Goal: Task Accomplishment & Management: Use online tool/utility

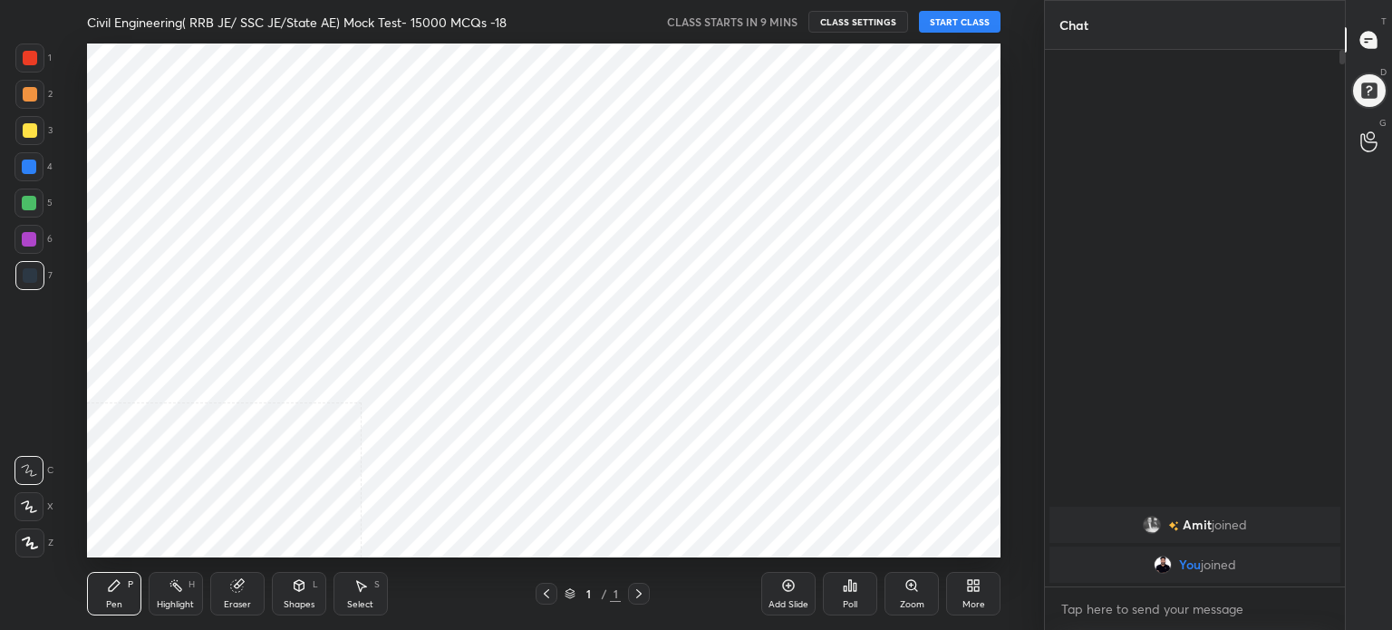
scroll to position [90123, 89666]
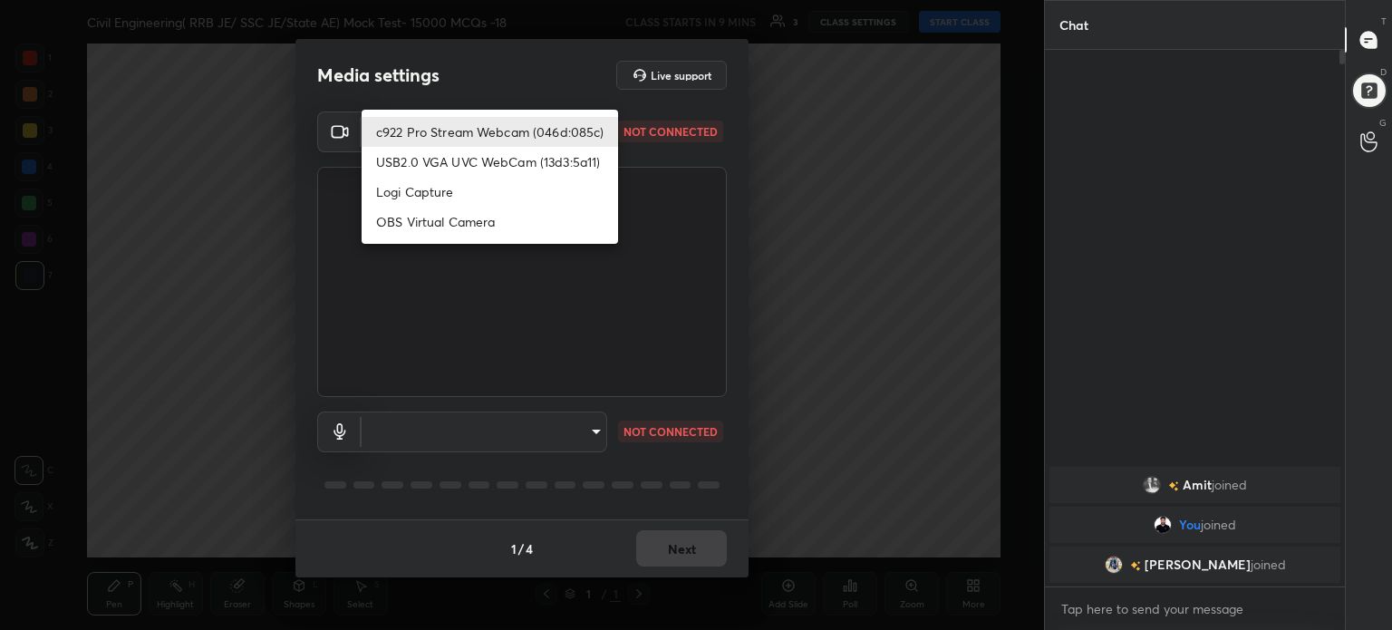
click at [598, 132] on body "1 2 3 4 5 6 7 C X Z C X Z E E Erase all H H Civil Engineering( RRB JE/ SSC JE/S…" at bounding box center [696, 315] width 1392 height 630
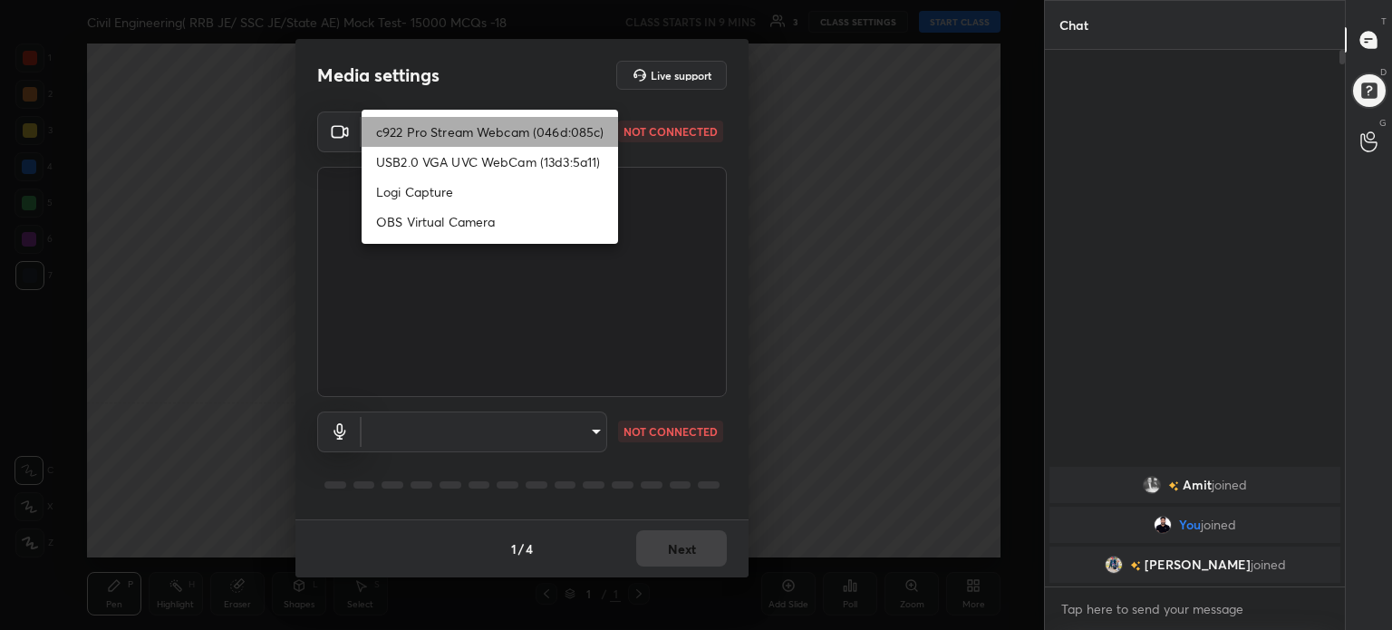
click at [598, 132] on li "c922 Pro Stream Webcam (046d:085c)" at bounding box center [490, 132] width 257 height 30
type input "dc00caf094092899ed8b7dfa1a24fc1b934999189d65333f0618f6e535c978f8"
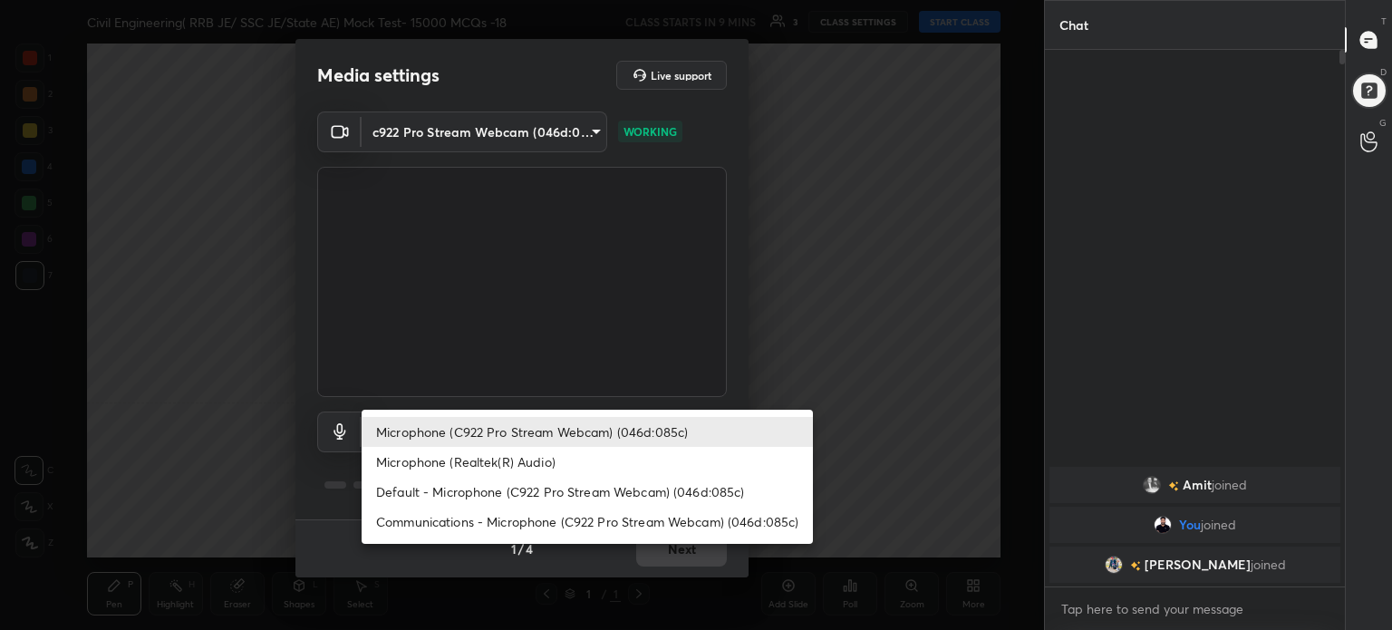
click at [600, 425] on body "1 2 3 4 5 6 7 C X Z C X Z E E Erase all H H Civil Engineering( RRB JE/ SSC JE/S…" at bounding box center [696, 315] width 1392 height 630
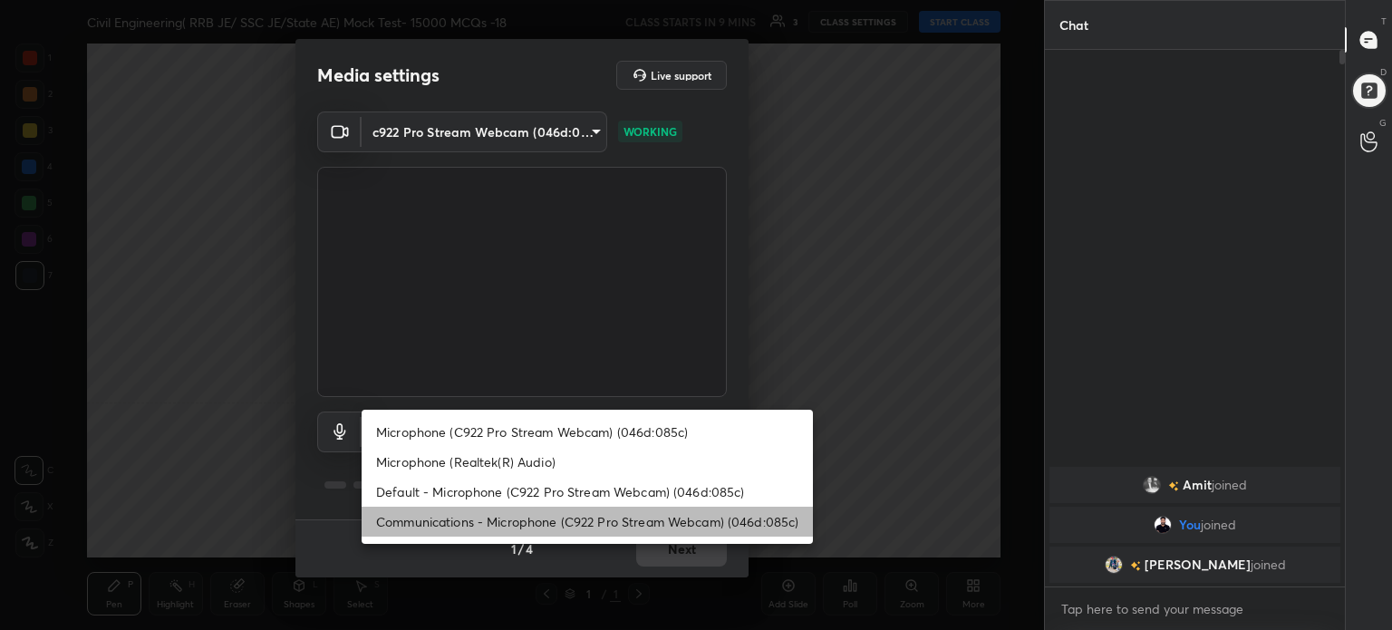
click at [577, 516] on li "Communications - Microphone (C922 Pro Stream Webcam) (046d:085c)" at bounding box center [587, 522] width 451 height 30
type input "communications"
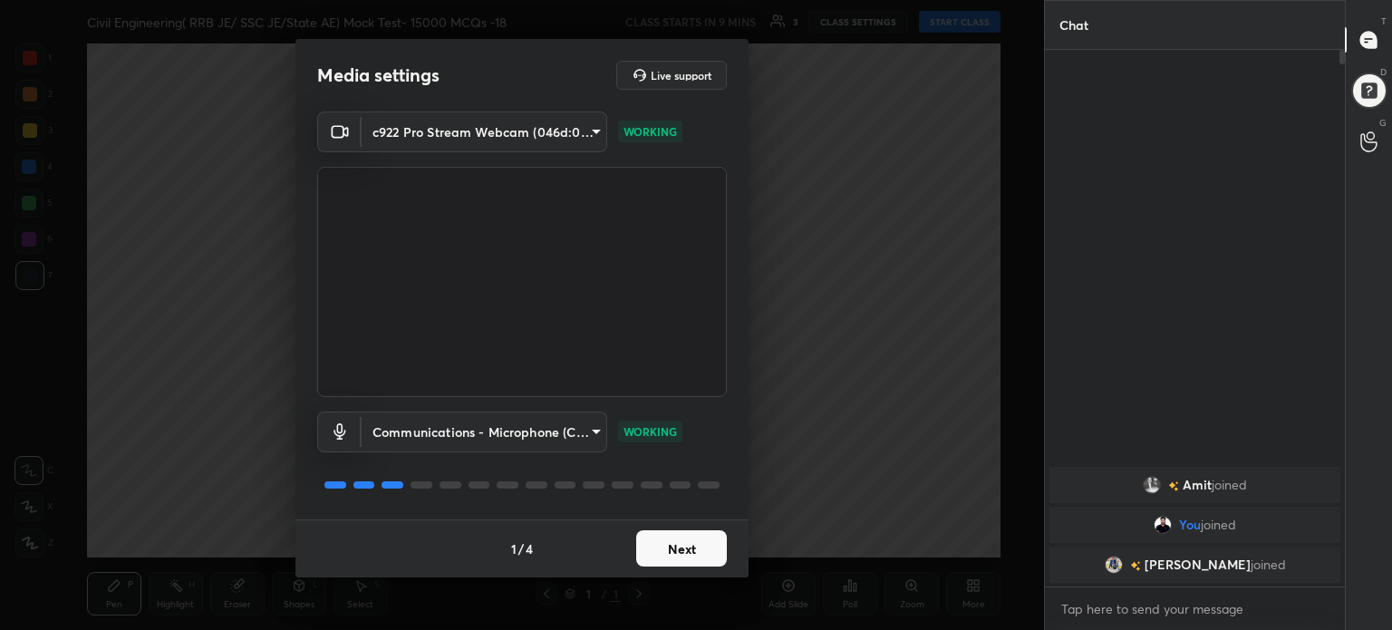
click at [682, 547] on button "Next" at bounding box center [681, 548] width 91 height 36
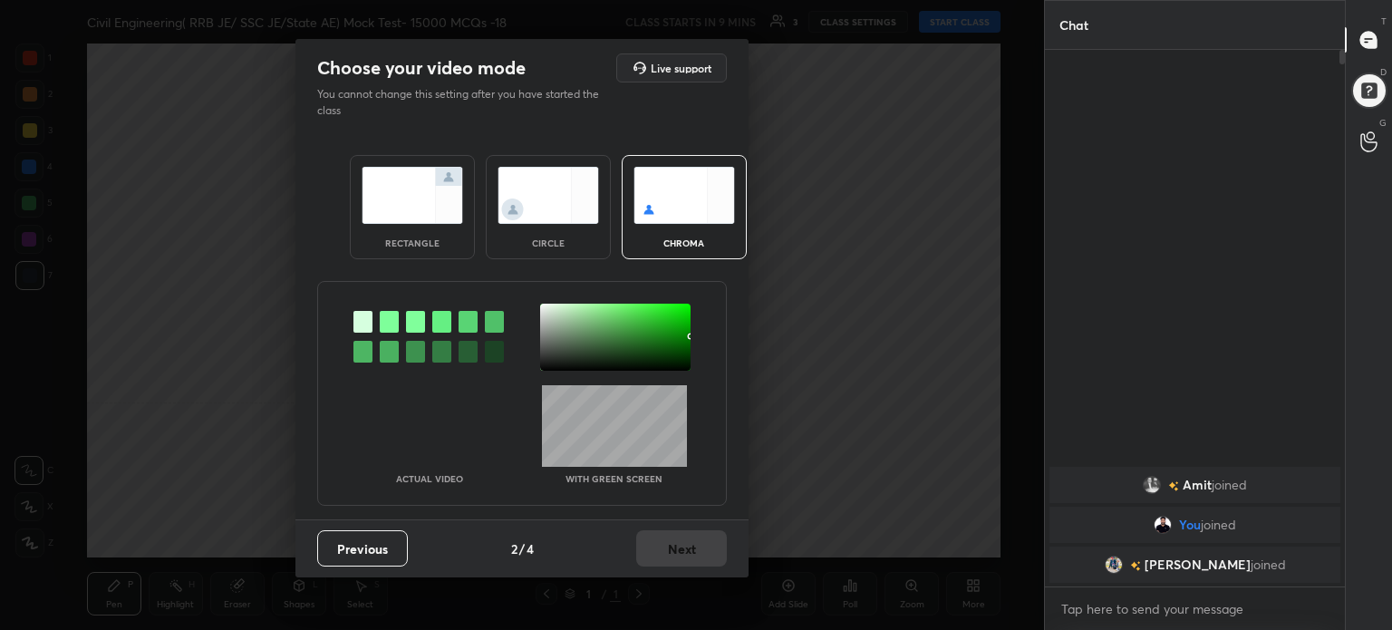
click at [428, 191] on img at bounding box center [413, 195] width 102 height 57
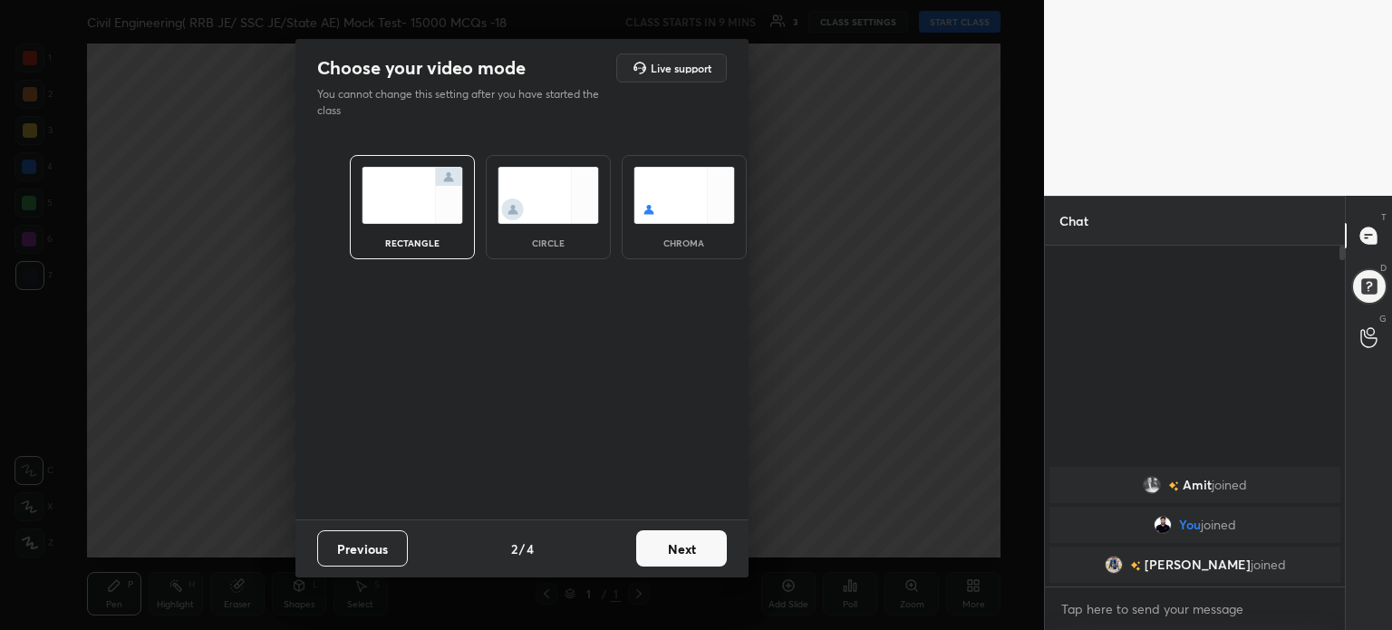
scroll to position [185, 295]
click at [695, 548] on button "Next" at bounding box center [681, 548] width 91 height 36
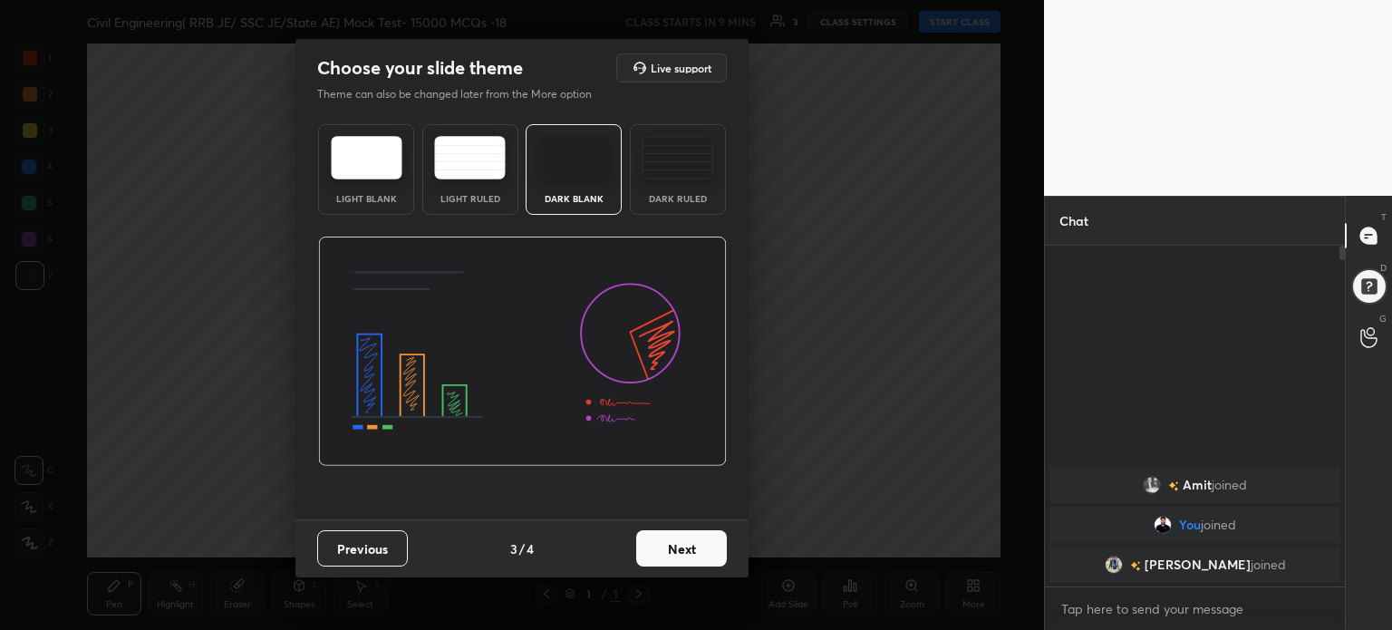
click at [375, 175] on img at bounding box center [367, 158] width 72 height 44
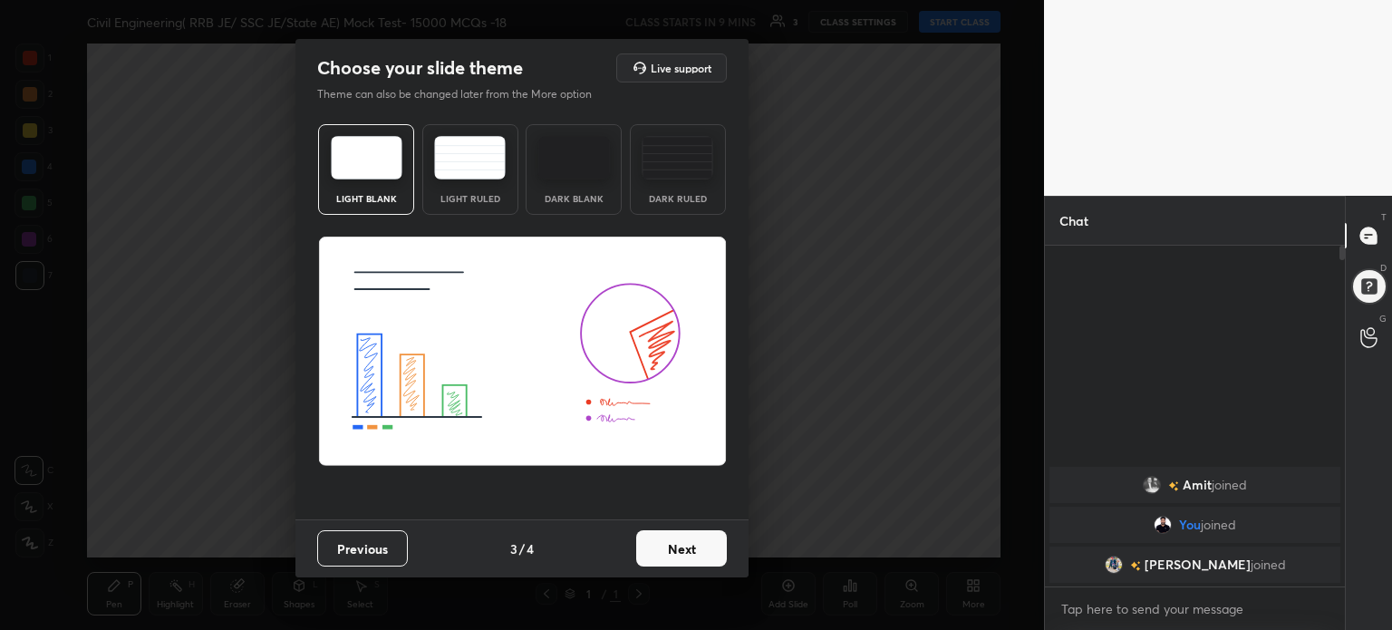
click at [707, 554] on button "Next" at bounding box center [681, 548] width 91 height 36
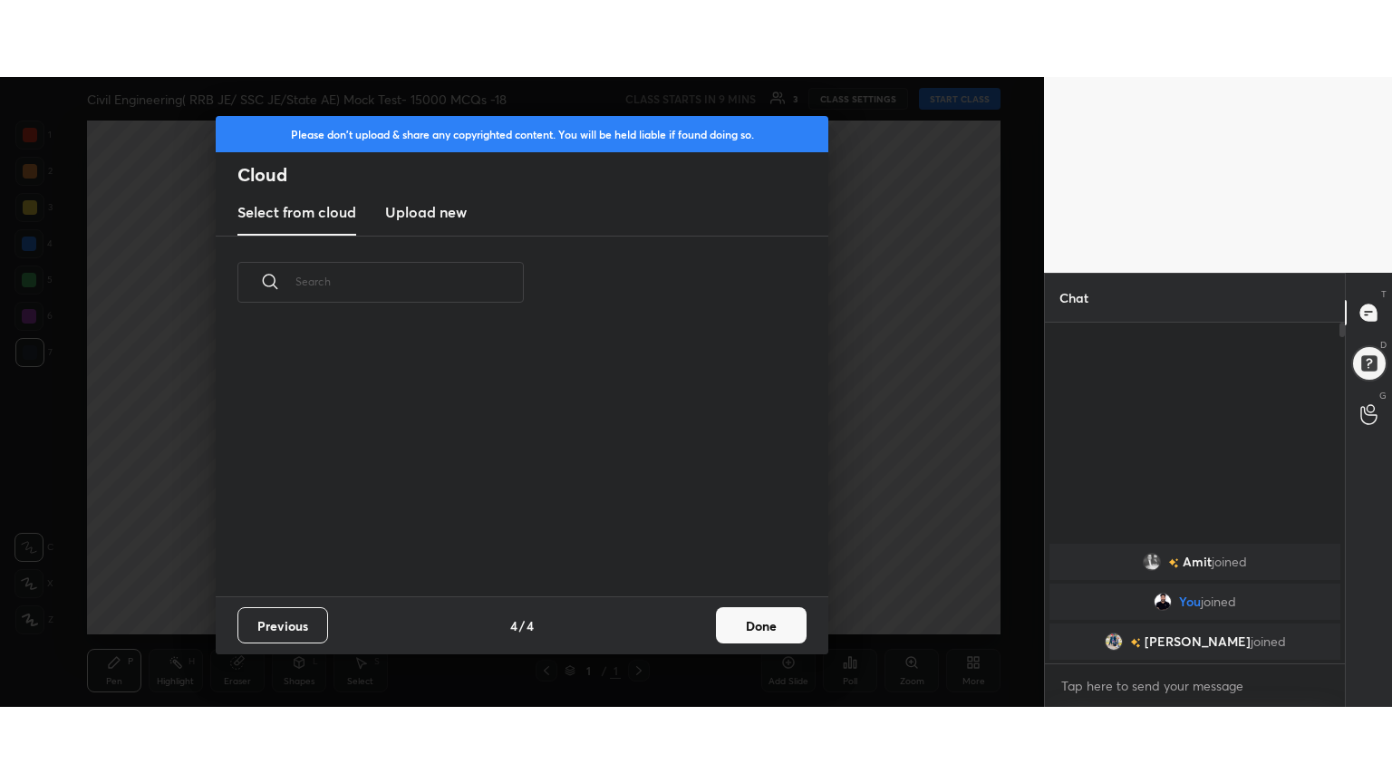
scroll to position [268, 582]
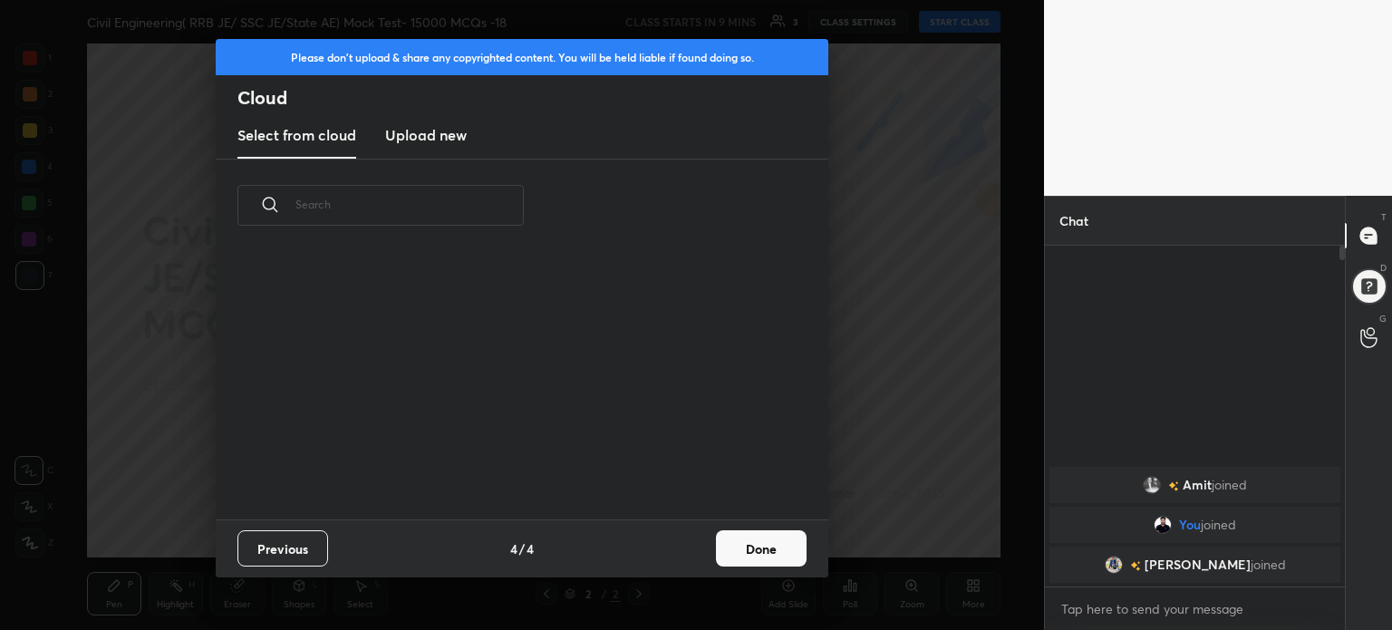
click at [772, 546] on button "Done" at bounding box center [761, 548] width 91 height 36
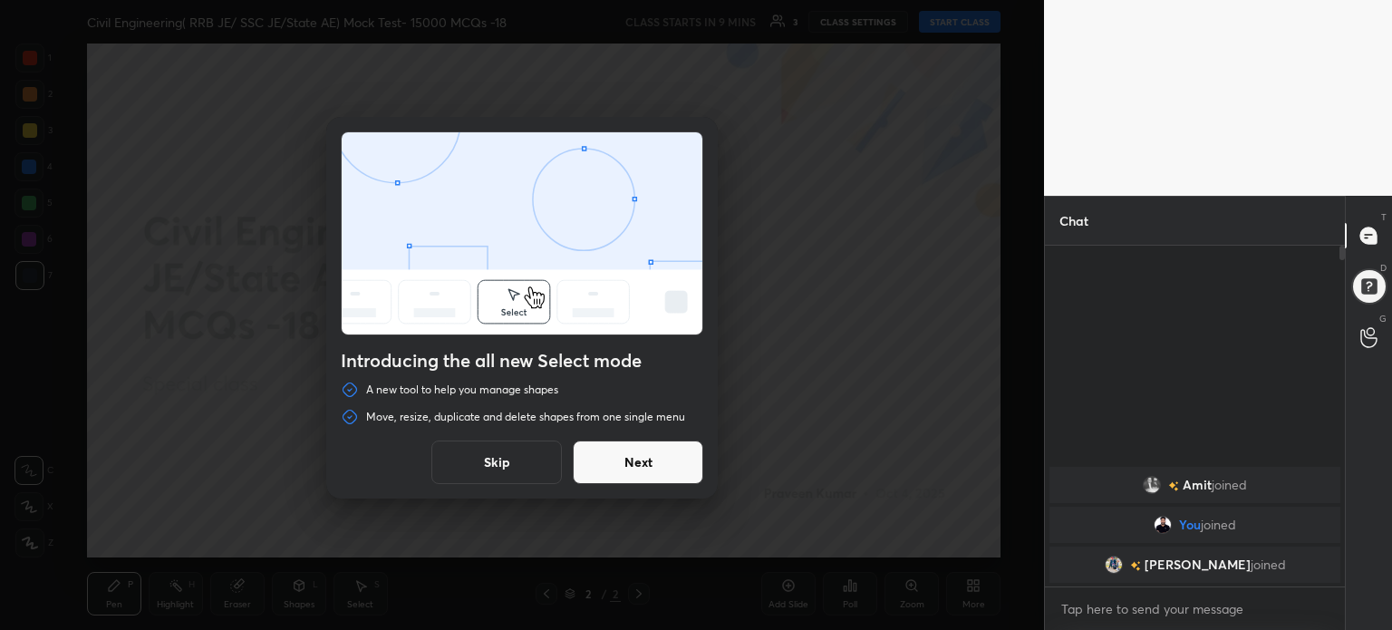
click at [493, 461] on button "Skip" at bounding box center [496, 462] width 131 height 44
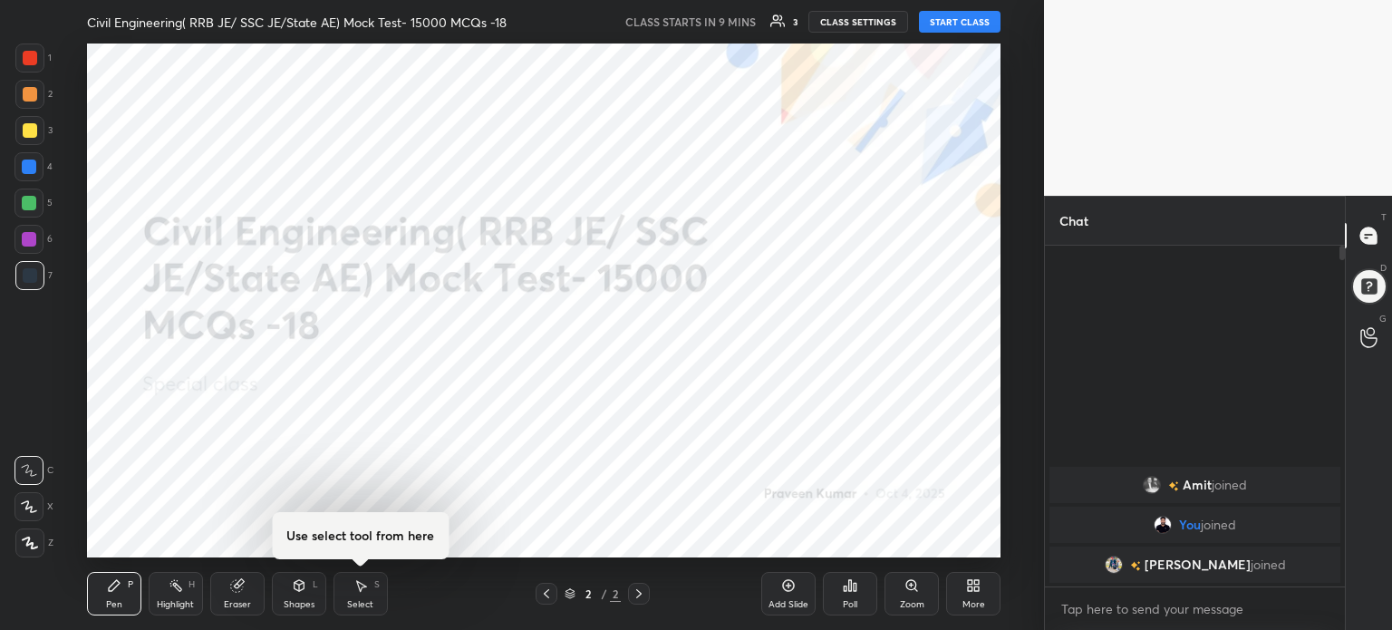
click at [968, 583] on icon at bounding box center [970, 582] width 5 height 5
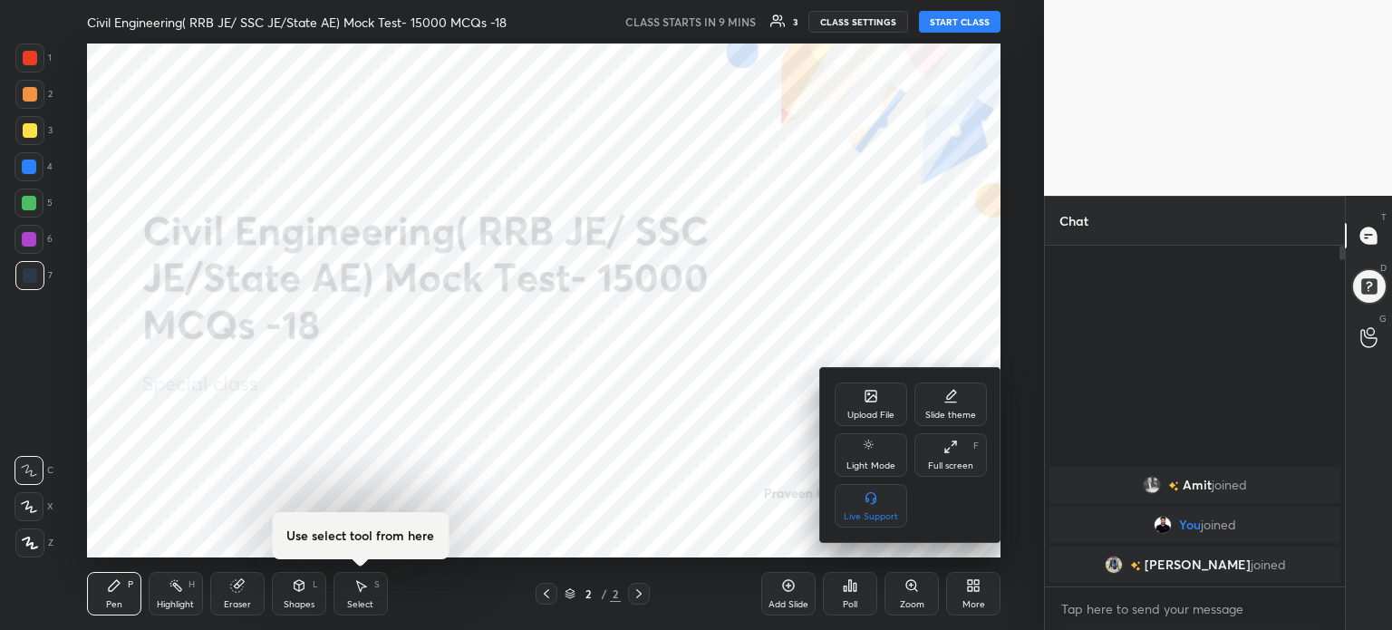
click at [948, 454] on div "Full screen F" at bounding box center [951, 455] width 73 height 44
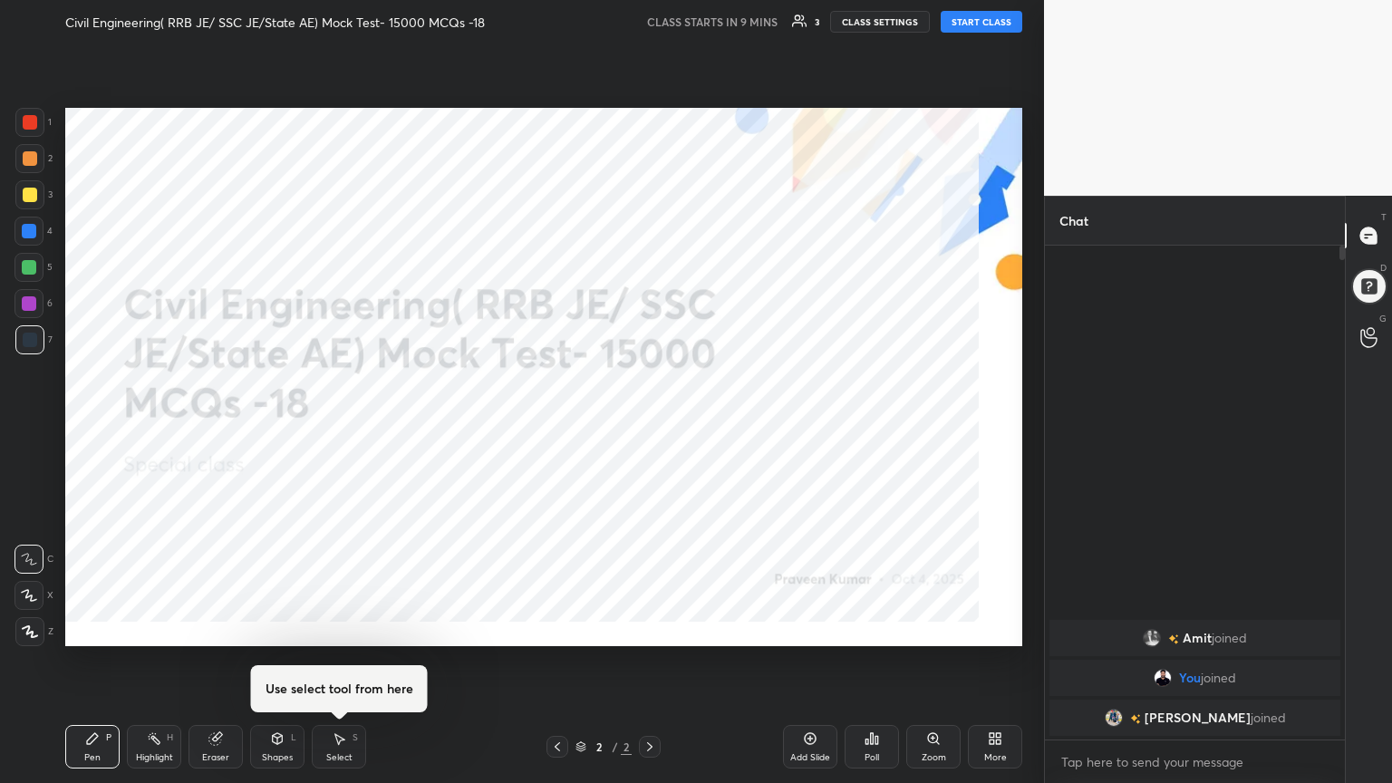
scroll to position [338, 295]
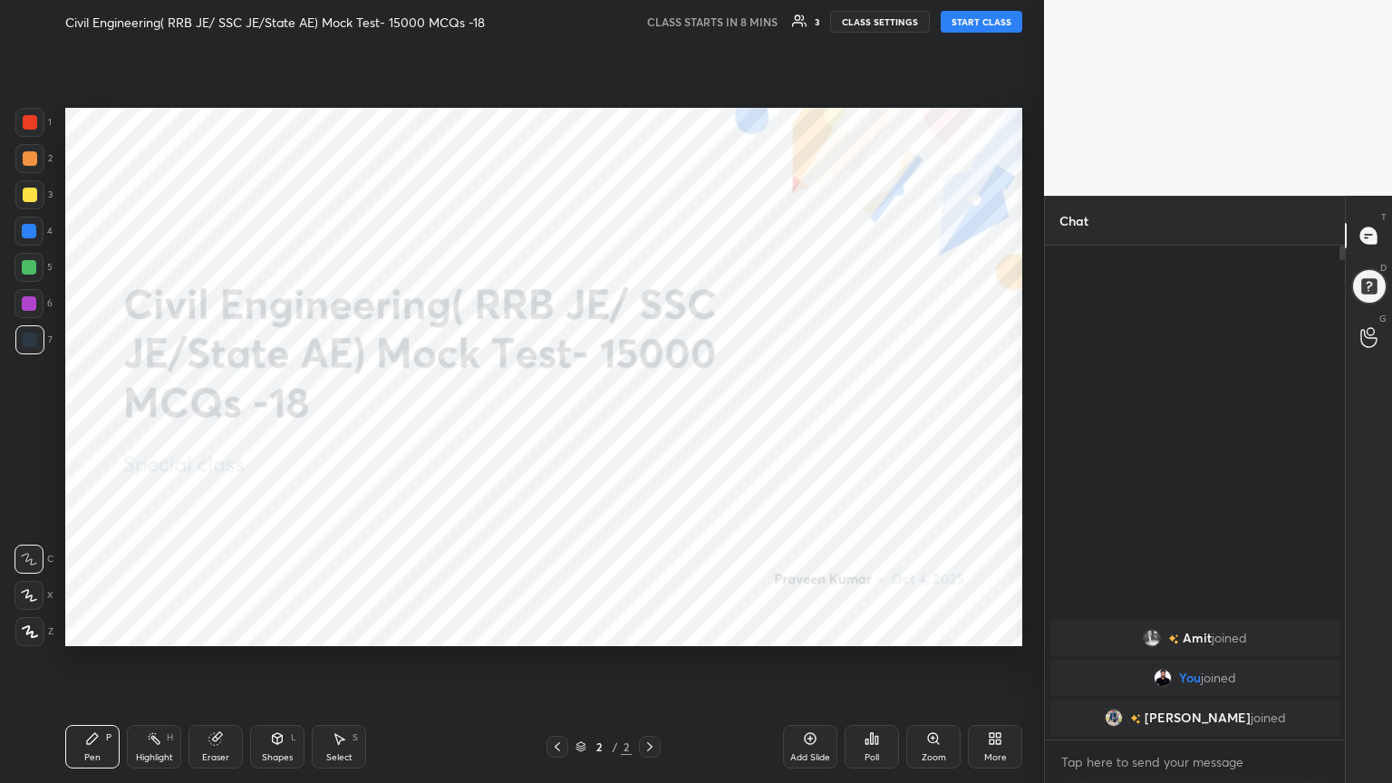
click at [1003, 629] on div "More" at bounding box center [995, 747] width 54 height 44
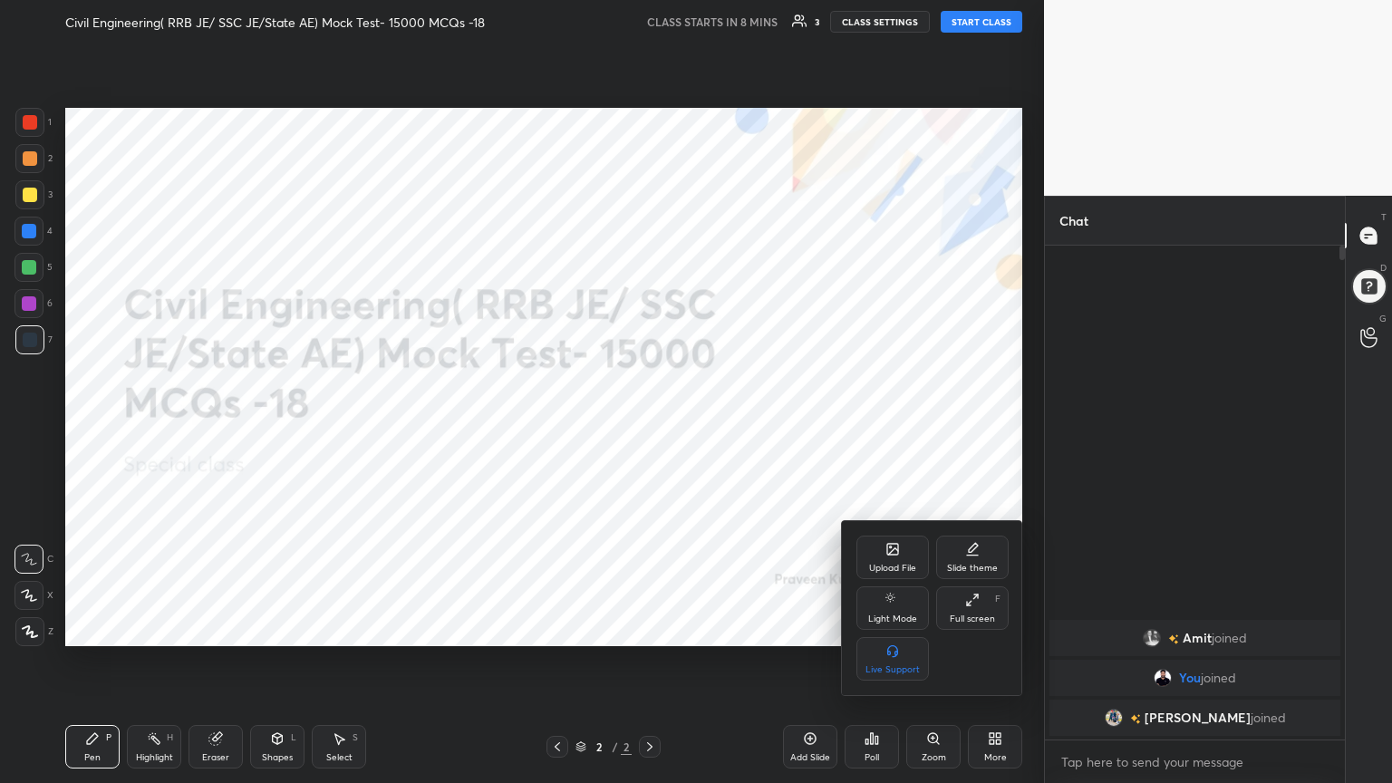
click at [895, 560] on div "Upload File" at bounding box center [893, 558] width 73 height 44
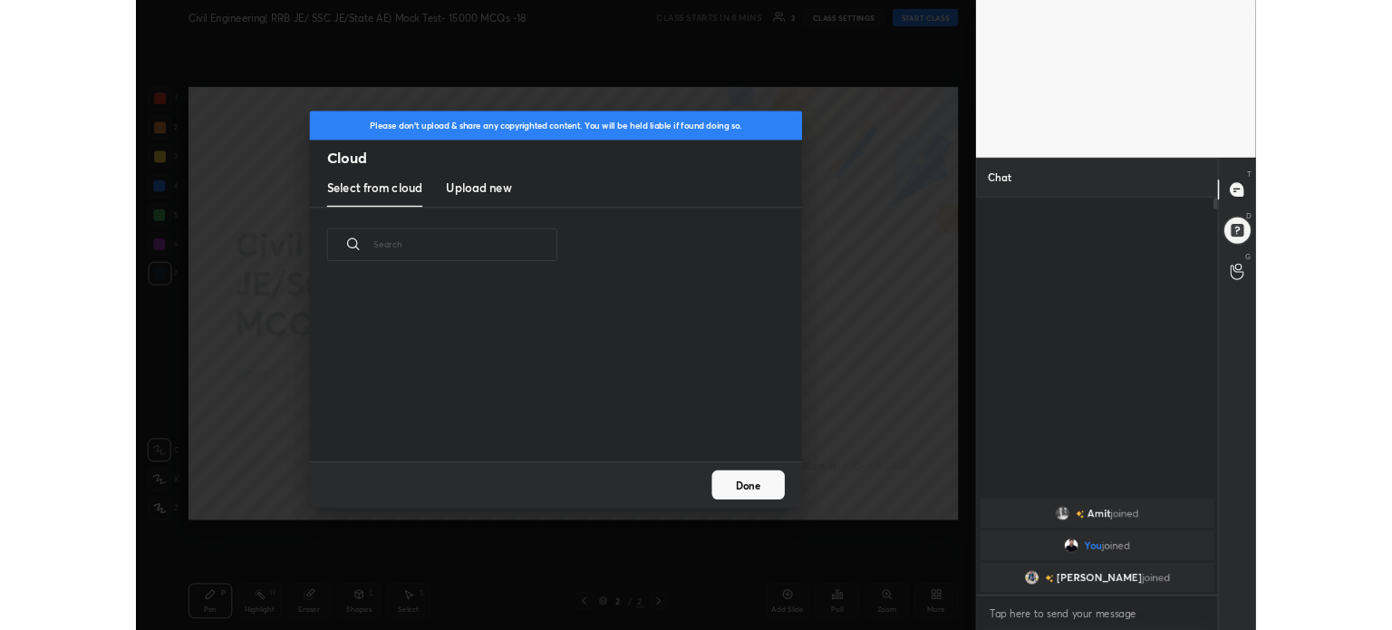
scroll to position [223, 582]
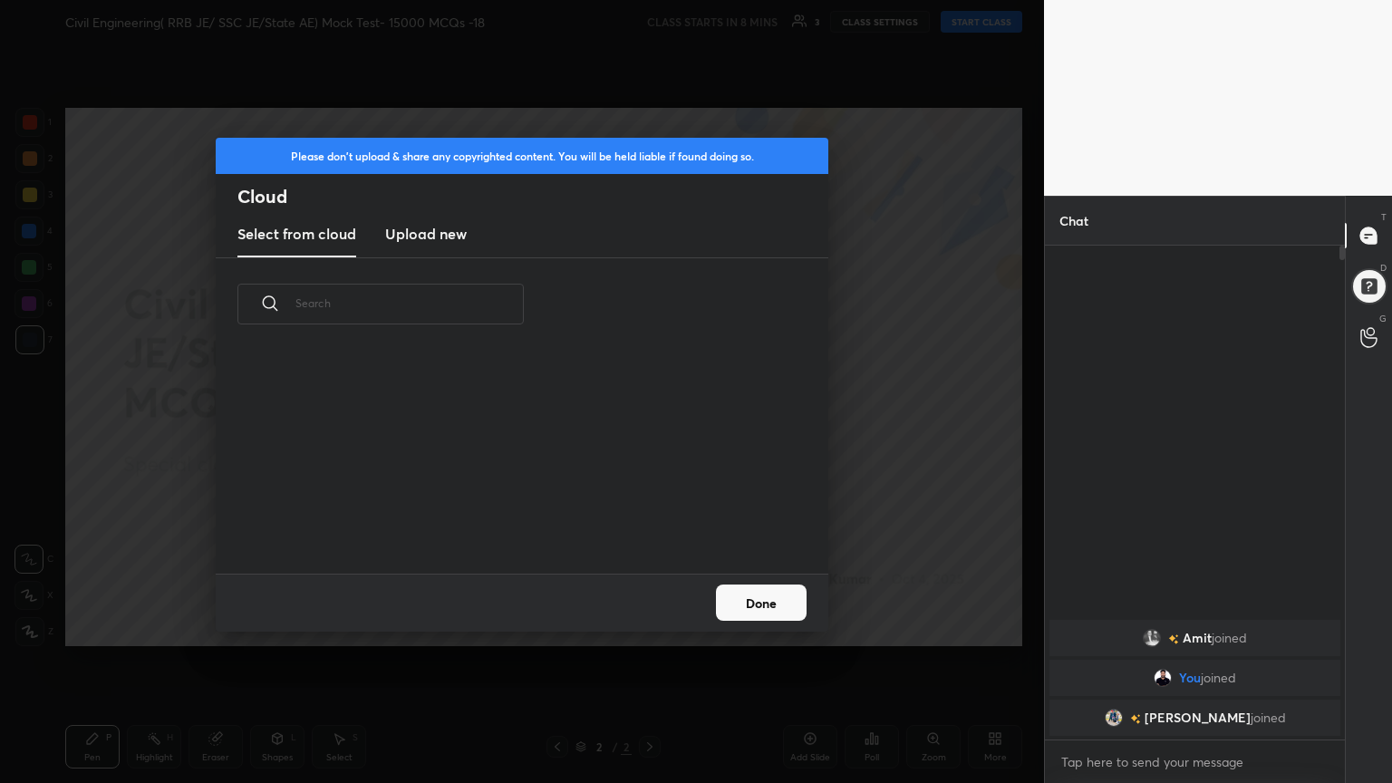
click at [407, 227] on h3 "Upload new" at bounding box center [426, 234] width 82 height 22
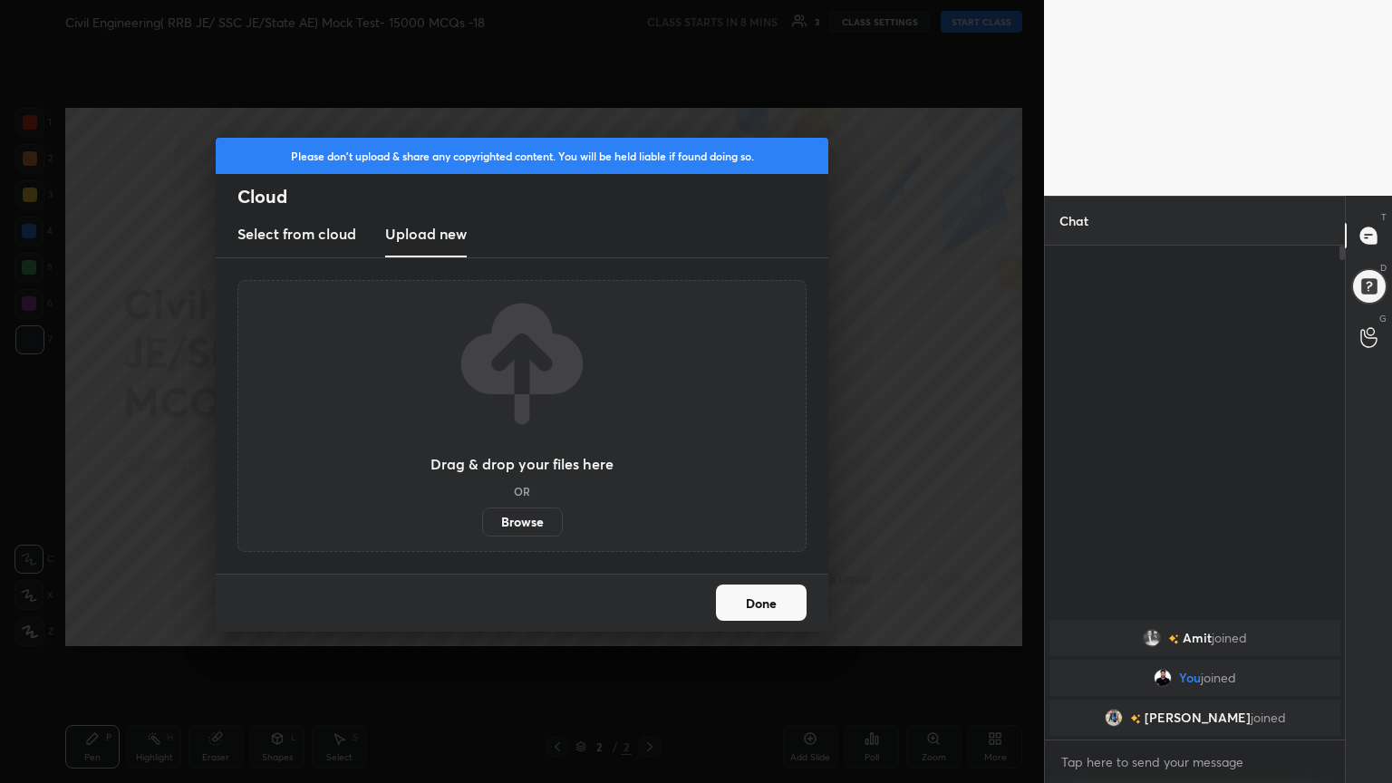
click at [542, 521] on label "Browse" at bounding box center [522, 522] width 81 height 29
click at [482, 521] on input "Browse" at bounding box center [482, 522] width 0 height 29
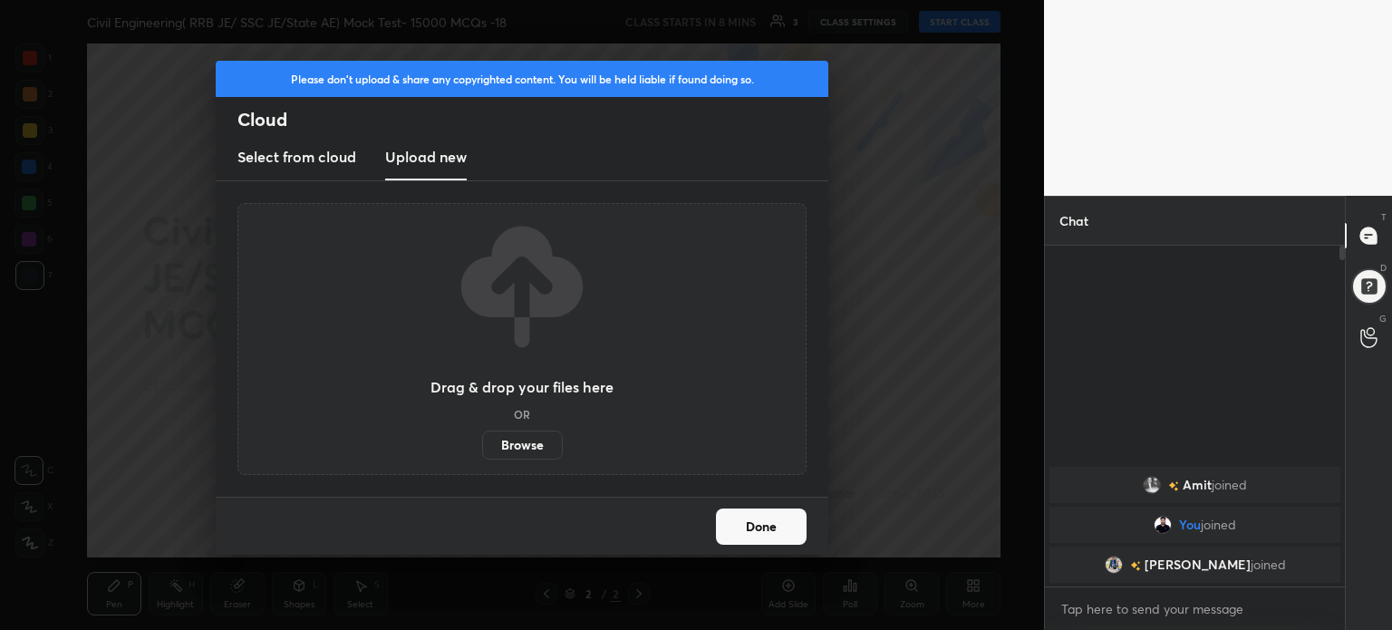
scroll to position [5, 5]
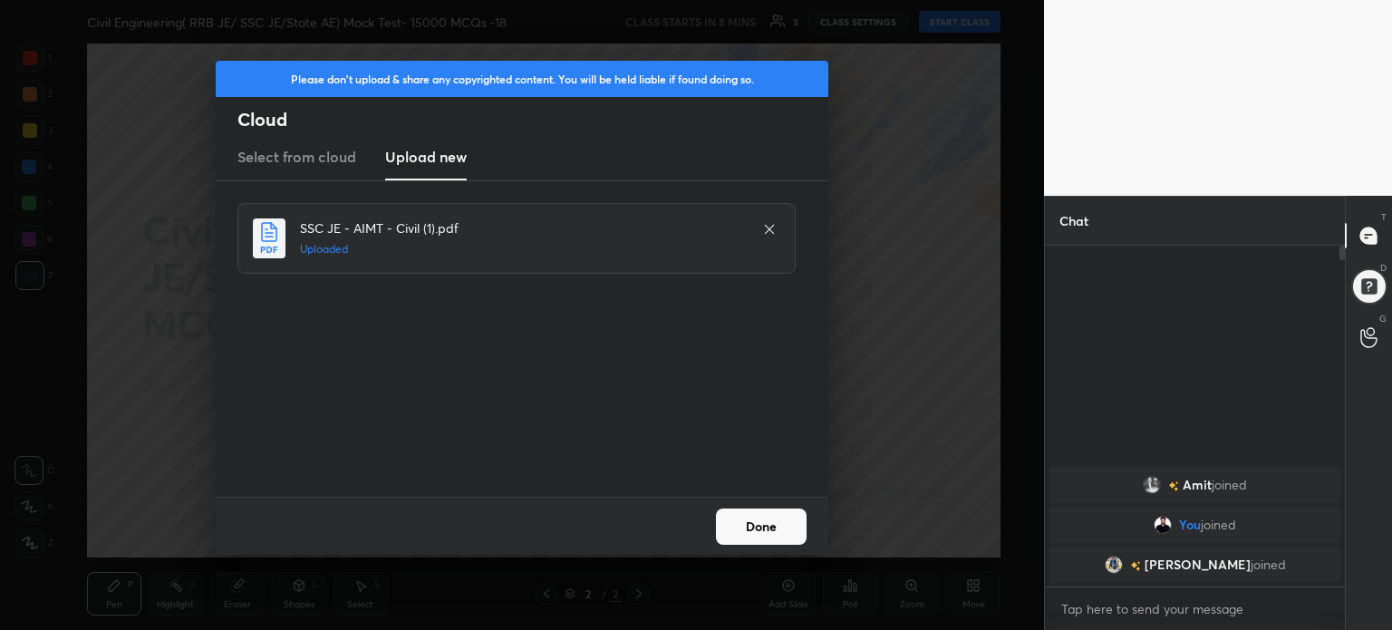
click at [760, 528] on button "Done" at bounding box center [761, 526] width 91 height 36
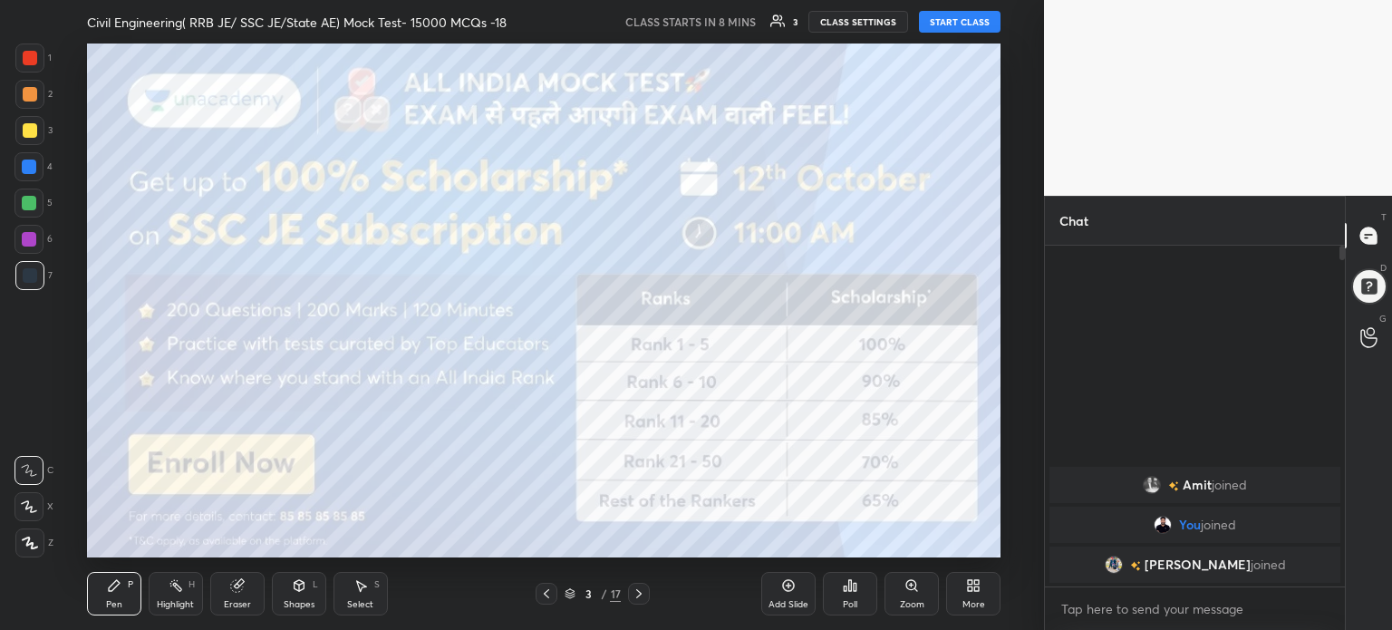
click at [636, 597] on icon at bounding box center [638, 593] width 5 height 9
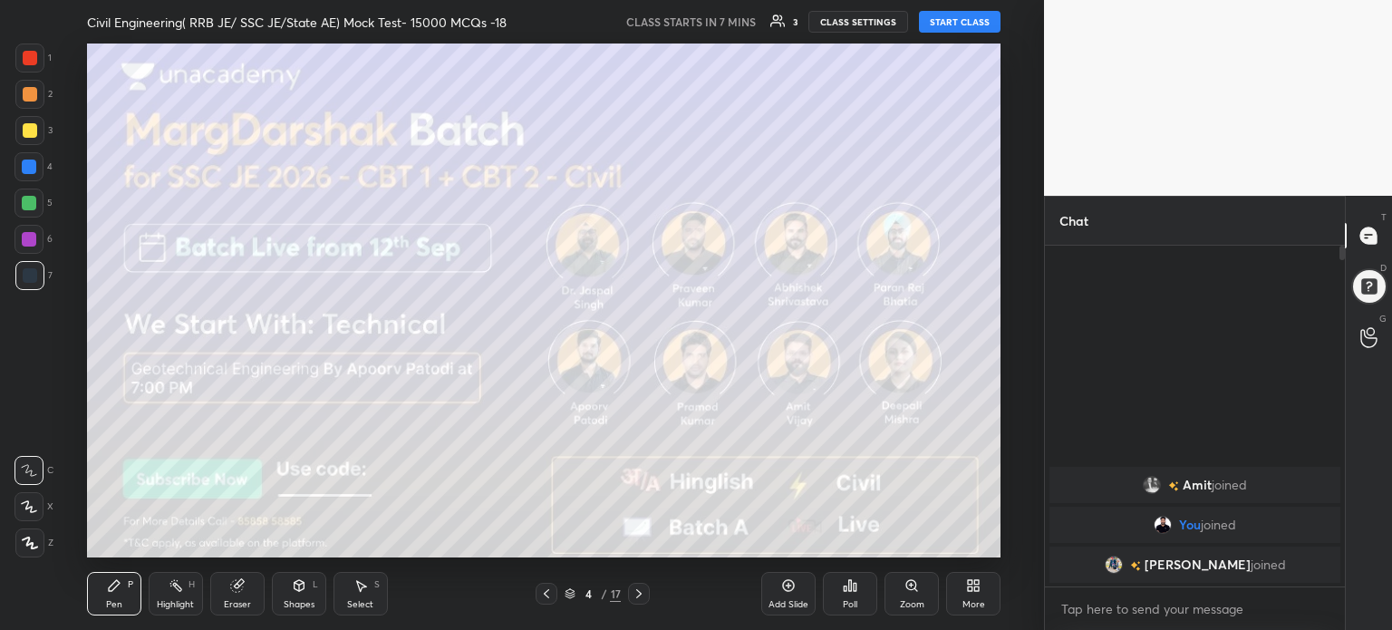
click at [636, 597] on icon at bounding box center [638, 593] width 5 height 9
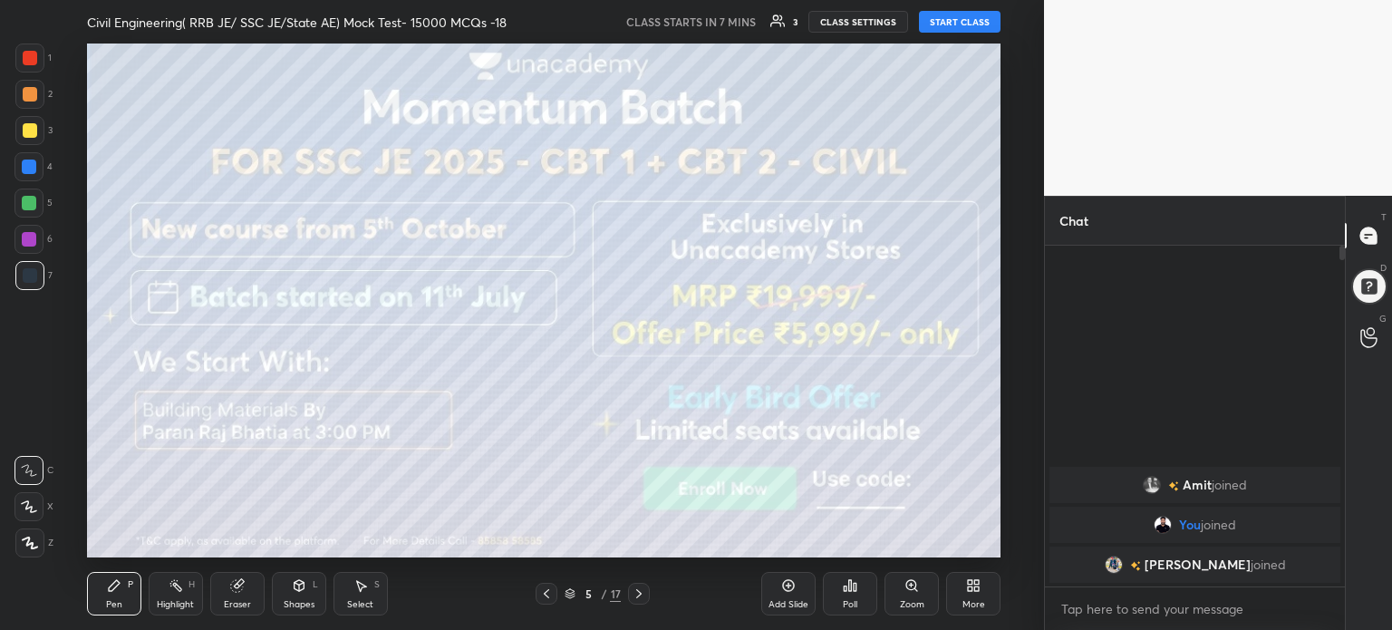
click at [636, 597] on icon at bounding box center [638, 593] width 5 height 9
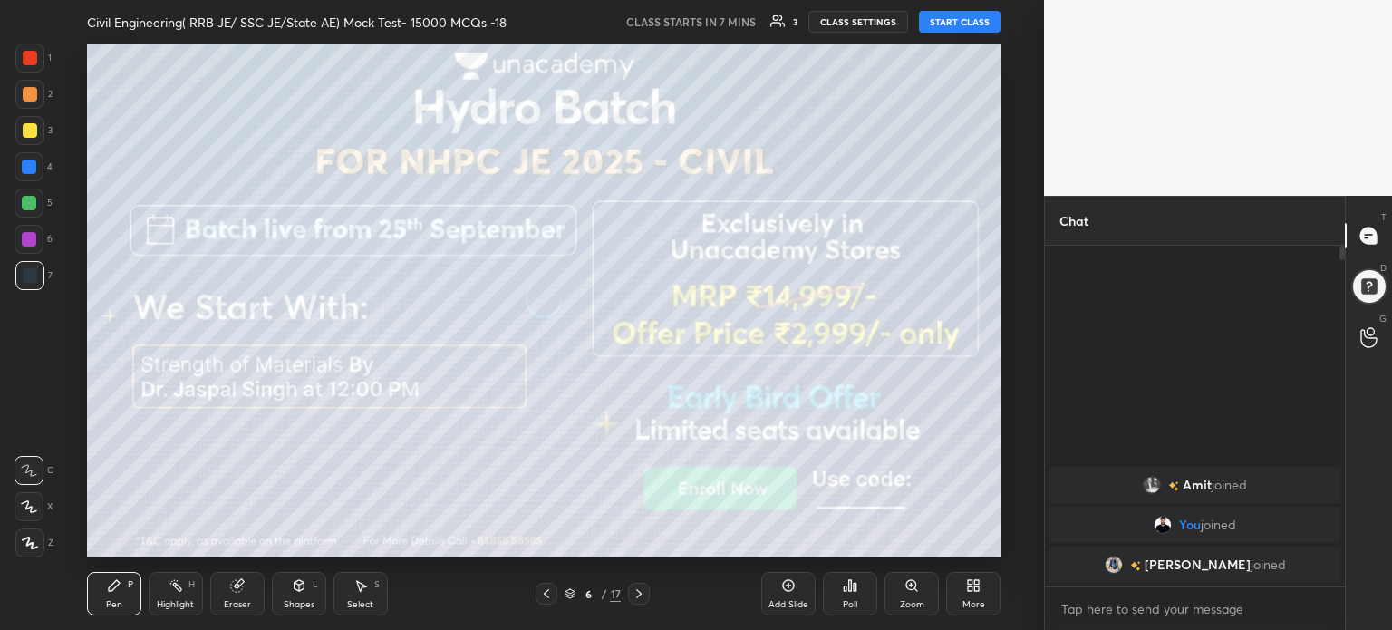
click at [636, 597] on icon at bounding box center [638, 593] width 5 height 9
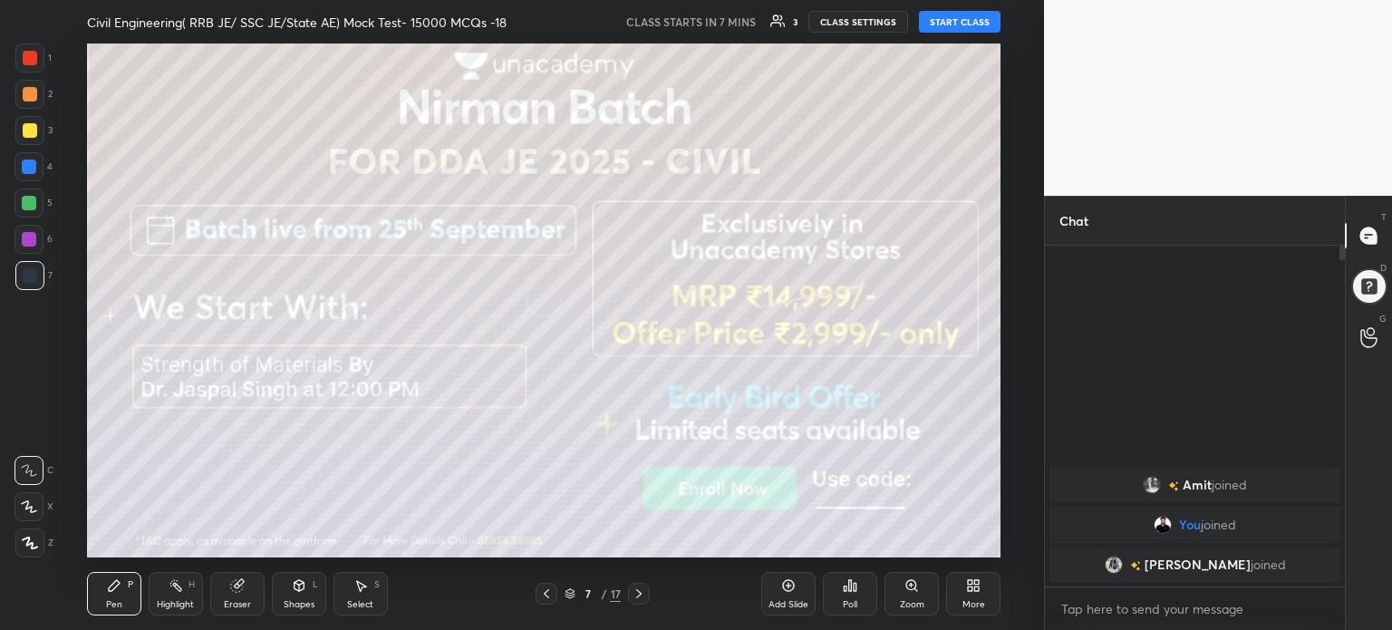
click at [636, 597] on icon at bounding box center [638, 593] width 5 height 9
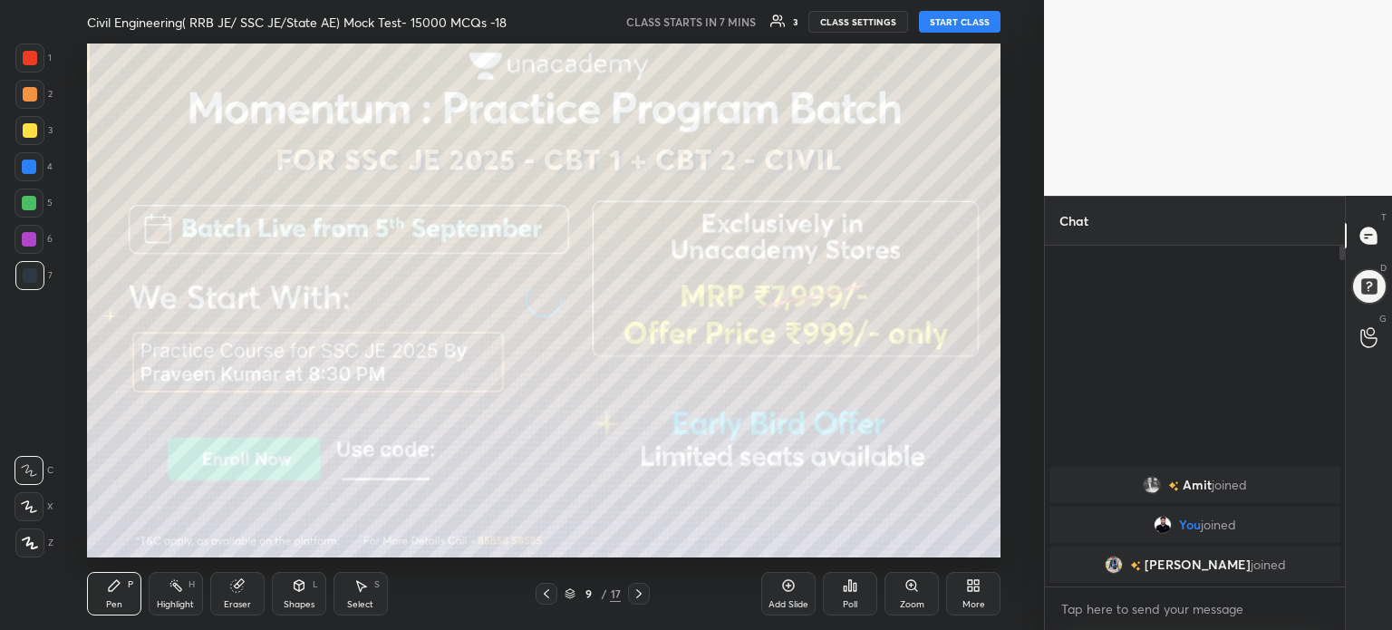
click at [636, 597] on icon at bounding box center [638, 593] width 5 height 9
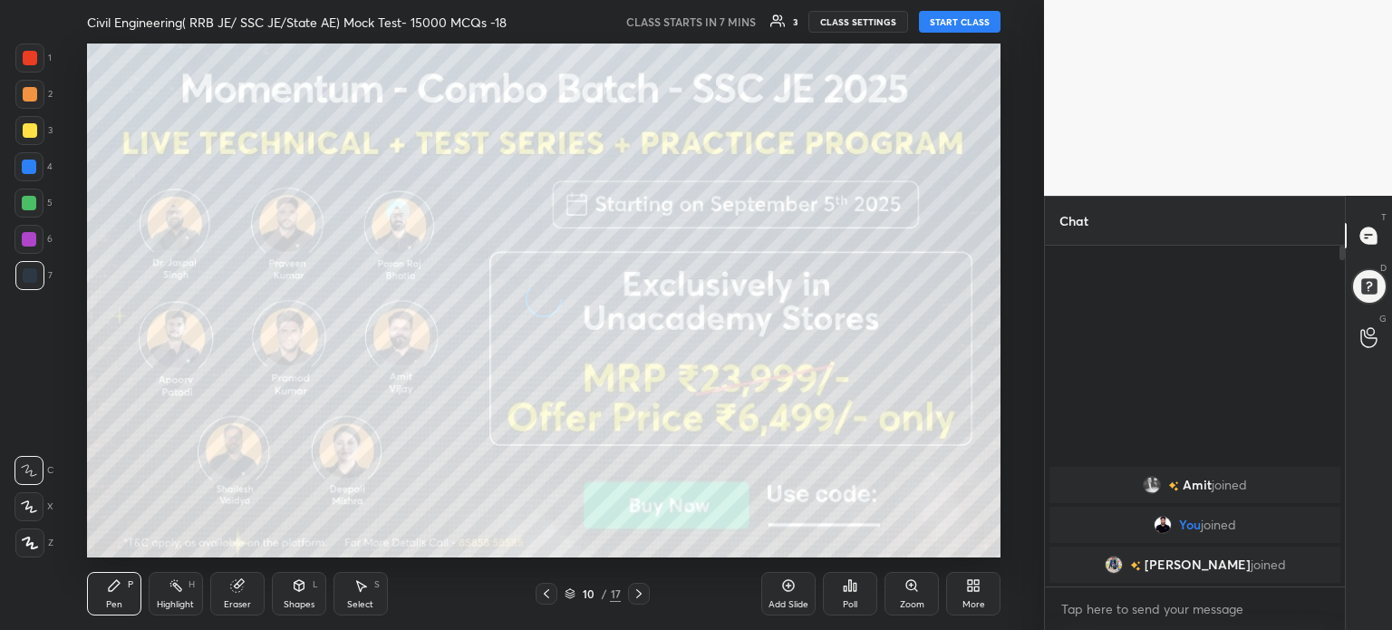
click at [636, 597] on icon at bounding box center [638, 593] width 5 height 9
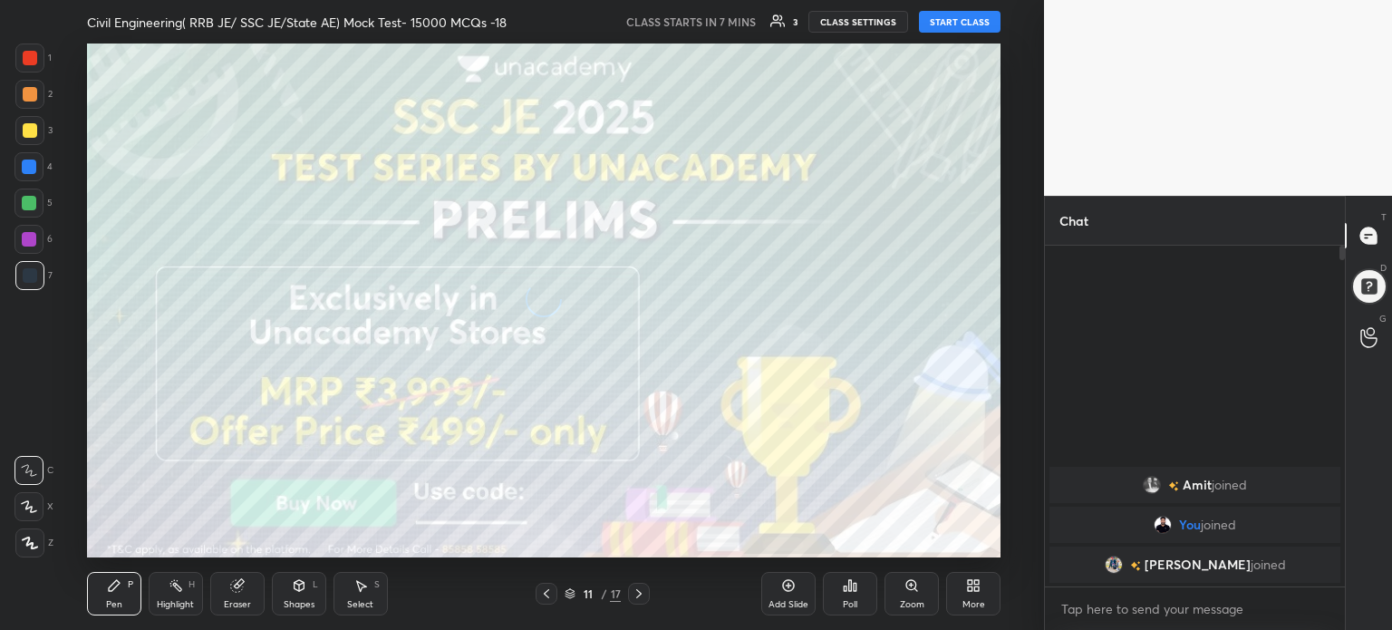
click at [636, 597] on icon at bounding box center [638, 593] width 5 height 9
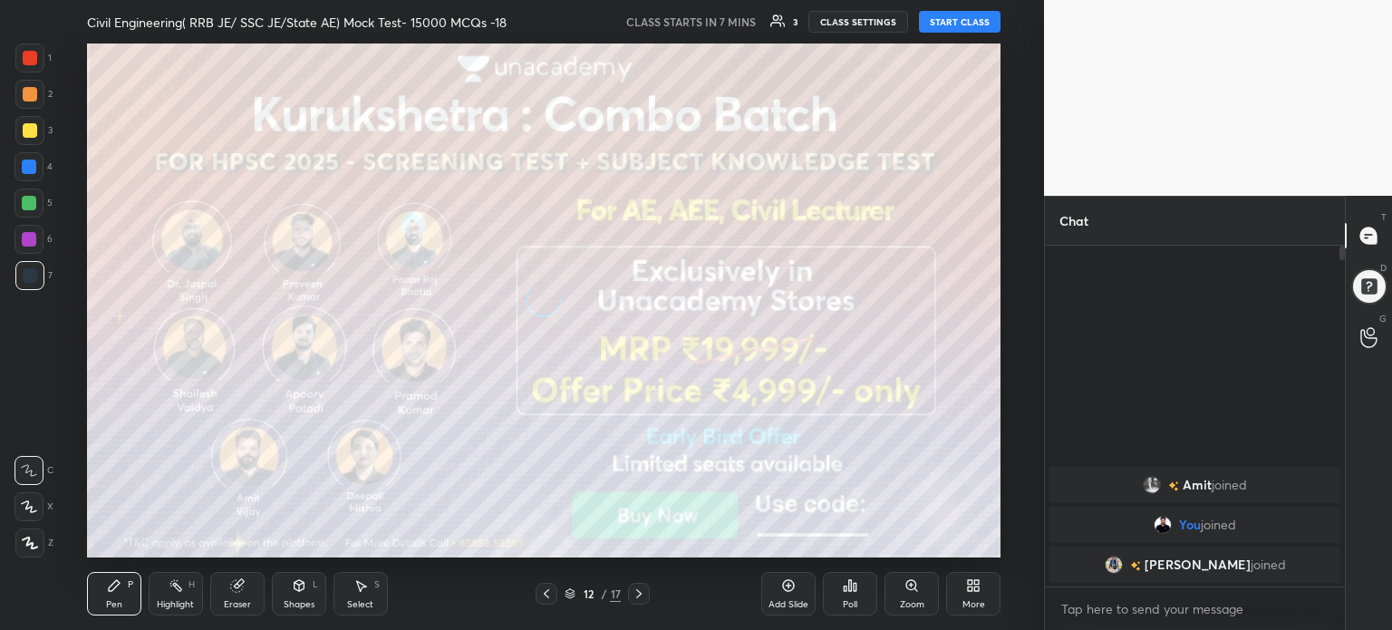
click at [636, 597] on icon at bounding box center [638, 593] width 5 height 9
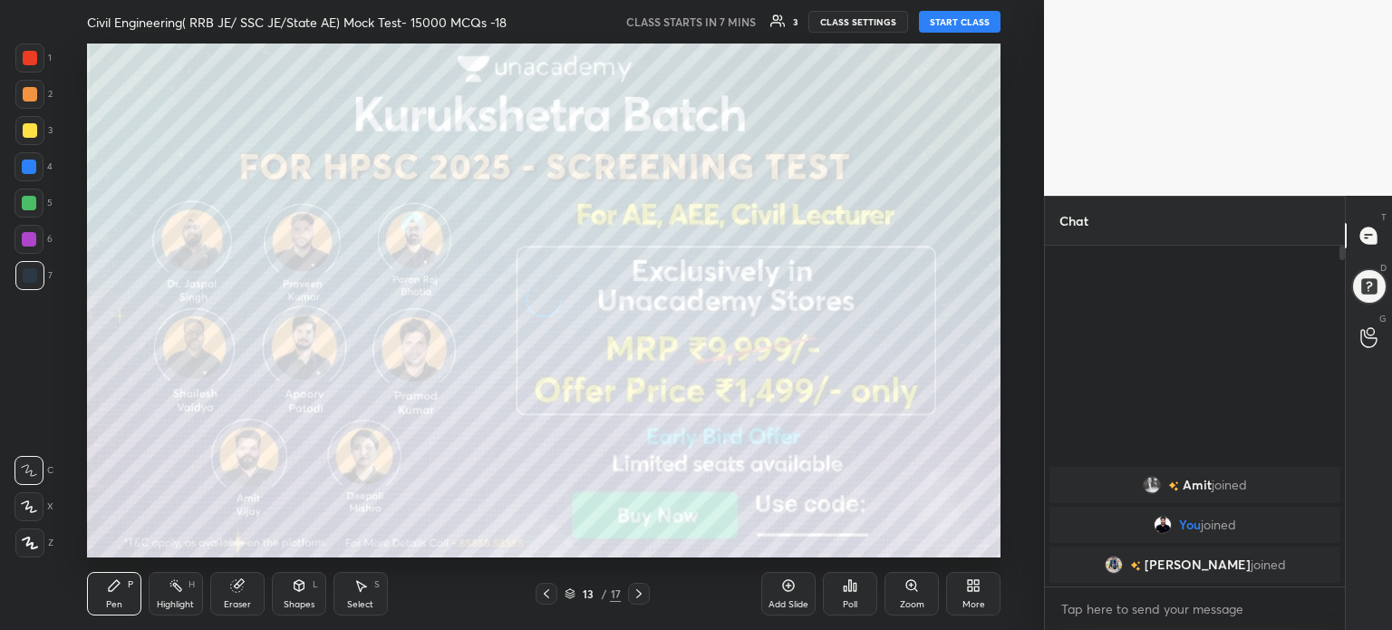
click at [636, 597] on icon at bounding box center [638, 593] width 5 height 9
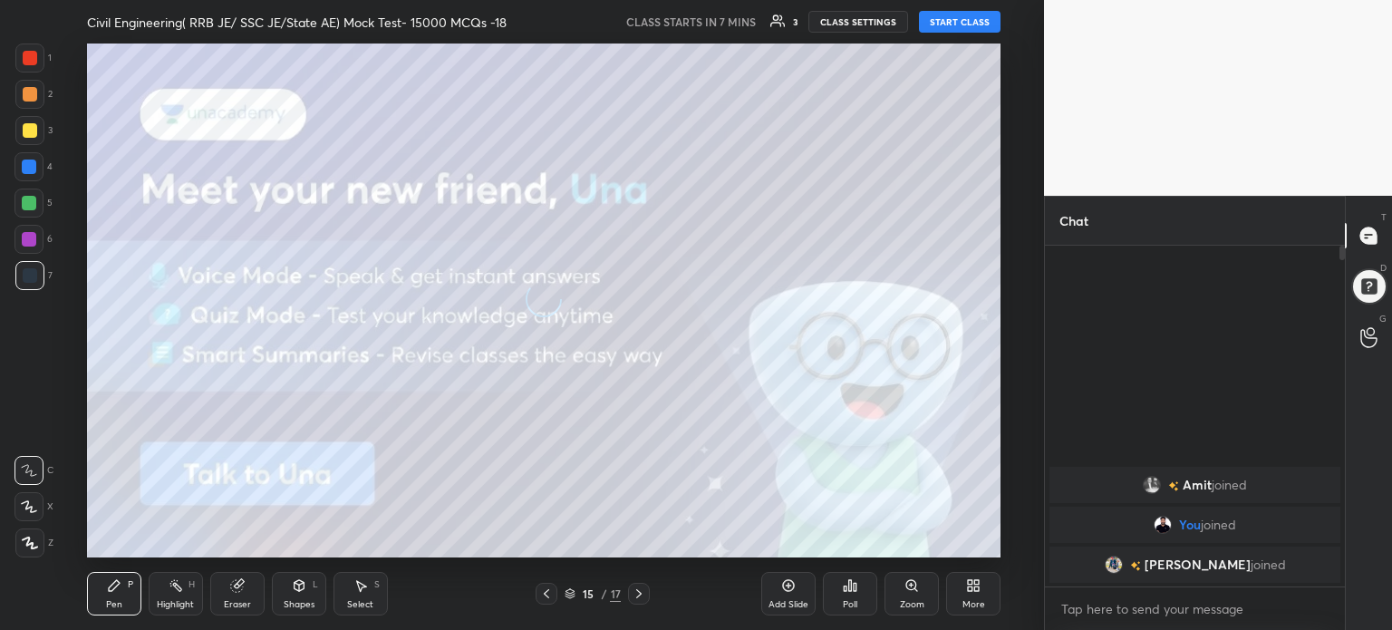
click at [636, 597] on icon at bounding box center [638, 593] width 5 height 9
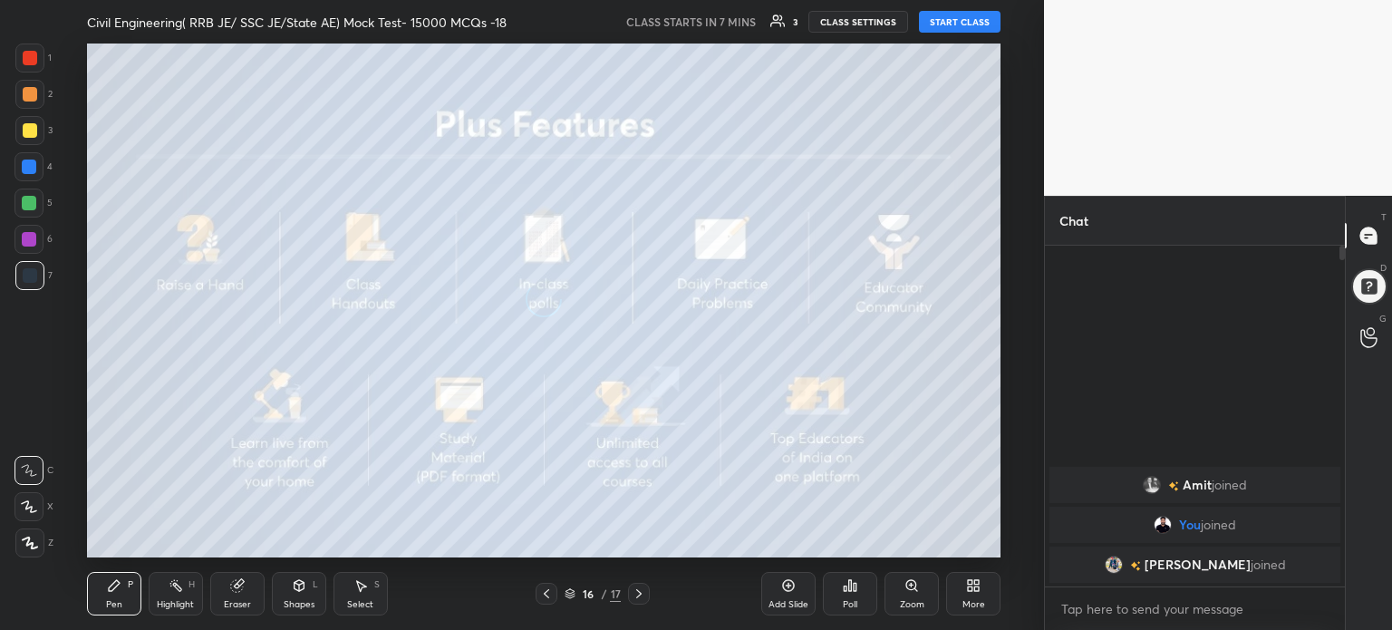
click at [636, 597] on icon at bounding box center [638, 593] width 5 height 9
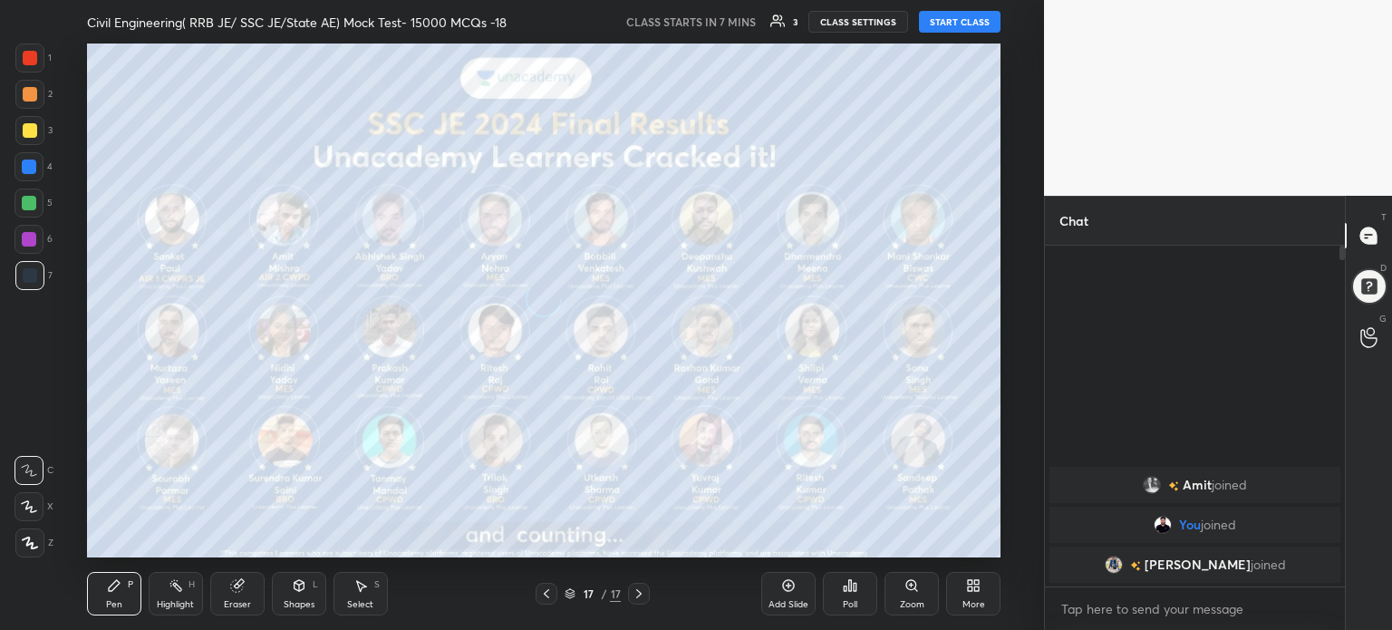
click at [636, 597] on icon at bounding box center [638, 593] width 5 height 9
click at [985, 595] on div "More" at bounding box center [973, 594] width 54 height 44
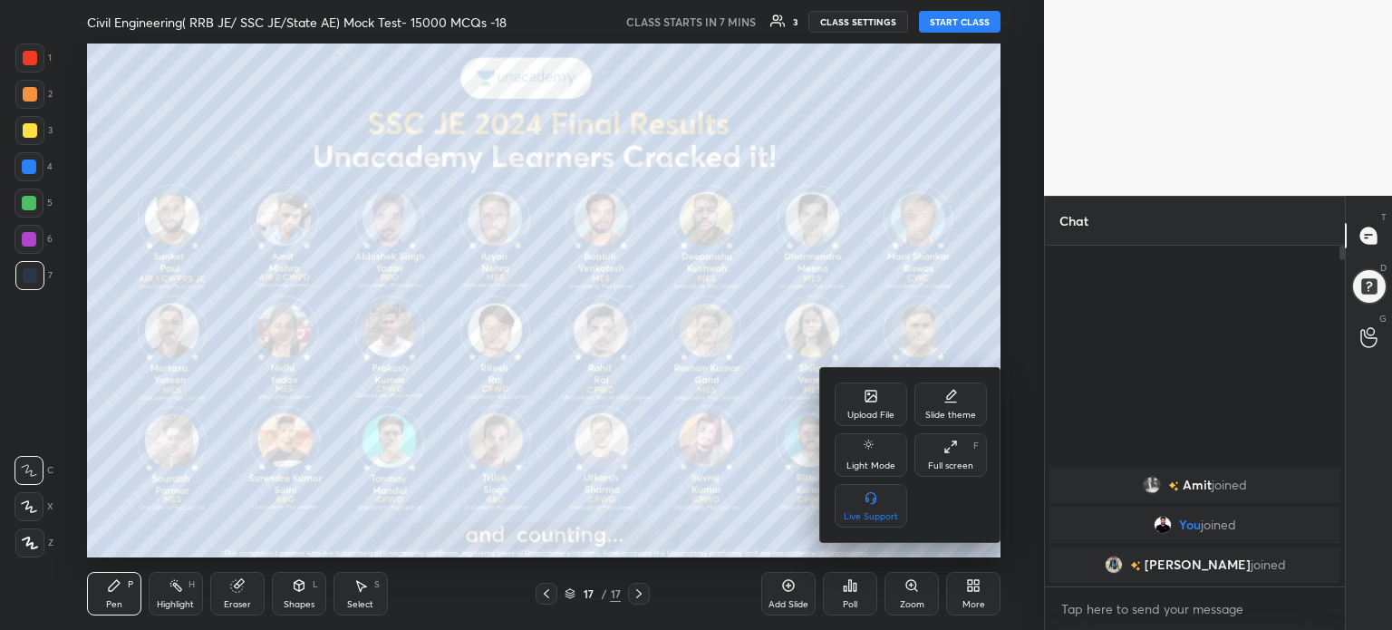
click at [875, 402] on icon at bounding box center [871, 396] width 11 height 11
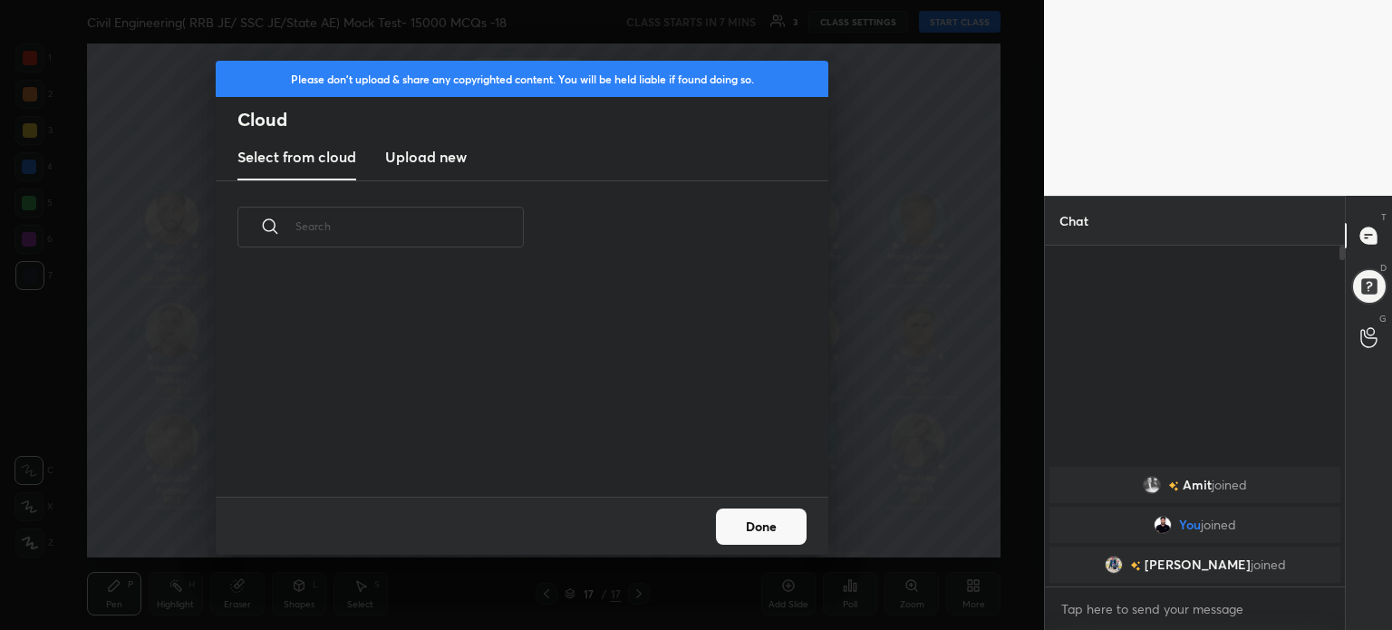
scroll to position [223, 582]
click at [446, 159] on h3 "Upload new" at bounding box center [426, 157] width 82 height 22
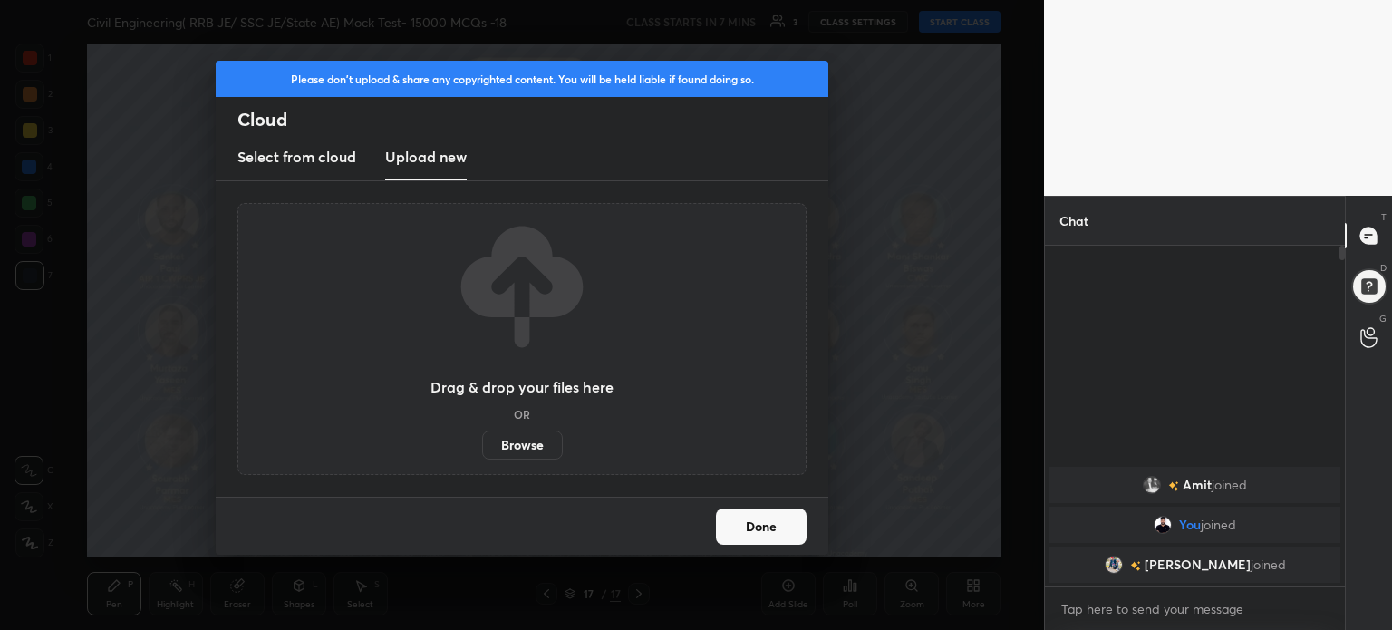
click at [540, 452] on label "Browse" at bounding box center [522, 445] width 81 height 29
click at [482, 452] on input "Browse" at bounding box center [482, 445] width 0 height 29
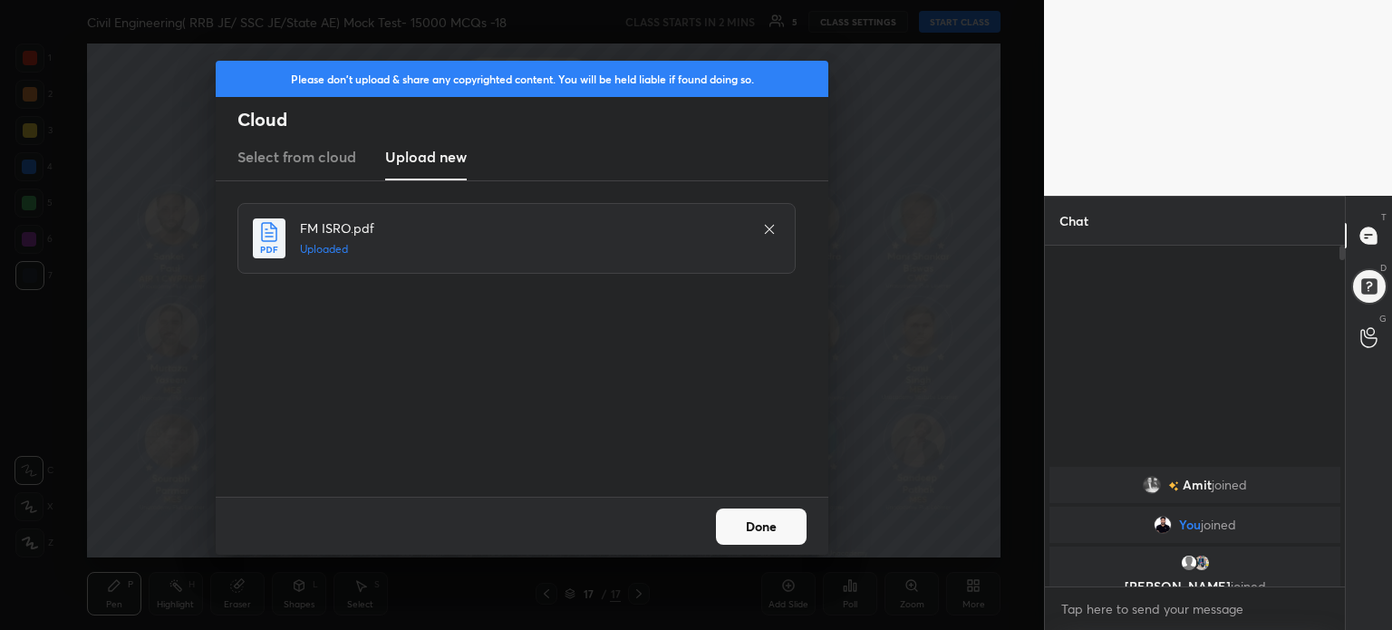
click at [775, 526] on button "Done" at bounding box center [761, 526] width 91 height 36
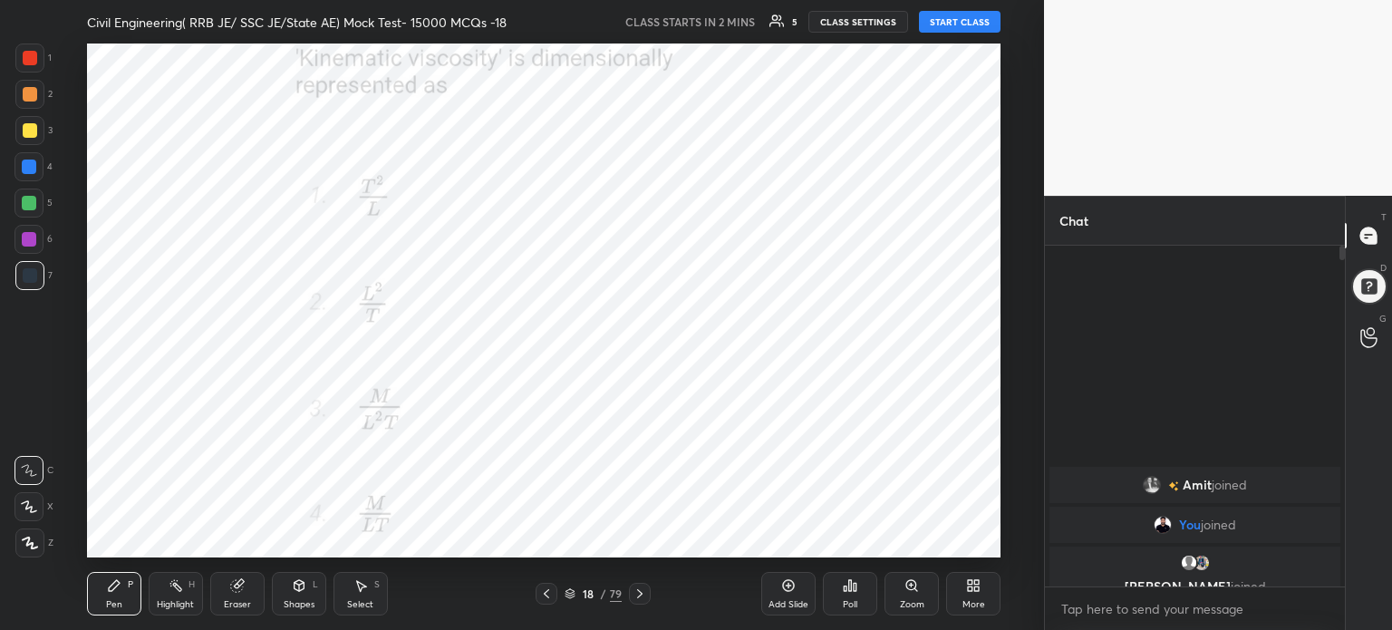
click at [566, 591] on icon at bounding box center [570, 591] width 9 height 5
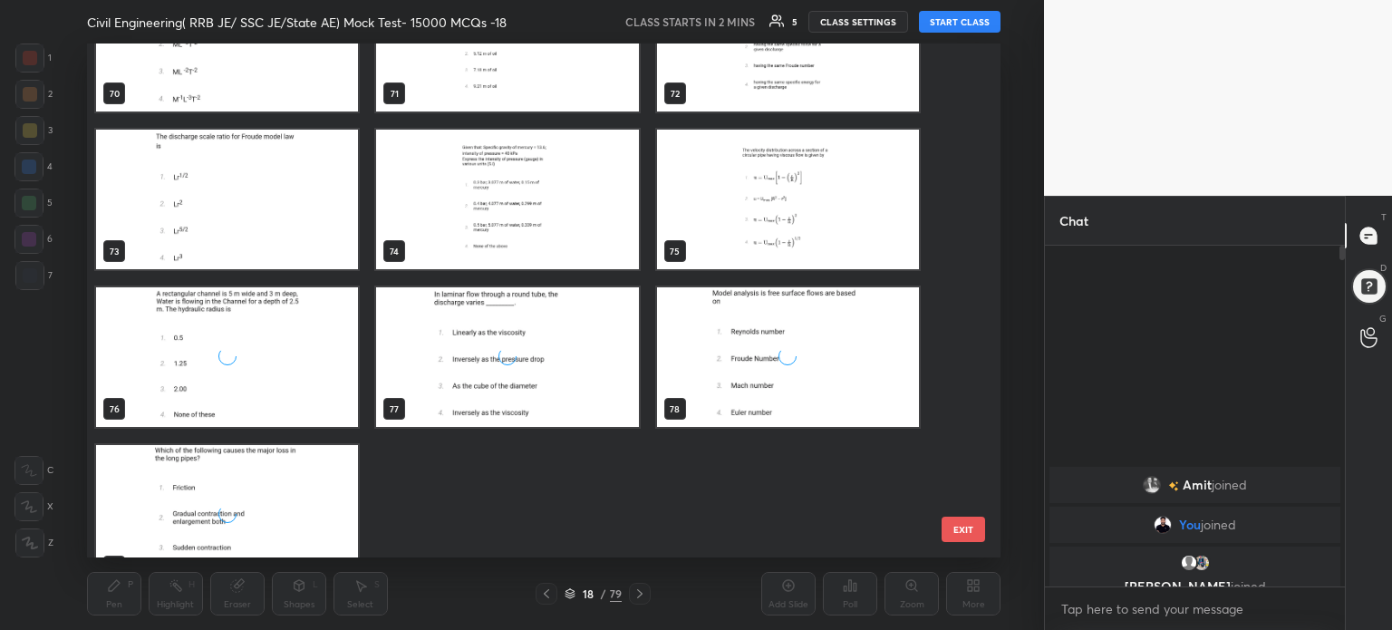
scroll to position [3744, 0]
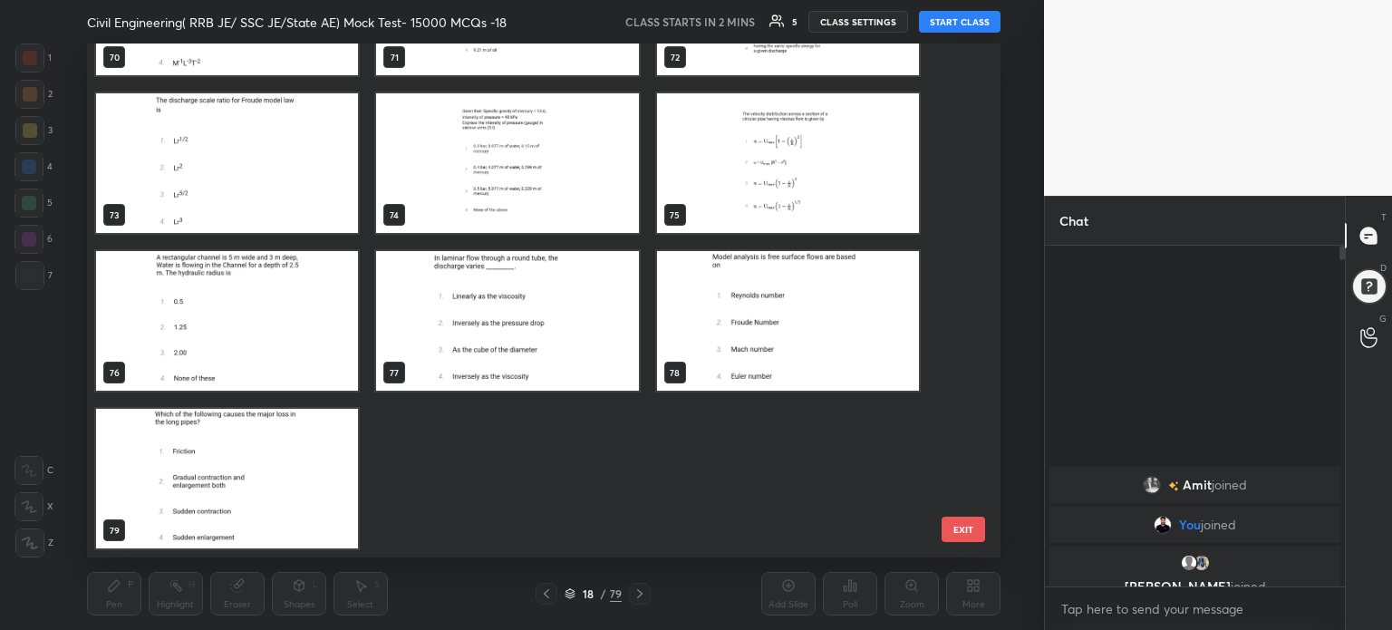
click at [251, 495] on img "grid" at bounding box center [227, 479] width 262 height 140
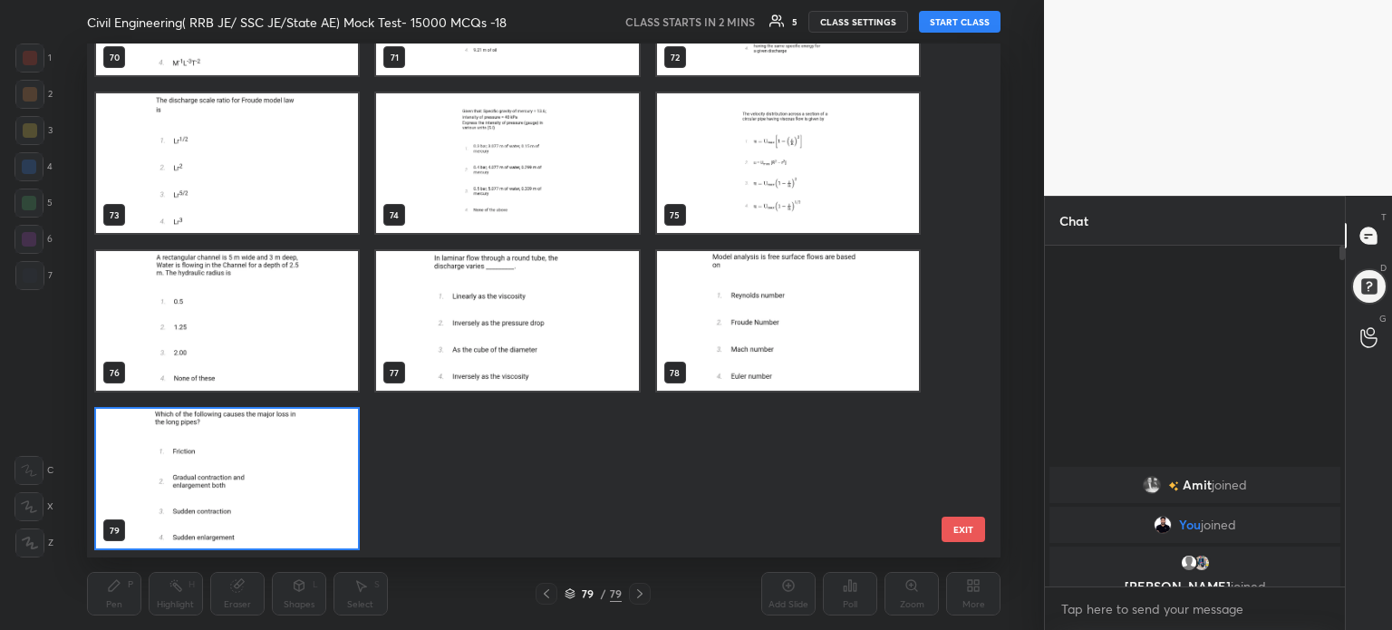
click at [251, 495] on img "grid" at bounding box center [227, 479] width 262 height 140
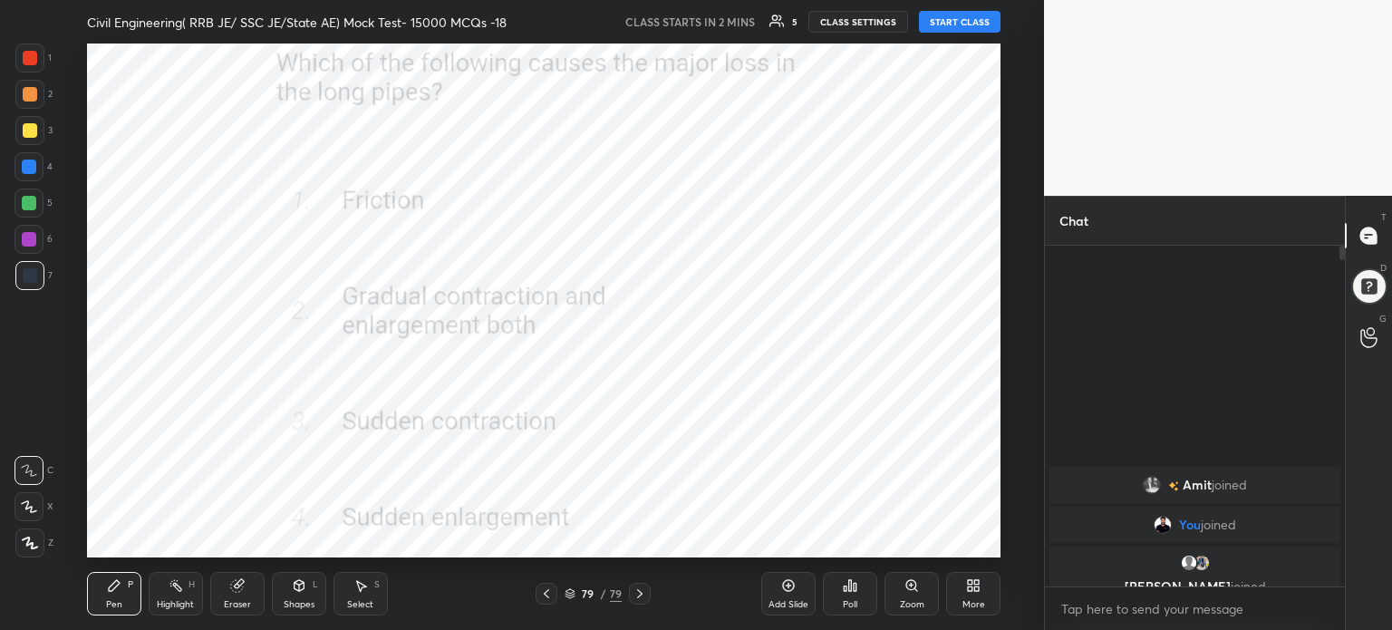
click at [251, 495] on img "grid" at bounding box center [227, 479] width 262 height 140
click at [986, 593] on div "More" at bounding box center [973, 594] width 54 height 44
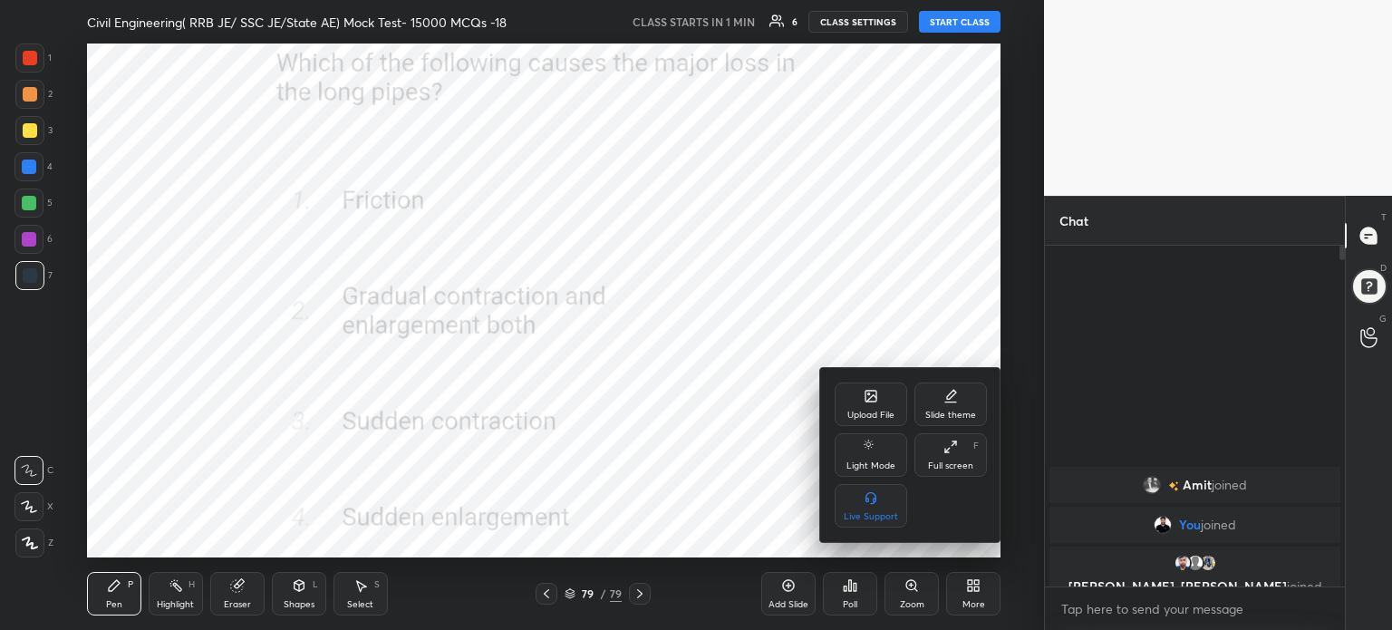
click at [876, 411] on div "Upload File" at bounding box center [870, 415] width 47 height 9
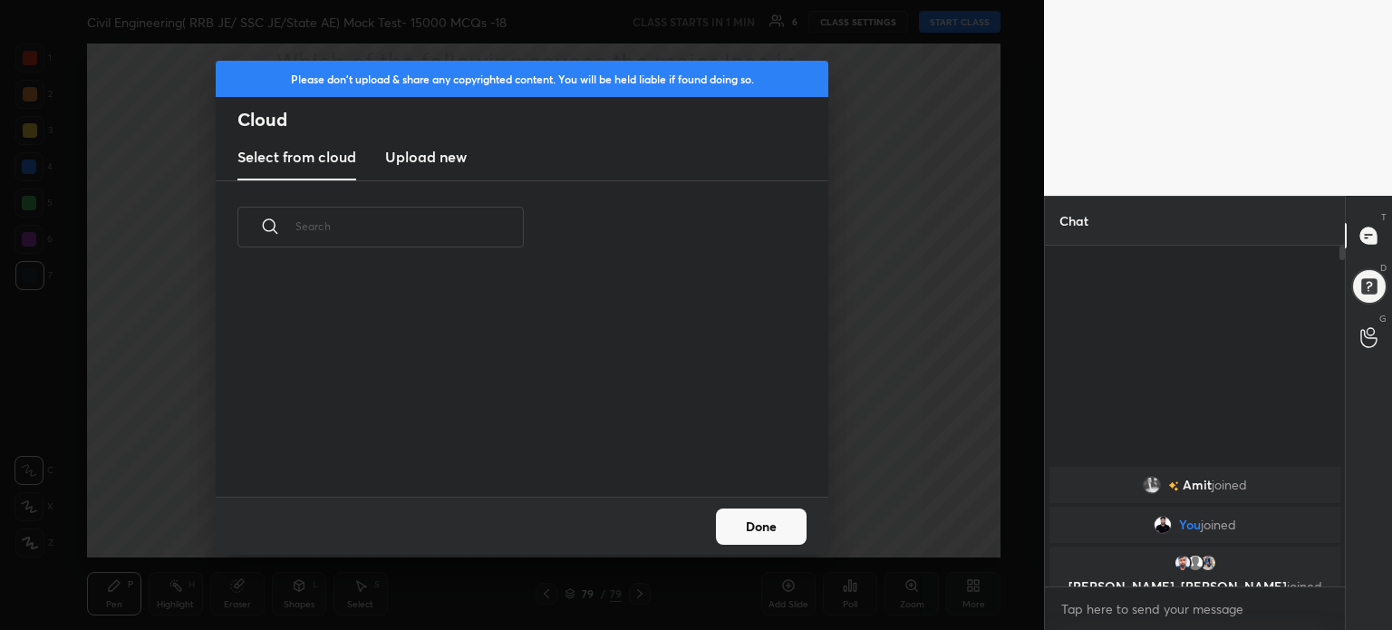
scroll to position [223, 582]
click at [452, 166] on h3 "Upload new" at bounding box center [426, 157] width 82 height 22
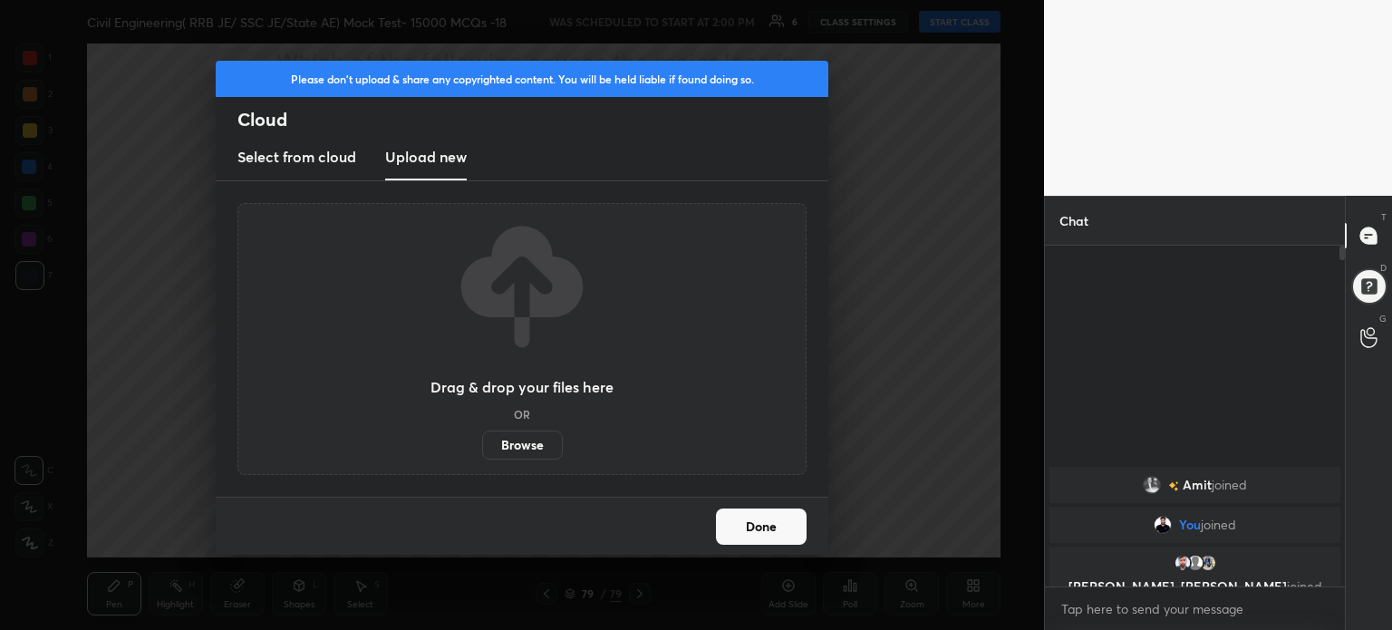
click at [518, 443] on label "Browse" at bounding box center [522, 445] width 81 height 29
click at [482, 443] on input "Browse" at bounding box center [482, 445] width 0 height 29
click at [767, 518] on button "Done" at bounding box center [761, 526] width 91 height 36
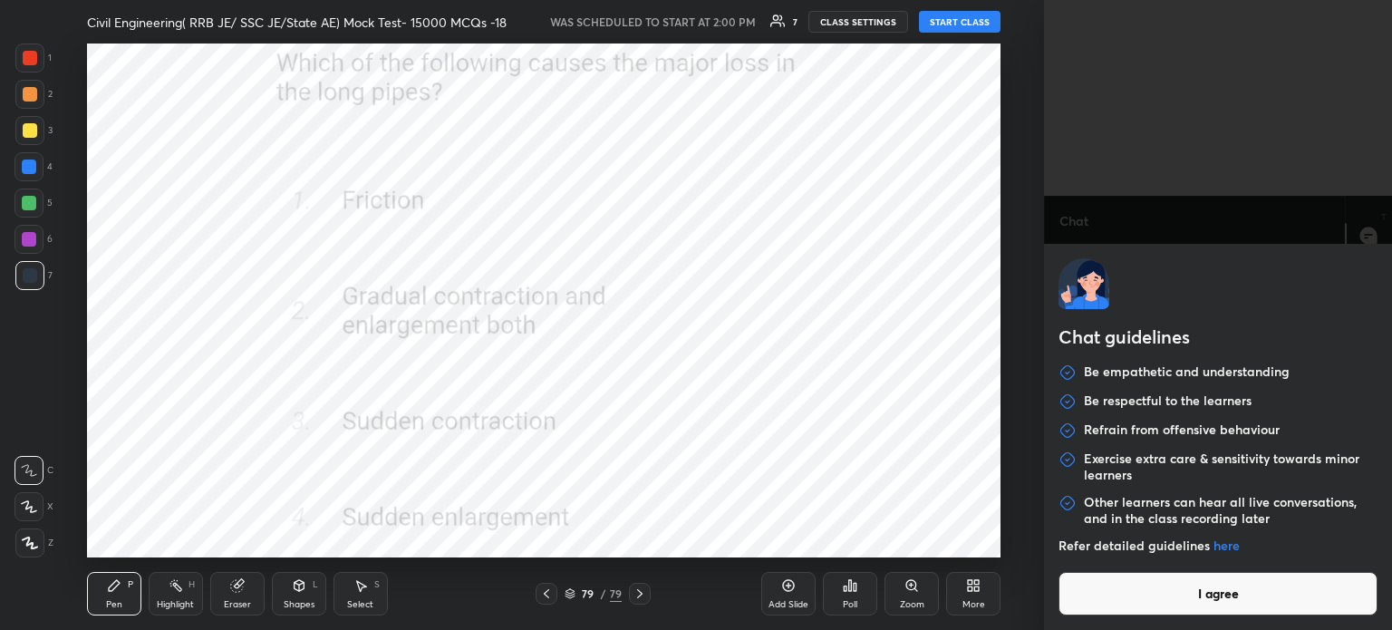
click at [1104, 608] on body "1 2 3 4 5 6 7 C X Z C X Z E E Erase all H H Civil Engineering( RRB JE/ SSC JE/S…" at bounding box center [696, 315] width 1392 height 630
click at [1104, 608] on button "I agree" at bounding box center [1218, 594] width 319 height 44
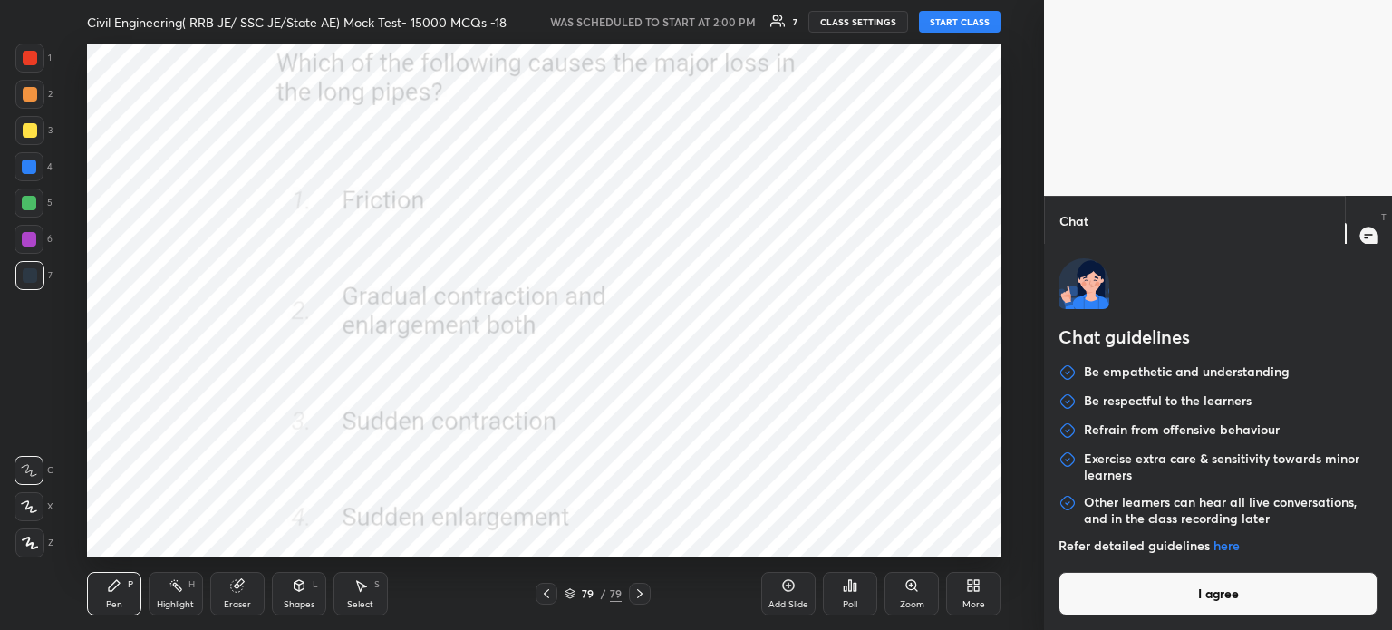
type textarea "x"
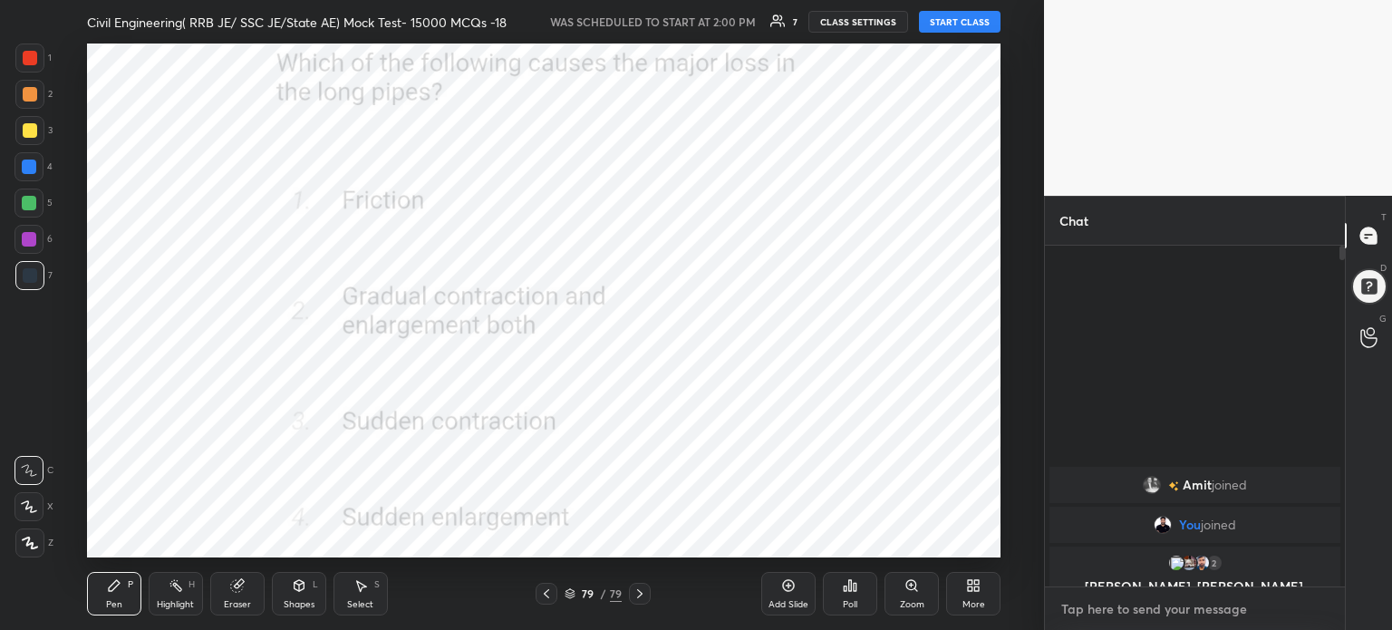
type textarea "T"
type textarea "x"
type textarea "TE"
type textarea "x"
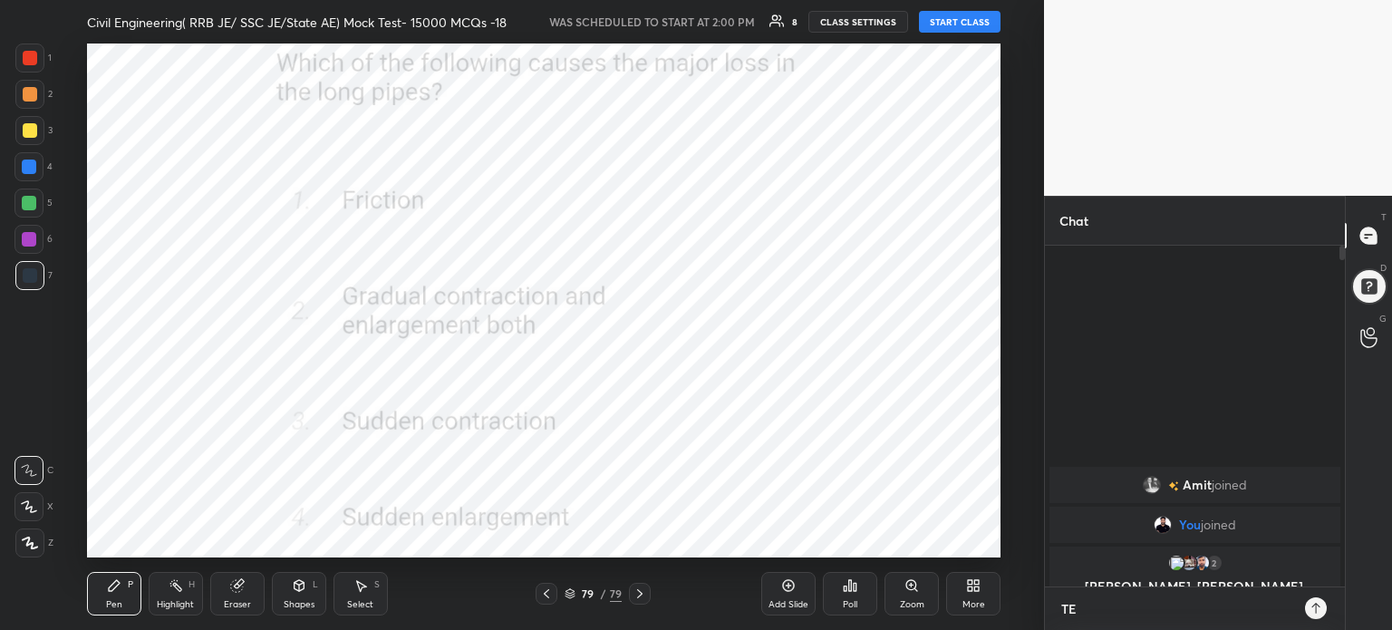
type textarea "TEL"
type textarea "x"
type textarea "TELE"
type textarea "x"
type textarea "TELEG"
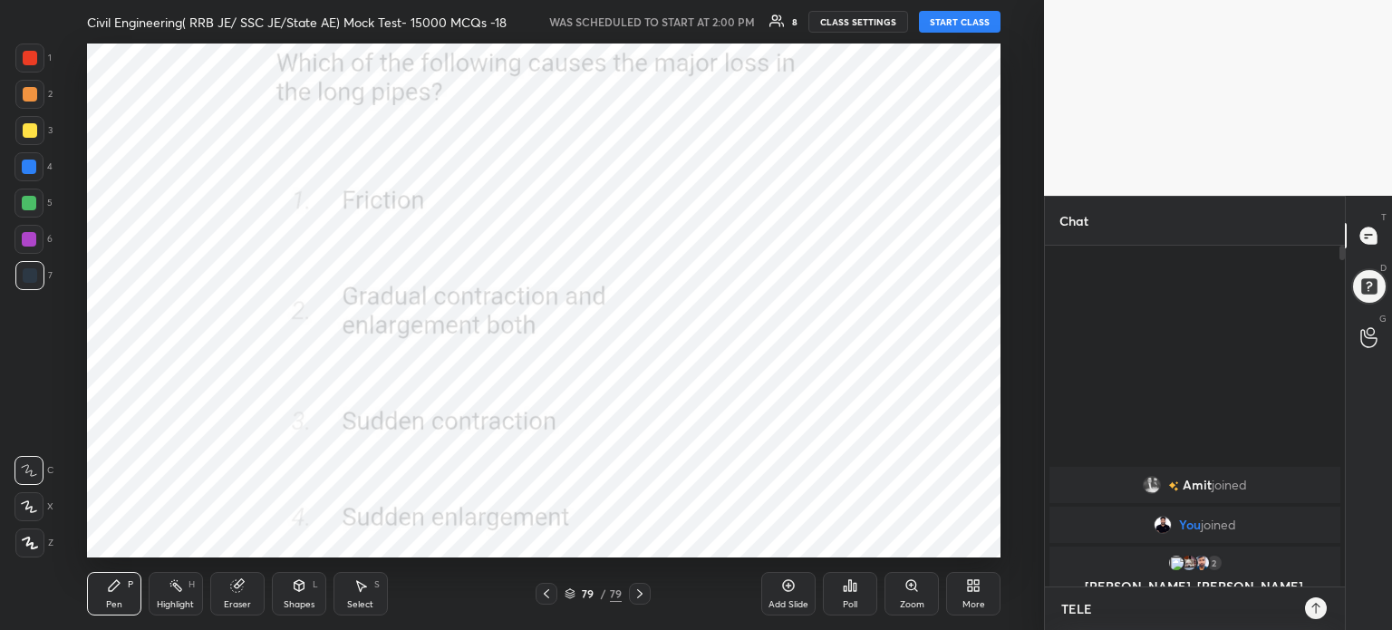
type textarea "x"
type textarea "TELEGR"
type textarea "x"
type textarea "TELEGRA"
type textarea "x"
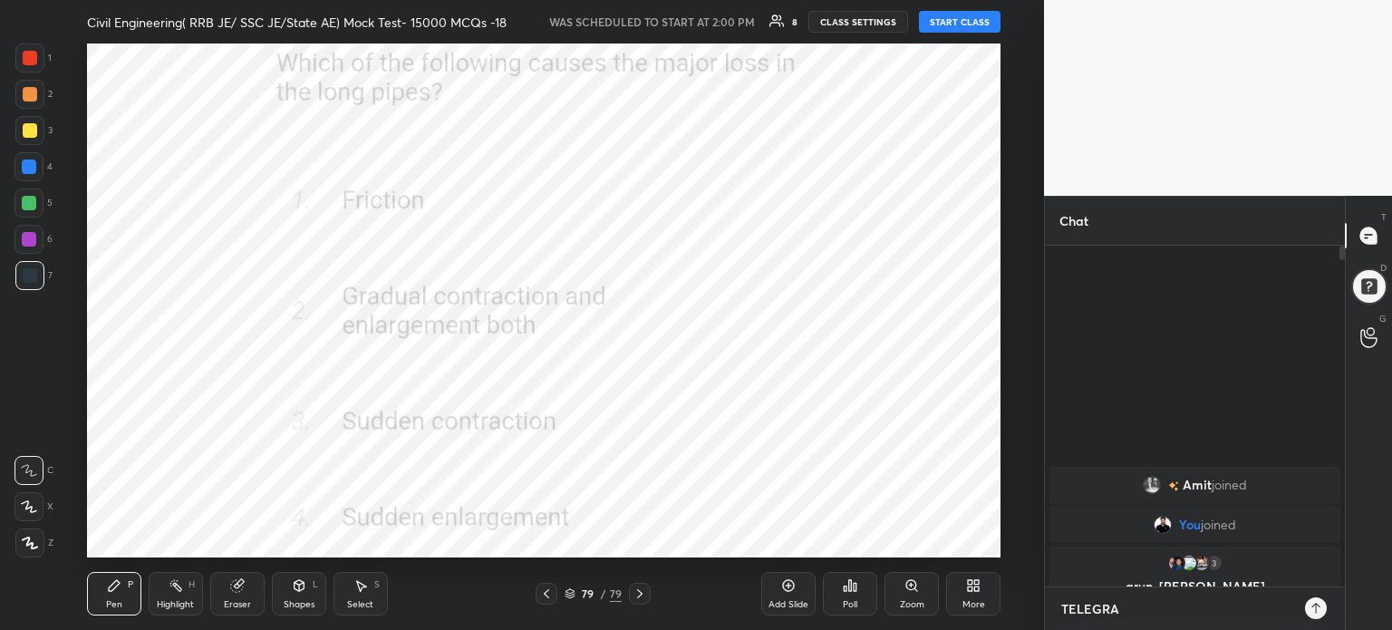
type textarea "TELEGRAM"
type textarea "x"
type textarea "TELEGRAM"
type textarea "x"
type textarea "TELEGRAM J"
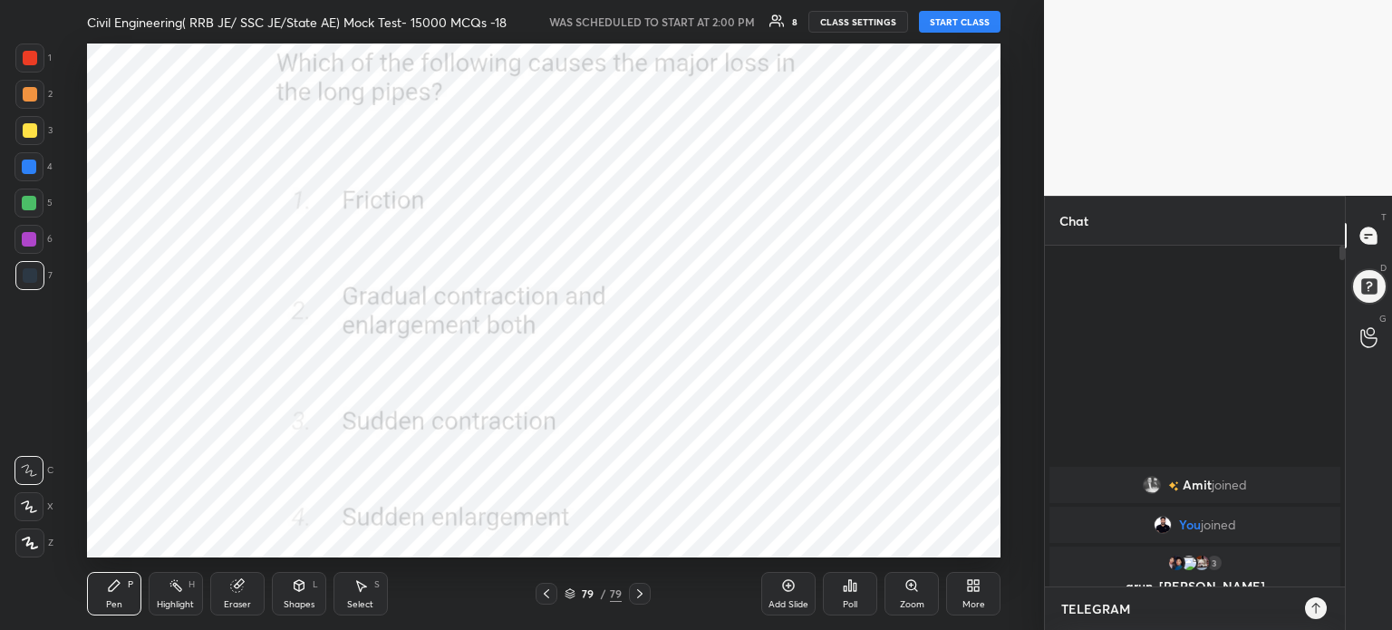
type textarea "x"
type textarea "TELEGRAM JO"
type textarea "x"
type textarea "TELEGRAM JOI"
type textarea "x"
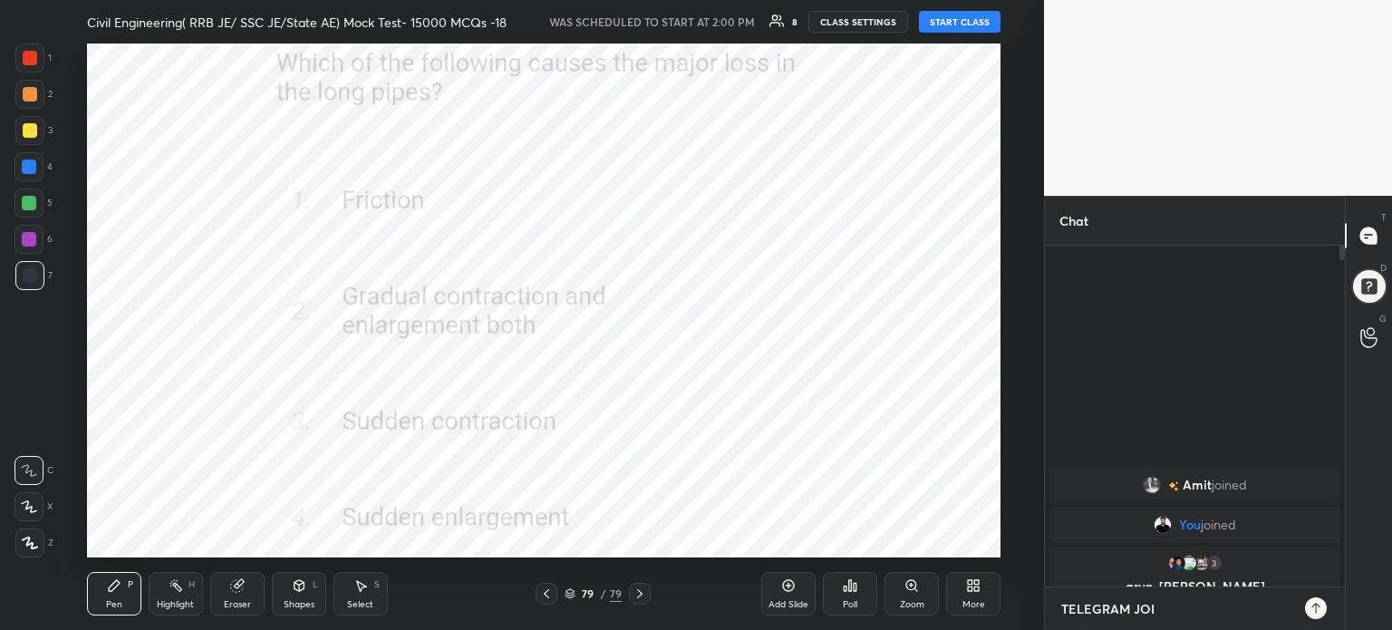
type textarea "TELEGRAM JOIN"
type textarea "x"
type textarea "TELEGRAM JOIN"
type textarea "x"
paste textarea "[URL][DOMAIN_NAME]"
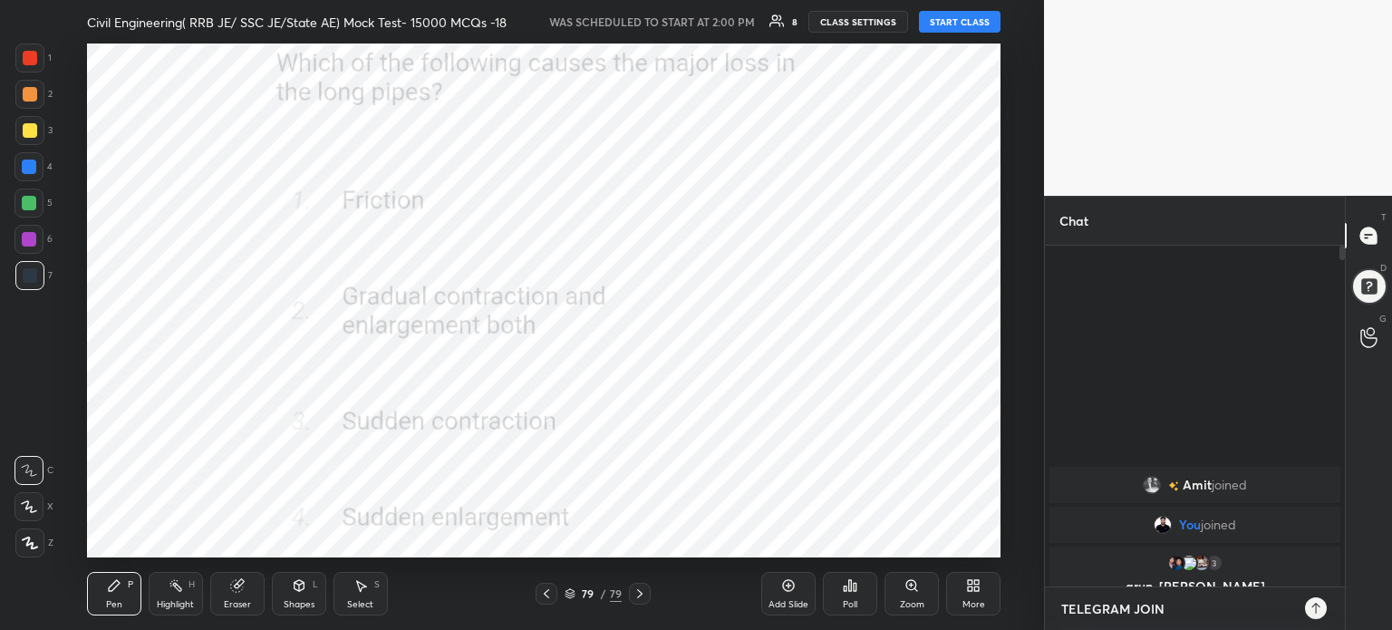
type textarea "TELEGRAM JOIN [URL][DOMAIN_NAME]"
type textarea "x"
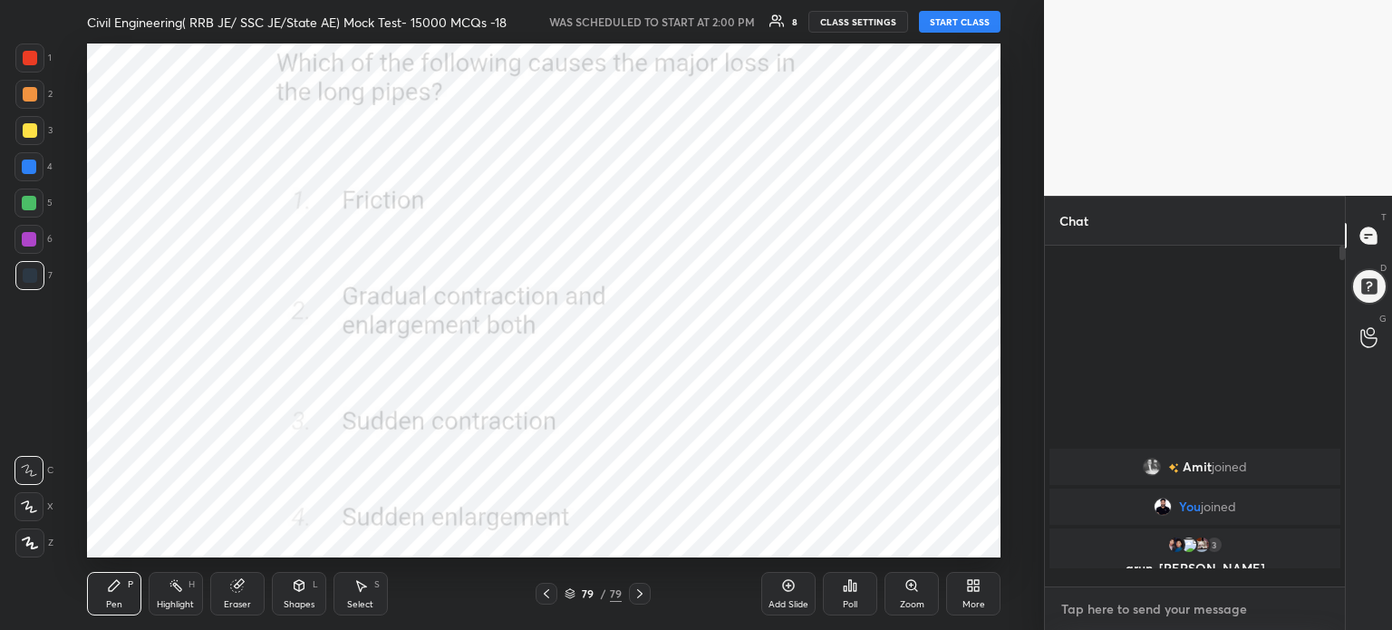
scroll to position [335, 295]
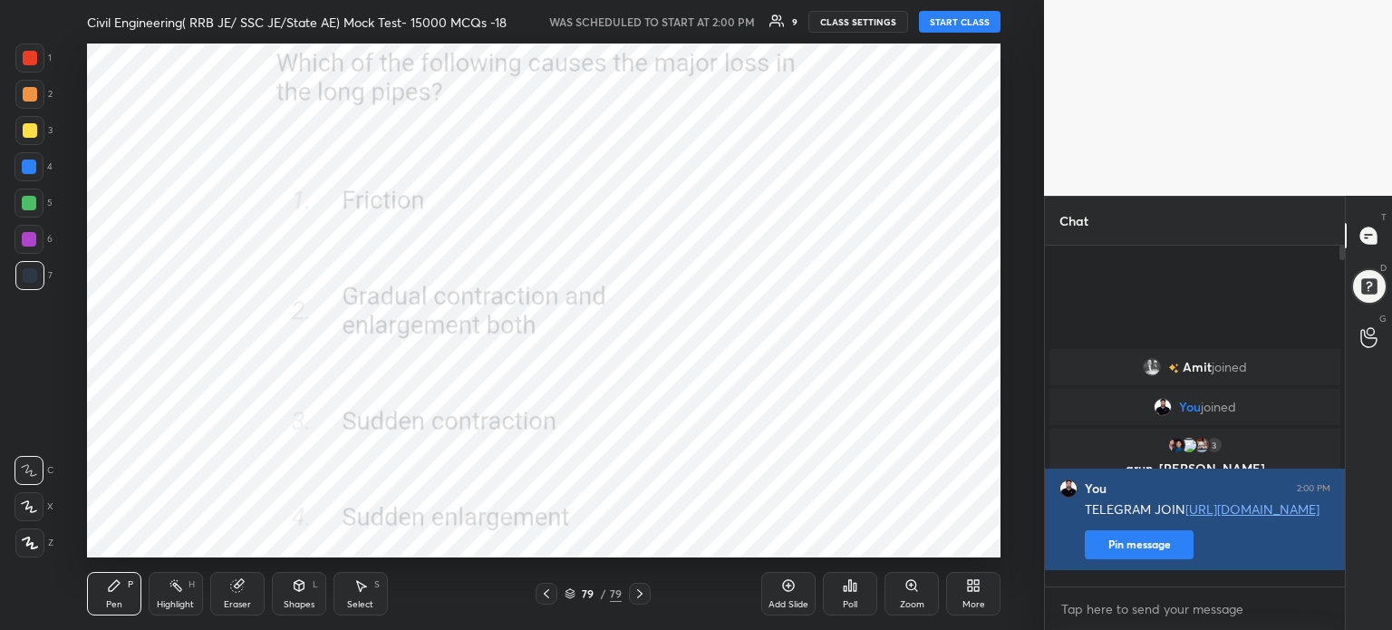
click at [1128, 559] on button "Pin message" at bounding box center [1139, 544] width 109 height 29
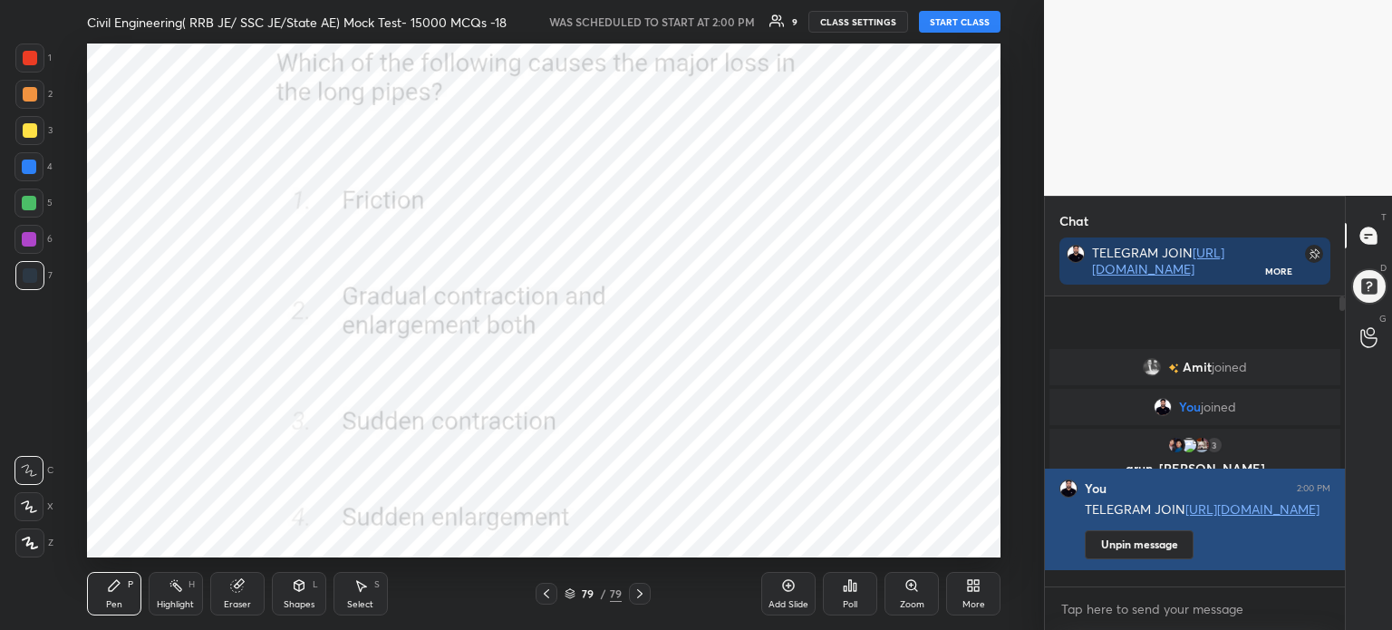
scroll to position [134, 295]
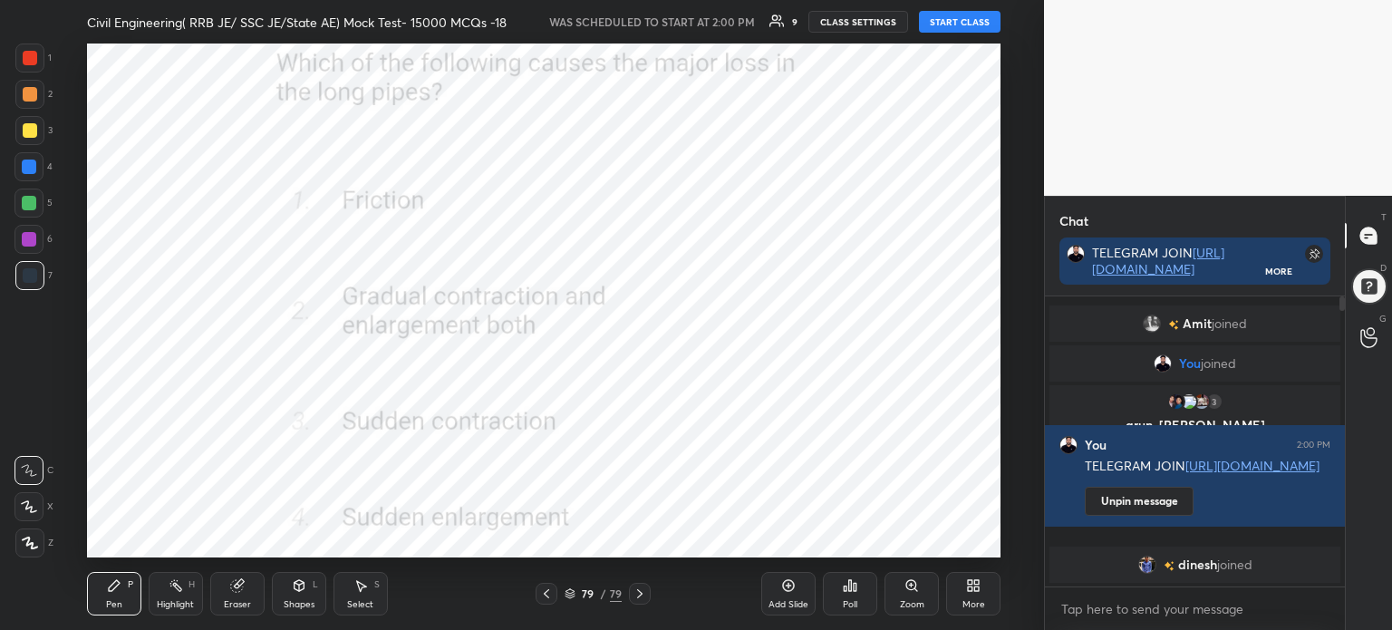
click at [572, 591] on icon at bounding box center [570, 593] width 11 height 11
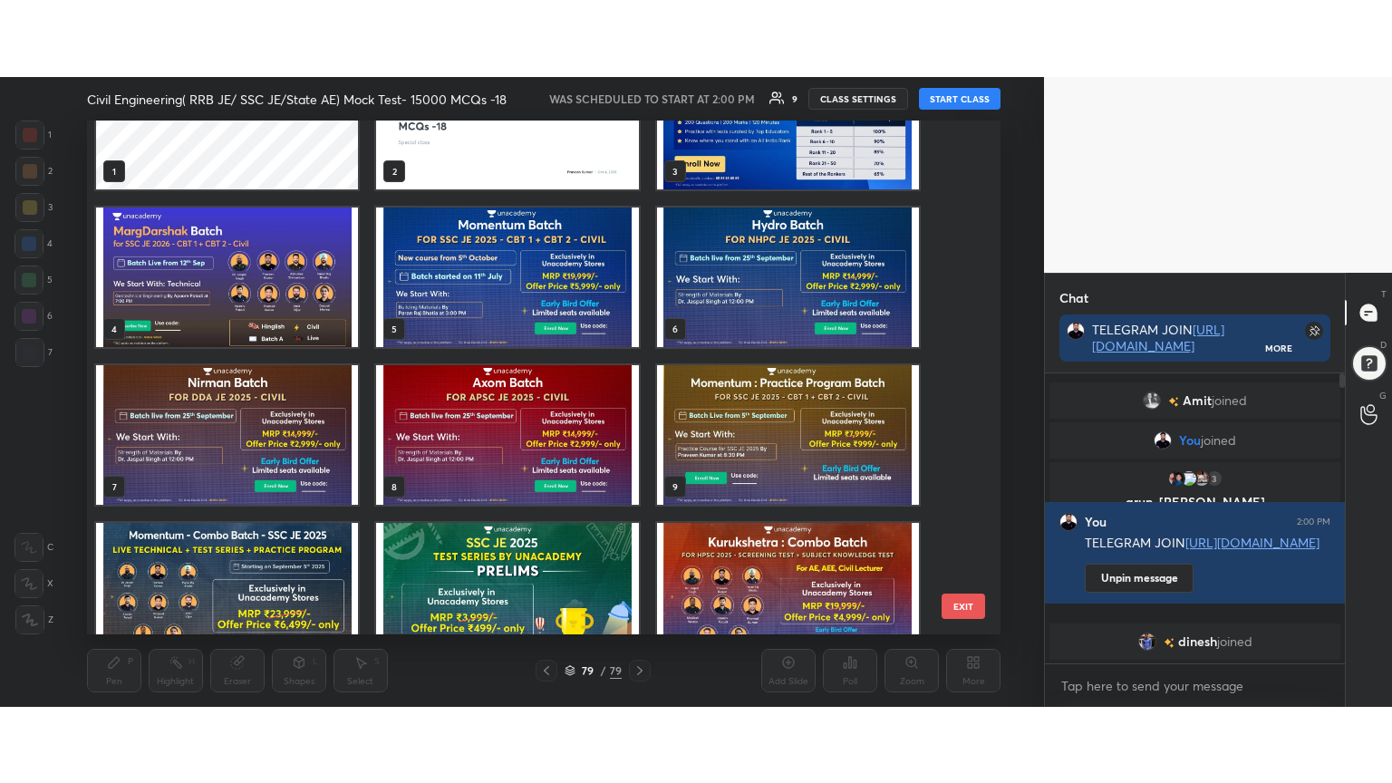
scroll to position [0, 0]
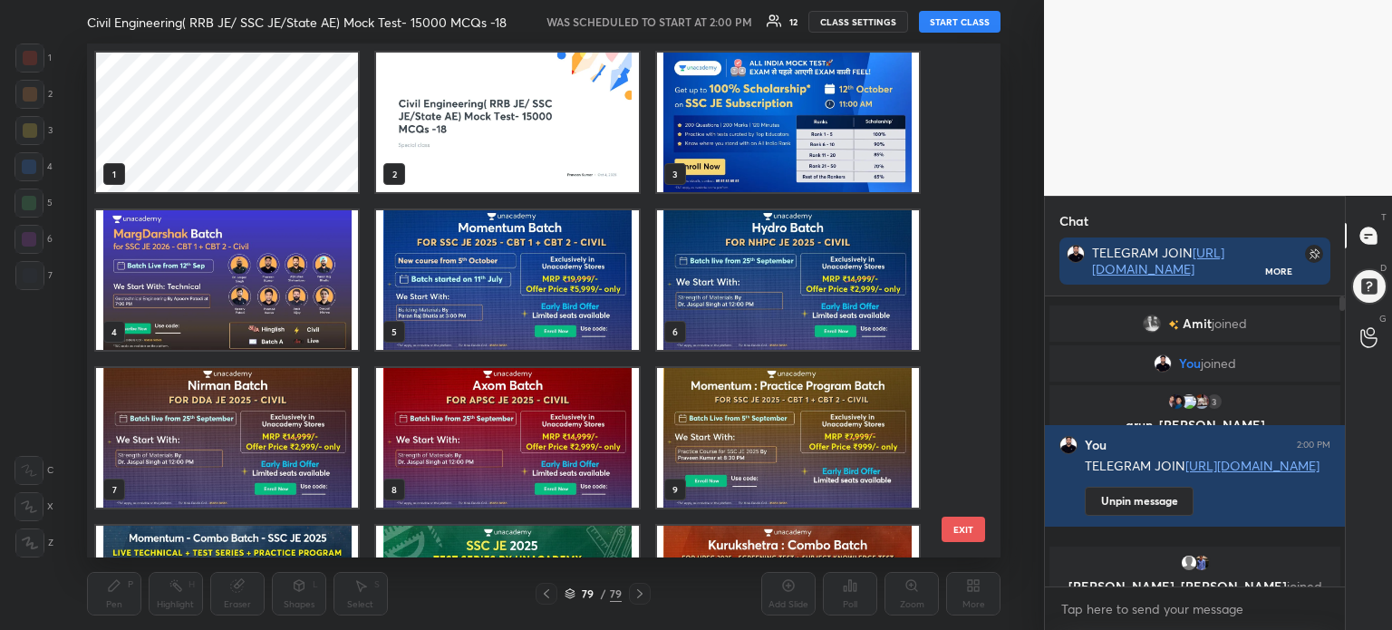
click at [525, 144] on img "grid" at bounding box center [507, 123] width 262 height 140
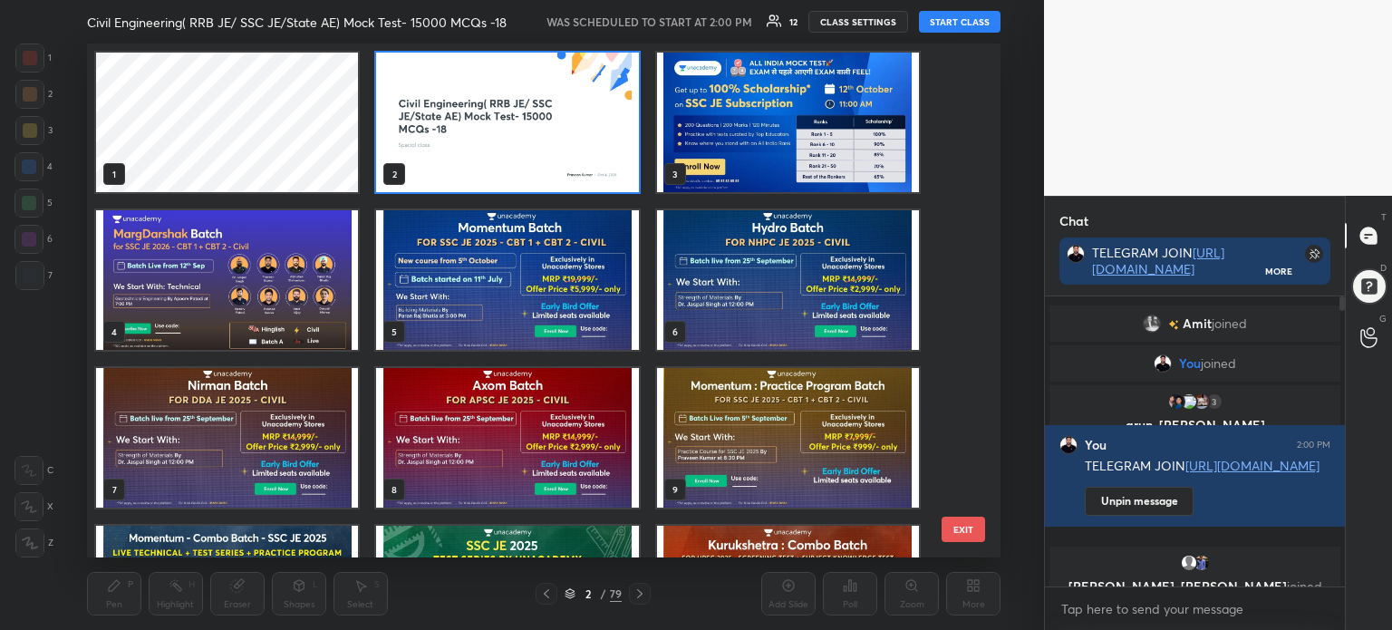
click at [525, 144] on img "grid" at bounding box center [507, 123] width 262 height 140
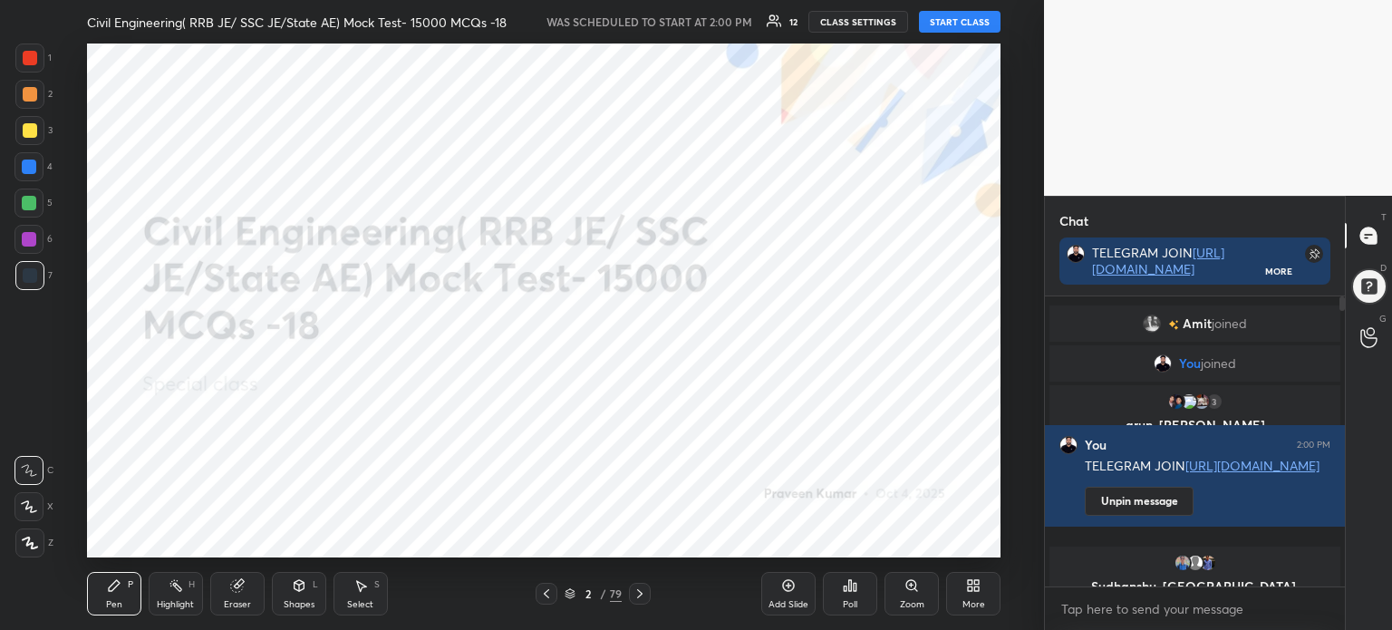
click at [525, 144] on img "grid" at bounding box center [507, 123] width 262 height 140
click at [984, 596] on div "More" at bounding box center [973, 594] width 54 height 44
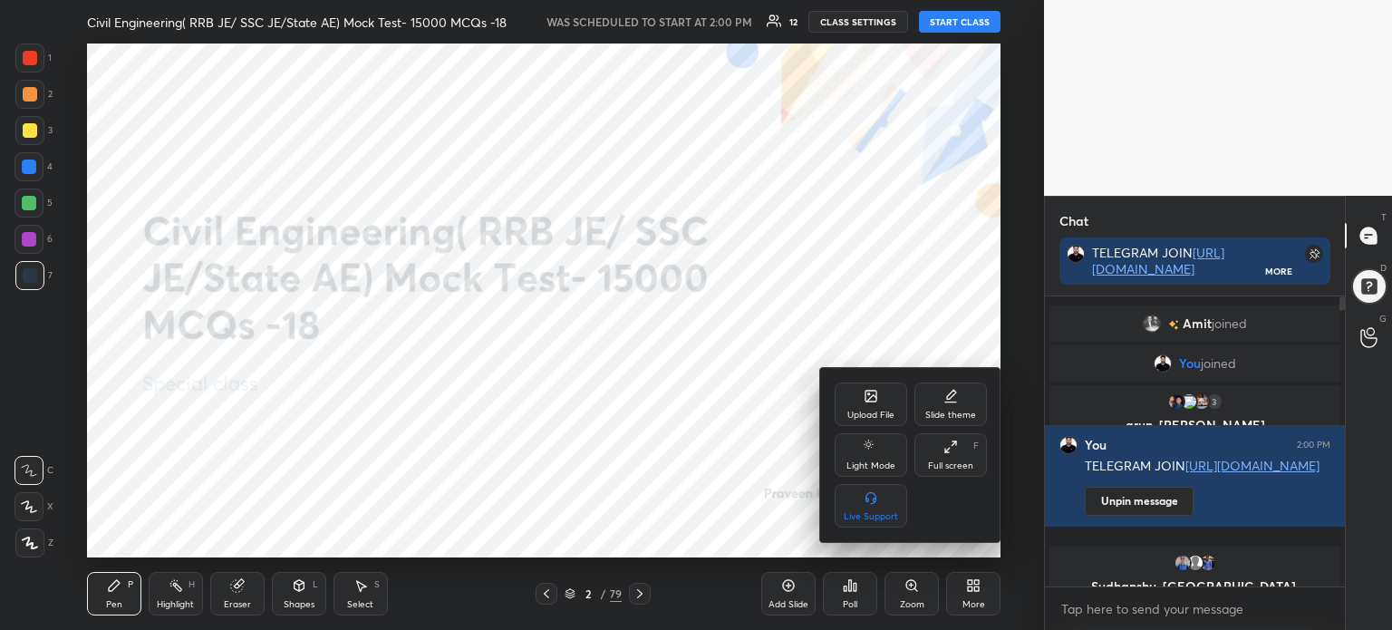
click at [951, 473] on div "Full screen F" at bounding box center [951, 455] width 73 height 44
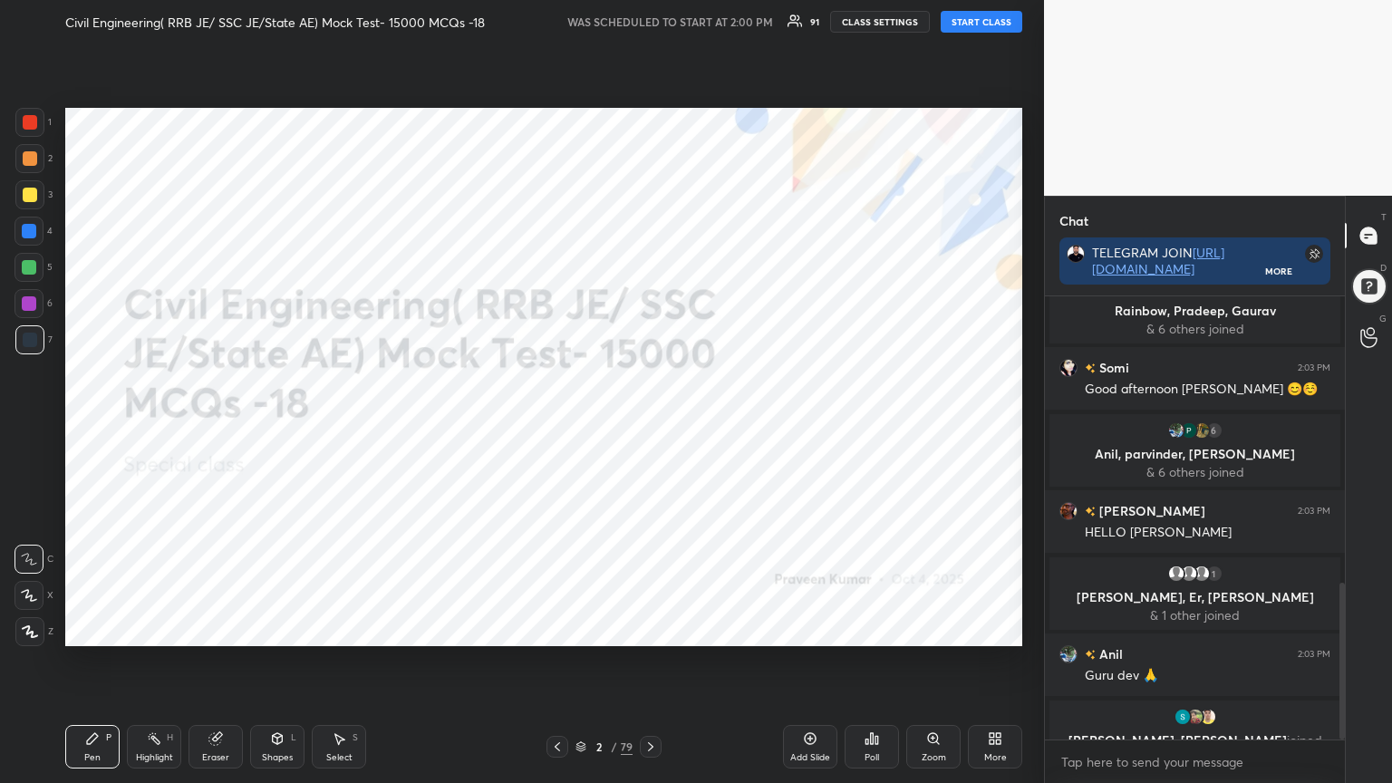
scroll to position [873, 0]
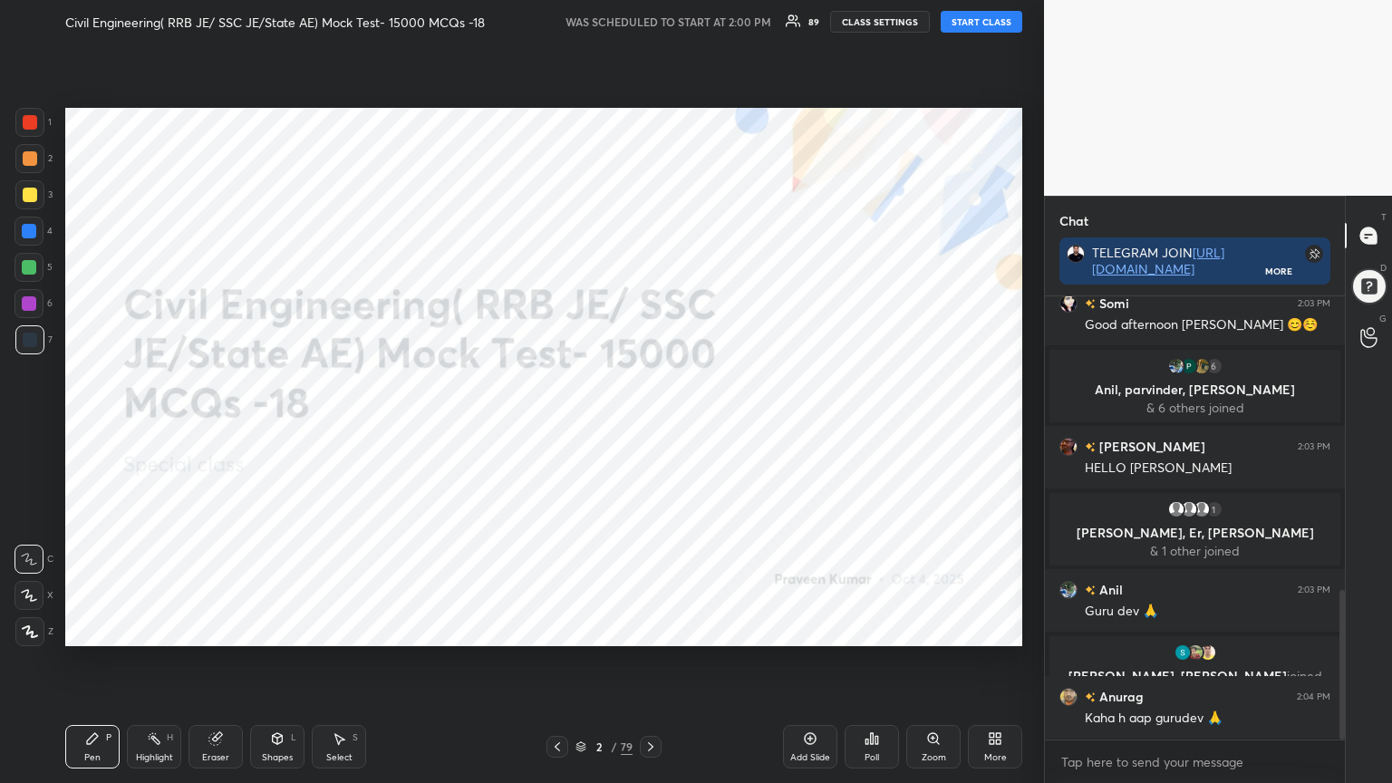
click at [983, 22] on button "START CLASS" at bounding box center [982, 22] width 82 height 22
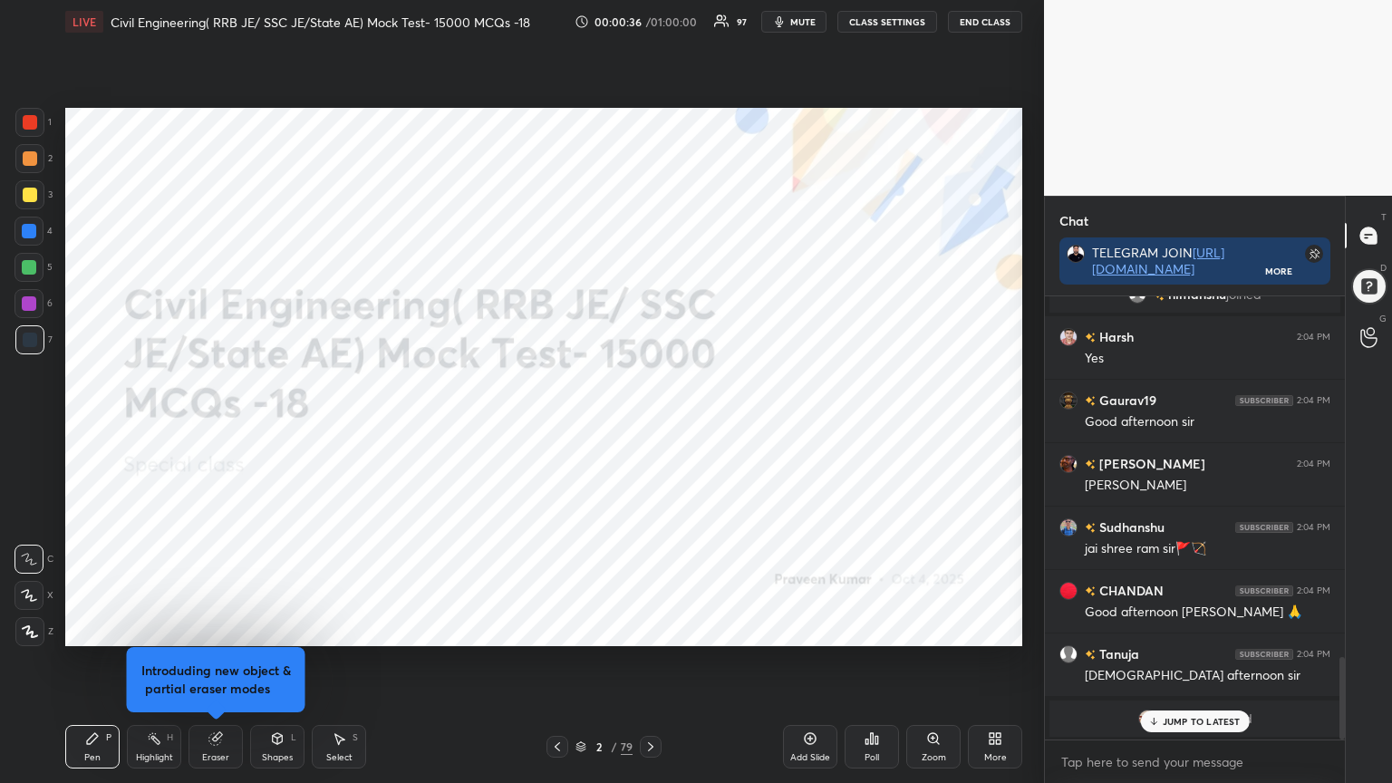
scroll to position [2077, 0]
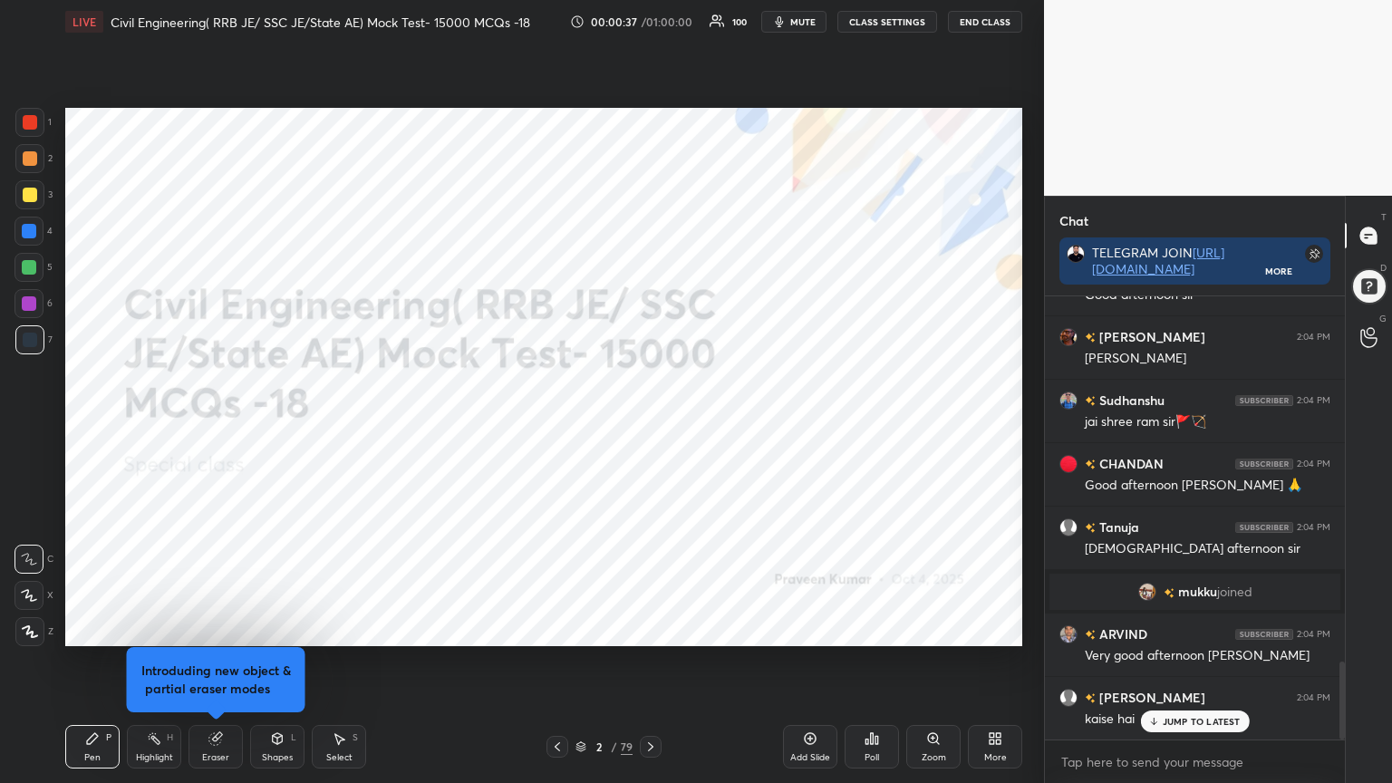
click at [649, 629] on icon at bounding box center [651, 747] width 15 height 15
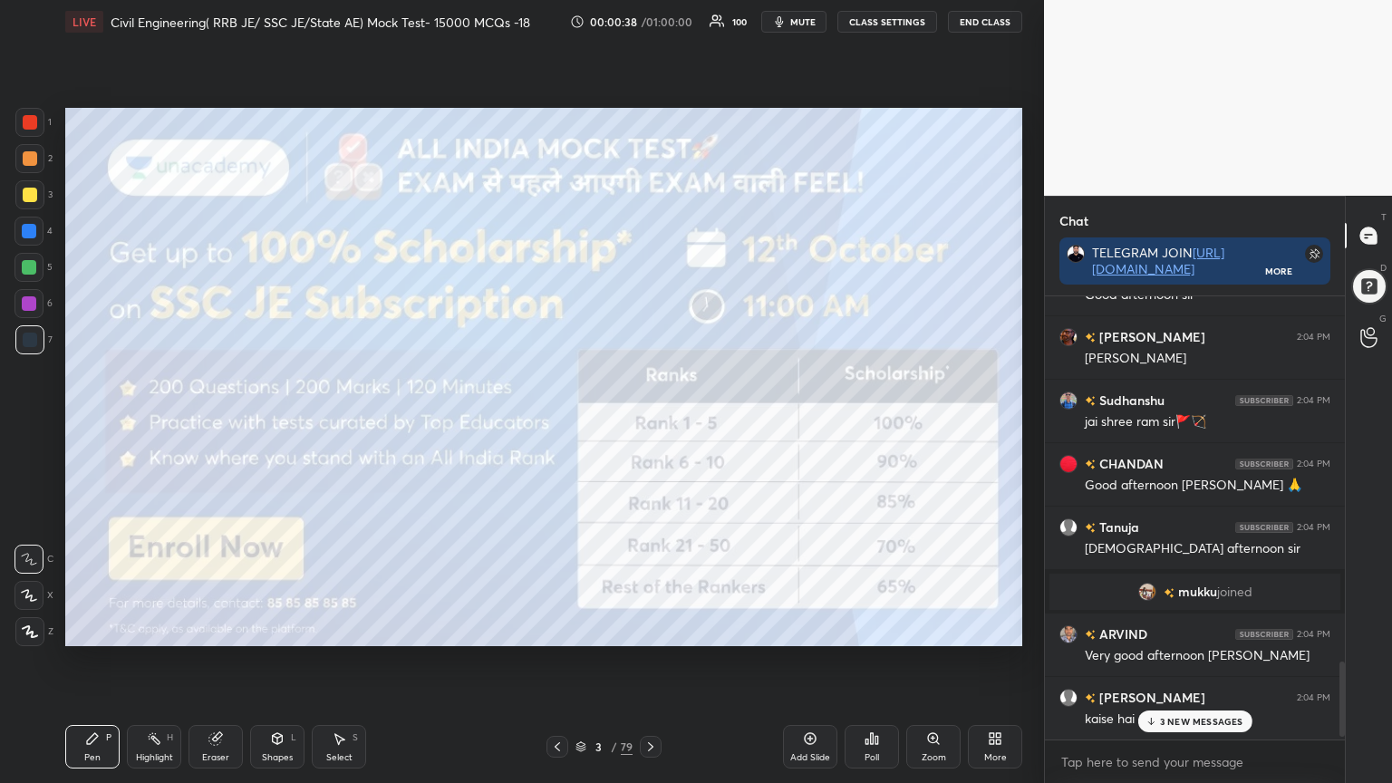
scroll to position [2248, 0]
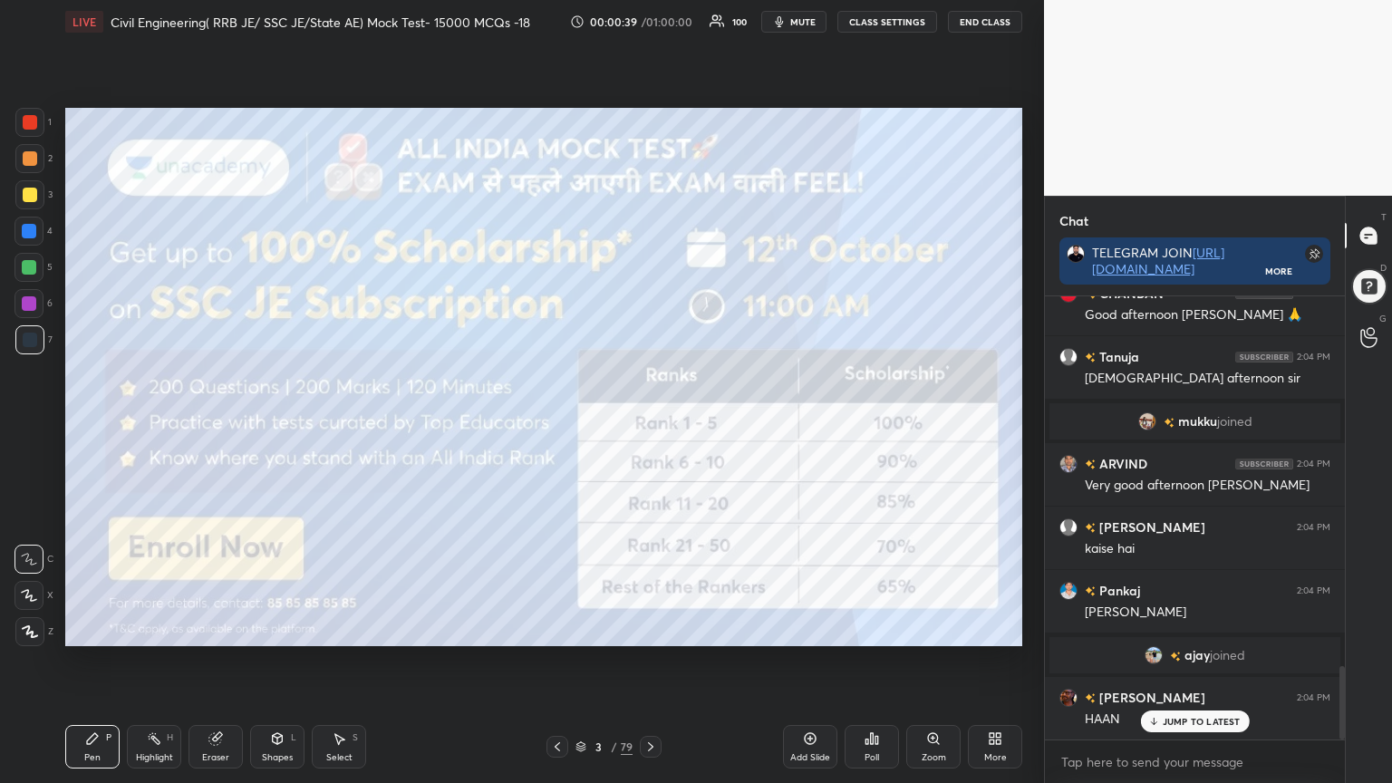
click at [29, 120] on div at bounding box center [30, 122] width 15 height 15
click at [19, 629] on div at bounding box center [29, 631] width 29 height 29
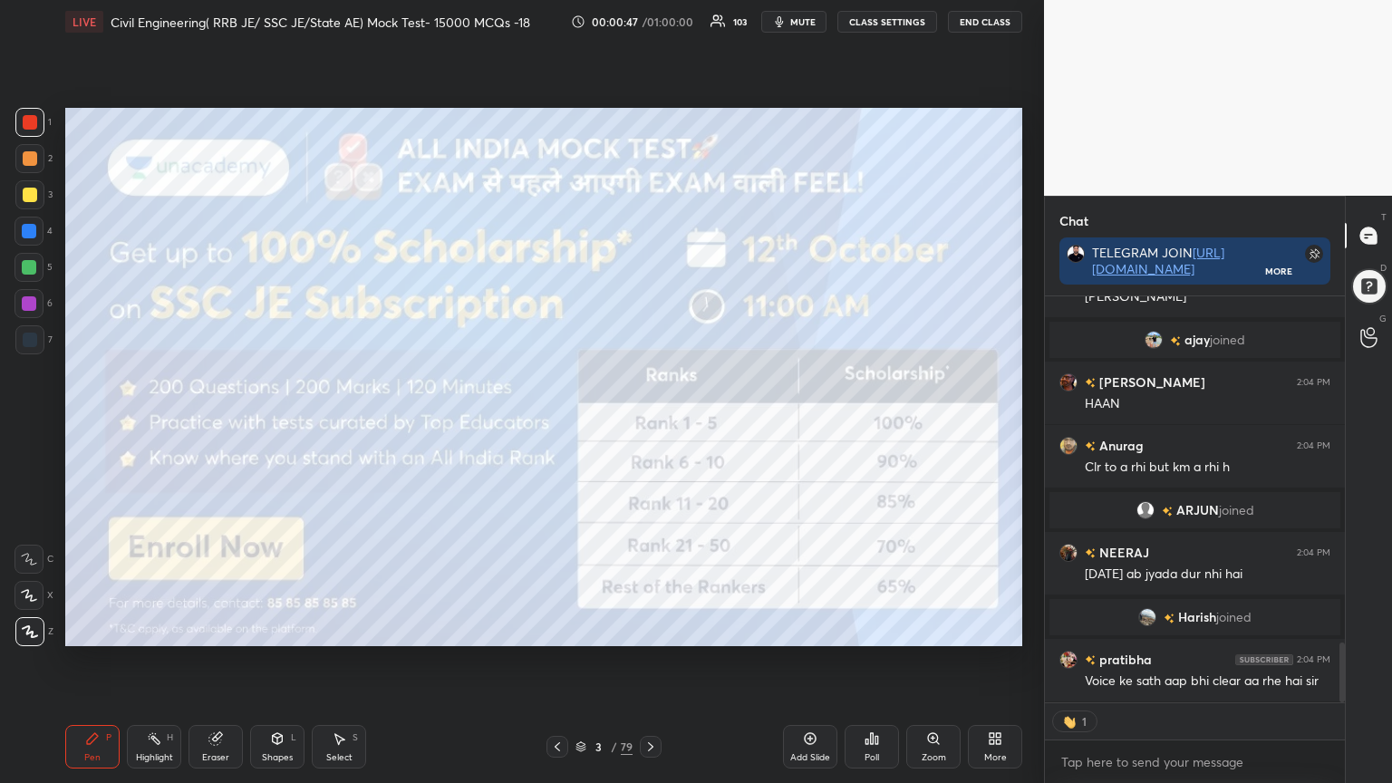
scroll to position [2476, 0]
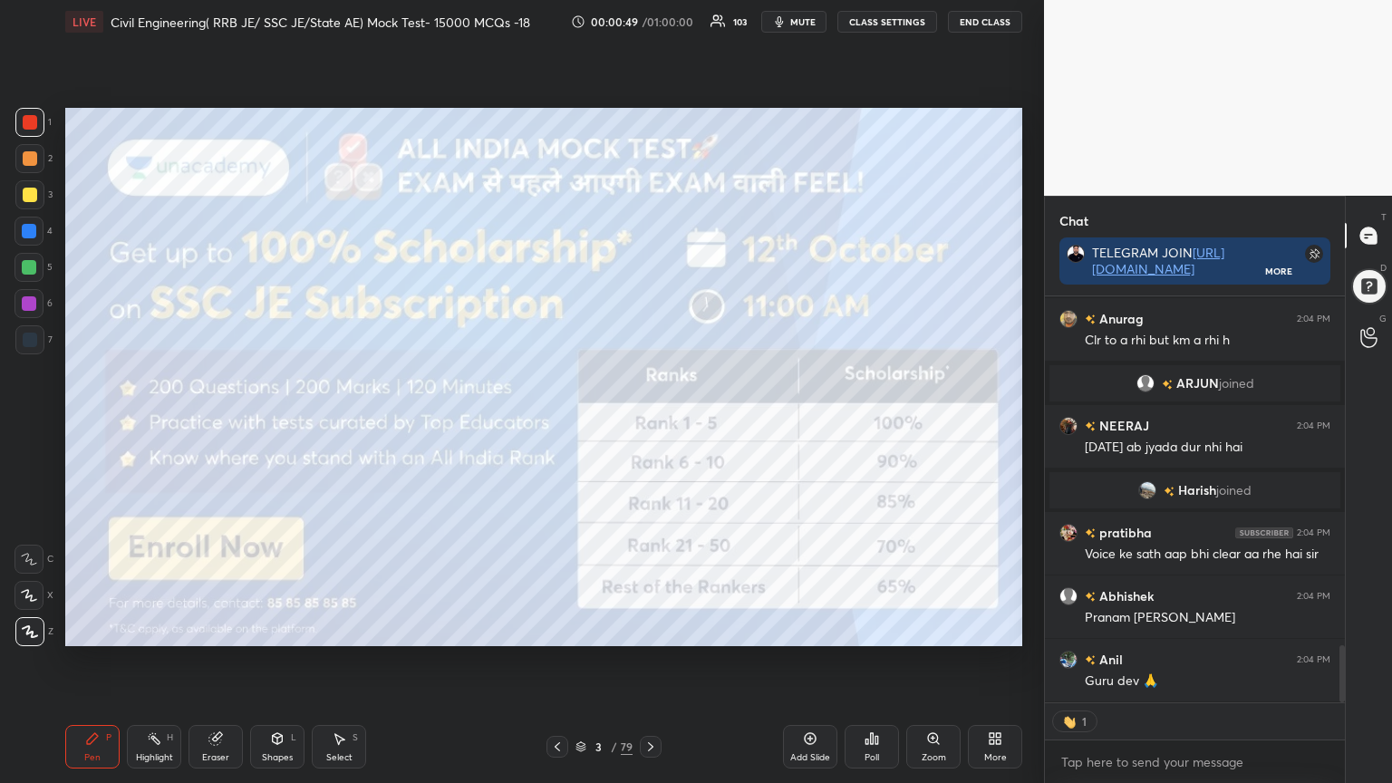
type textarea "x"
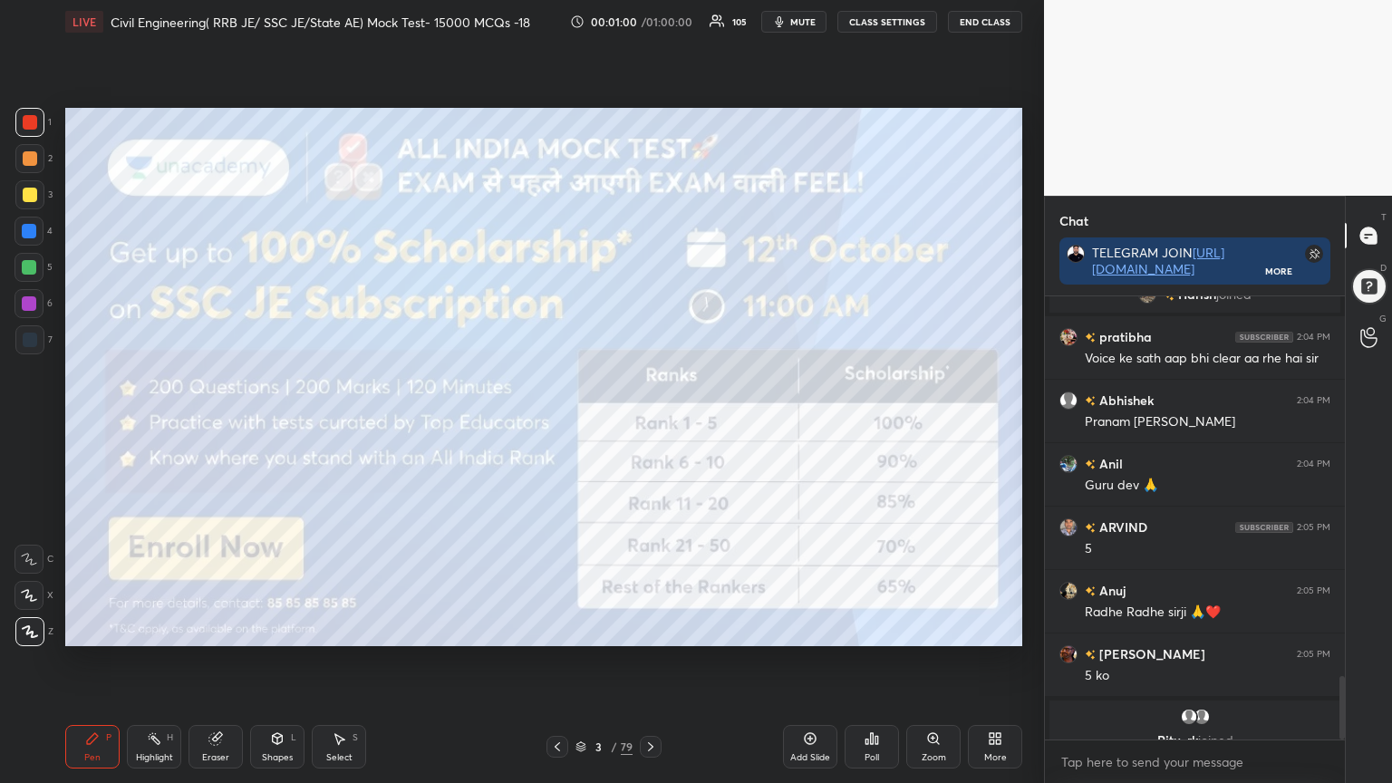
scroll to position [2799, 0]
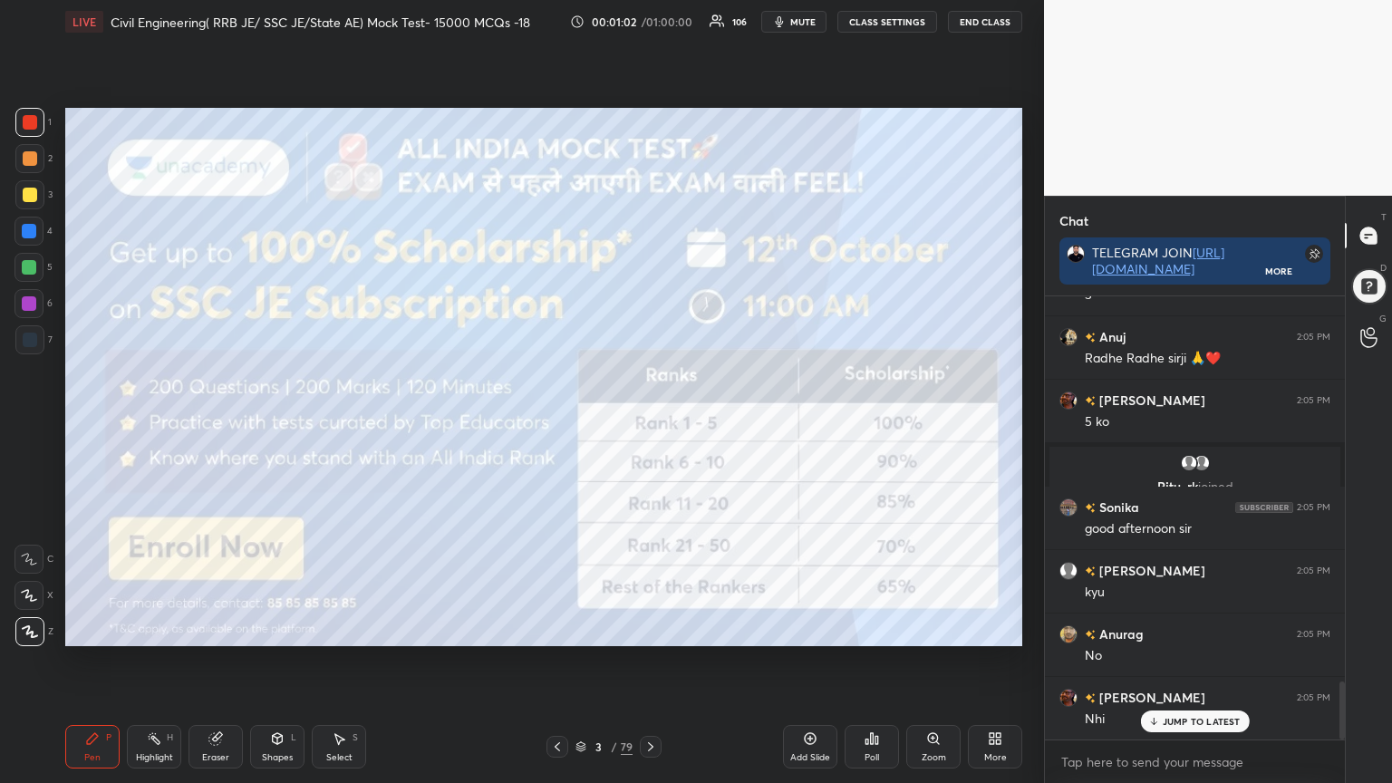
click at [646, 629] on icon at bounding box center [651, 747] width 15 height 15
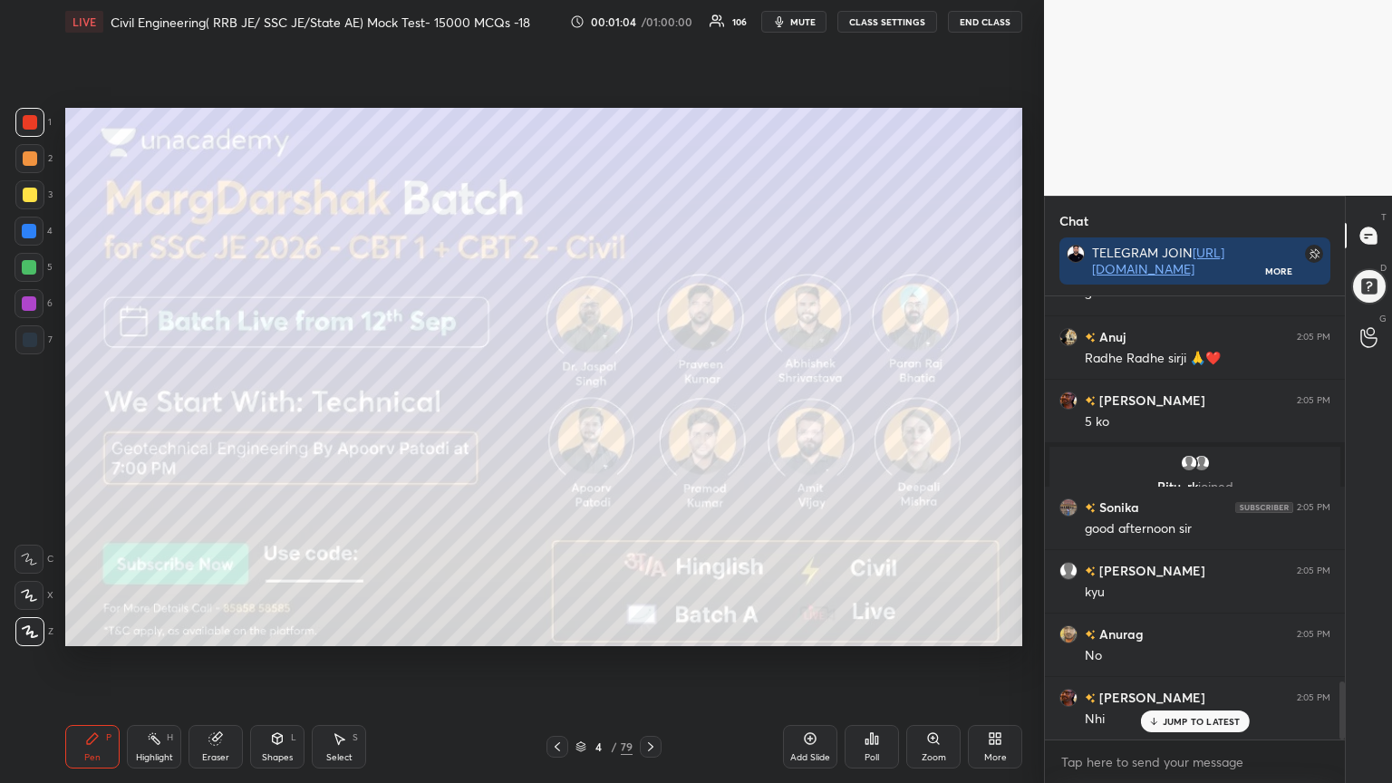
click at [557, 629] on icon at bounding box center [557, 746] width 5 height 9
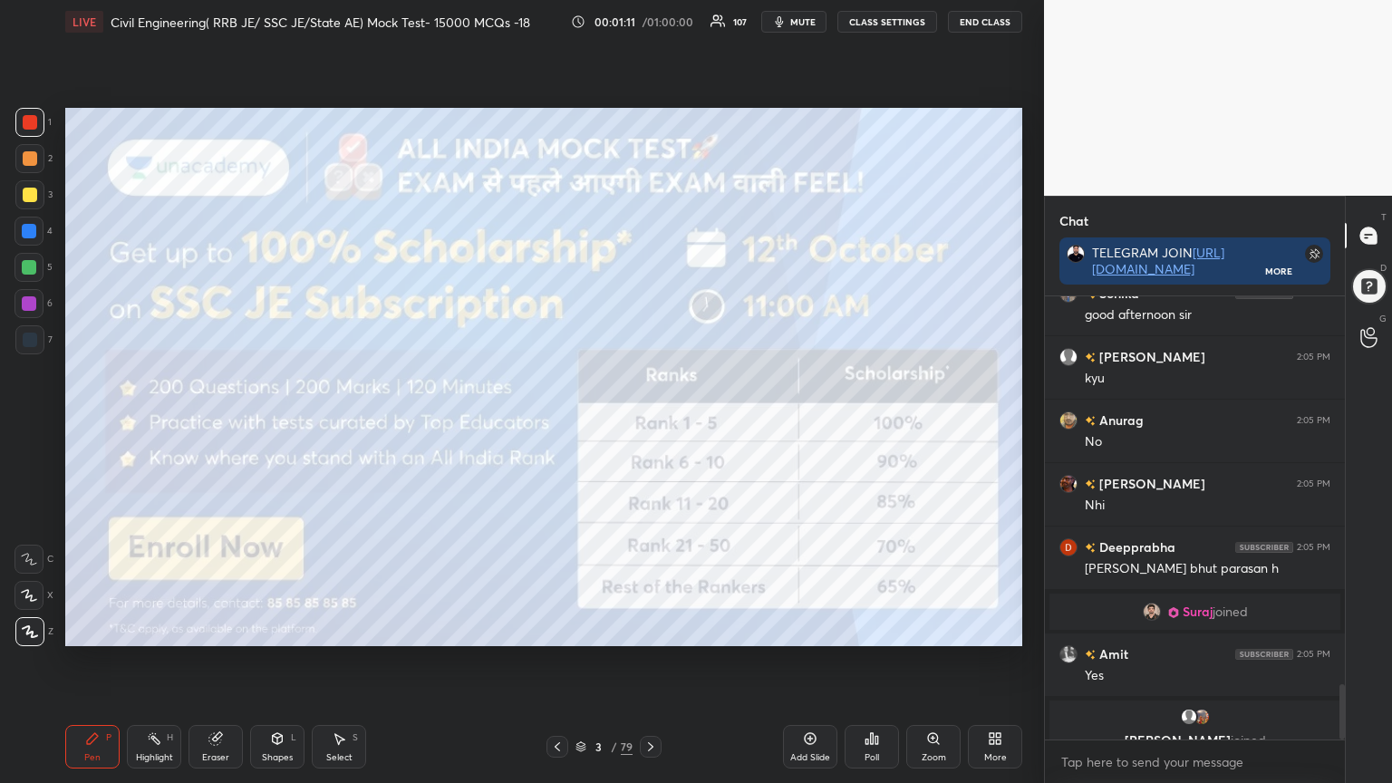
click at [651, 629] on div at bounding box center [651, 747] width 22 height 22
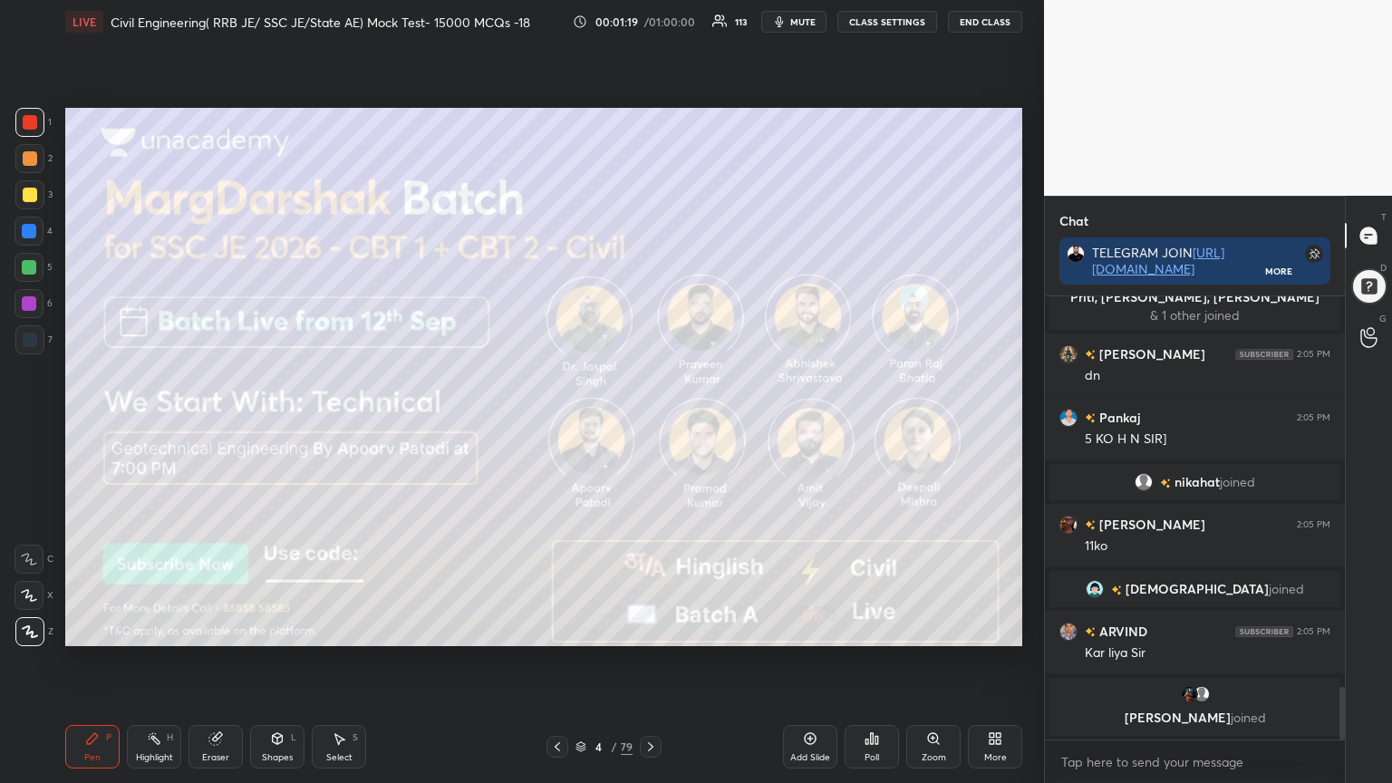
click at [648, 629] on icon at bounding box center [651, 747] width 15 height 15
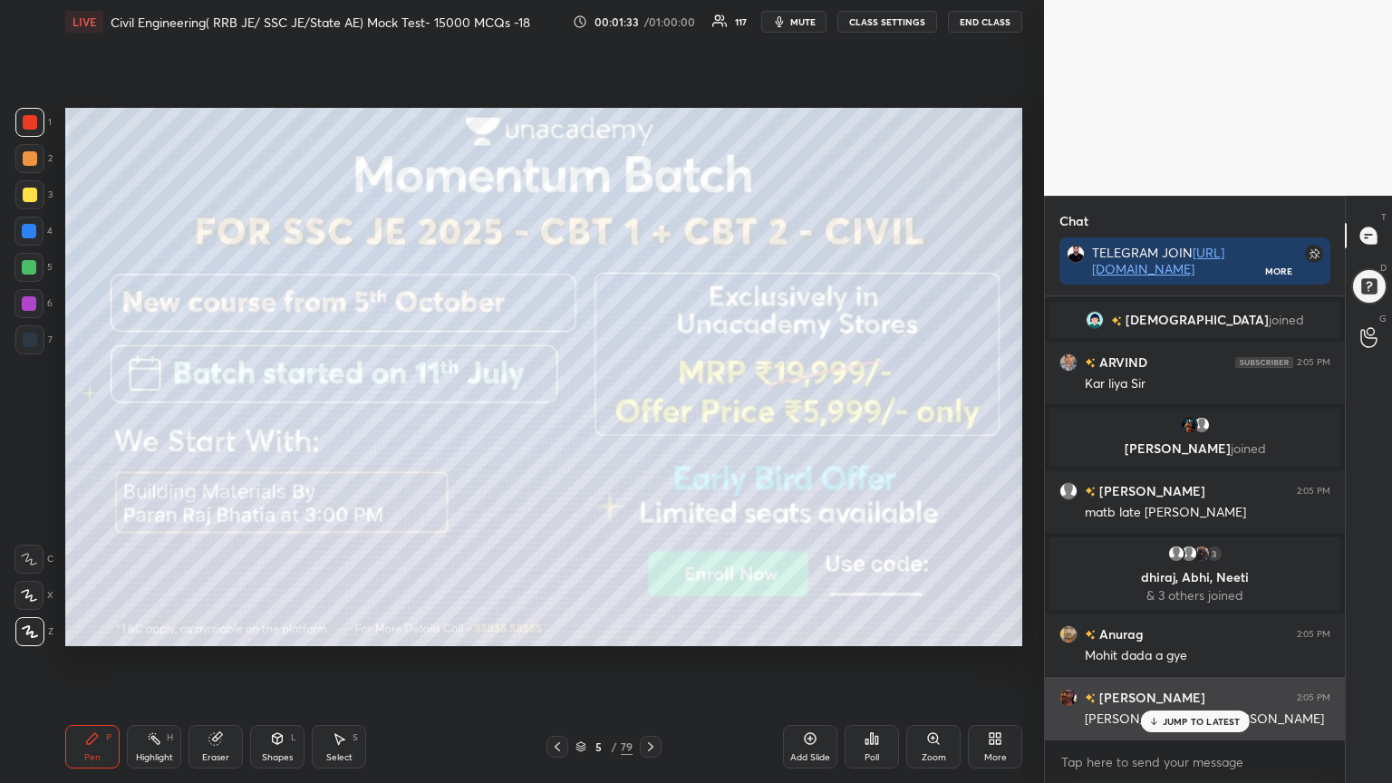
click at [1171, 629] on p "JUMP TO LATEST" at bounding box center [1202, 721] width 78 height 11
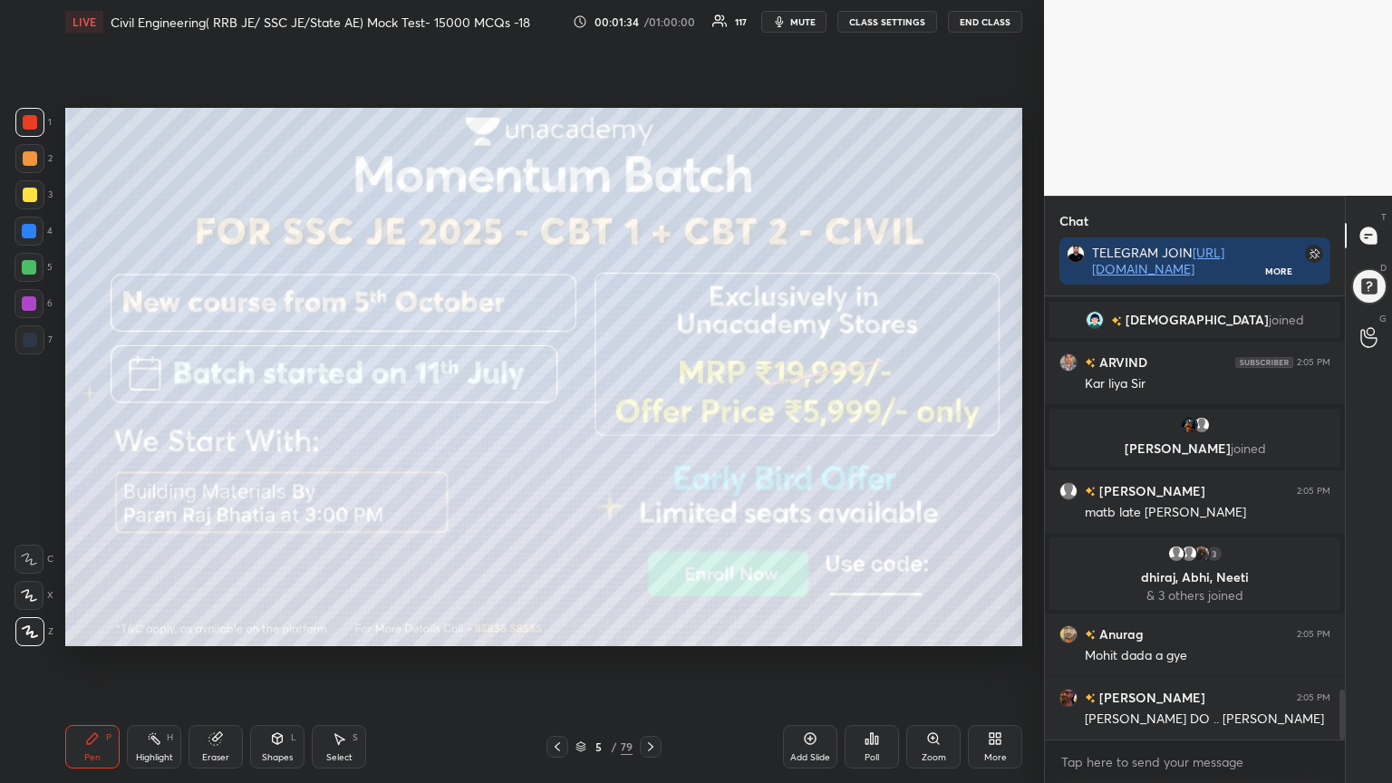
click at [650, 629] on icon at bounding box center [651, 747] width 15 height 15
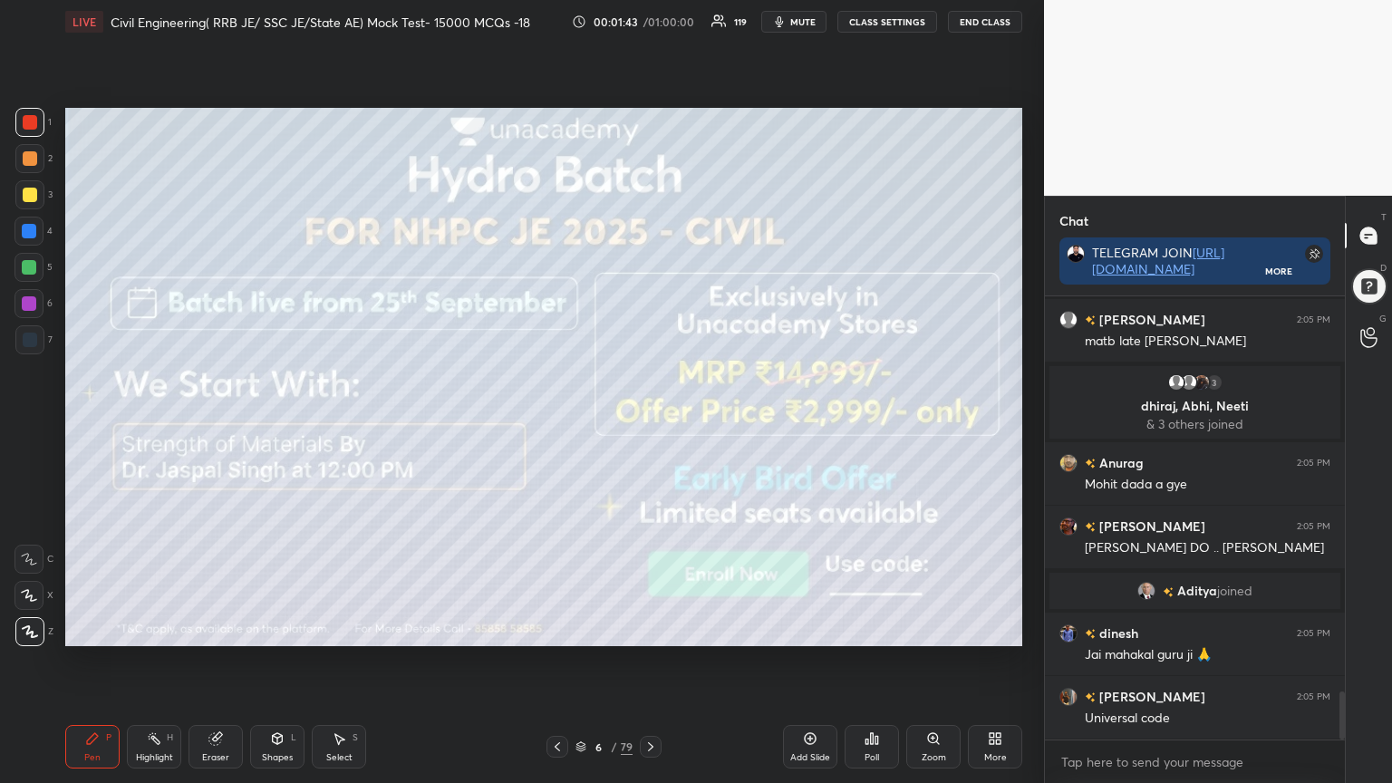
scroll to position [3679, 0]
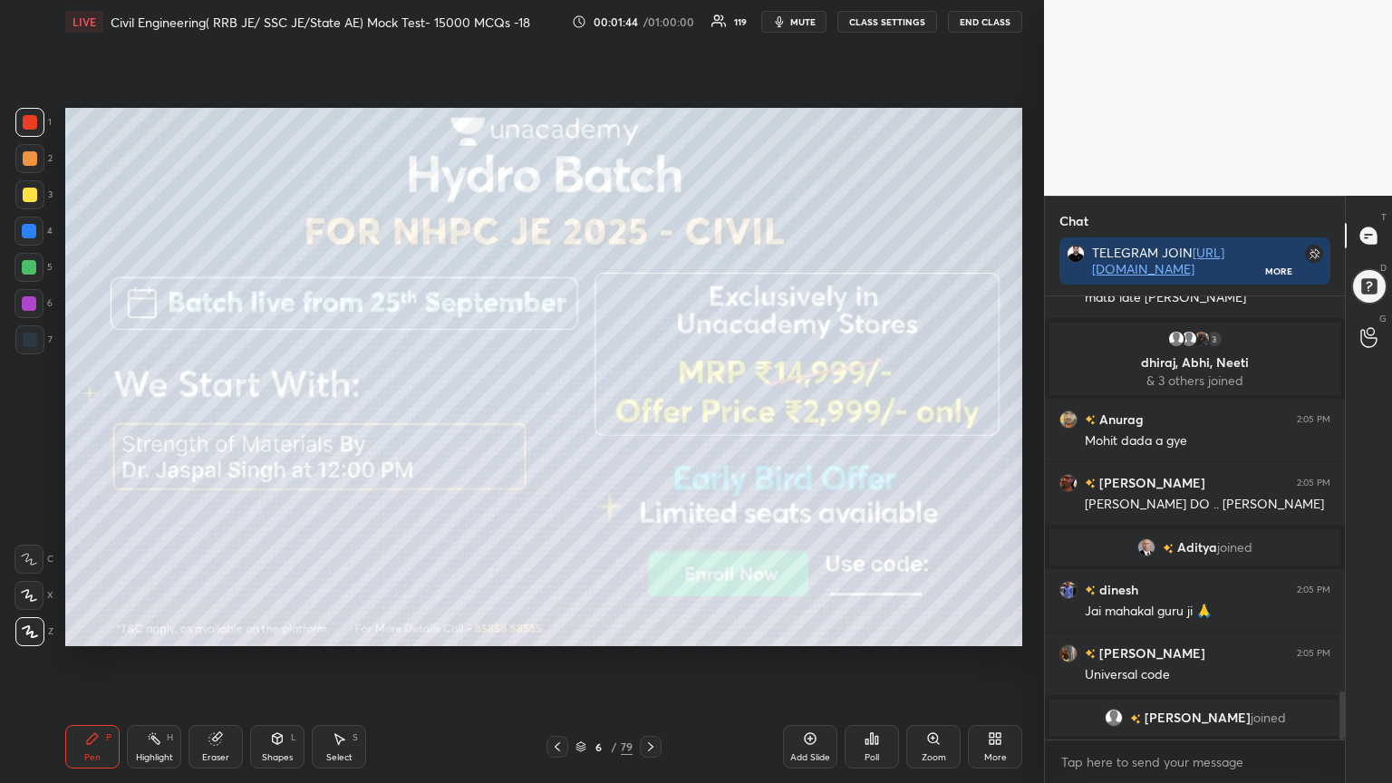
click at [648, 629] on icon at bounding box center [651, 747] width 15 height 15
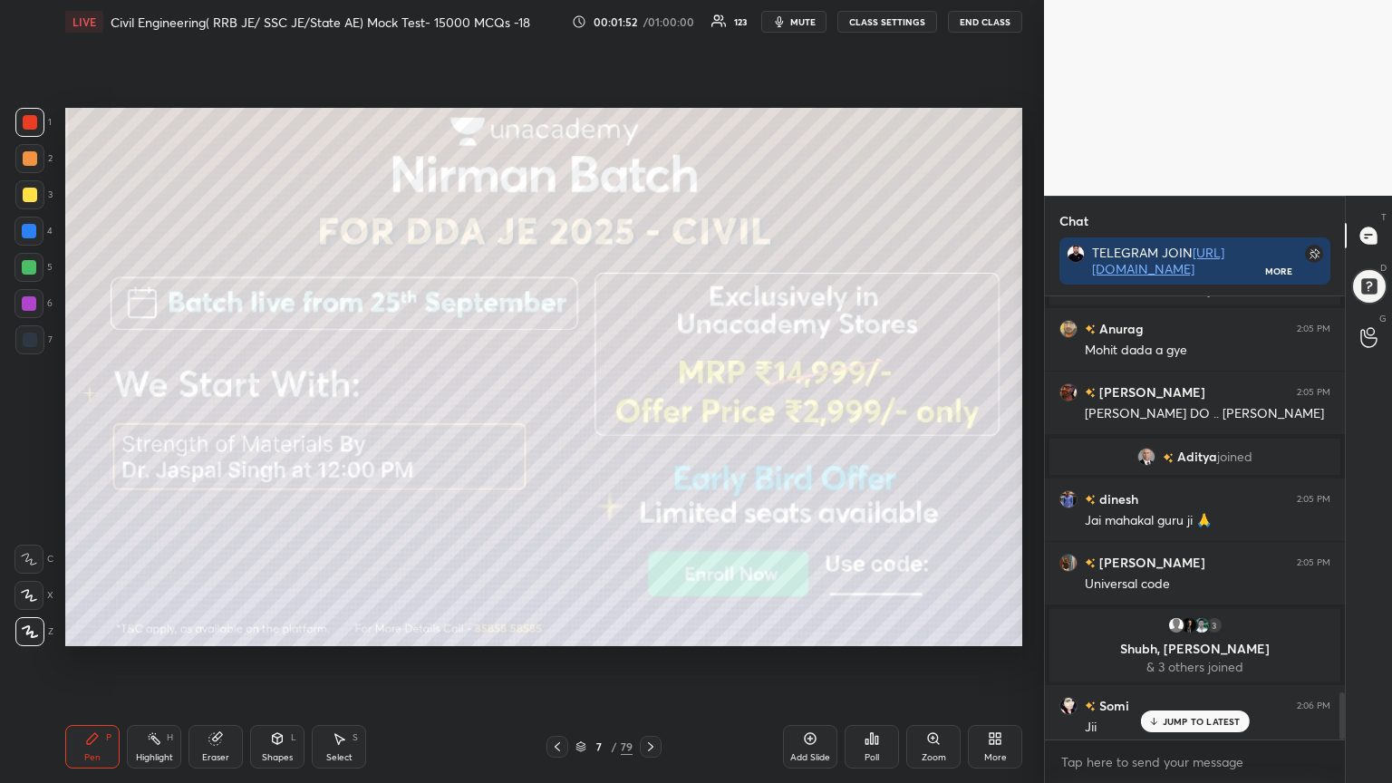
scroll to position [3723, 0]
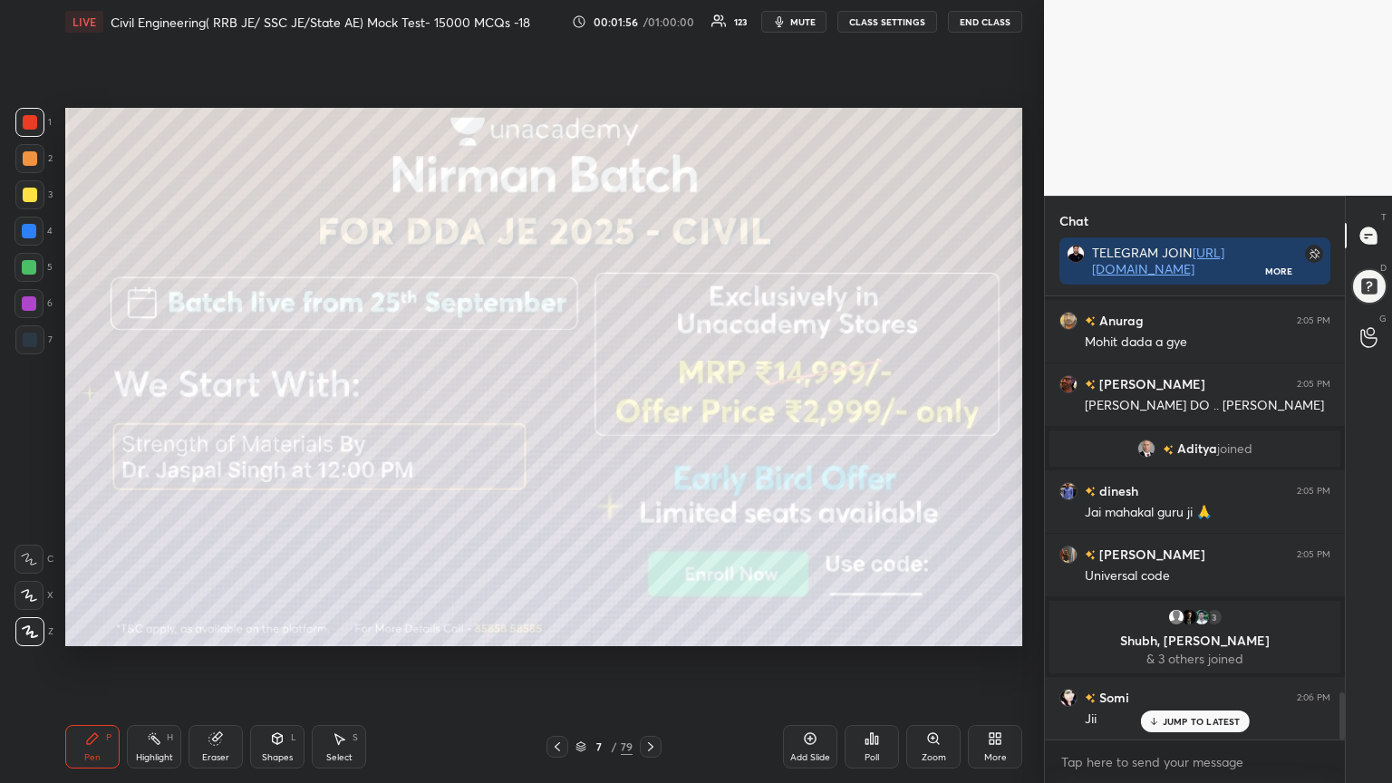
click at [648, 629] on icon at bounding box center [651, 747] width 15 height 15
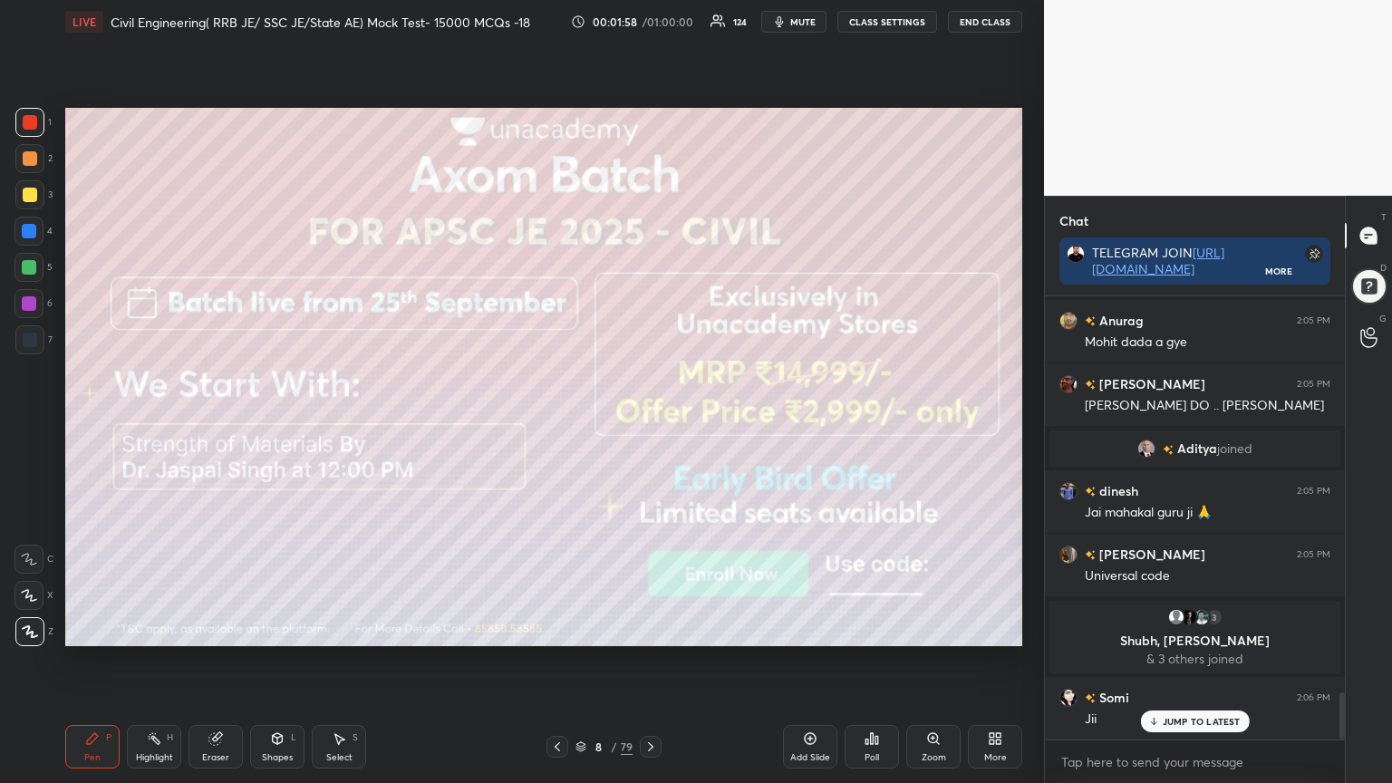
scroll to position [3767, 0]
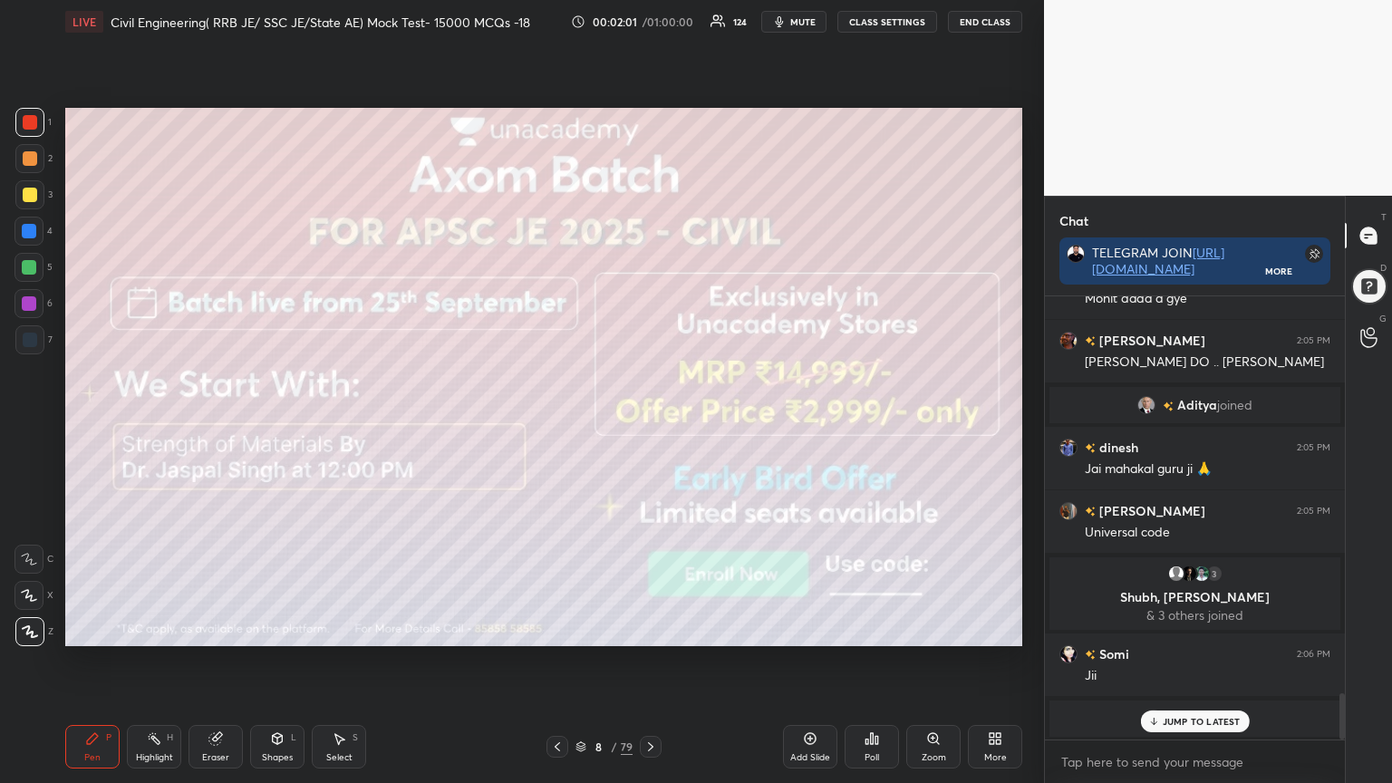
click at [645, 629] on div "Pen P Highlight H Eraser Shapes L Select S 8 / 79 Add Slide Poll Zoom More" at bounding box center [543, 747] width 957 height 73
click at [645, 629] on icon at bounding box center [651, 747] width 15 height 15
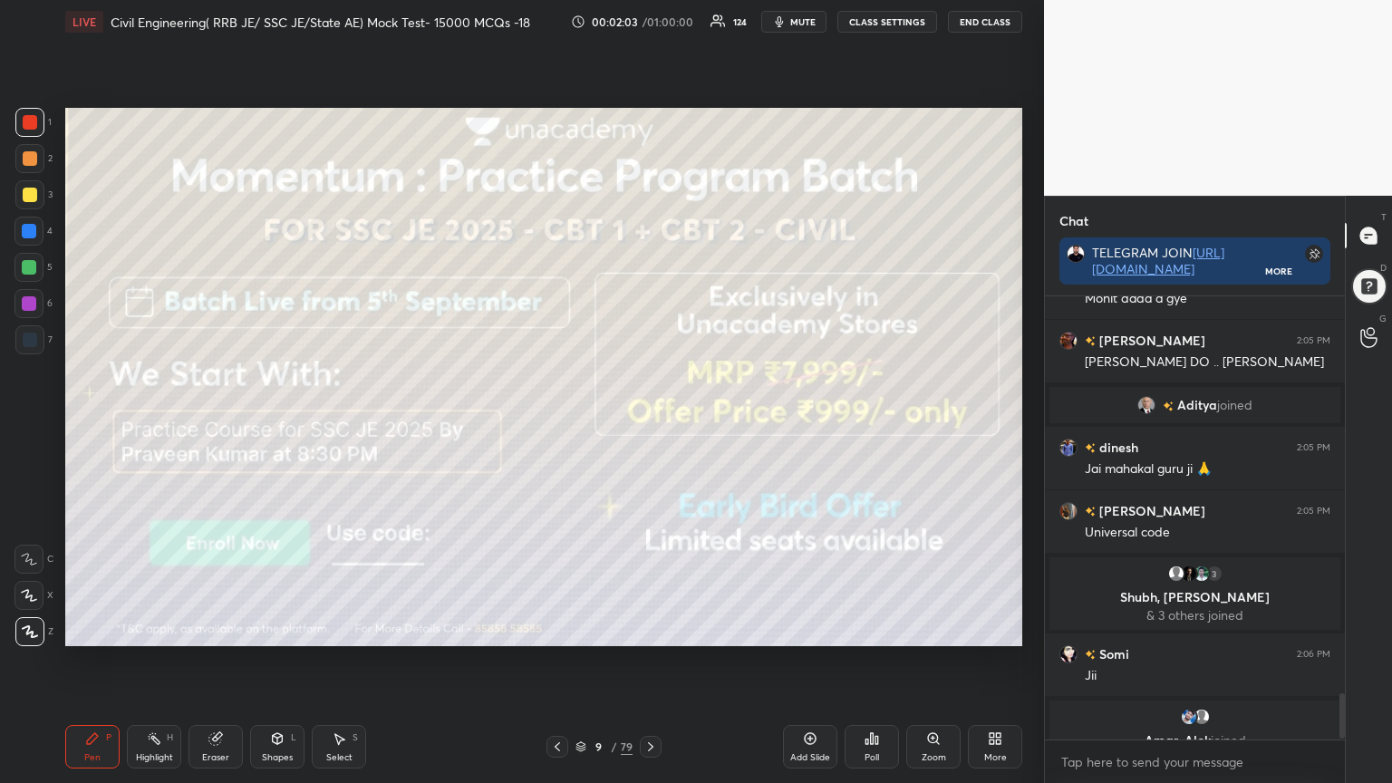
scroll to position [3831, 0]
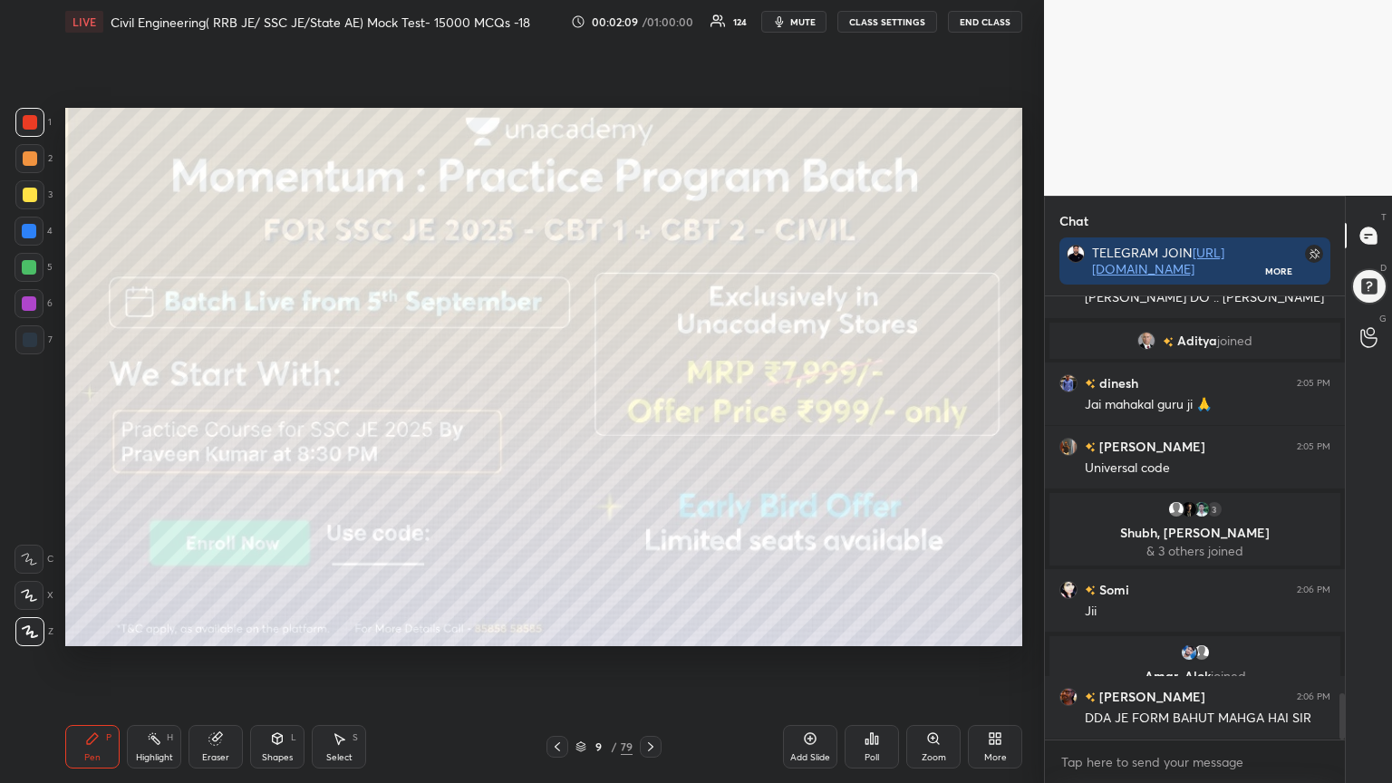
click at [649, 629] on icon at bounding box center [650, 746] width 5 height 9
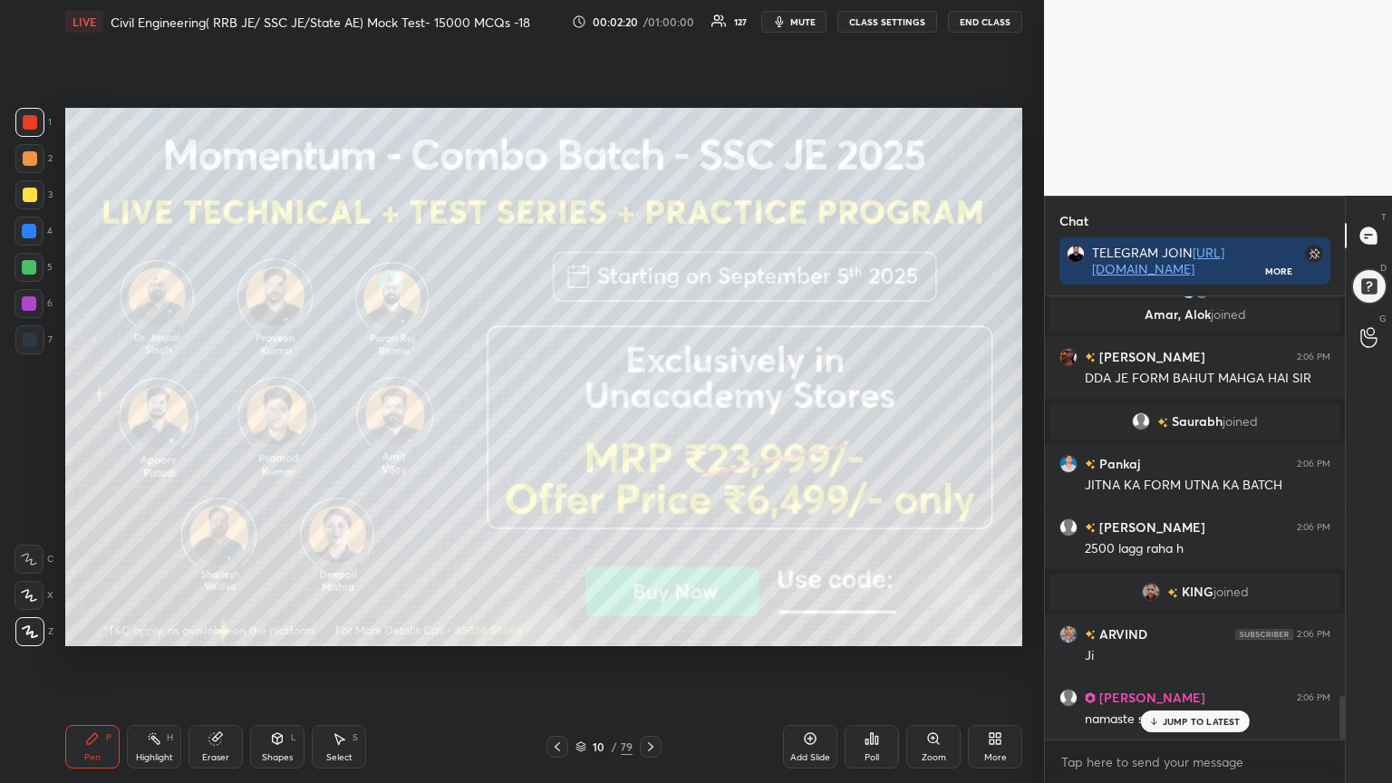
scroll to position [4151, 0]
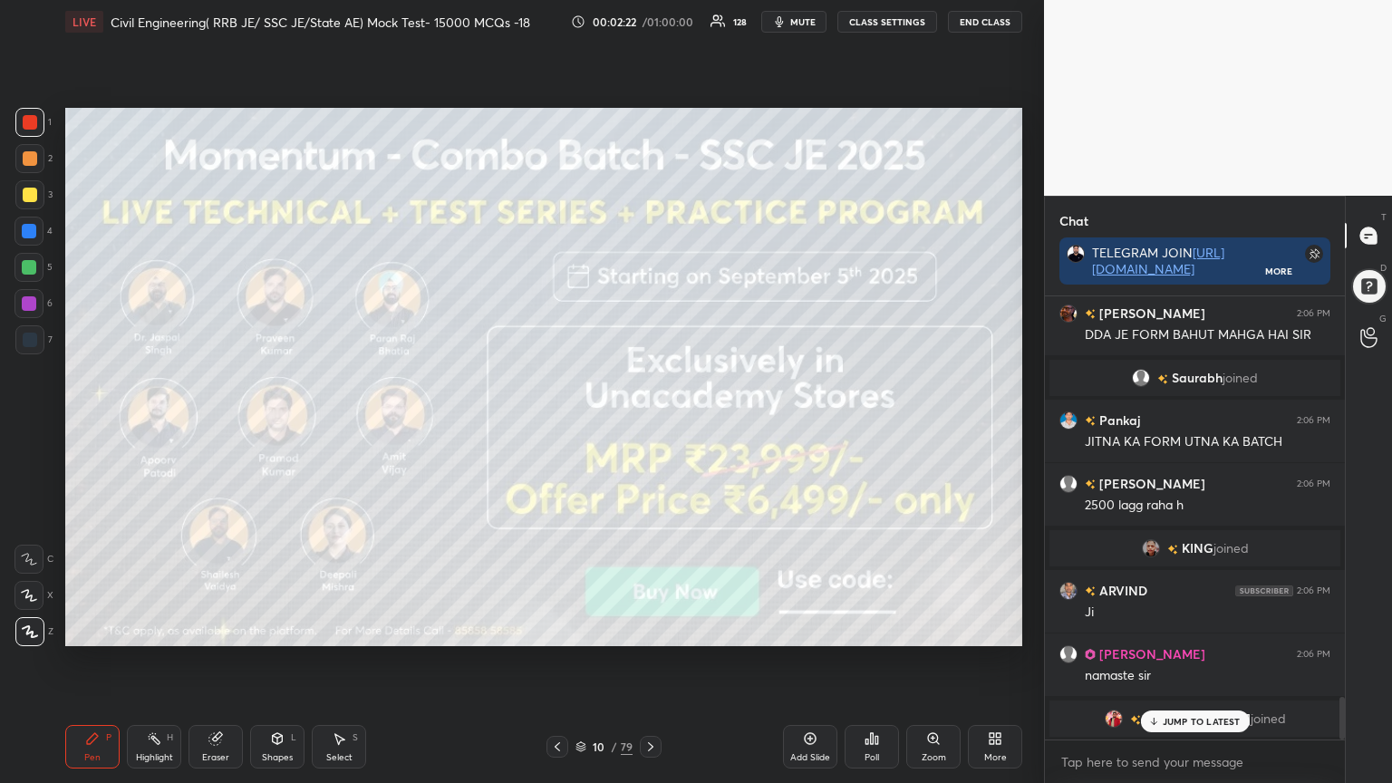
click at [647, 629] on icon at bounding box center [651, 747] width 15 height 15
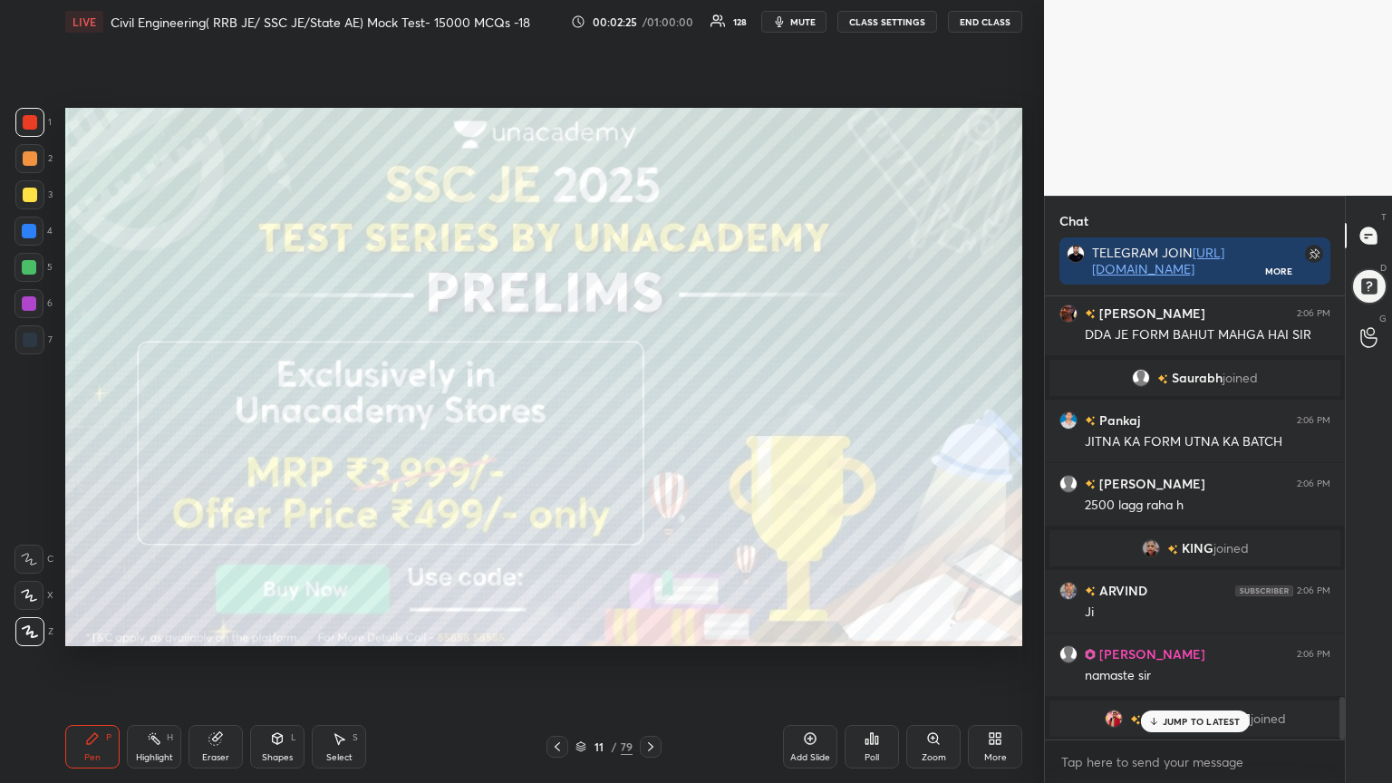
click at [653, 629] on icon at bounding box center [651, 747] width 15 height 15
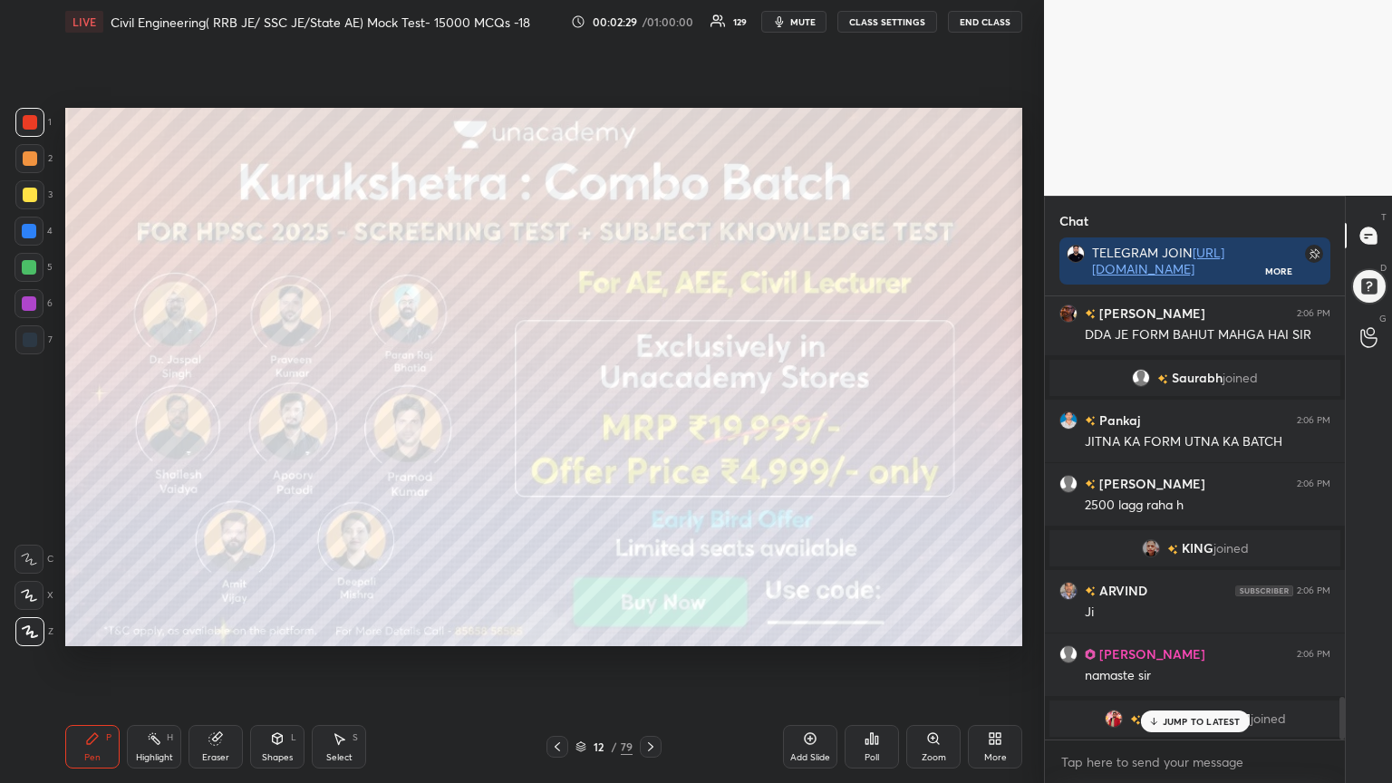
scroll to position [4216, 0]
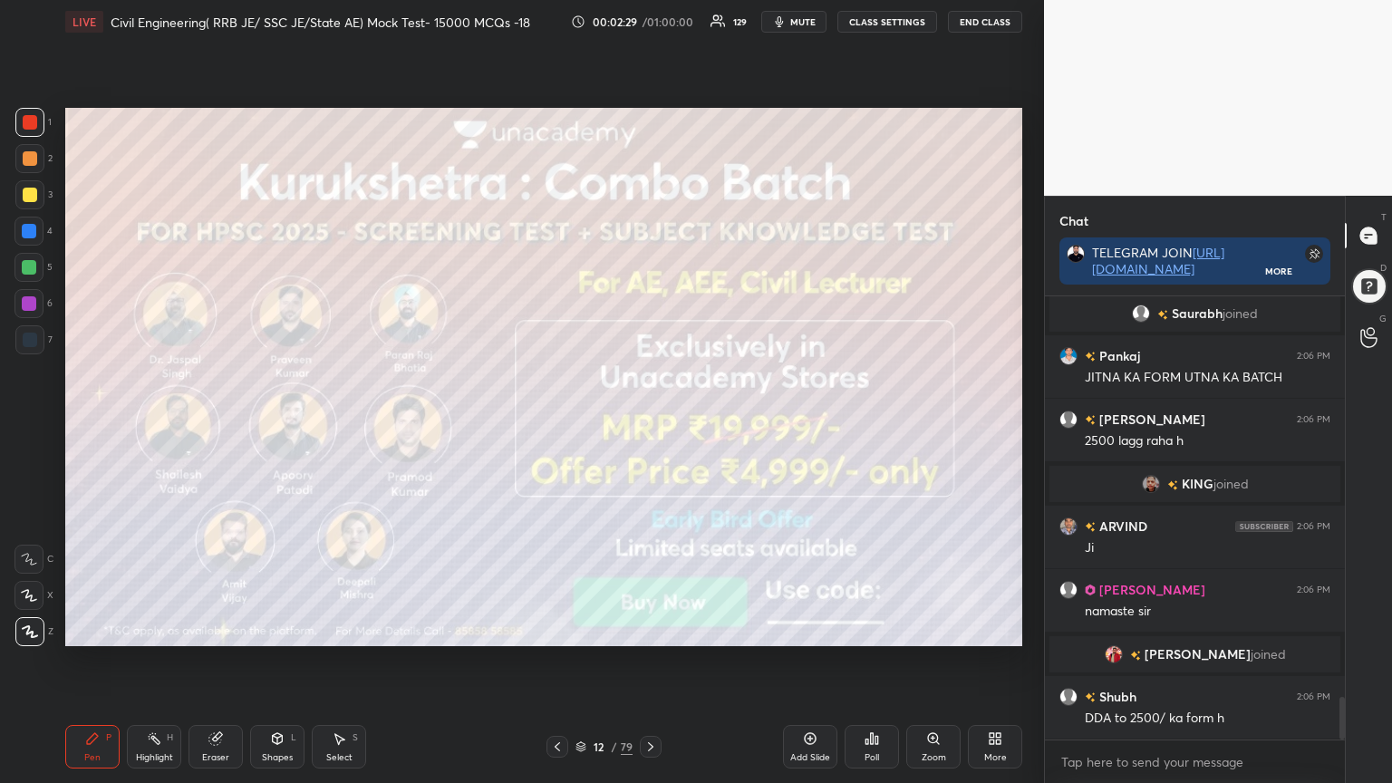
click at [652, 629] on icon at bounding box center [651, 747] width 15 height 15
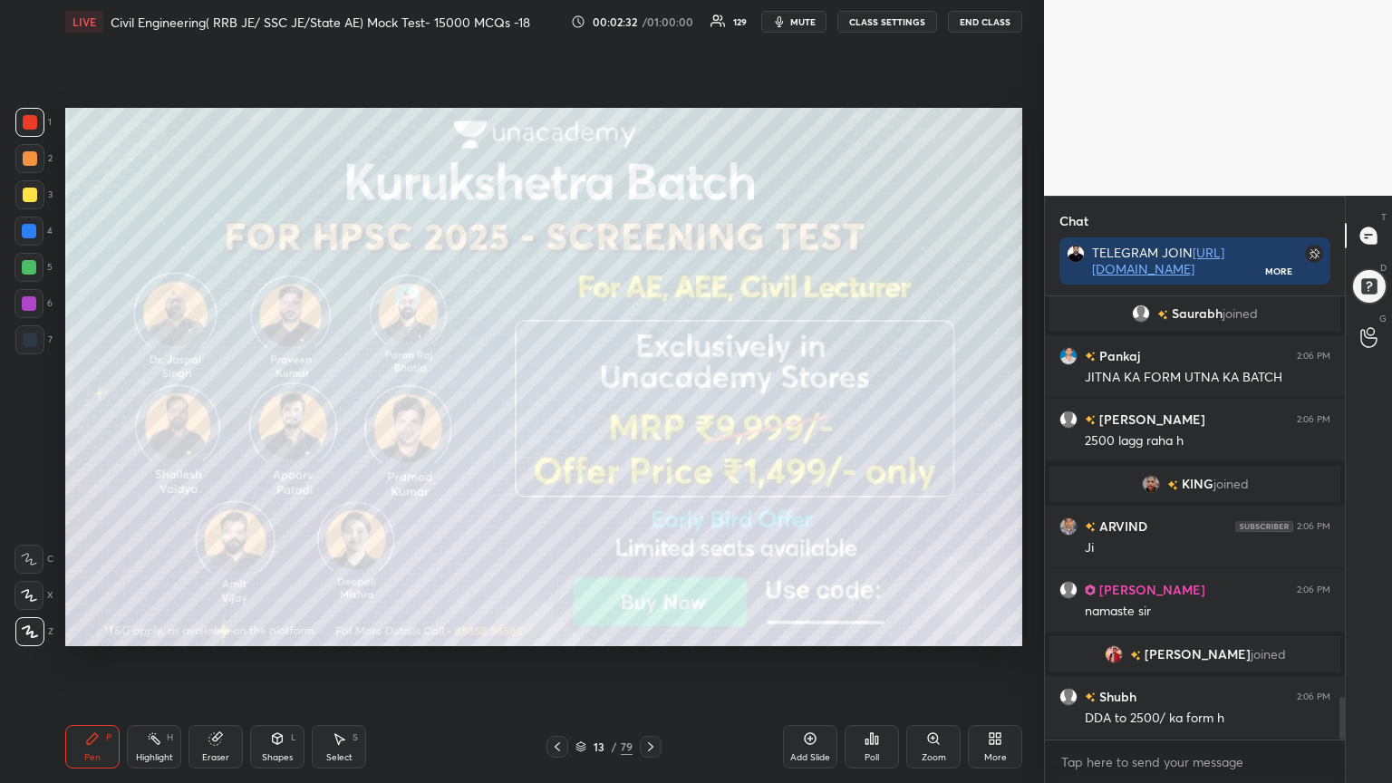
click at [652, 629] on icon at bounding box center [650, 746] width 5 height 9
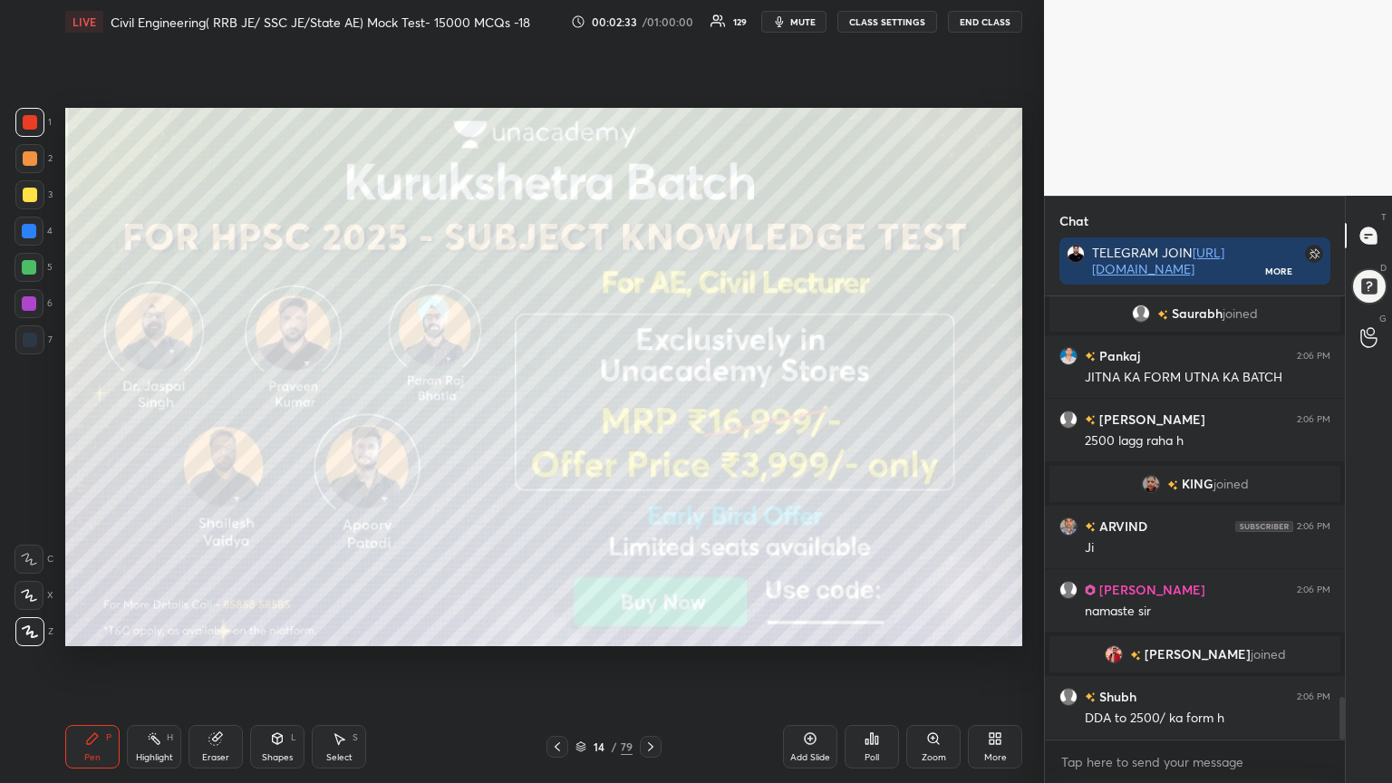
click at [650, 629] on icon at bounding box center [651, 747] width 15 height 15
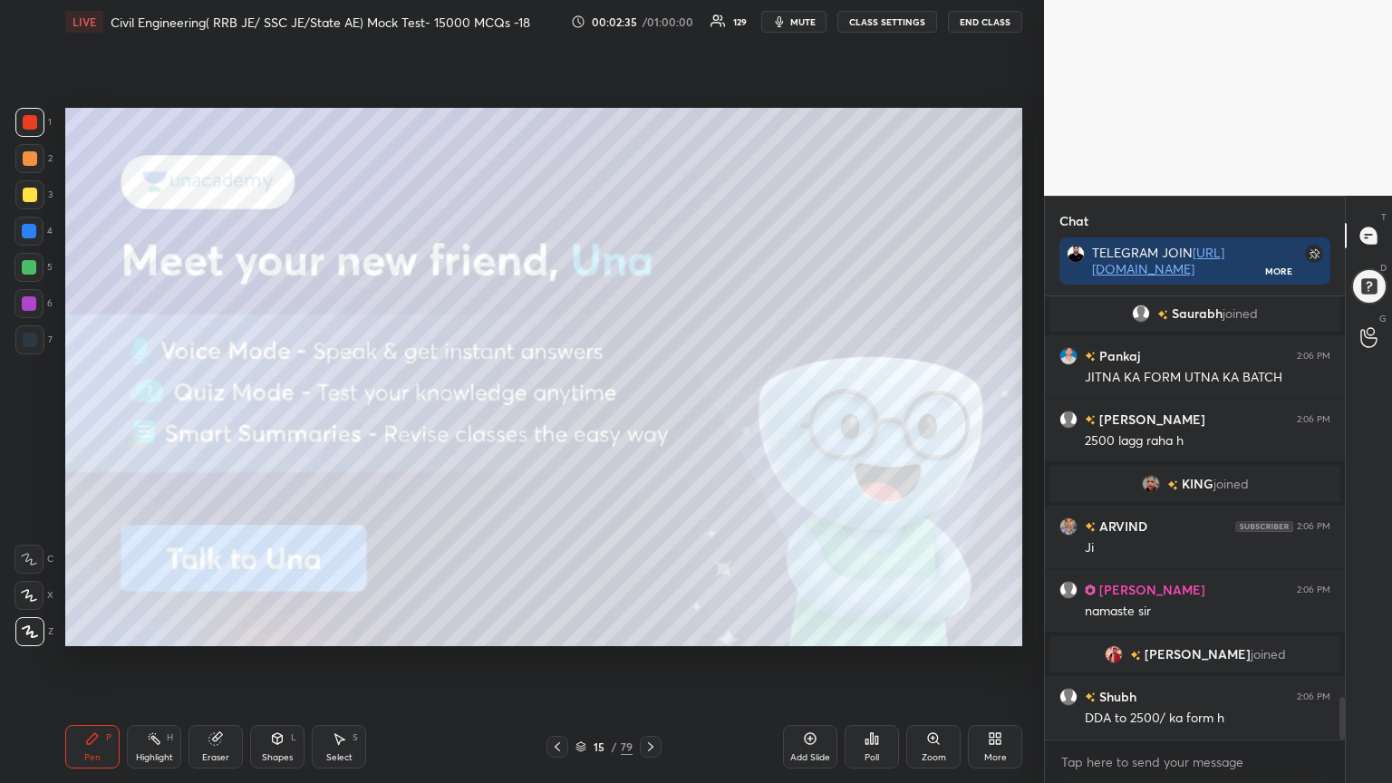
click at [650, 629] on icon at bounding box center [651, 747] width 15 height 15
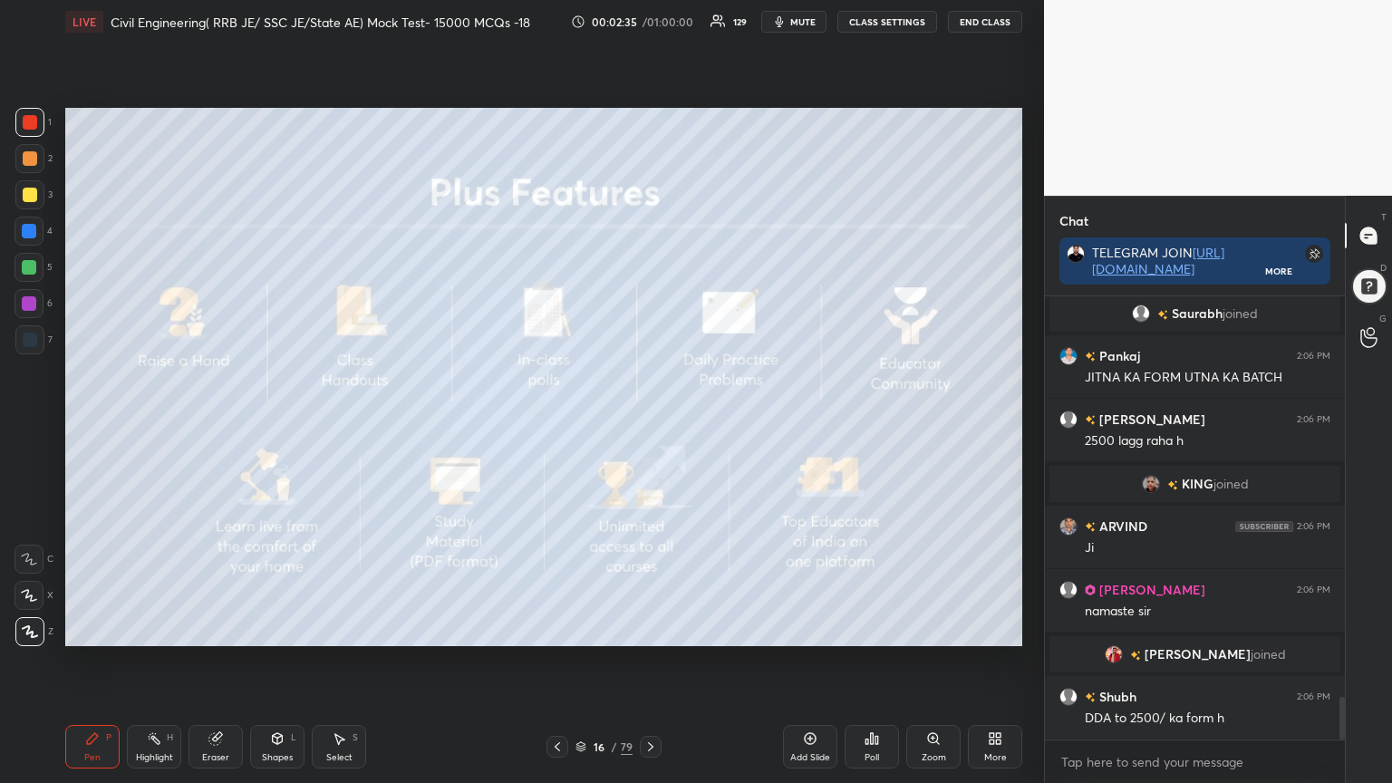
click at [648, 629] on icon at bounding box center [651, 747] width 15 height 15
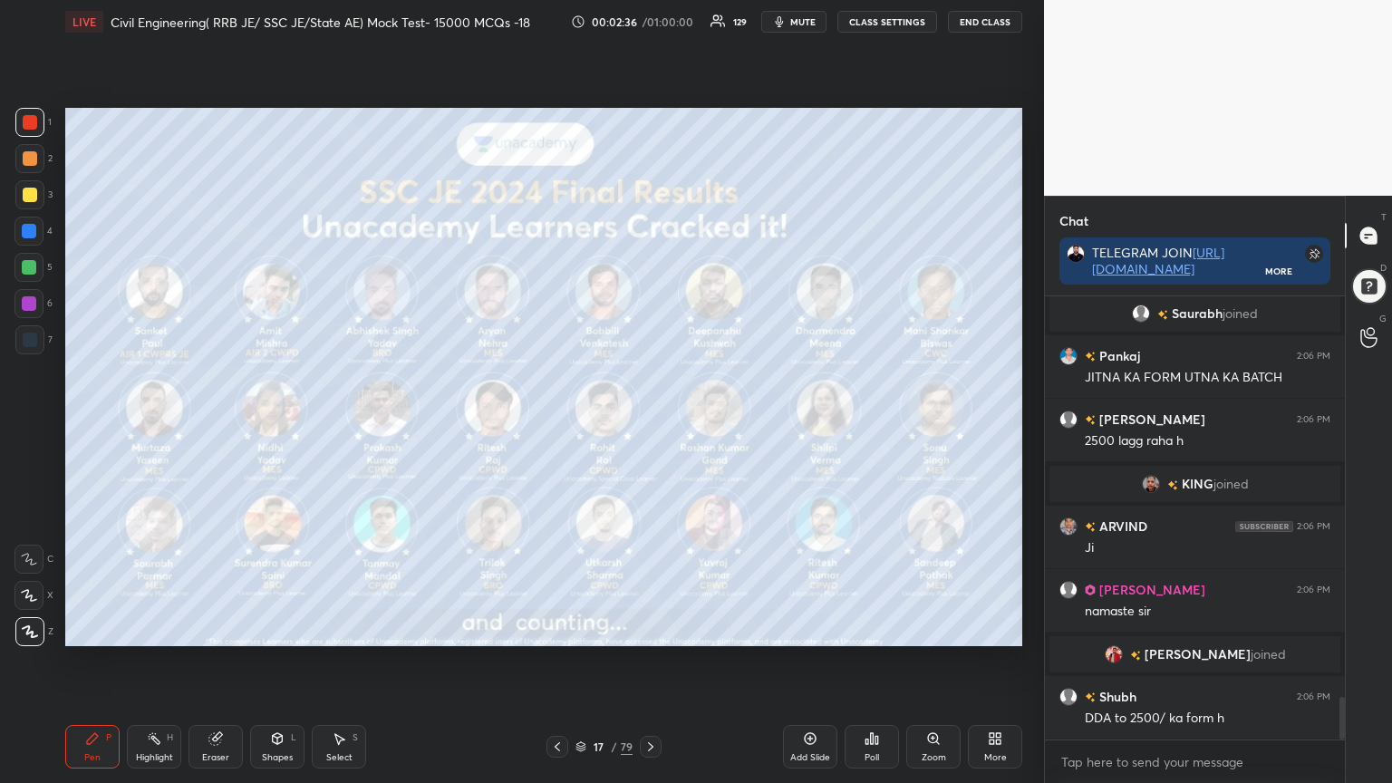
click at [649, 629] on icon at bounding box center [651, 747] width 15 height 15
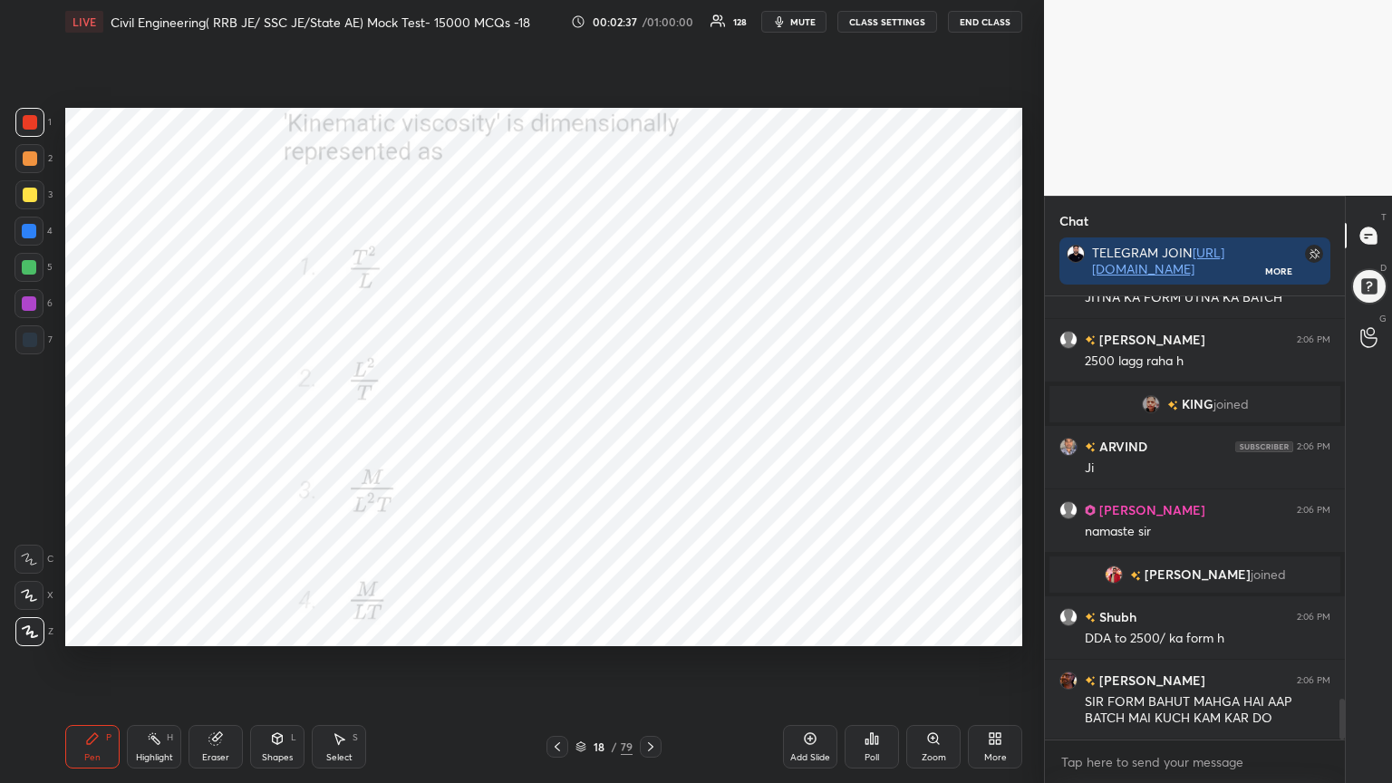
scroll to position [4339, 0]
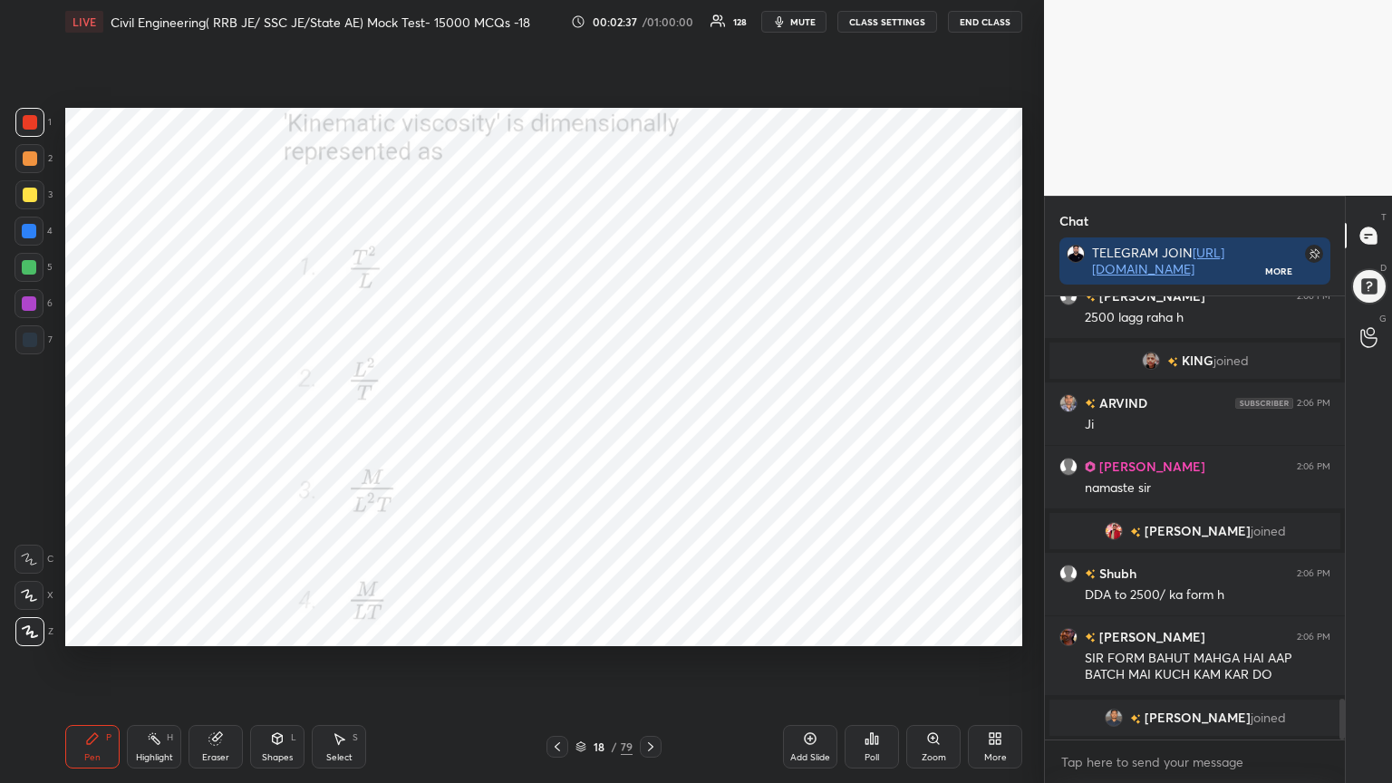
click at [581, 629] on icon at bounding box center [580, 744] width 9 height 5
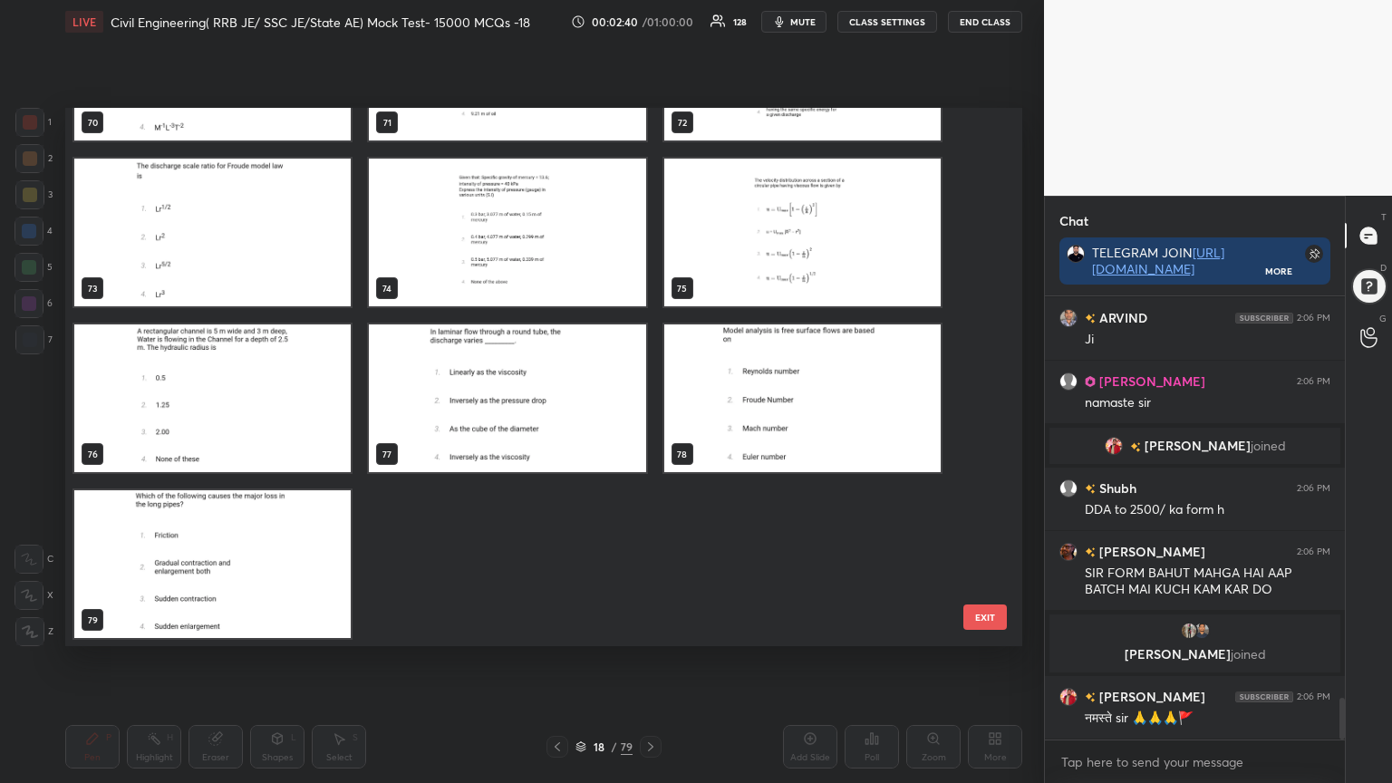
scroll to position [4299, 0]
click at [218, 516] on img "grid" at bounding box center [212, 564] width 276 height 148
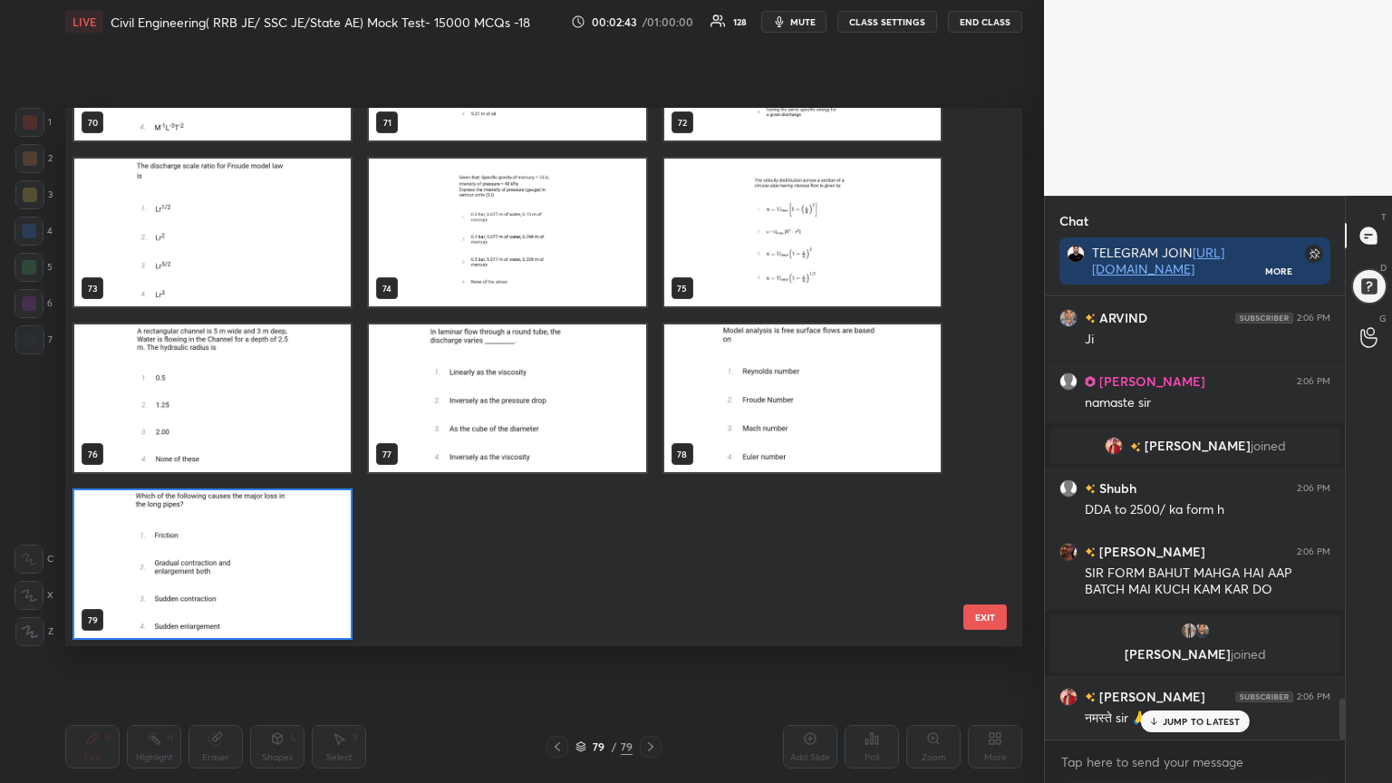
click at [237, 545] on img "grid" at bounding box center [212, 564] width 276 height 148
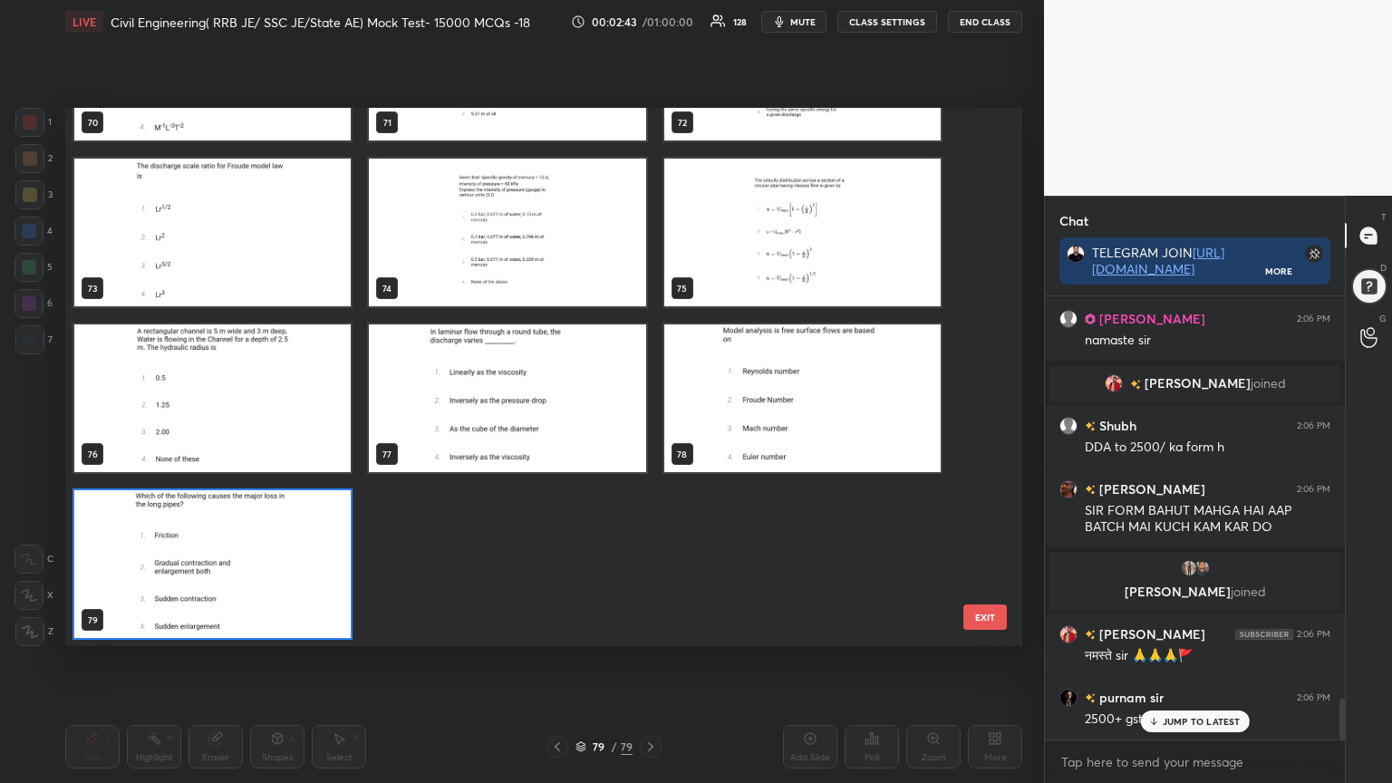
click at [244, 542] on img "grid" at bounding box center [212, 564] width 276 height 148
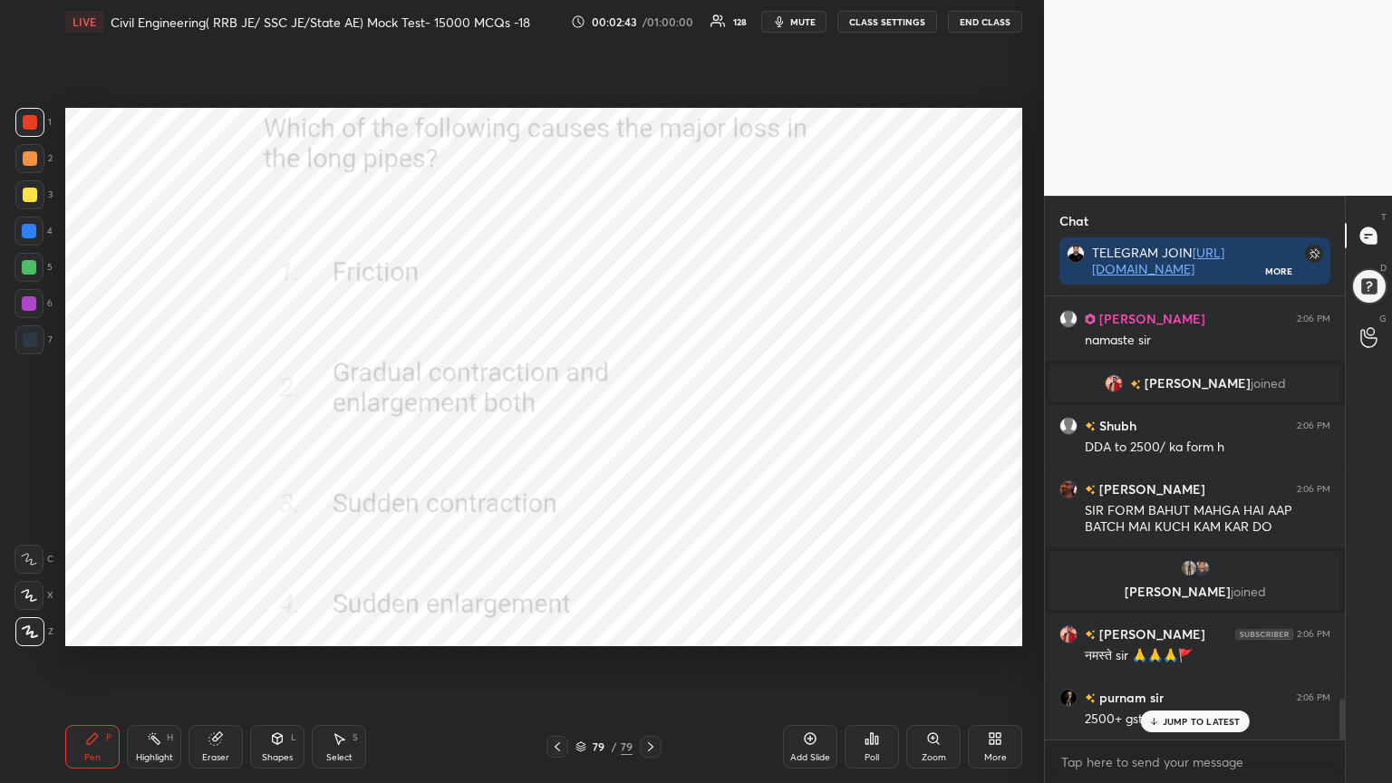
click at [248, 542] on img "grid" at bounding box center [212, 564] width 276 height 148
click at [874, 629] on icon at bounding box center [872, 738] width 15 height 15
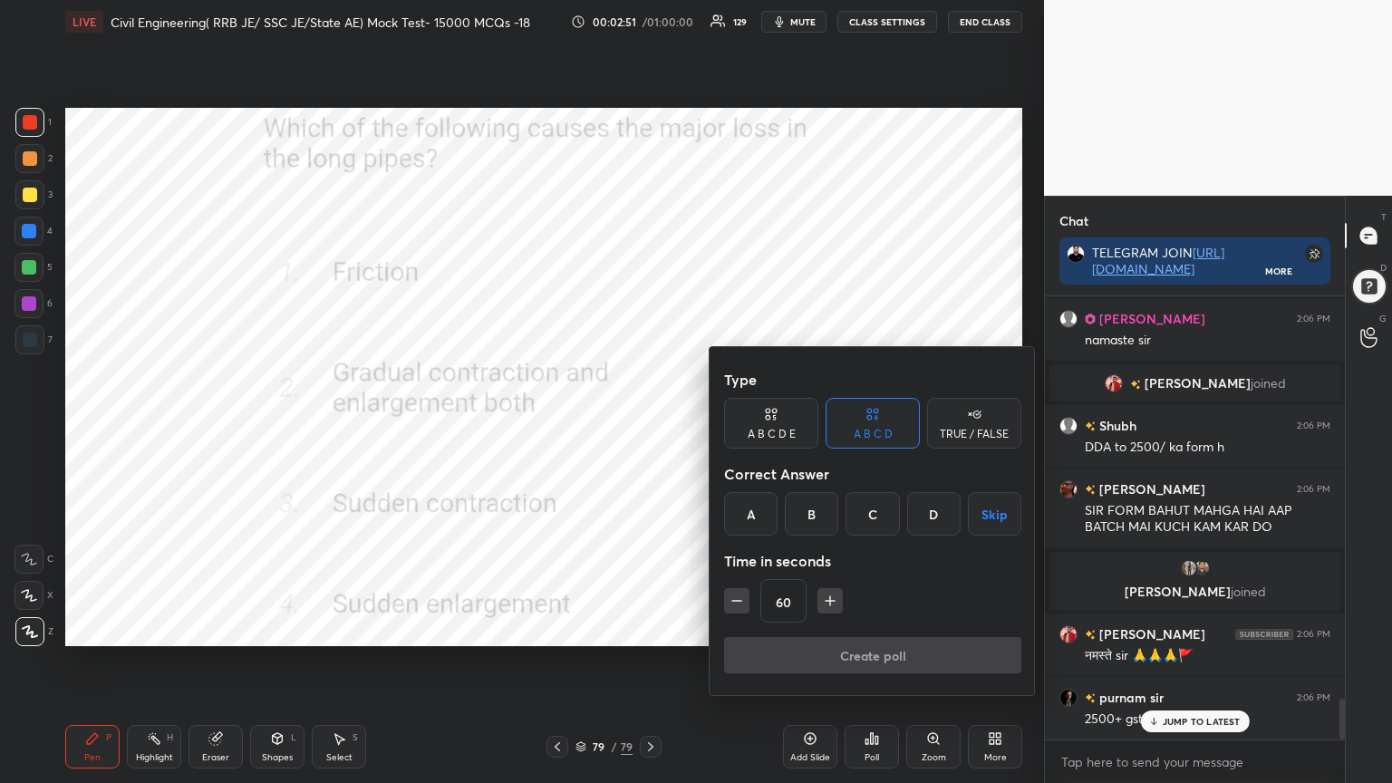
click at [754, 513] on div "A" at bounding box center [750, 514] width 53 height 44
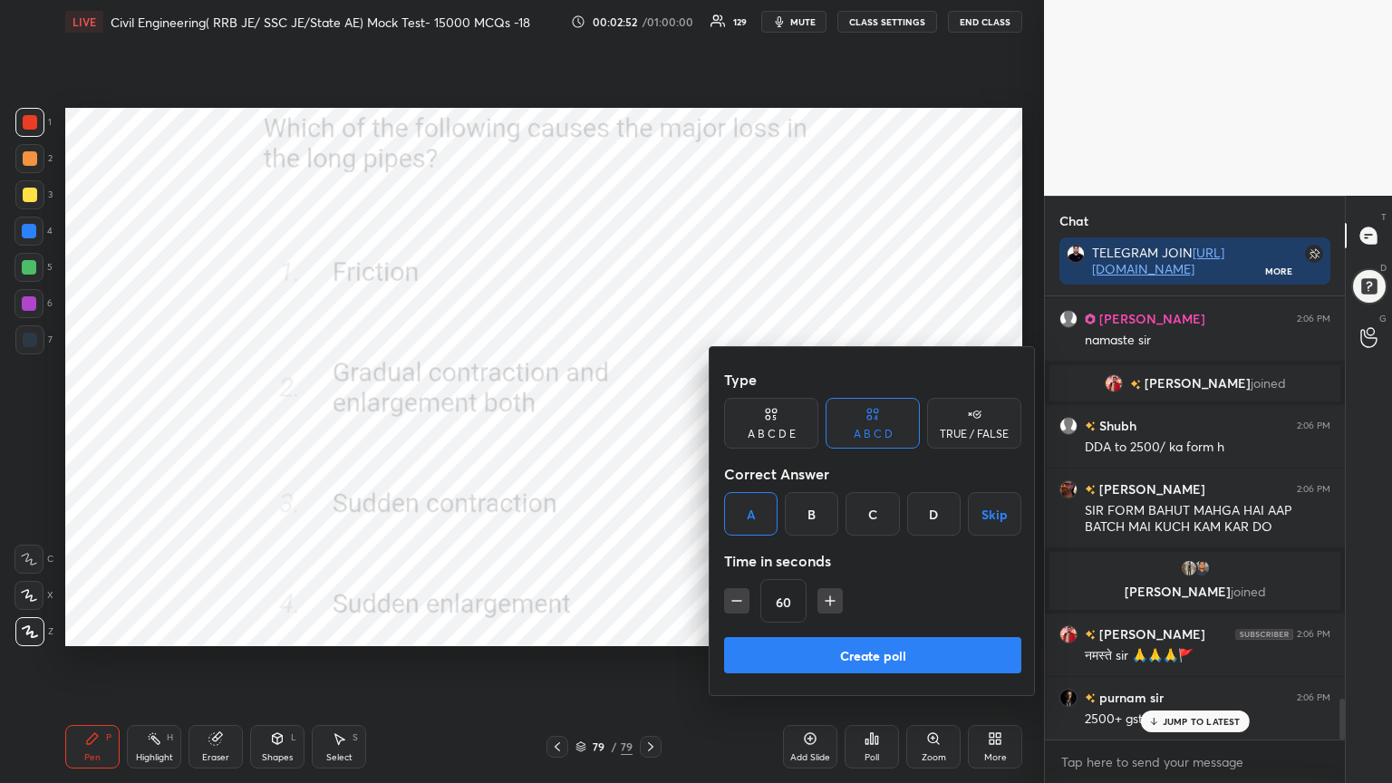
click at [732, 602] on icon "button" at bounding box center [737, 601] width 18 height 18
type input "45"
click at [779, 629] on button "Create poll" at bounding box center [872, 655] width 297 height 36
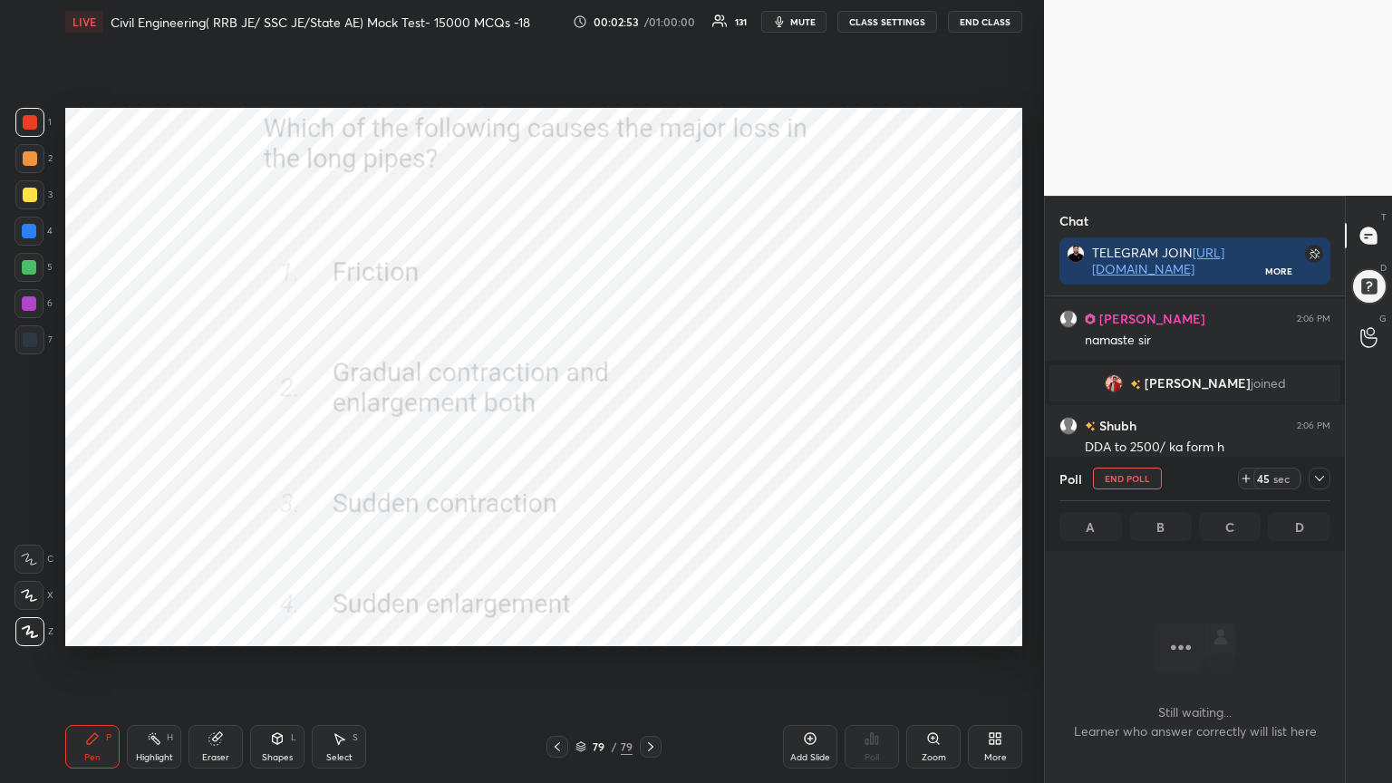
scroll to position [5, 5]
click at [1318, 474] on icon at bounding box center [1319, 478] width 15 height 15
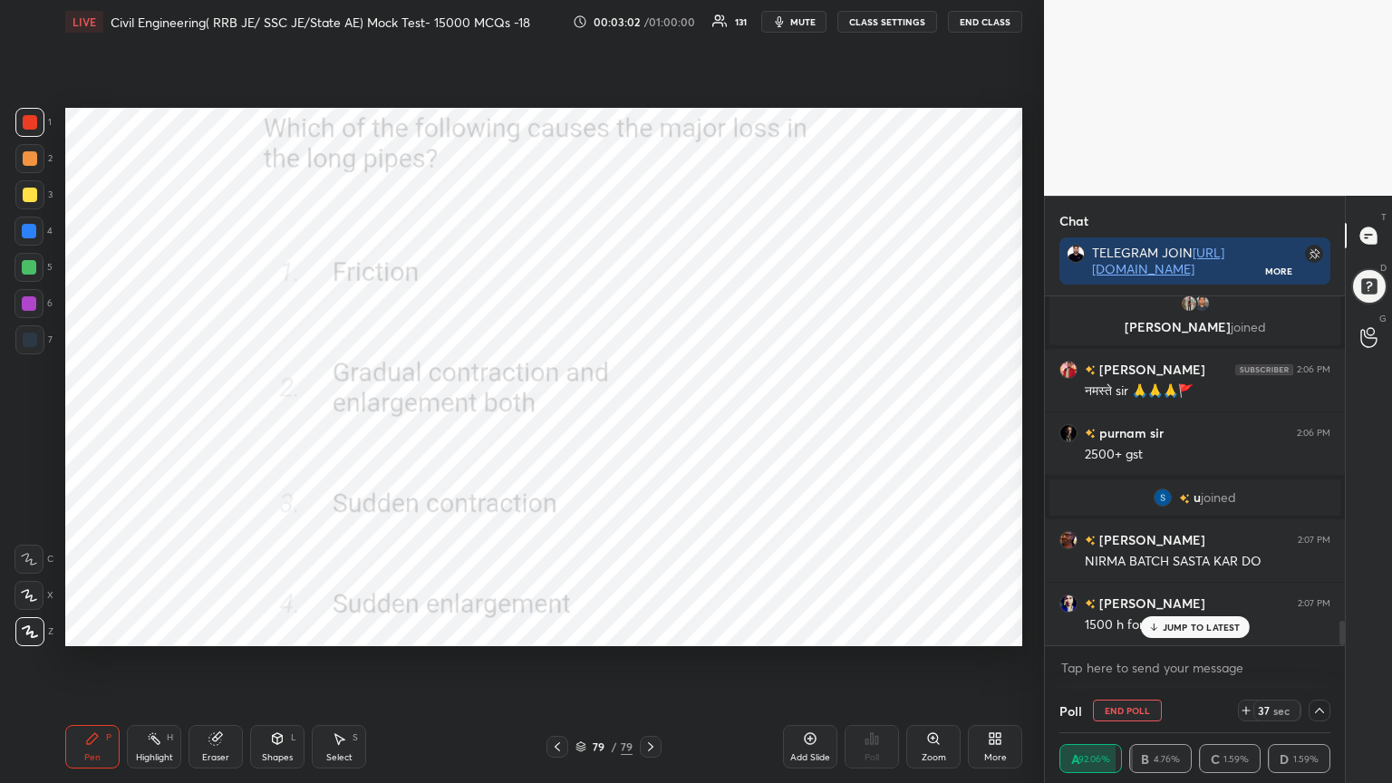
scroll to position [4583, 0]
click at [1197, 629] on p "JUMP TO LATEST" at bounding box center [1202, 627] width 78 height 11
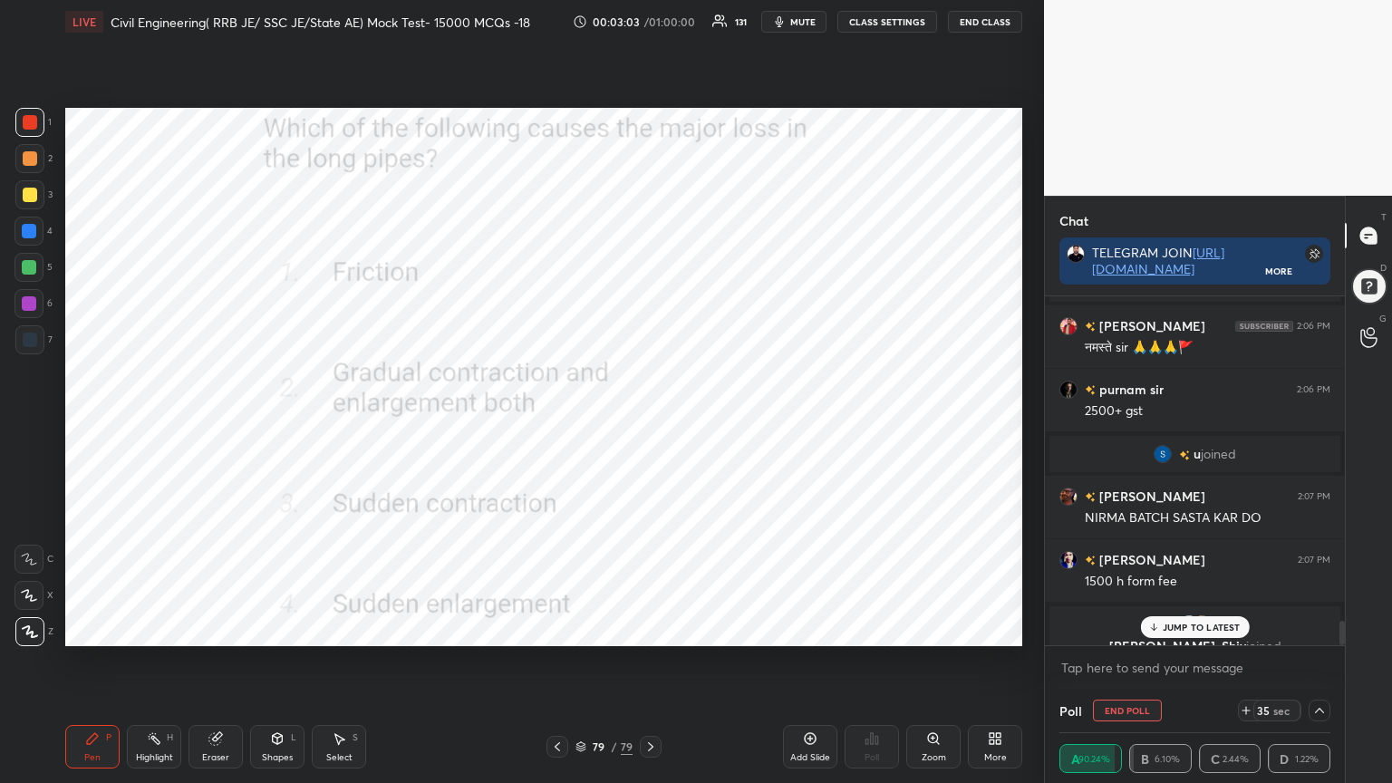
scroll to position [4604, 0]
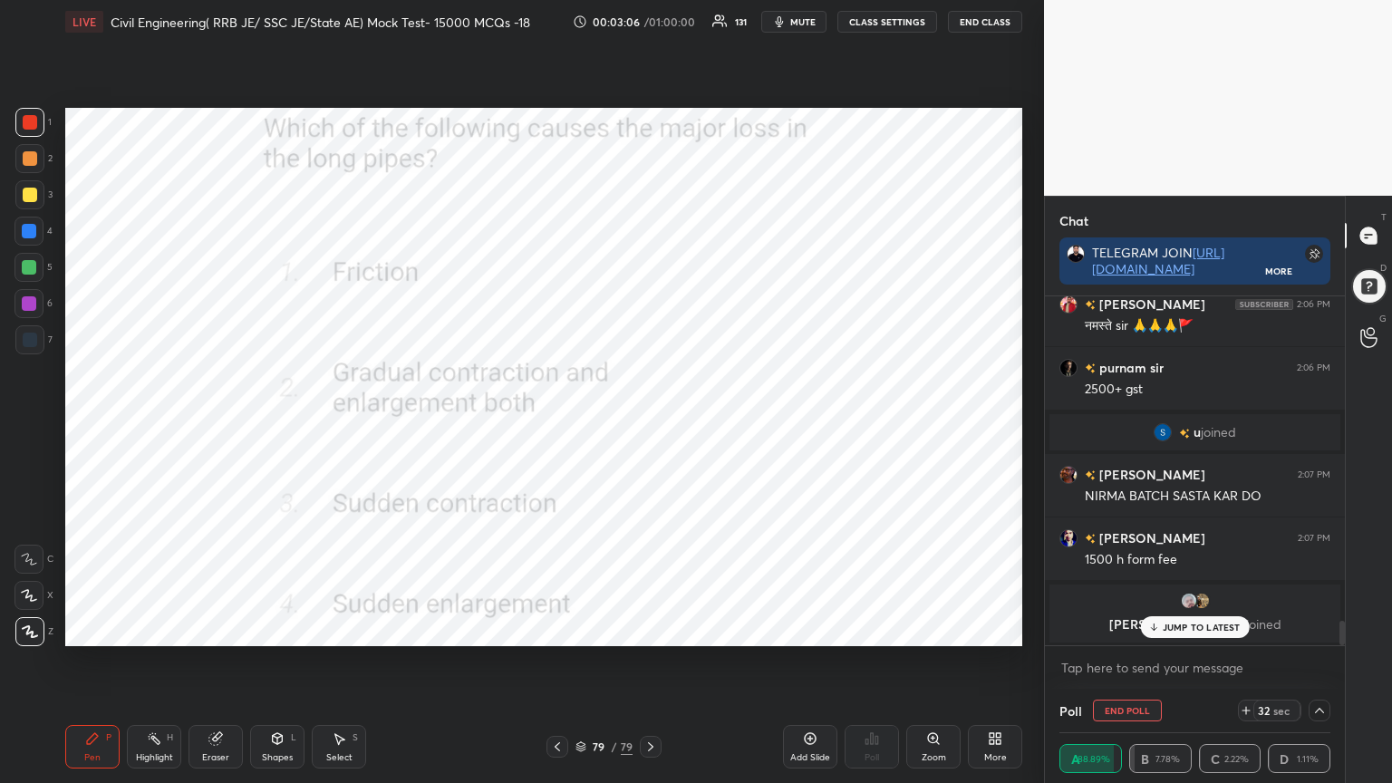
click at [1197, 624] on p "JUMP TO LATEST" at bounding box center [1202, 627] width 78 height 11
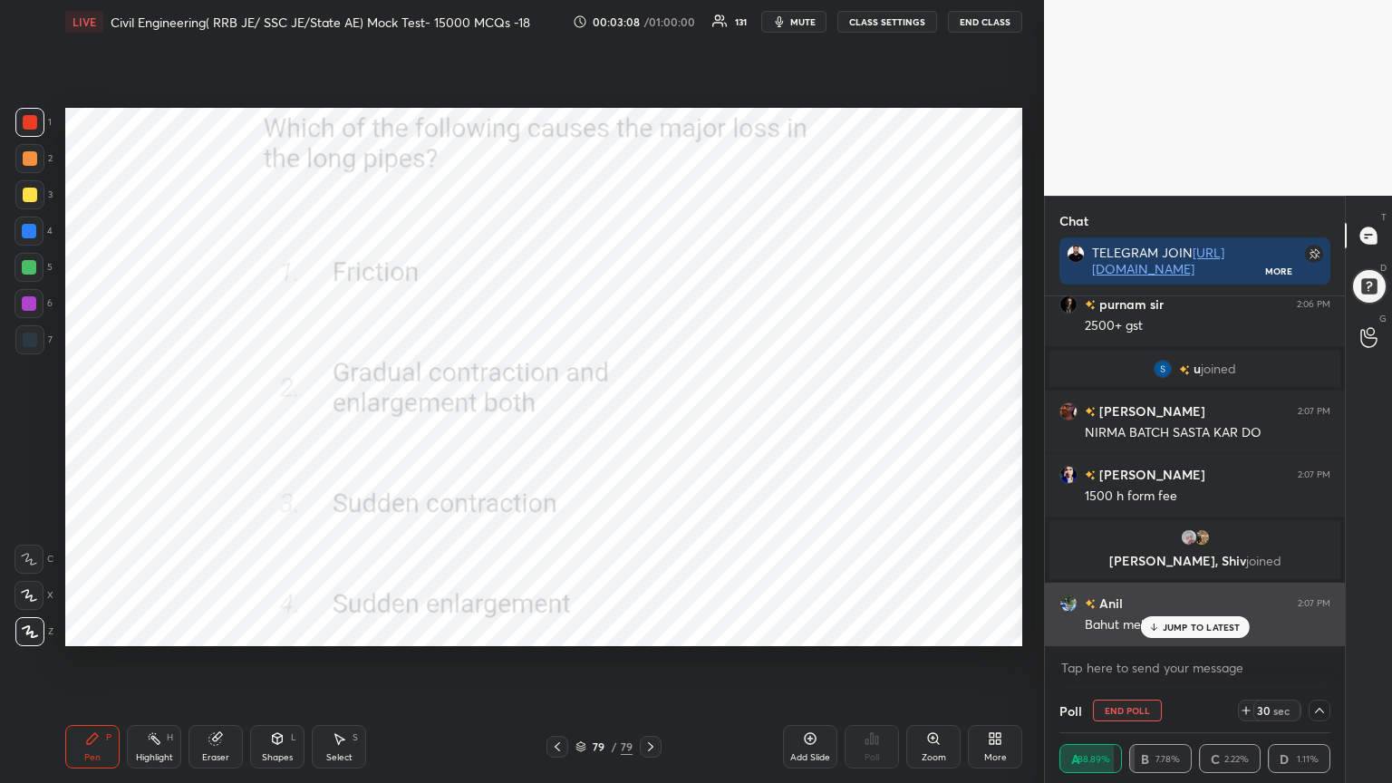
click at [1182, 628] on p "JUMP TO LATEST" at bounding box center [1202, 627] width 78 height 11
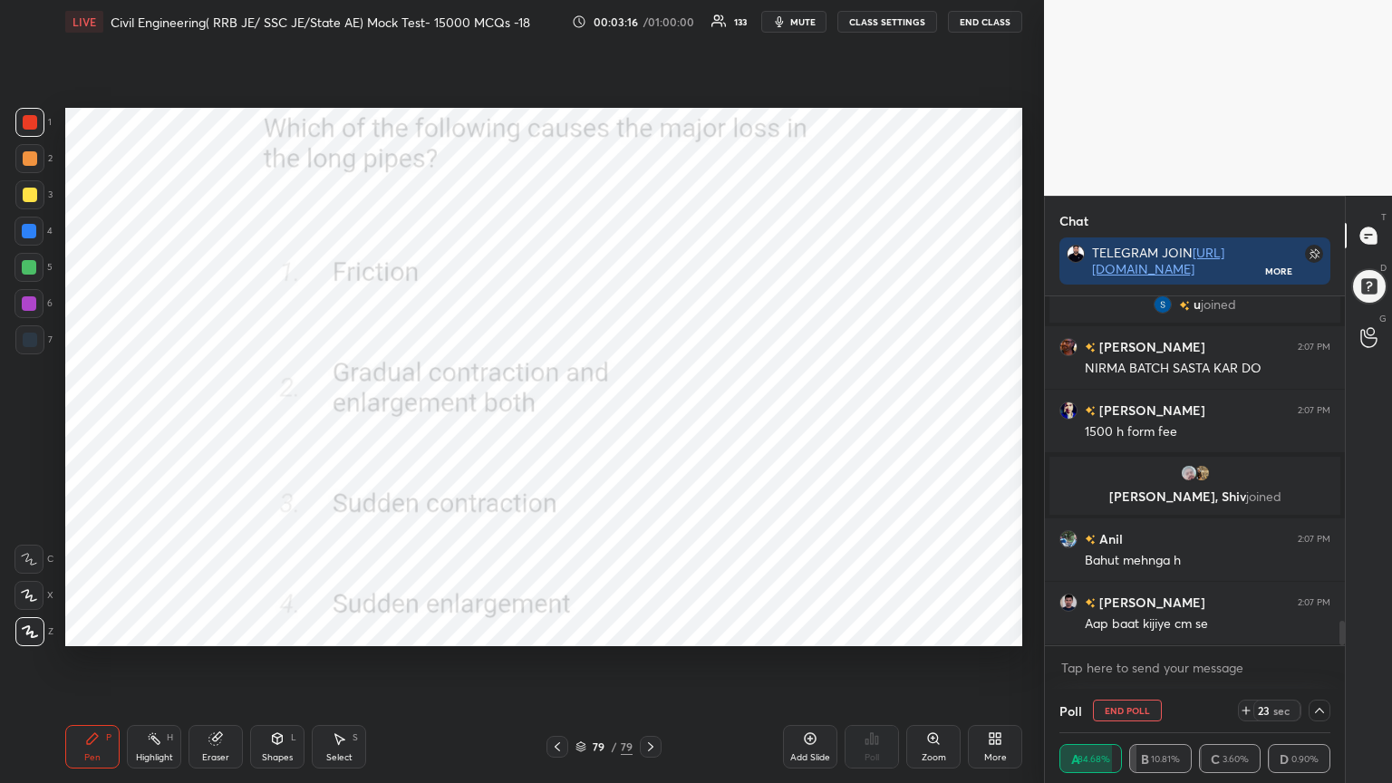
click at [24, 112] on div at bounding box center [29, 122] width 29 height 29
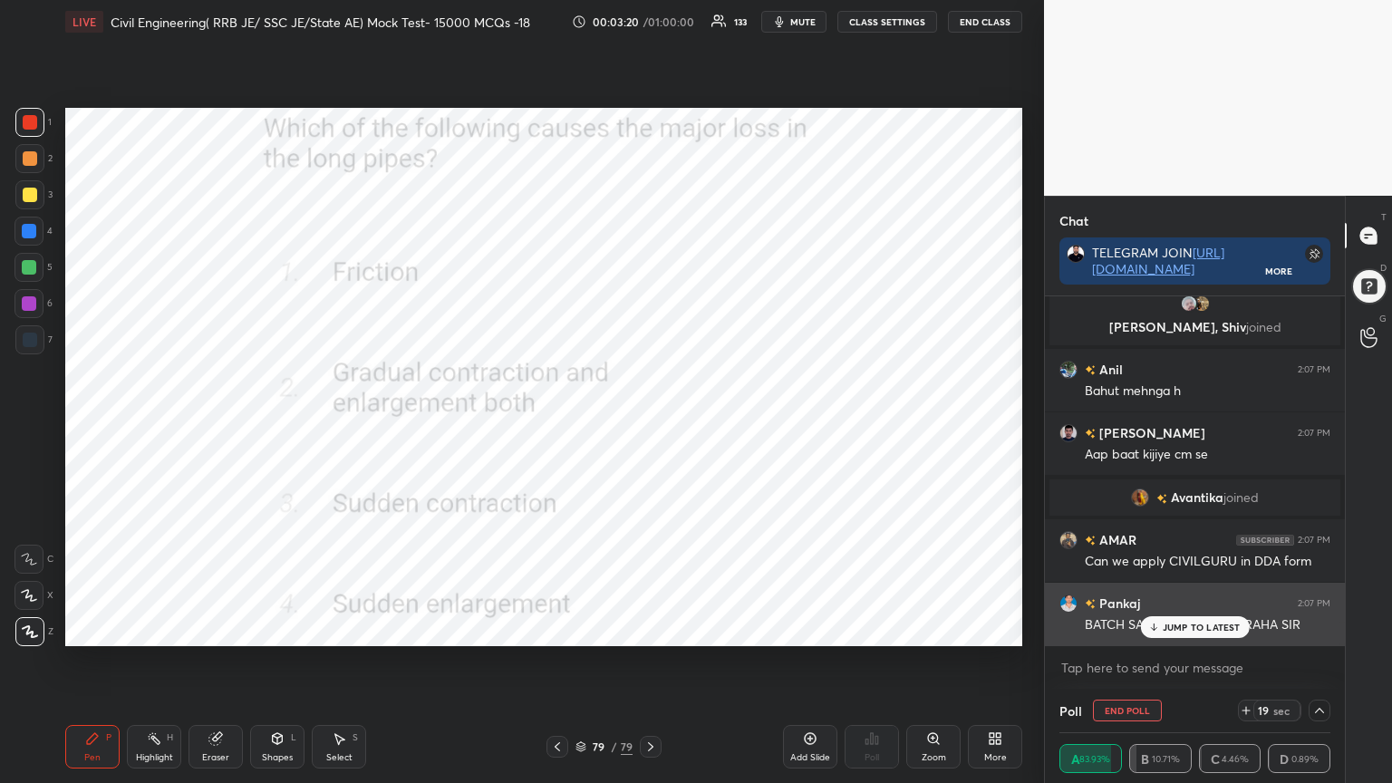
click at [1172, 629] on p "JUMP TO LATEST" at bounding box center [1202, 627] width 78 height 11
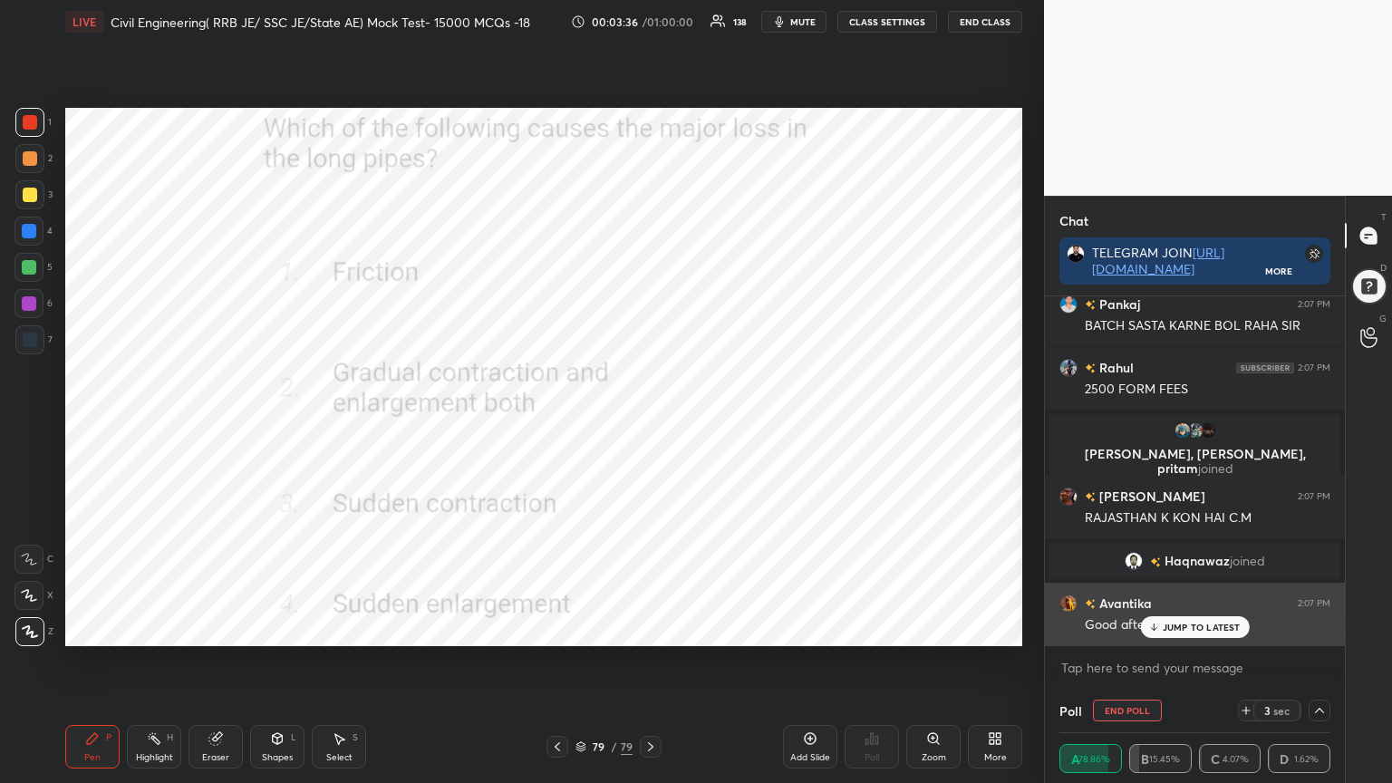
click at [1190, 627] on p "JUMP TO LATEST" at bounding box center [1202, 627] width 78 height 11
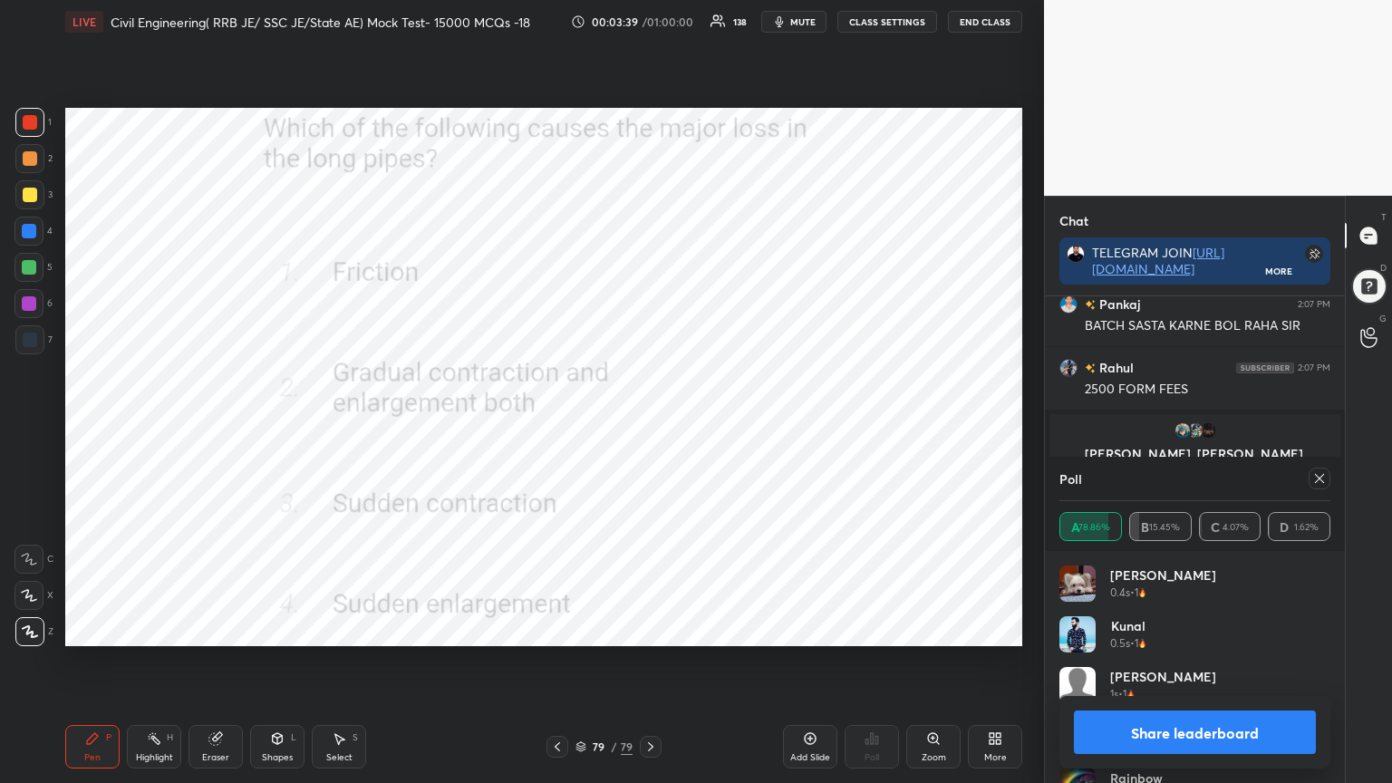
click at [1326, 480] on icon at bounding box center [1319, 478] width 15 height 15
type textarea "x"
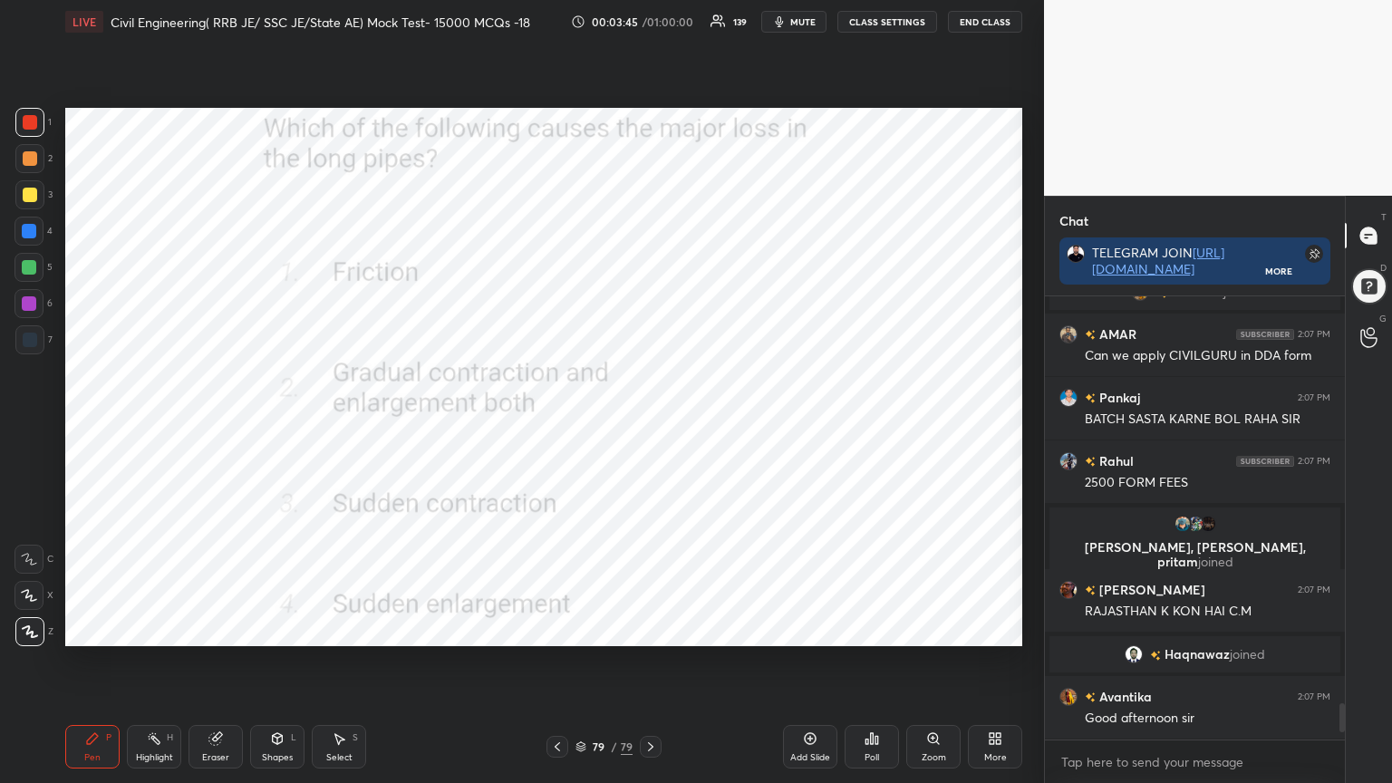
click at [562, 629] on icon at bounding box center [557, 747] width 15 height 15
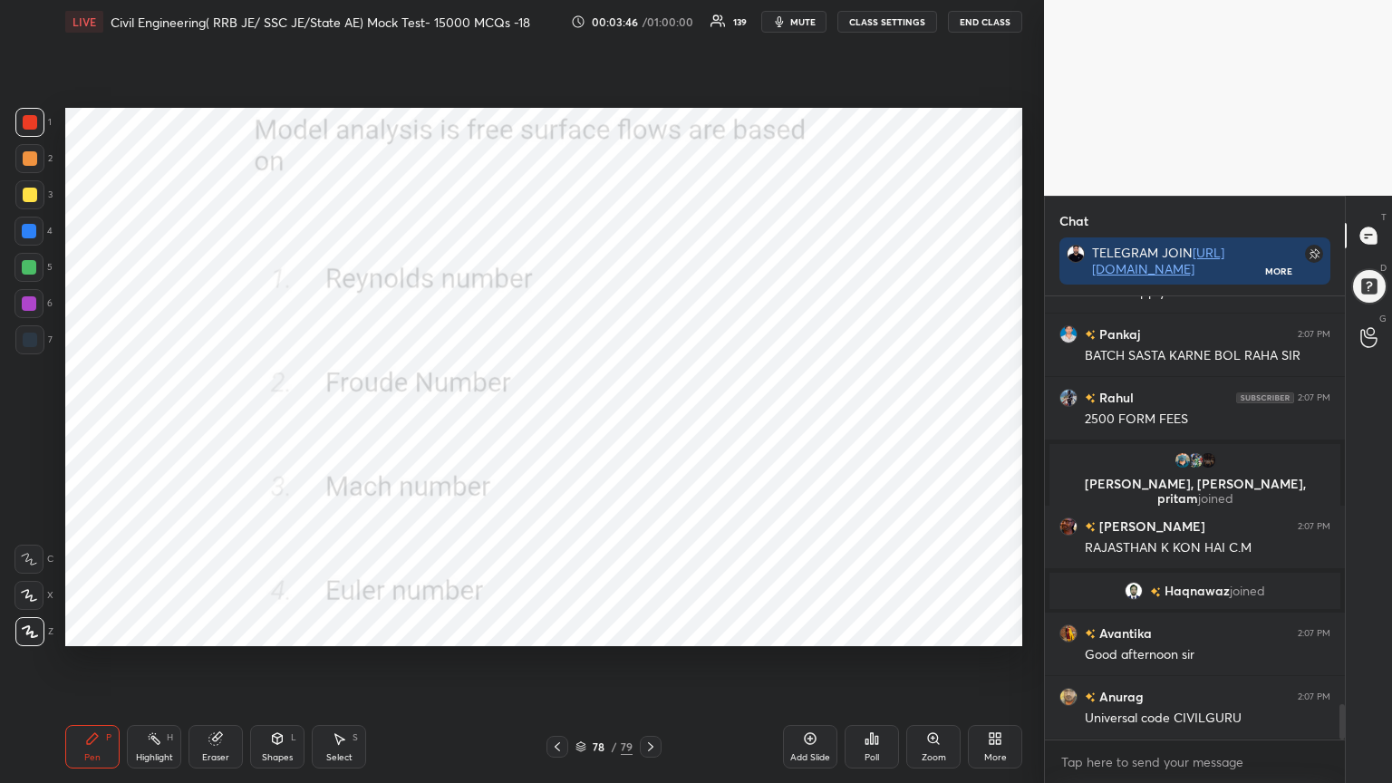
click at [867, 629] on div "Poll" at bounding box center [872, 747] width 54 height 44
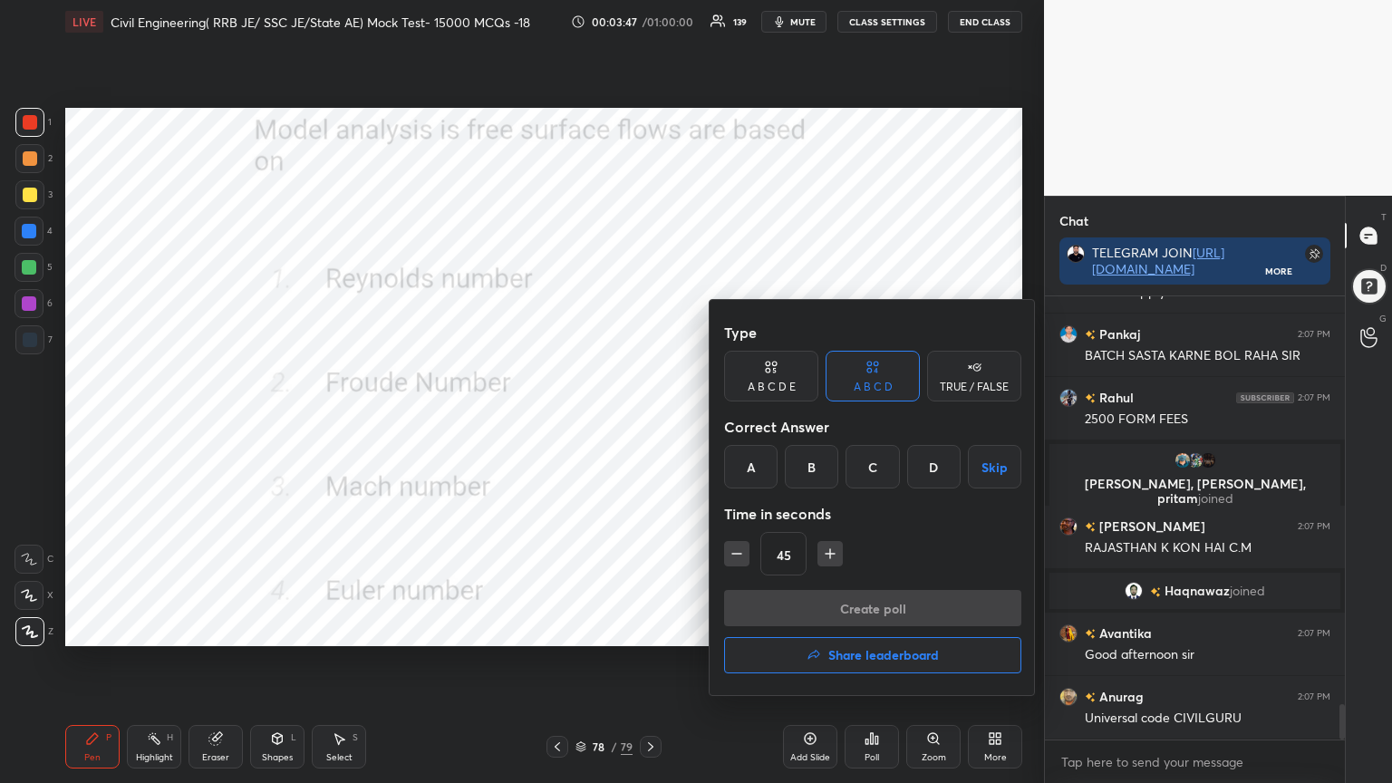
click at [811, 464] on div "B" at bounding box center [811, 467] width 53 height 44
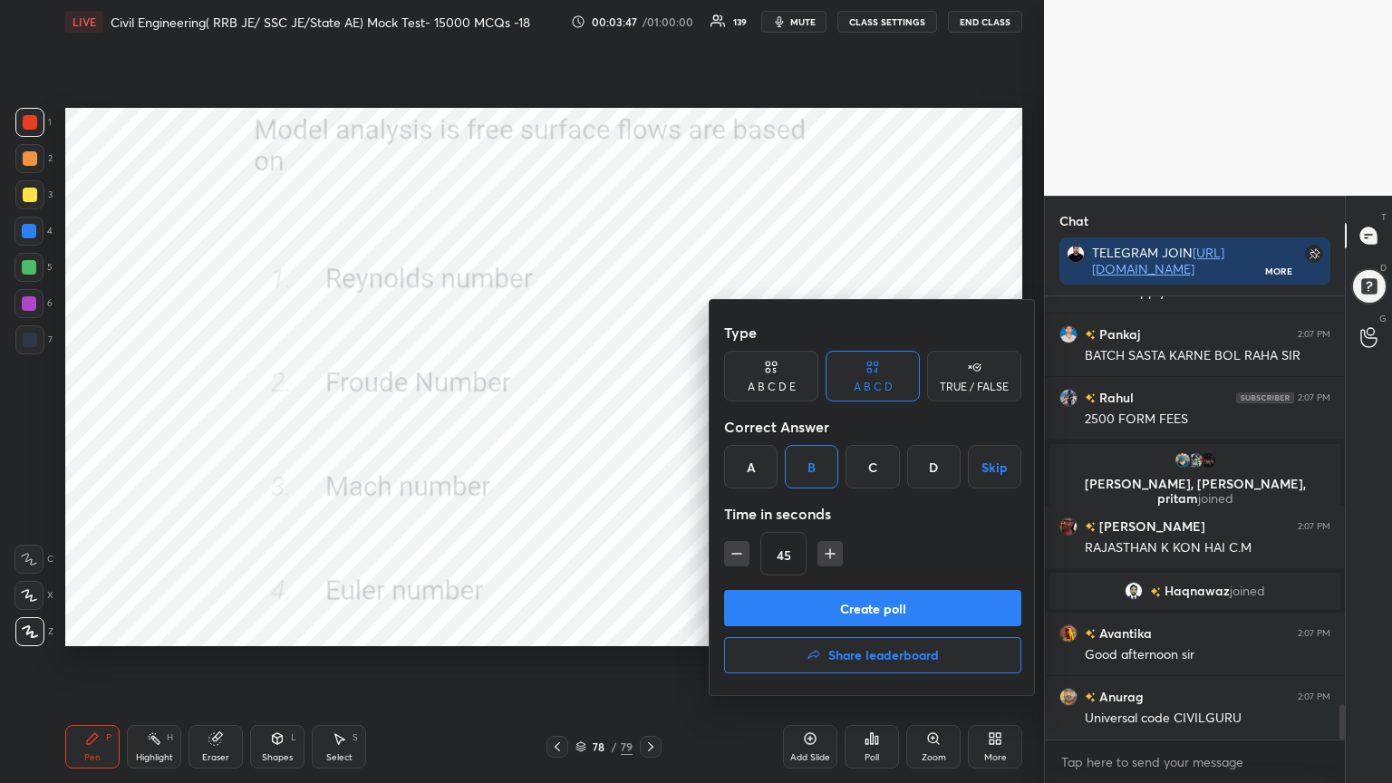
click at [725, 553] on button "button" at bounding box center [736, 553] width 25 height 25
type input "30"
click at [770, 603] on button "Create poll" at bounding box center [872, 608] width 297 height 36
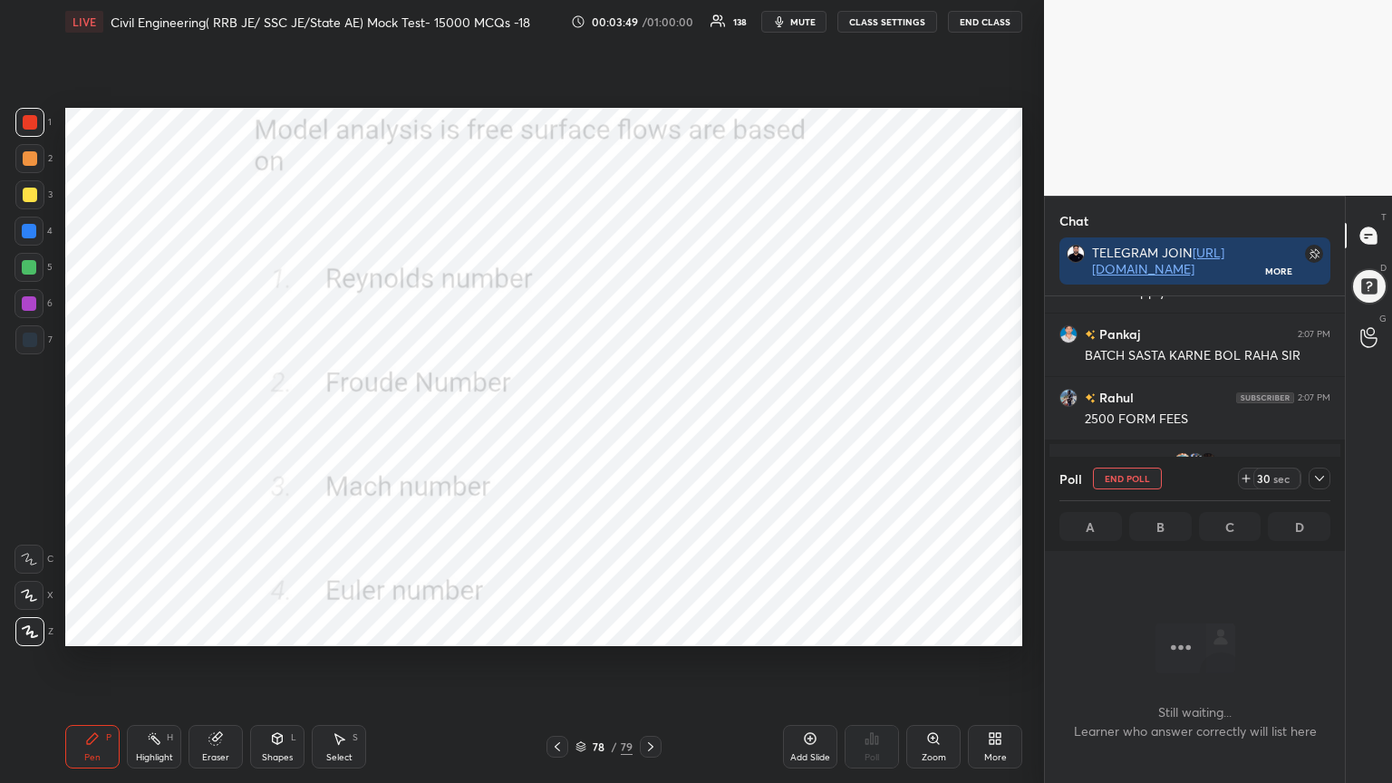
click at [1319, 479] on icon at bounding box center [1319, 478] width 9 height 5
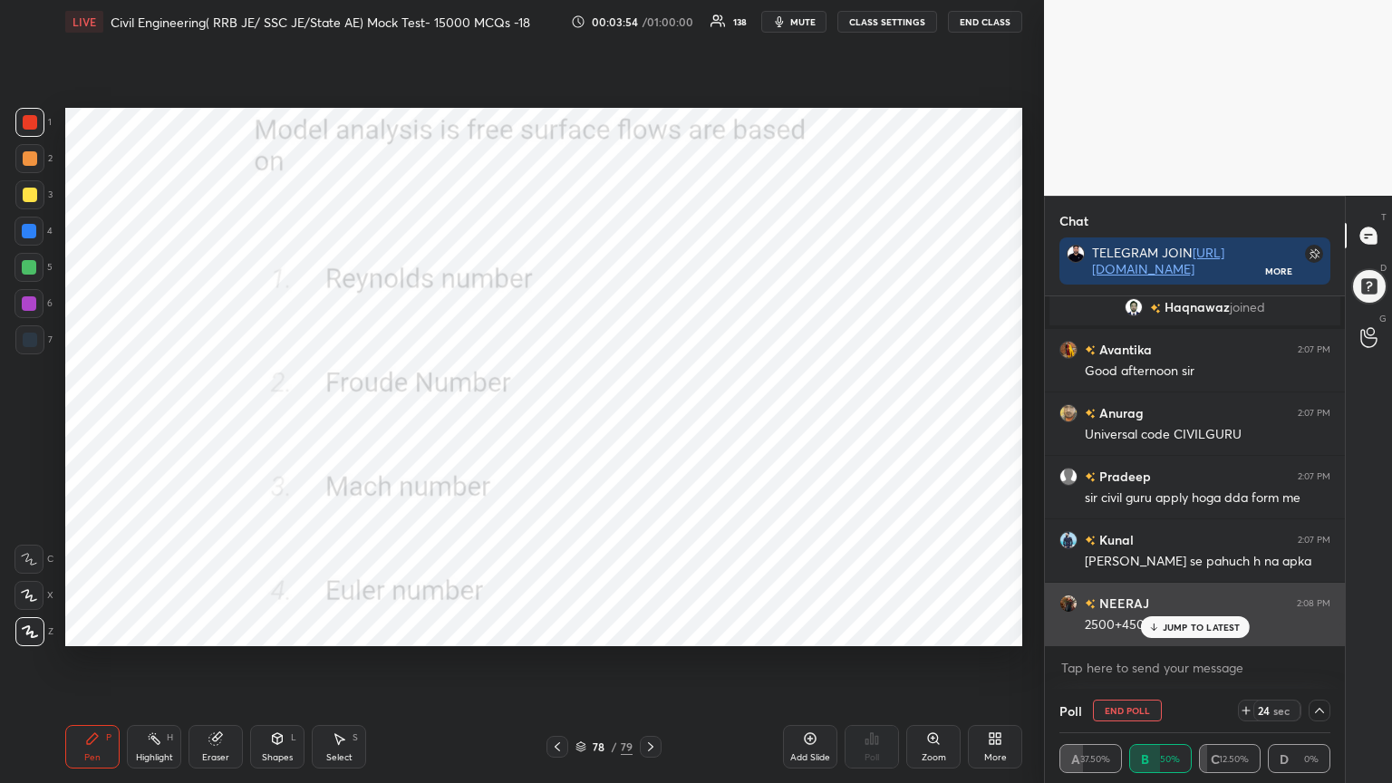
click at [1167, 625] on p "JUMP TO LATEST" at bounding box center [1202, 627] width 78 height 11
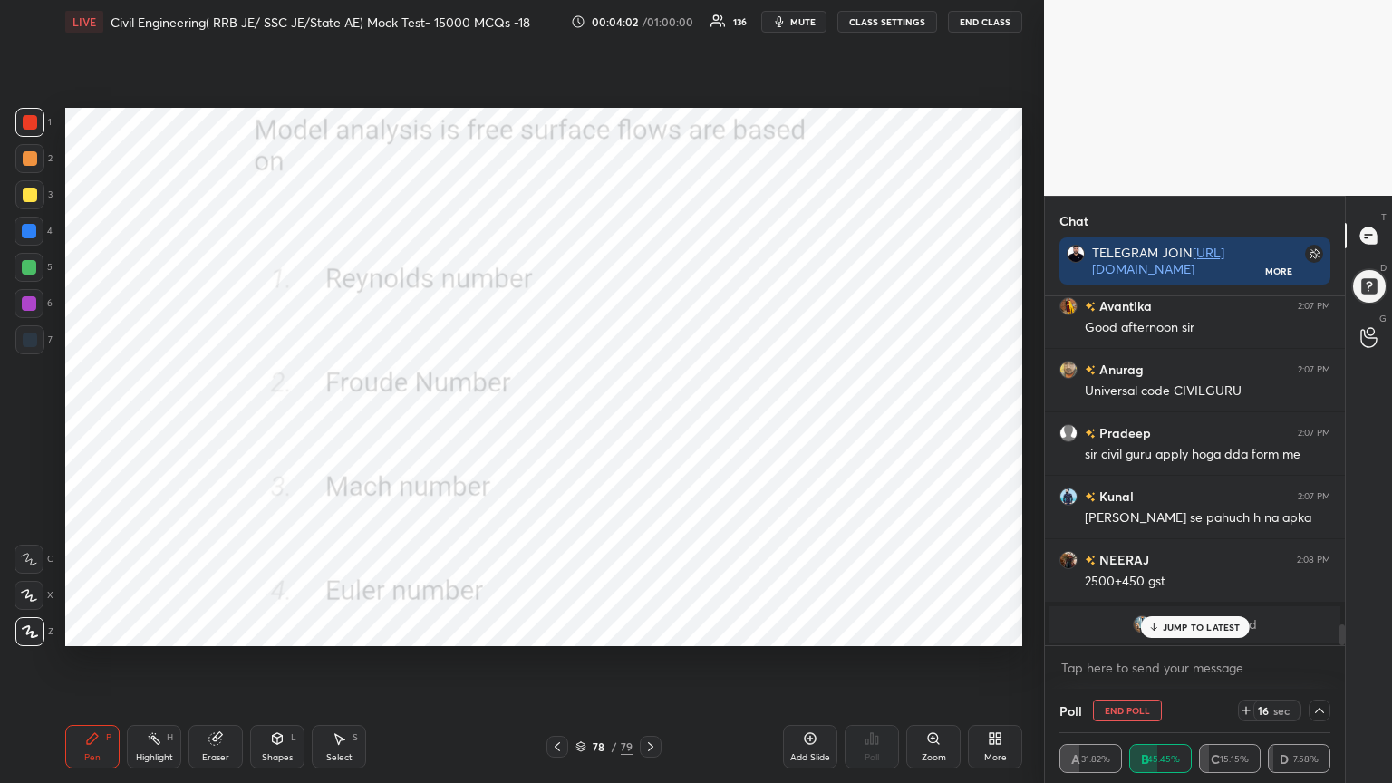
click at [1175, 627] on p "JUMP TO LATEST" at bounding box center [1202, 627] width 78 height 11
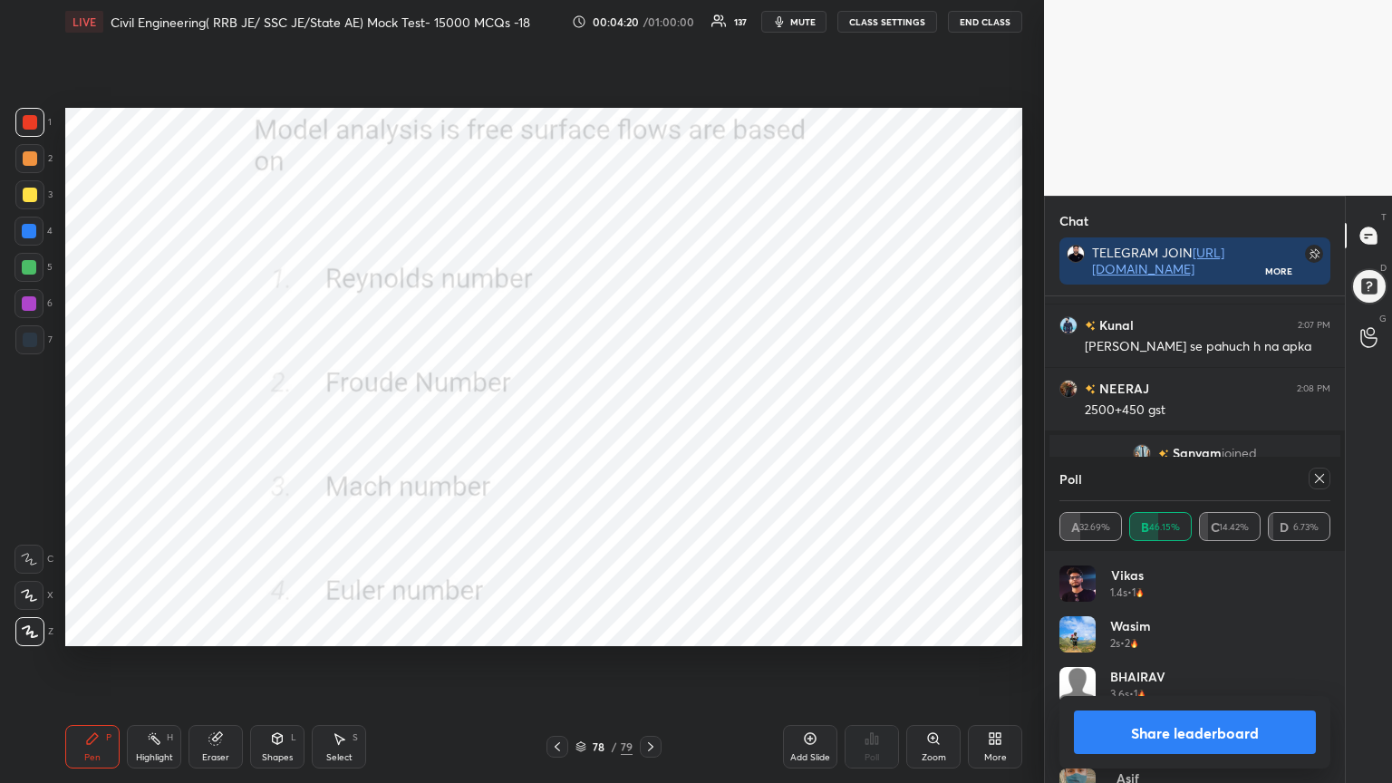
click at [1321, 479] on icon at bounding box center [1319, 478] width 15 height 15
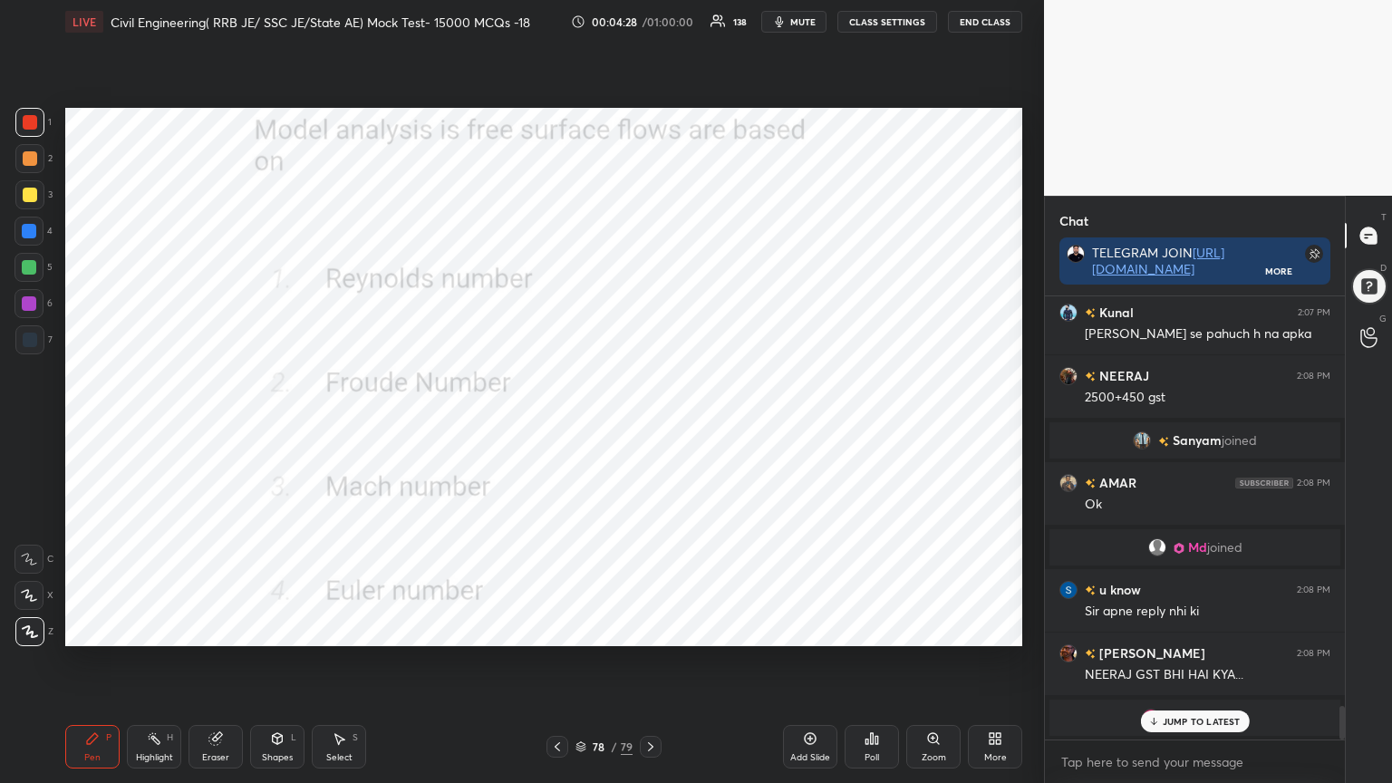
click at [558, 629] on icon at bounding box center [557, 746] width 5 height 9
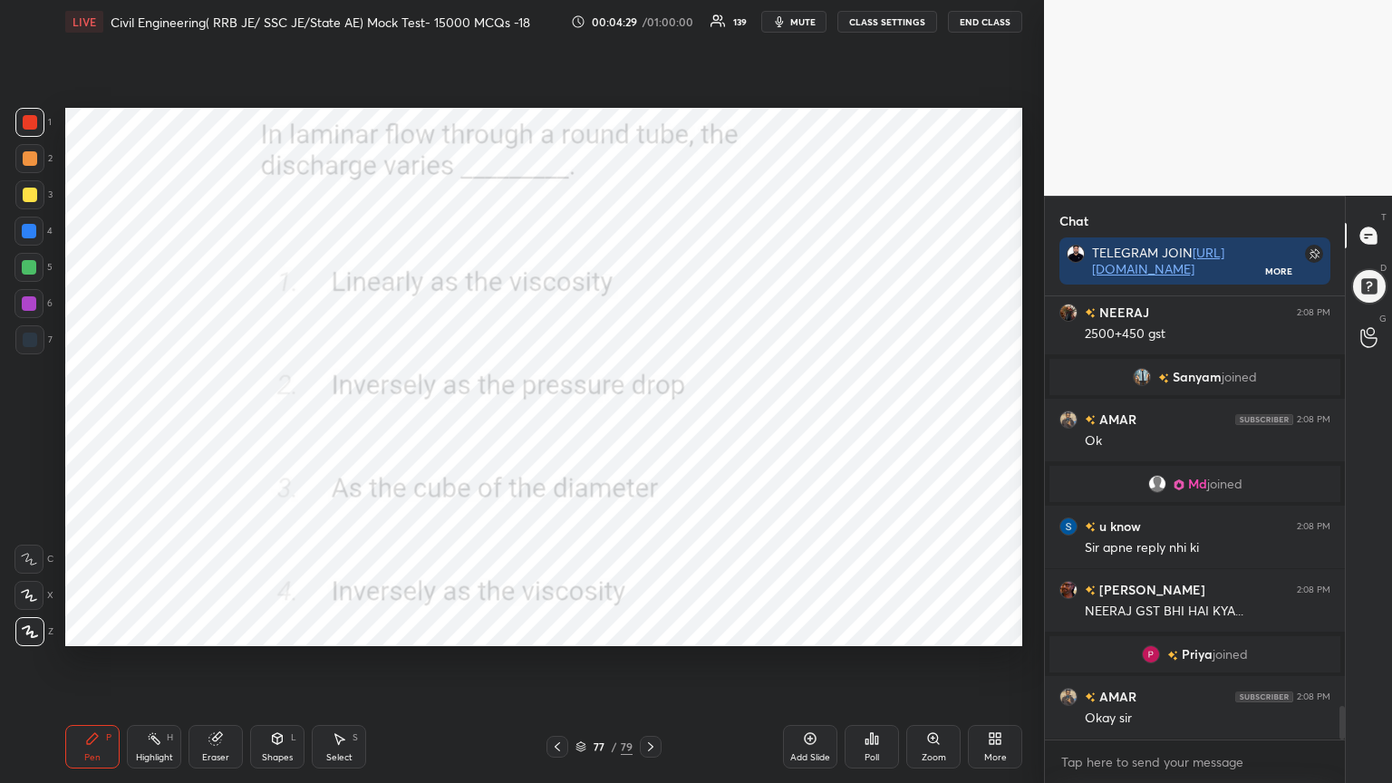
click at [873, 629] on icon at bounding box center [872, 738] width 3 height 11
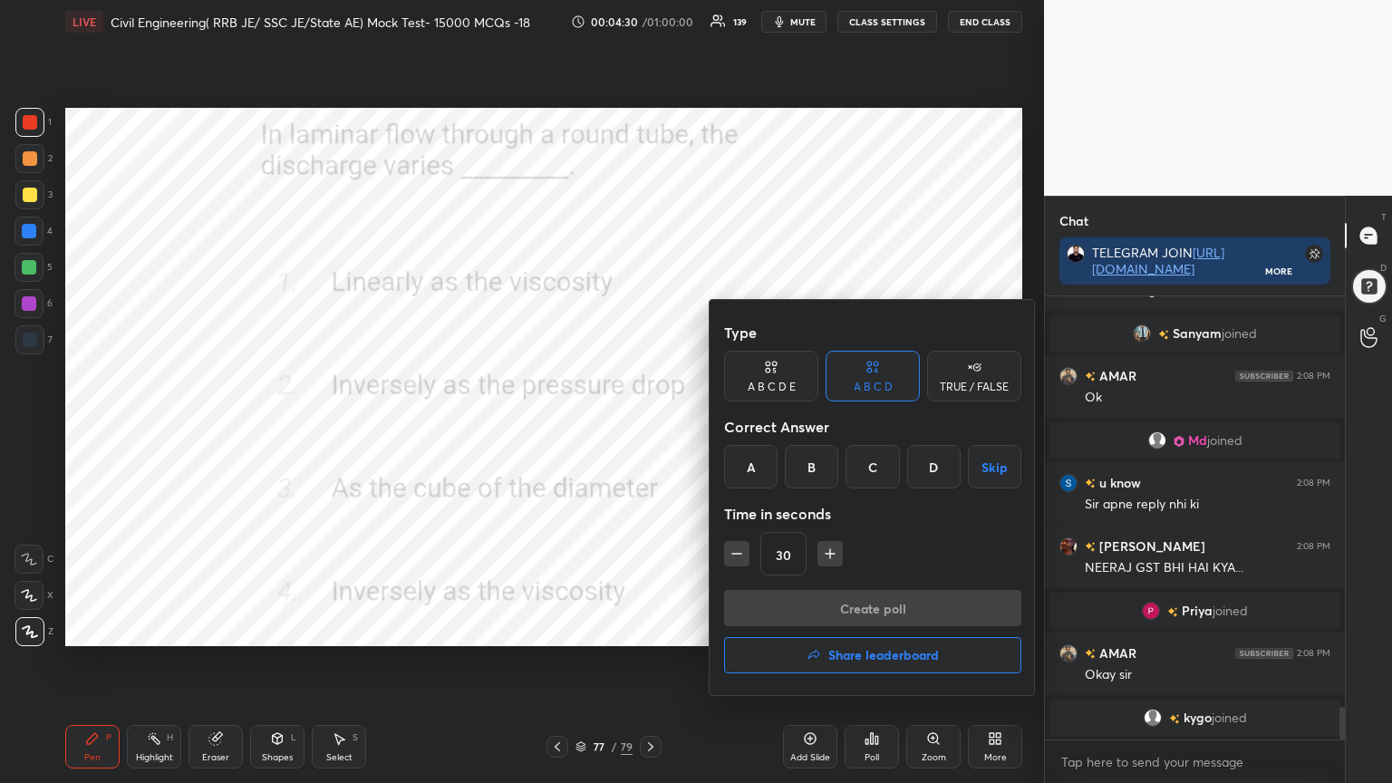
click at [930, 464] on div "D" at bounding box center [933, 467] width 53 height 44
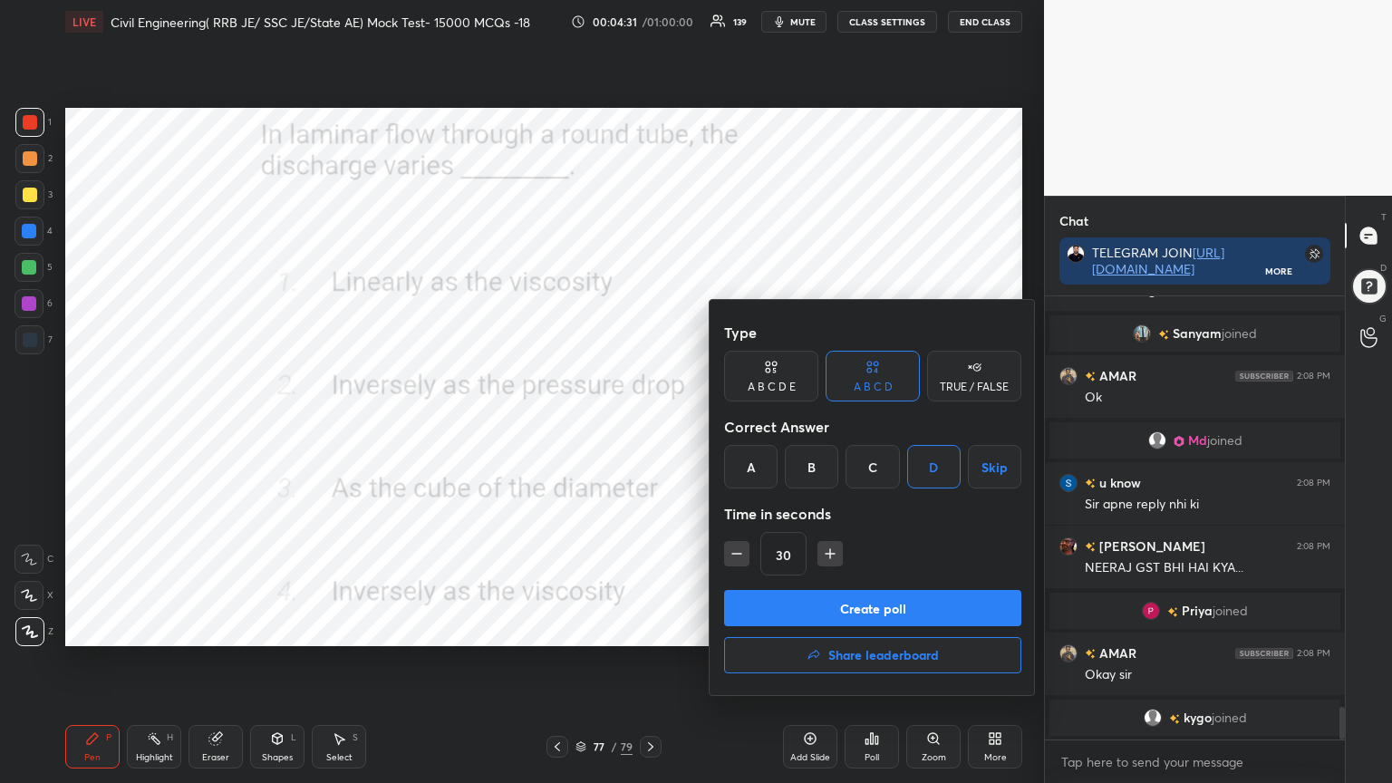
click at [882, 610] on button "Create poll" at bounding box center [872, 608] width 297 height 36
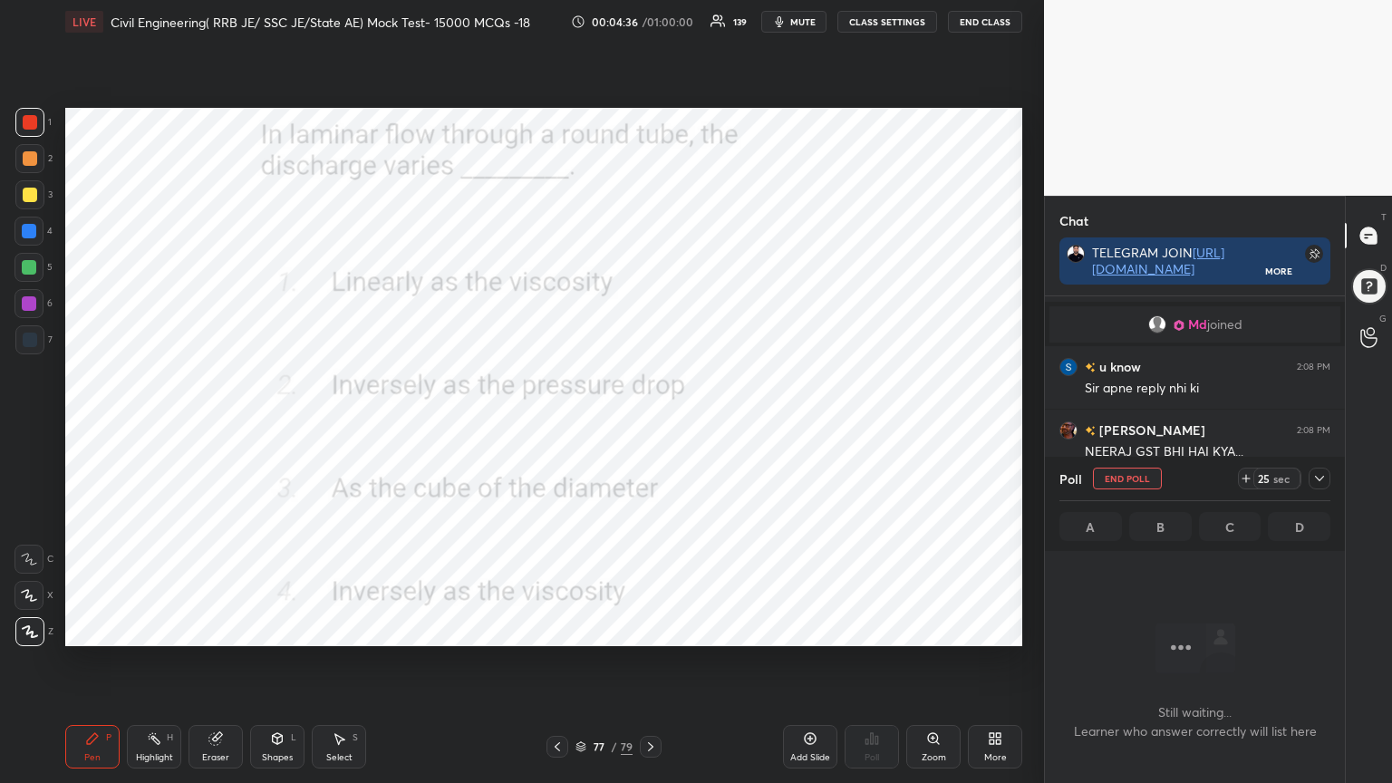
click at [1324, 481] on icon at bounding box center [1319, 478] width 15 height 15
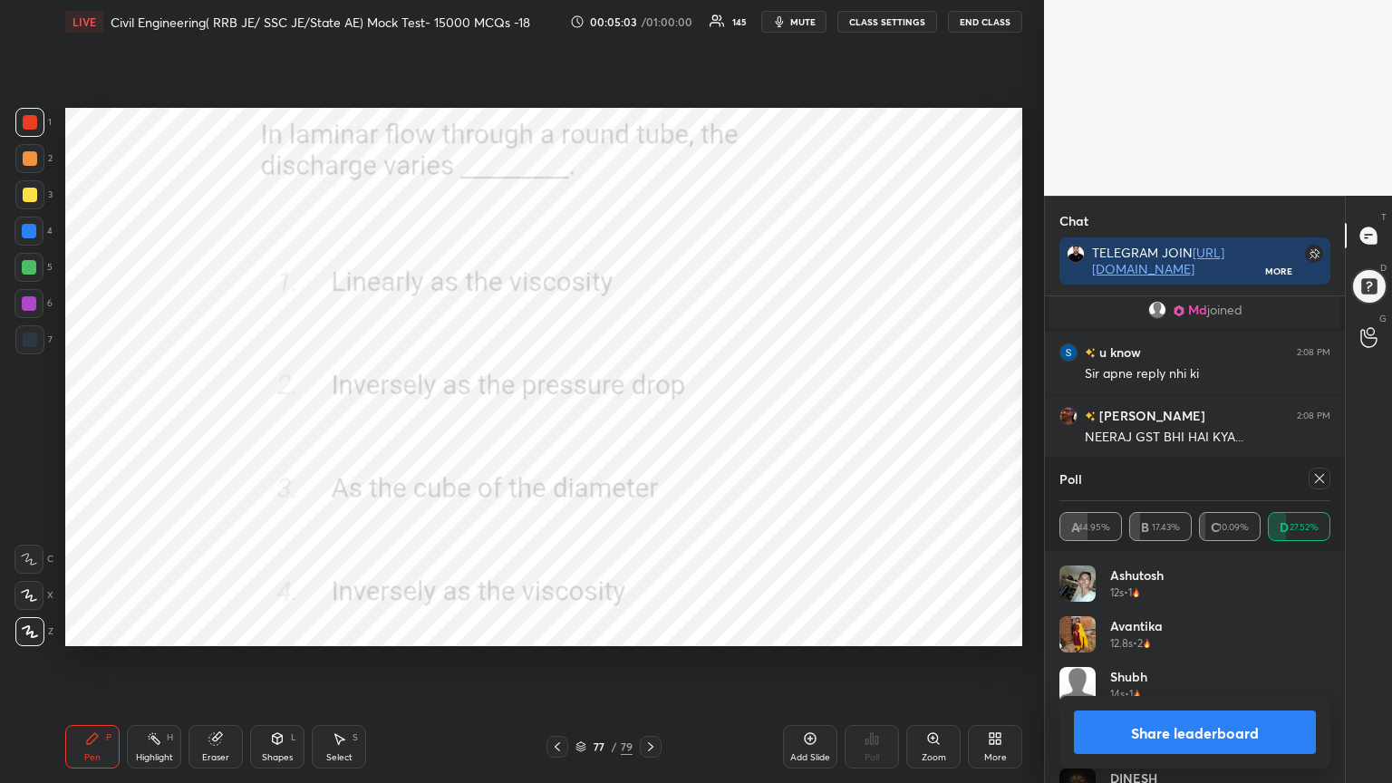
click at [1321, 472] on icon at bounding box center [1319, 478] width 15 height 15
type textarea "x"
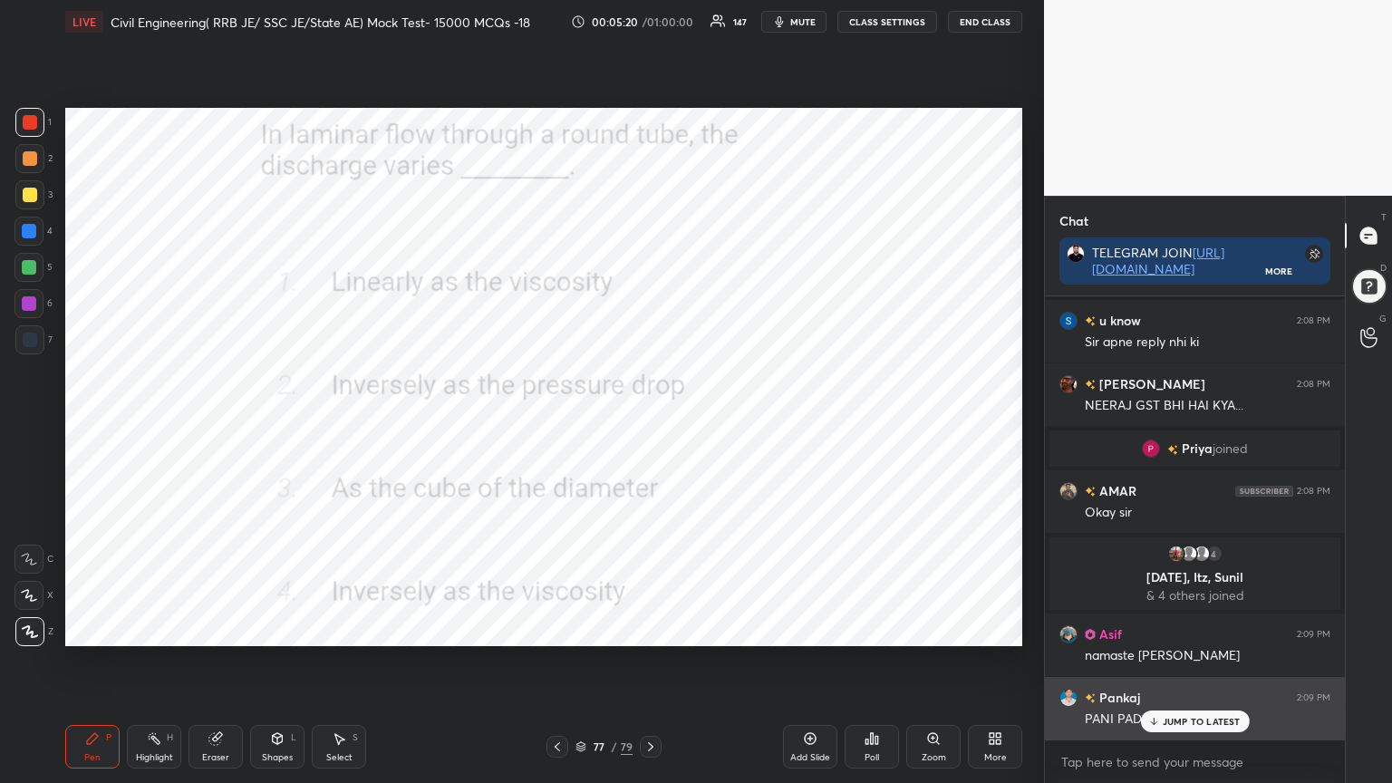
click at [1188, 629] on p "JUMP TO LATEST" at bounding box center [1202, 721] width 78 height 11
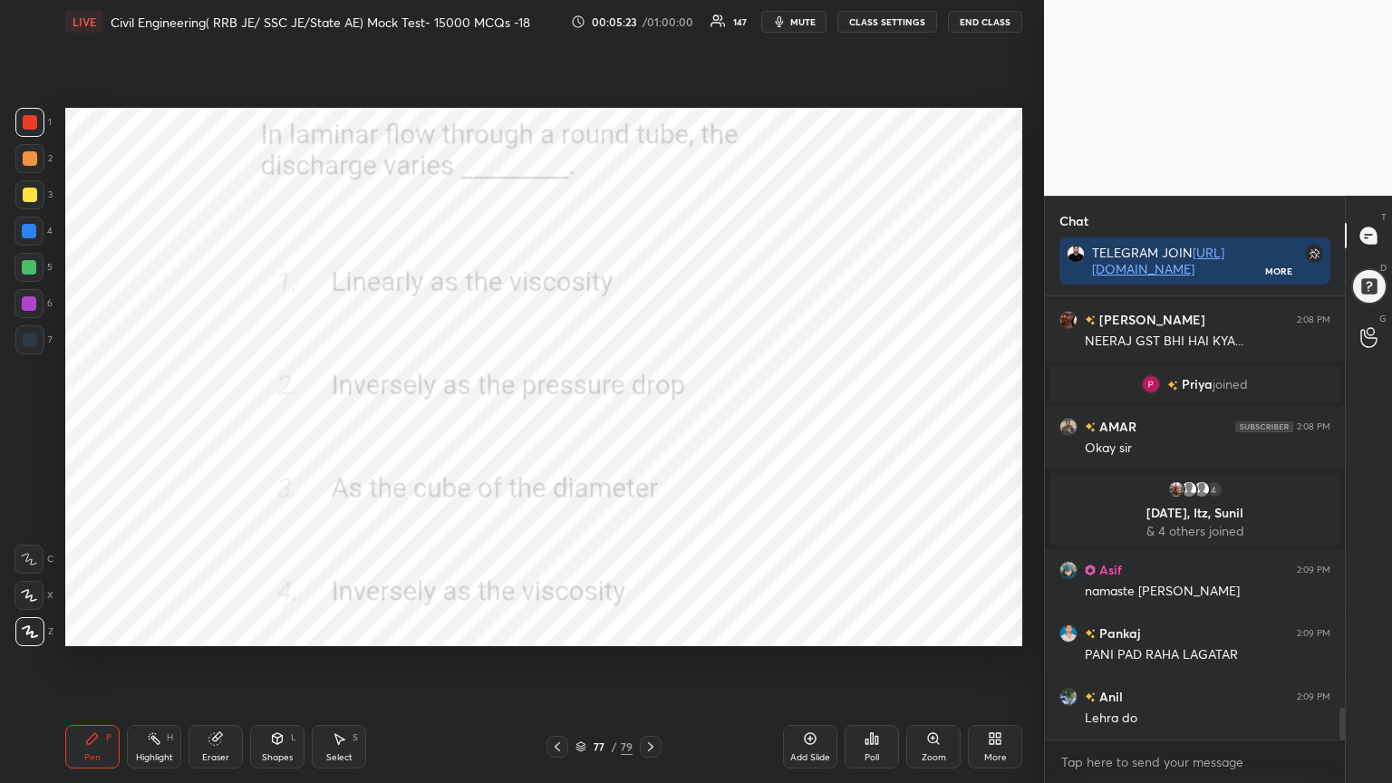
click at [553, 629] on icon at bounding box center [557, 747] width 15 height 15
click at [867, 629] on icon at bounding box center [867, 742] width 3 height 5
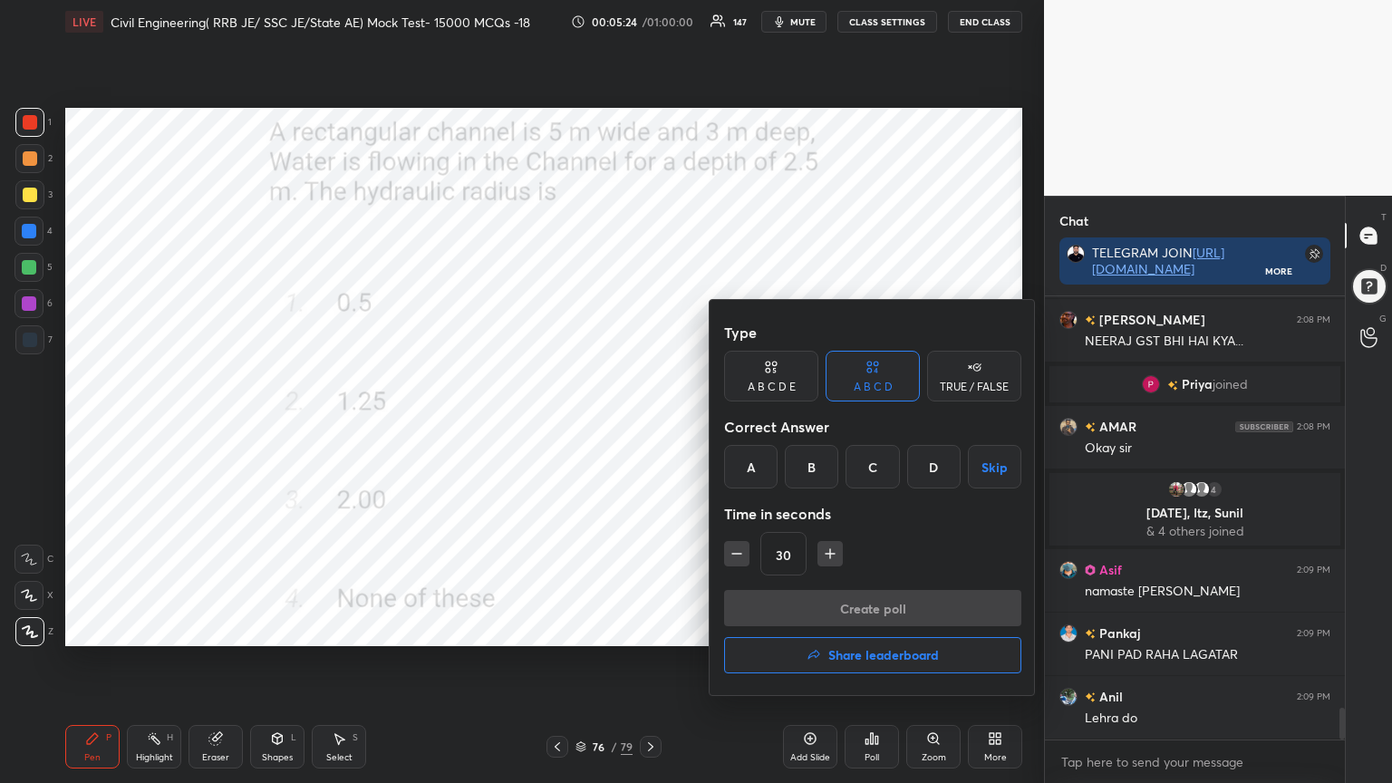
click at [808, 459] on div "B" at bounding box center [811, 467] width 53 height 44
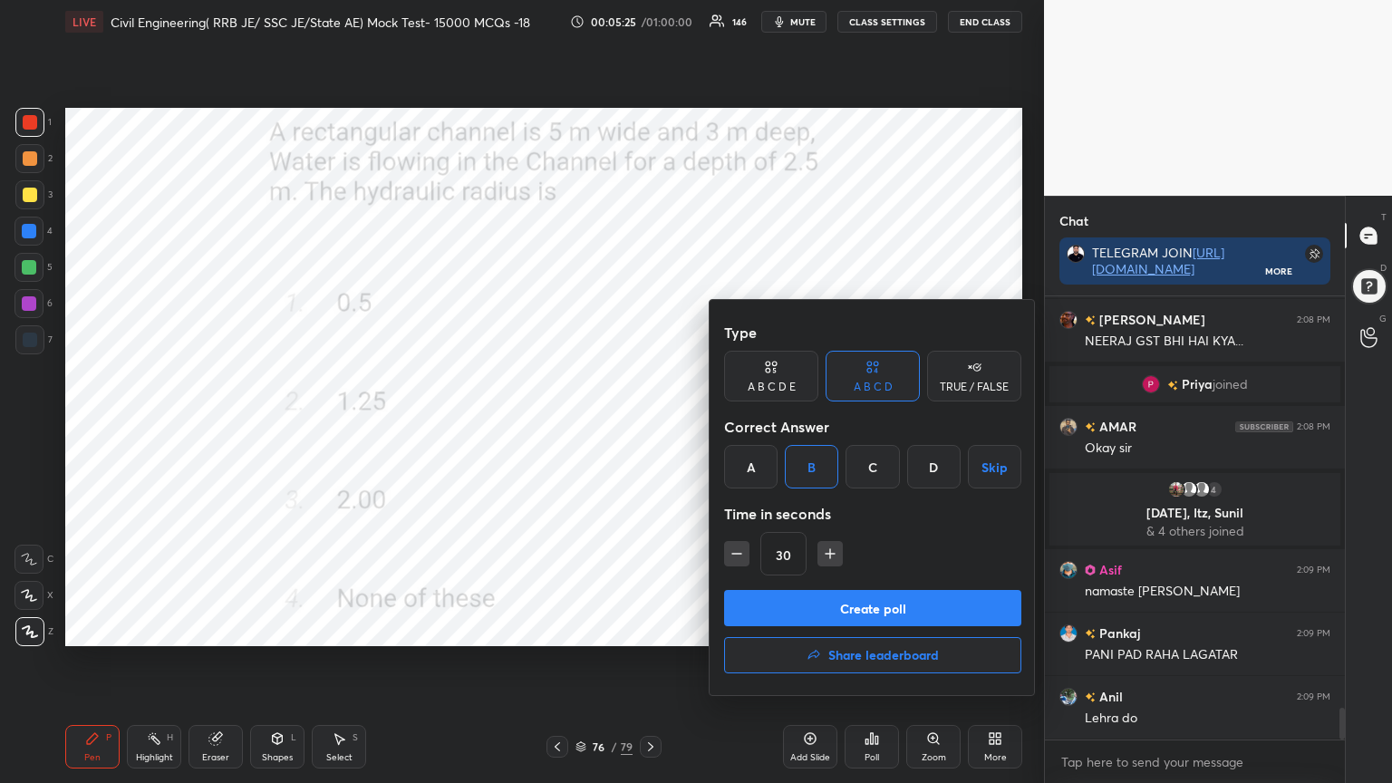
click at [823, 545] on icon "button" at bounding box center [830, 554] width 18 height 18
click at [823, 555] on icon "button" at bounding box center [830, 554] width 18 height 18
type input "60"
click at [811, 612] on button "Create poll" at bounding box center [872, 608] width 297 height 36
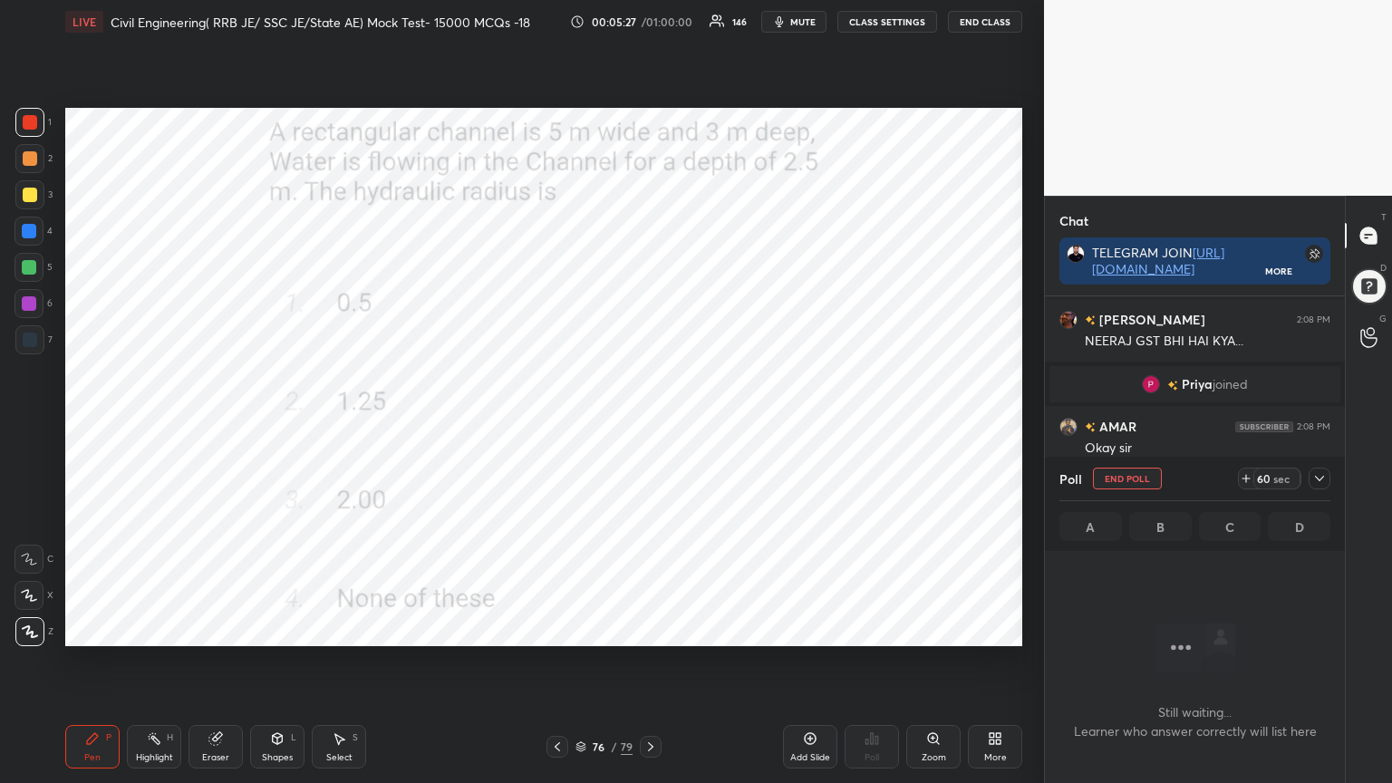
click at [1313, 482] on icon at bounding box center [1319, 478] width 15 height 15
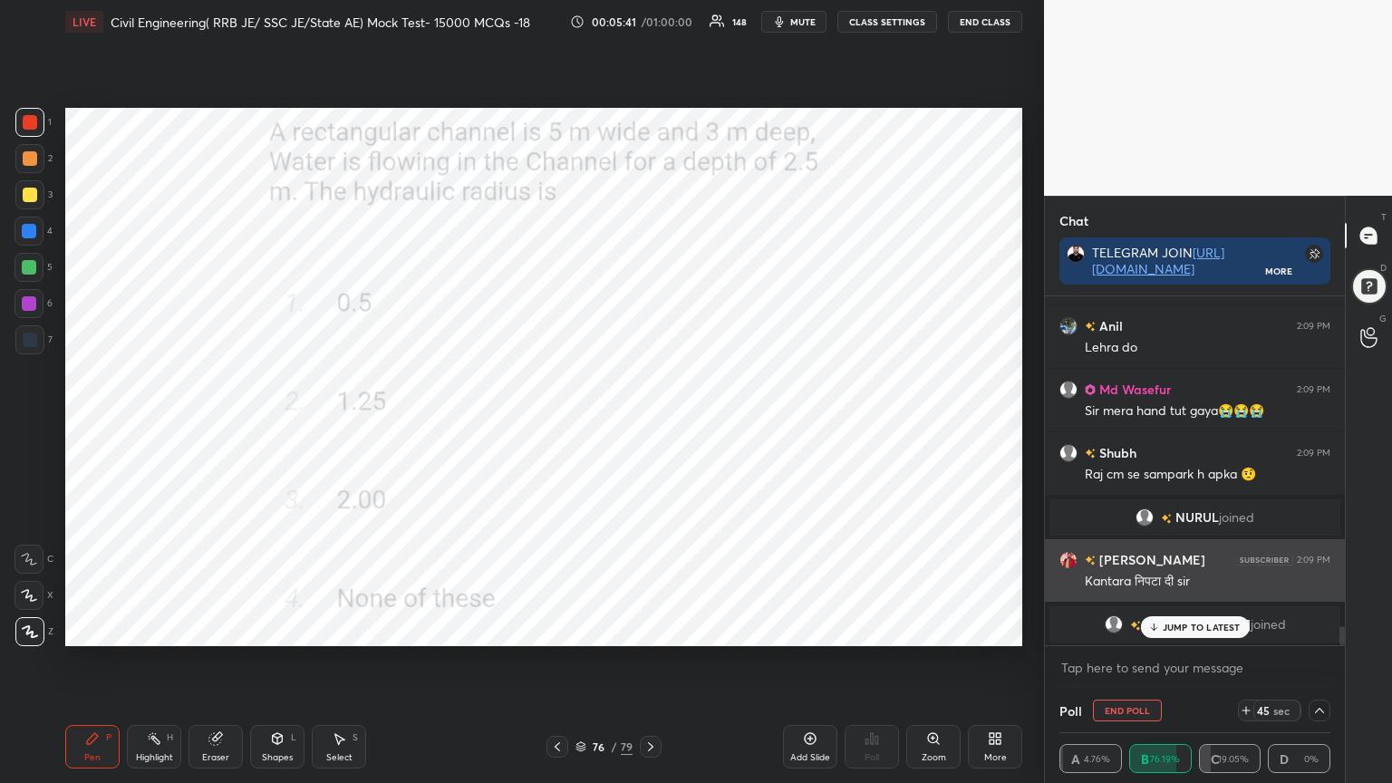
click at [1194, 627] on p "JUMP TO LATEST" at bounding box center [1202, 627] width 78 height 11
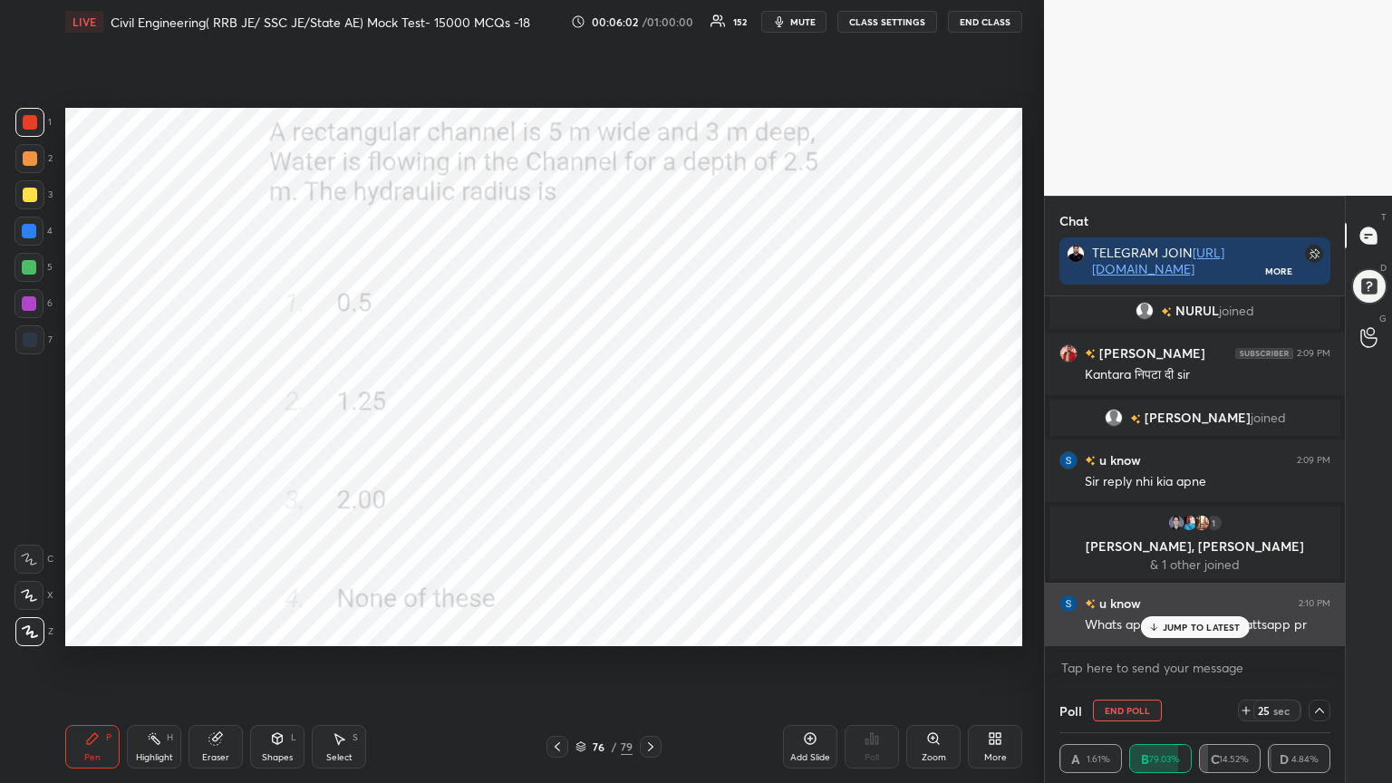
click at [1157, 629] on icon at bounding box center [1153, 627] width 12 height 11
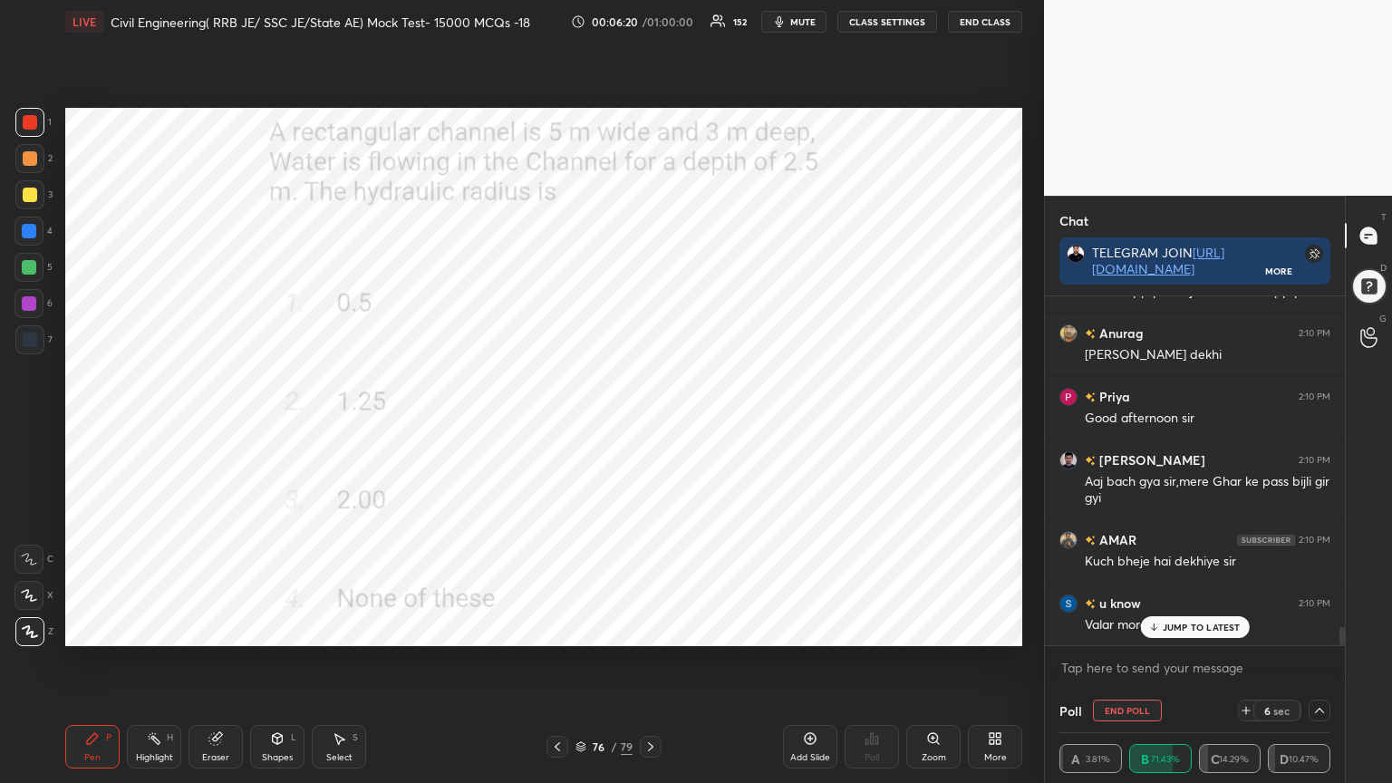
scroll to position [6489, 0]
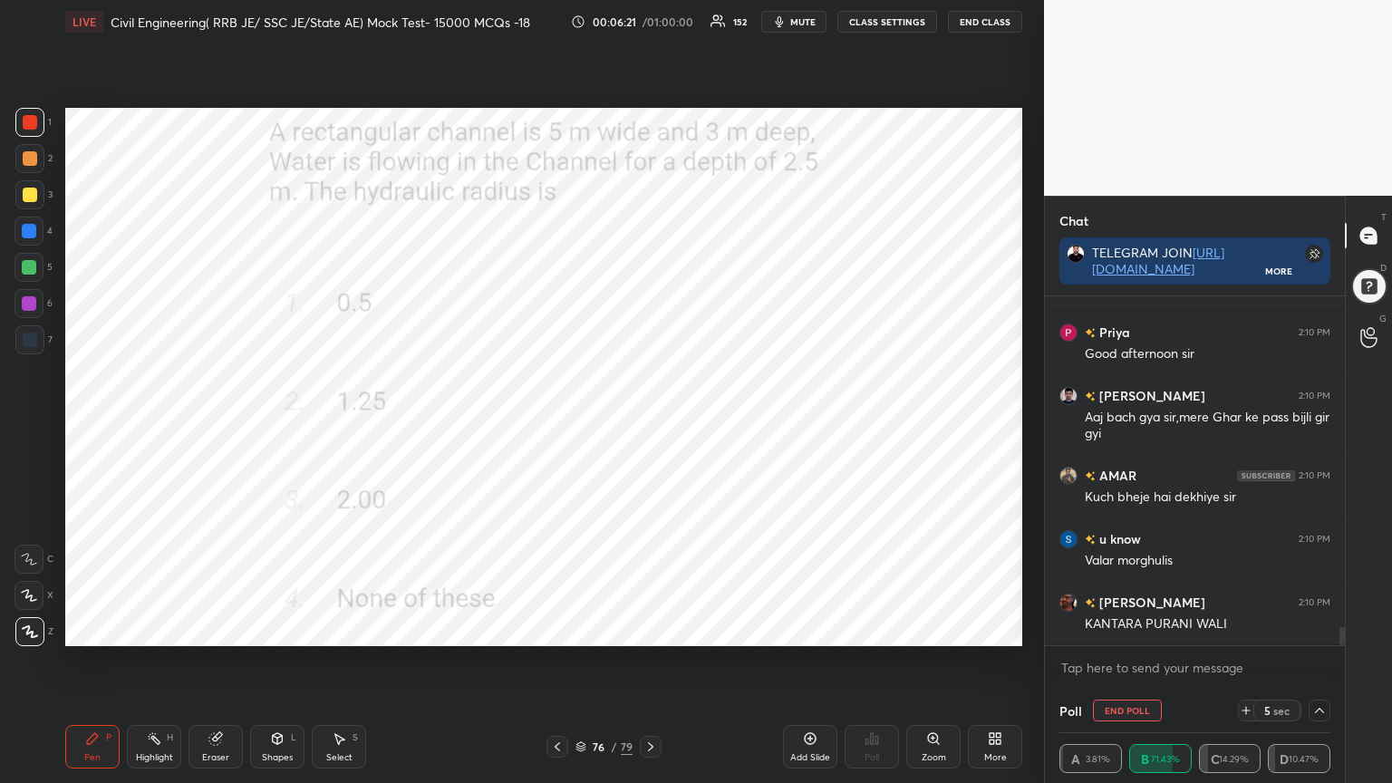
click at [1378, 296] on div at bounding box center [1368, 286] width 36 height 36
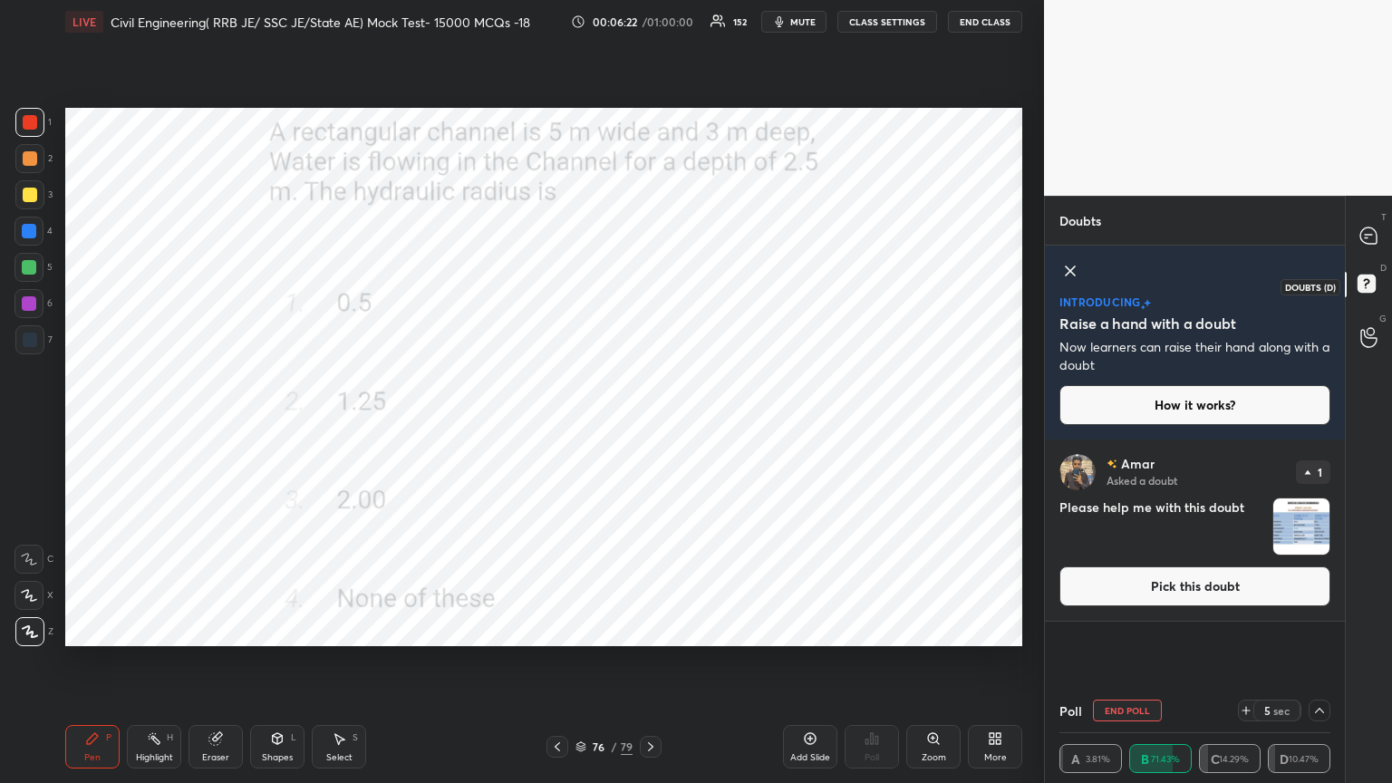
scroll to position [244, 295]
click at [1225, 615] on div "[PERSON_NAME] Asked a doubt 1 Please help me with this doubt Pick this doubt" at bounding box center [1195, 530] width 300 height 181
click at [1211, 595] on button "Pick this doubt" at bounding box center [1195, 586] width 271 height 40
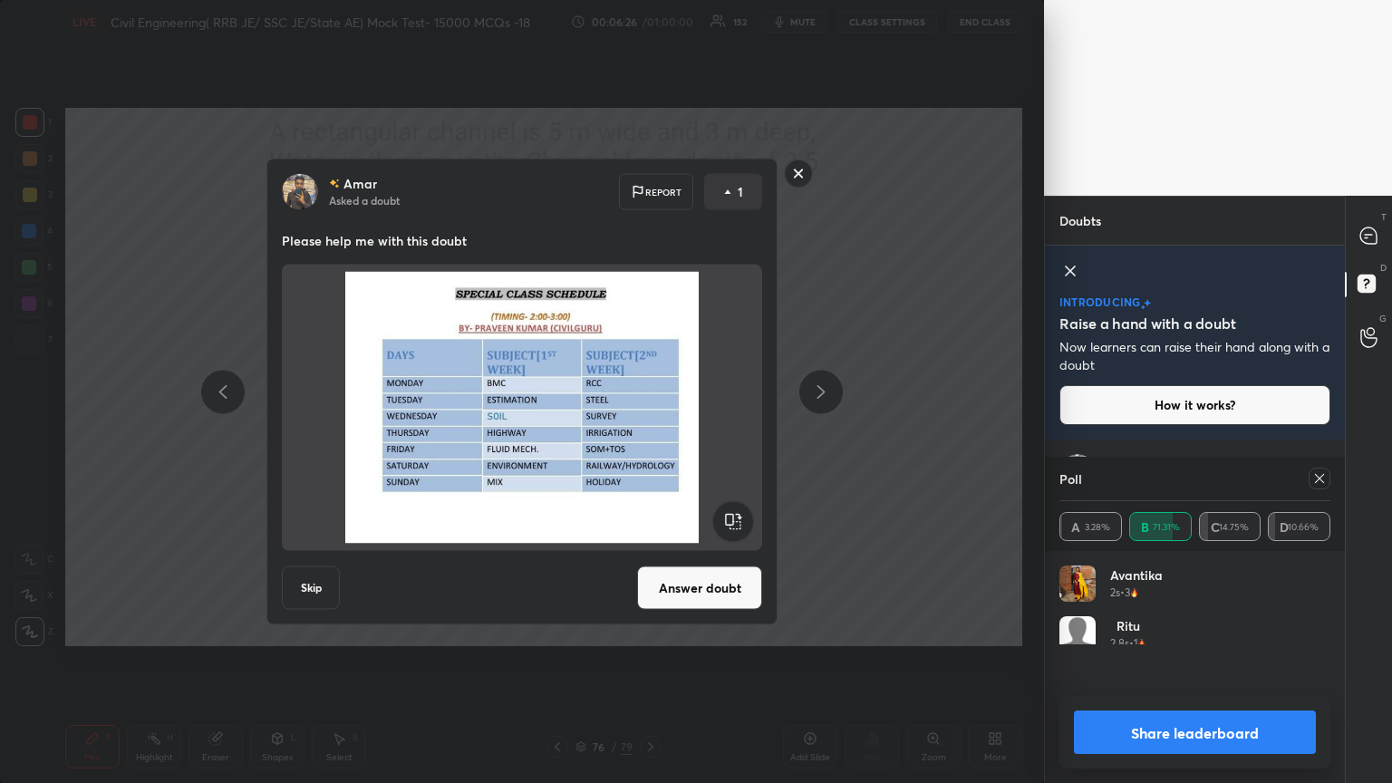
scroll to position [212, 266]
click at [808, 179] on rect at bounding box center [799, 174] width 28 height 28
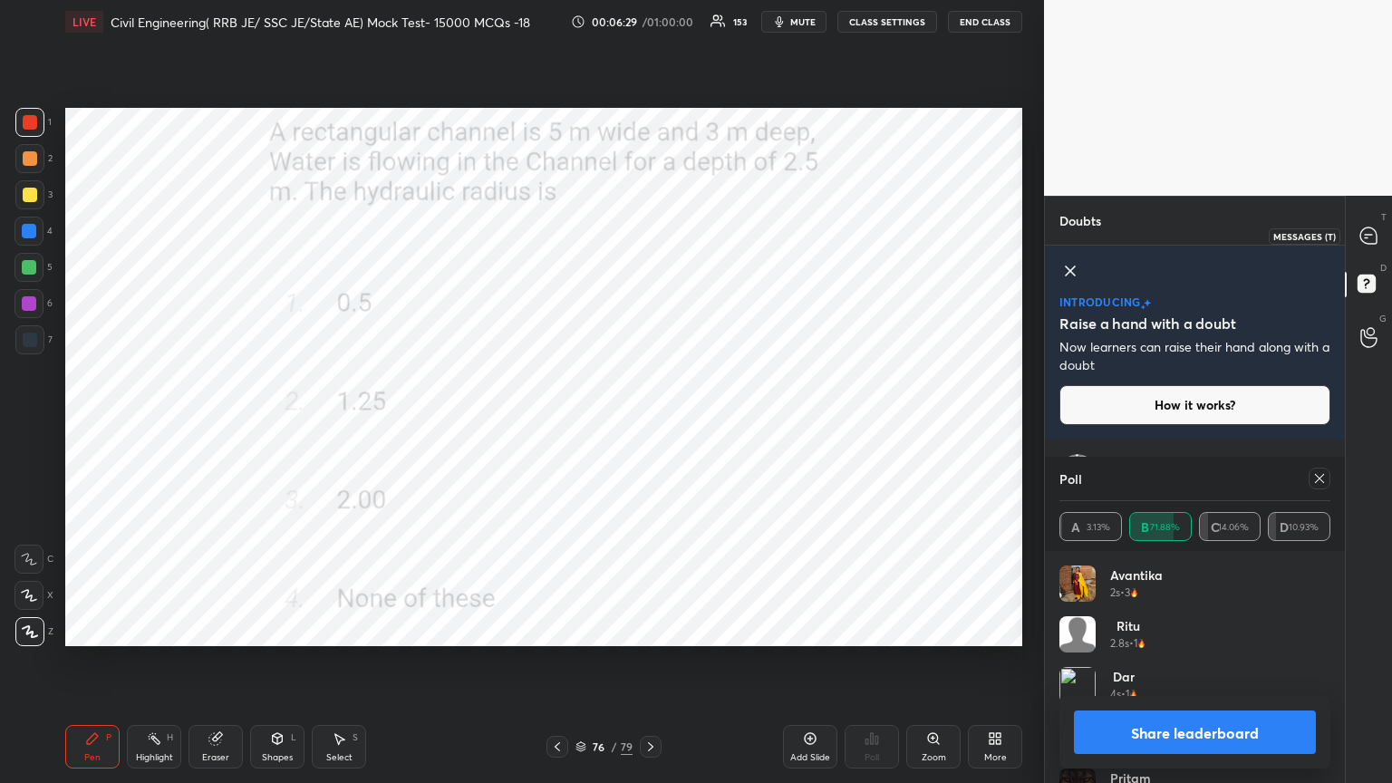
click at [1360, 234] on icon at bounding box center [1368, 236] width 16 height 16
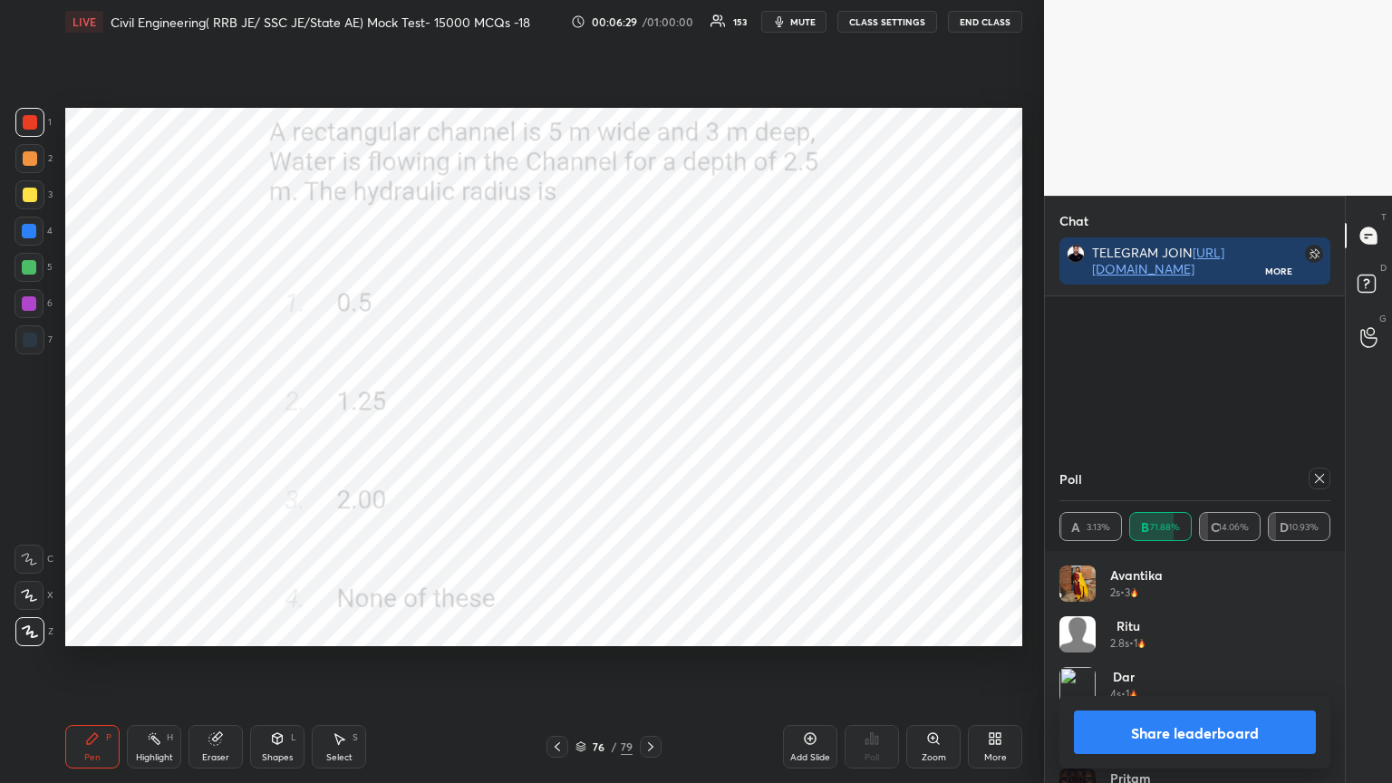
scroll to position [344, 295]
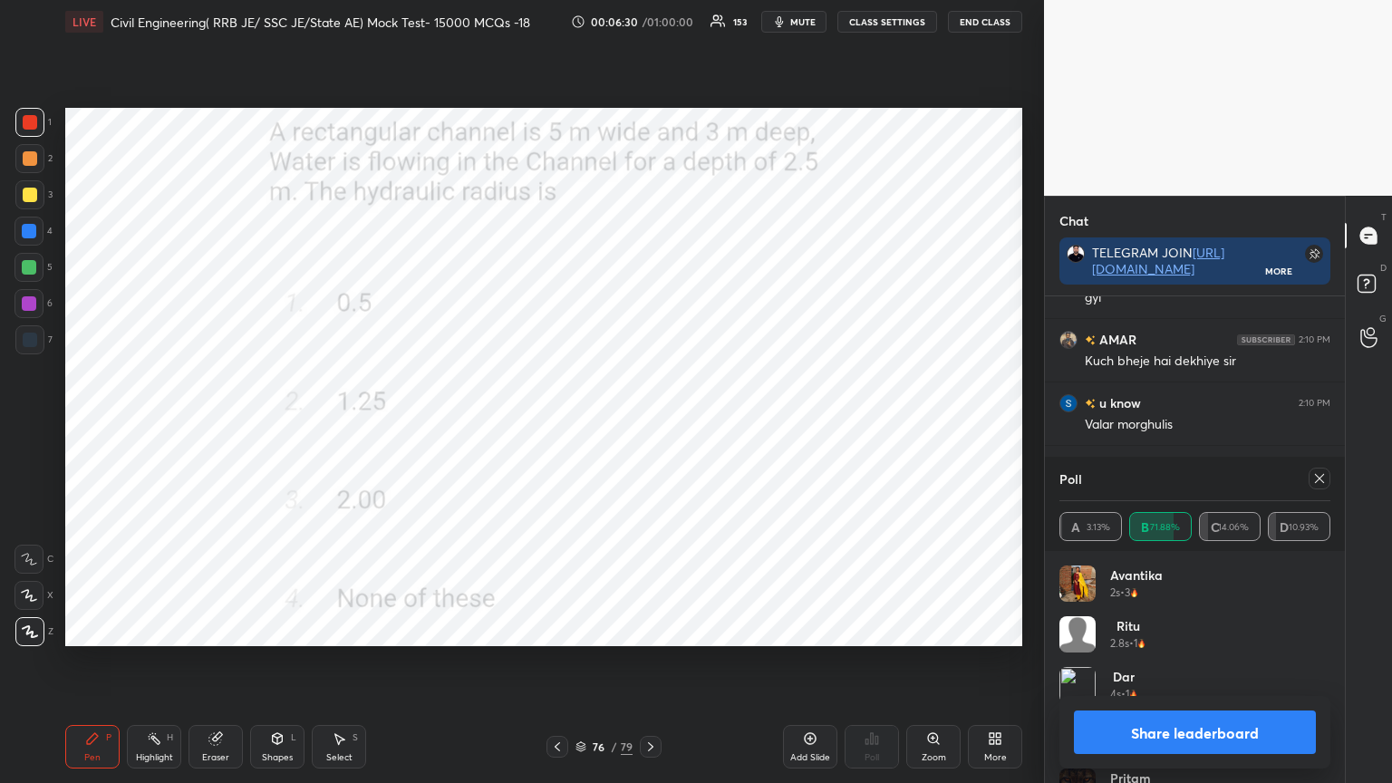
click at [1323, 484] on icon at bounding box center [1319, 478] width 15 height 15
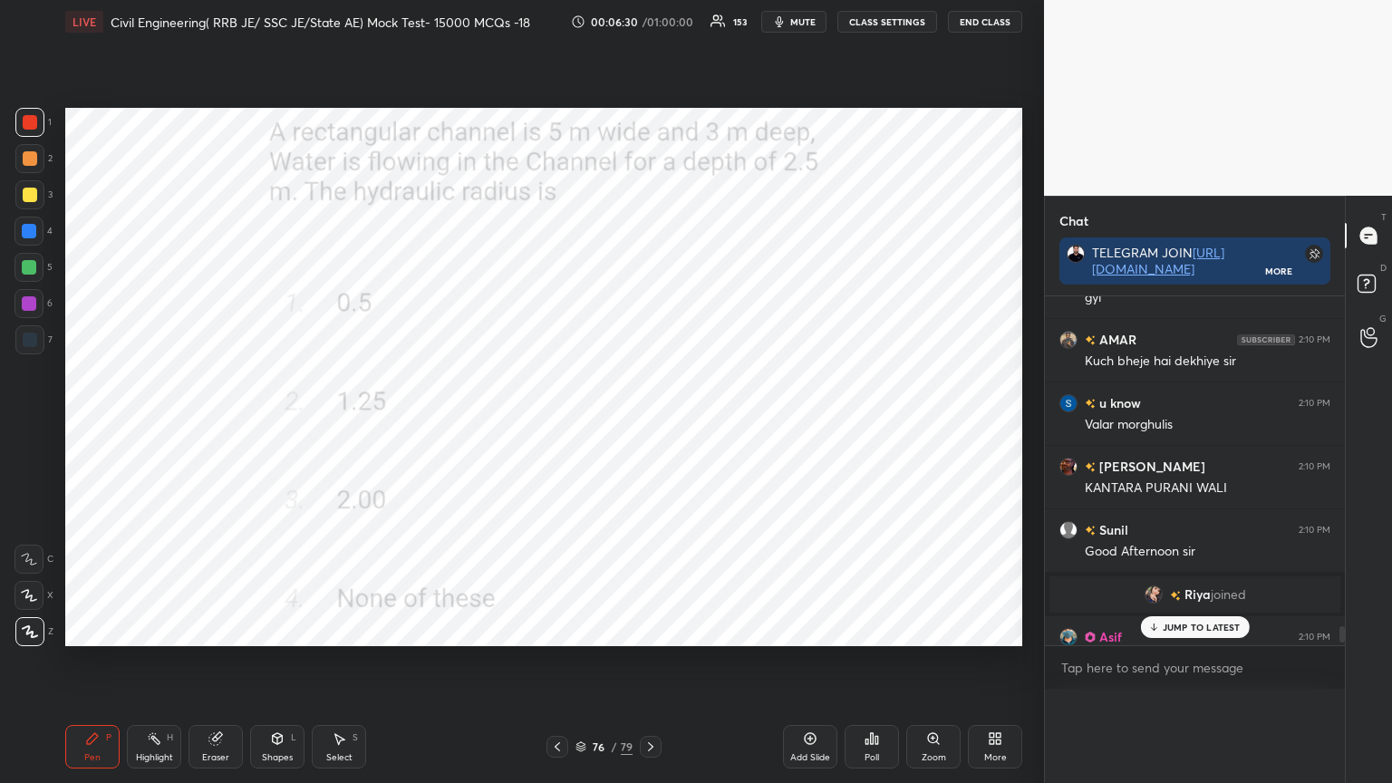
scroll to position [373, 295]
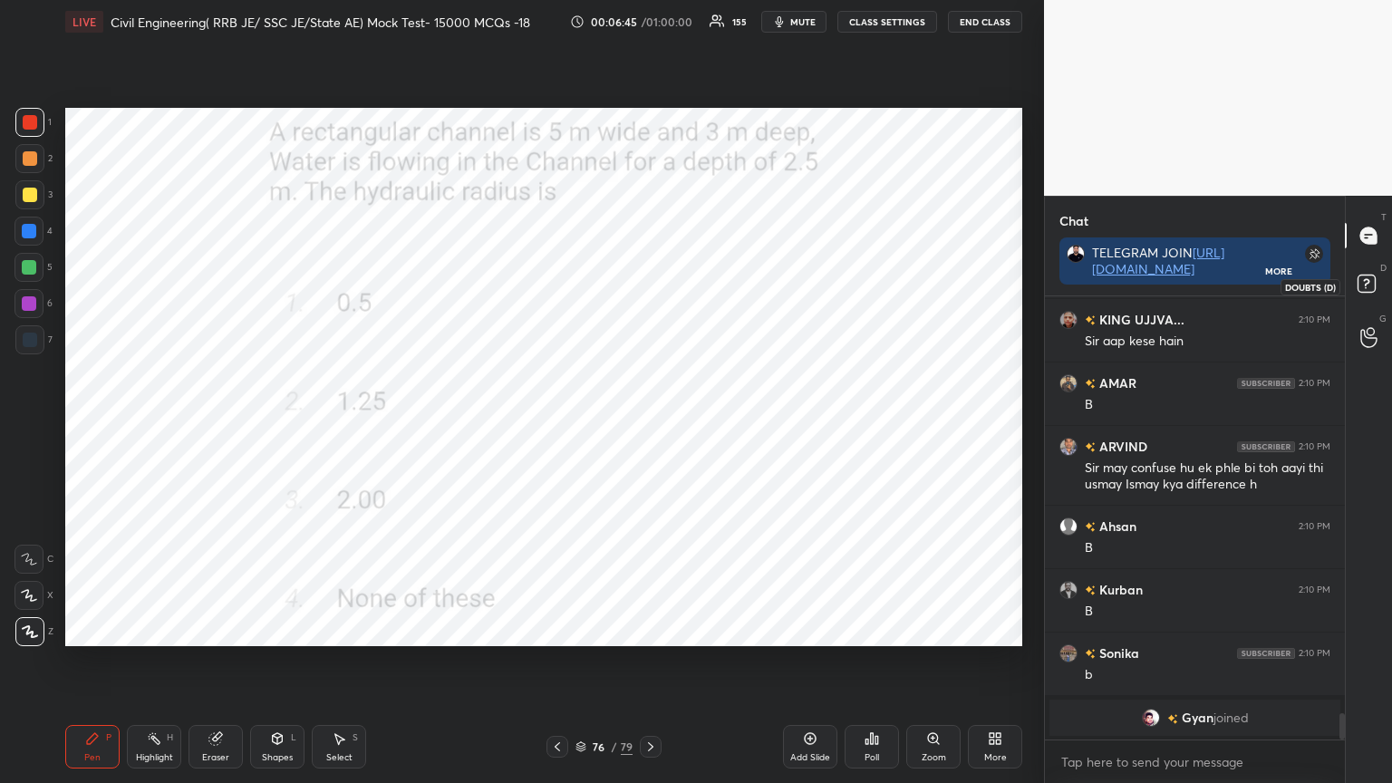
click at [1364, 280] on icon at bounding box center [1366, 282] width 6 height 7
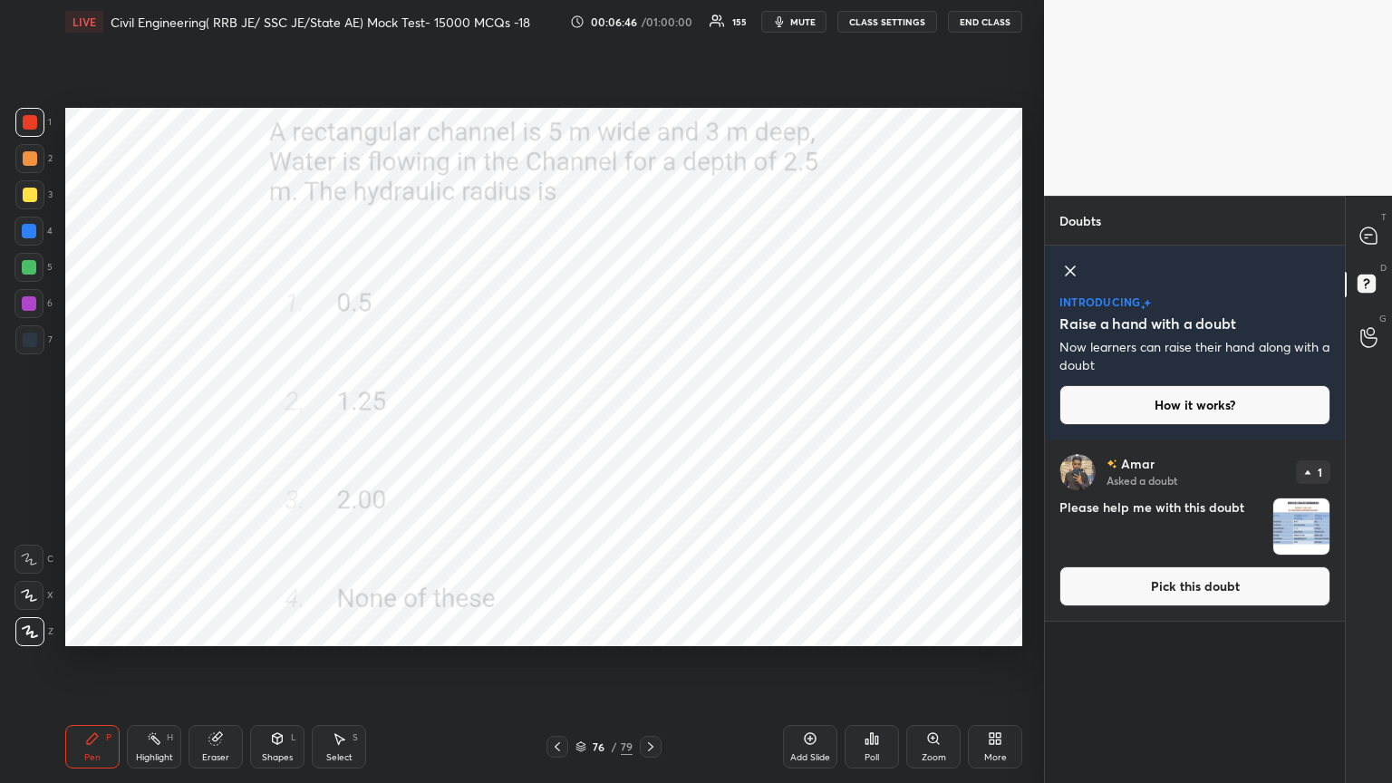
click at [1199, 572] on button "Pick this doubt" at bounding box center [1195, 586] width 271 height 40
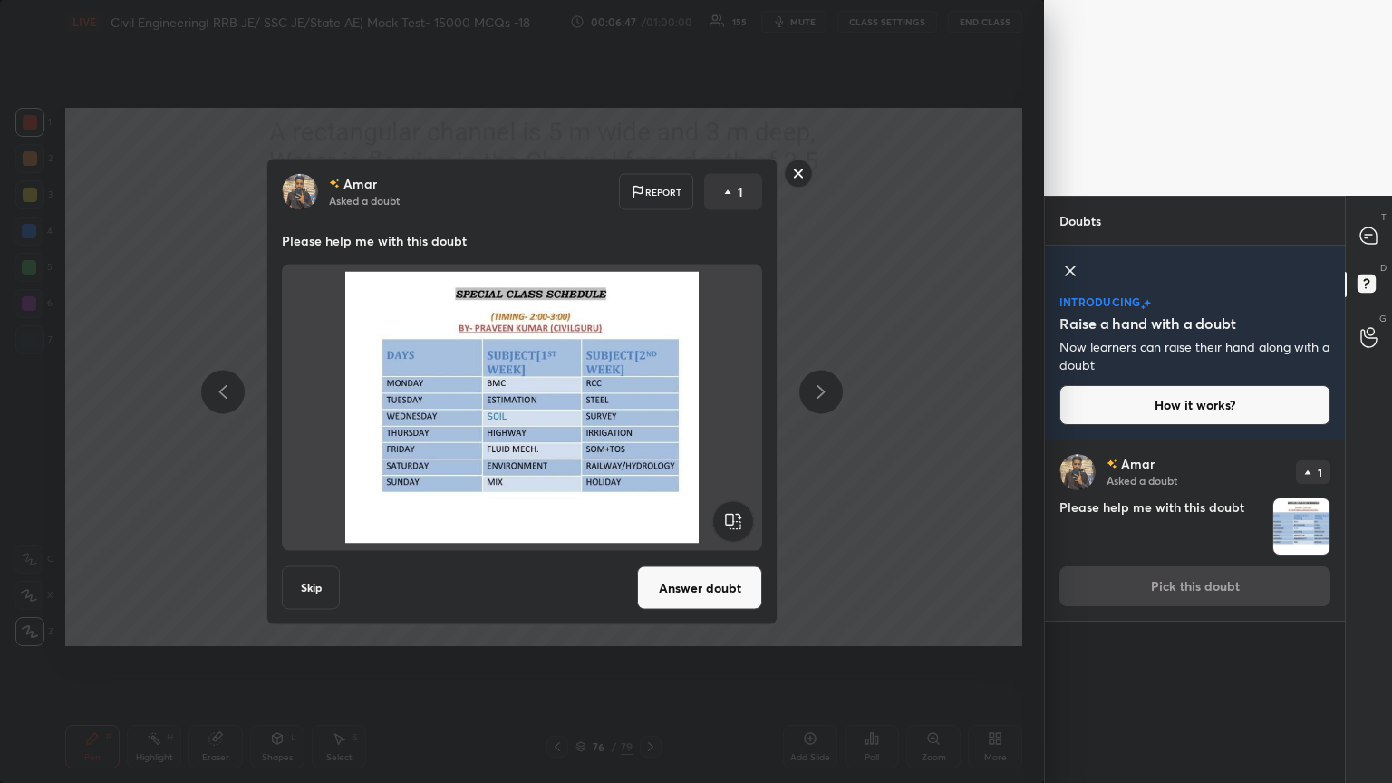
click at [721, 586] on button "Answer doubt" at bounding box center [699, 588] width 125 height 44
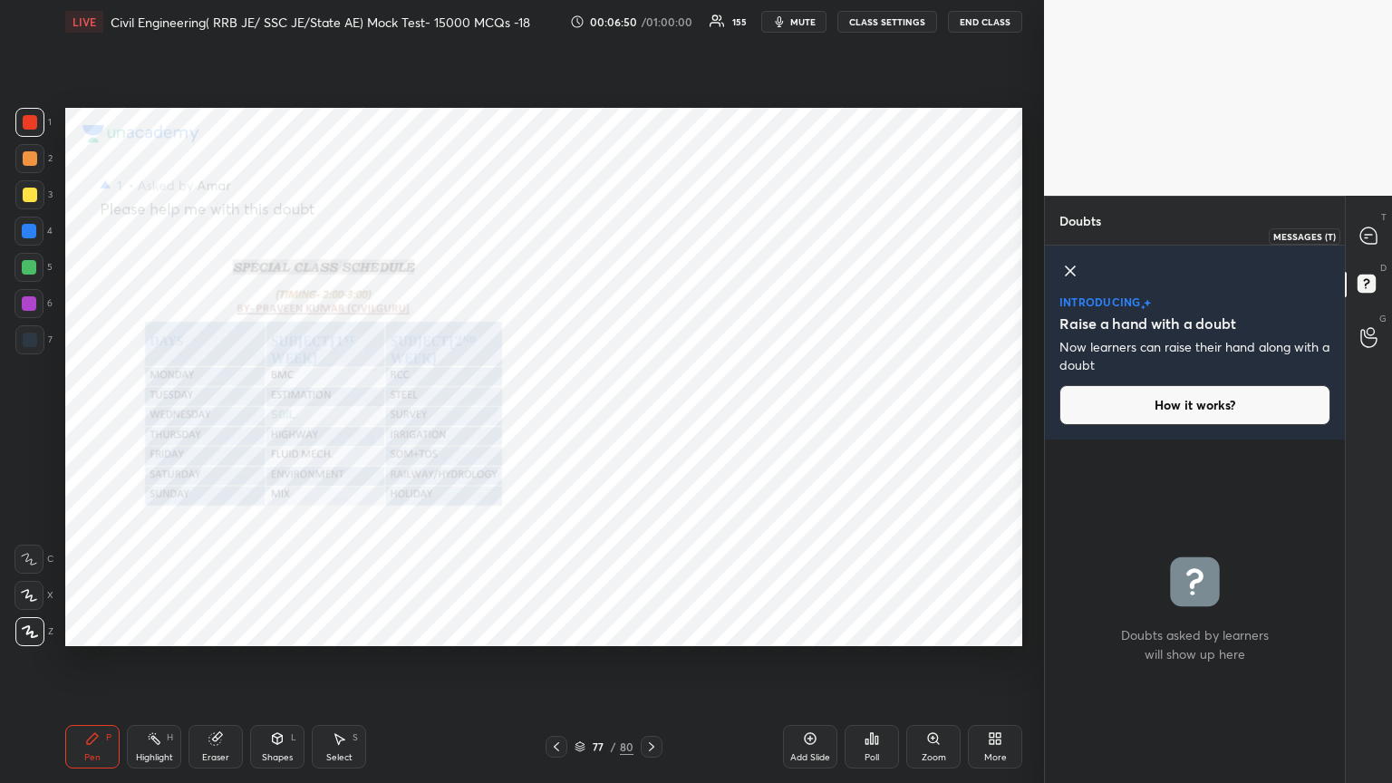
click at [1370, 238] on icon at bounding box center [1368, 236] width 16 height 16
type textarea "x"
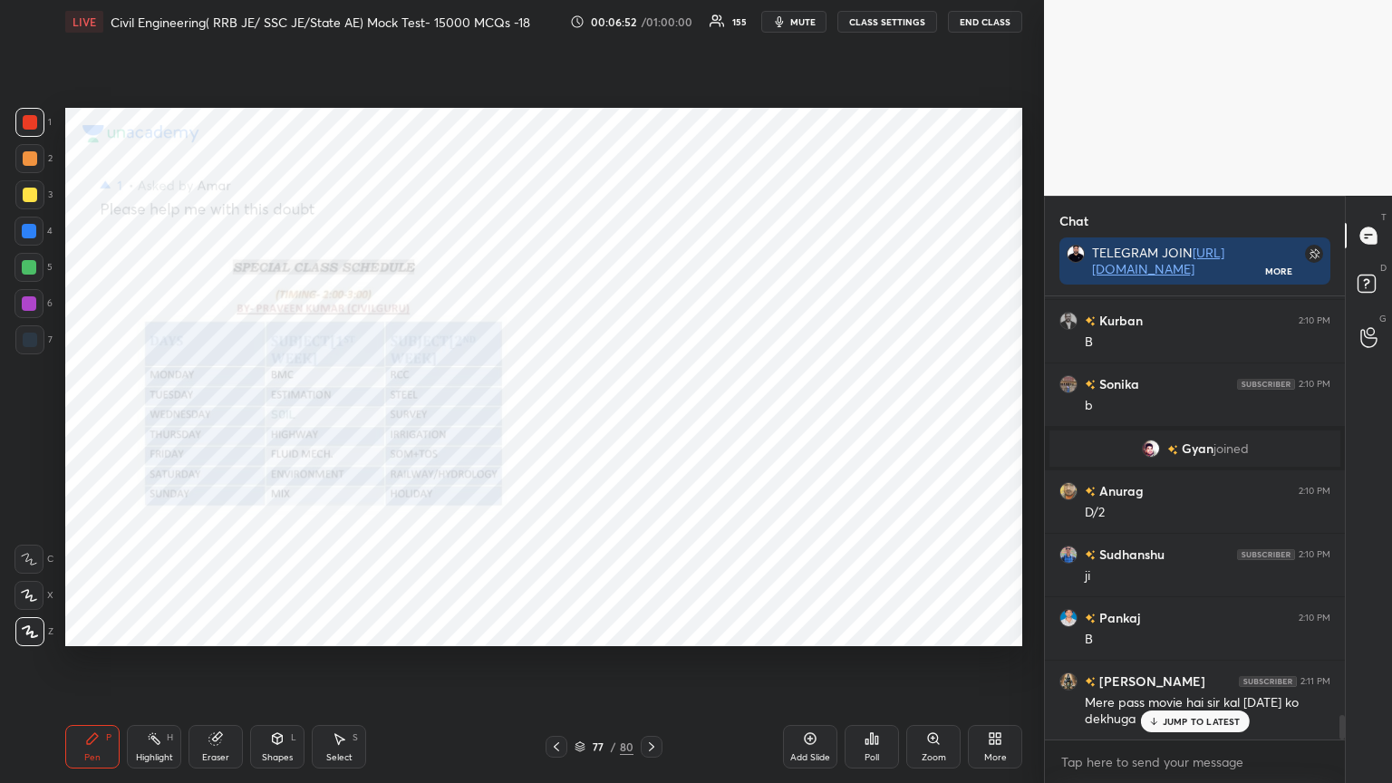
click at [927, 629] on icon at bounding box center [933, 738] width 15 height 15
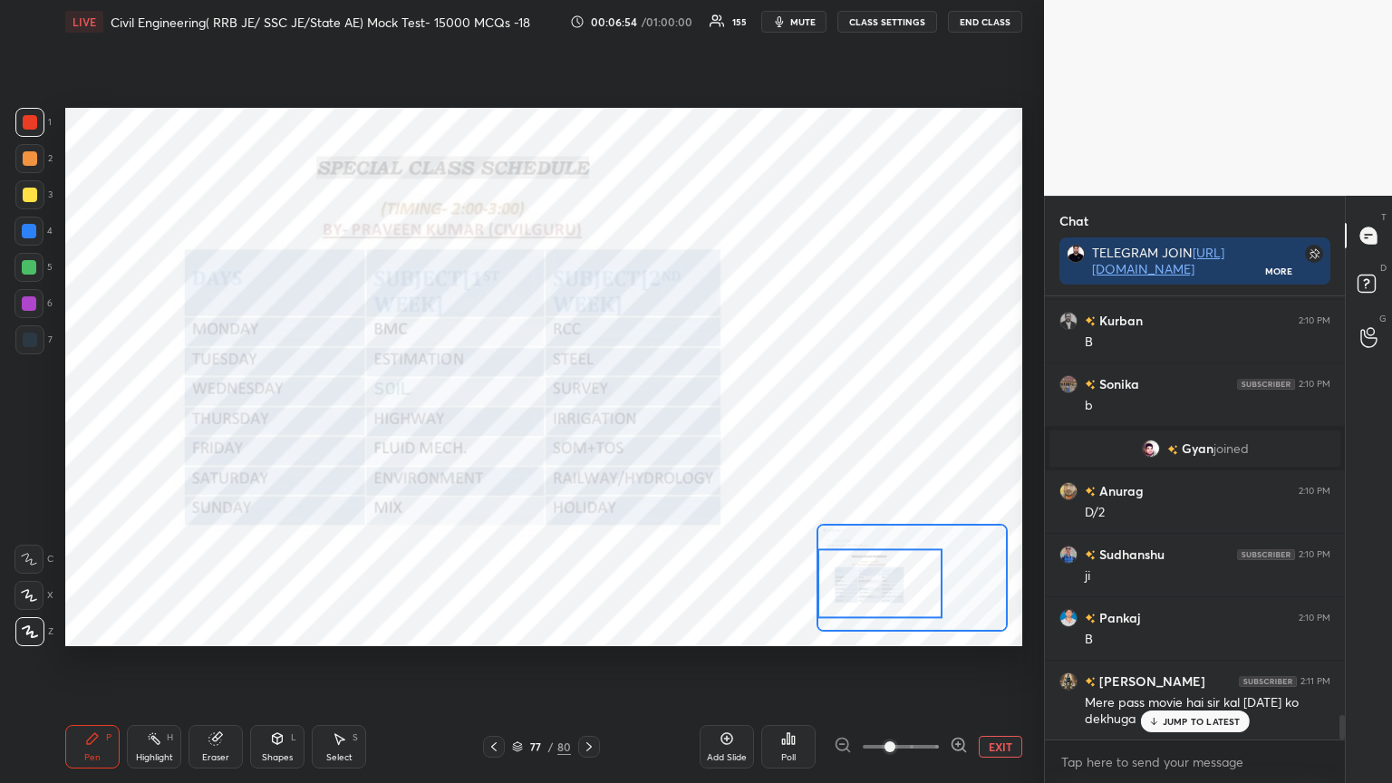
click at [36, 131] on div at bounding box center [29, 122] width 29 height 29
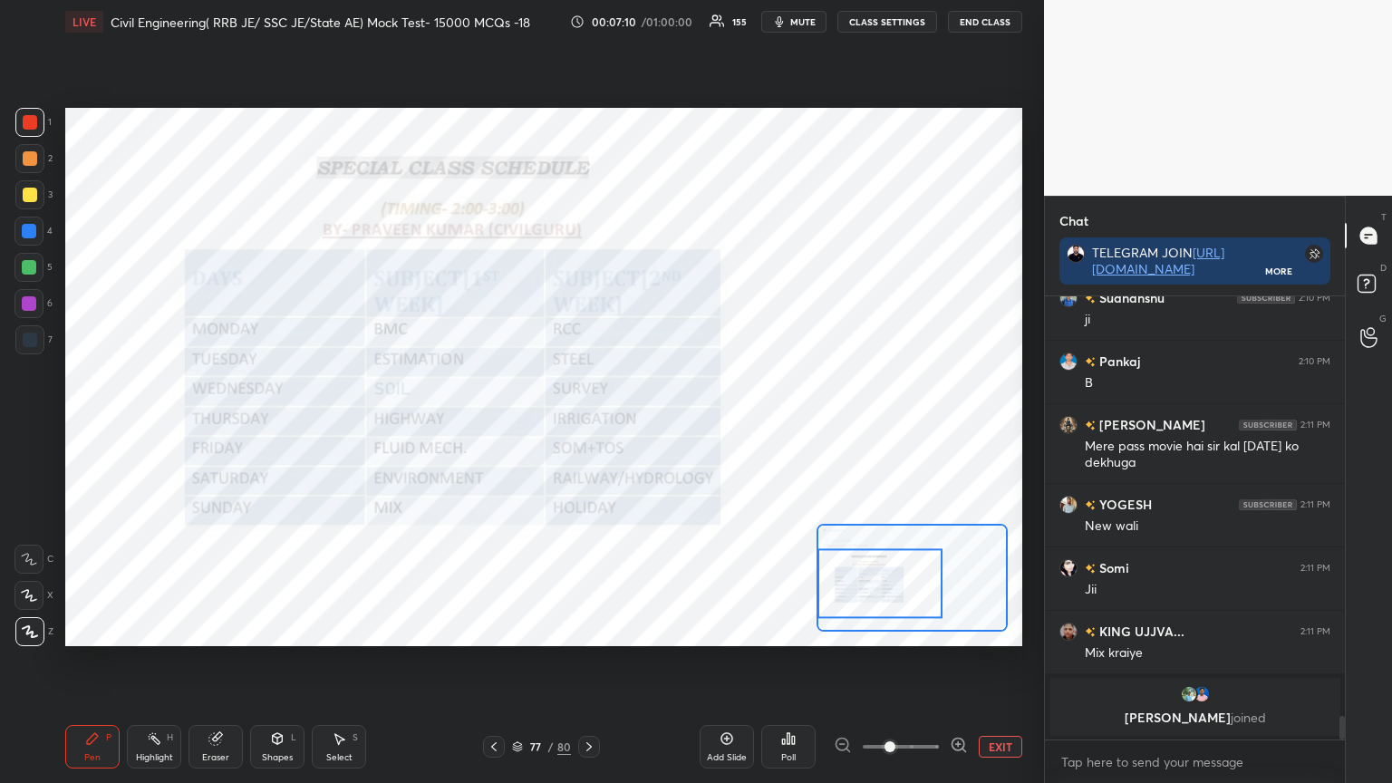
click at [217, 629] on div "Eraser" at bounding box center [216, 747] width 54 height 44
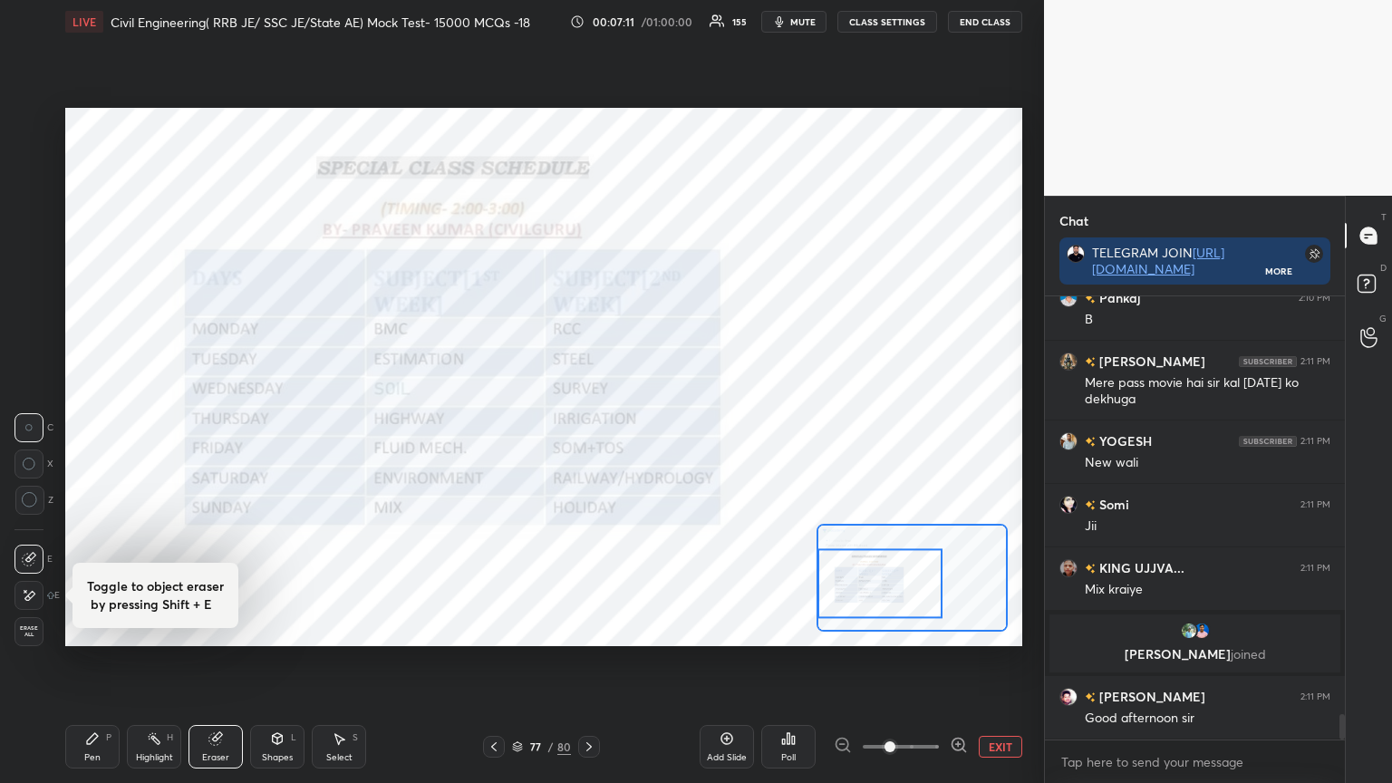
click at [29, 629] on span "Erase all" at bounding box center [28, 631] width 27 height 13
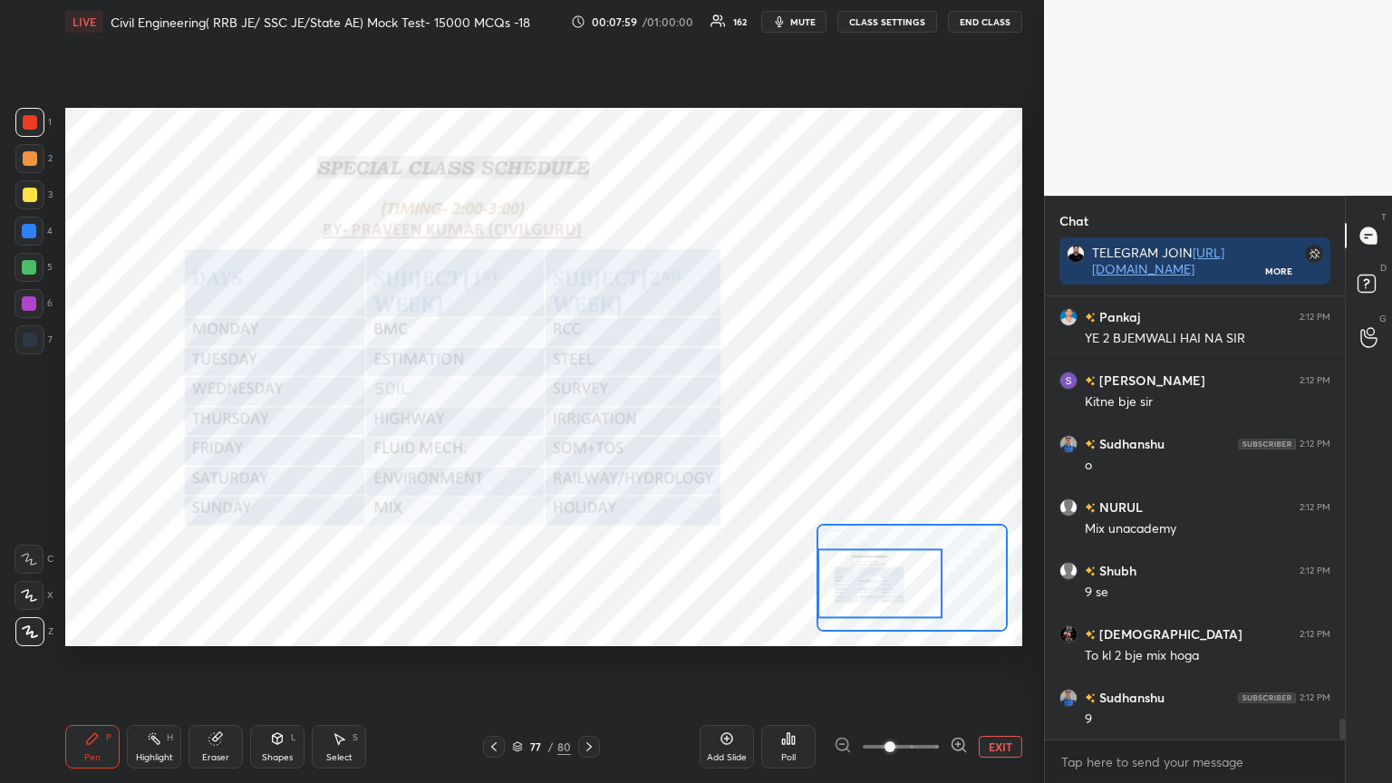
scroll to position [9070, 0]
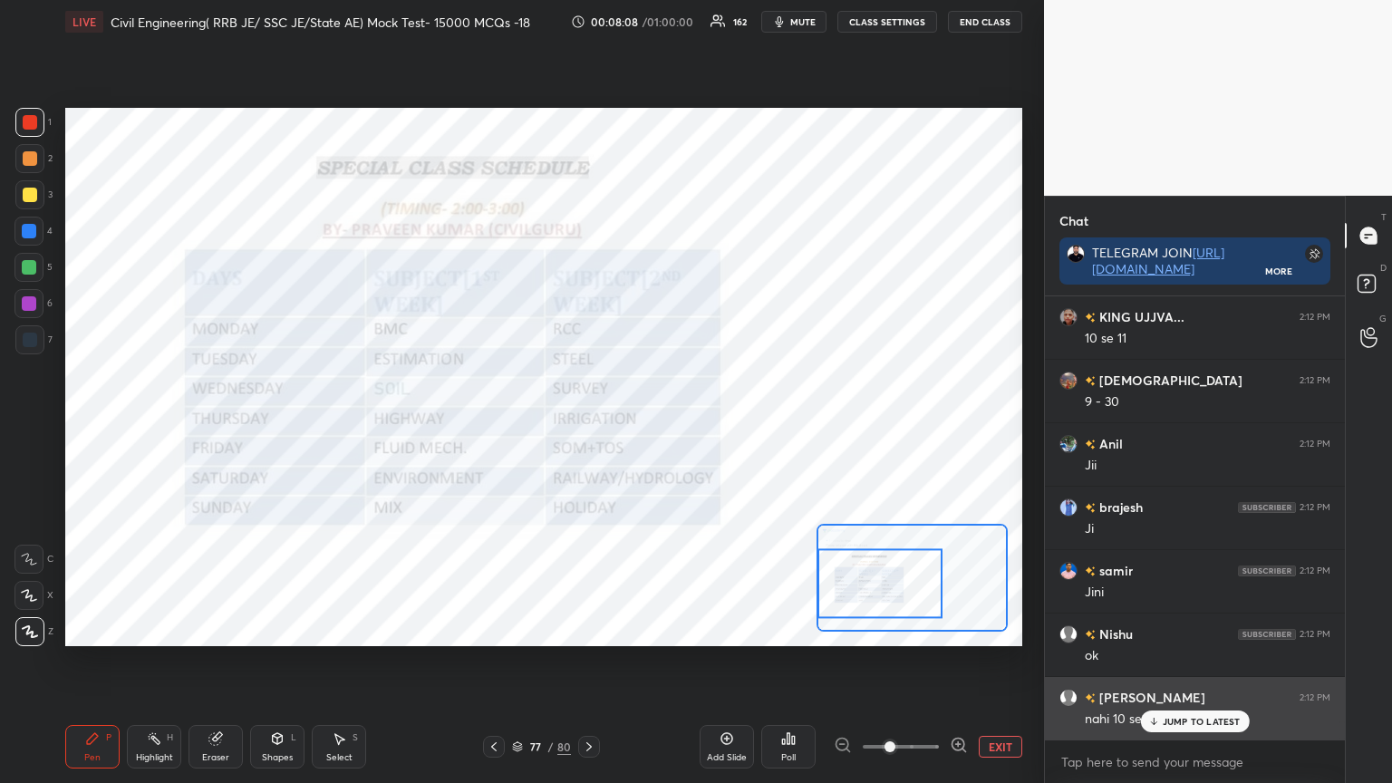
click at [1186, 629] on p "JUMP TO LATEST" at bounding box center [1202, 721] width 78 height 11
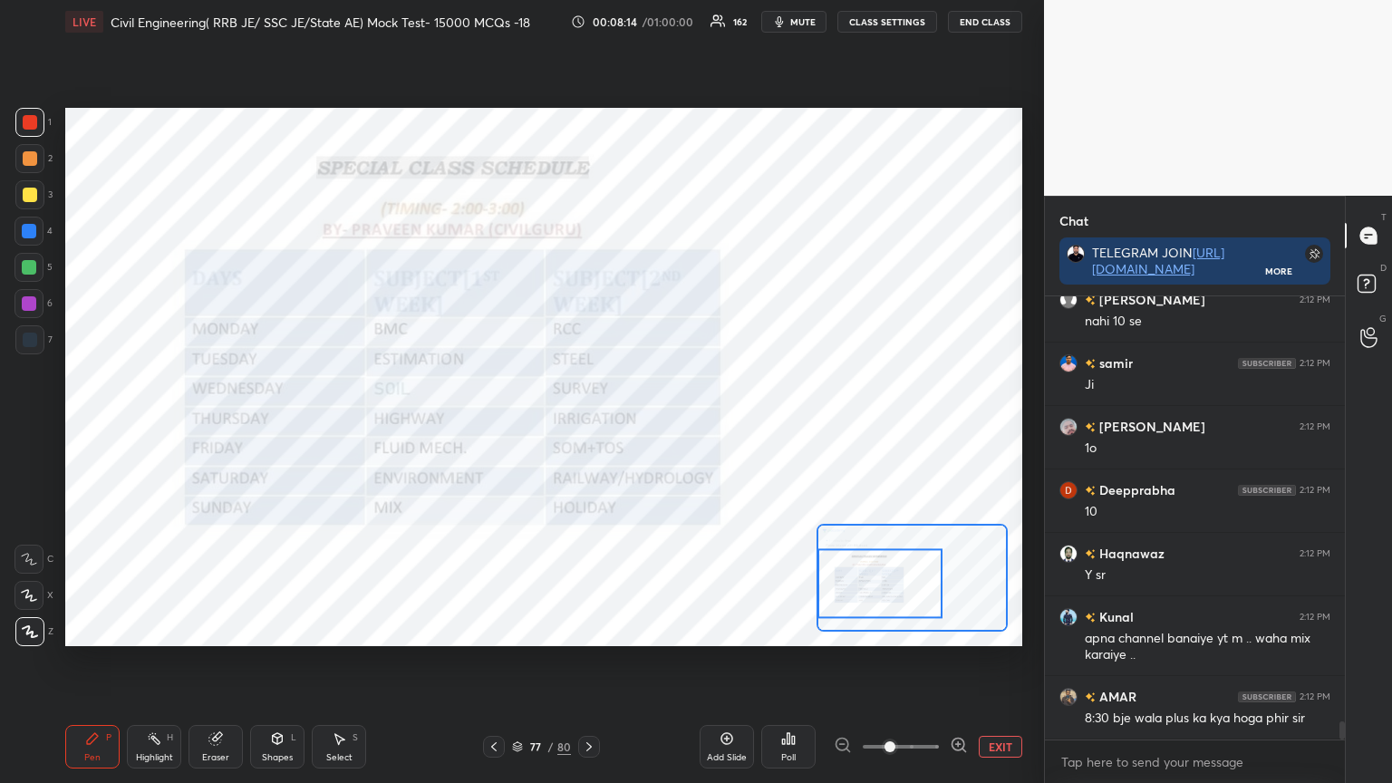
click at [489, 629] on icon at bounding box center [494, 747] width 15 height 15
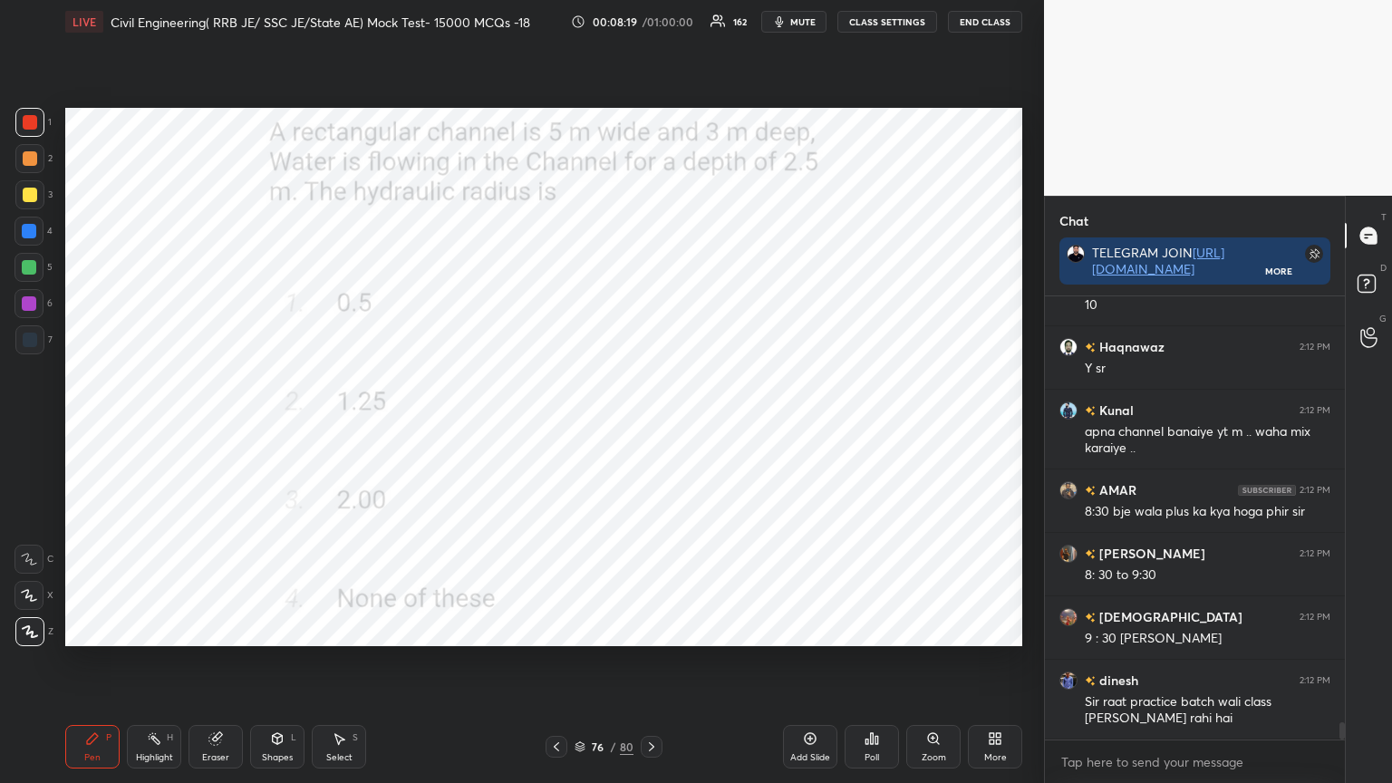
click at [519, 629] on div "Setting up your live class Poll for secs No correct answer Start poll" at bounding box center [544, 377] width 972 height 667
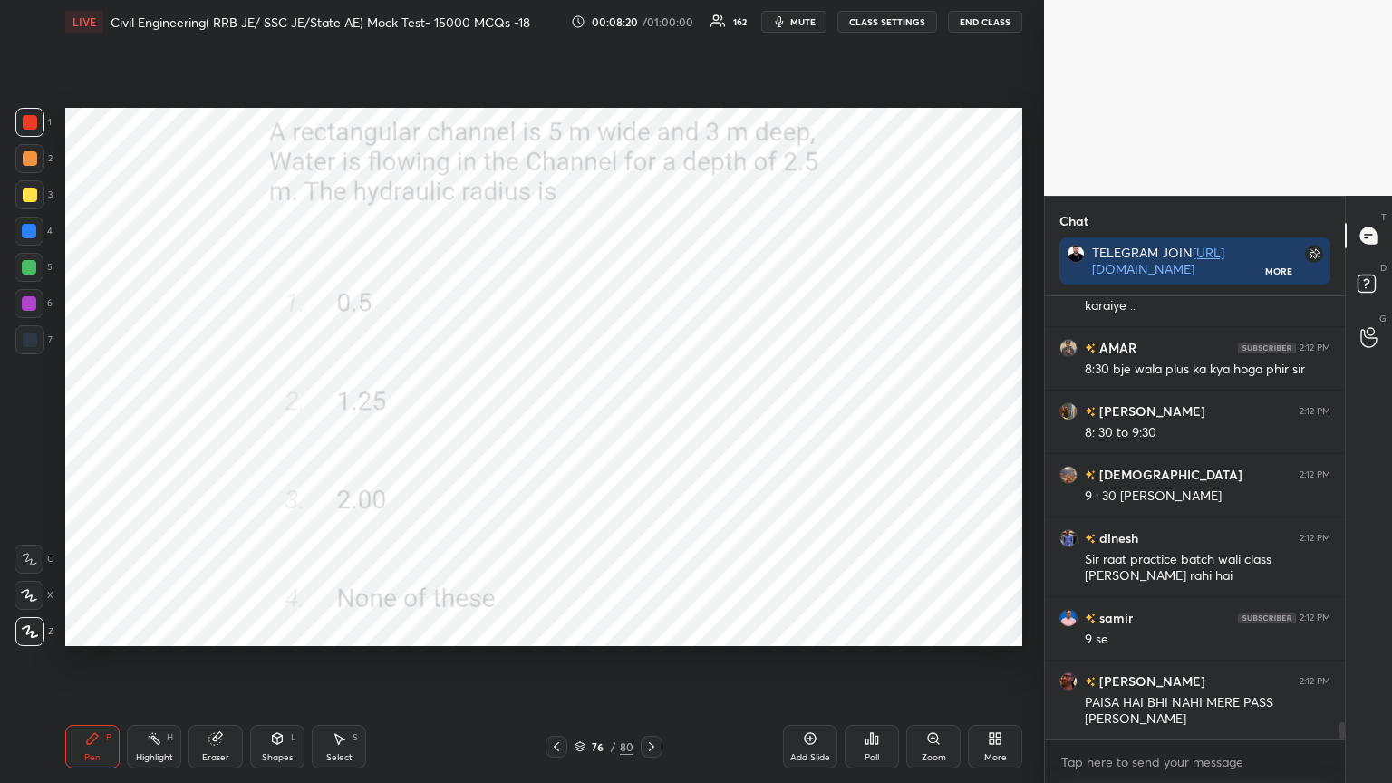
click at [555, 629] on icon at bounding box center [556, 747] width 15 height 15
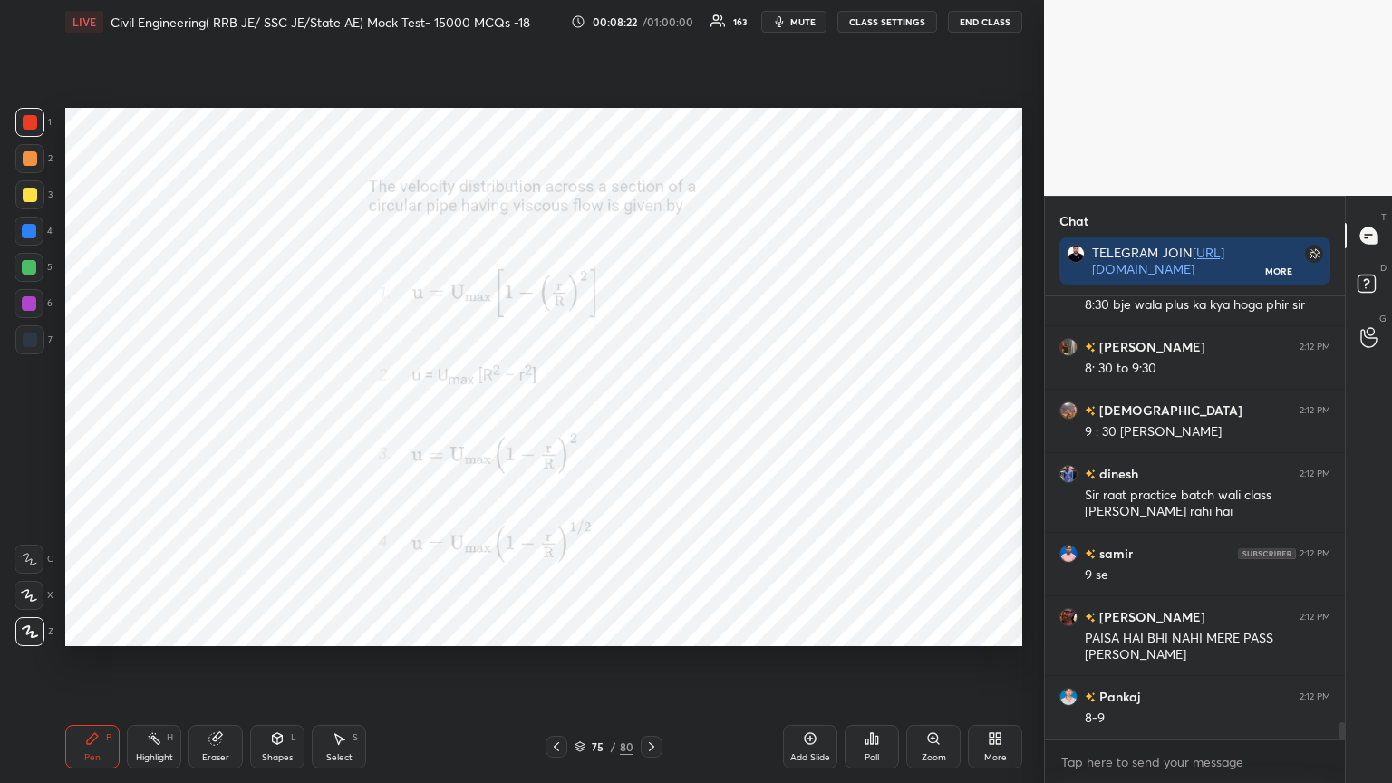
click at [871, 629] on icon at bounding box center [872, 738] width 3 height 11
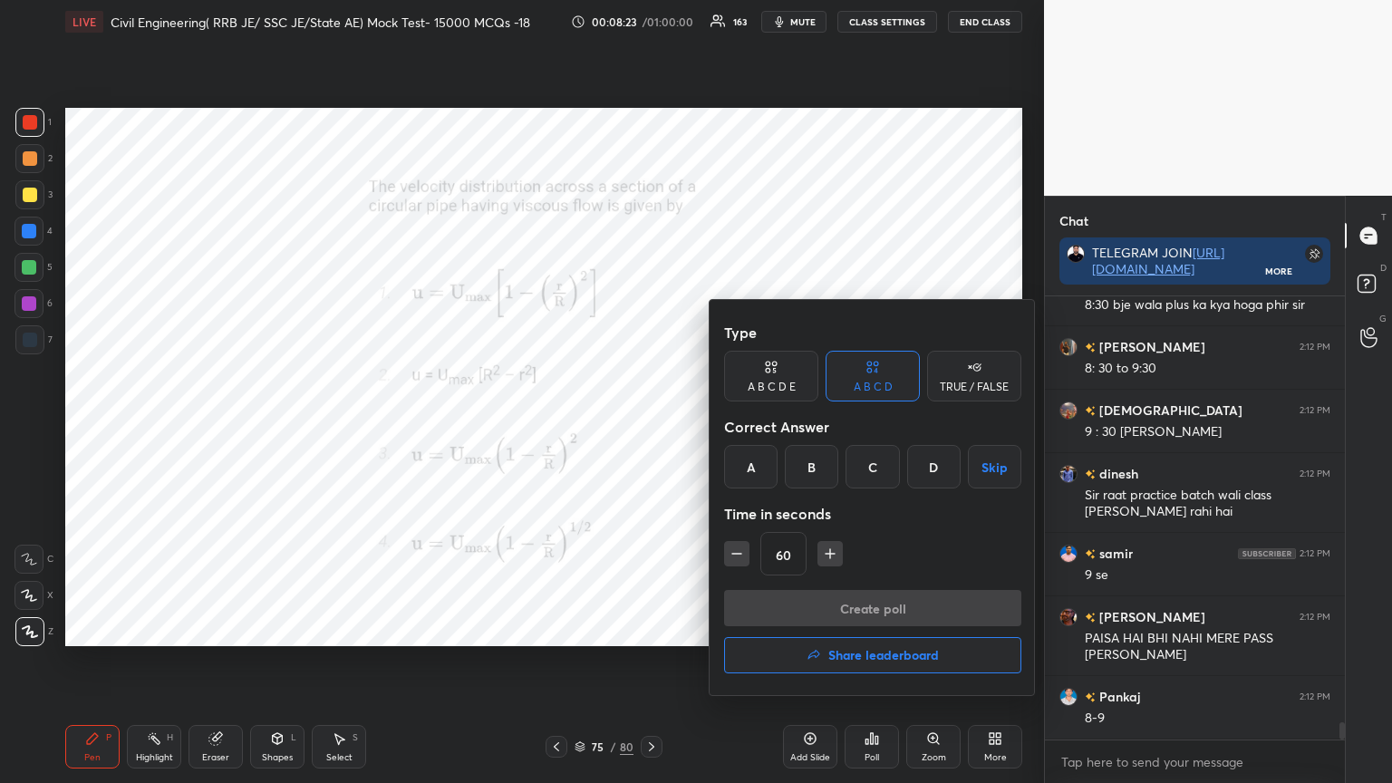
click at [759, 466] on div "A" at bounding box center [750, 467] width 53 height 44
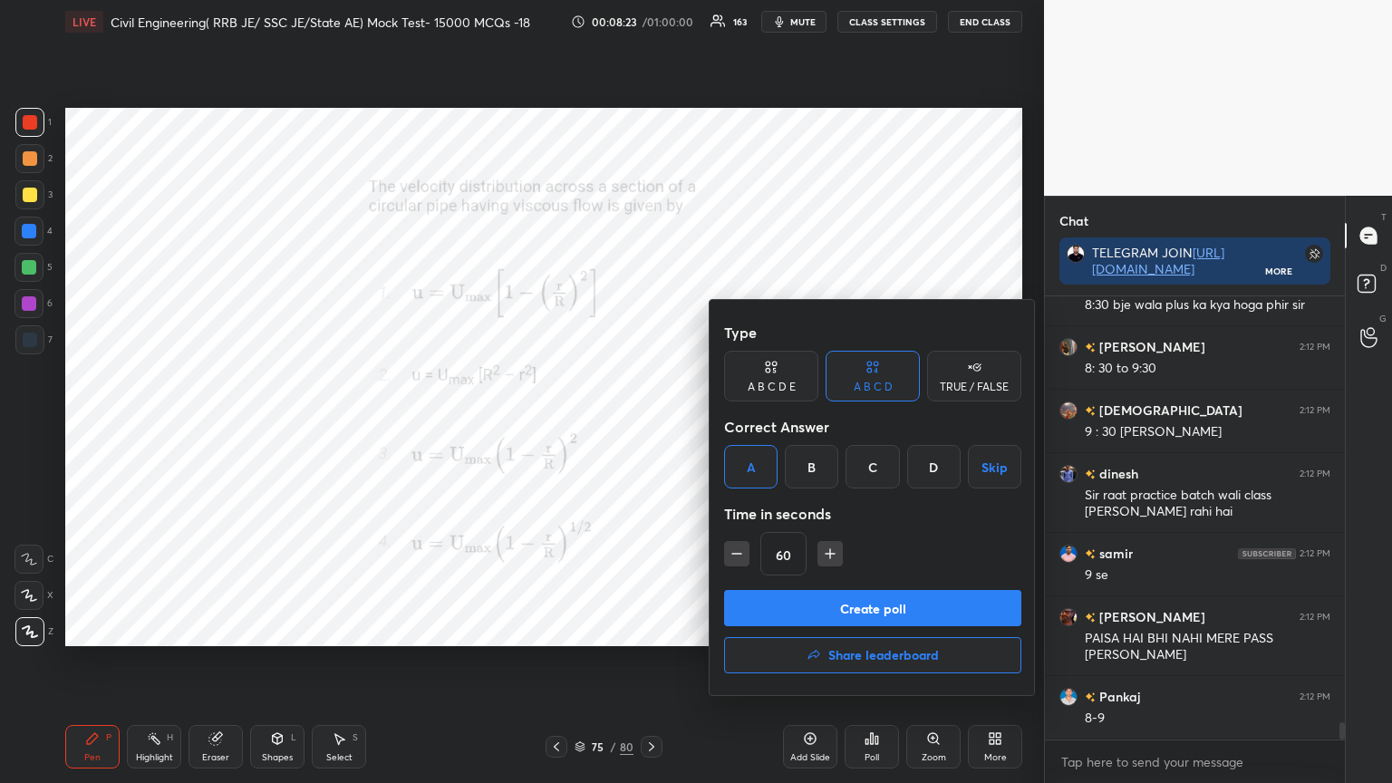
click at [740, 548] on icon "button" at bounding box center [737, 554] width 18 height 18
click at [740, 550] on icon "button" at bounding box center [737, 554] width 18 height 18
type input "30"
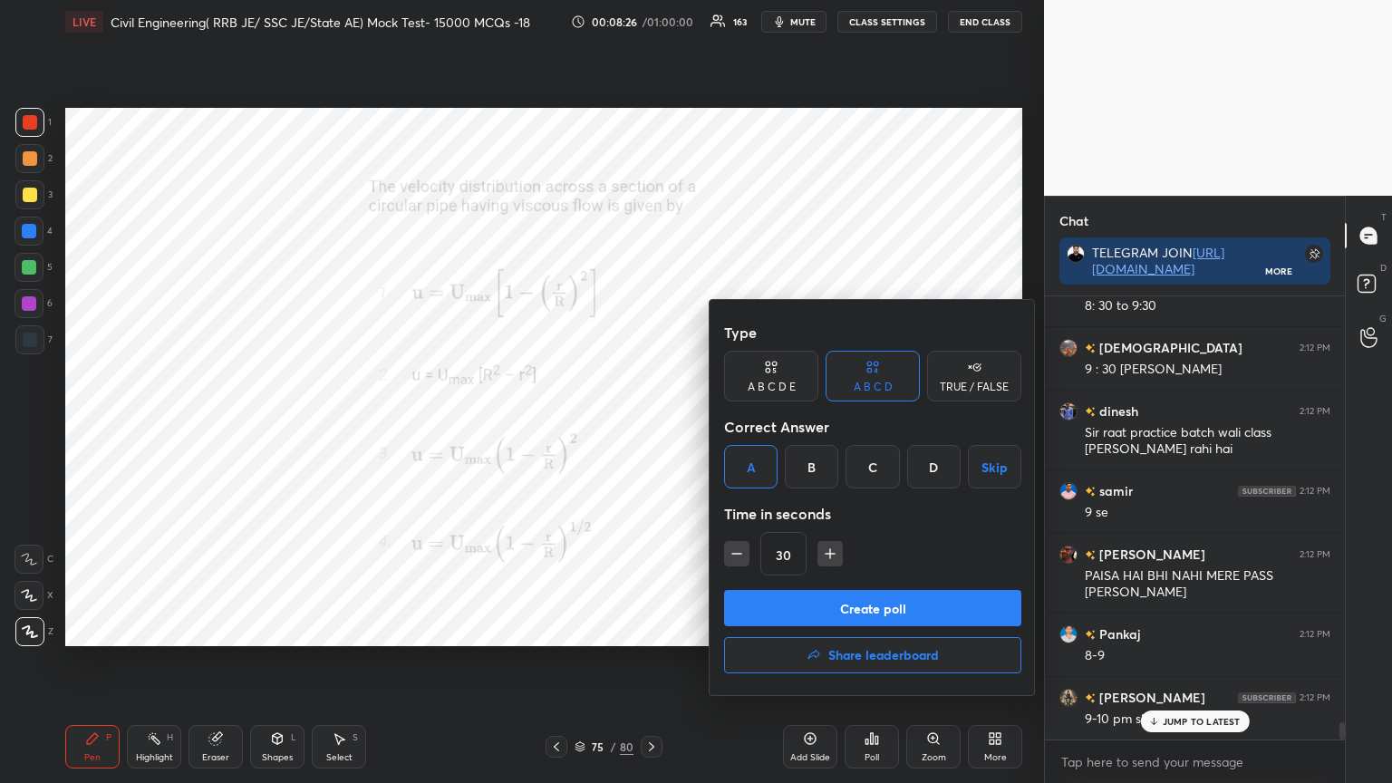
click at [820, 603] on button "Create poll" at bounding box center [872, 608] width 297 height 36
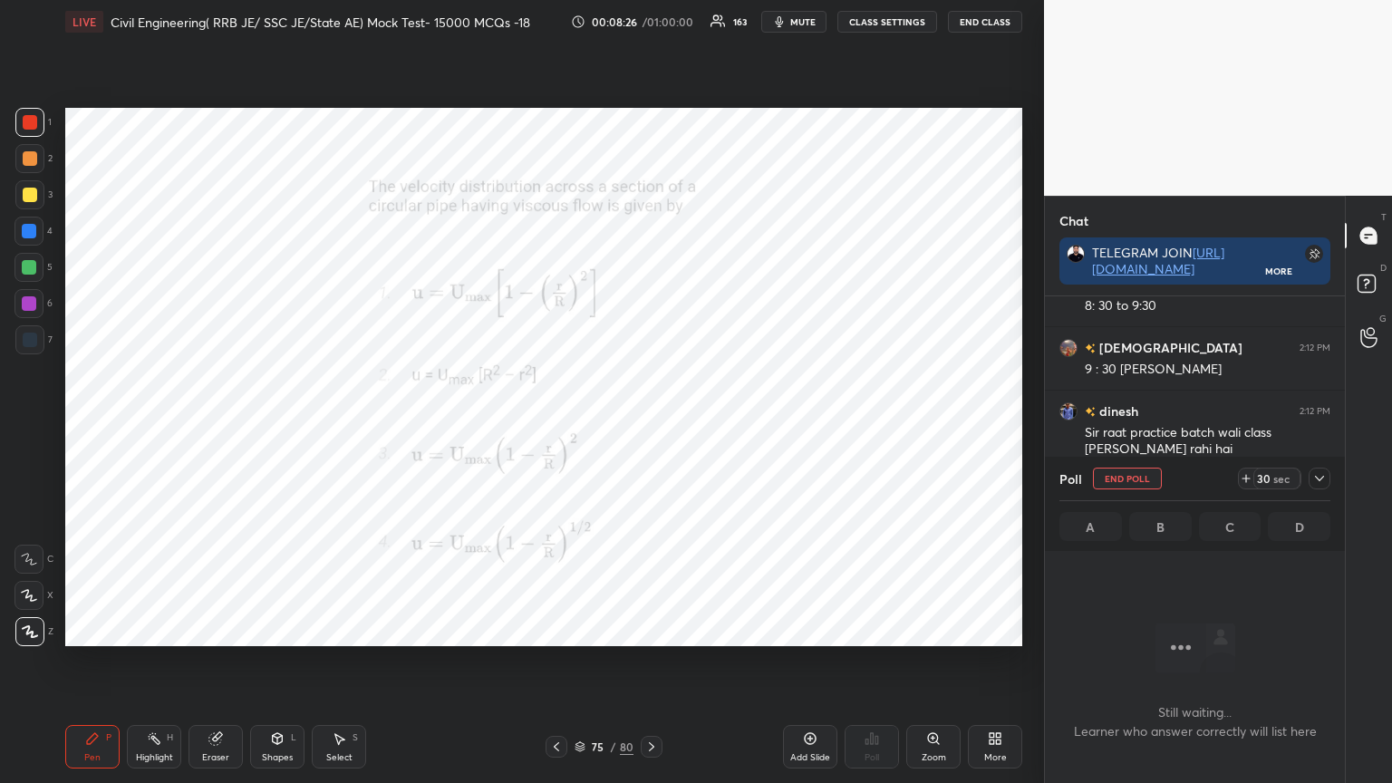
click at [1324, 481] on icon at bounding box center [1319, 478] width 15 height 15
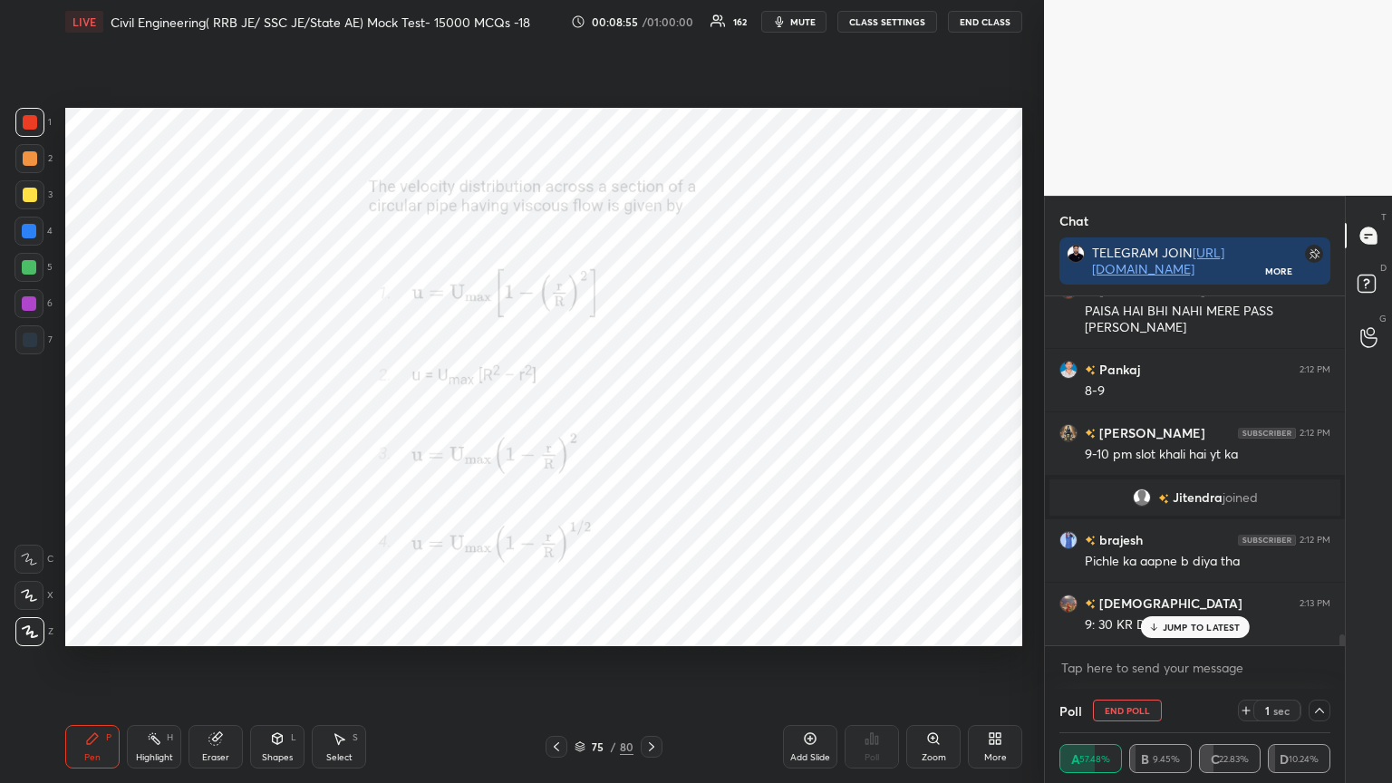
scroll to position [10629, 0]
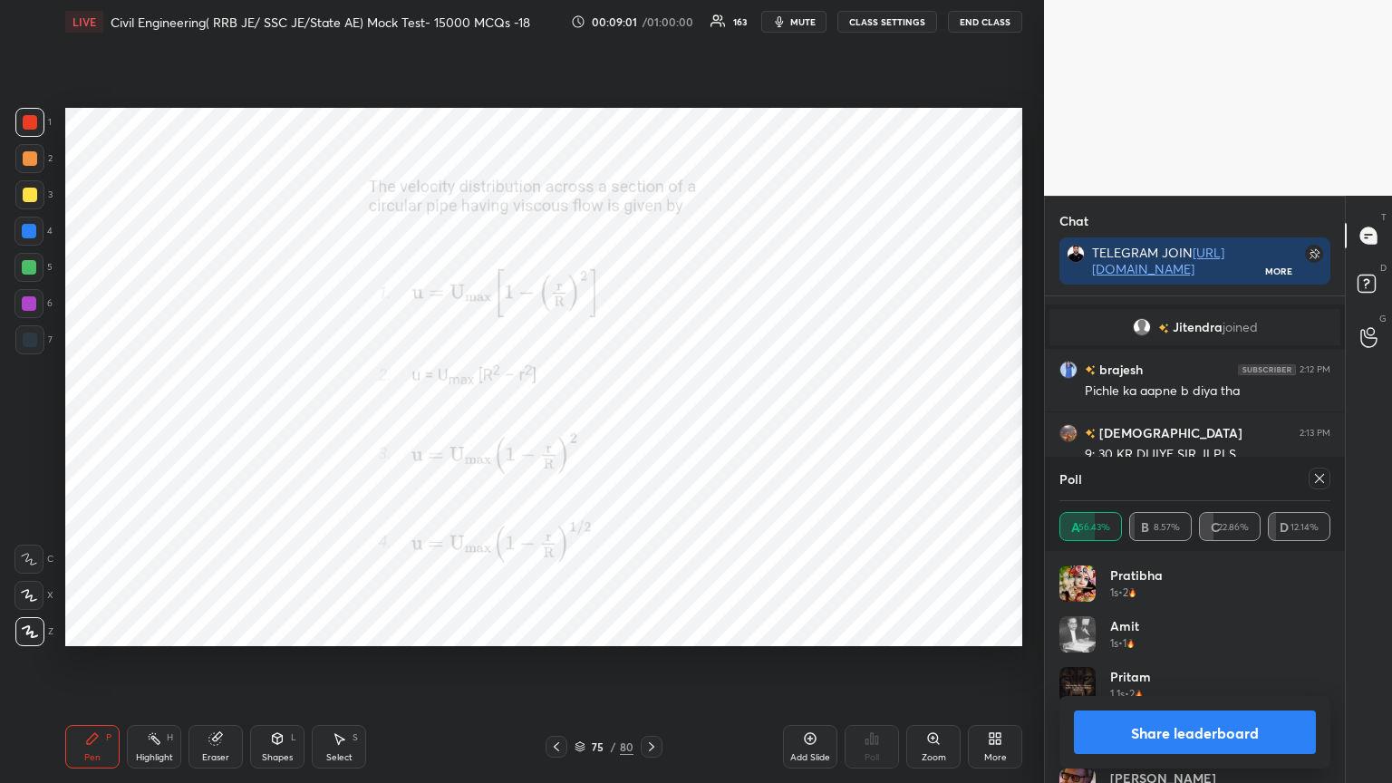
click at [1320, 479] on icon at bounding box center [1319, 478] width 15 height 15
type textarea "x"
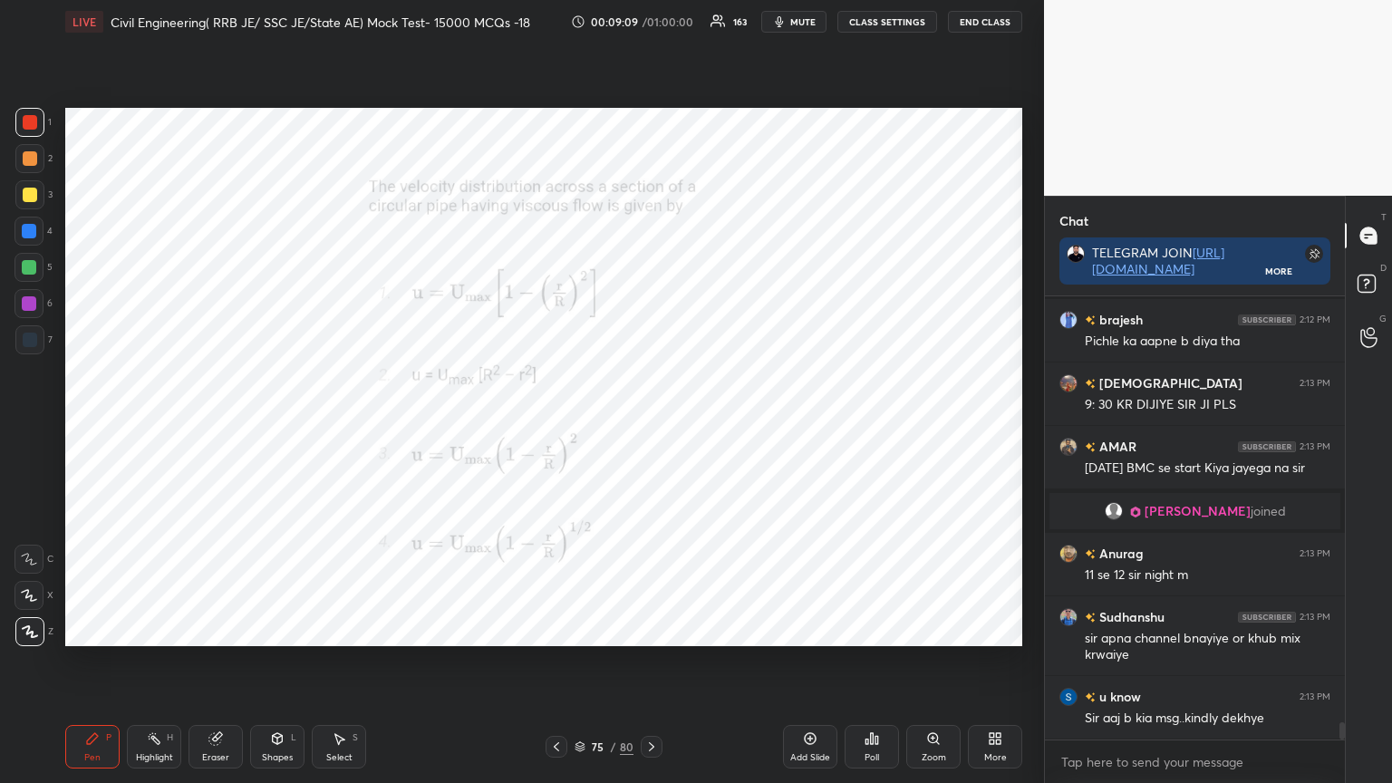
click at [555, 629] on icon at bounding box center [556, 747] width 15 height 15
click at [872, 629] on icon at bounding box center [872, 738] width 15 height 15
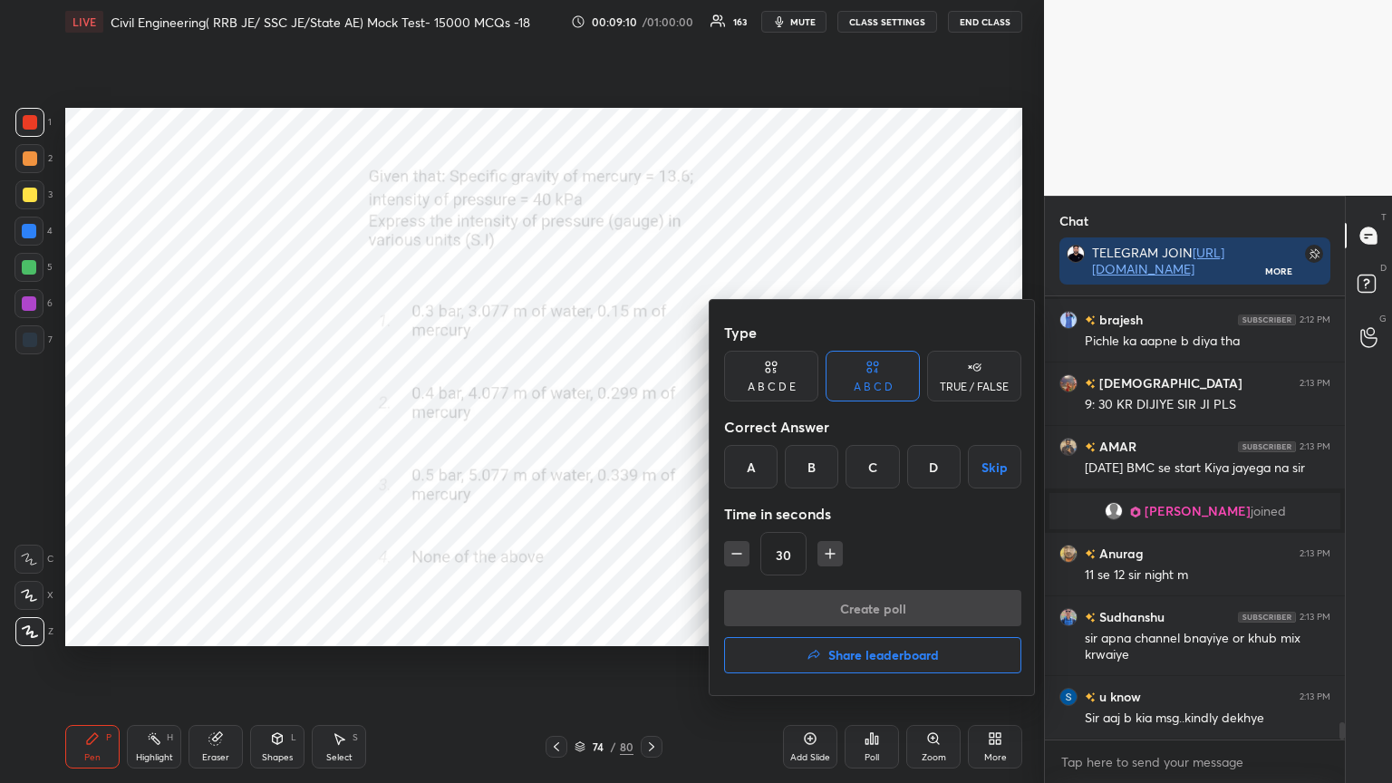
click at [823, 457] on div "B" at bounding box center [811, 467] width 53 height 44
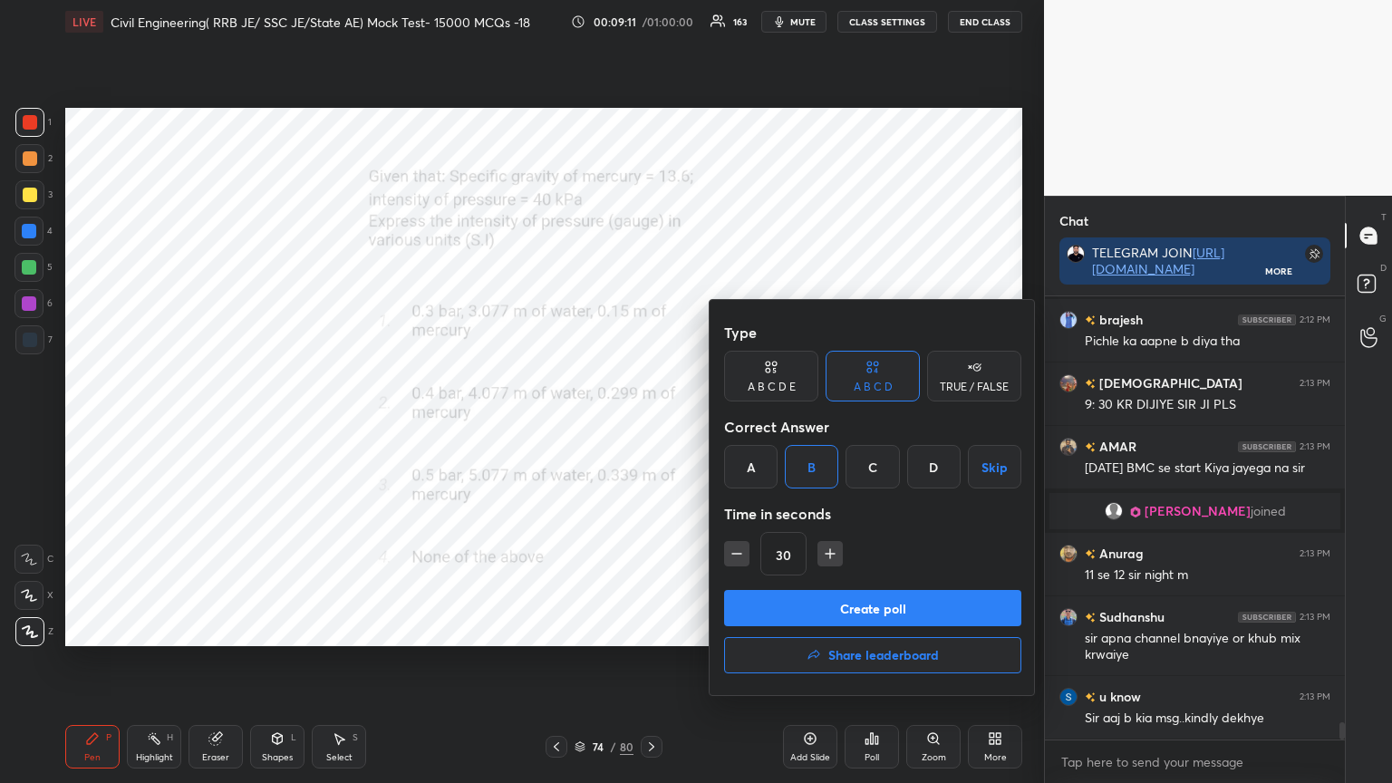
click at [830, 555] on icon "button" at bounding box center [830, 554] width 18 height 18
click at [830, 556] on icon "button" at bounding box center [830, 554] width 18 height 18
type input "60"
click at [822, 607] on button "Create poll" at bounding box center [872, 608] width 297 height 36
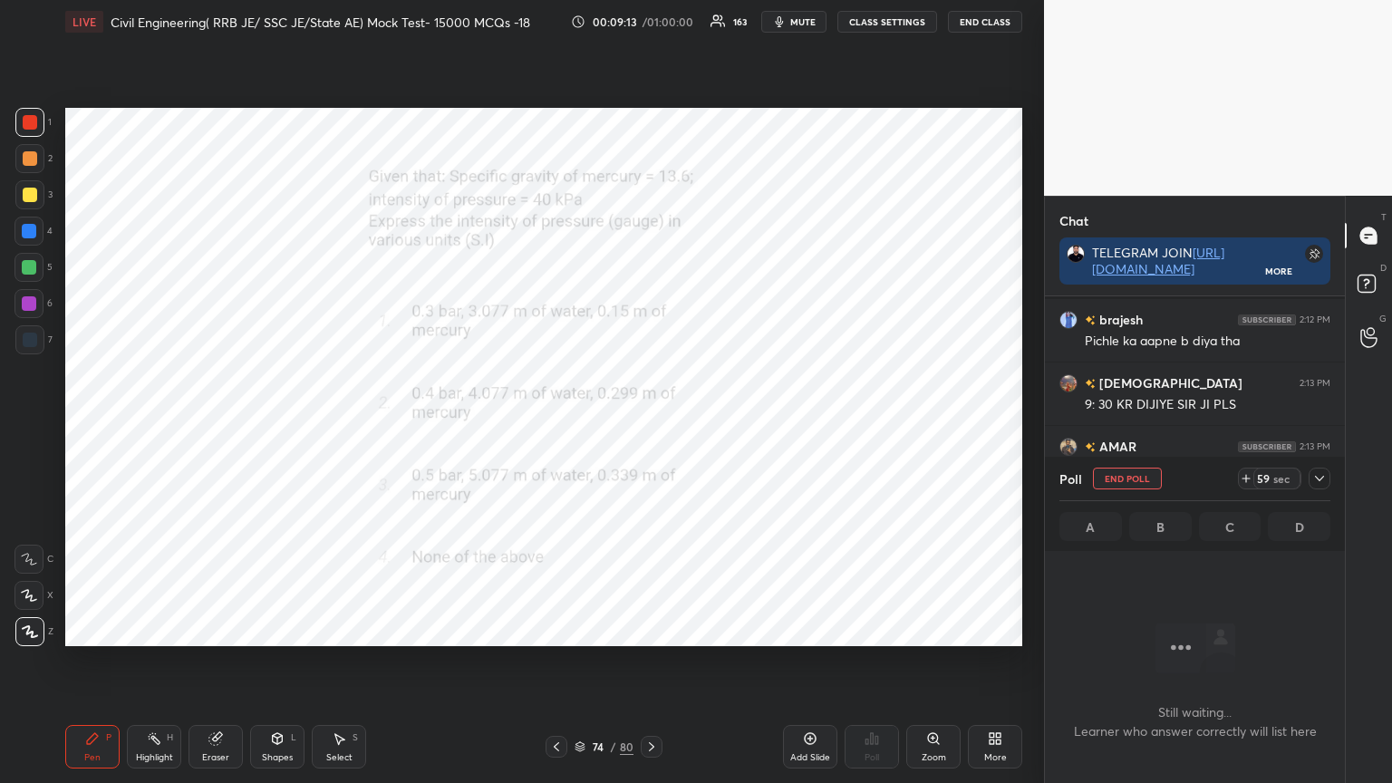
click at [1320, 476] on icon at bounding box center [1319, 478] width 15 height 15
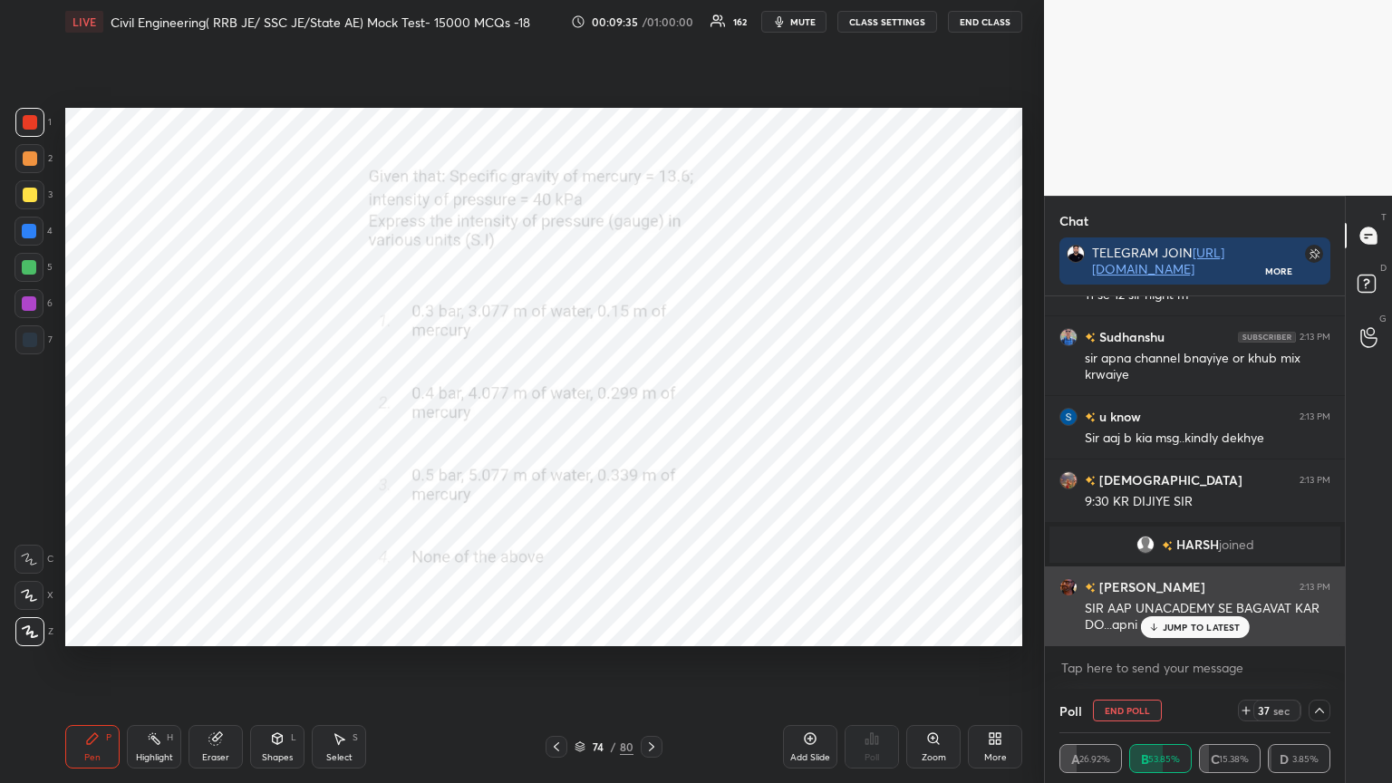
click at [1215, 629] on p "JUMP TO LATEST" at bounding box center [1202, 627] width 78 height 11
click at [1069, 586] on img "grid" at bounding box center [1069, 587] width 18 height 18
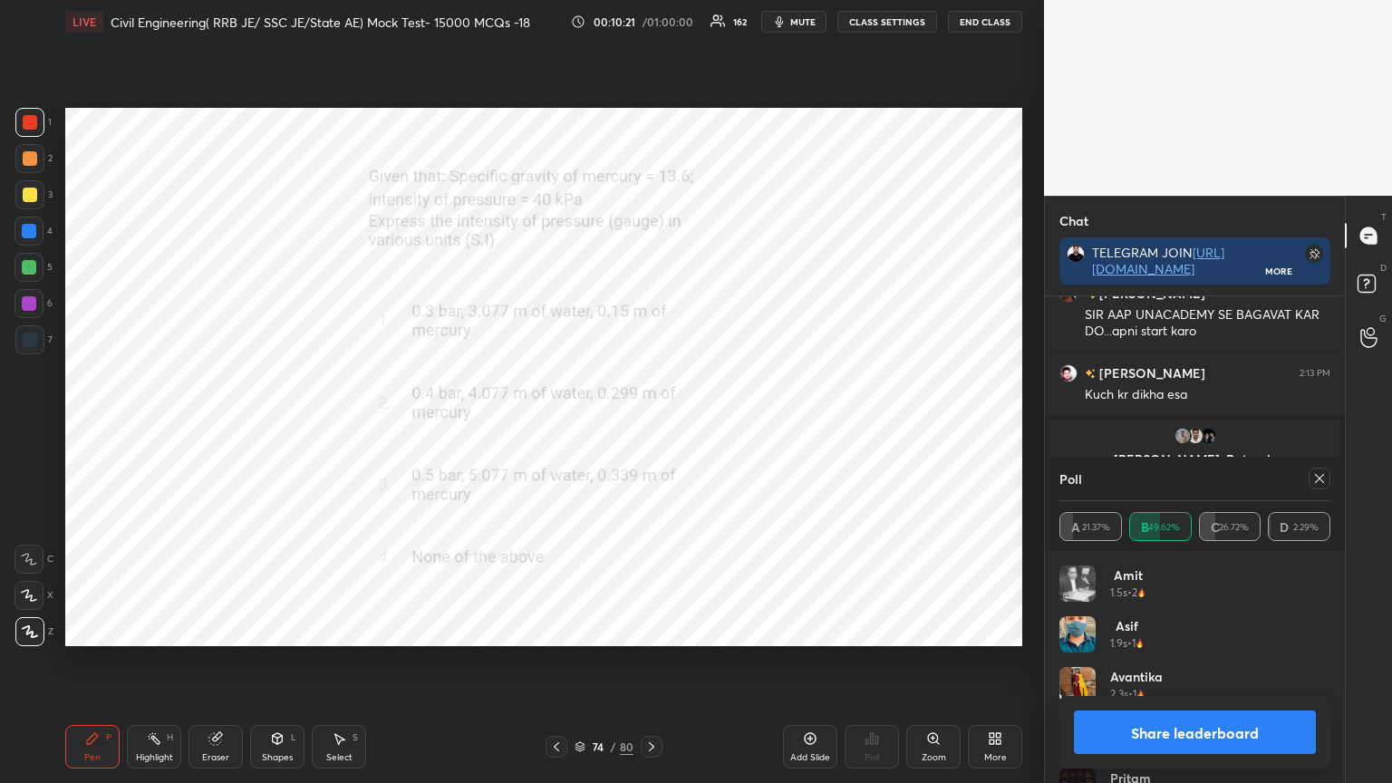
scroll to position [11190, 0]
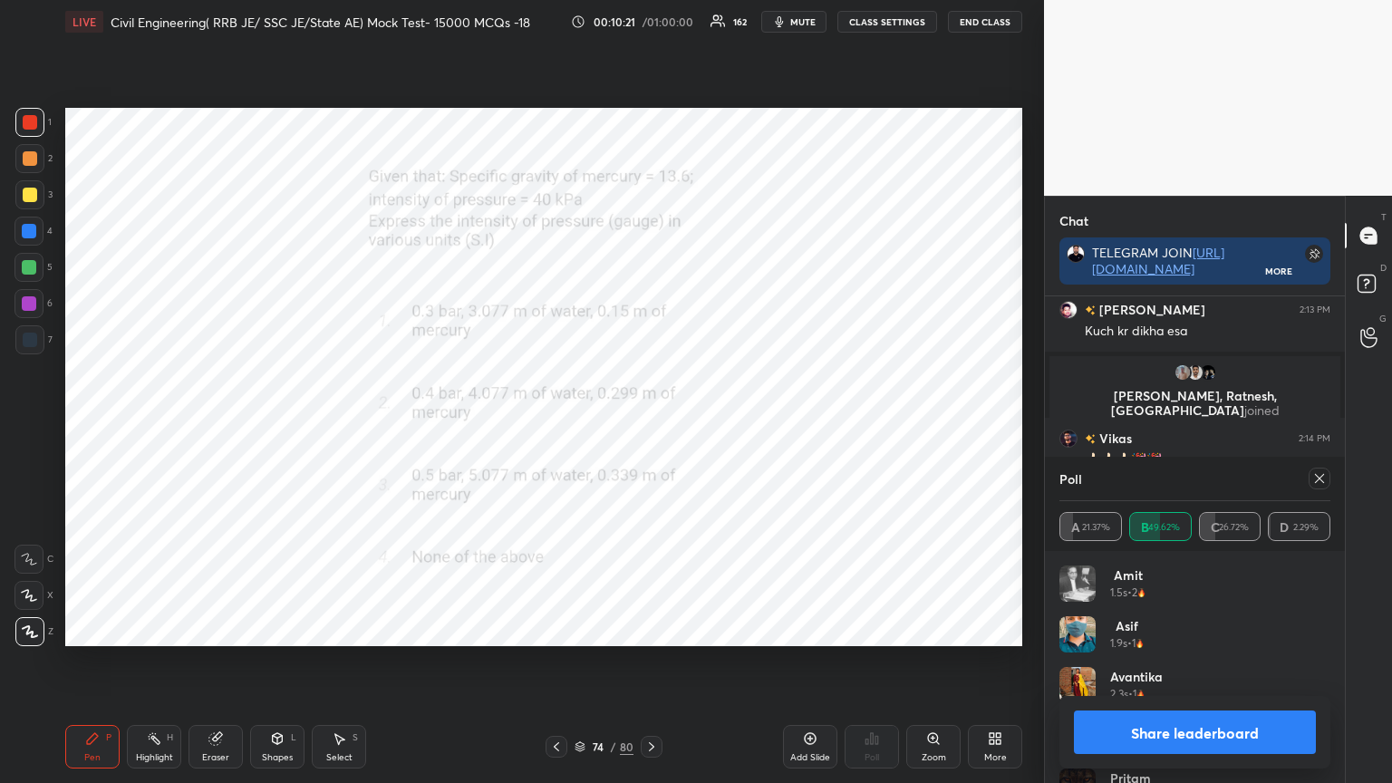
click at [1321, 482] on icon at bounding box center [1319, 478] width 15 height 15
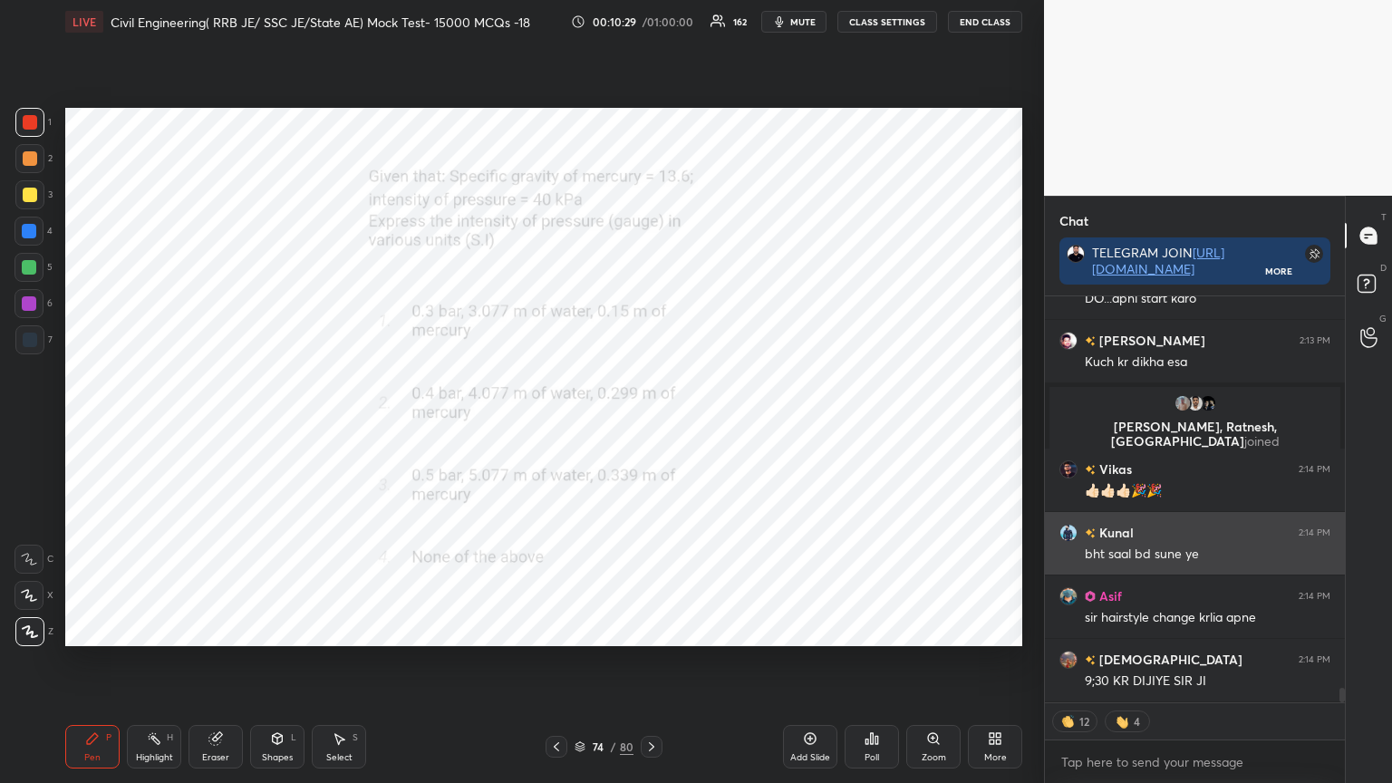
scroll to position [11223, 0]
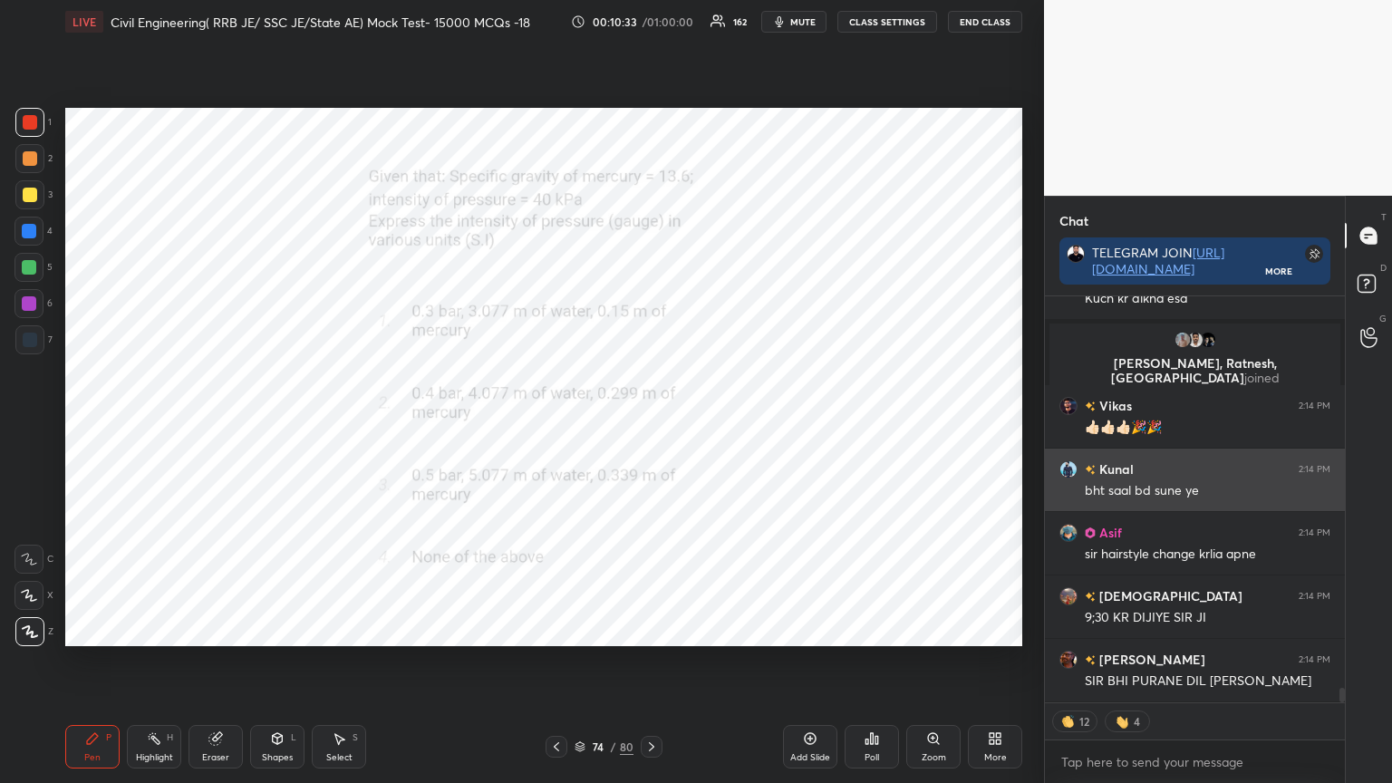
type textarea "x"
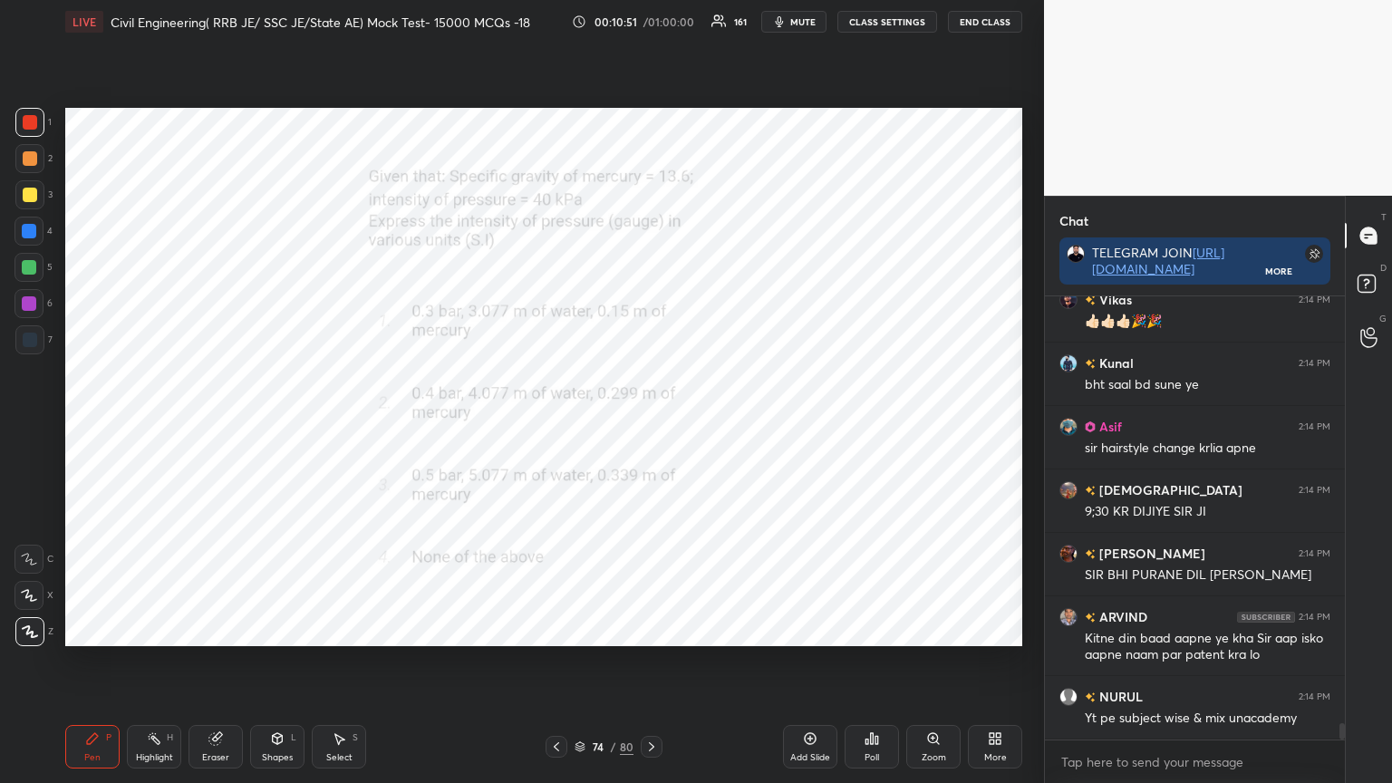
click at [562, 629] on icon at bounding box center [556, 747] width 15 height 15
click at [871, 629] on icon at bounding box center [872, 738] width 3 height 11
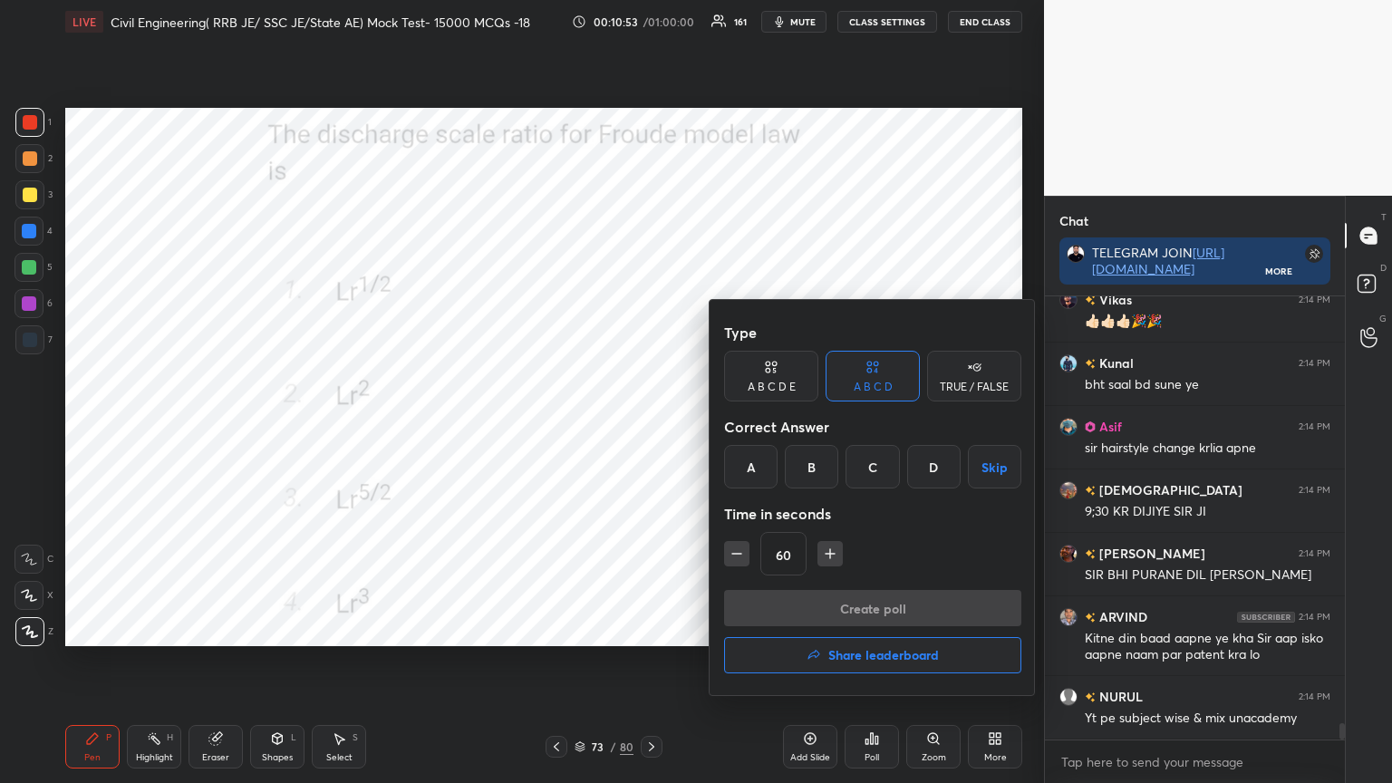
click at [877, 464] on div "C" at bounding box center [872, 467] width 53 height 44
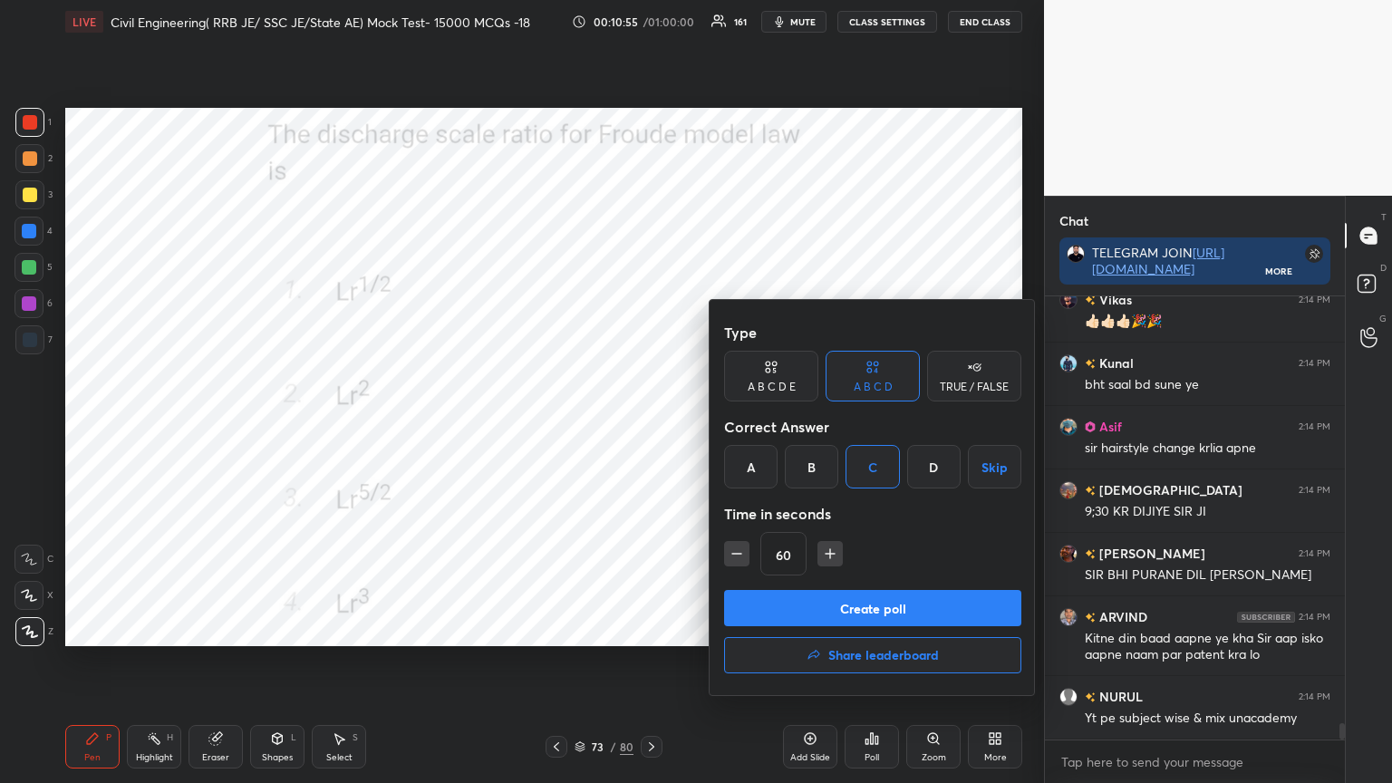
click at [741, 549] on icon "button" at bounding box center [737, 554] width 18 height 18
type input "45"
click at [786, 595] on button "Create poll" at bounding box center [872, 608] width 297 height 36
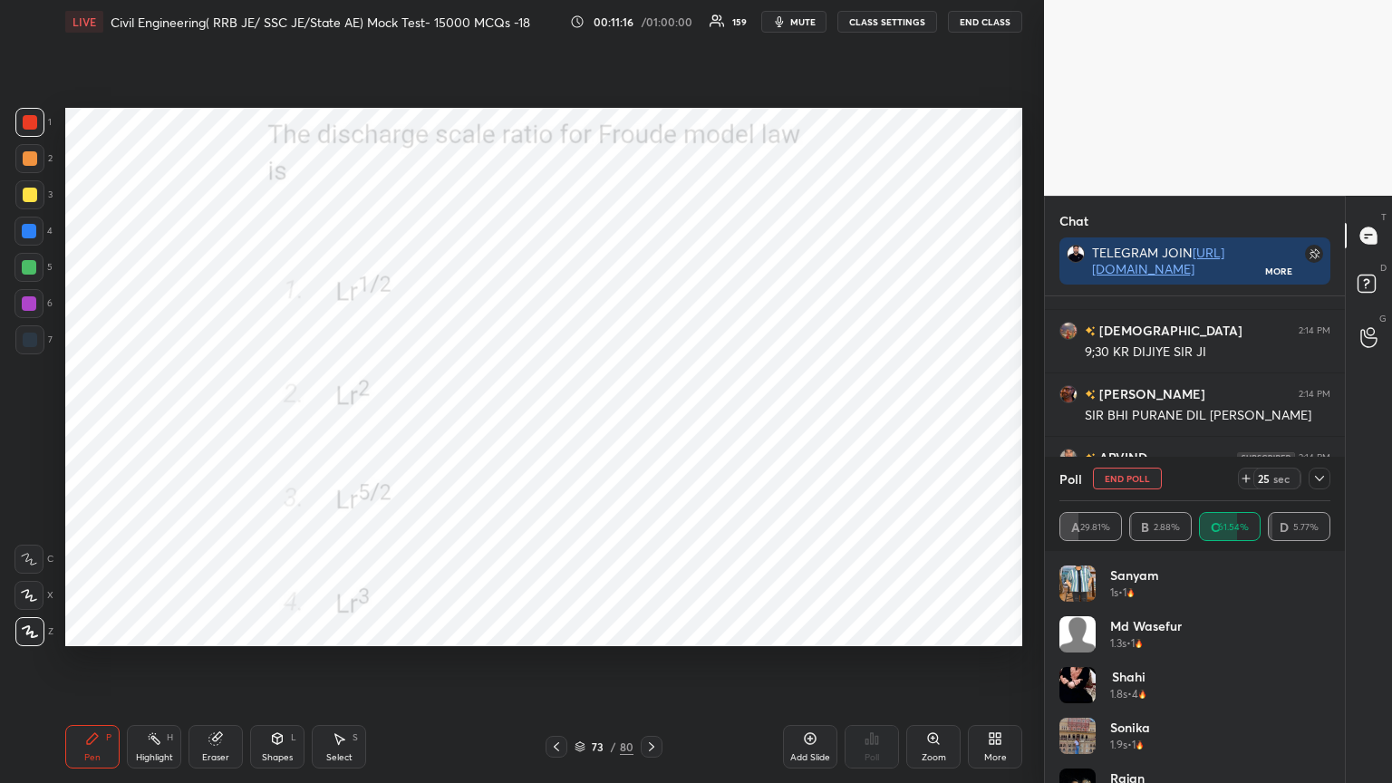
click at [1323, 479] on icon at bounding box center [1319, 478] width 15 height 15
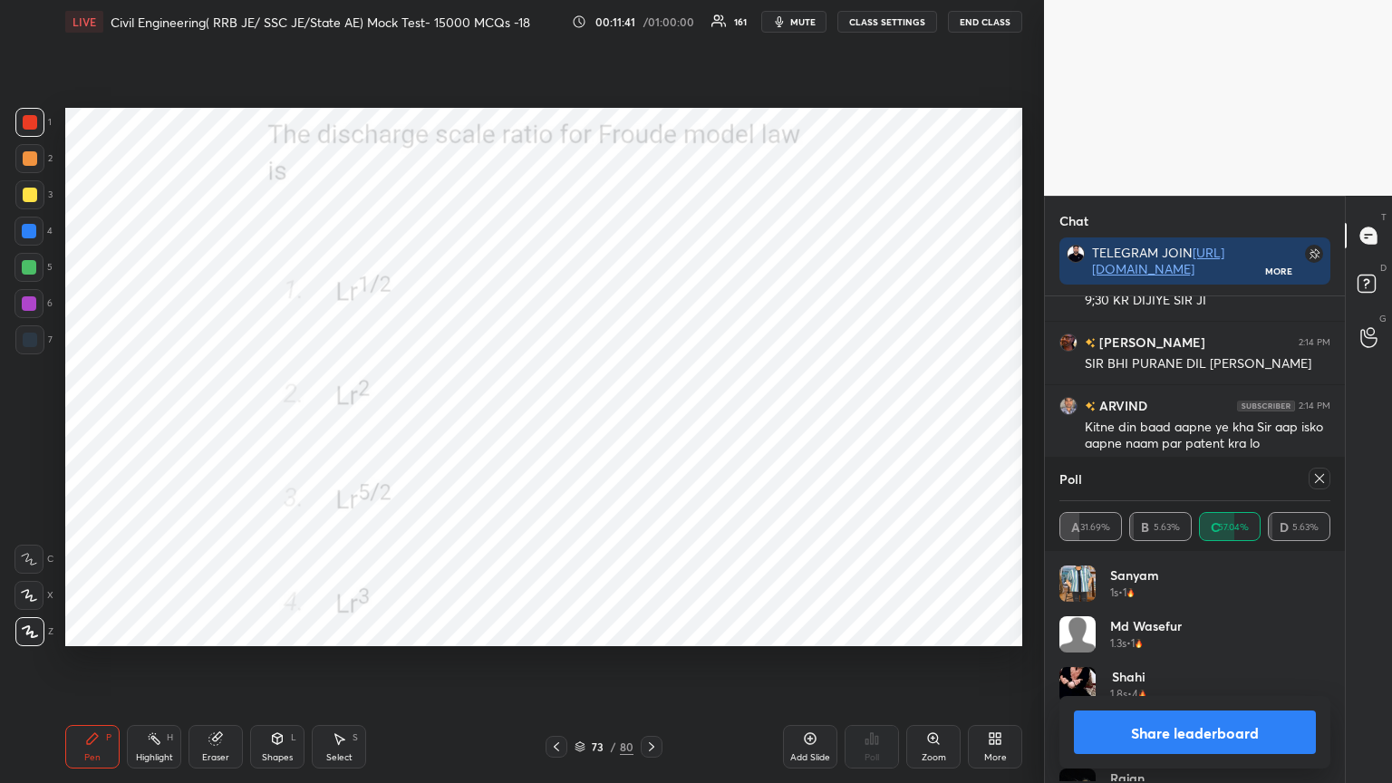
scroll to position [212, 266]
click at [1321, 477] on icon at bounding box center [1319, 478] width 9 height 9
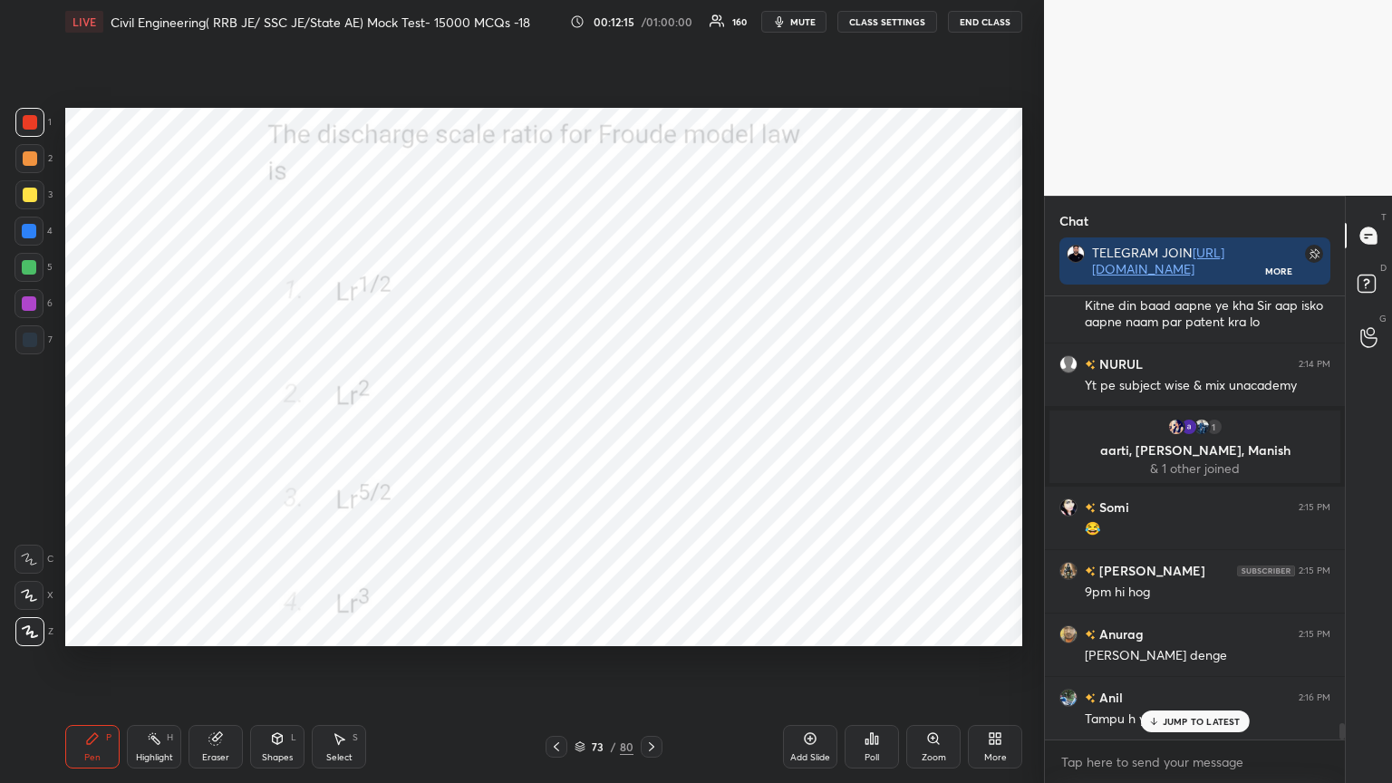
click at [553, 629] on icon at bounding box center [556, 747] width 15 height 15
click at [872, 629] on div "Poll" at bounding box center [872, 757] width 15 height 9
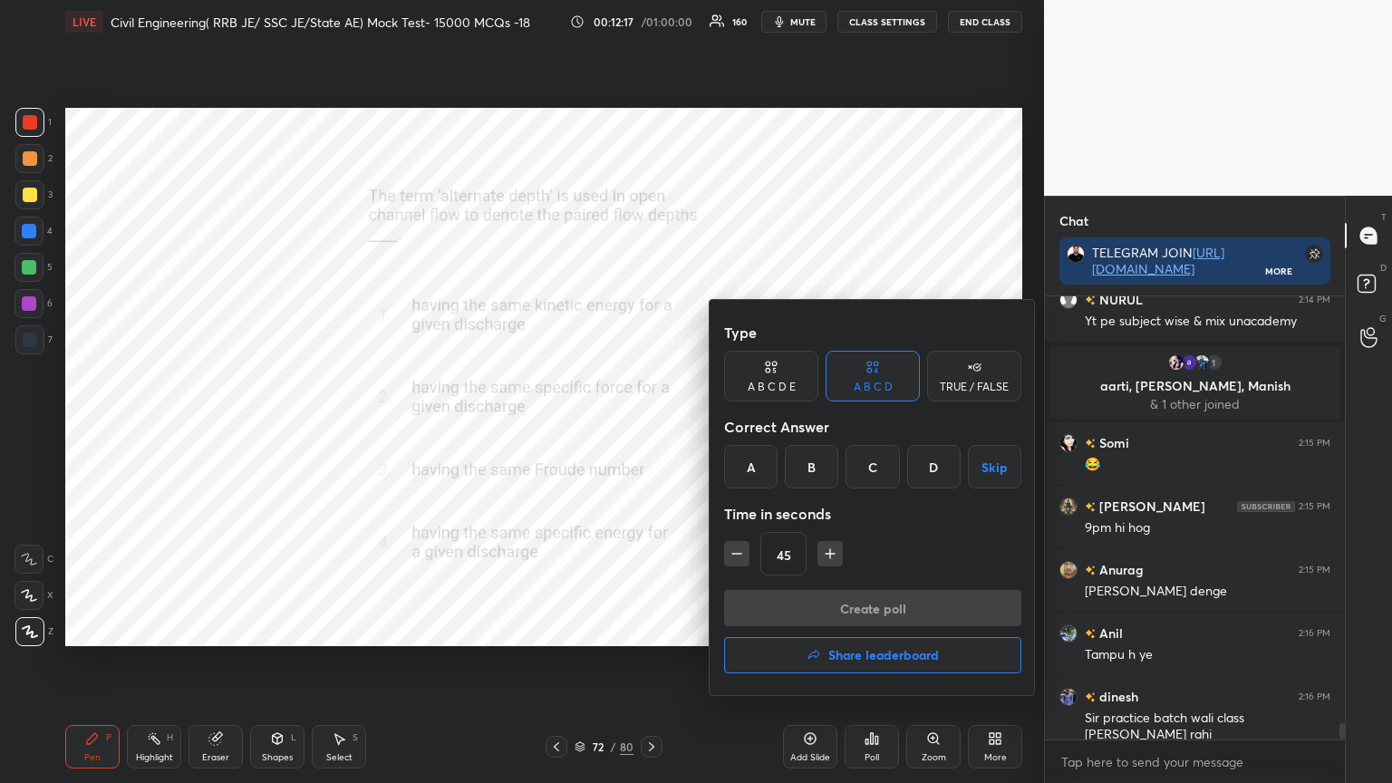
click at [936, 454] on div "D" at bounding box center [933, 467] width 53 height 44
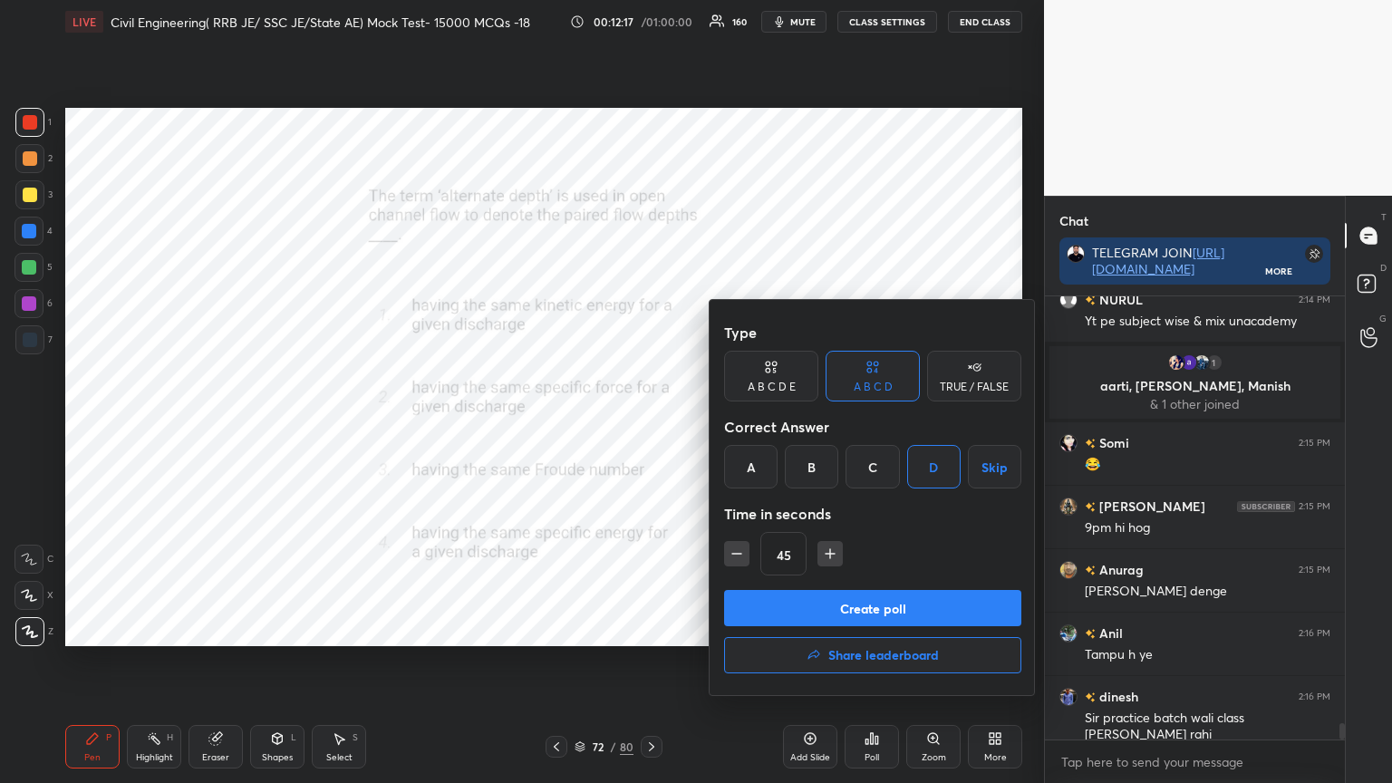
click at [847, 595] on button "Create poll" at bounding box center [872, 608] width 297 height 36
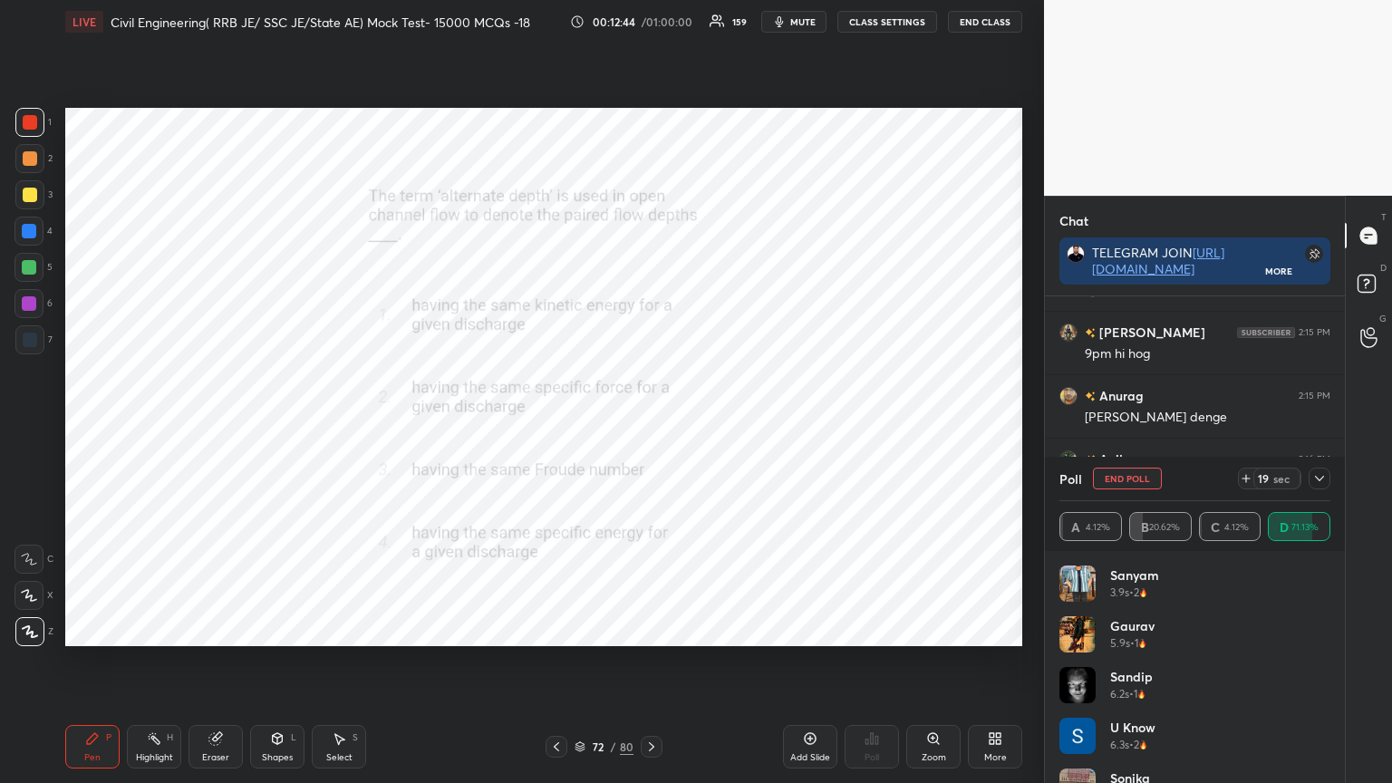
scroll to position [11823, 0]
click at [1328, 484] on div at bounding box center [1320, 479] width 22 height 22
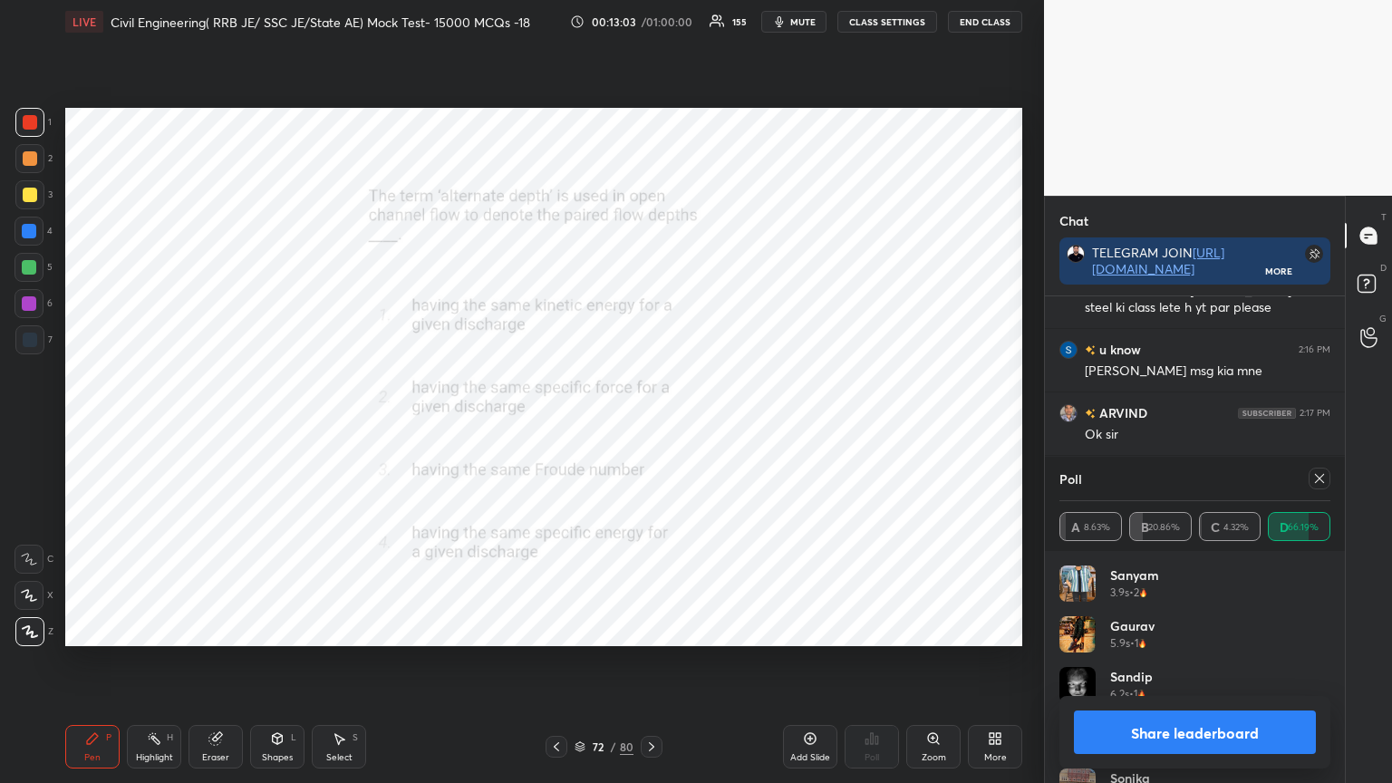
scroll to position [212, 266]
click at [1319, 478] on icon at bounding box center [1319, 478] width 9 height 9
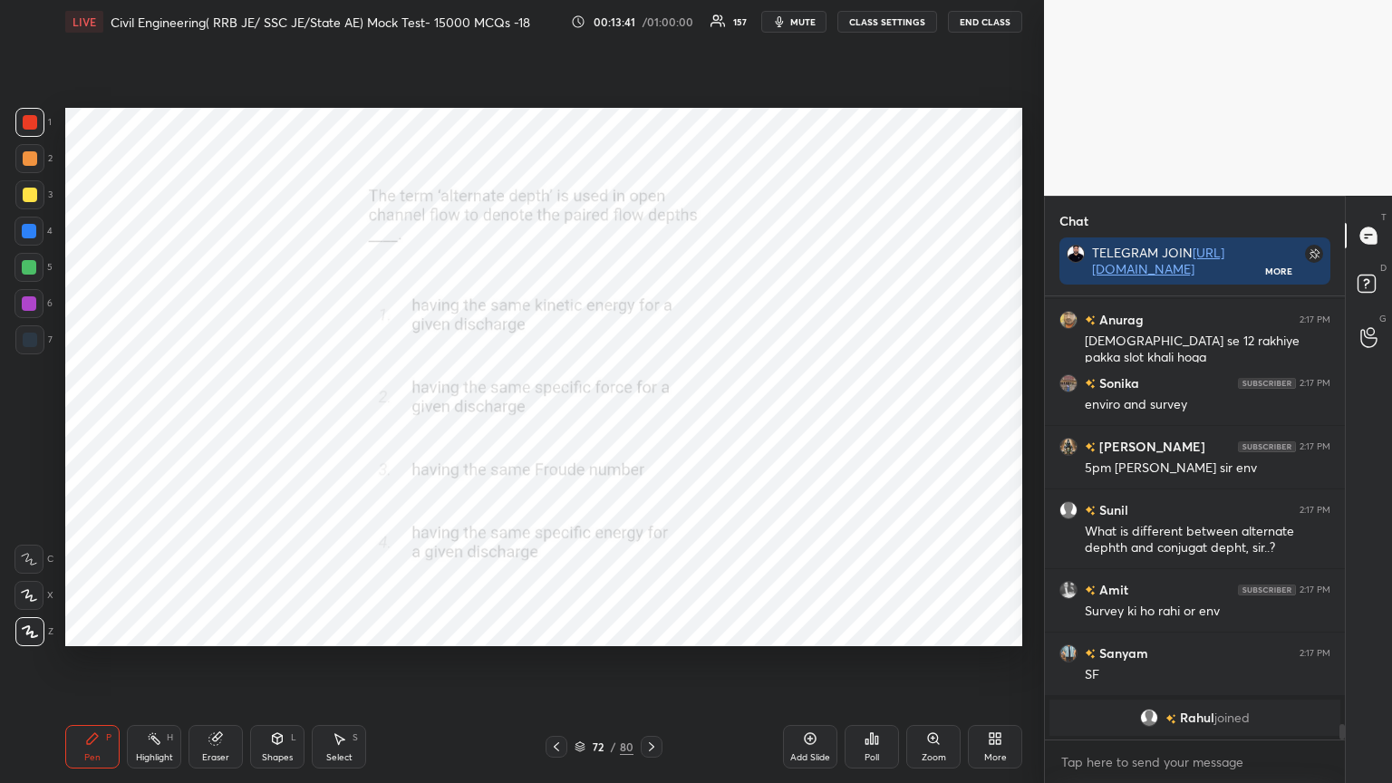
click at [812, 24] on span "mute" at bounding box center [802, 21] width 25 height 13
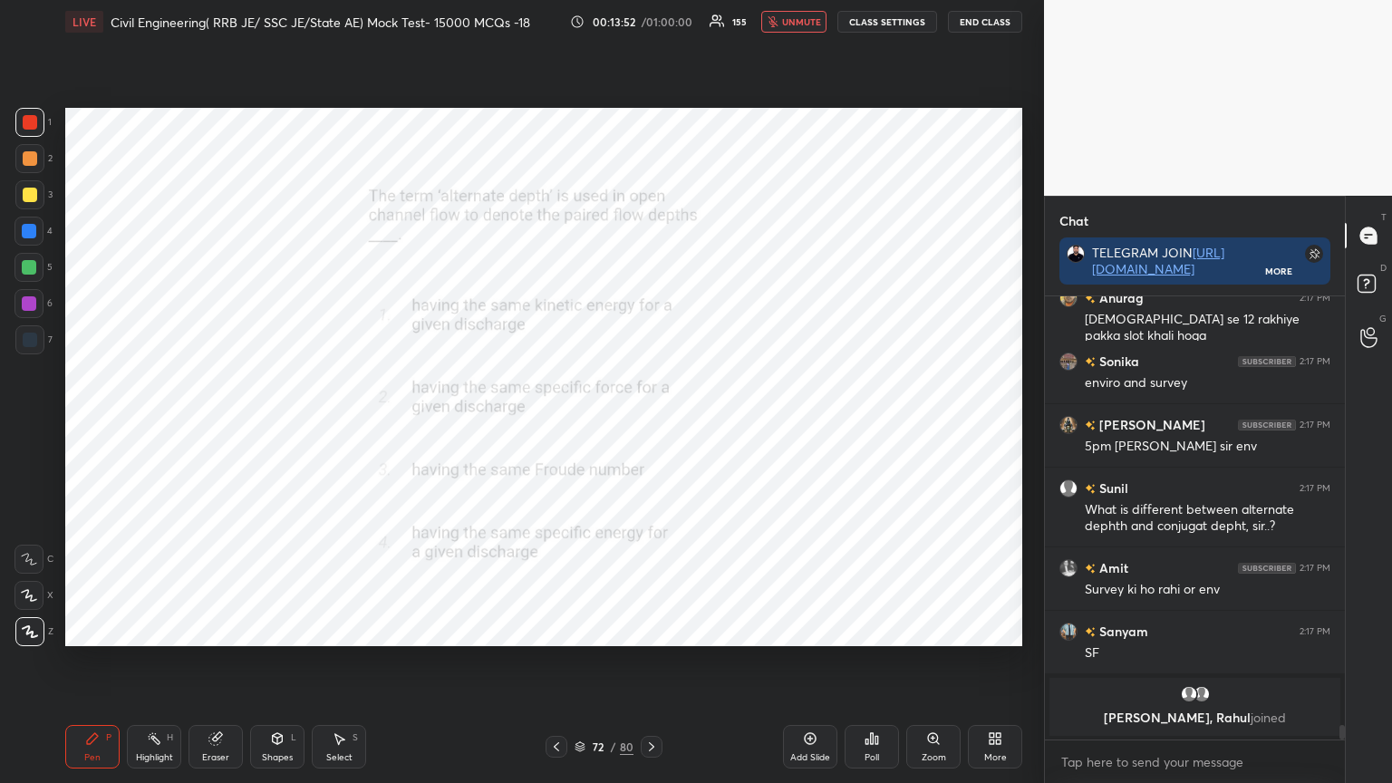
click at [580, 629] on icon at bounding box center [580, 744] width 9 height 5
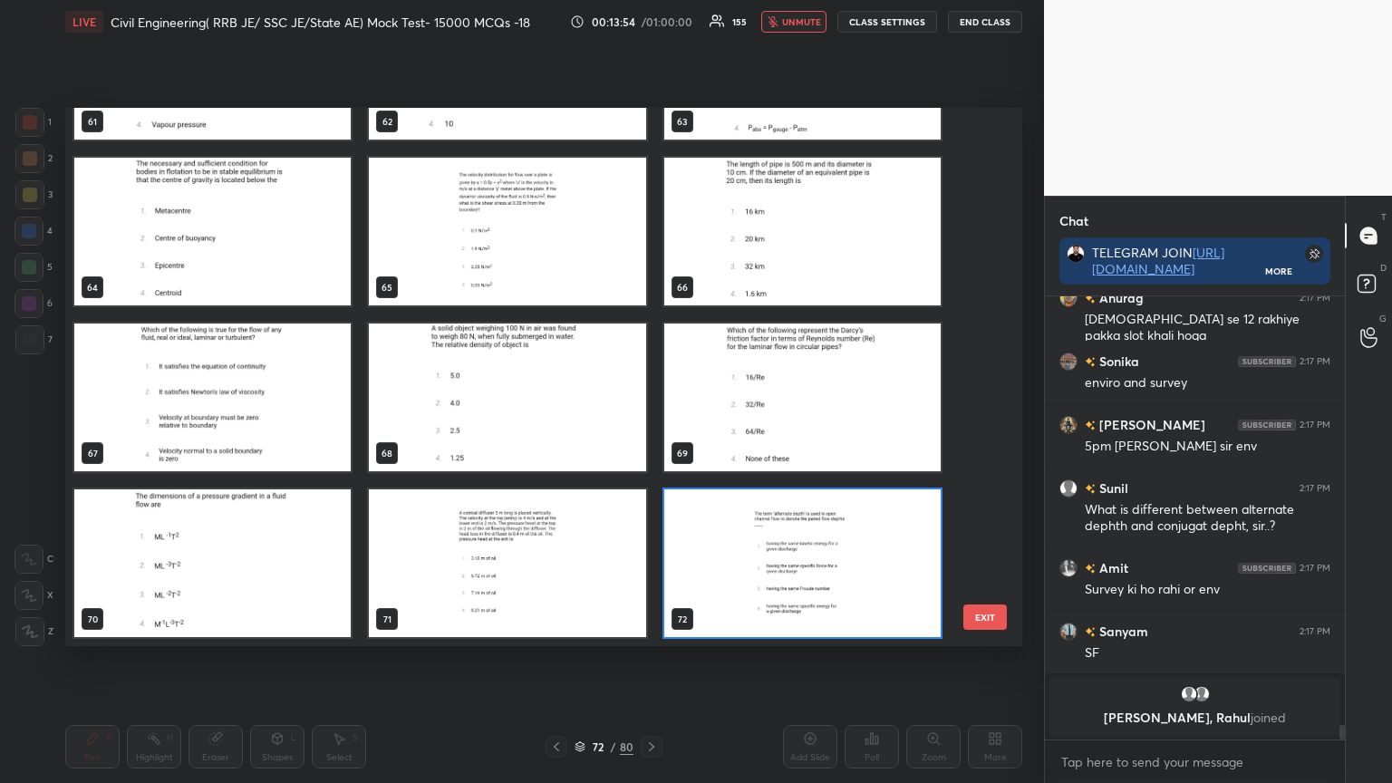
click at [266, 577] on img "grid" at bounding box center [212, 563] width 276 height 148
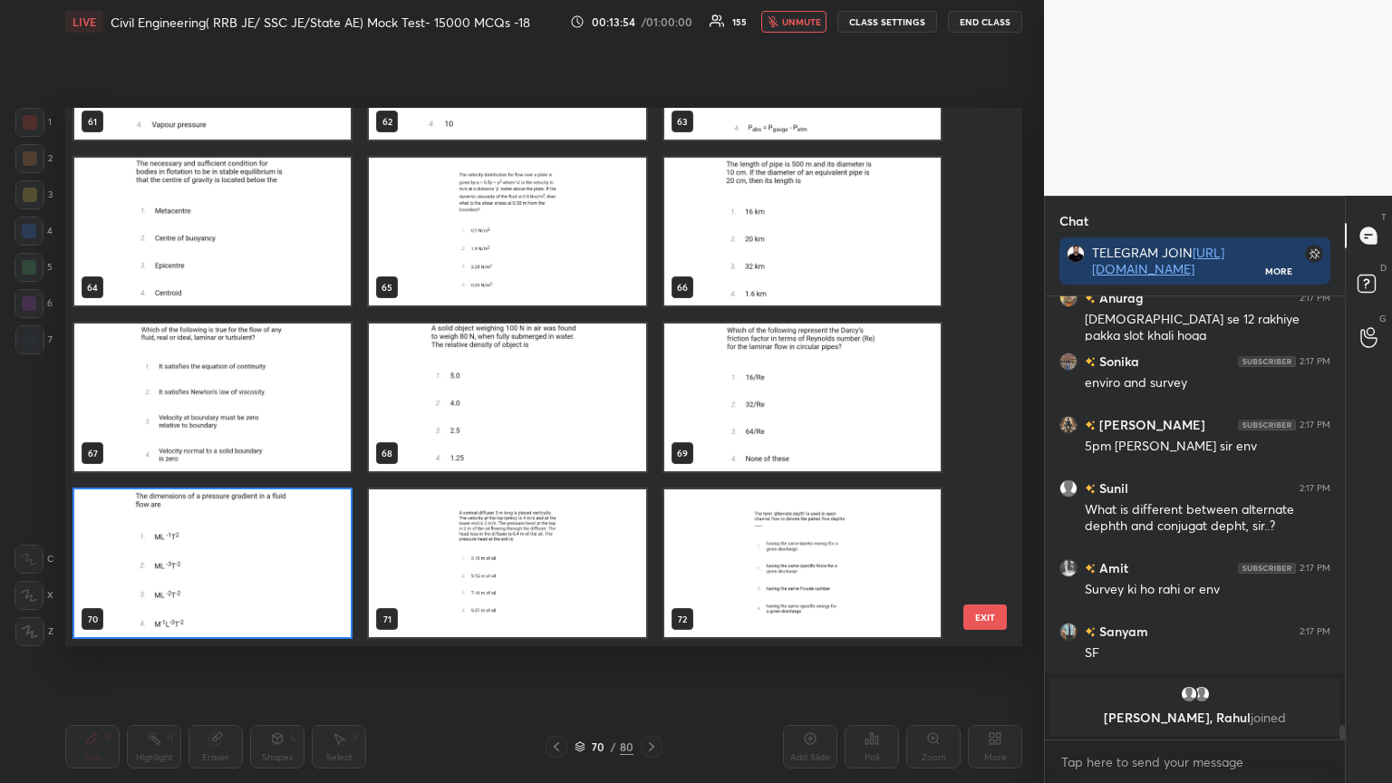
click at [268, 580] on img "grid" at bounding box center [212, 563] width 276 height 148
click at [266, 580] on img "grid" at bounding box center [212, 563] width 276 height 148
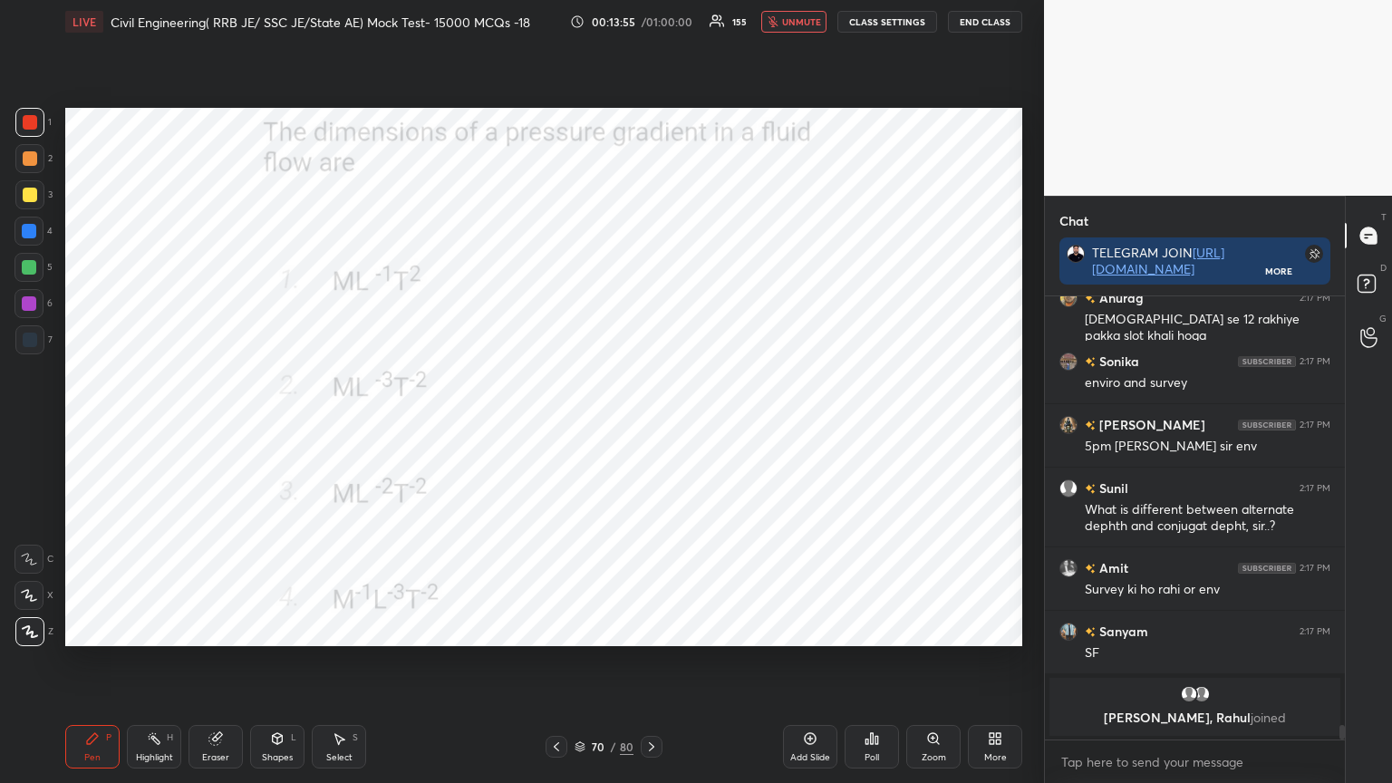
click at [876, 629] on icon at bounding box center [877, 740] width 3 height 8
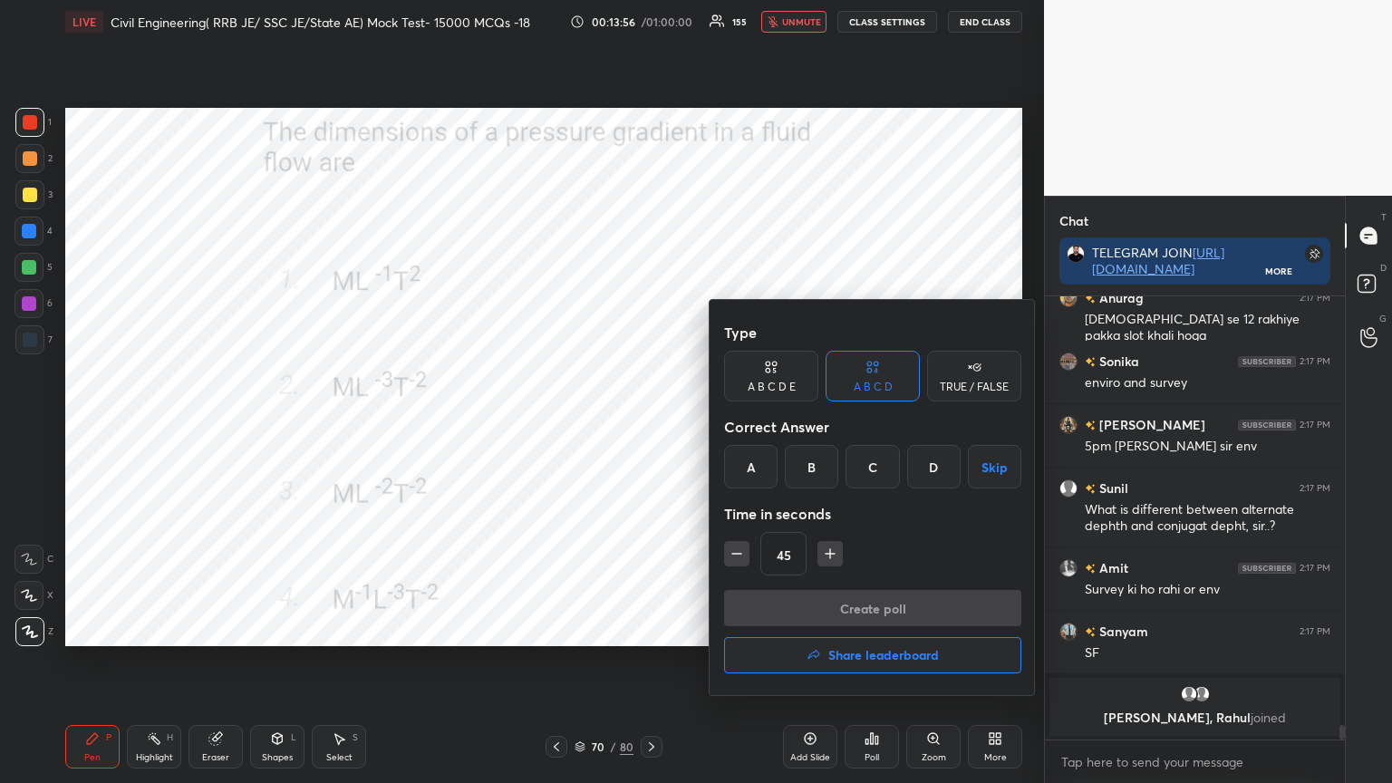
click at [874, 462] on div "C" at bounding box center [872, 467] width 53 height 44
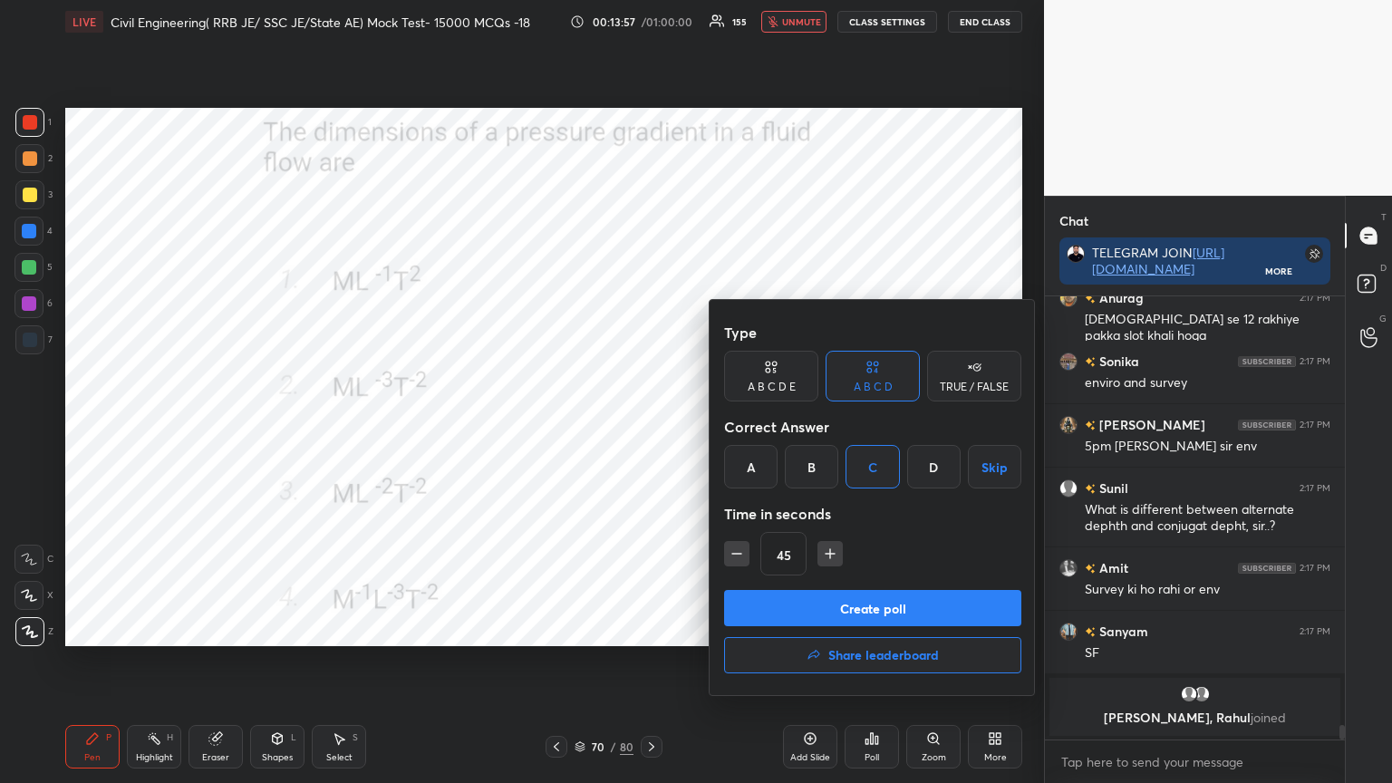
click at [838, 587] on div "Type A B C D E A B C D TRUE / FALSE Correct Answer A B C D Skip Time in seconds…" at bounding box center [872, 453] width 297 height 276
click at [850, 609] on button "Create poll" at bounding box center [872, 608] width 297 height 36
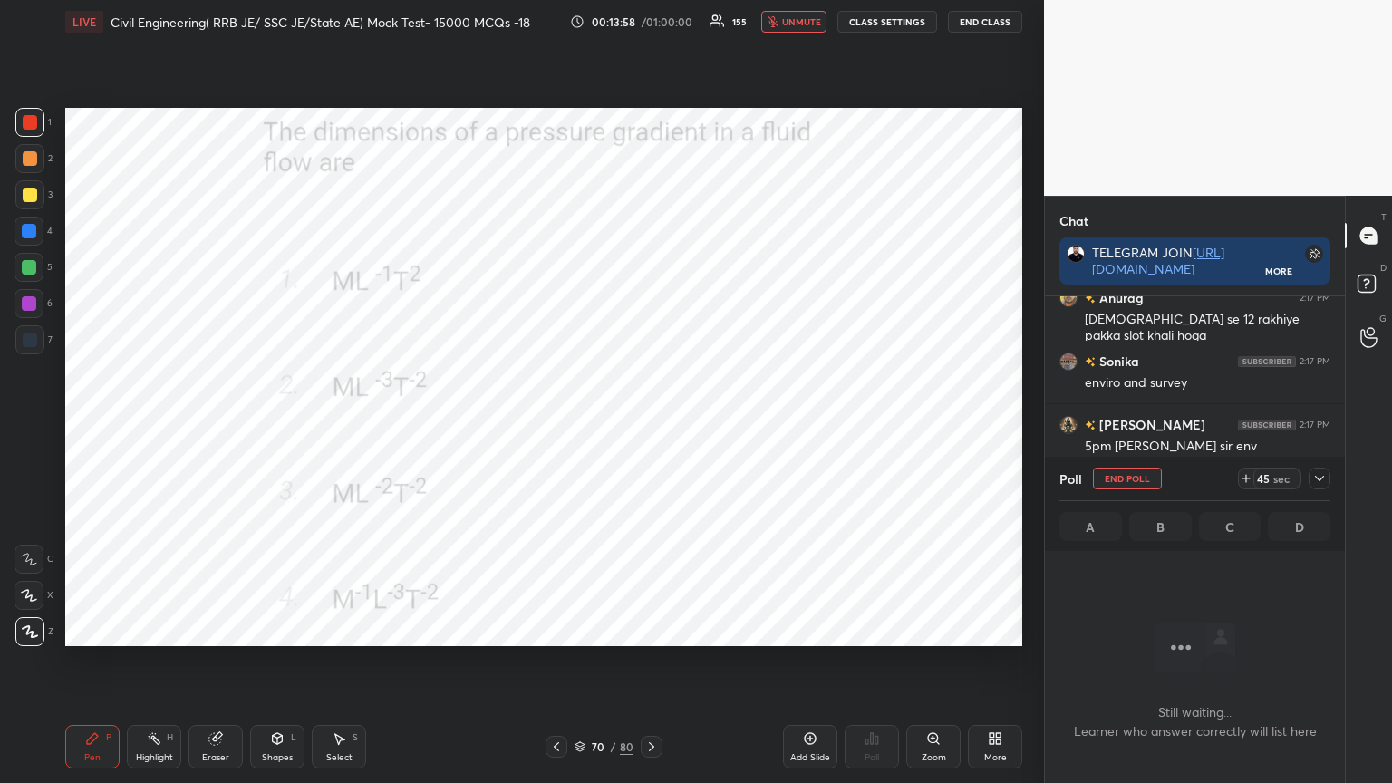
click at [801, 22] on span "unmute" at bounding box center [801, 21] width 39 height 13
click at [1328, 475] on div at bounding box center [1320, 479] width 22 height 22
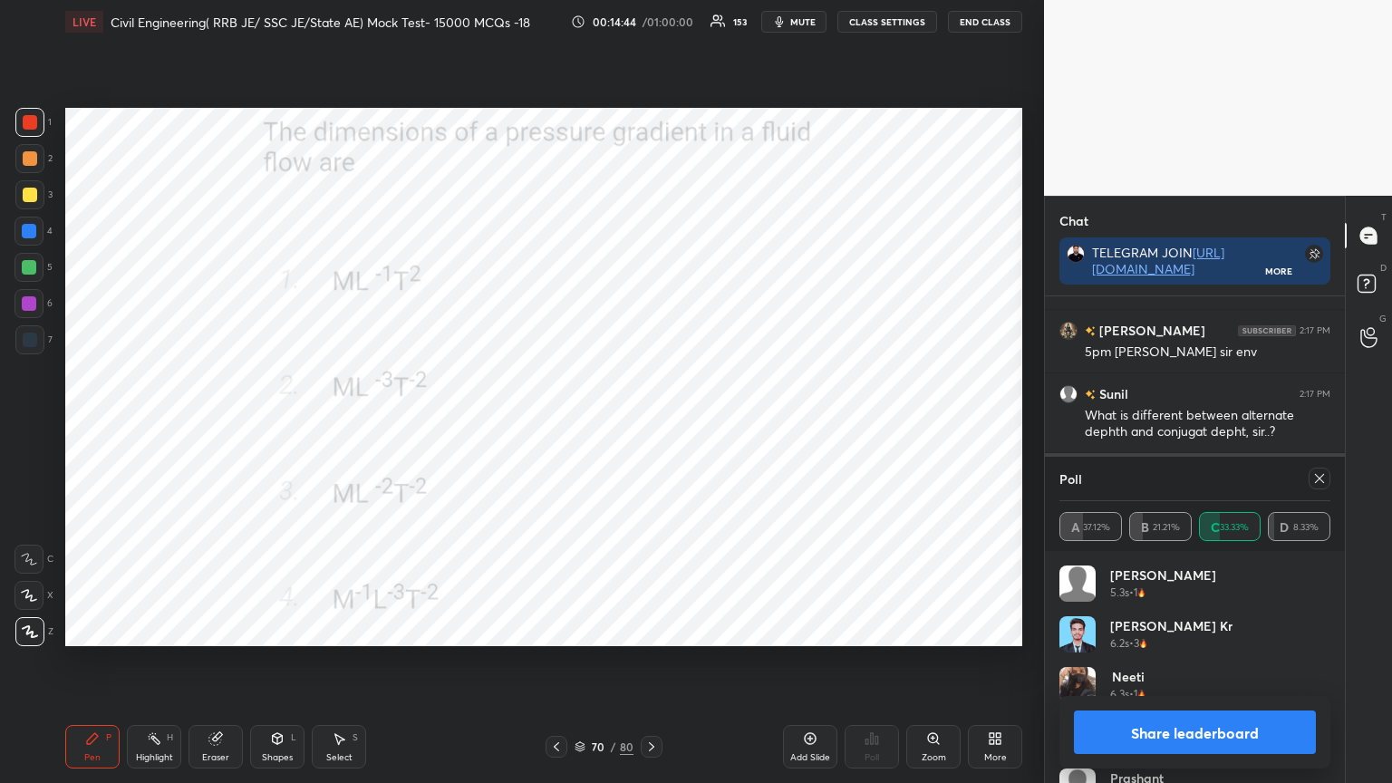
click at [1320, 478] on icon at bounding box center [1319, 478] width 15 height 15
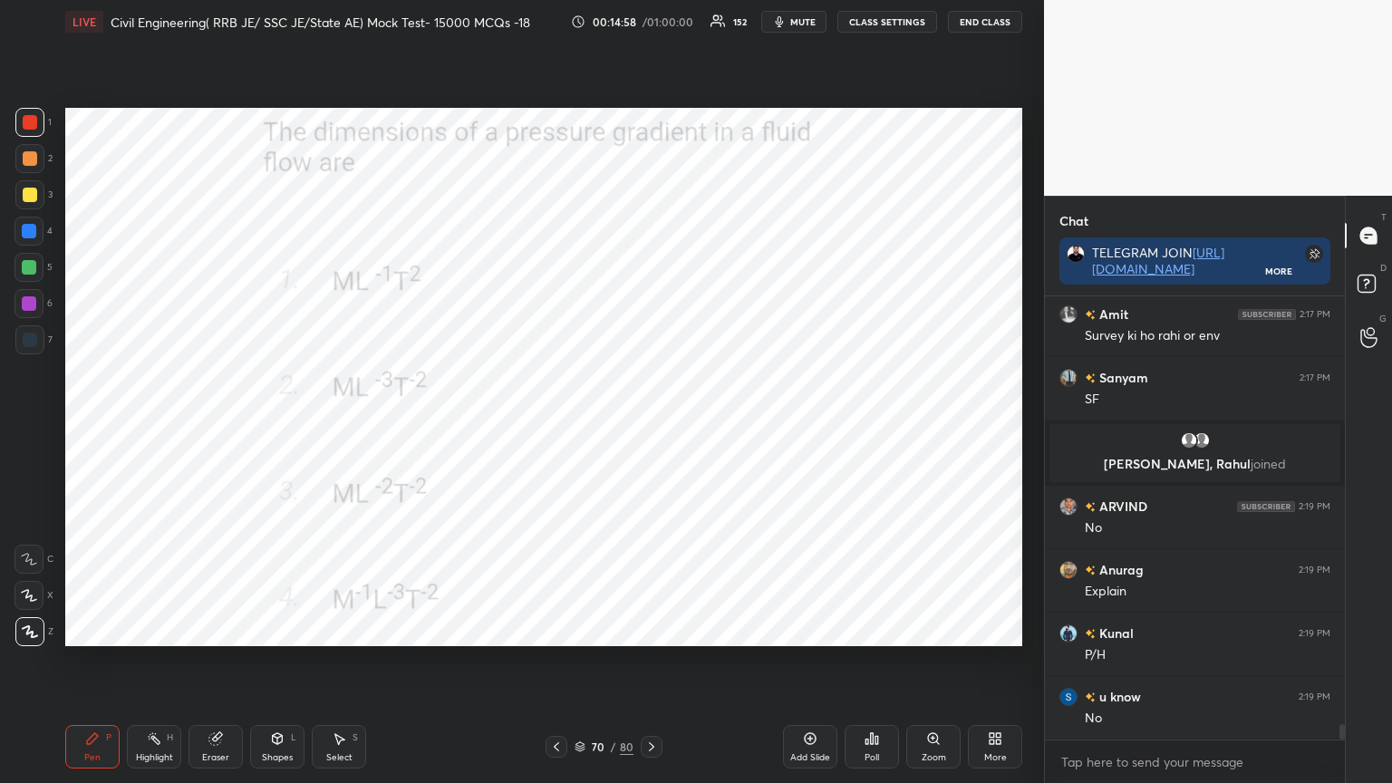
scroll to position [12588, 0]
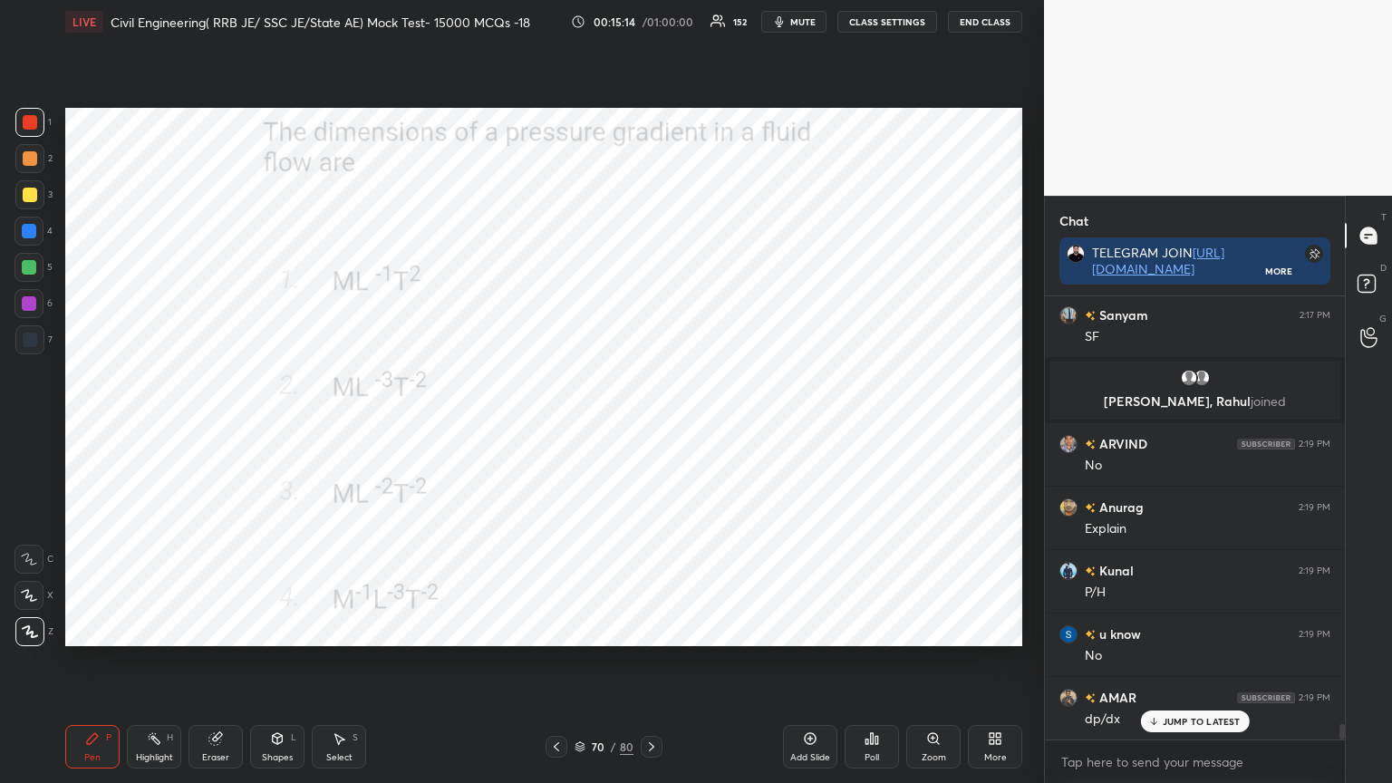
click at [550, 629] on icon at bounding box center [556, 747] width 15 height 15
click at [870, 629] on icon at bounding box center [872, 738] width 15 height 15
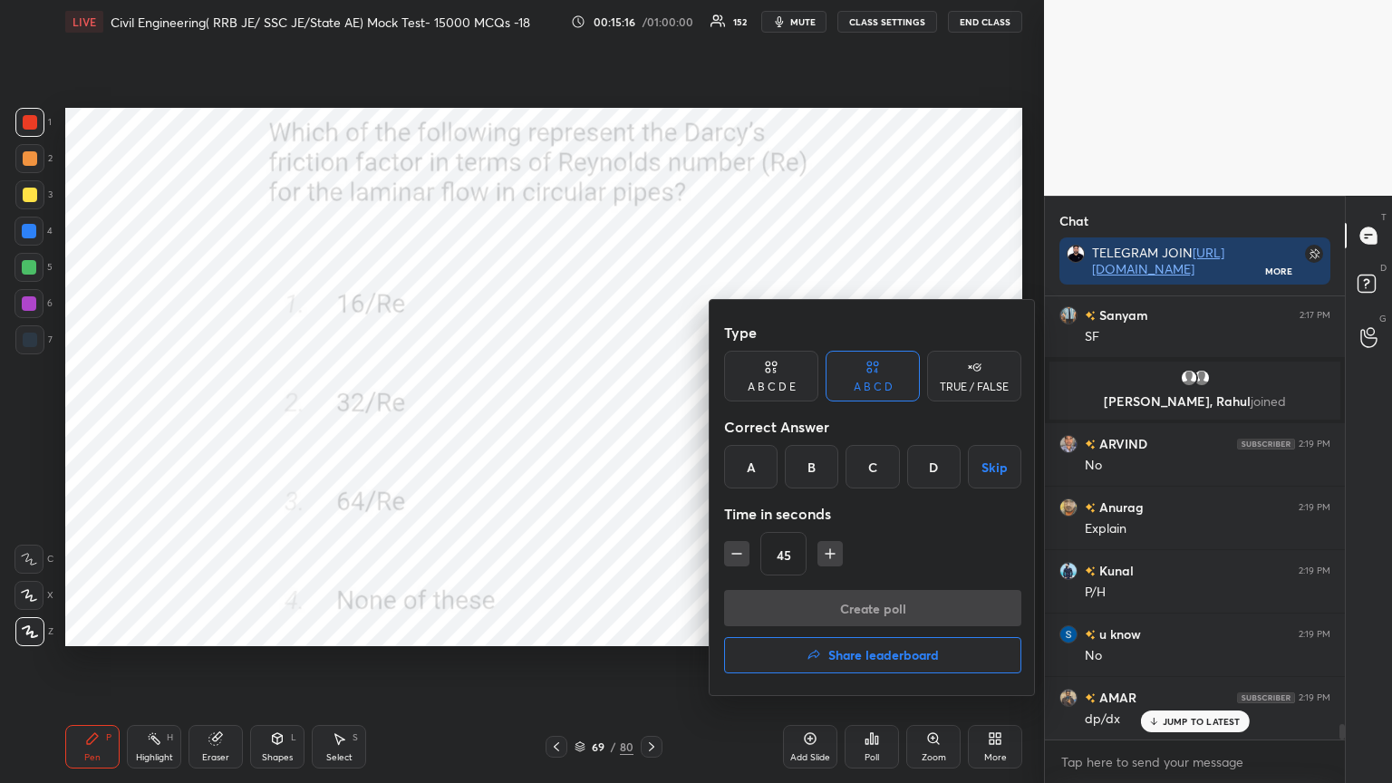
click at [877, 464] on div "C" at bounding box center [872, 467] width 53 height 44
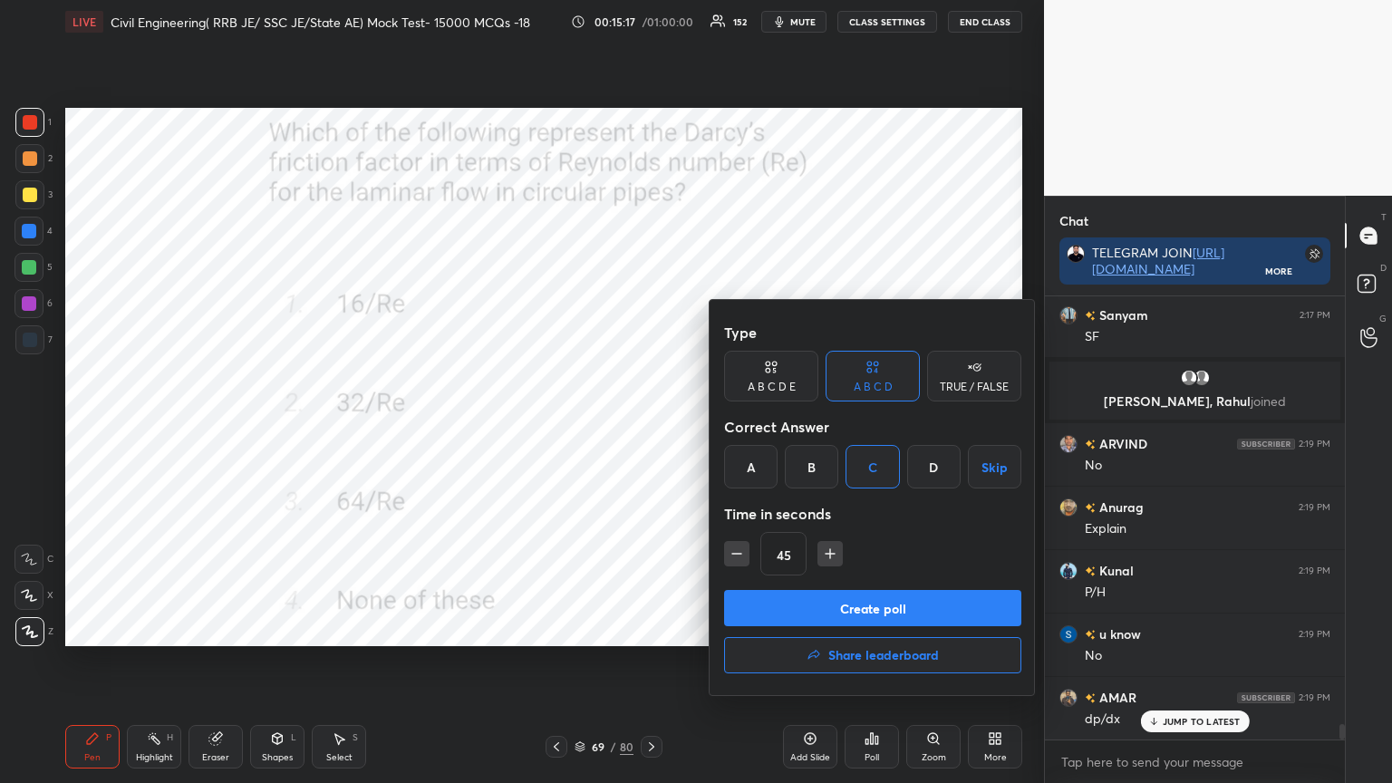
click at [790, 610] on button "Create poll" at bounding box center [872, 608] width 297 height 36
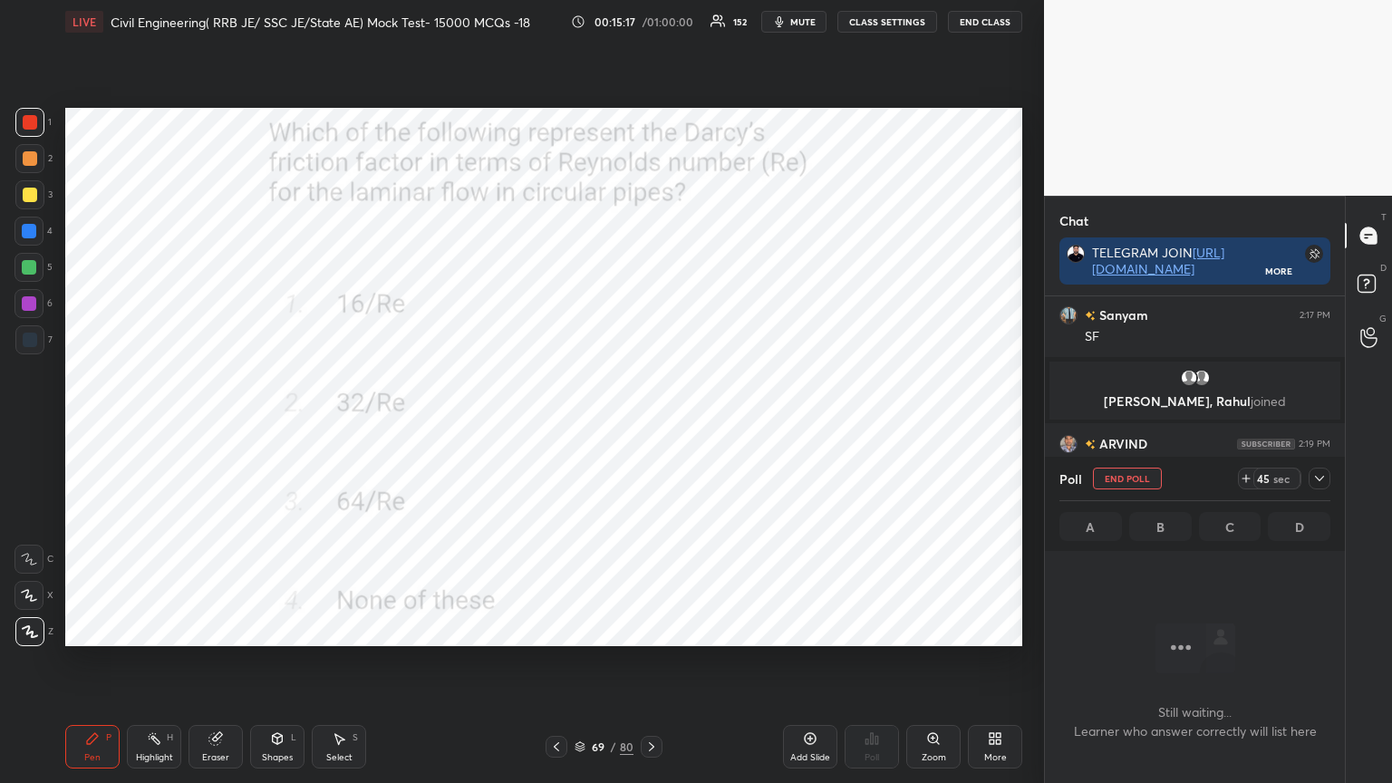
scroll to position [6, 5]
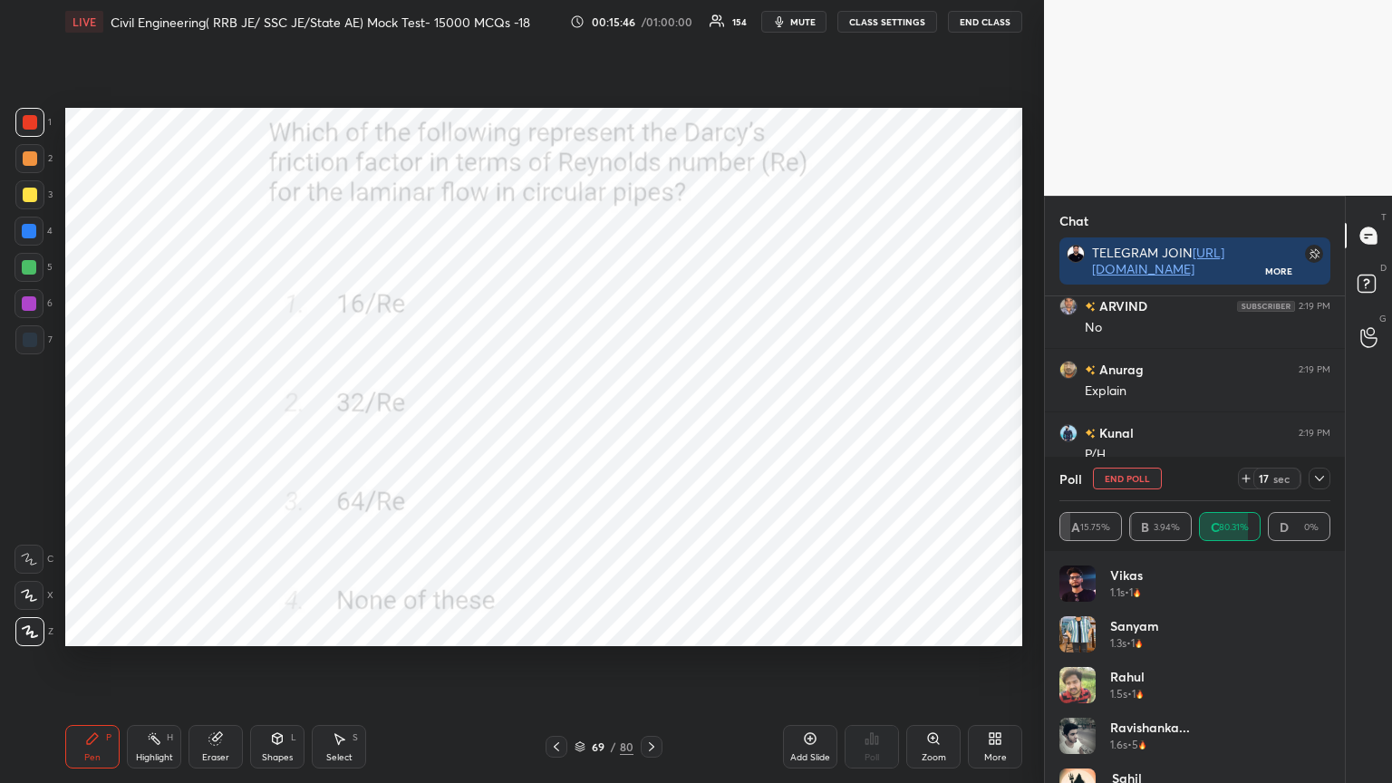
click at [1319, 479] on icon at bounding box center [1319, 478] width 9 height 5
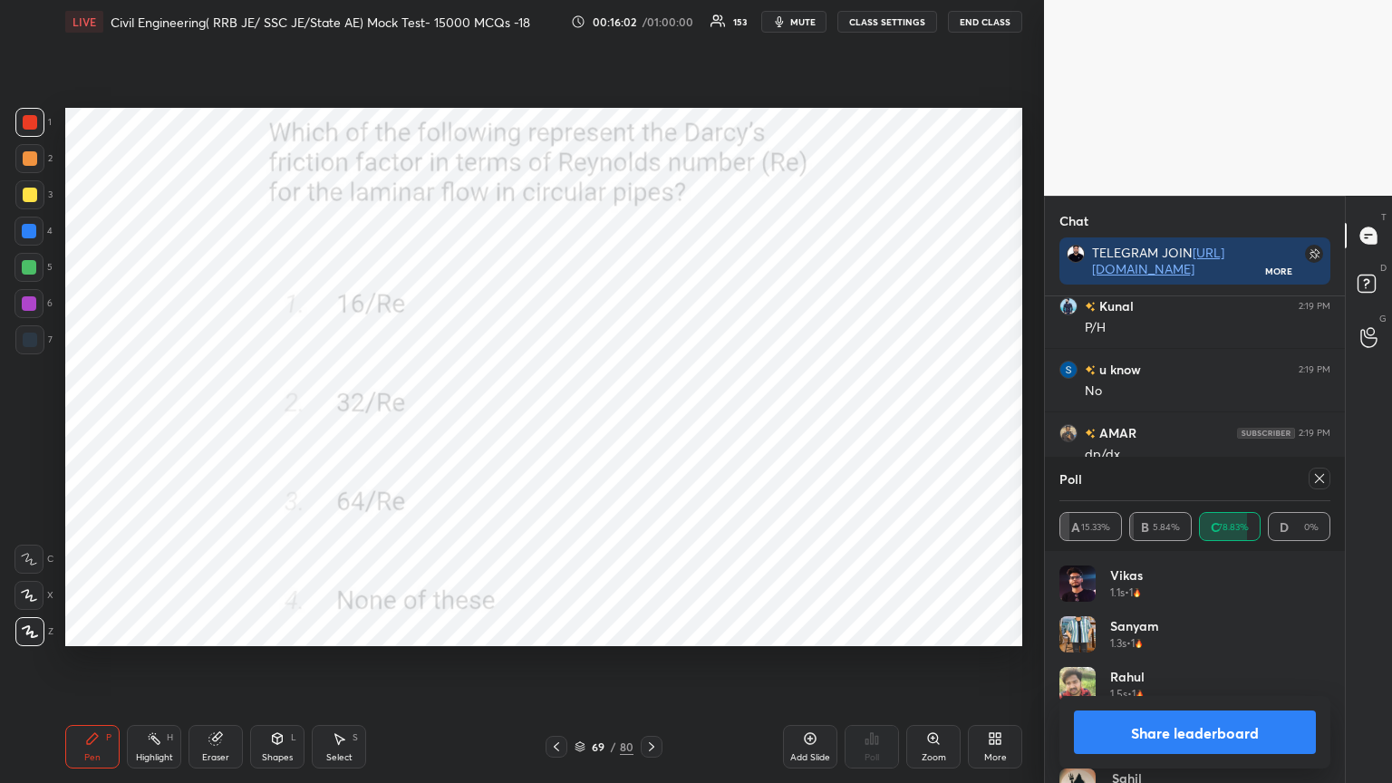
scroll to position [5, 5]
click at [1317, 471] on icon at bounding box center [1319, 478] width 15 height 15
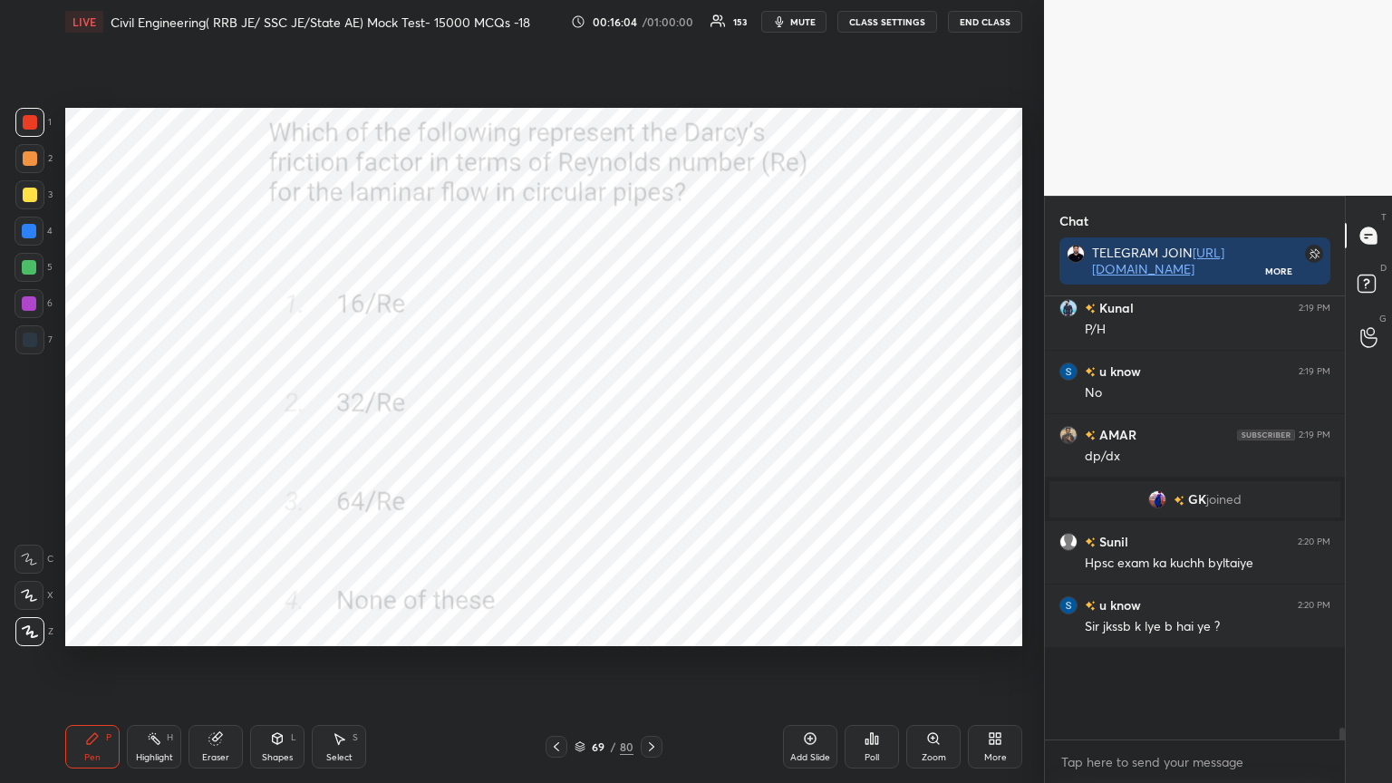
scroll to position [12764, 0]
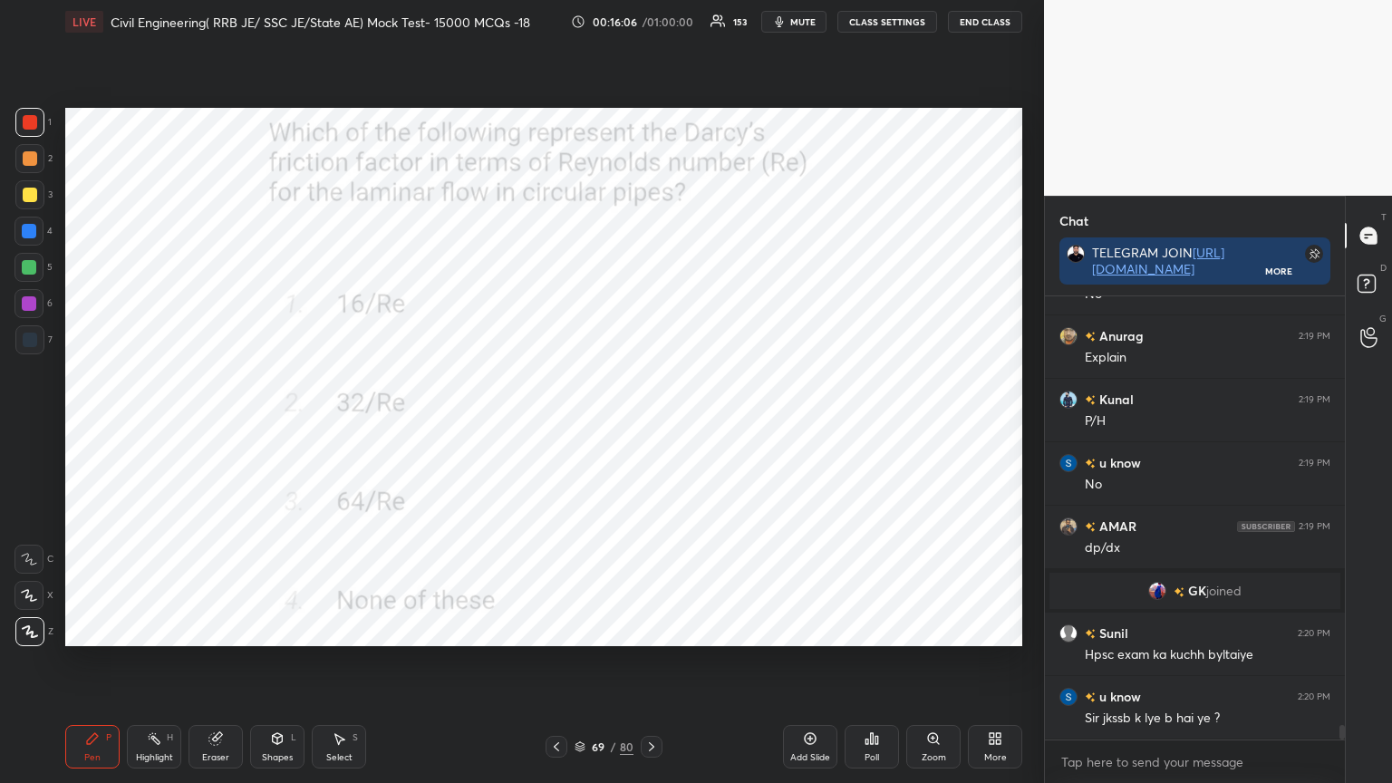
click at [575, 629] on icon at bounding box center [580, 746] width 11 height 11
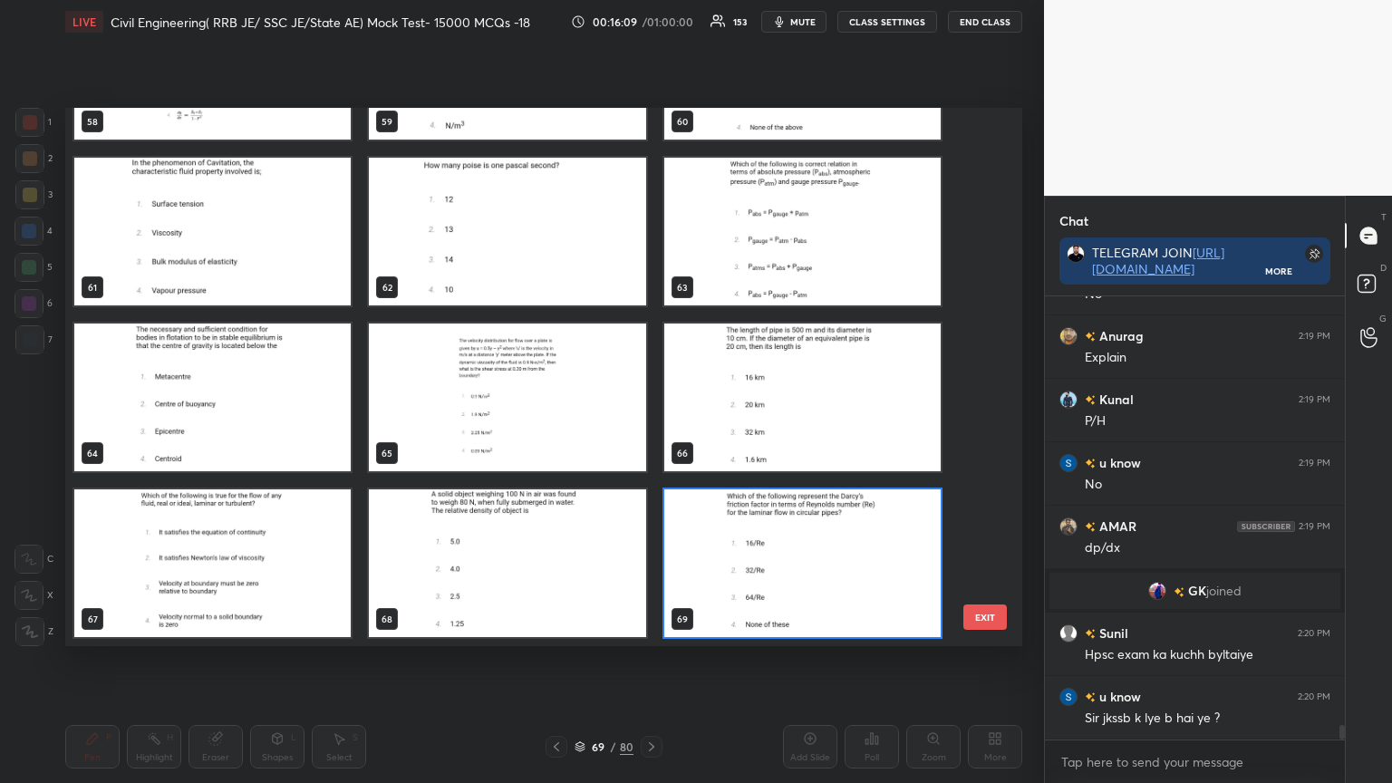
click at [244, 566] on img "grid" at bounding box center [212, 563] width 276 height 148
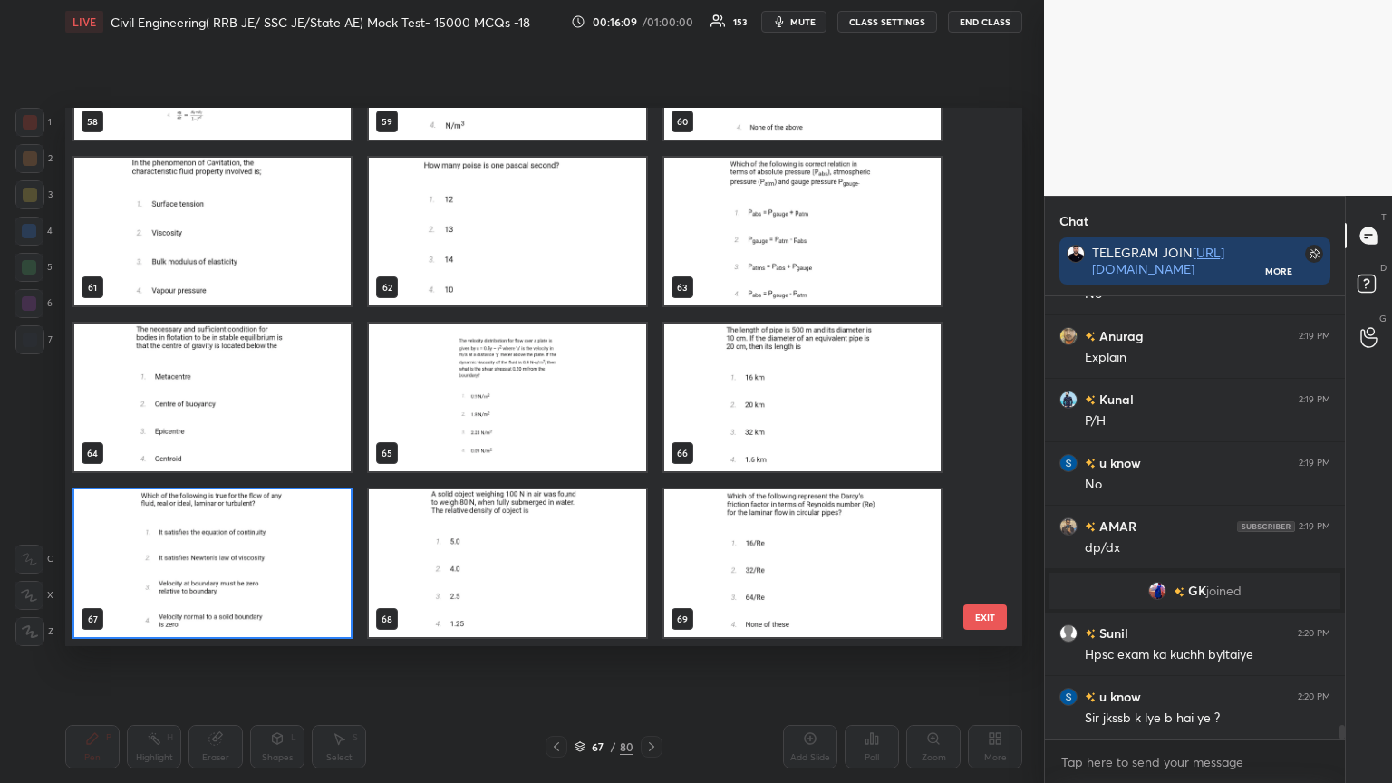
click at [241, 567] on img "grid" at bounding box center [212, 563] width 276 height 148
click at [240, 571] on img "grid" at bounding box center [212, 563] width 276 height 148
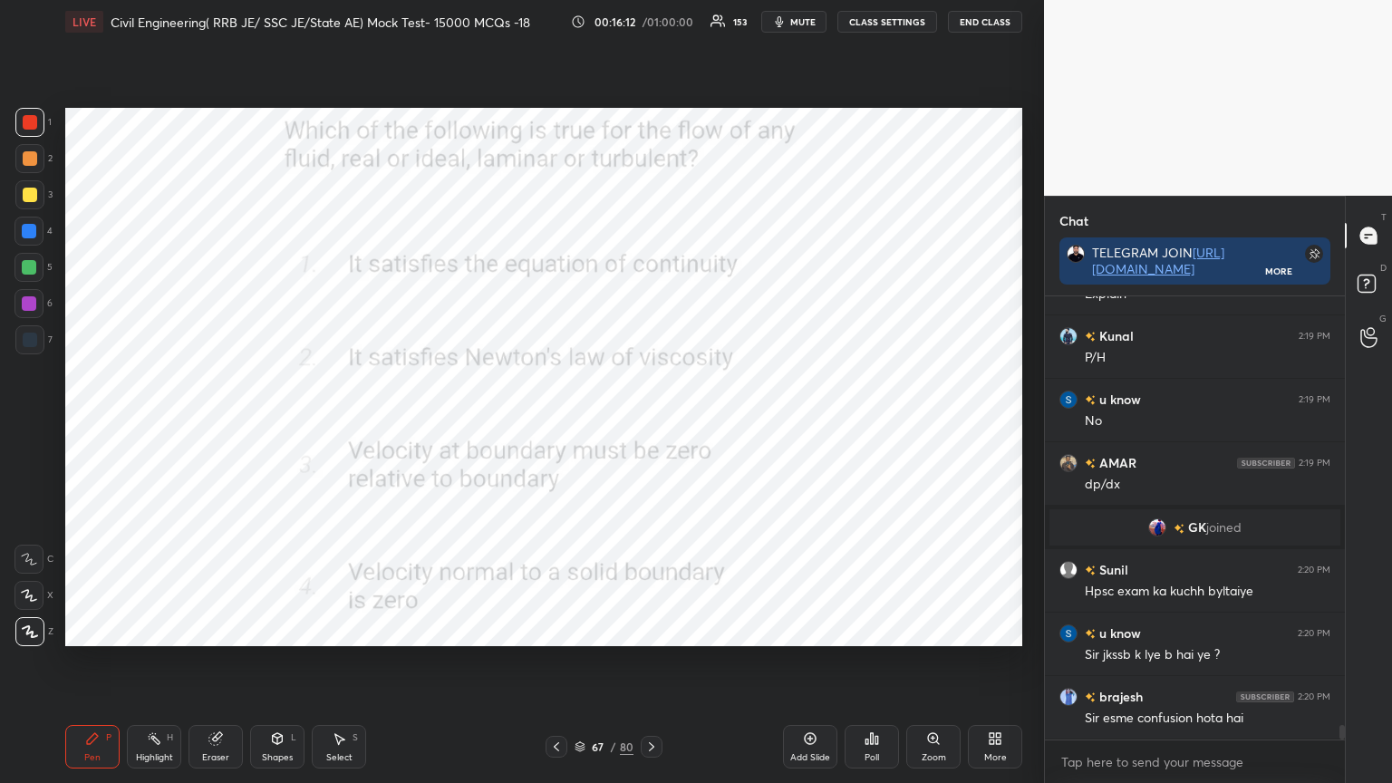
click at [875, 629] on div "Poll" at bounding box center [872, 747] width 54 height 44
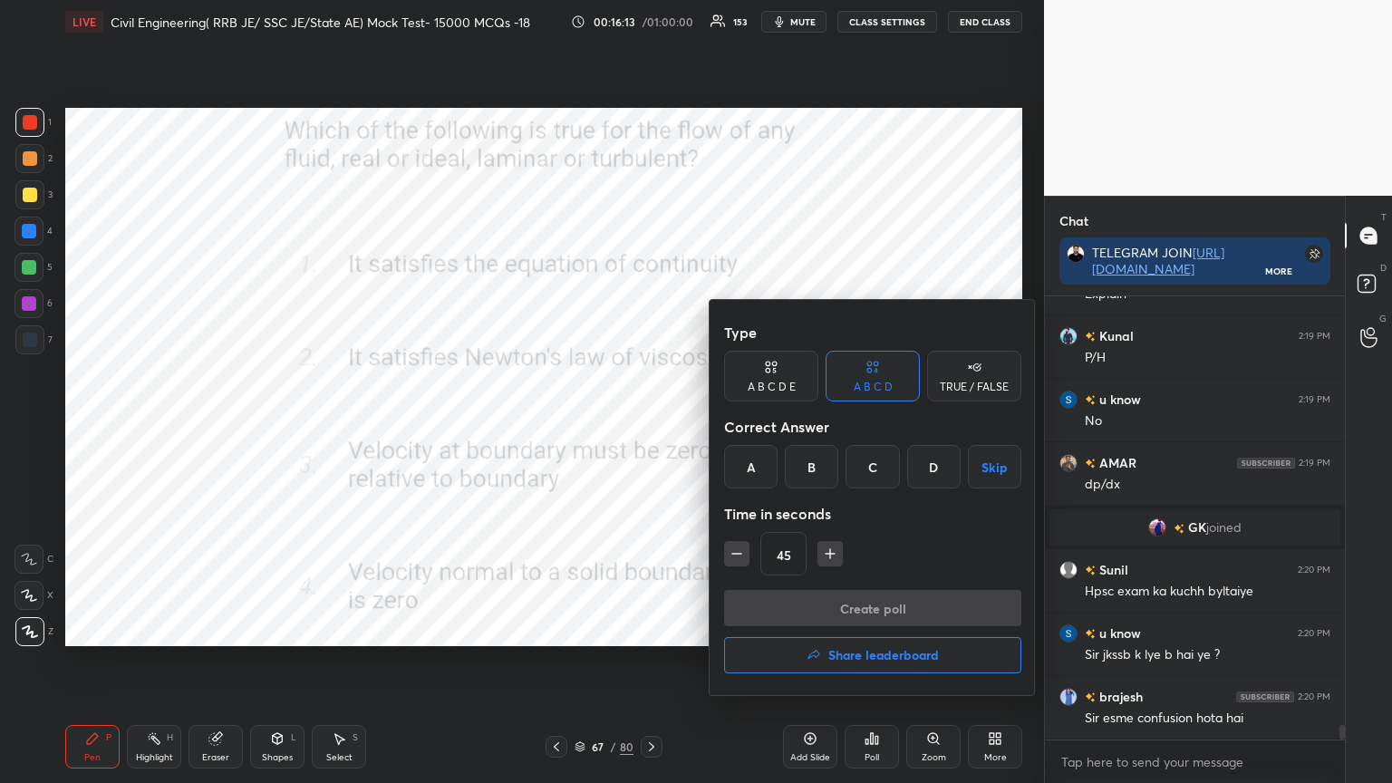
click at [740, 470] on div "A" at bounding box center [750, 467] width 53 height 44
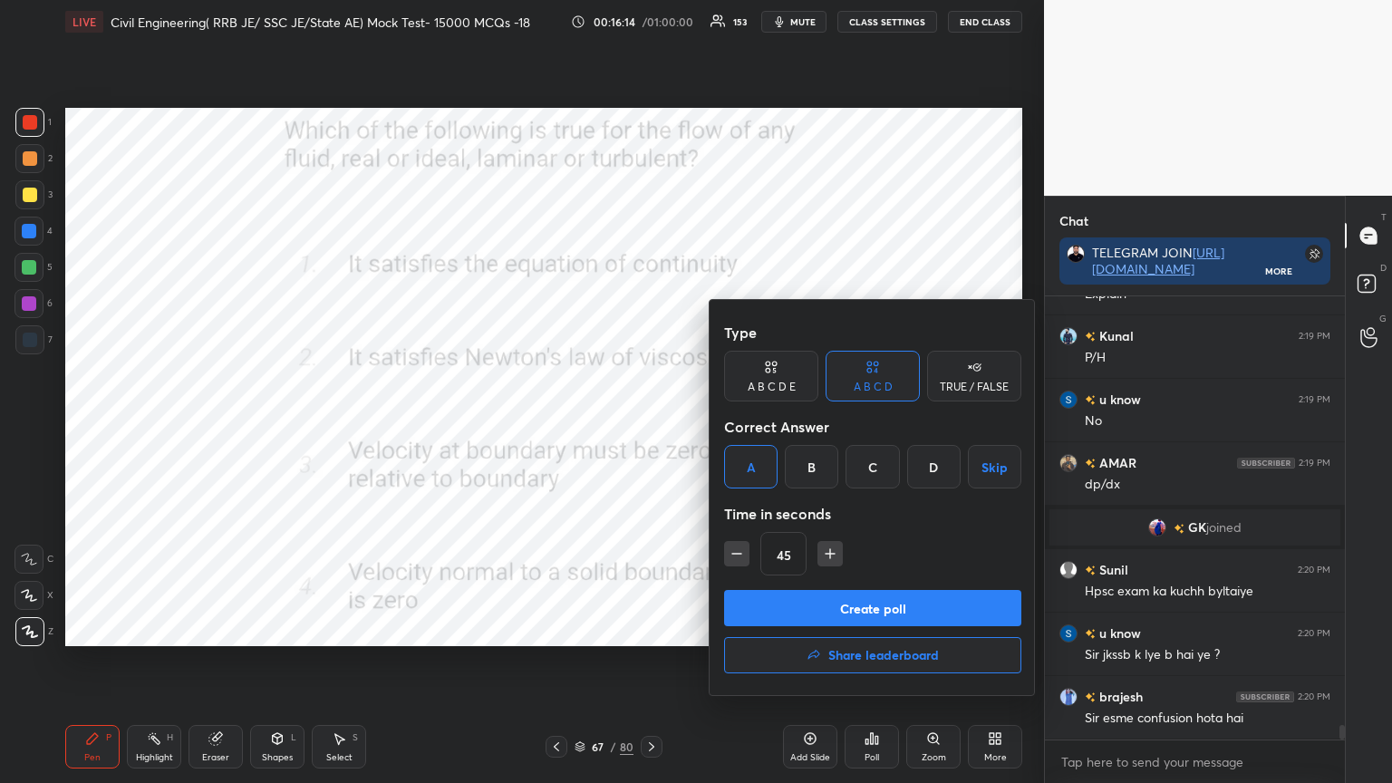
click at [780, 596] on button "Create poll" at bounding box center [872, 608] width 297 height 36
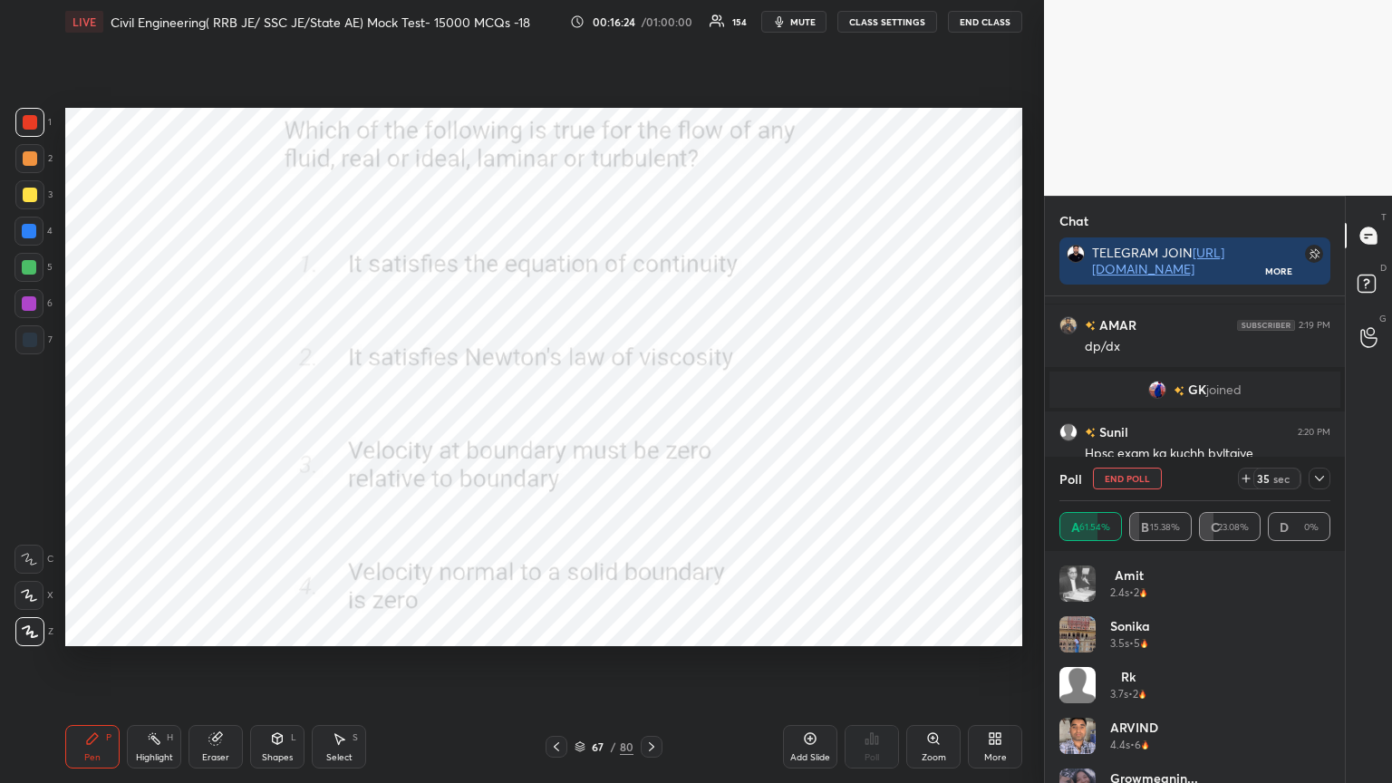
click at [1321, 478] on icon at bounding box center [1319, 478] width 9 height 5
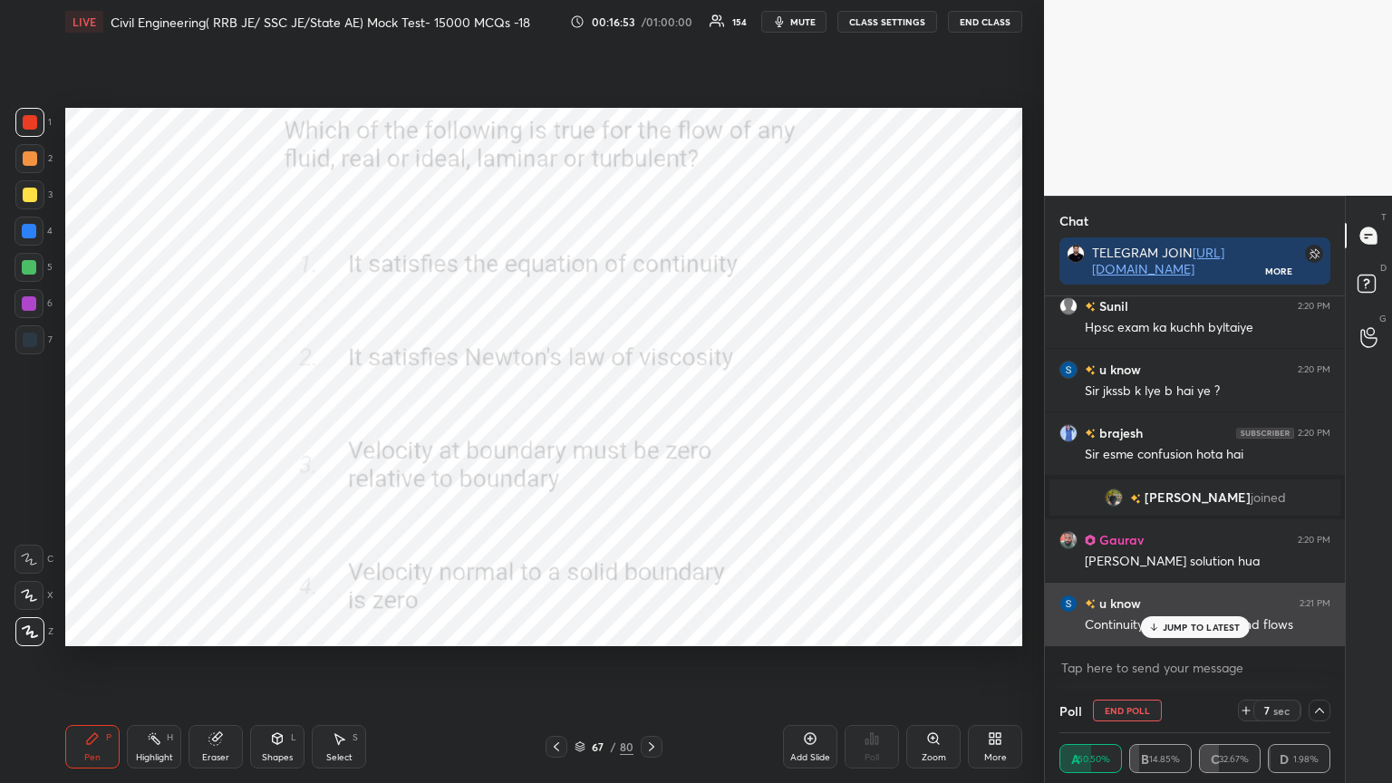
click at [1191, 624] on p "JUMP TO LATEST" at bounding box center [1202, 627] width 78 height 11
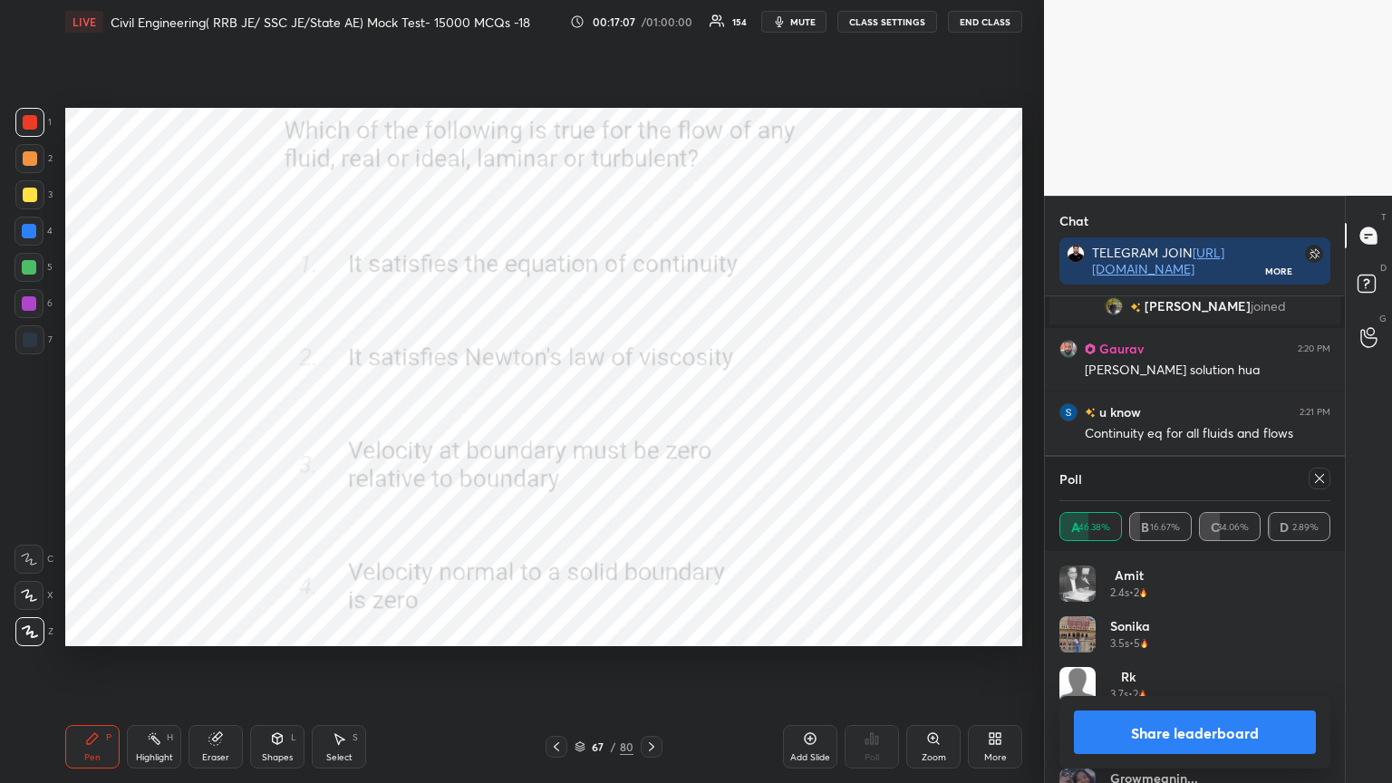
click at [1320, 480] on icon at bounding box center [1319, 478] width 15 height 15
type textarea "x"
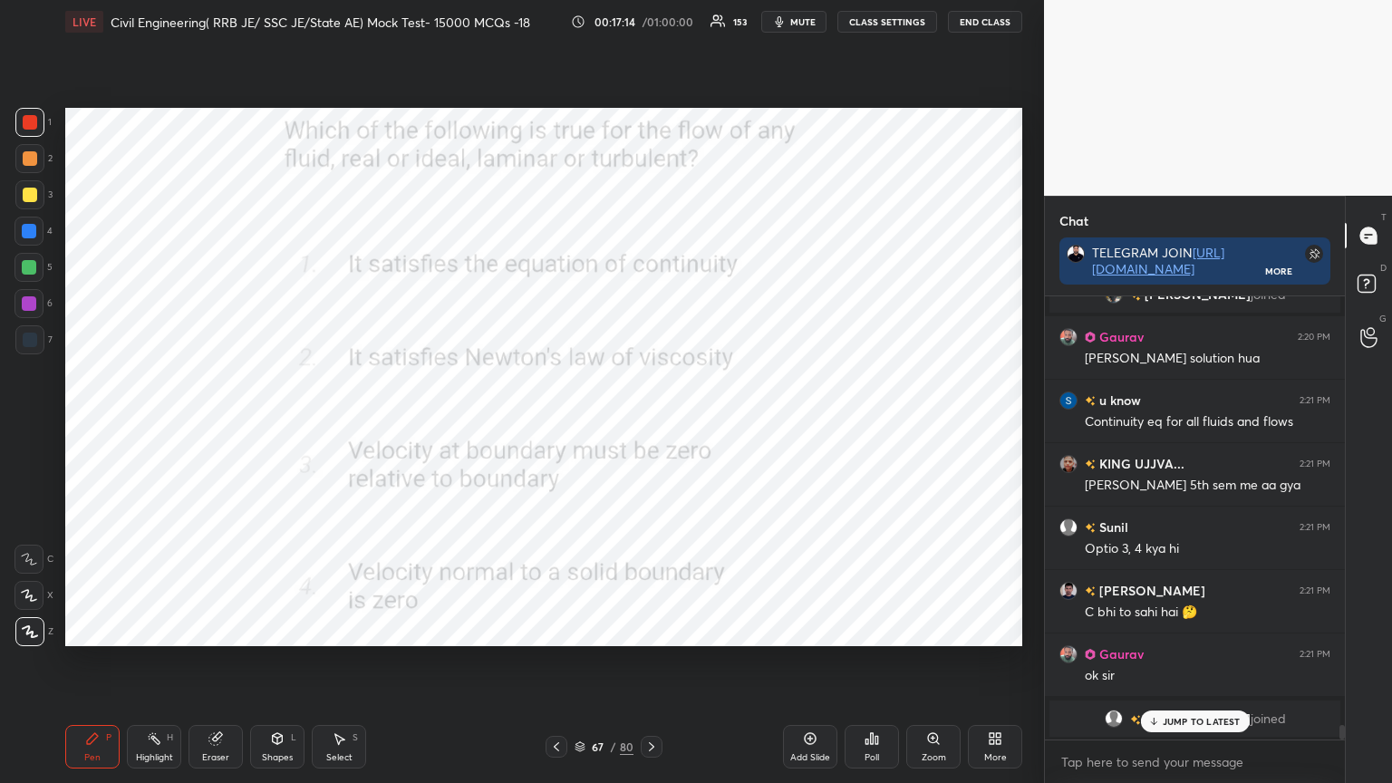
click at [555, 629] on icon at bounding box center [556, 747] width 15 height 15
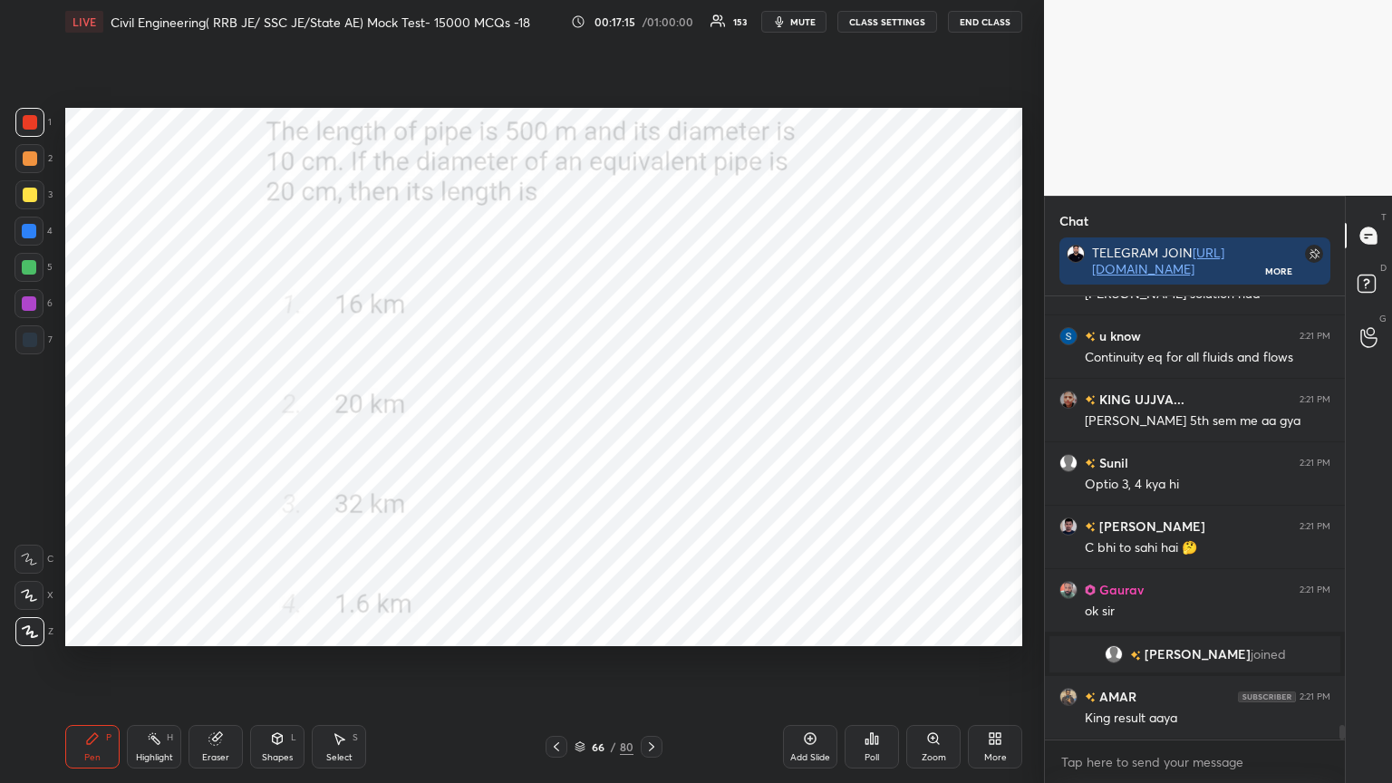
click at [871, 629] on icon at bounding box center [872, 738] width 3 height 11
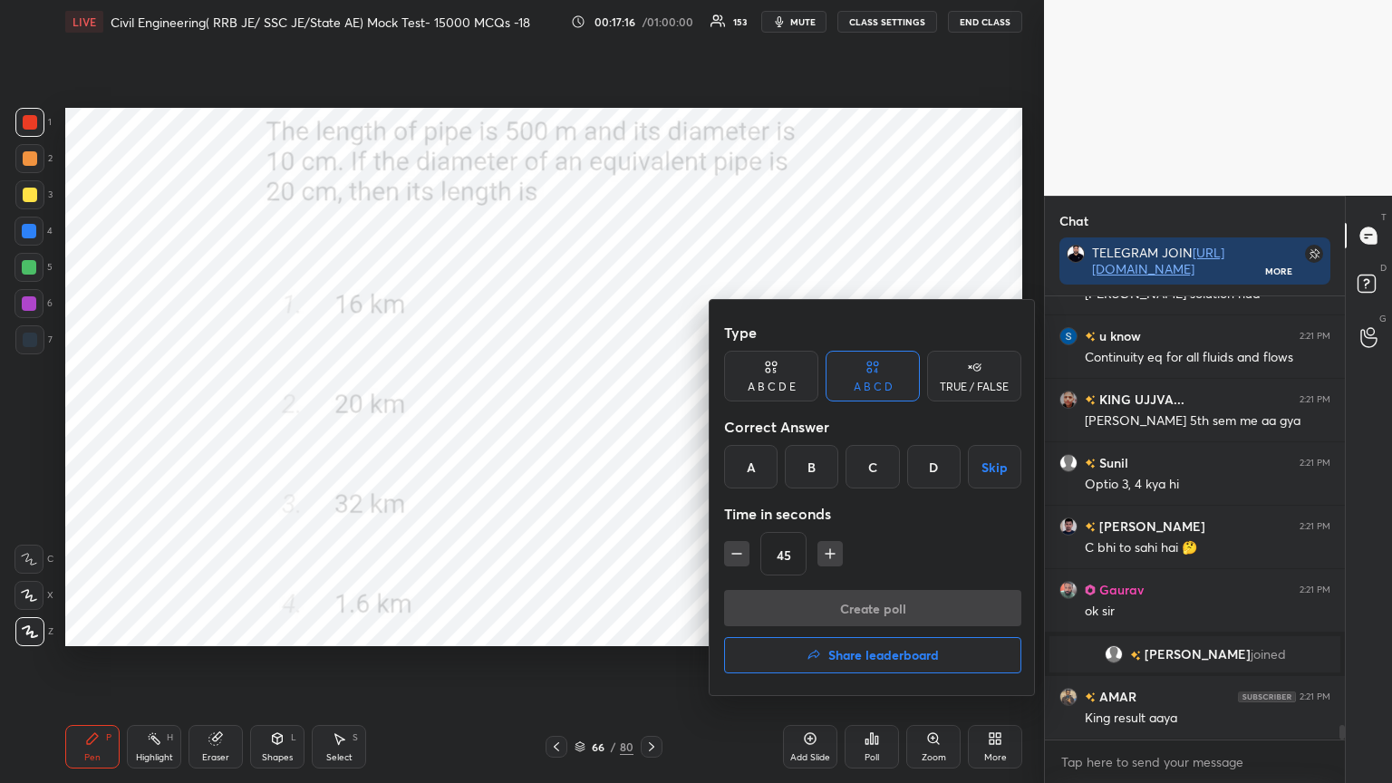
click at [754, 467] on div "A" at bounding box center [750, 467] width 53 height 44
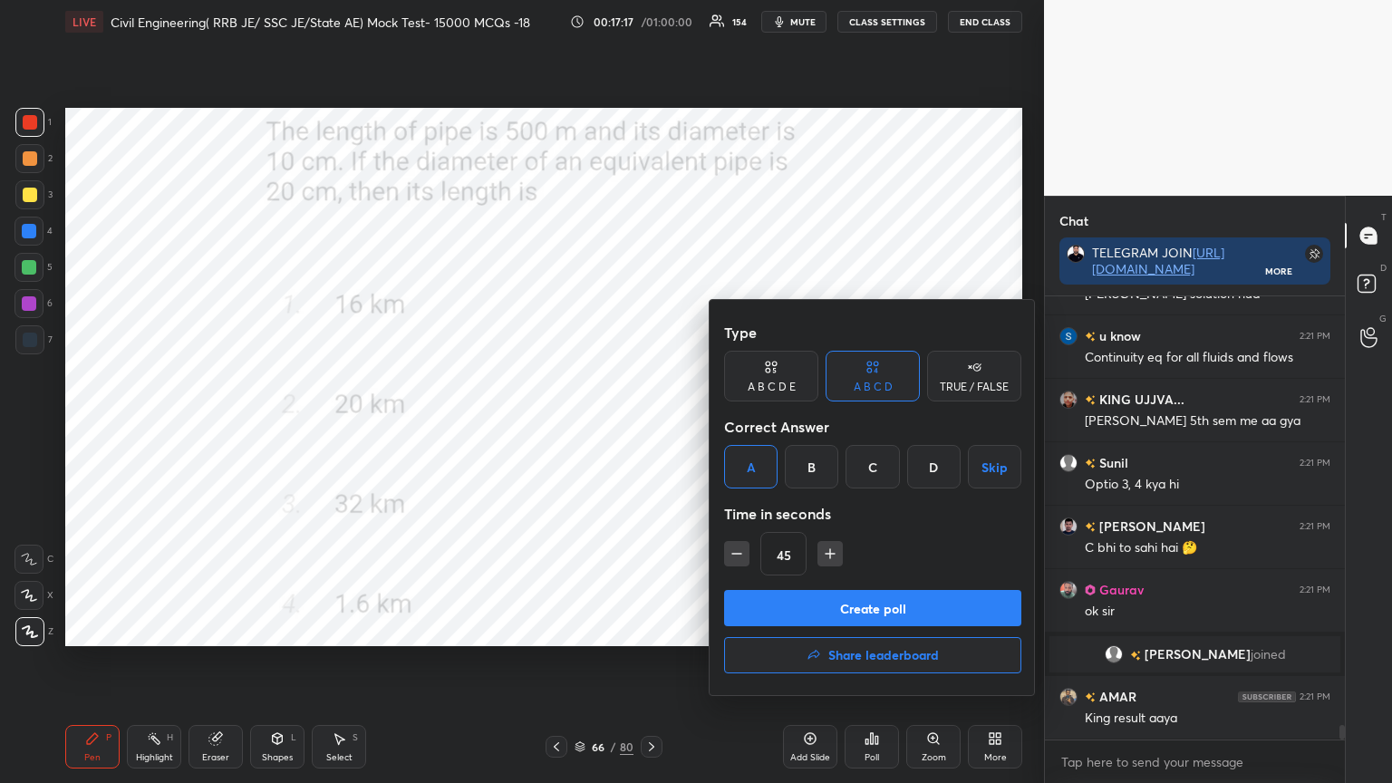
click at [825, 555] on icon "button" at bounding box center [830, 554] width 18 height 18
type input "60"
click at [806, 605] on button "Create poll" at bounding box center [872, 608] width 297 height 36
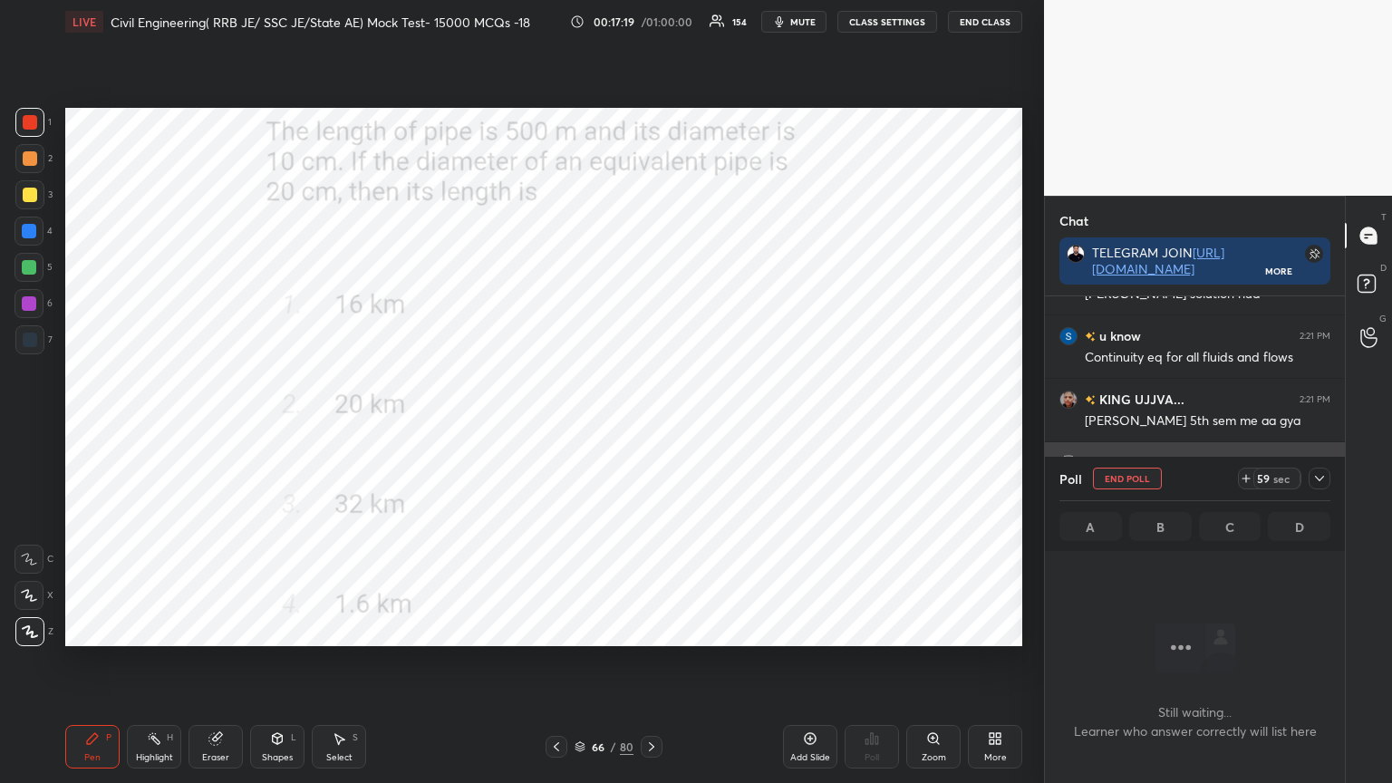
click at [1316, 483] on icon at bounding box center [1319, 478] width 15 height 15
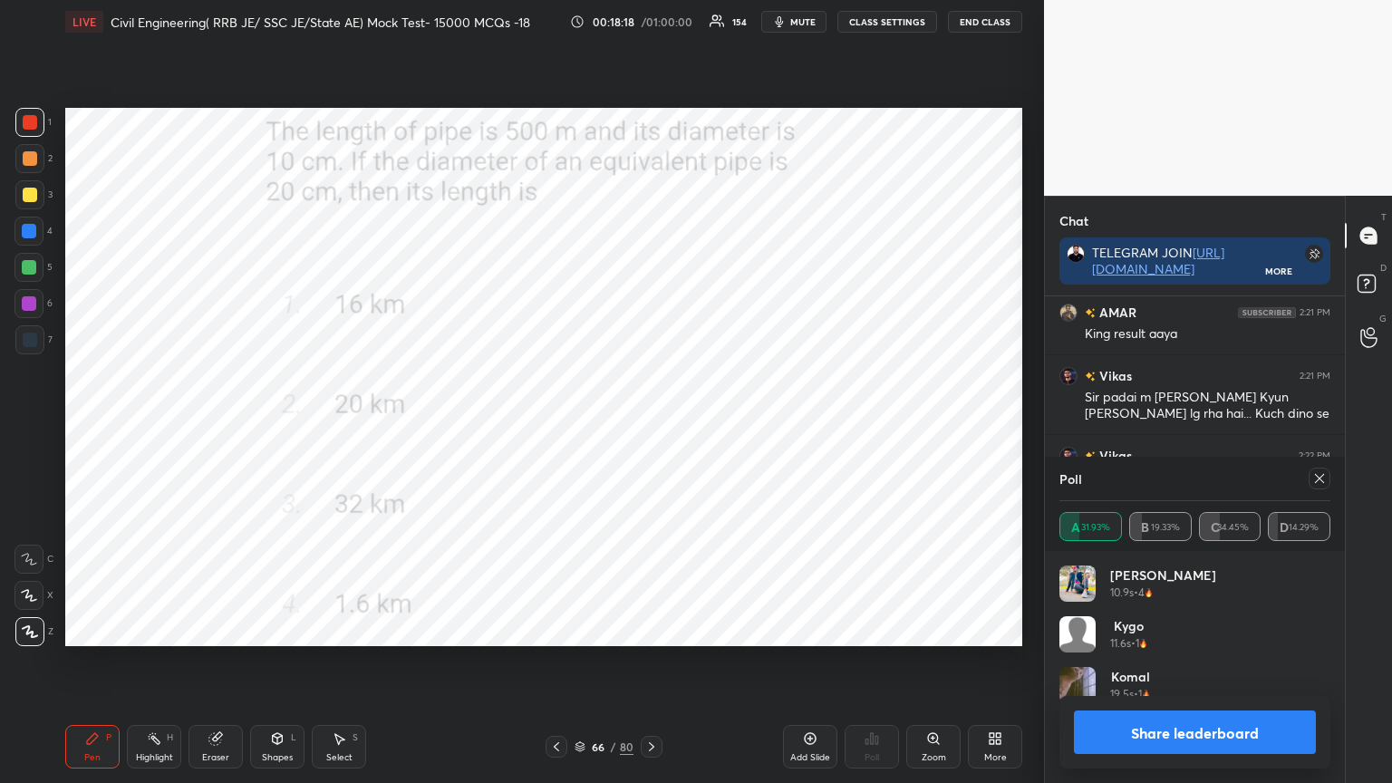
scroll to position [212, 266]
click at [1322, 481] on icon at bounding box center [1319, 478] width 9 height 9
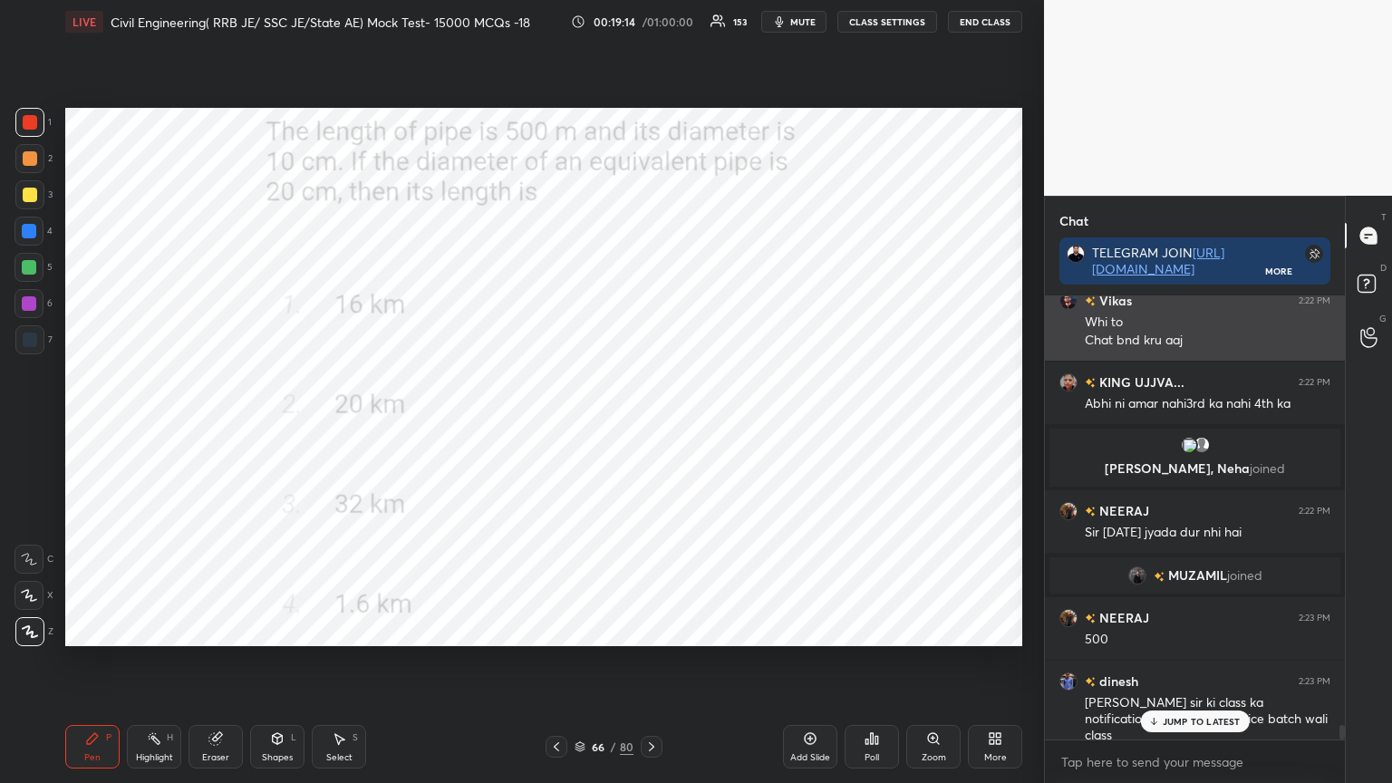
scroll to position [13487, 0]
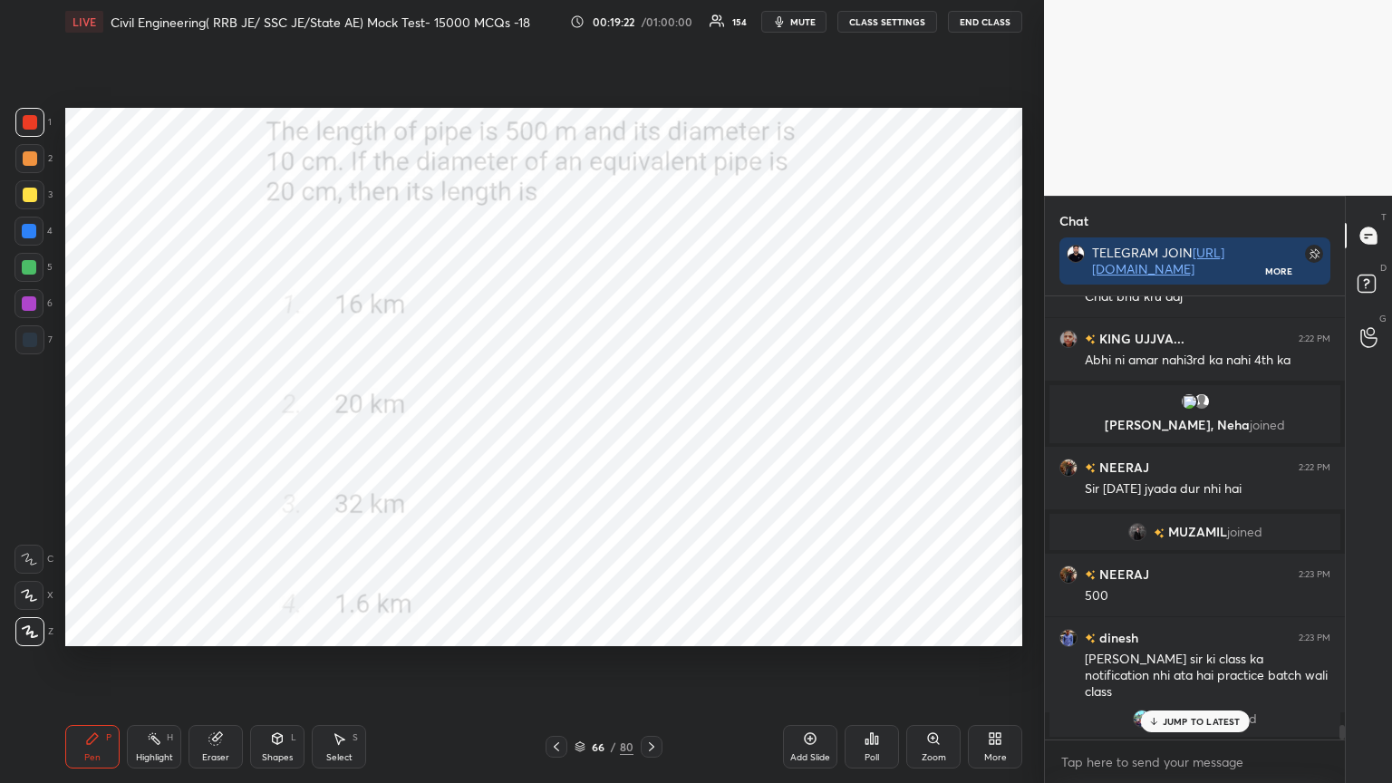
click at [584, 629] on icon at bounding box center [580, 744] width 9 height 5
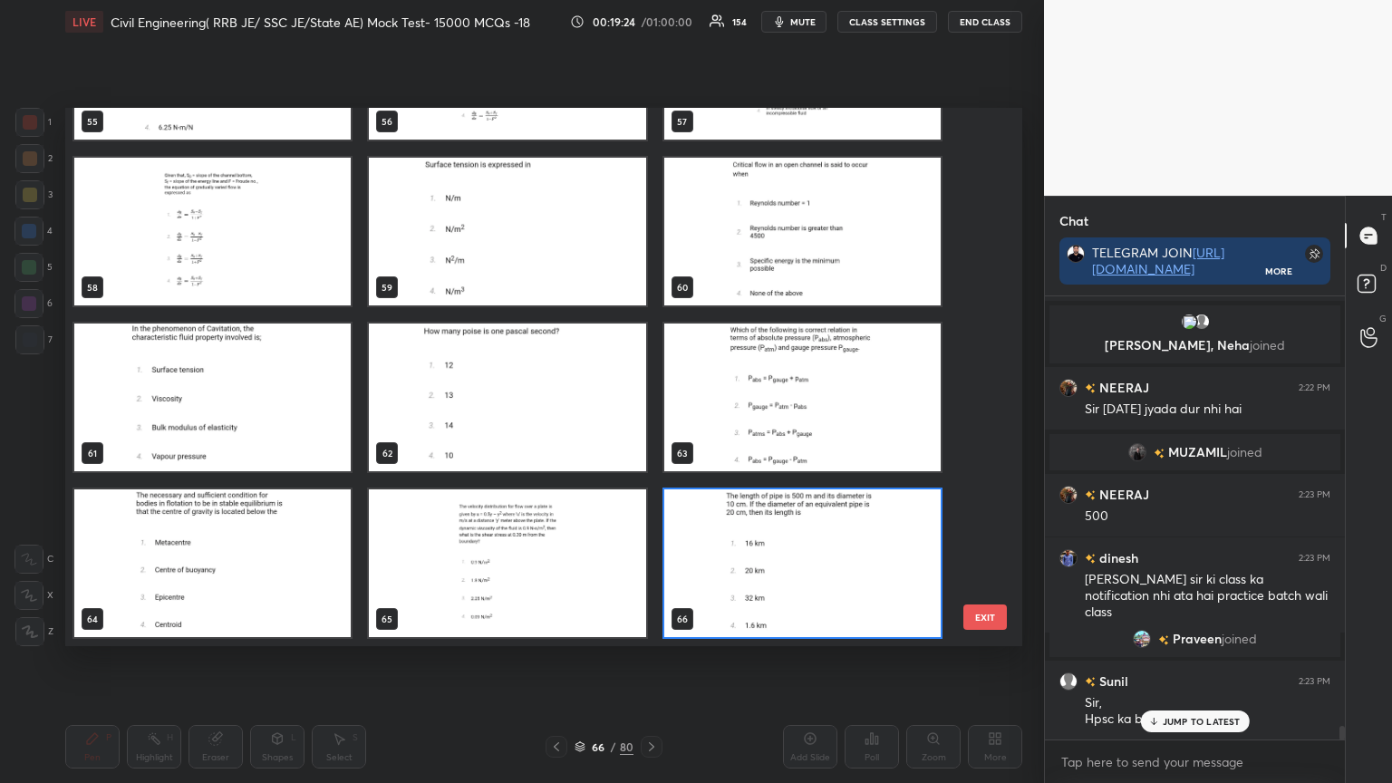
scroll to position [13631, 0]
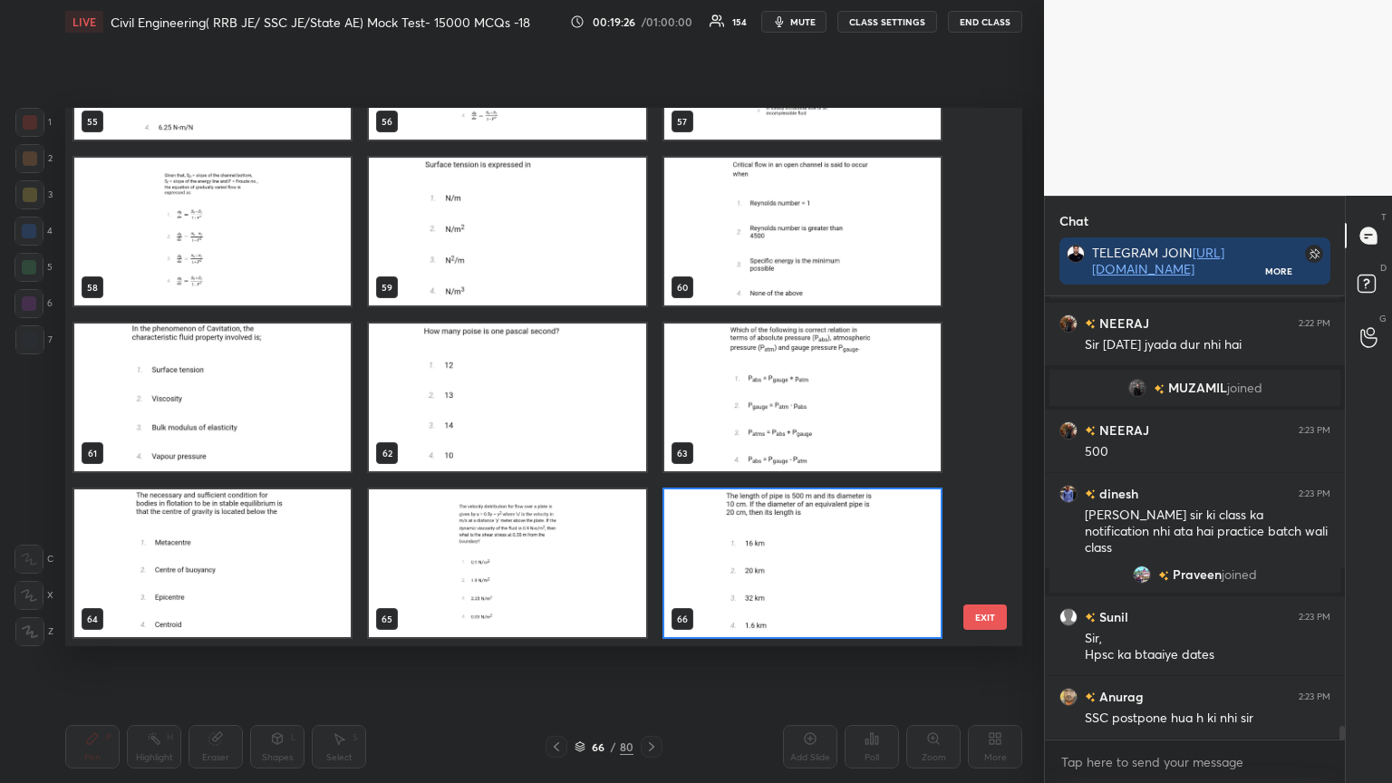
click at [469, 591] on img "grid" at bounding box center [507, 563] width 276 height 148
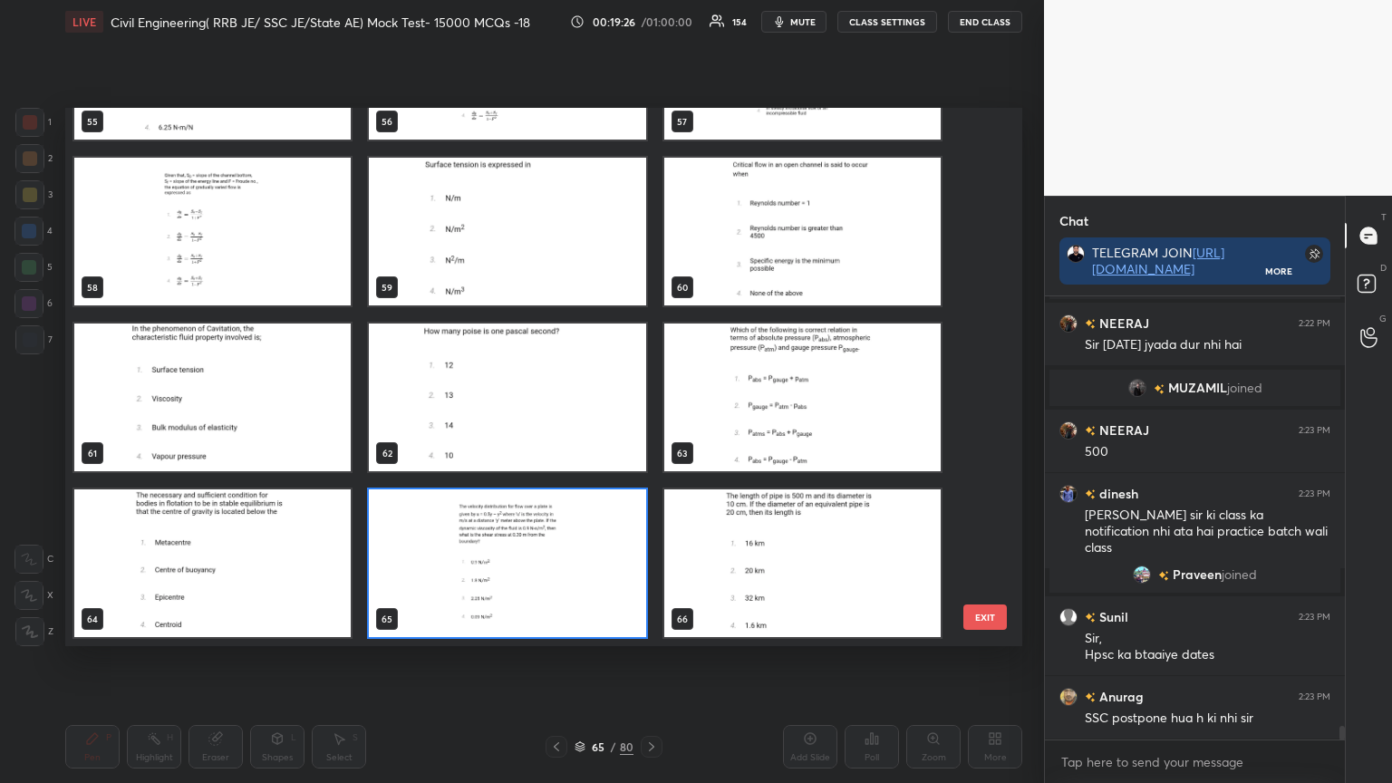
click at [470, 589] on img "grid" at bounding box center [507, 563] width 276 height 148
click at [470, 587] on img "grid" at bounding box center [507, 563] width 276 height 148
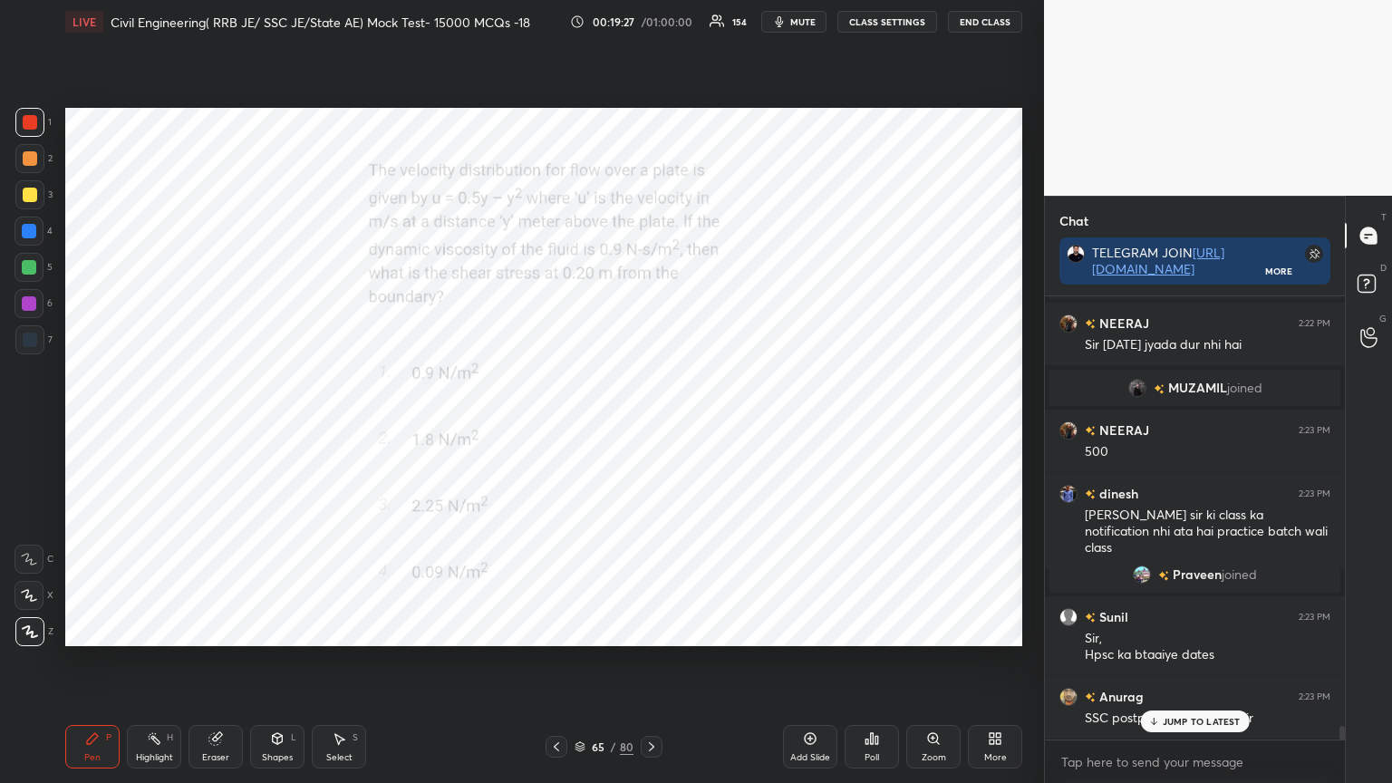
scroll to position [13694, 0]
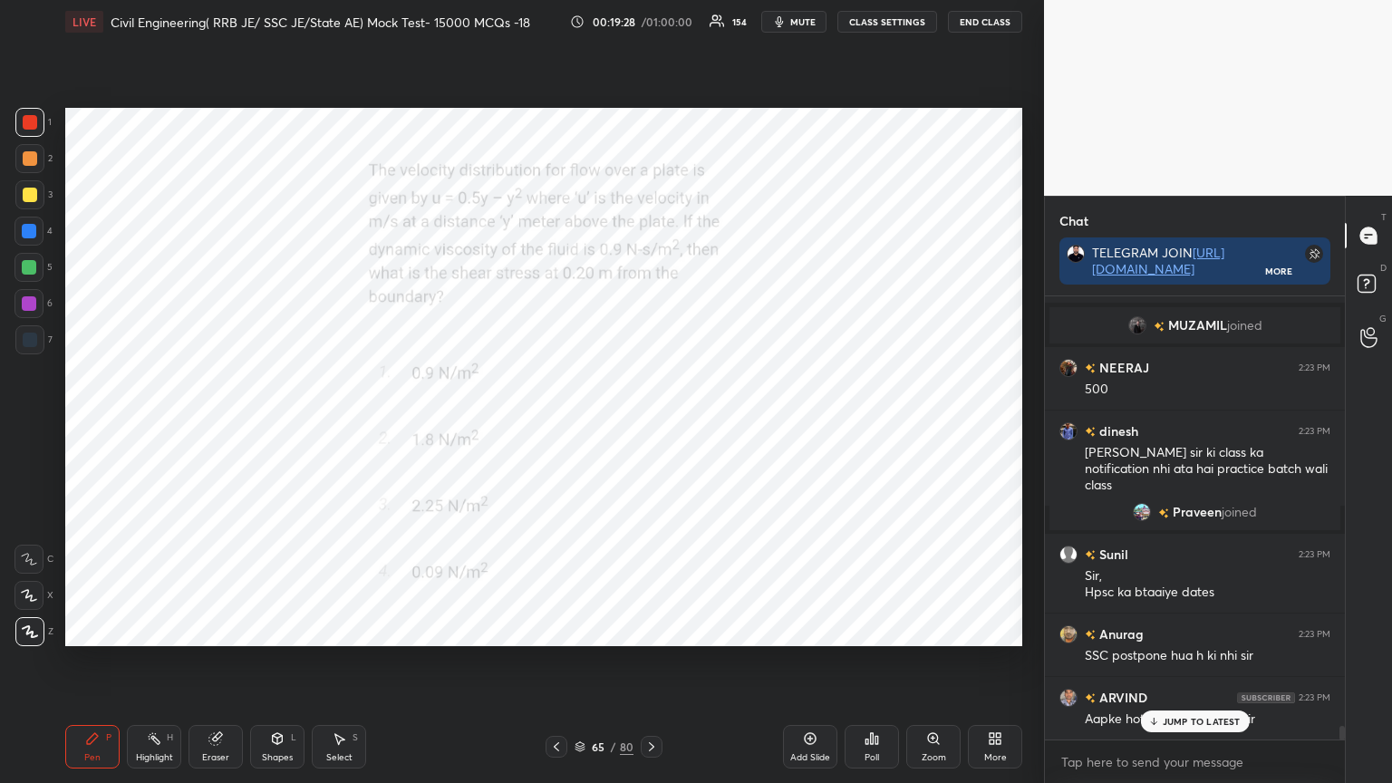
click at [881, 629] on div "Poll" at bounding box center [872, 747] width 54 height 44
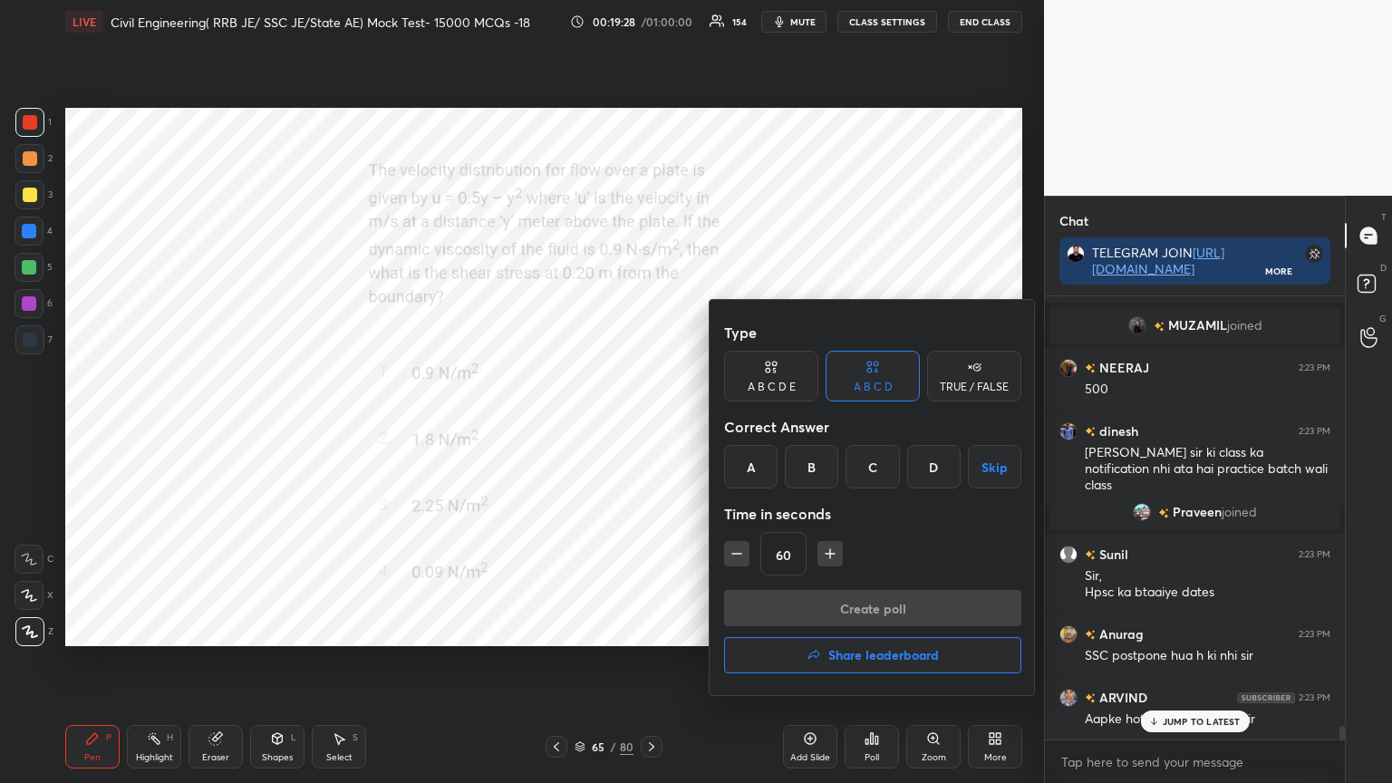
click at [928, 467] on div "D" at bounding box center [933, 467] width 53 height 44
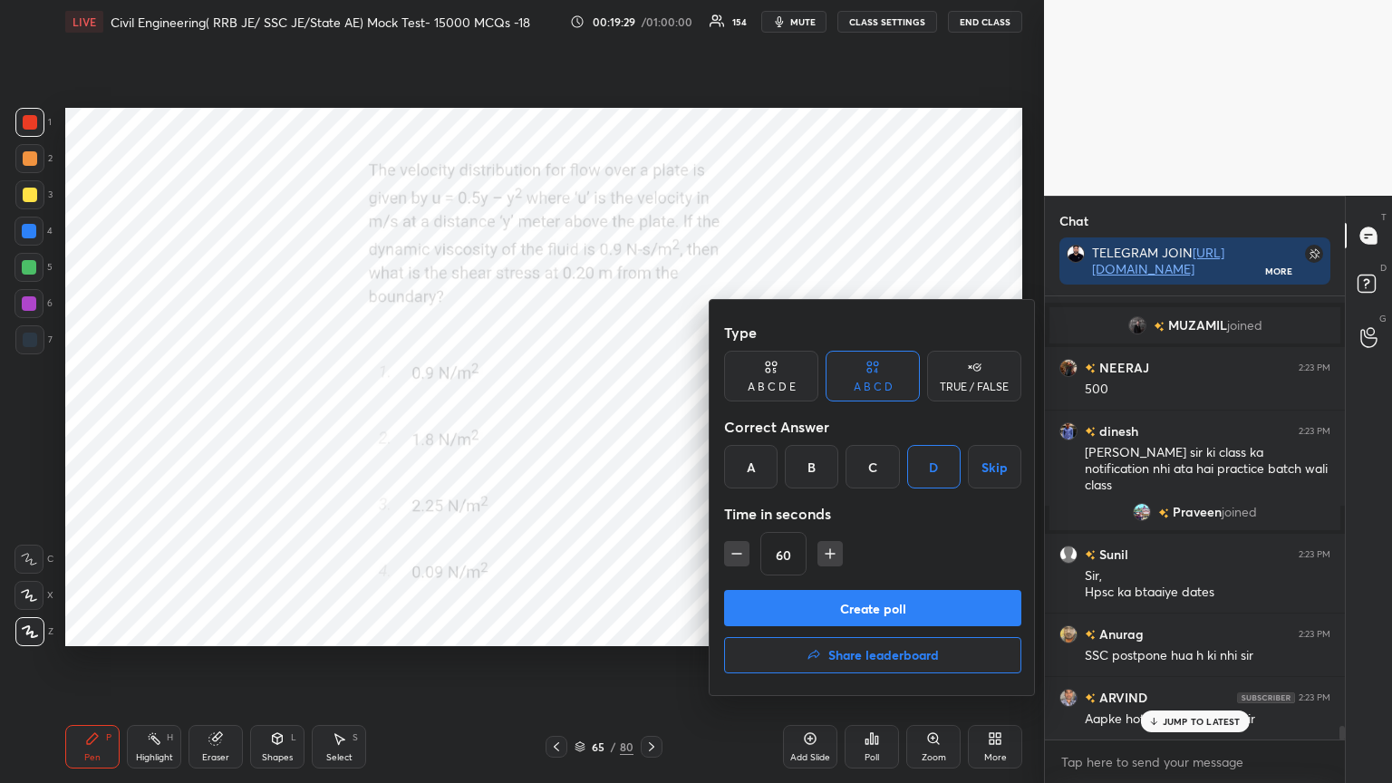
click at [850, 599] on button "Create poll" at bounding box center [872, 608] width 297 height 36
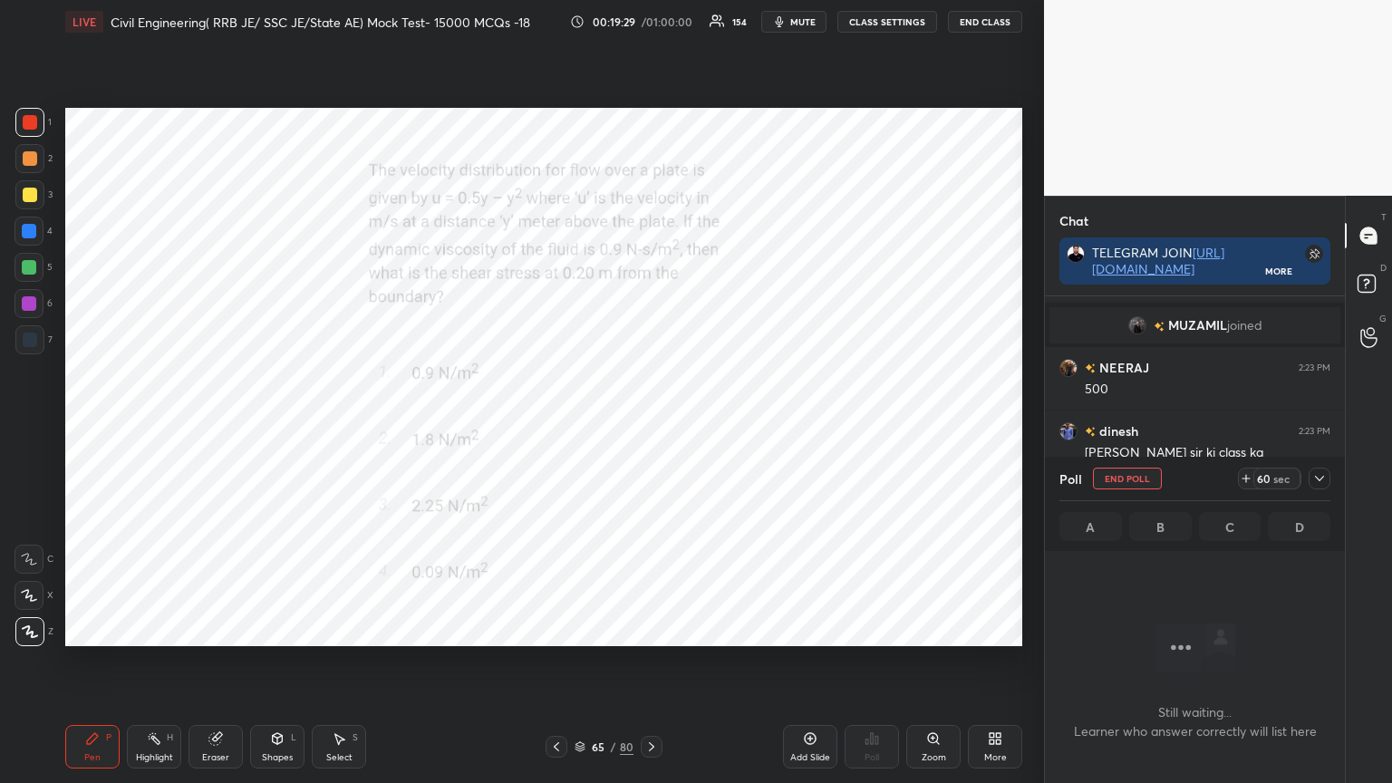
scroll to position [5, 5]
click at [1316, 472] on icon at bounding box center [1319, 478] width 15 height 15
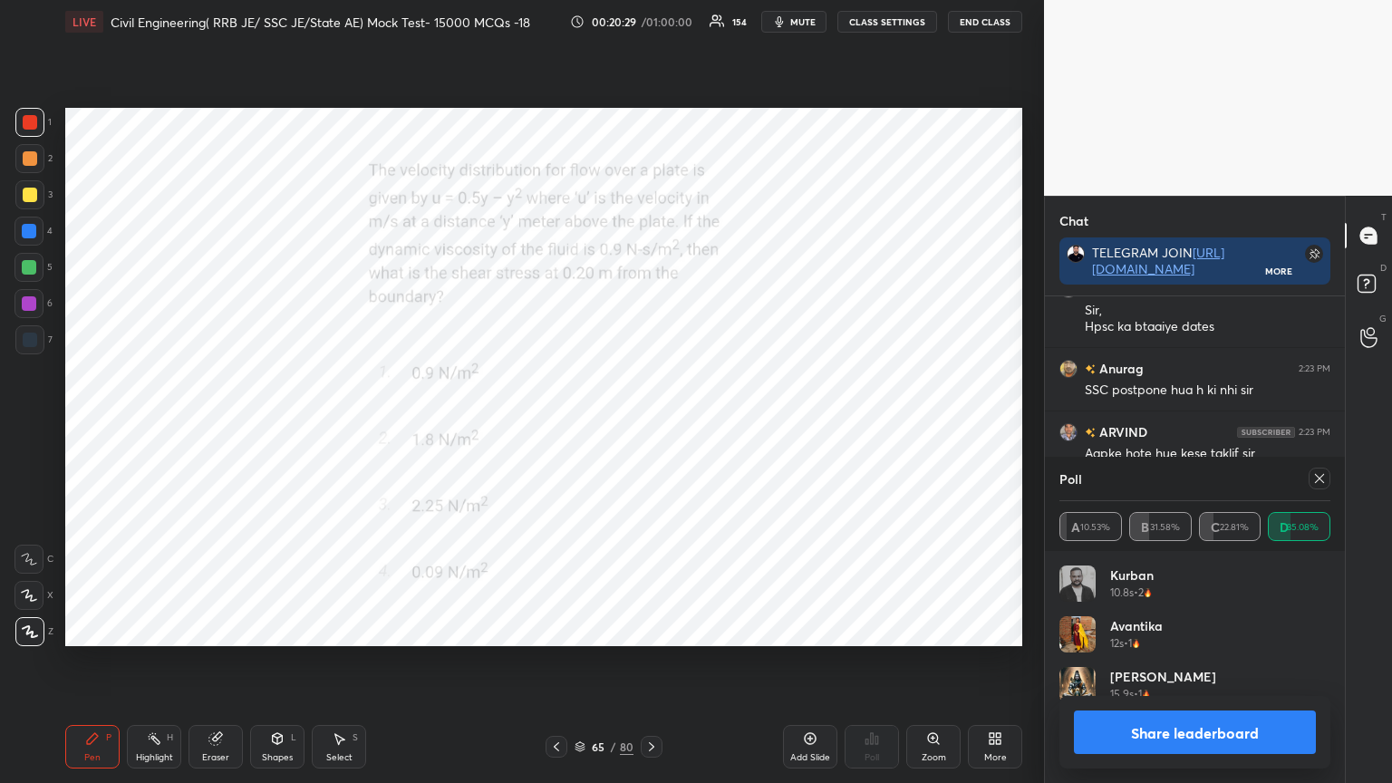
scroll to position [212, 266]
click at [1320, 482] on icon at bounding box center [1319, 478] width 15 height 15
type textarea "x"
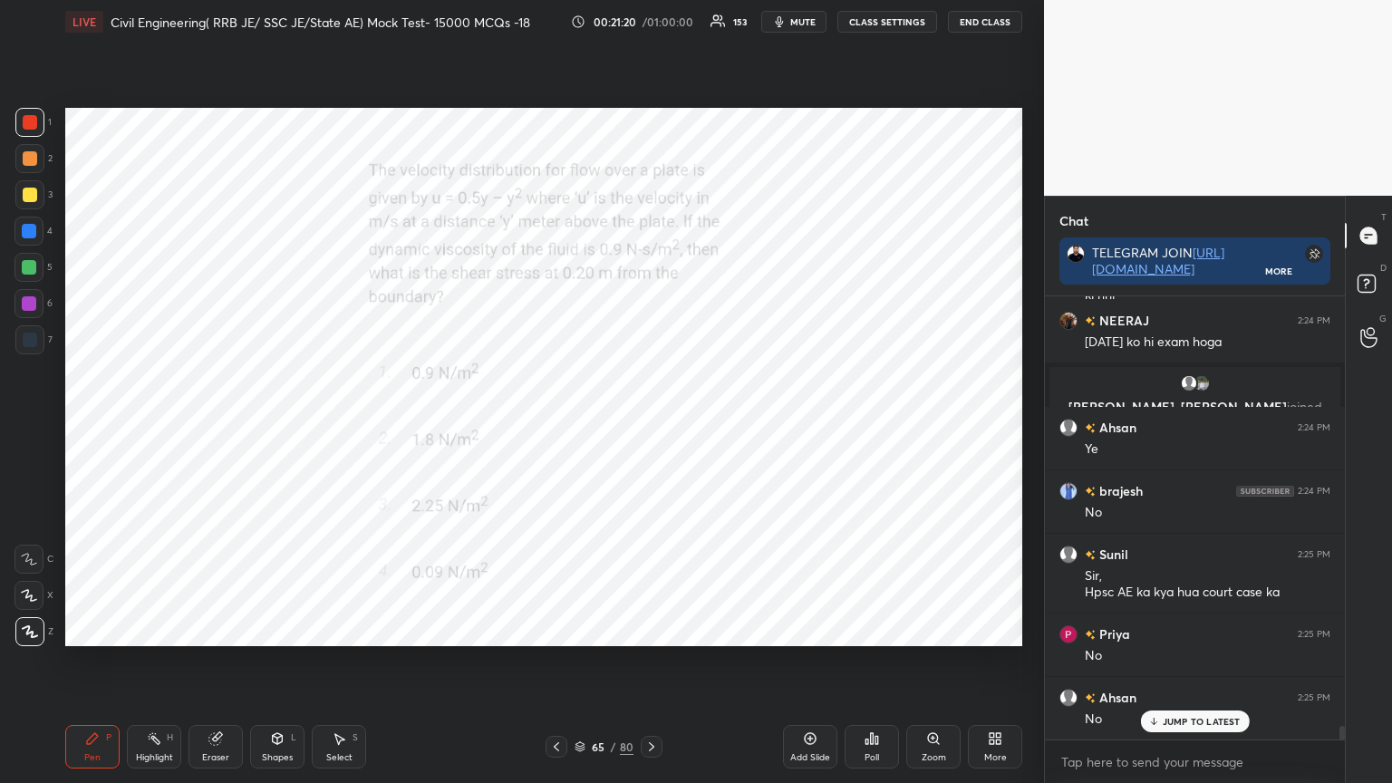
scroll to position [14334, 0]
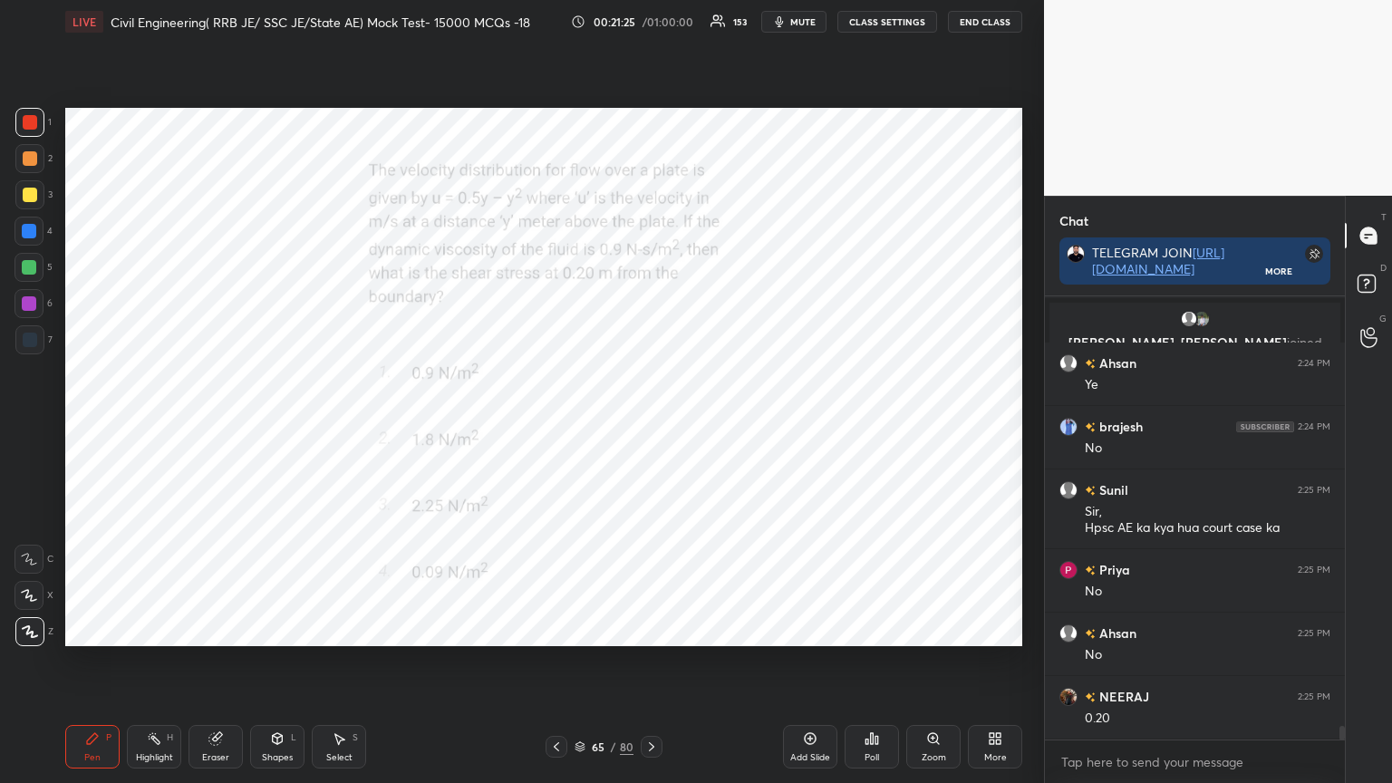
click at [557, 629] on icon at bounding box center [556, 746] width 5 height 9
click at [870, 629] on icon at bounding box center [872, 738] width 15 height 15
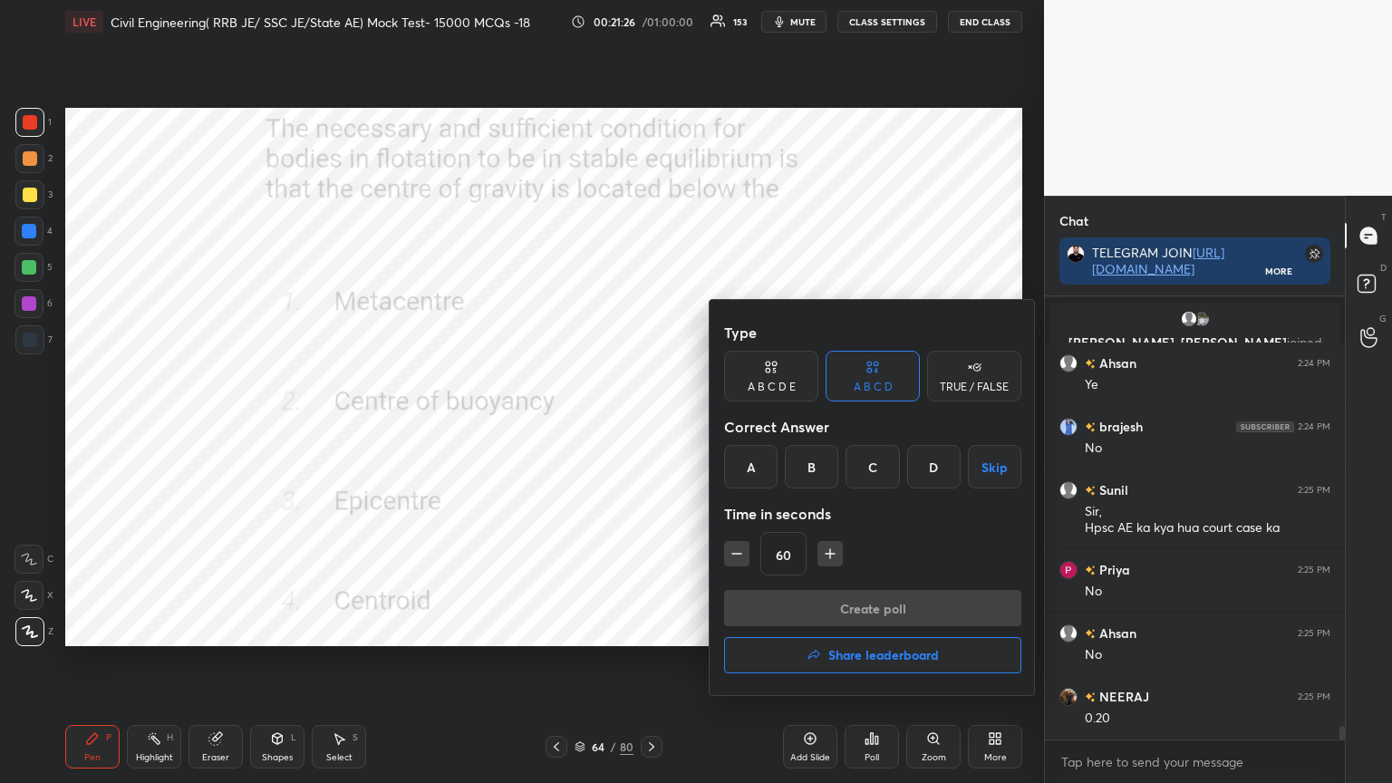
click at [758, 463] on div "A" at bounding box center [750, 467] width 53 height 44
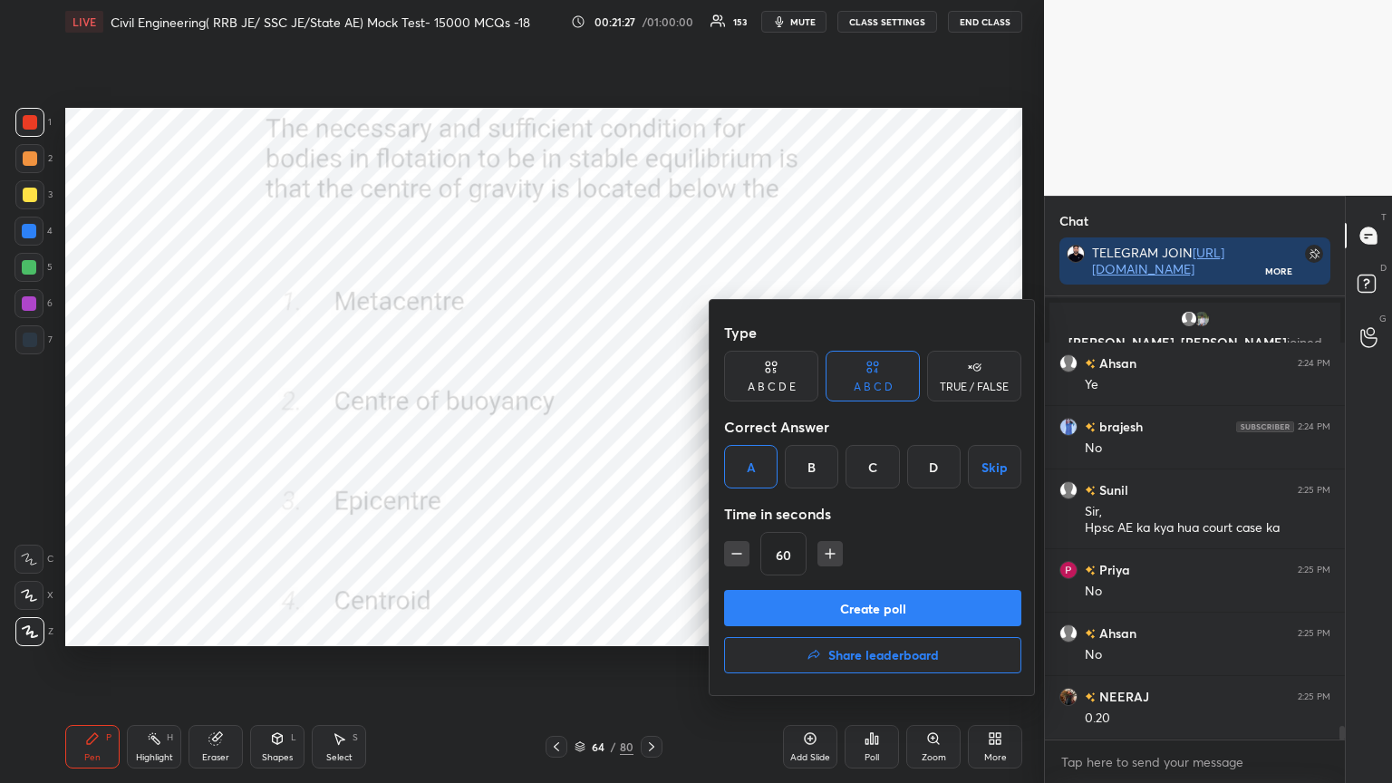
click at [735, 560] on icon "button" at bounding box center [737, 554] width 18 height 18
click at [736, 557] on icon "button" at bounding box center [737, 554] width 18 height 18
type input "30"
click at [779, 598] on button "Create poll" at bounding box center [872, 608] width 297 height 36
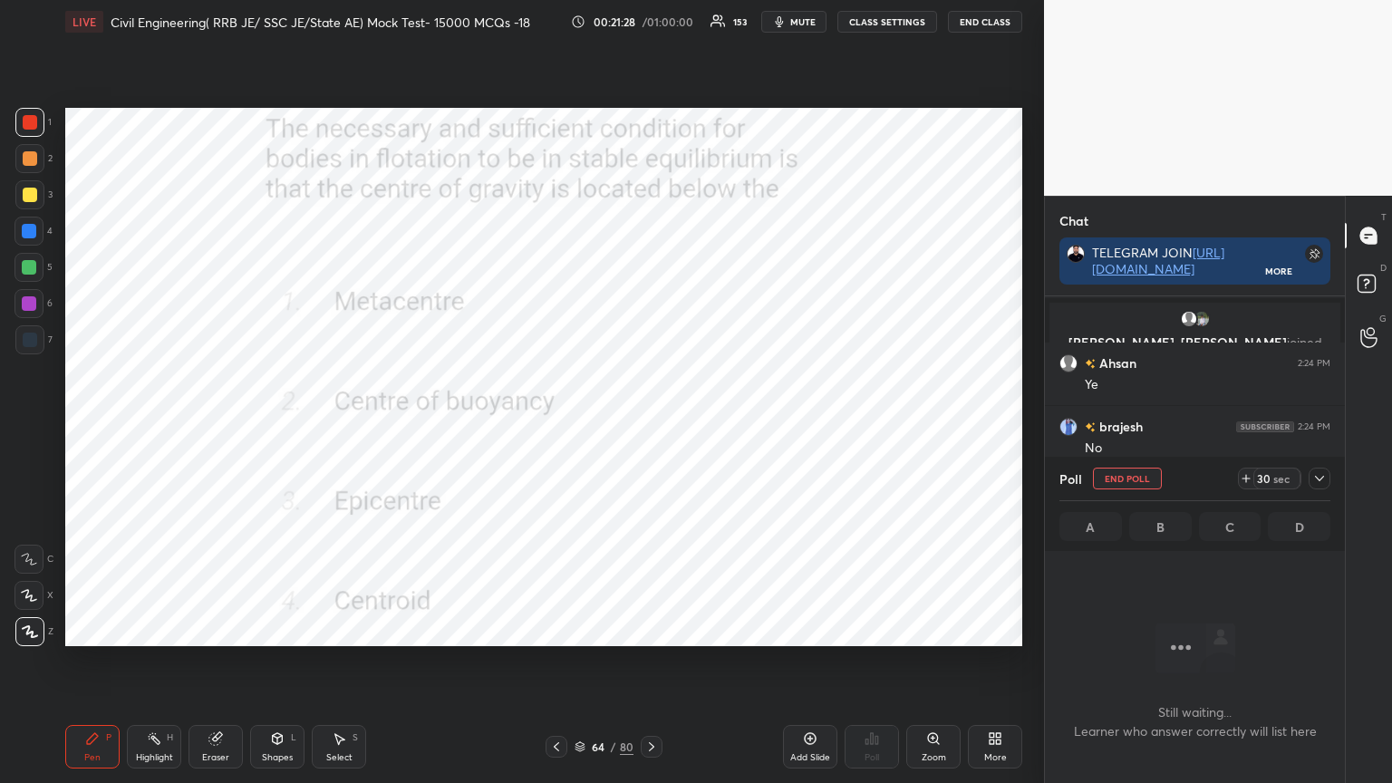
scroll to position [5, 5]
click at [1321, 478] on icon at bounding box center [1319, 478] width 15 height 15
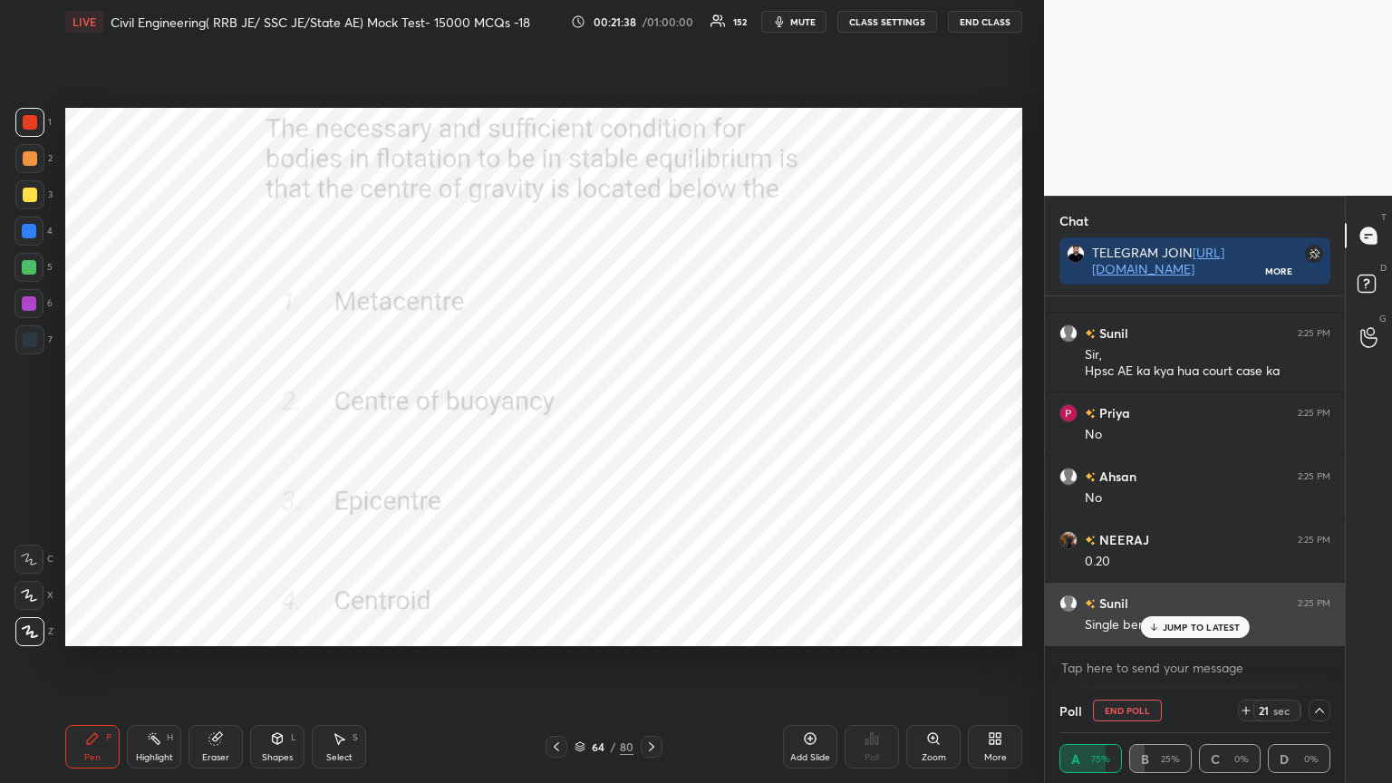
click at [1208, 626] on p "JUMP TO LATEST" at bounding box center [1202, 627] width 78 height 11
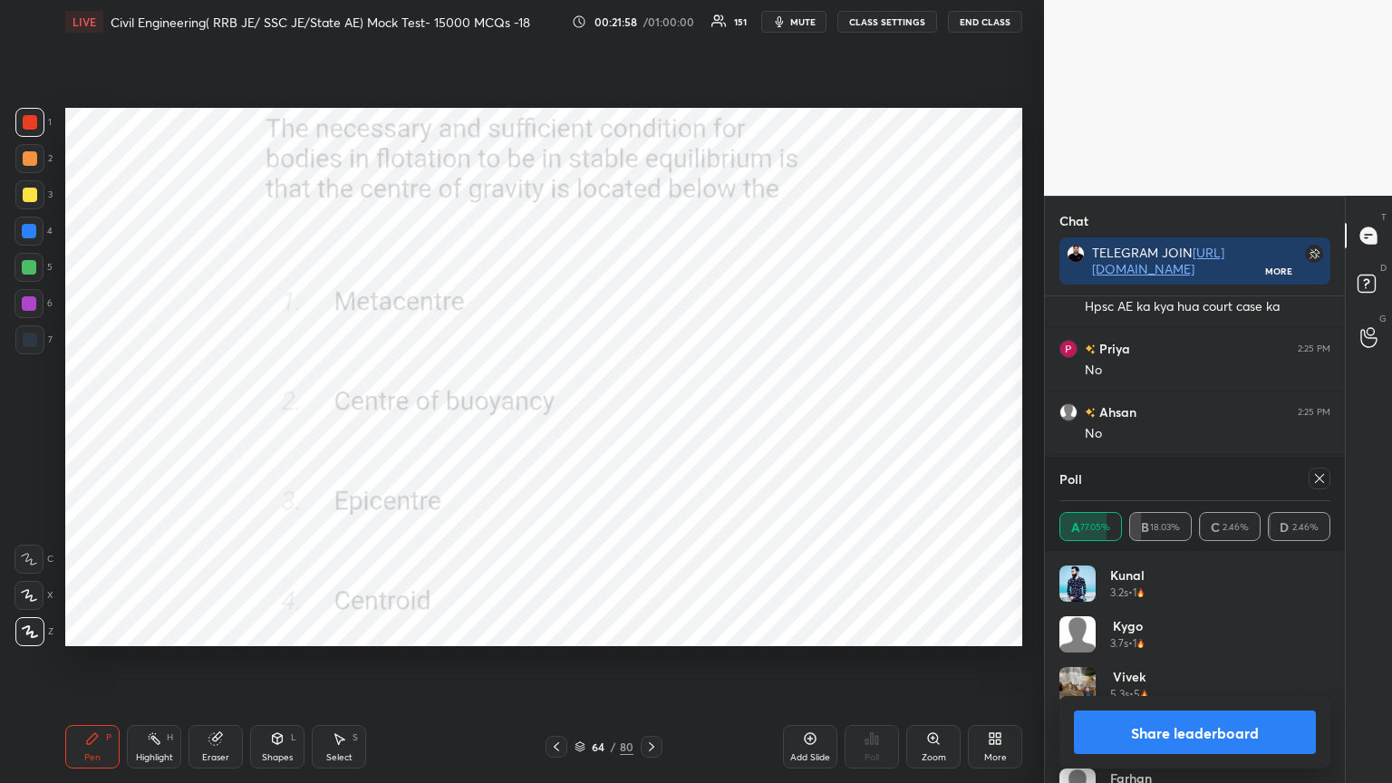
scroll to position [14618, 0]
click at [1324, 475] on icon at bounding box center [1319, 478] width 15 height 15
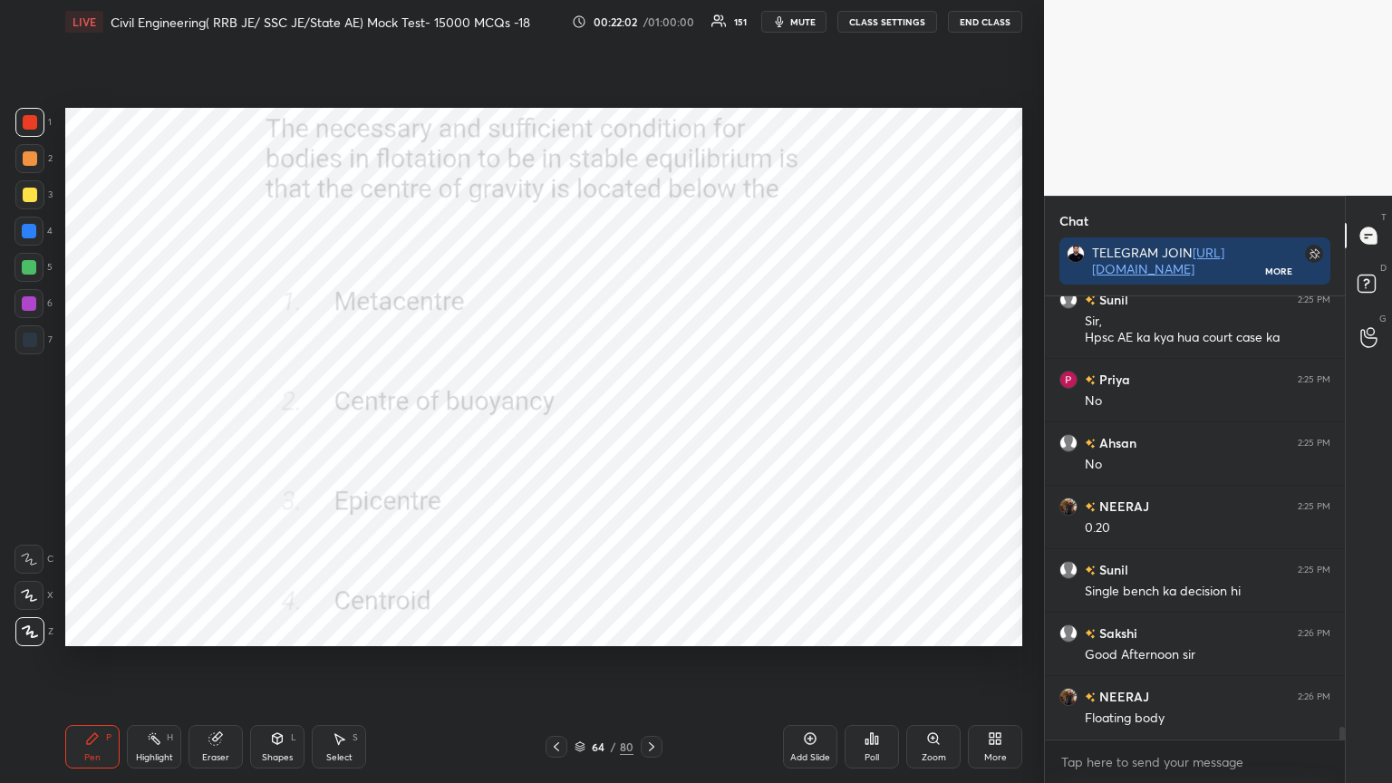
scroll to position [438, 295]
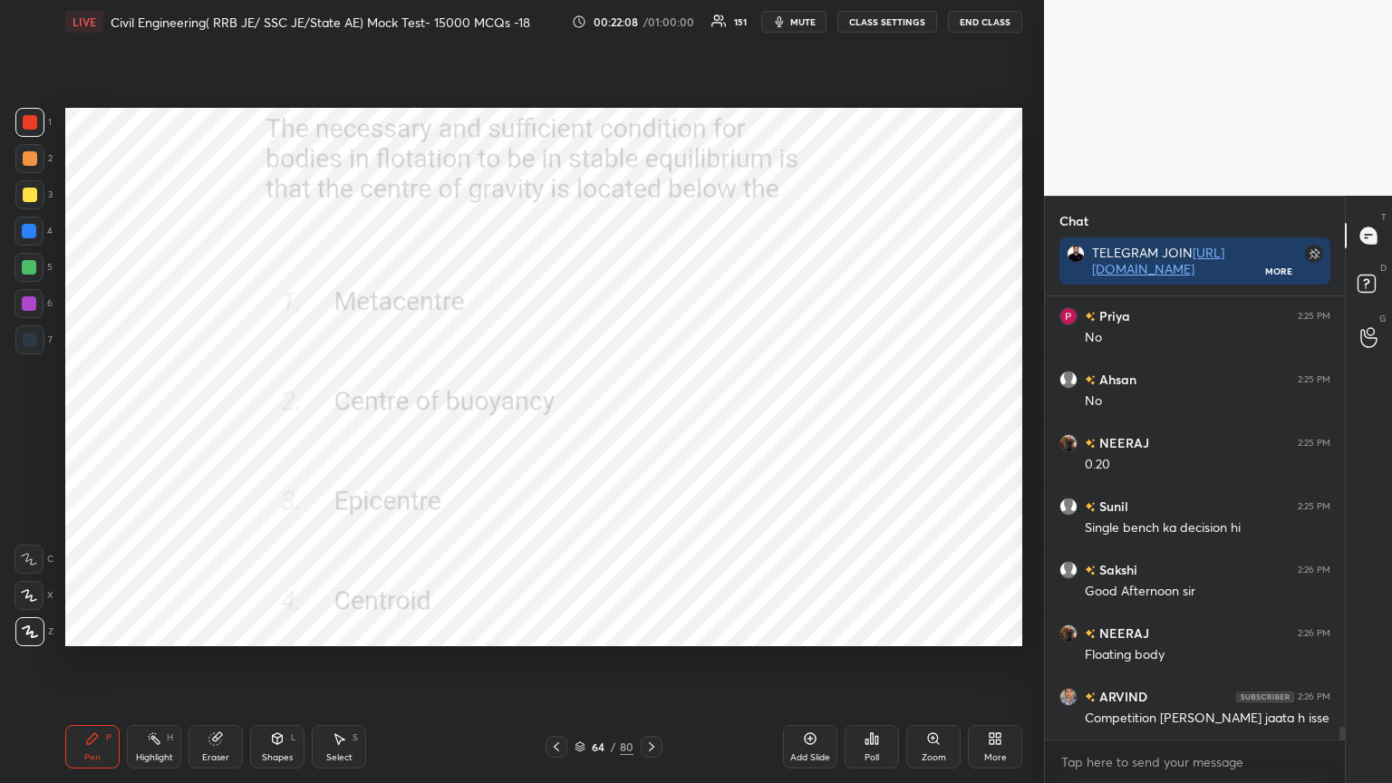
click at [556, 629] on icon at bounding box center [556, 747] width 15 height 15
click at [867, 629] on icon at bounding box center [867, 742] width 3 height 5
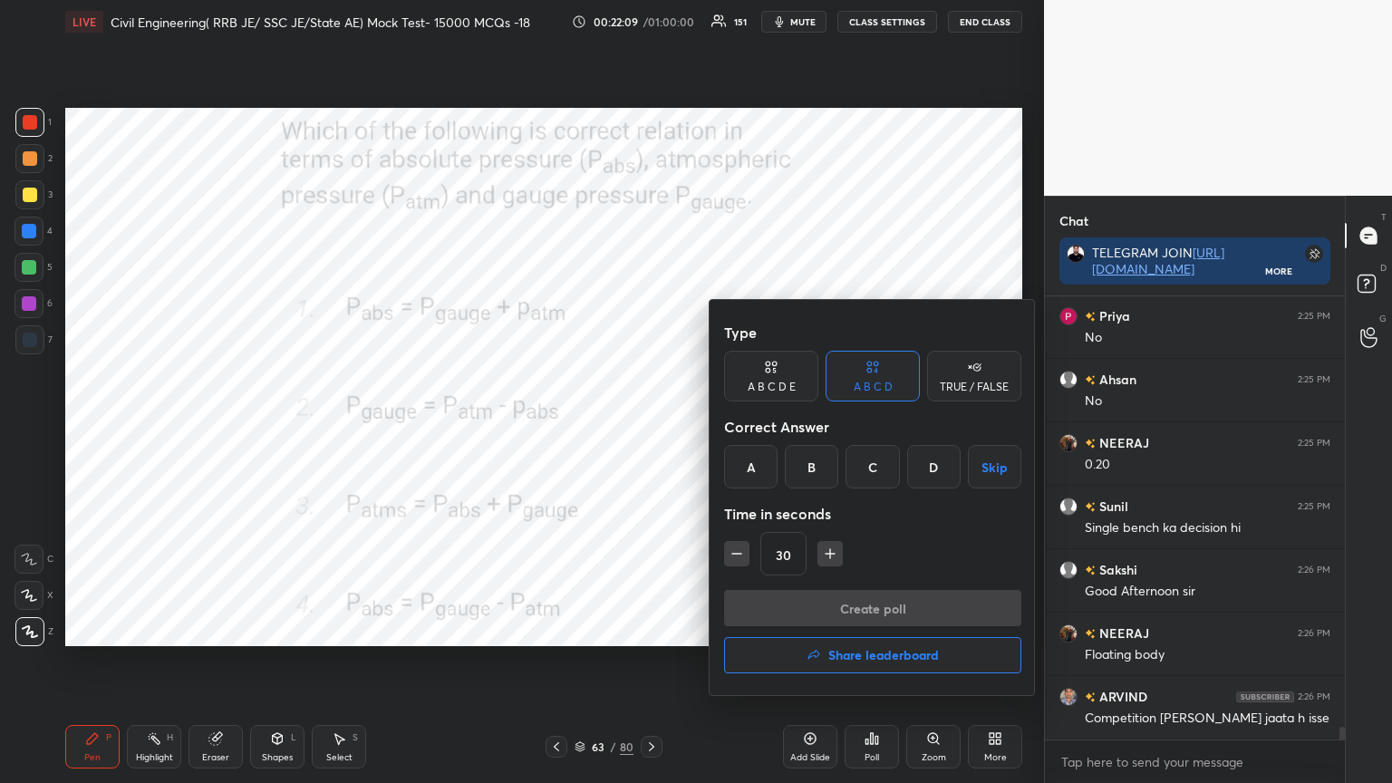
click at [750, 458] on div "A" at bounding box center [750, 467] width 53 height 44
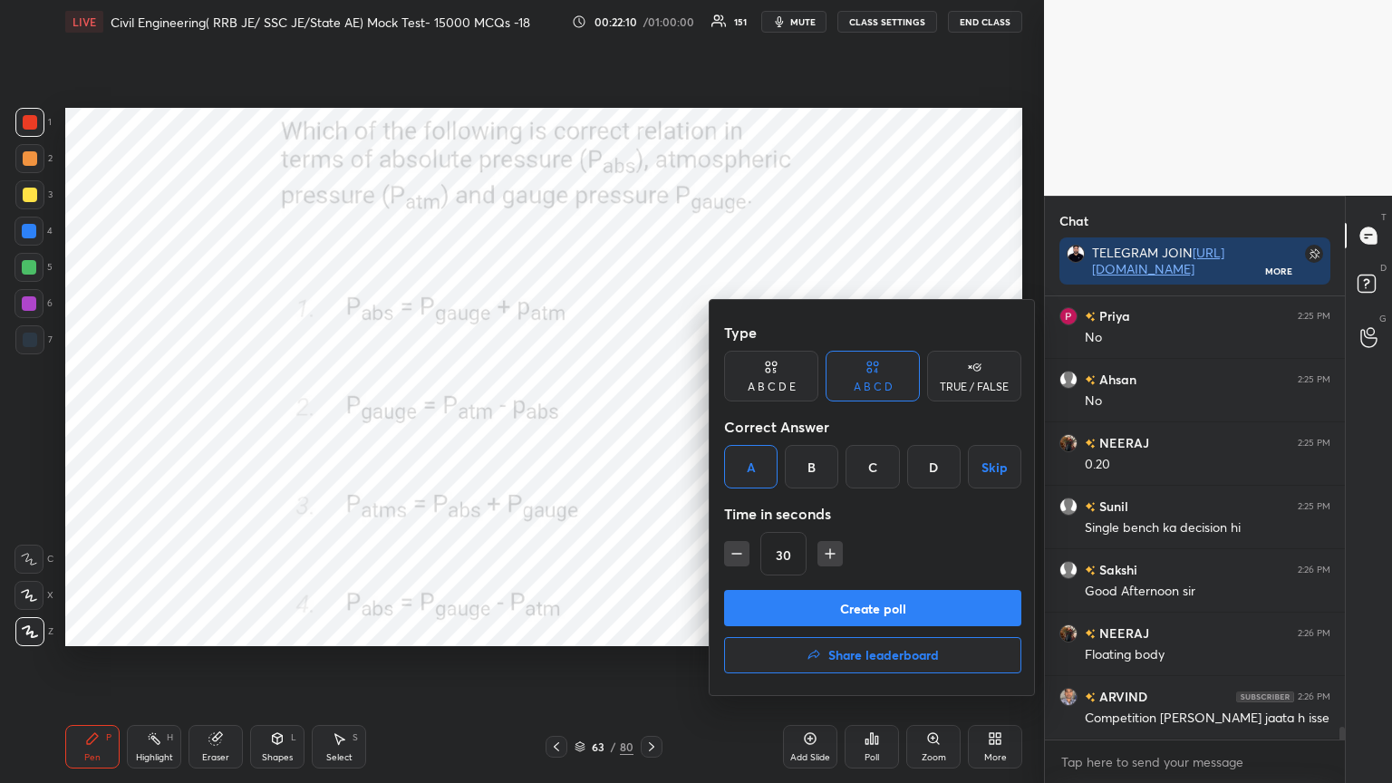
click at [778, 607] on button "Create poll" at bounding box center [872, 608] width 297 height 36
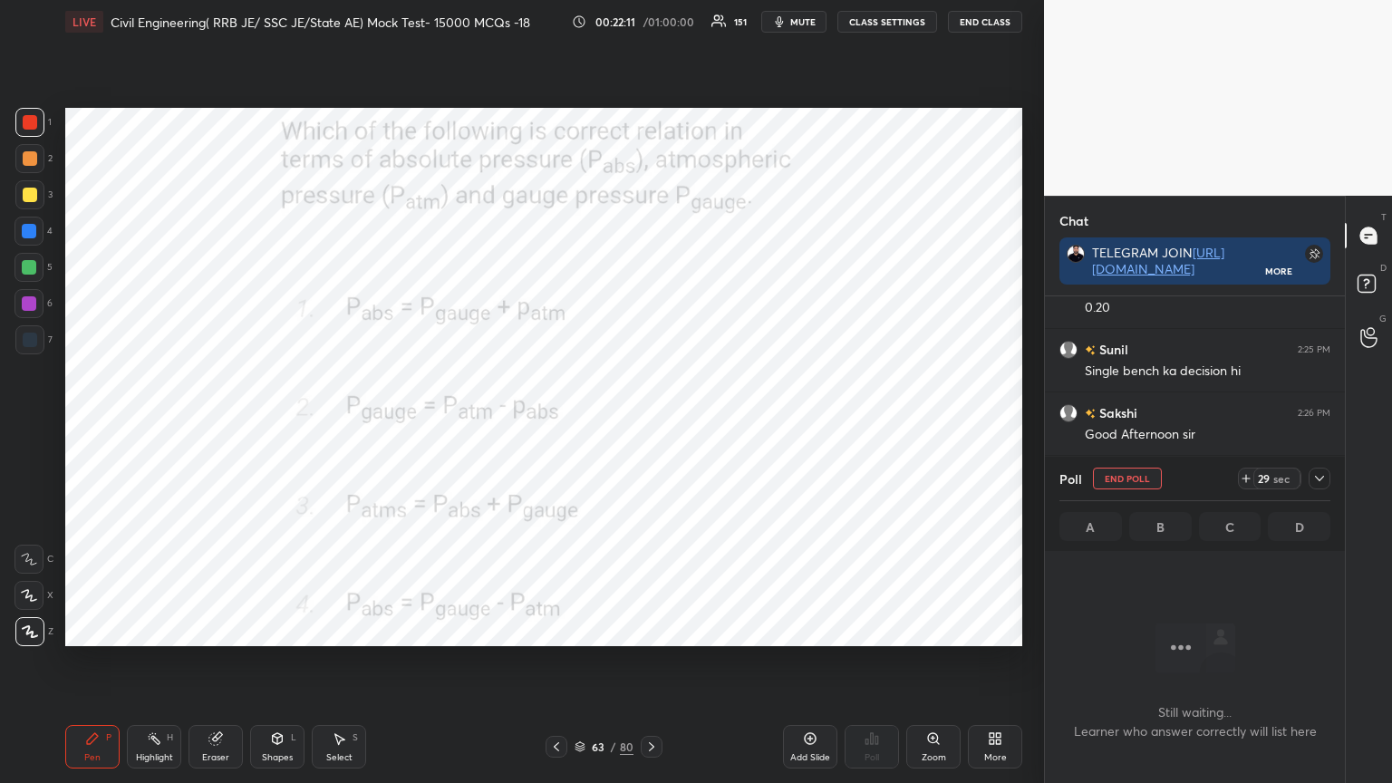
click at [1325, 480] on icon at bounding box center [1319, 478] width 15 height 15
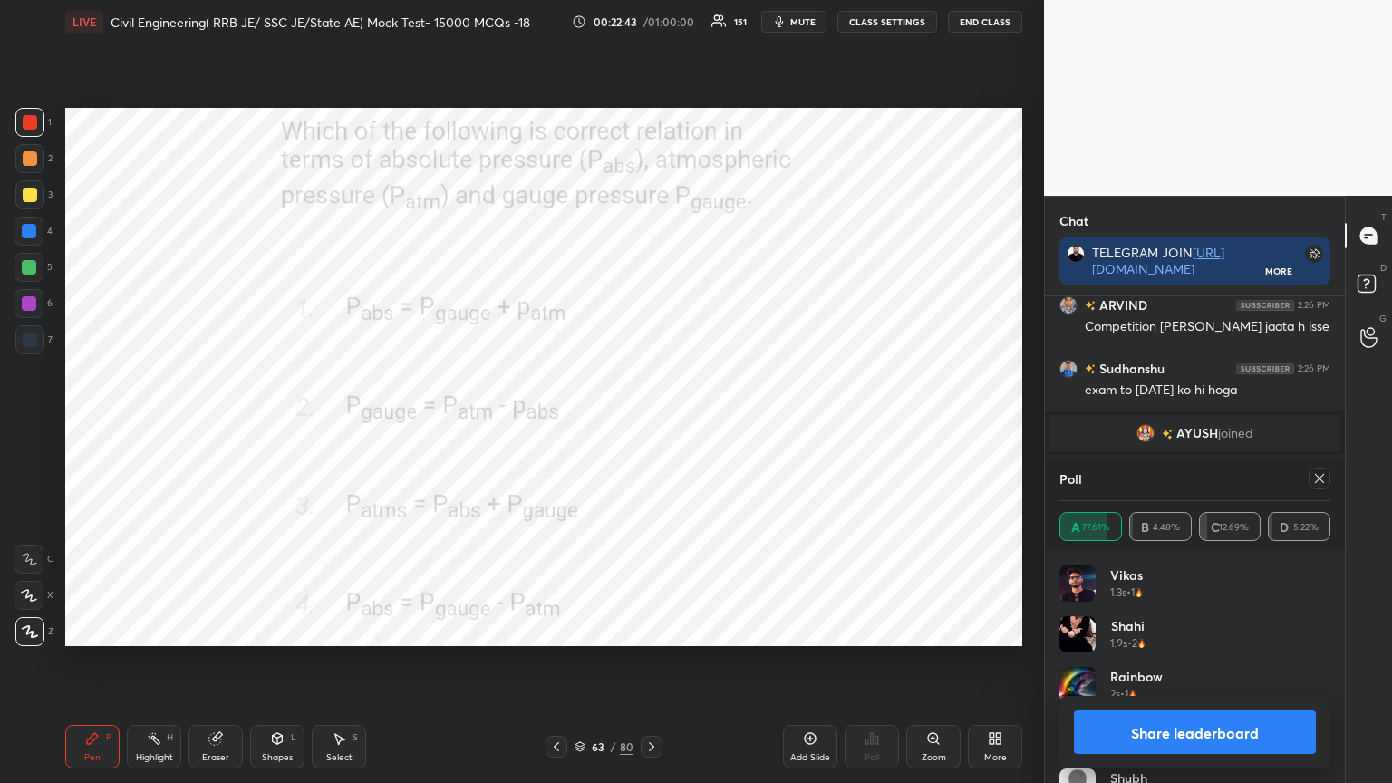
click at [1327, 475] on div at bounding box center [1320, 479] width 22 height 22
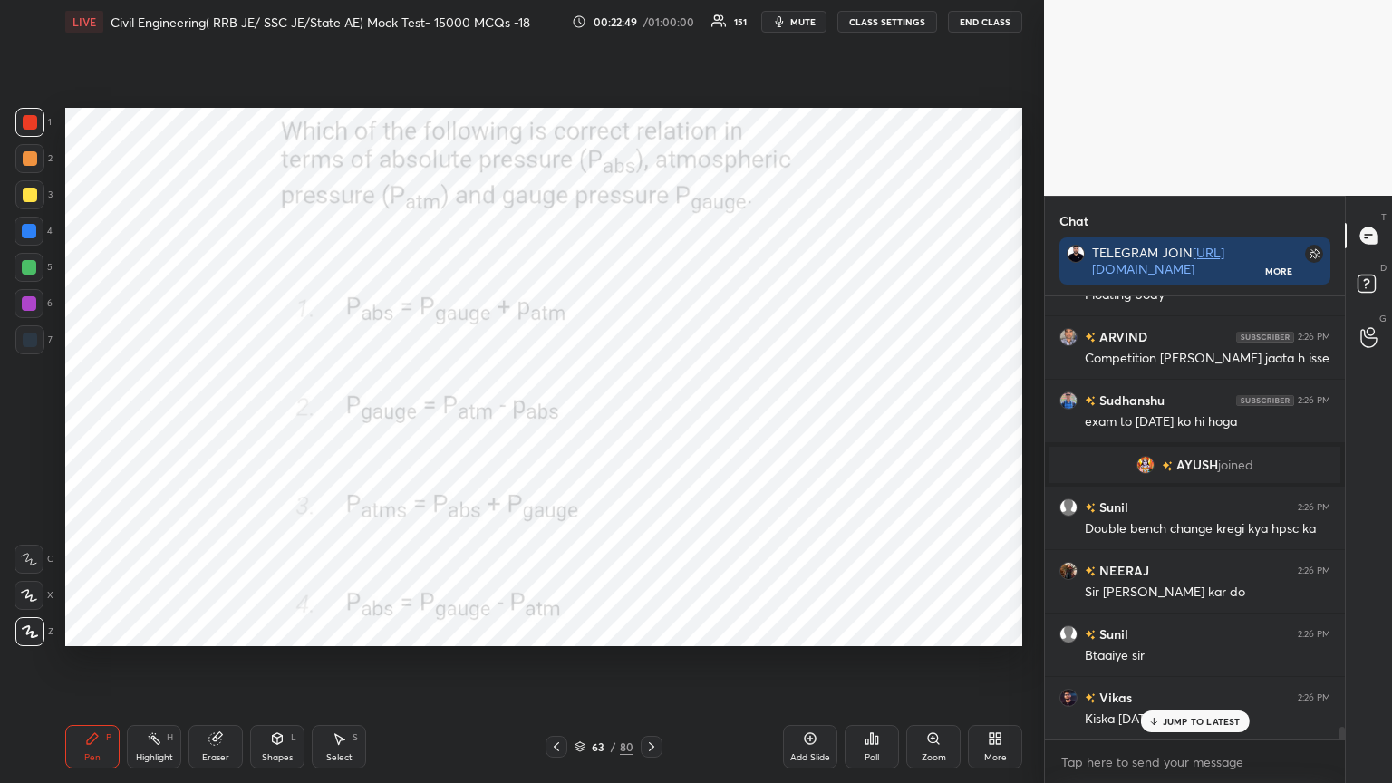
click at [552, 629] on icon at bounding box center [556, 747] width 15 height 15
click at [884, 629] on div "Poll" at bounding box center [872, 747] width 54 height 44
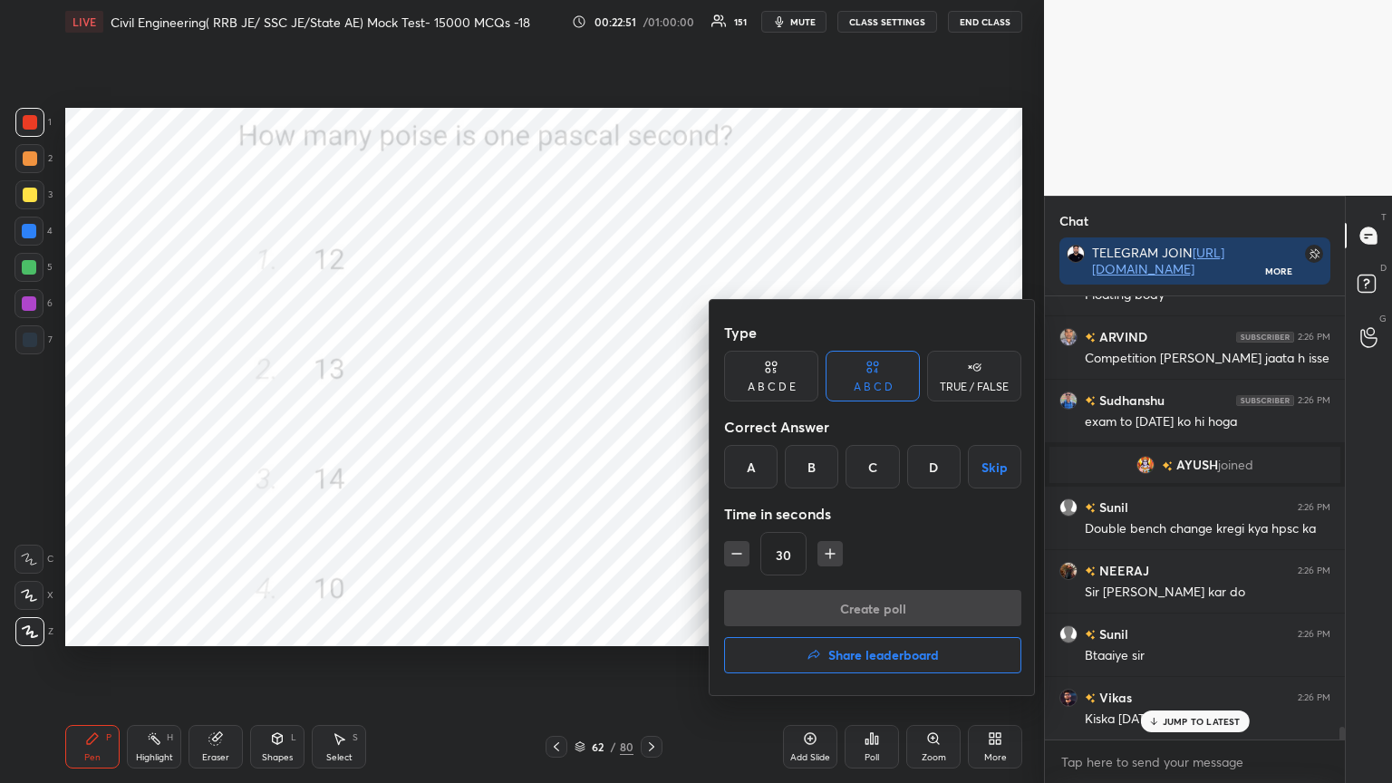
click at [945, 466] on div "D" at bounding box center [933, 467] width 53 height 44
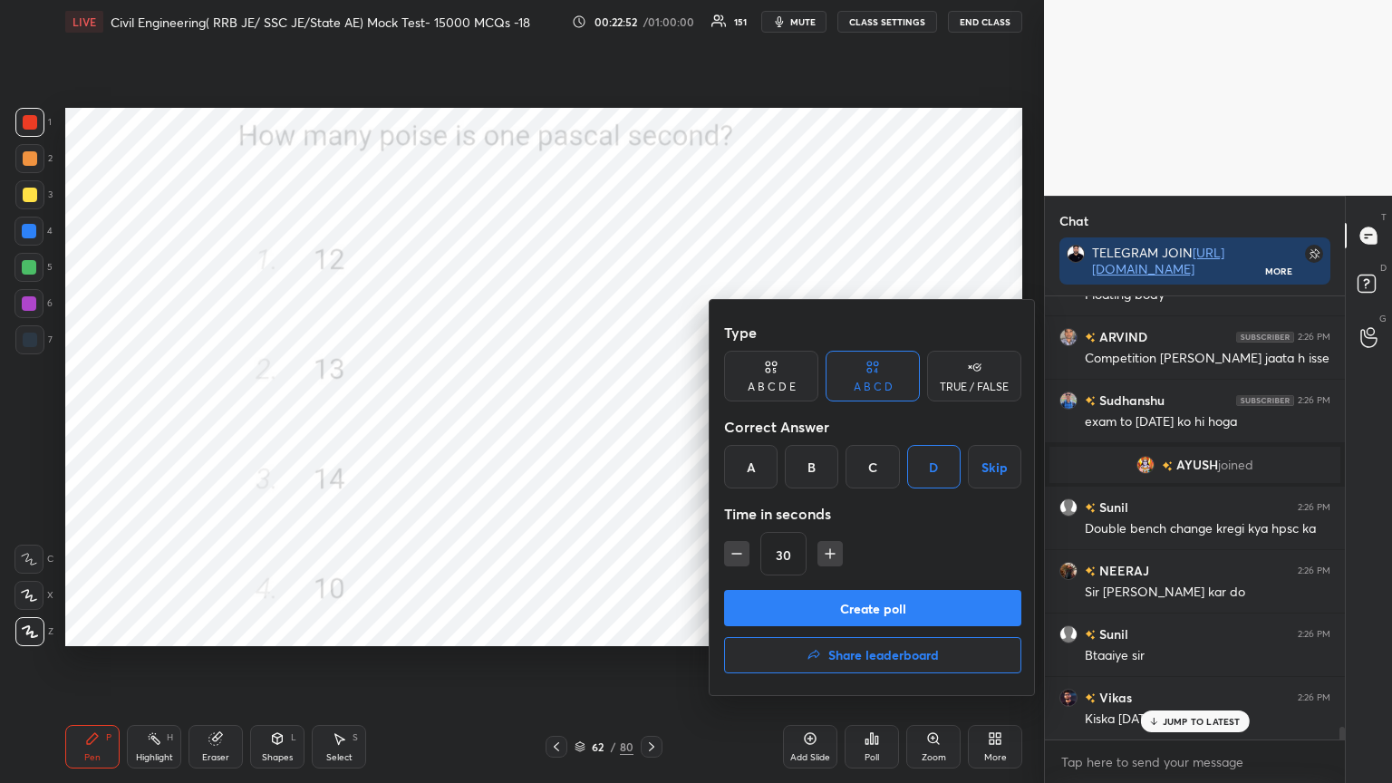
click at [879, 591] on button "Create poll" at bounding box center [872, 608] width 297 height 36
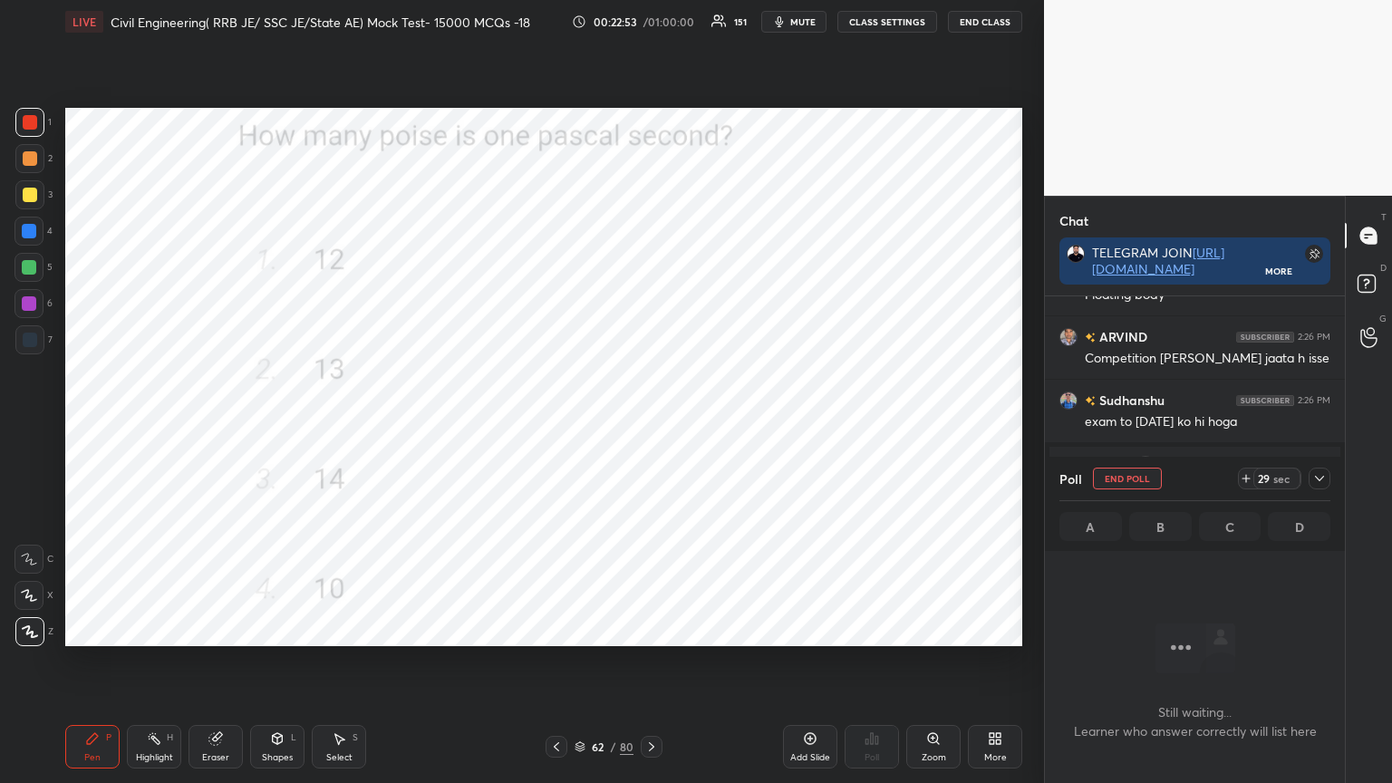
click at [1323, 473] on icon at bounding box center [1319, 478] width 15 height 15
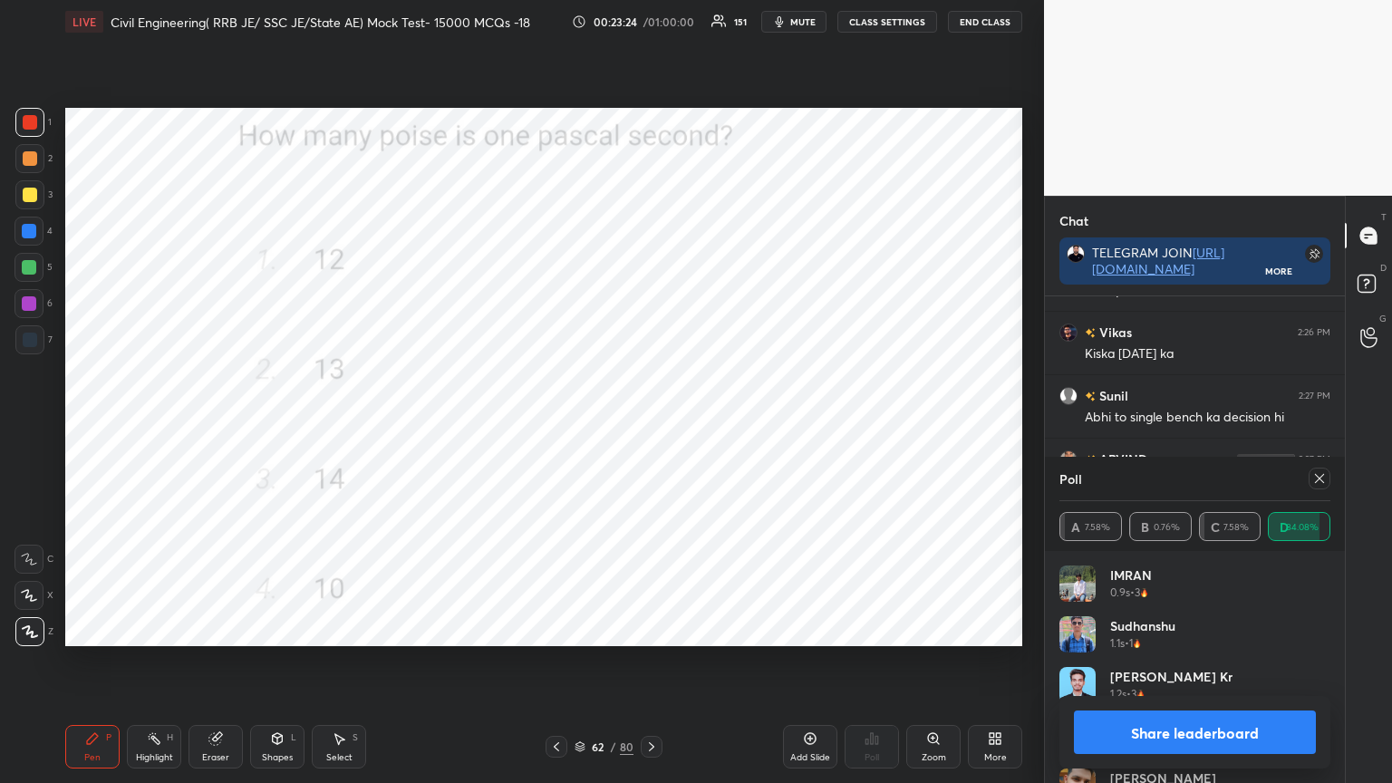
click at [1319, 482] on icon at bounding box center [1319, 478] width 15 height 15
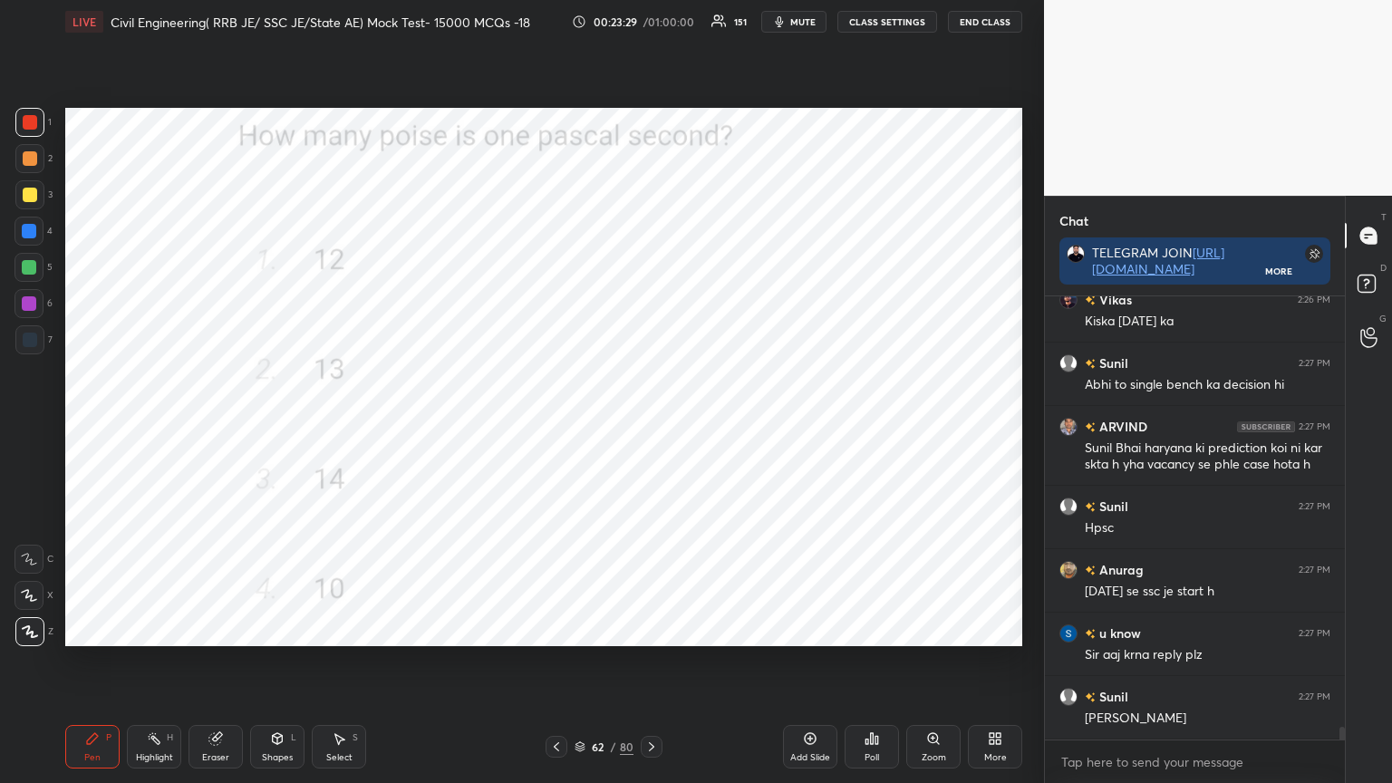
click at [558, 629] on icon at bounding box center [556, 747] width 15 height 15
click at [875, 629] on div "Poll" at bounding box center [872, 747] width 54 height 44
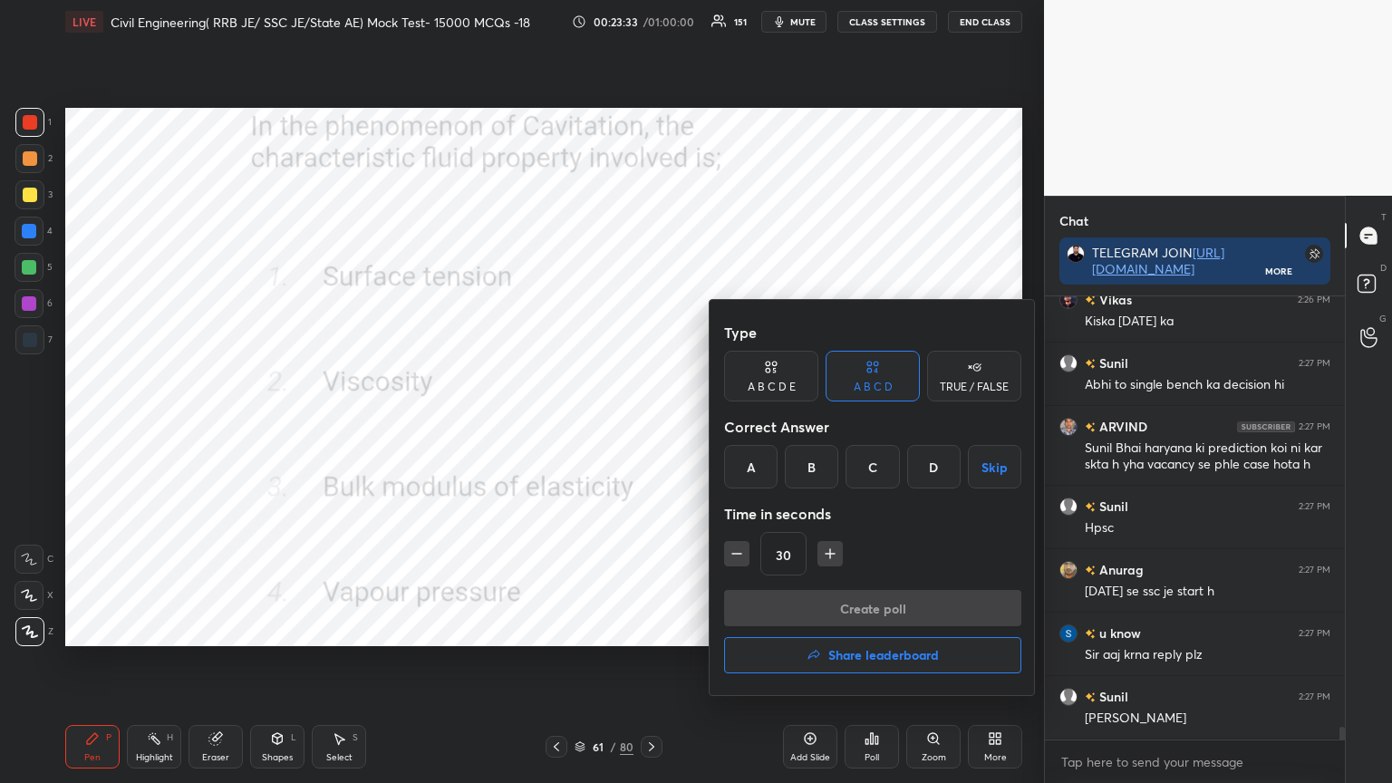
click at [927, 467] on div "D" at bounding box center [933, 467] width 53 height 44
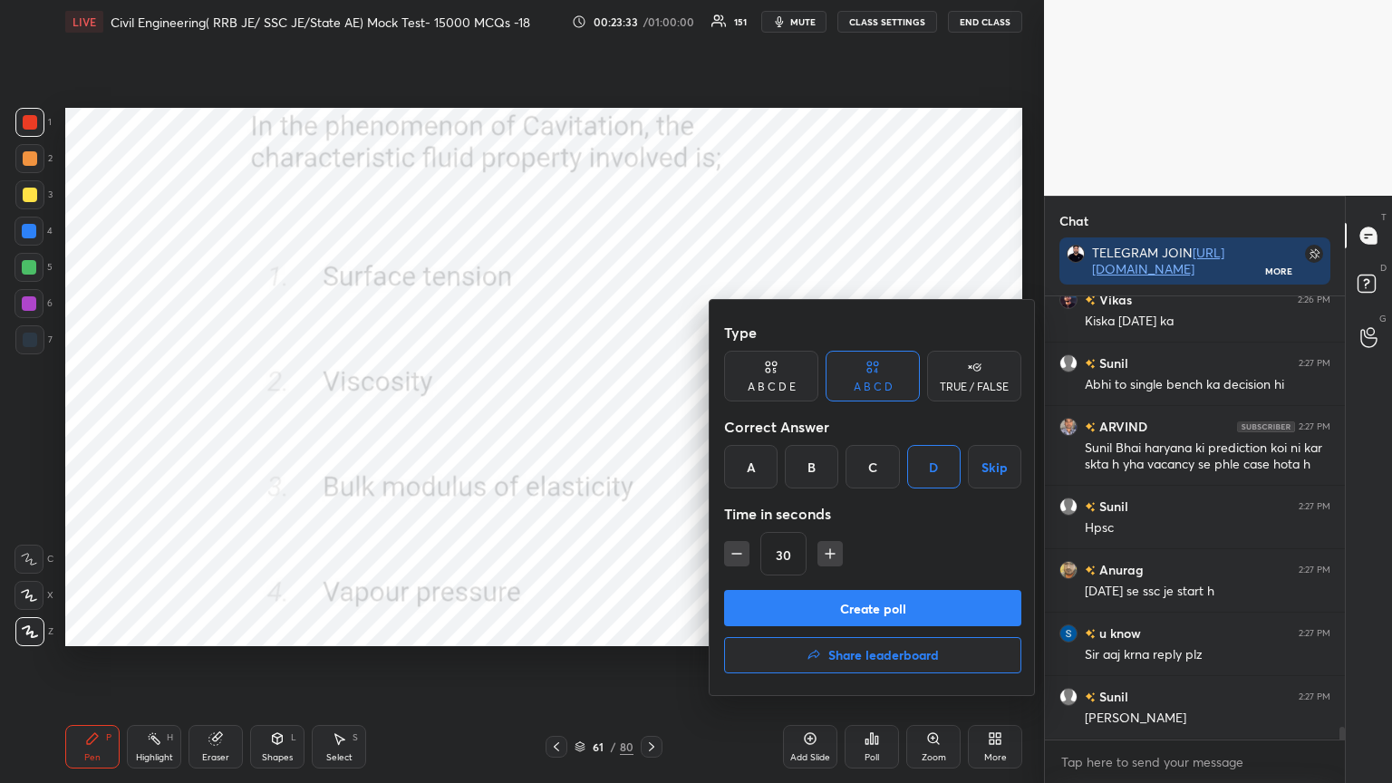
click at [852, 605] on button "Create poll" at bounding box center [872, 608] width 297 height 36
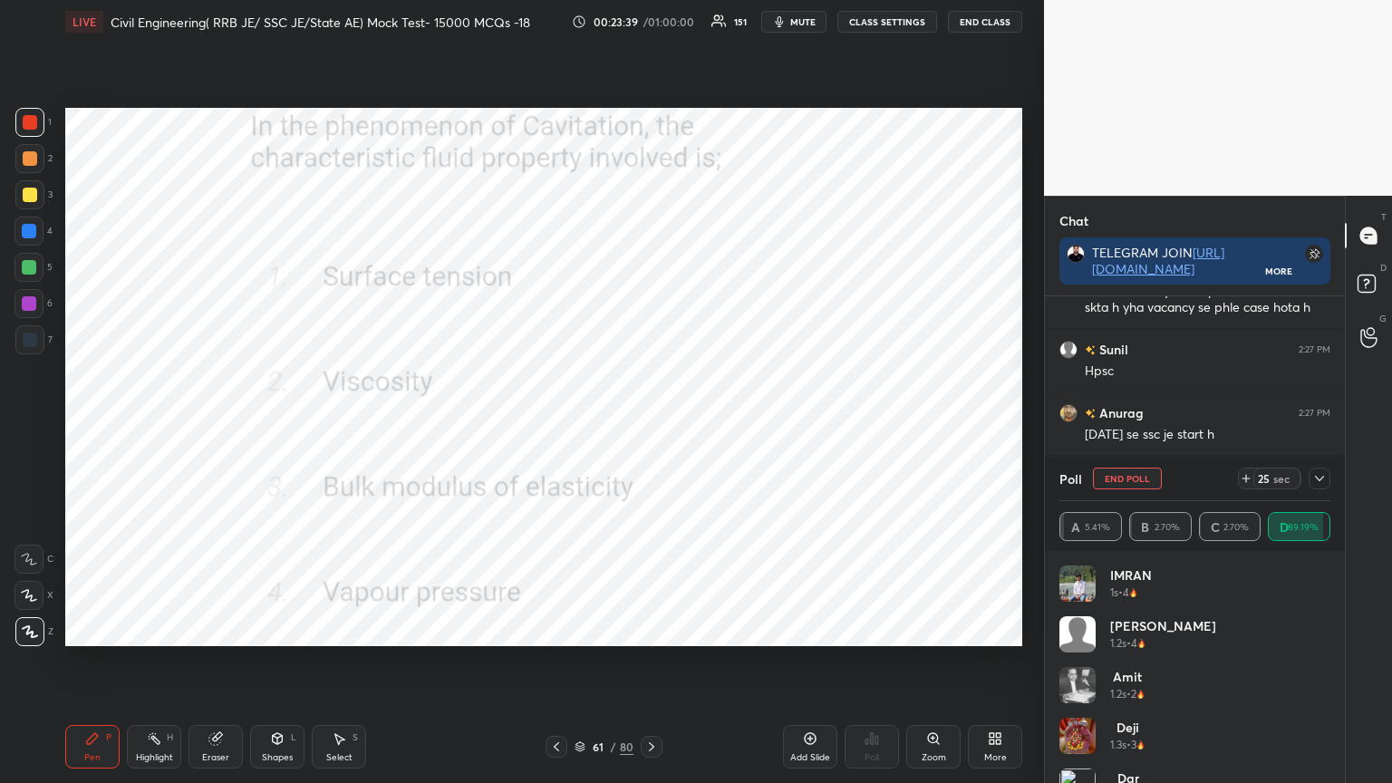
click at [1320, 478] on icon at bounding box center [1319, 478] width 15 height 15
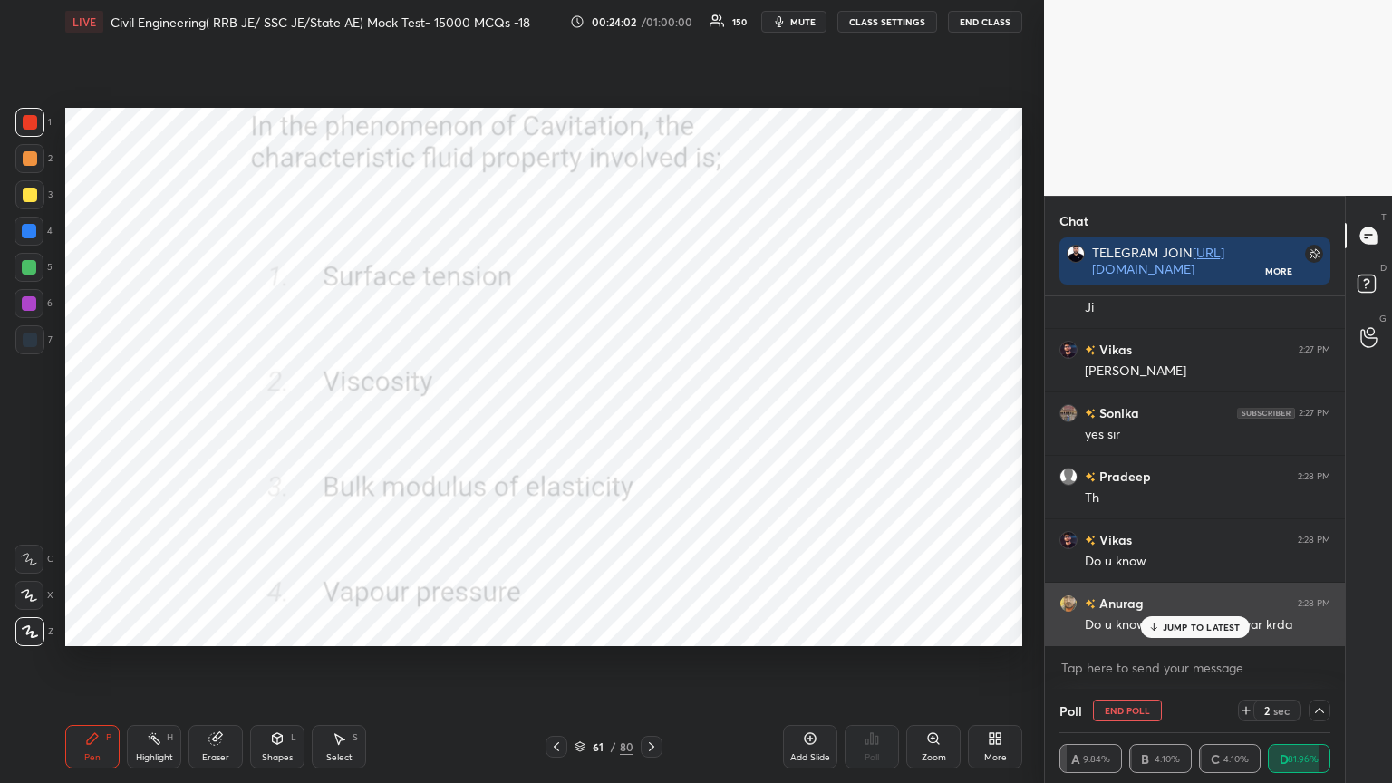
click at [1166, 622] on p "JUMP TO LATEST" at bounding box center [1202, 627] width 78 height 11
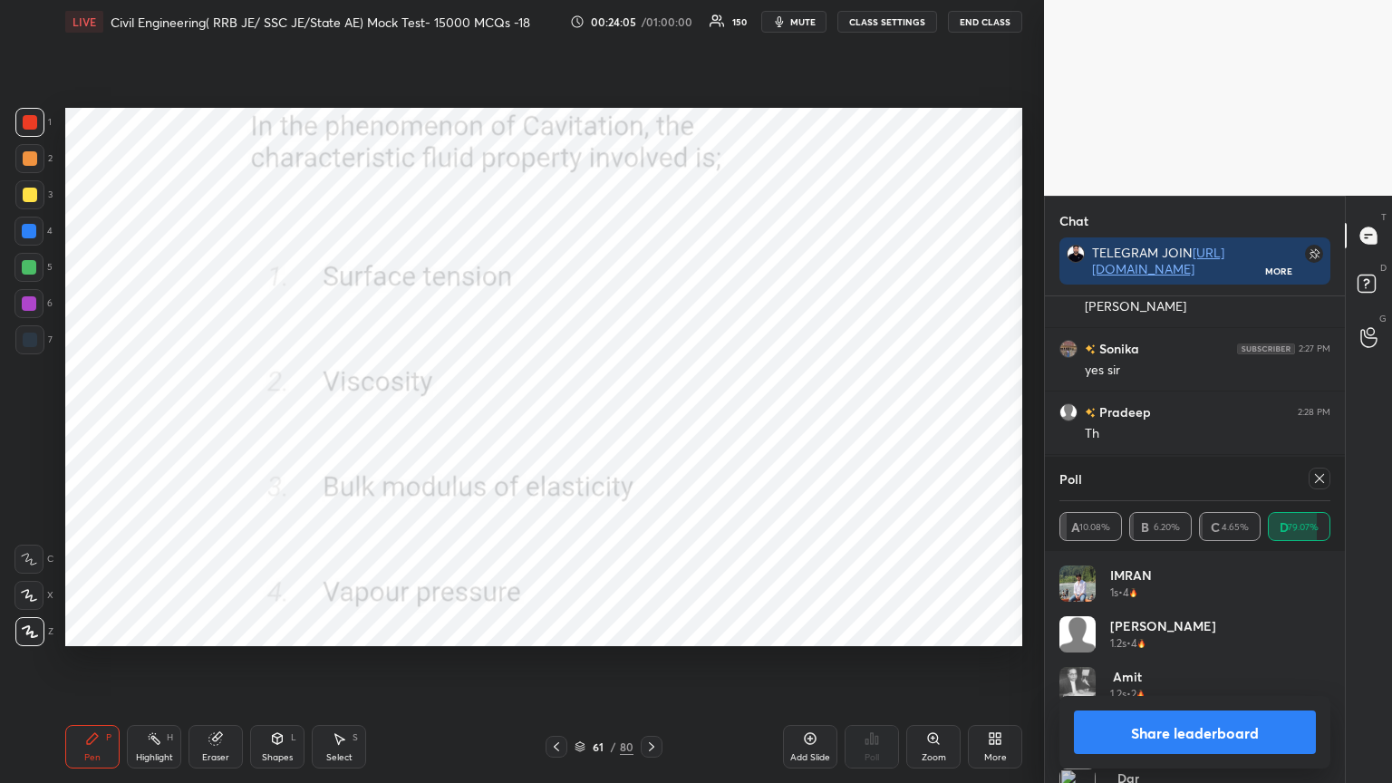
click at [1318, 475] on icon at bounding box center [1319, 478] width 15 height 15
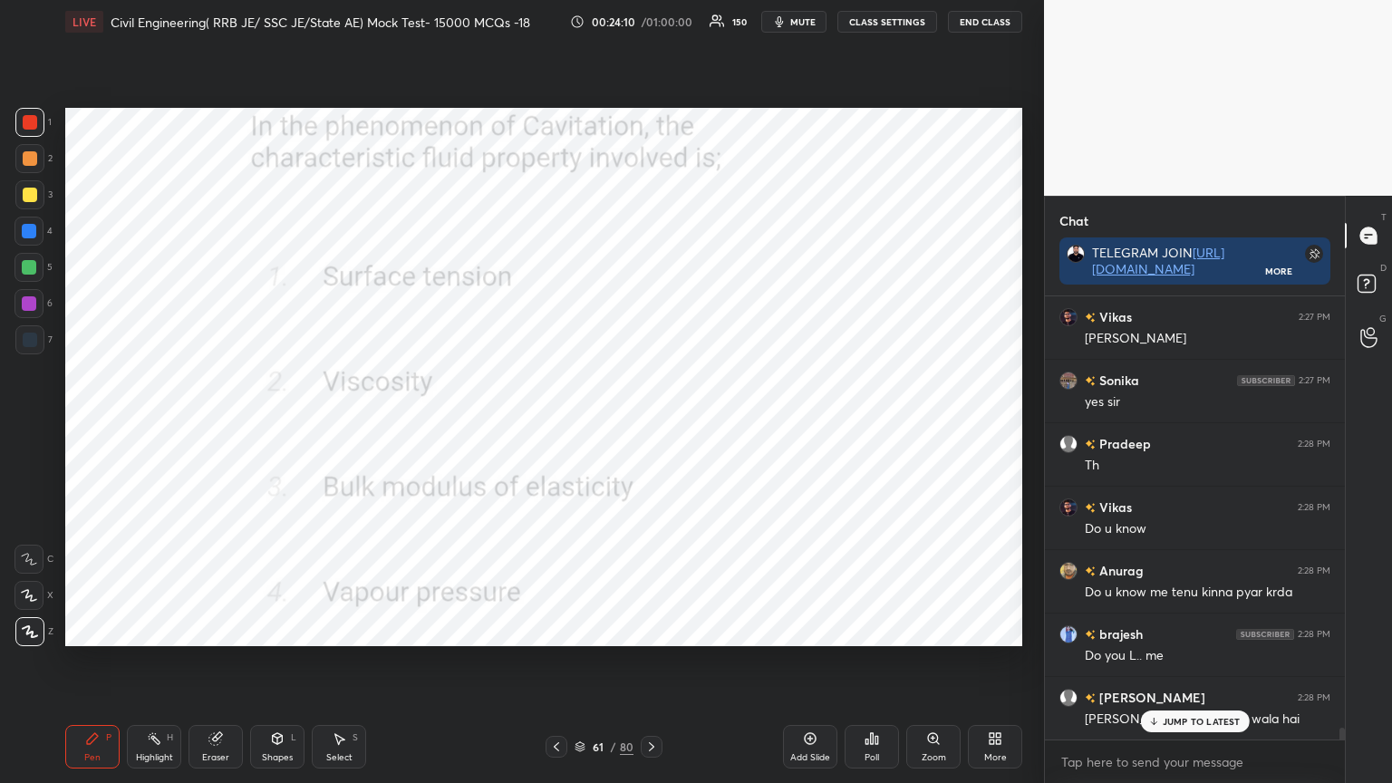
click at [576, 629] on icon at bounding box center [580, 744] width 9 height 5
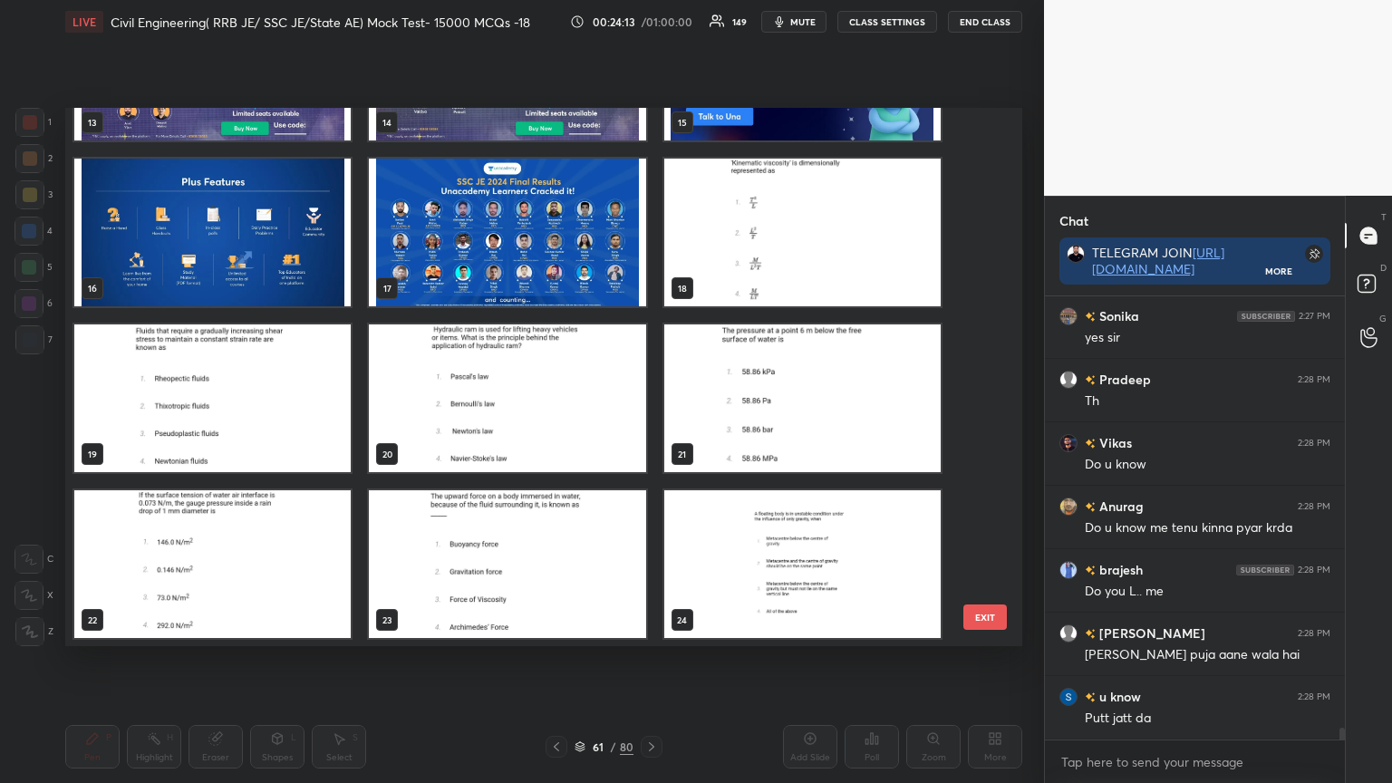
click at [791, 257] on img "grid" at bounding box center [802, 233] width 276 height 148
click at [794, 256] on img "grid" at bounding box center [802, 233] width 276 height 148
click at [799, 254] on img "grid" at bounding box center [802, 233] width 276 height 148
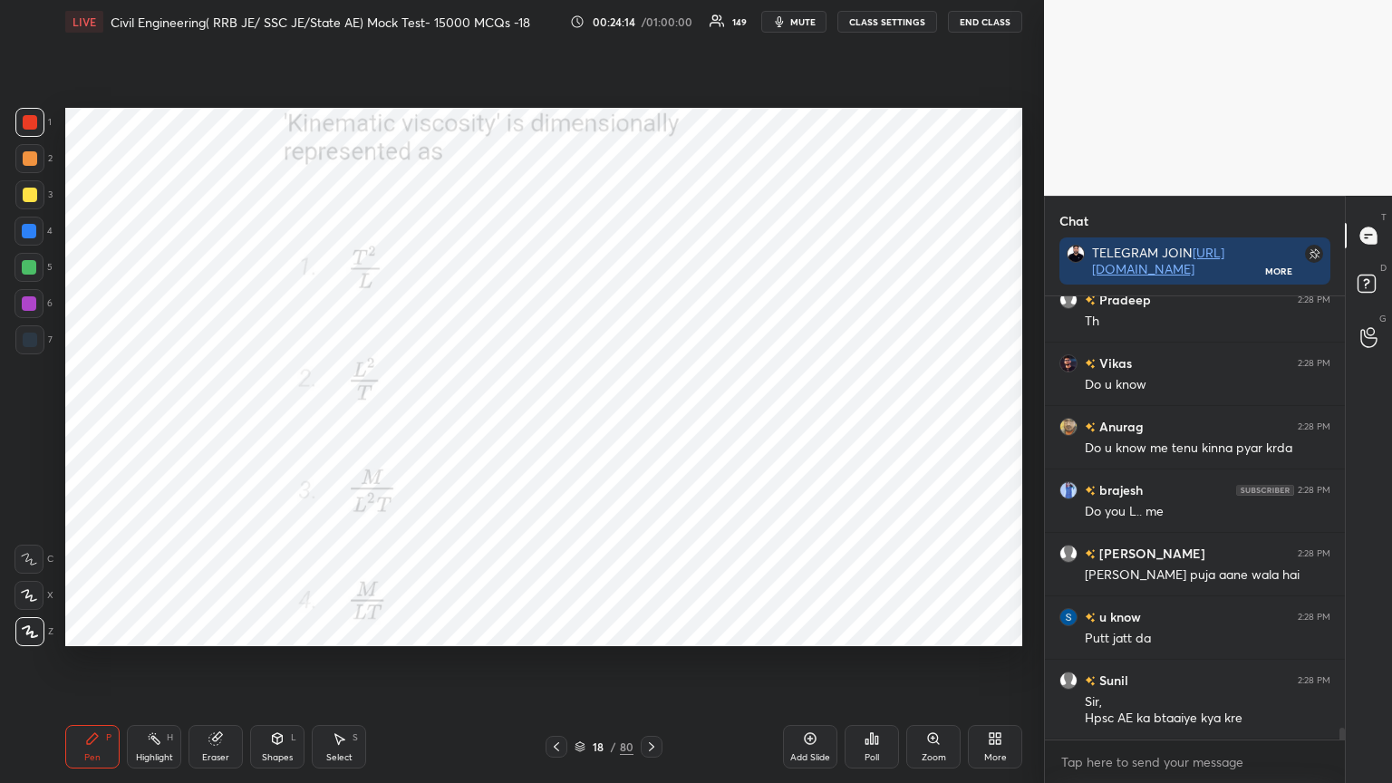
click at [876, 629] on div "Poll" at bounding box center [872, 757] width 15 height 9
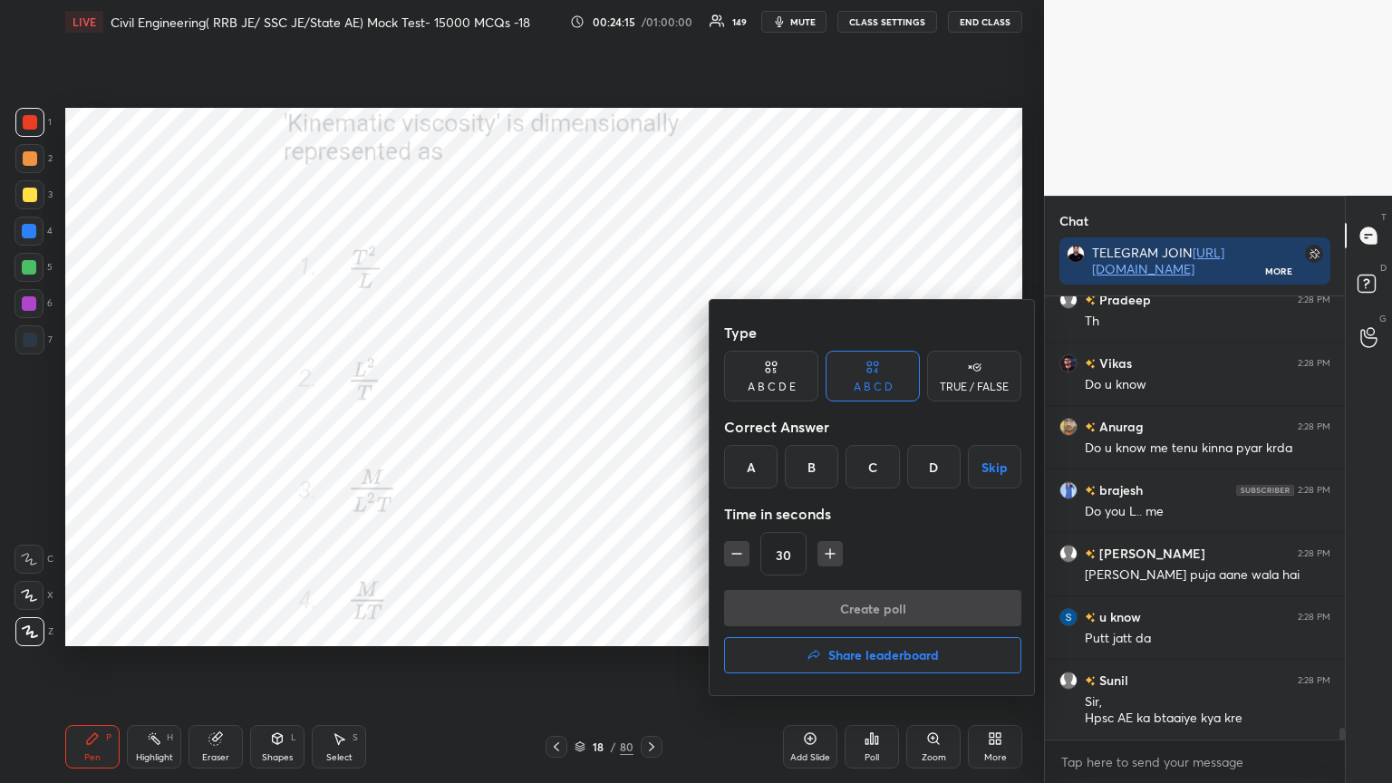
click at [811, 461] on div "B" at bounding box center [811, 467] width 53 height 44
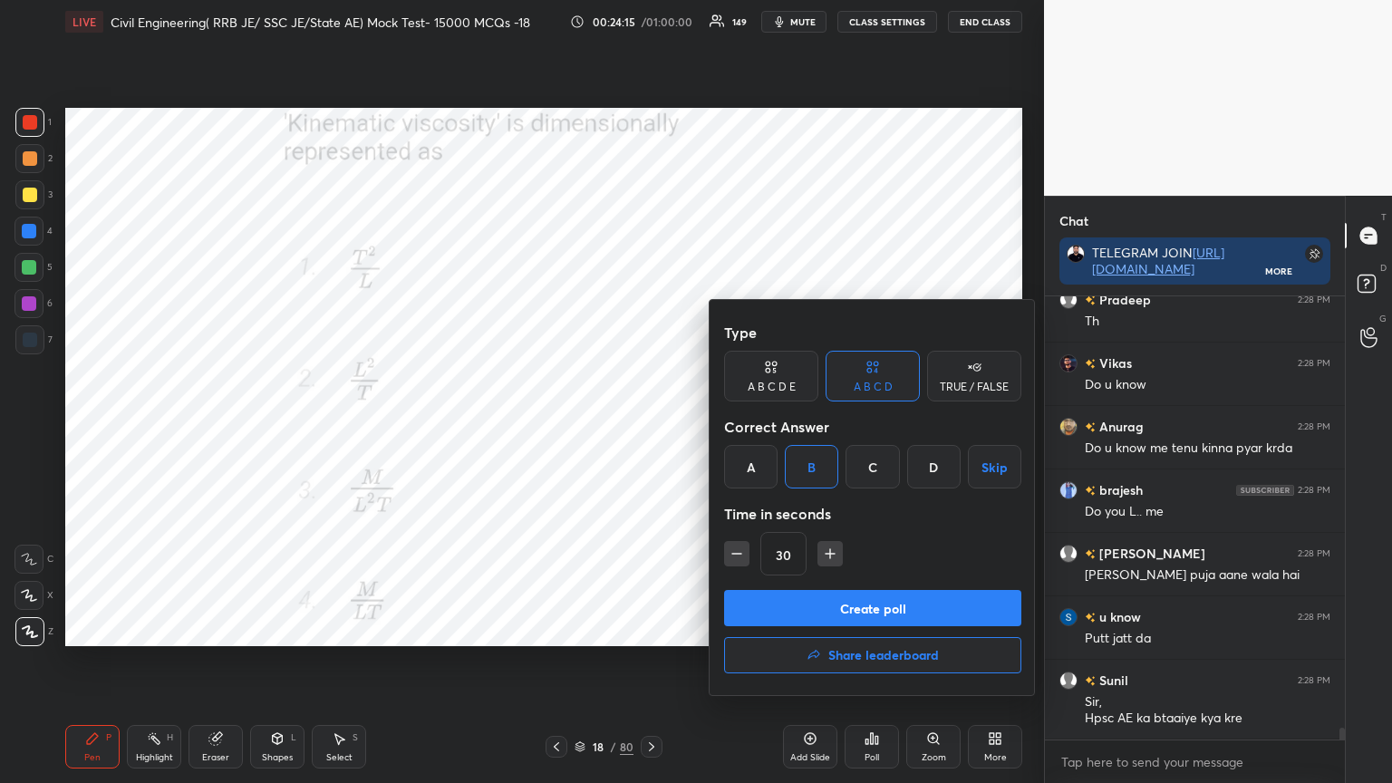
click at [820, 606] on button "Create poll" at bounding box center [872, 608] width 297 height 36
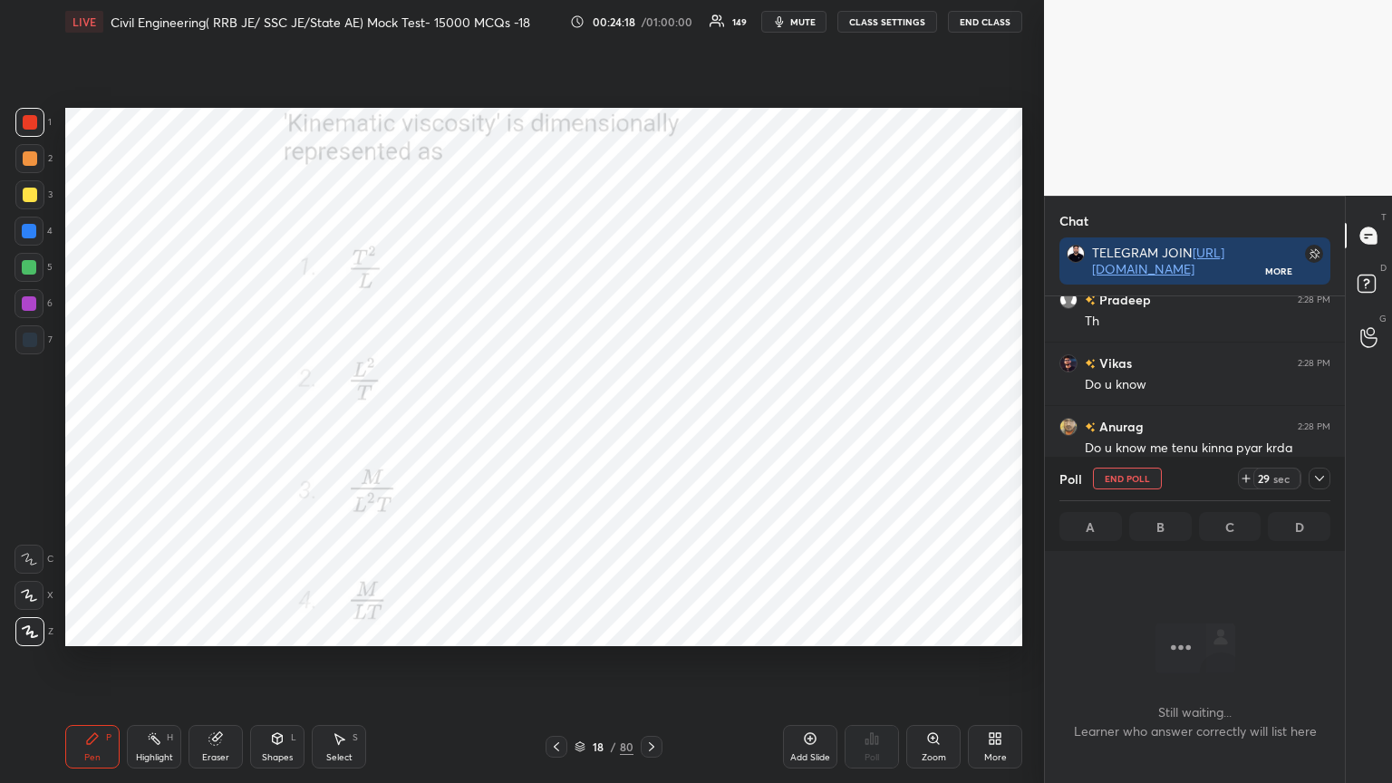
click at [1325, 483] on icon at bounding box center [1319, 478] width 15 height 15
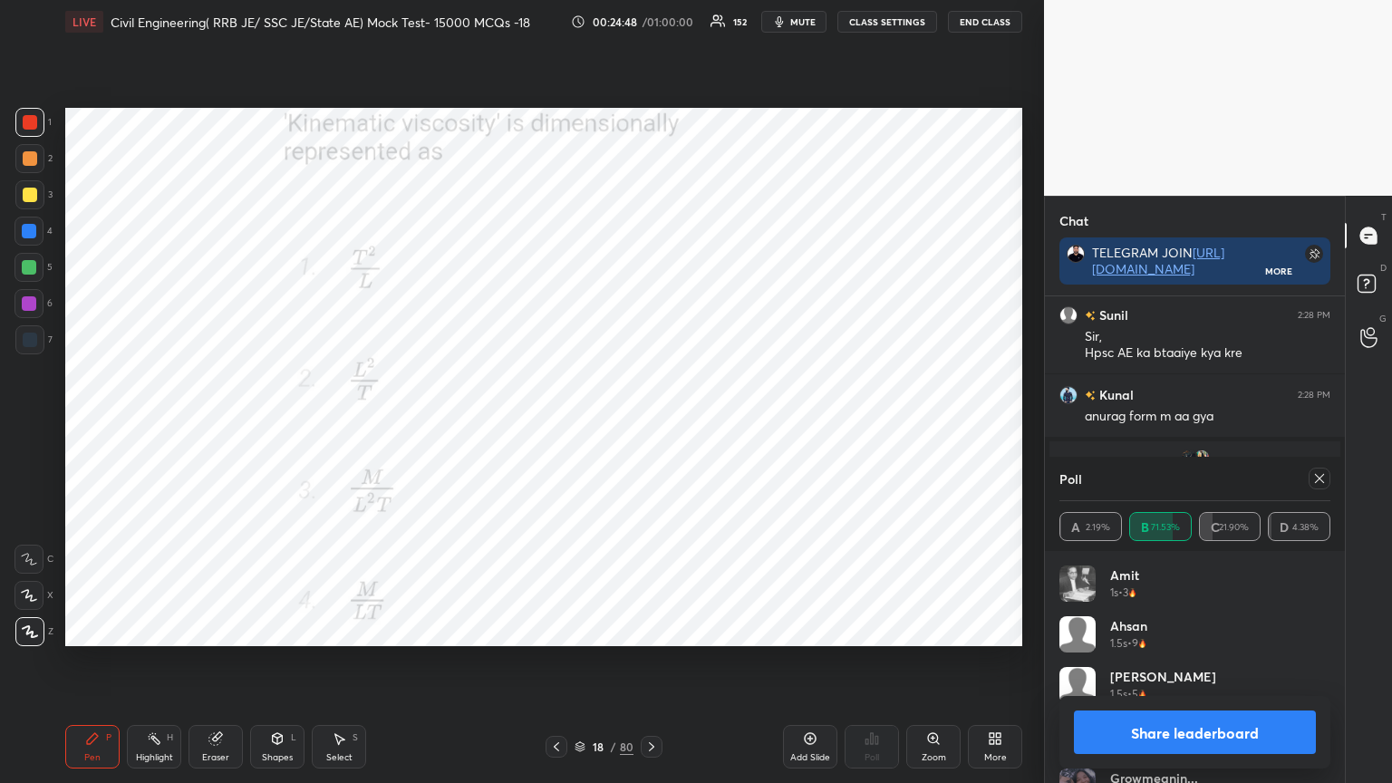
click at [1316, 472] on icon at bounding box center [1319, 478] width 15 height 15
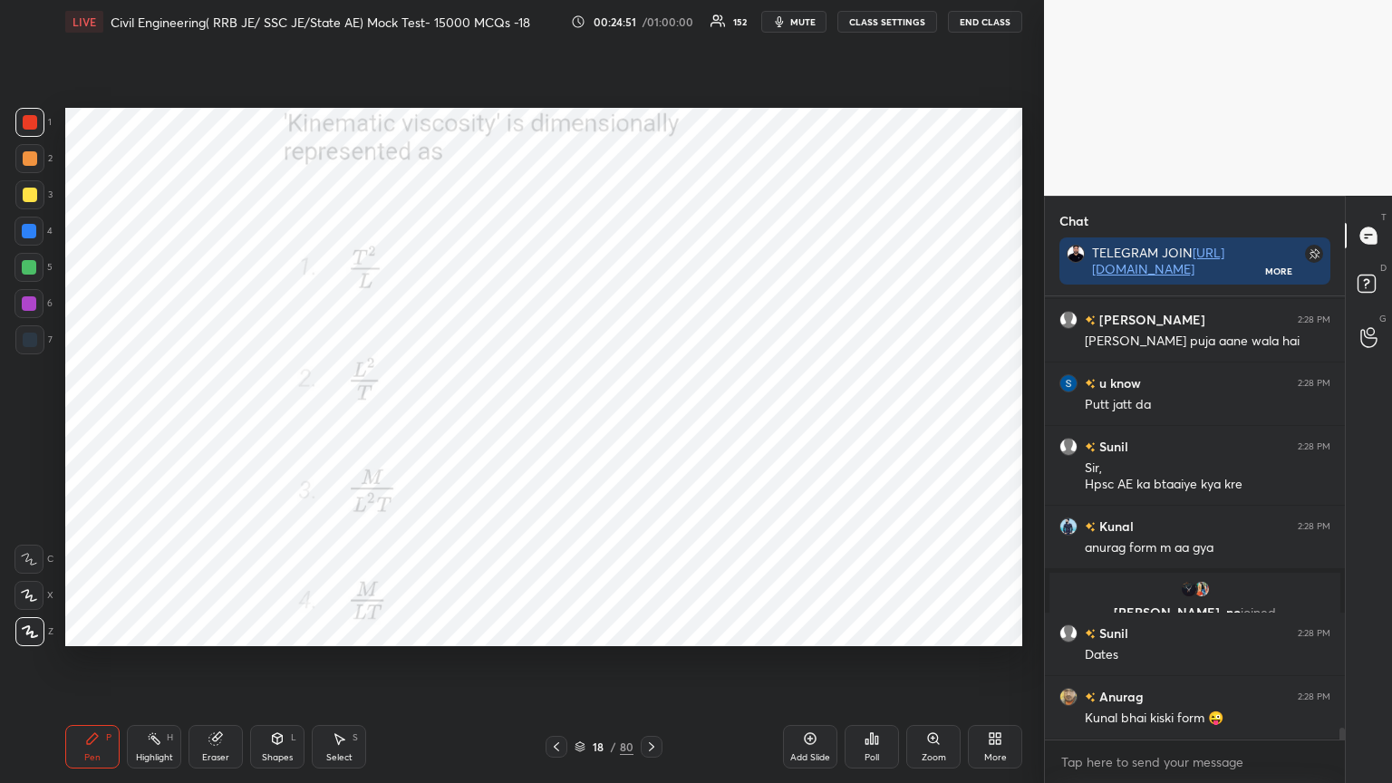
click at [646, 629] on icon at bounding box center [651, 747] width 15 height 15
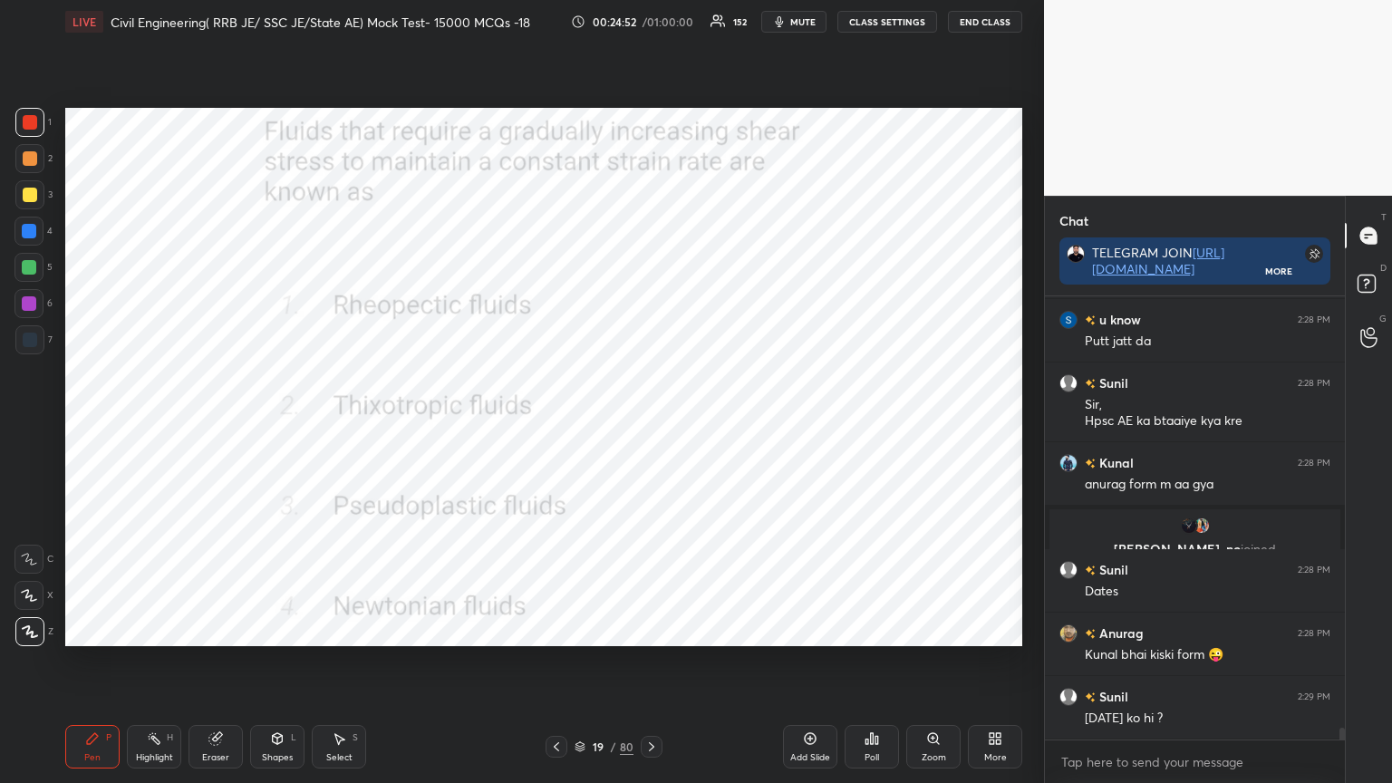
click at [874, 629] on icon at bounding box center [872, 738] width 15 height 15
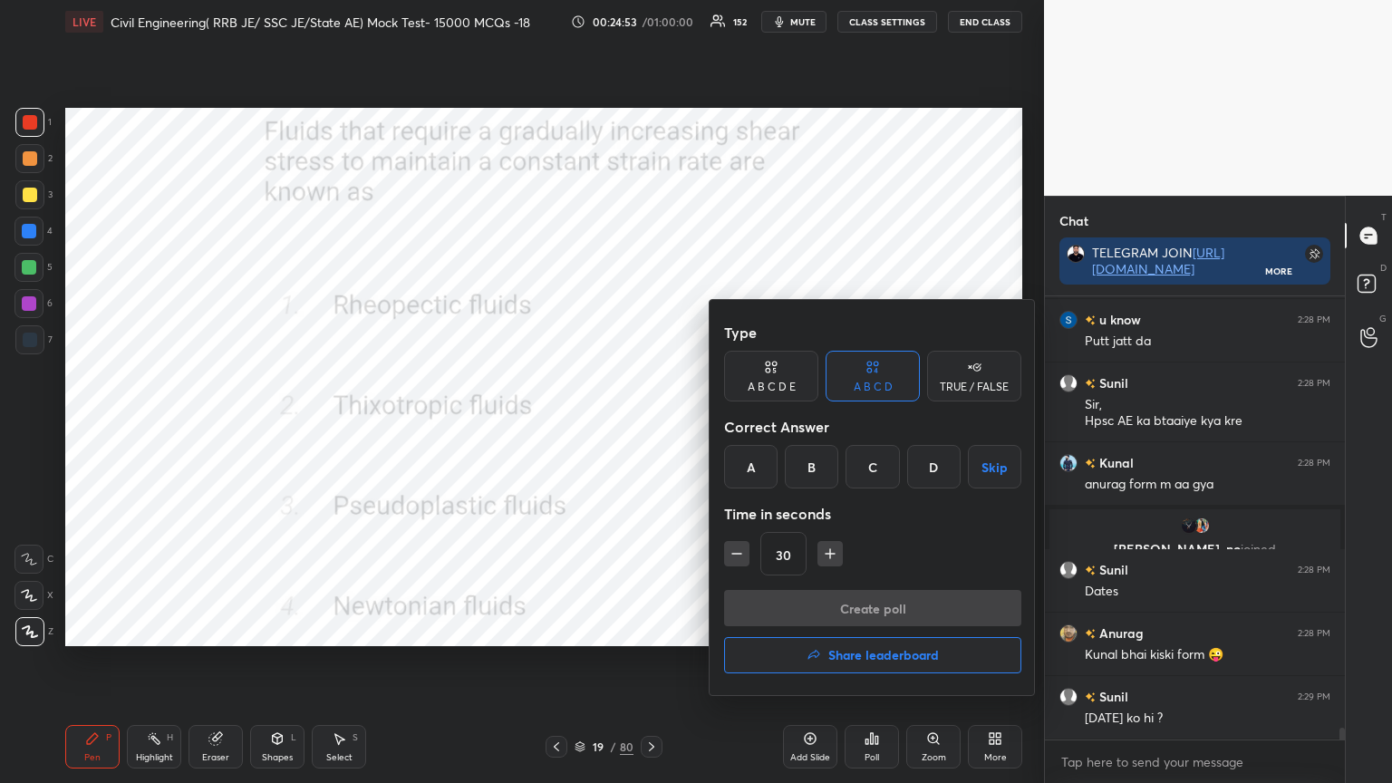
click at [750, 465] on div "A" at bounding box center [750, 467] width 53 height 44
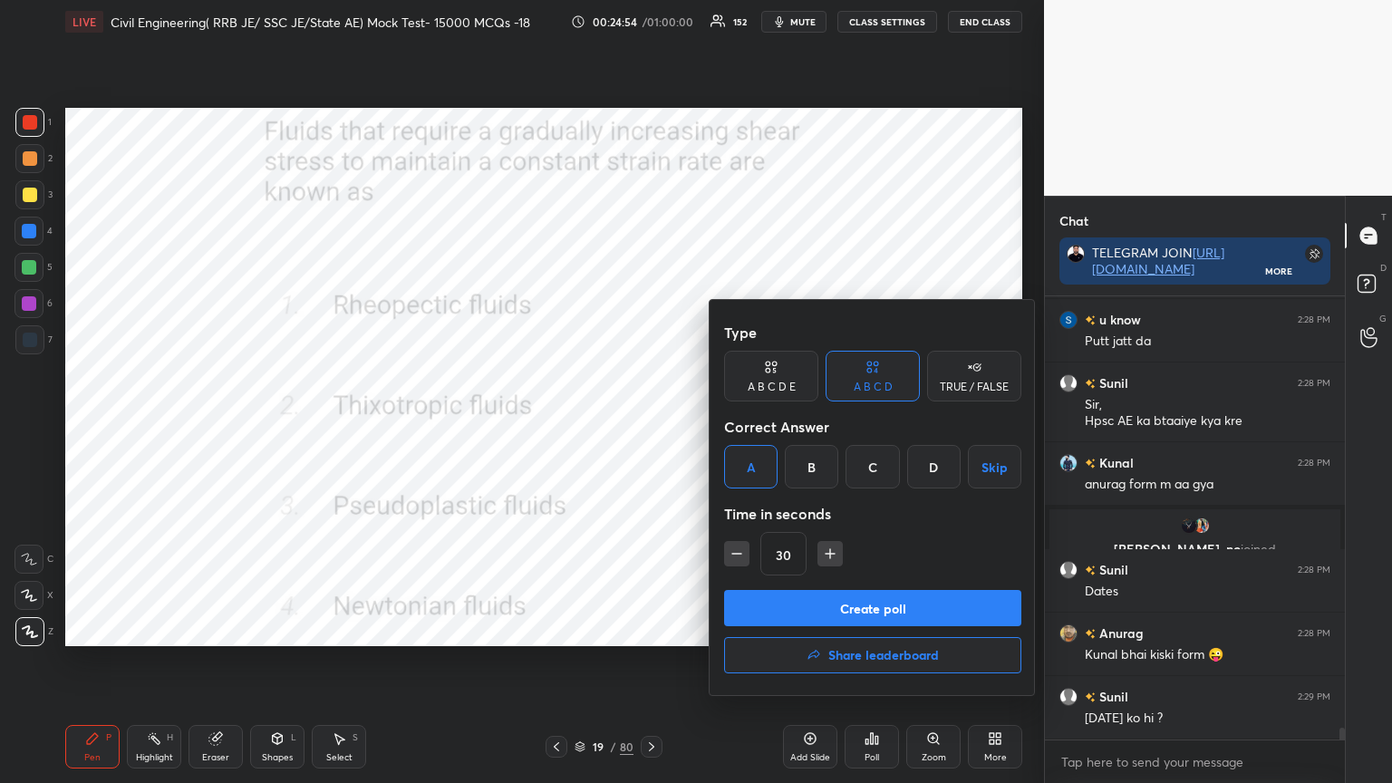
click at [800, 605] on button "Create poll" at bounding box center [872, 608] width 297 height 36
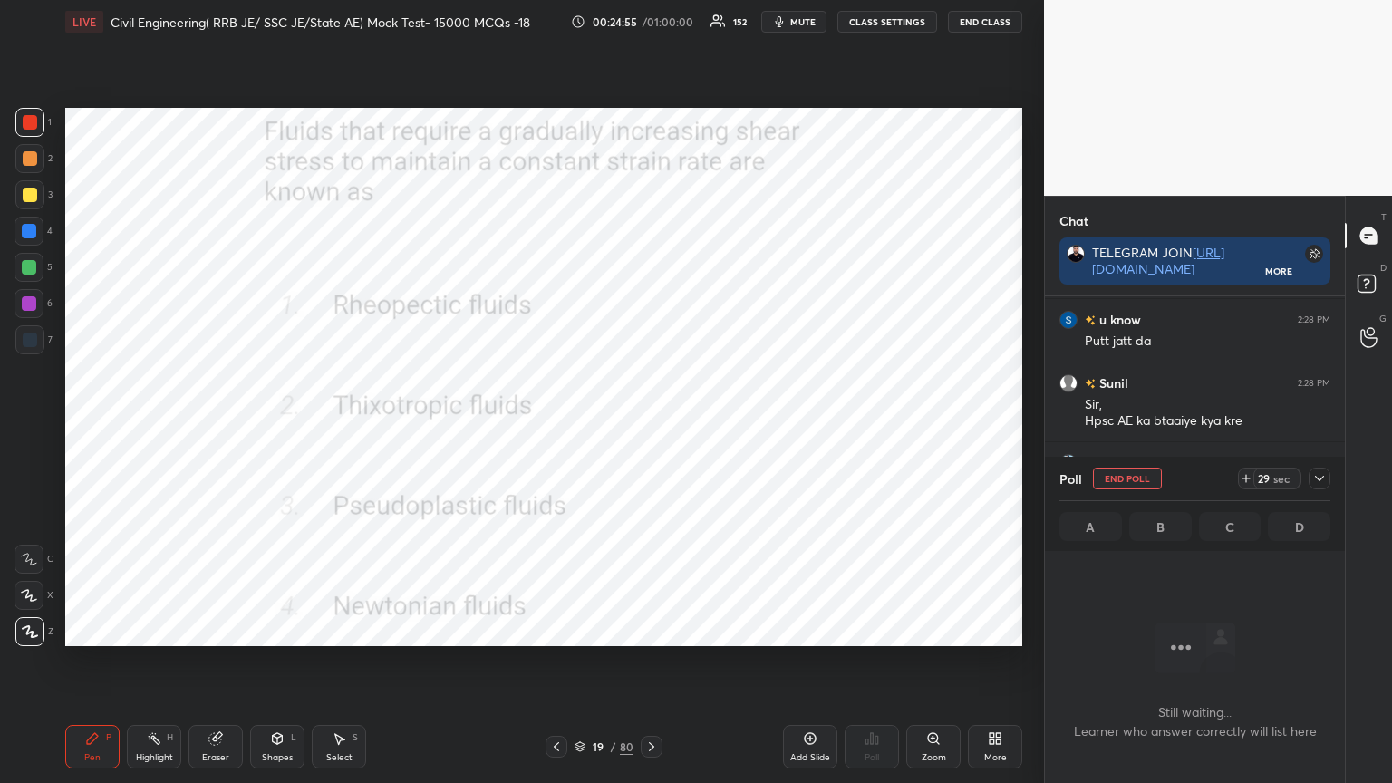
click at [1320, 480] on icon at bounding box center [1319, 478] width 9 height 5
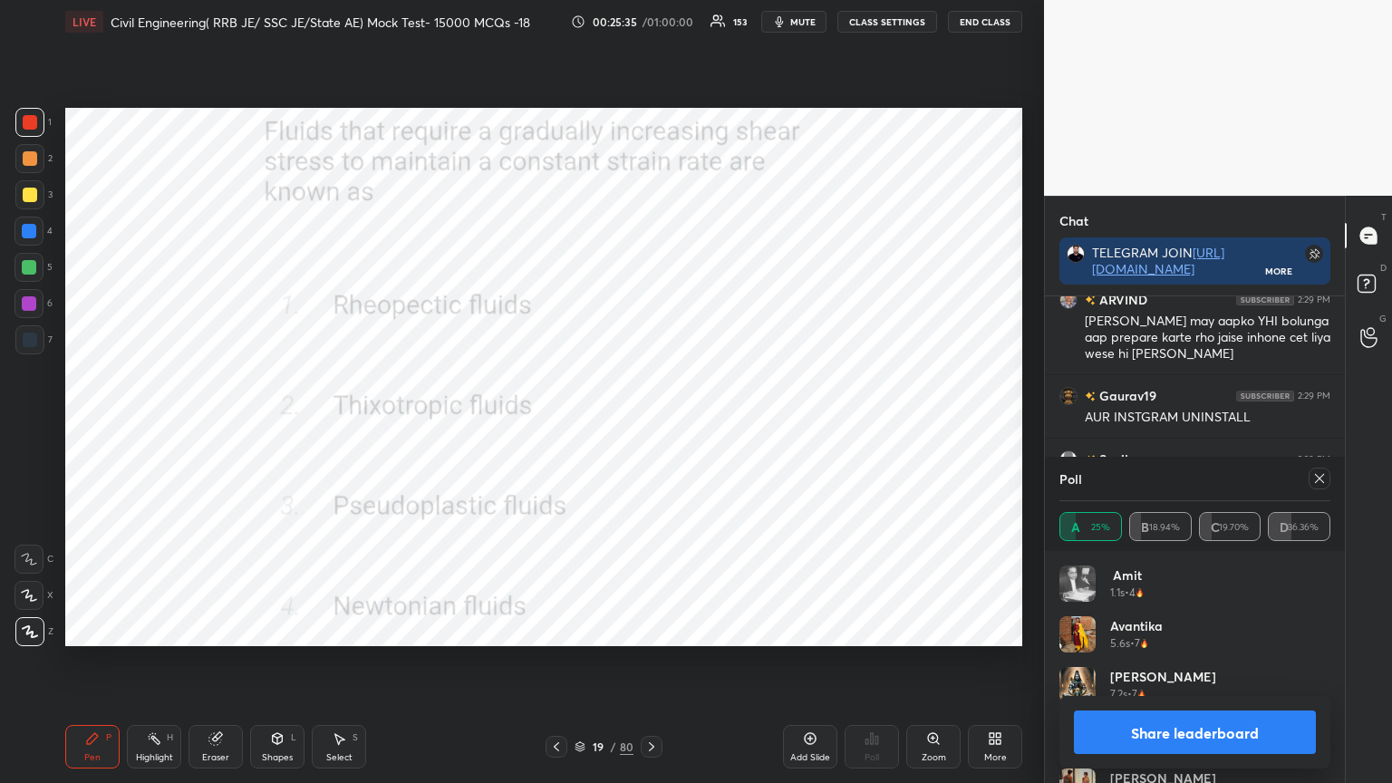
click at [1327, 482] on div at bounding box center [1320, 479] width 22 height 22
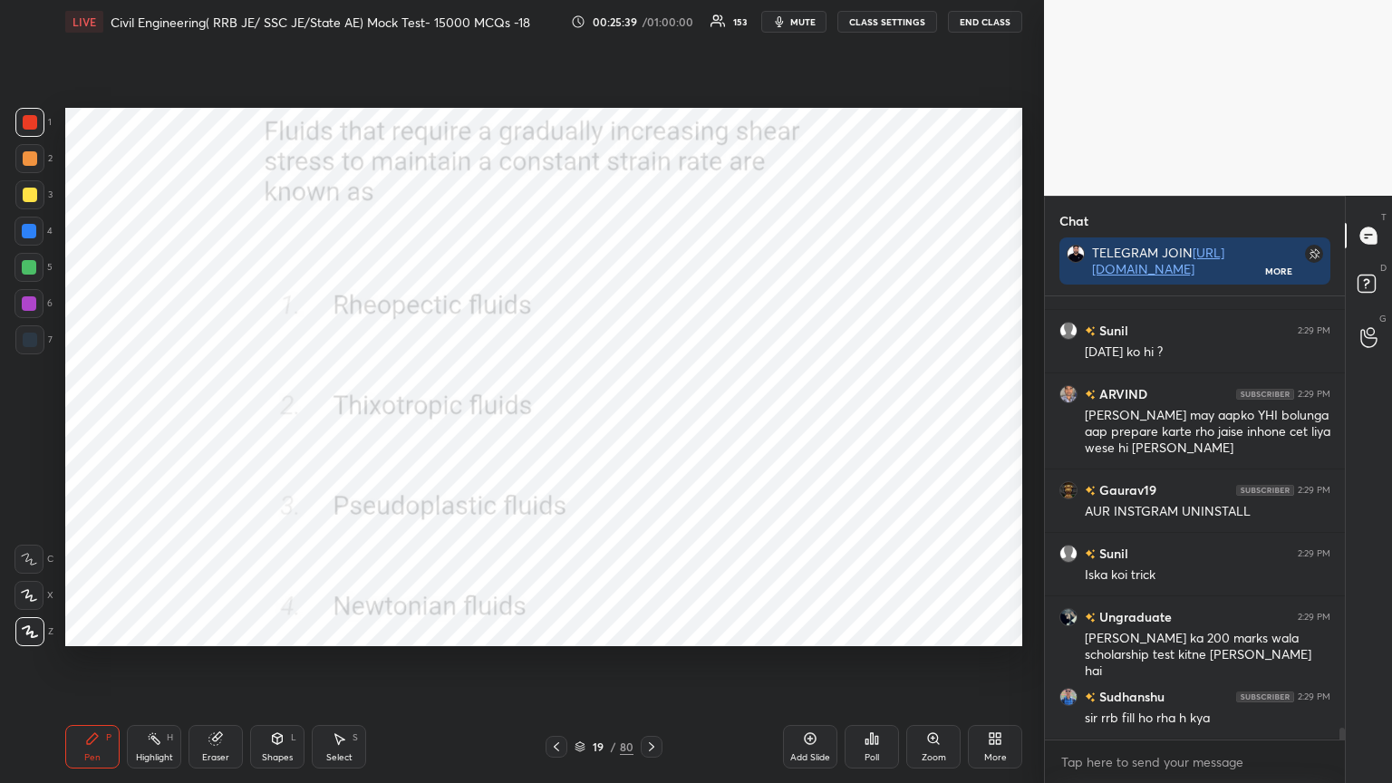
click at [650, 629] on icon at bounding box center [651, 746] width 5 height 9
click at [876, 629] on icon at bounding box center [877, 740] width 3 height 8
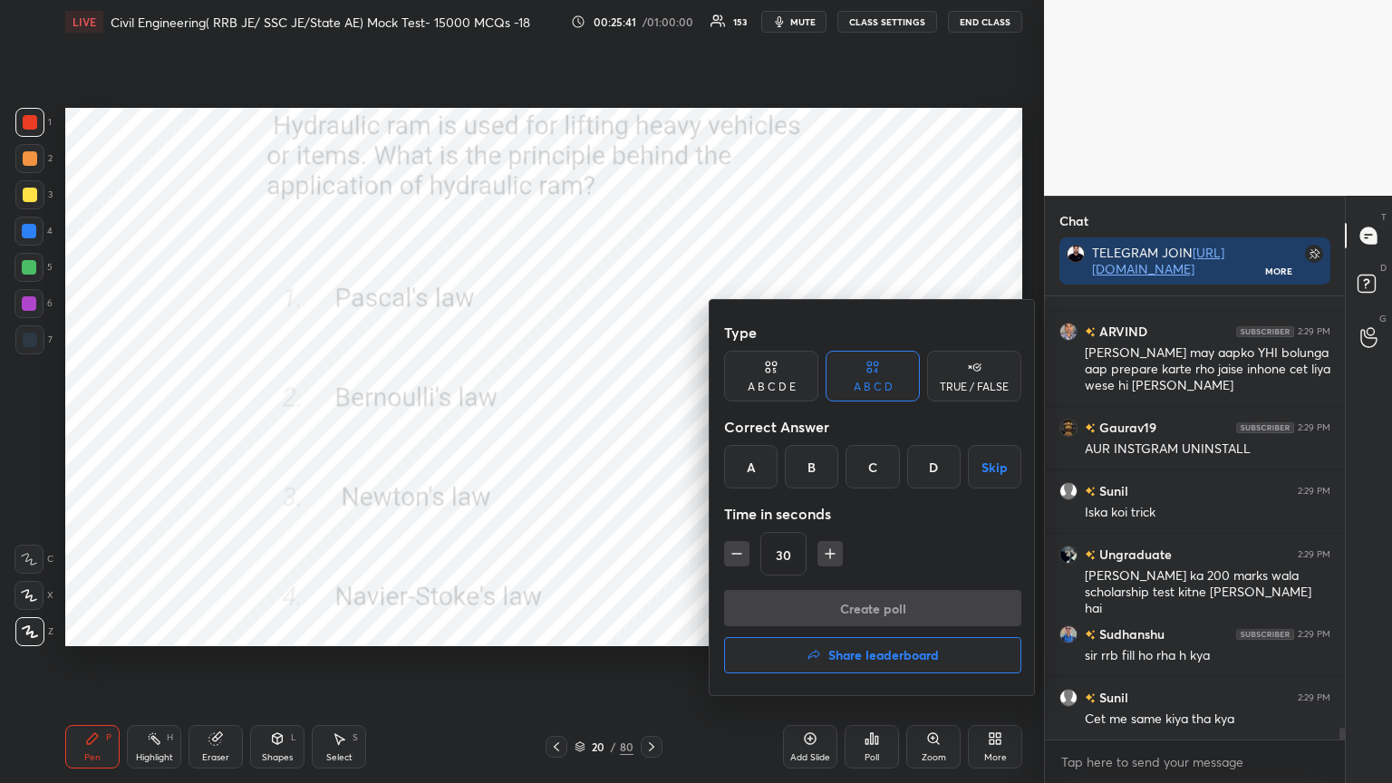
click at [754, 463] on div "A" at bounding box center [750, 467] width 53 height 44
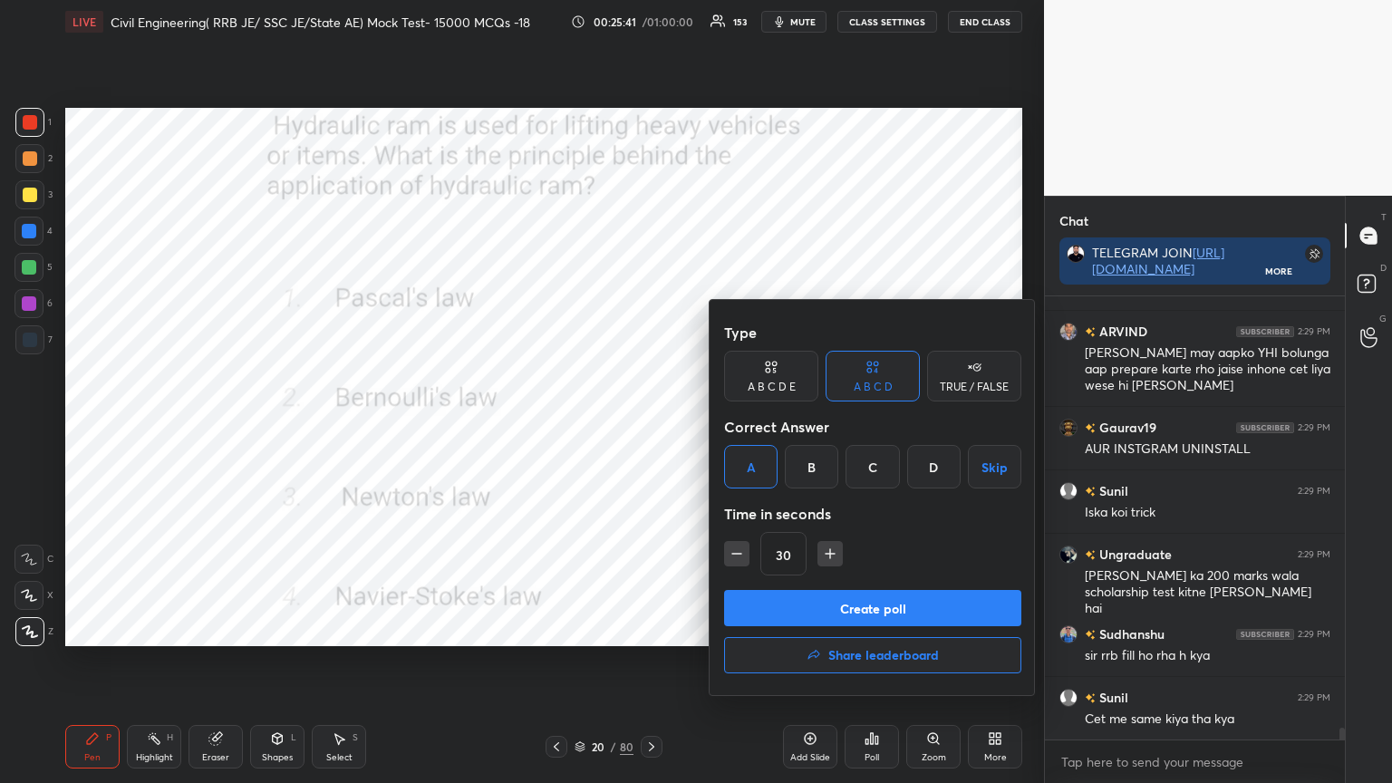
click at [790, 598] on button "Create poll" at bounding box center [872, 608] width 297 height 36
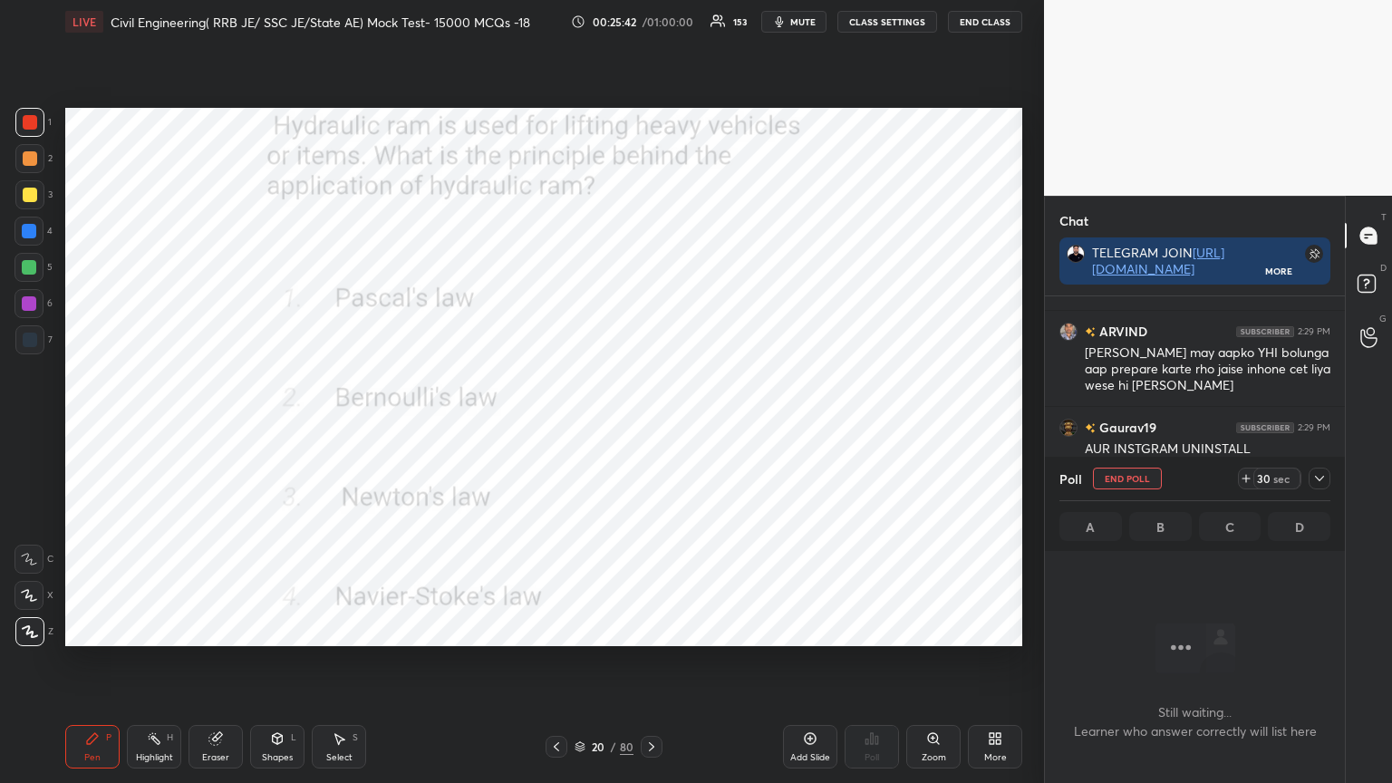
click at [1322, 477] on icon at bounding box center [1319, 478] width 9 height 5
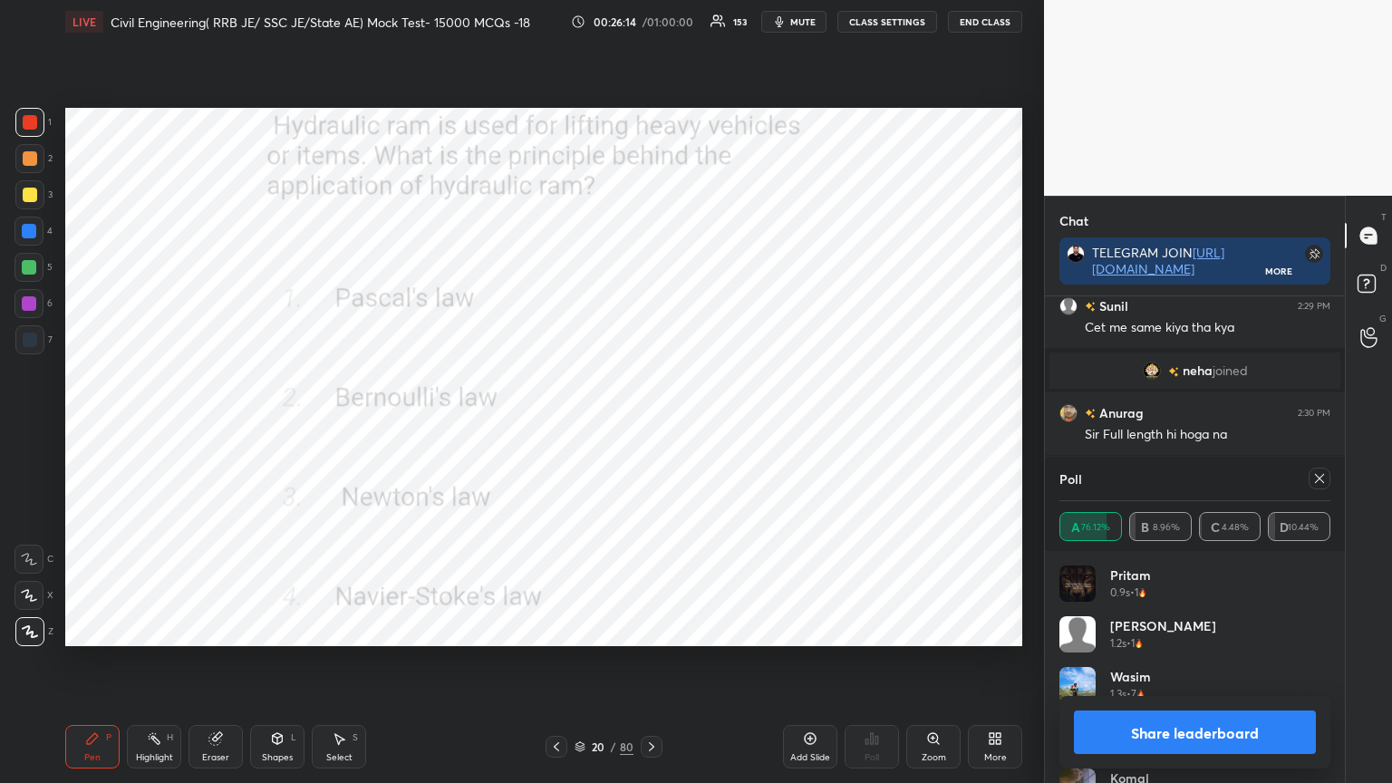
click at [1321, 475] on icon at bounding box center [1319, 478] width 15 height 15
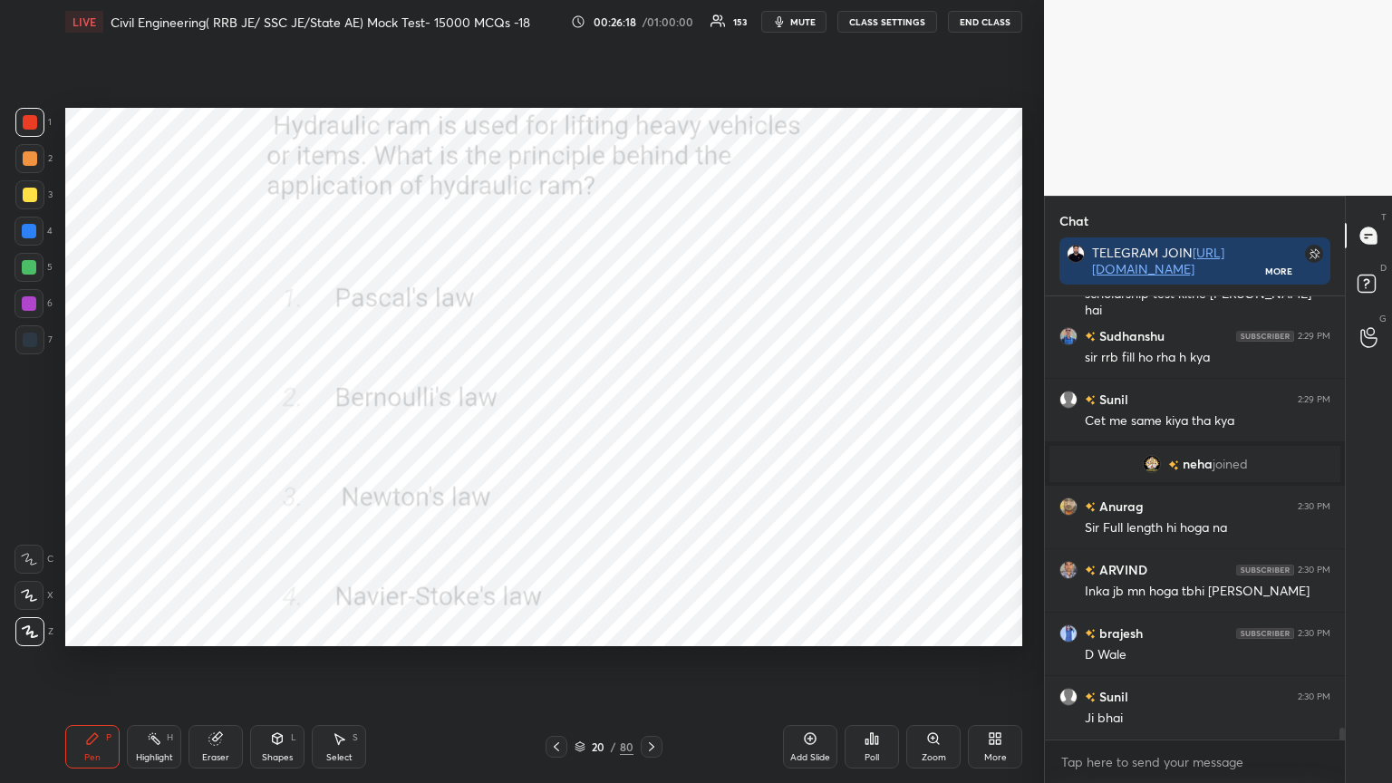
click at [650, 629] on icon at bounding box center [651, 747] width 15 height 15
click at [877, 629] on div "Poll" at bounding box center [872, 747] width 54 height 44
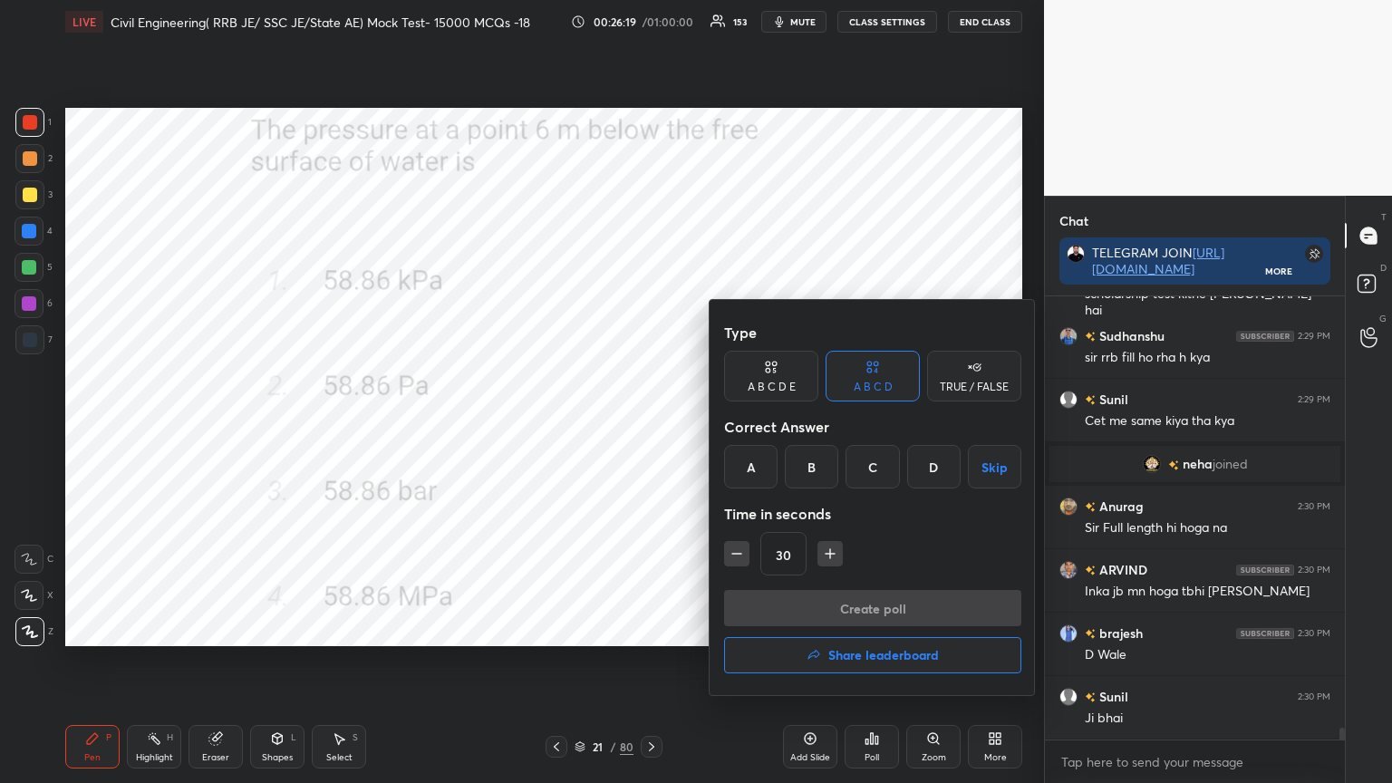
click at [752, 461] on div "A" at bounding box center [750, 467] width 53 height 44
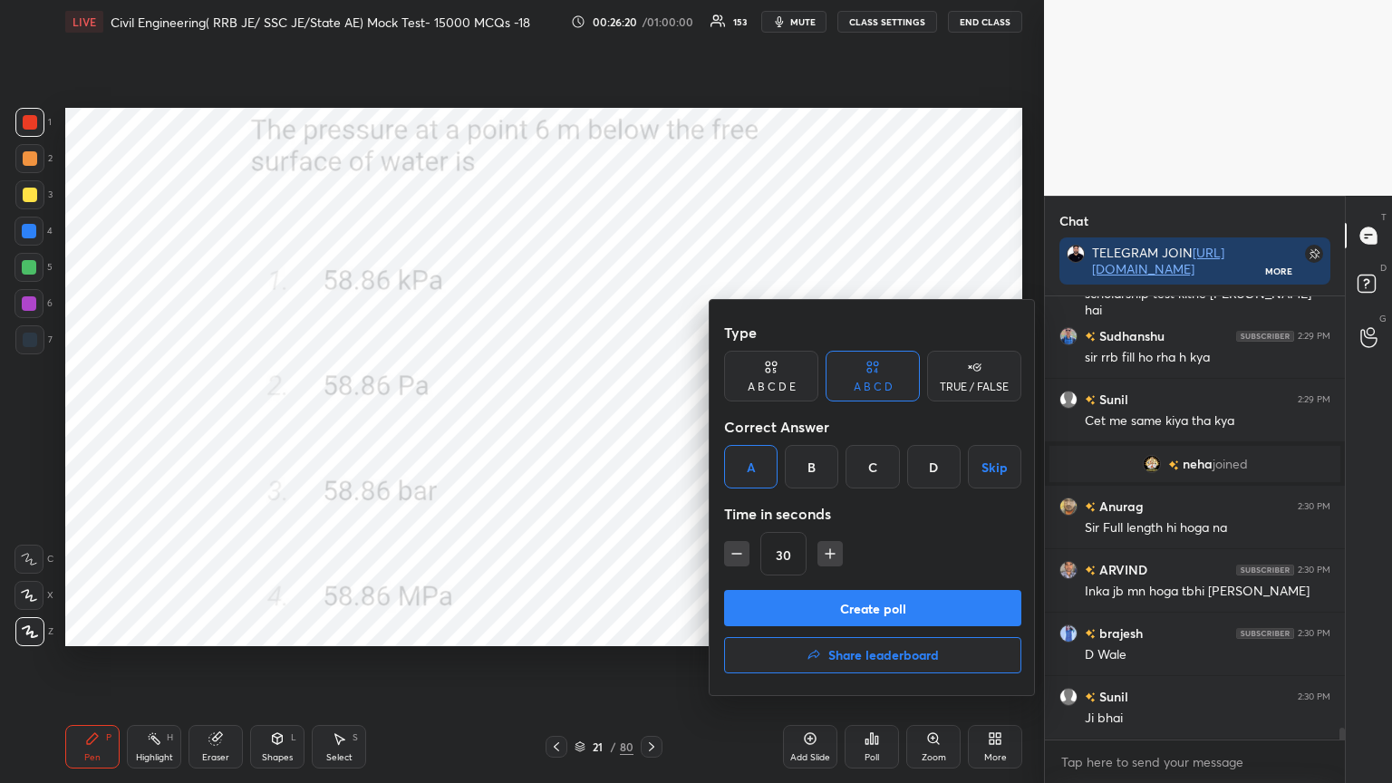
click at [801, 618] on button "Create poll" at bounding box center [872, 608] width 297 height 36
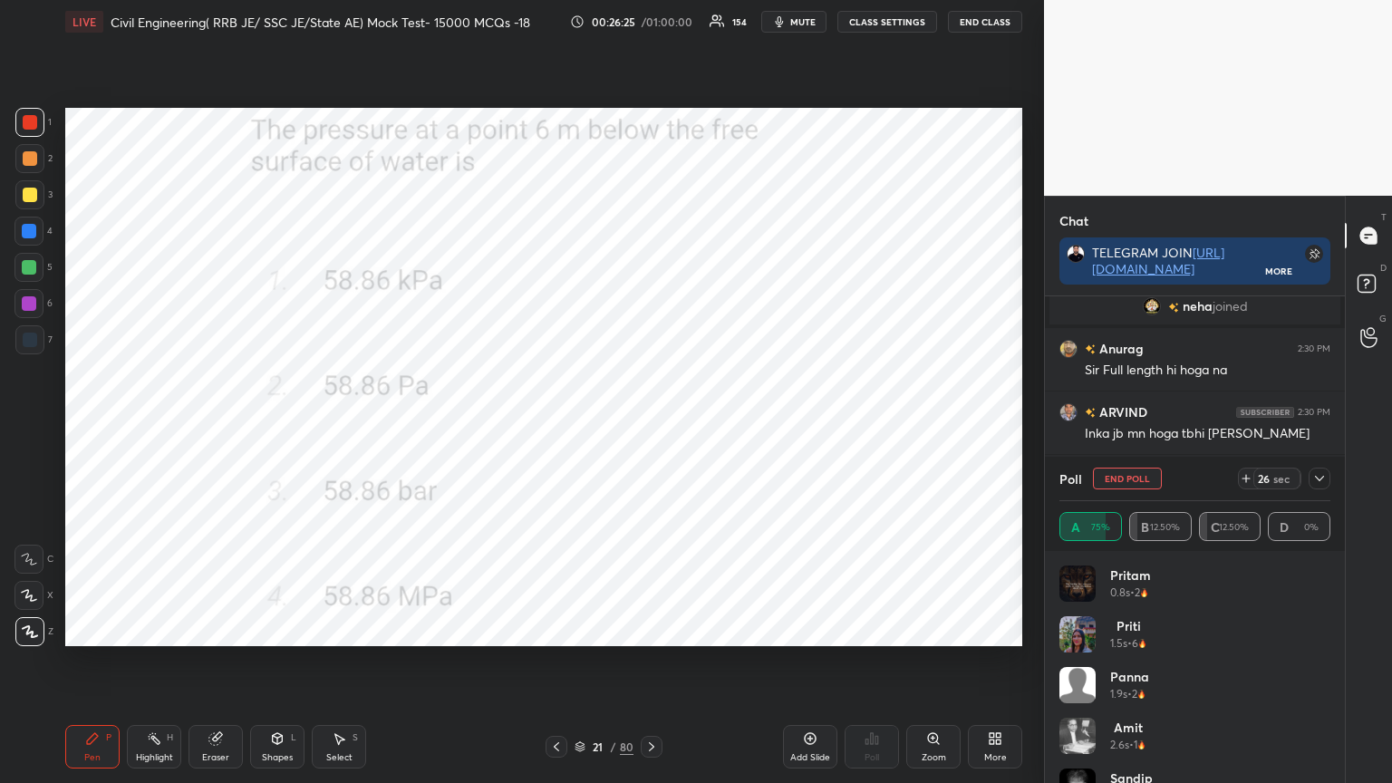
click at [1250, 476] on icon at bounding box center [1246, 478] width 15 height 15
click at [1320, 479] on icon at bounding box center [1319, 478] width 15 height 15
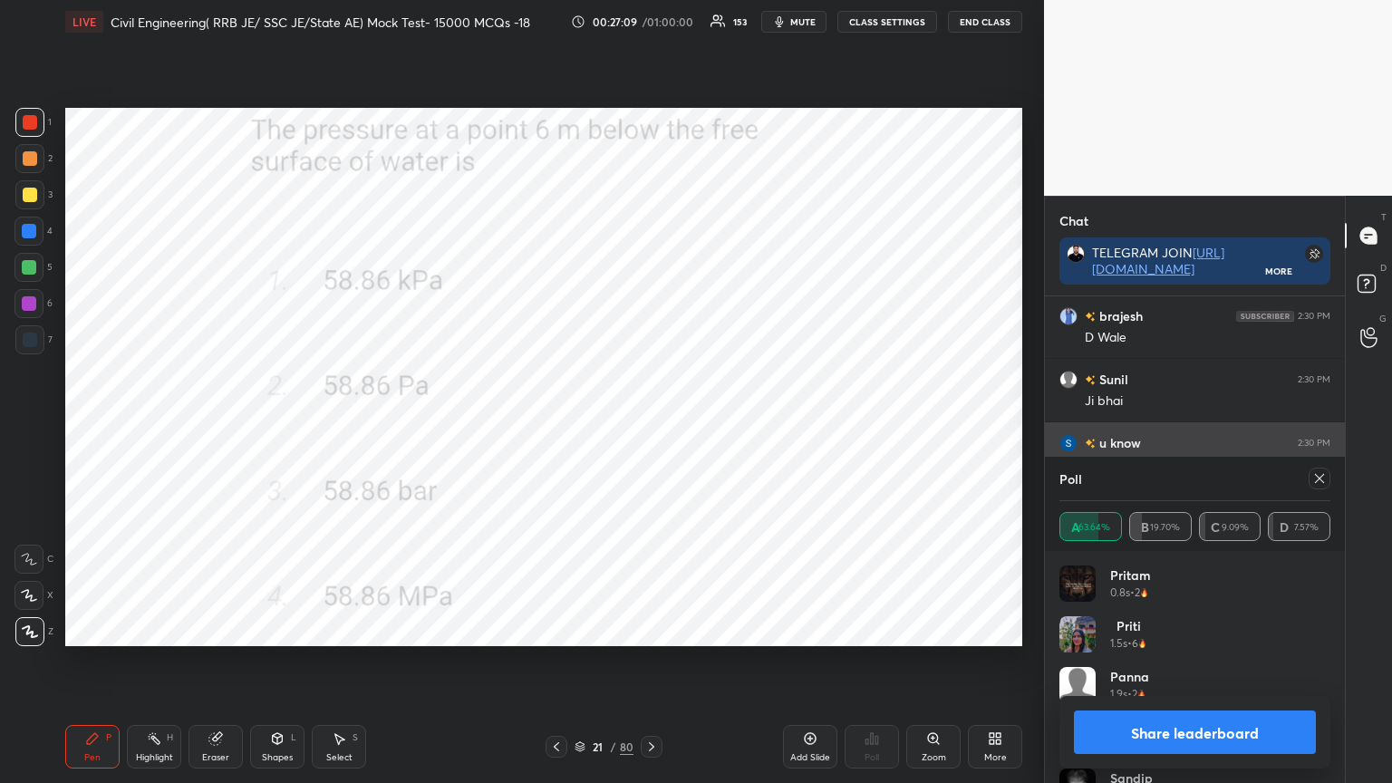
click at [1316, 479] on icon at bounding box center [1319, 478] width 15 height 15
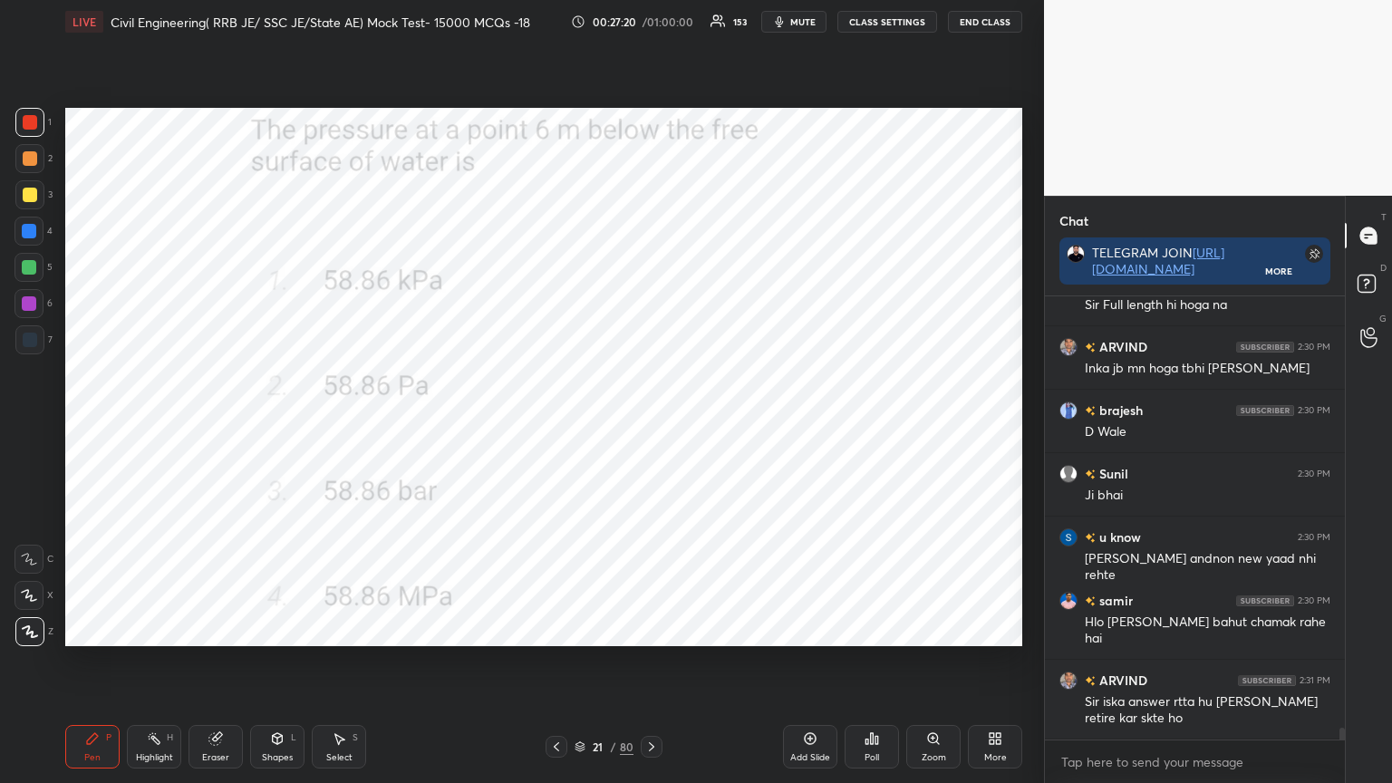
click at [649, 629] on icon at bounding box center [651, 747] width 15 height 15
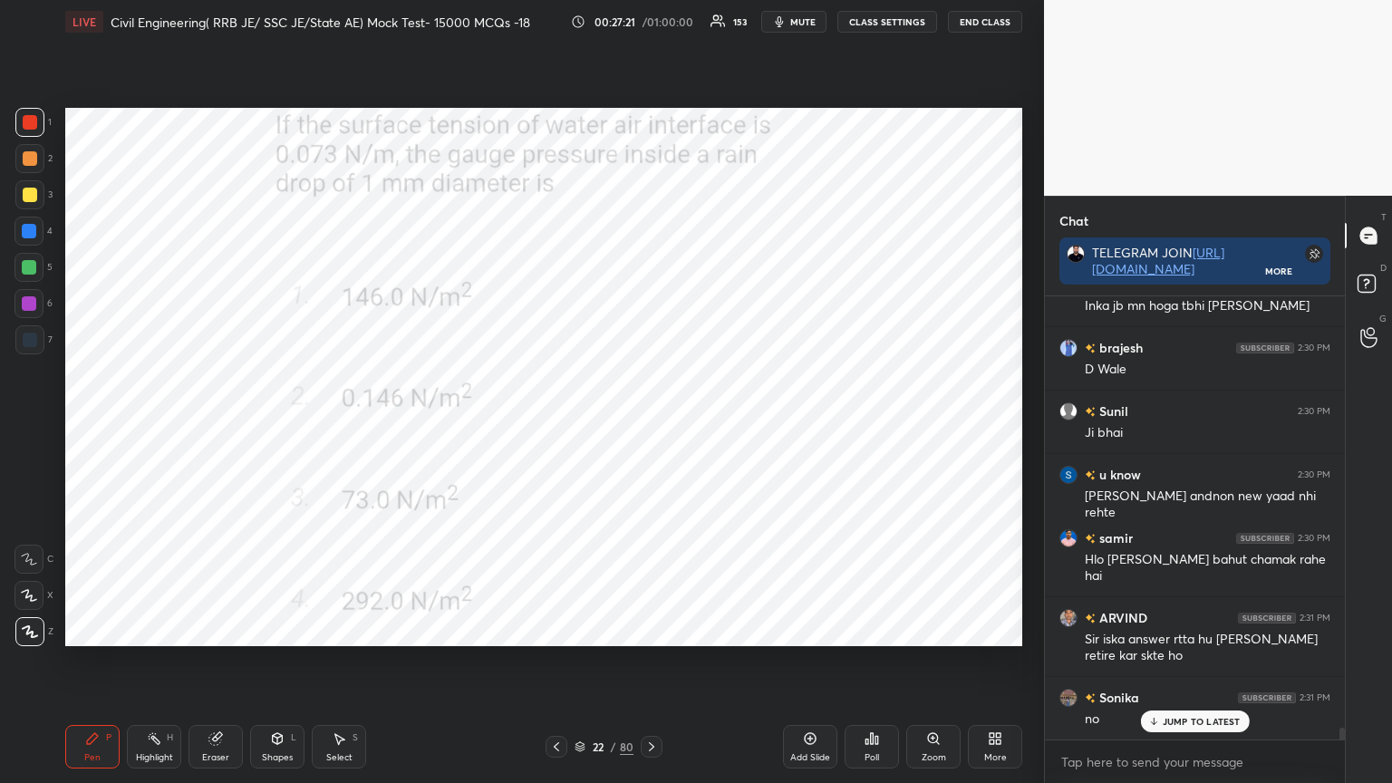
click at [880, 629] on div "Poll" at bounding box center [872, 747] width 54 height 44
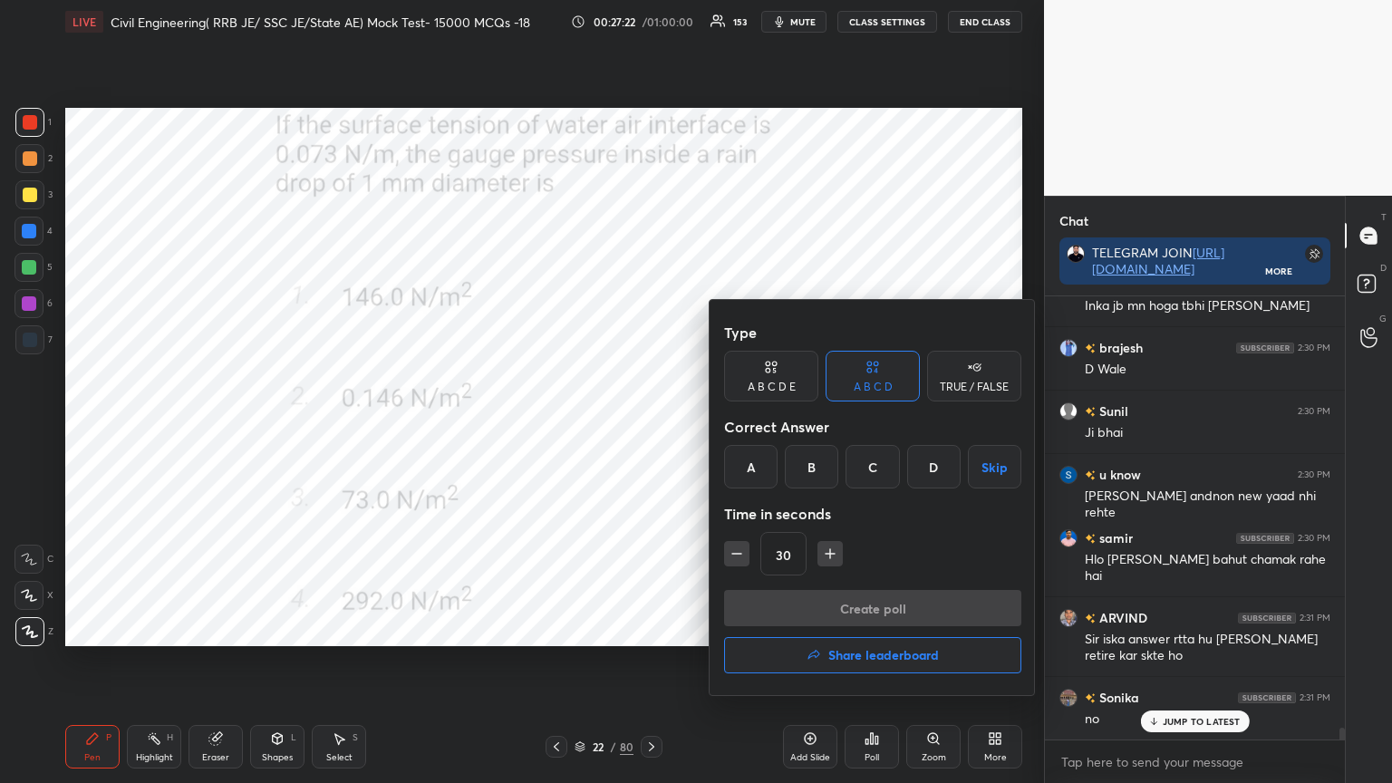
click at [938, 464] on div "D" at bounding box center [933, 467] width 53 height 44
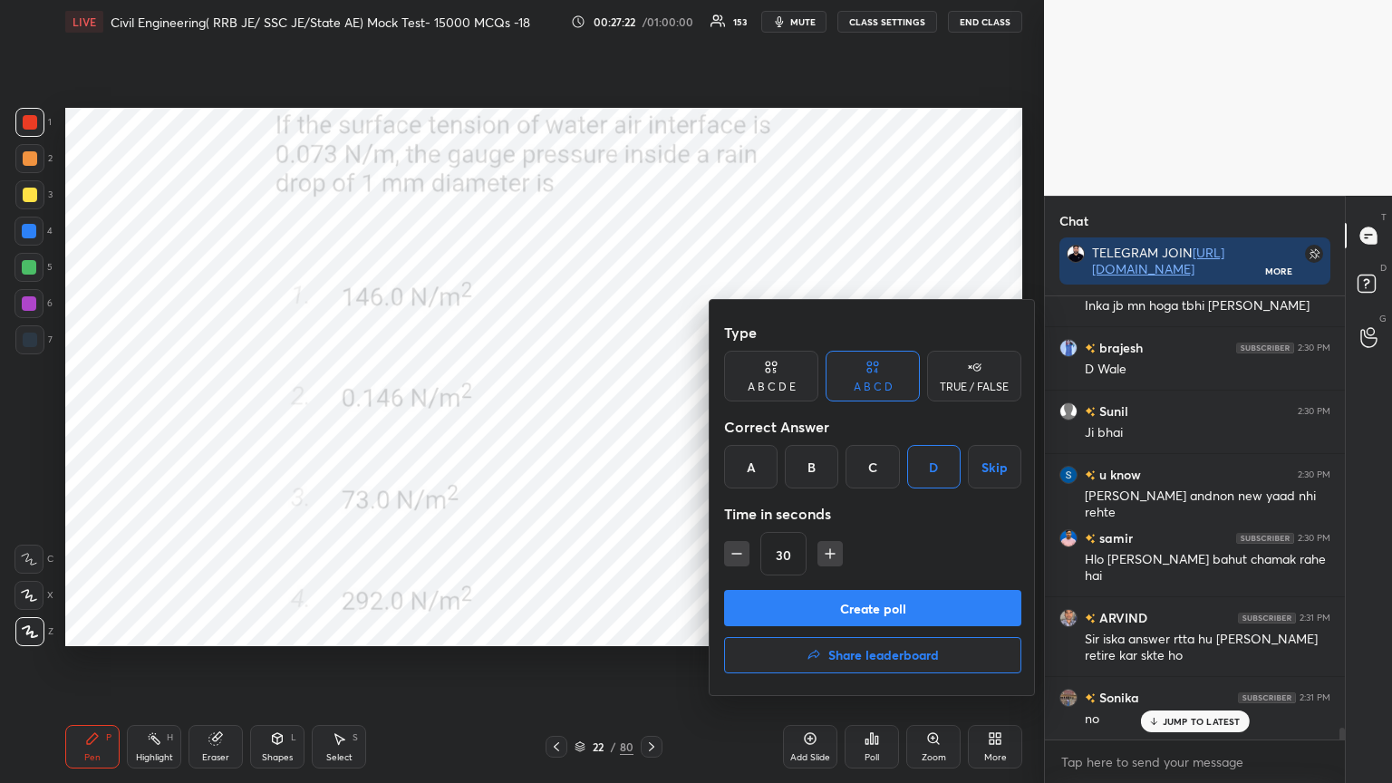
click at [889, 603] on button "Create poll" at bounding box center [872, 608] width 297 height 36
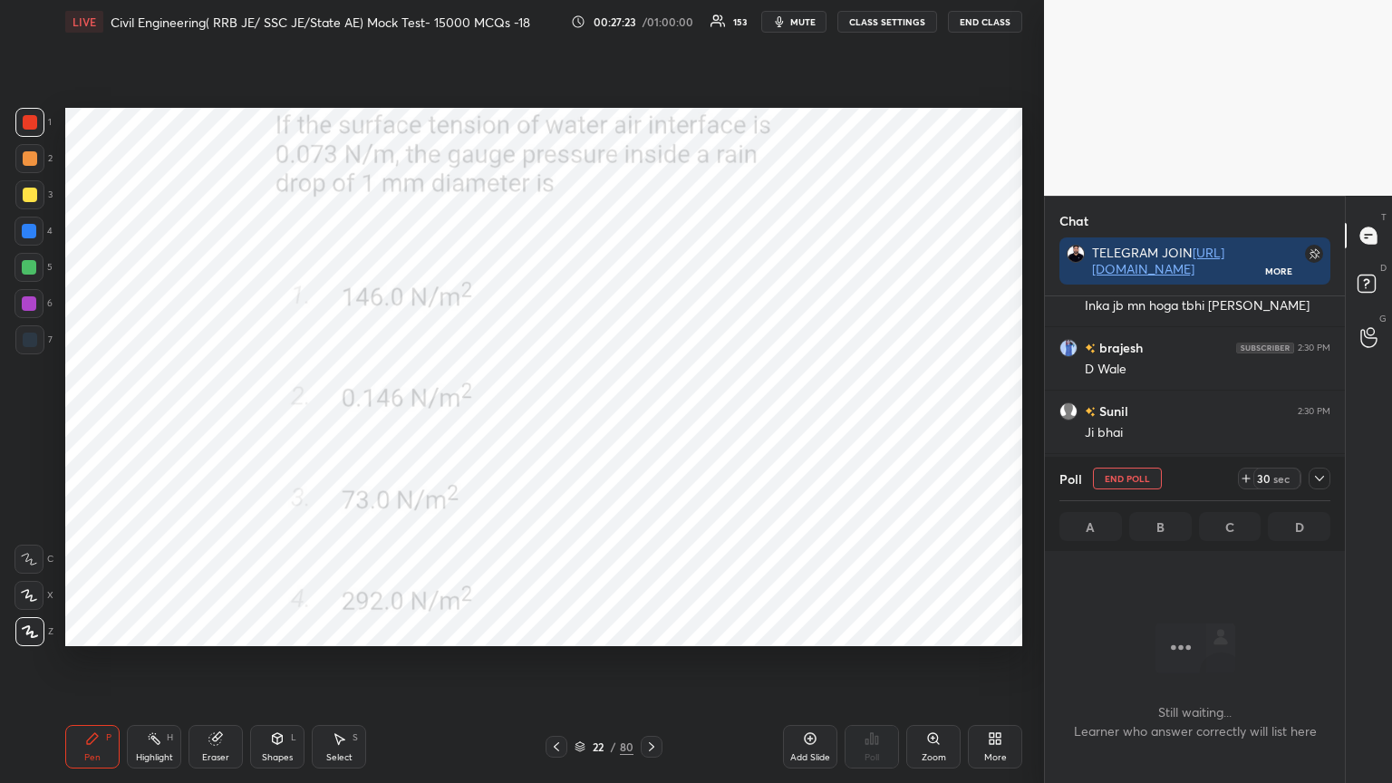
scroll to position [202, 295]
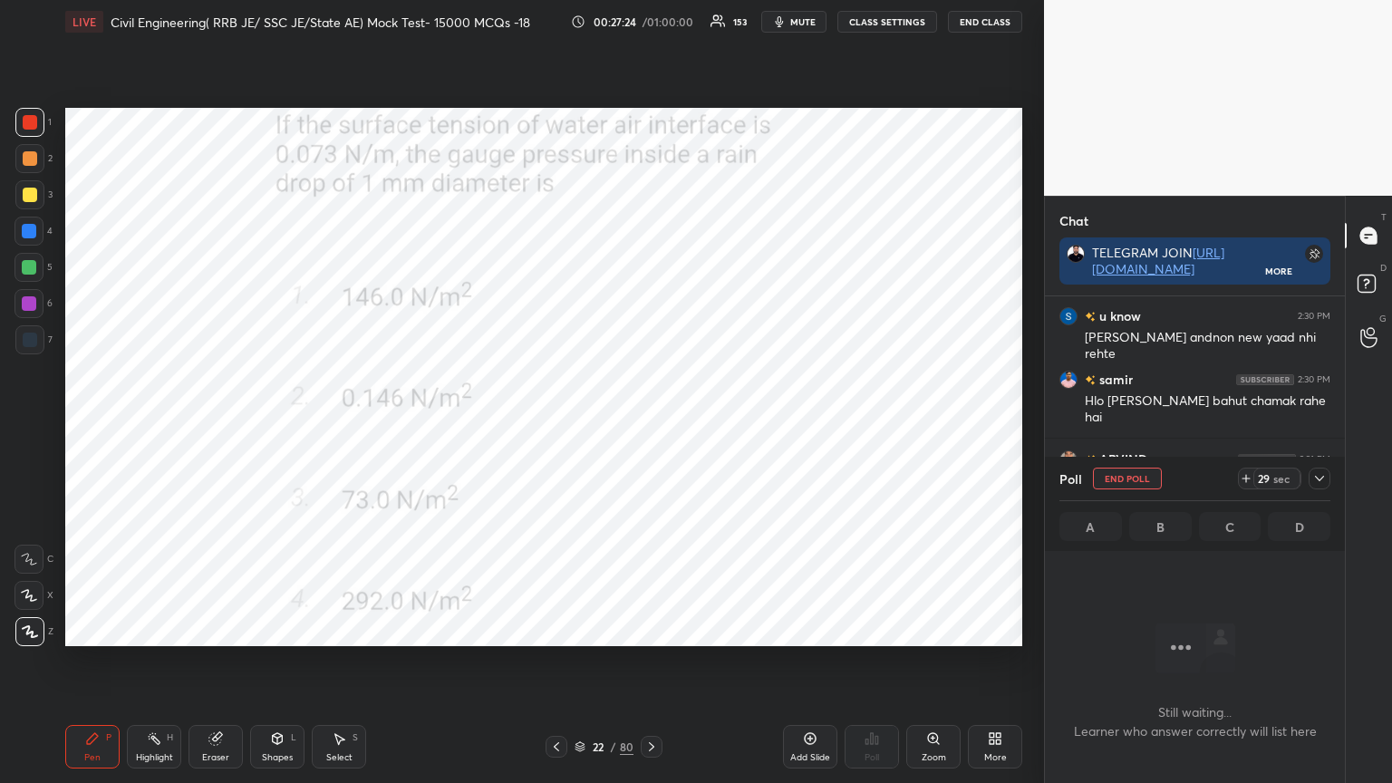
click at [1323, 472] on icon at bounding box center [1319, 478] width 15 height 15
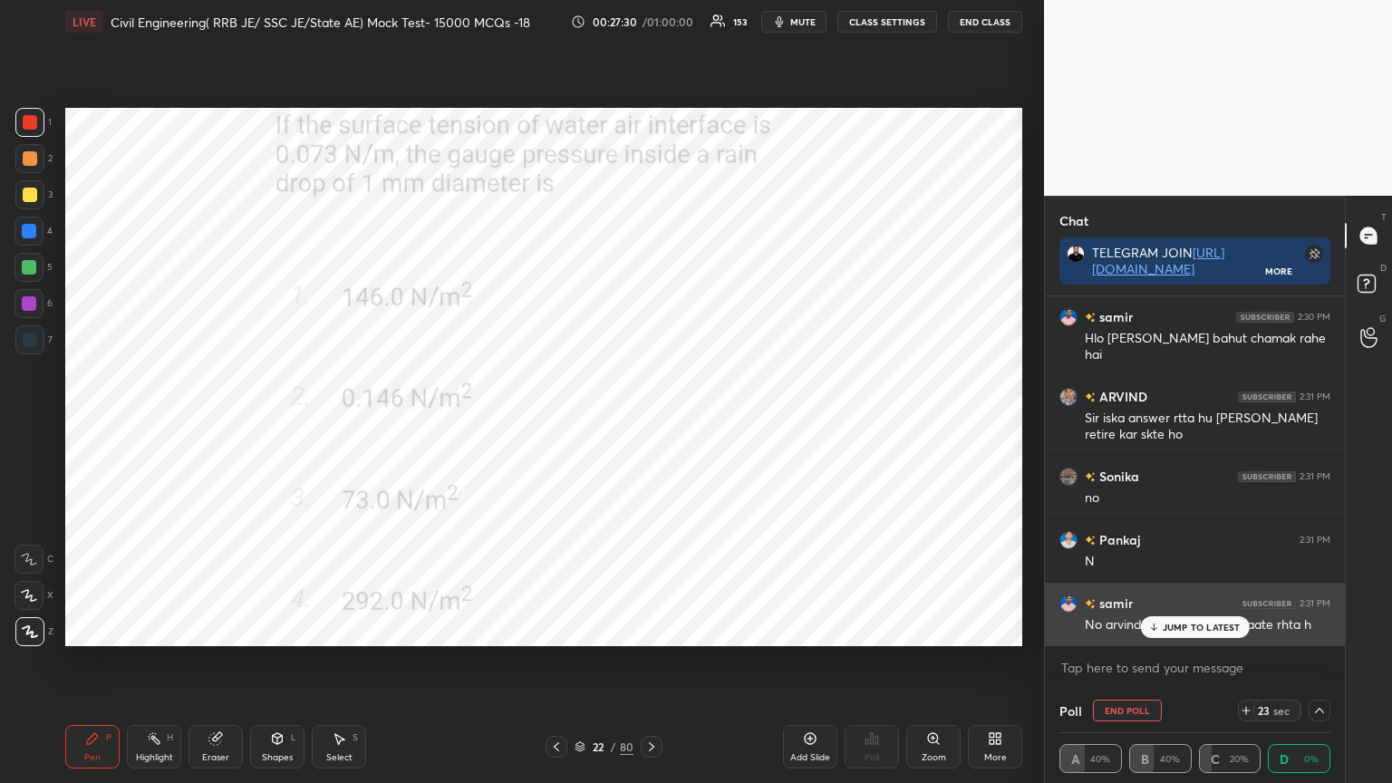
click at [1178, 624] on p "JUMP TO LATEST" at bounding box center [1202, 627] width 78 height 11
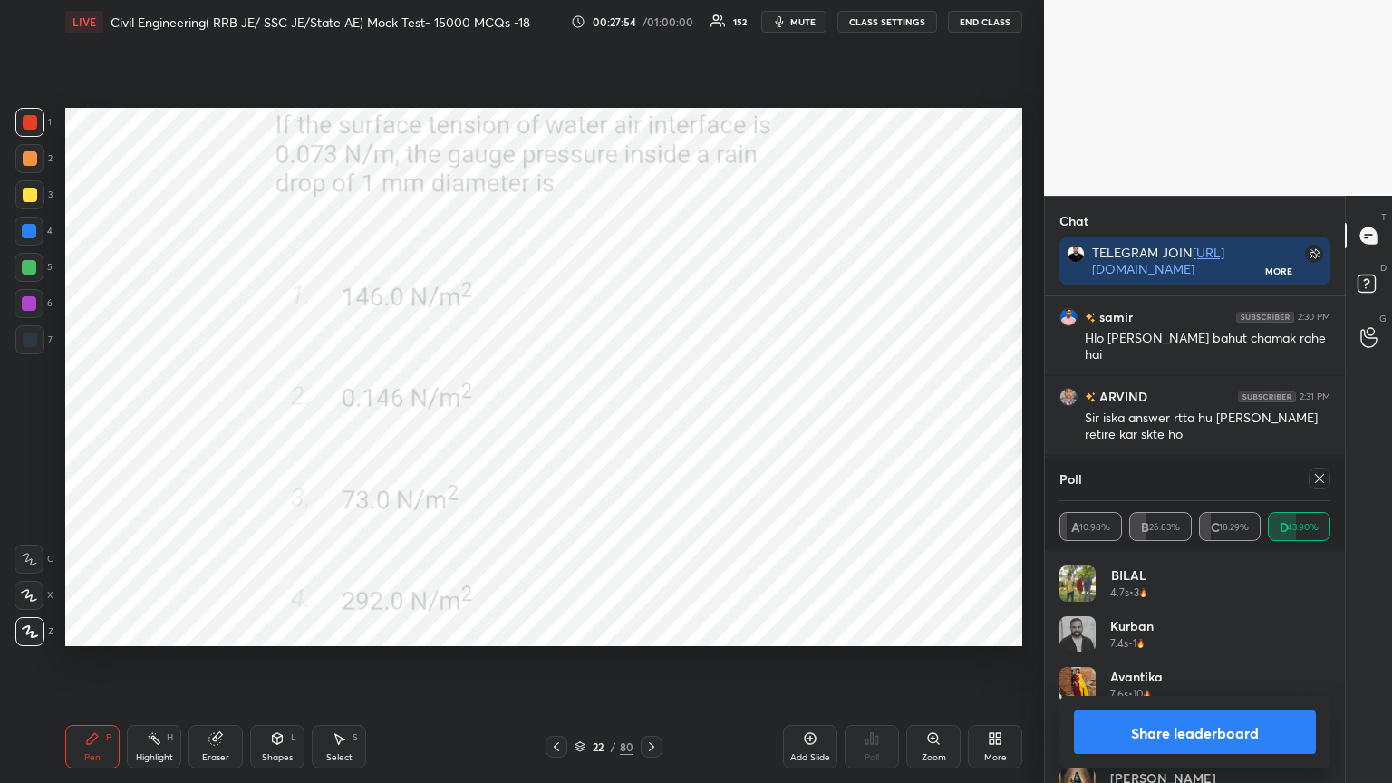
click at [1326, 479] on icon at bounding box center [1319, 478] width 15 height 15
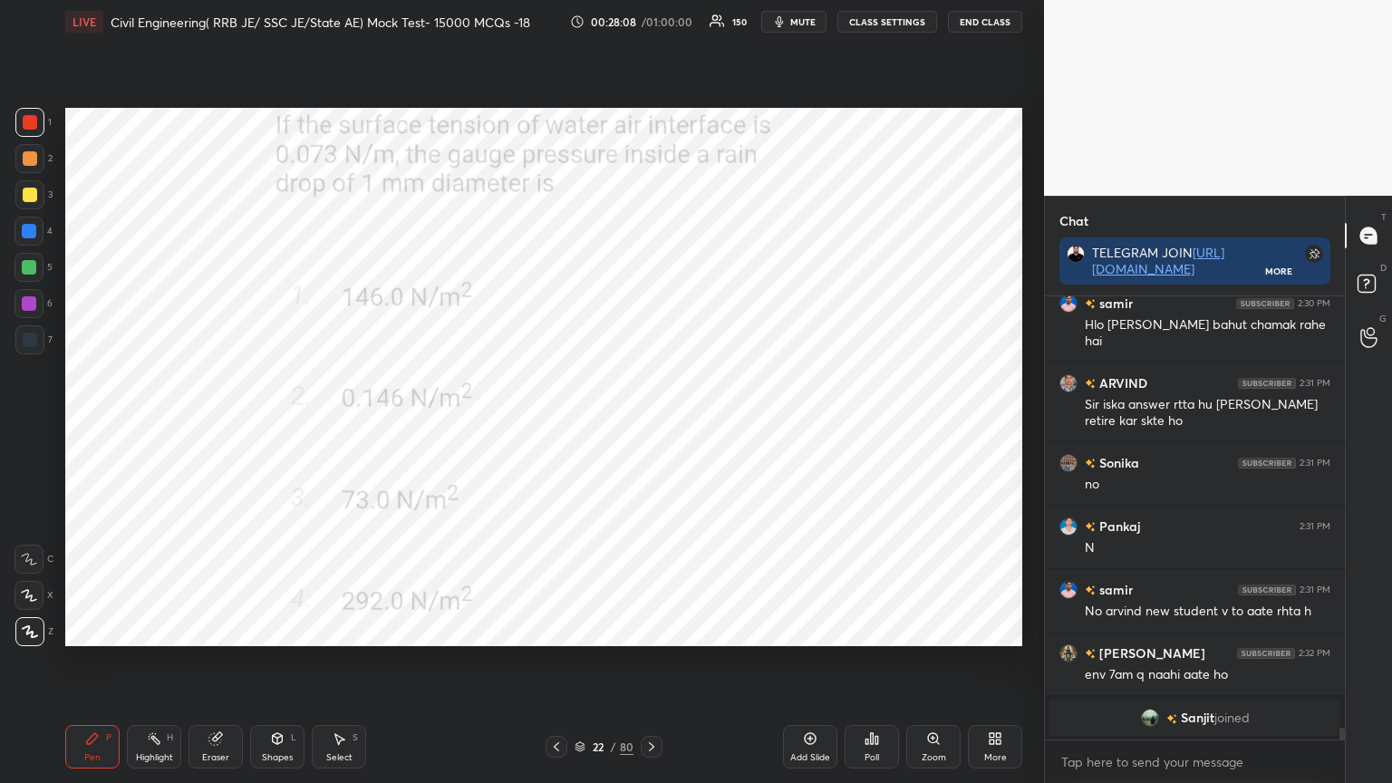
click at [652, 629] on icon at bounding box center [651, 747] width 15 height 15
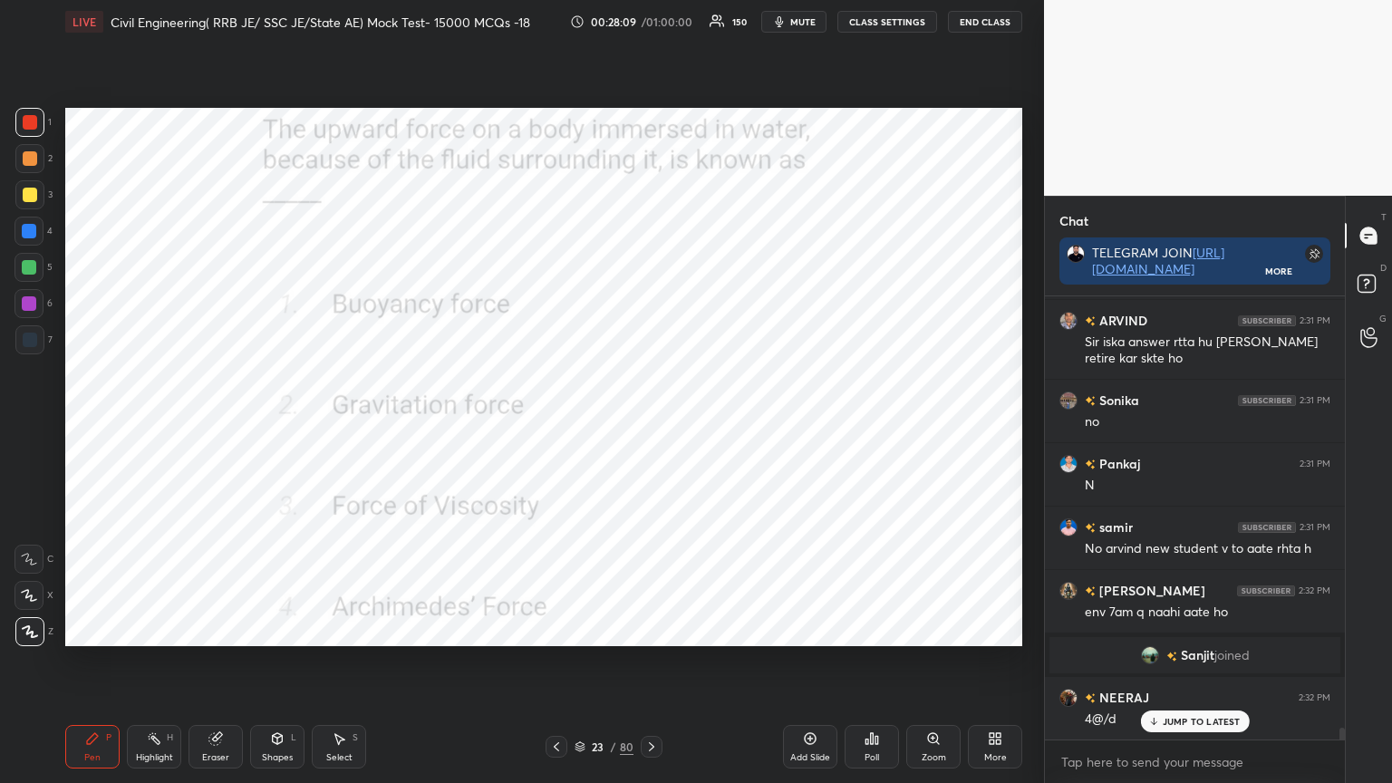
click at [886, 629] on div "Poll" at bounding box center [872, 747] width 54 height 44
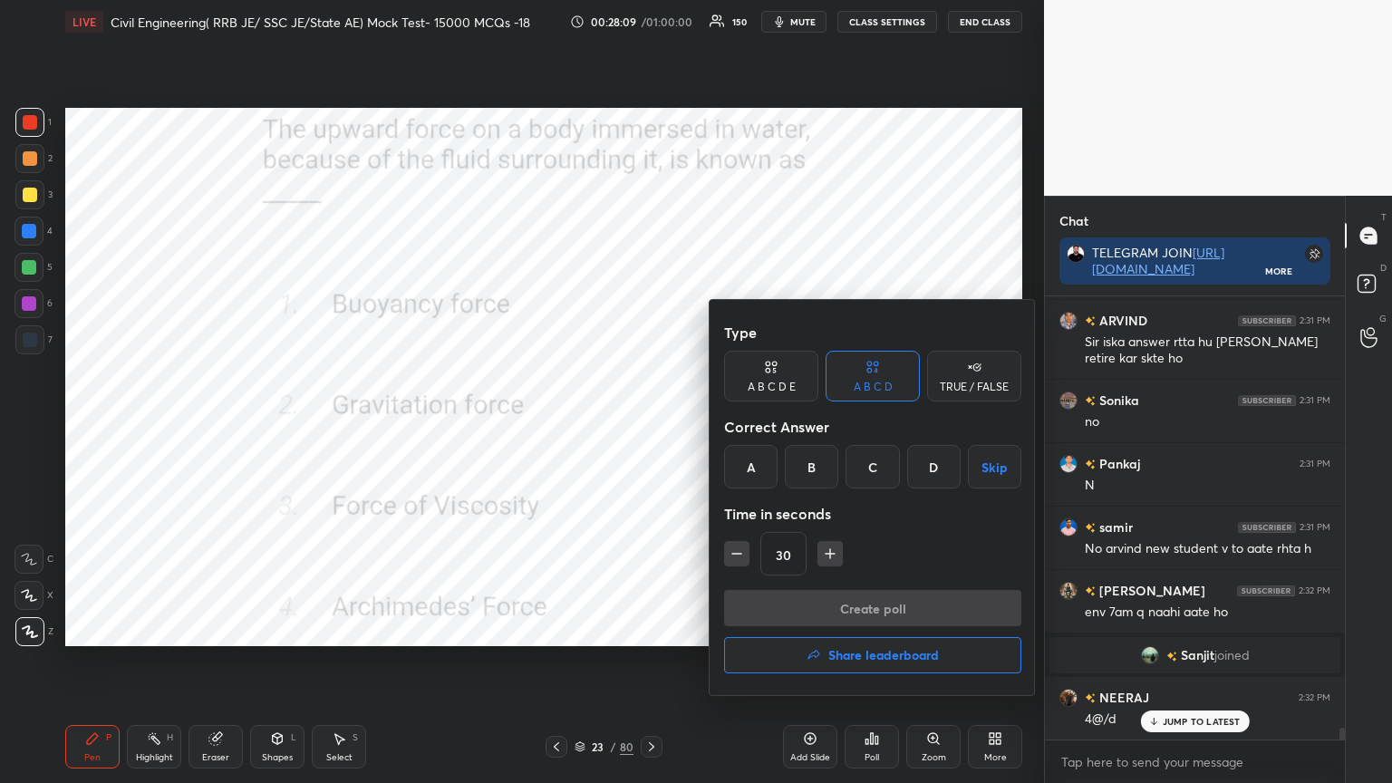
click at [756, 466] on div "A" at bounding box center [750, 467] width 53 height 44
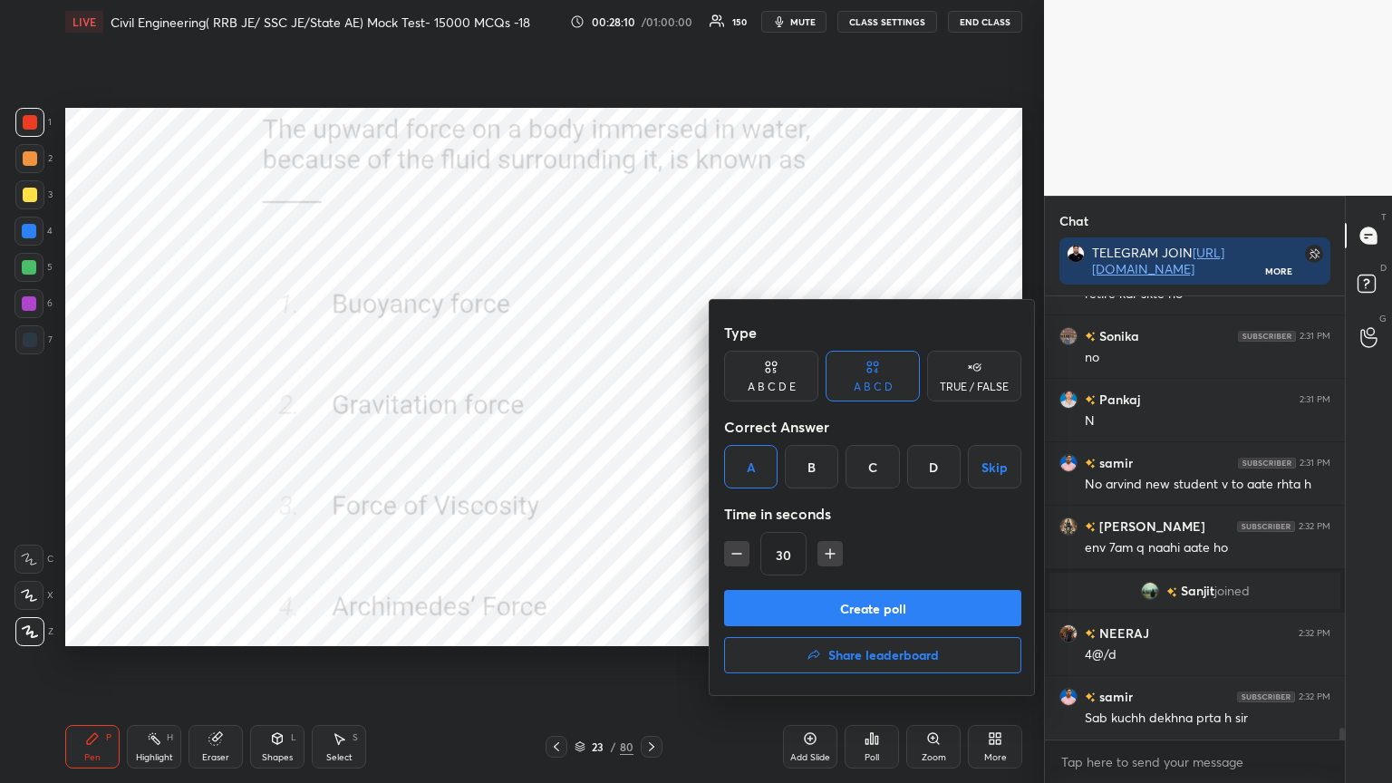
click at [787, 613] on button "Create poll" at bounding box center [872, 608] width 297 height 36
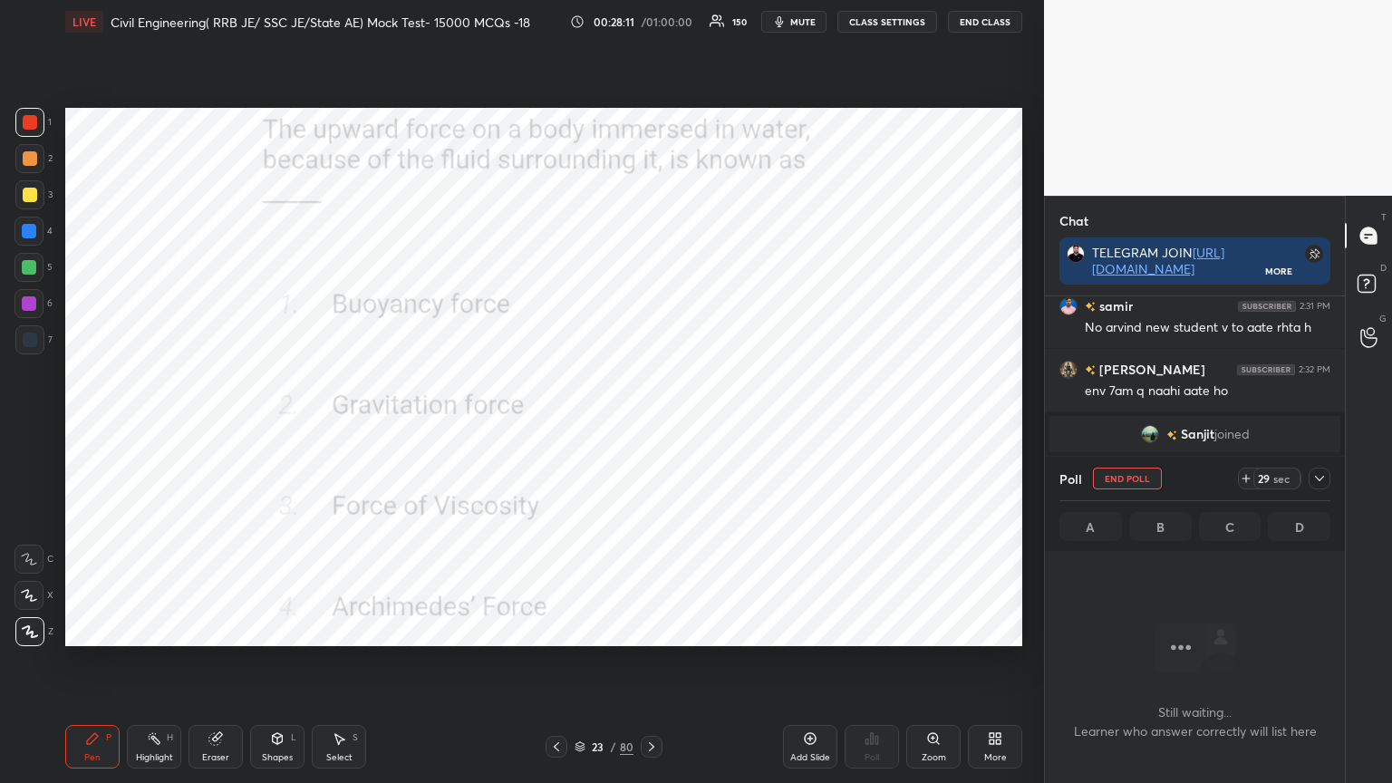
click at [1321, 482] on icon at bounding box center [1319, 478] width 15 height 15
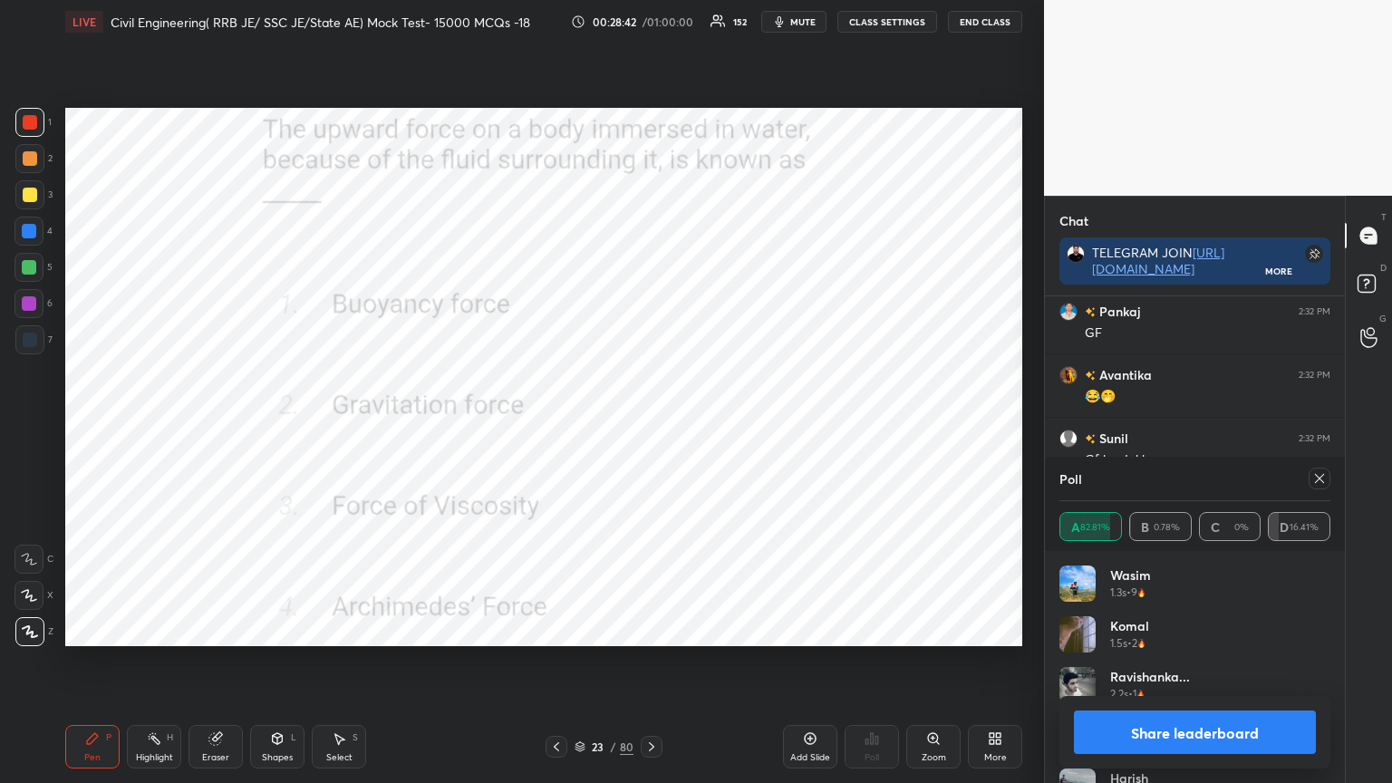
click at [1320, 482] on icon at bounding box center [1319, 478] width 15 height 15
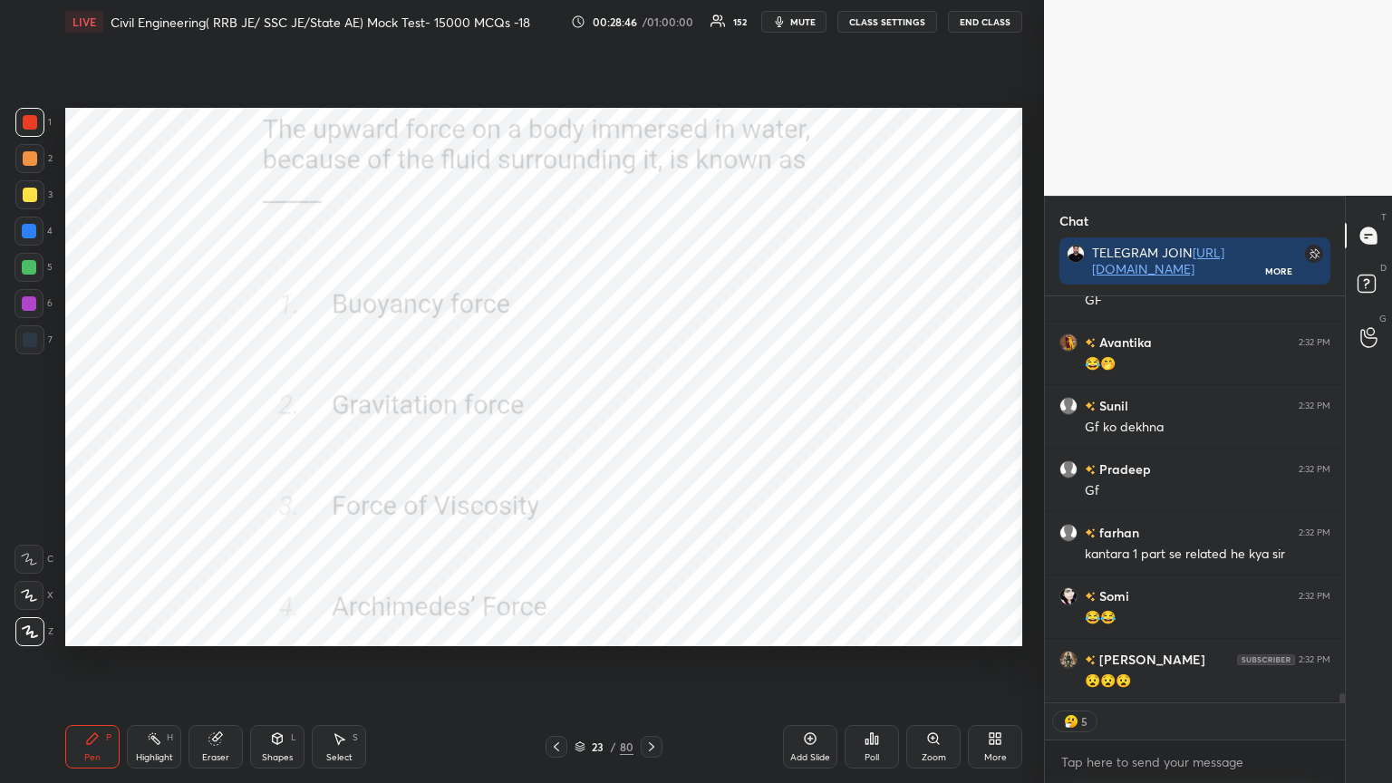
click at [649, 629] on icon at bounding box center [651, 747] width 15 height 15
click at [868, 629] on div "Poll" at bounding box center [872, 747] width 54 height 44
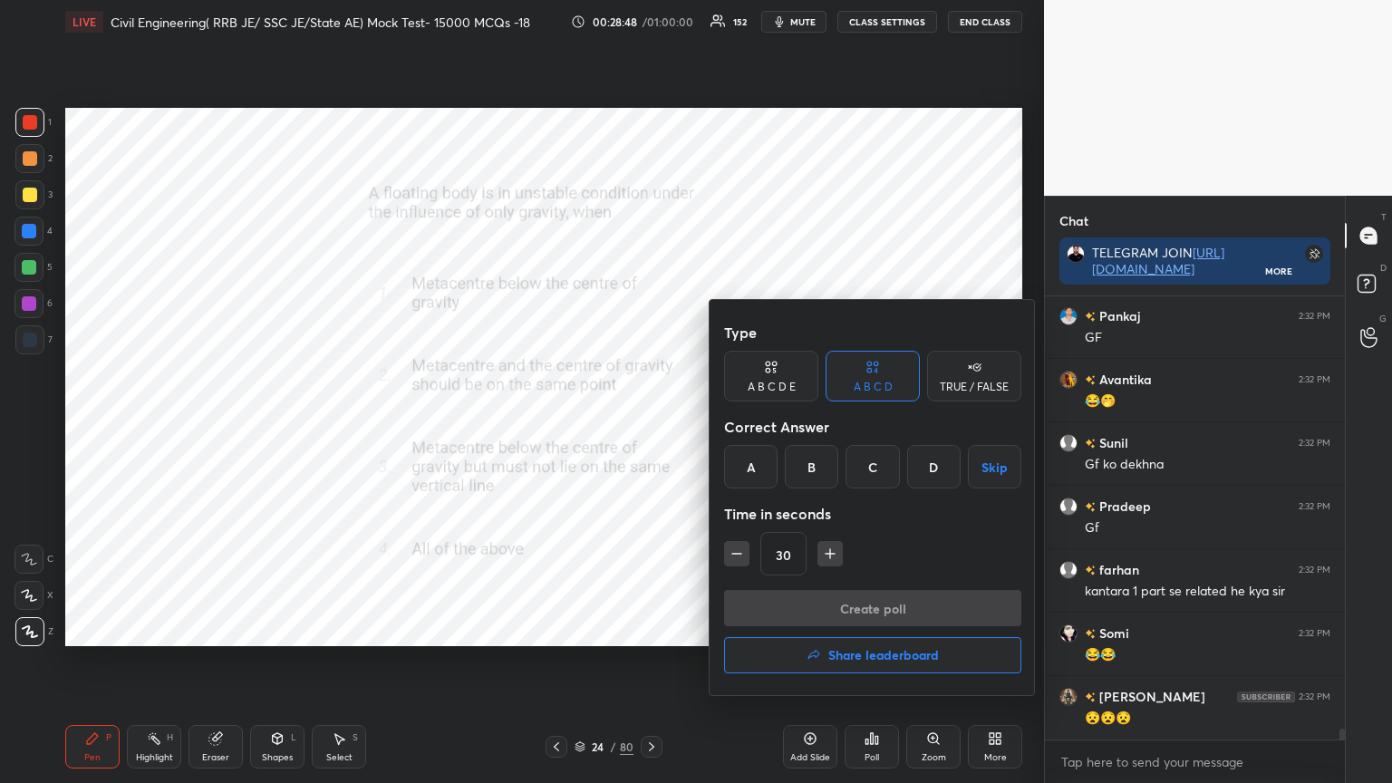
click at [756, 451] on div "A" at bounding box center [750, 467] width 53 height 44
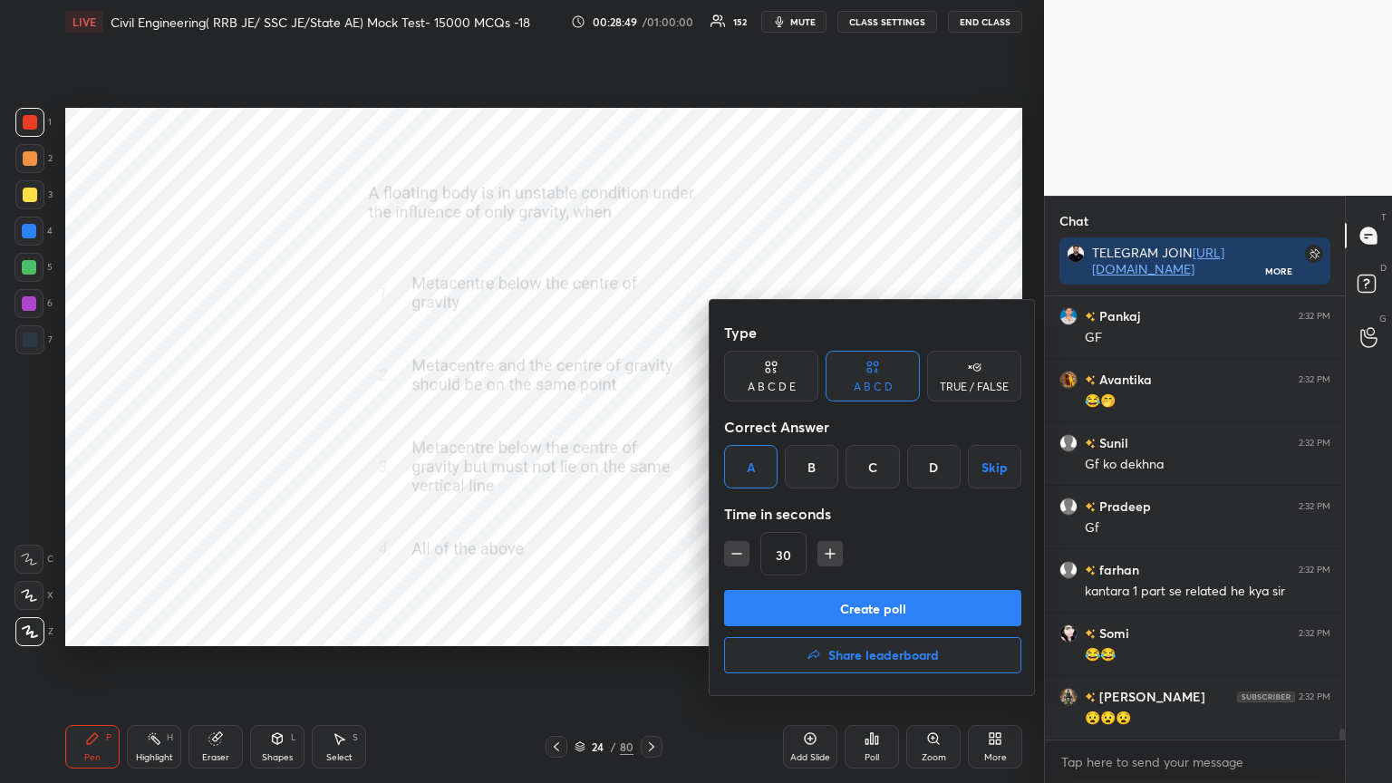
click at [782, 605] on button "Create poll" at bounding box center [872, 608] width 297 height 36
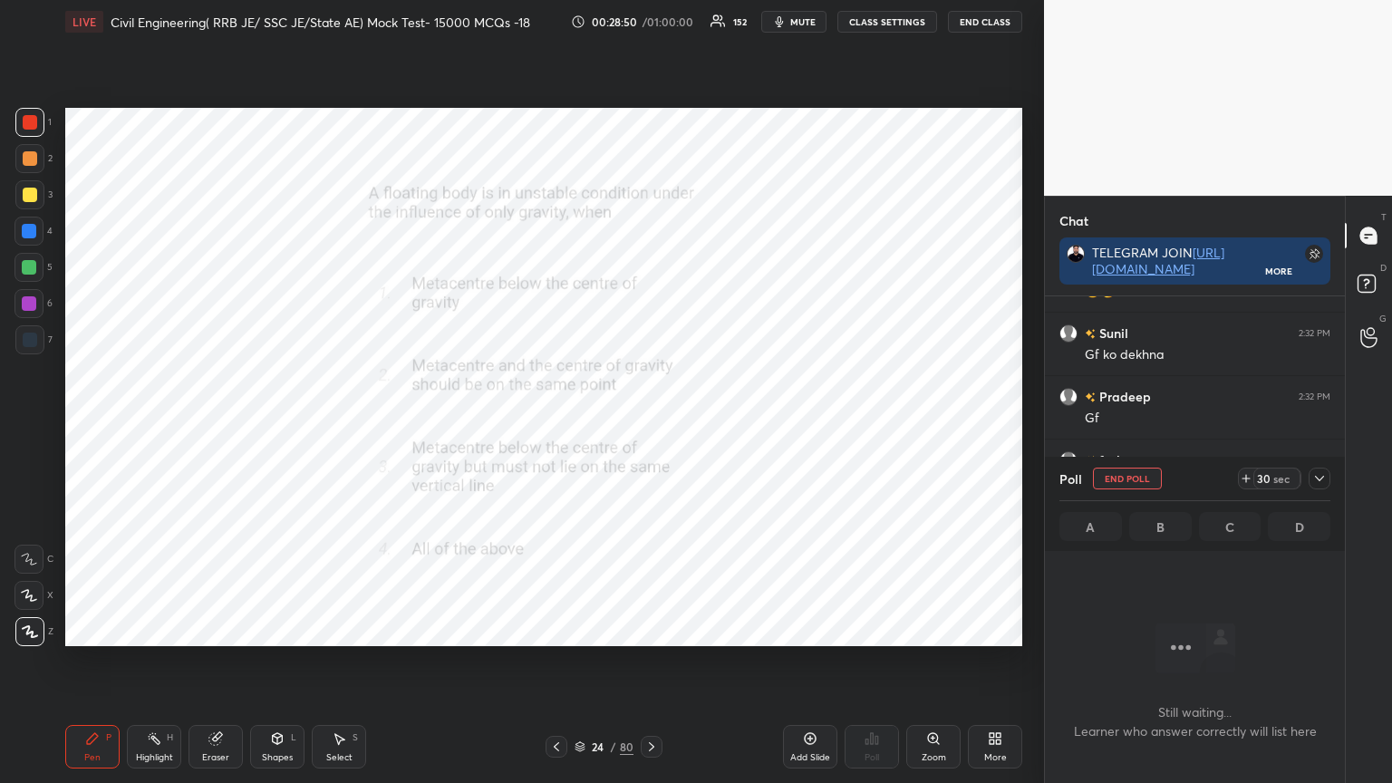
click at [1323, 479] on icon at bounding box center [1319, 478] width 15 height 15
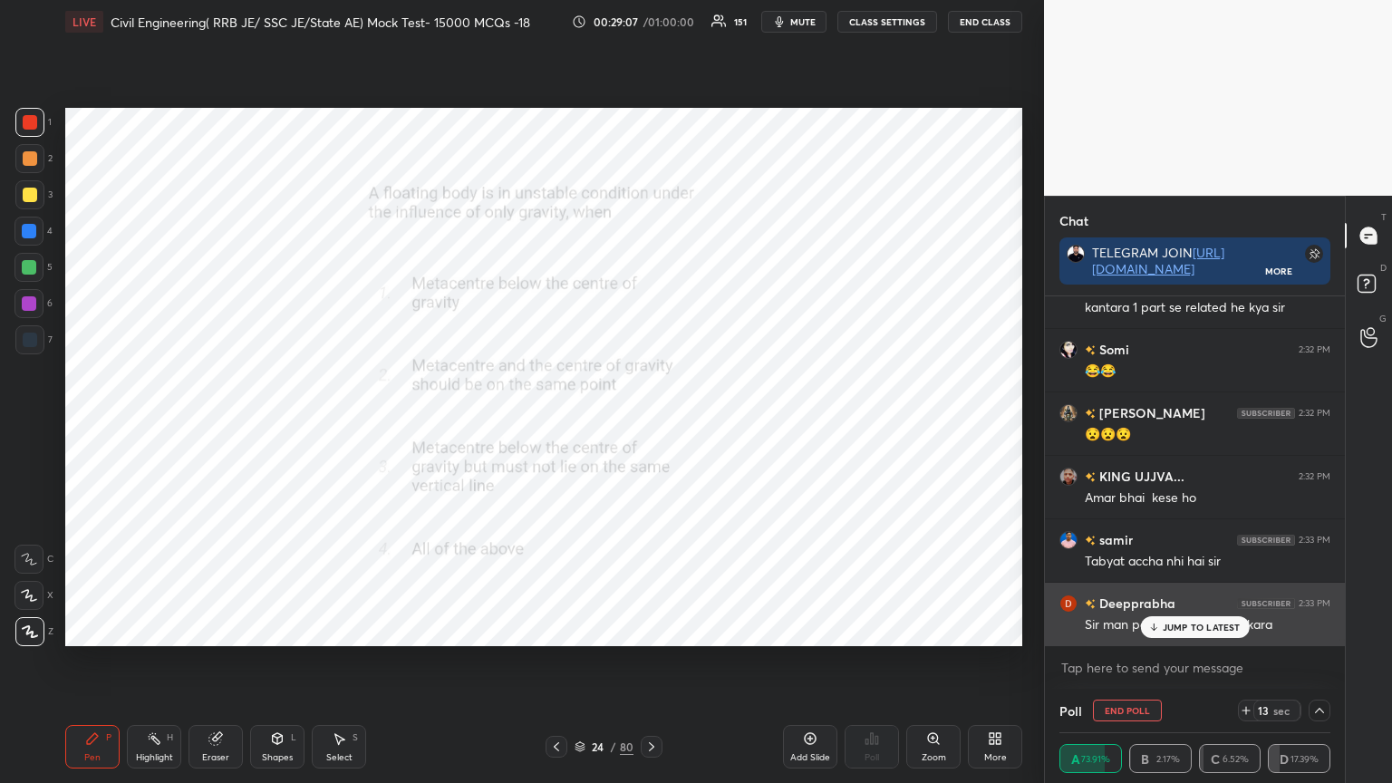
click at [1179, 627] on p "JUMP TO LATEST" at bounding box center [1202, 627] width 78 height 11
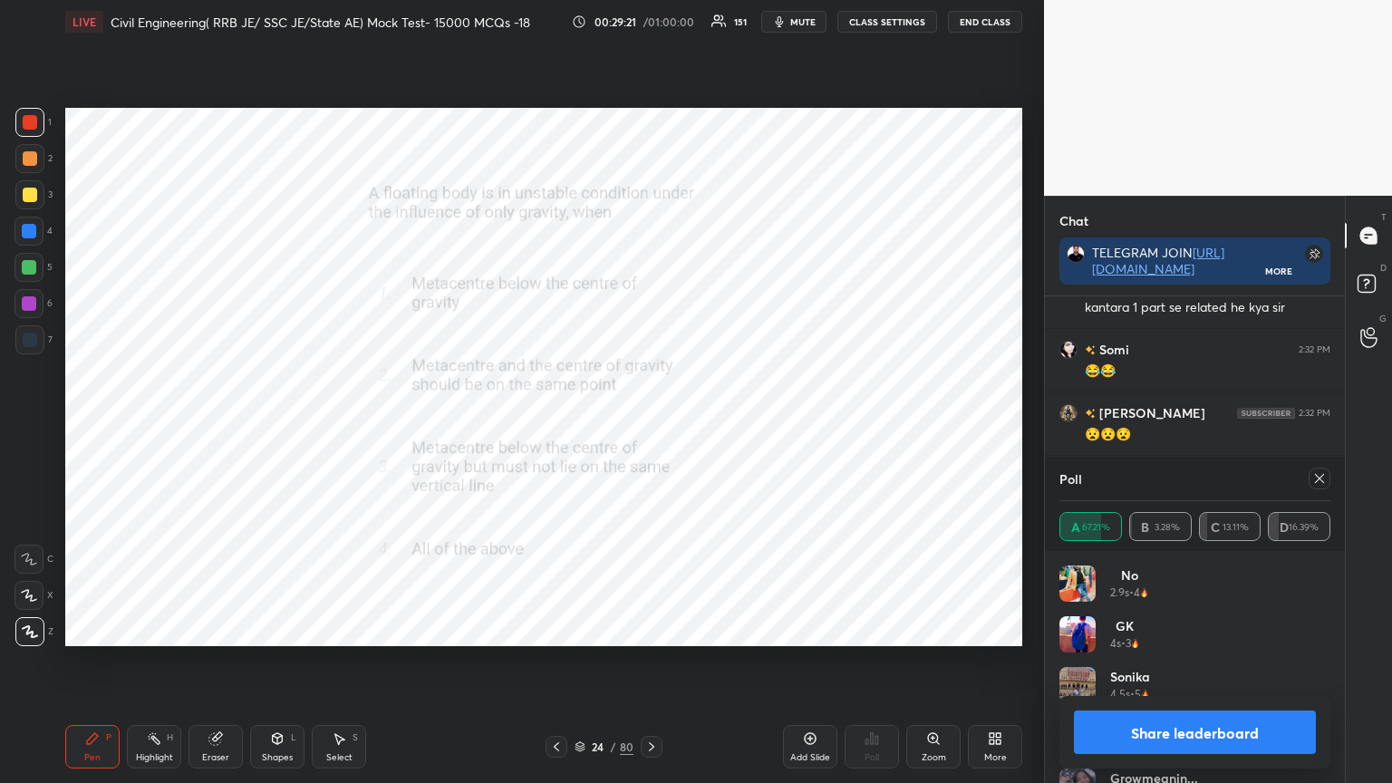
click at [1318, 477] on icon at bounding box center [1319, 478] width 9 height 9
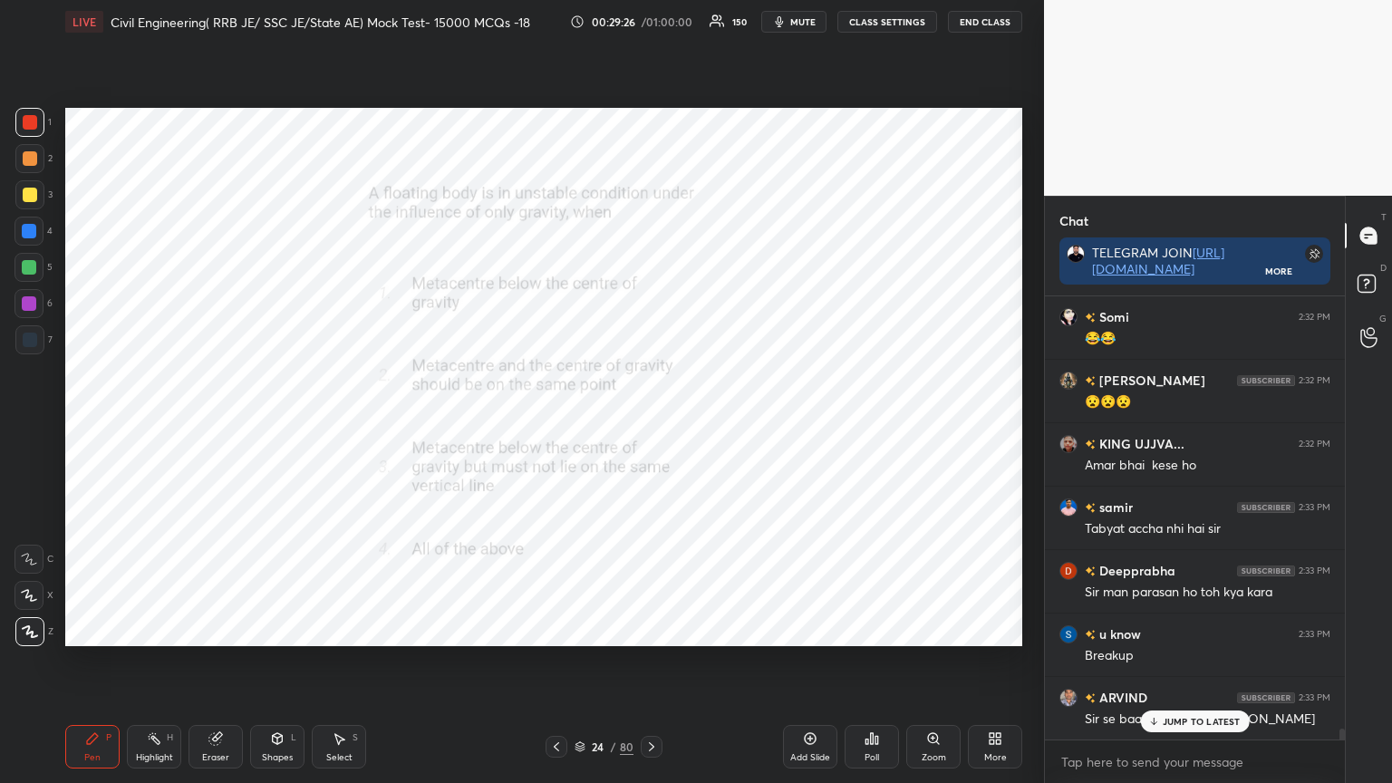
click at [649, 629] on icon at bounding box center [651, 746] width 5 height 9
click at [648, 629] on icon at bounding box center [651, 747] width 15 height 15
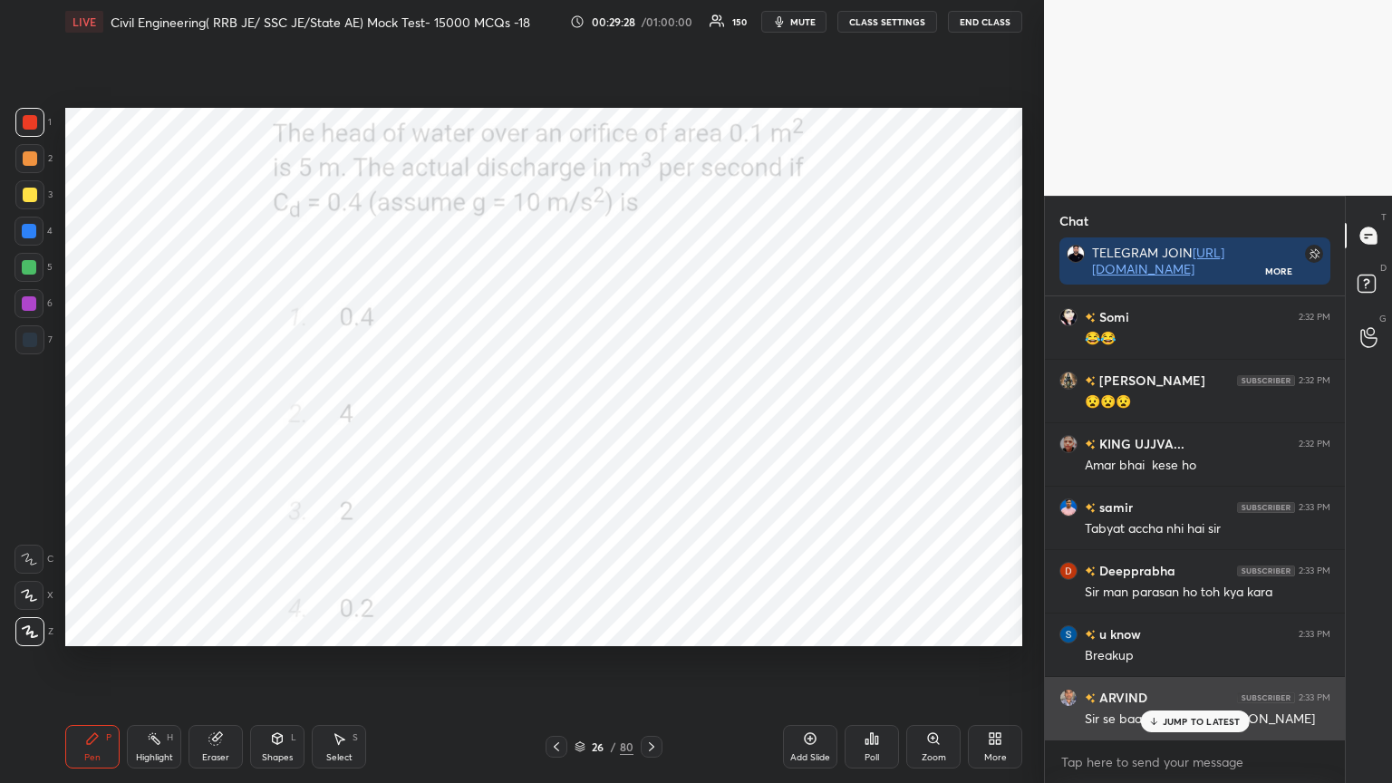
click at [1187, 629] on div "JUMP TO LATEST" at bounding box center [1194, 722] width 109 height 22
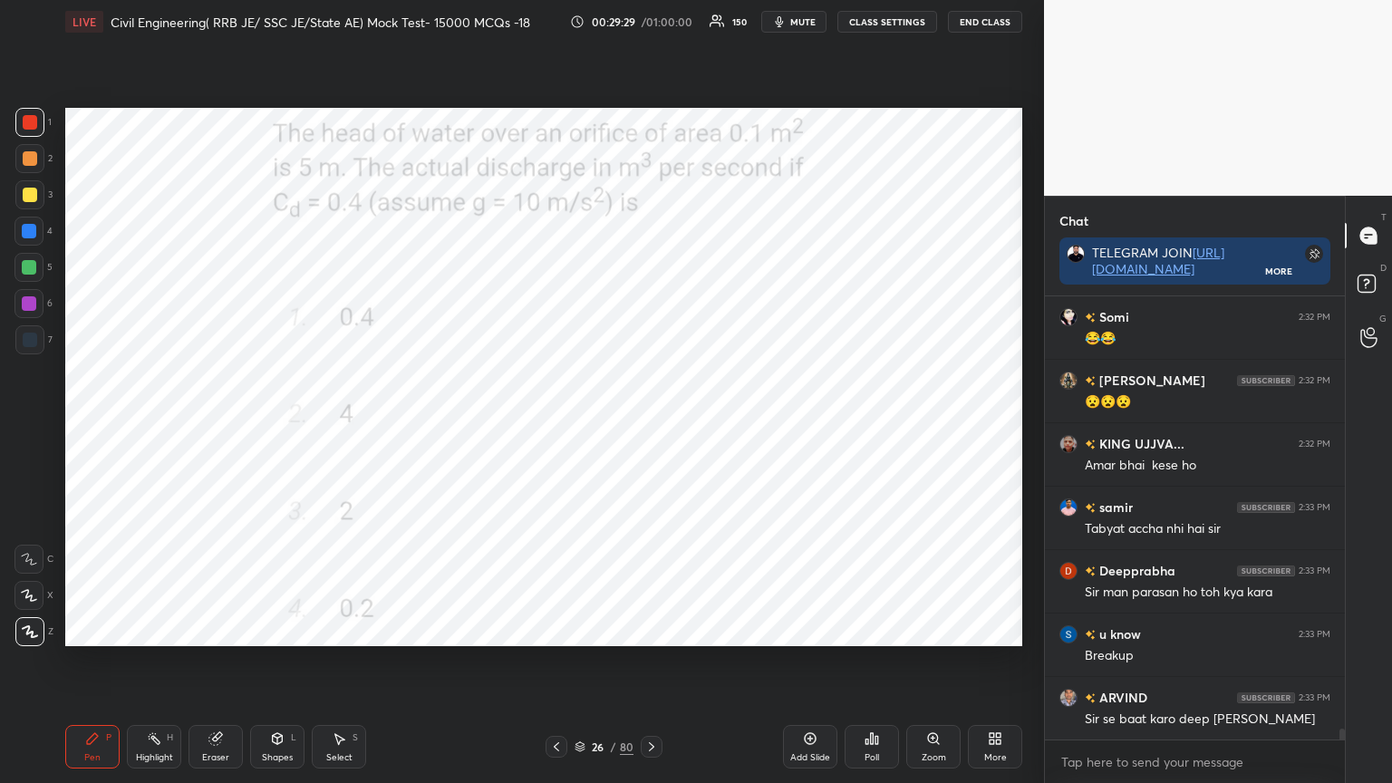
click at [556, 629] on icon at bounding box center [556, 747] width 15 height 15
click at [866, 629] on div "Poll" at bounding box center [872, 747] width 54 height 44
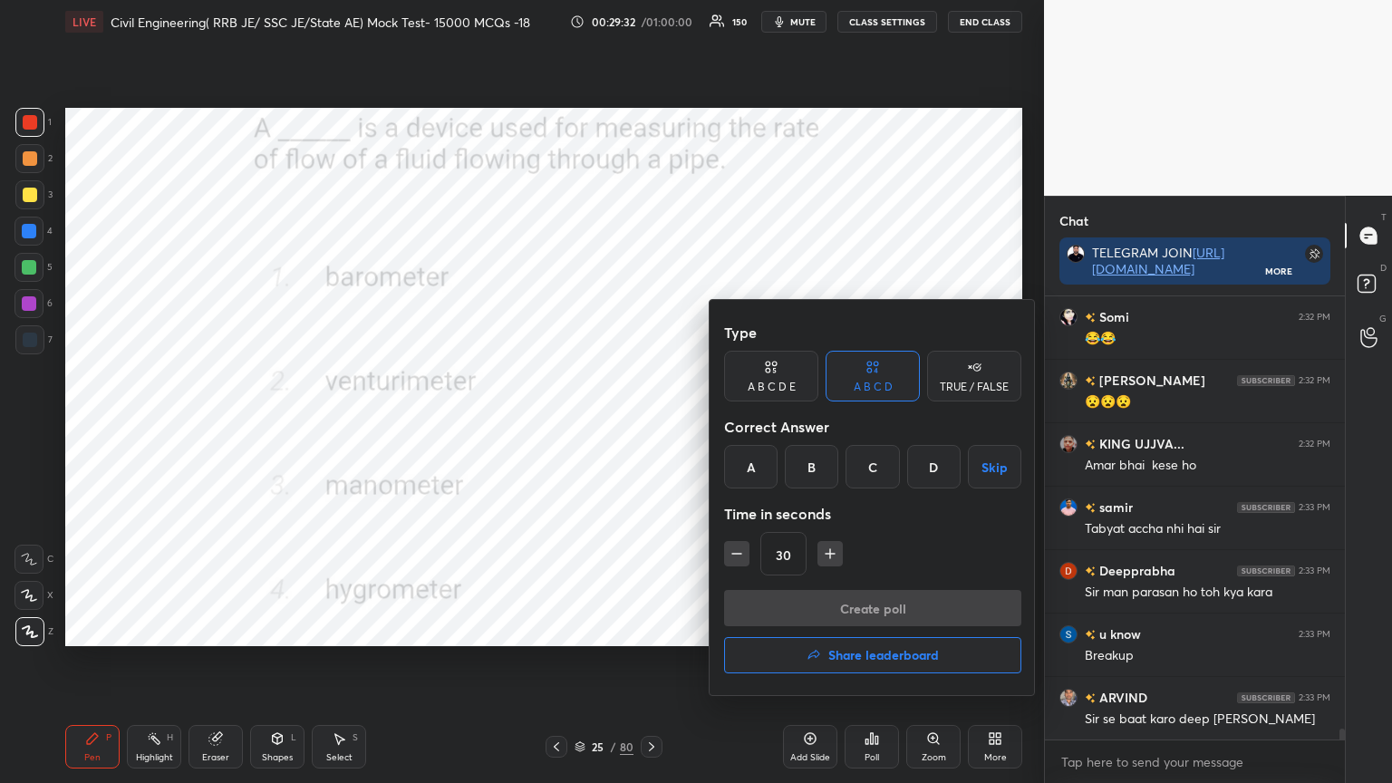
click at [815, 473] on div "B" at bounding box center [811, 467] width 53 height 44
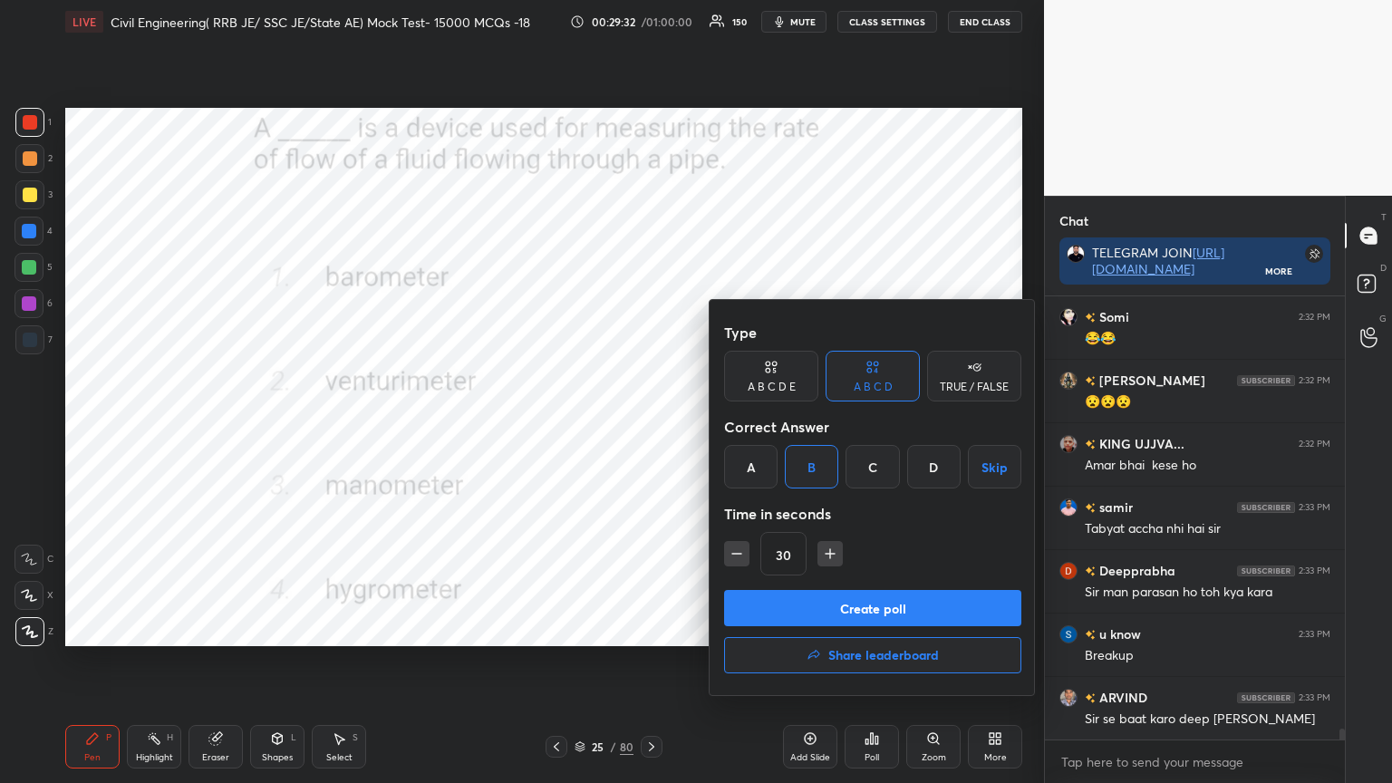
click at [812, 608] on button "Create poll" at bounding box center [872, 608] width 297 height 36
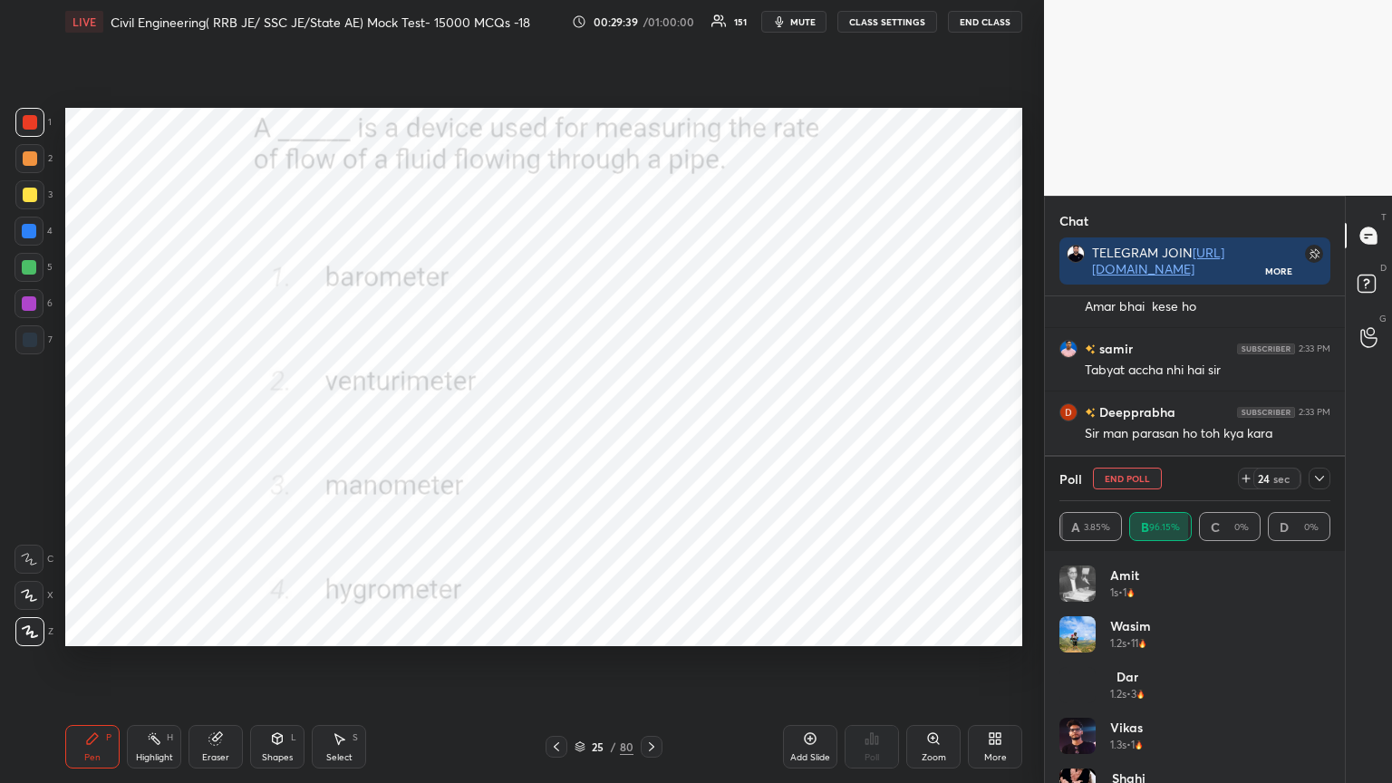
click at [1319, 474] on icon at bounding box center [1319, 478] width 15 height 15
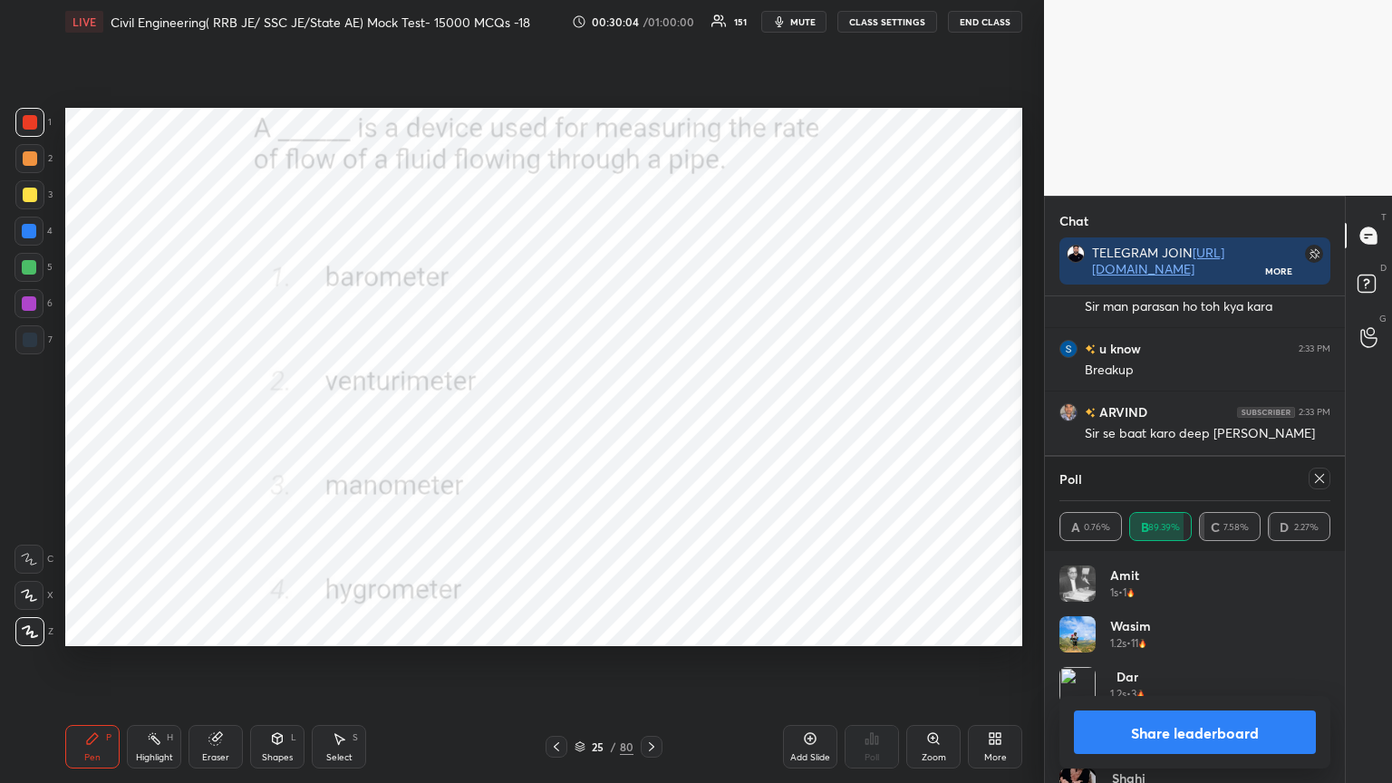
click at [1321, 471] on icon at bounding box center [1319, 478] width 15 height 15
type textarea "x"
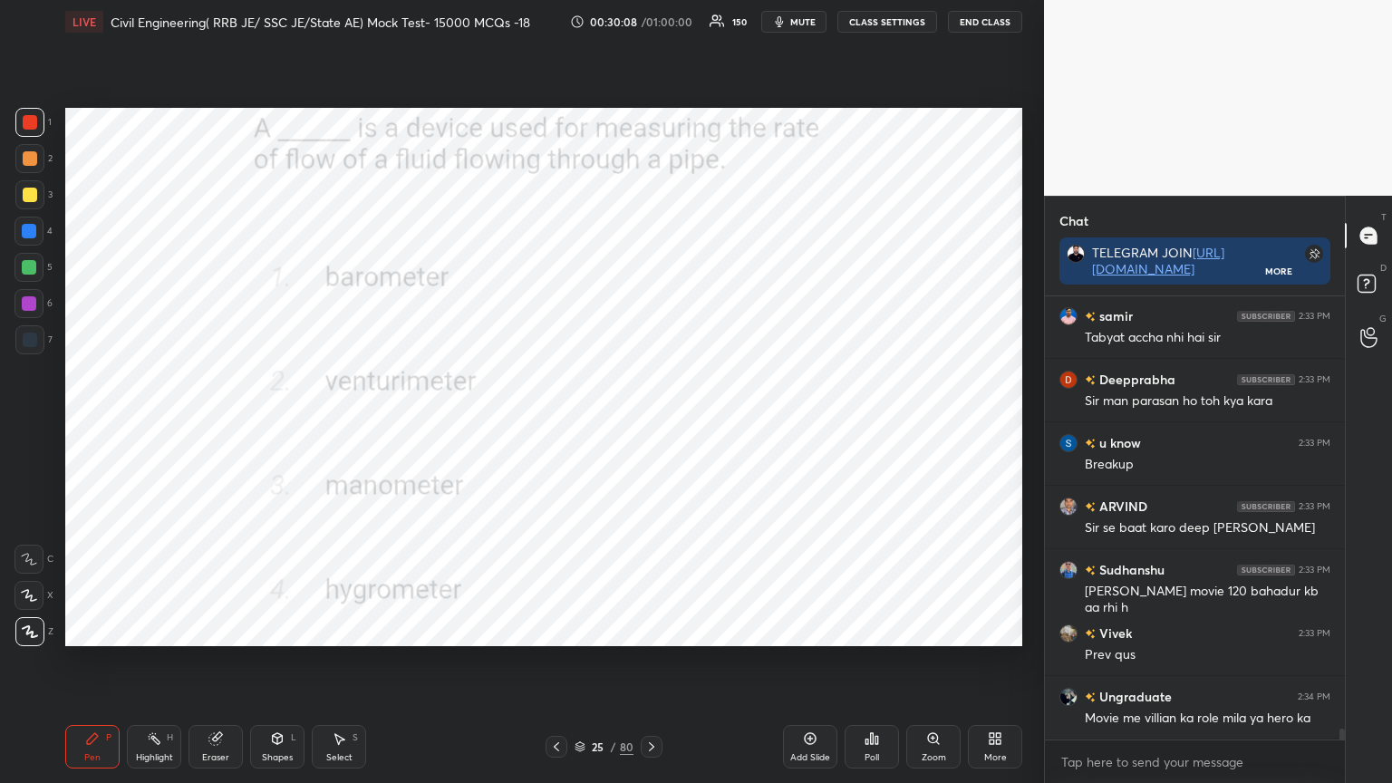
click at [657, 629] on icon at bounding box center [651, 747] width 15 height 15
click at [876, 629] on icon at bounding box center [877, 740] width 3 height 8
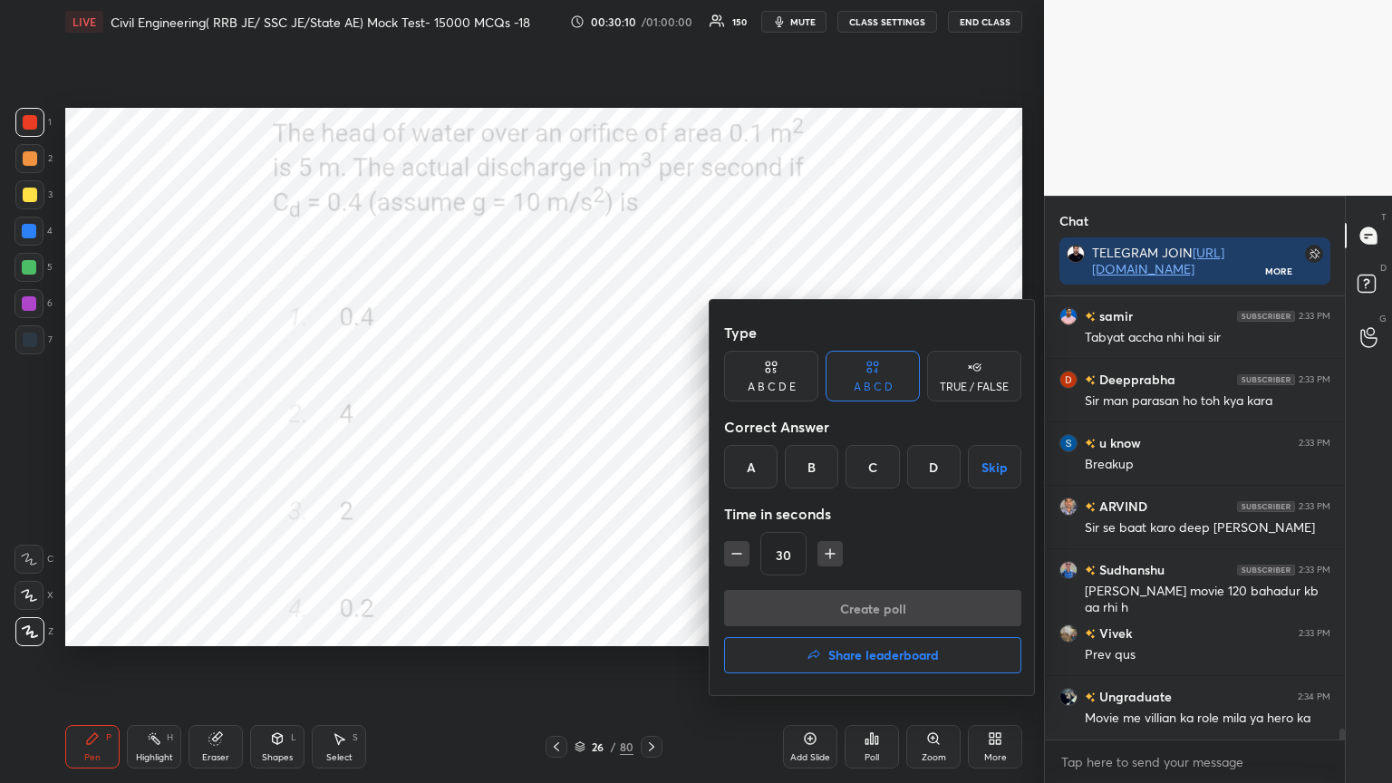
click at [754, 457] on div "A" at bounding box center [750, 467] width 53 height 44
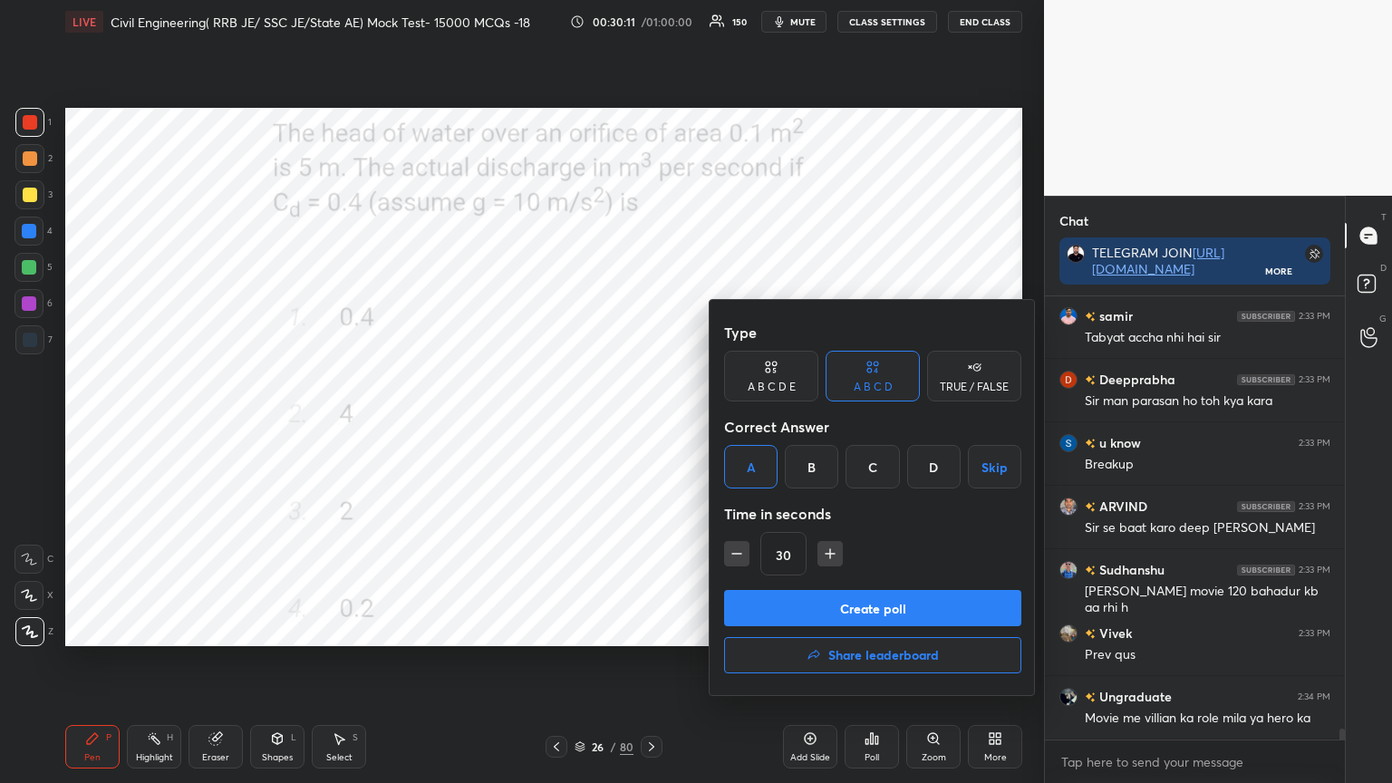
click at [827, 552] on icon "button" at bounding box center [830, 554] width 18 height 18
click at [828, 554] on icon "button" at bounding box center [830, 554] width 9 height 0
type input "60"
click at [807, 595] on button "Create poll" at bounding box center [872, 608] width 297 height 36
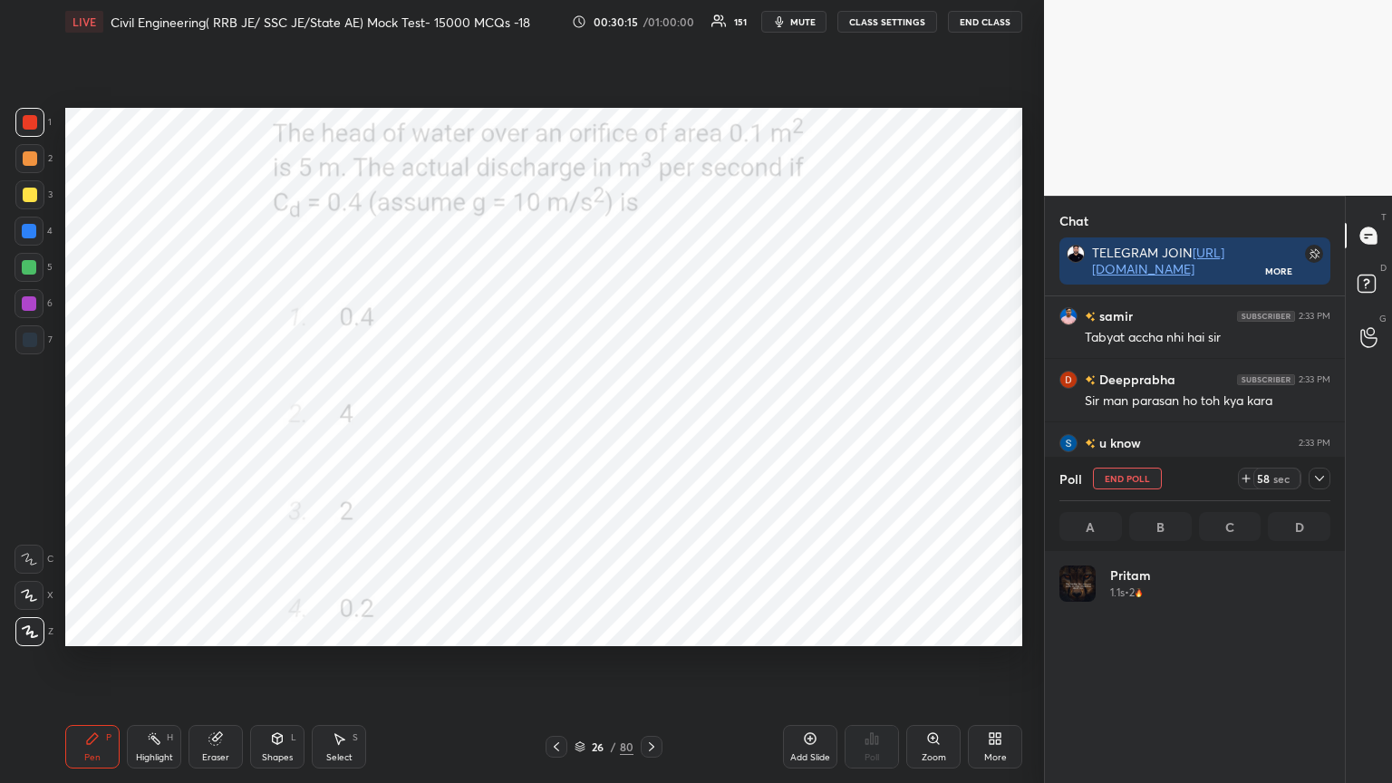
click at [1321, 485] on icon at bounding box center [1319, 478] width 15 height 15
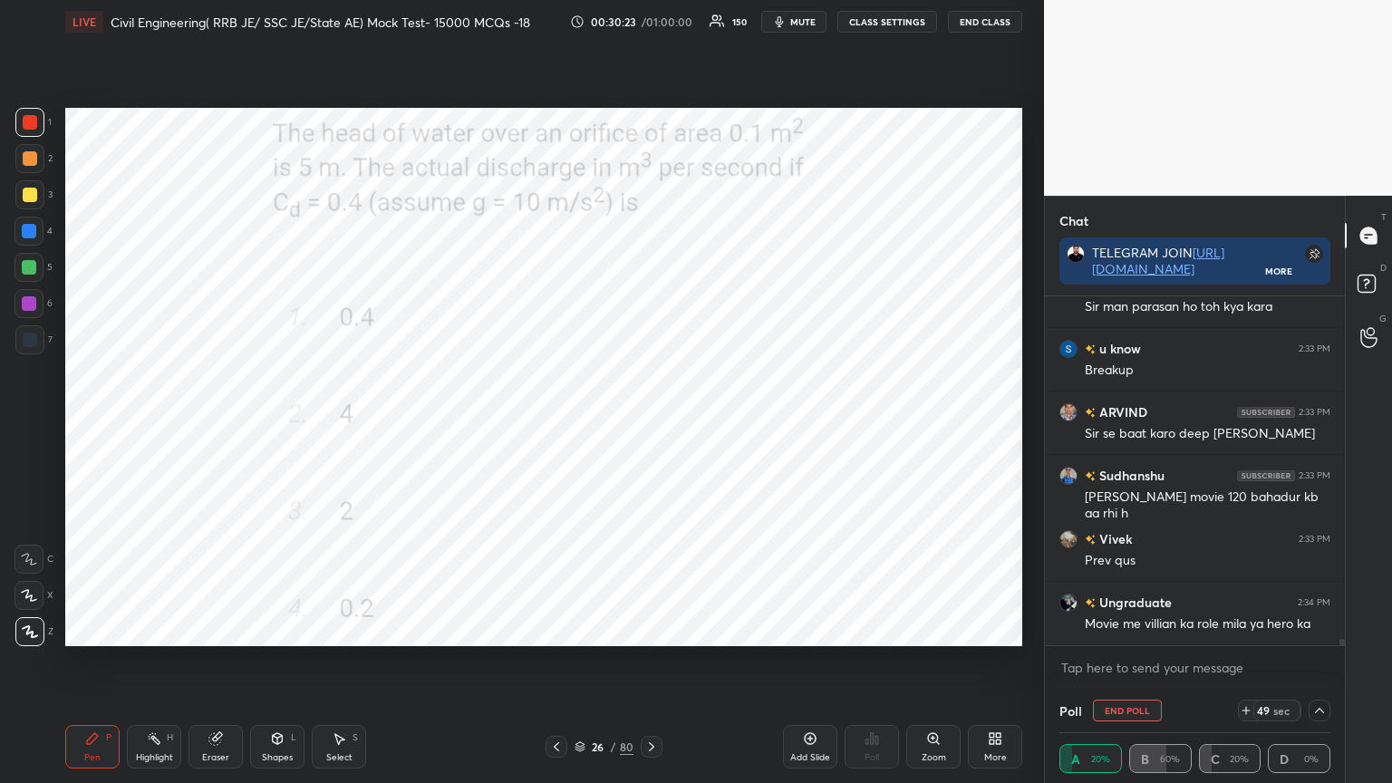
click at [811, 17] on span "mute" at bounding box center [802, 21] width 25 height 13
click at [808, 22] on span "unmute" at bounding box center [801, 21] width 39 height 13
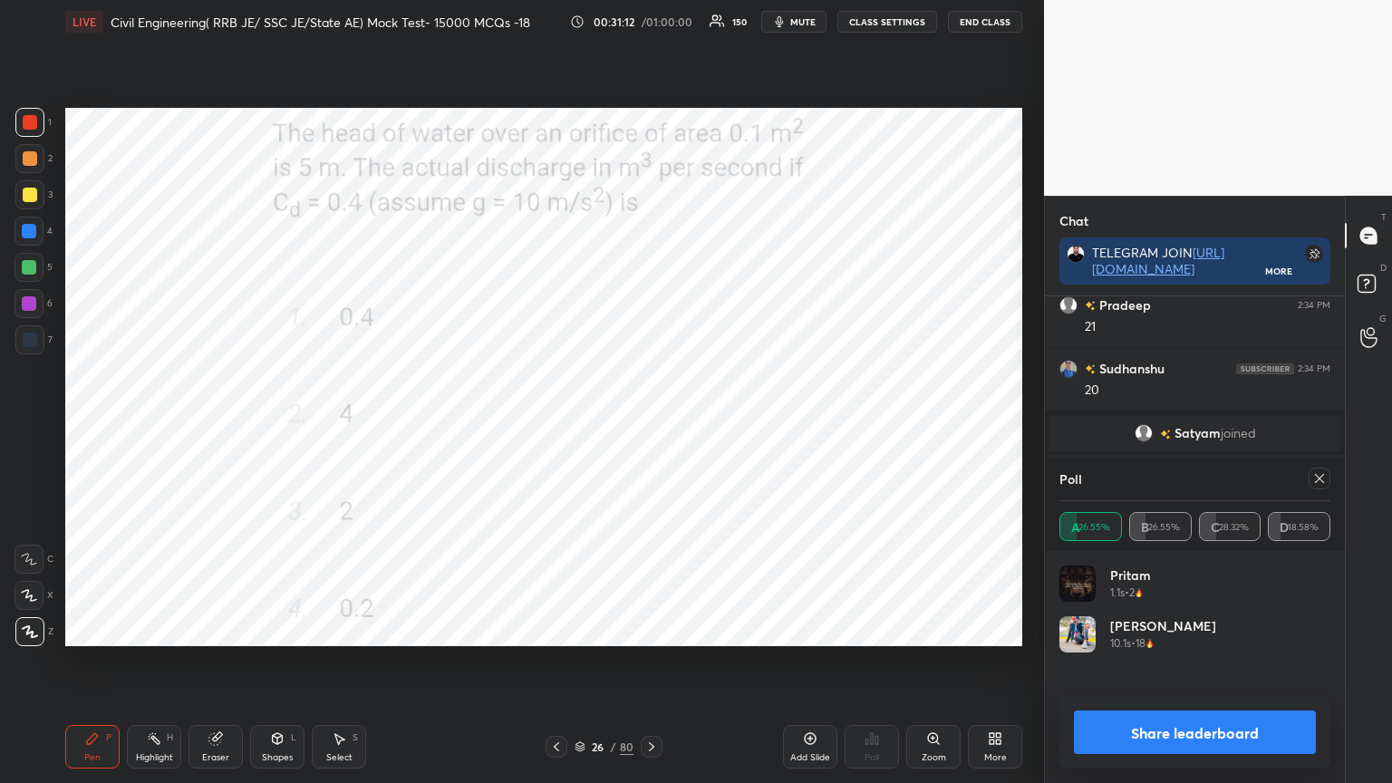
scroll to position [212, 266]
click at [1319, 475] on icon at bounding box center [1319, 478] width 15 height 15
type textarea "x"
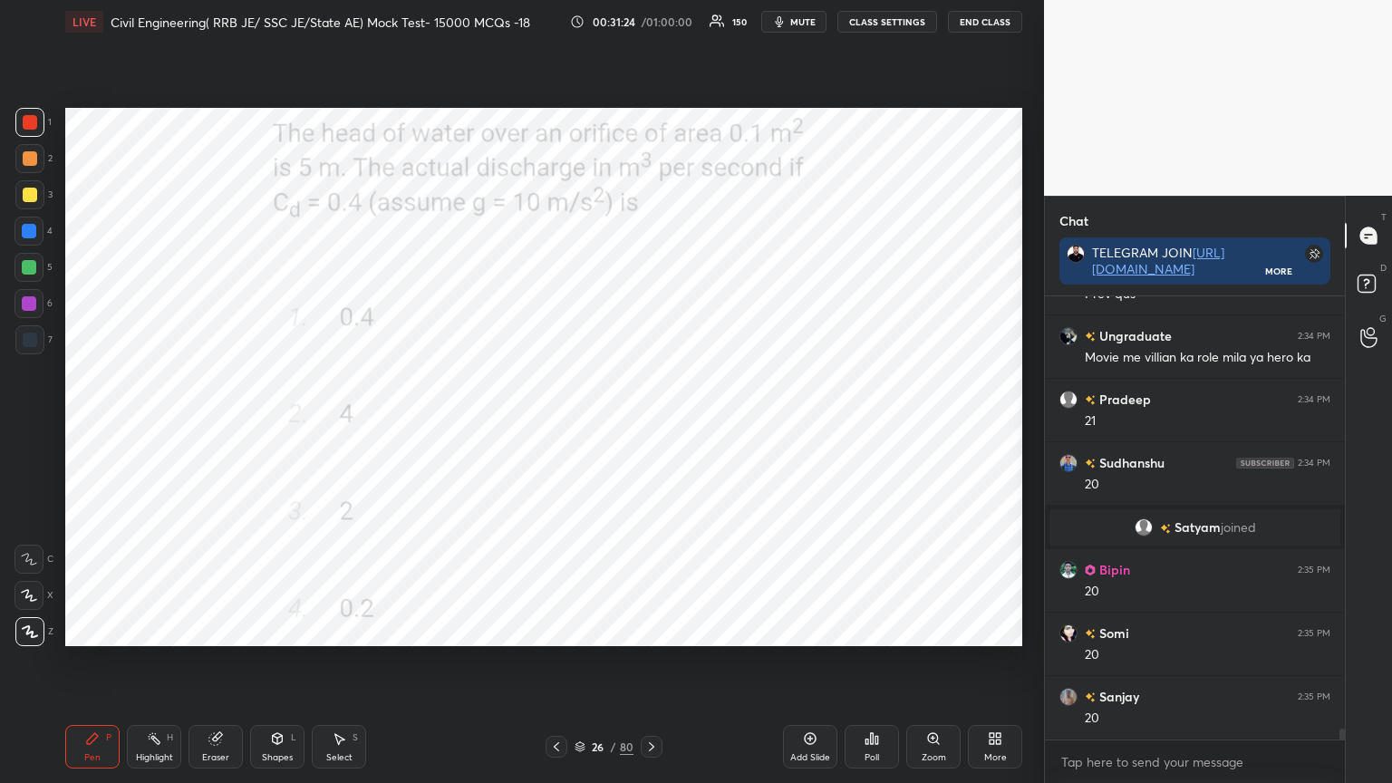
scroll to position [17881, 0]
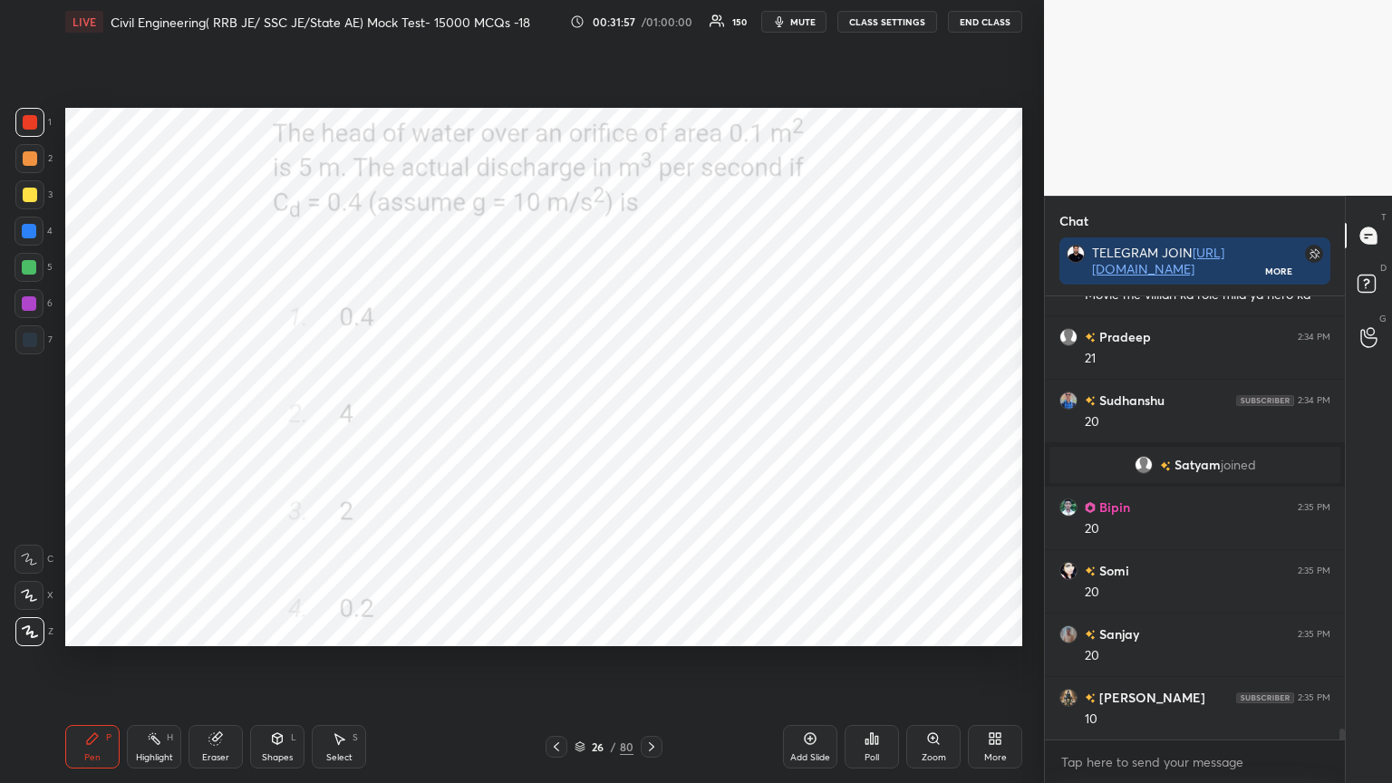
click at [579, 629] on icon at bounding box center [580, 746] width 11 height 11
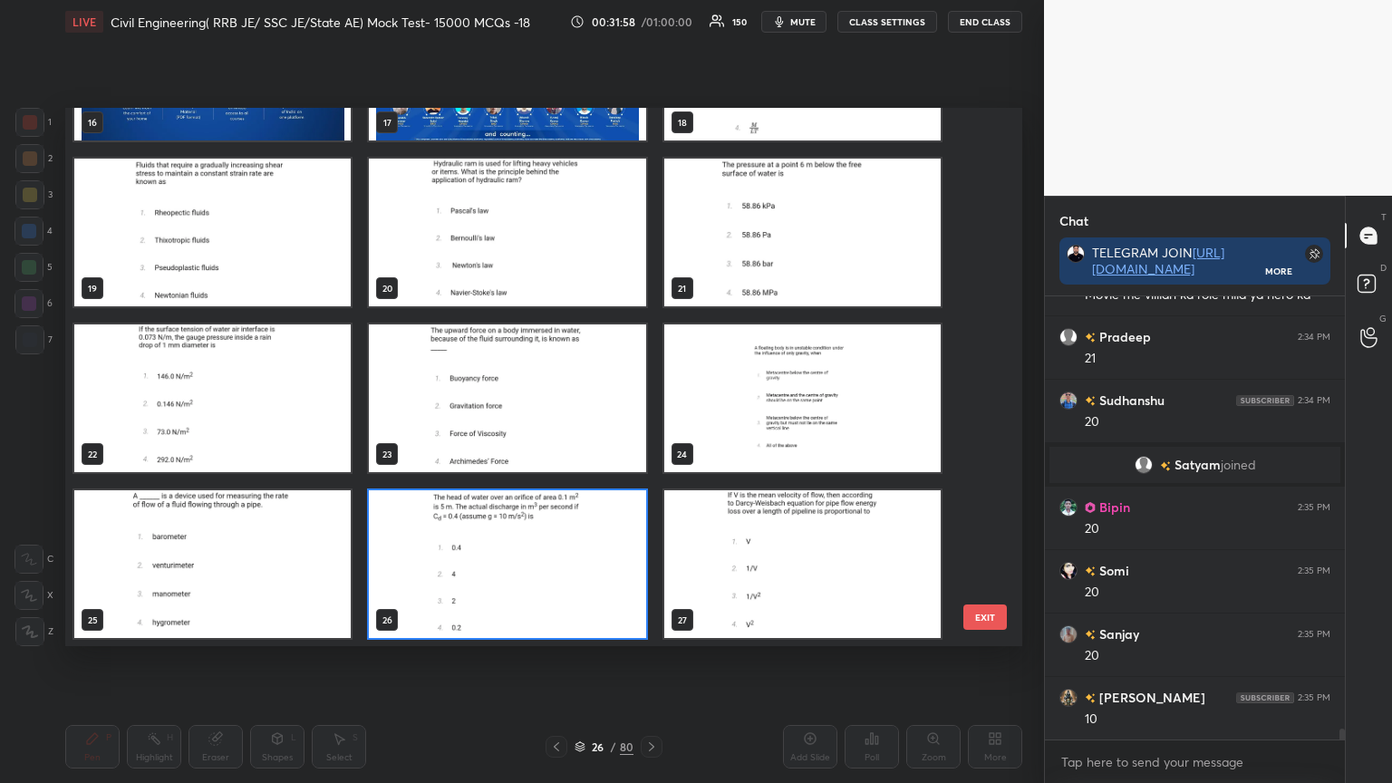
scroll to position [533, 948]
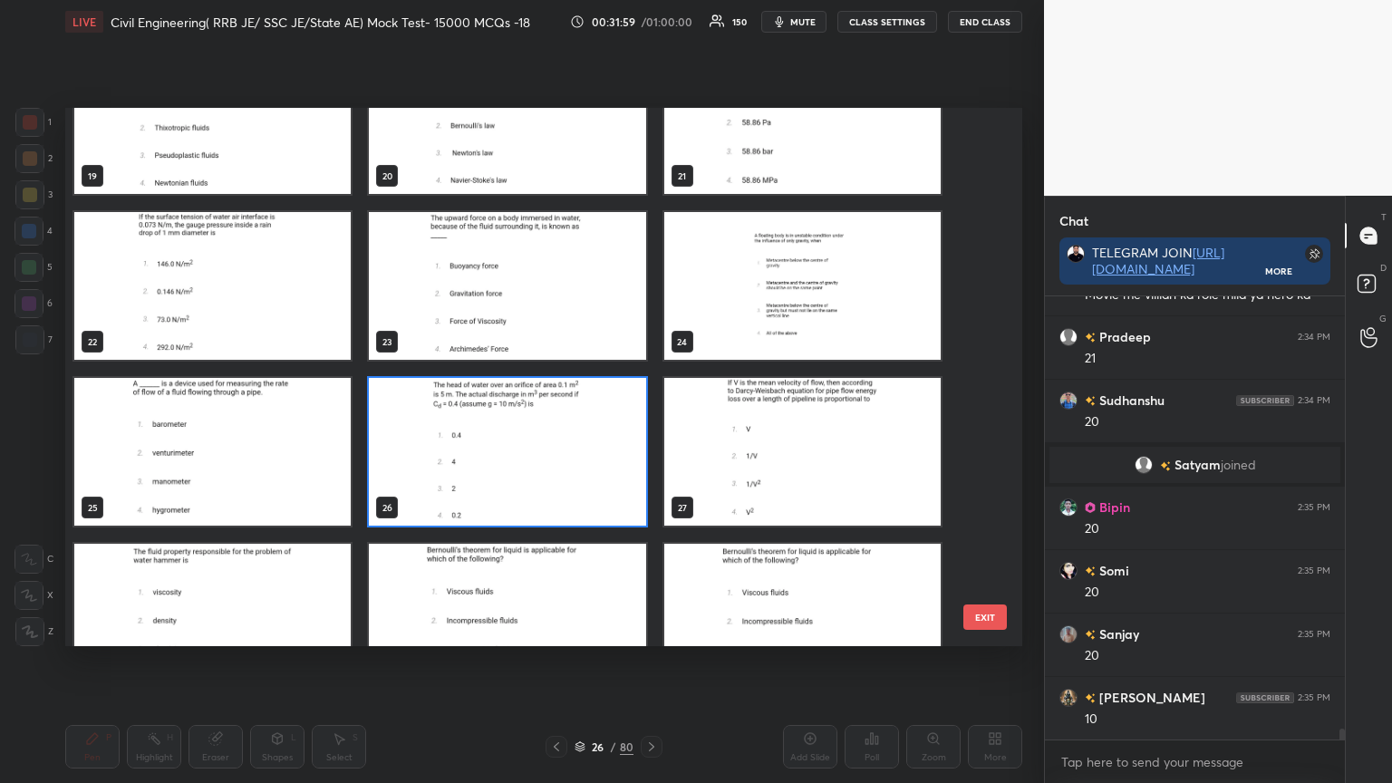
click at [255, 597] on img "grid" at bounding box center [212, 618] width 276 height 148
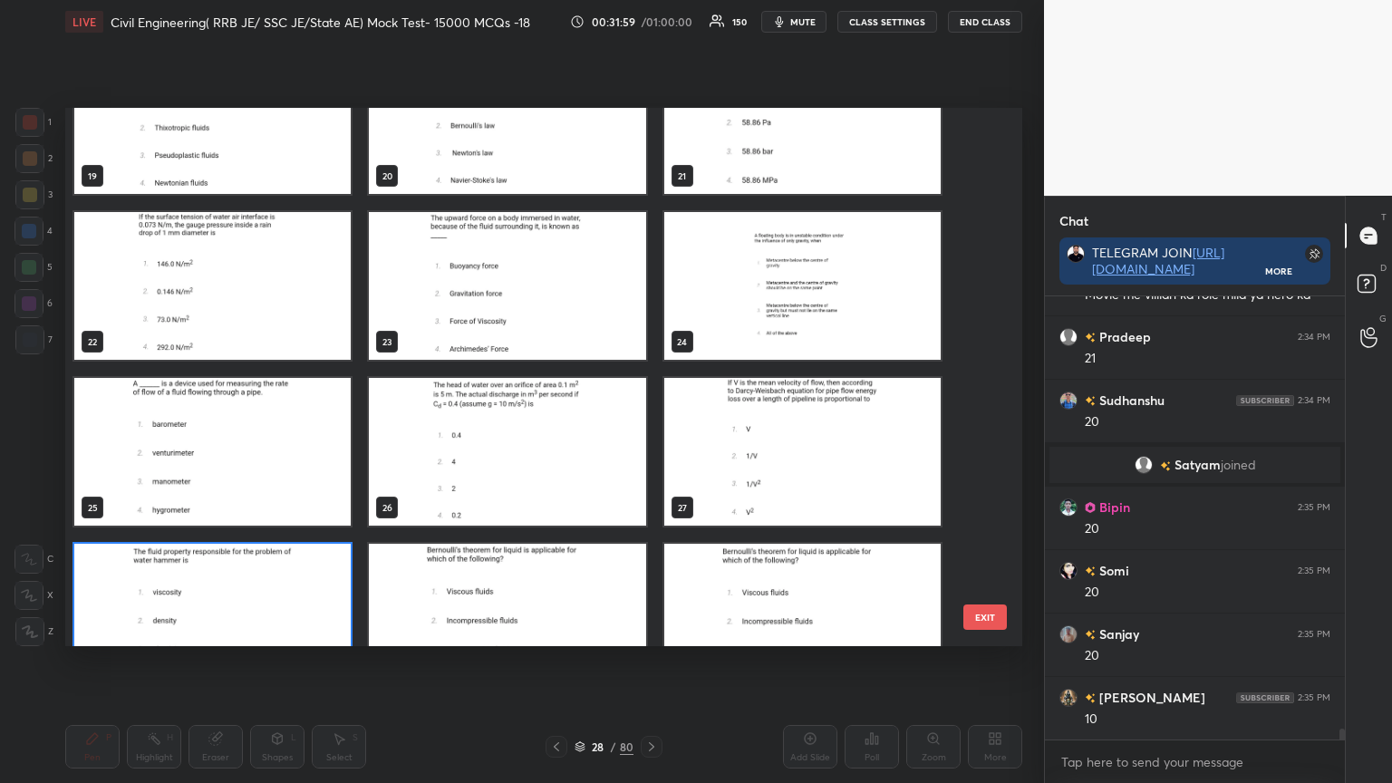
scroll to position [1120, 0]
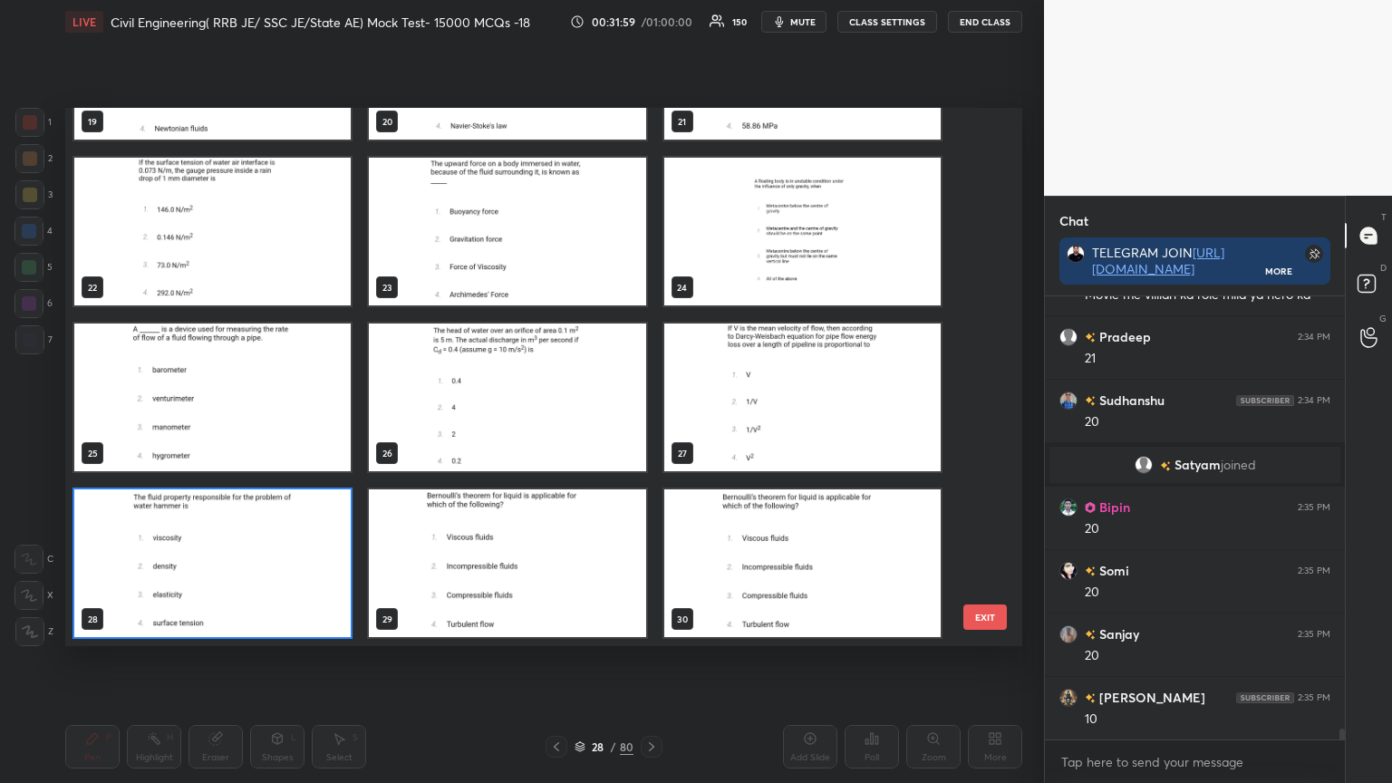
click at [252, 596] on img "grid" at bounding box center [212, 563] width 276 height 148
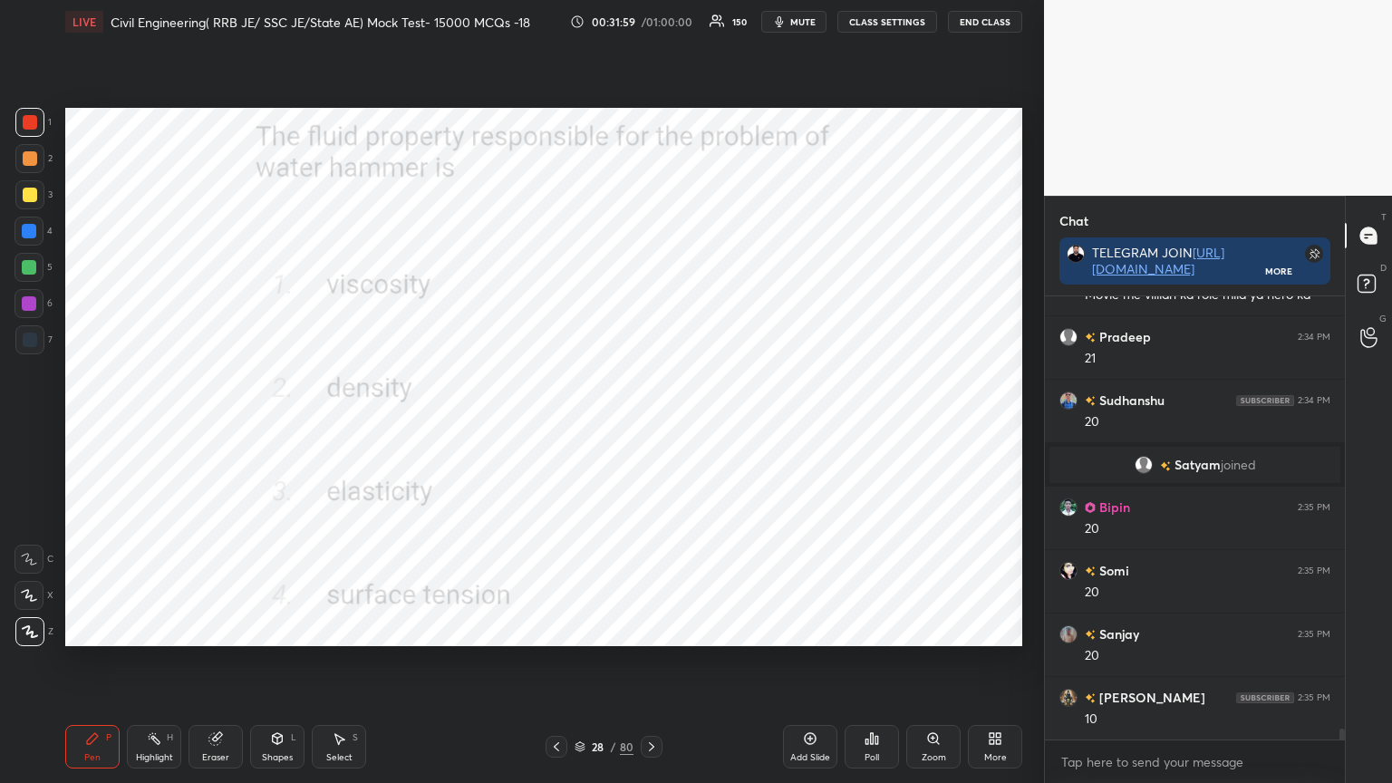
click at [249, 597] on img "grid" at bounding box center [212, 563] width 276 height 148
click at [870, 629] on div "Poll" at bounding box center [872, 757] width 15 height 9
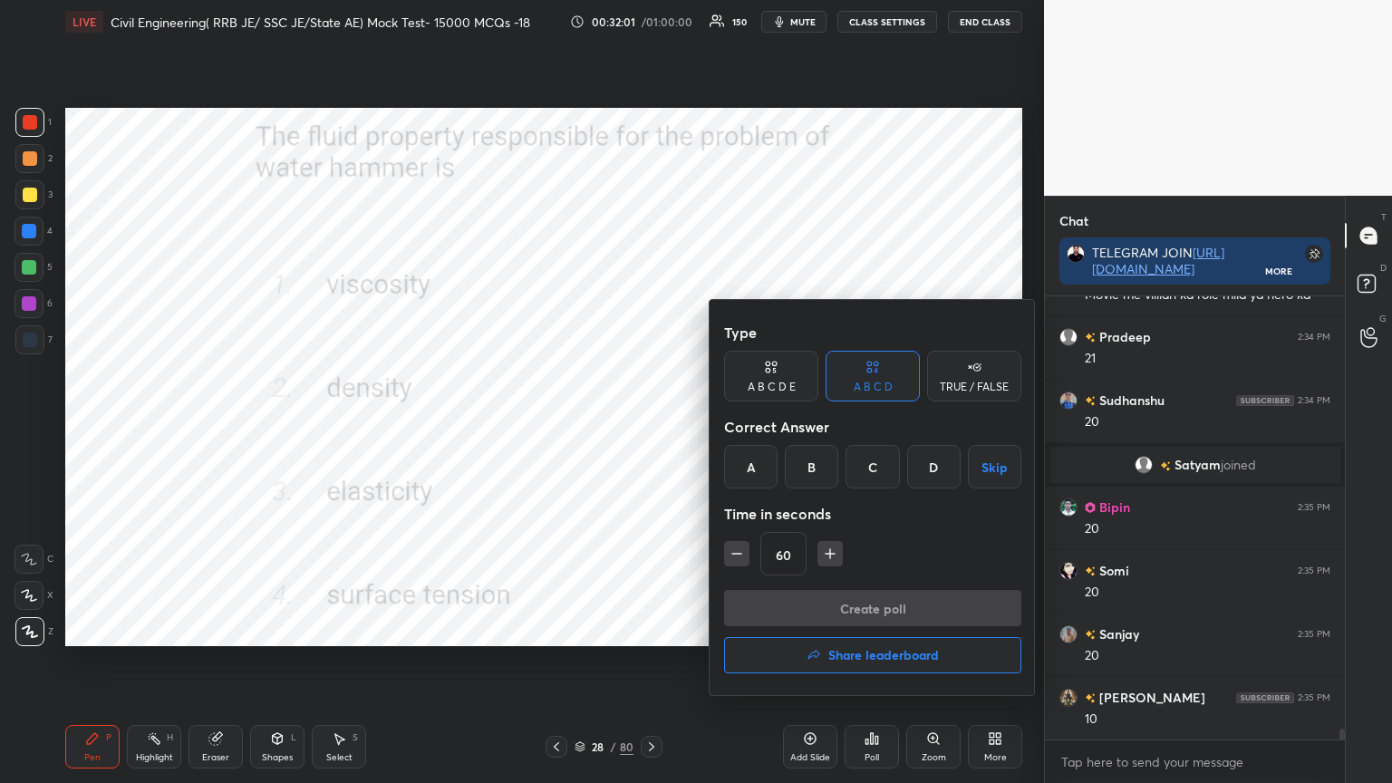
click at [809, 469] on div "B" at bounding box center [811, 467] width 53 height 44
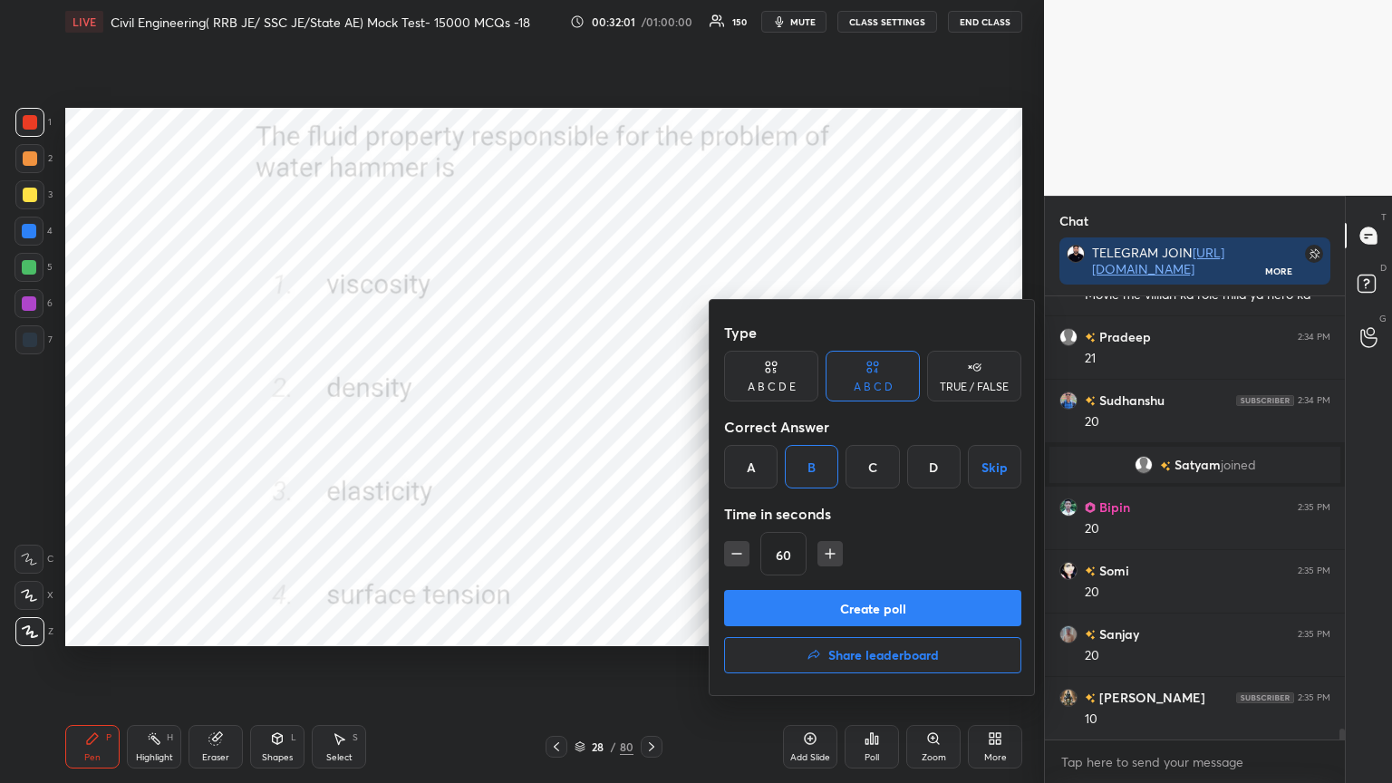
click at [731, 550] on icon "button" at bounding box center [737, 554] width 18 height 18
click at [735, 554] on icon "button" at bounding box center [736, 554] width 9 height 0
click at [824, 562] on icon "button" at bounding box center [830, 554] width 18 height 18
type input "30"
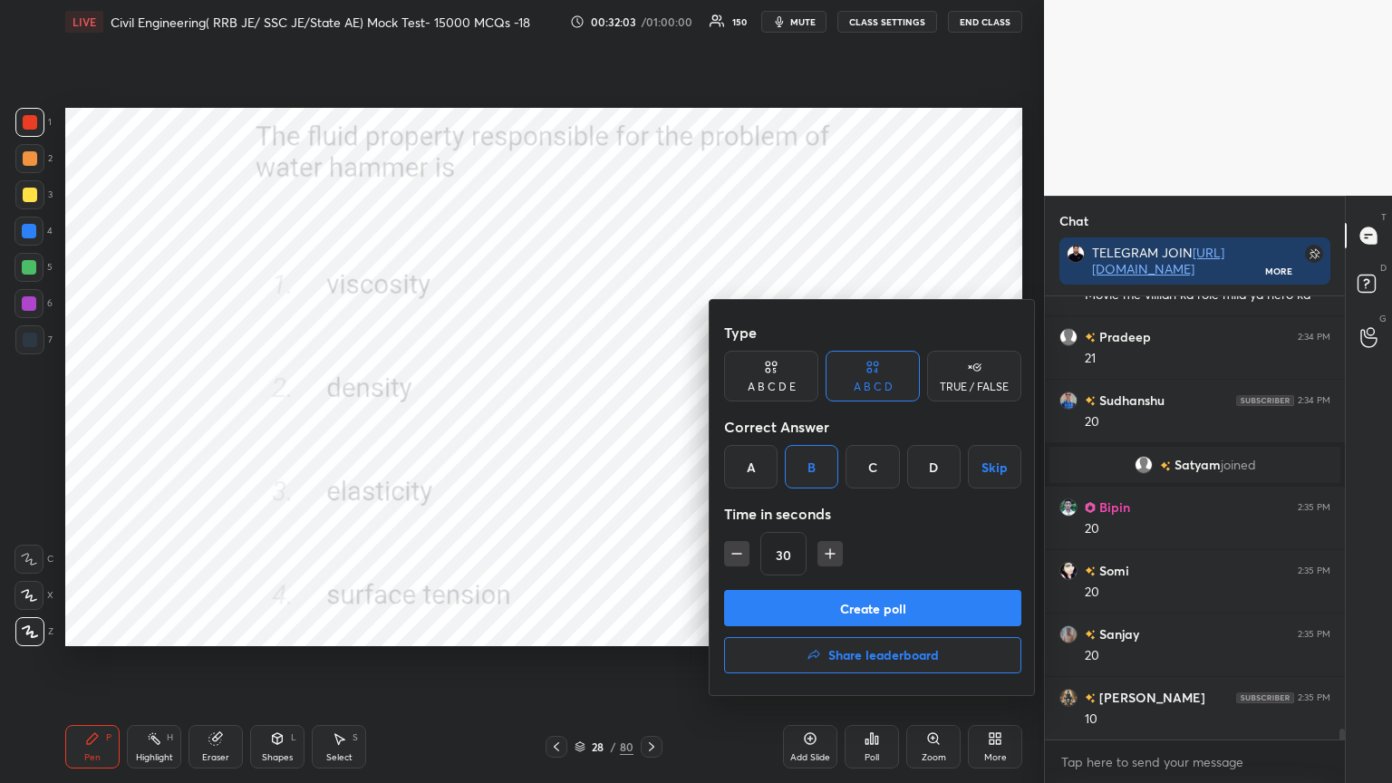
click at [827, 605] on button "Create poll" at bounding box center [872, 608] width 297 height 36
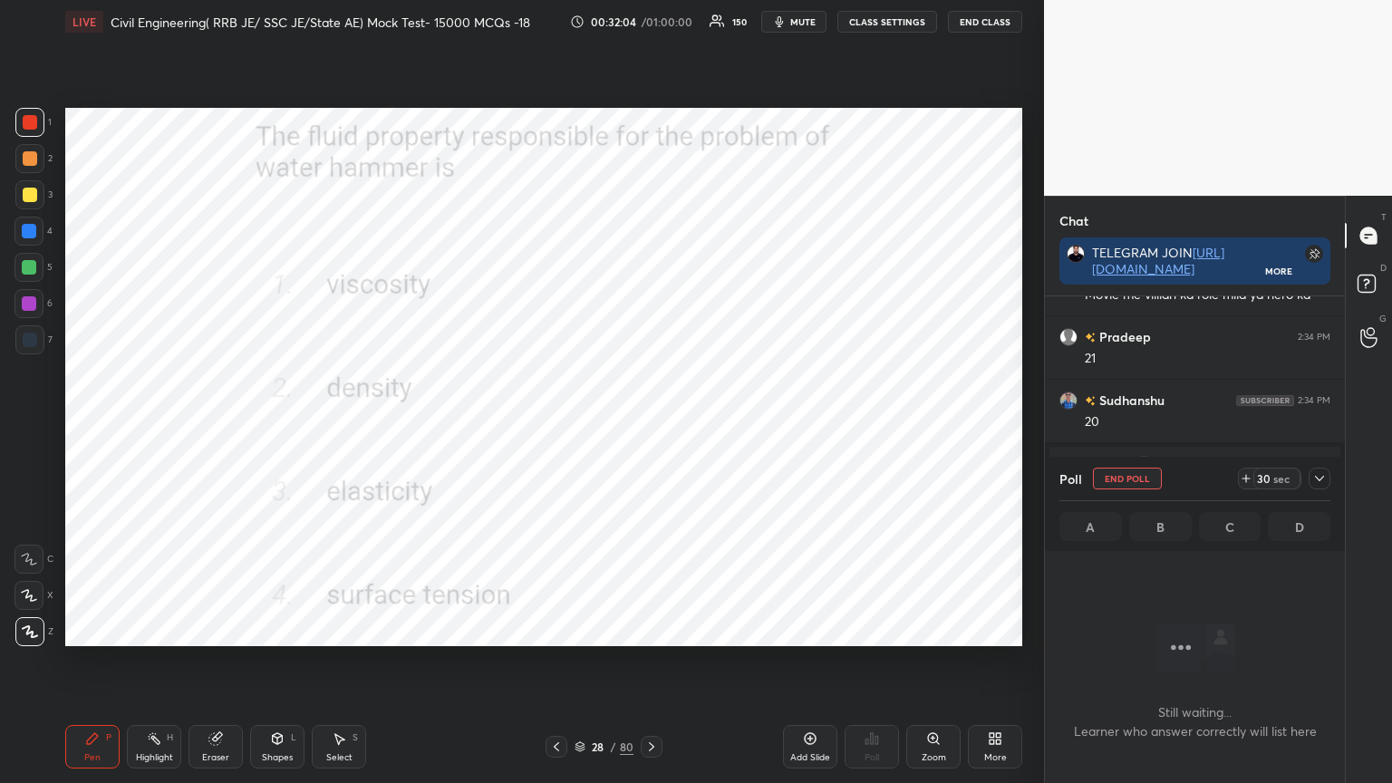
scroll to position [6, 5]
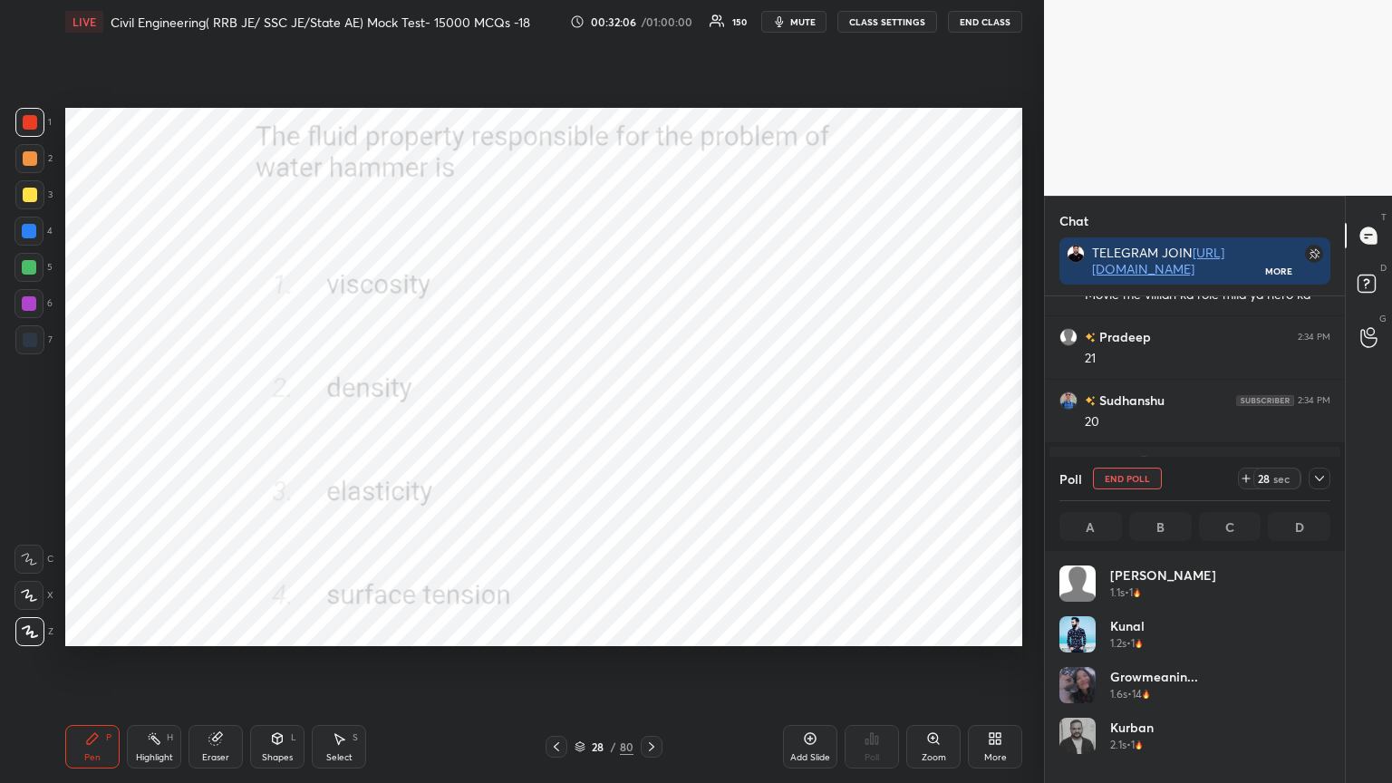
click at [1321, 472] on icon at bounding box center [1319, 478] width 15 height 15
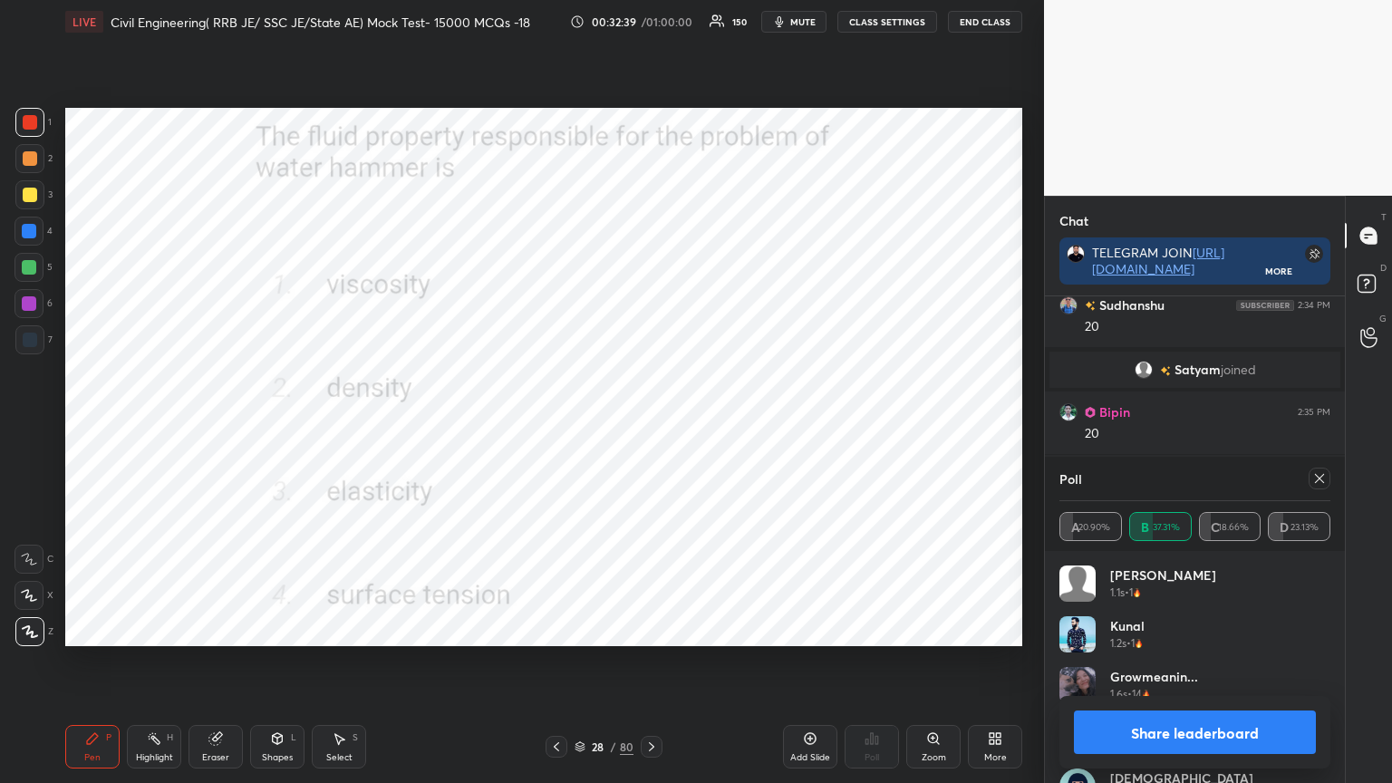
scroll to position [18040, 0]
click at [1320, 481] on icon at bounding box center [1319, 478] width 15 height 15
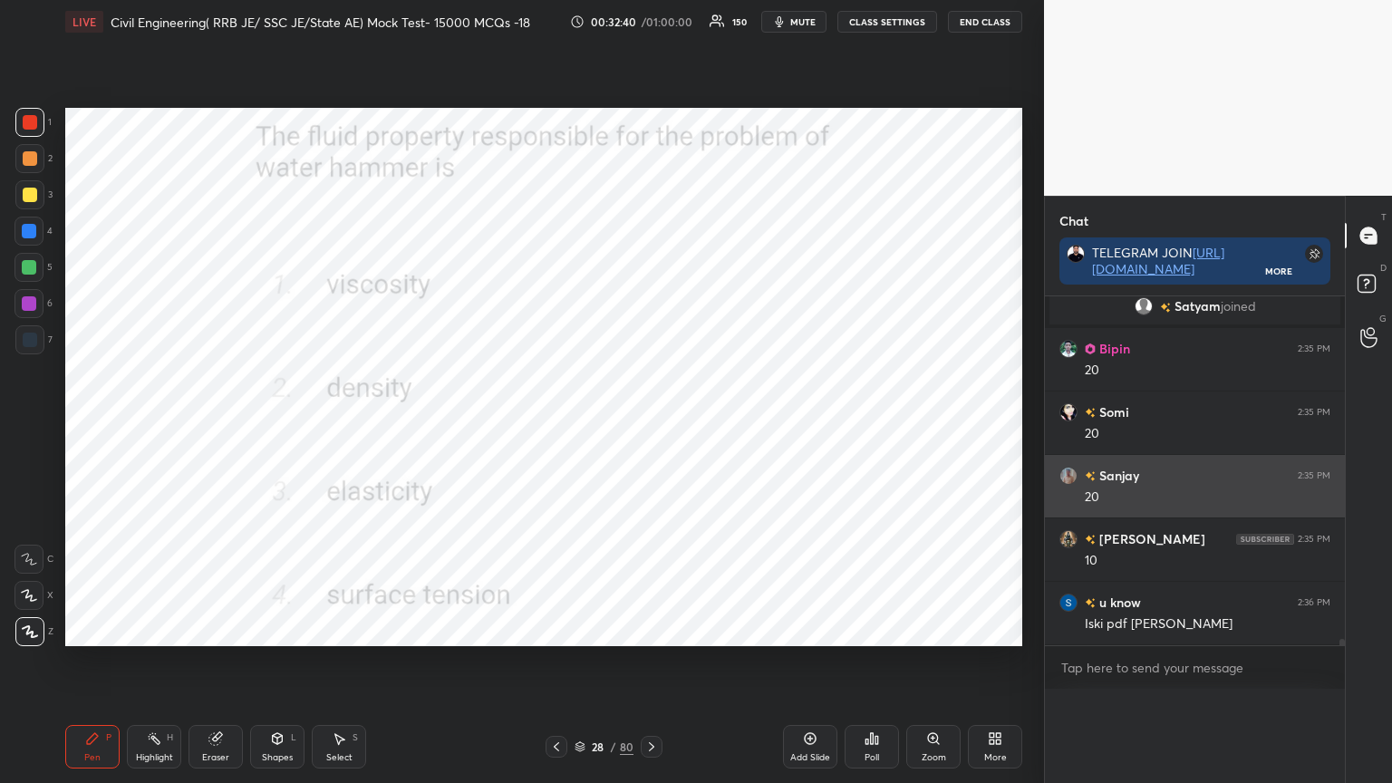
scroll to position [5, 5]
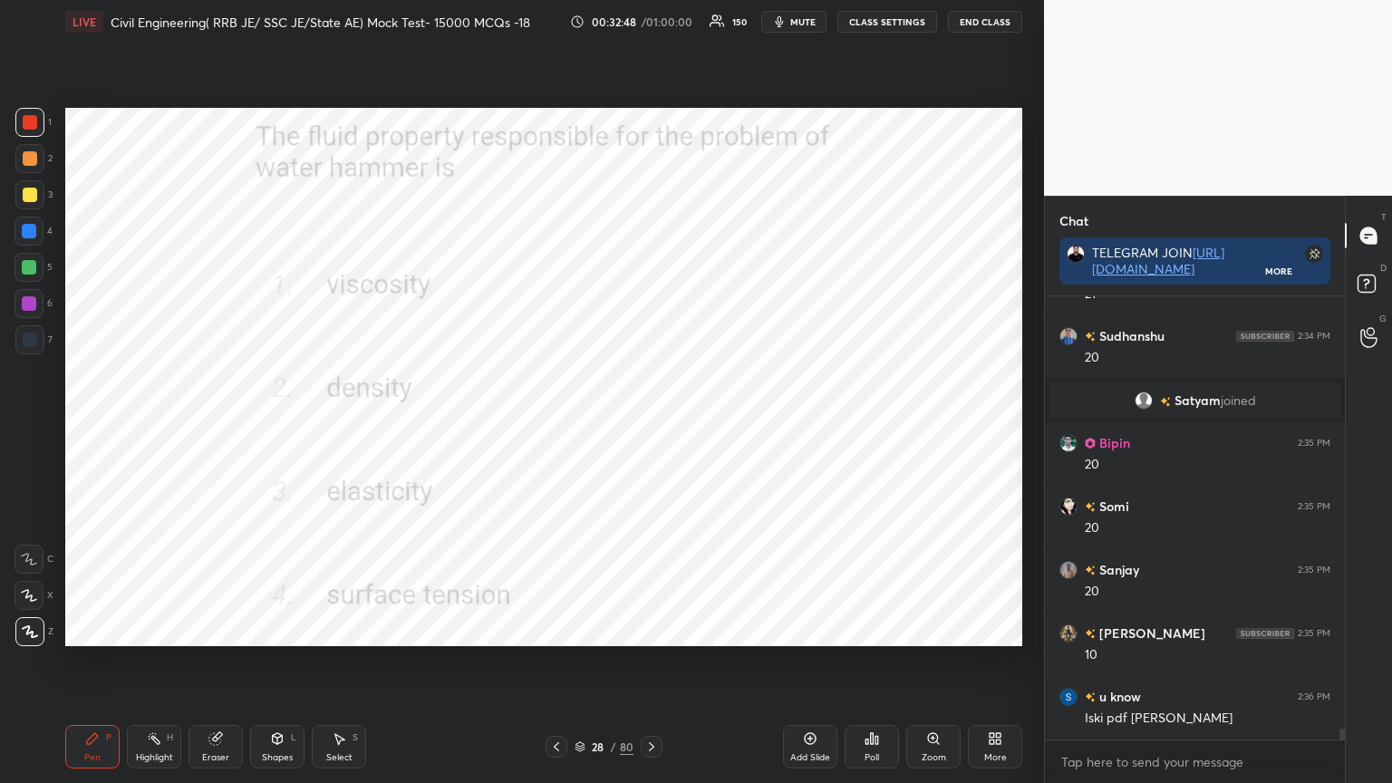
click at [654, 629] on icon at bounding box center [651, 747] width 15 height 15
click at [877, 629] on icon at bounding box center [877, 740] width 3 height 8
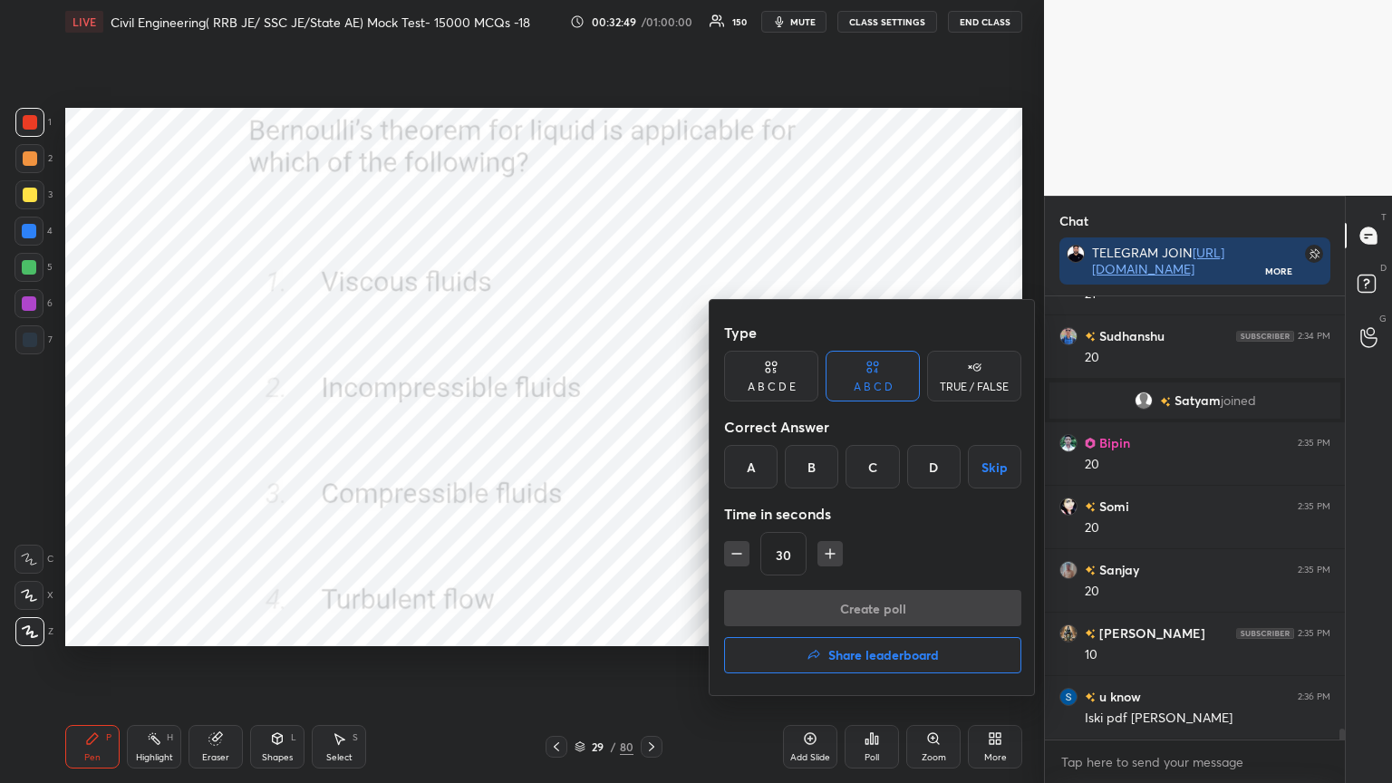
click at [810, 464] on div "B" at bounding box center [811, 467] width 53 height 44
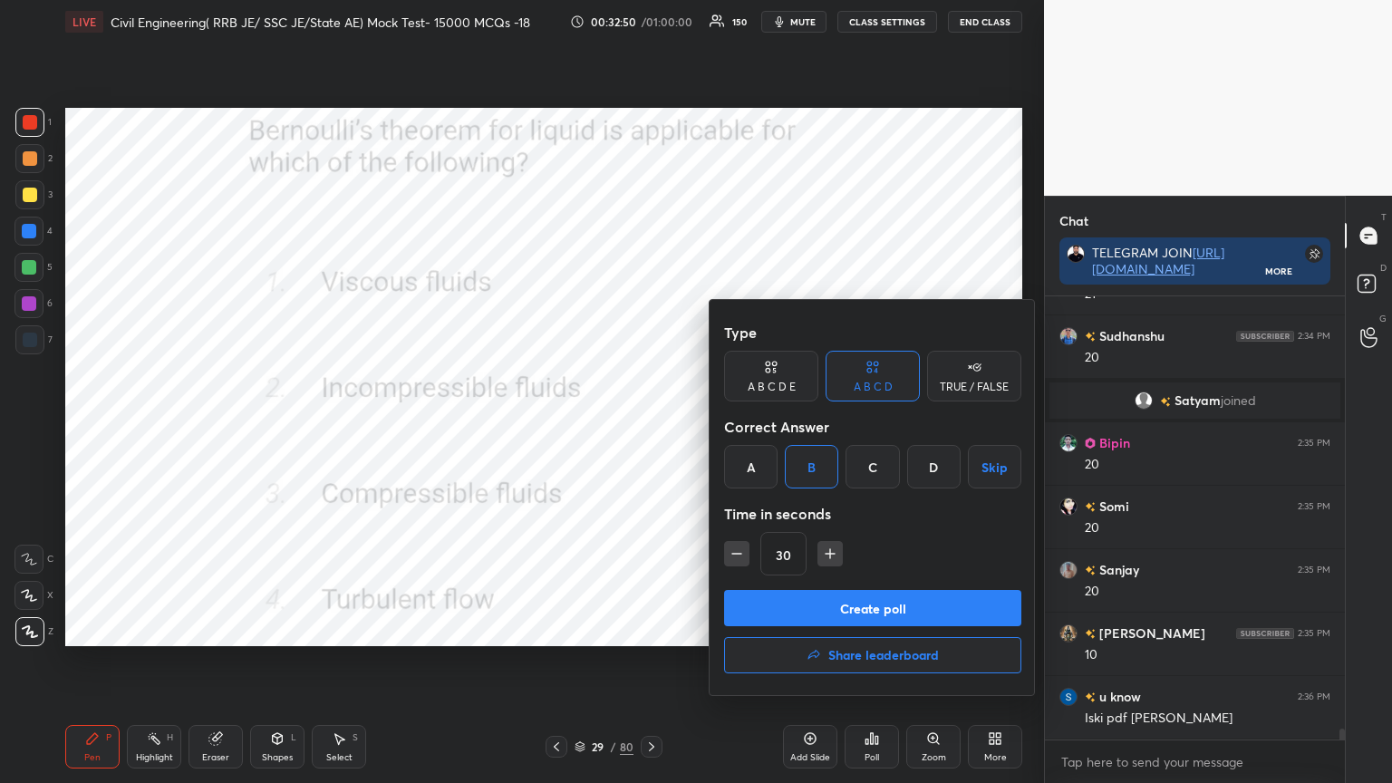
click at [815, 607] on button "Create poll" at bounding box center [872, 608] width 297 height 36
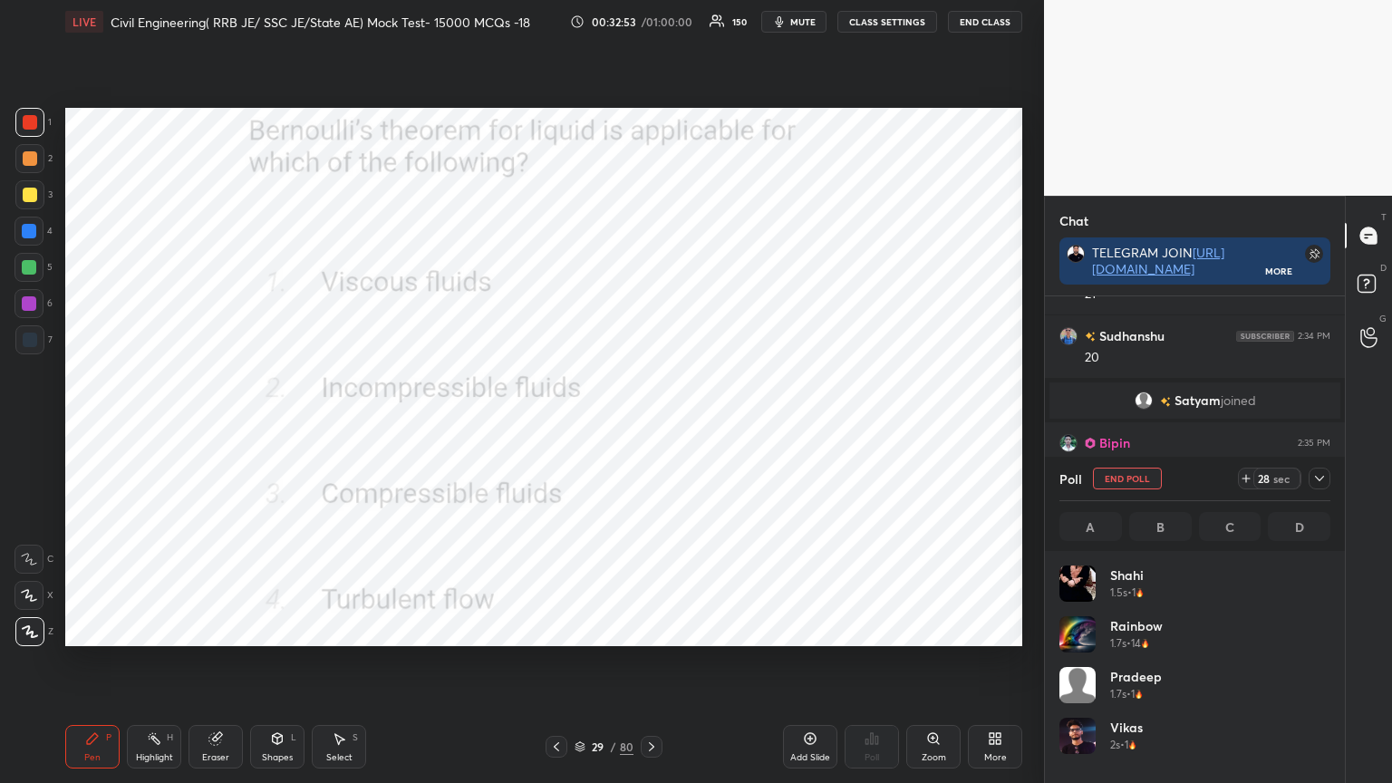
click at [1321, 479] on icon at bounding box center [1319, 478] width 9 height 5
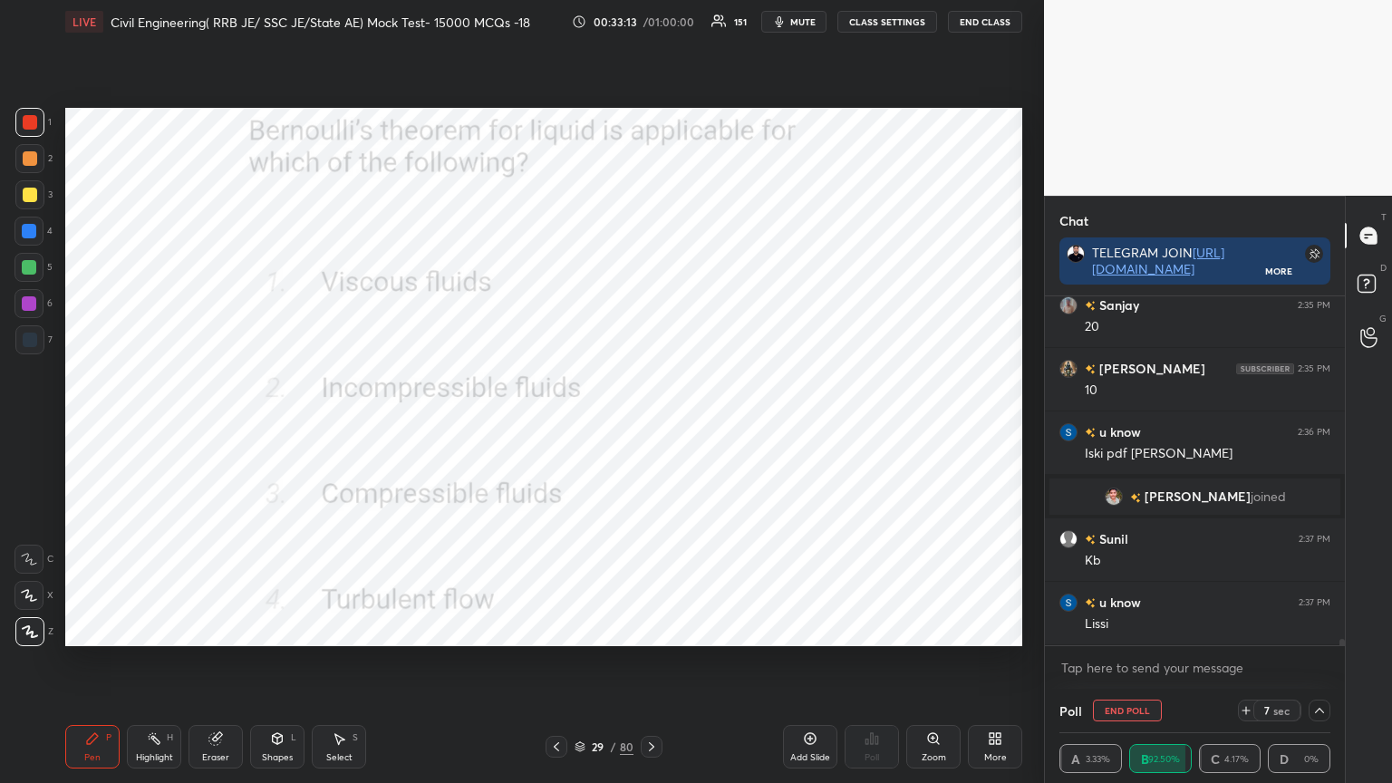
click at [807, 22] on span "mute" at bounding box center [802, 21] width 25 height 13
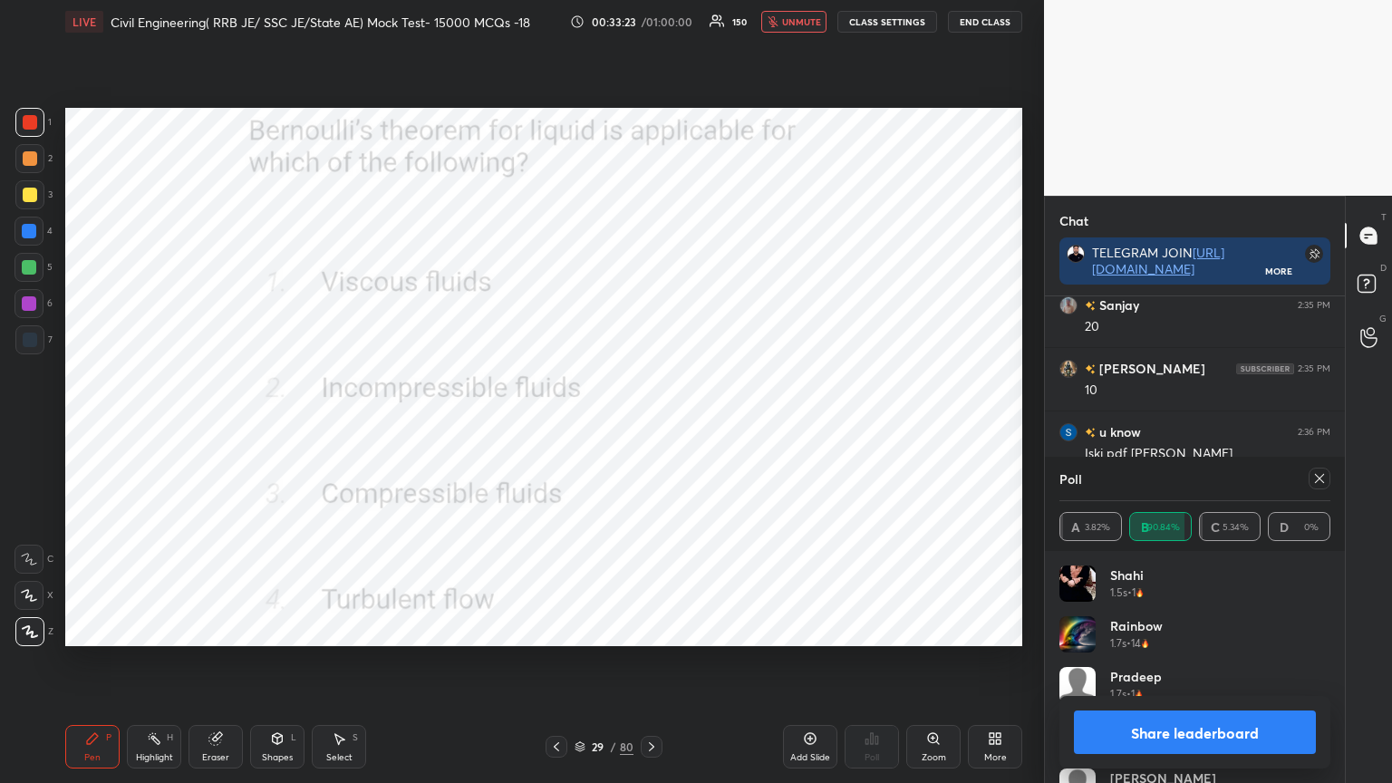
click at [801, 15] on span "unmute" at bounding box center [801, 21] width 39 height 13
click at [1323, 478] on icon at bounding box center [1319, 478] width 15 height 15
type textarea "x"
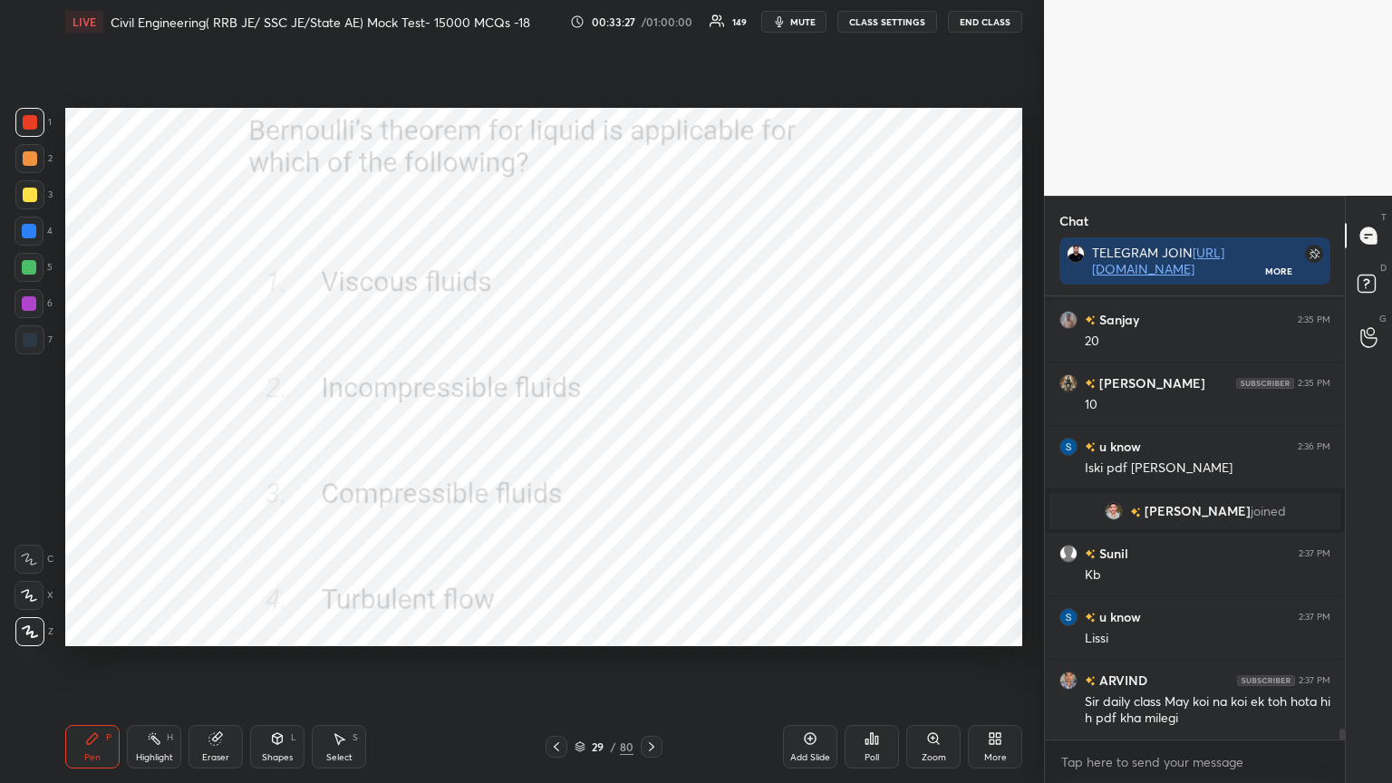
click at [648, 629] on icon at bounding box center [651, 747] width 15 height 15
click at [870, 629] on icon at bounding box center [872, 738] width 15 height 15
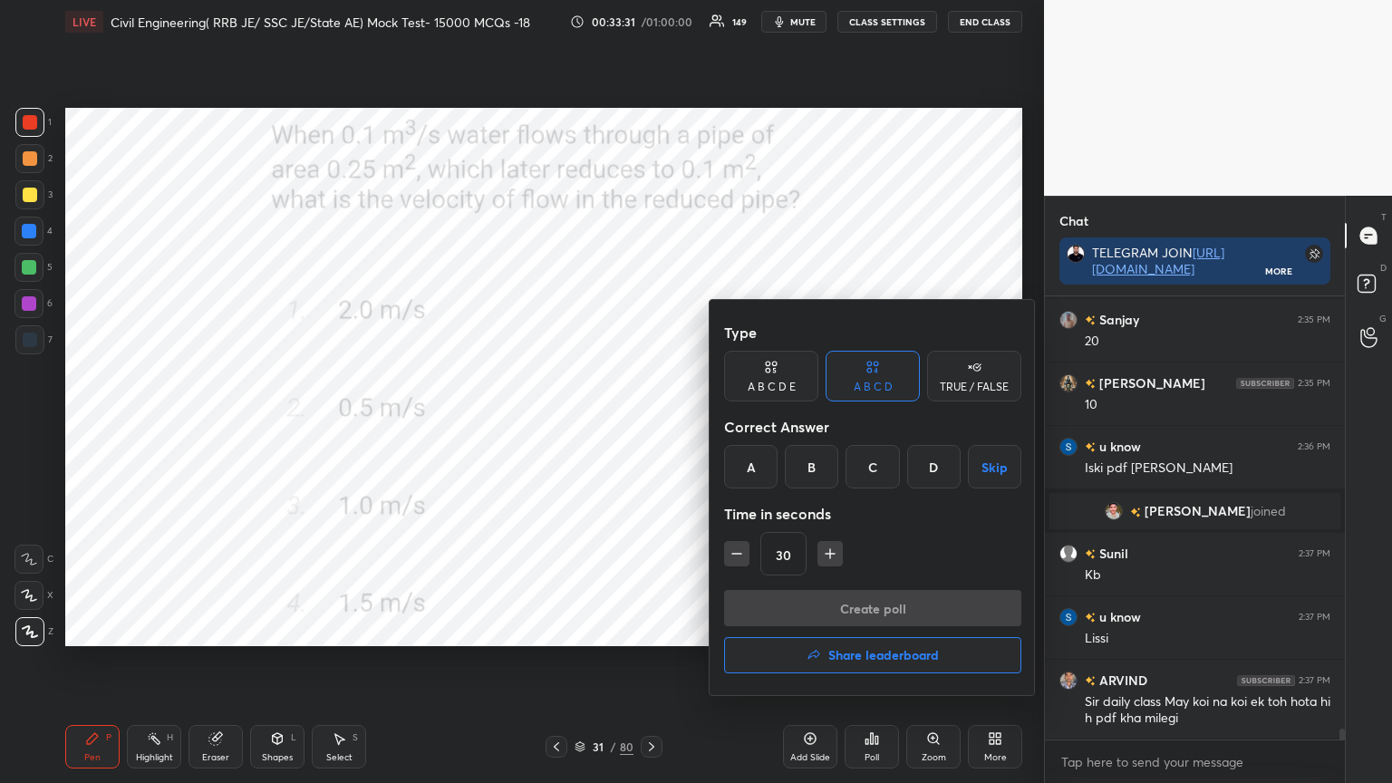
click at [875, 470] on div "C" at bounding box center [872, 467] width 53 height 44
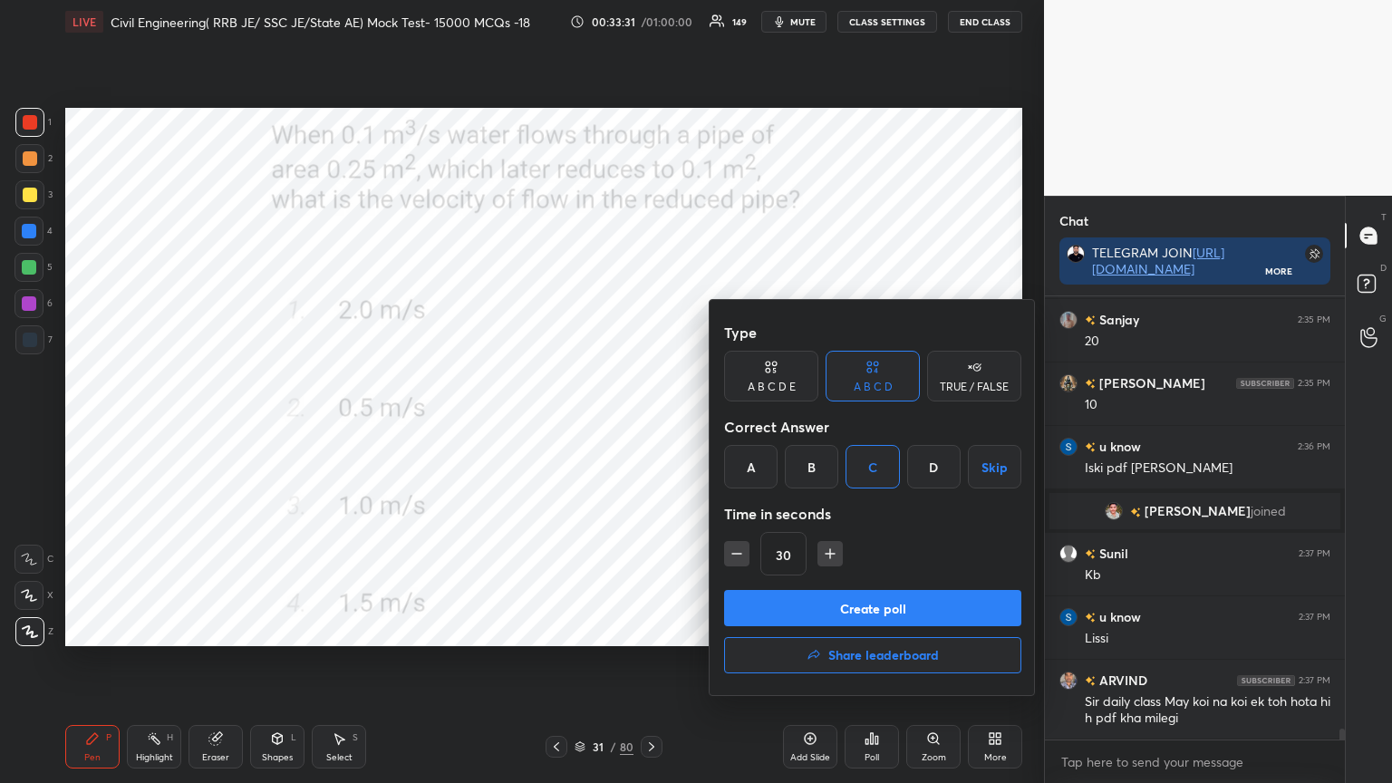
click at [834, 555] on icon "button" at bounding box center [830, 554] width 18 height 18
type input "45"
click at [845, 602] on button "Create poll" at bounding box center [872, 608] width 297 height 36
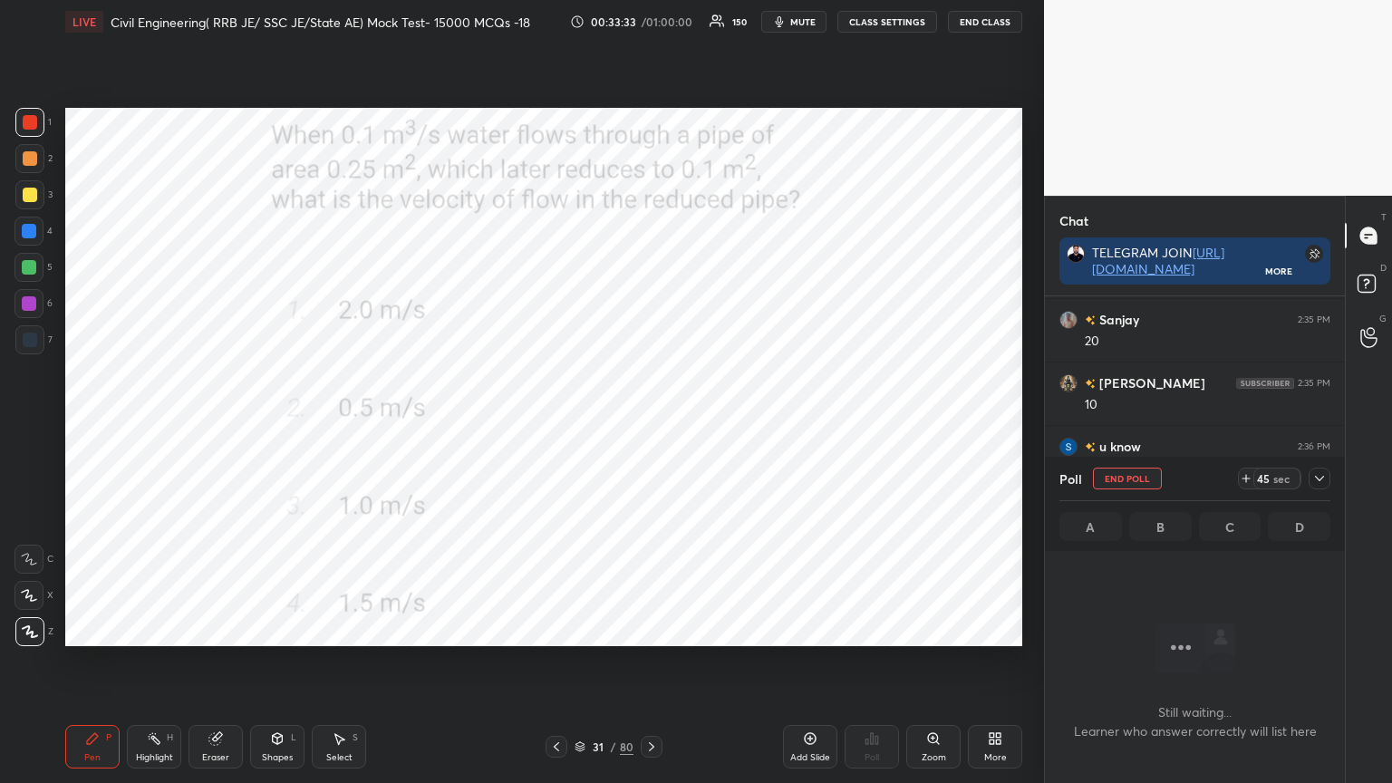
click at [1316, 475] on icon at bounding box center [1319, 478] width 15 height 15
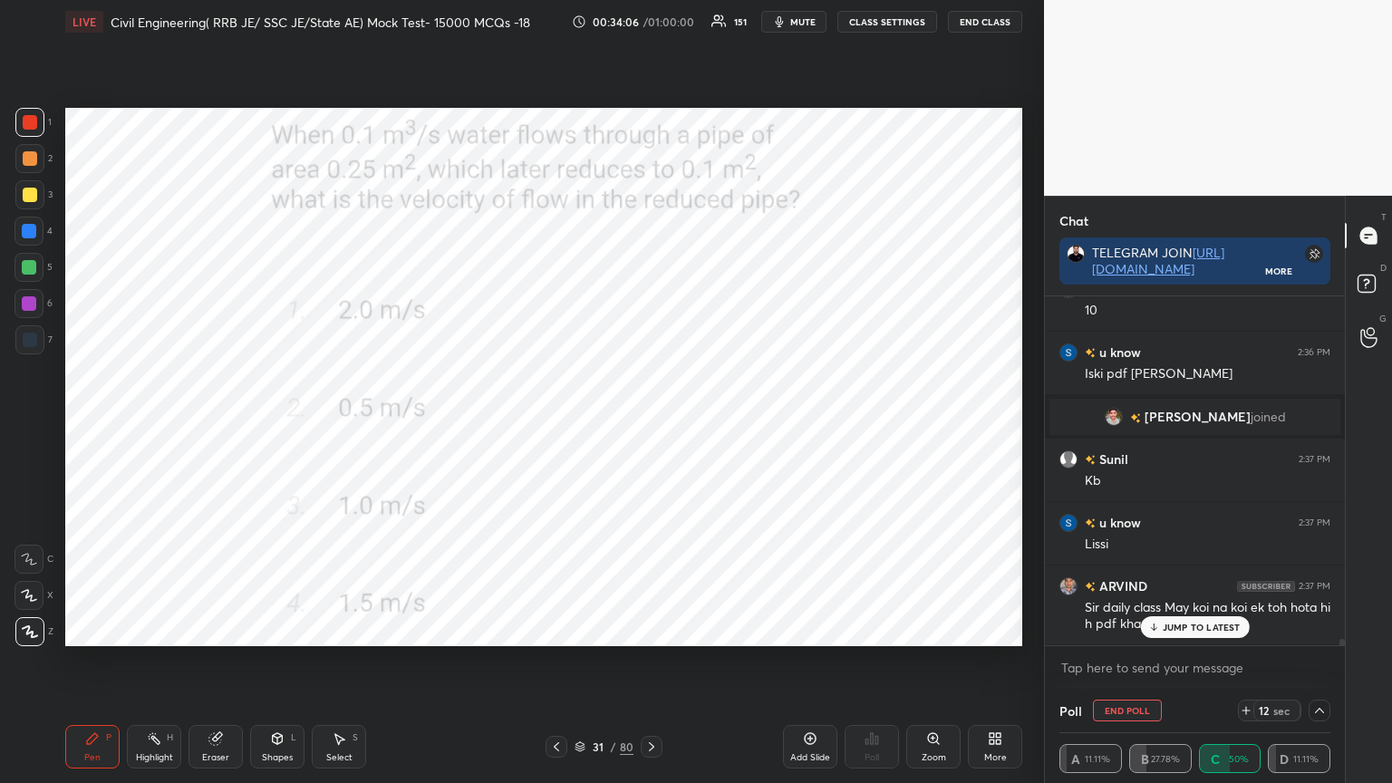
scroll to position [18244, 0]
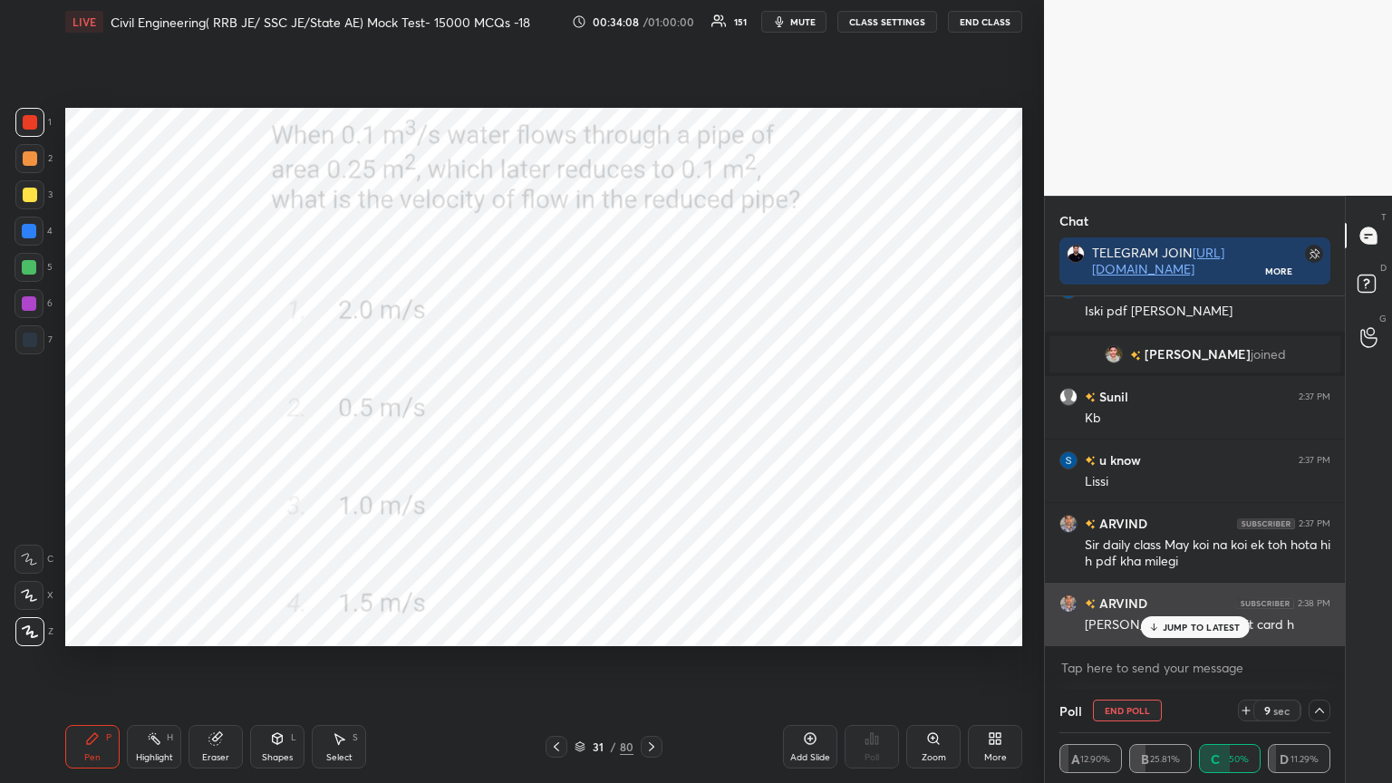
click at [1162, 622] on div "JUMP TO LATEST" at bounding box center [1194, 627] width 109 height 22
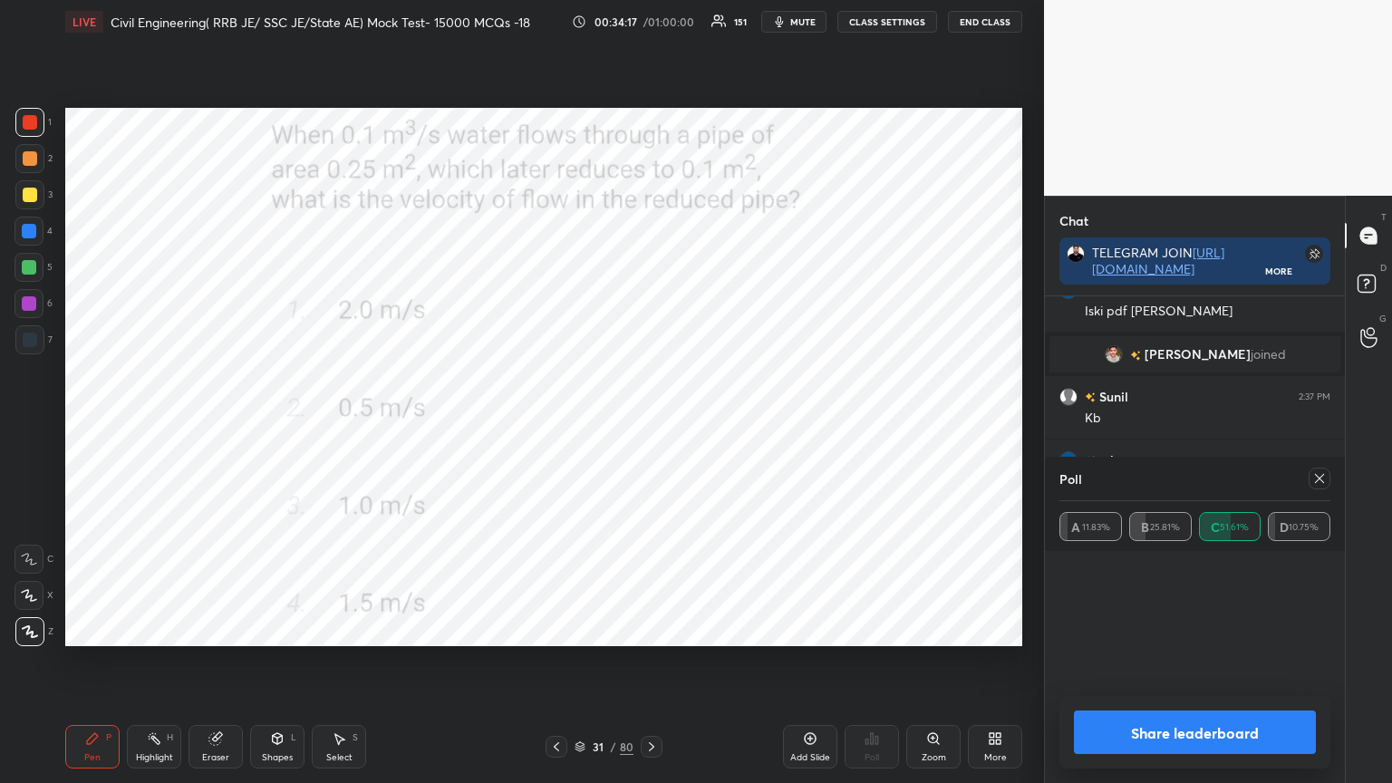
scroll to position [5, 5]
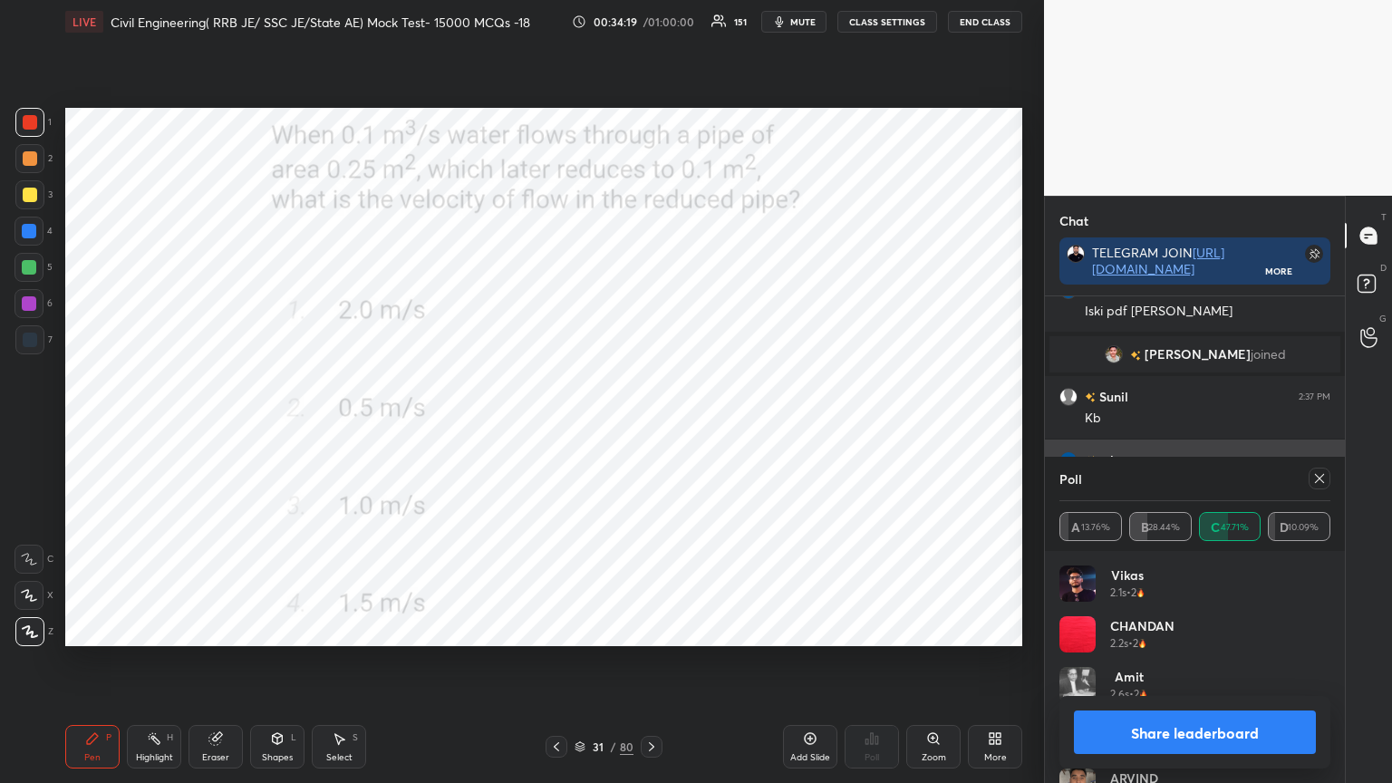
click at [1320, 485] on icon at bounding box center [1319, 478] width 15 height 15
type textarea "x"
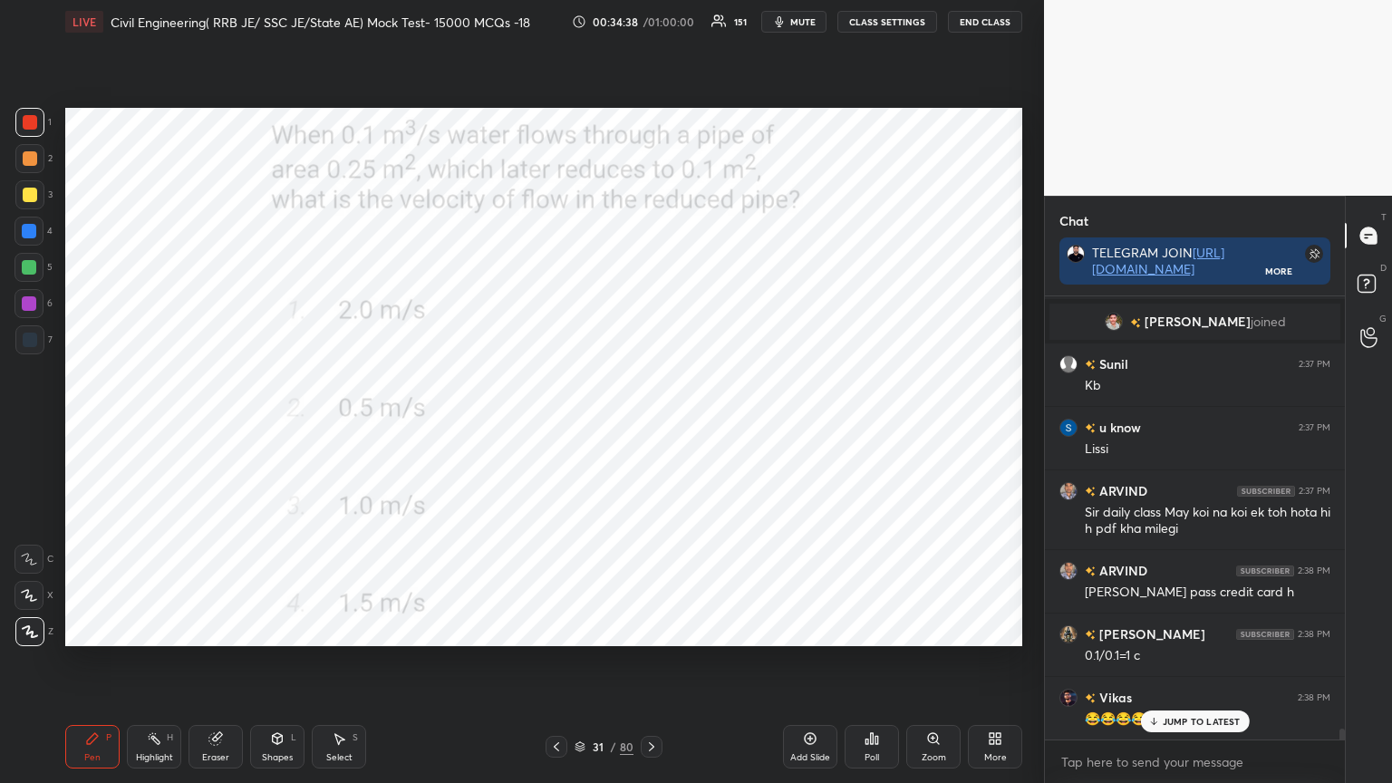
click at [650, 629] on icon at bounding box center [651, 747] width 15 height 15
click at [651, 629] on icon at bounding box center [651, 747] width 15 height 15
click at [876, 629] on icon at bounding box center [877, 740] width 3 height 8
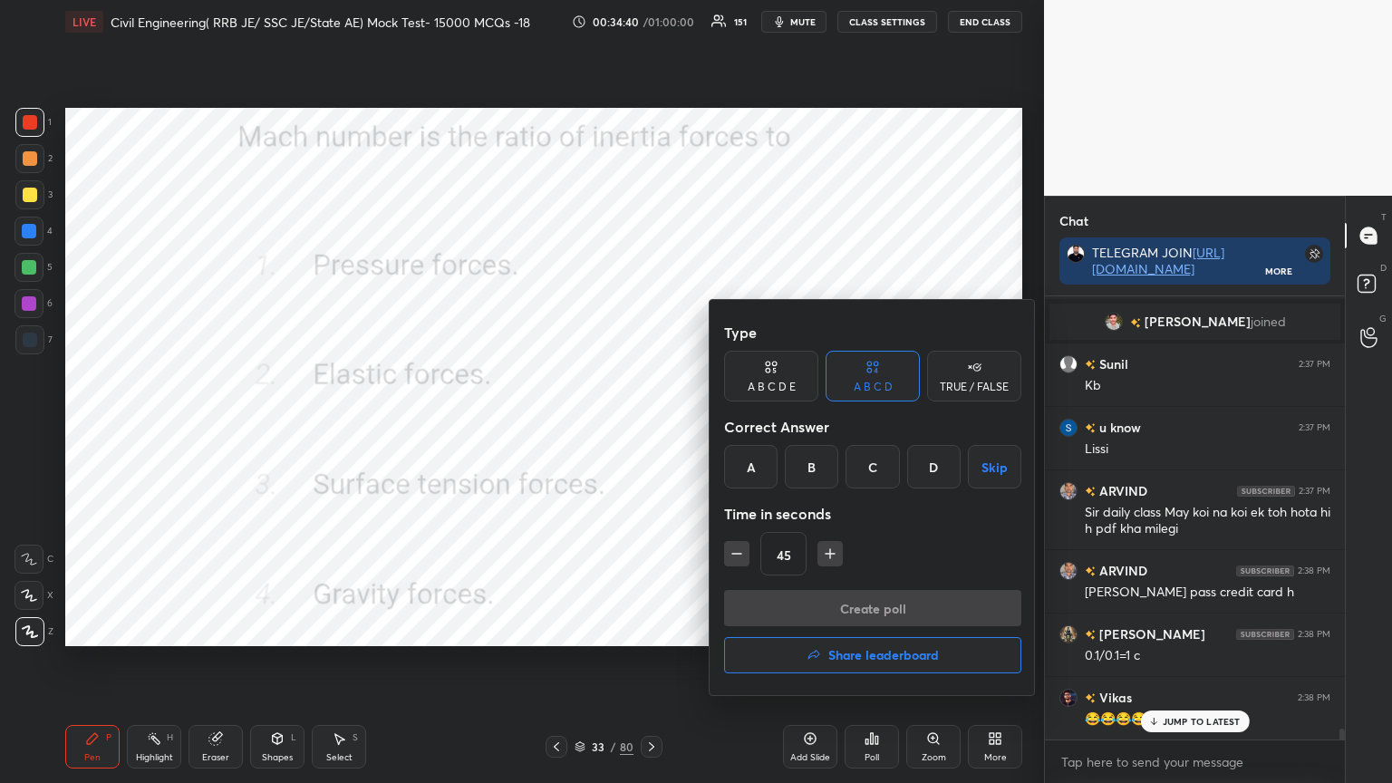
click at [812, 460] on div "B" at bounding box center [811, 467] width 53 height 44
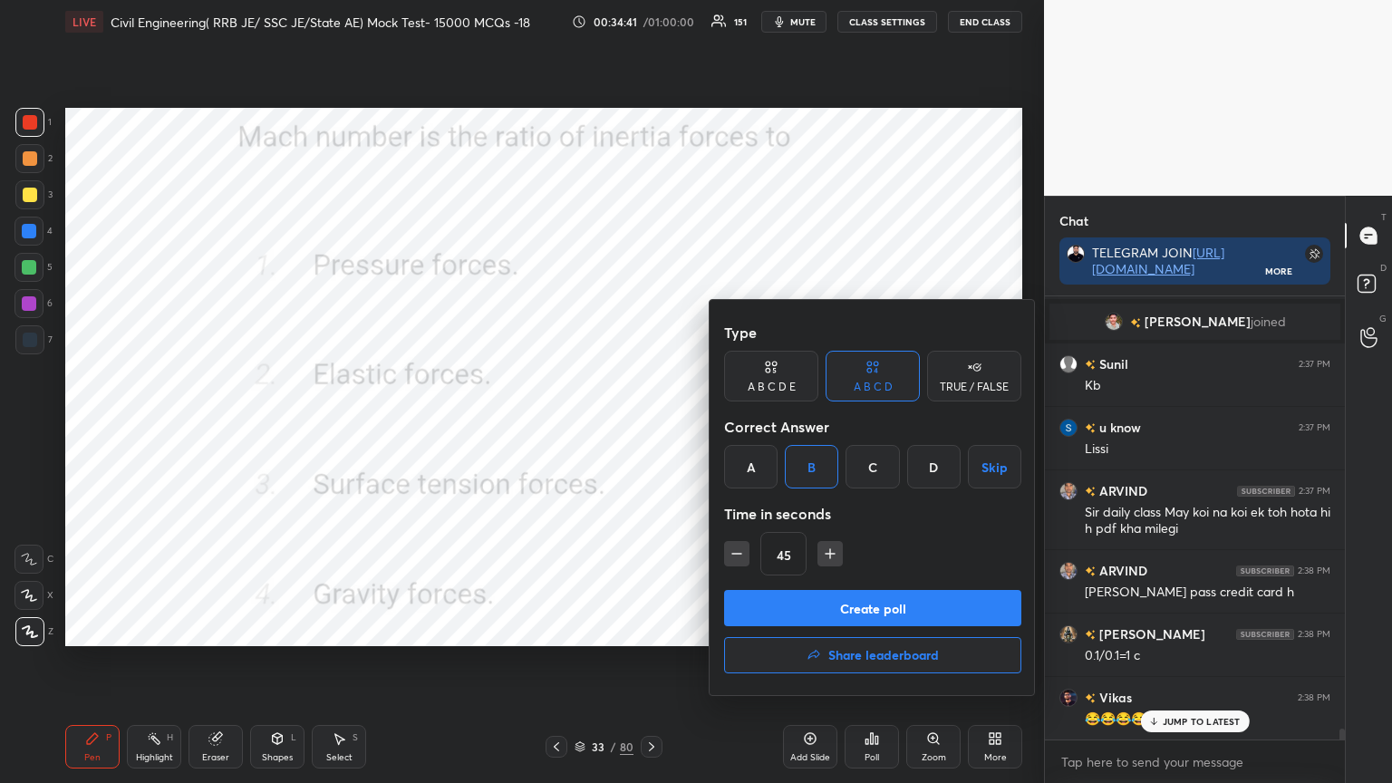
click at [741, 555] on icon "button" at bounding box center [737, 554] width 18 height 18
type input "30"
click at [774, 595] on button "Create poll" at bounding box center [872, 608] width 297 height 36
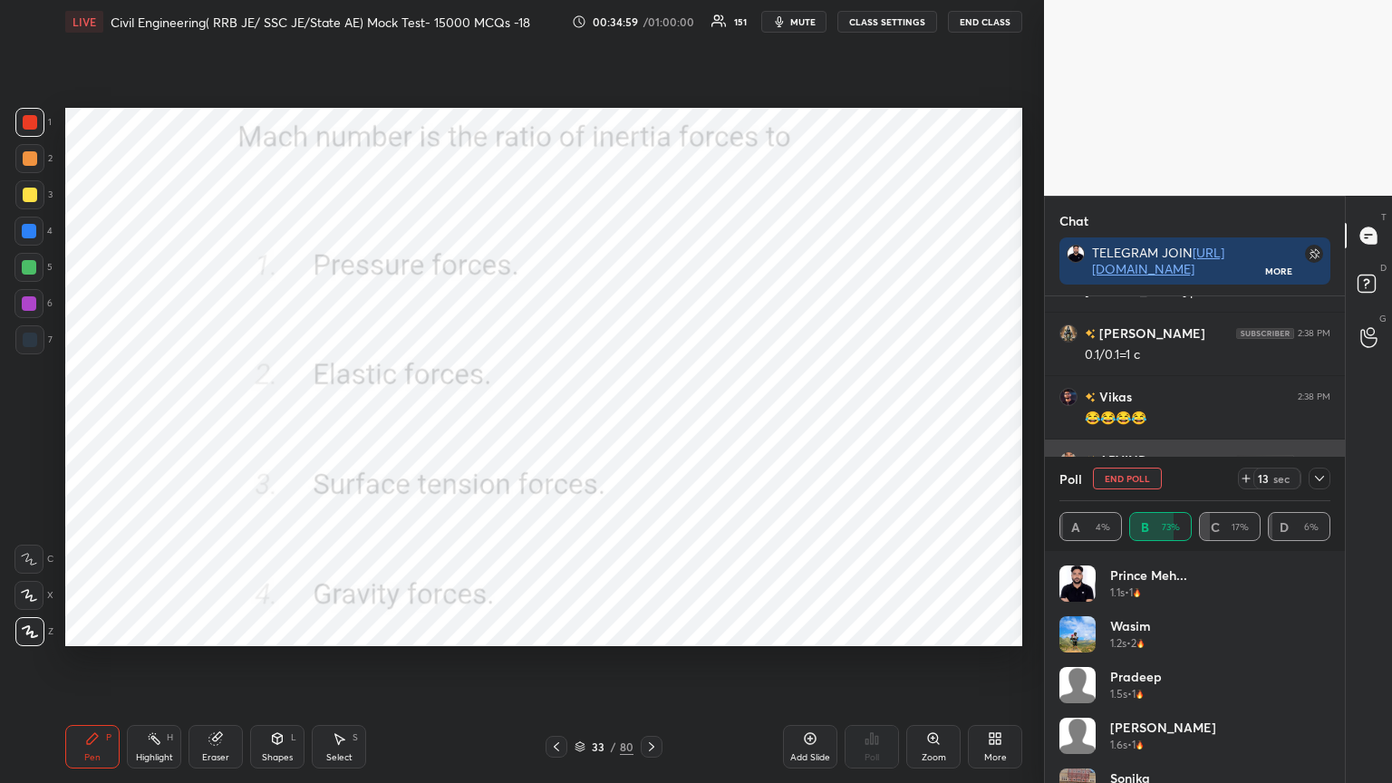
click at [1313, 478] on icon at bounding box center [1319, 478] width 15 height 15
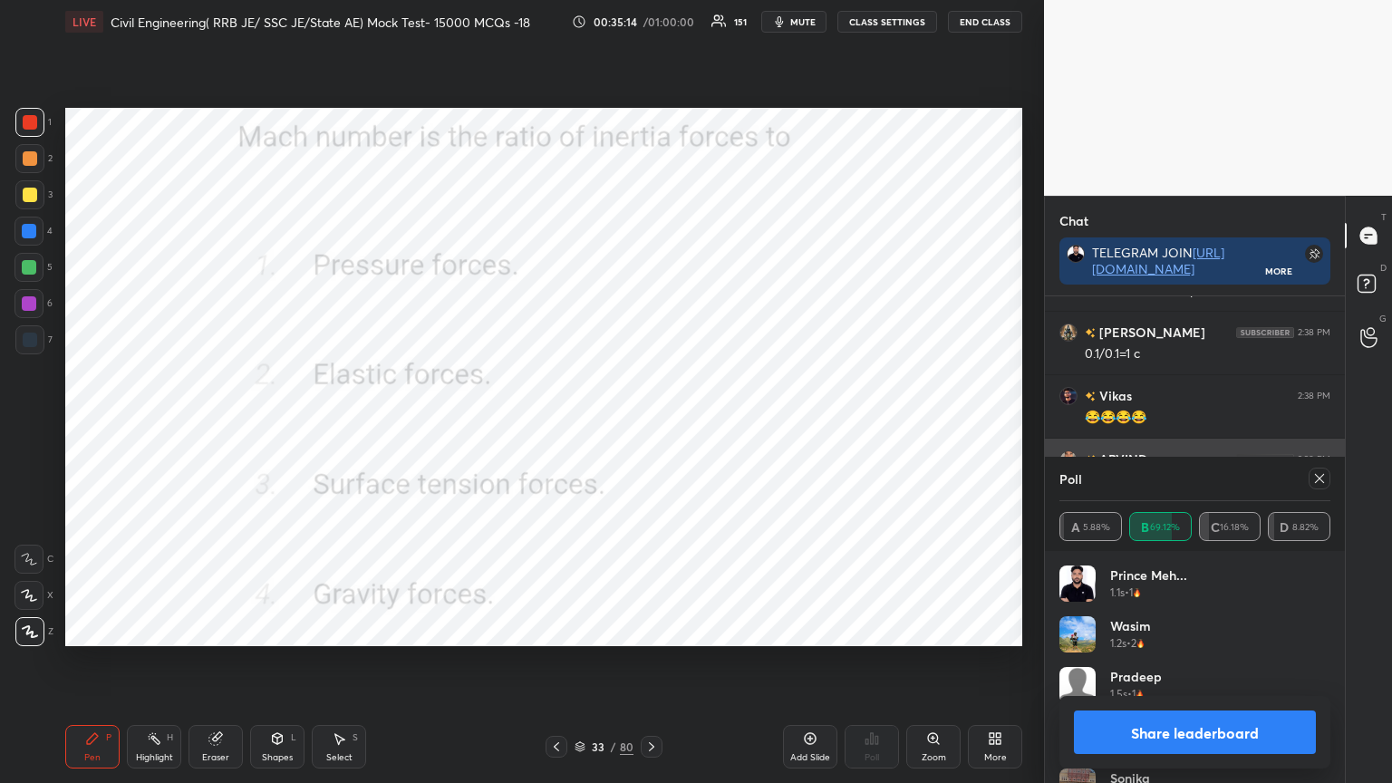
click at [1322, 470] on div at bounding box center [1320, 479] width 22 height 22
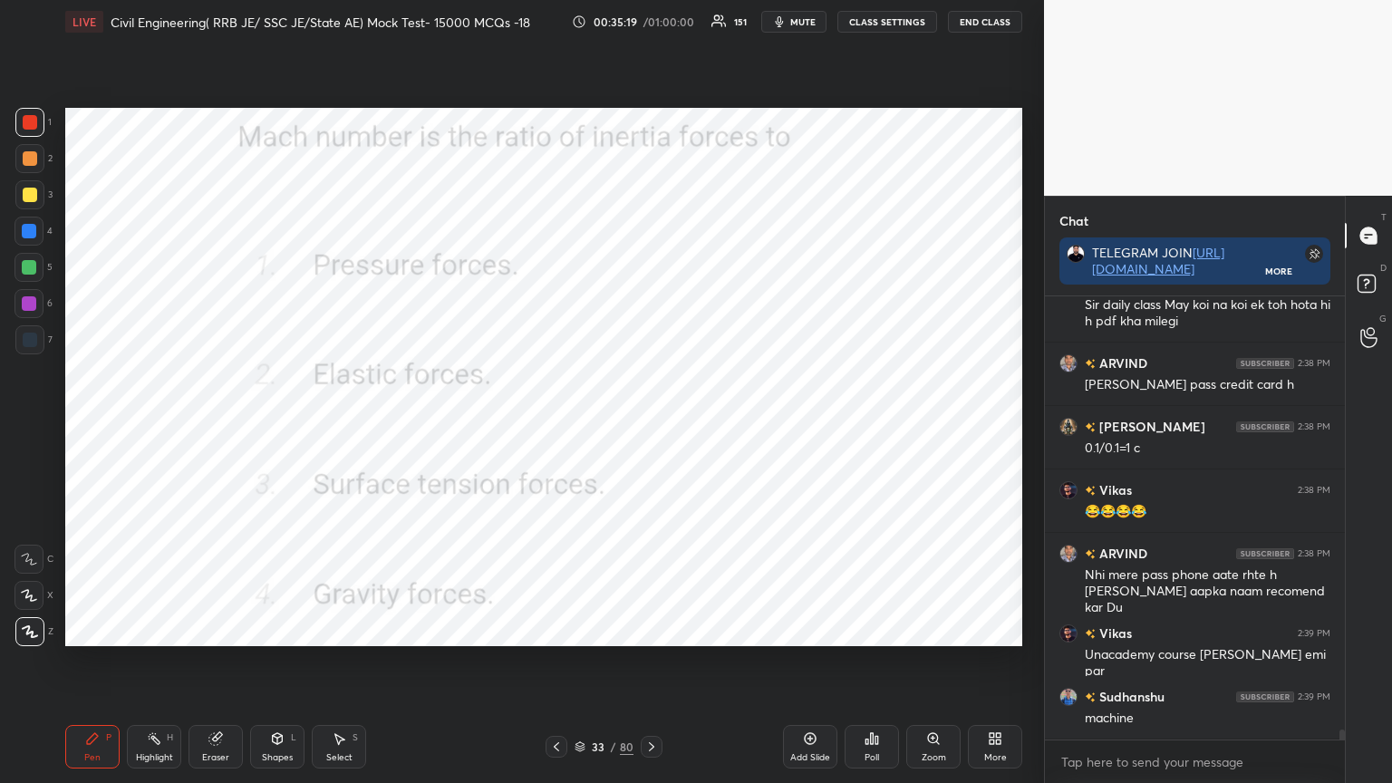
click at [645, 629] on icon at bounding box center [651, 747] width 15 height 15
click at [881, 629] on div "Poll" at bounding box center [872, 747] width 54 height 44
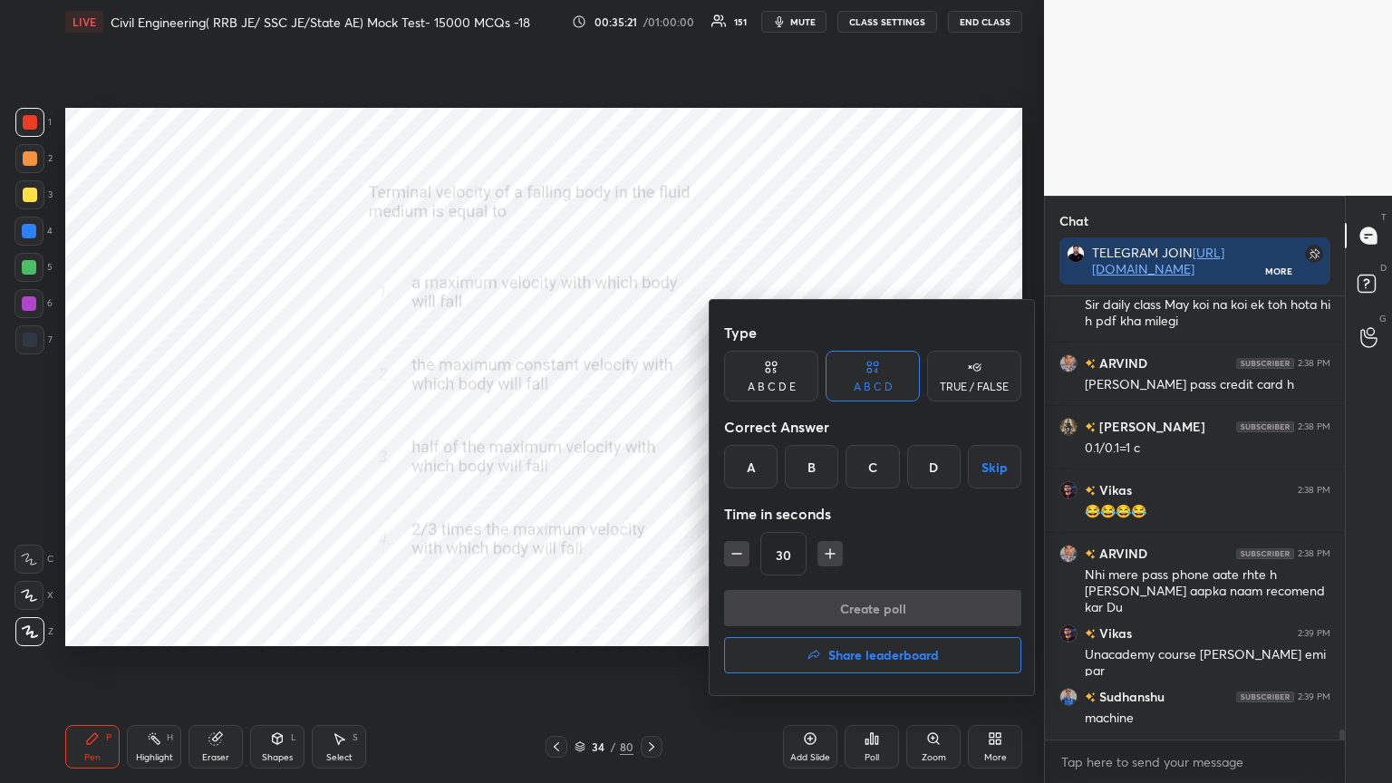
click at [810, 463] on div "B" at bounding box center [811, 467] width 53 height 44
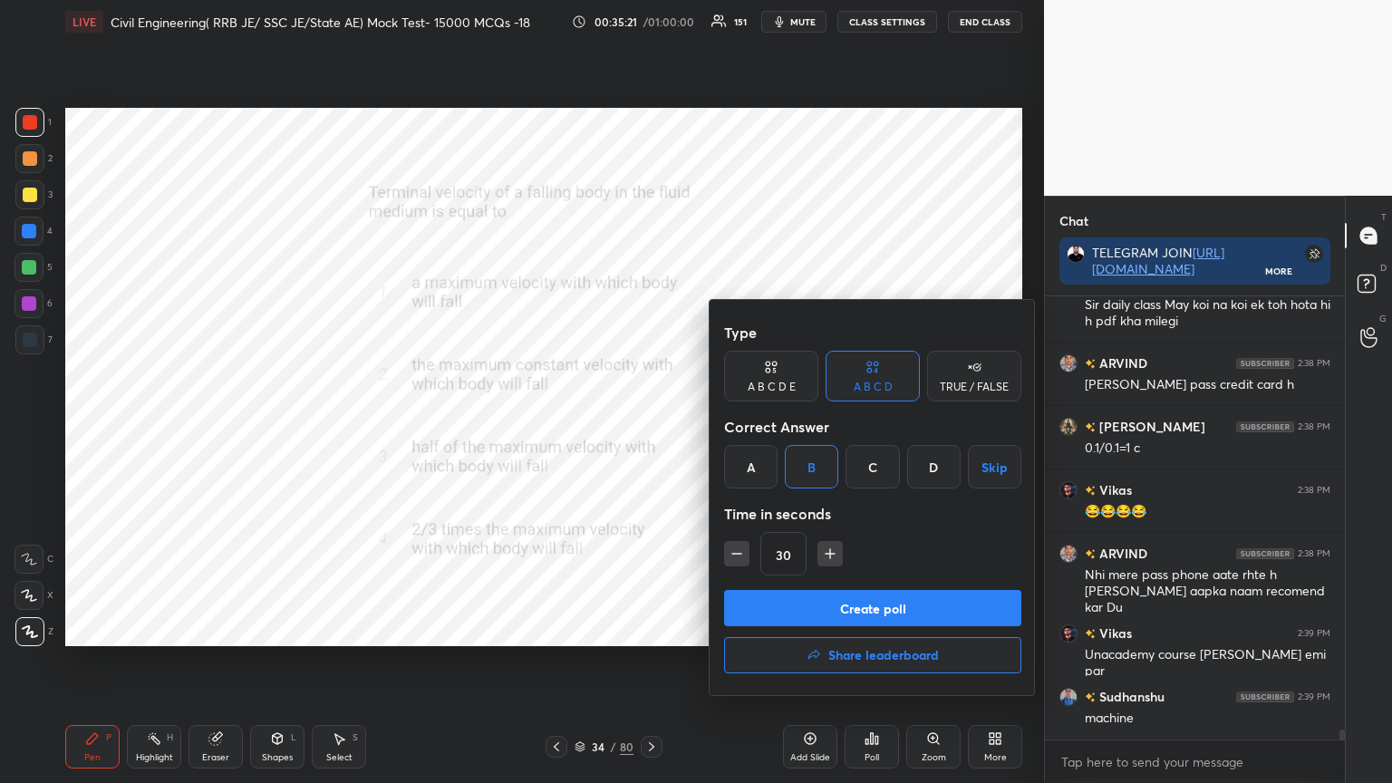
click at [809, 605] on button "Create poll" at bounding box center [872, 608] width 297 height 36
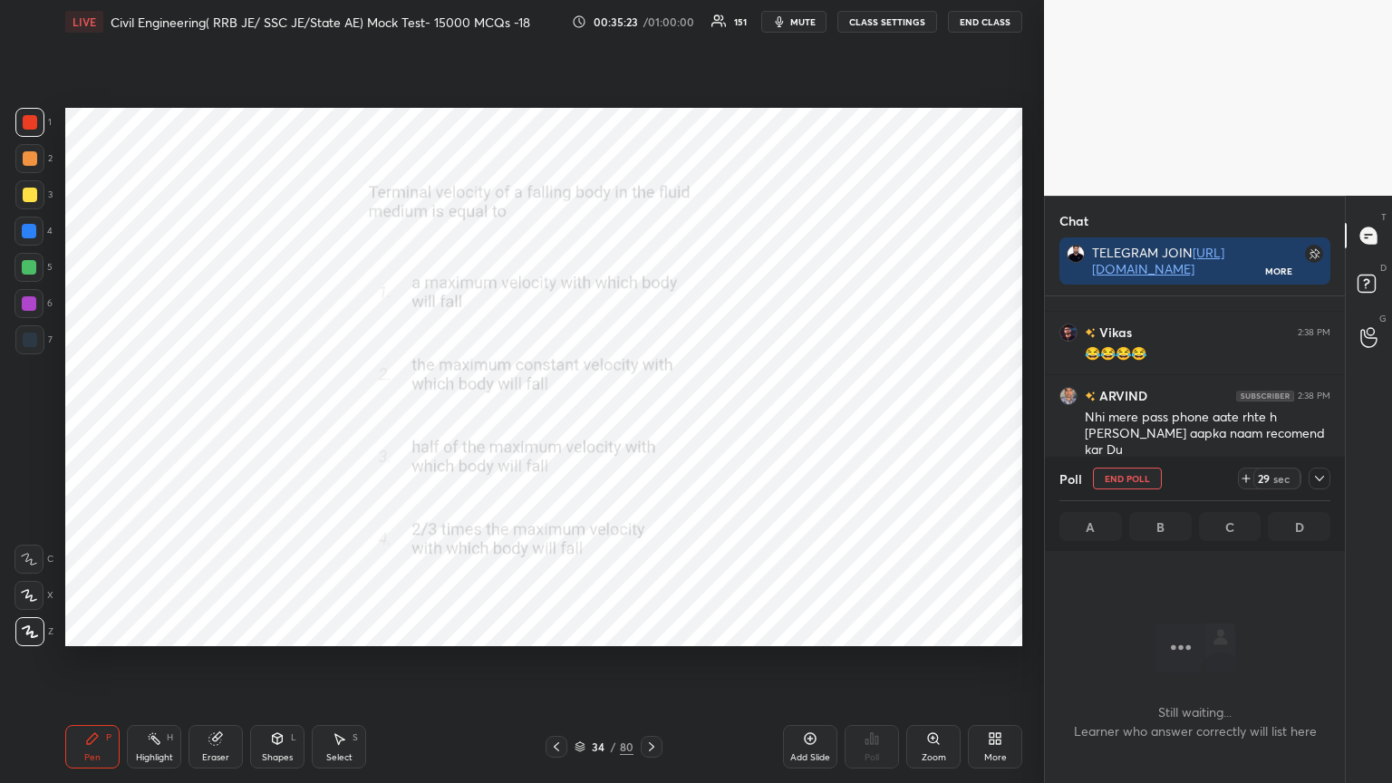
click at [1323, 477] on icon at bounding box center [1319, 478] width 15 height 15
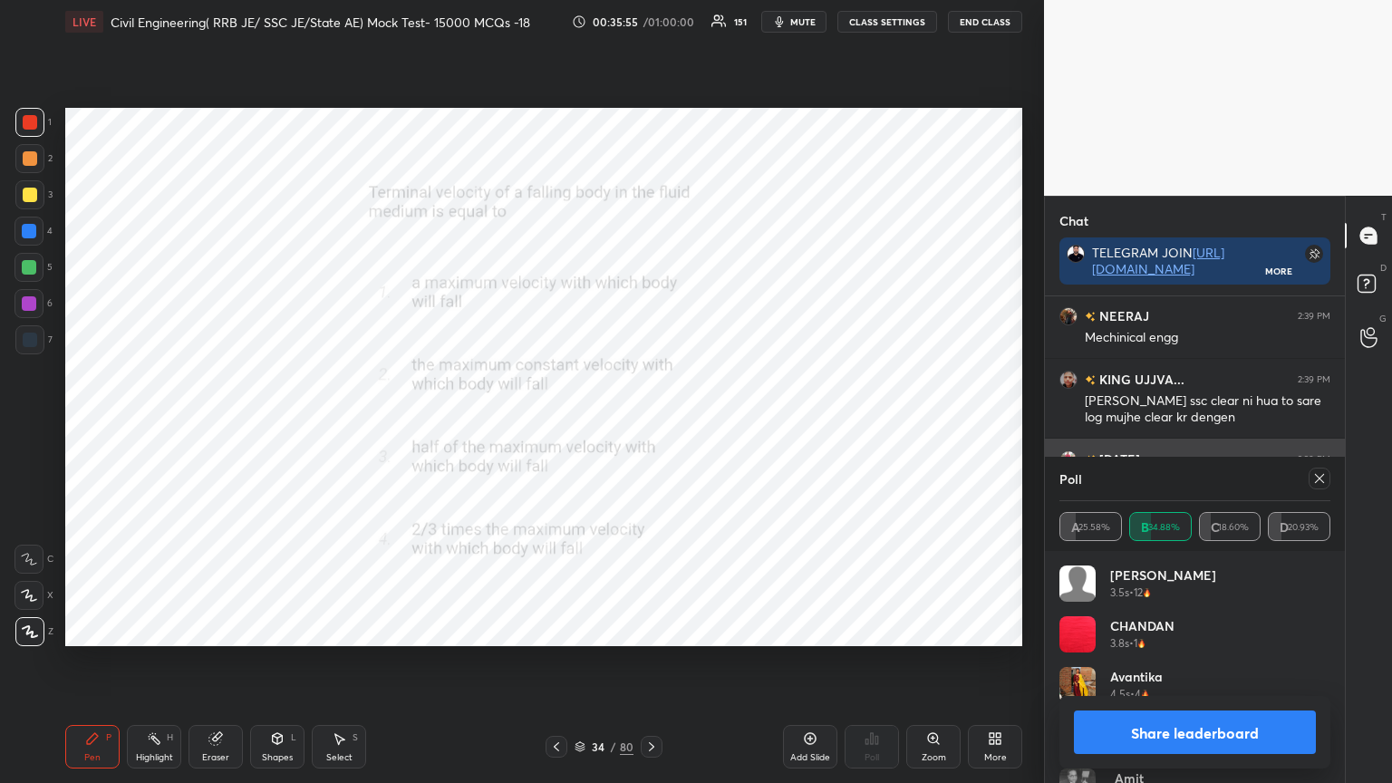
click at [1321, 471] on icon at bounding box center [1319, 478] width 15 height 15
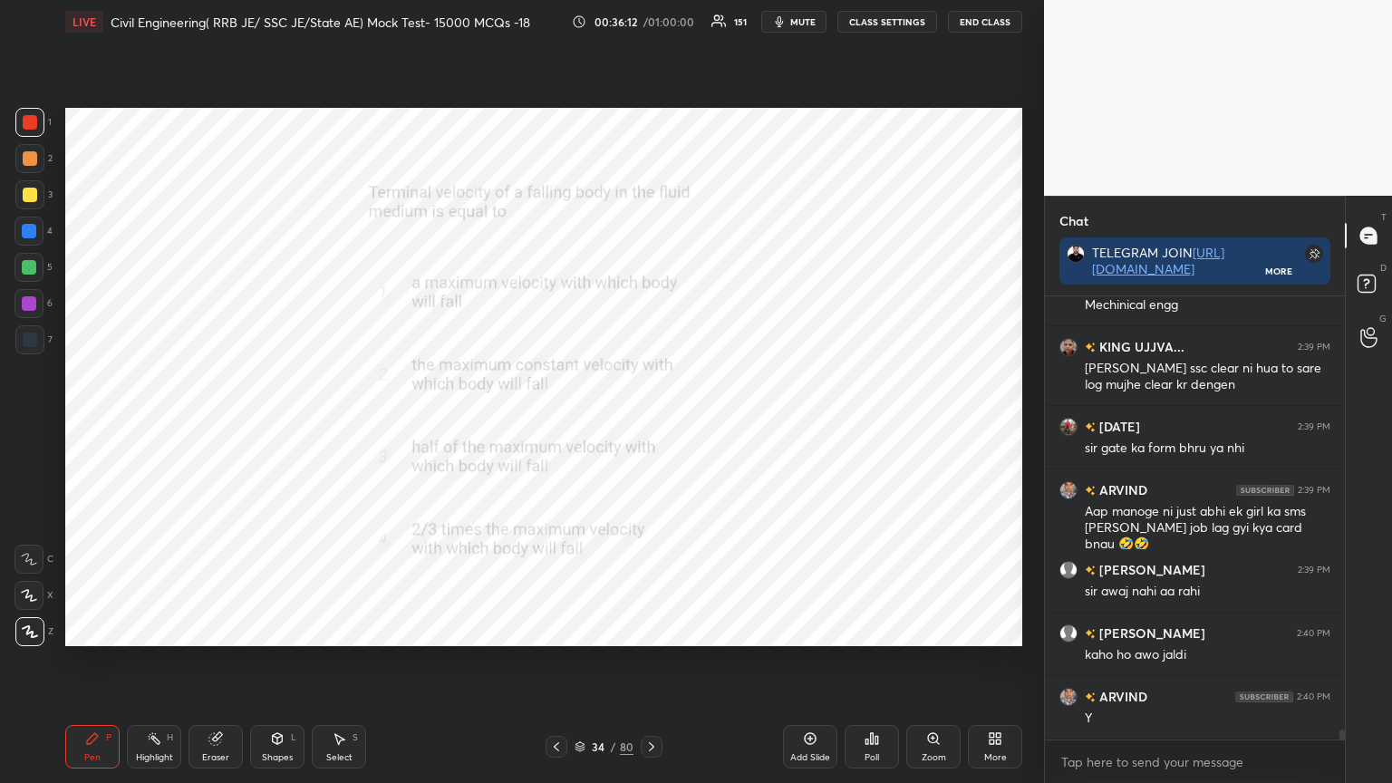
click at [649, 629] on icon at bounding box center [651, 747] width 15 height 15
click at [879, 629] on div "Poll" at bounding box center [872, 747] width 54 height 44
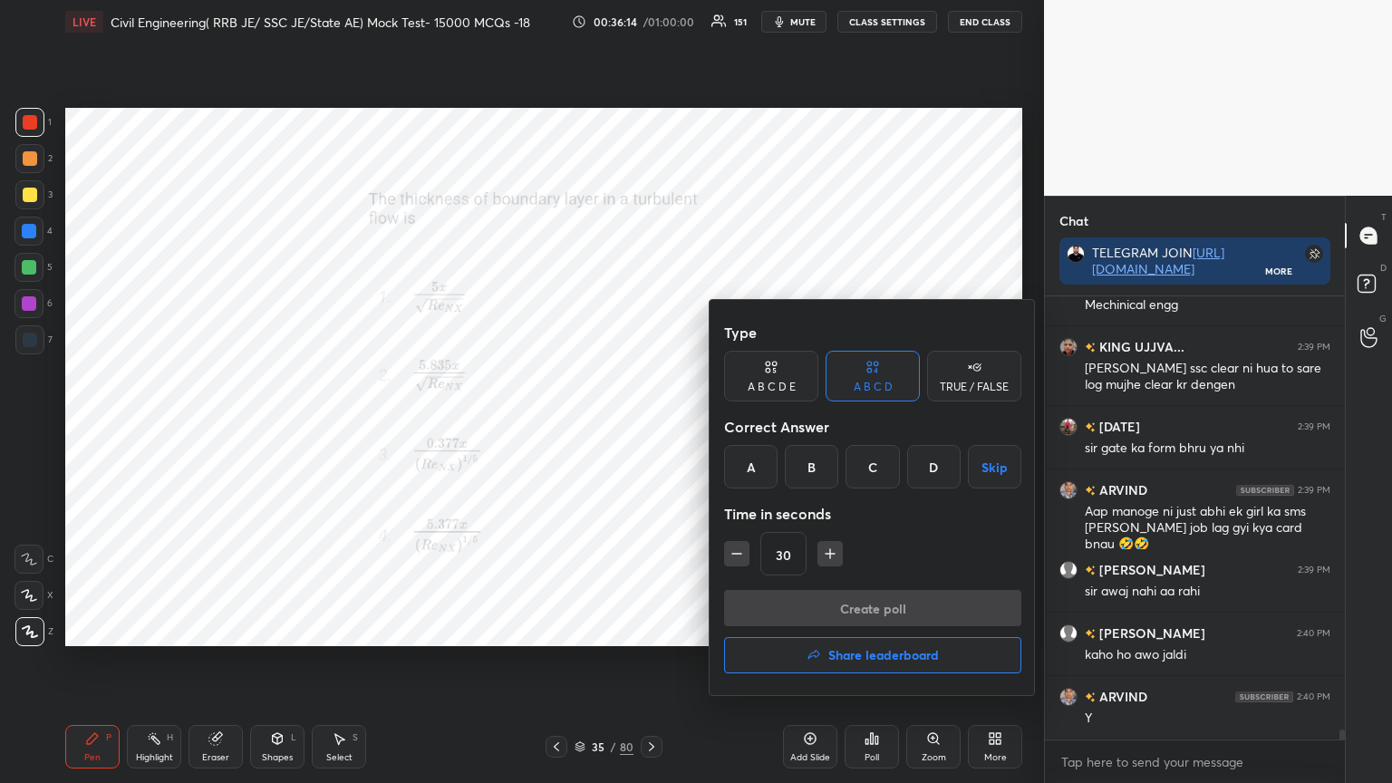
click at [876, 464] on div "C" at bounding box center [872, 467] width 53 height 44
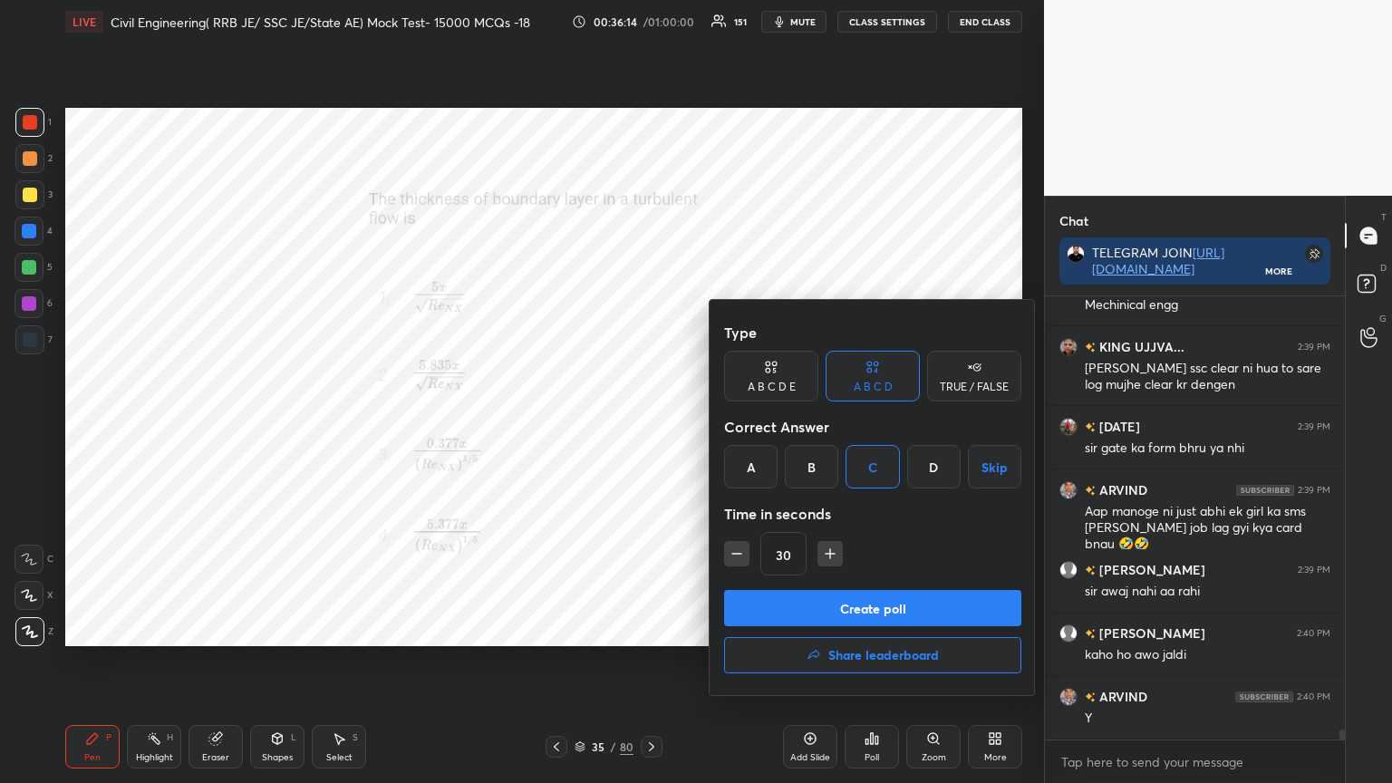
click at [830, 602] on button "Create poll" at bounding box center [872, 608] width 297 height 36
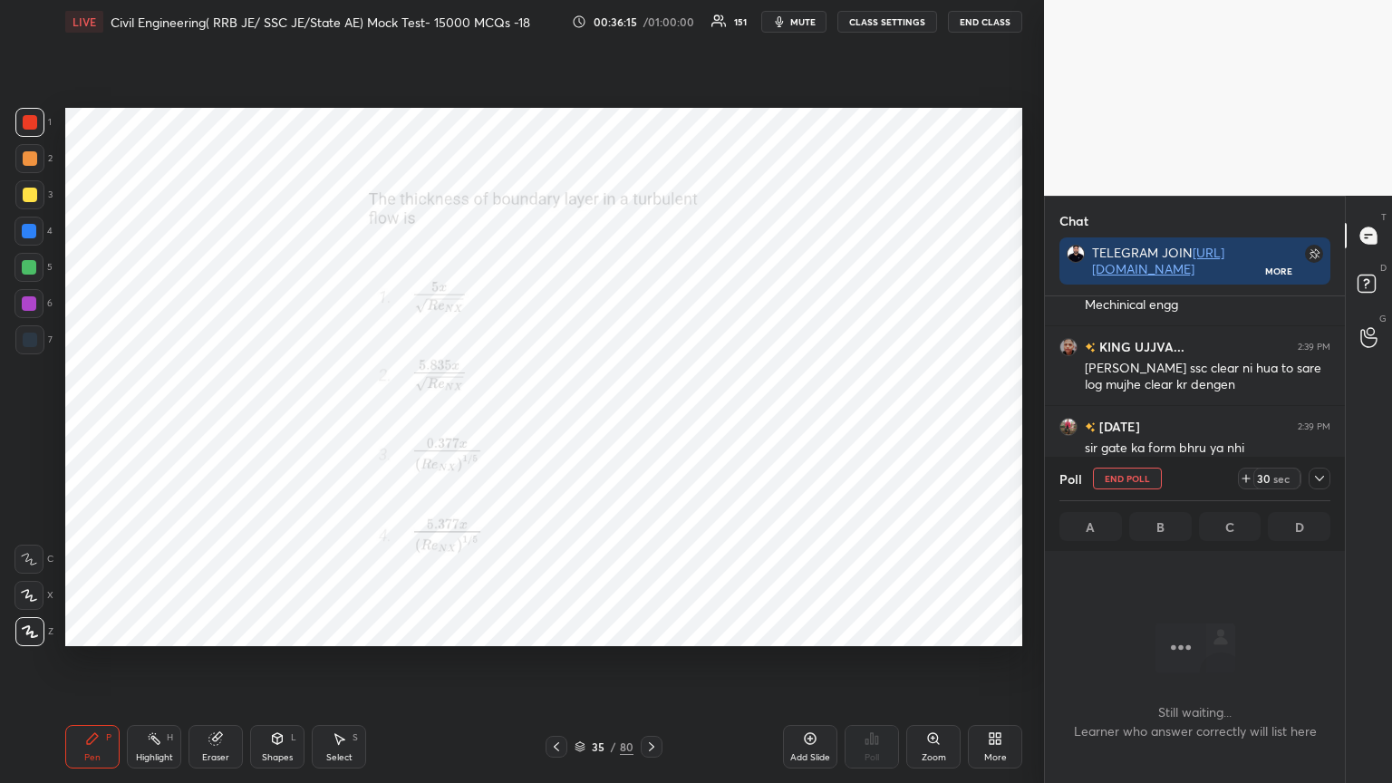
click at [1321, 478] on icon at bounding box center [1319, 478] width 15 height 15
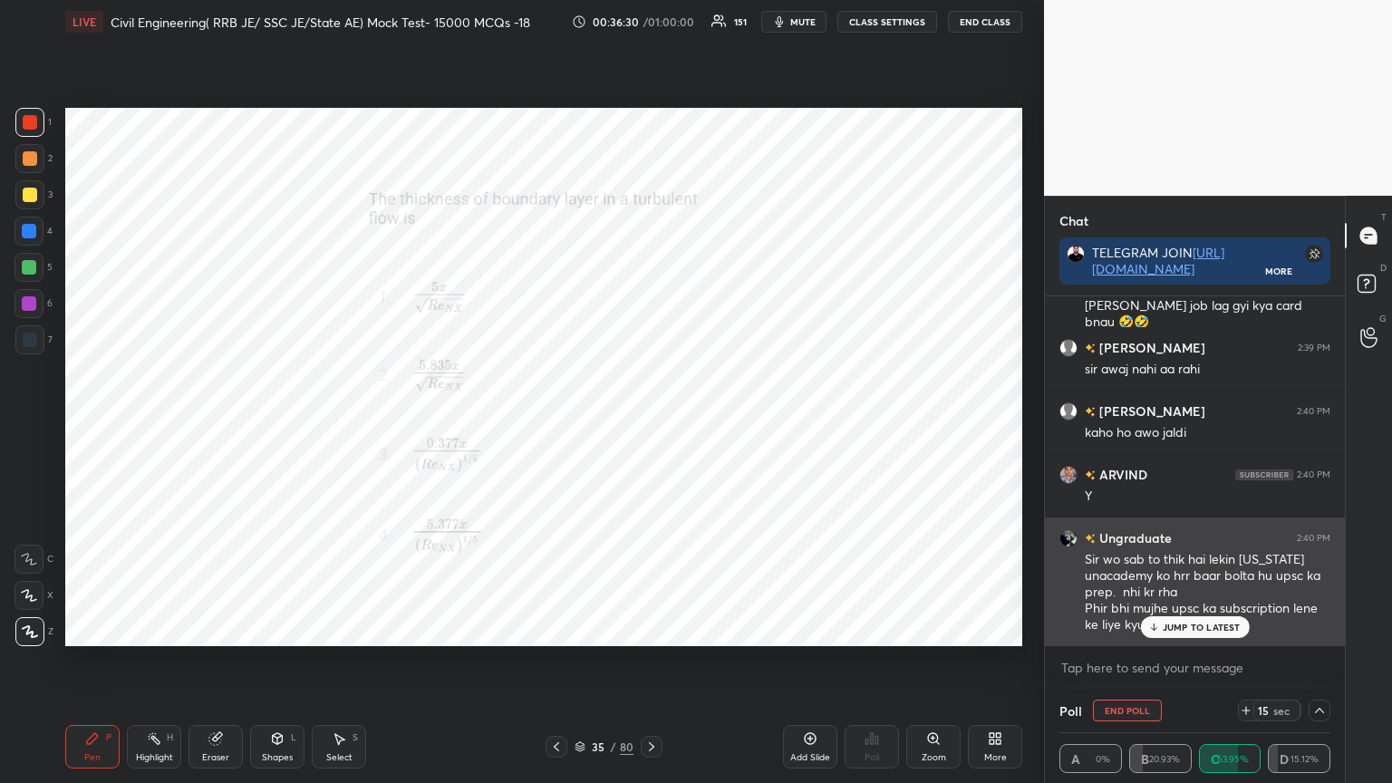
click at [1210, 624] on p "JUMP TO LATEST" at bounding box center [1202, 627] width 78 height 11
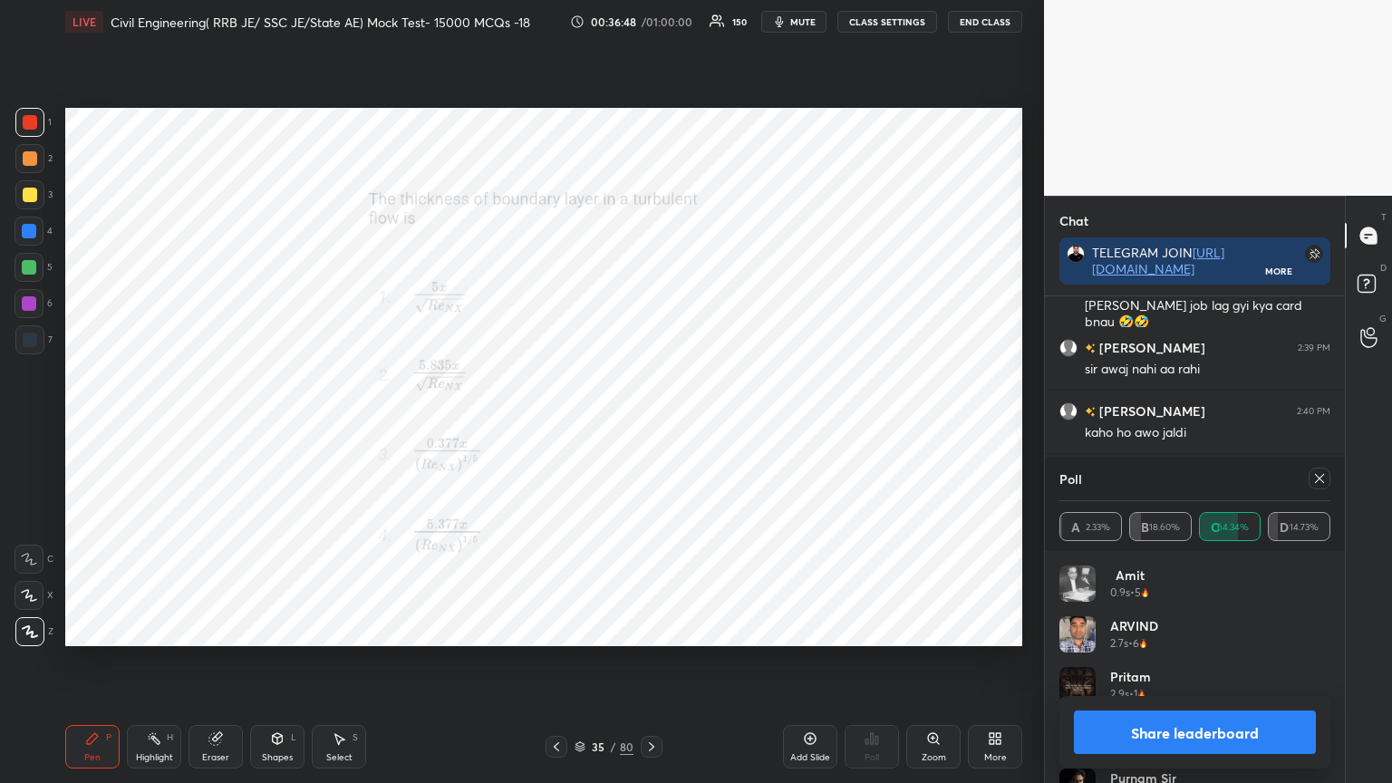
click at [1321, 474] on icon at bounding box center [1319, 478] width 15 height 15
type textarea "x"
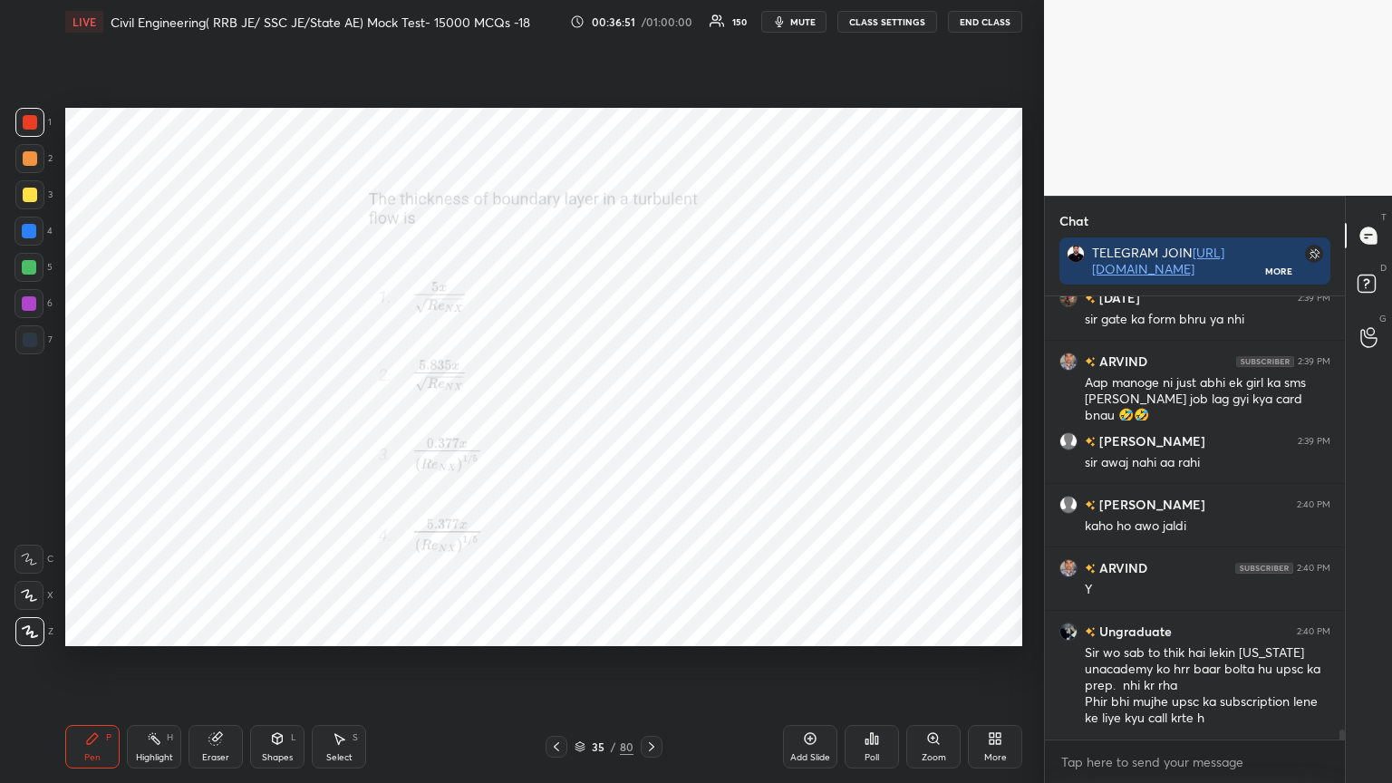
click at [650, 629] on icon at bounding box center [651, 747] width 15 height 15
click at [866, 629] on div "Poll" at bounding box center [872, 747] width 54 height 44
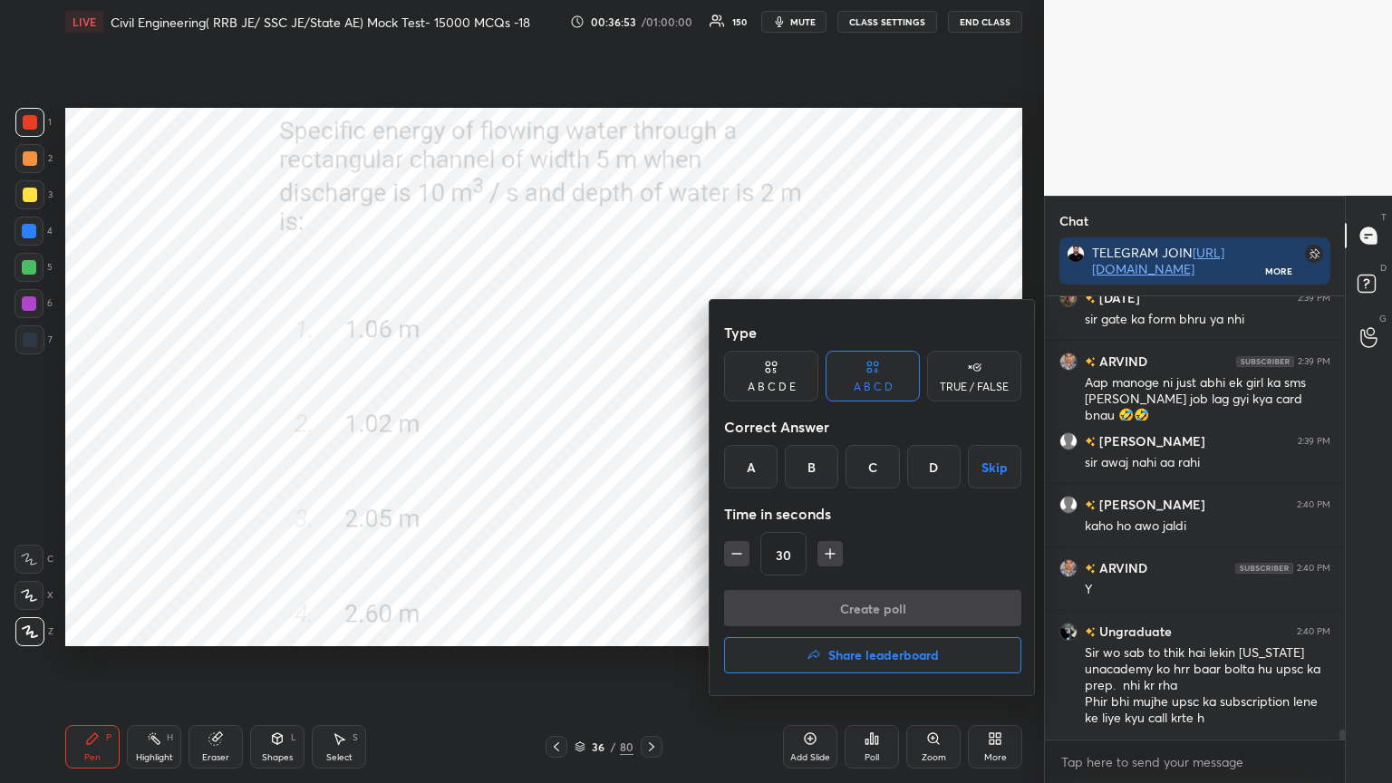
click at [870, 462] on div "C" at bounding box center [872, 467] width 53 height 44
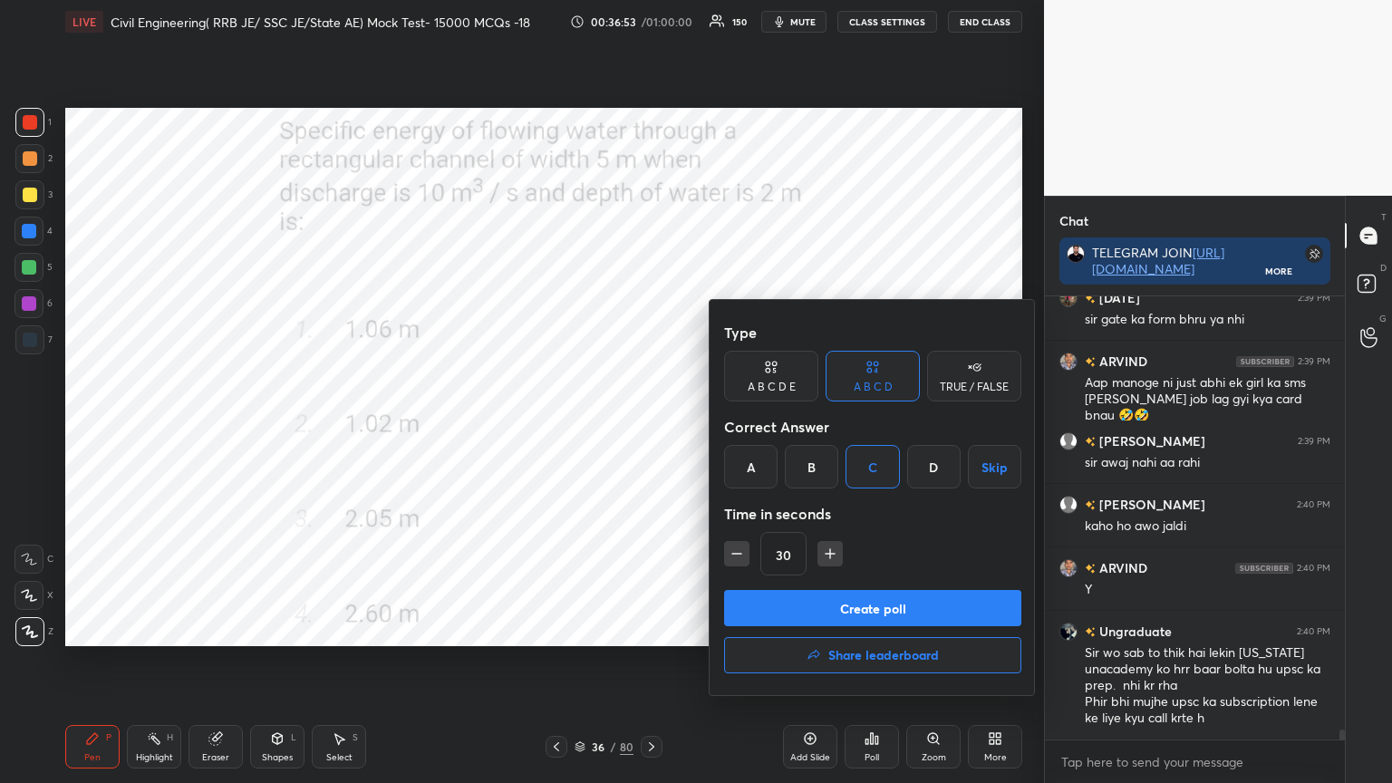
click at [823, 556] on icon "button" at bounding box center [830, 554] width 18 height 18
click at [827, 555] on icon "button" at bounding box center [830, 554] width 18 height 18
type input "60"
click at [821, 595] on button "Create poll" at bounding box center [872, 608] width 297 height 36
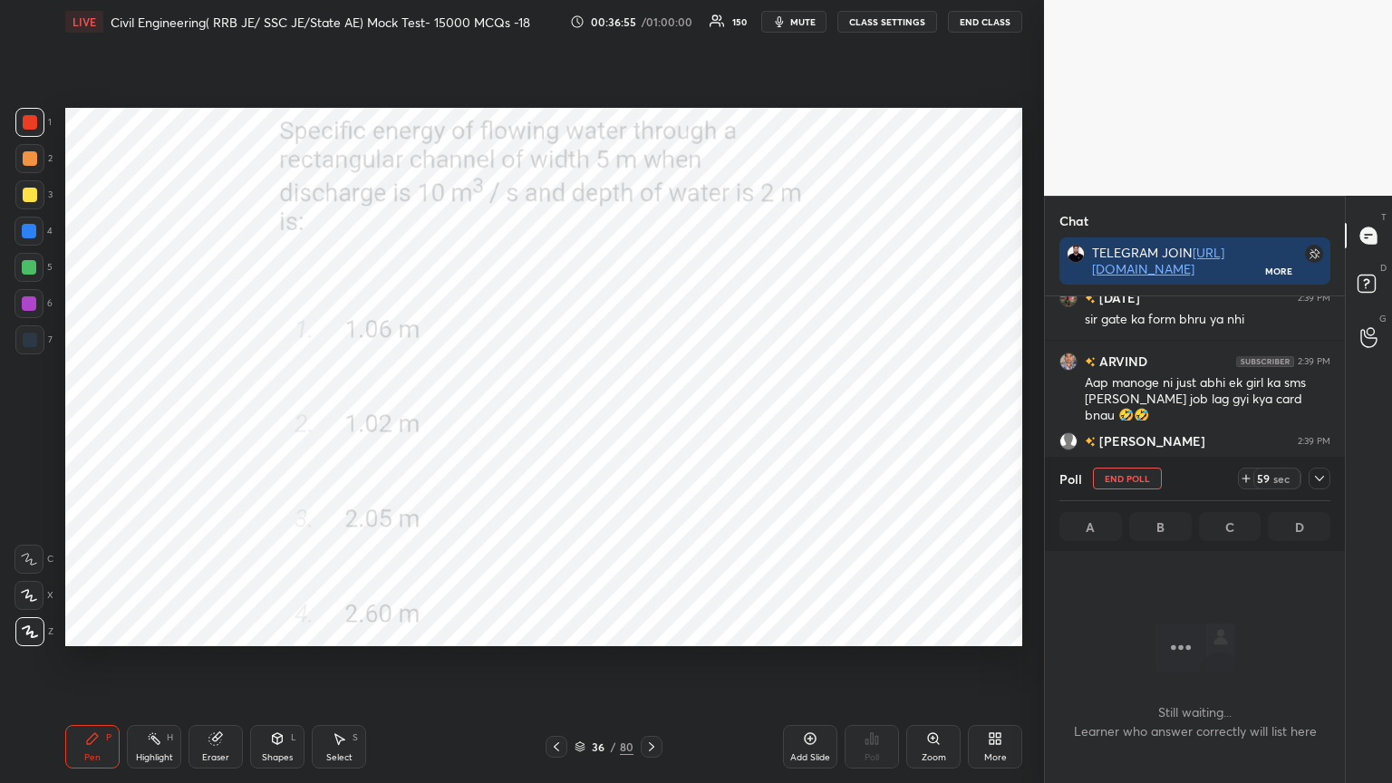
click at [1331, 482] on div "Poll End Poll 59 sec A B C D" at bounding box center [1195, 504] width 300 height 94
click at [1319, 481] on icon at bounding box center [1319, 478] width 15 height 15
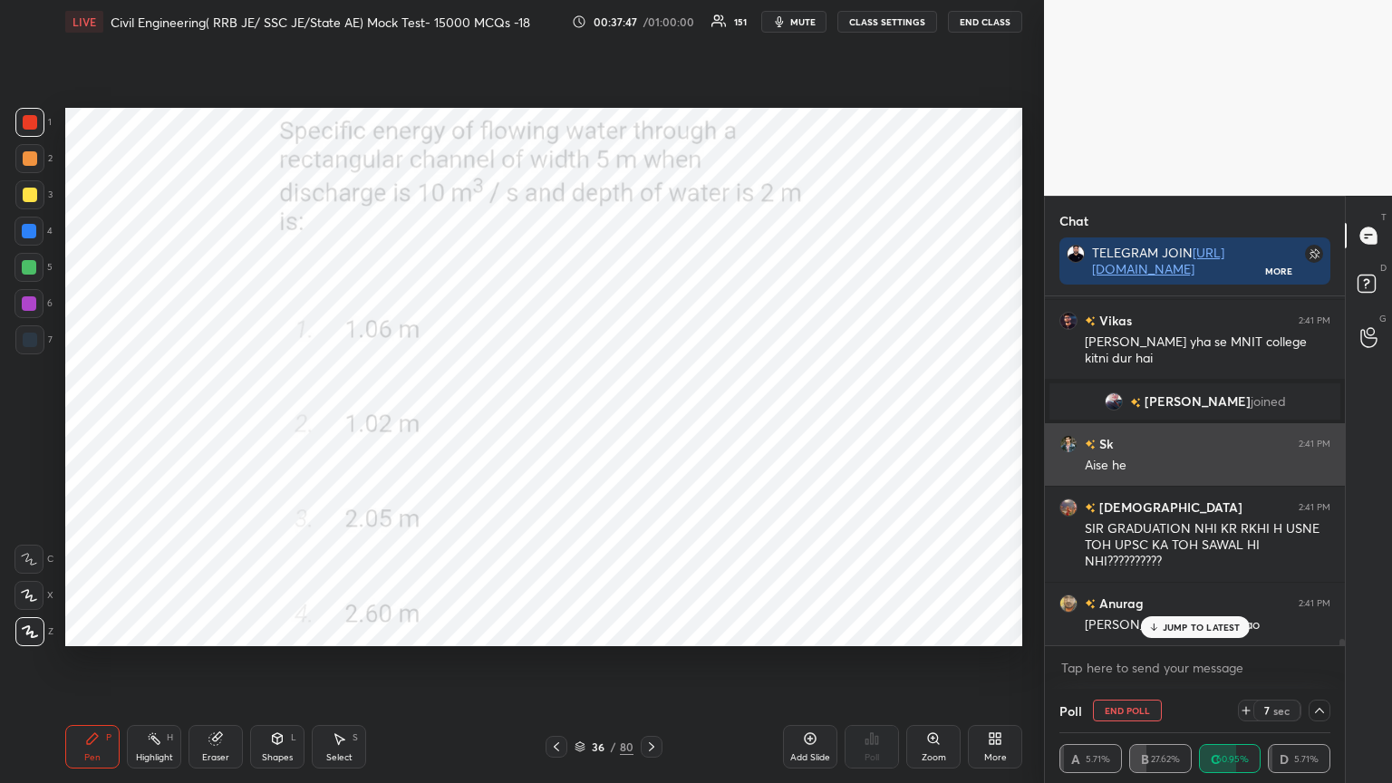
click at [1066, 442] on img "grid" at bounding box center [1069, 444] width 18 height 18
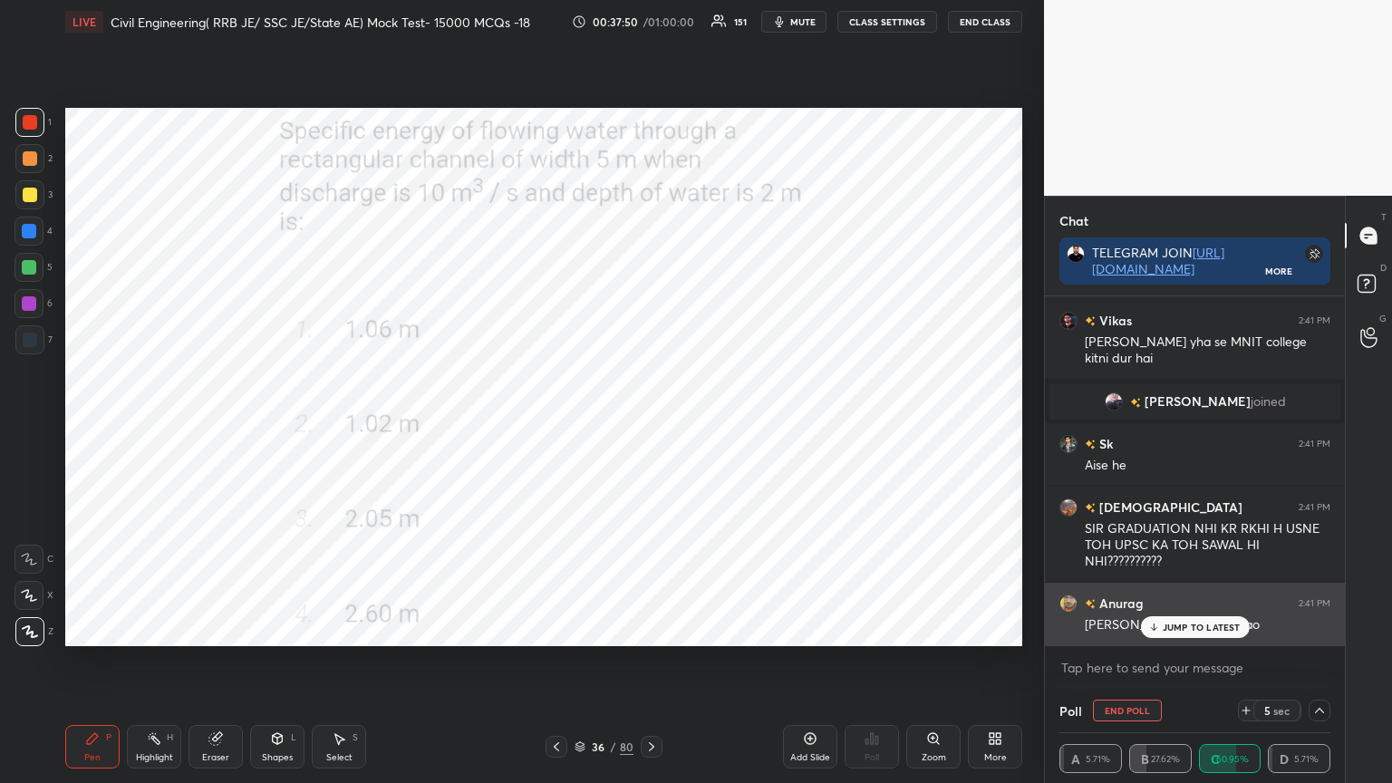
click at [1180, 628] on p "JUMP TO LATEST" at bounding box center [1202, 627] width 78 height 11
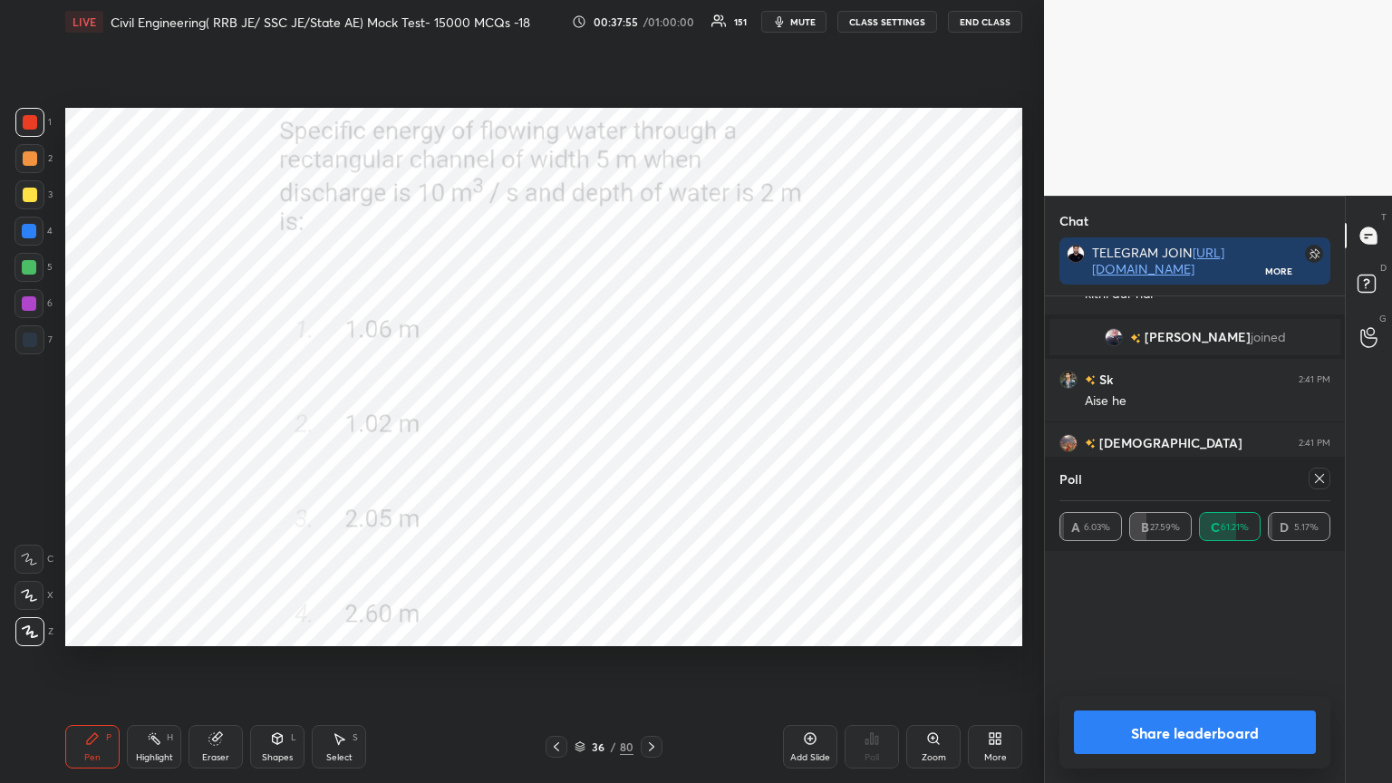
scroll to position [212, 266]
click at [1323, 478] on icon at bounding box center [1319, 478] width 15 height 15
type textarea "x"
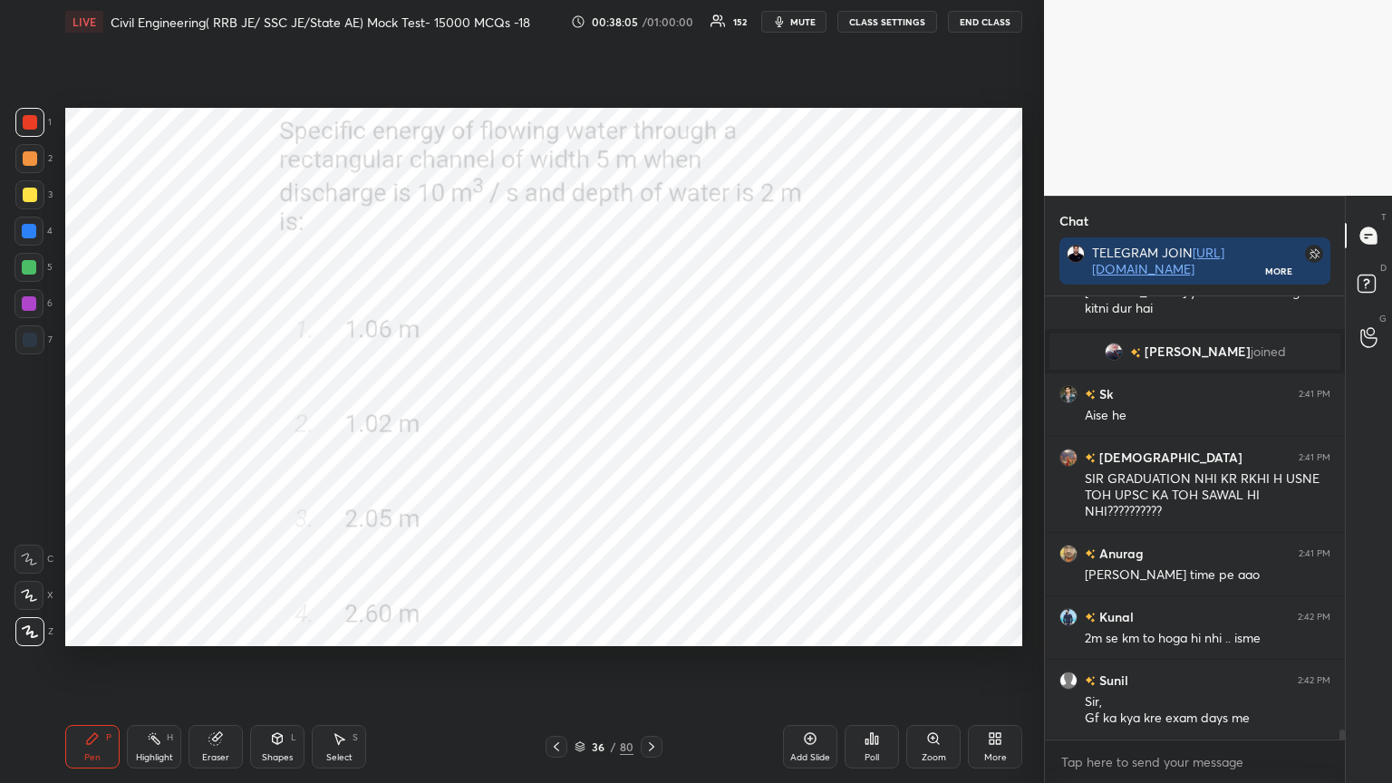
scroll to position [19425, 0]
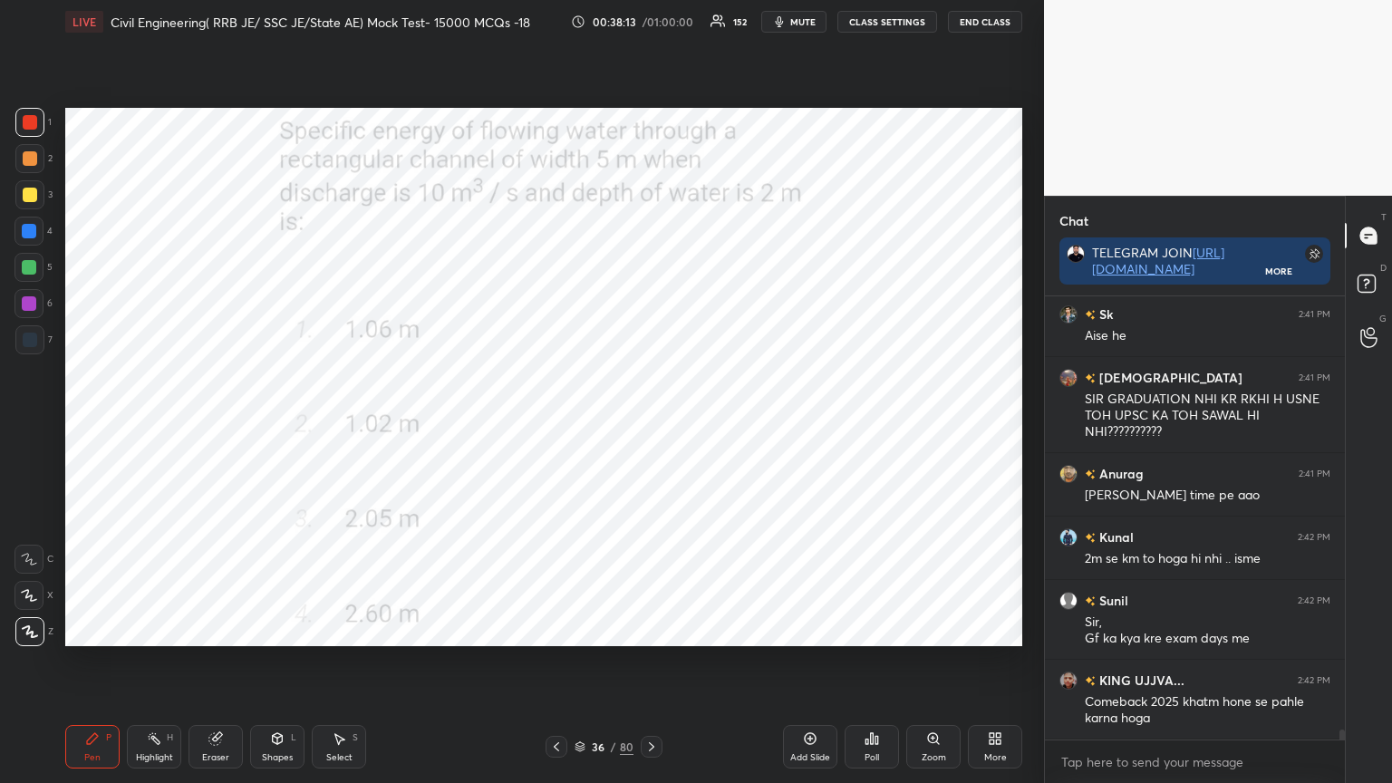
click at [648, 629] on div "Pen P Highlight H Eraser Shapes L Select S 36 / 80 Add Slide Poll Zoom More" at bounding box center [543, 747] width 957 height 73
click at [648, 629] on icon at bounding box center [651, 747] width 15 height 15
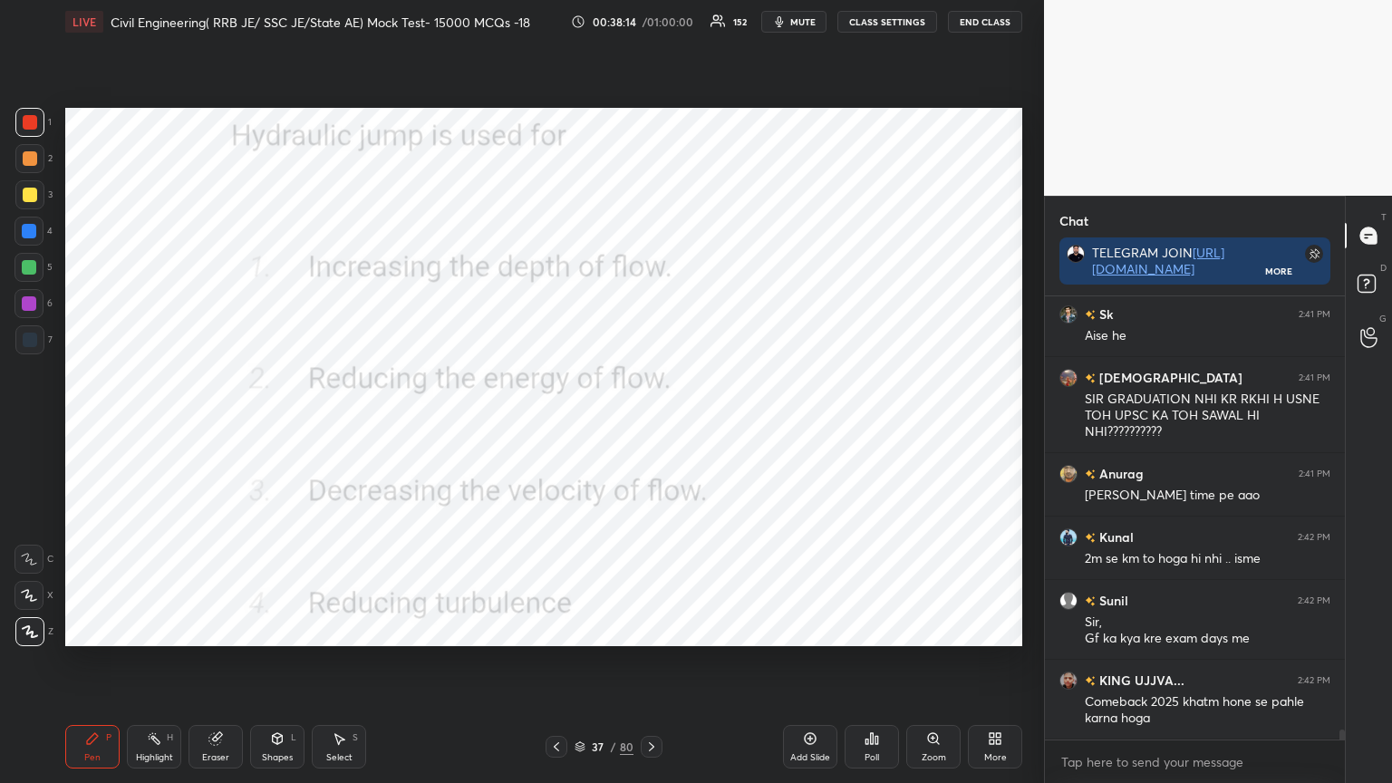
click at [873, 629] on icon at bounding box center [872, 738] width 3 height 11
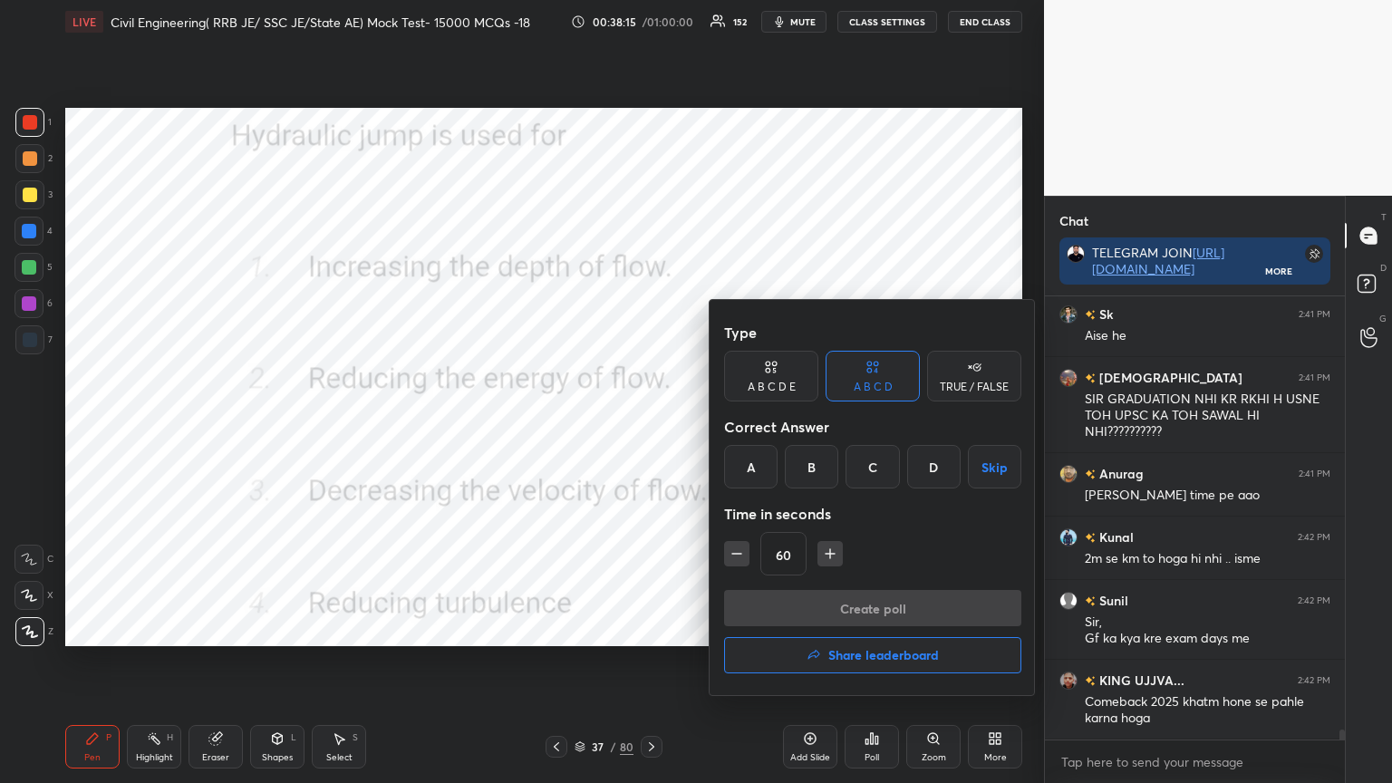
click at [811, 466] on div "B" at bounding box center [811, 467] width 53 height 44
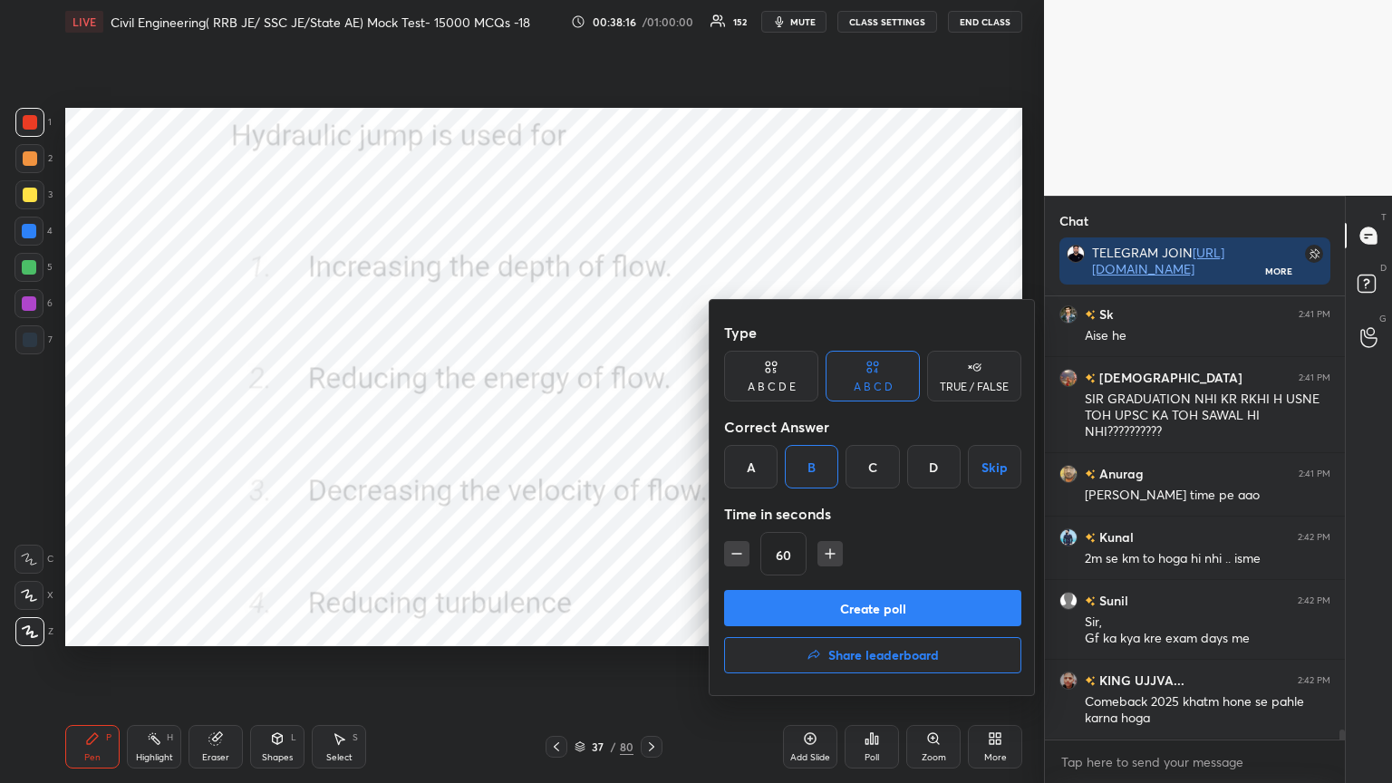
click at [732, 557] on icon "button" at bounding box center [737, 554] width 18 height 18
click at [734, 556] on icon "button" at bounding box center [737, 554] width 18 height 18
type input "30"
click at [785, 597] on button "Create poll" at bounding box center [872, 608] width 297 height 36
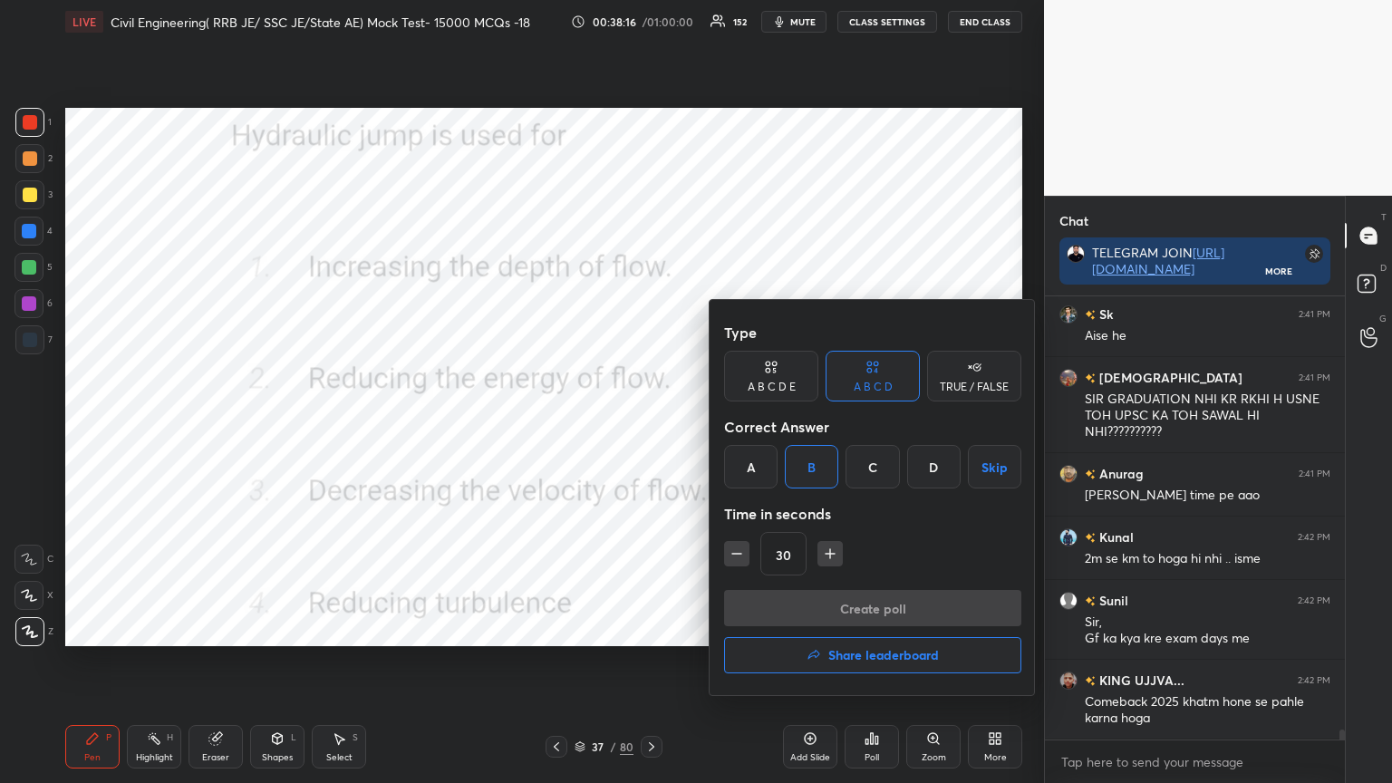
scroll to position [6, 5]
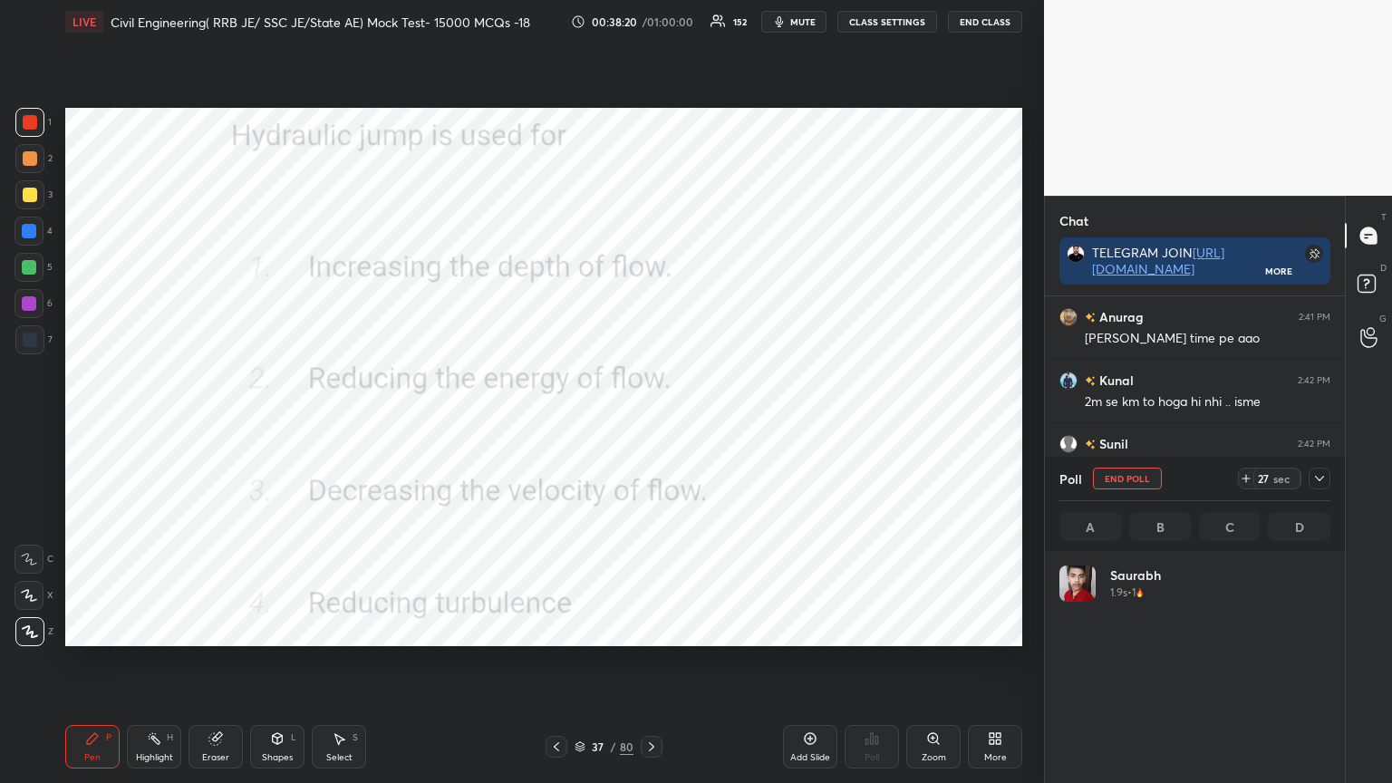
click at [1323, 471] on icon at bounding box center [1319, 478] width 15 height 15
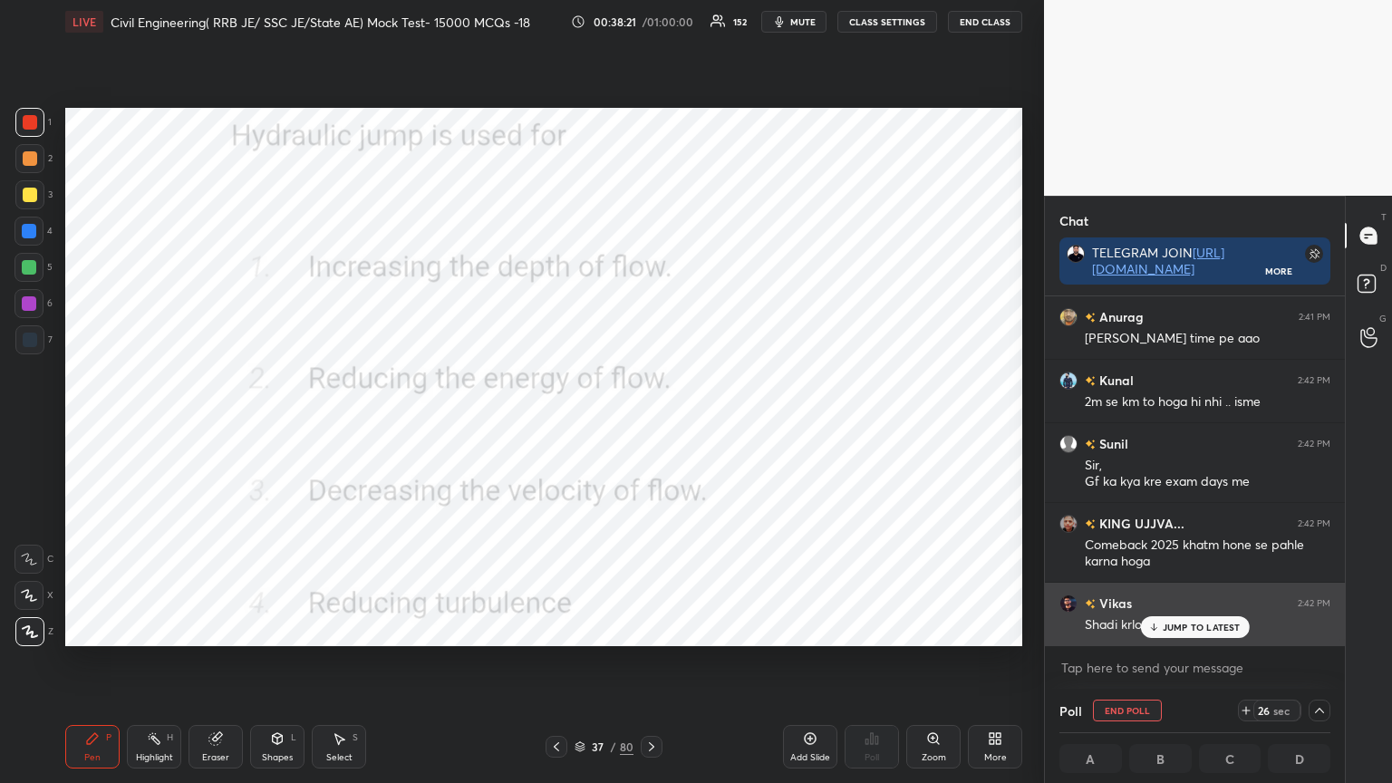
click at [1193, 628] on p "JUMP TO LATEST" at bounding box center [1202, 627] width 78 height 11
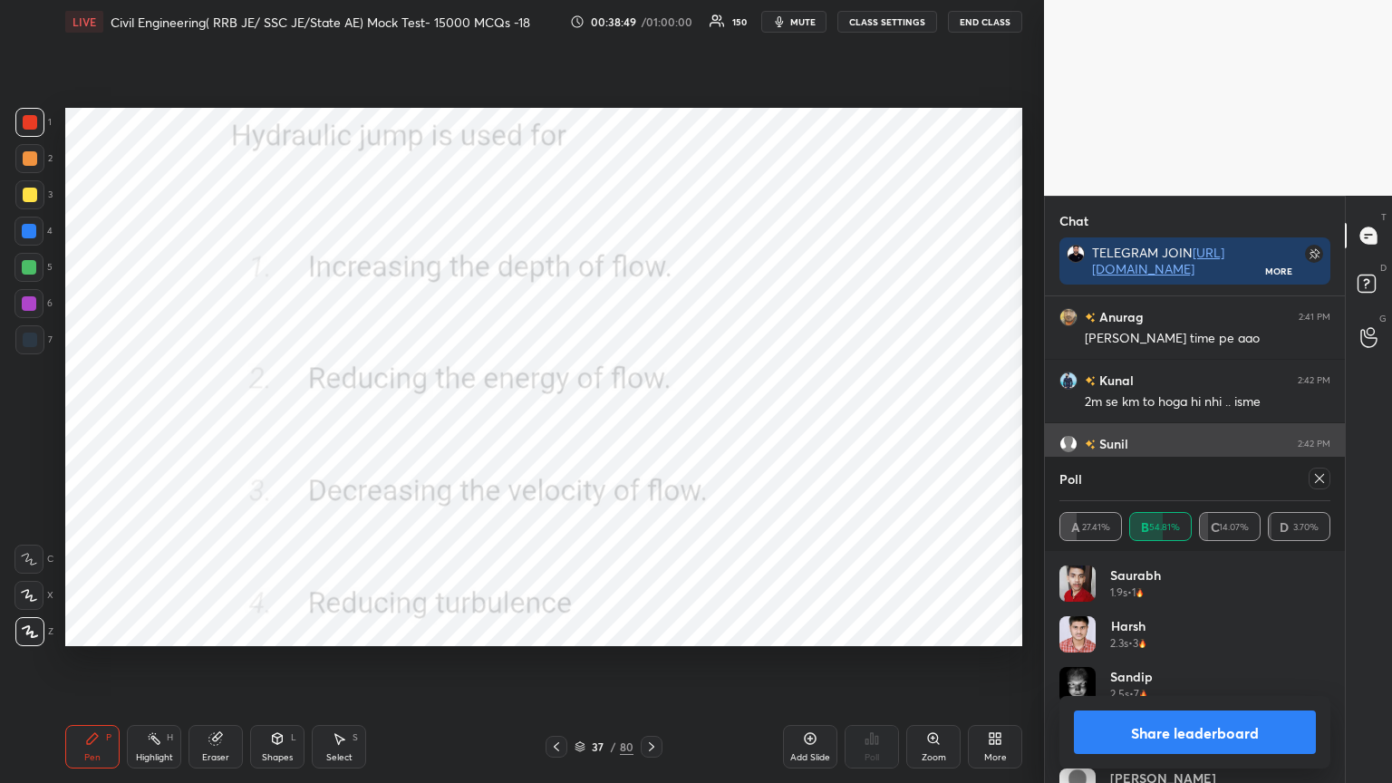
click at [1320, 472] on icon at bounding box center [1319, 478] width 15 height 15
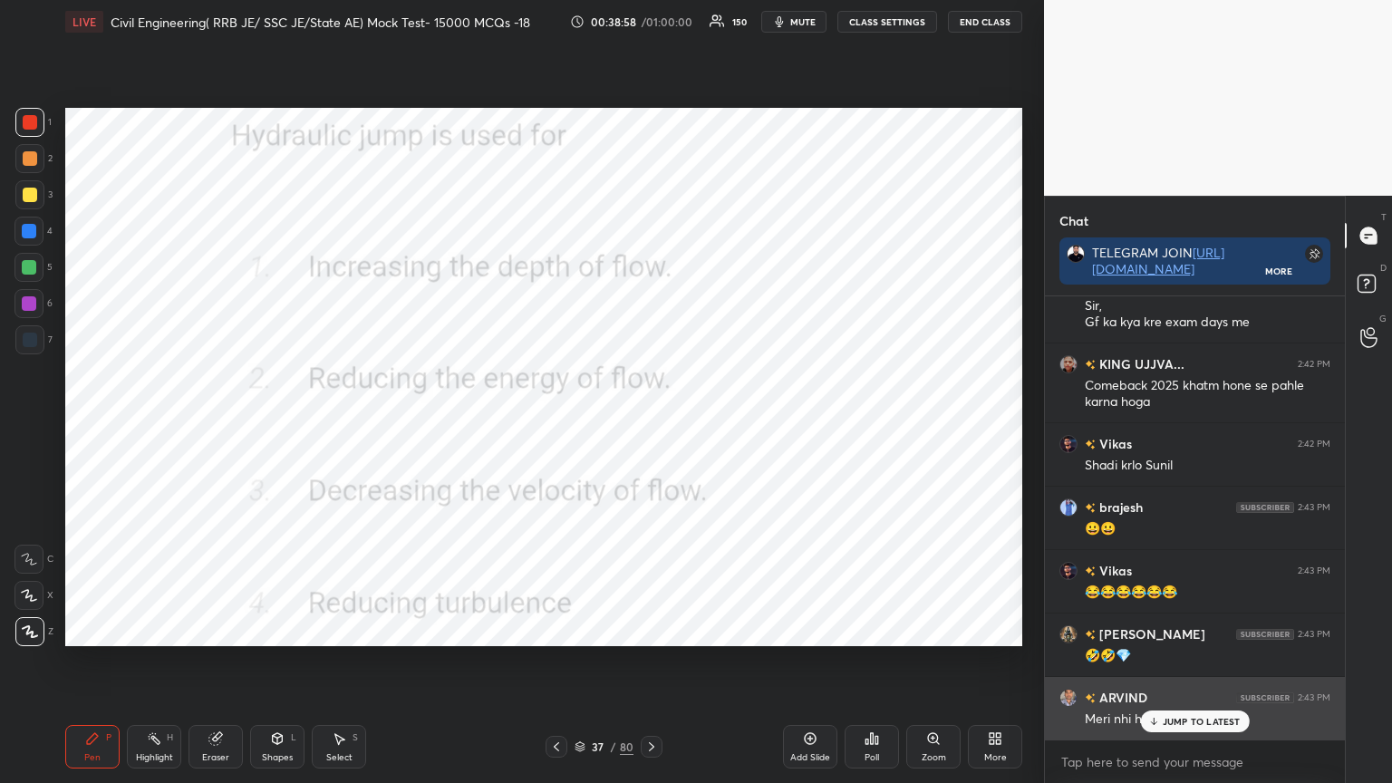
click at [1190, 629] on p "JUMP TO LATEST" at bounding box center [1202, 721] width 78 height 11
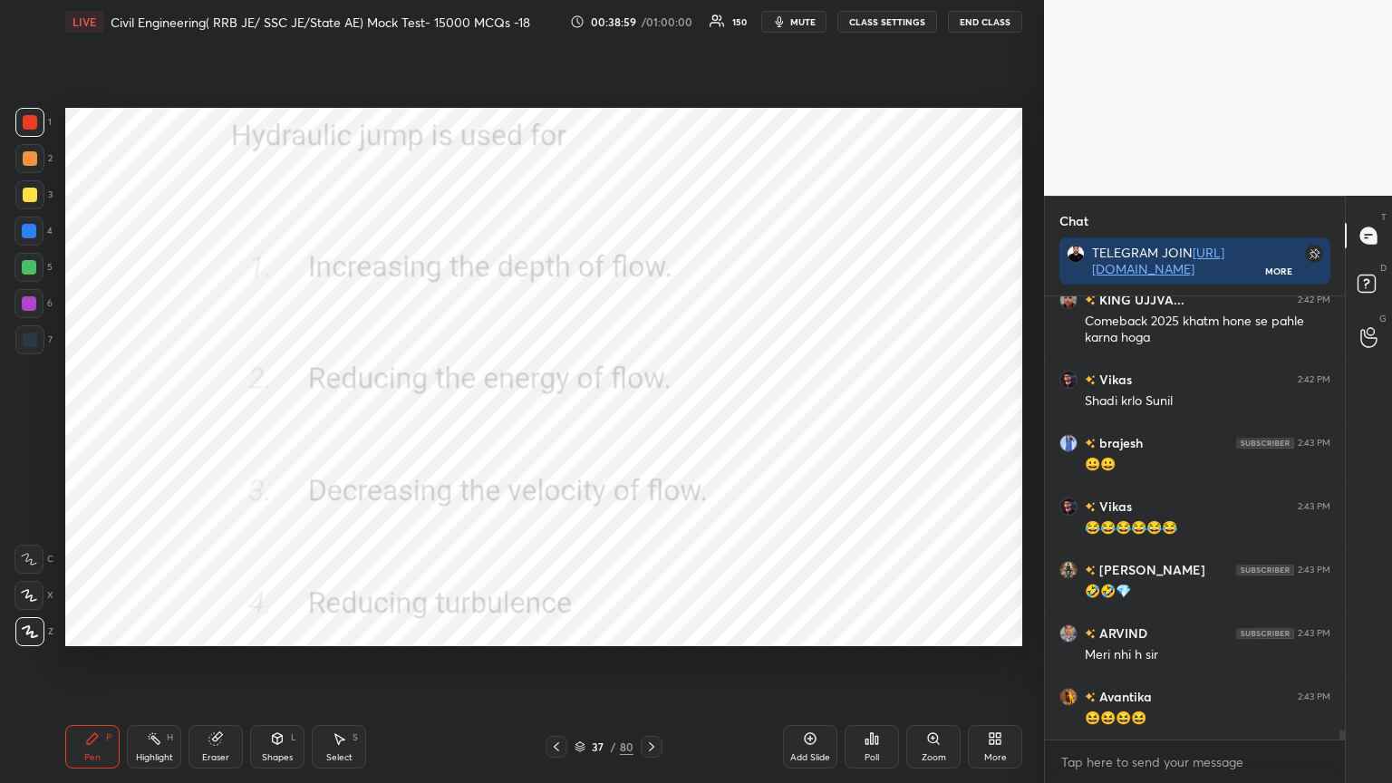
click at [655, 629] on icon at bounding box center [651, 747] width 15 height 15
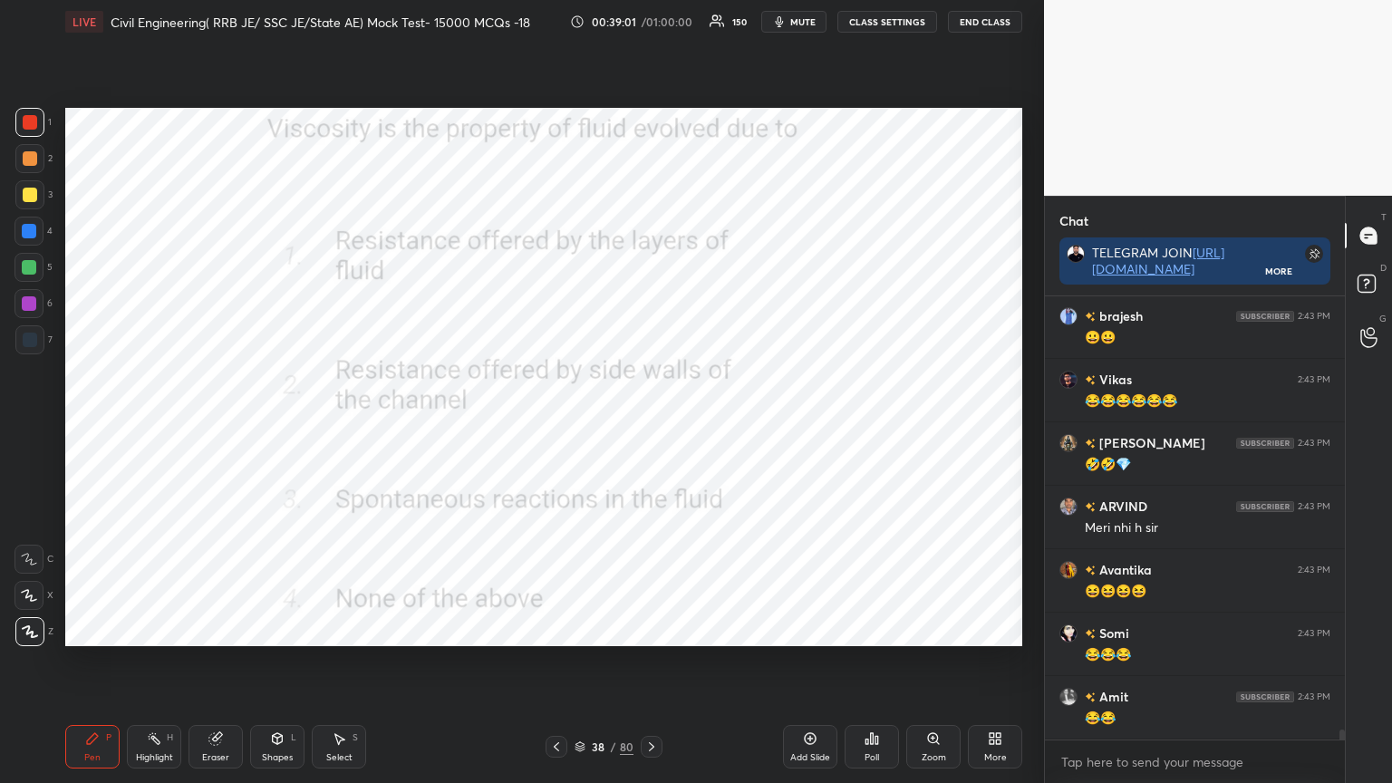
click at [882, 629] on div "Poll" at bounding box center [872, 747] width 54 height 44
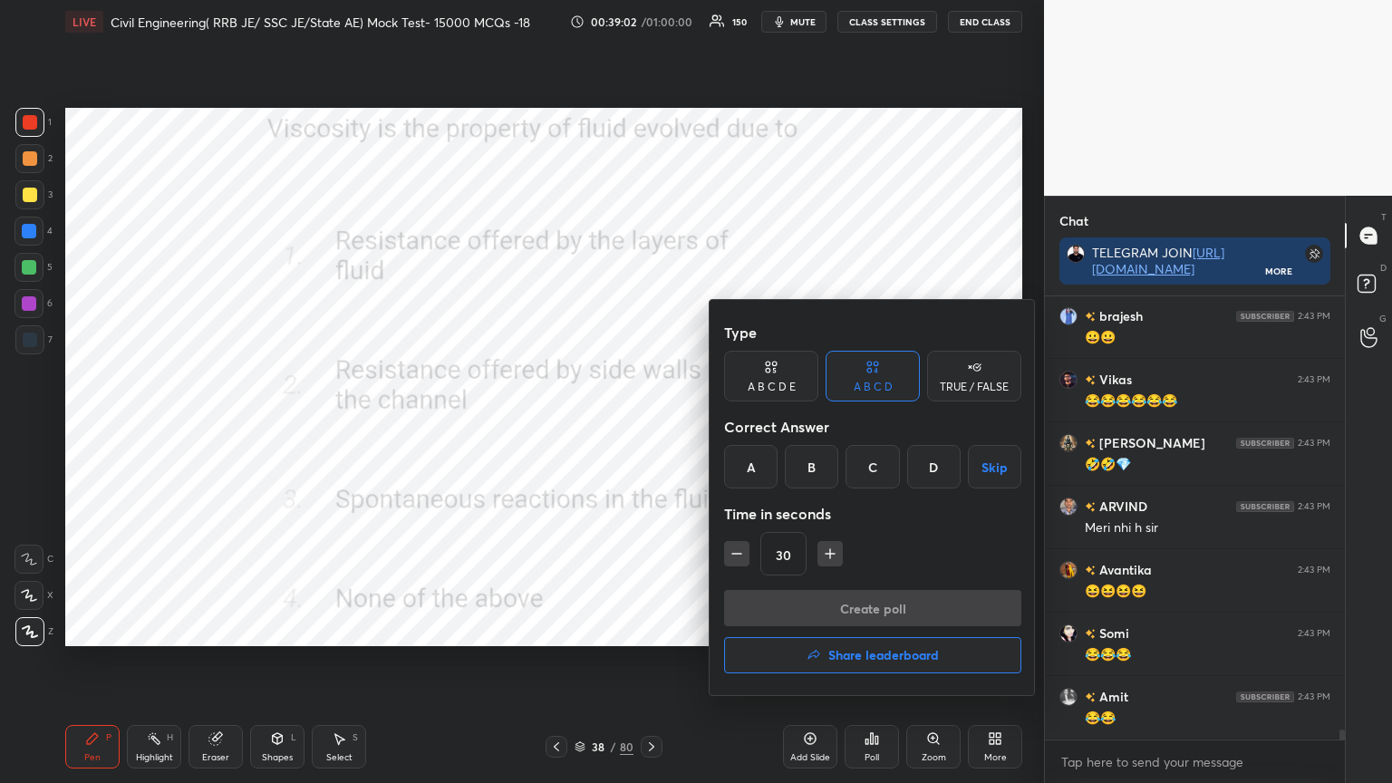
click at [747, 475] on div "A" at bounding box center [750, 467] width 53 height 44
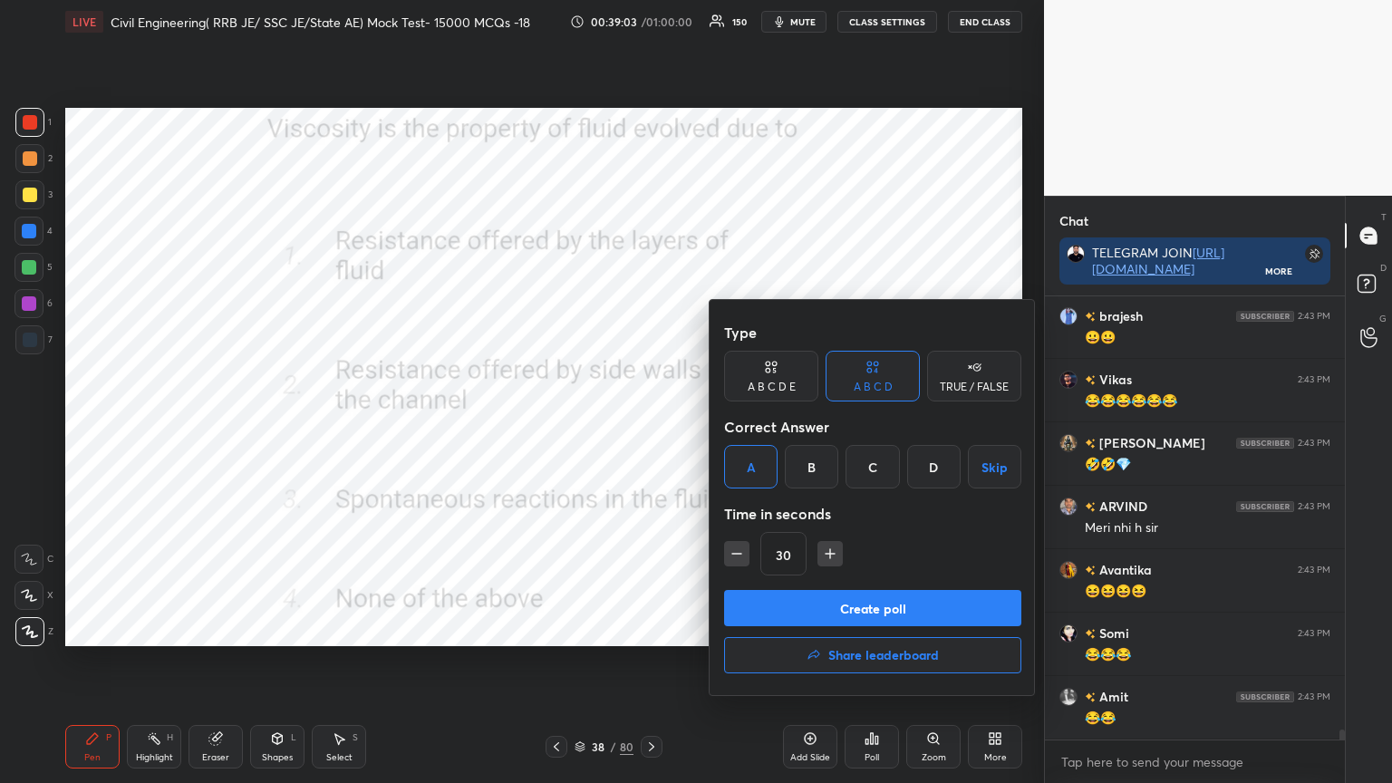
click at [779, 607] on button "Create poll" at bounding box center [872, 608] width 297 height 36
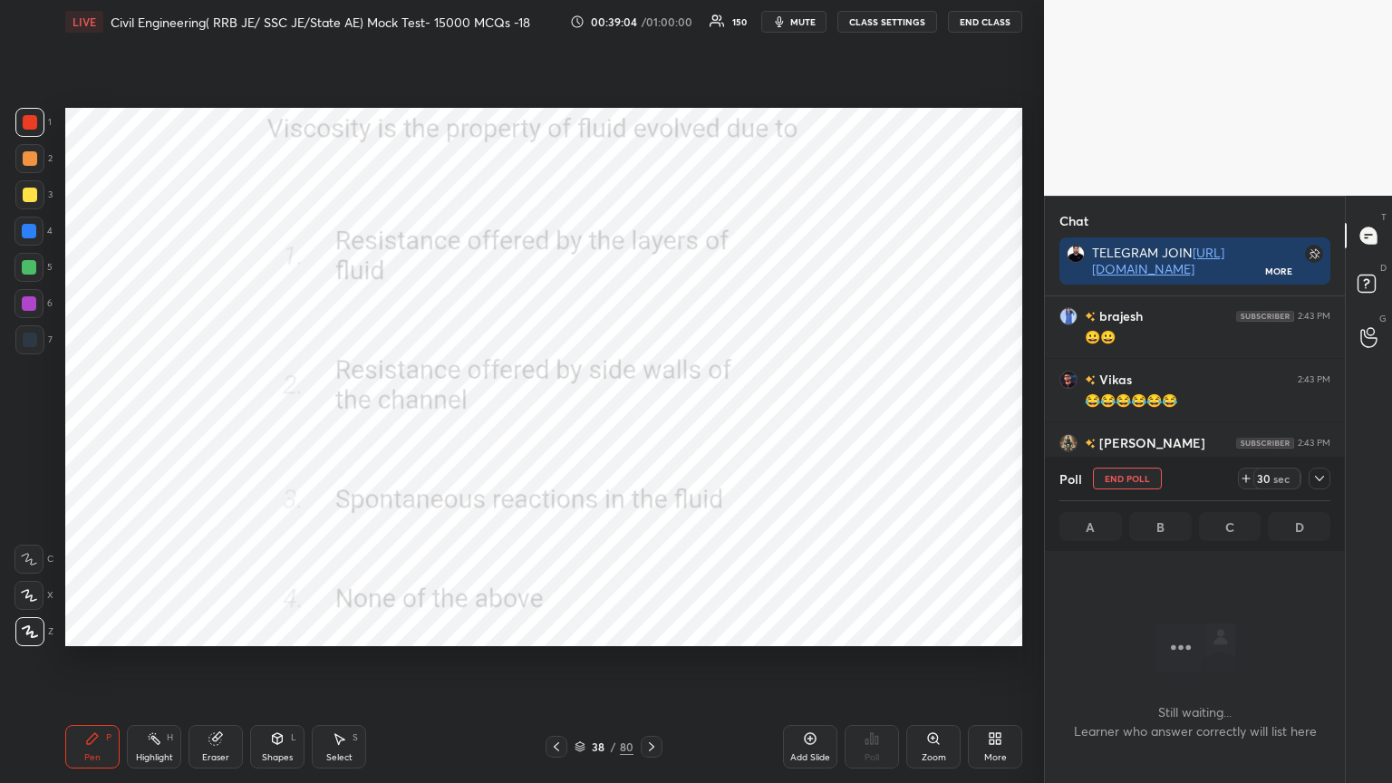
click at [1325, 478] on icon at bounding box center [1319, 478] width 15 height 15
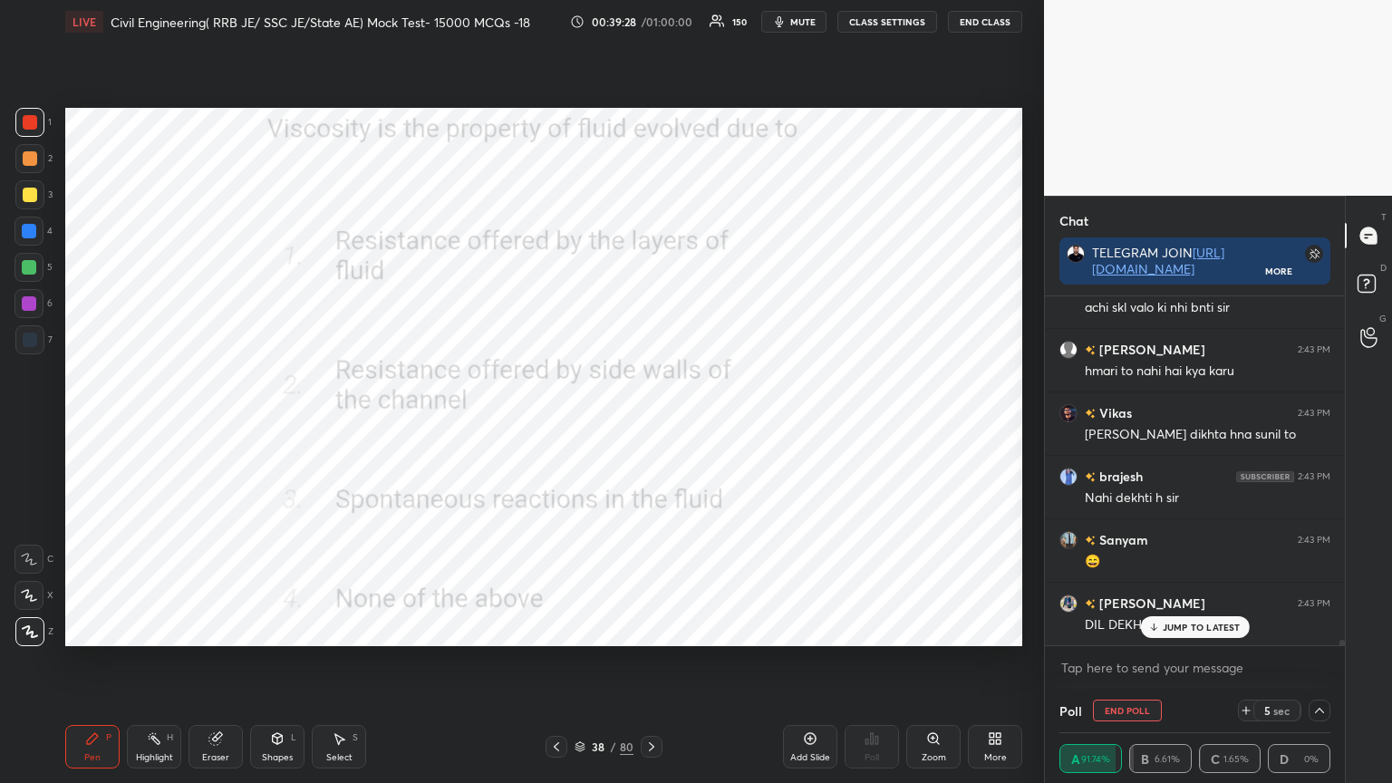
click at [1186, 624] on p "JUMP TO LATEST" at bounding box center [1202, 627] width 78 height 11
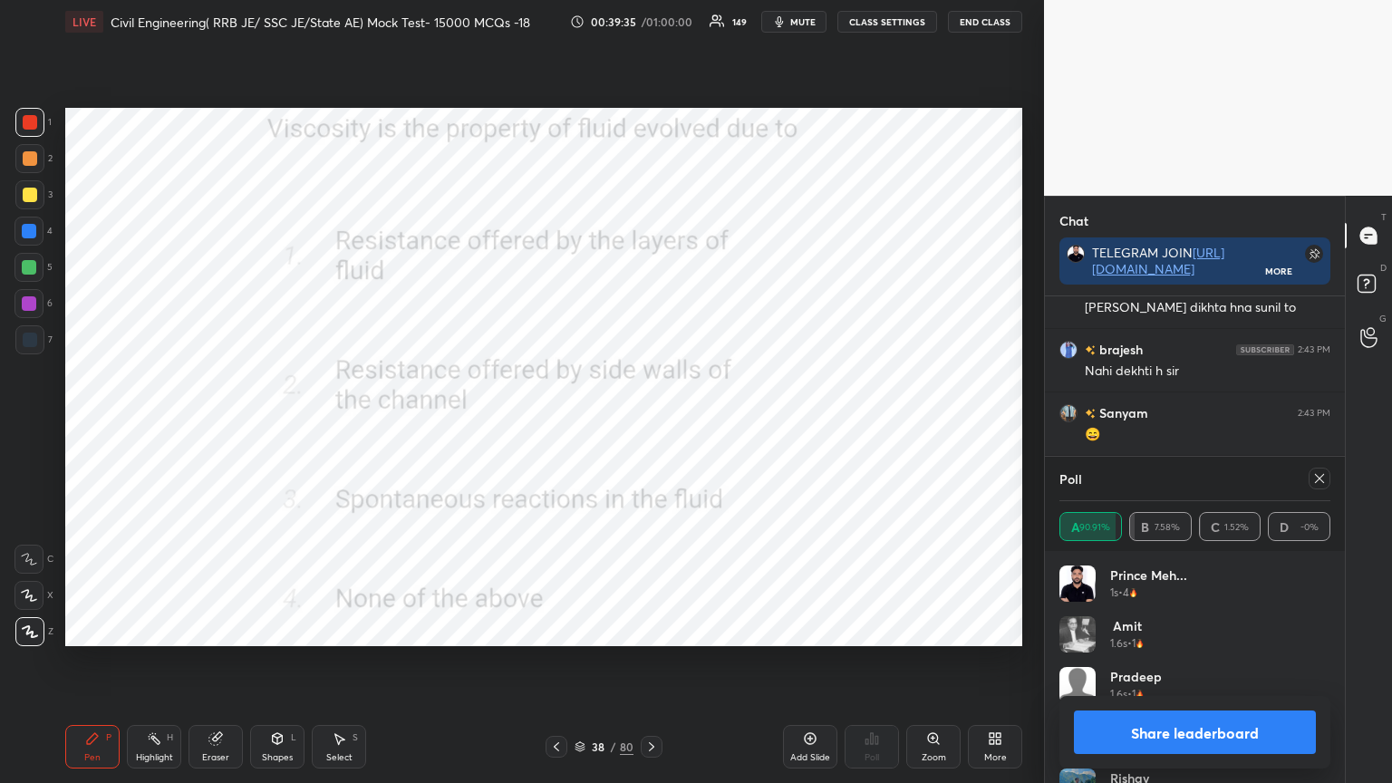
click at [1314, 482] on icon at bounding box center [1319, 478] width 15 height 15
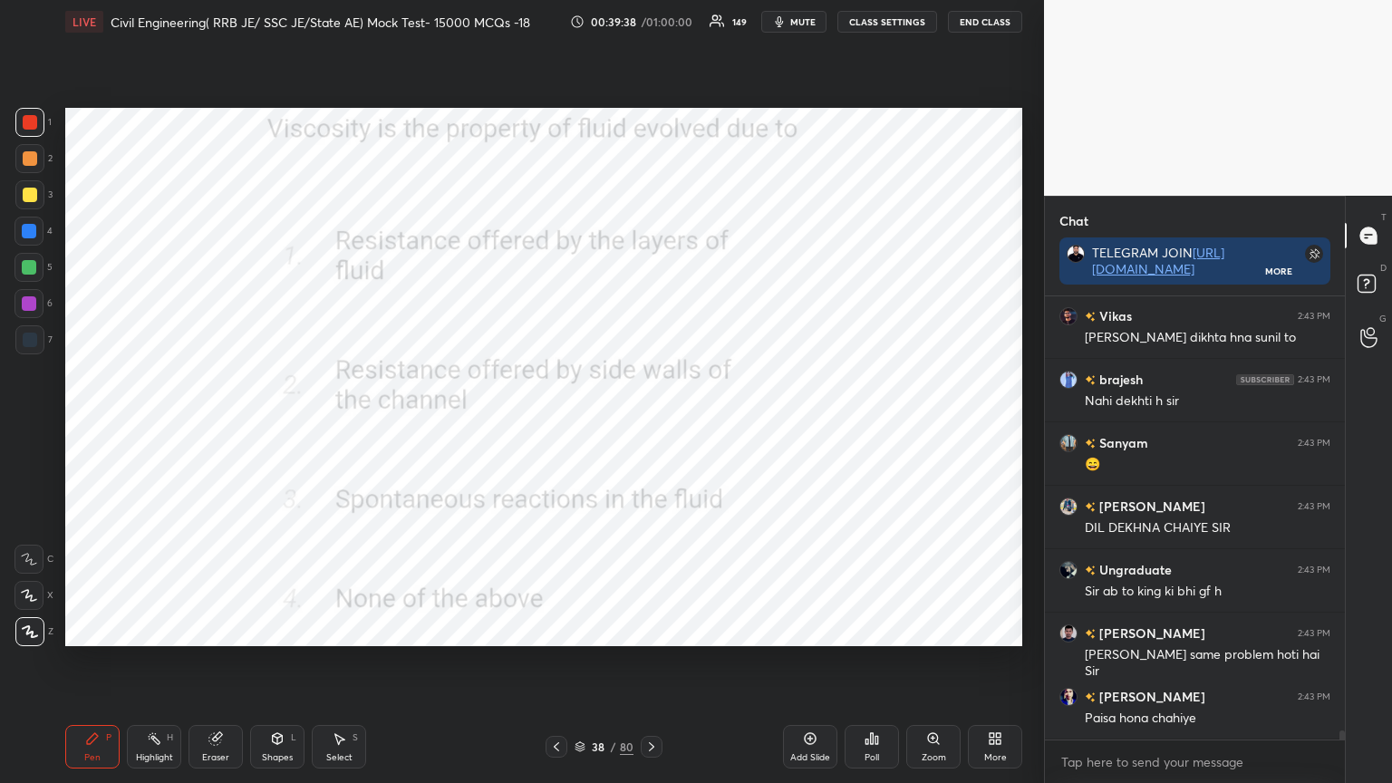
click at [648, 629] on icon at bounding box center [651, 747] width 15 height 15
click at [876, 629] on div "Poll" at bounding box center [872, 747] width 54 height 44
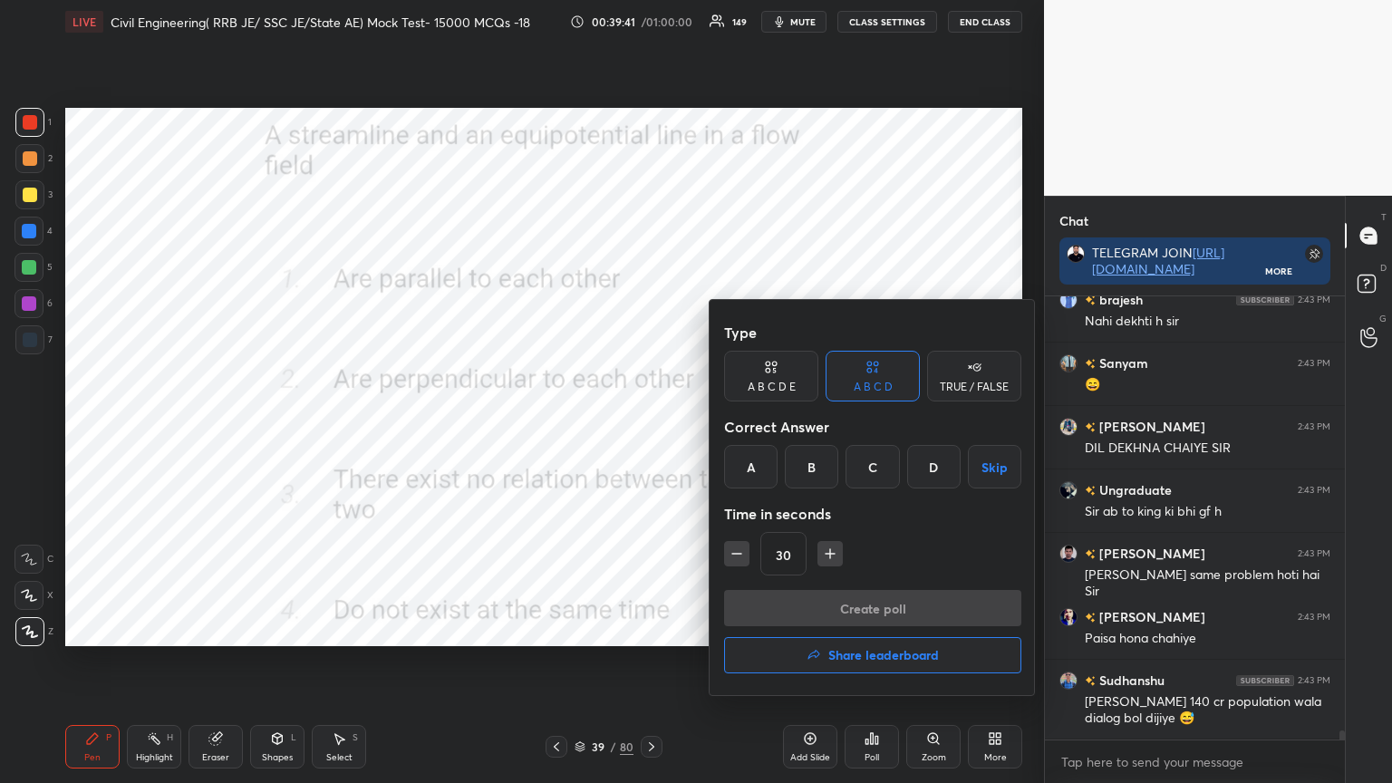
click at [812, 460] on div "B" at bounding box center [811, 467] width 53 height 44
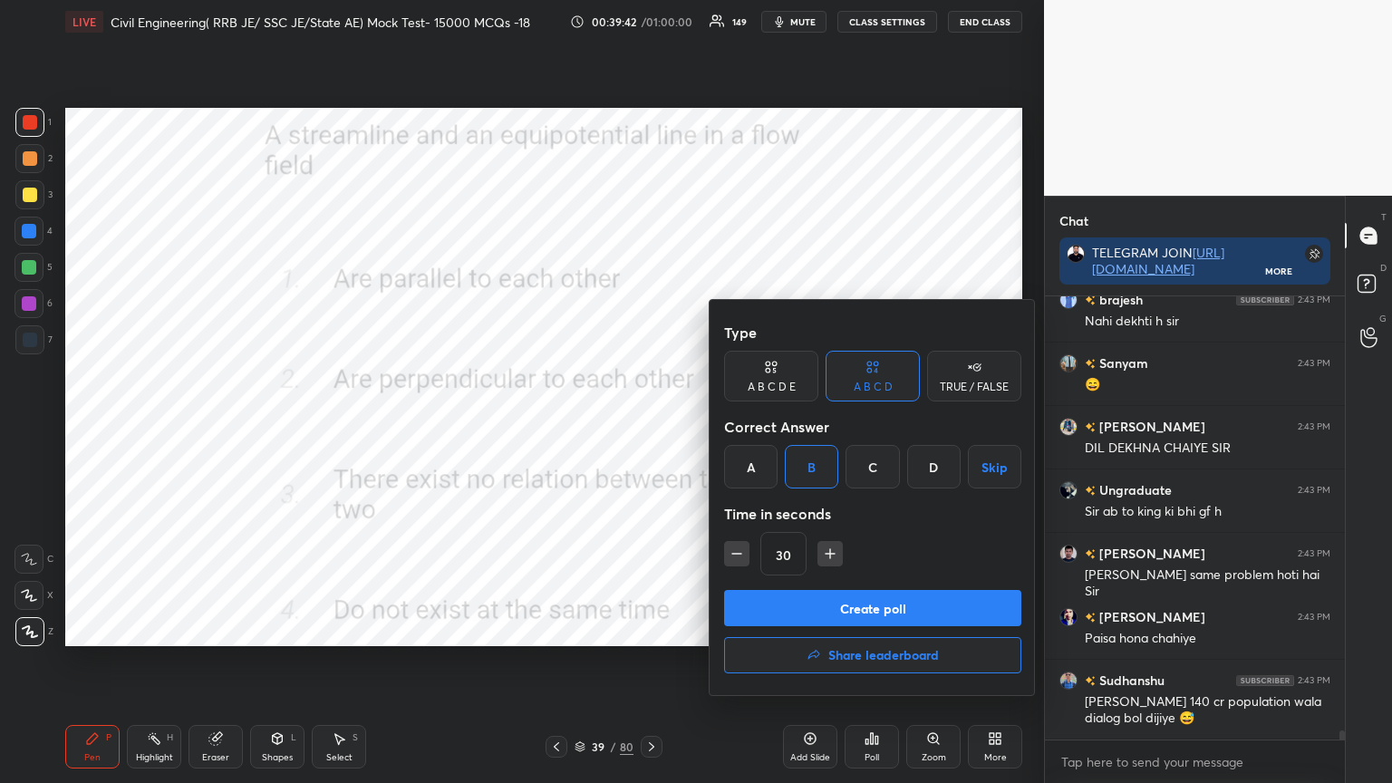
click at [808, 602] on button "Create poll" at bounding box center [872, 608] width 297 height 36
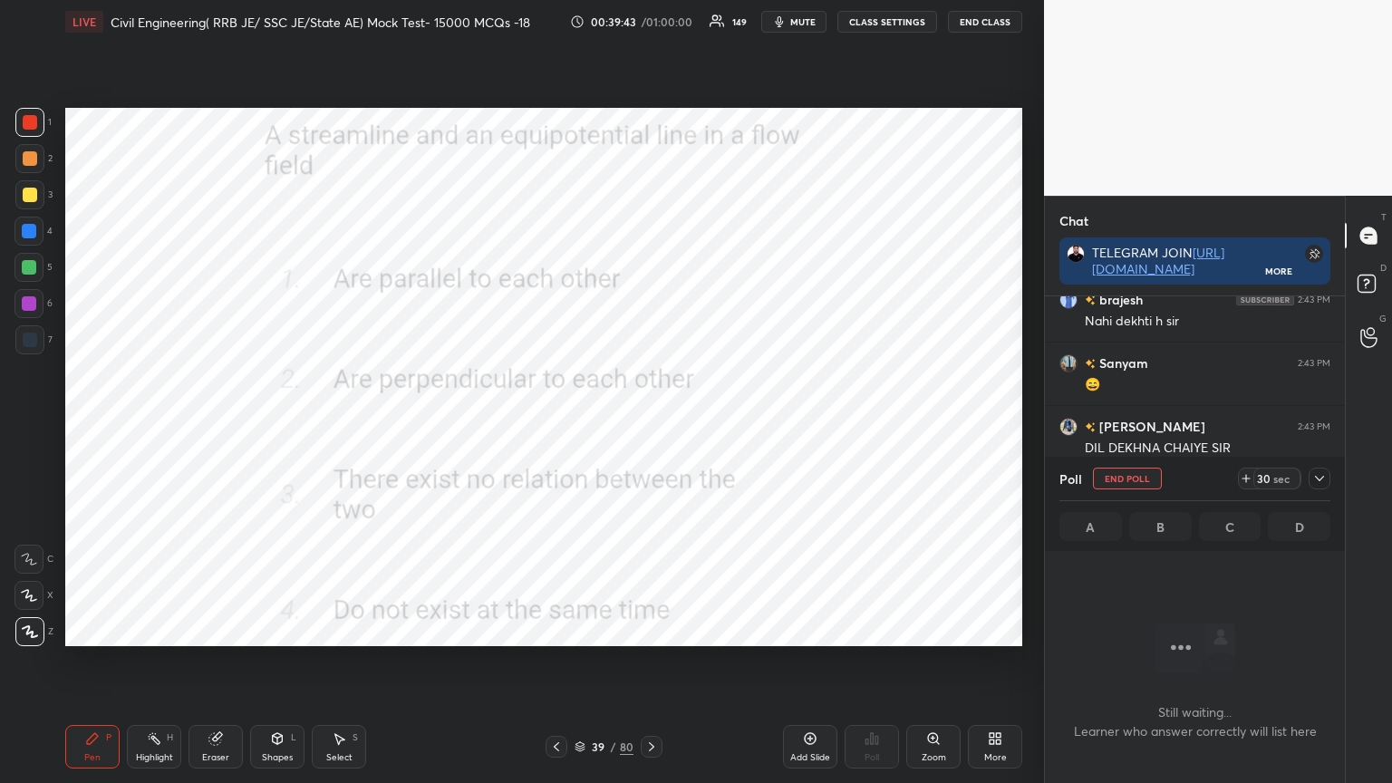
click at [1321, 479] on icon at bounding box center [1319, 478] width 15 height 15
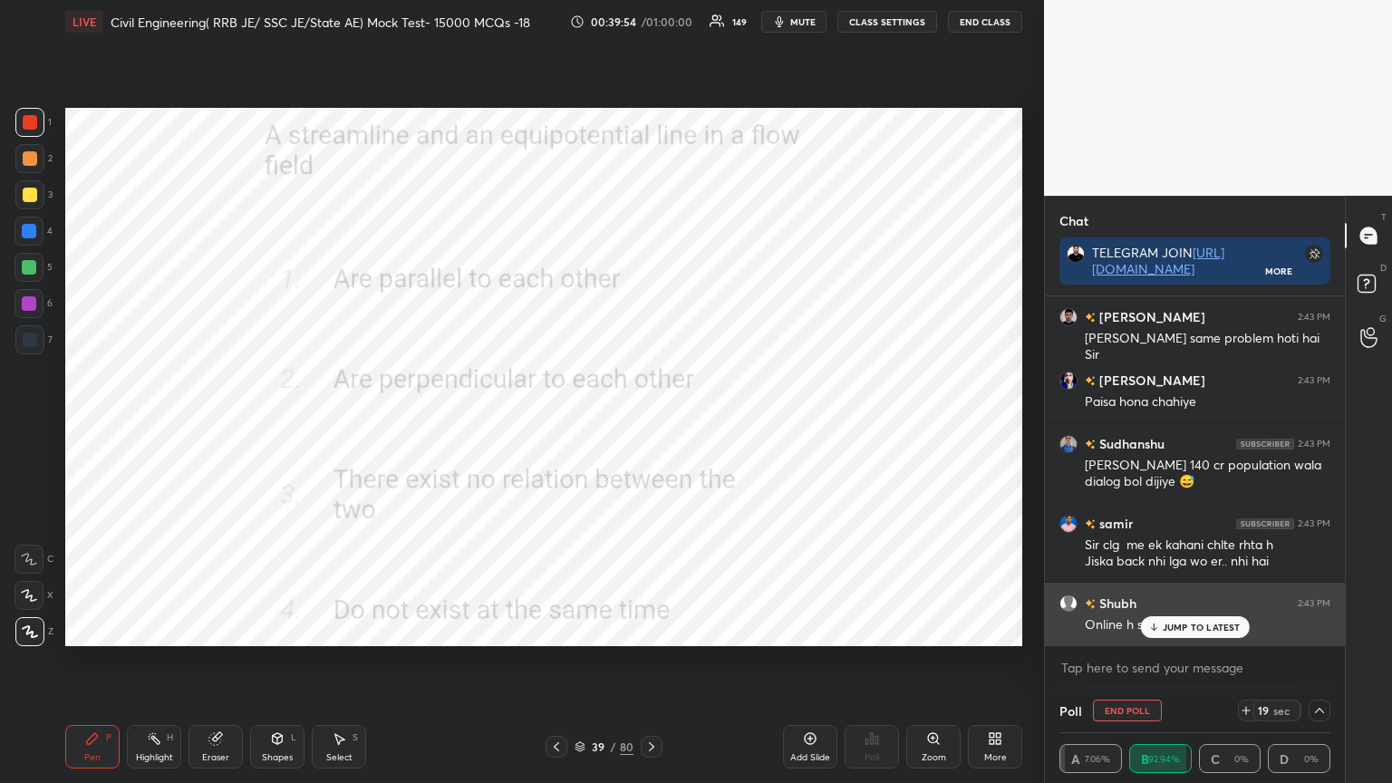
click at [1196, 624] on p "JUMP TO LATEST" at bounding box center [1202, 627] width 78 height 11
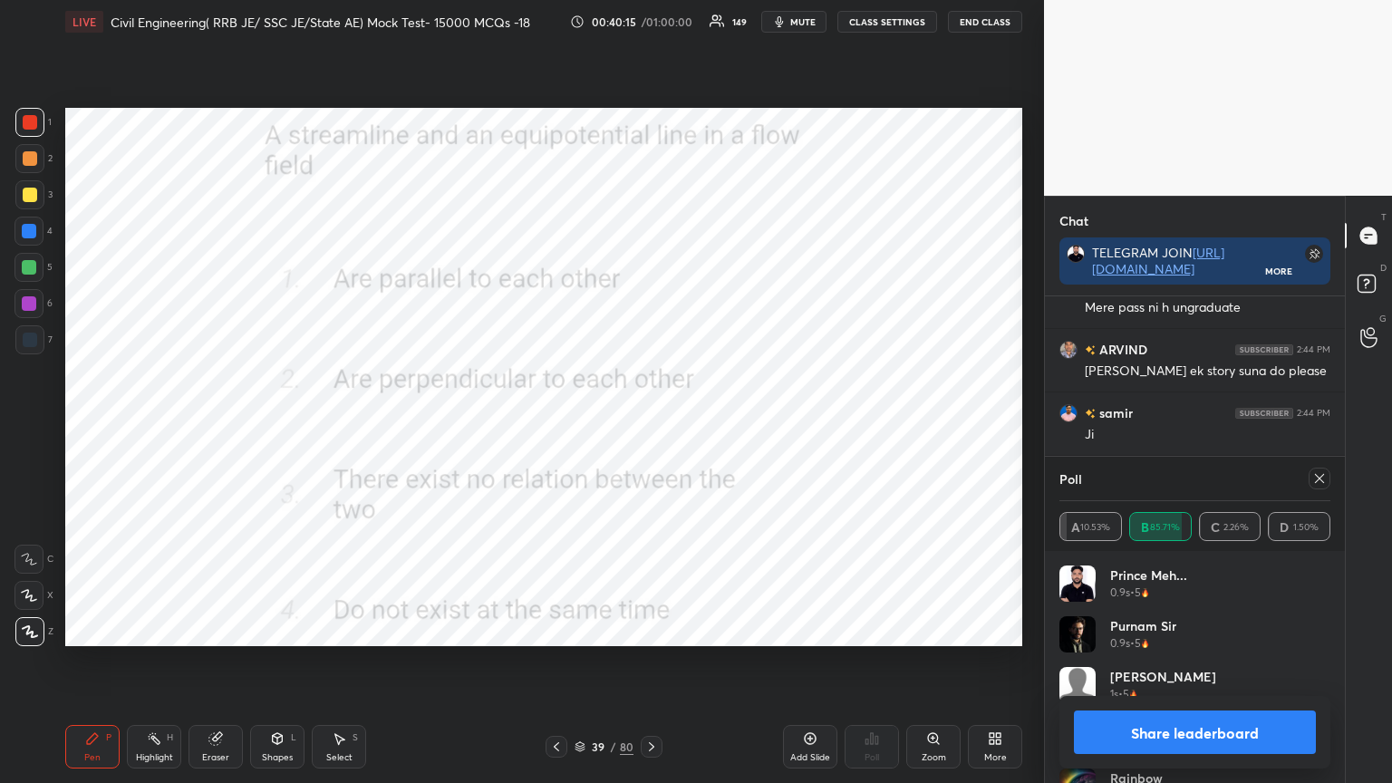
click at [1321, 483] on icon at bounding box center [1319, 478] width 15 height 15
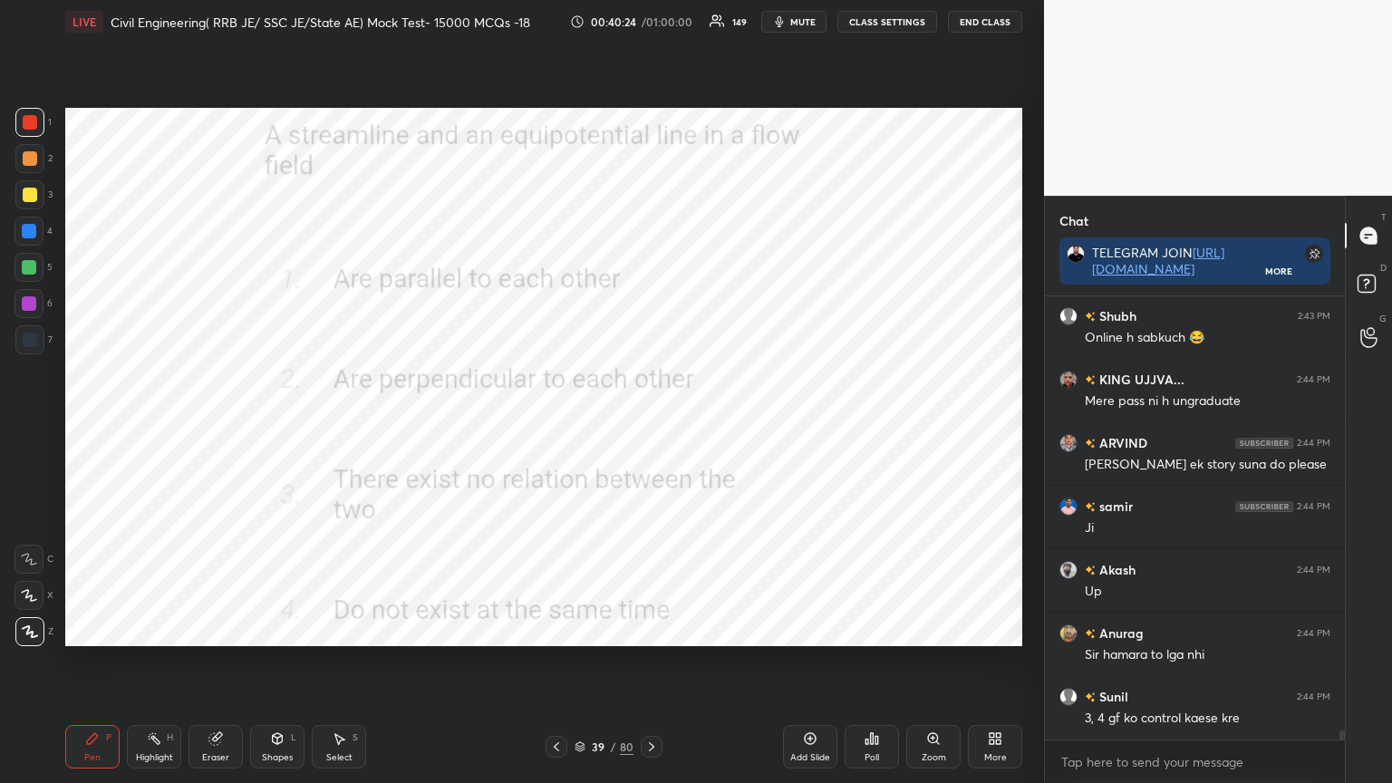
click at [647, 629] on icon at bounding box center [651, 747] width 15 height 15
click at [866, 629] on div "Poll" at bounding box center [872, 747] width 54 height 44
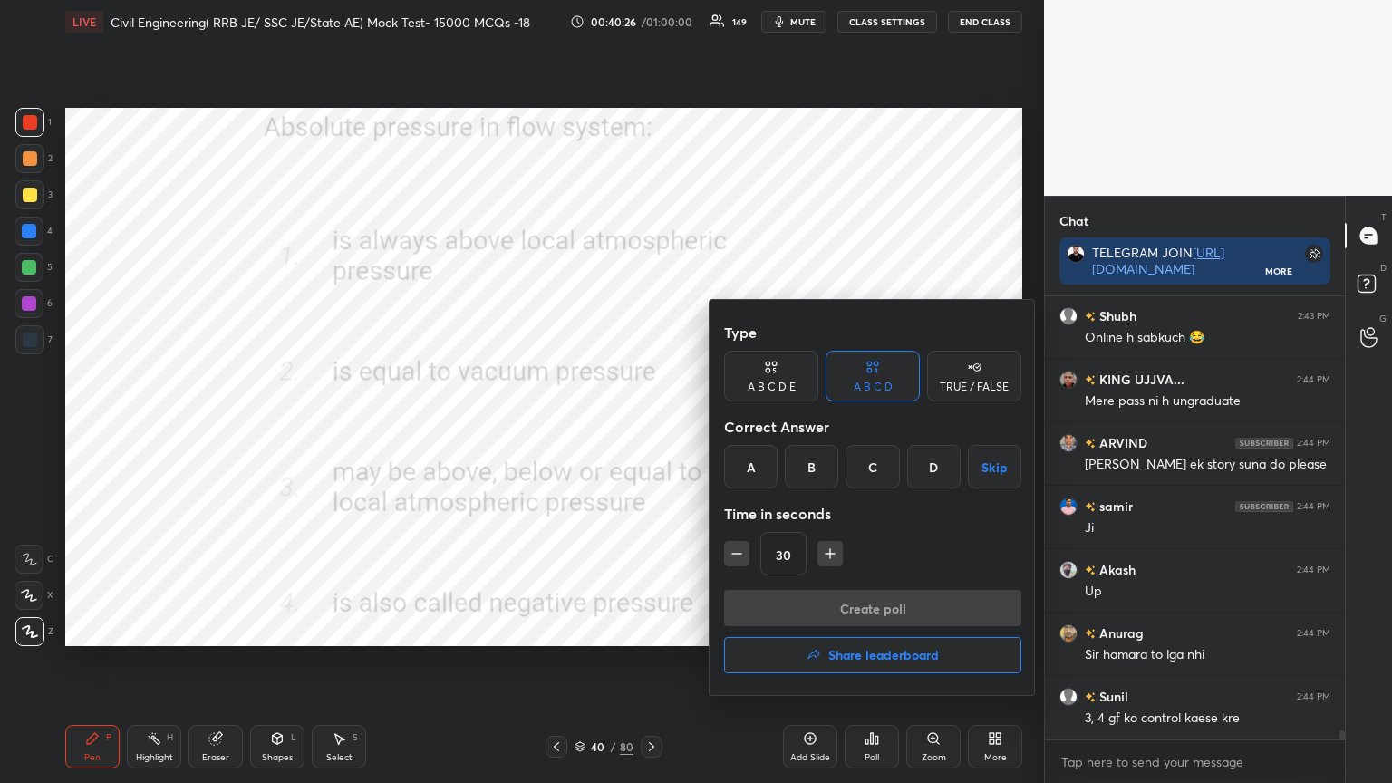
click at [877, 466] on div "C" at bounding box center [872, 467] width 53 height 44
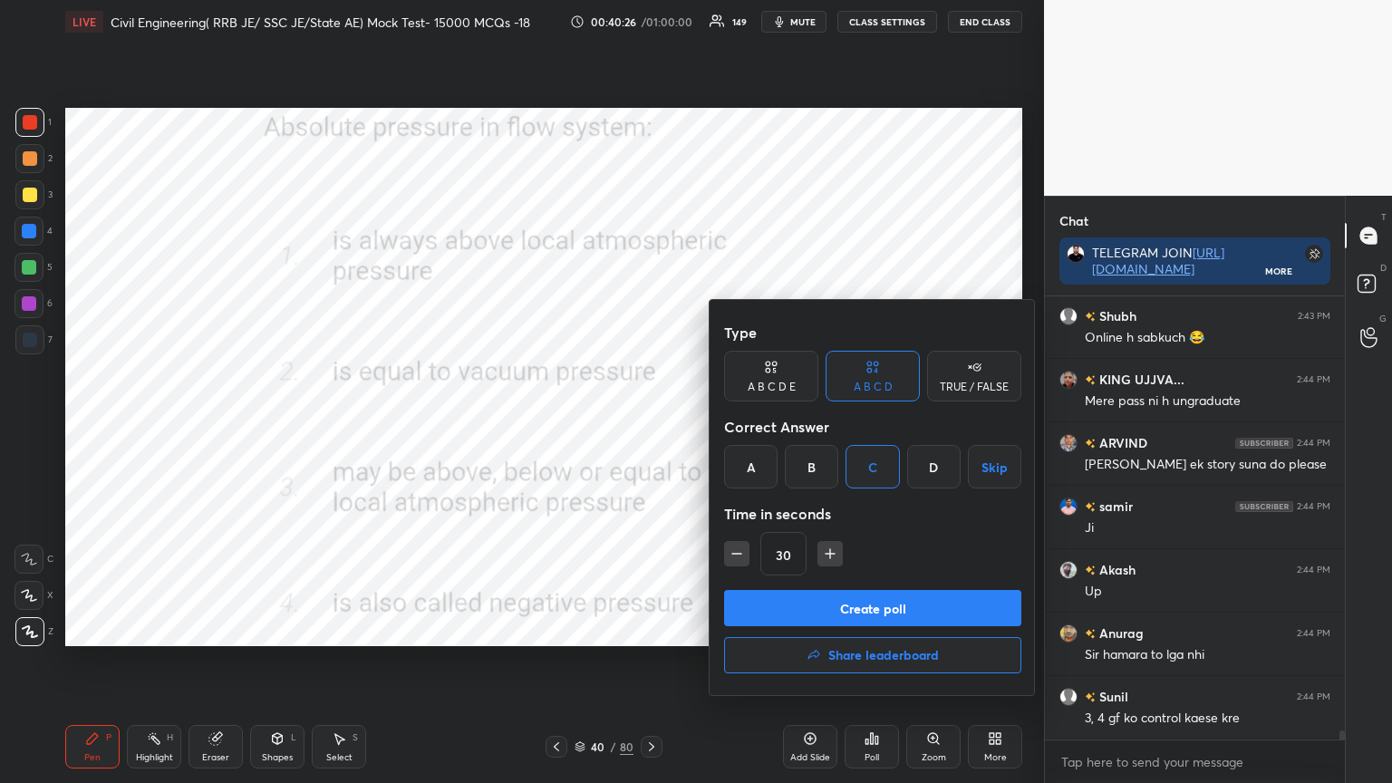
click at [825, 615] on button "Create poll" at bounding box center [872, 608] width 297 height 36
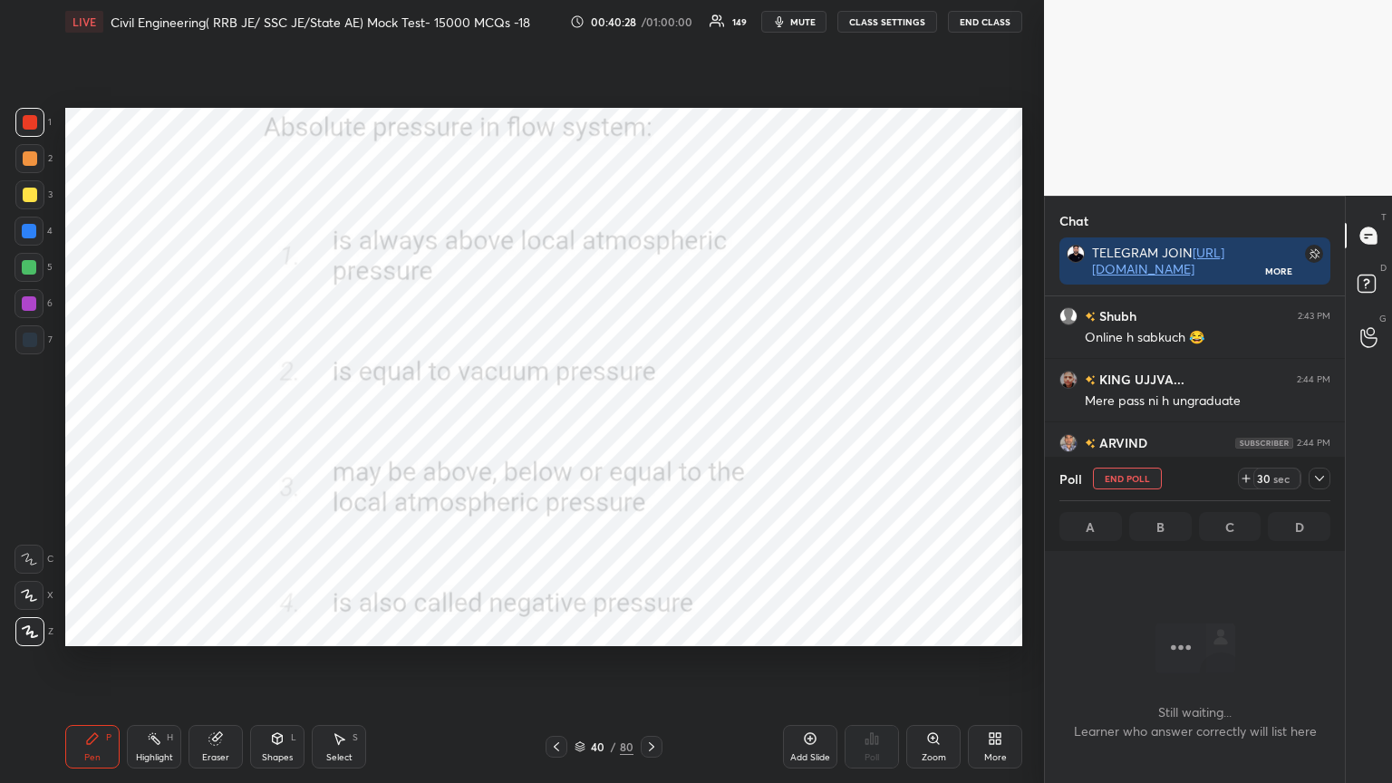
click at [1325, 473] on icon at bounding box center [1319, 478] width 15 height 15
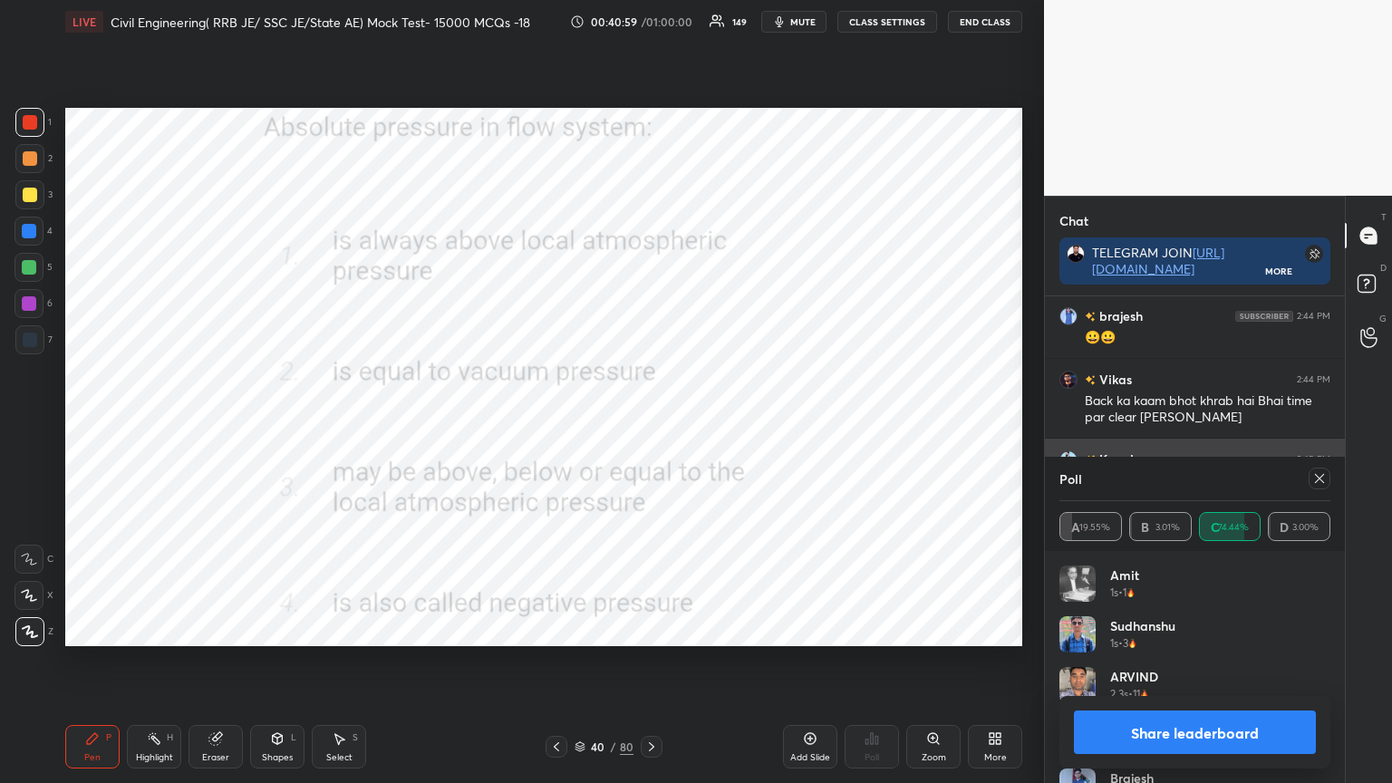
click at [1312, 479] on div at bounding box center [1320, 479] width 22 height 22
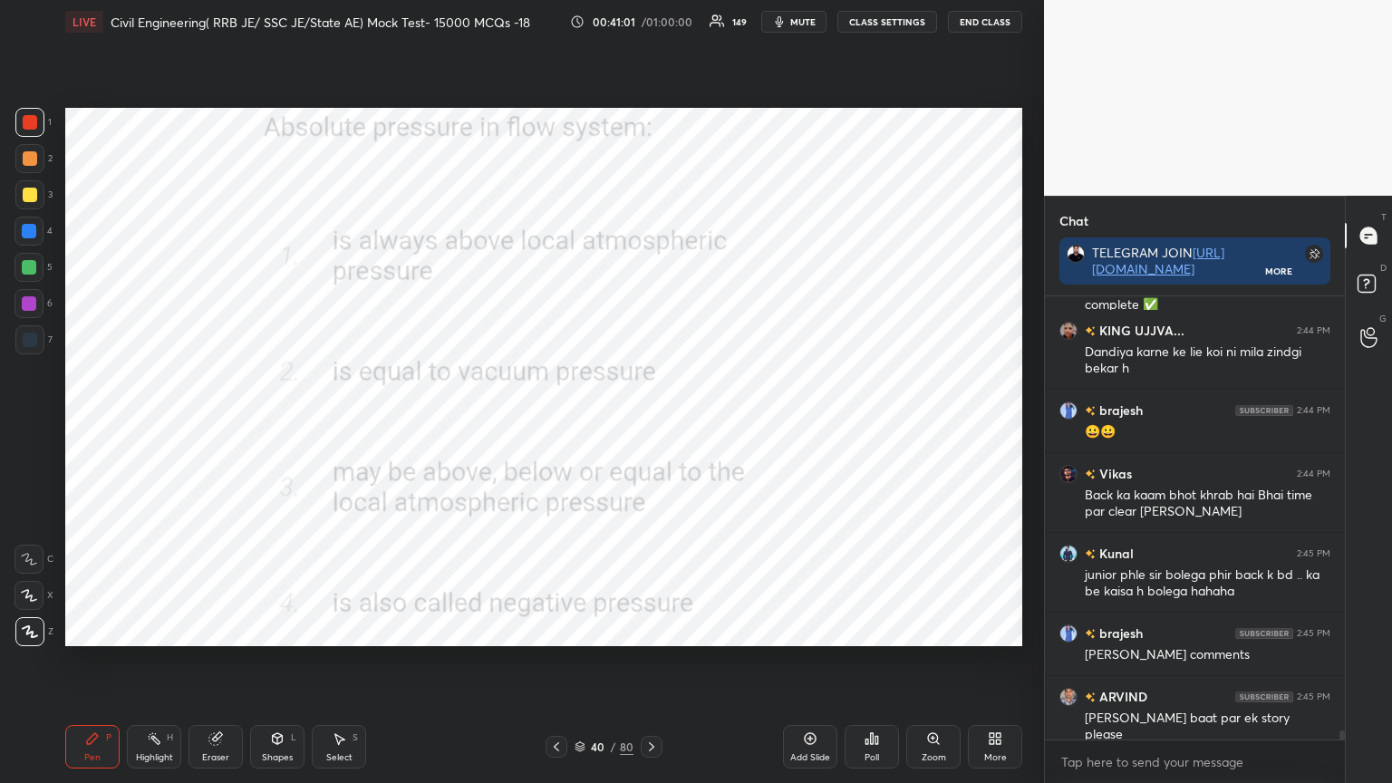
click at [659, 629] on div at bounding box center [652, 747] width 22 height 22
click at [882, 629] on div "Poll" at bounding box center [872, 747] width 54 height 44
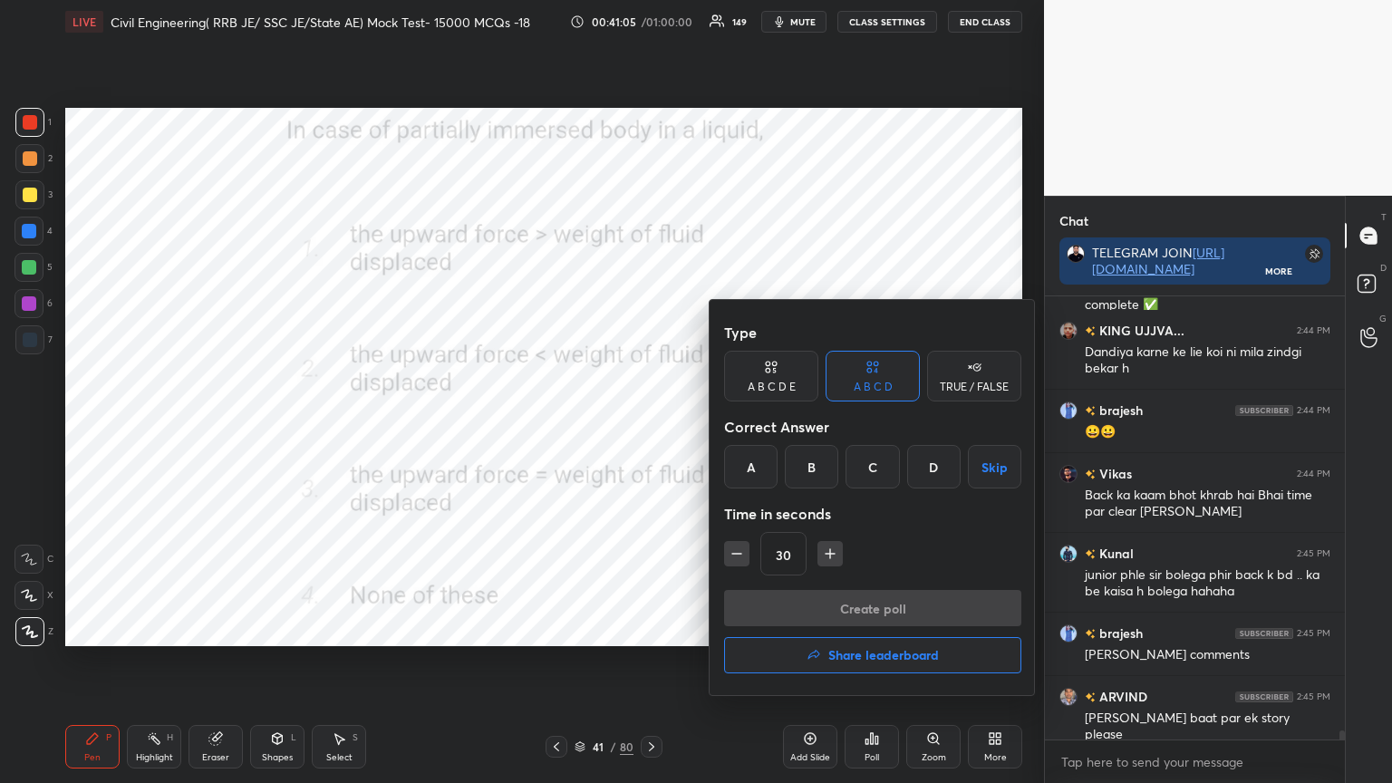
click at [877, 466] on div "C" at bounding box center [872, 467] width 53 height 44
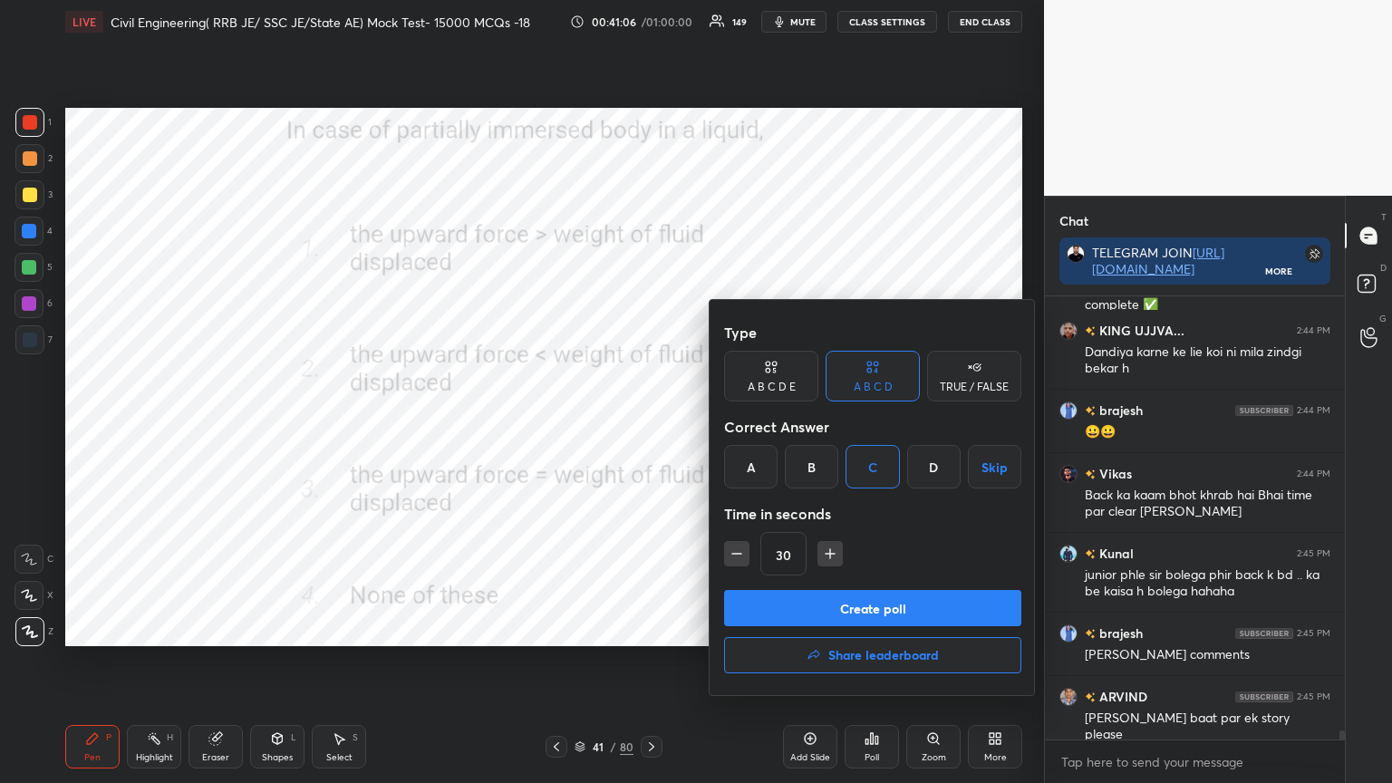
click at [860, 616] on button "Create poll" at bounding box center [872, 608] width 297 height 36
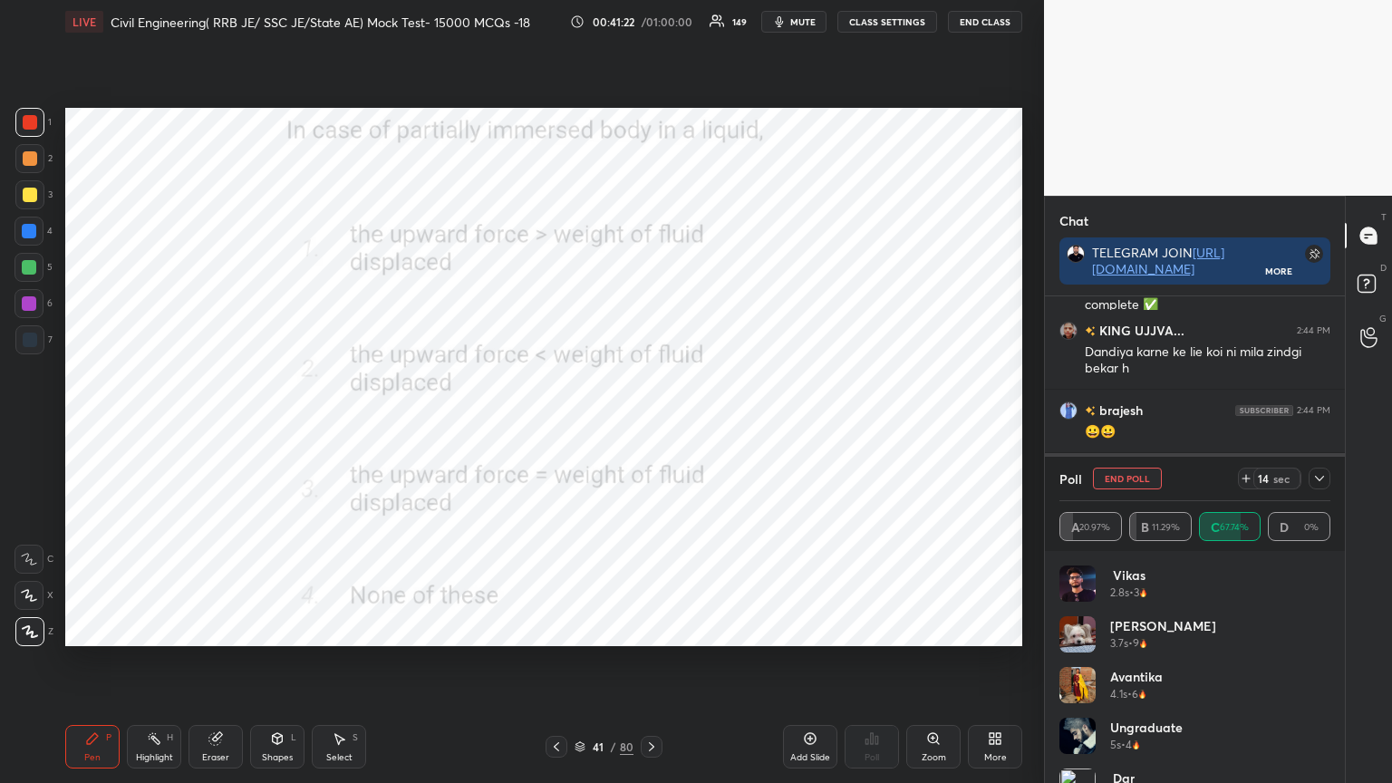
click at [1323, 475] on icon at bounding box center [1319, 478] width 15 height 15
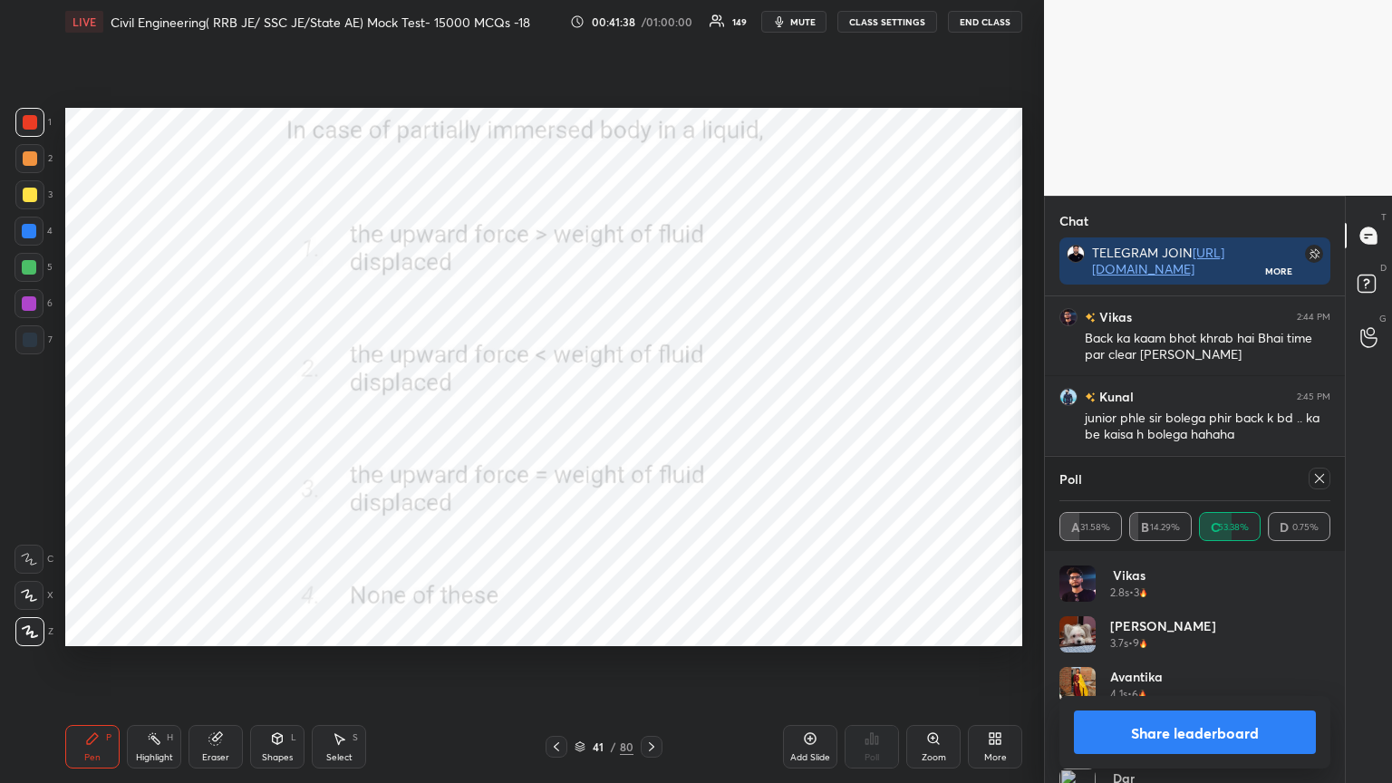
click at [1322, 468] on div at bounding box center [1320, 479] width 22 height 22
type textarea "x"
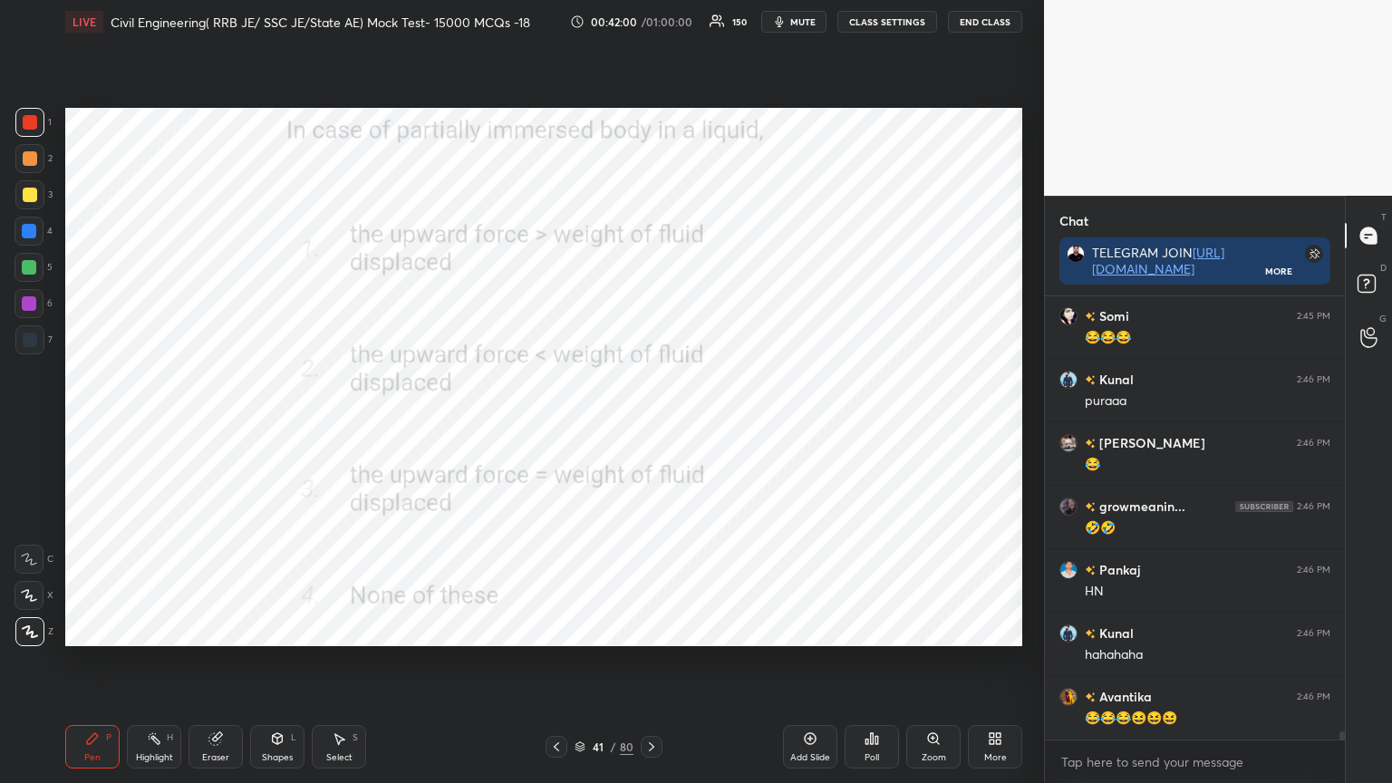
click at [651, 629] on icon at bounding box center [651, 746] width 5 height 9
click at [870, 629] on div "Poll" at bounding box center [872, 747] width 54 height 44
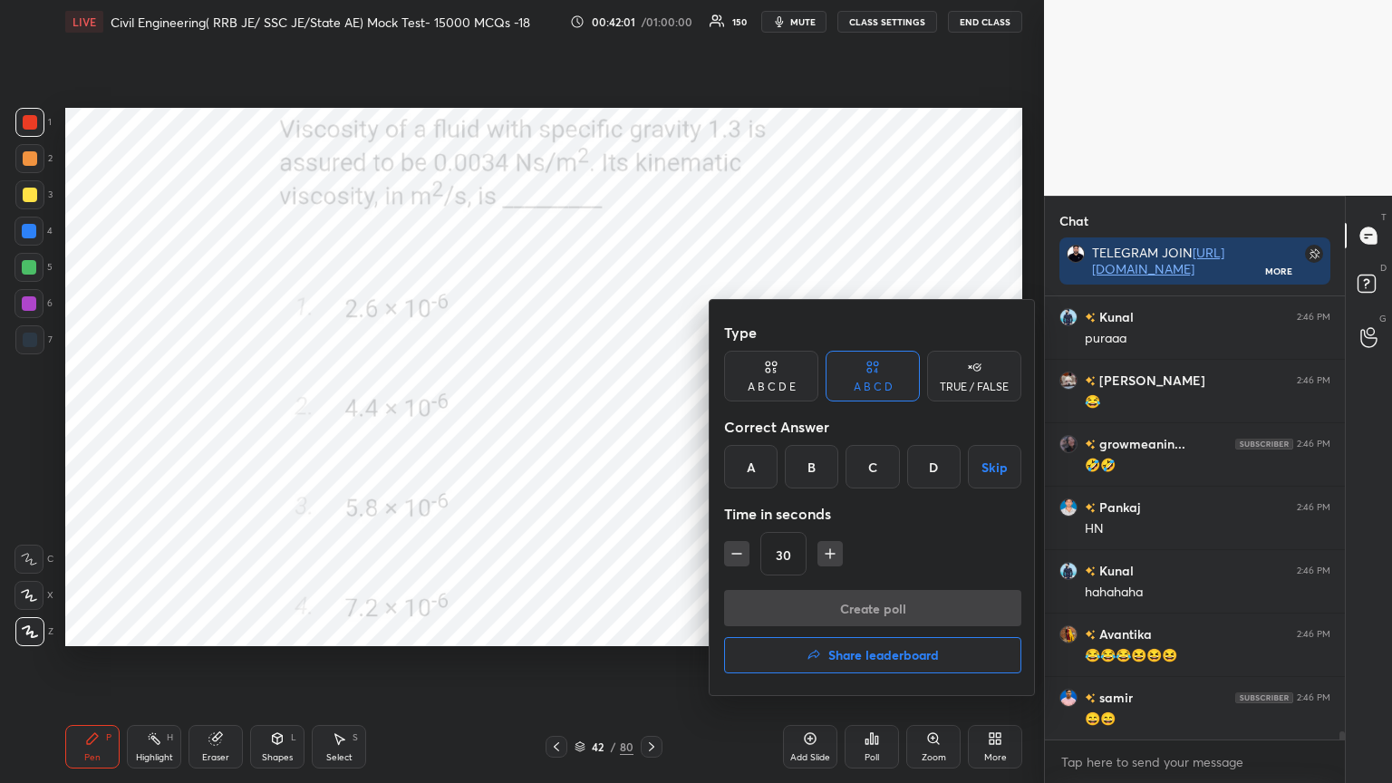
click at [750, 476] on div "A" at bounding box center [750, 467] width 53 height 44
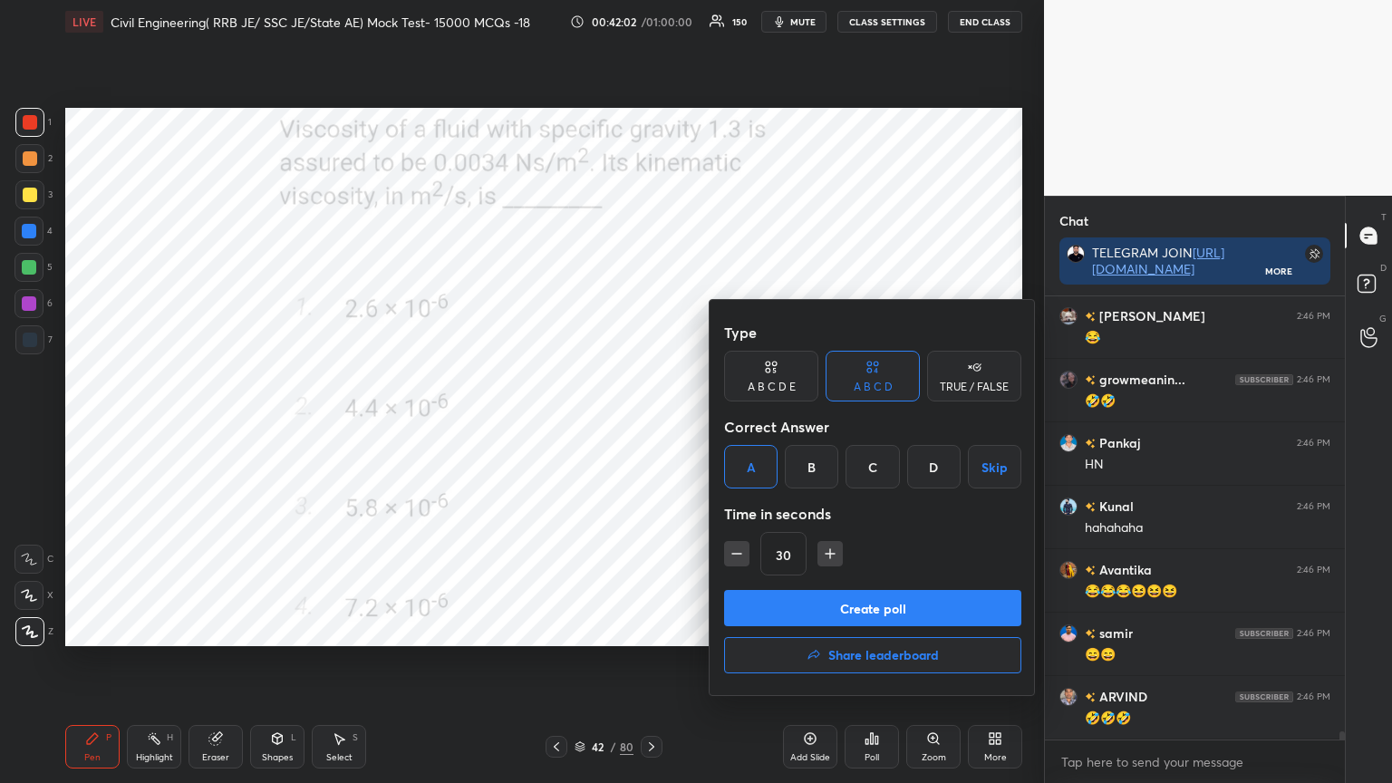
click at [827, 561] on icon "button" at bounding box center [830, 554] width 18 height 18
click at [829, 558] on icon "button" at bounding box center [830, 554] width 18 height 18
click at [743, 555] on icon "button" at bounding box center [737, 554] width 18 height 18
type input "60"
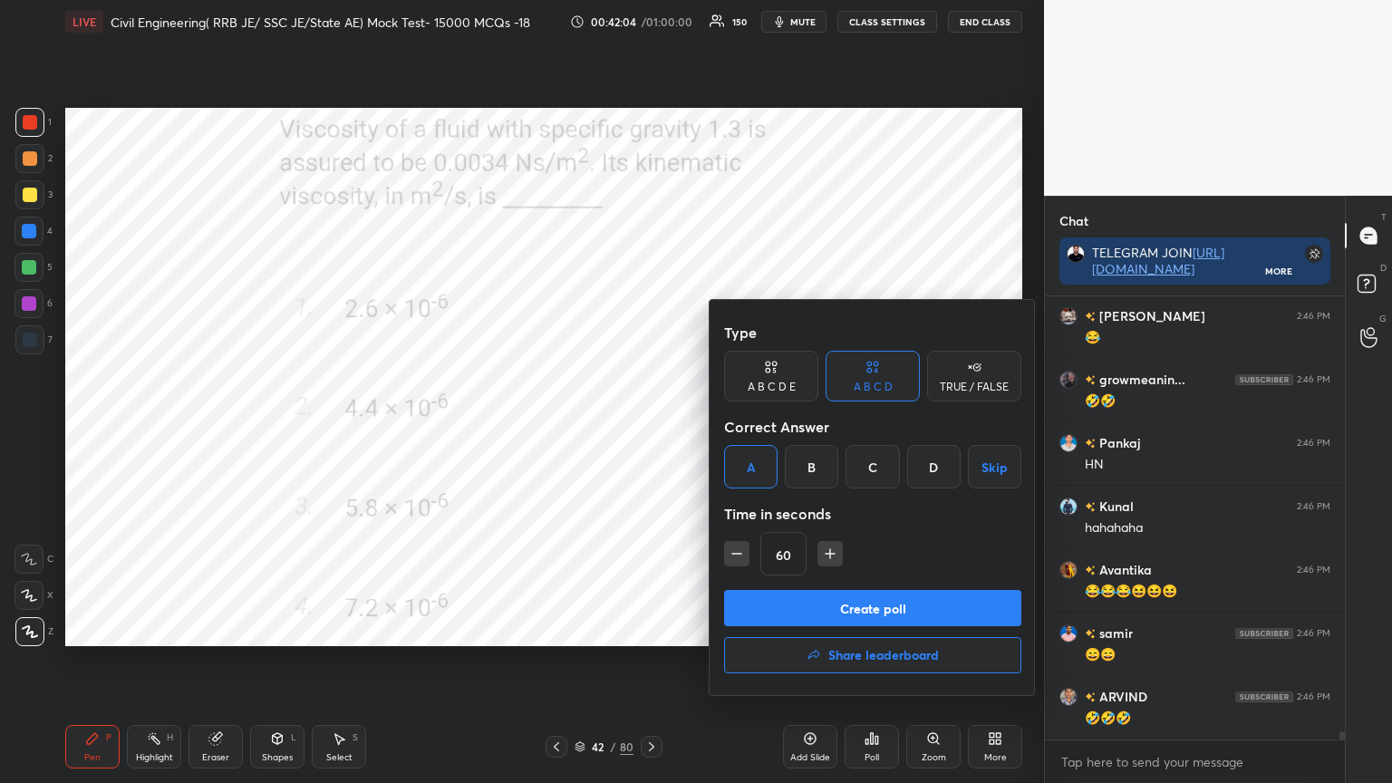
click at [772, 595] on button "Create poll" at bounding box center [872, 608] width 297 height 36
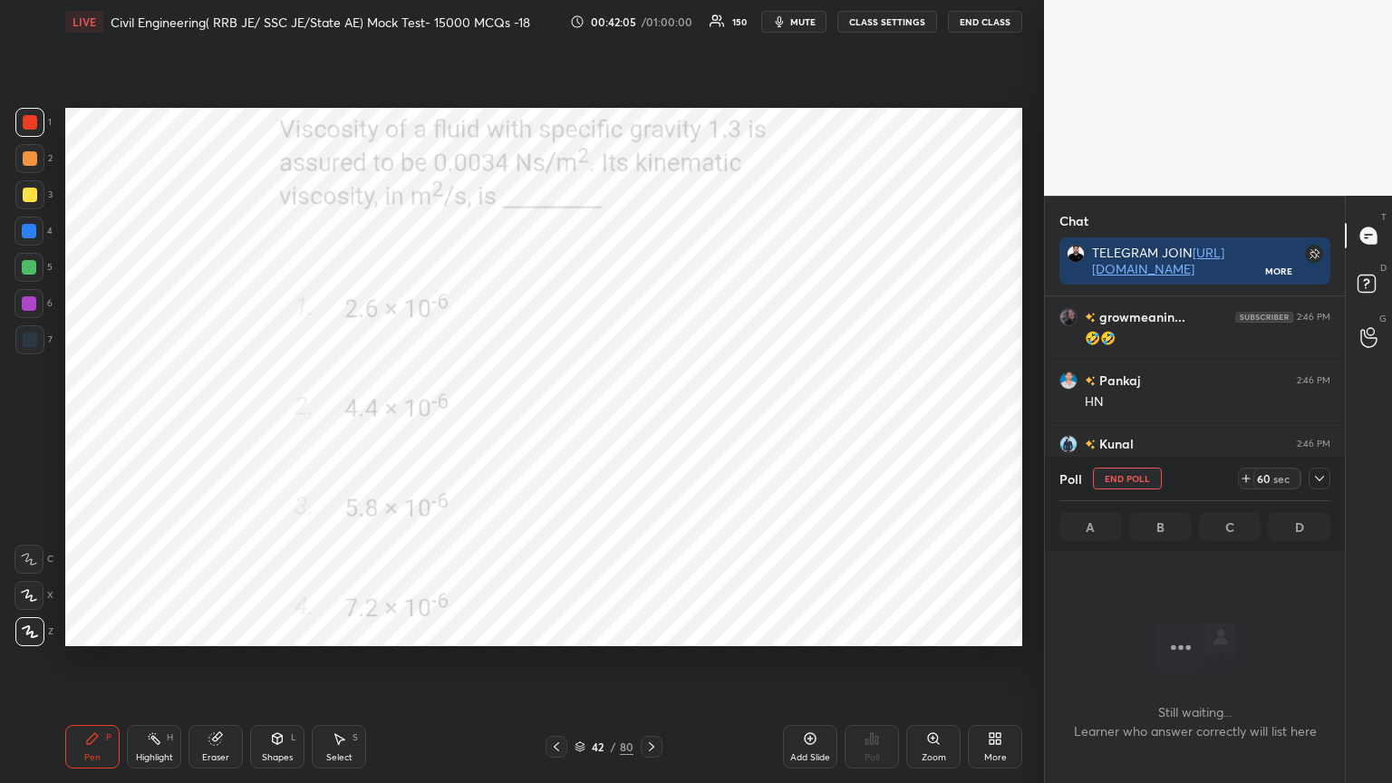
click at [1324, 477] on icon at bounding box center [1319, 478] width 15 height 15
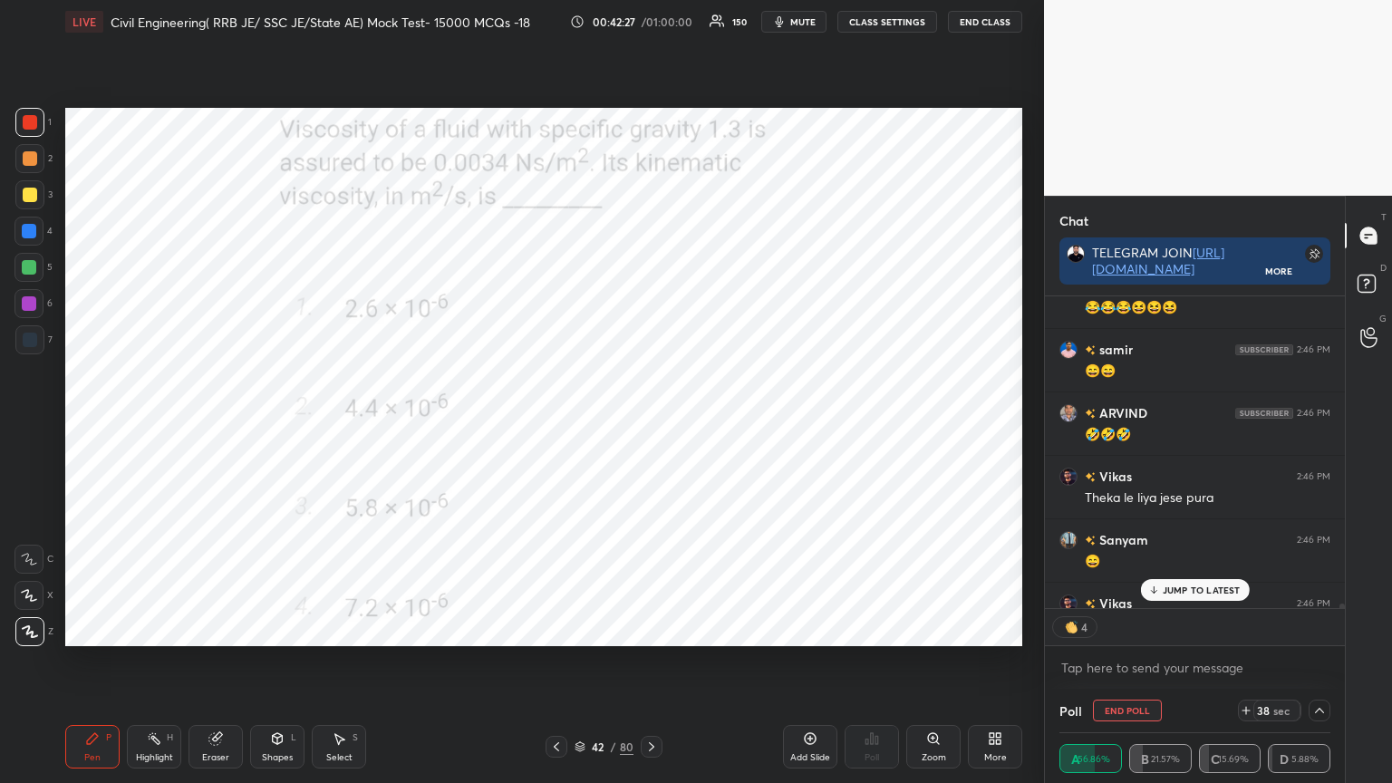
click at [1168, 580] on div "JUMP TO LATEST" at bounding box center [1194, 590] width 109 height 22
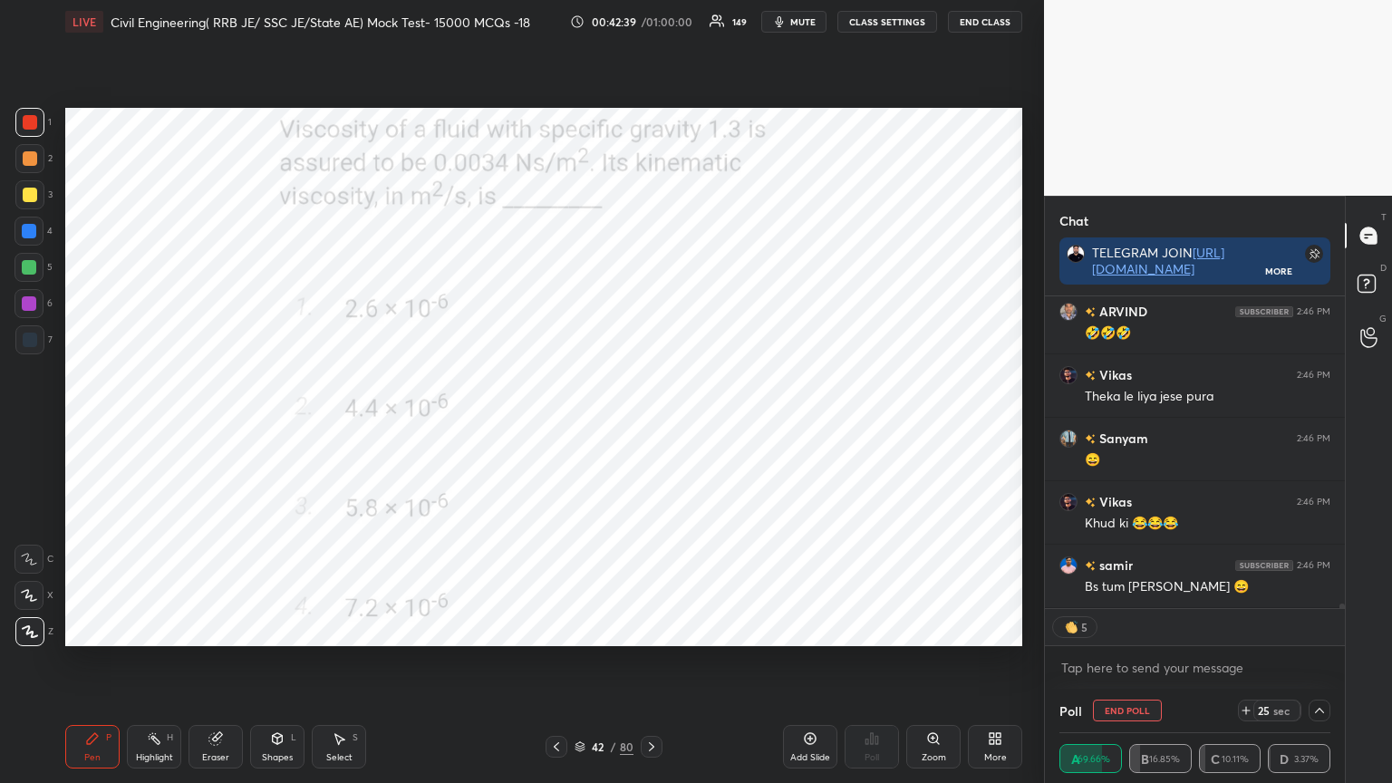
scroll to position [22916, 0]
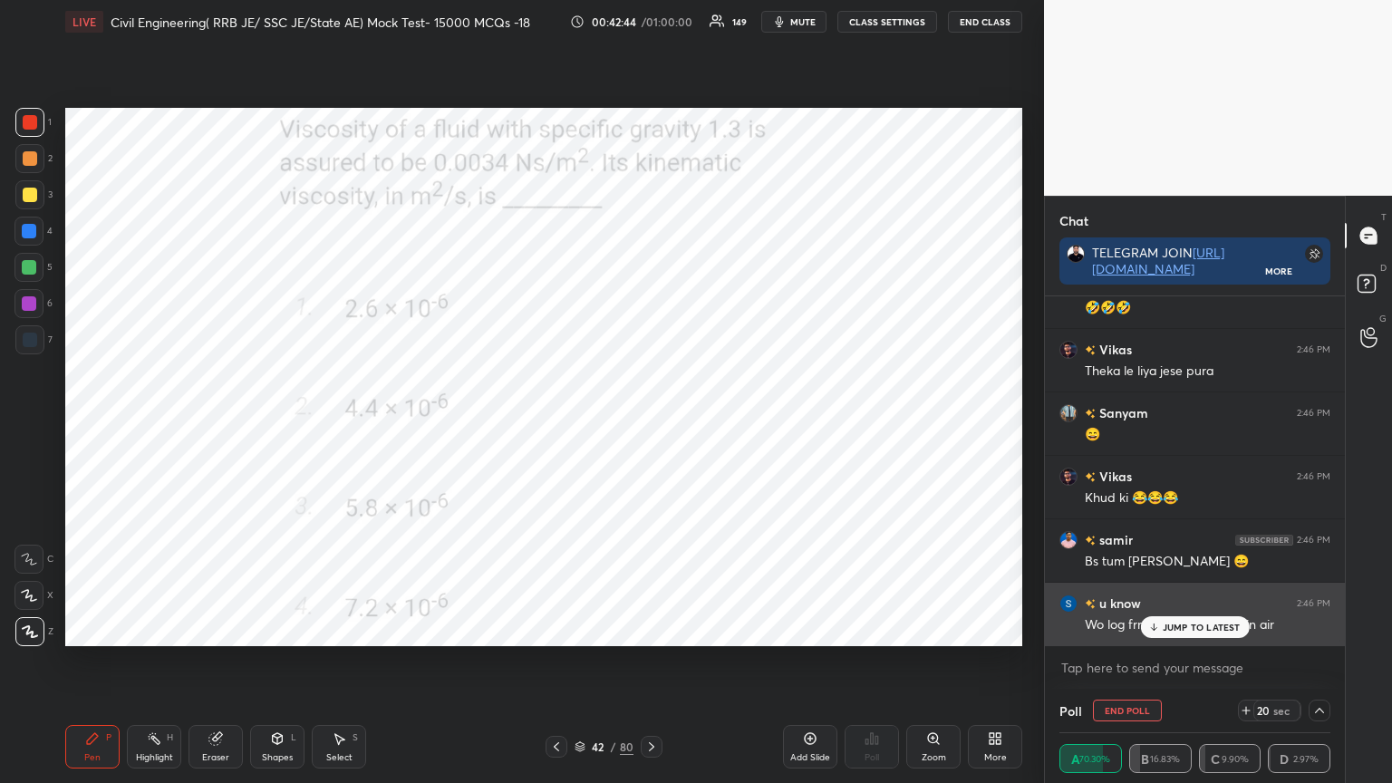
click at [1173, 629] on p "JUMP TO LATEST" at bounding box center [1202, 627] width 78 height 11
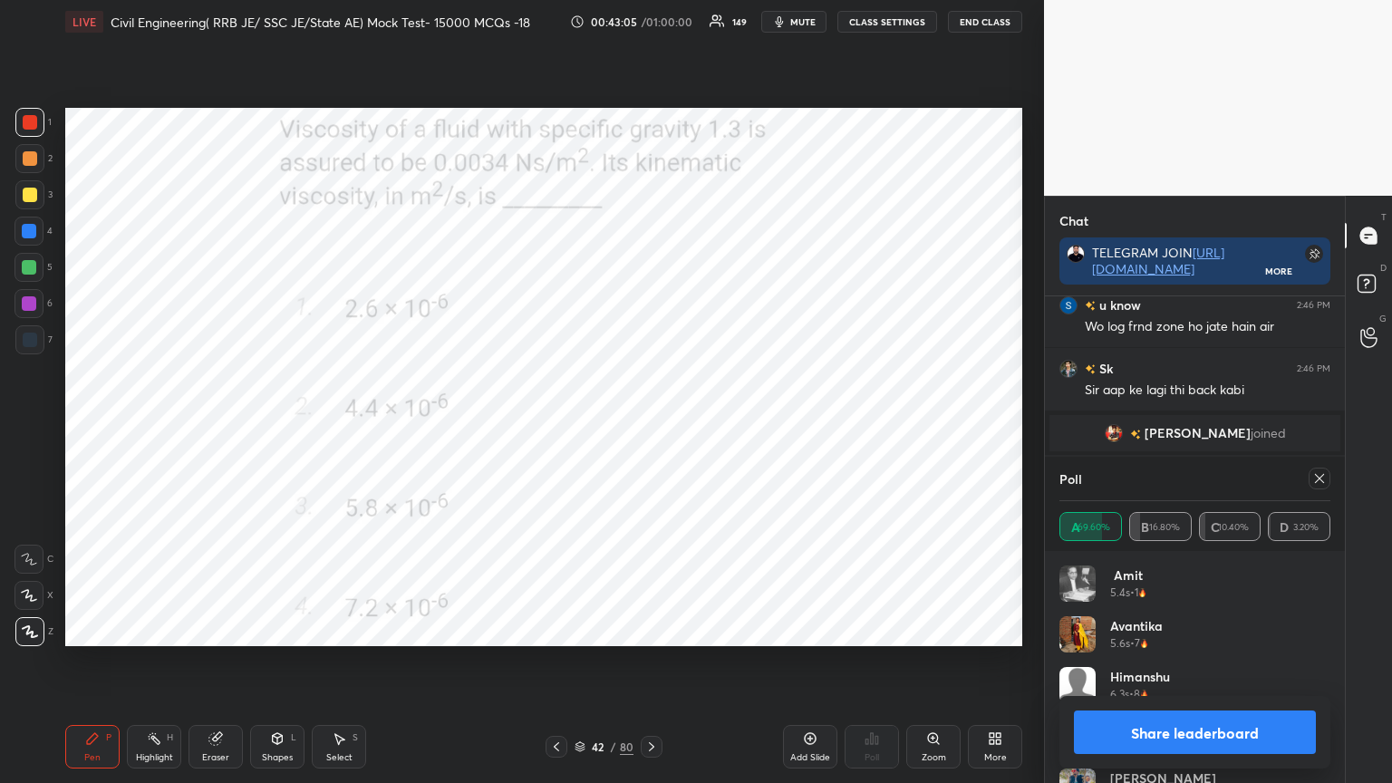
scroll to position [21963, 0]
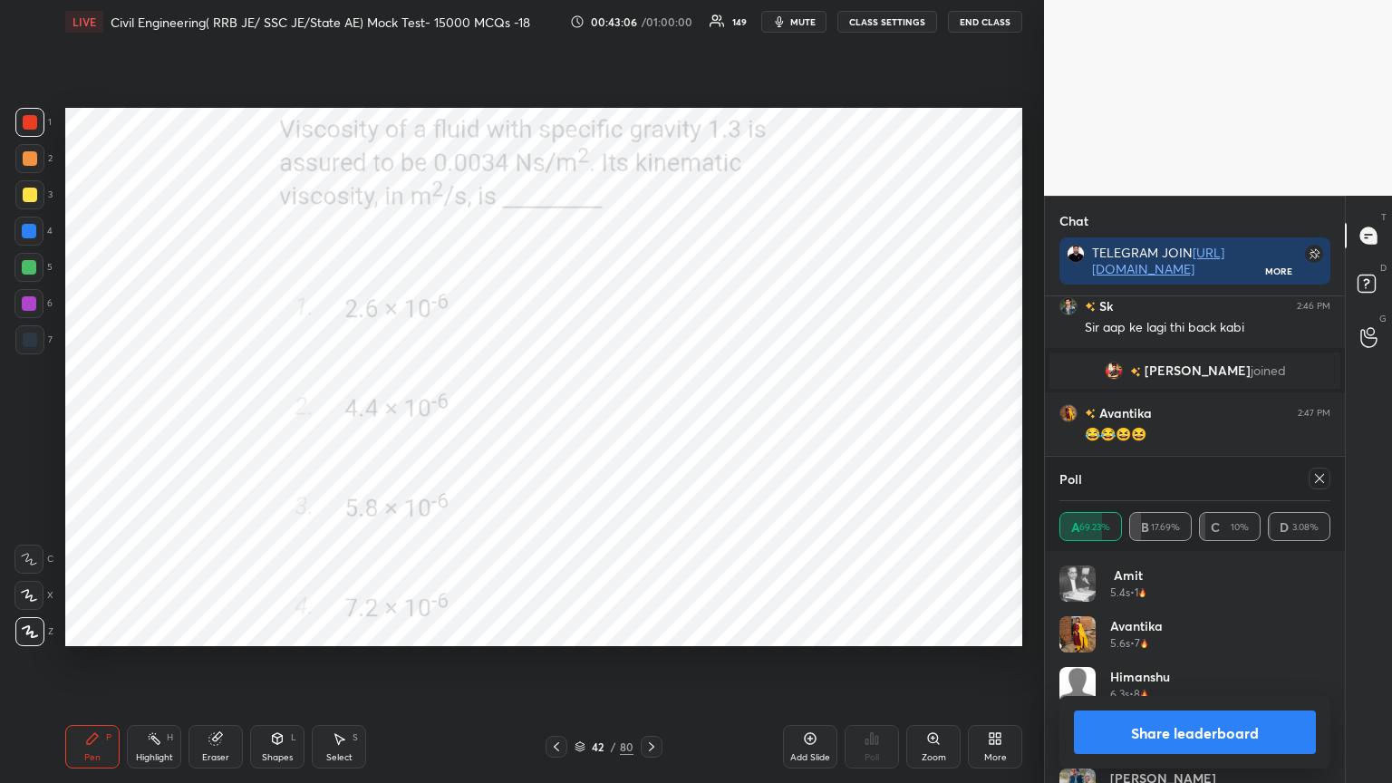
click at [1321, 479] on icon at bounding box center [1319, 478] width 15 height 15
type textarea "x"
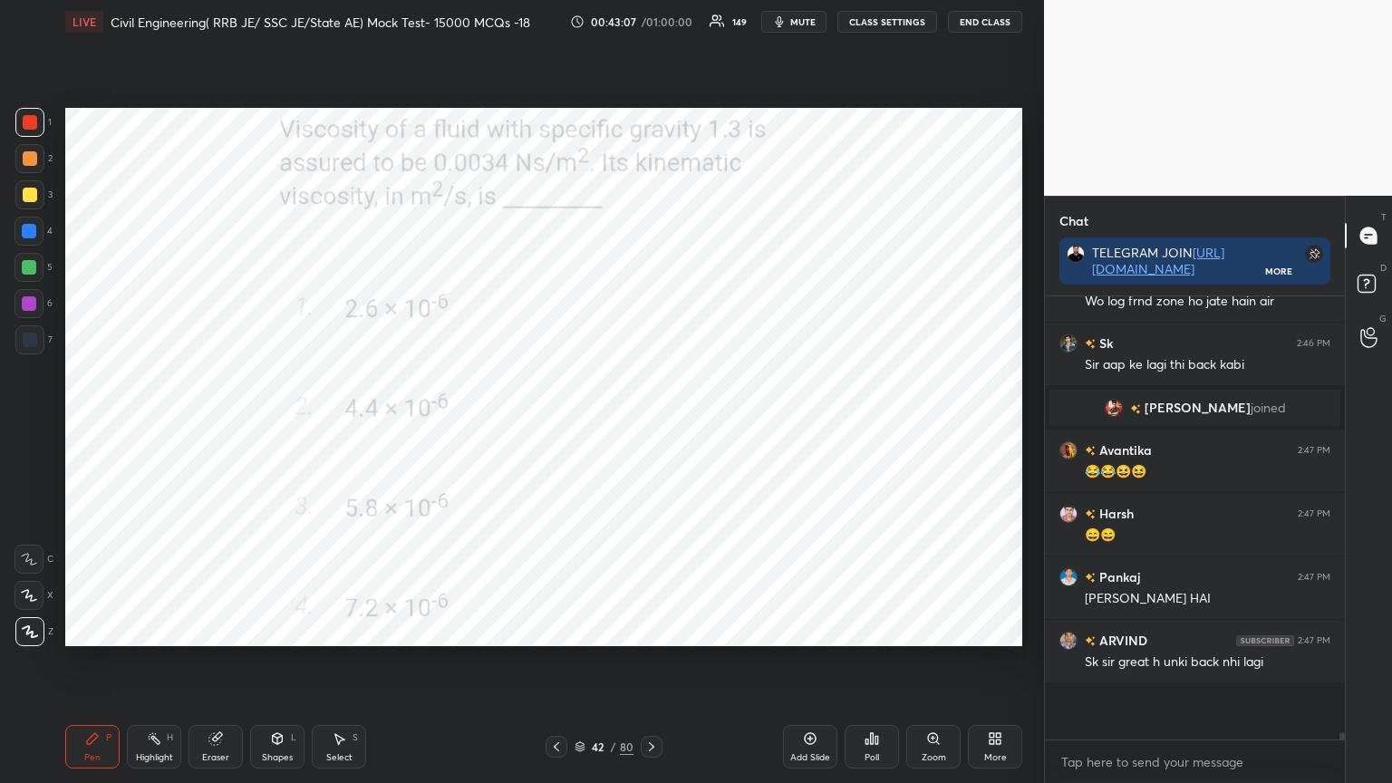
scroll to position [428, 295]
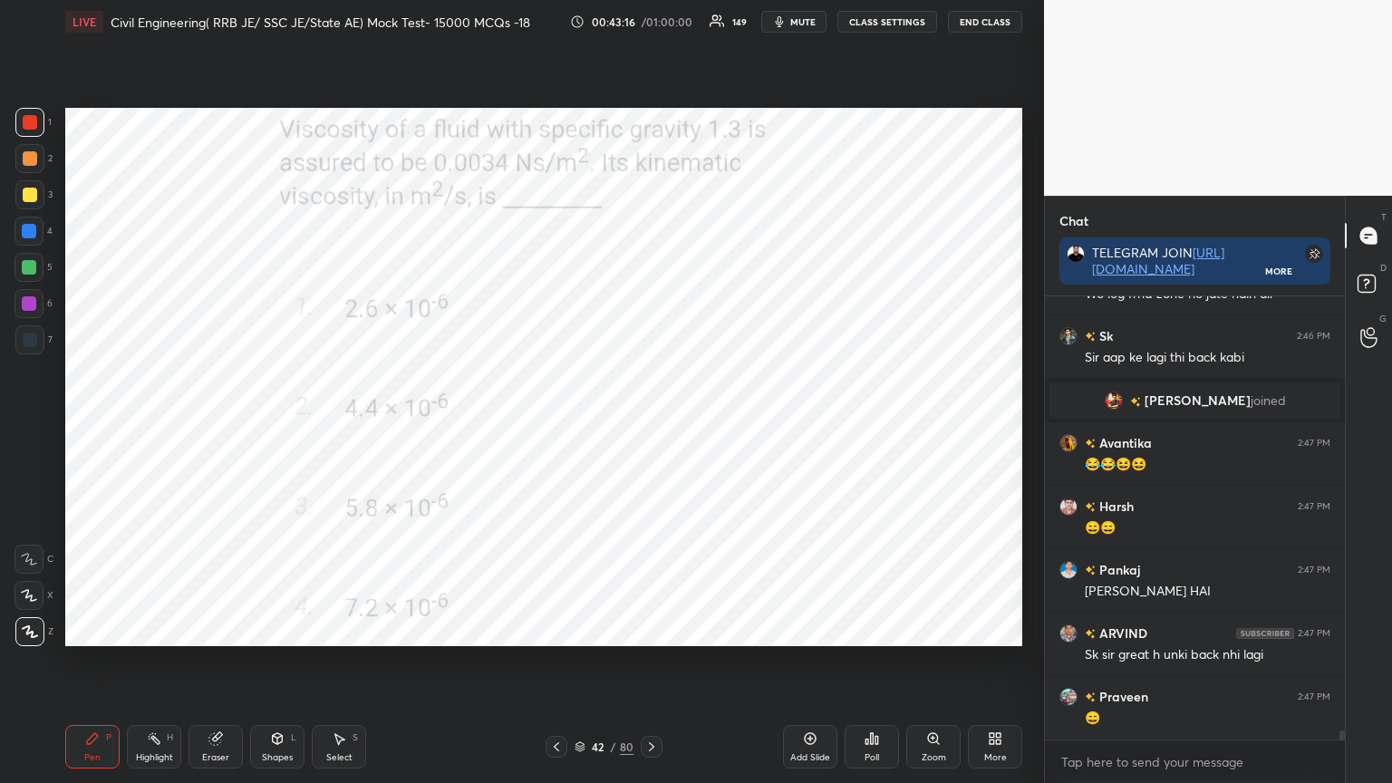
click at [651, 629] on icon at bounding box center [651, 747] width 15 height 15
click at [863, 629] on div "Poll" at bounding box center [872, 747] width 54 height 44
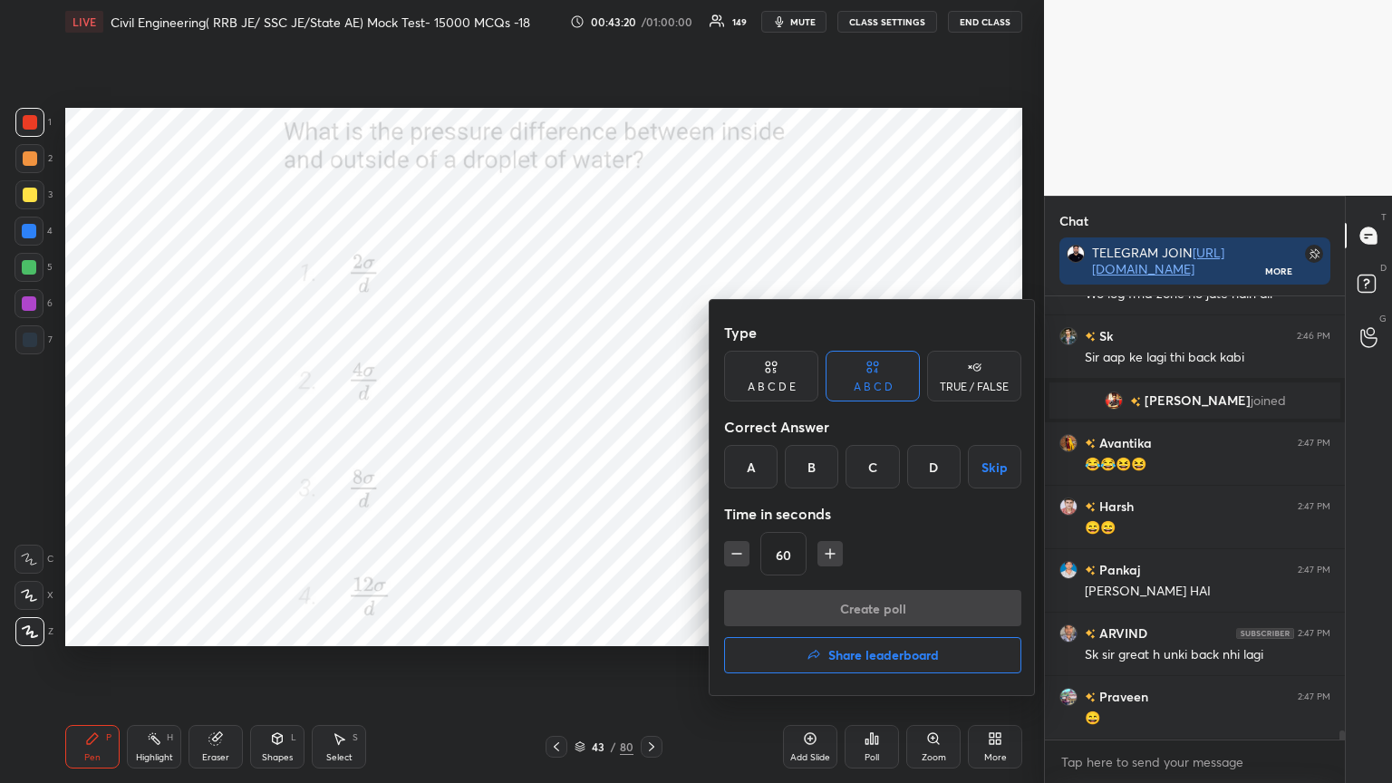
click at [816, 460] on div "B" at bounding box center [811, 467] width 53 height 44
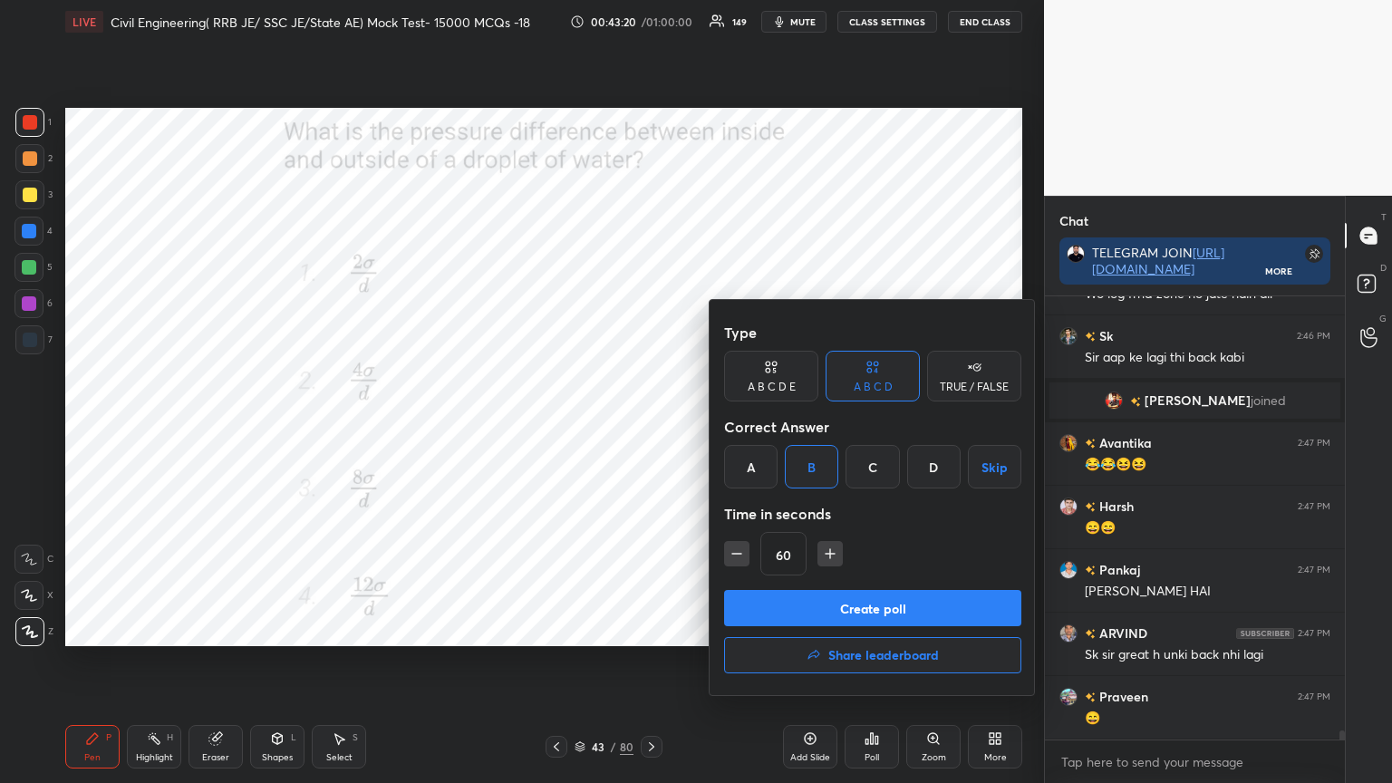
click at [729, 557] on icon "button" at bounding box center [737, 554] width 18 height 18
click at [733, 557] on icon "button" at bounding box center [737, 554] width 18 height 18
type input "30"
click at [771, 591] on button "Create poll" at bounding box center [872, 608] width 297 height 36
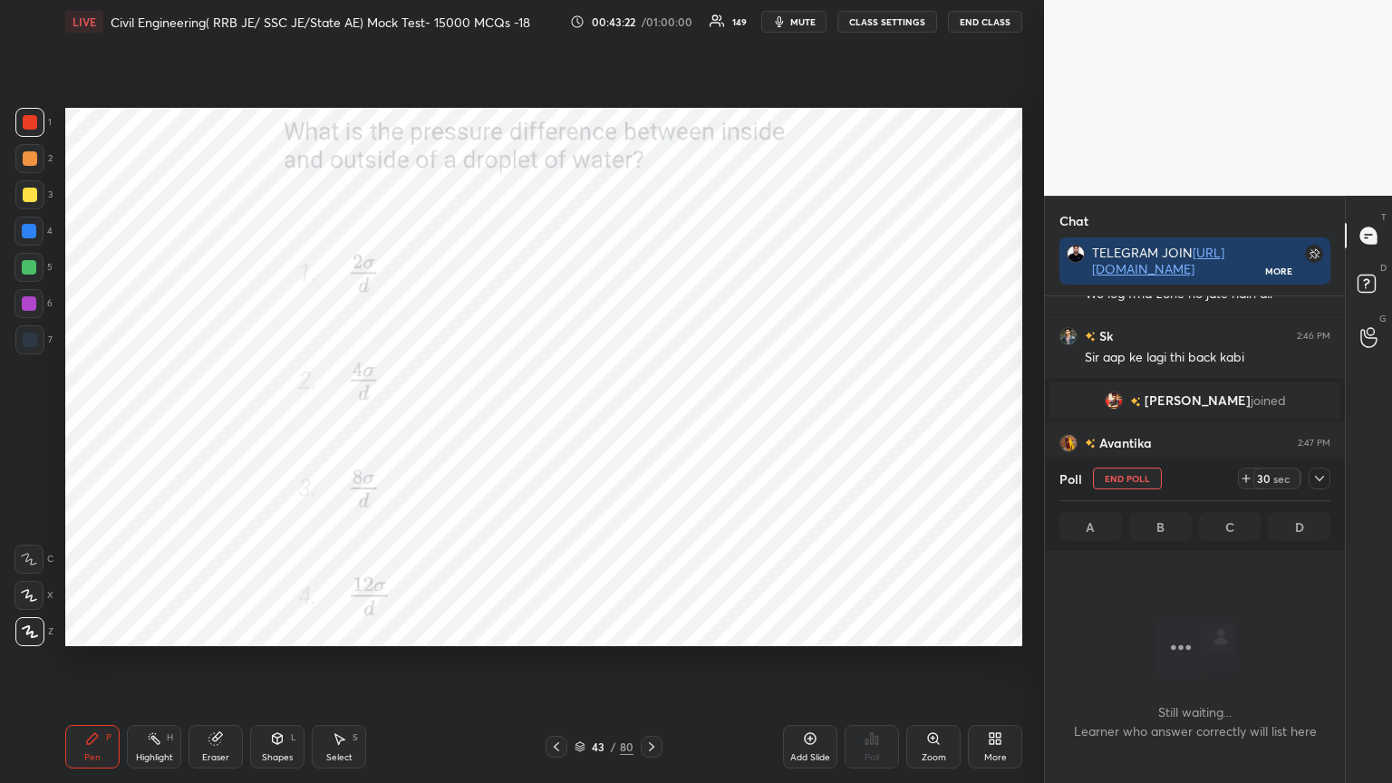
click at [1324, 487] on div at bounding box center [1320, 479] width 22 height 22
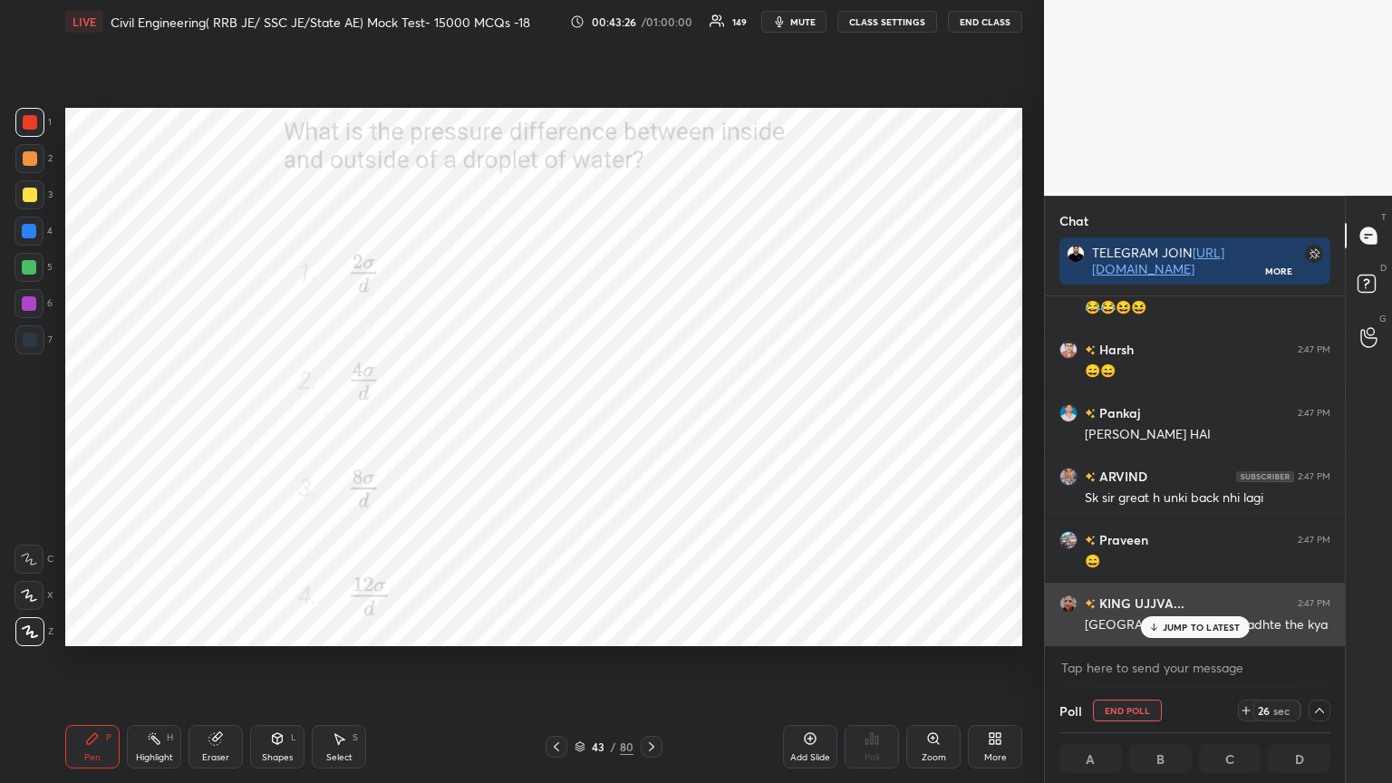
click at [1171, 625] on p "JUMP TO LATEST" at bounding box center [1202, 627] width 78 height 11
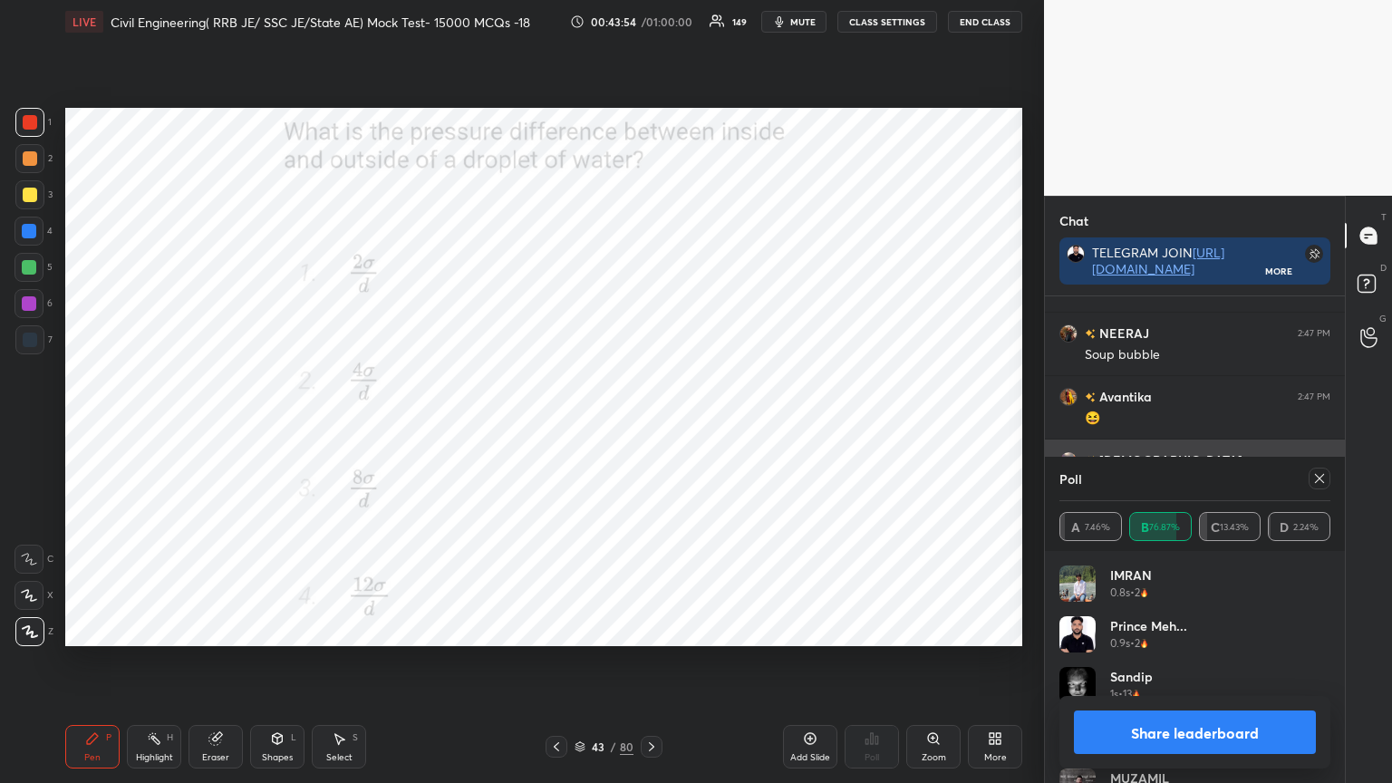
click at [1324, 471] on icon at bounding box center [1319, 478] width 15 height 15
type textarea "x"
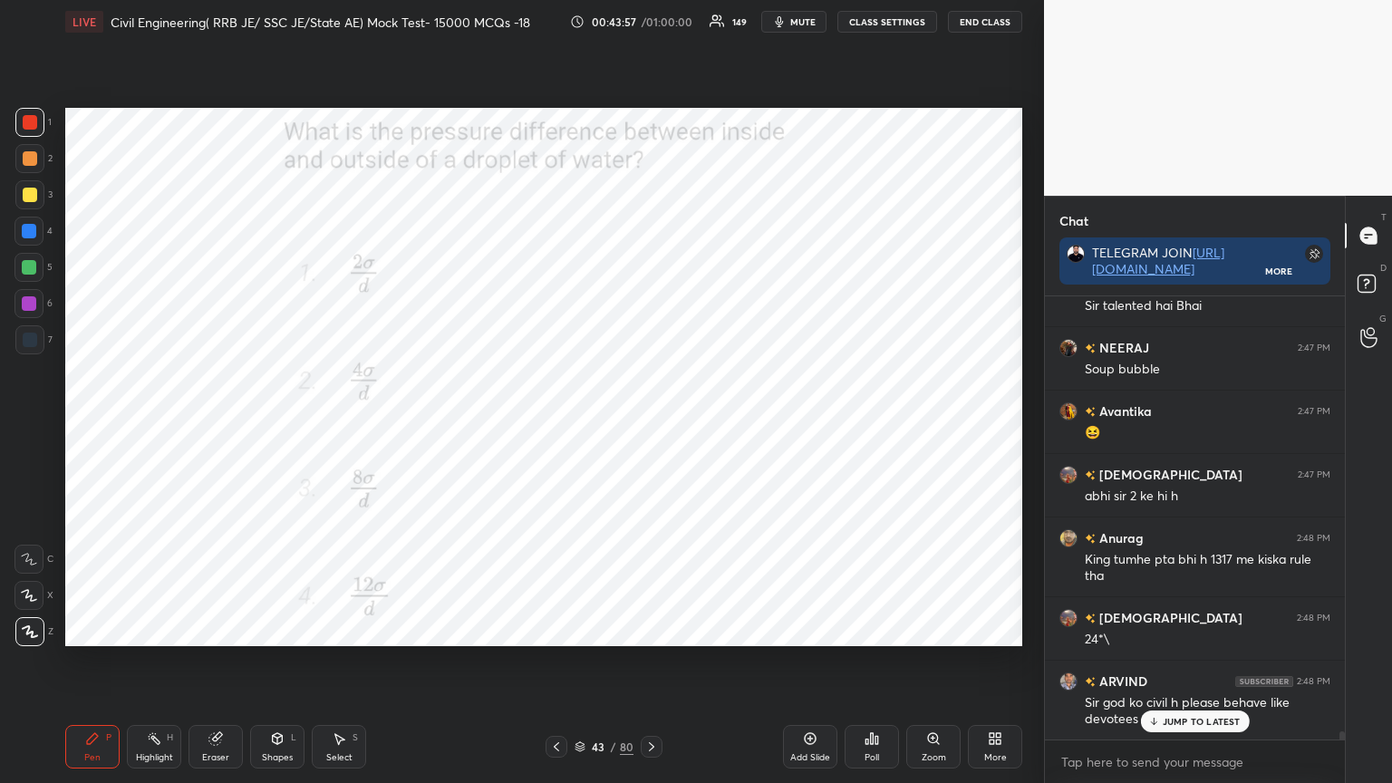
click at [649, 629] on icon at bounding box center [651, 747] width 15 height 15
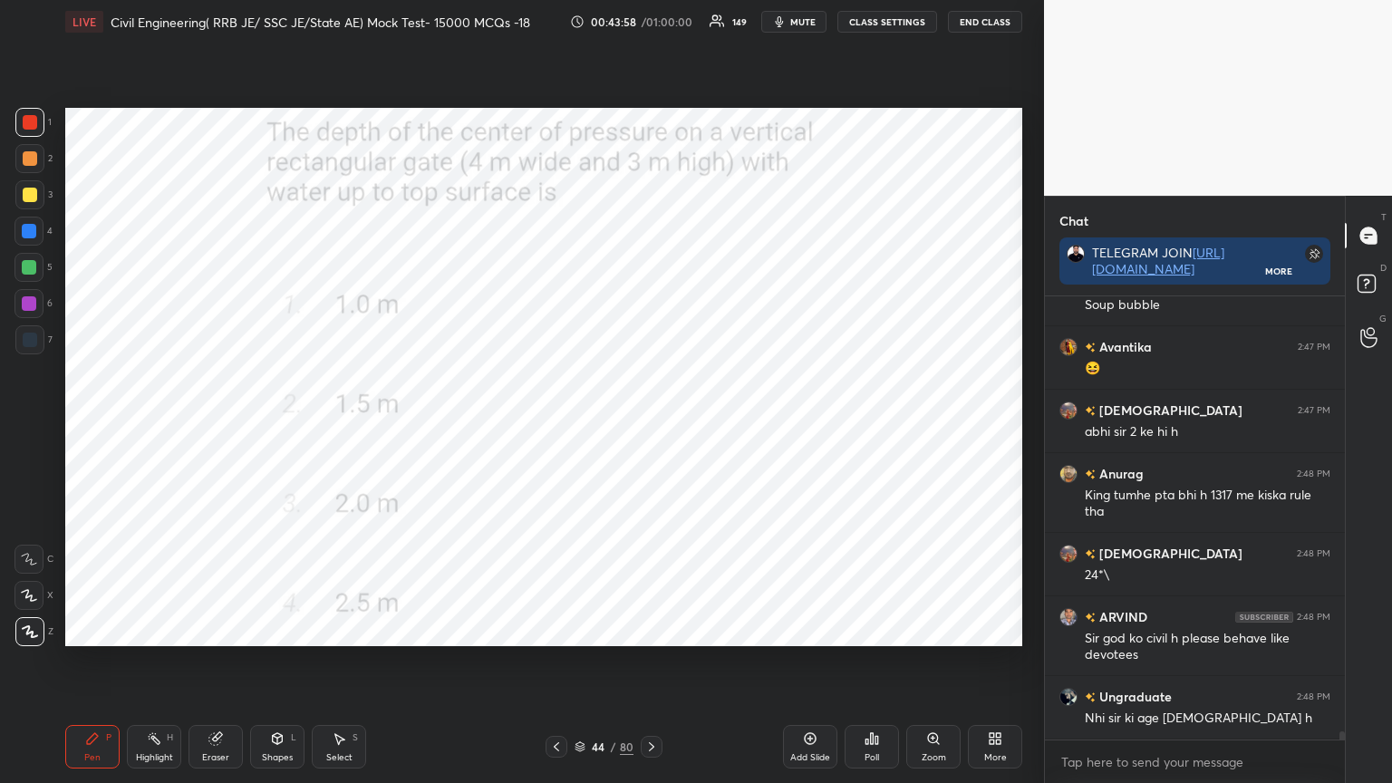
click at [870, 629] on icon at bounding box center [872, 738] width 15 height 15
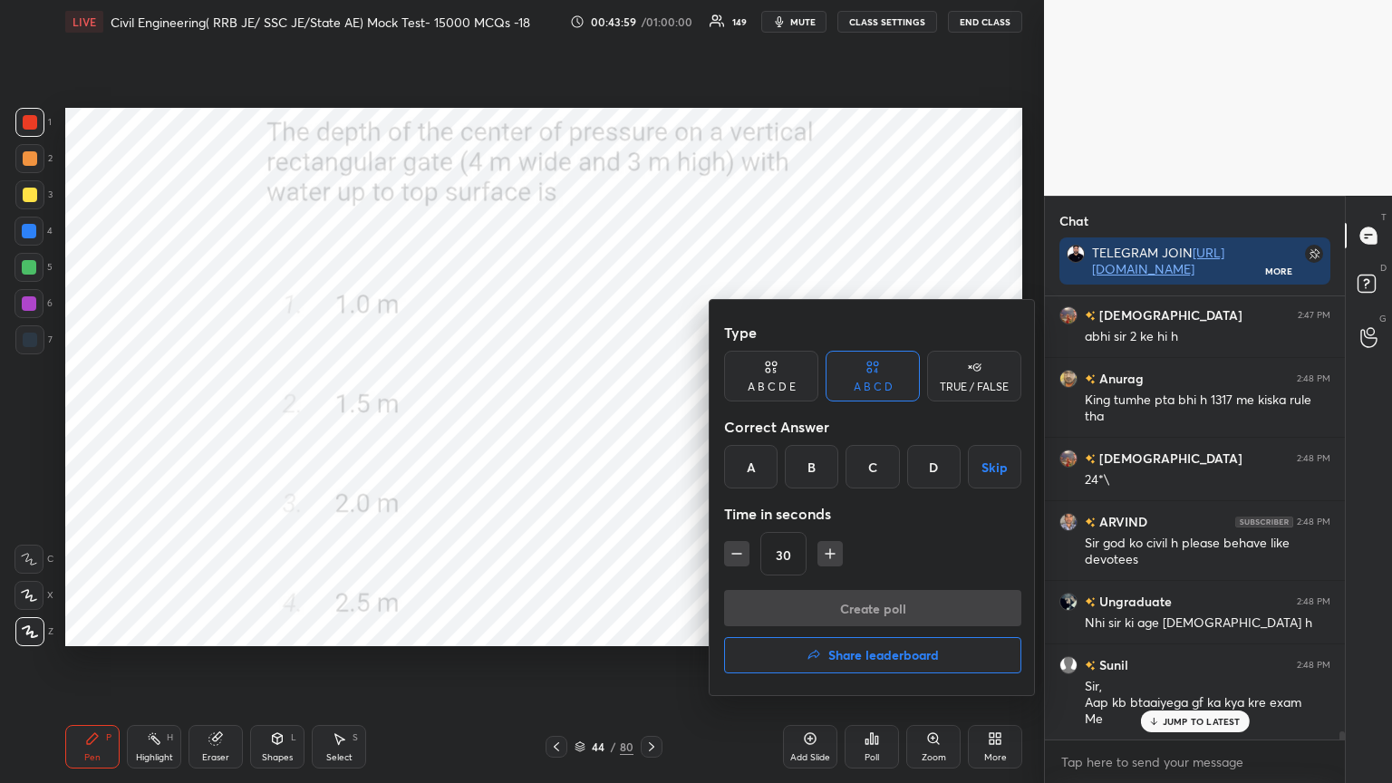
click at [884, 453] on div "C" at bounding box center [872, 467] width 53 height 44
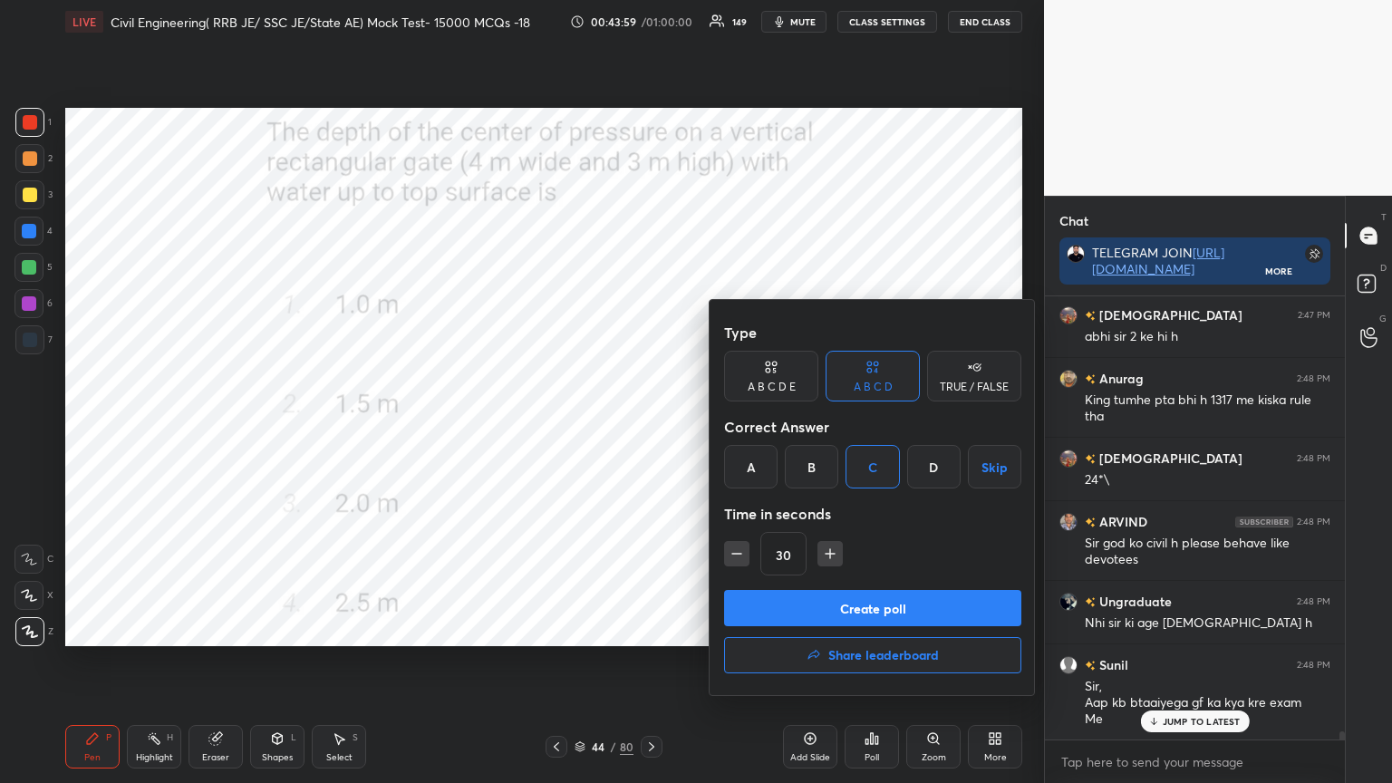
click at [831, 562] on button "button" at bounding box center [830, 553] width 25 height 25
click at [832, 560] on icon "button" at bounding box center [830, 554] width 18 height 18
type input "60"
click at [833, 605] on button "Create poll" at bounding box center [872, 608] width 297 height 36
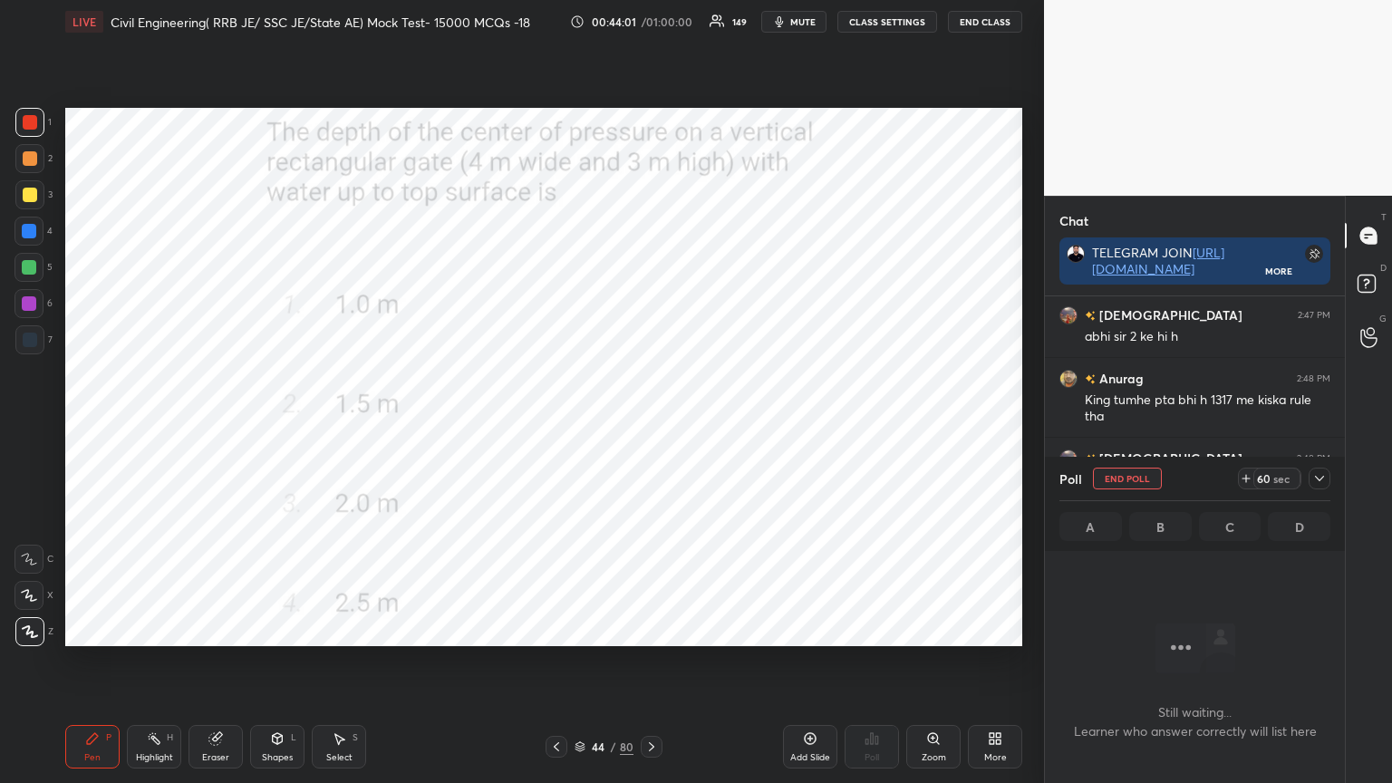
click at [1322, 474] on icon at bounding box center [1319, 478] width 15 height 15
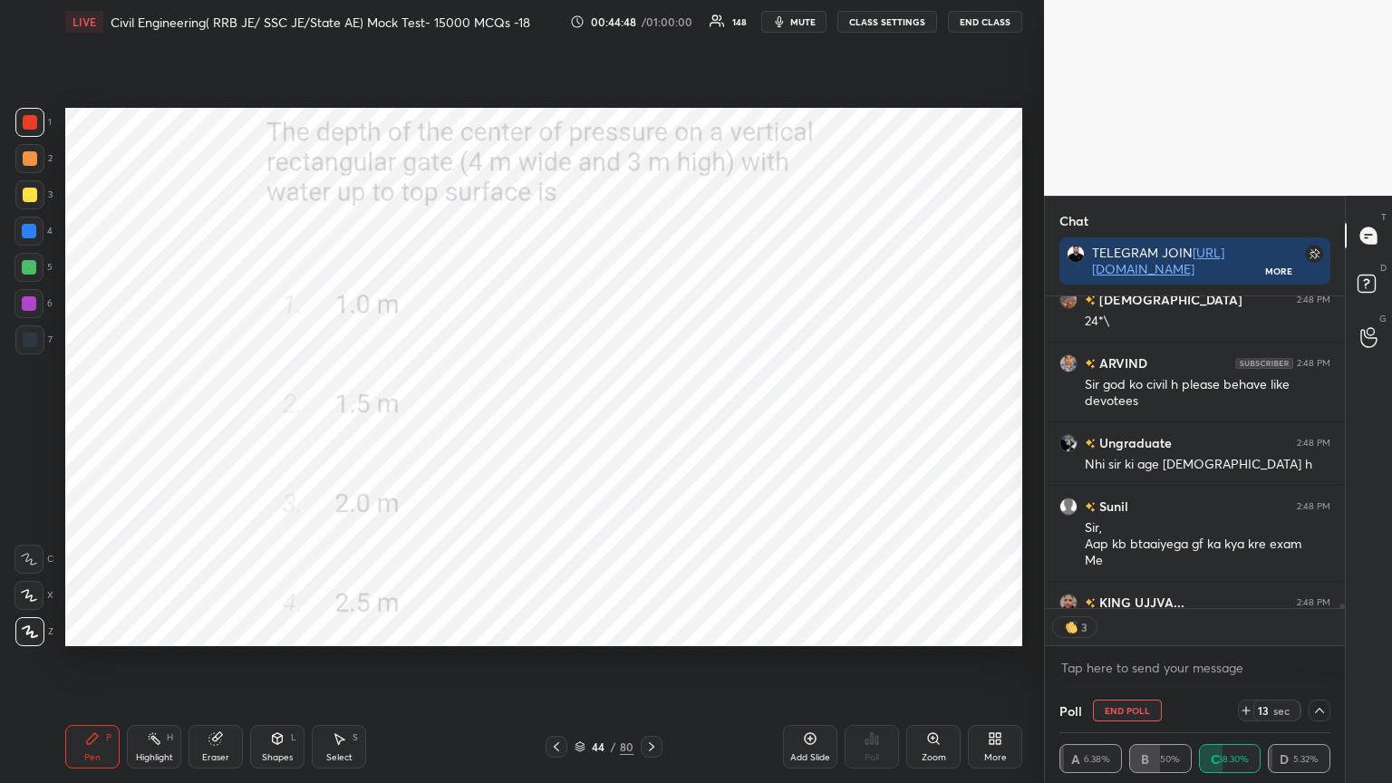
click at [279, 629] on div "Shapes" at bounding box center [277, 757] width 31 height 9
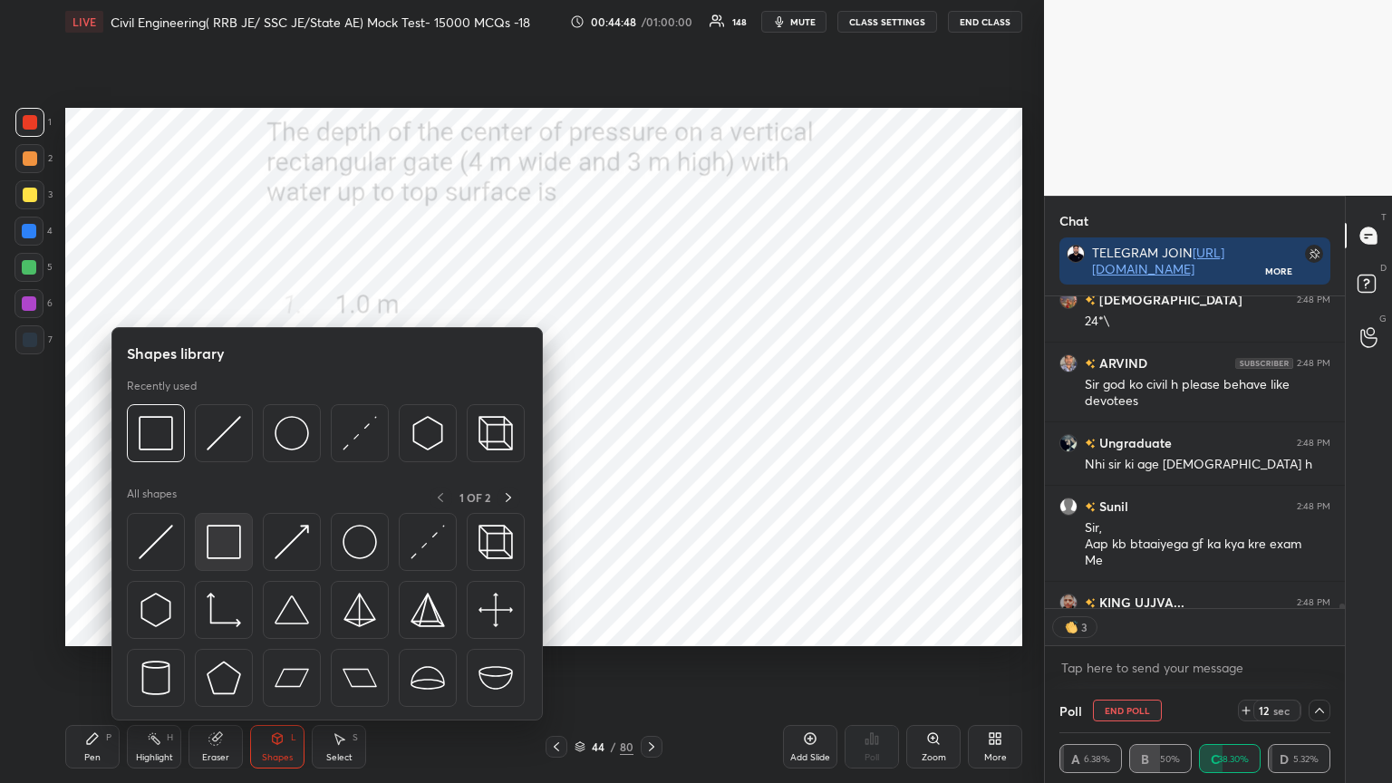
click at [219, 549] on img at bounding box center [224, 542] width 34 height 34
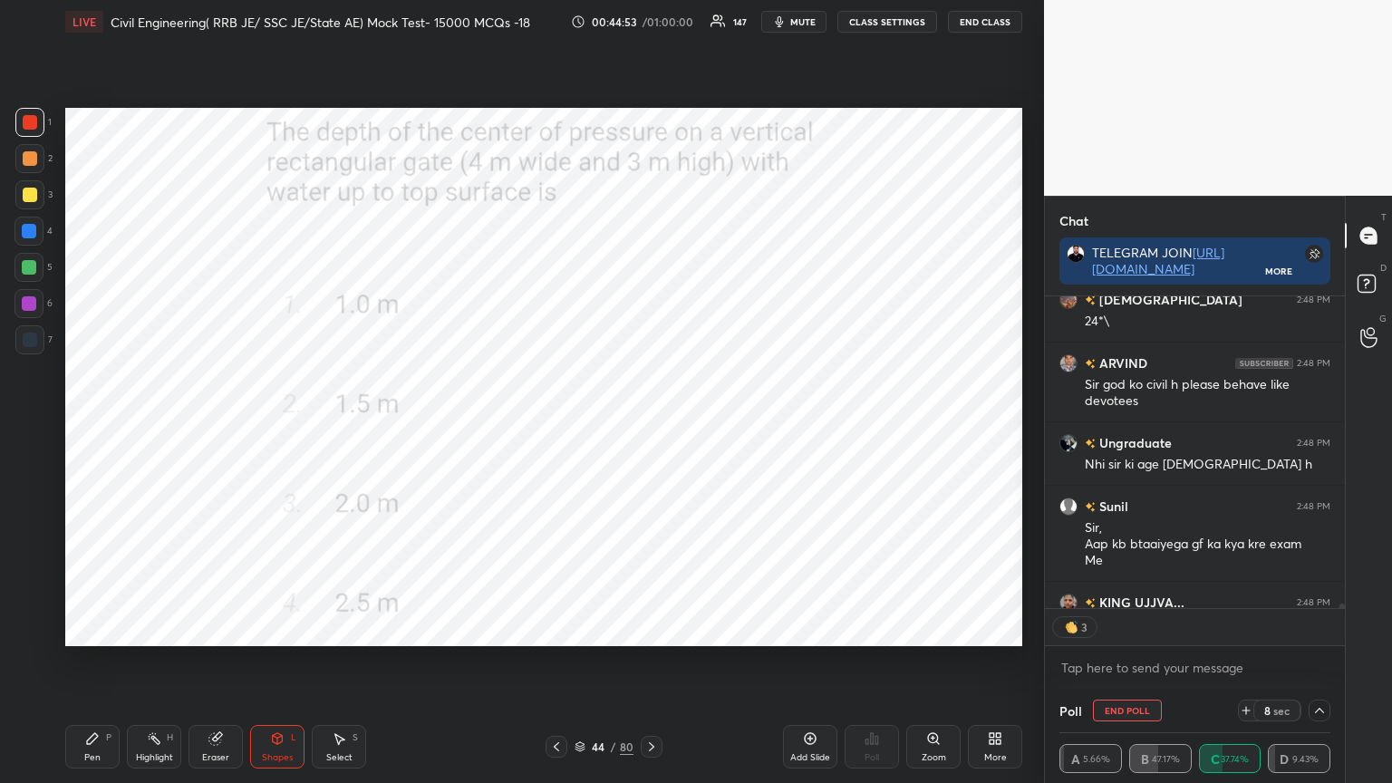
click at [102, 629] on div "Pen P" at bounding box center [92, 747] width 54 height 44
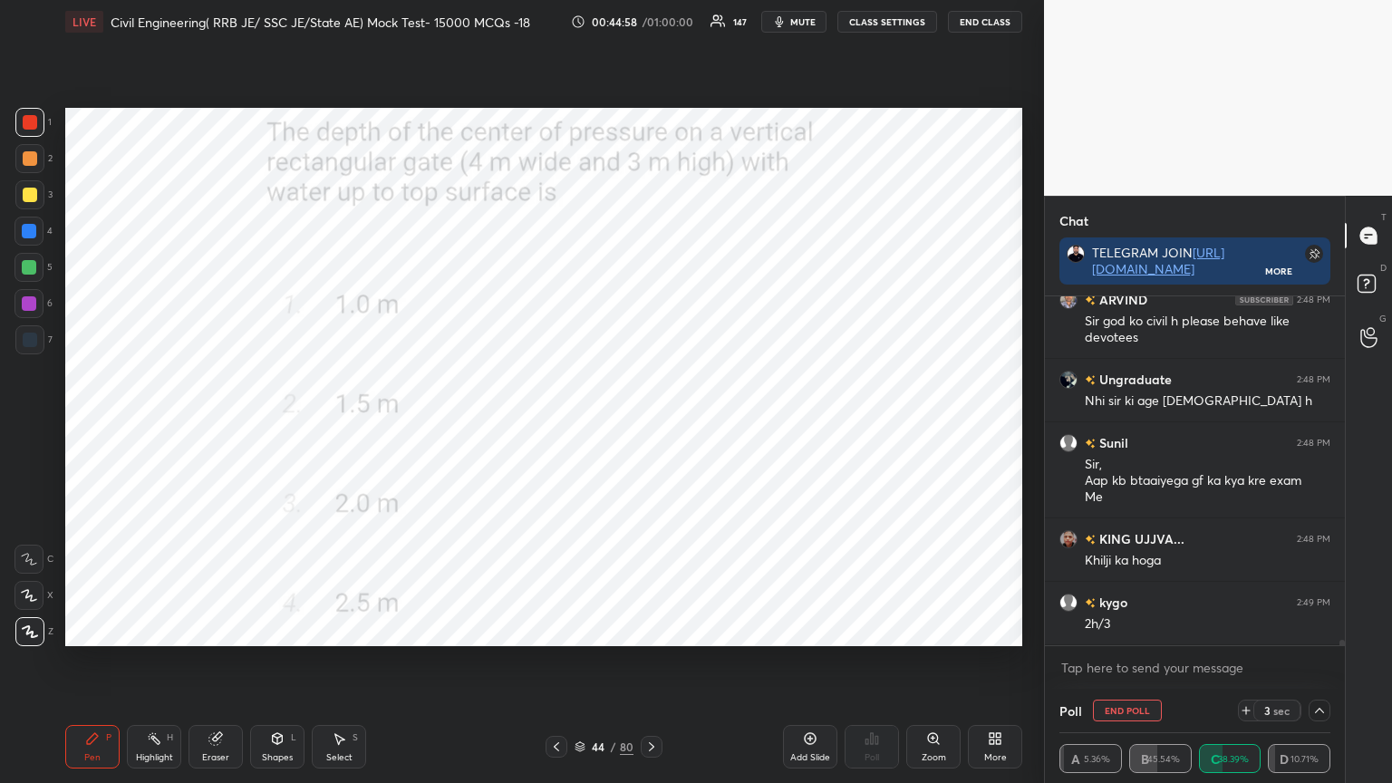
scroll to position [22981, 0]
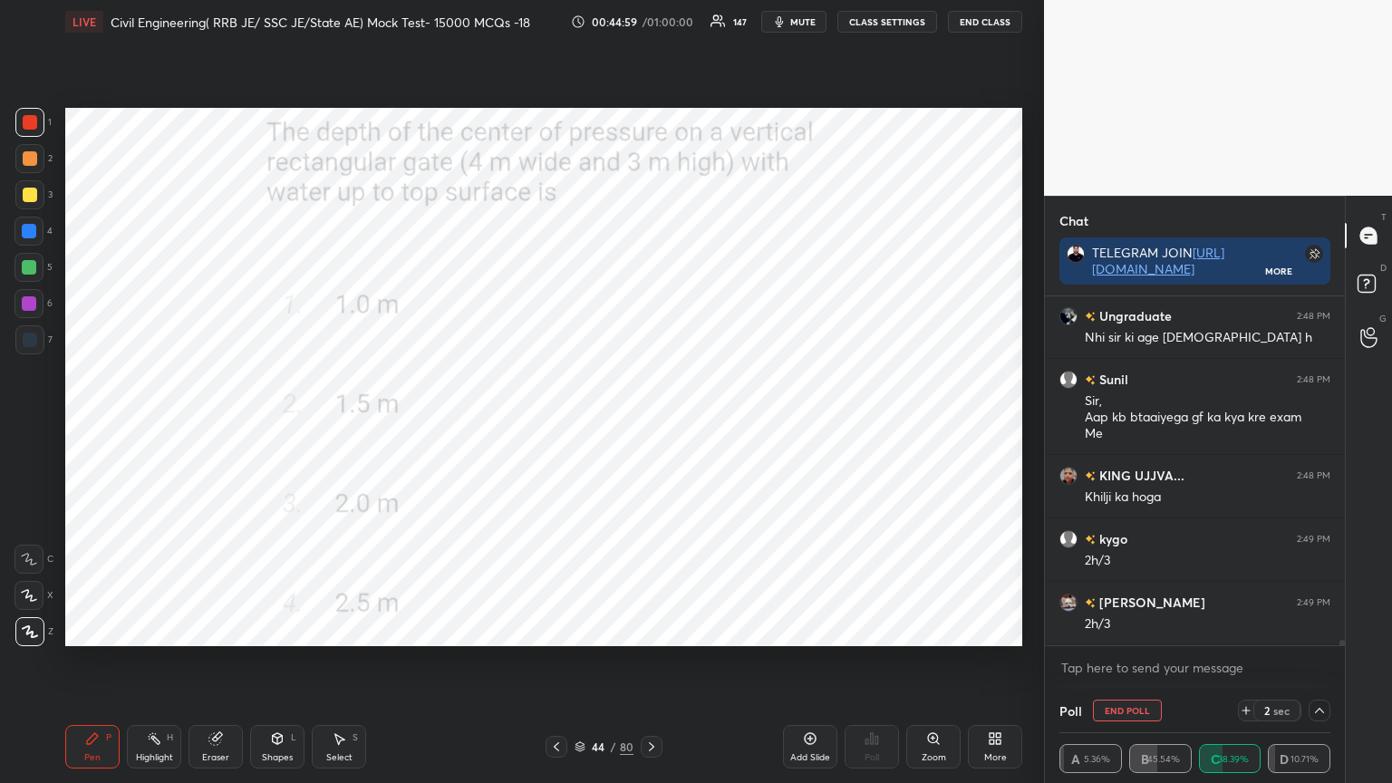
click at [275, 629] on div "Shapes L" at bounding box center [277, 747] width 54 height 44
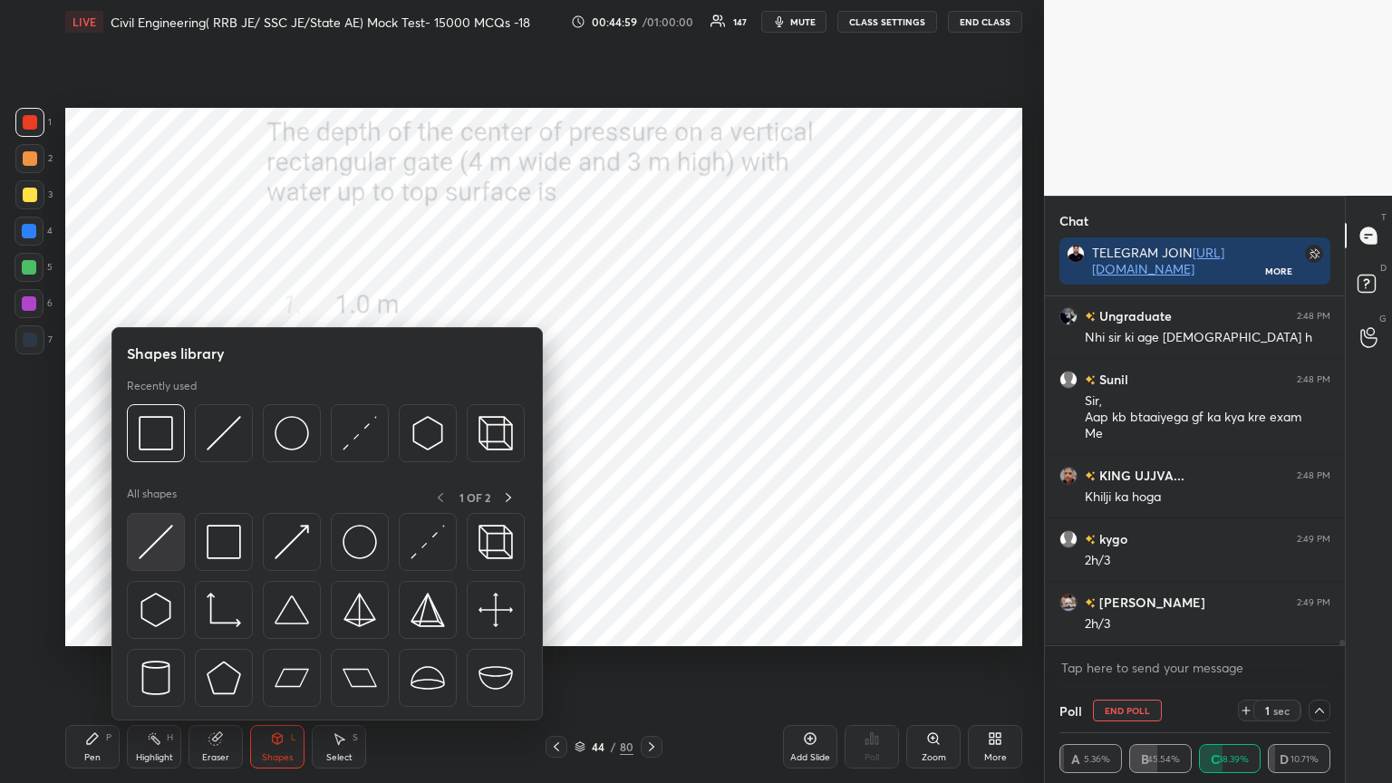
click at [143, 547] on img at bounding box center [156, 542] width 34 height 34
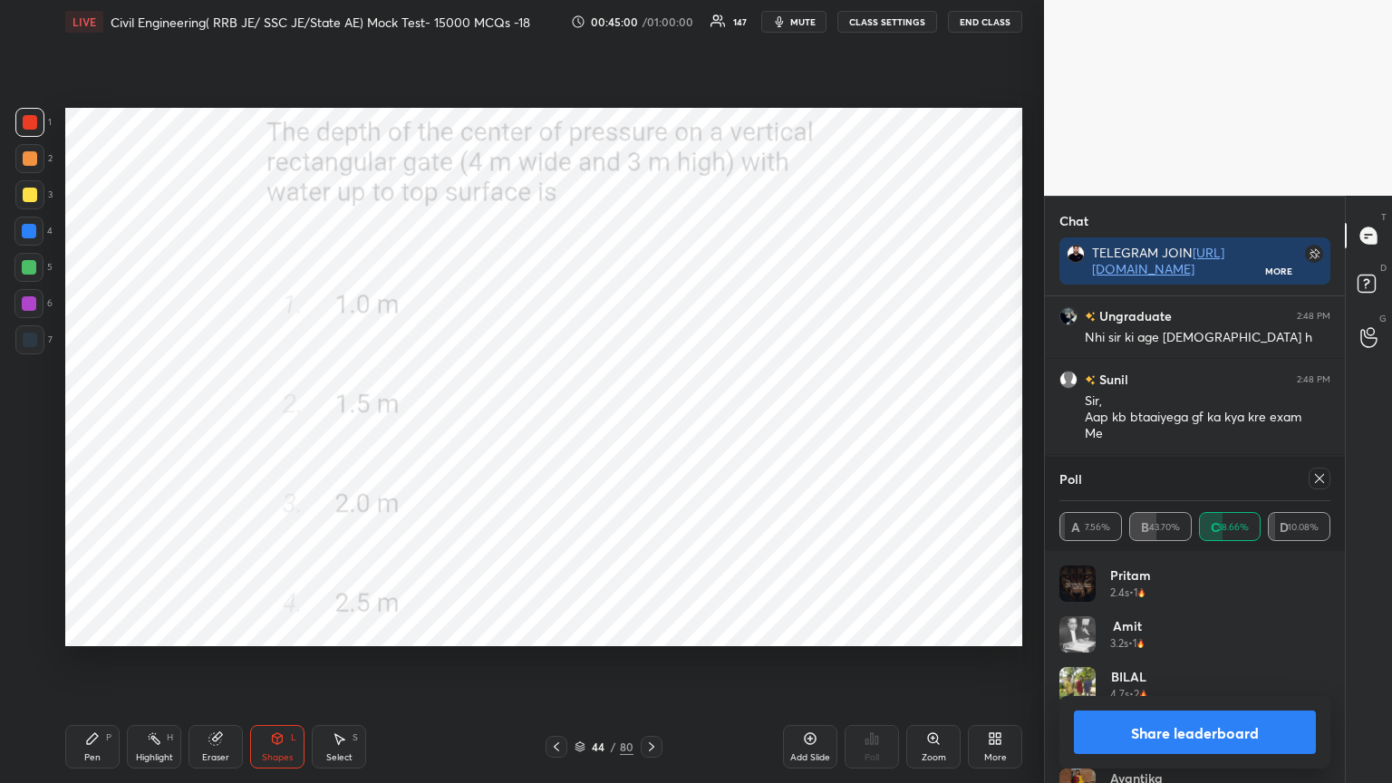
scroll to position [212, 266]
click at [1315, 479] on icon at bounding box center [1319, 478] width 15 height 15
type textarea "x"
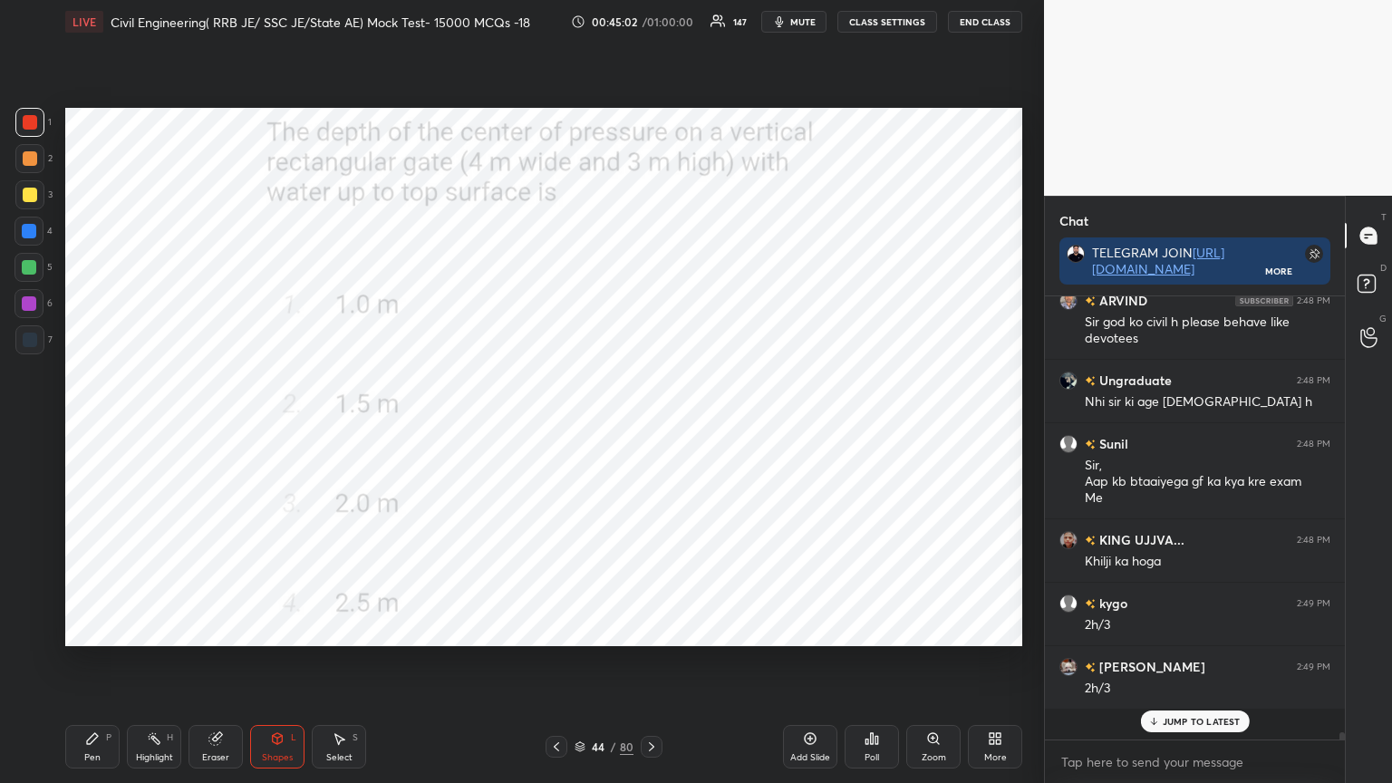
scroll to position [22895, 0]
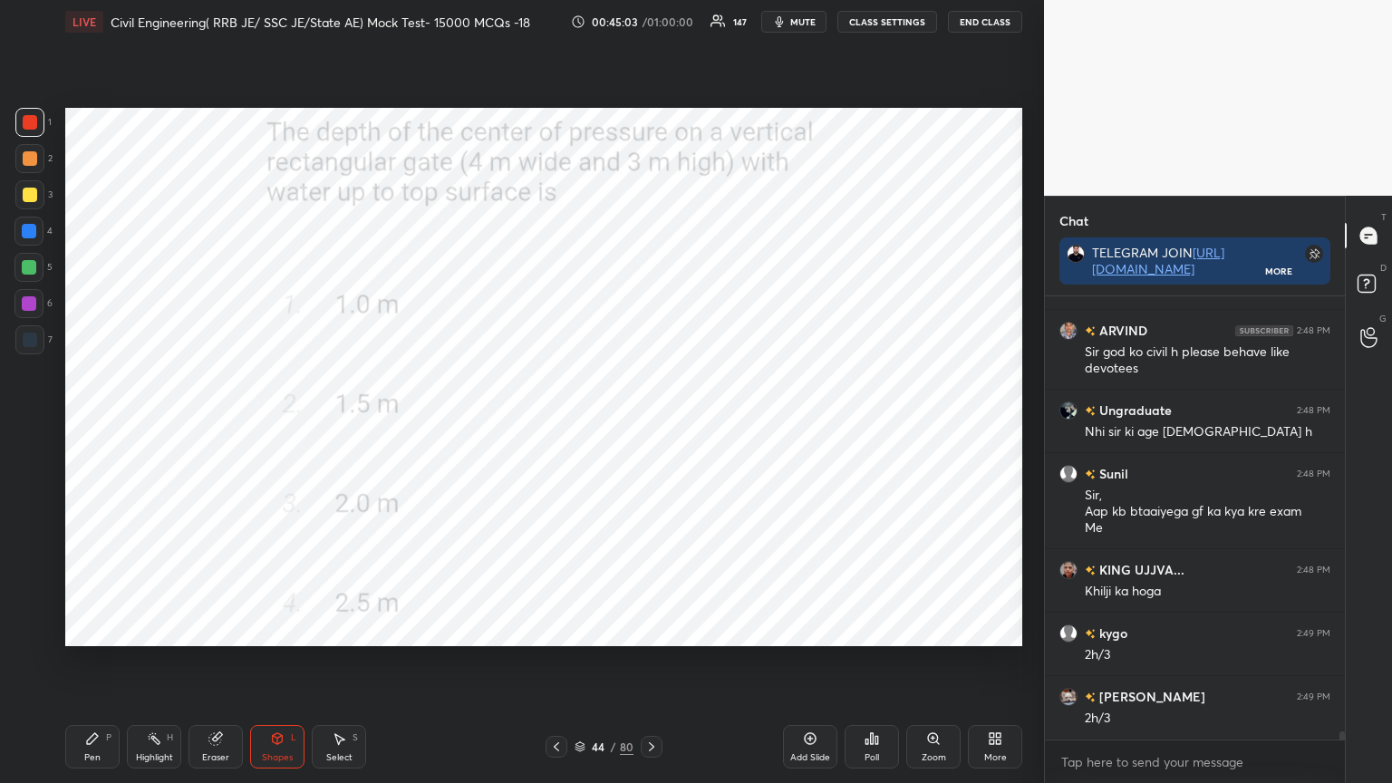
click at [114, 629] on div "Pen P" at bounding box center [92, 747] width 54 height 44
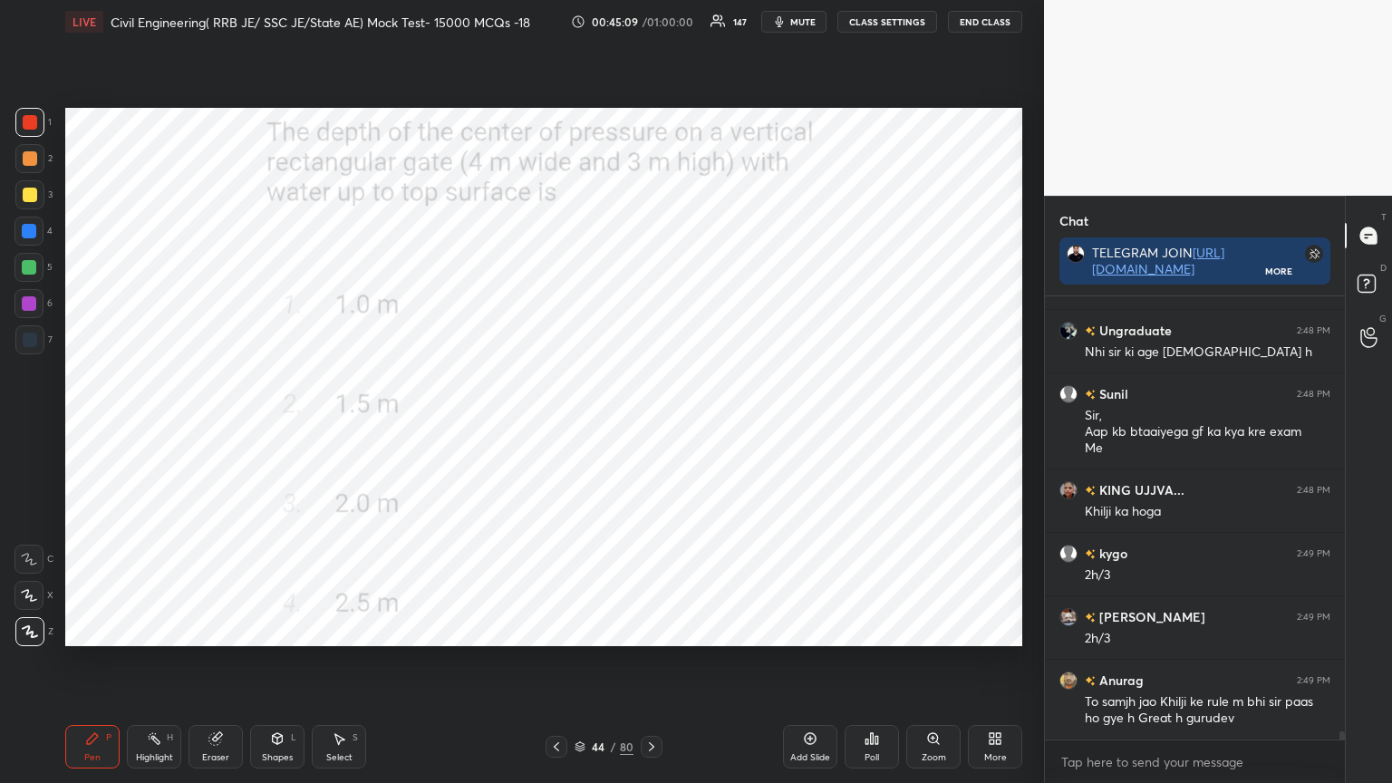
scroll to position [23029, 0]
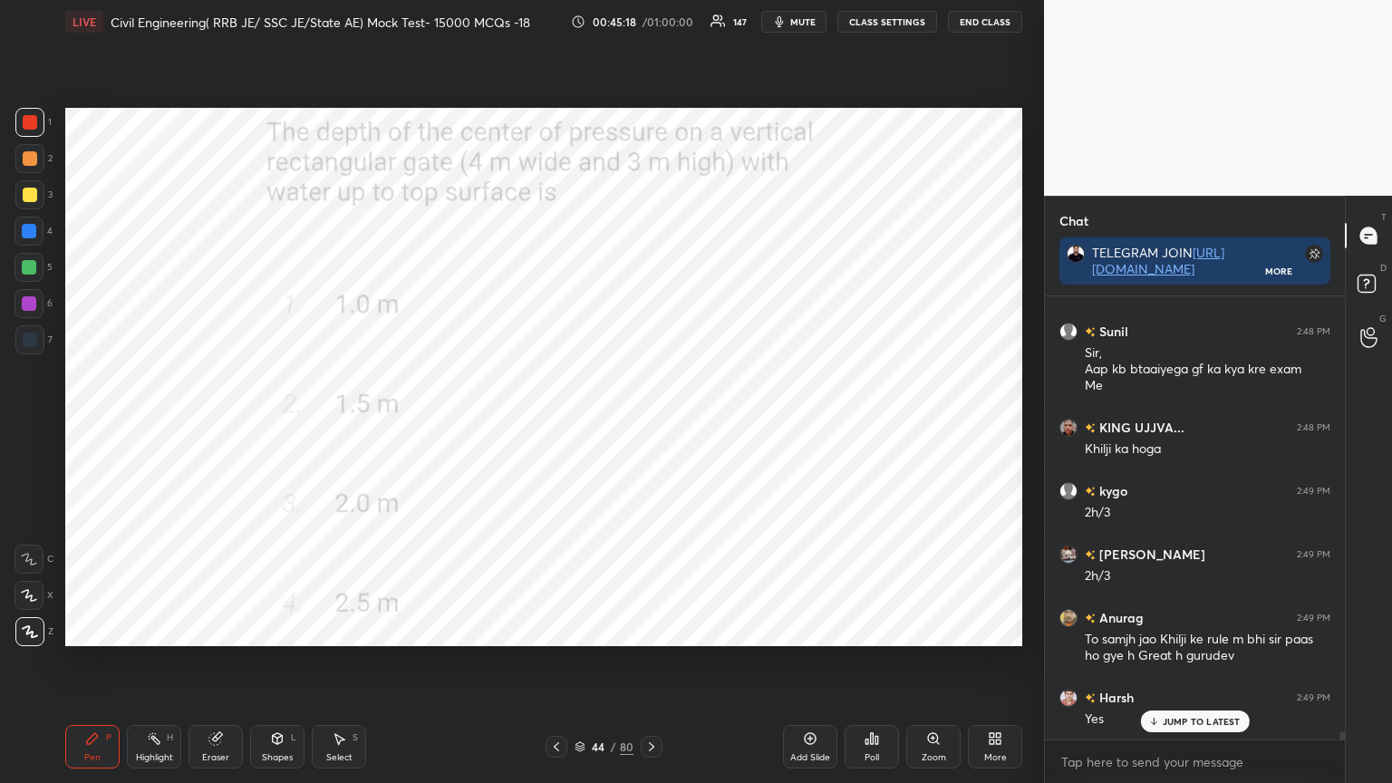
click at [649, 629] on icon at bounding box center [651, 747] width 15 height 15
click at [866, 629] on icon at bounding box center [872, 738] width 15 height 15
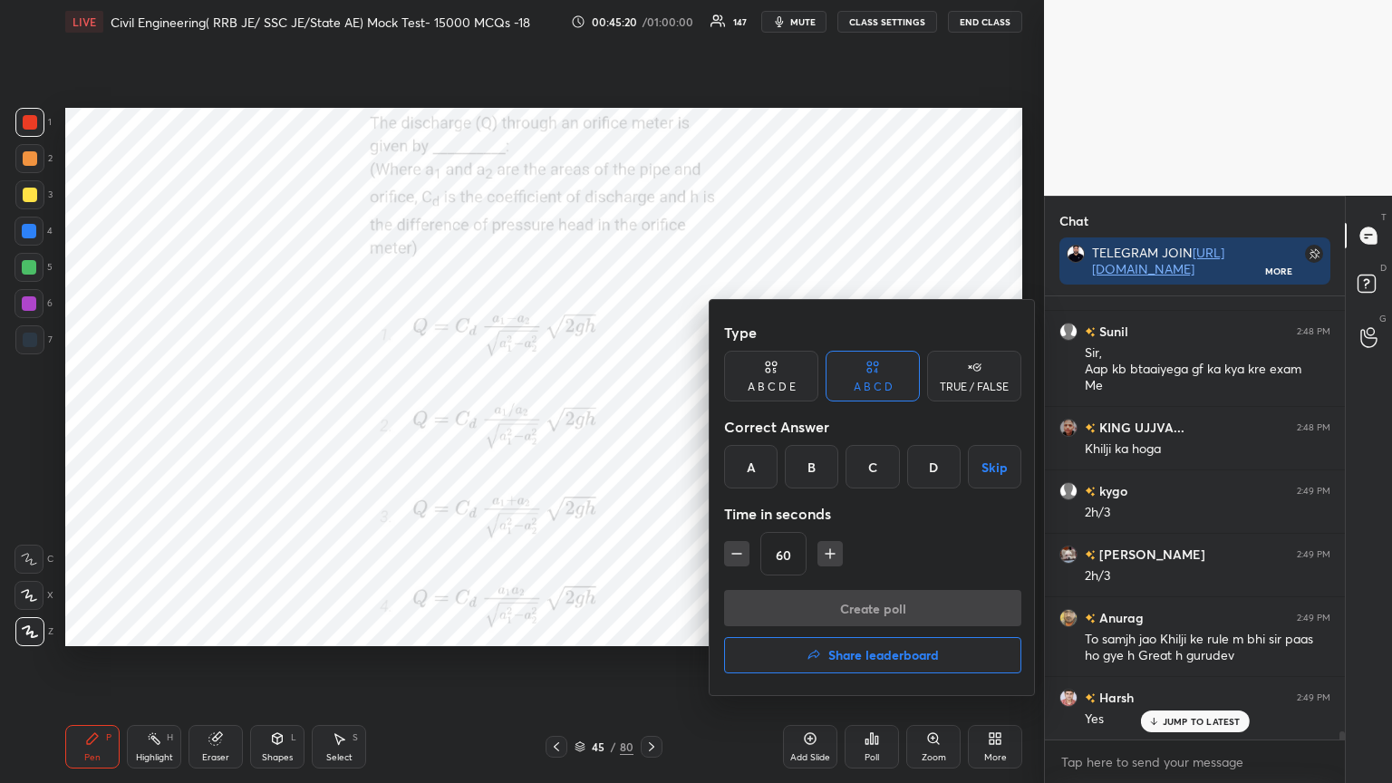
click at [935, 461] on div "D" at bounding box center [933, 467] width 53 height 44
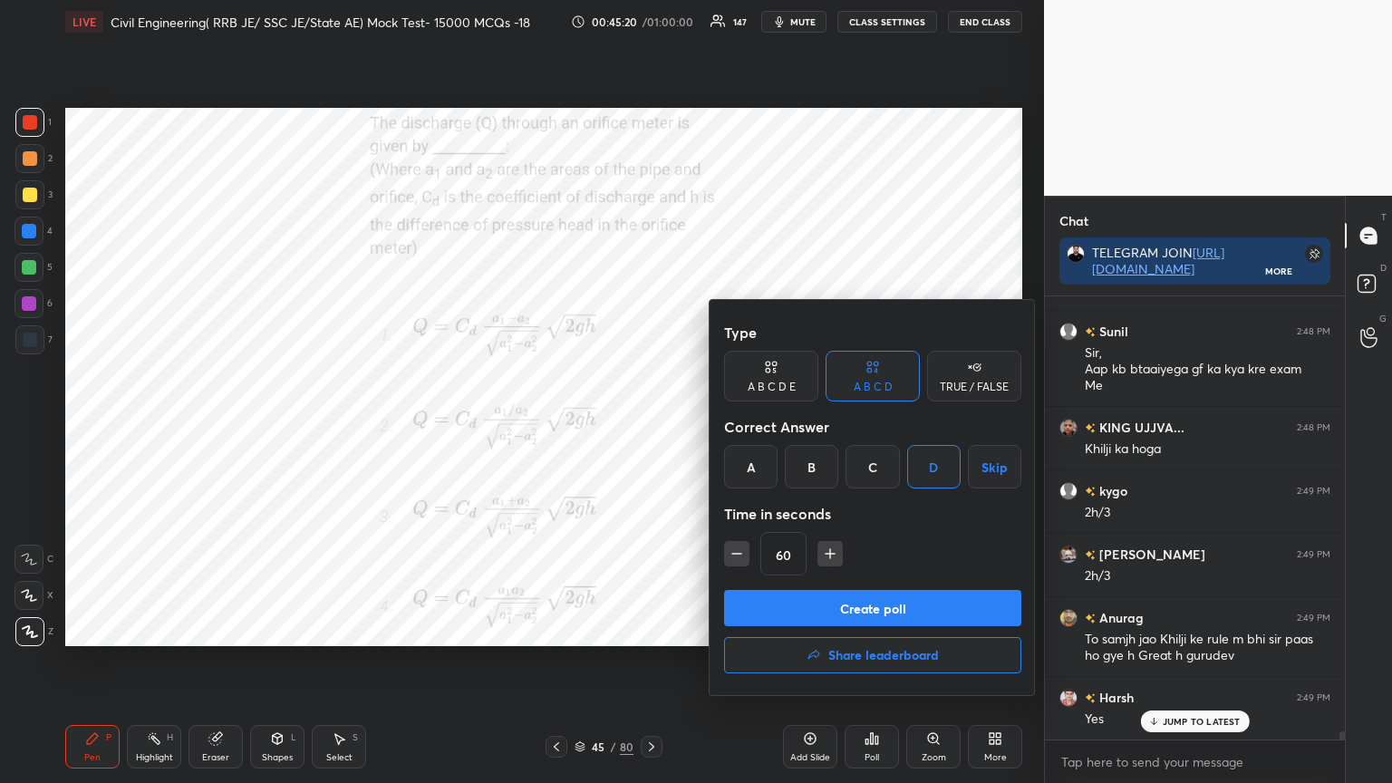
click at [735, 554] on icon "button" at bounding box center [736, 554] width 9 height 0
type input "45"
click at [779, 609] on button "Create poll" at bounding box center [872, 608] width 297 height 36
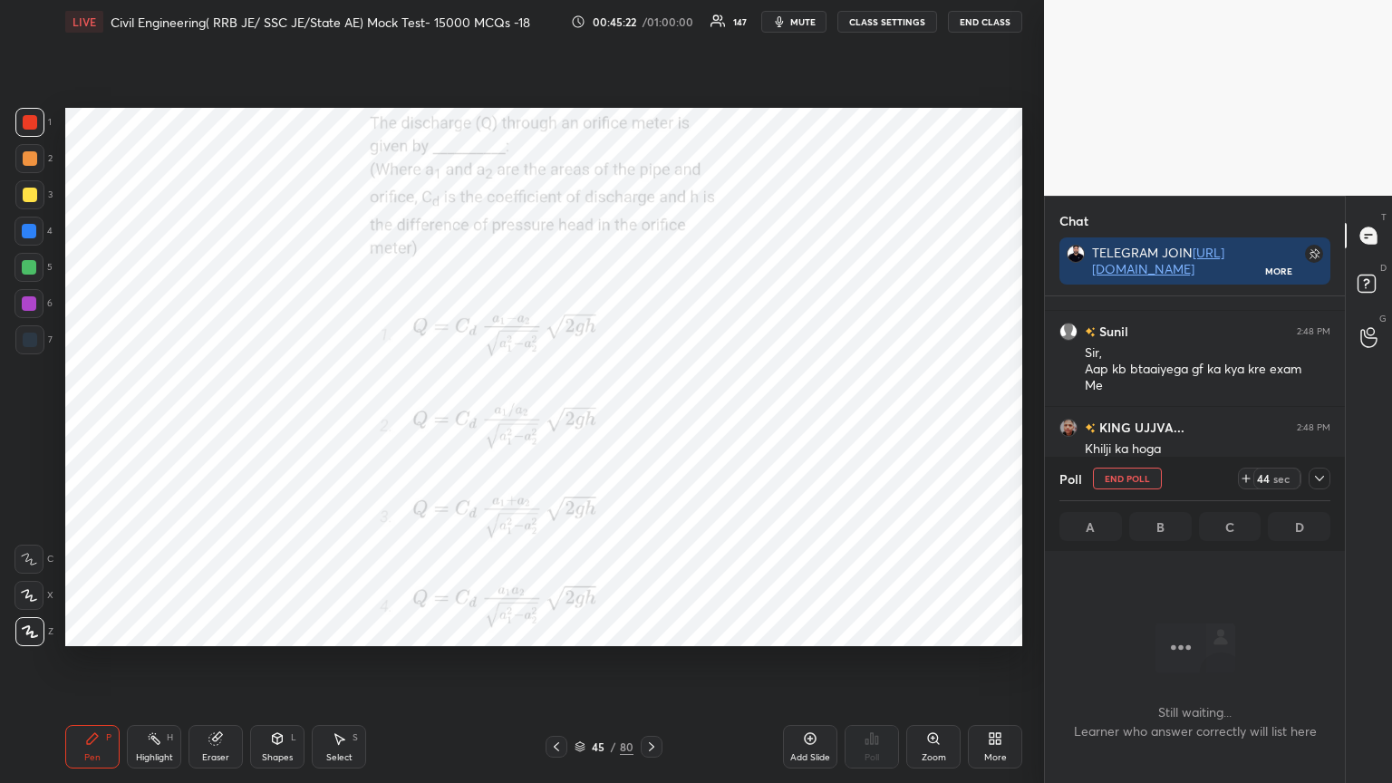
click at [1307, 479] on div "44 sec" at bounding box center [1284, 479] width 92 height 22
click at [1321, 476] on icon at bounding box center [1319, 478] width 15 height 15
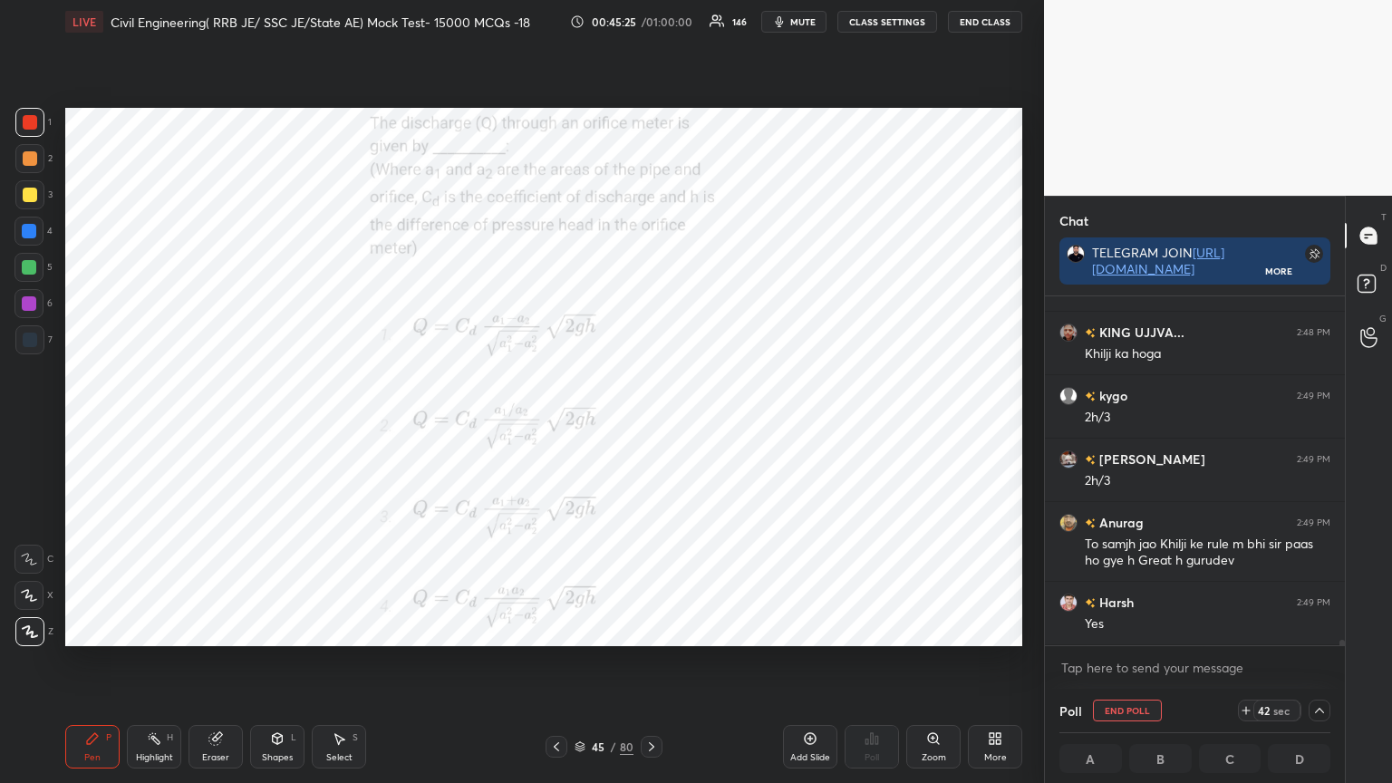
click at [808, 13] on button "mute" at bounding box center [793, 22] width 65 height 22
click at [795, 23] on span "unmute" at bounding box center [801, 21] width 39 height 13
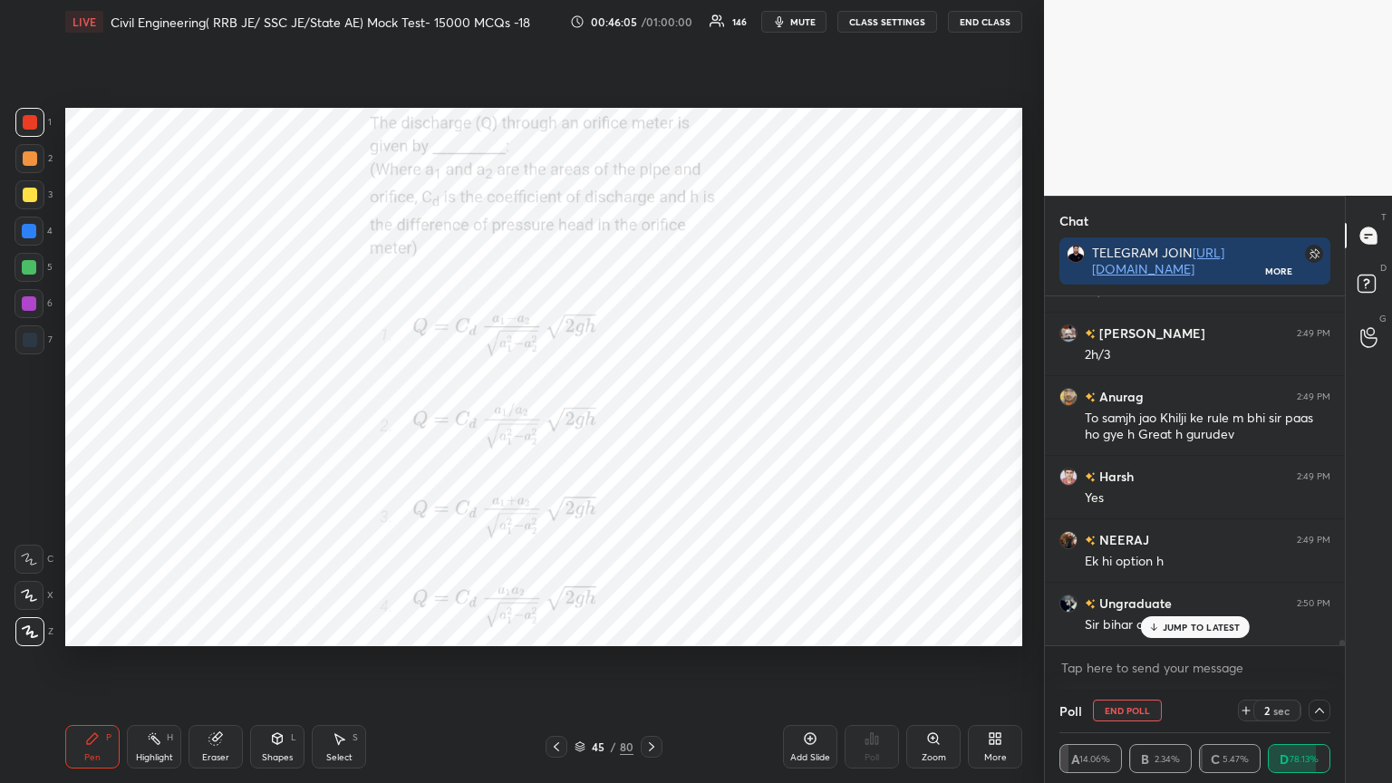
scroll to position [23330, 0]
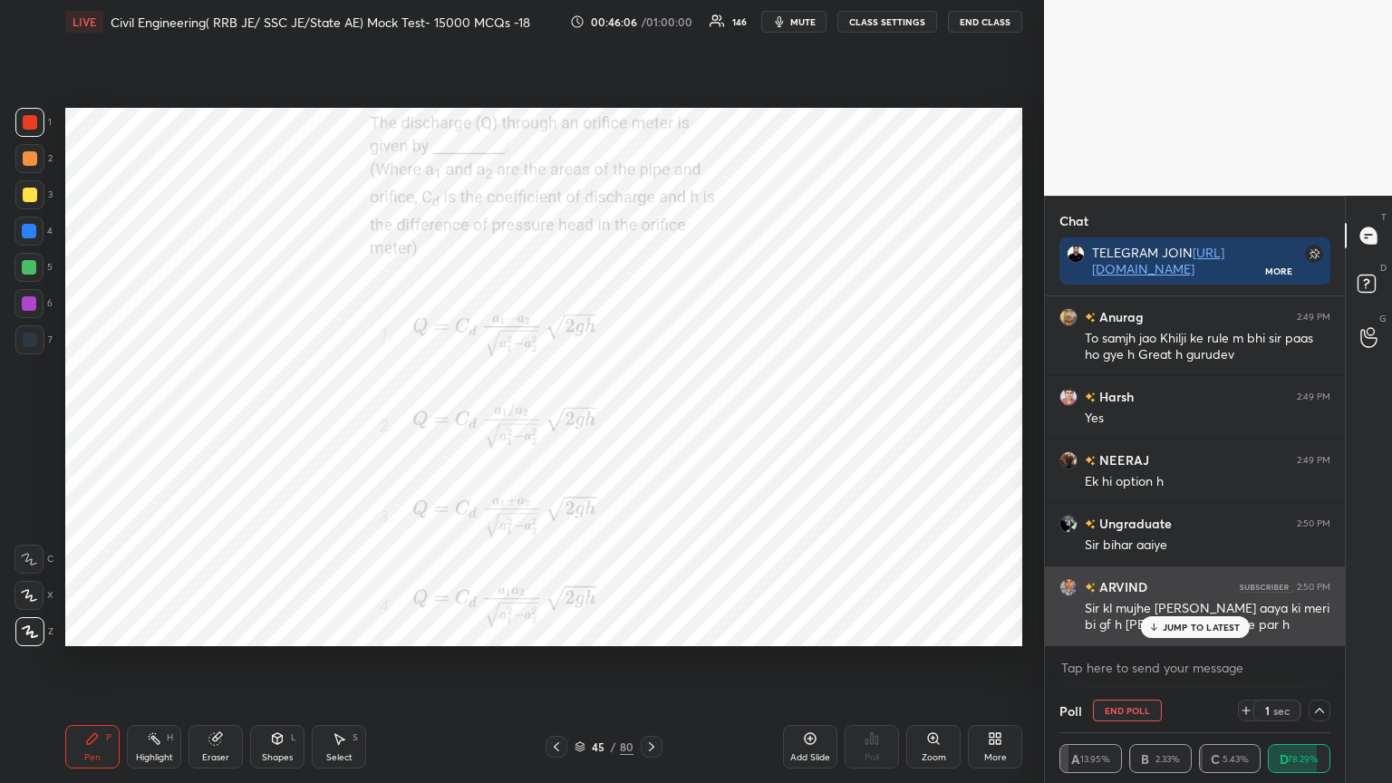
click at [1187, 626] on p "JUMP TO LATEST" at bounding box center [1202, 627] width 78 height 11
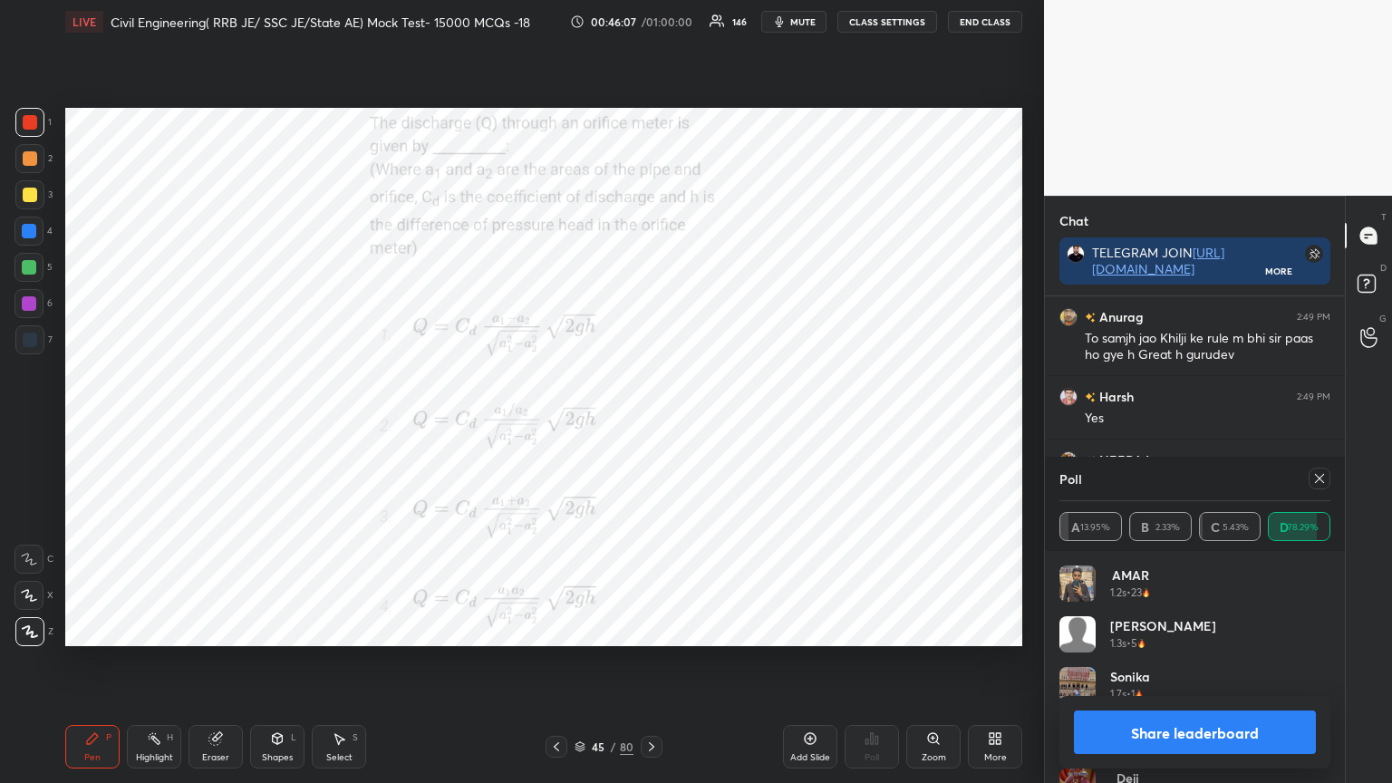
scroll to position [5, 5]
click at [1320, 479] on icon at bounding box center [1319, 478] width 15 height 15
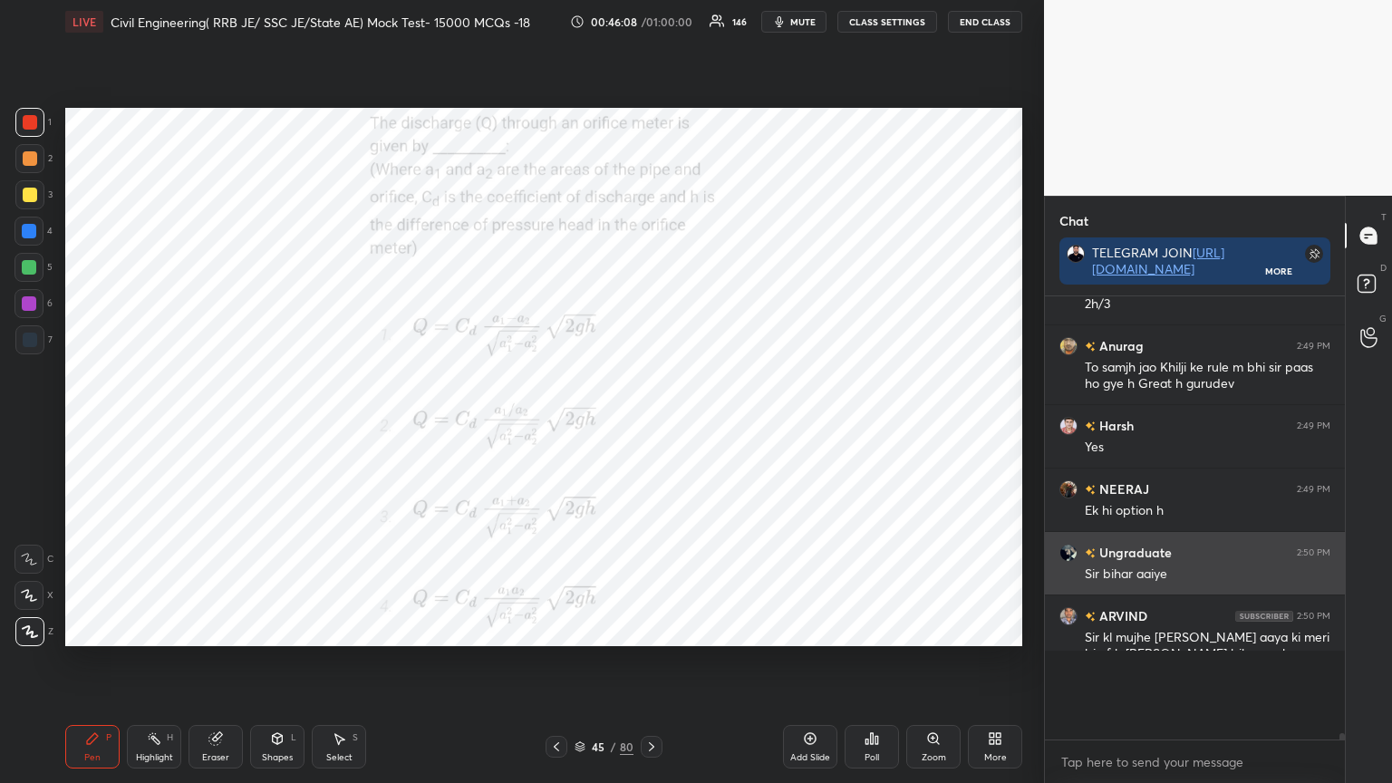
scroll to position [277, 295]
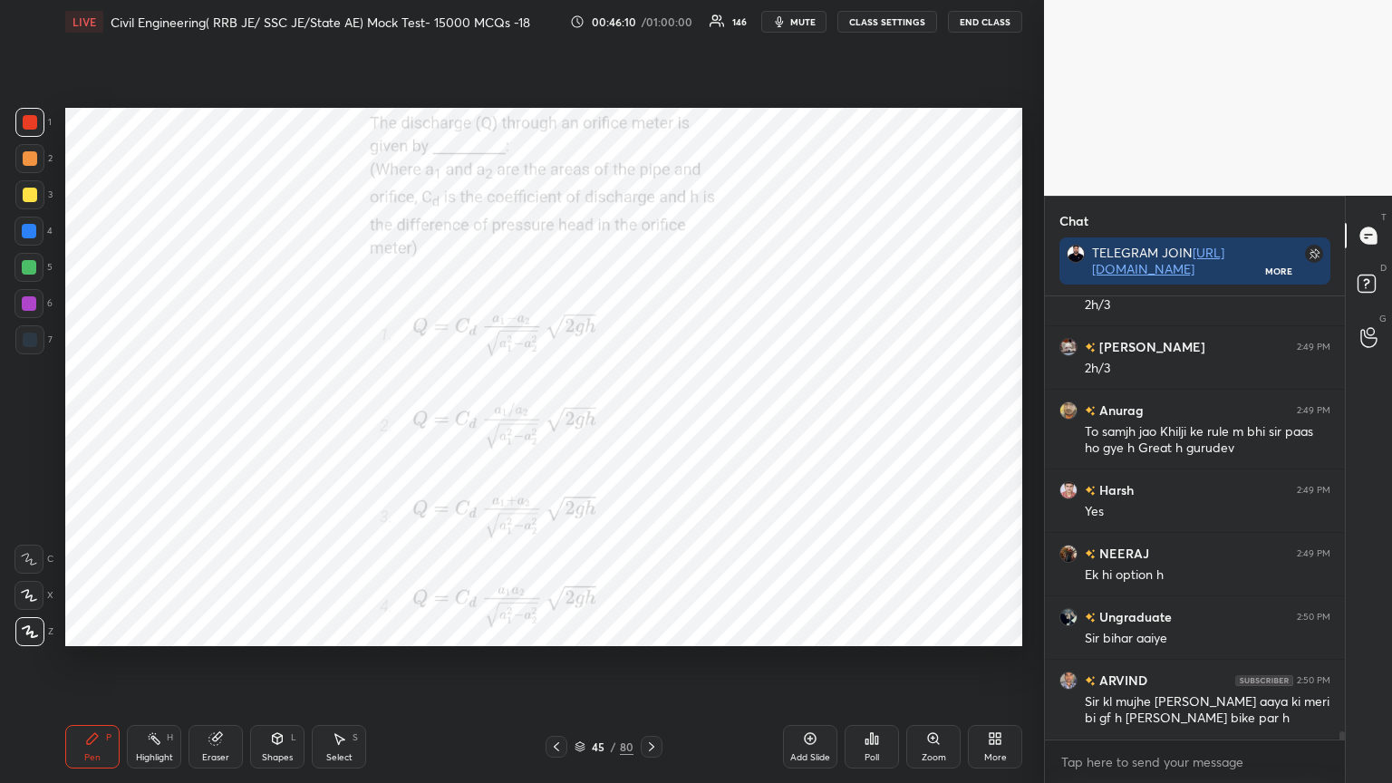
click at [653, 629] on icon at bounding box center [651, 747] width 15 height 15
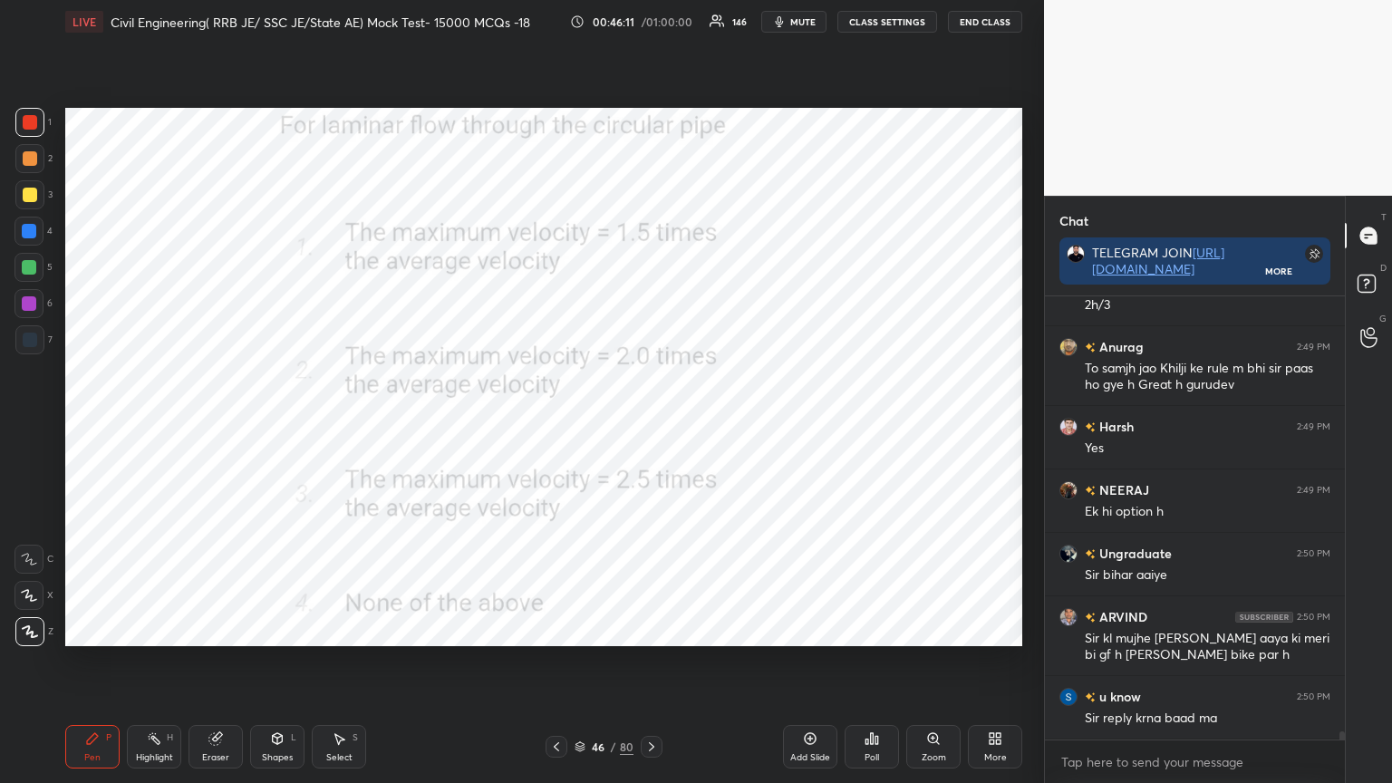
click at [863, 629] on div "Poll" at bounding box center [872, 747] width 54 height 44
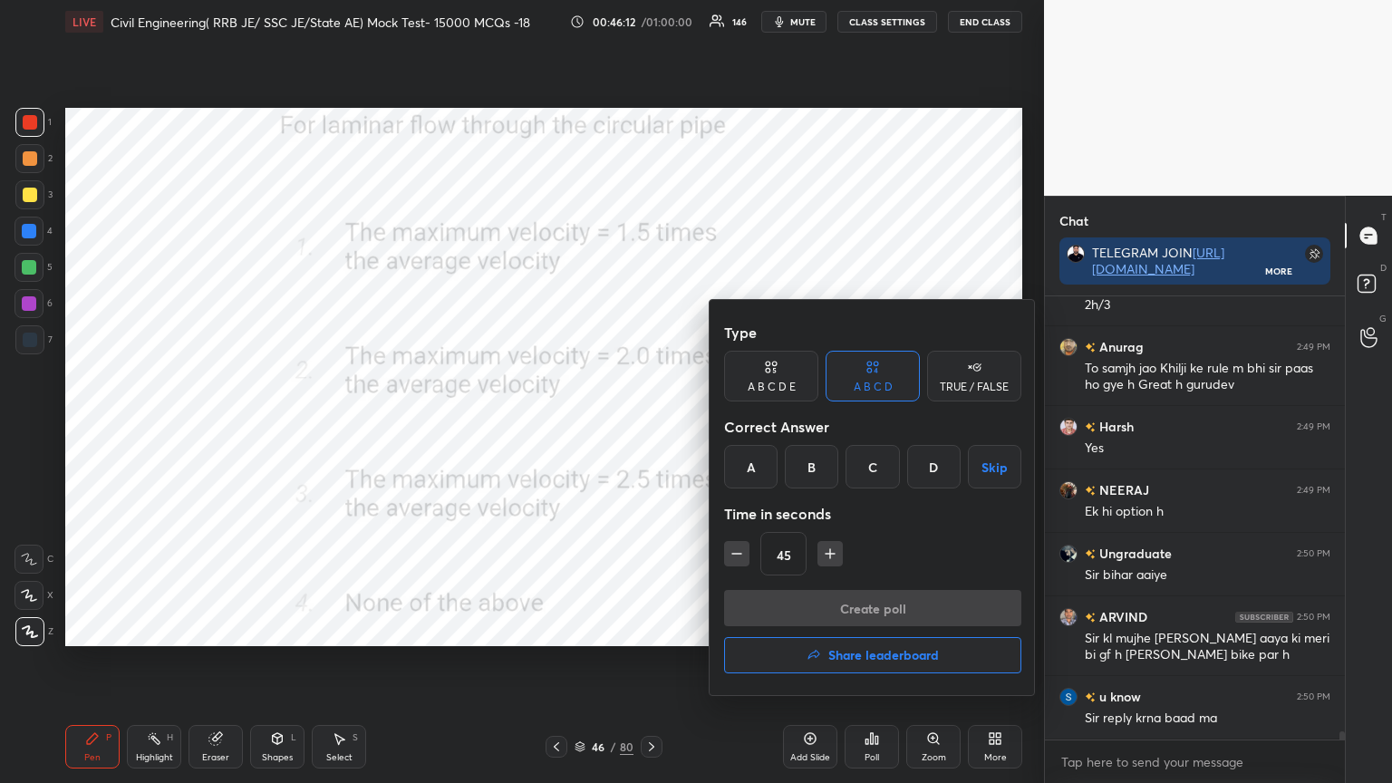
click at [833, 479] on div "B" at bounding box center [811, 467] width 53 height 44
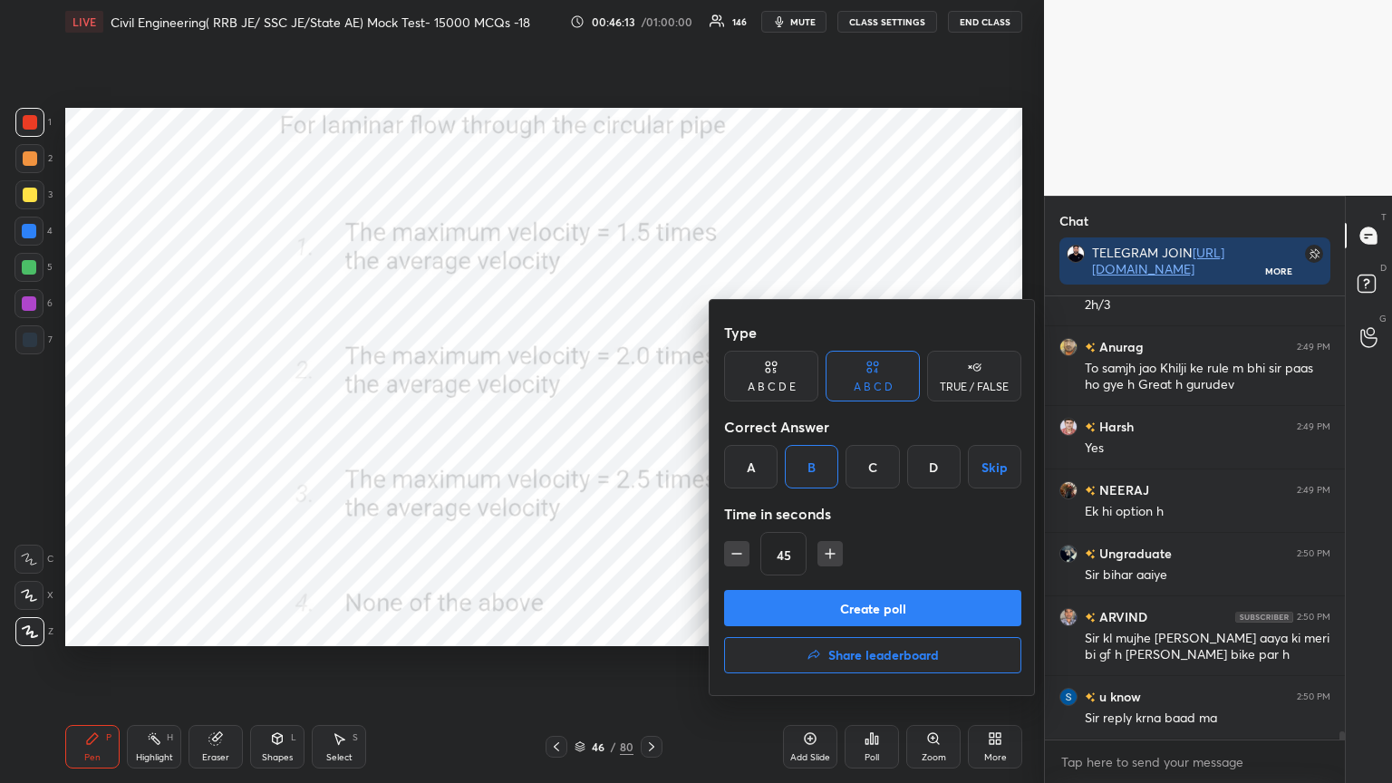
click at [827, 605] on button "Create poll" at bounding box center [872, 608] width 297 height 36
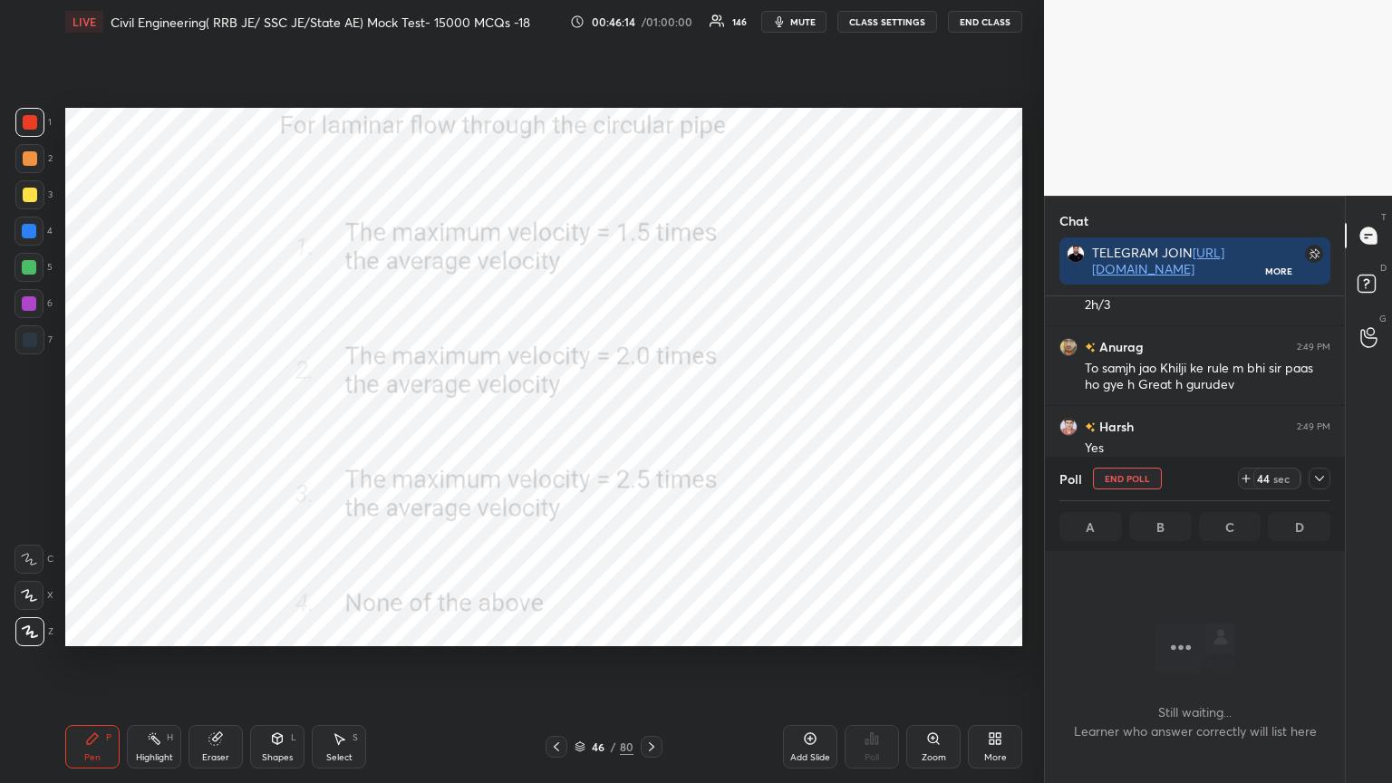
click at [1322, 479] on icon at bounding box center [1319, 478] width 15 height 15
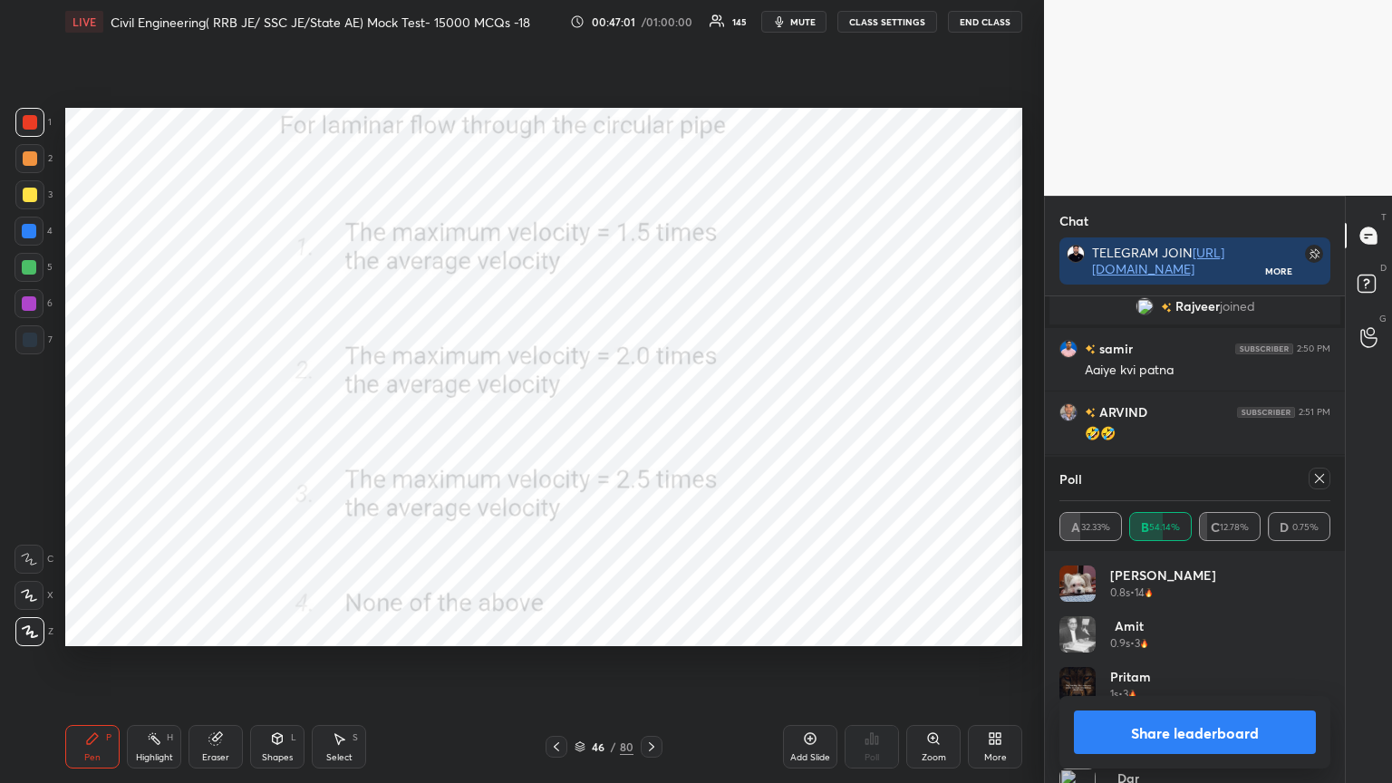
click at [1316, 475] on icon at bounding box center [1319, 478] width 9 height 9
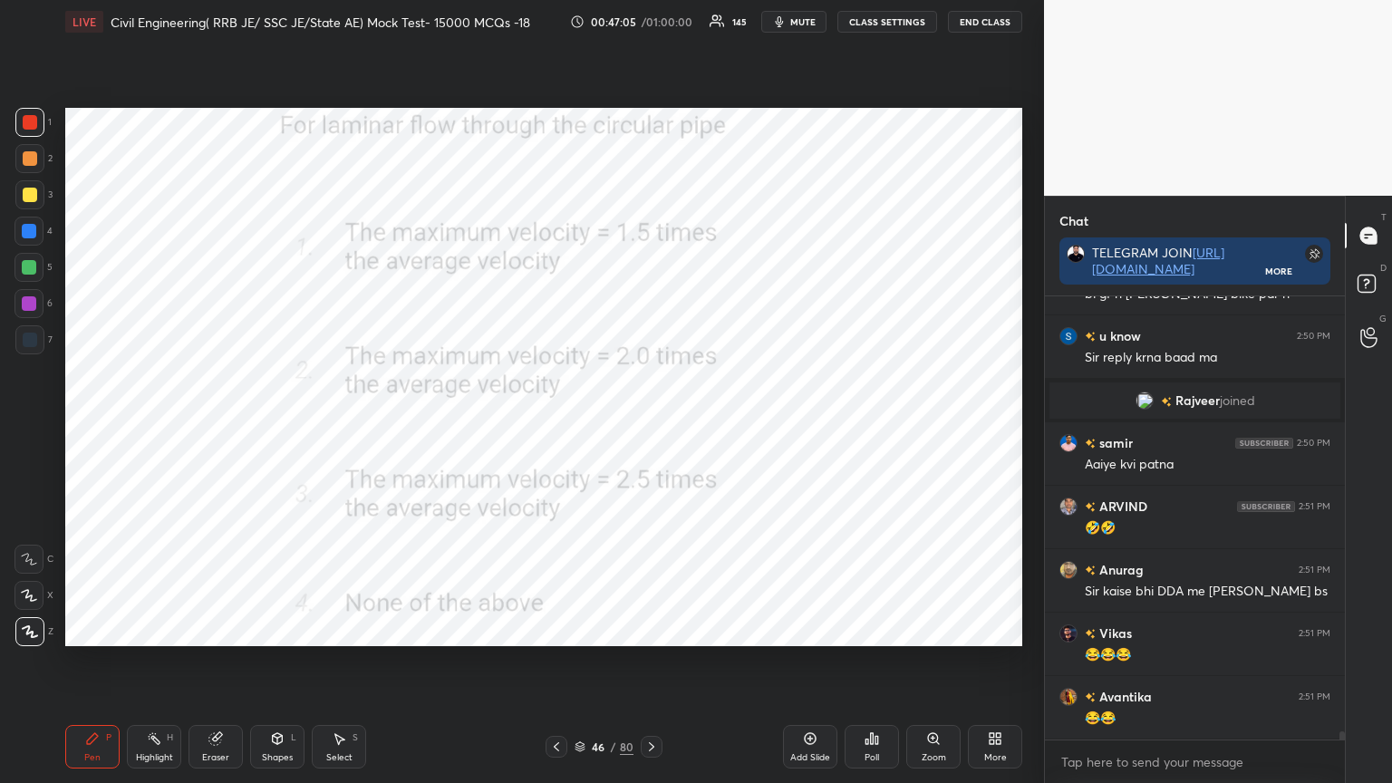
click at [648, 629] on icon at bounding box center [651, 747] width 15 height 15
click at [872, 629] on icon at bounding box center [872, 738] width 3 height 11
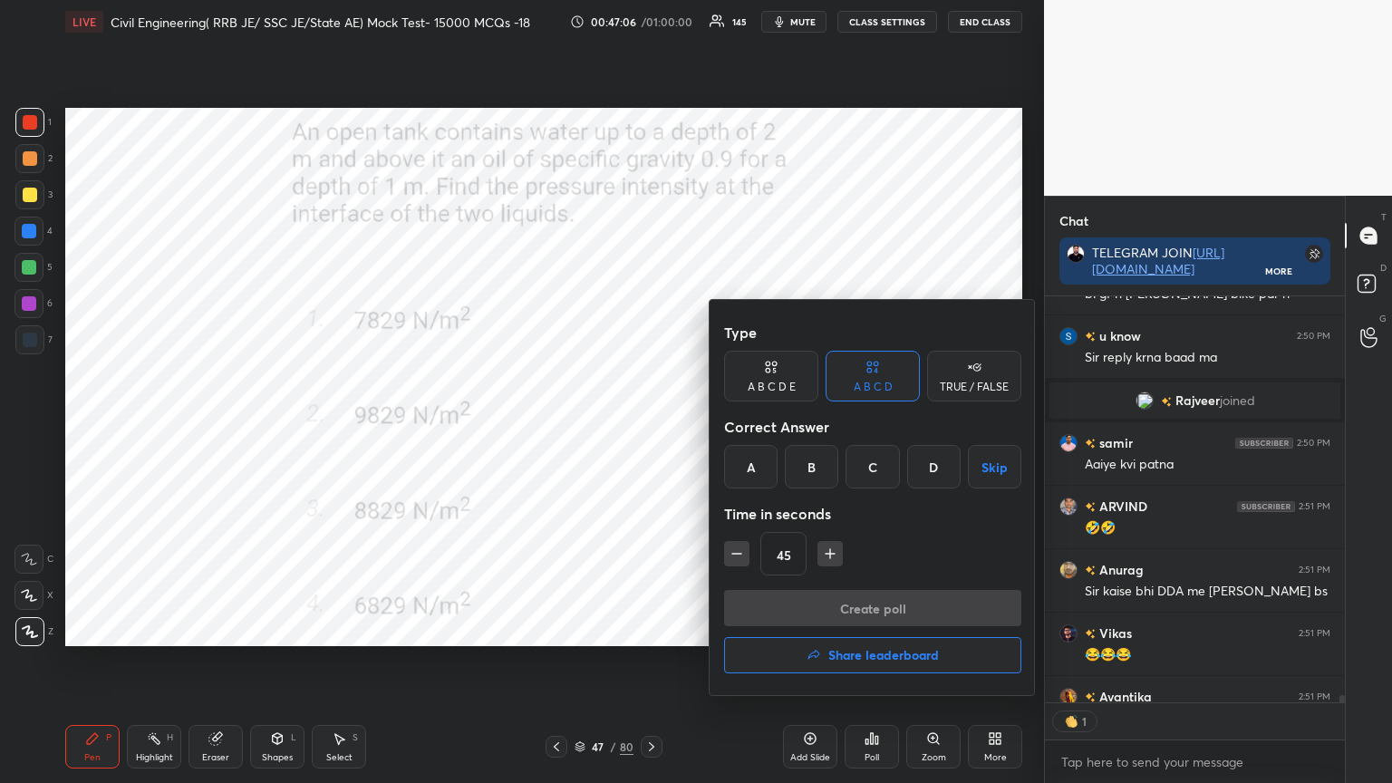
type textarea "x"
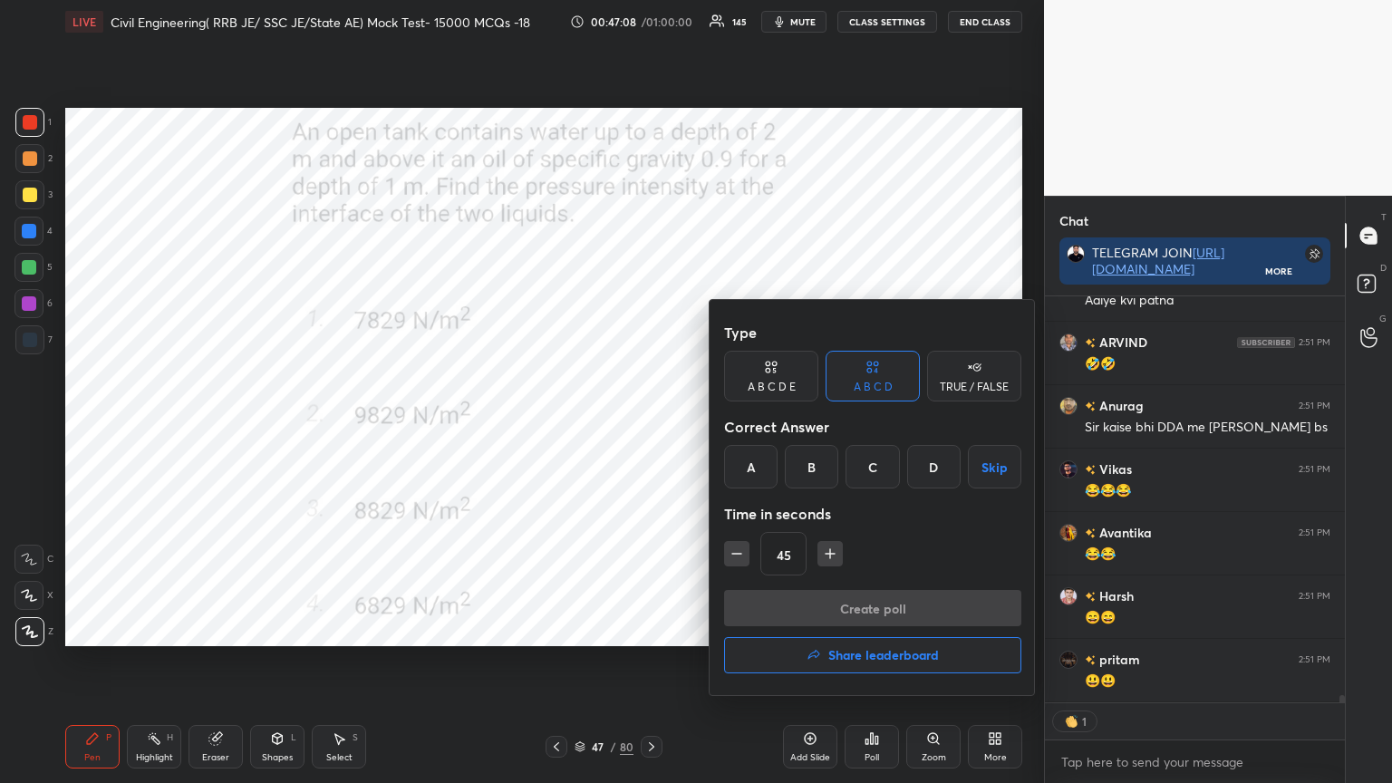
click at [874, 463] on div "C" at bounding box center [872, 467] width 53 height 44
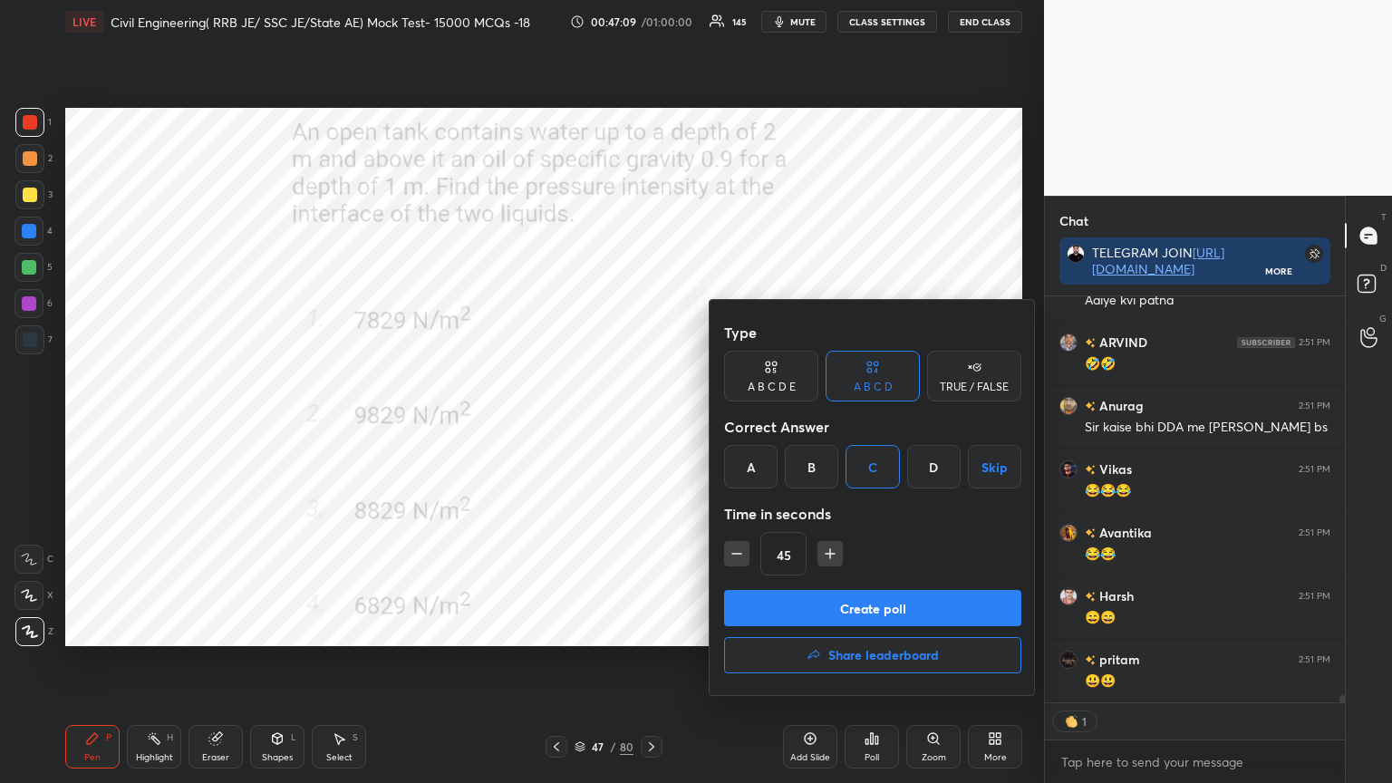
click at [830, 555] on icon "button" at bounding box center [830, 553] width 0 height 9
type input "60"
click at [841, 604] on button "Create poll" at bounding box center [872, 608] width 297 height 36
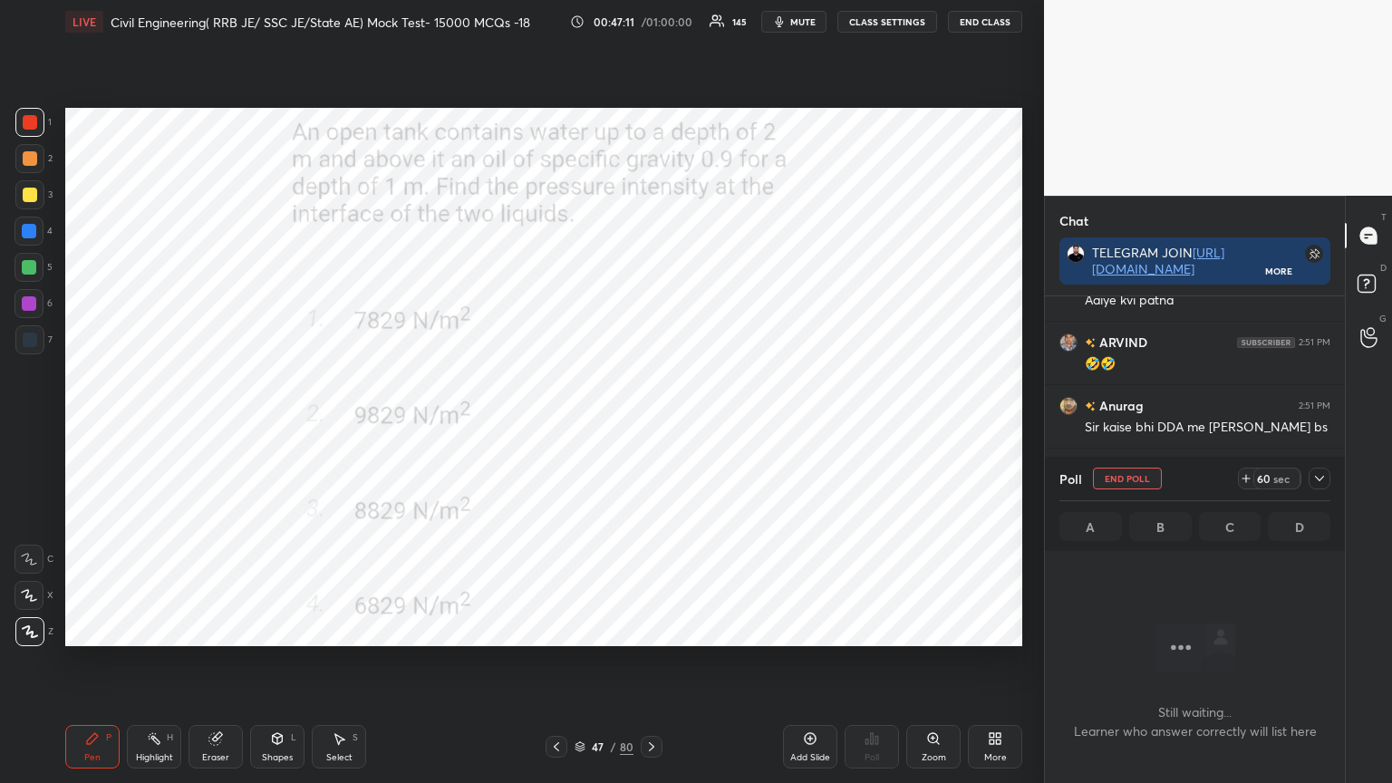
click at [1325, 482] on icon at bounding box center [1319, 478] width 15 height 15
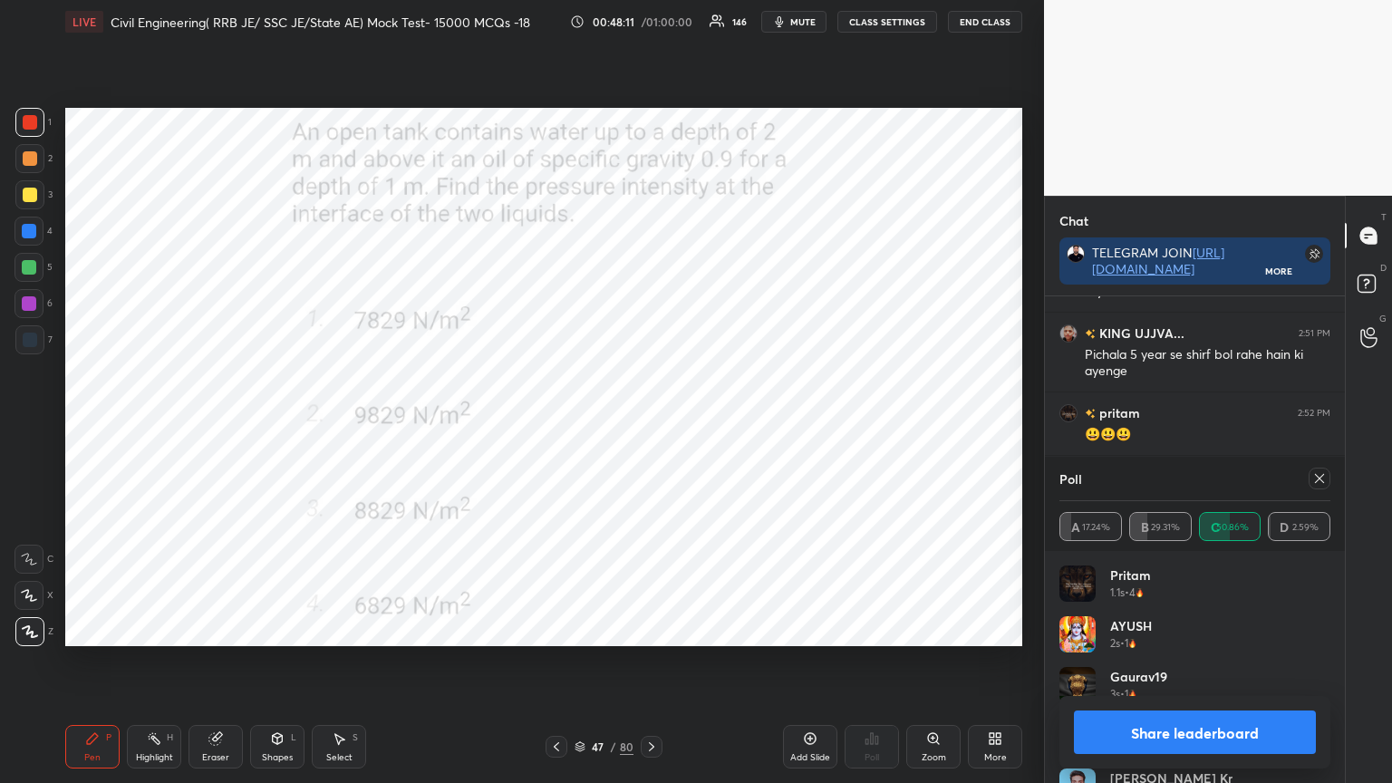
scroll to position [23888, 0]
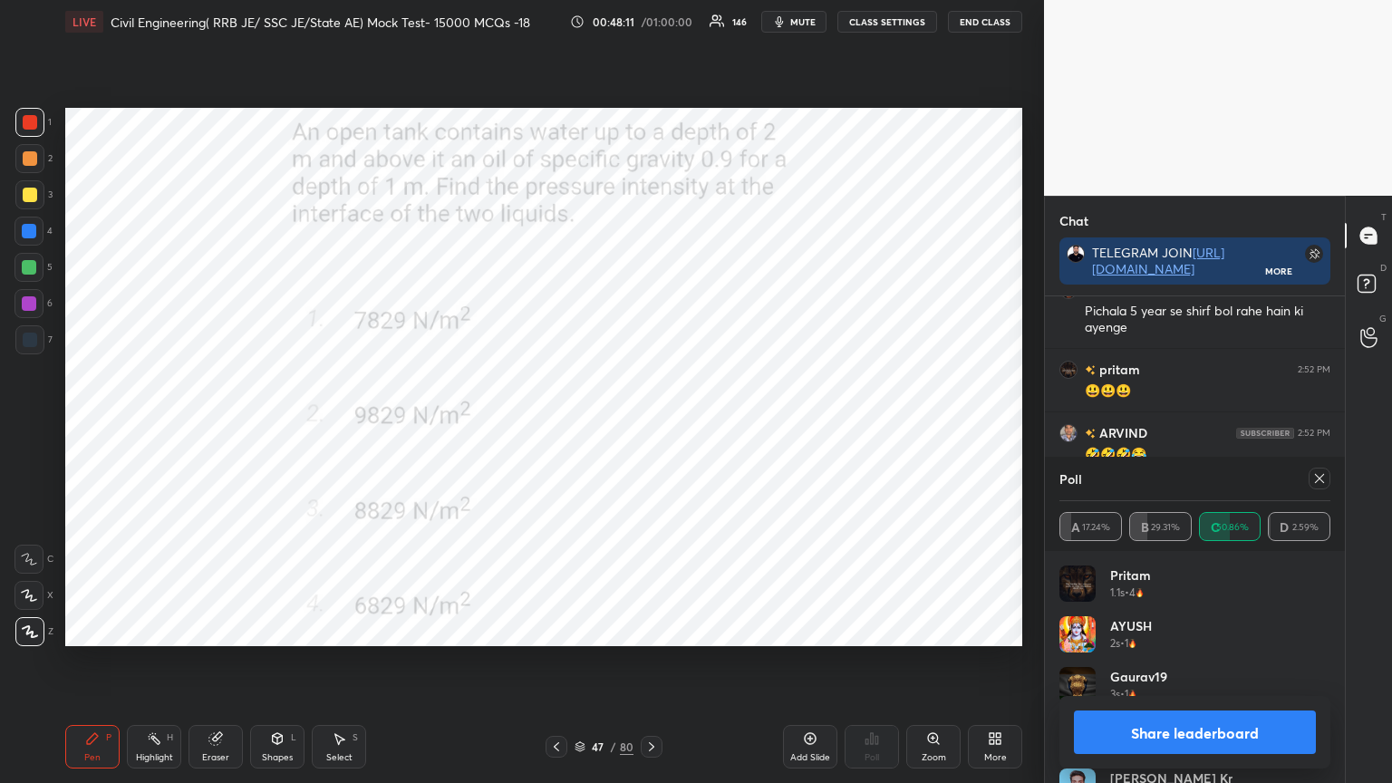
click at [1316, 472] on icon at bounding box center [1319, 478] width 15 height 15
type textarea "x"
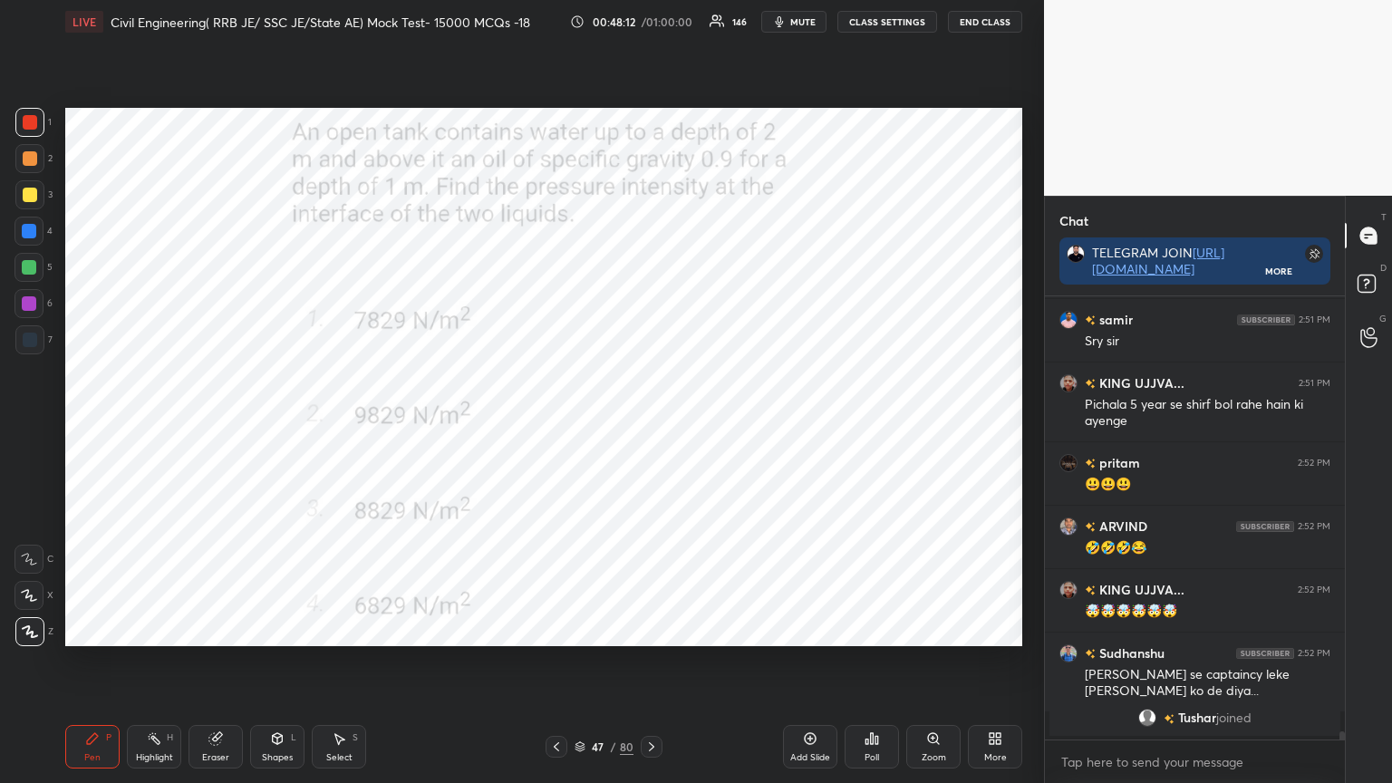
scroll to position [23795, 0]
click at [655, 629] on icon at bounding box center [651, 747] width 15 height 15
click at [876, 629] on div "Poll" at bounding box center [872, 747] width 54 height 44
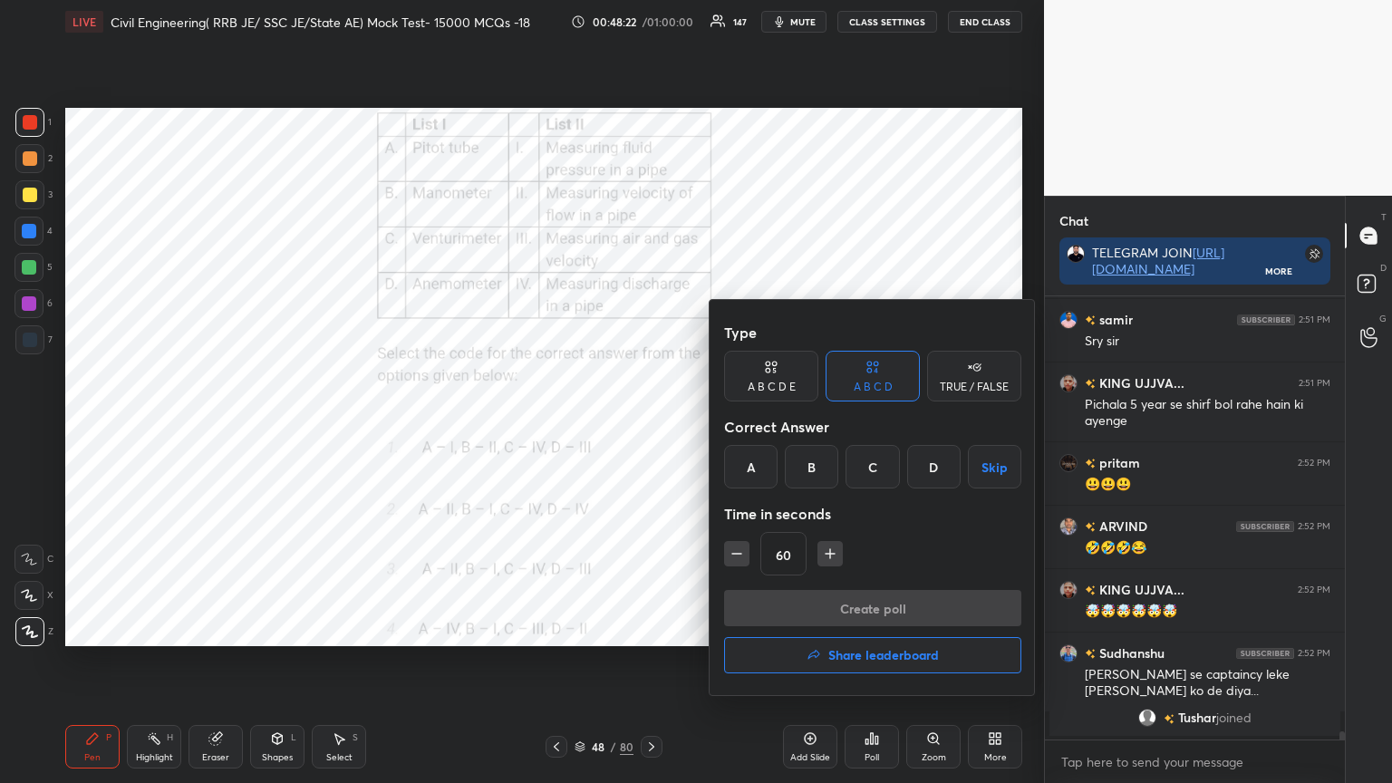
click at [878, 475] on div "C" at bounding box center [872, 467] width 53 height 44
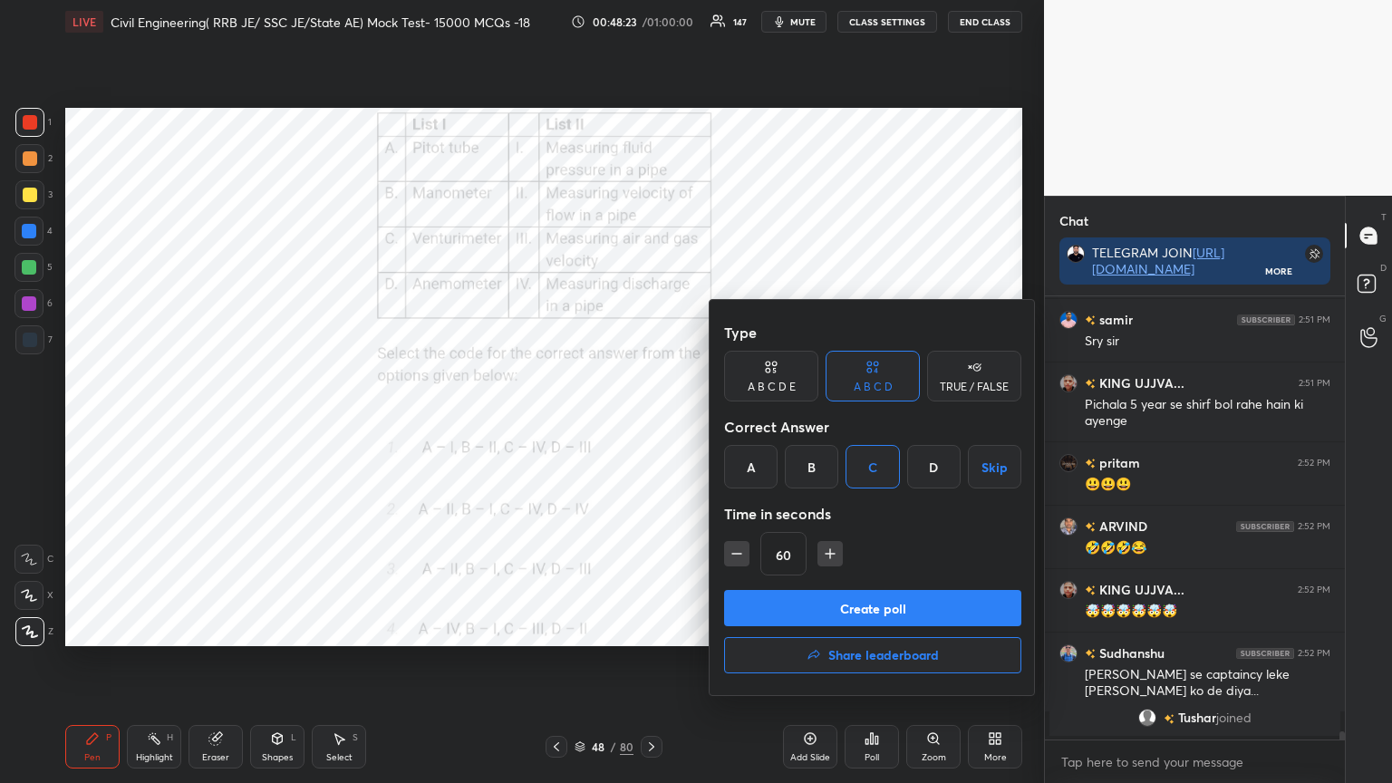
scroll to position [23859, 0]
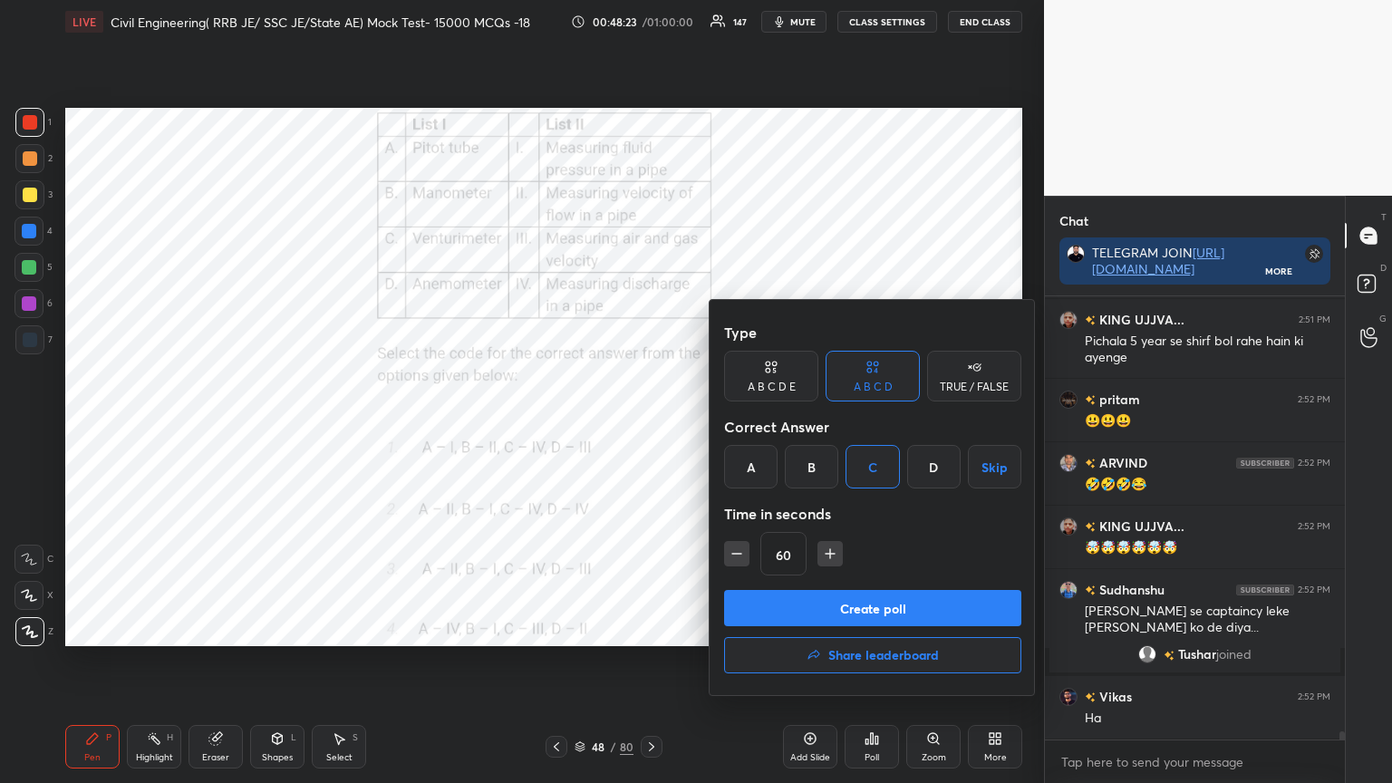
click at [738, 557] on icon "button" at bounding box center [737, 554] width 18 height 18
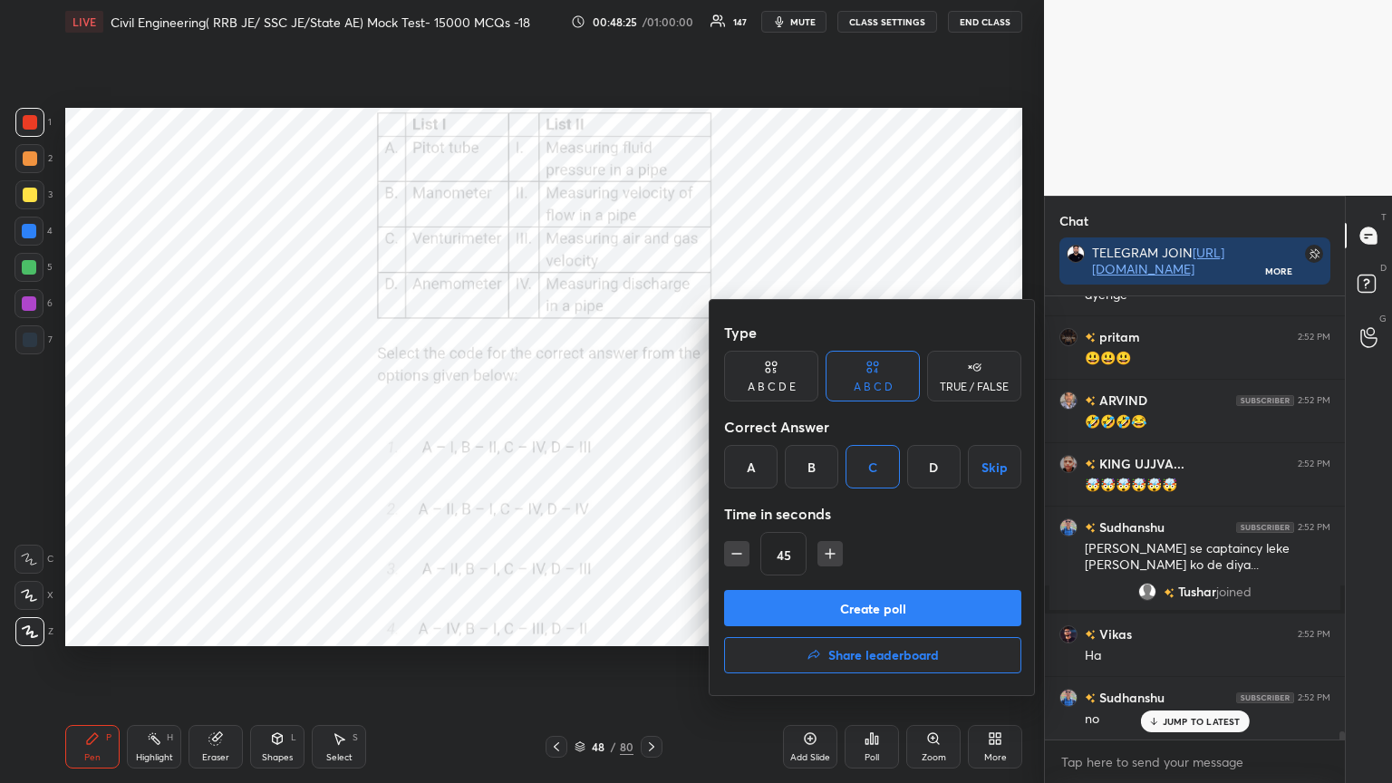
click at [736, 557] on icon "button" at bounding box center [737, 554] width 18 height 18
type input "30"
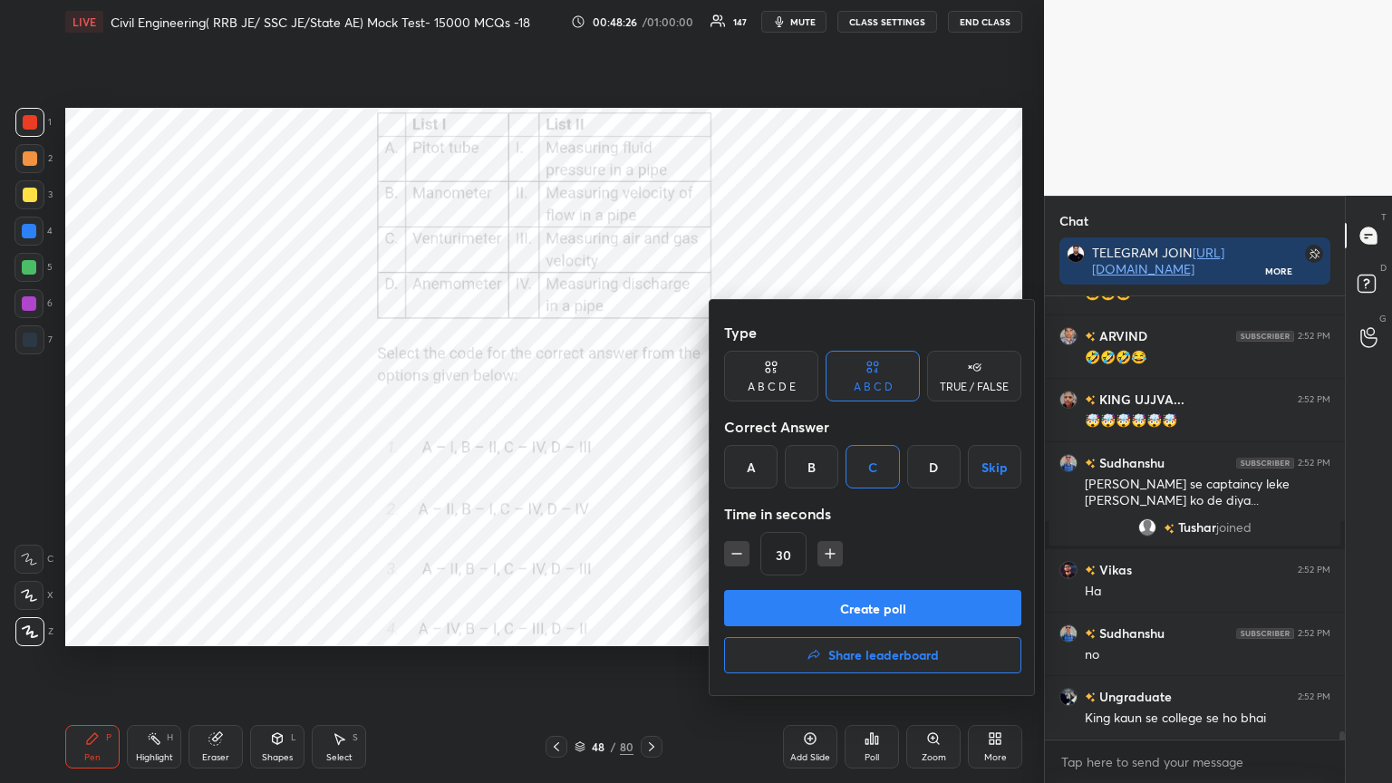
click at [802, 609] on button "Create poll" at bounding box center [872, 608] width 297 height 36
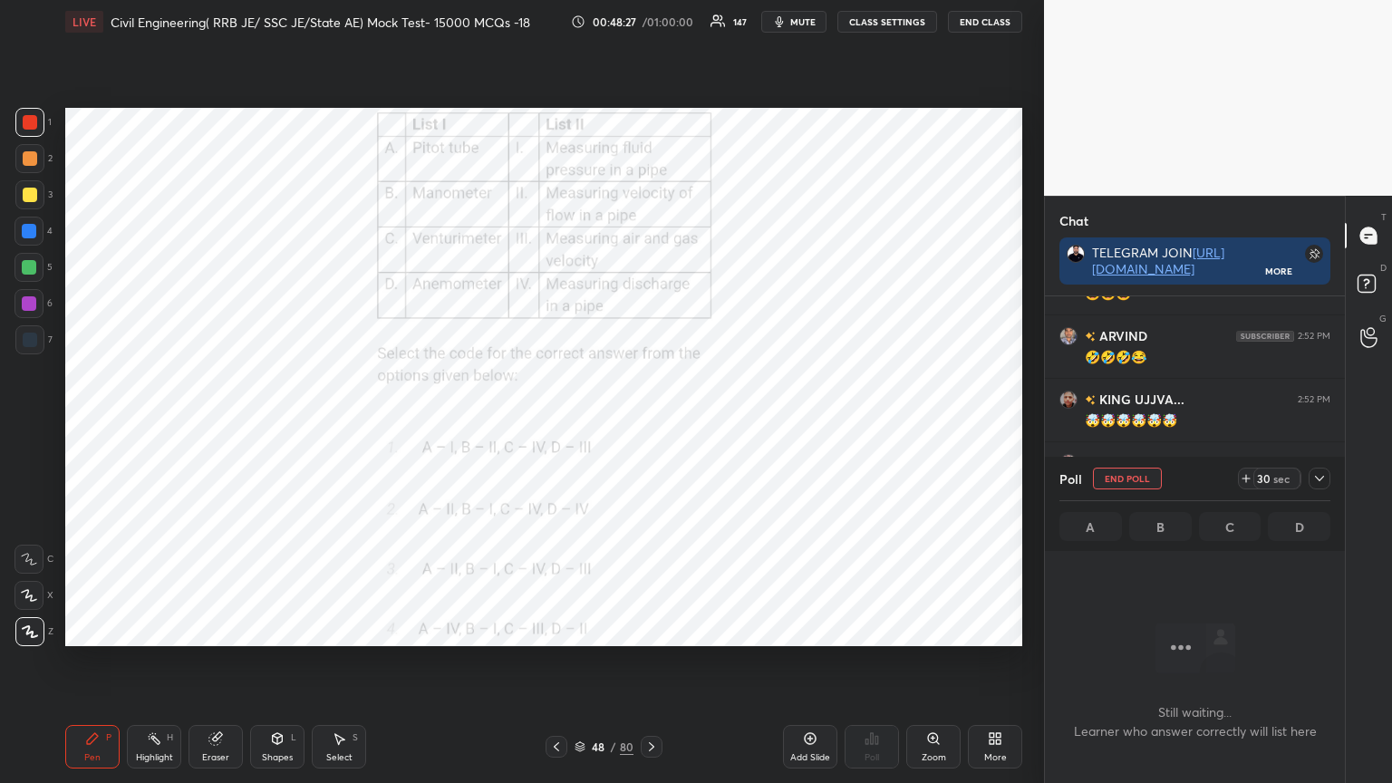
scroll to position [202, 295]
click at [1319, 470] on div at bounding box center [1320, 479] width 22 height 22
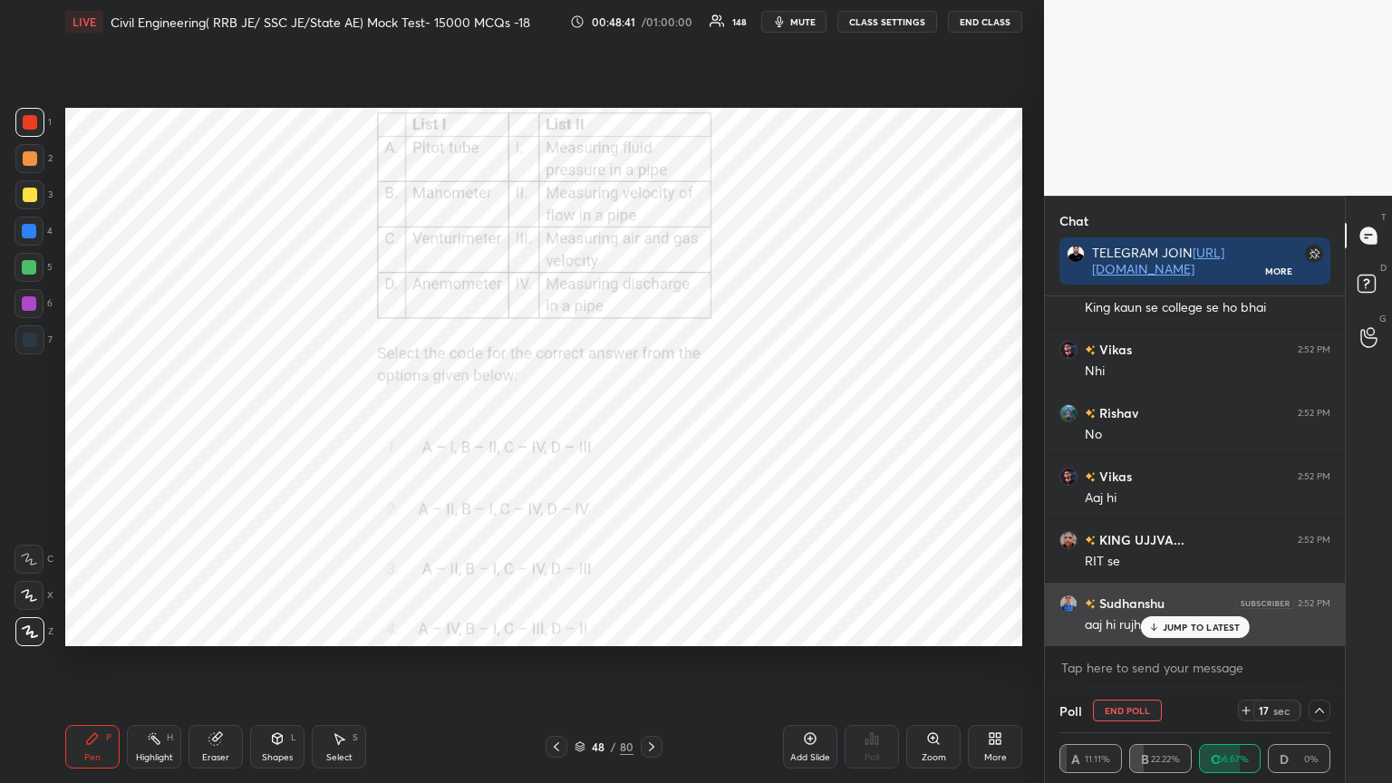
click at [1178, 629] on p "JUMP TO LATEST" at bounding box center [1202, 627] width 78 height 11
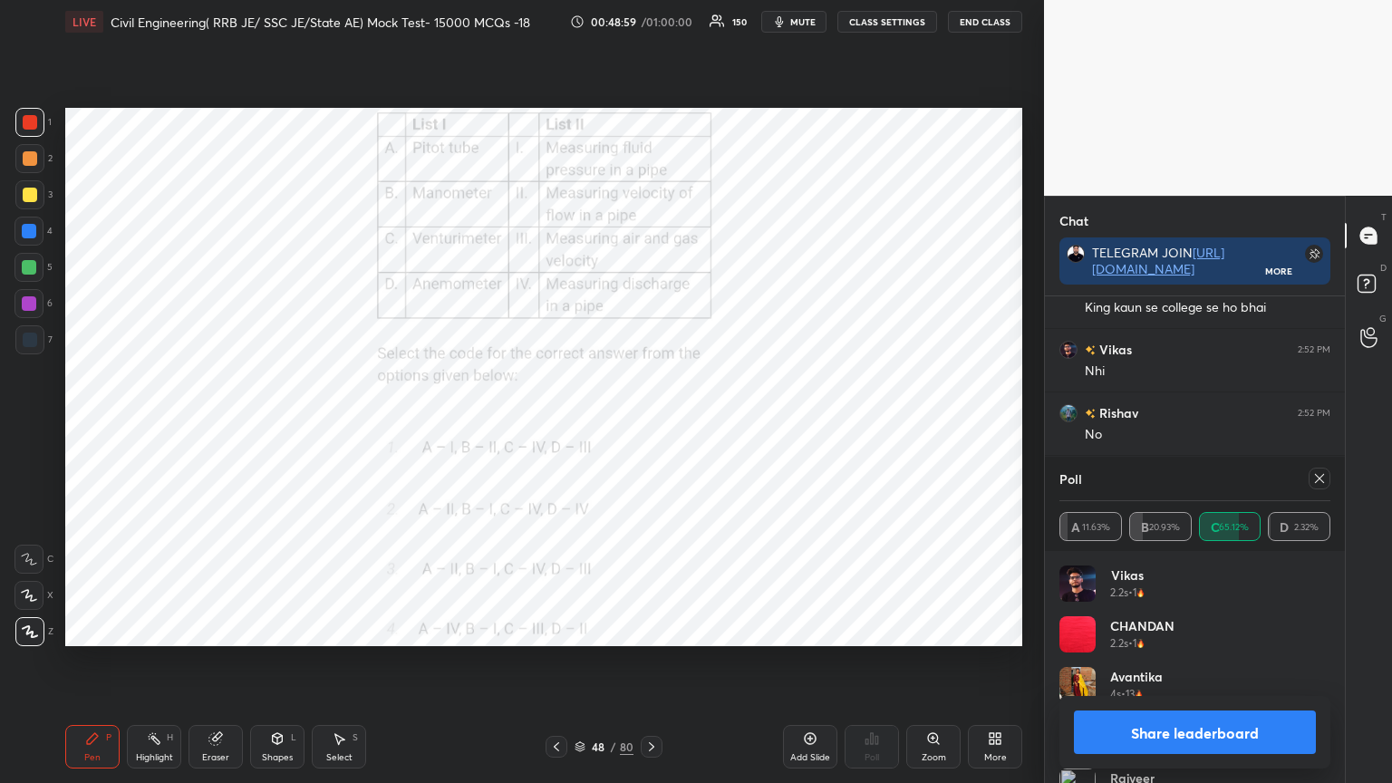
click at [1321, 470] on div at bounding box center [1320, 479] width 22 height 22
type textarea "x"
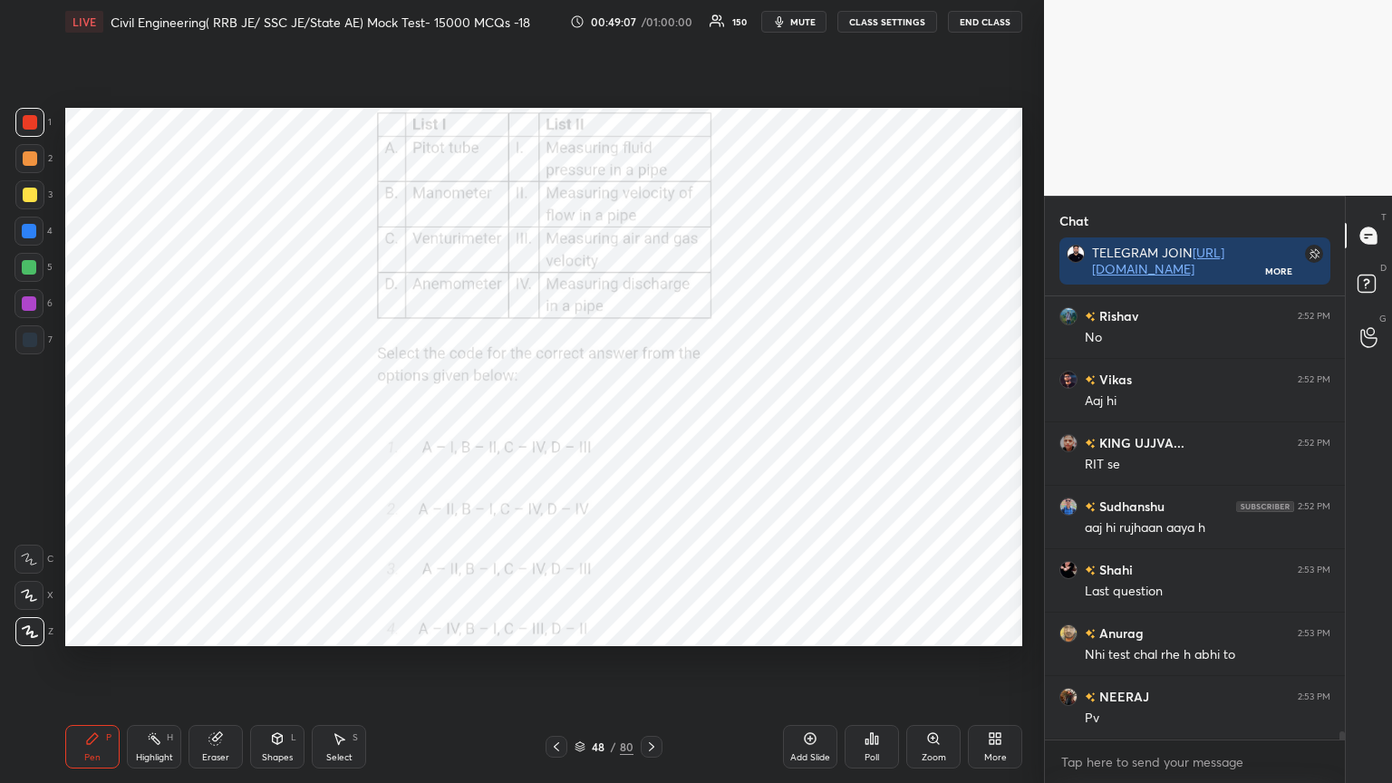
click at [657, 629] on icon at bounding box center [651, 747] width 15 height 15
click at [881, 629] on div "Poll" at bounding box center [872, 747] width 54 height 44
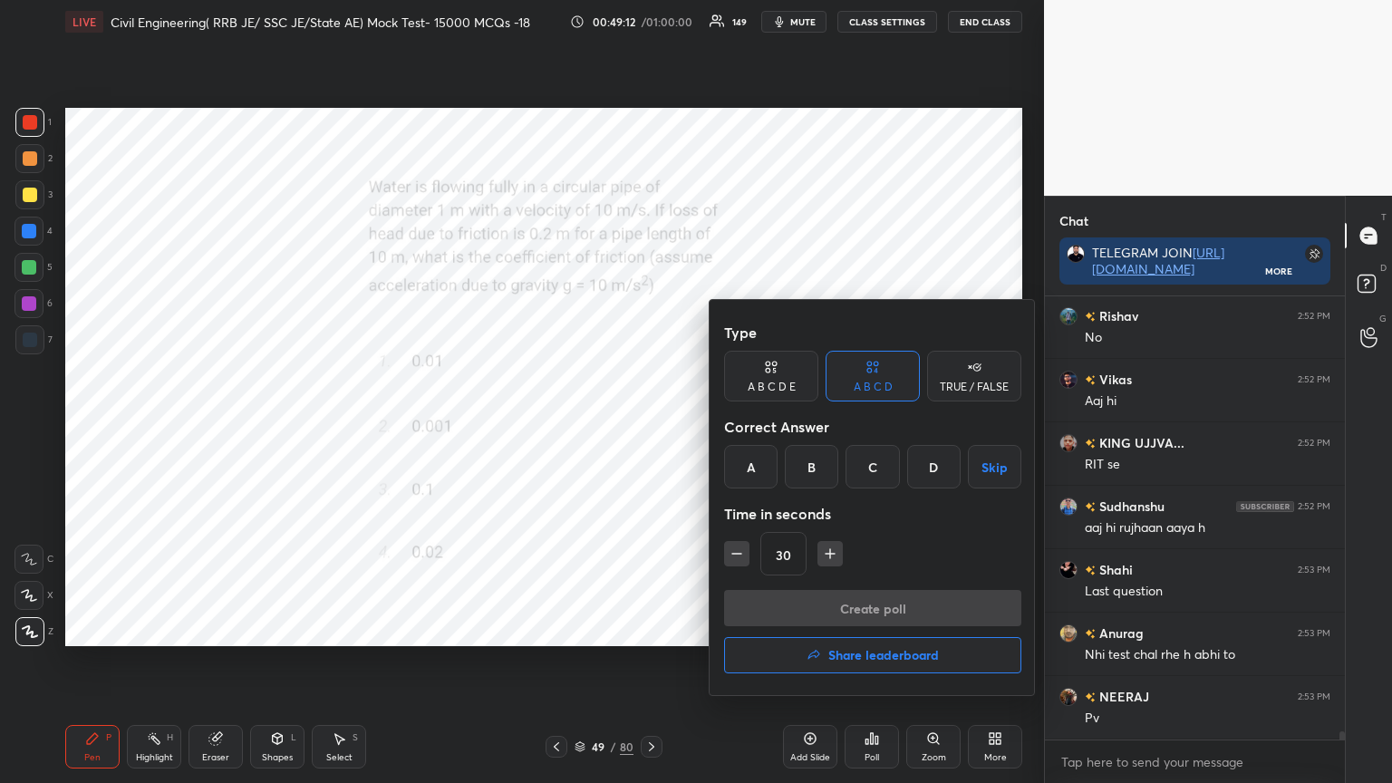
click at [827, 479] on div "B" at bounding box center [811, 467] width 53 height 44
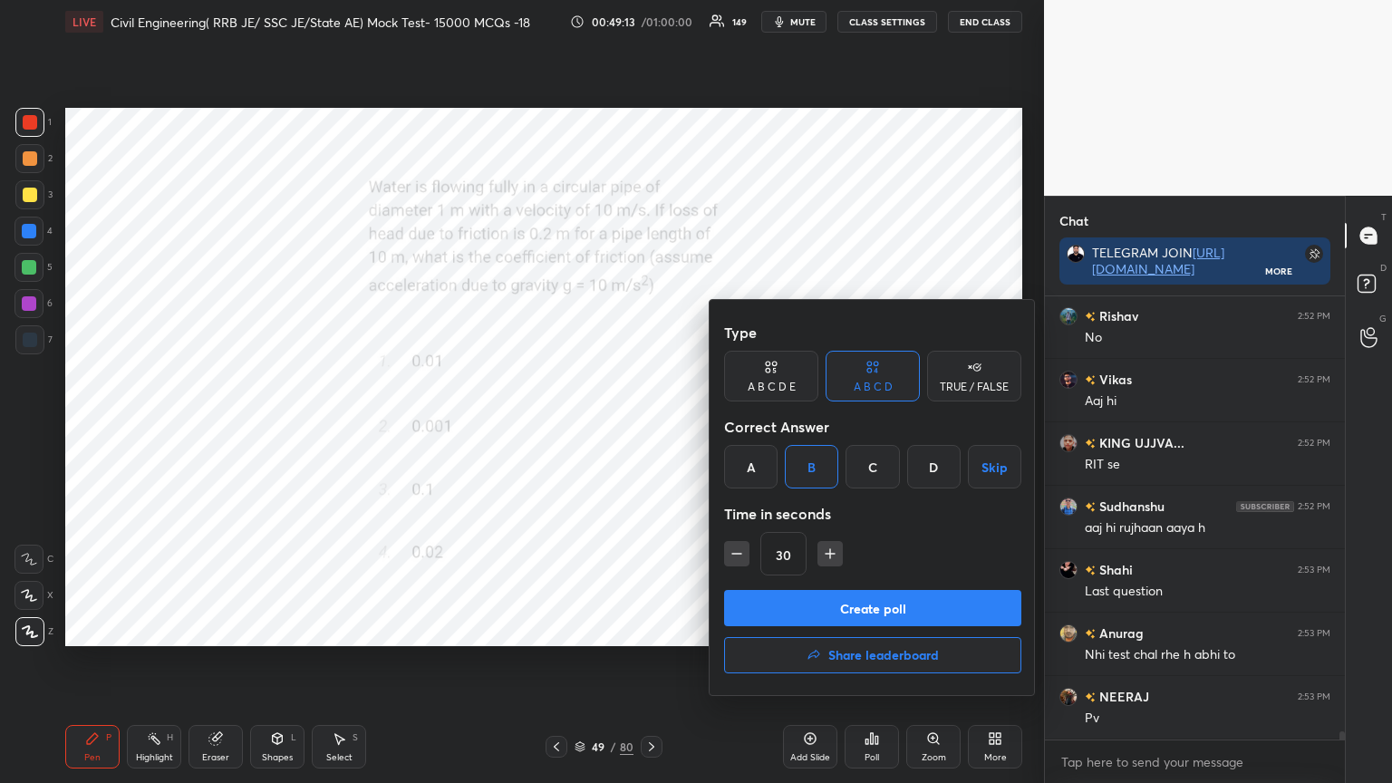
click at [824, 557] on icon "button" at bounding box center [830, 554] width 18 height 18
click at [828, 557] on icon "button" at bounding box center [830, 554] width 18 height 18
click at [736, 555] on icon "button" at bounding box center [737, 554] width 18 height 18
type input "60"
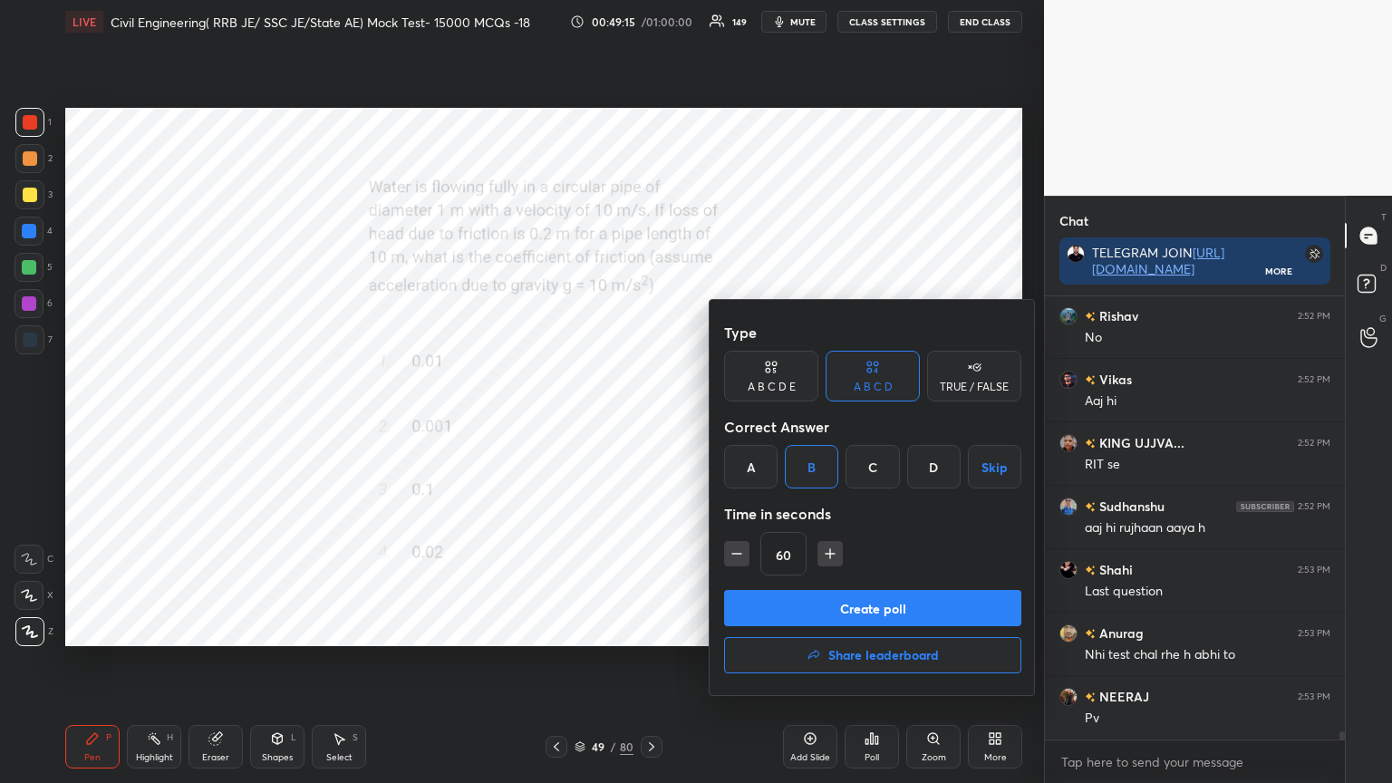
click at [789, 597] on button "Create poll" at bounding box center [872, 608] width 297 height 36
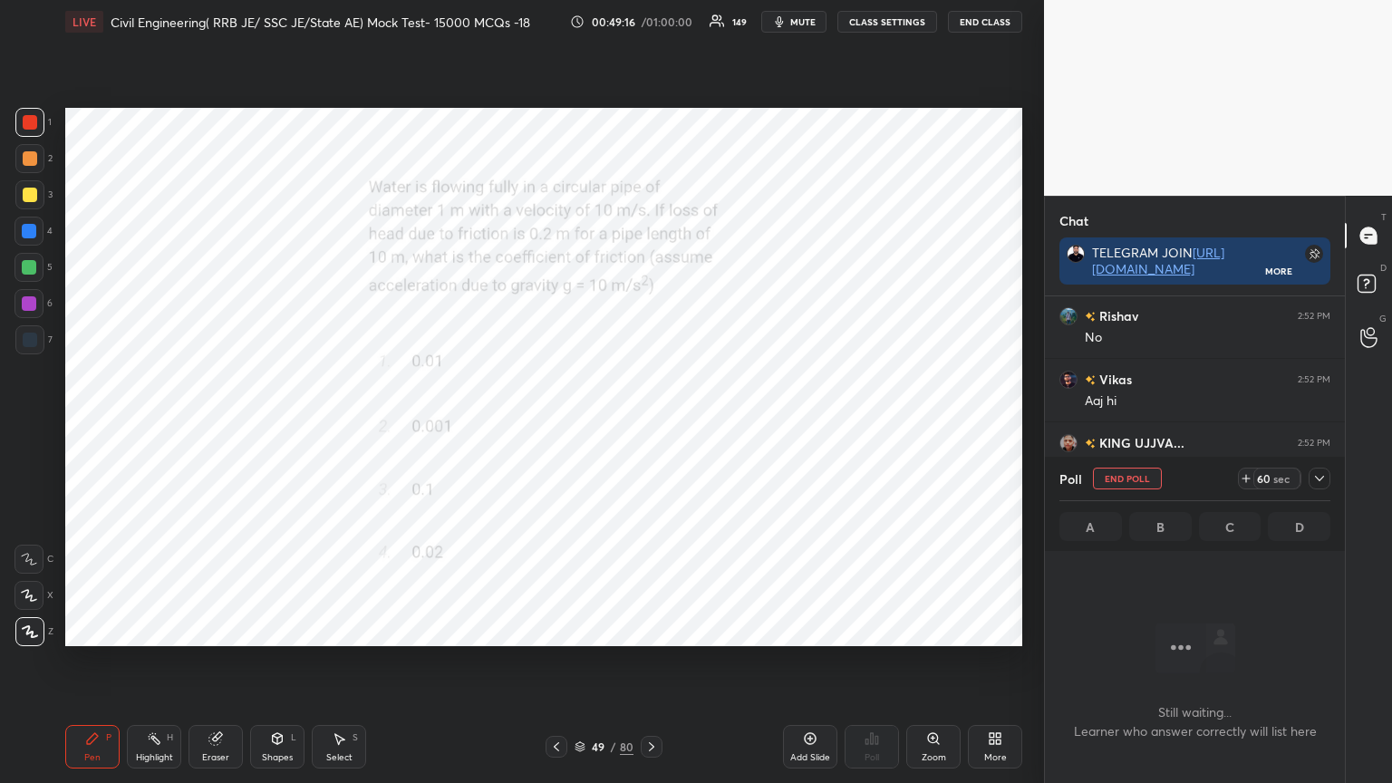
click at [808, 28] on button "mute" at bounding box center [793, 22] width 65 height 22
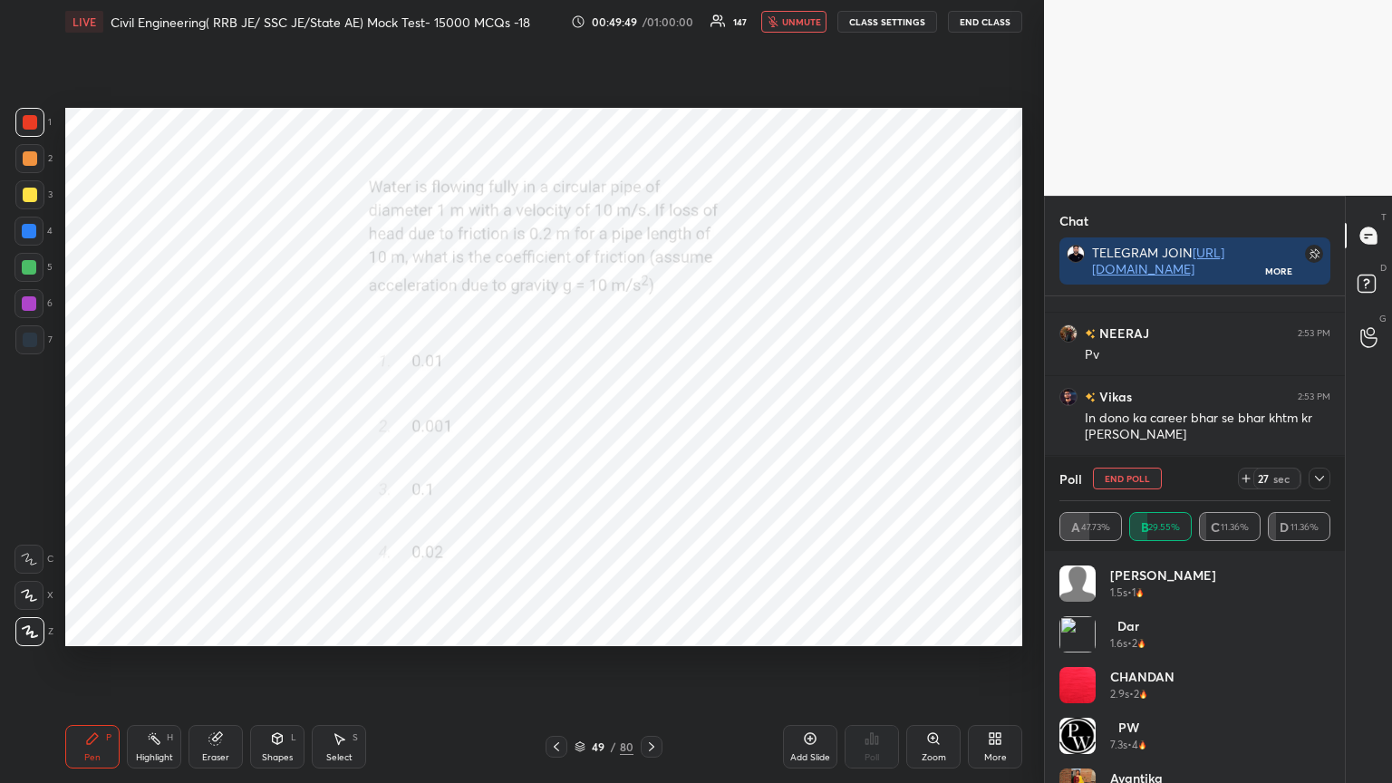
click at [791, 5] on div "LIVE Civil Engineering( RRB JE/ SSC JE/State AE) Mock Test- 15000 MCQs -18 00:4…" at bounding box center [543, 22] width 957 height 44
click at [805, 25] on span "unmute" at bounding box center [801, 21] width 39 height 13
click at [1322, 475] on icon at bounding box center [1319, 478] width 15 height 15
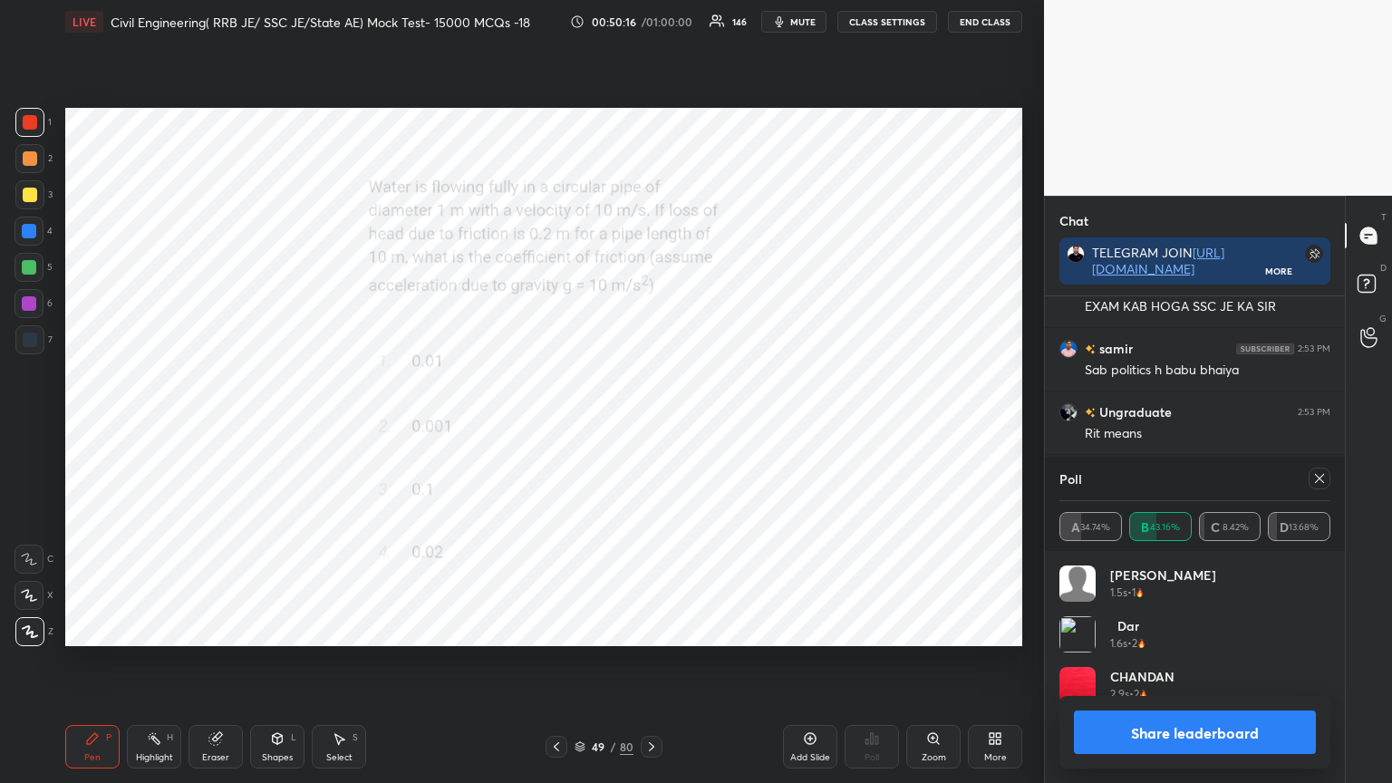
scroll to position [212, 266]
click at [1323, 475] on icon at bounding box center [1319, 478] width 15 height 15
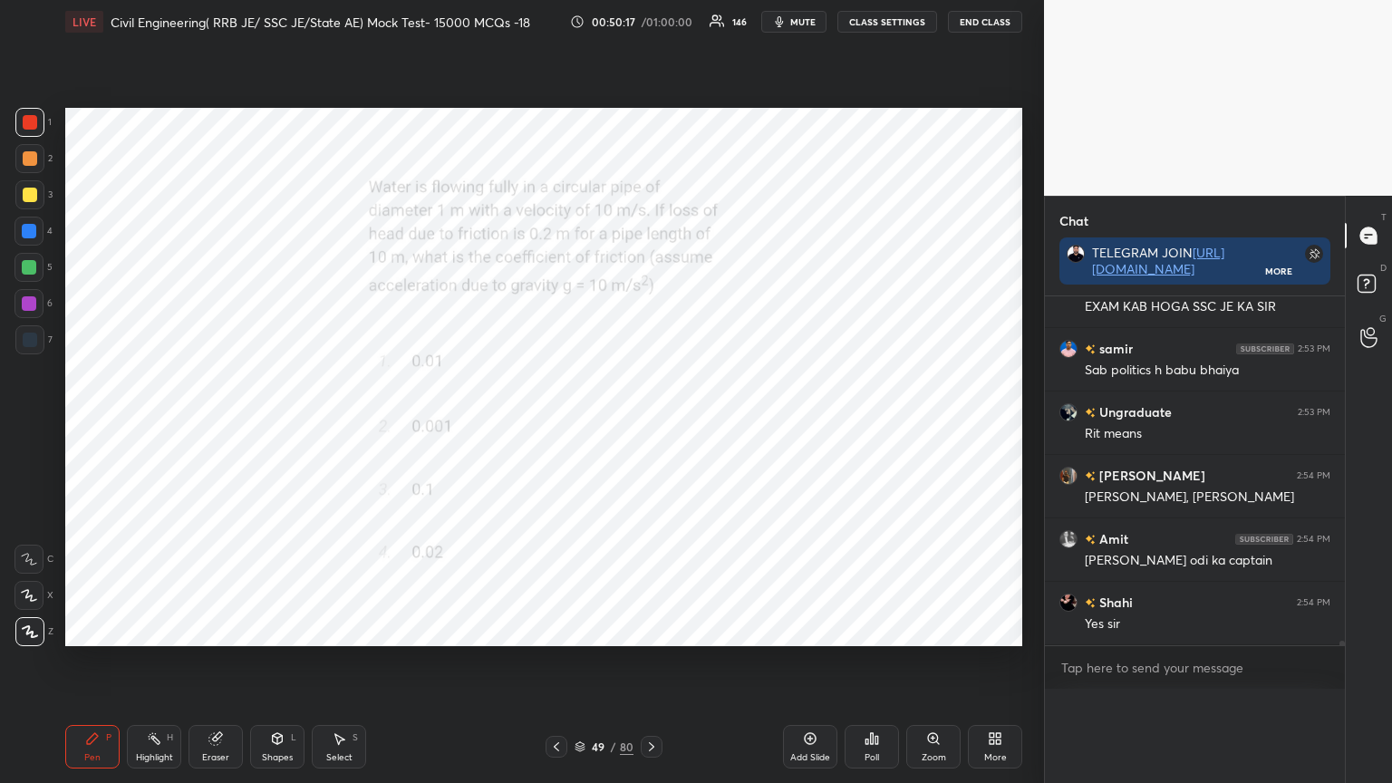
scroll to position [222, 295]
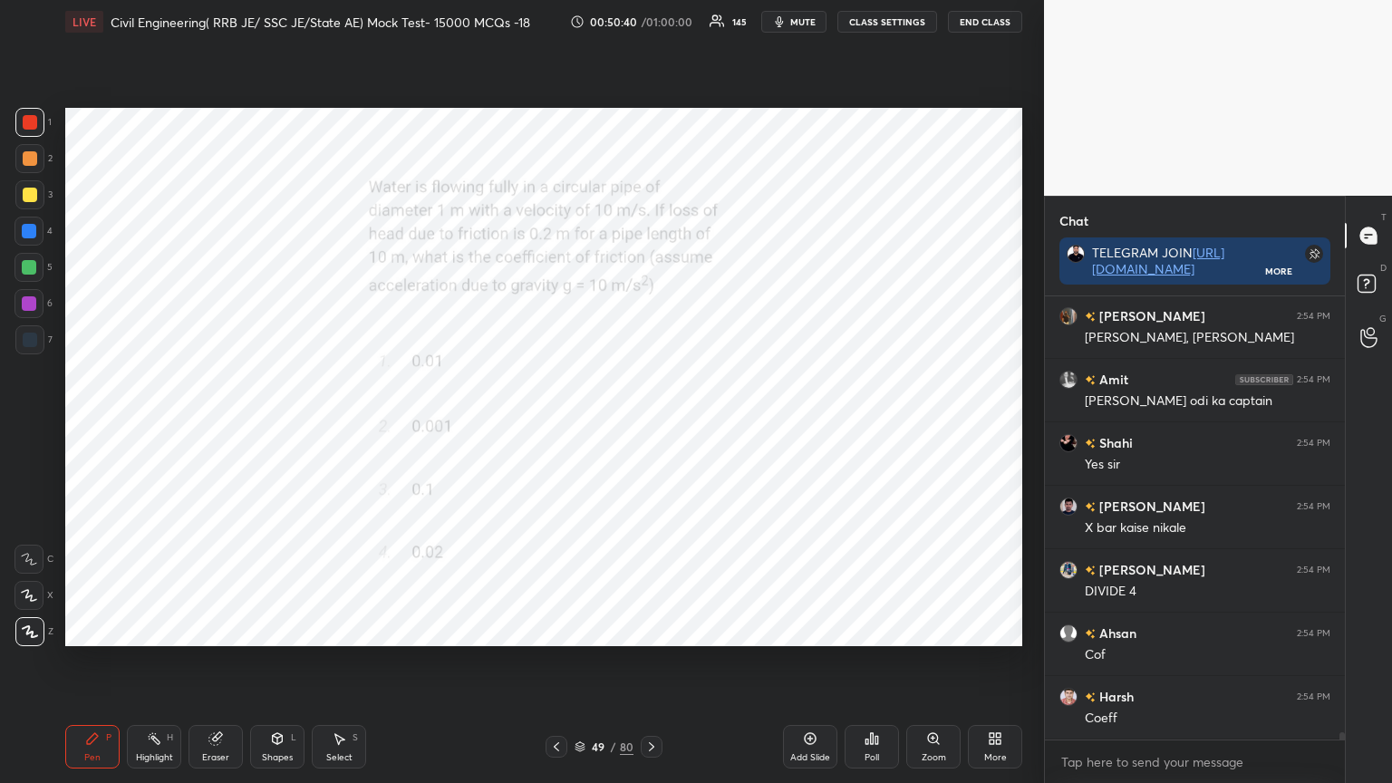
click at [557, 629] on icon at bounding box center [556, 747] width 15 height 15
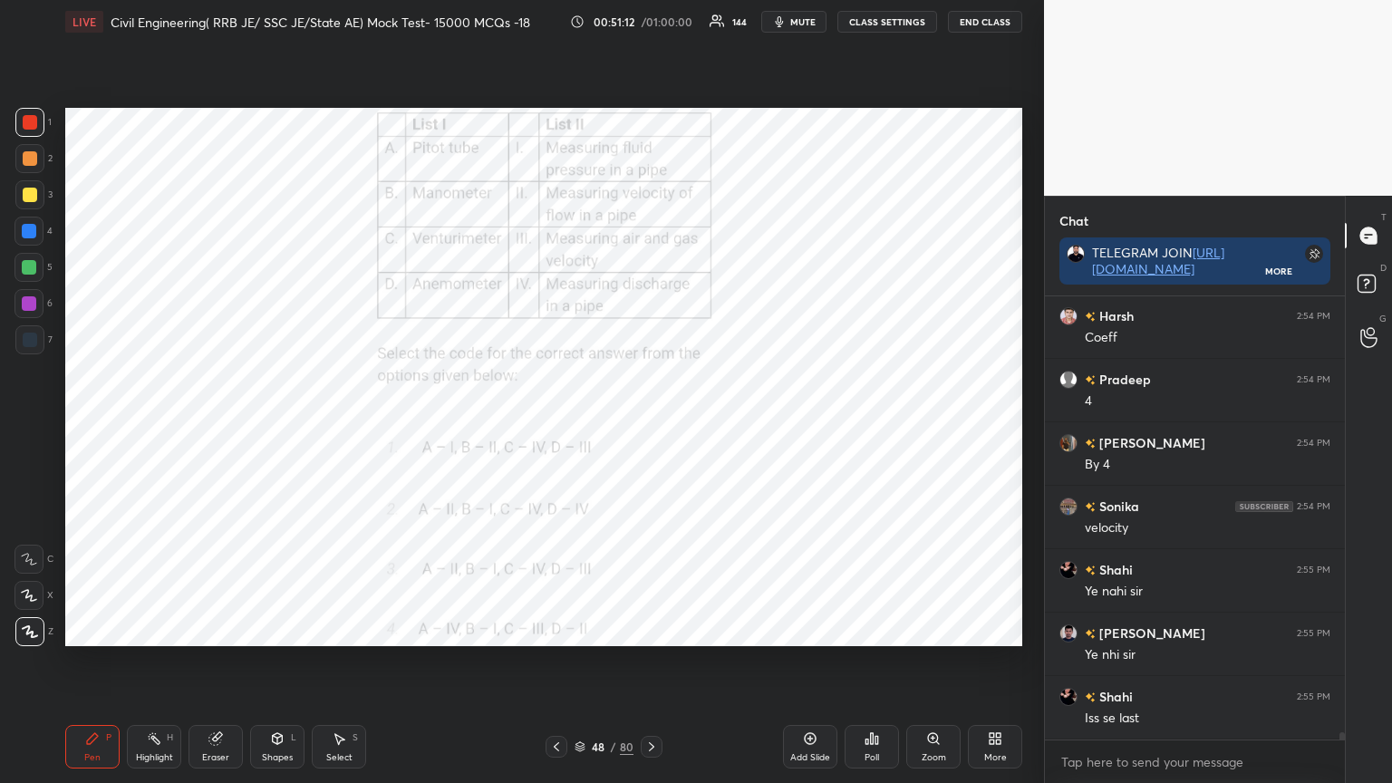
click at [554, 629] on icon at bounding box center [556, 747] width 15 height 15
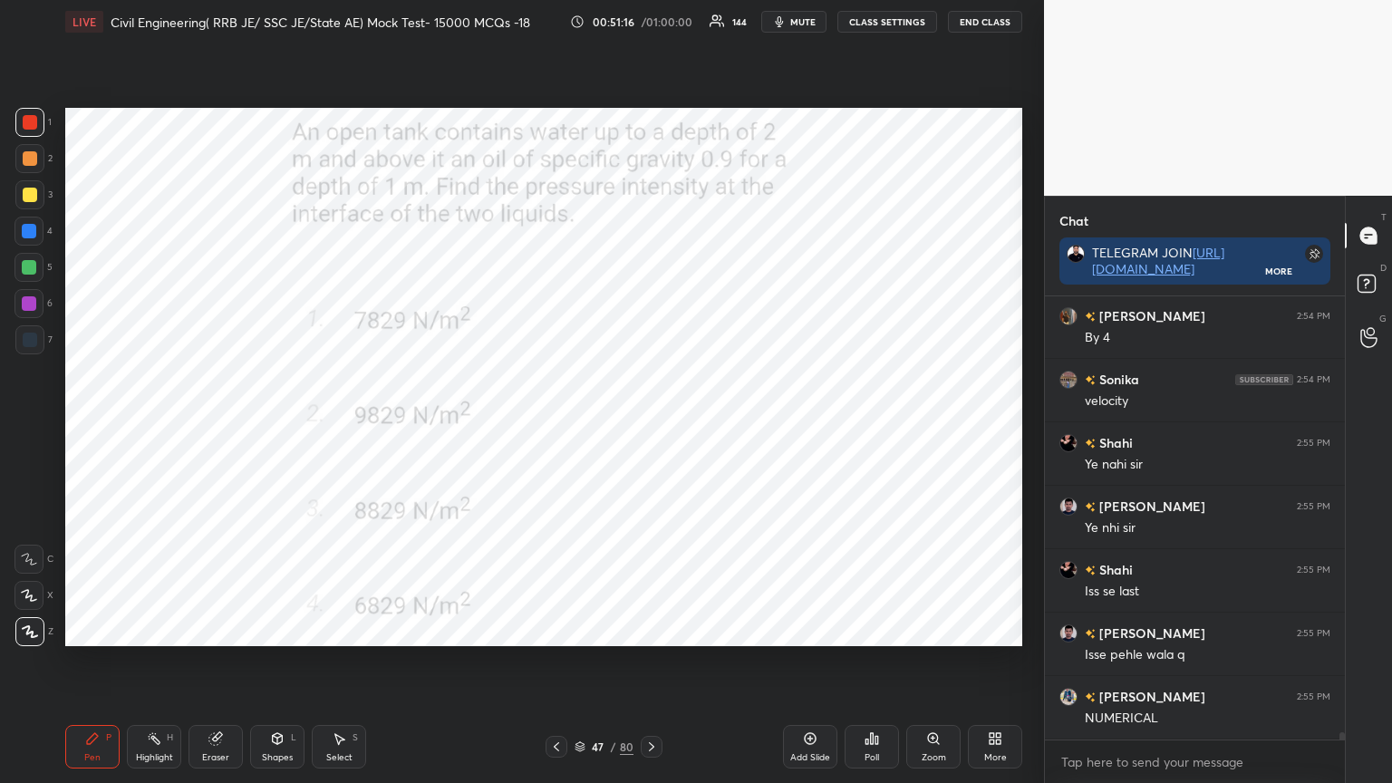
click at [222, 629] on icon at bounding box center [215, 738] width 15 height 15
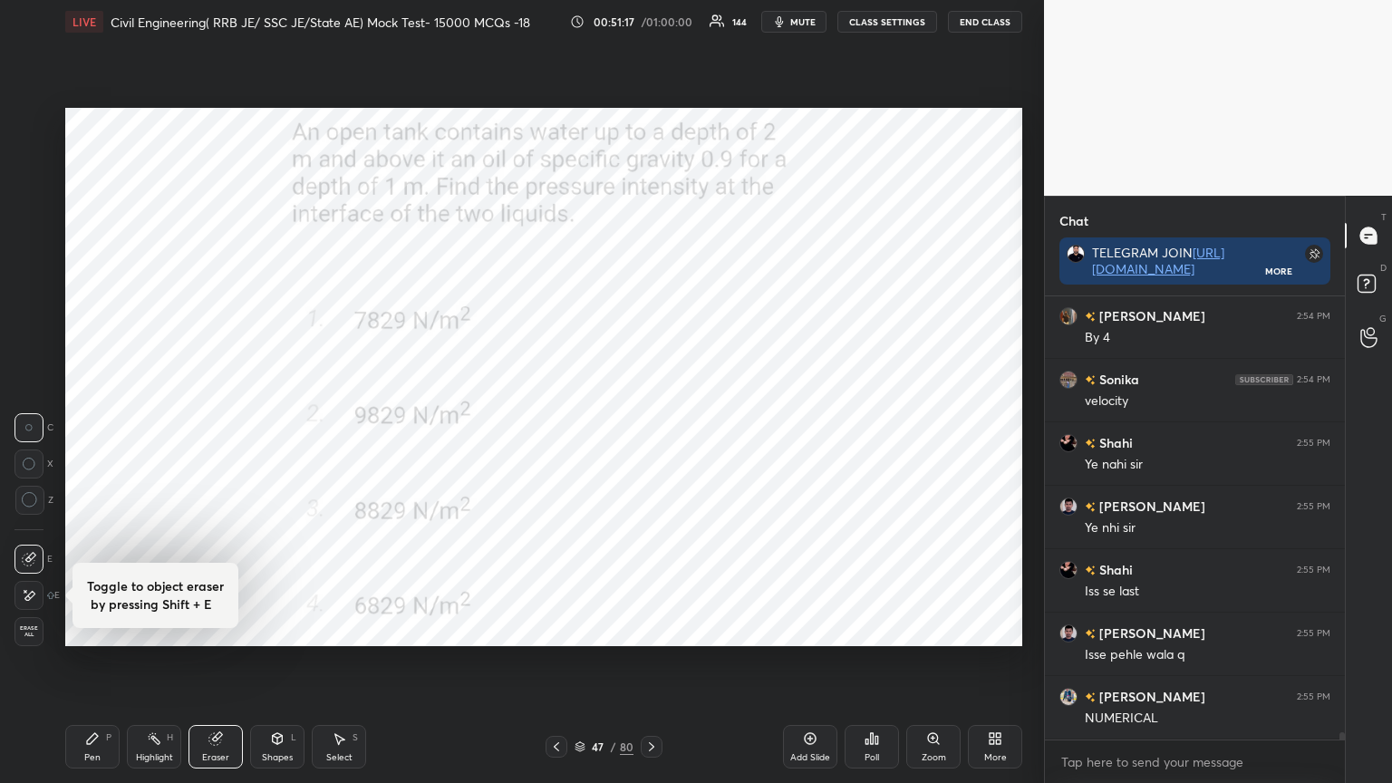
click at [27, 629] on span "Erase all" at bounding box center [28, 631] width 27 height 13
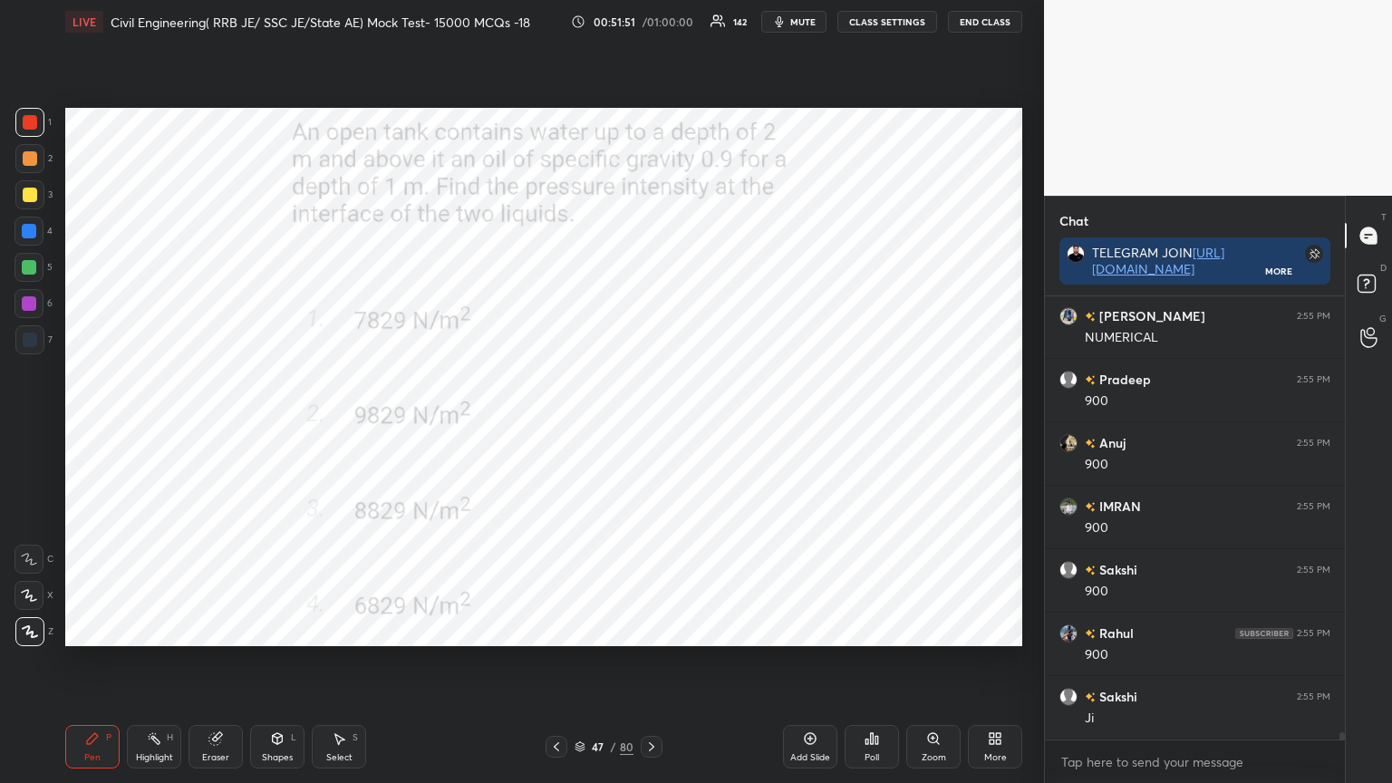
scroll to position [26158, 0]
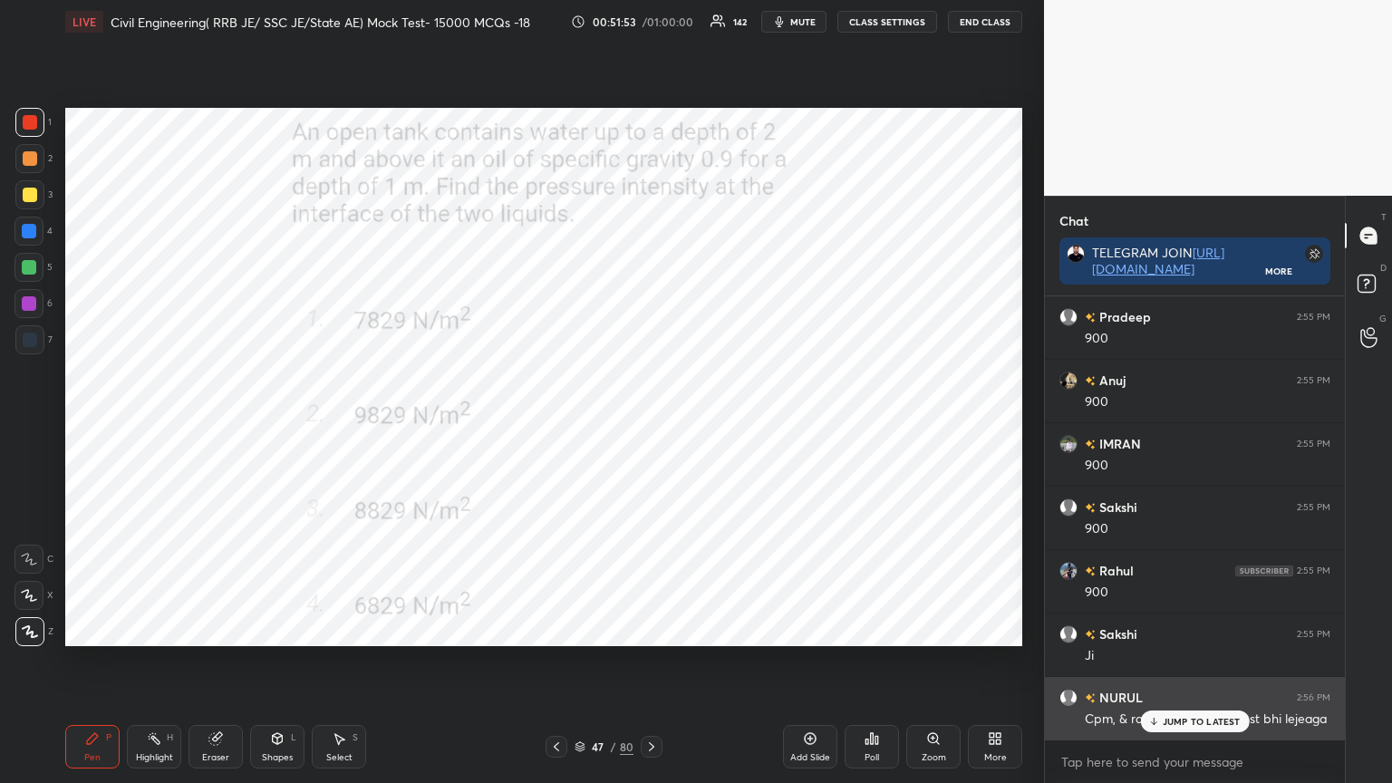
click at [1169, 629] on p "JUMP TO LATEST" at bounding box center [1202, 721] width 78 height 11
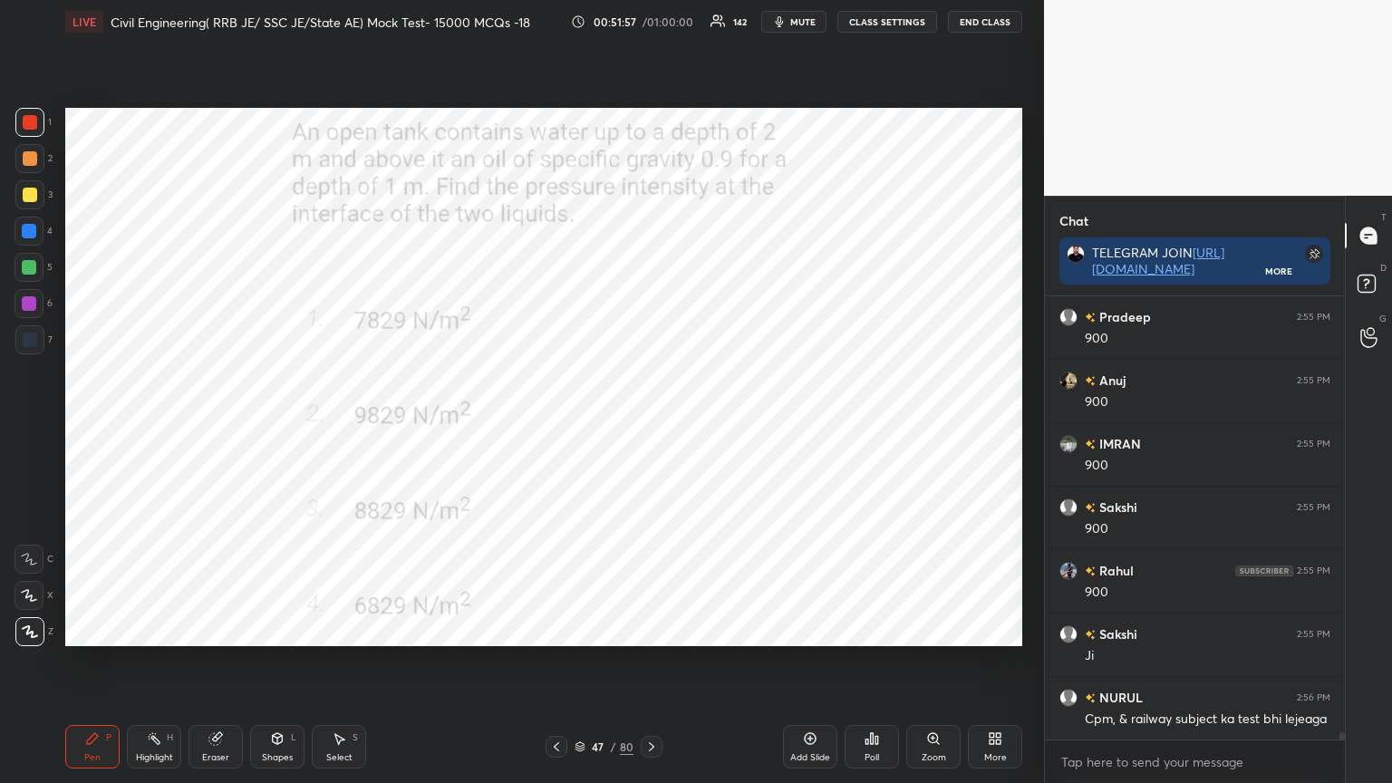
scroll to position [26222, 0]
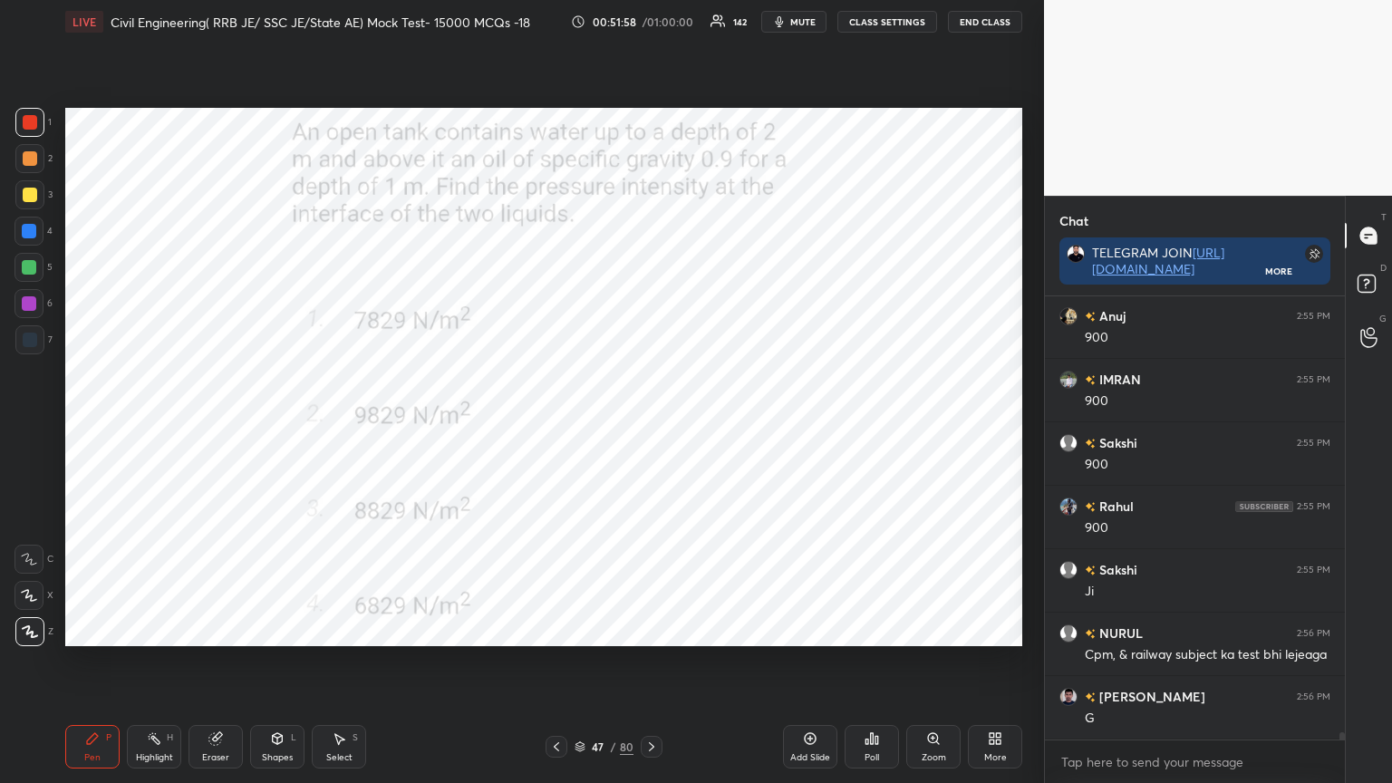
click at [659, 629] on div at bounding box center [652, 747] width 22 height 22
click at [562, 629] on icon at bounding box center [556, 747] width 15 height 15
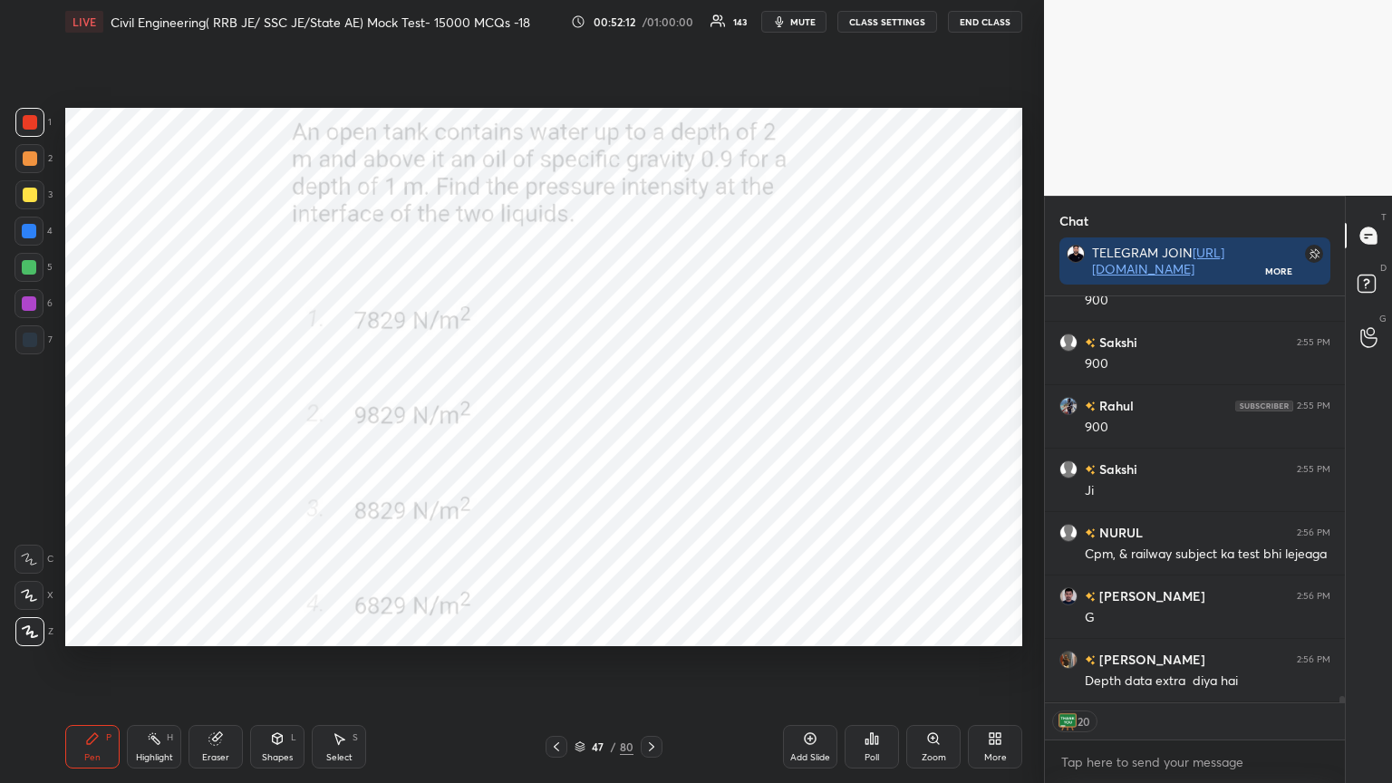
scroll to position [26386, 0]
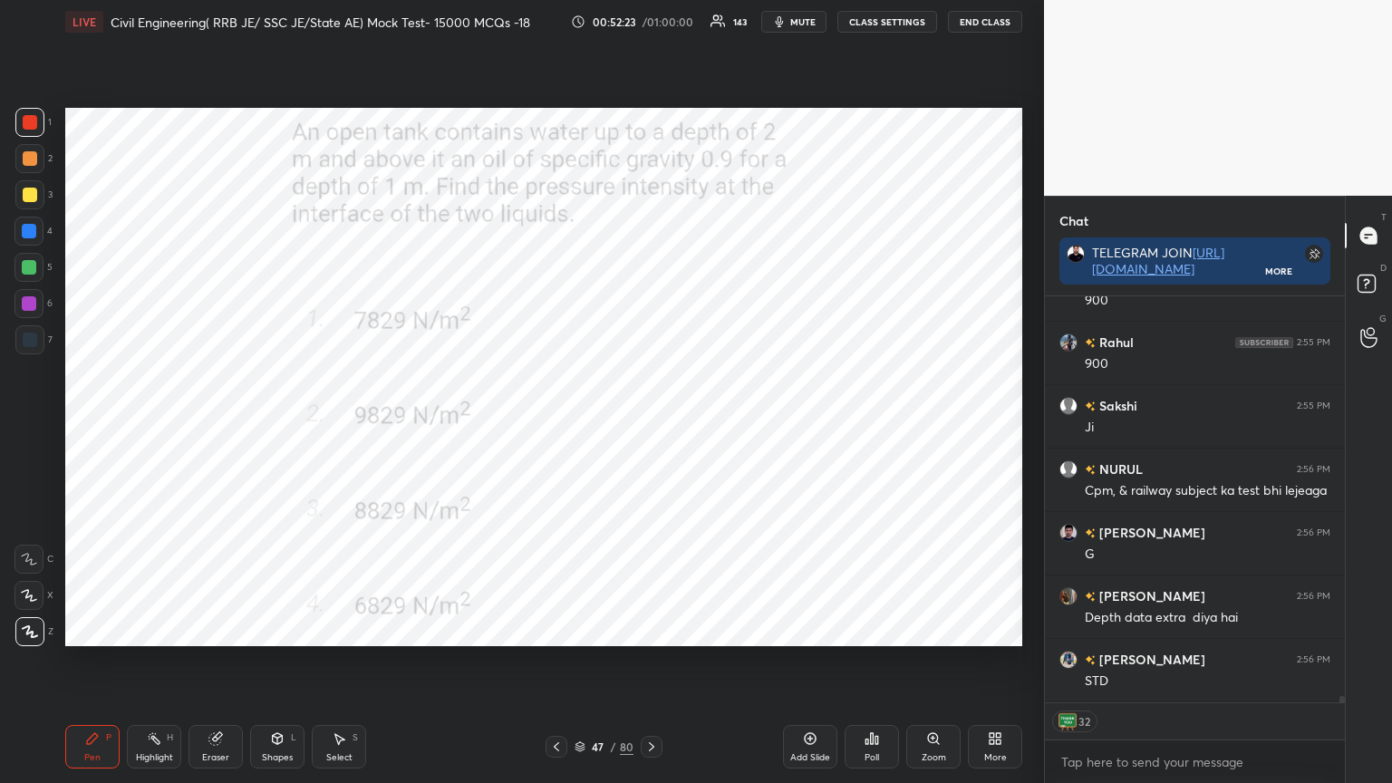
click at [654, 629] on icon at bounding box center [651, 747] width 15 height 15
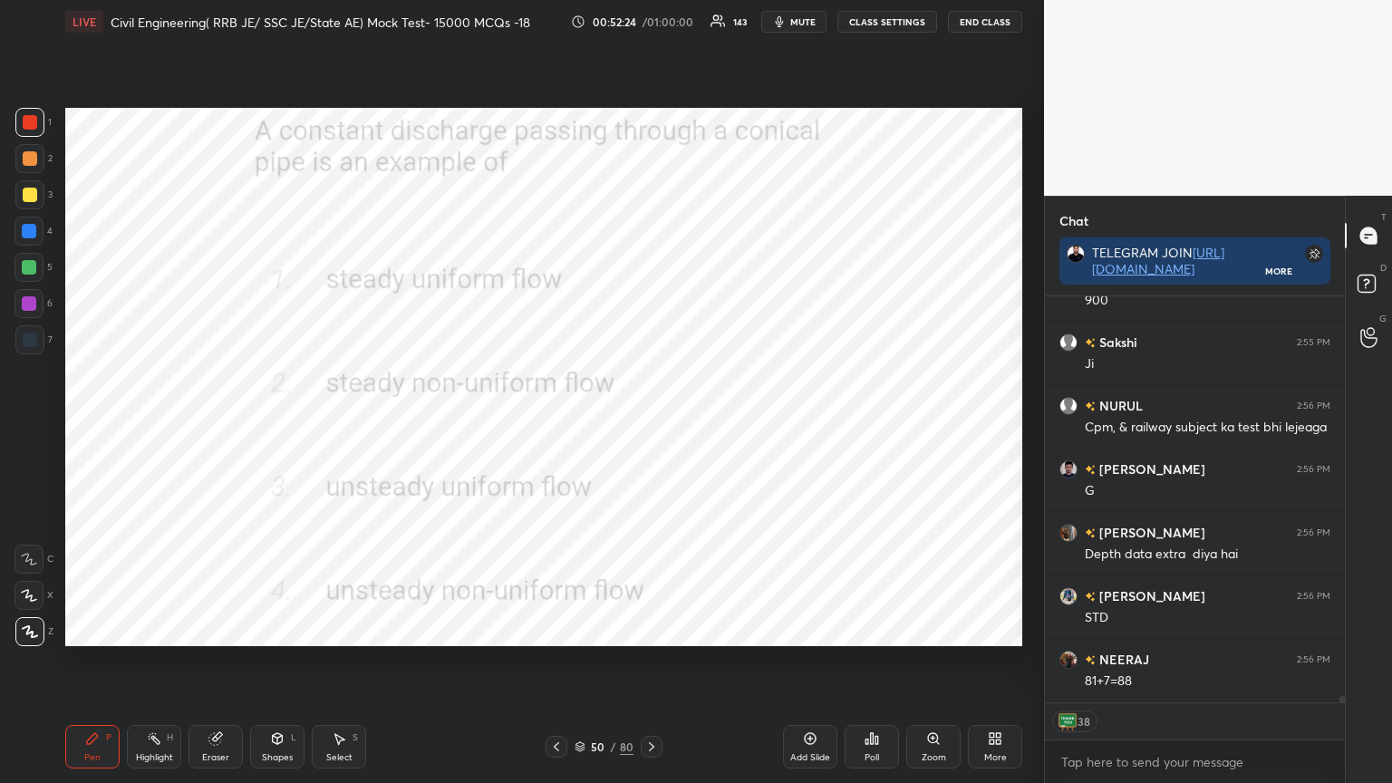
click at [877, 629] on div "Poll" at bounding box center [872, 757] width 15 height 9
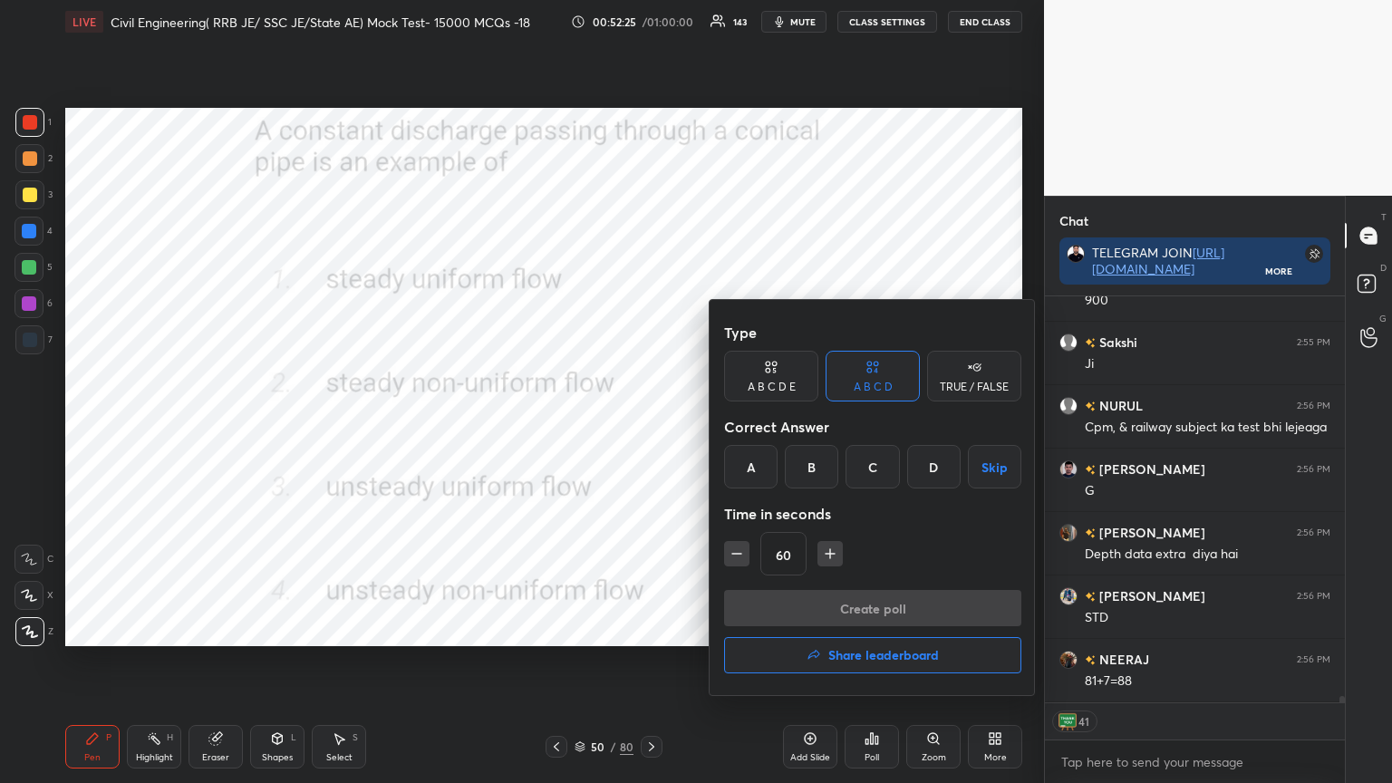
type textarea "x"
click at [808, 464] on div "B" at bounding box center [811, 467] width 53 height 44
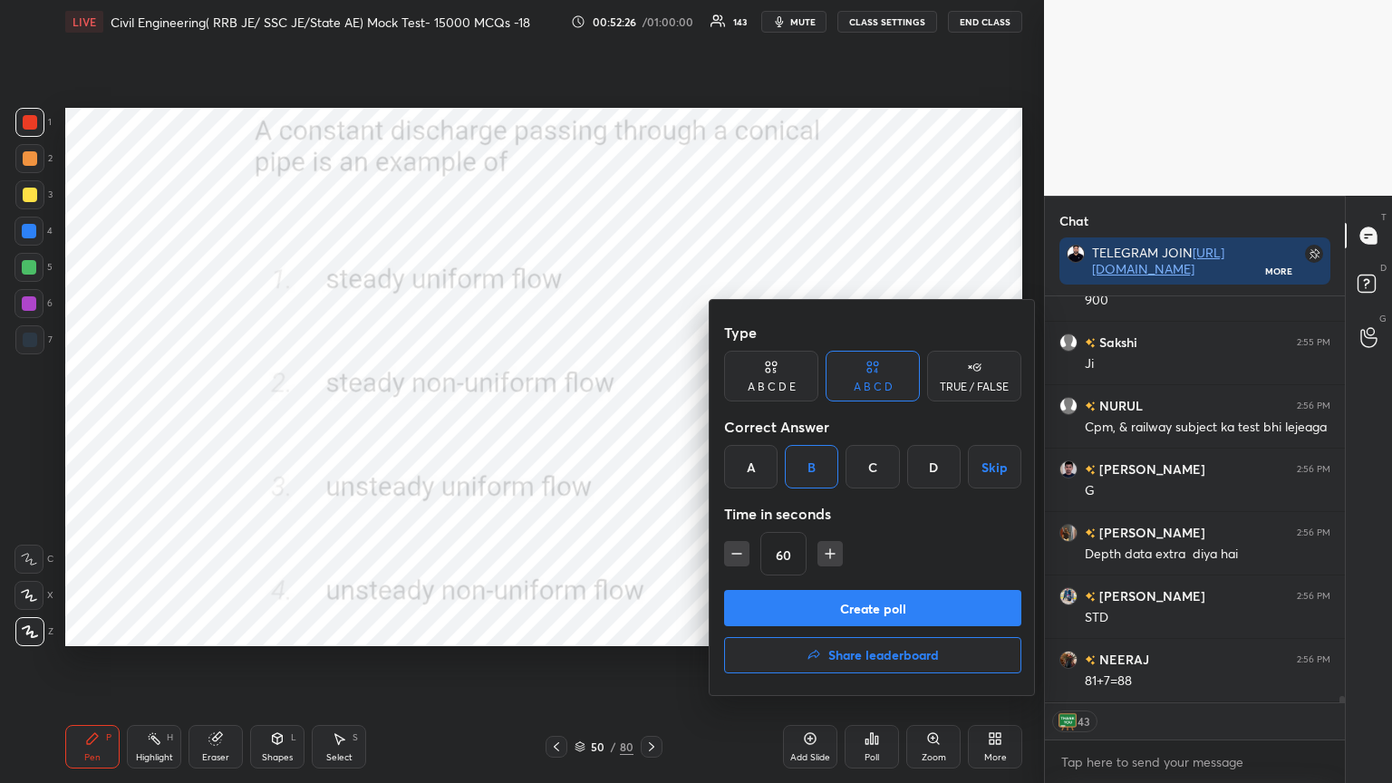
click at [737, 557] on icon "button" at bounding box center [737, 554] width 18 height 18
type input "45"
type textarea "x"
click at [737, 557] on icon "button" at bounding box center [737, 554] width 18 height 18
click at [741, 553] on icon "button" at bounding box center [737, 554] width 18 height 18
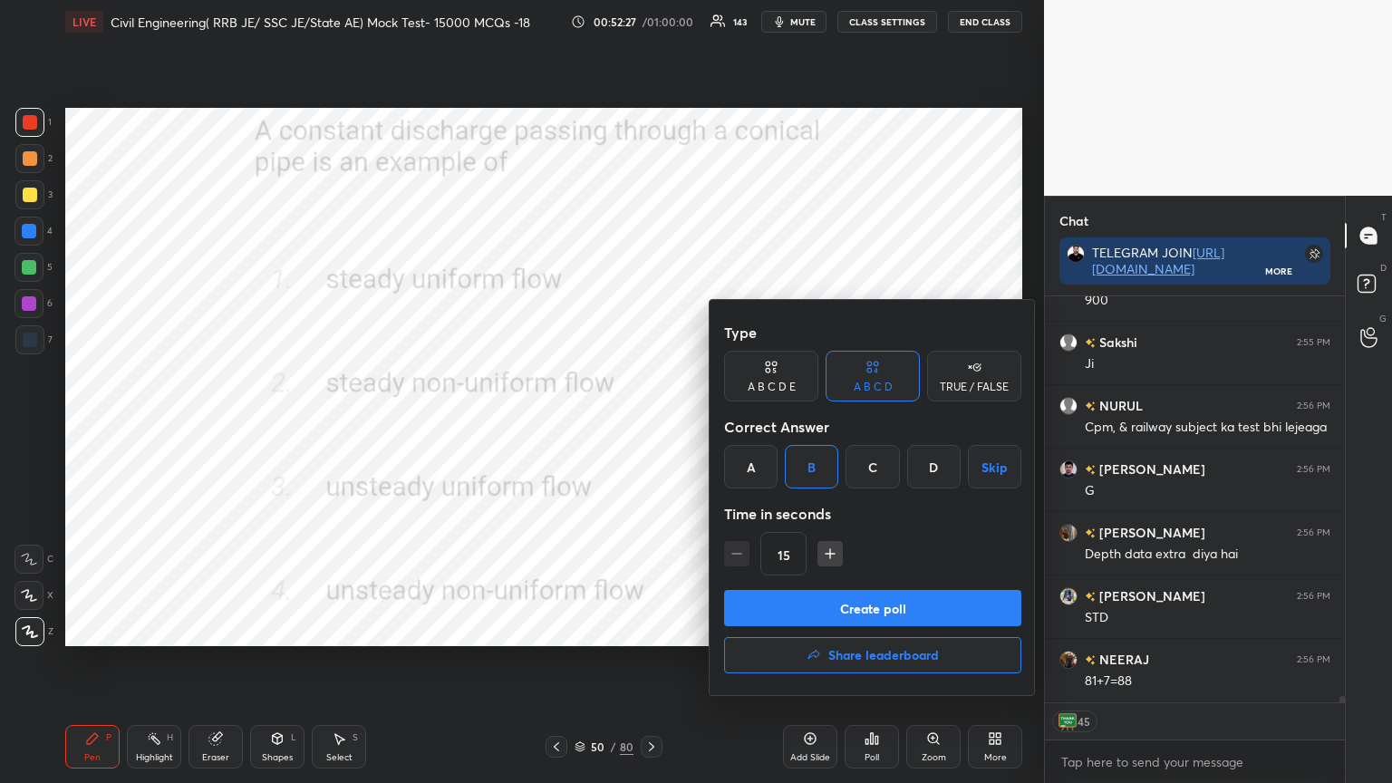
click at [832, 555] on icon "button" at bounding box center [830, 554] width 18 height 18
type input "30"
click at [810, 594] on button "Create poll" at bounding box center [872, 608] width 297 height 36
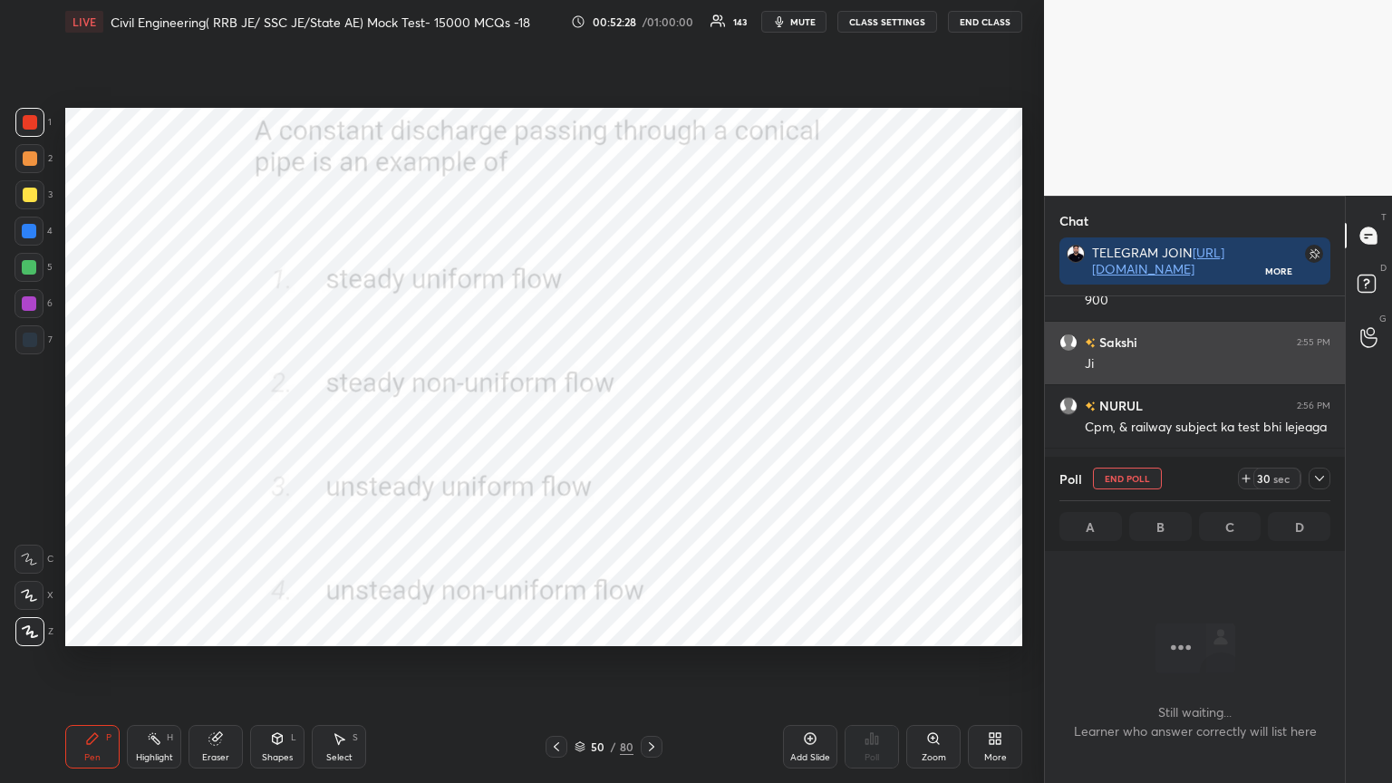
scroll to position [307, 295]
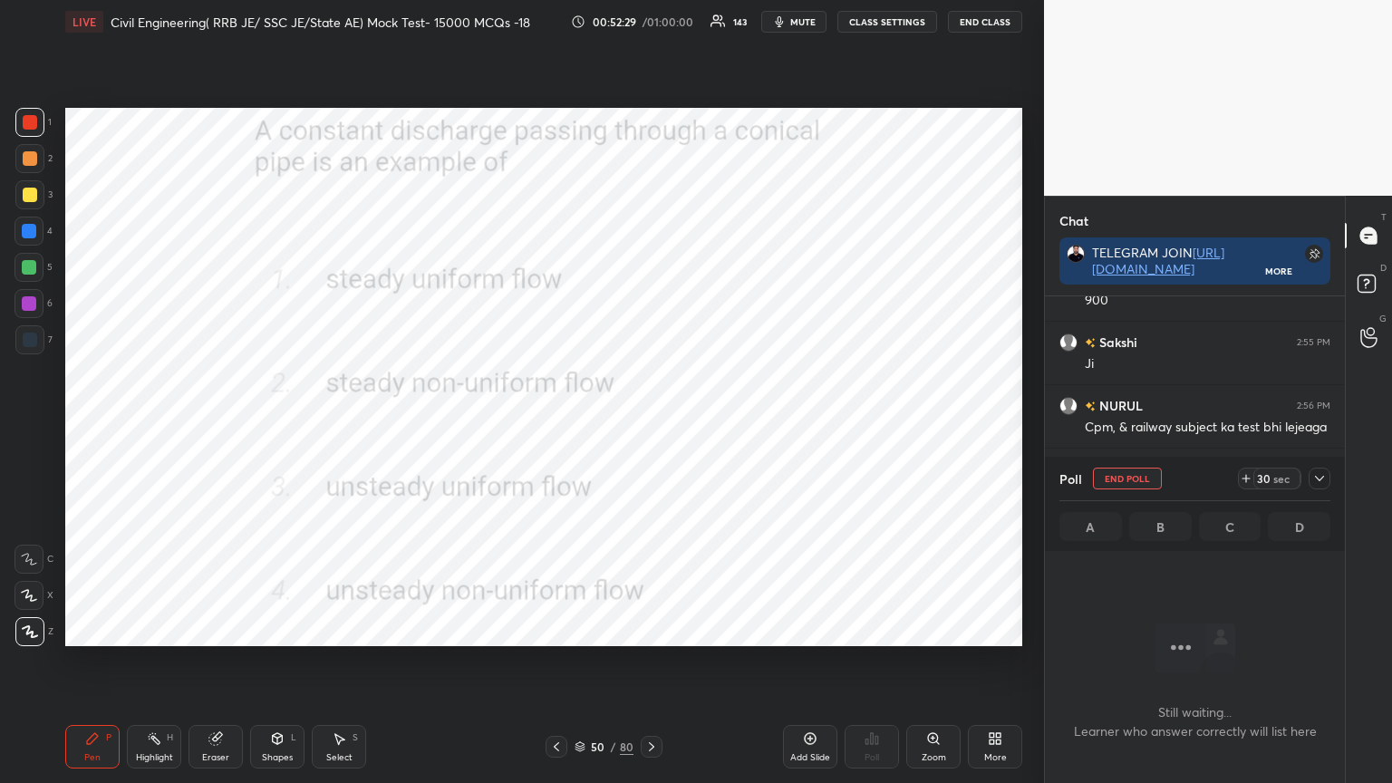
click at [1323, 473] on icon at bounding box center [1319, 478] width 15 height 15
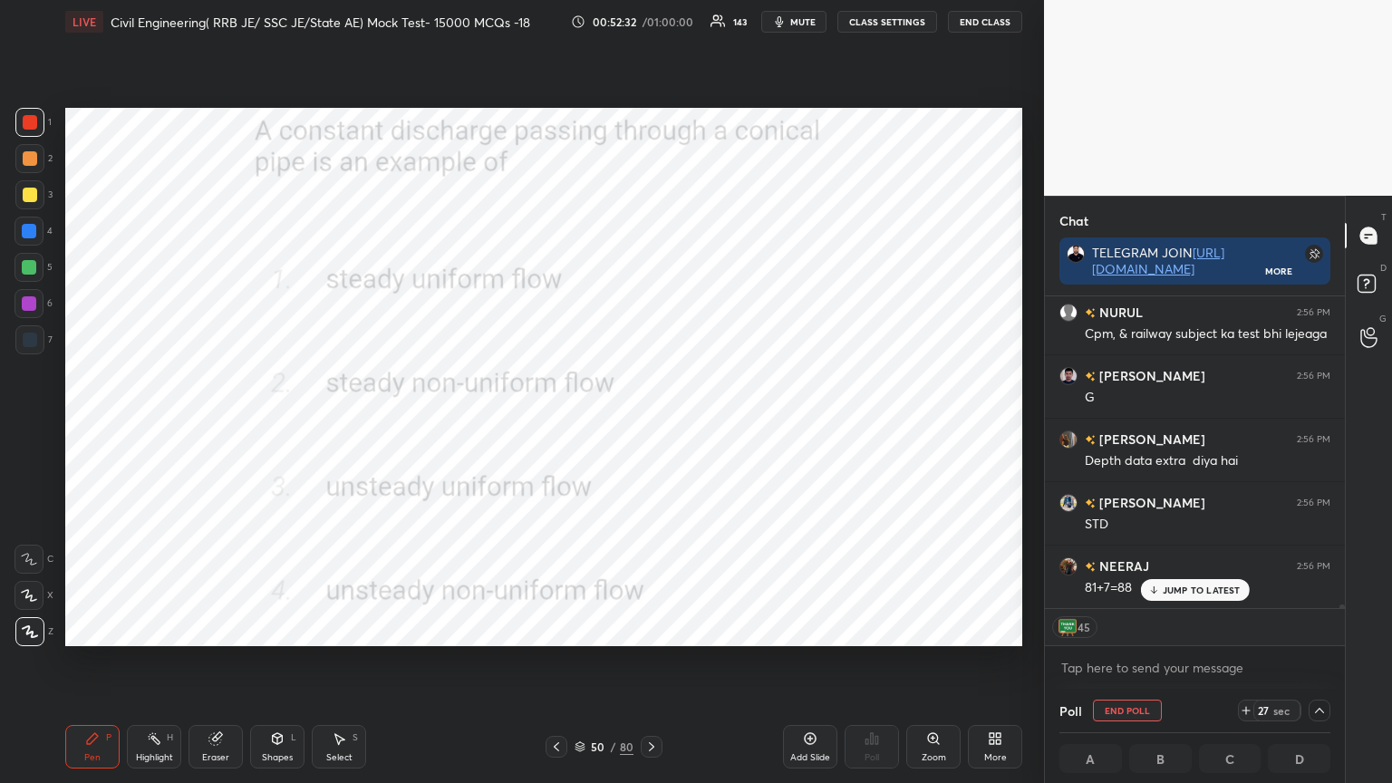
scroll to position [26622, 0]
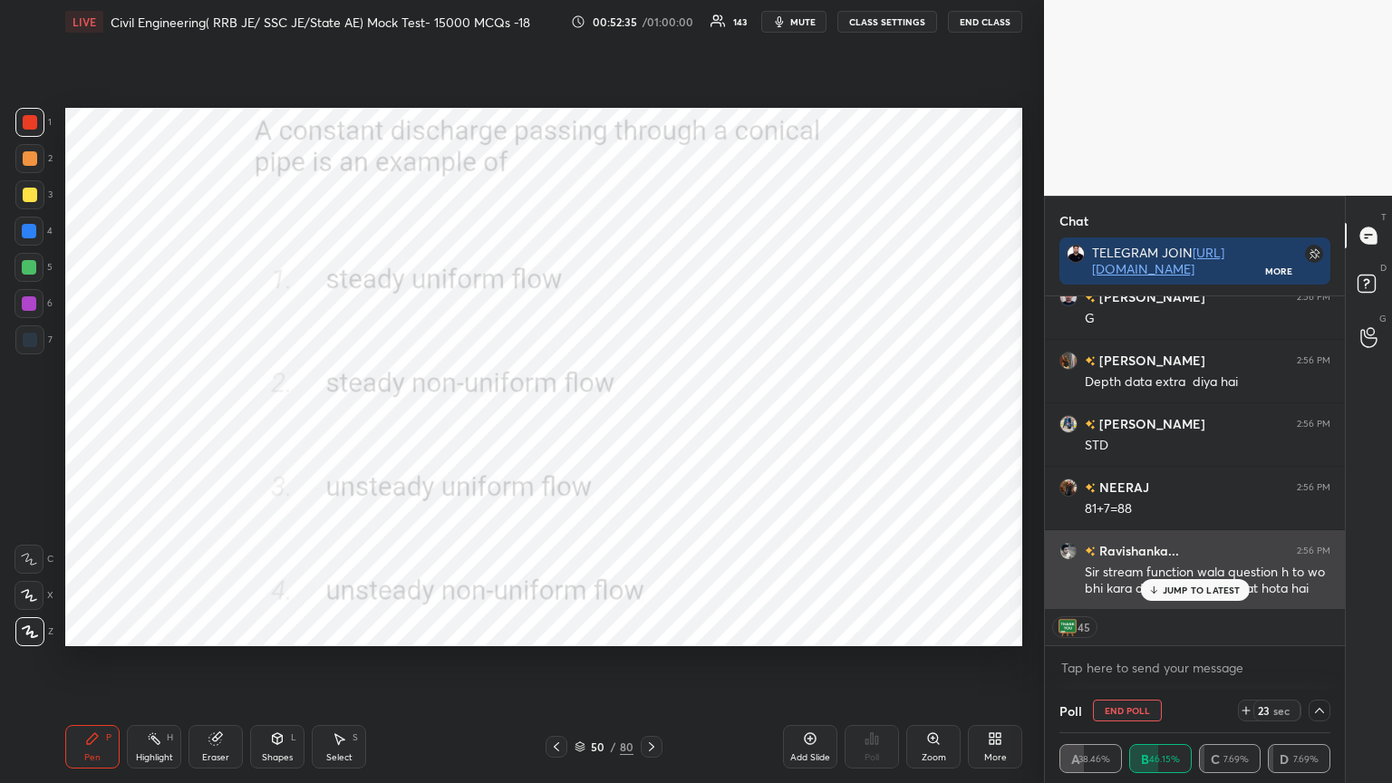
click at [1194, 595] on p "JUMP TO LATEST" at bounding box center [1202, 590] width 78 height 11
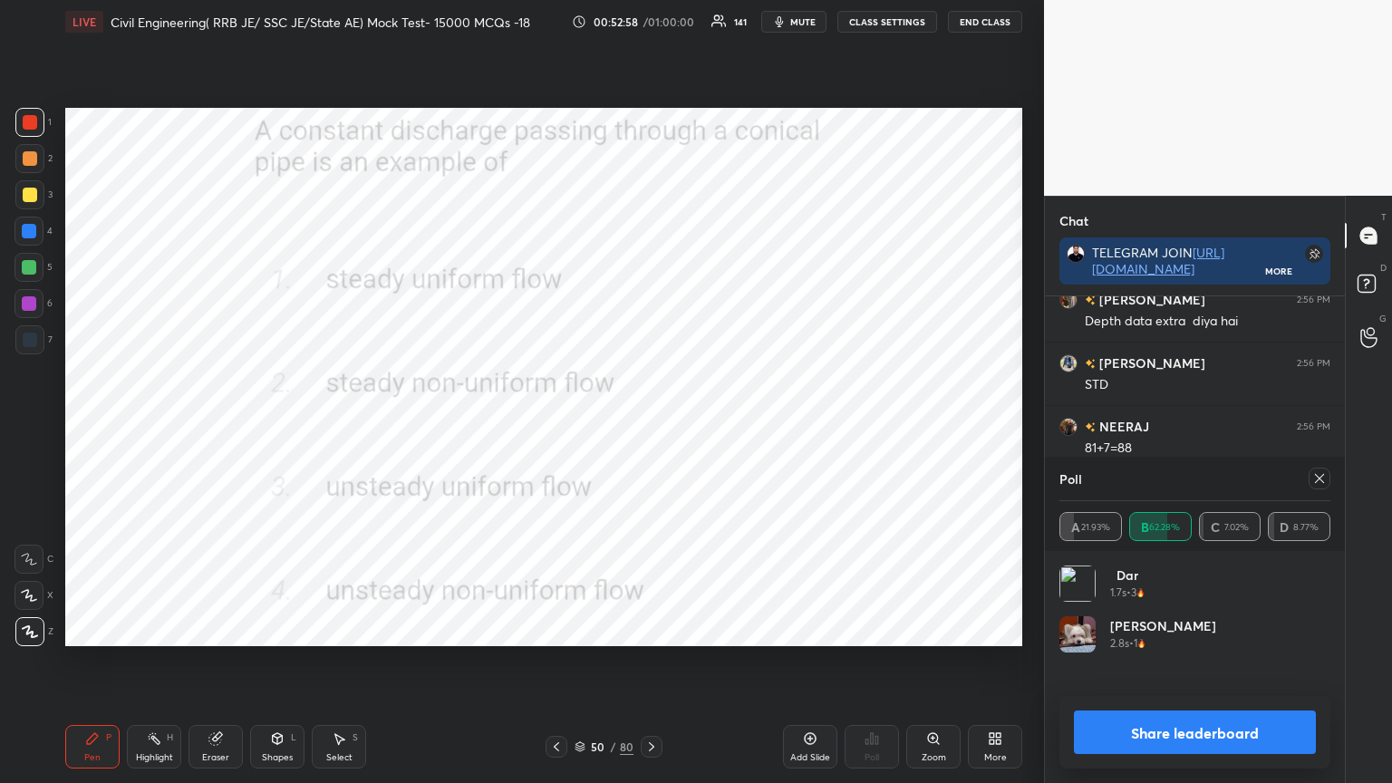
scroll to position [212, 266]
click at [1323, 479] on icon at bounding box center [1319, 478] width 15 height 15
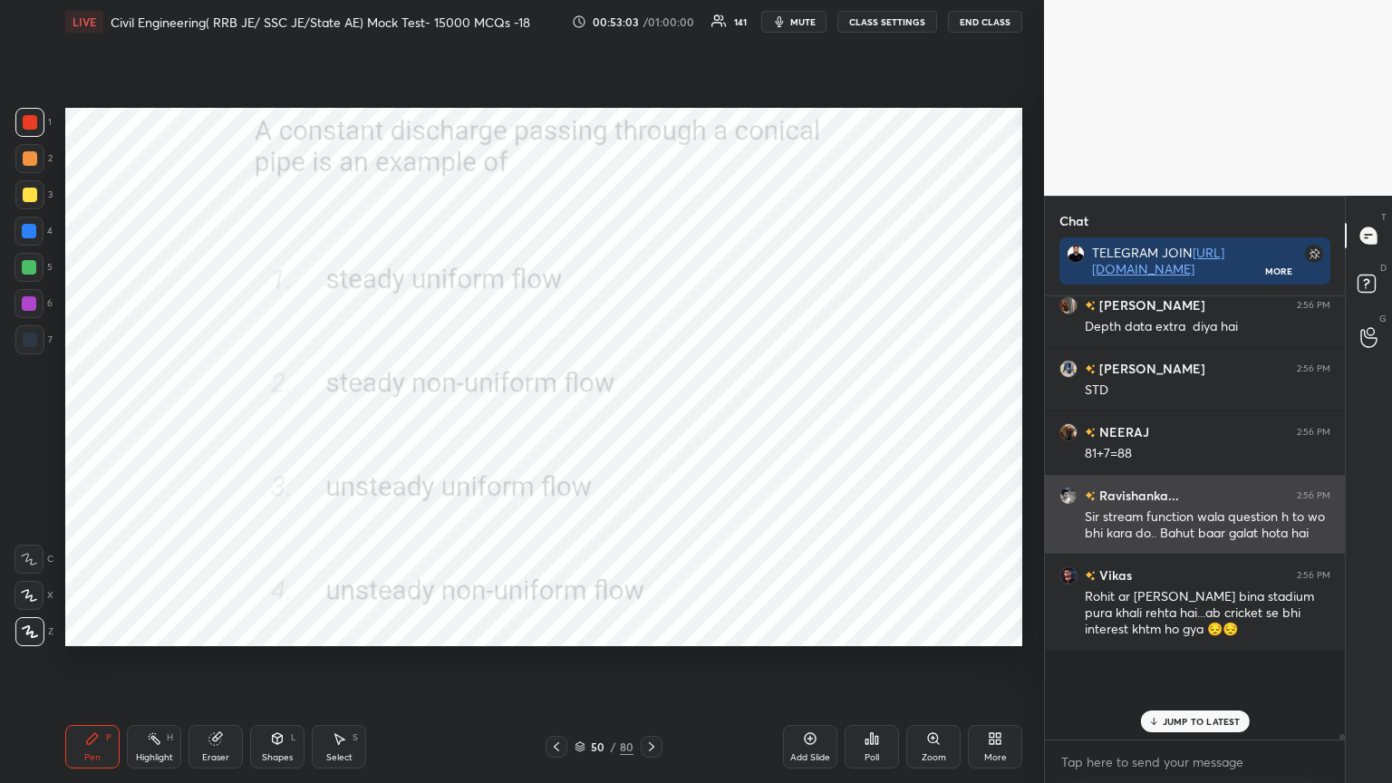
scroll to position [6, 5]
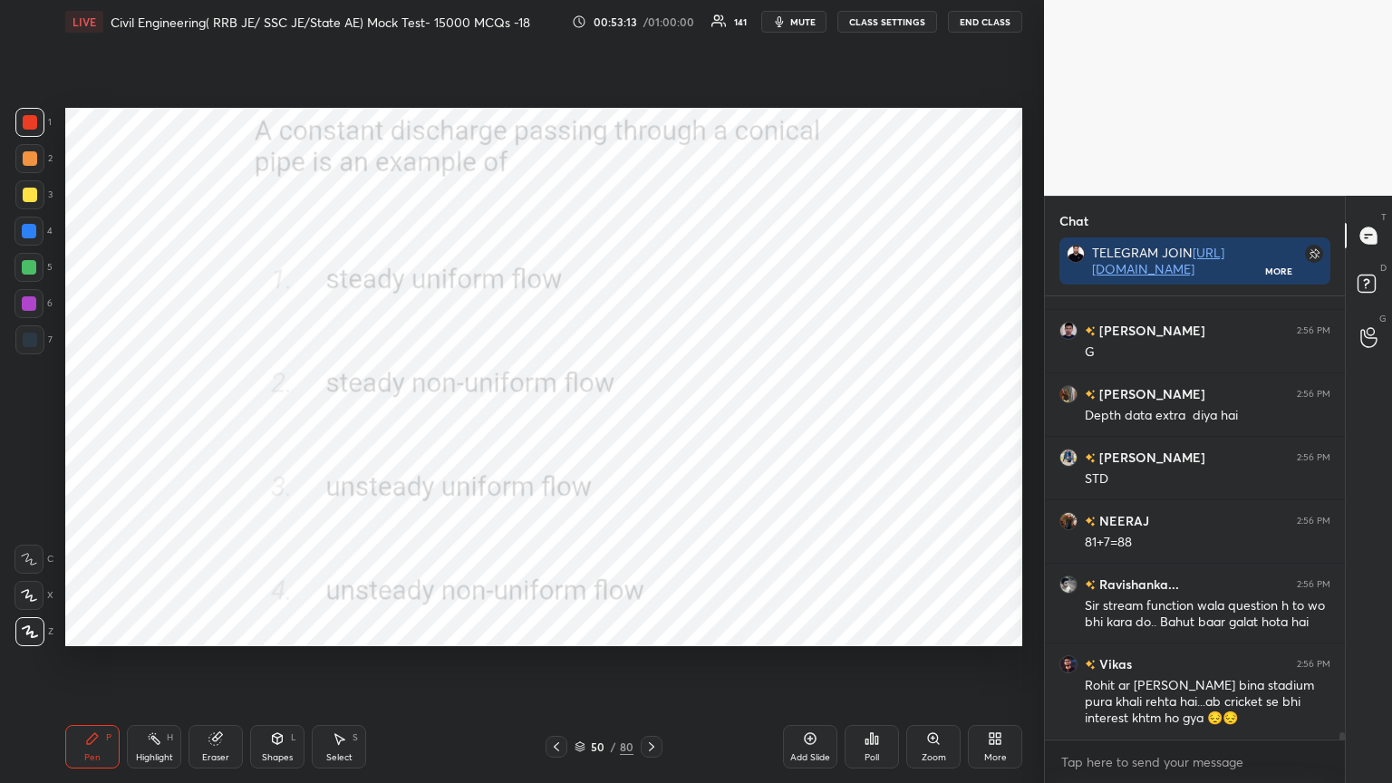
click at [650, 629] on icon at bounding box center [651, 746] width 5 height 9
click at [879, 629] on div "Poll" at bounding box center [872, 747] width 54 height 44
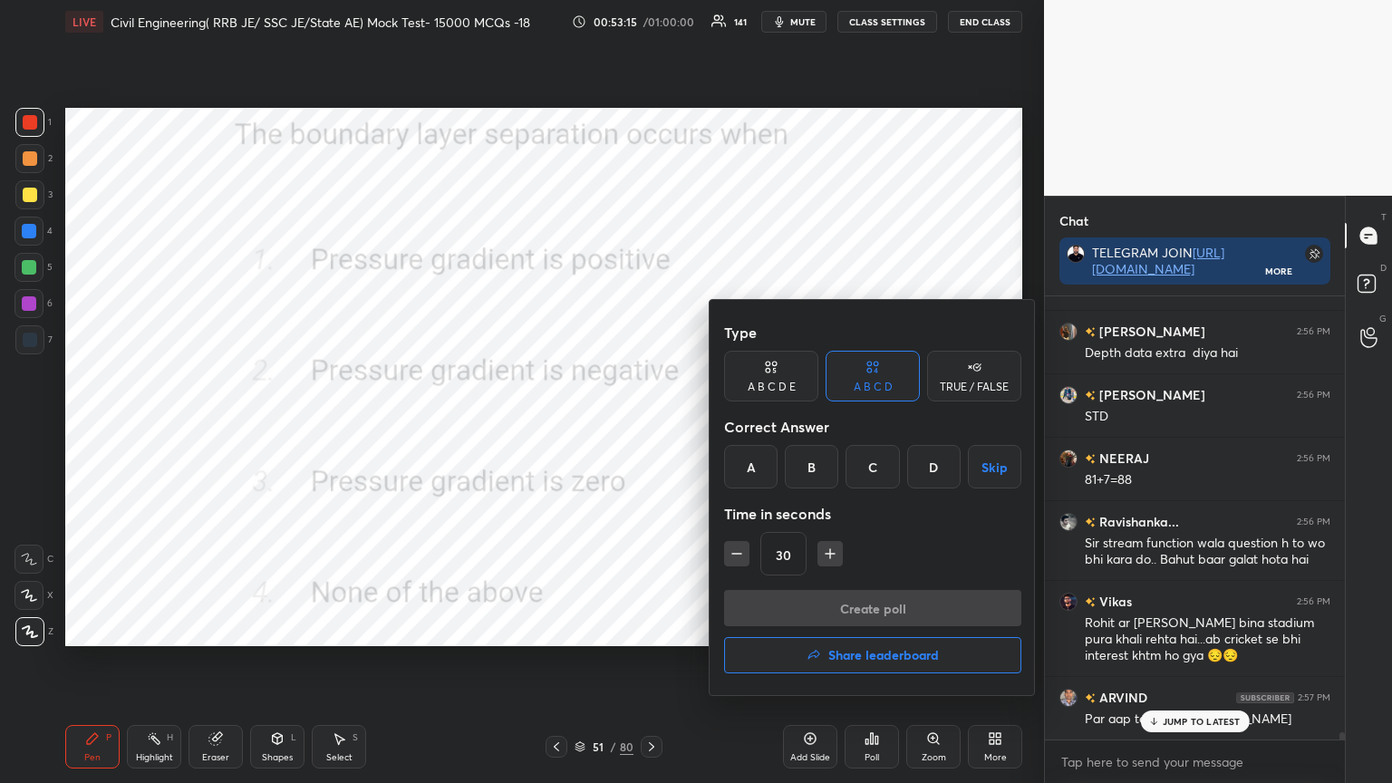
click at [805, 467] on div "B" at bounding box center [811, 467] width 53 height 44
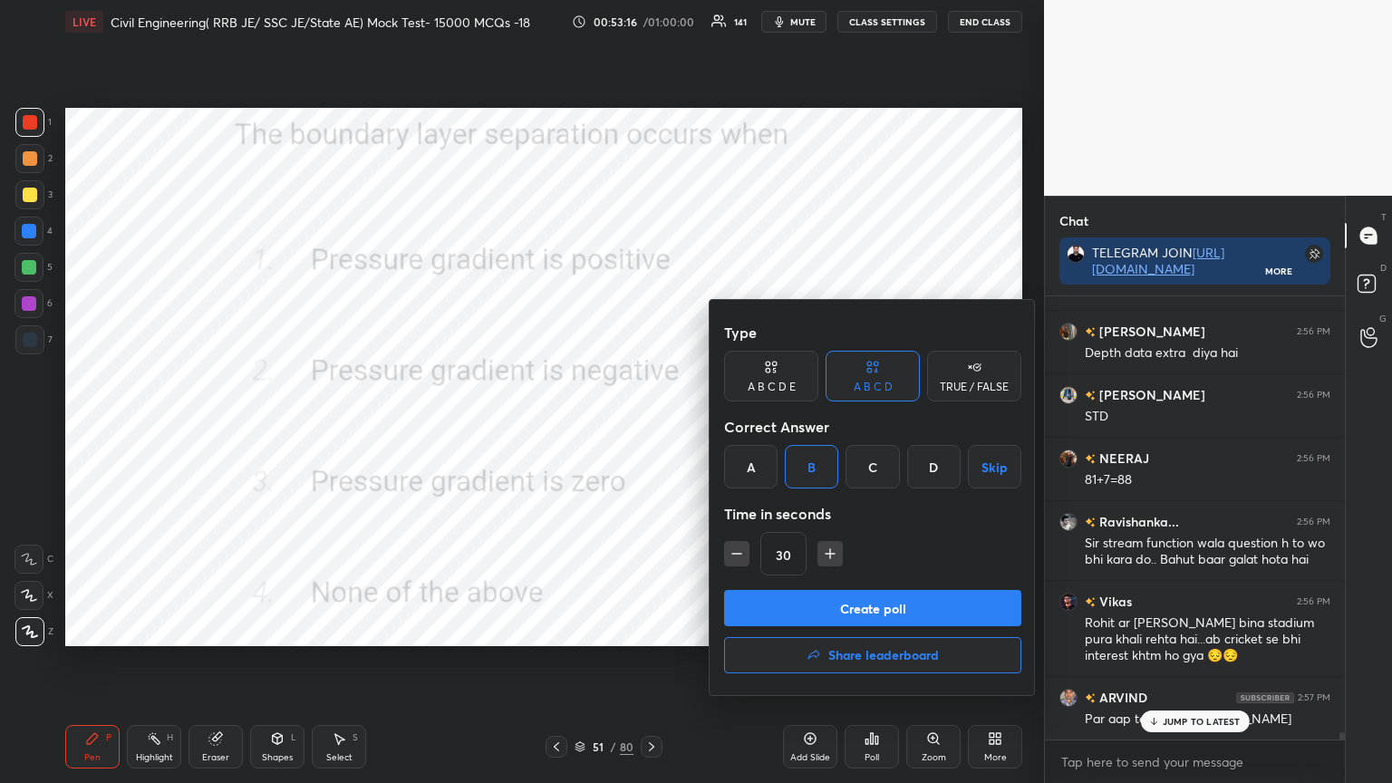
click at [750, 468] on div "A" at bounding box center [750, 467] width 53 height 44
click at [784, 609] on button "Create poll" at bounding box center [872, 608] width 297 height 36
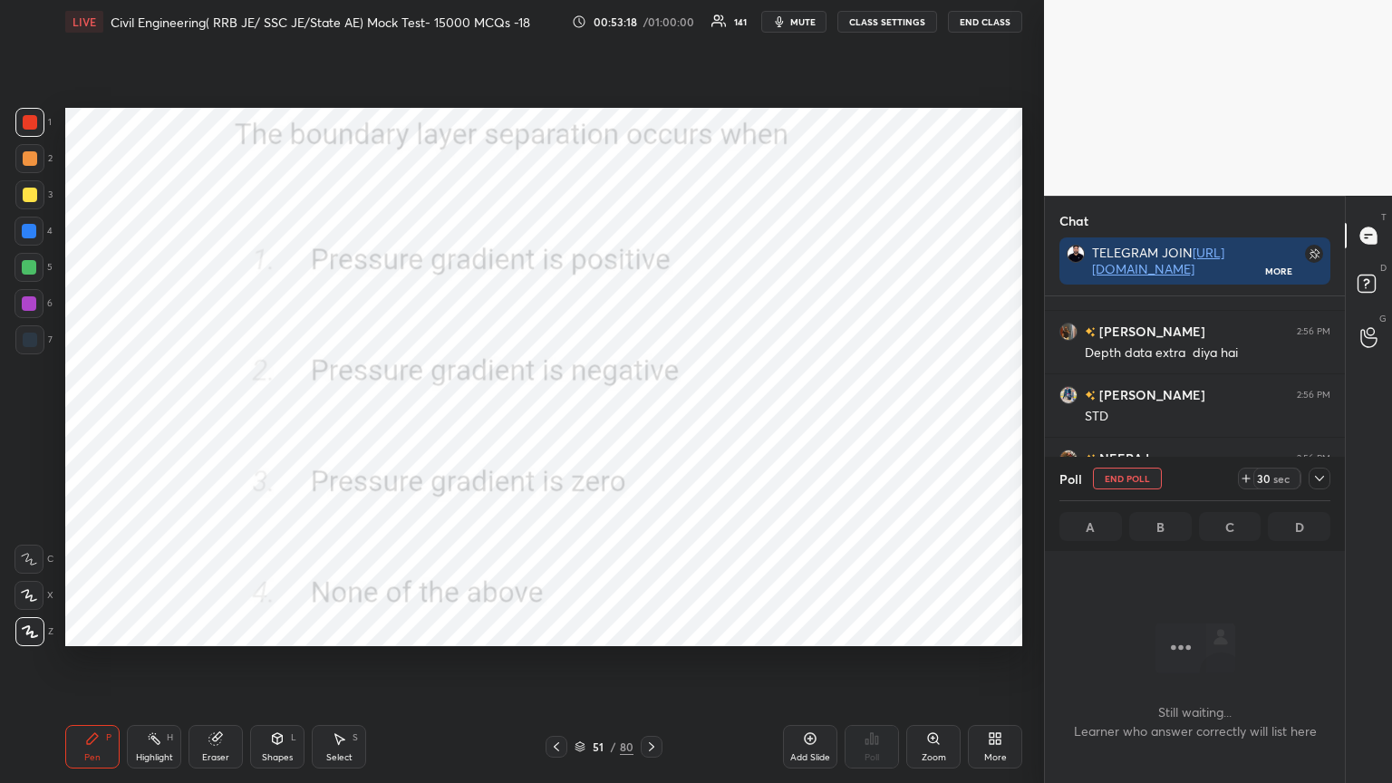
click at [1327, 481] on div at bounding box center [1320, 479] width 22 height 22
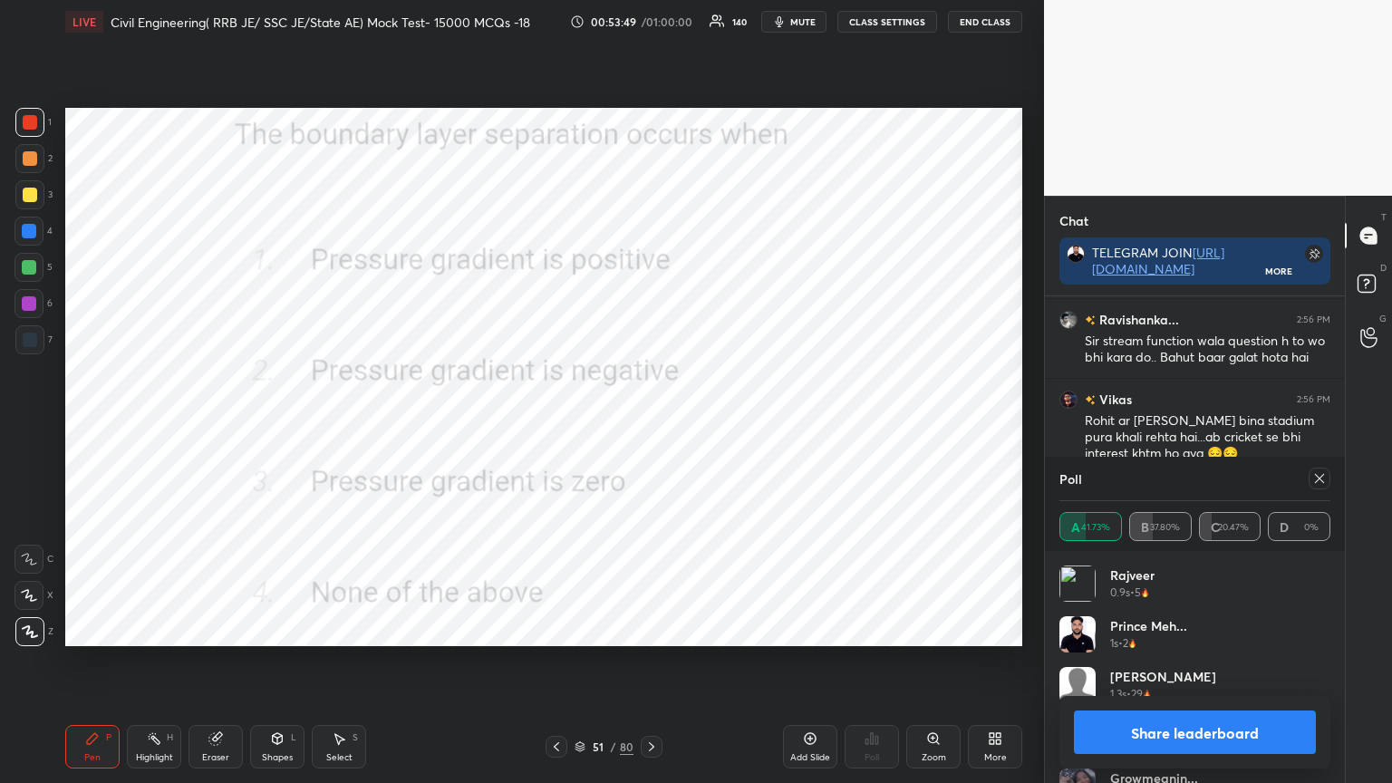
click at [1315, 478] on icon at bounding box center [1319, 478] width 15 height 15
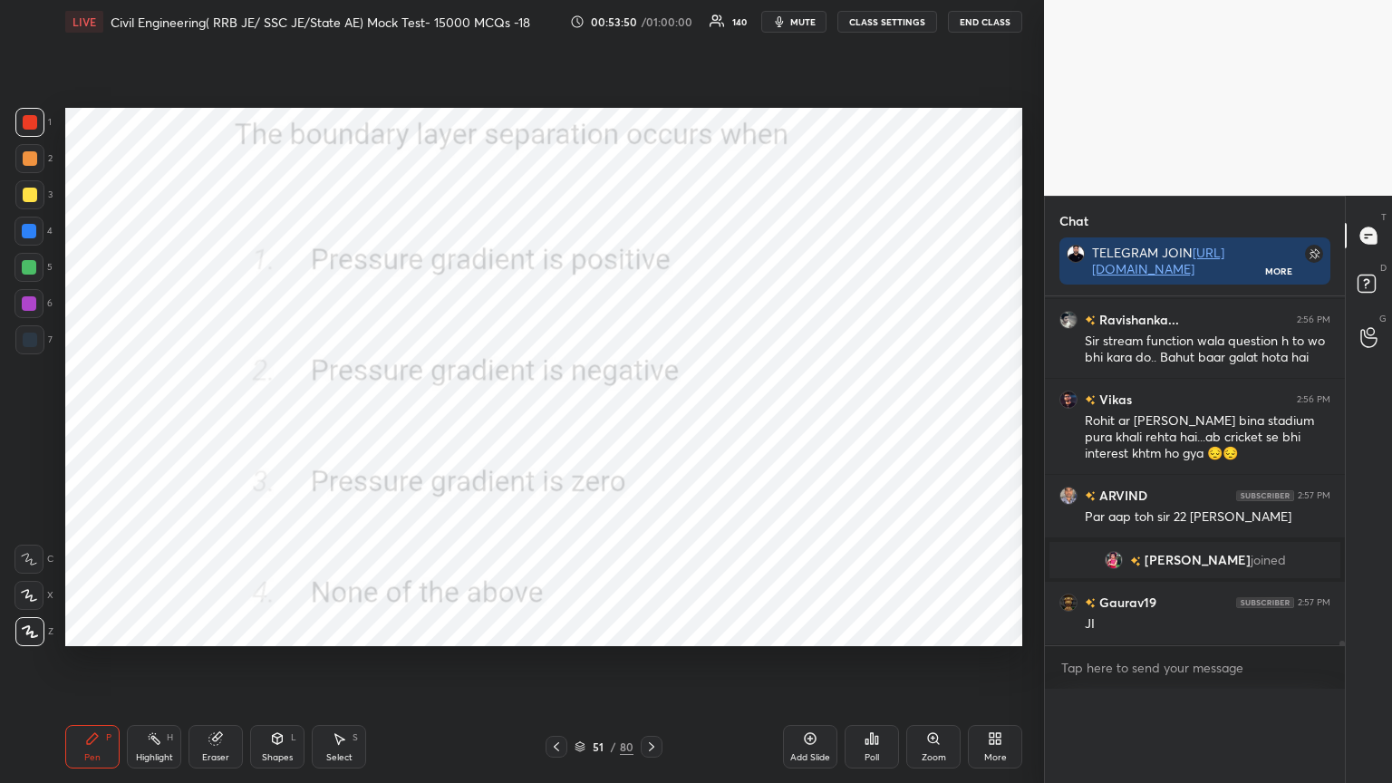
type textarea "x"
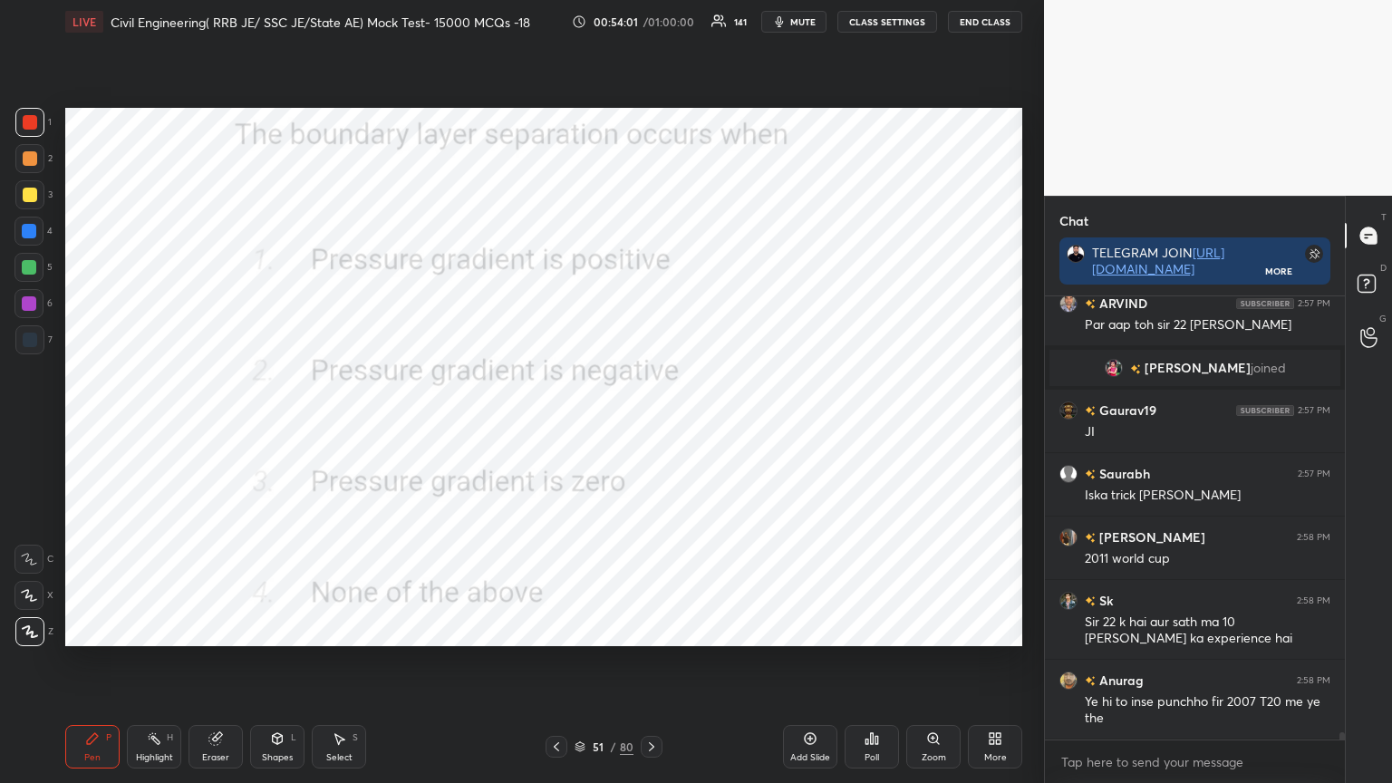
click at [654, 629] on icon at bounding box center [651, 747] width 15 height 15
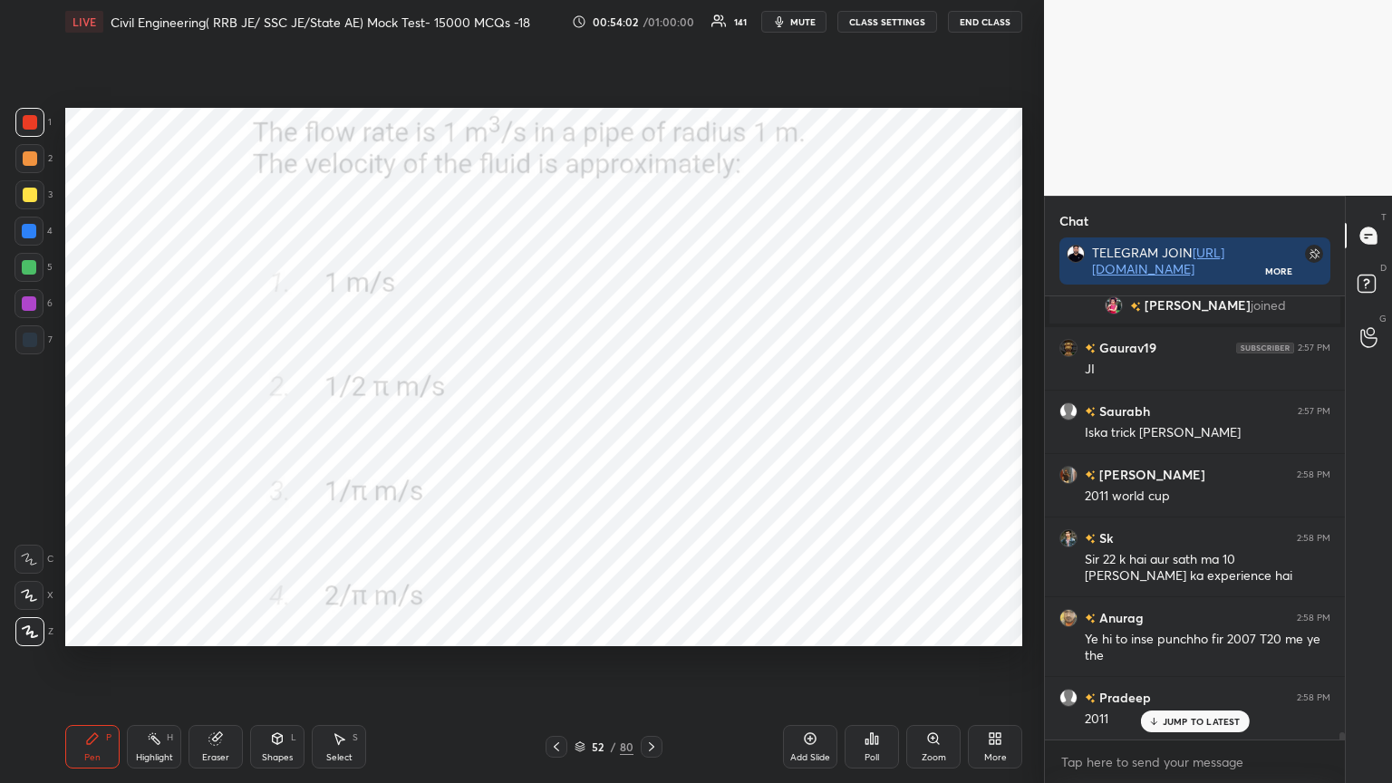
click at [869, 629] on icon at bounding box center [872, 738] width 15 height 15
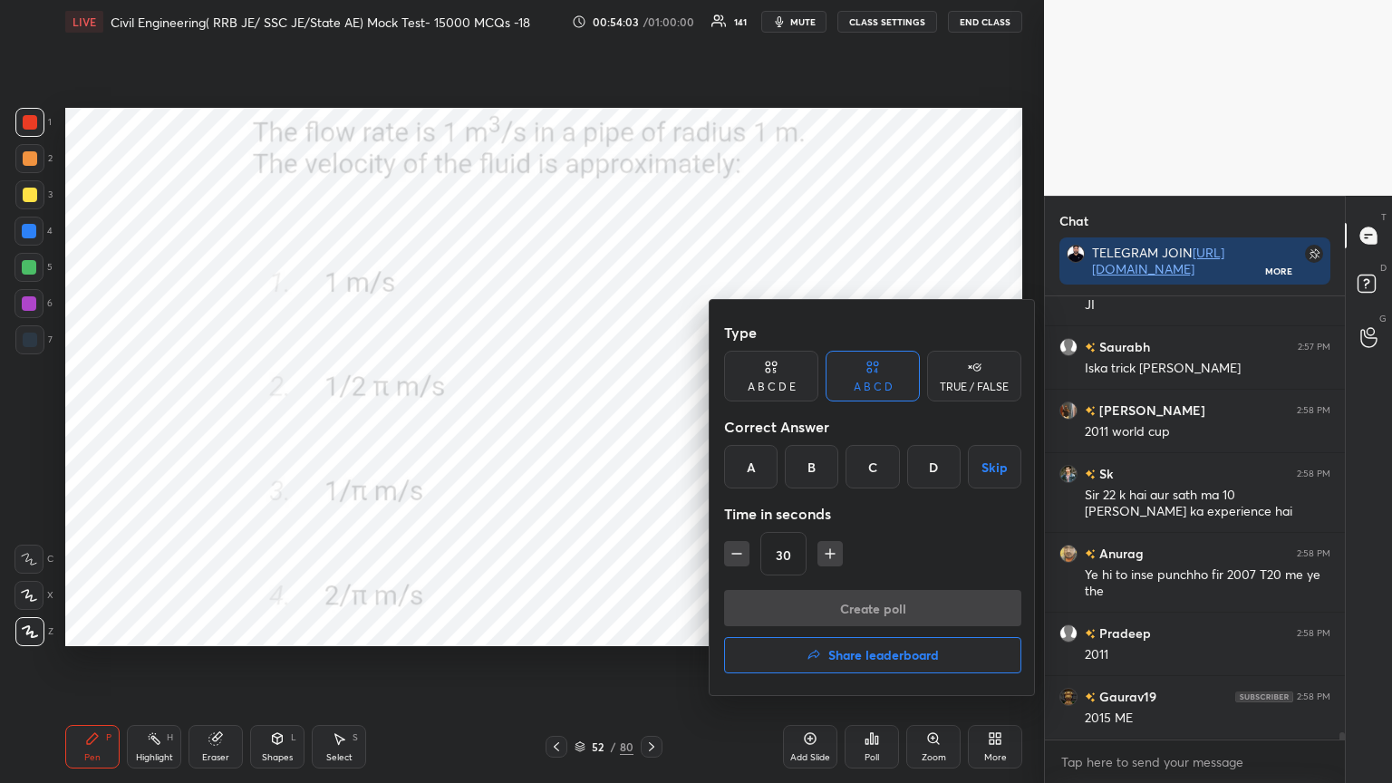
click at [877, 466] on div "C" at bounding box center [872, 467] width 53 height 44
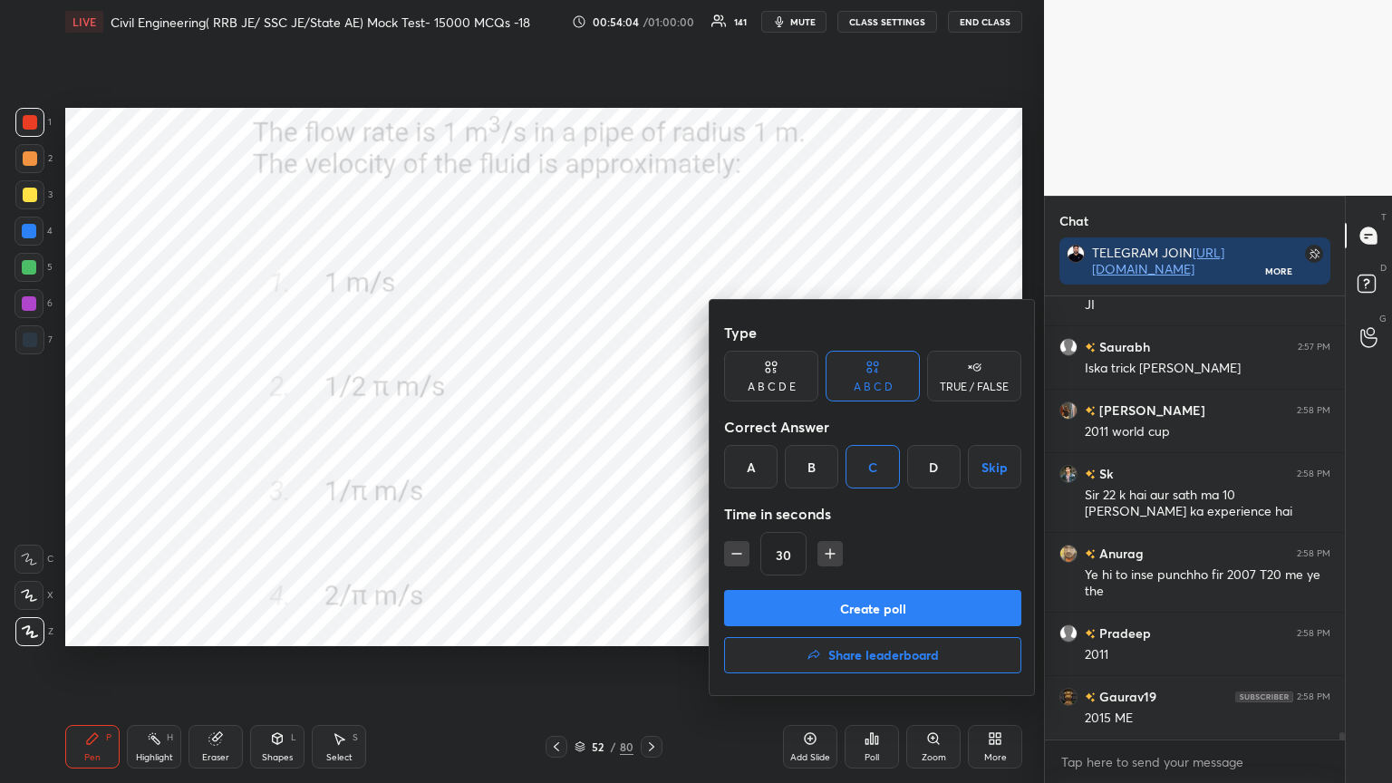
click at [836, 558] on icon "button" at bounding box center [830, 554] width 18 height 18
type input "45"
click at [824, 602] on button "Create poll" at bounding box center [872, 608] width 297 height 36
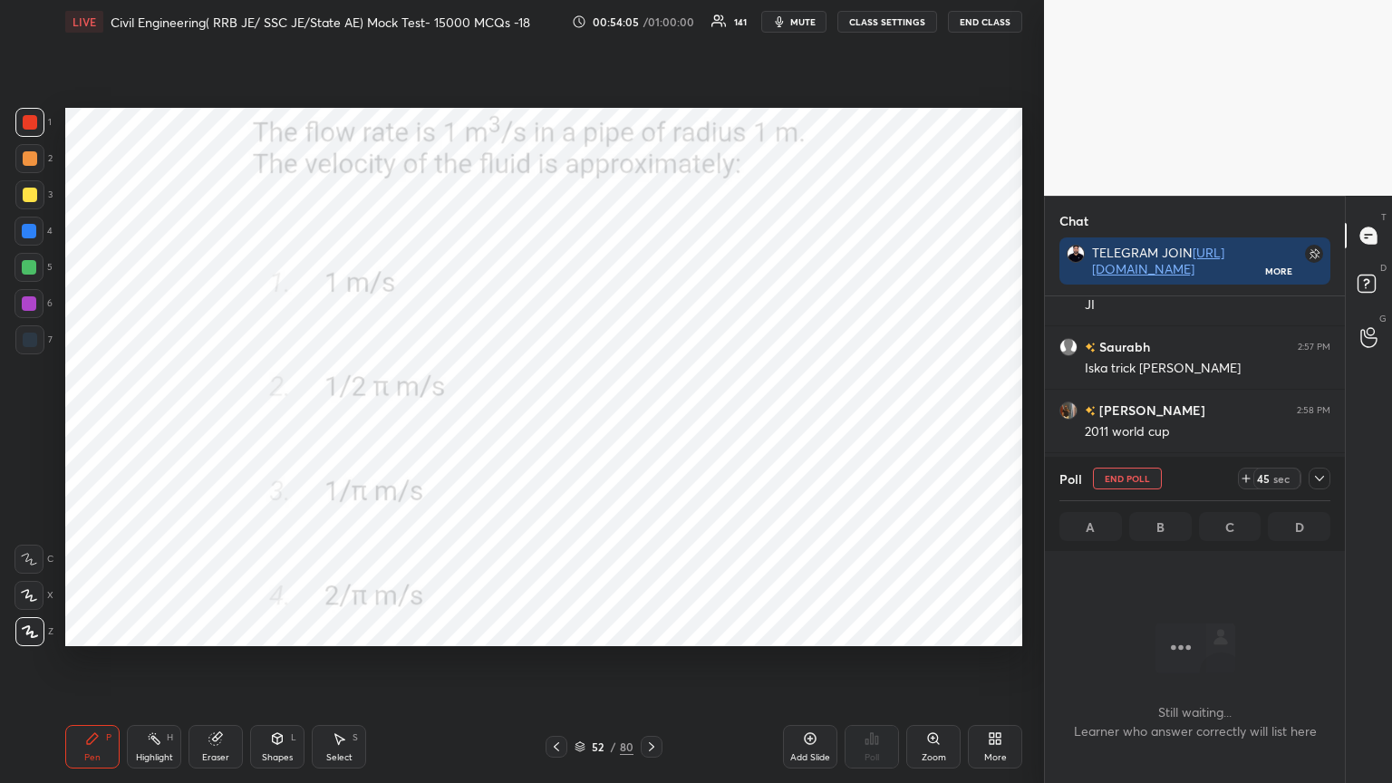
click at [1323, 482] on icon at bounding box center [1319, 478] width 15 height 15
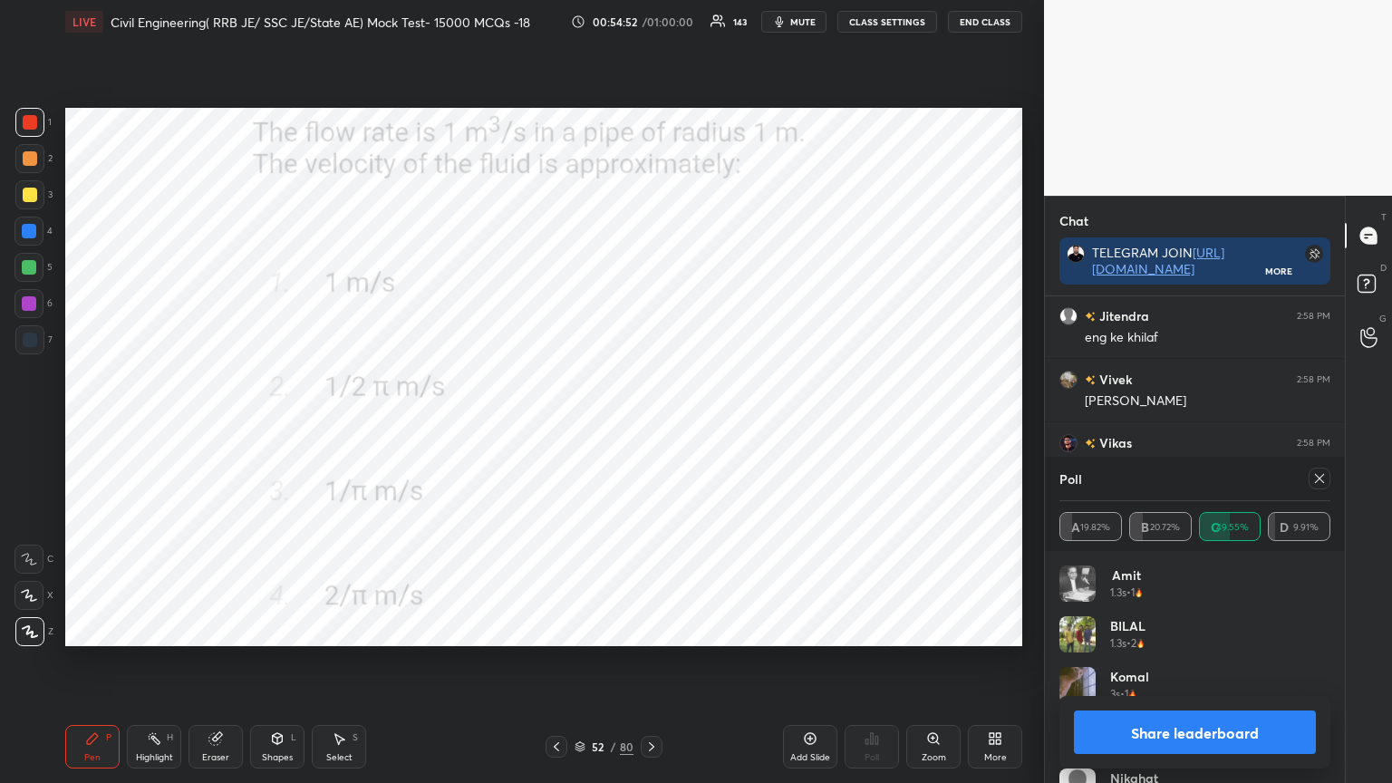
click at [1312, 479] on div at bounding box center [1320, 479] width 22 height 22
type textarea "x"
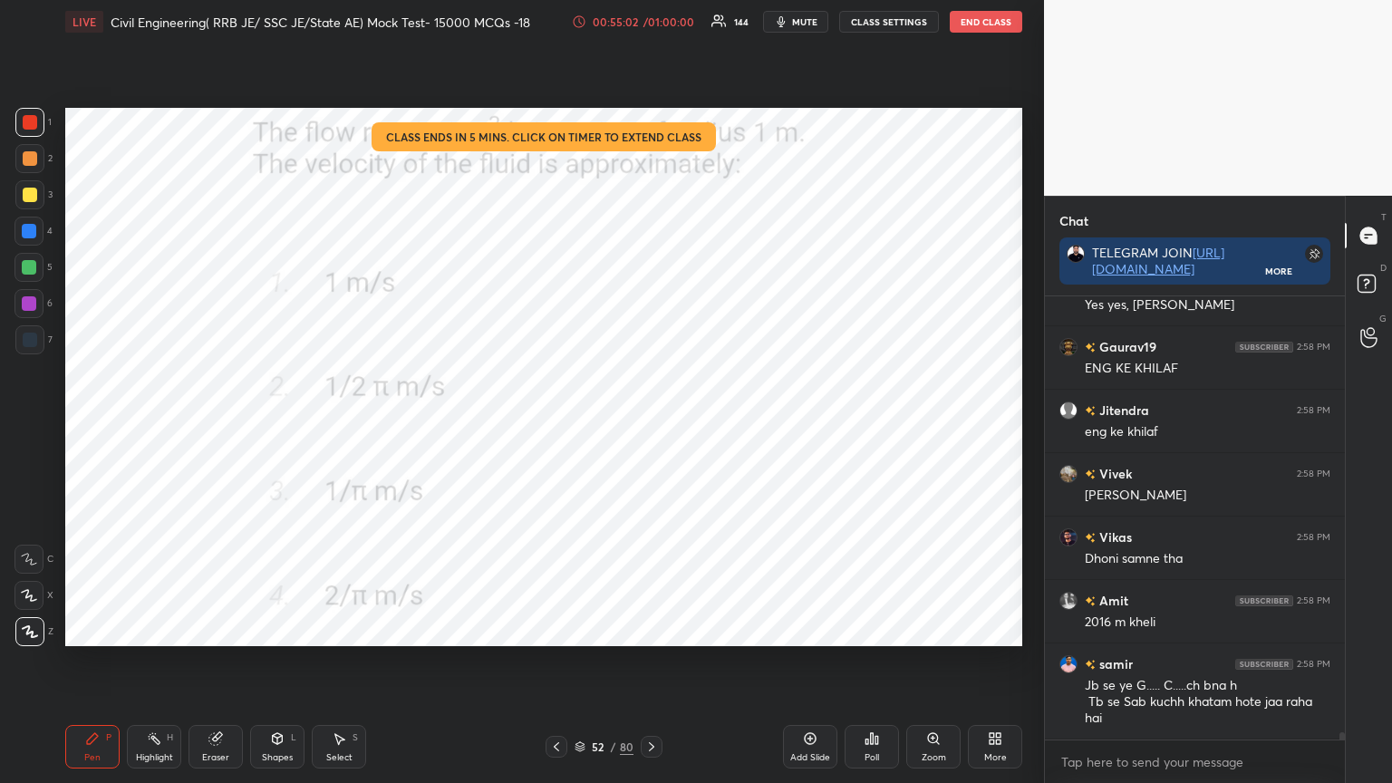
click at [649, 629] on icon at bounding box center [651, 747] width 15 height 15
click at [868, 629] on div "Poll" at bounding box center [872, 747] width 54 height 44
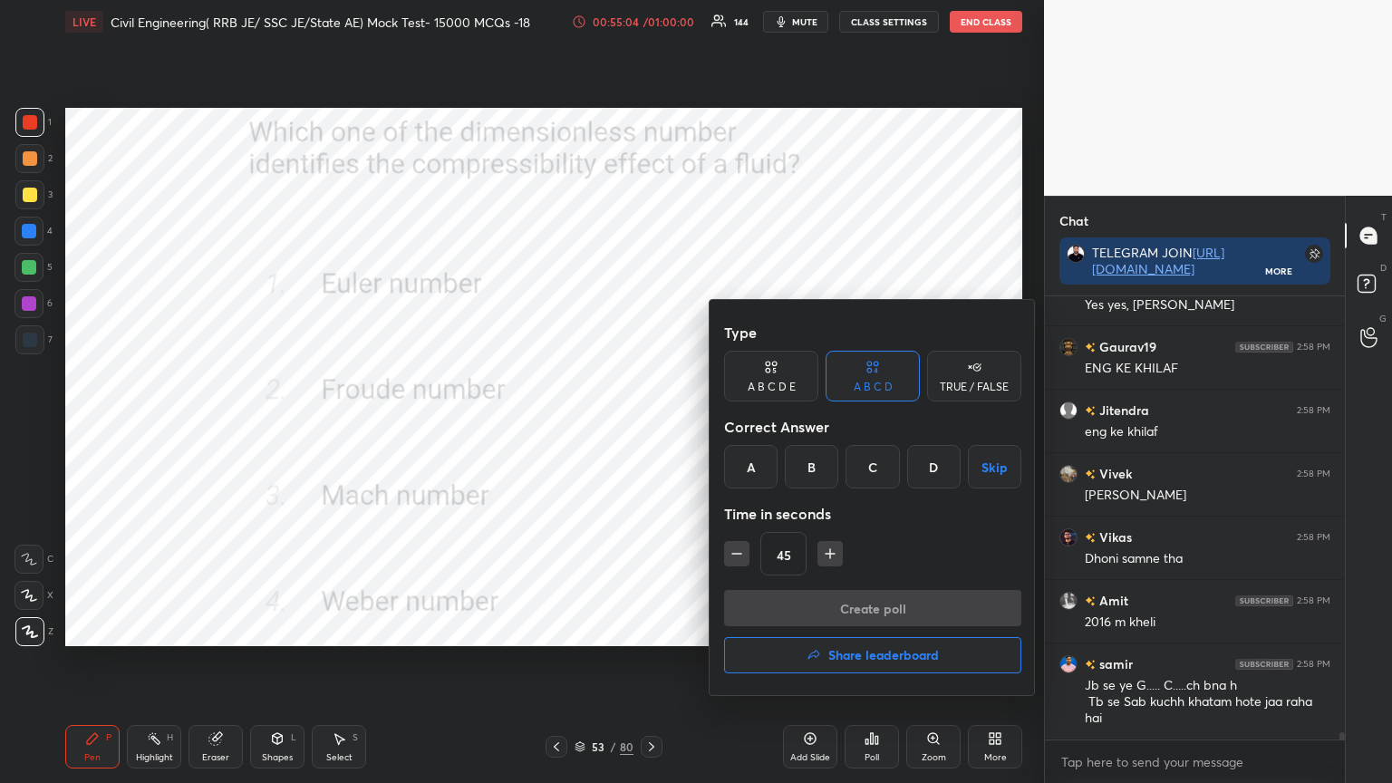
click at [876, 453] on div "C" at bounding box center [872, 467] width 53 height 44
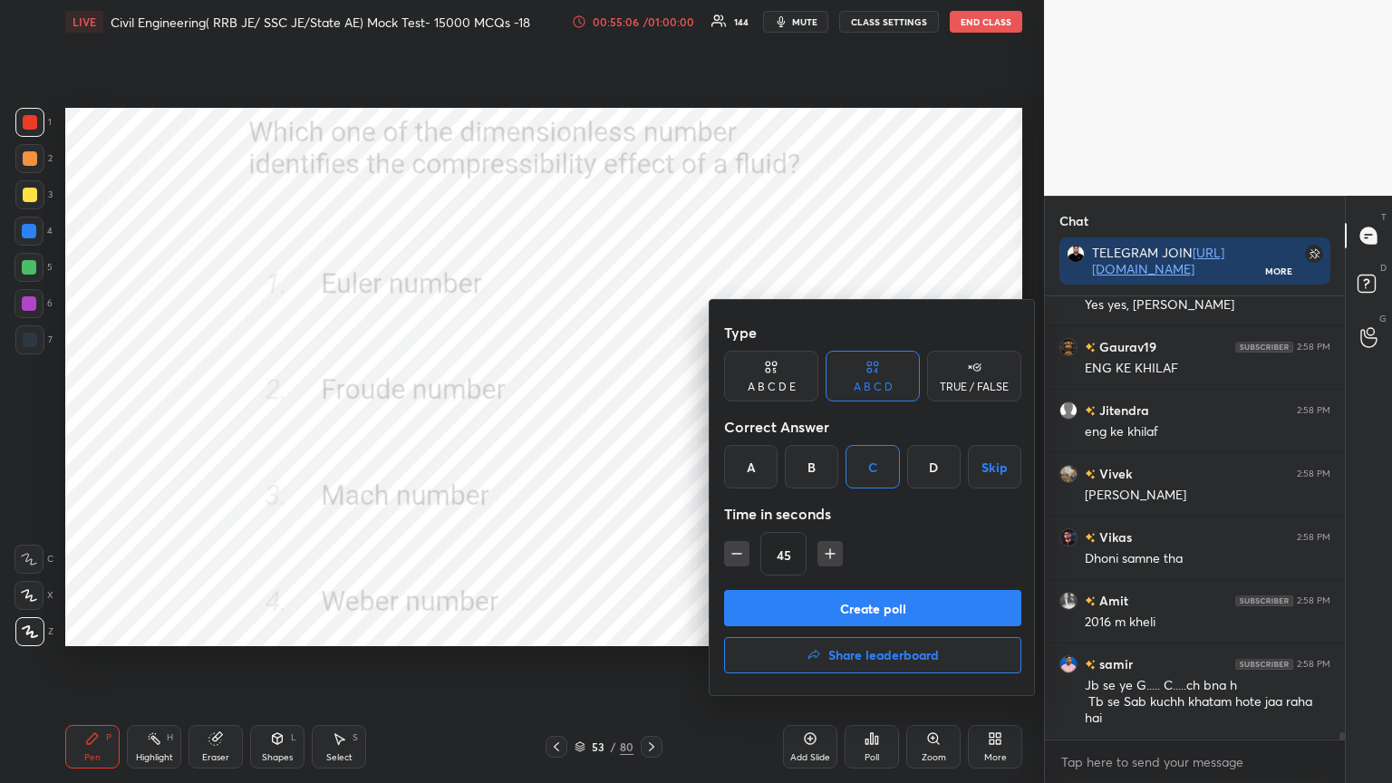
click at [740, 551] on icon "button" at bounding box center [737, 554] width 18 height 18
type input "30"
click at [782, 598] on button "Create poll" at bounding box center [872, 608] width 297 height 36
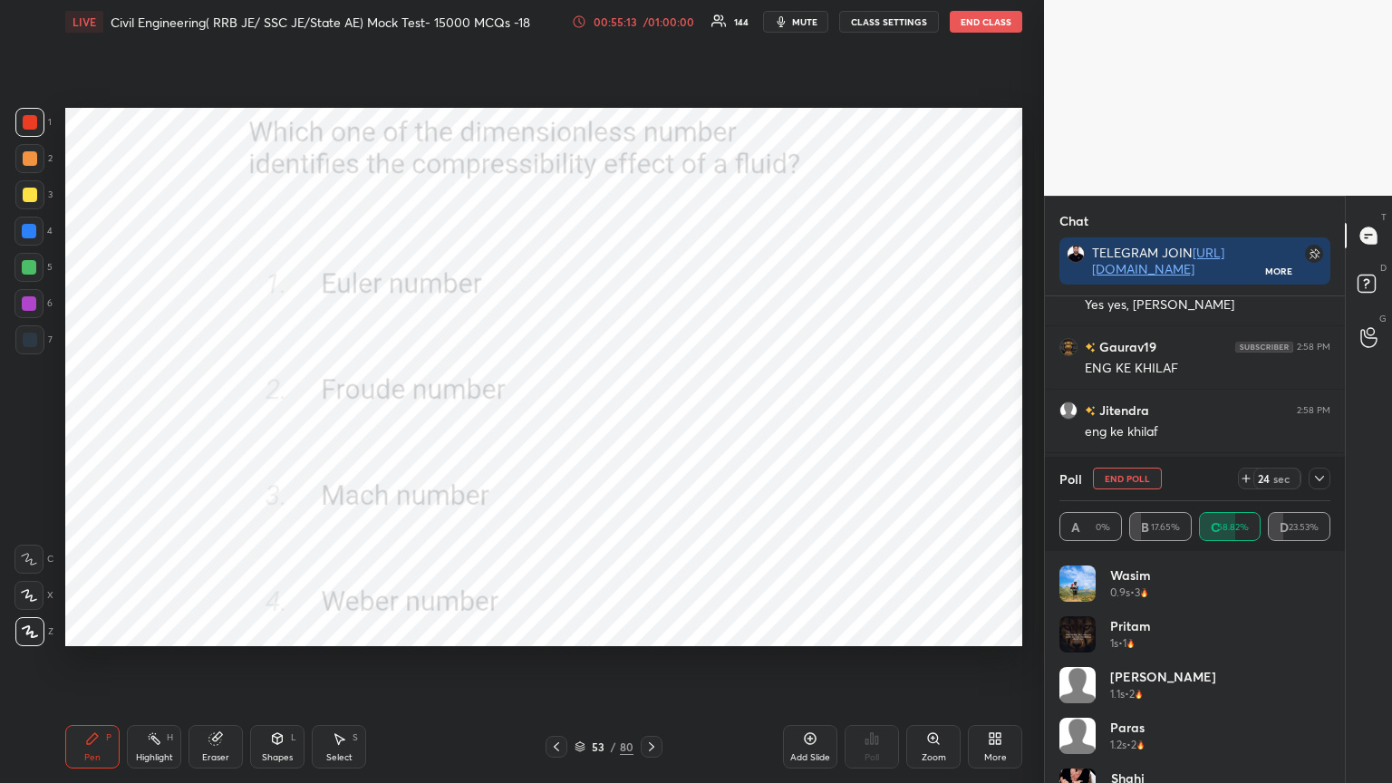
click at [1321, 481] on icon at bounding box center [1319, 478] width 15 height 15
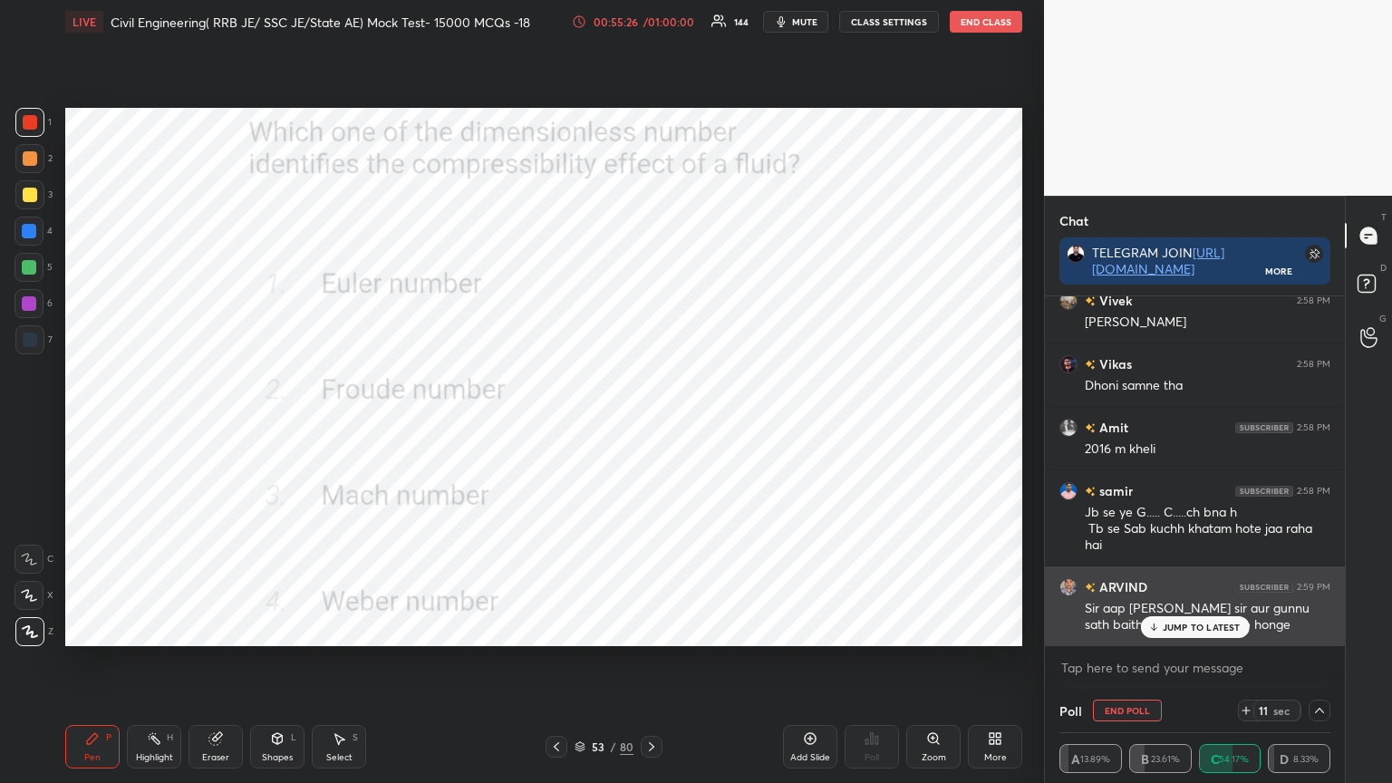
click at [1207, 629] on div "JUMP TO LATEST" at bounding box center [1194, 627] width 109 height 22
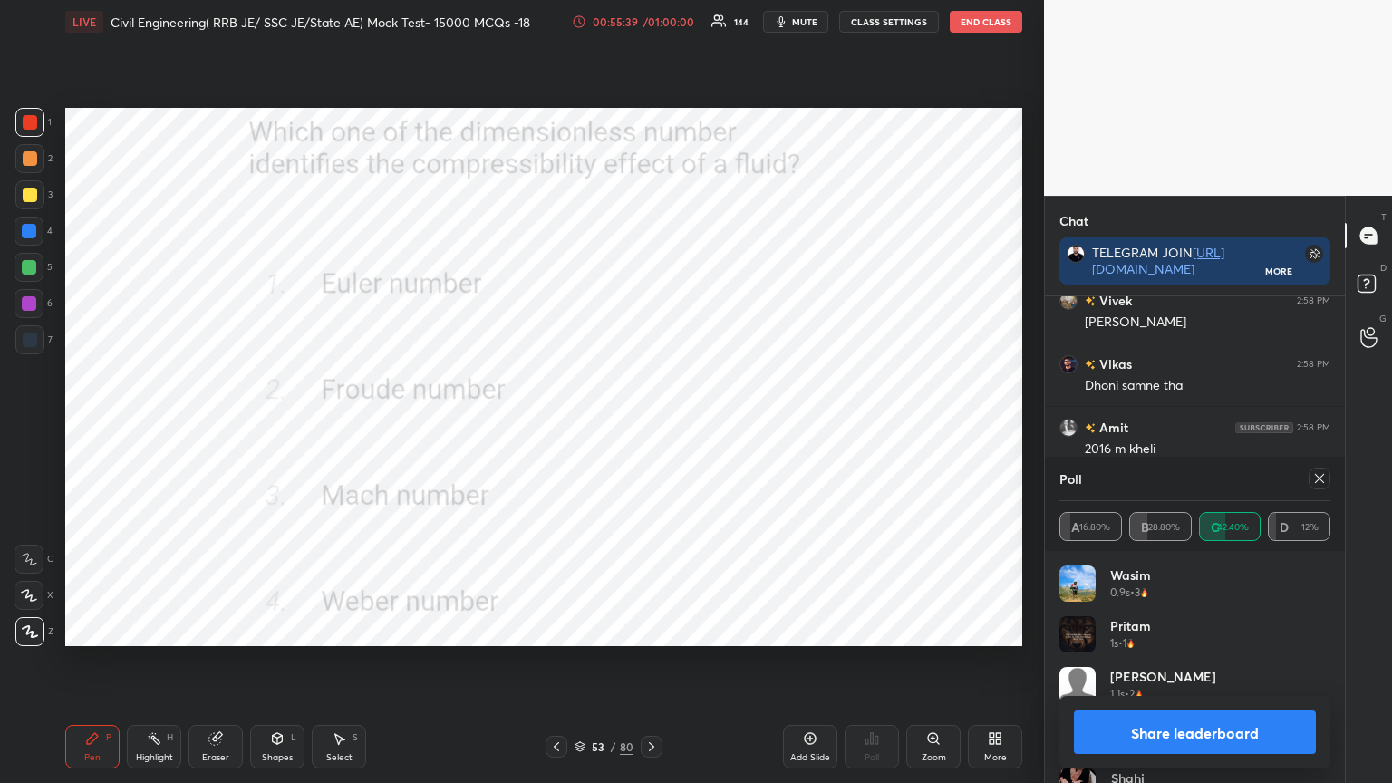
click at [1314, 479] on icon at bounding box center [1319, 478] width 15 height 15
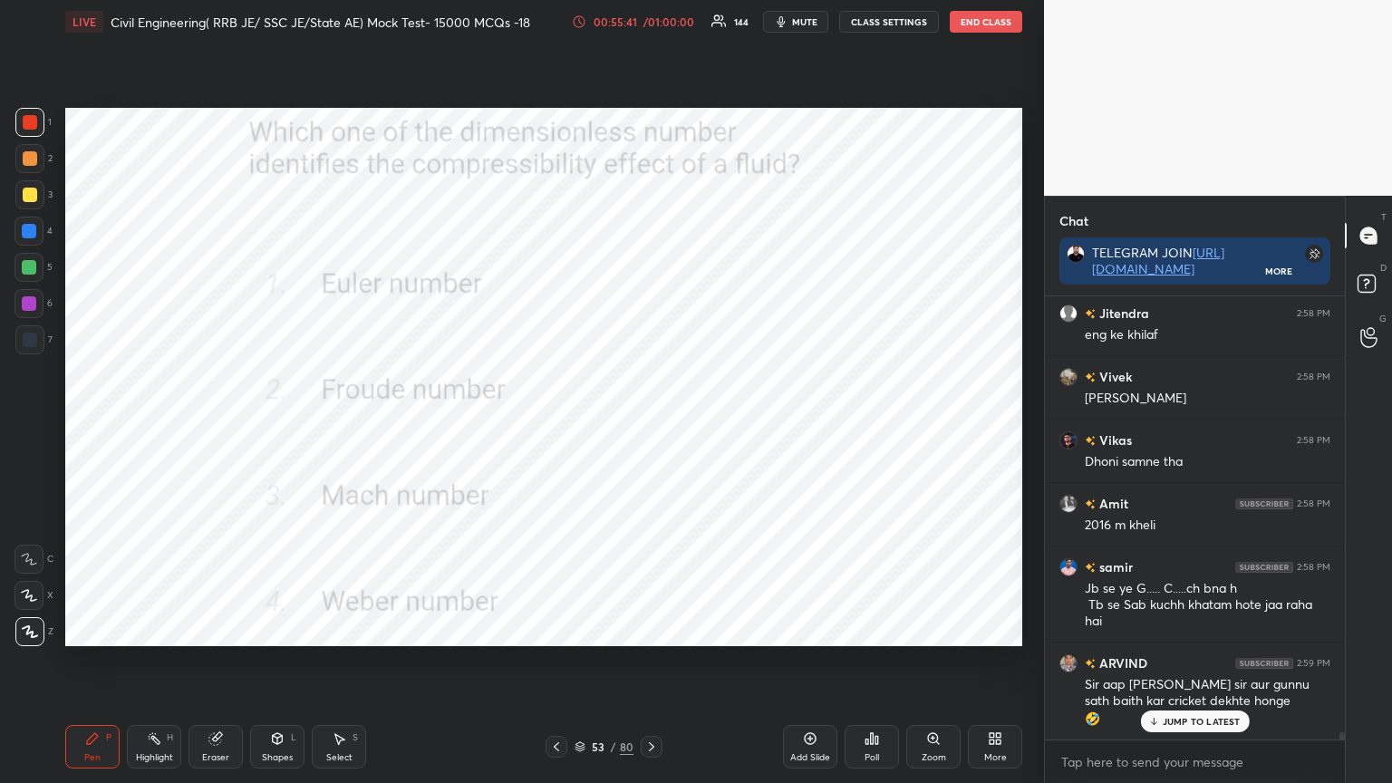
click at [579, 629] on icon at bounding box center [580, 744] width 9 height 5
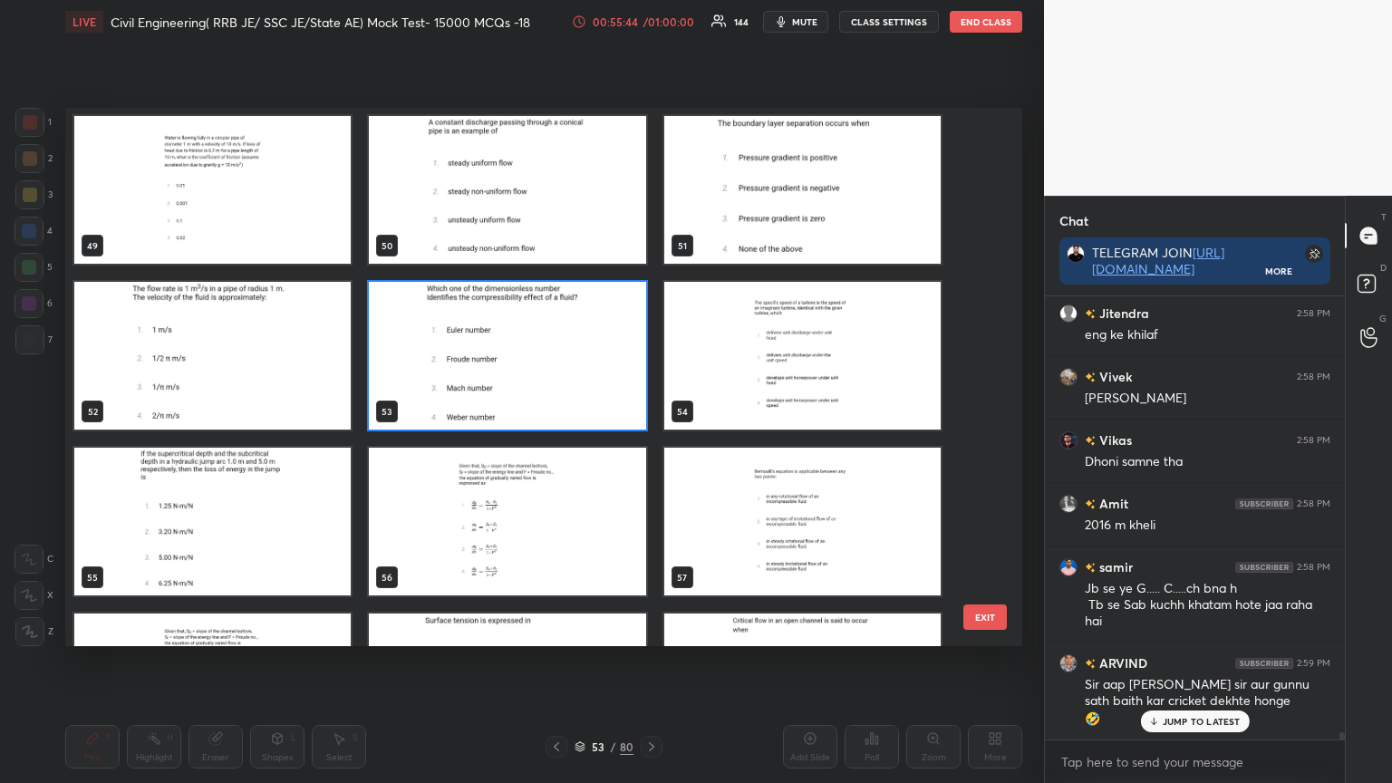
click at [495, 557] on img "grid" at bounding box center [507, 522] width 276 height 148
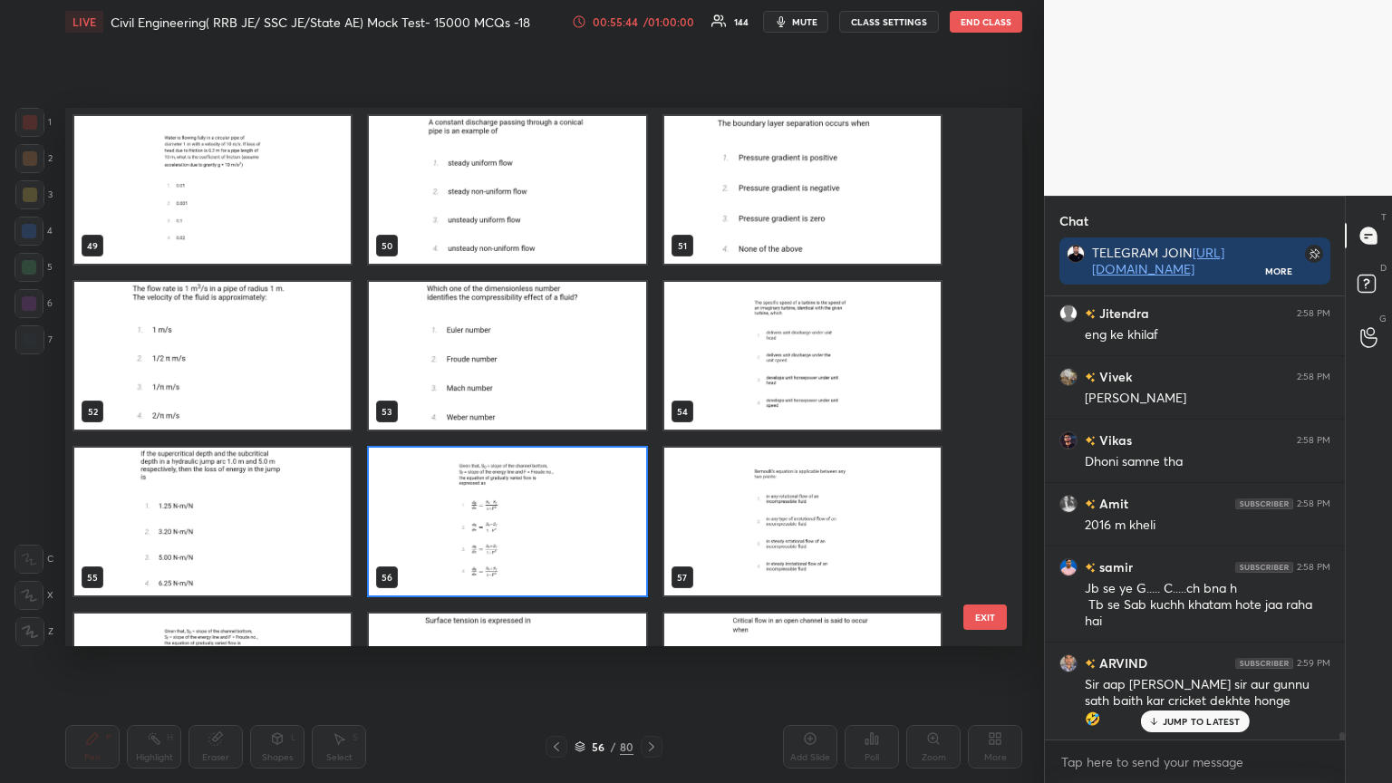
click at [497, 555] on img "grid" at bounding box center [507, 522] width 276 height 148
click at [498, 556] on img "grid" at bounding box center [507, 522] width 276 height 148
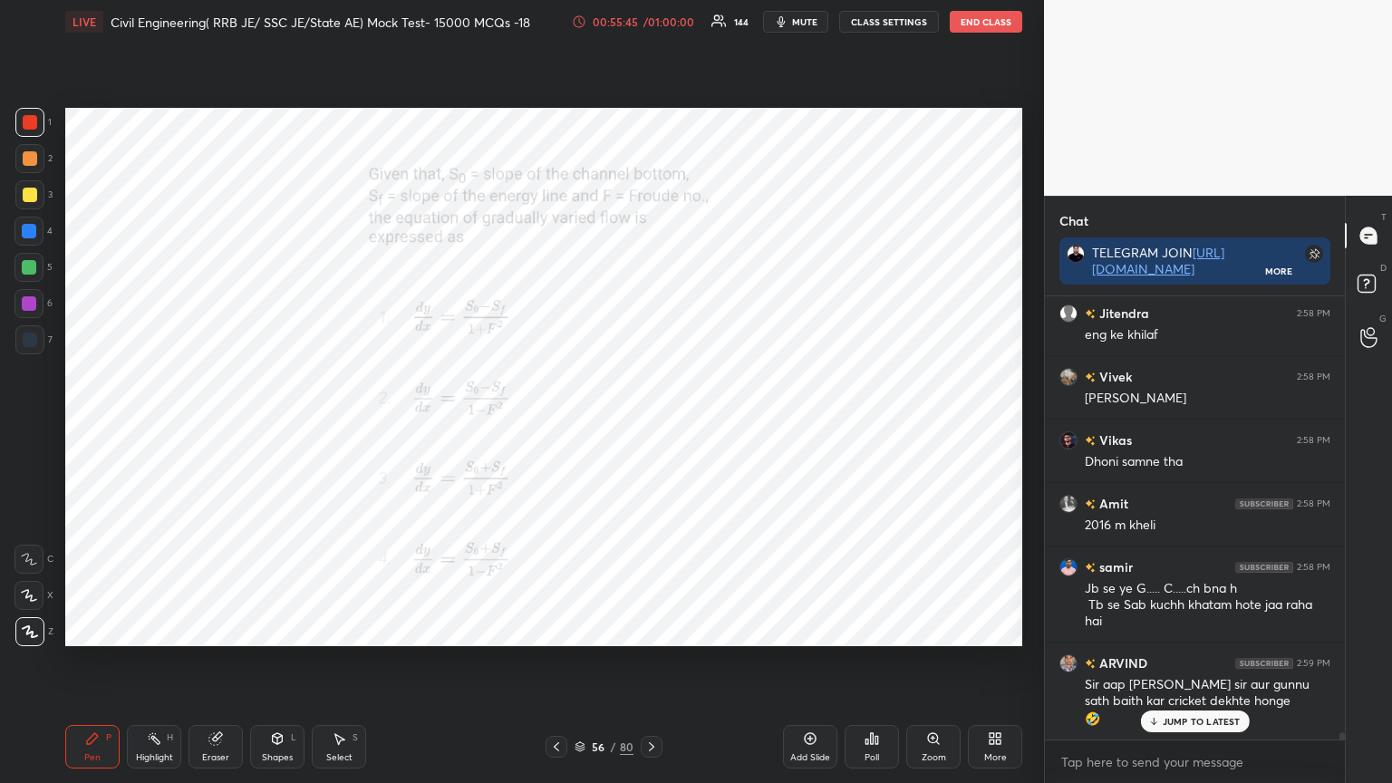
click at [876, 629] on icon at bounding box center [877, 740] width 3 height 8
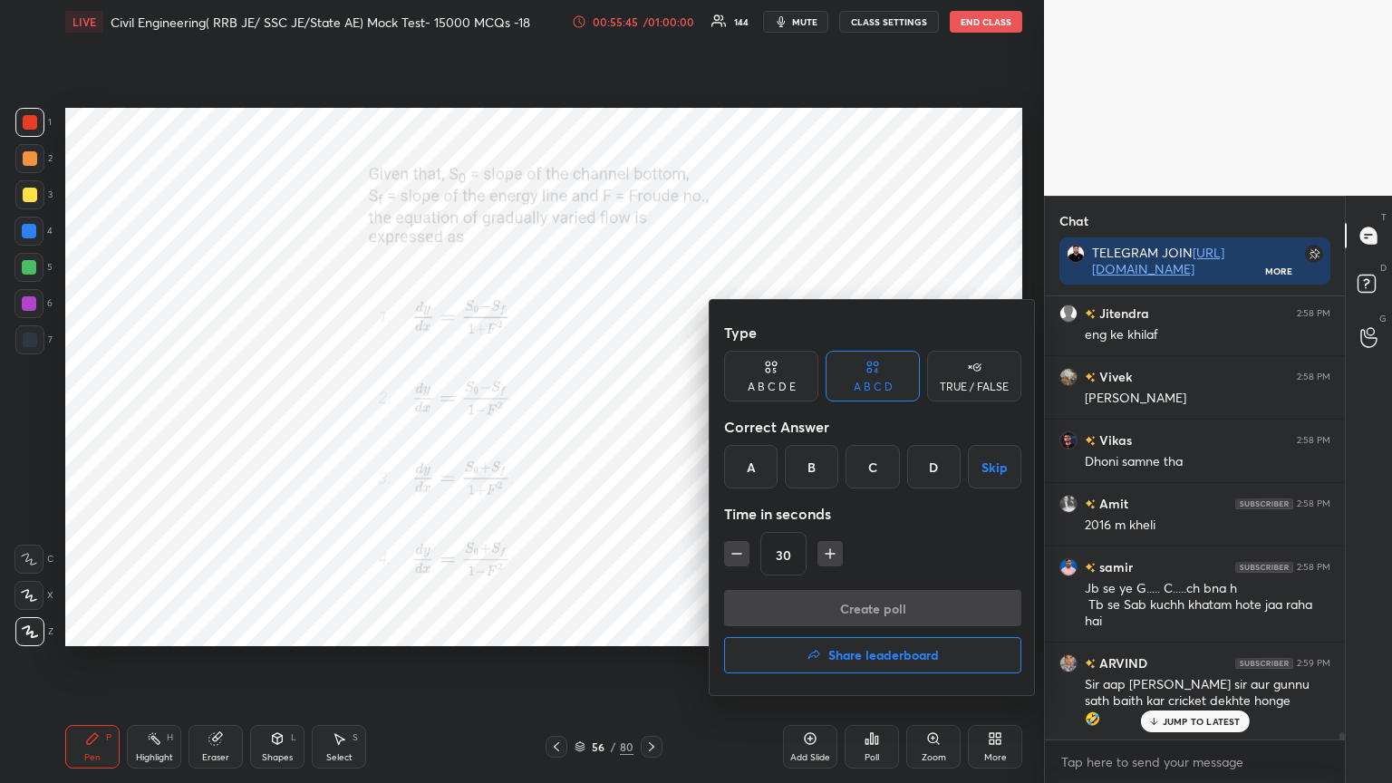
click at [821, 463] on div "B" at bounding box center [811, 467] width 53 height 44
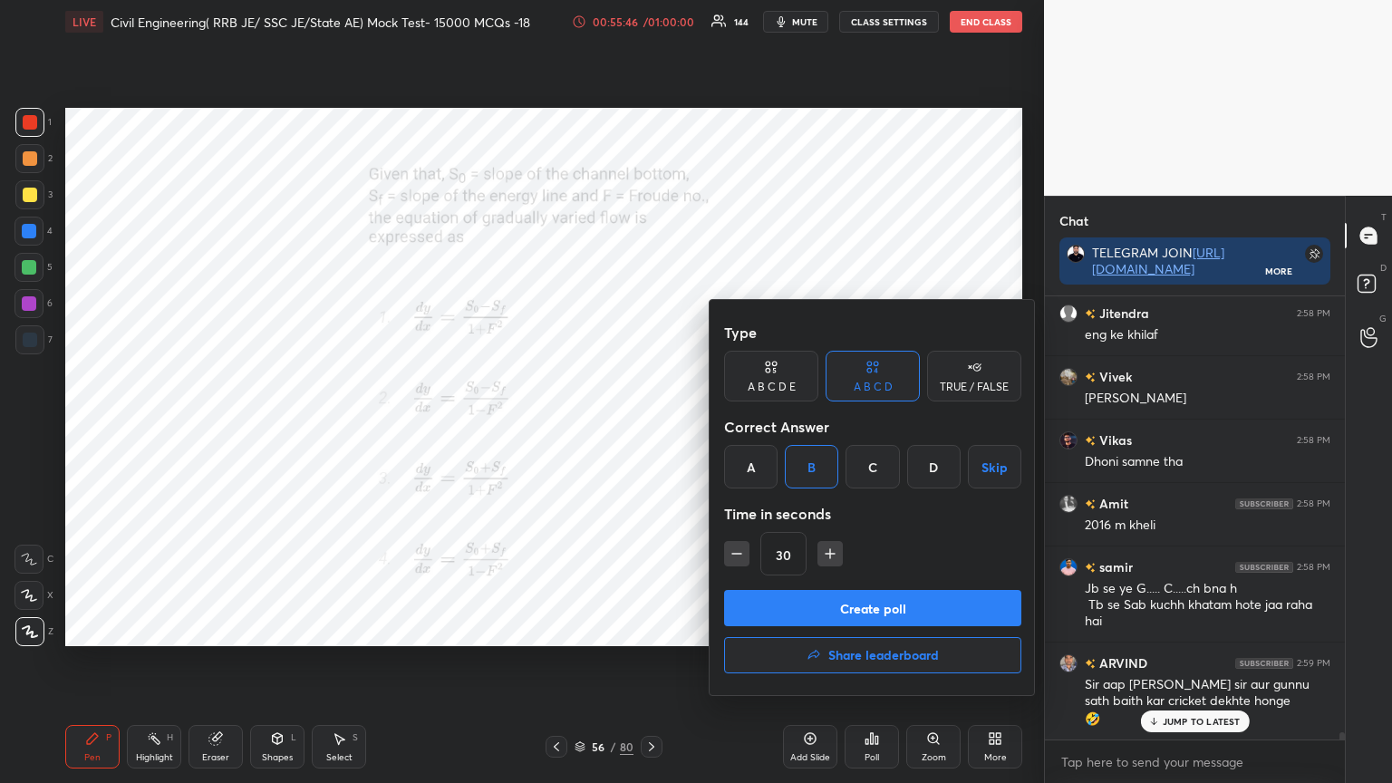
click at [808, 613] on button "Create poll" at bounding box center [872, 608] width 297 height 36
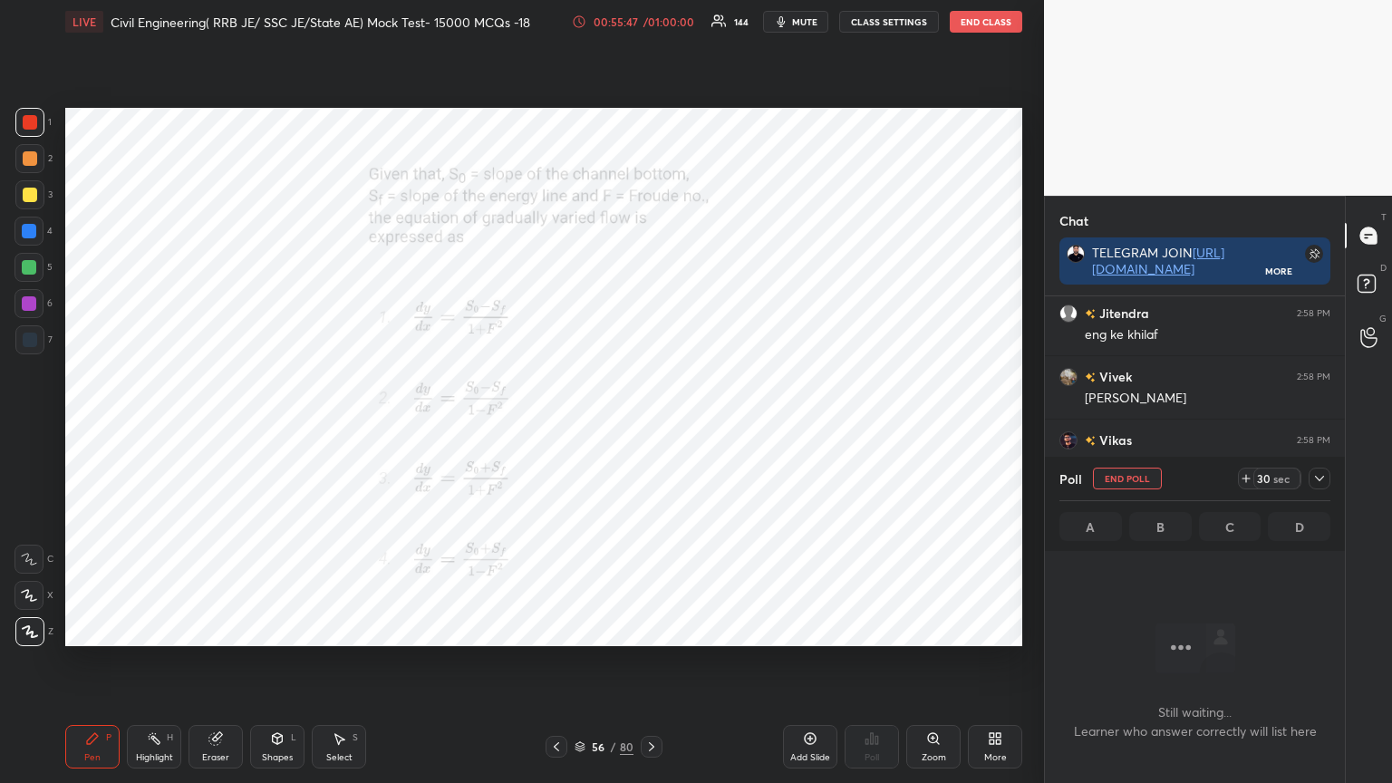
click at [1323, 475] on icon at bounding box center [1319, 478] width 15 height 15
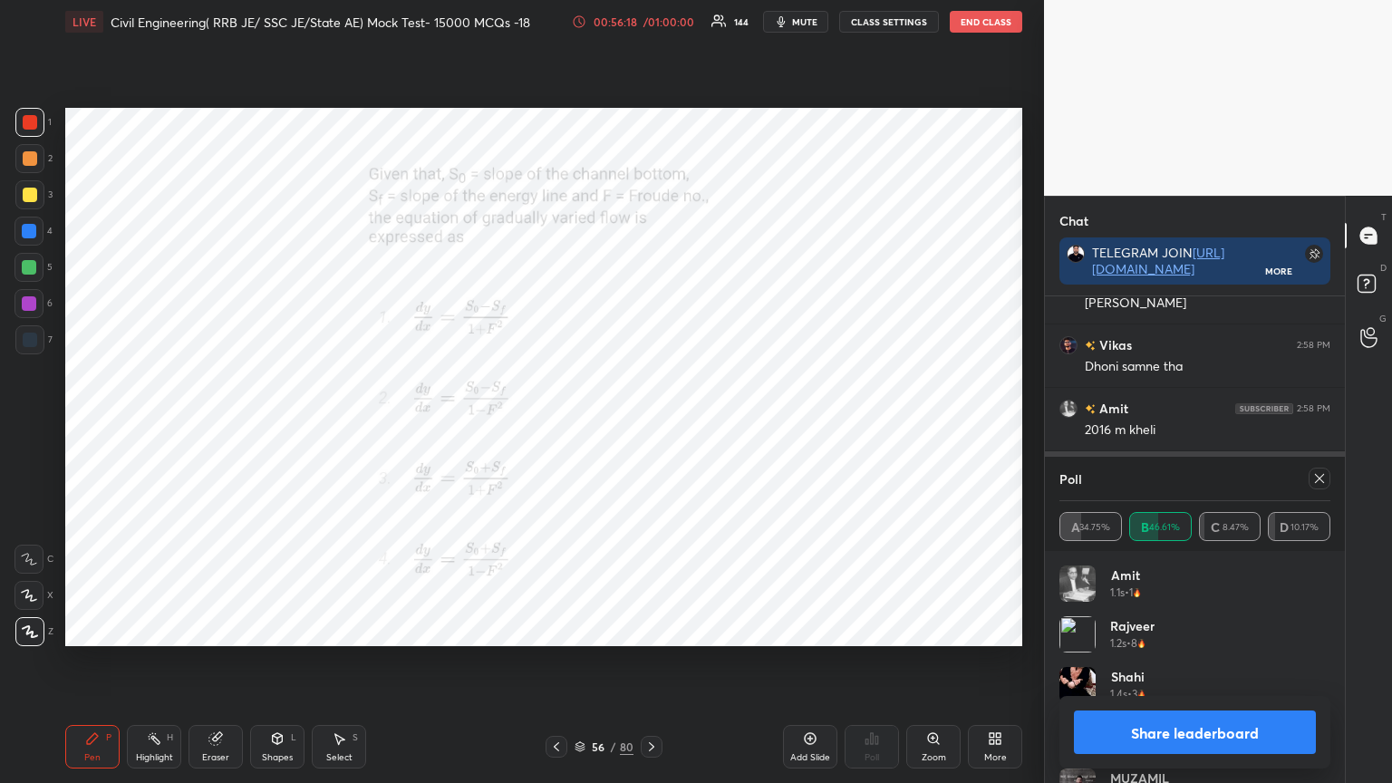
click at [1317, 479] on icon at bounding box center [1319, 478] width 15 height 15
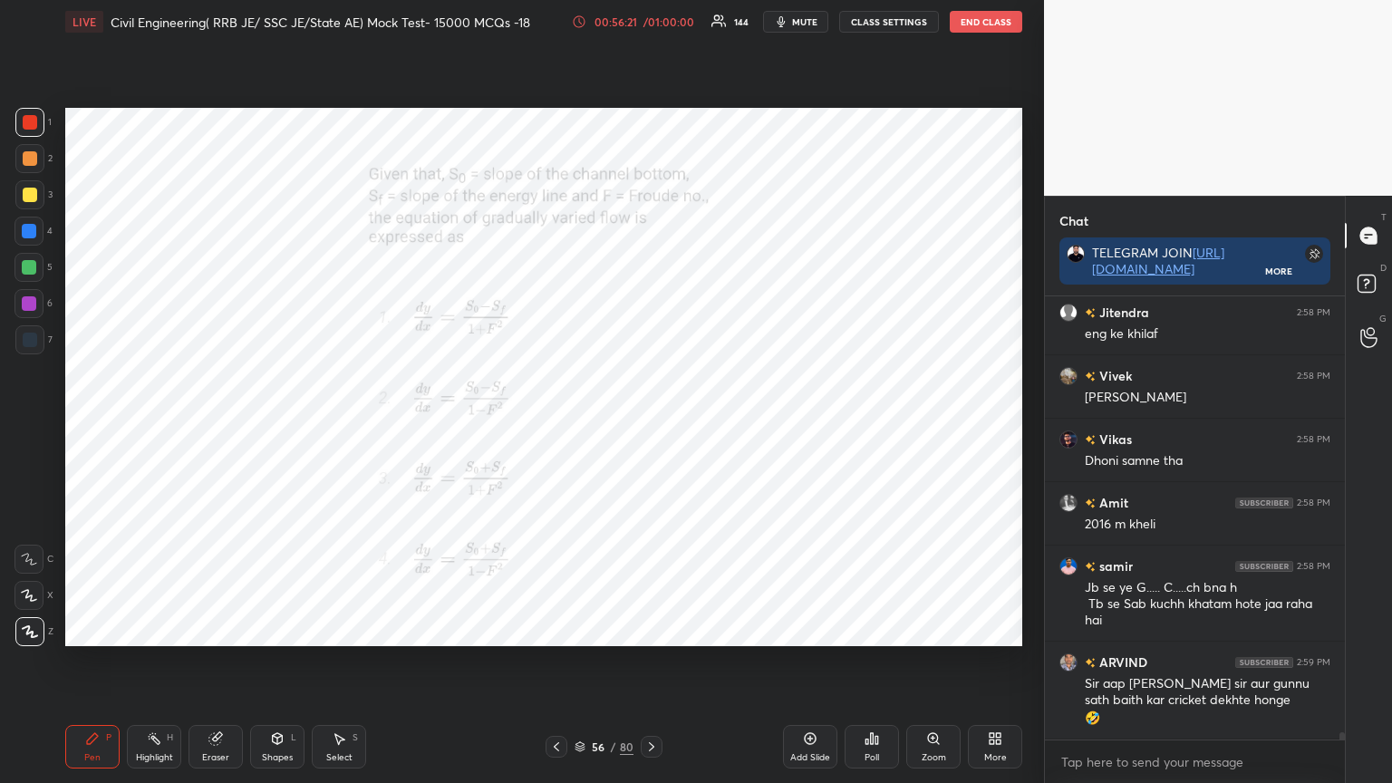
click at [645, 629] on icon at bounding box center [651, 747] width 15 height 15
click at [875, 629] on icon at bounding box center [872, 738] width 15 height 15
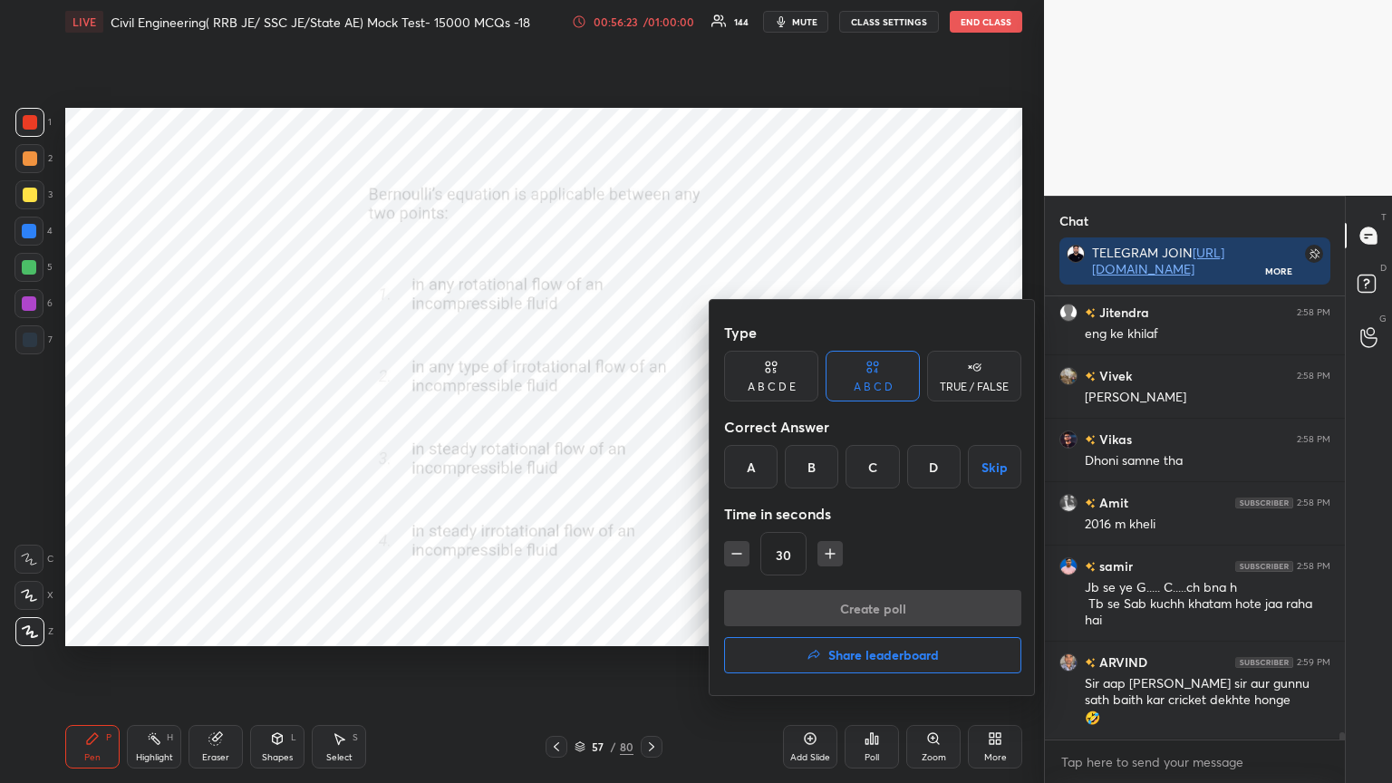
click at [932, 463] on div "D" at bounding box center [933, 467] width 53 height 44
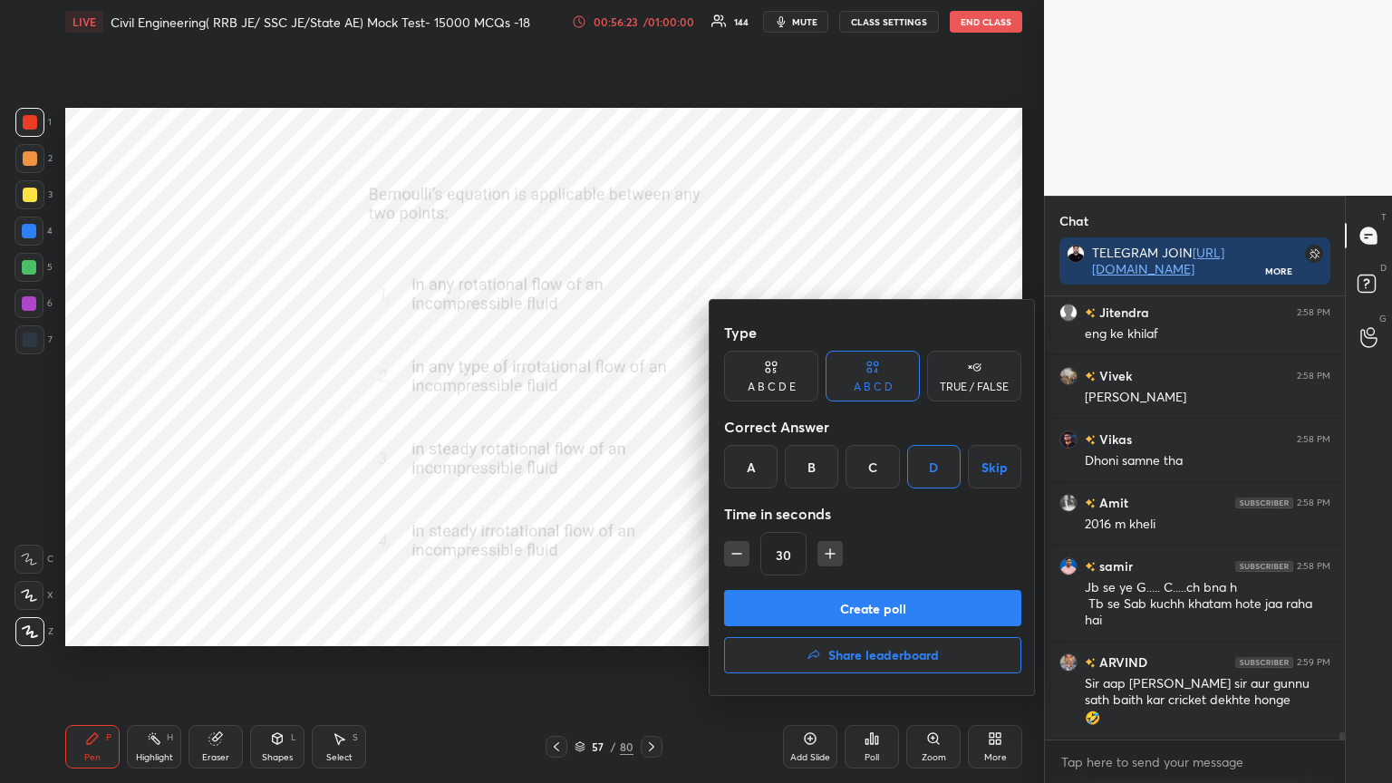
click at [856, 616] on button "Create poll" at bounding box center [872, 608] width 297 height 36
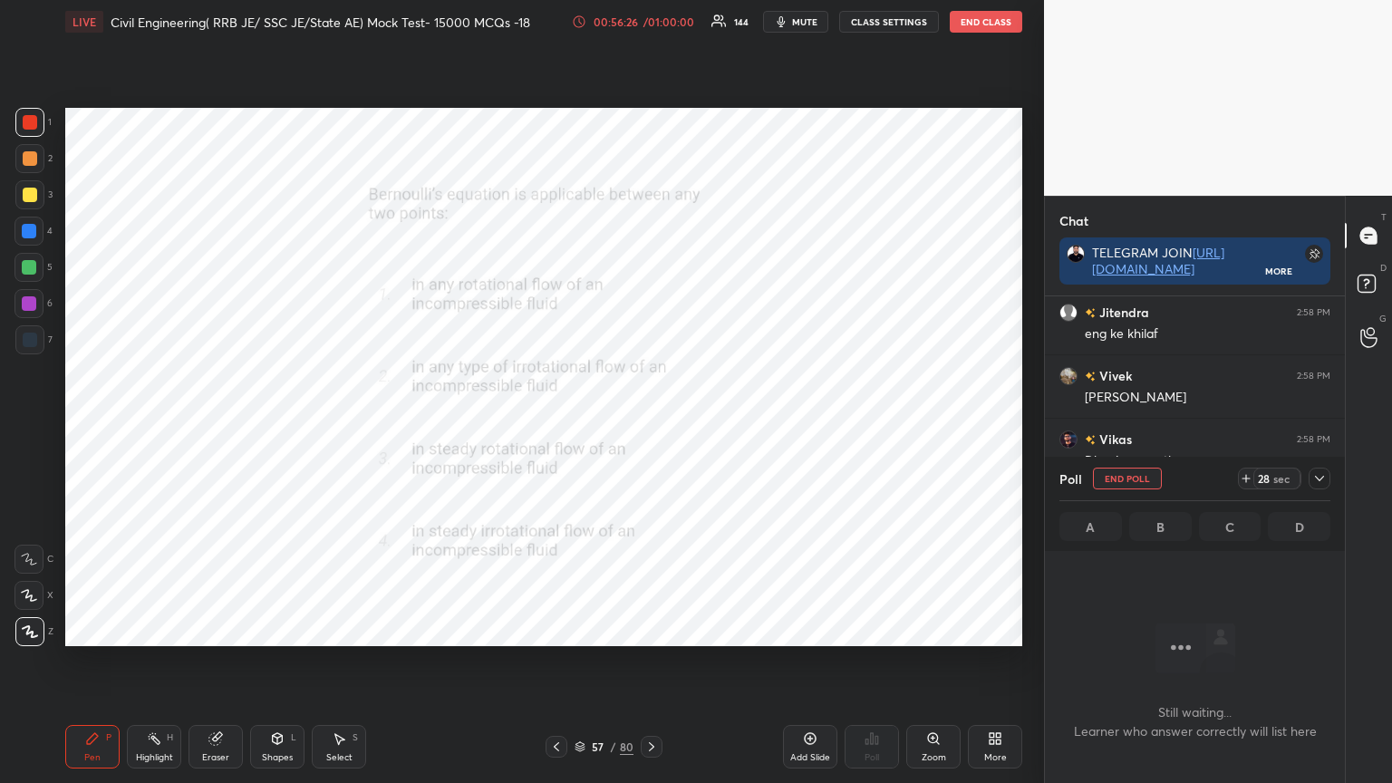
click at [1321, 479] on icon at bounding box center [1319, 478] width 9 height 5
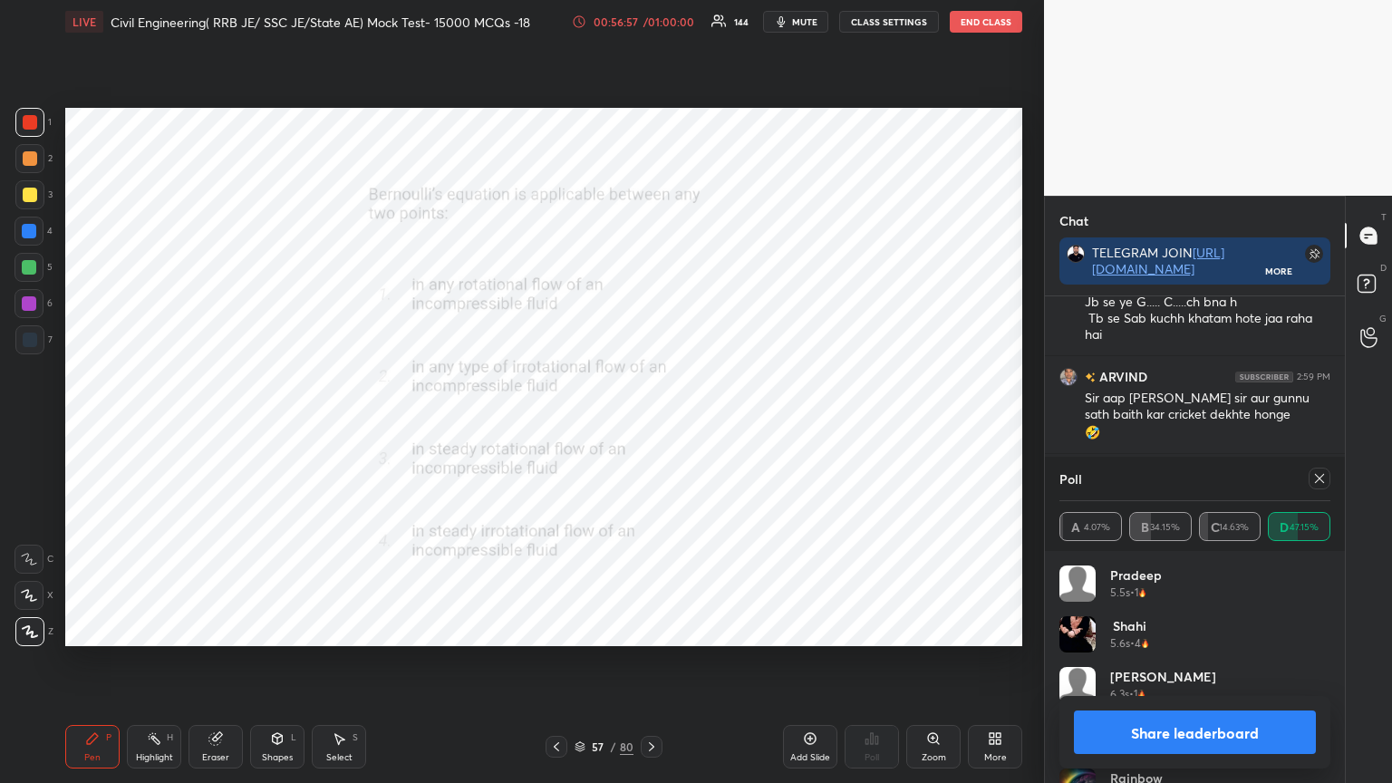
click at [1322, 473] on icon at bounding box center [1319, 478] width 15 height 15
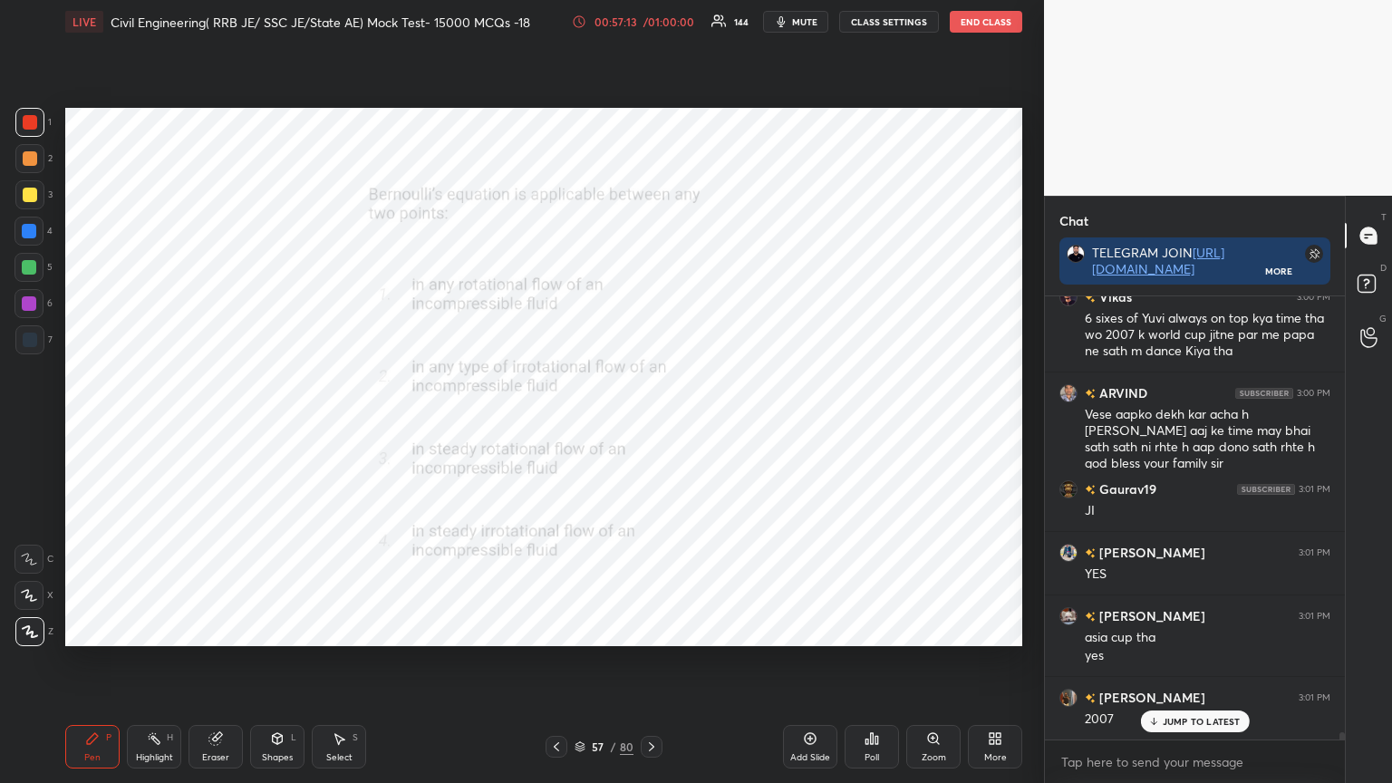
click at [652, 629] on icon at bounding box center [651, 747] width 15 height 15
click at [870, 629] on div "Poll" at bounding box center [872, 757] width 15 height 9
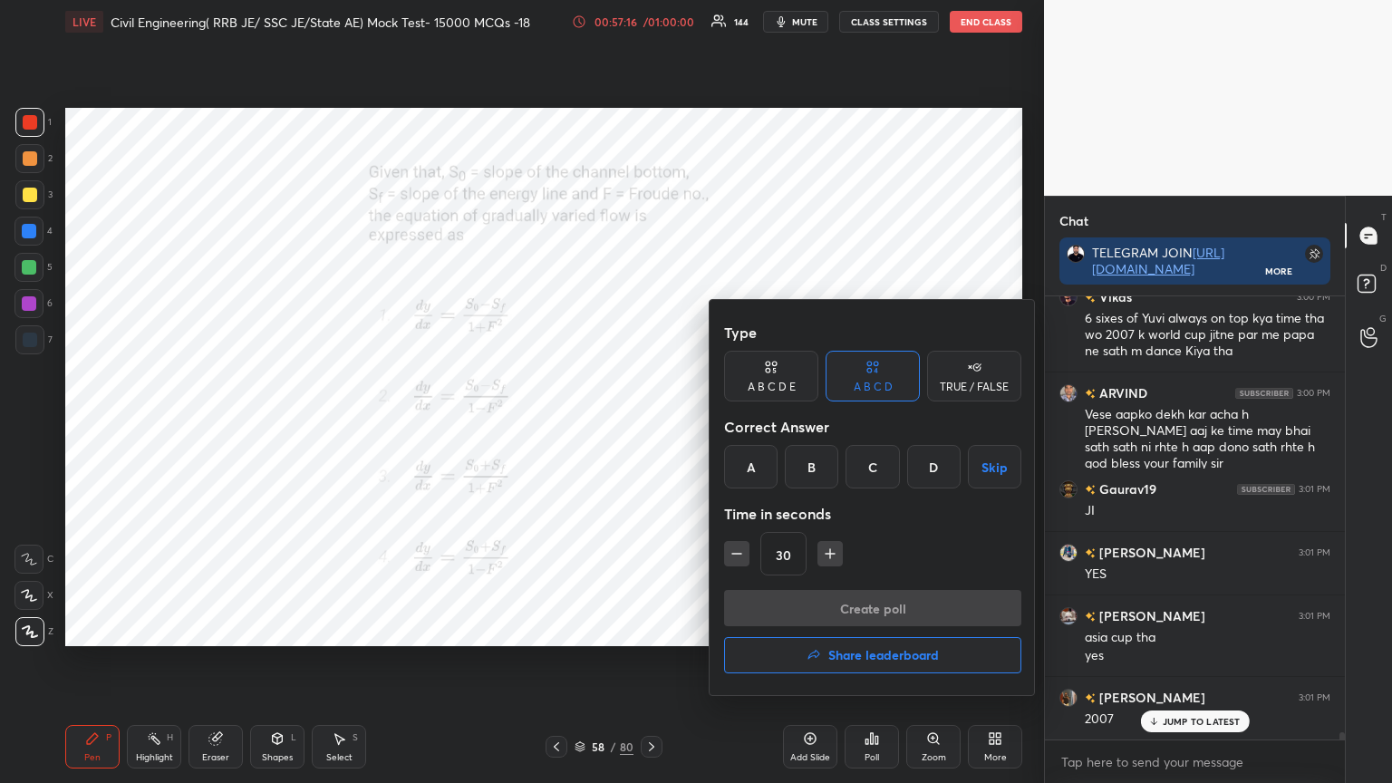
click at [677, 629] on div at bounding box center [696, 391] width 1392 height 783
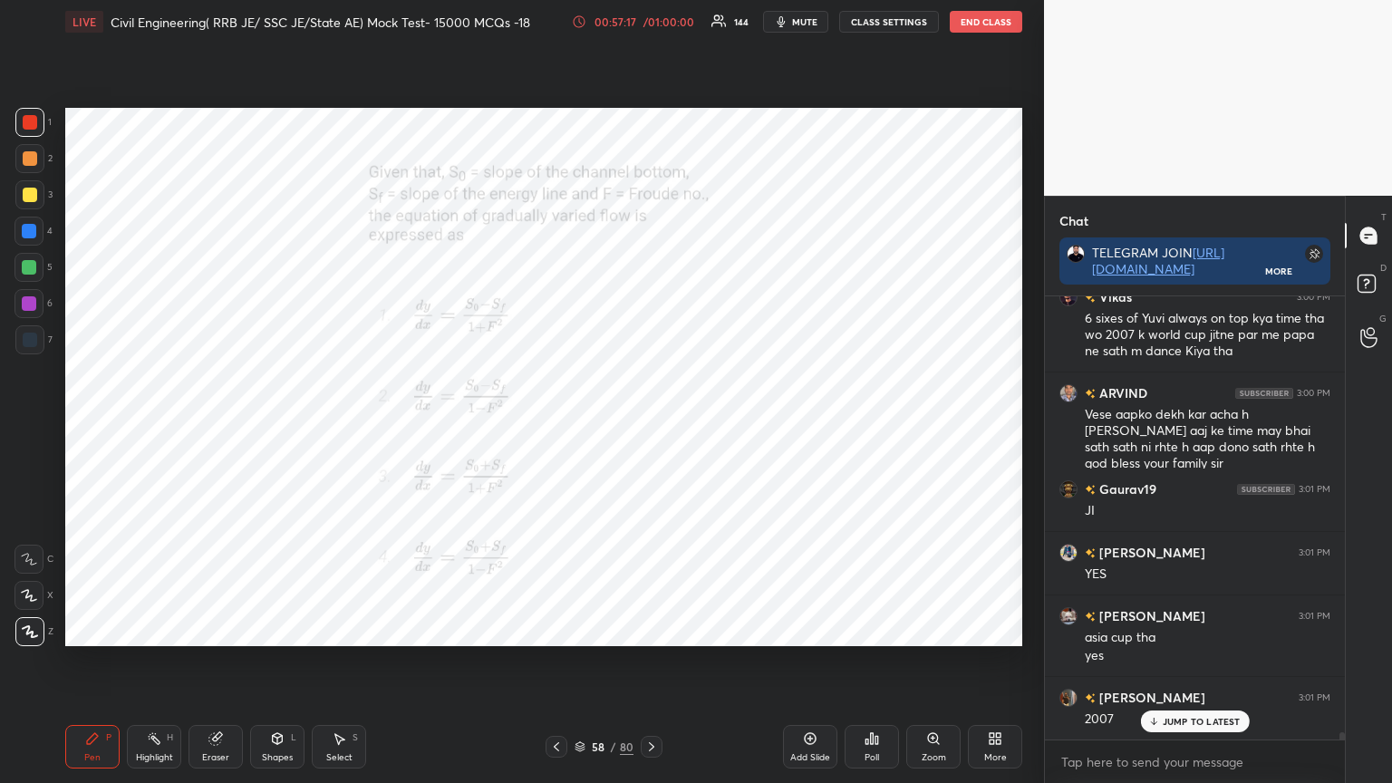
click at [649, 629] on icon at bounding box center [651, 747] width 15 height 15
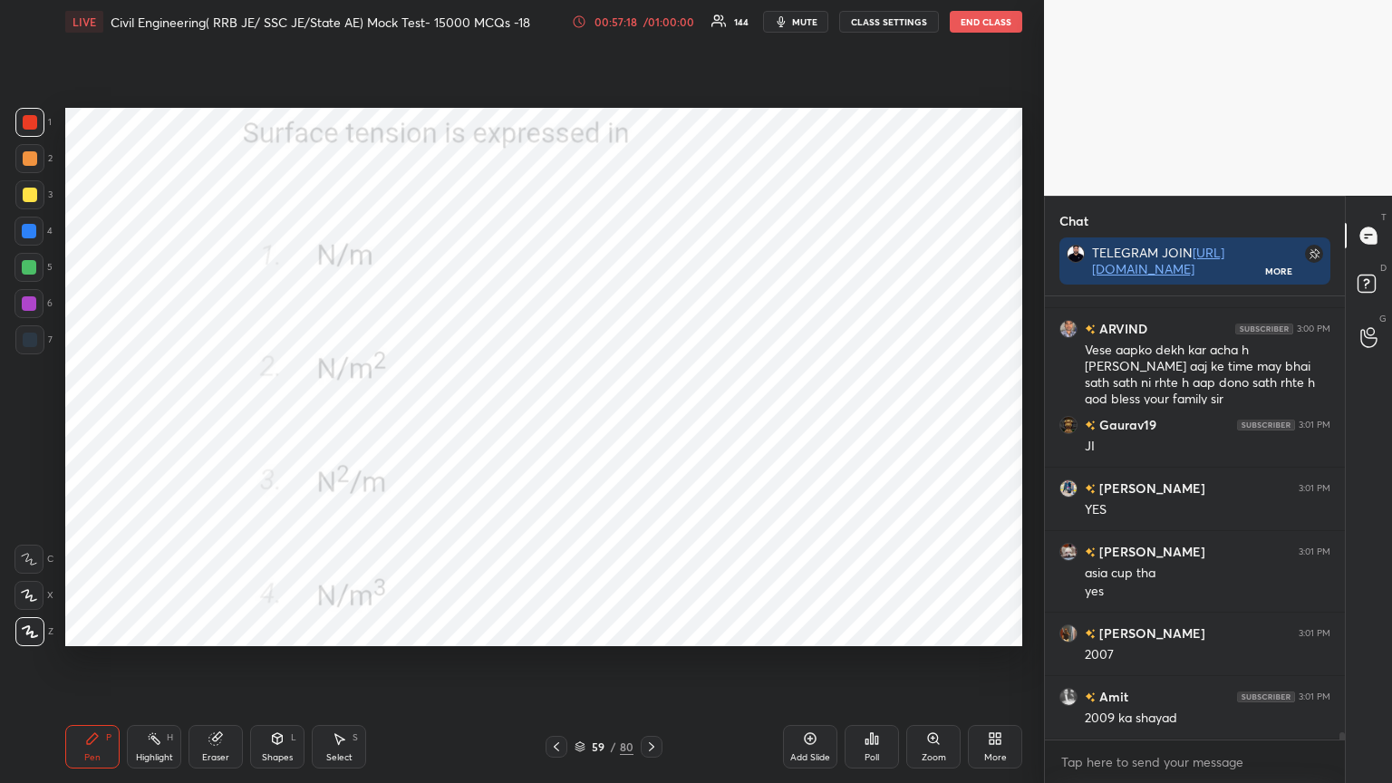
click at [878, 629] on div "Poll" at bounding box center [872, 747] width 54 height 44
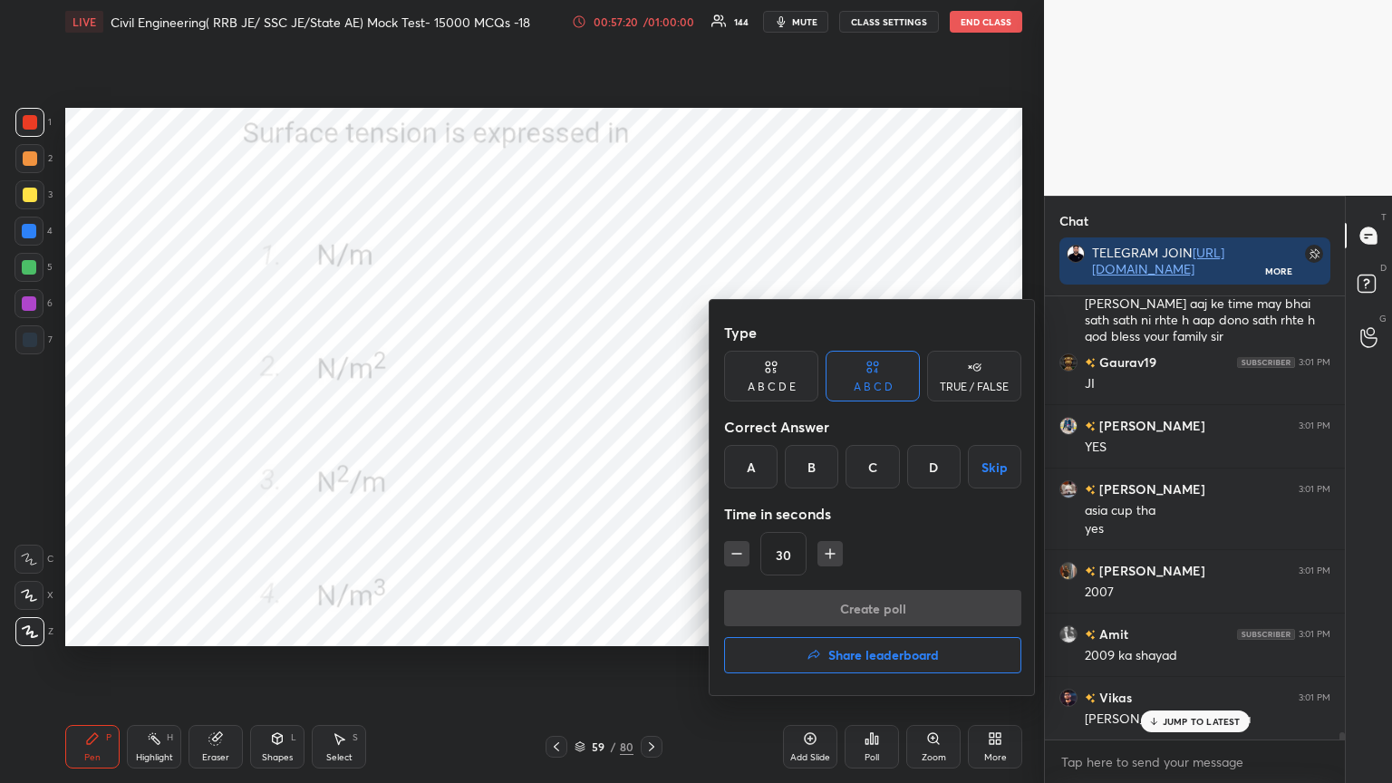
click at [742, 458] on div "A" at bounding box center [750, 467] width 53 height 44
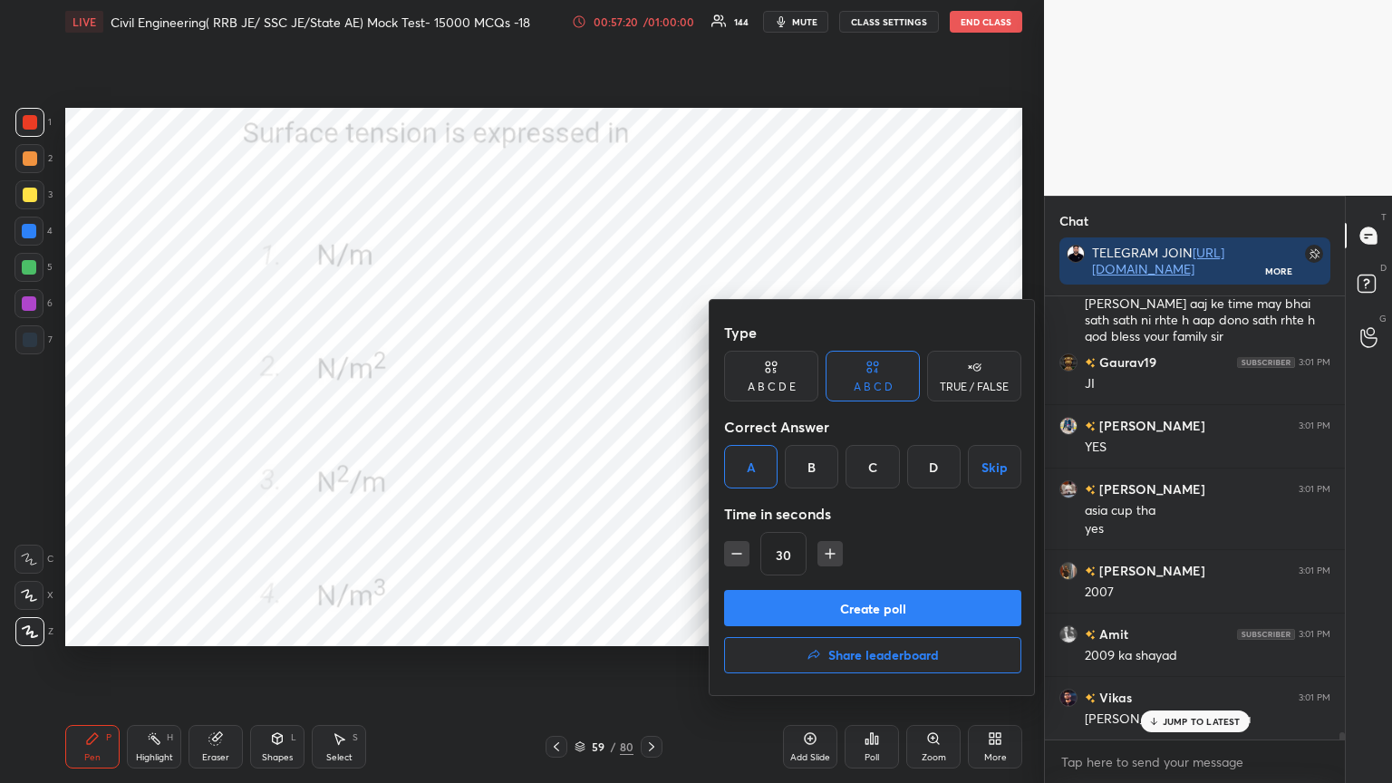
click at [807, 605] on button "Create poll" at bounding box center [872, 608] width 297 height 36
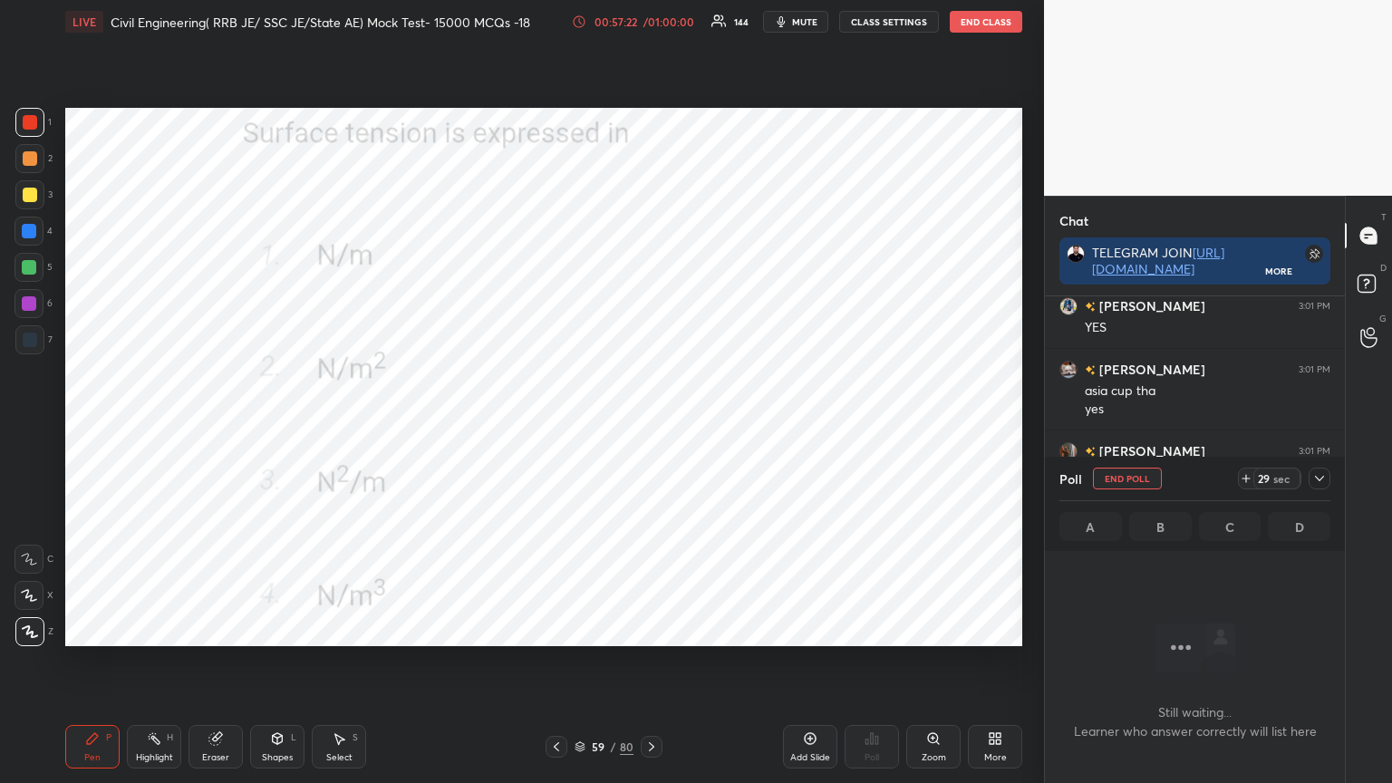
click at [801, 25] on span "mute" at bounding box center [804, 21] width 25 height 13
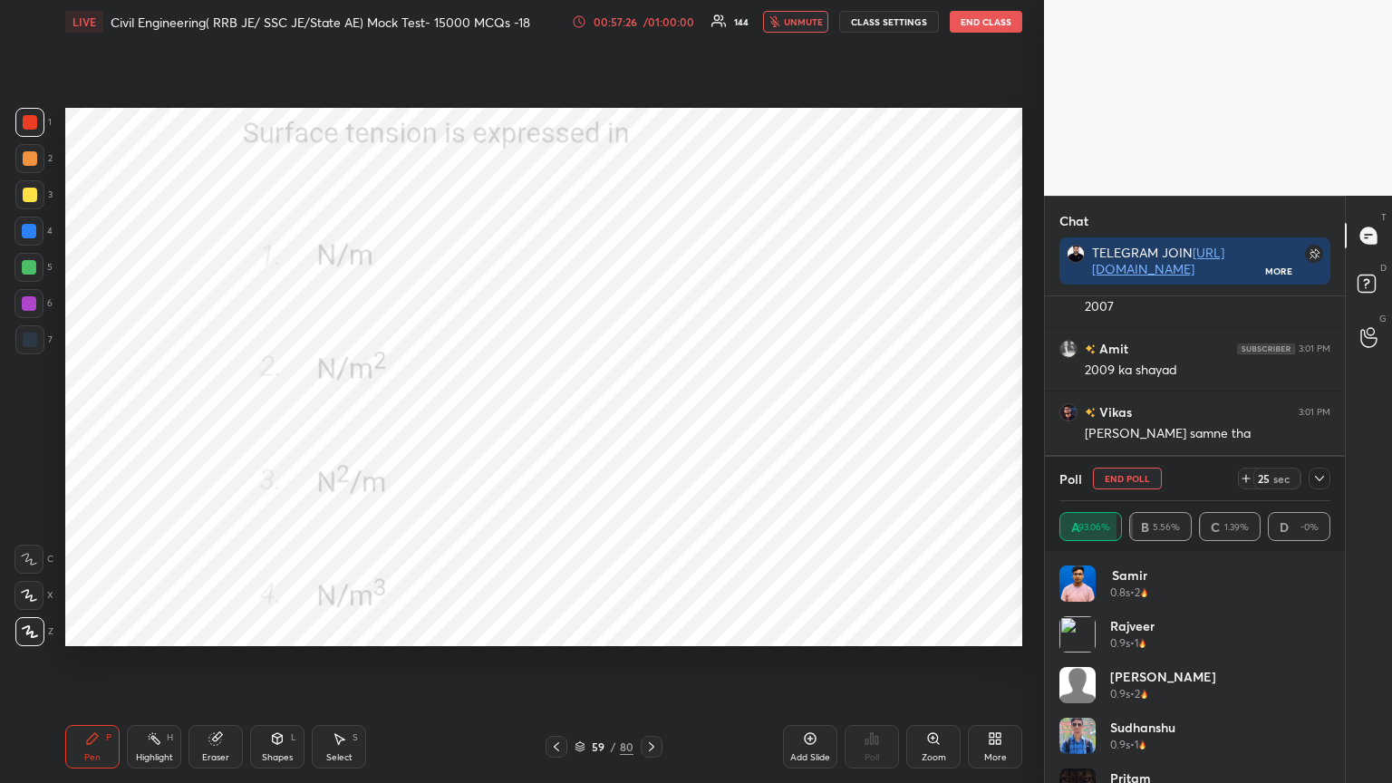
click at [1318, 475] on icon at bounding box center [1319, 478] width 15 height 15
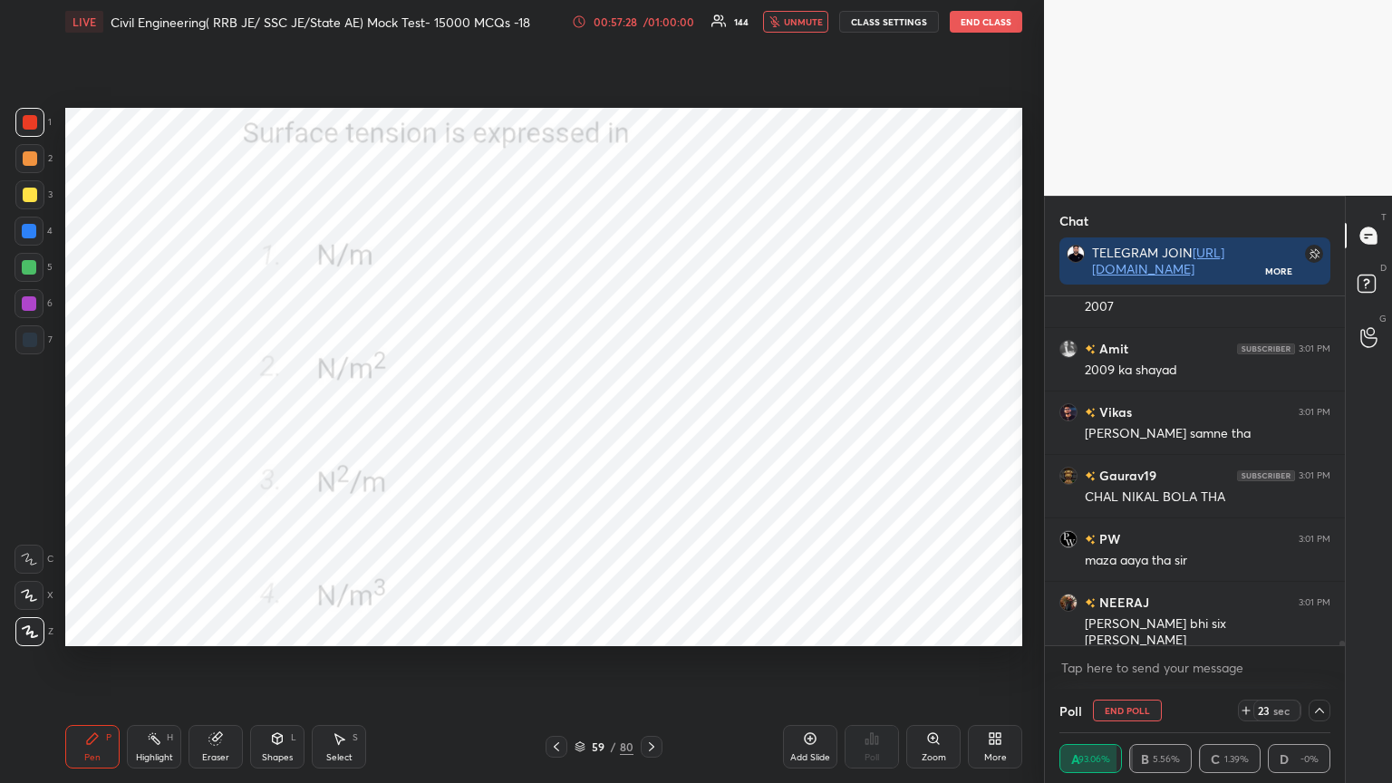
click at [823, 26] on span "unmute" at bounding box center [803, 21] width 39 height 13
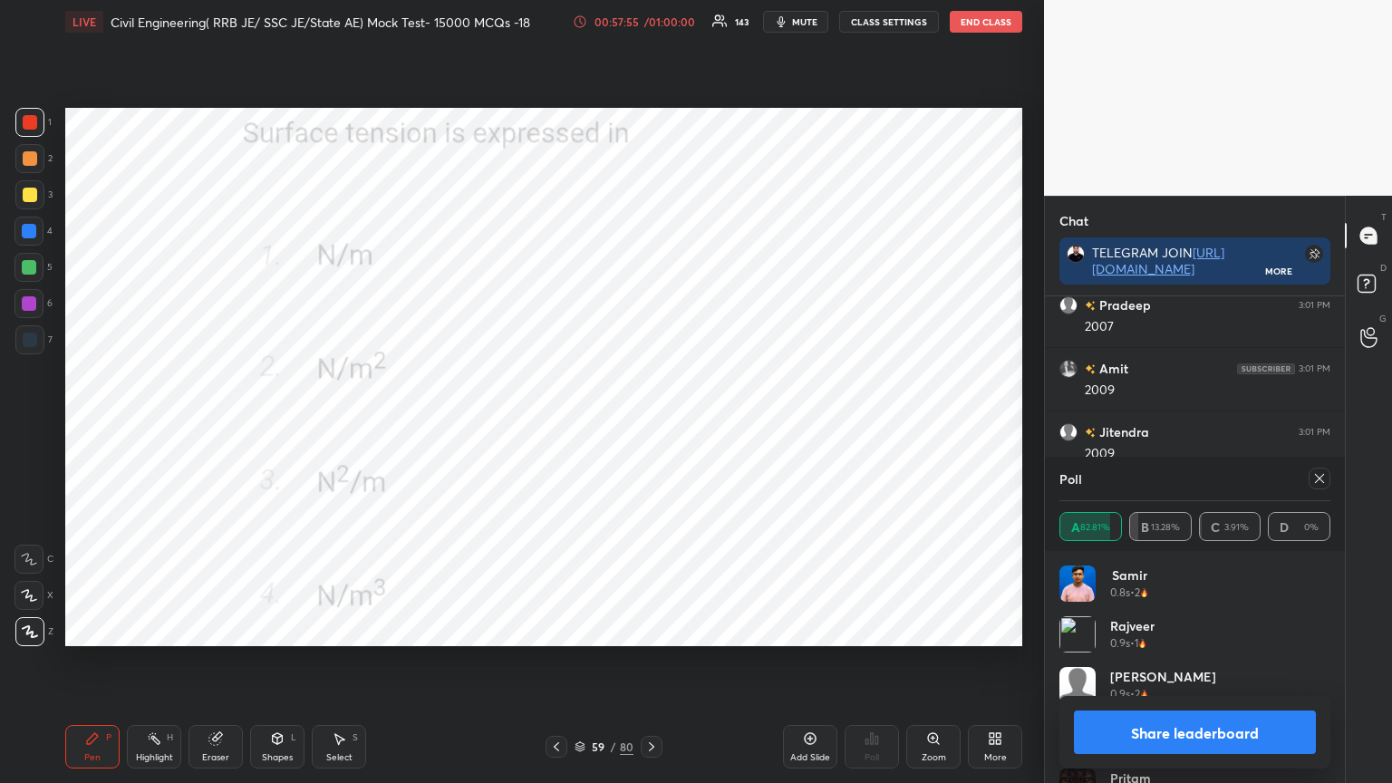
click at [1316, 475] on icon at bounding box center [1319, 478] width 9 height 9
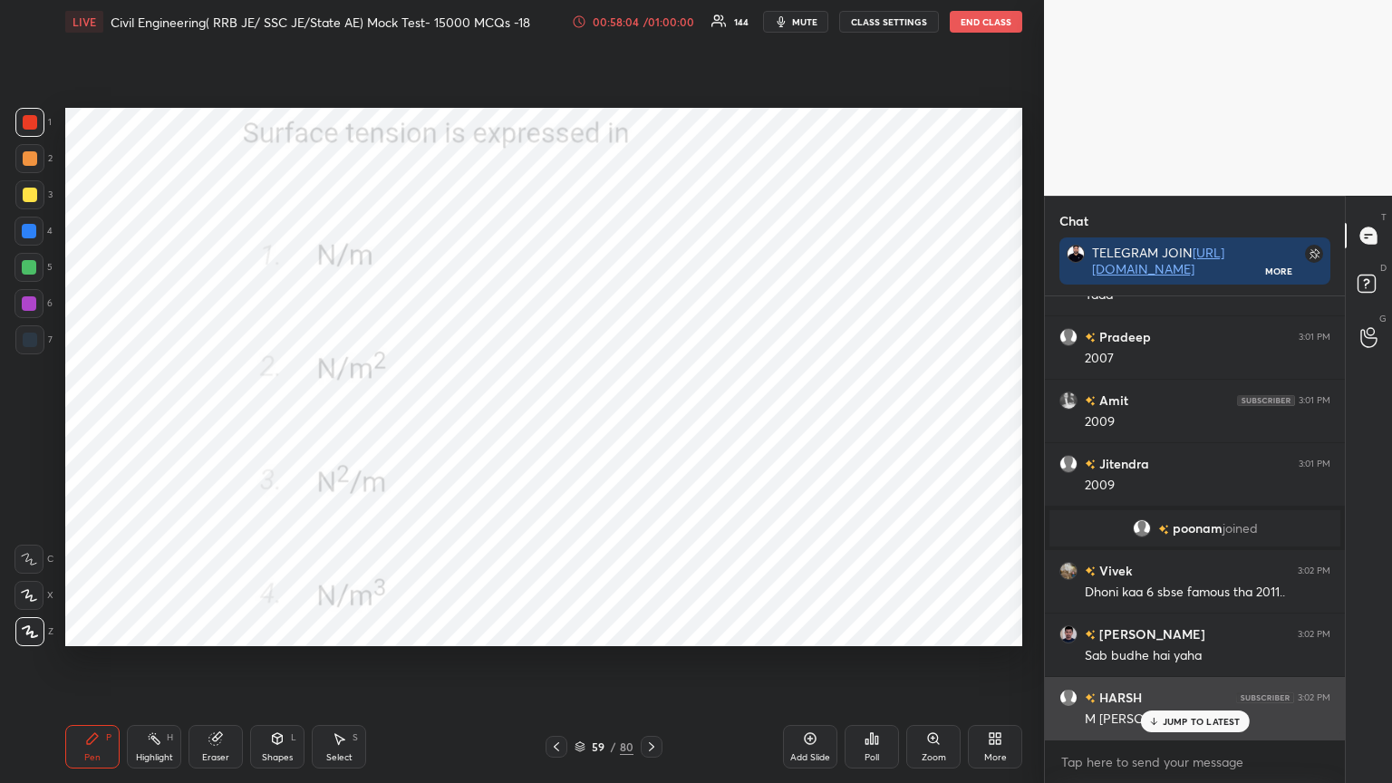
click at [1165, 629] on p "JUMP TO LATEST" at bounding box center [1202, 721] width 78 height 11
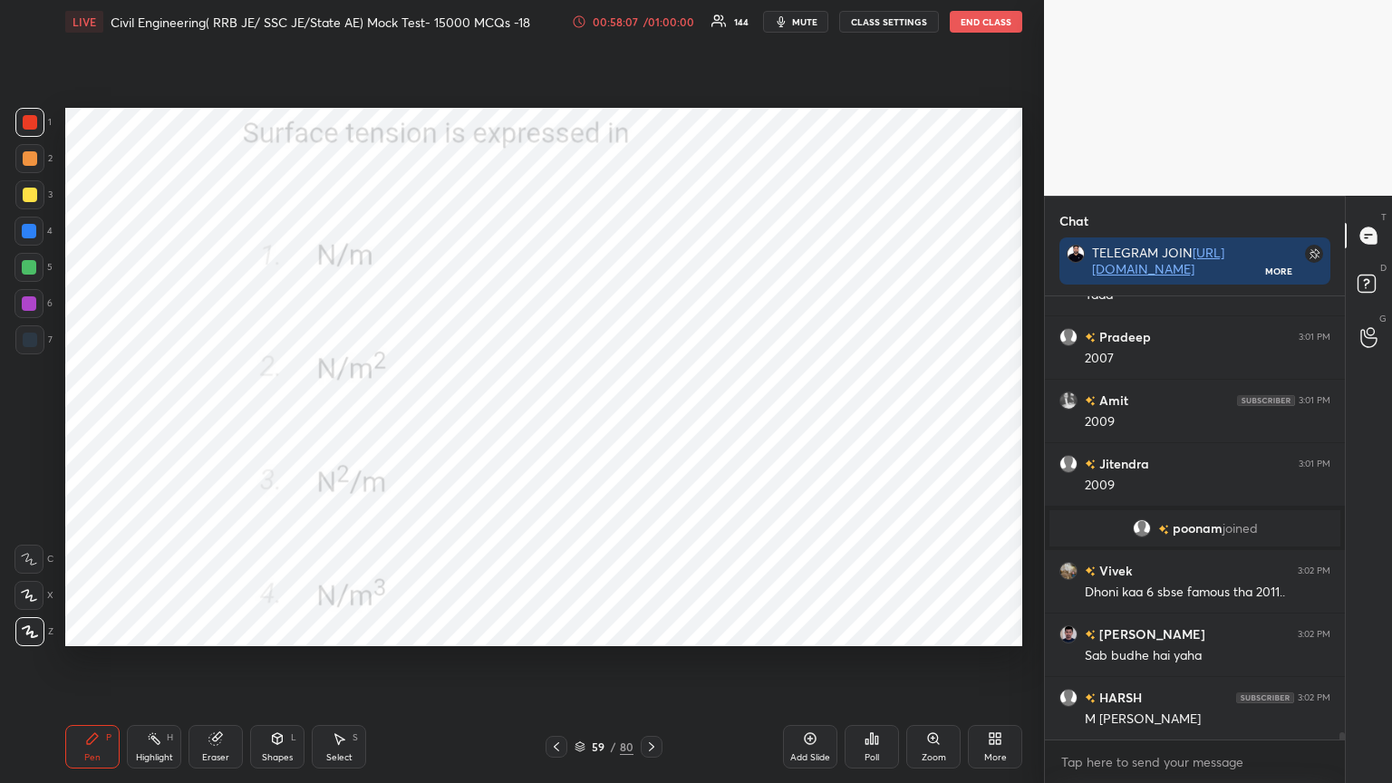
click at [656, 629] on icon at bounding box center [651, 747] width 15 height 15
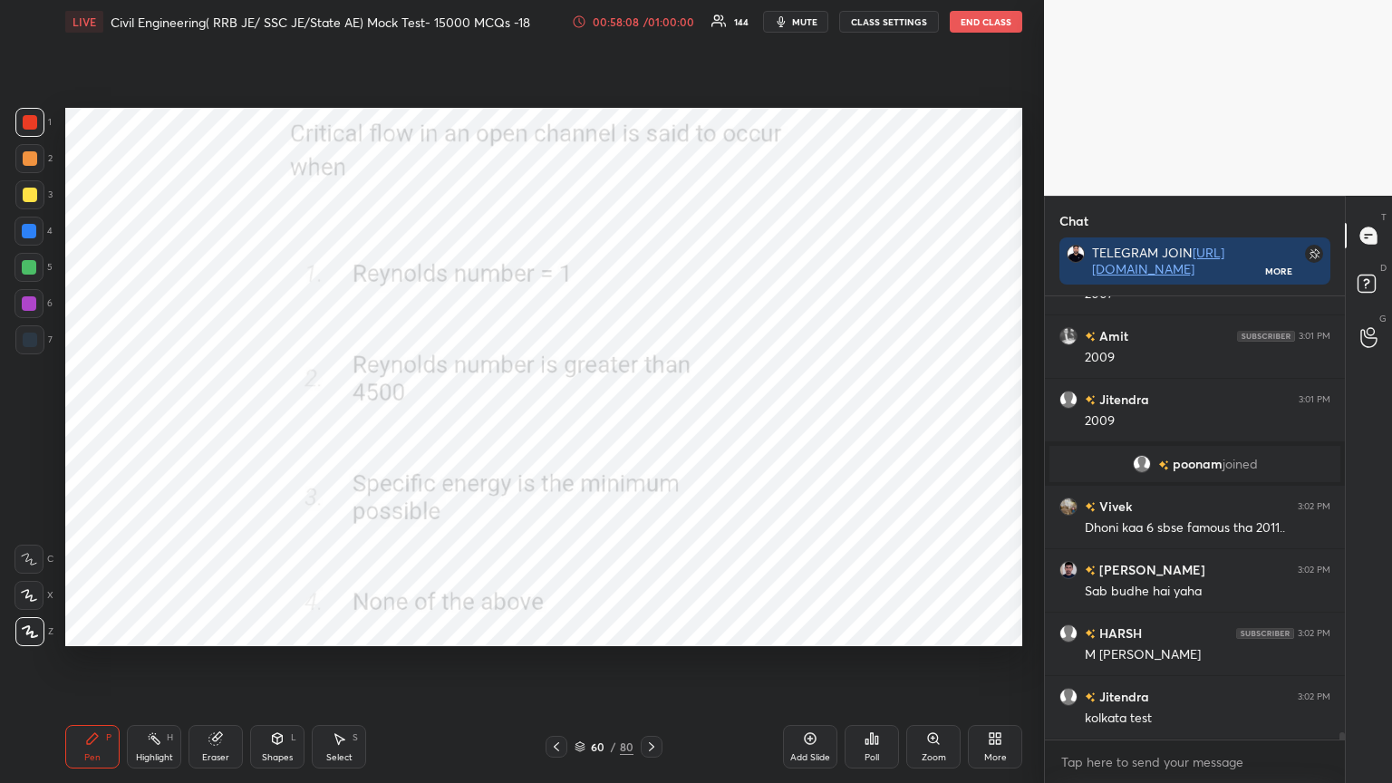
click at [866, 629] on div "Poll" at bounding box center [872, 747] width 54 height 44
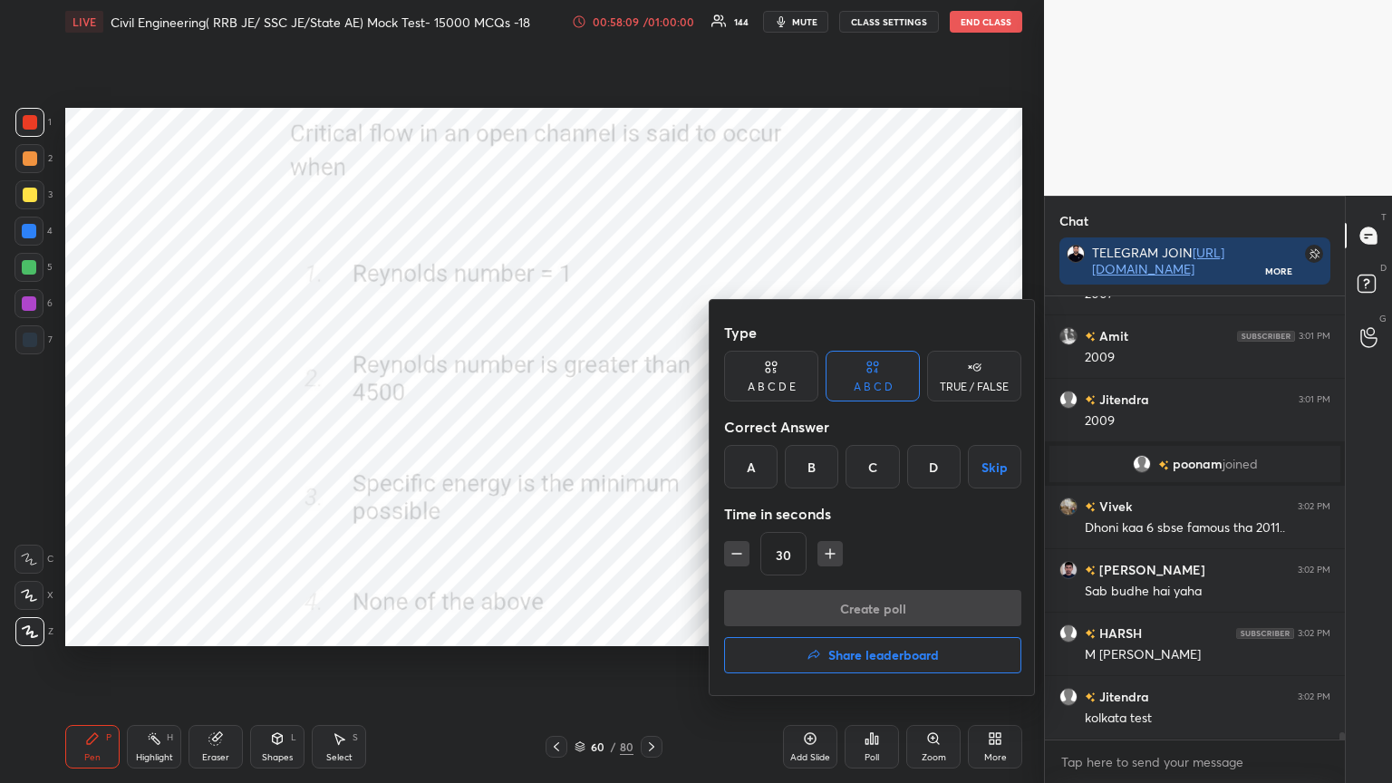
click at [871, 457] on div "C" at bounding box center [872, 467] width 53 height 44
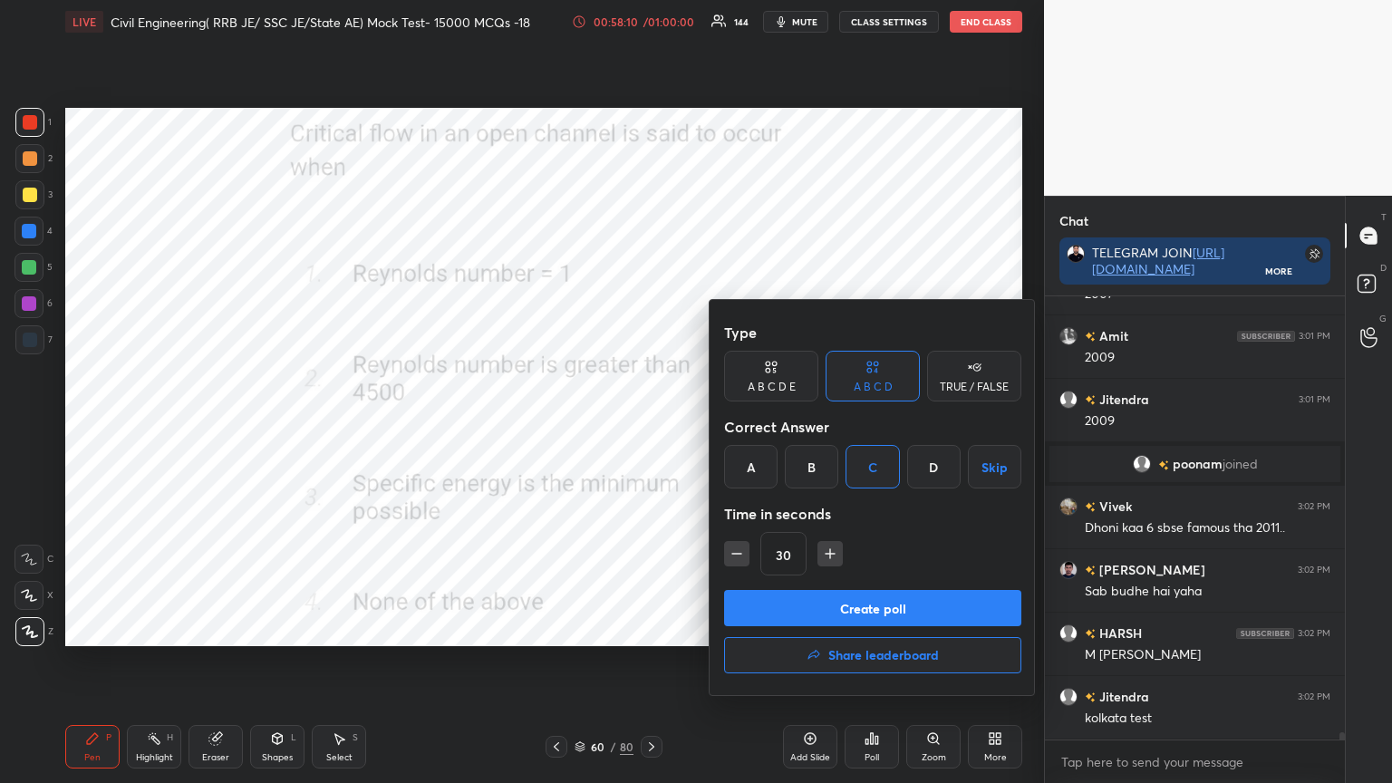
click at [829, 609] on button "Create poll" at bounding box center [872, 608] width 297 height 36
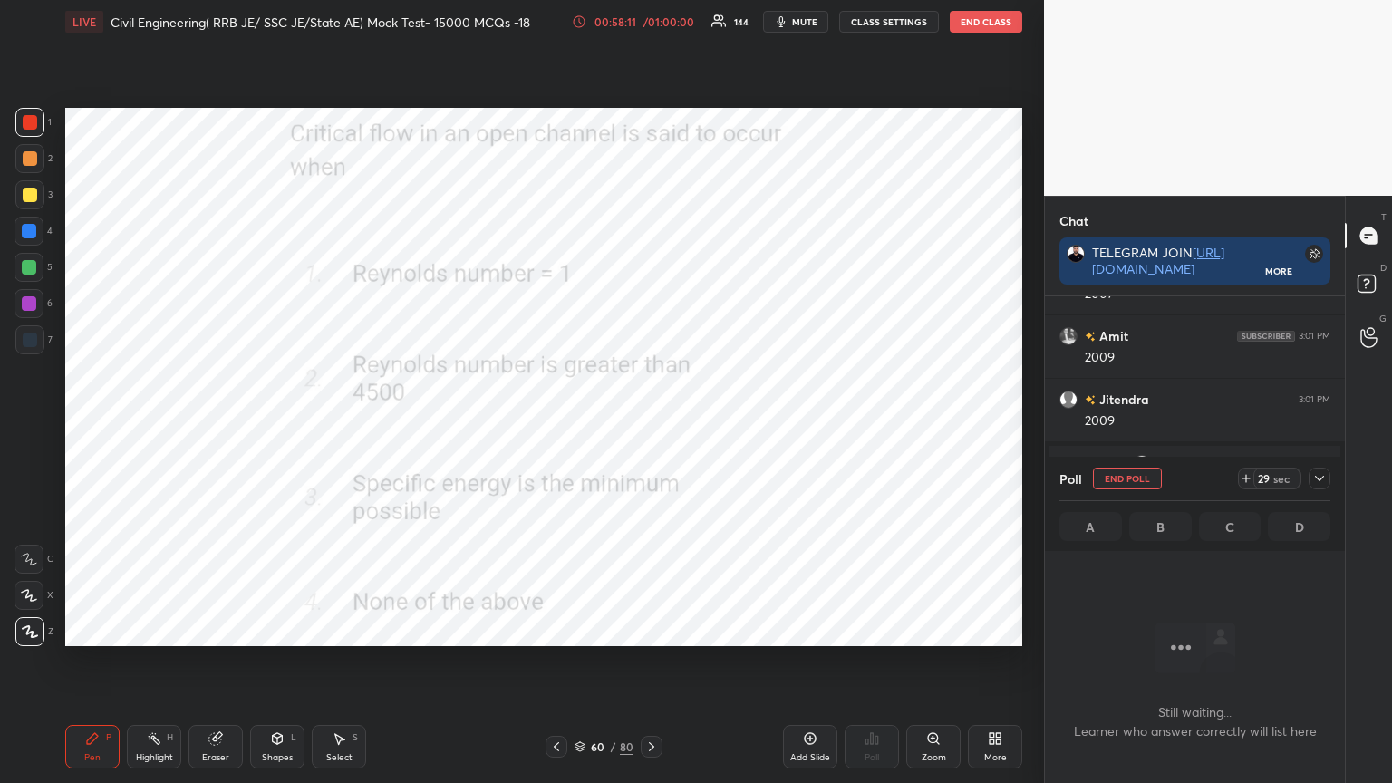
click at [1318, 482] on icon at bounding box center [1319, 478] width 15 height 15
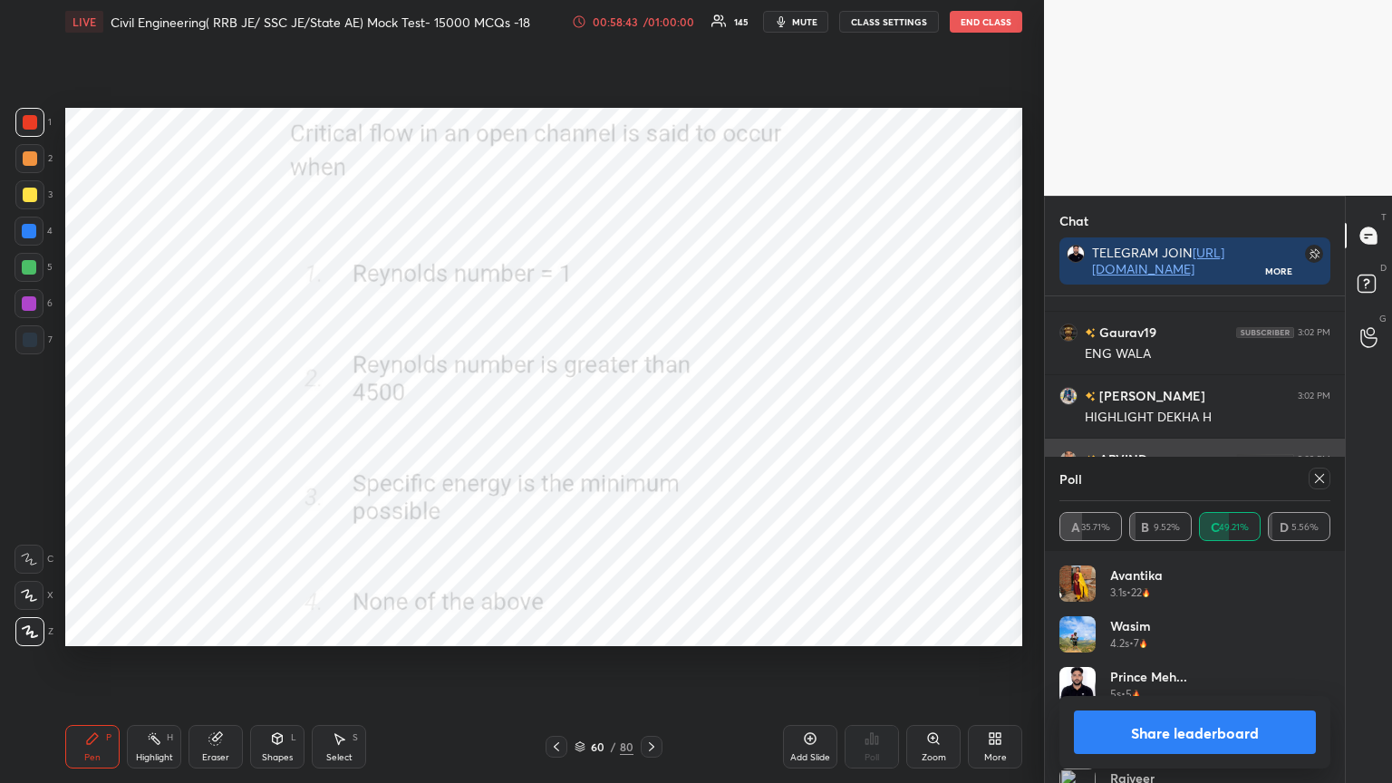
click at [1315, 476] on icon at bounding box center [1319, 478] width 15 height 15
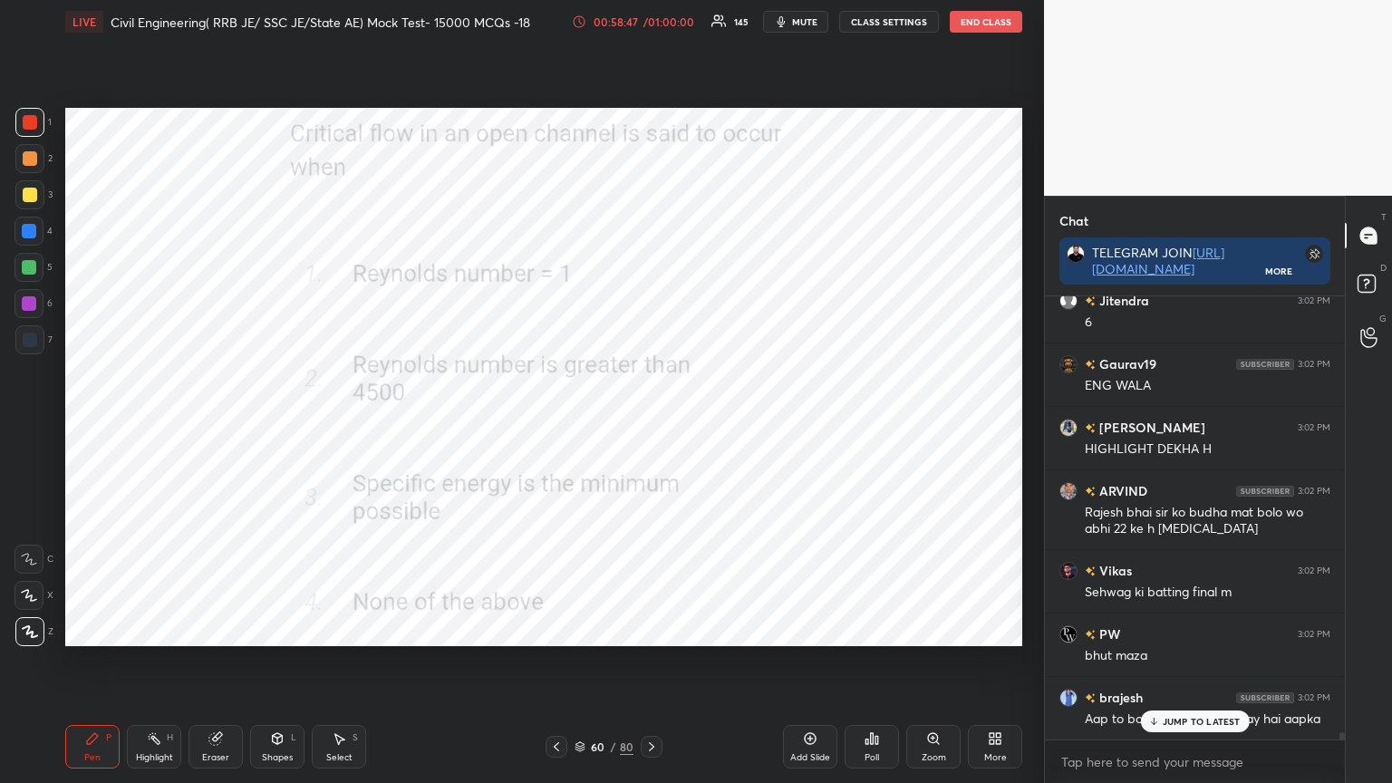
click at [865, 629] on div "Poll" at bounding box center [872, 757] width 15 height 9
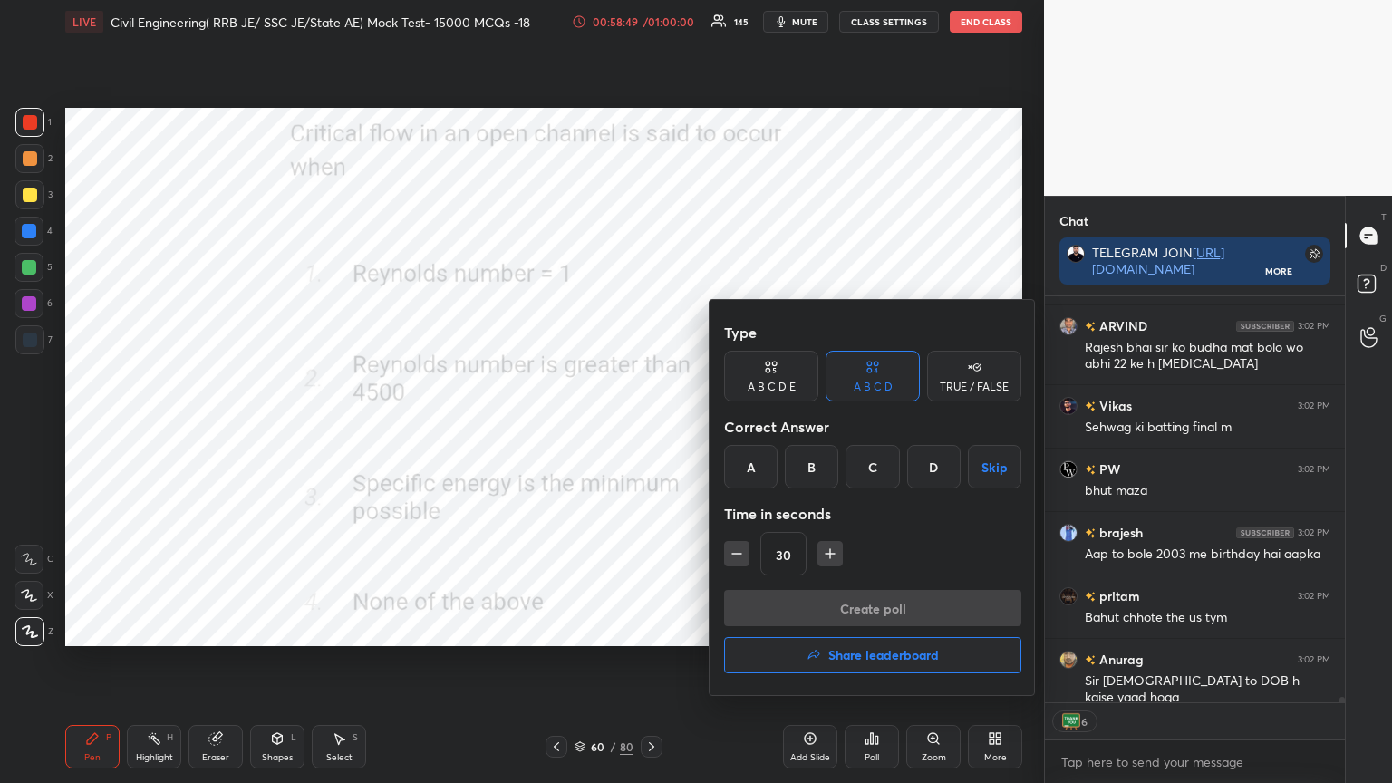
click at [867, 629] on h4 "Share leaderboard" at bounding box center [883, 655] width 111 height 13
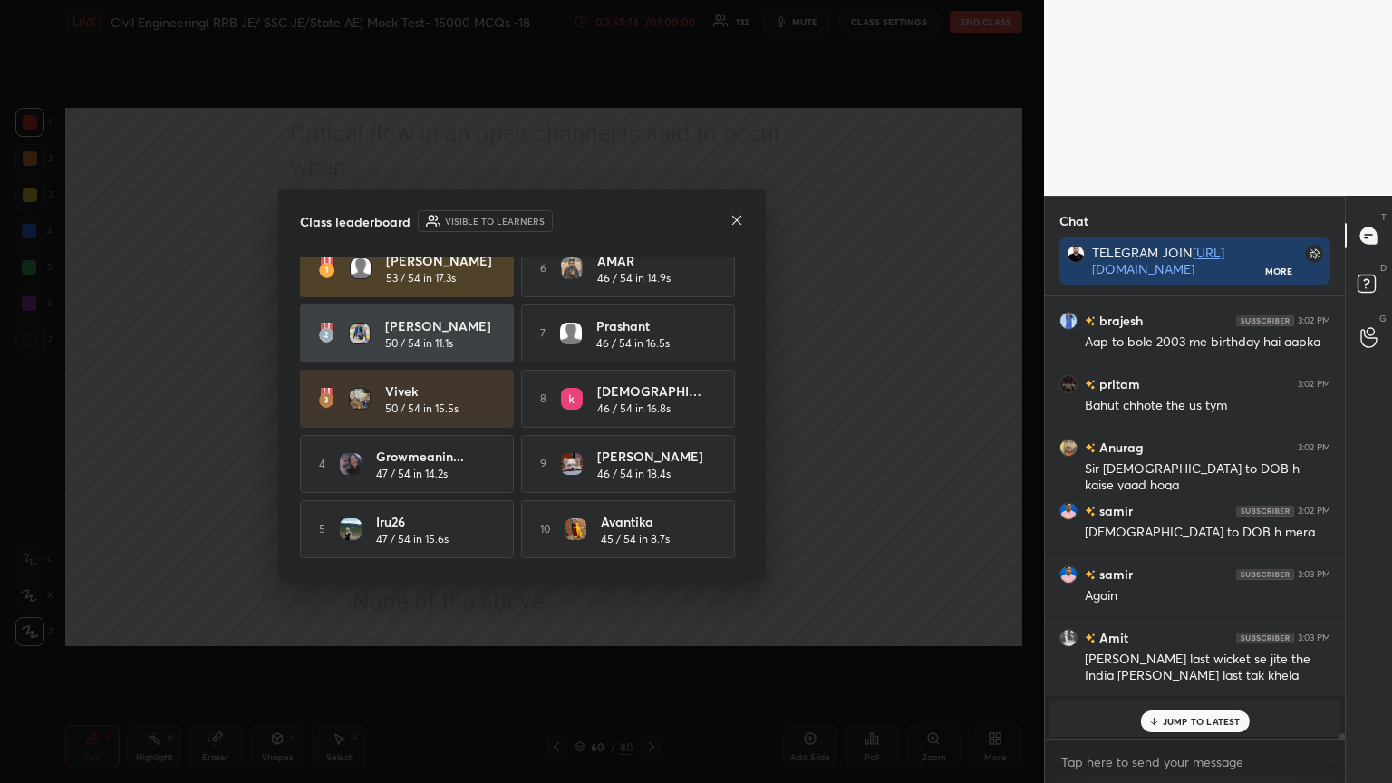
click at [671, 202] on div "Class leaderboard Visible to learners [PERSON_NAME] 53 / 54 in 17.3s 6 AMAR 46 …" at bounding box center [522, 385] width 488 height 392
click at [742, 215] on icon at bounding box center [737, 220] width 15 height 15
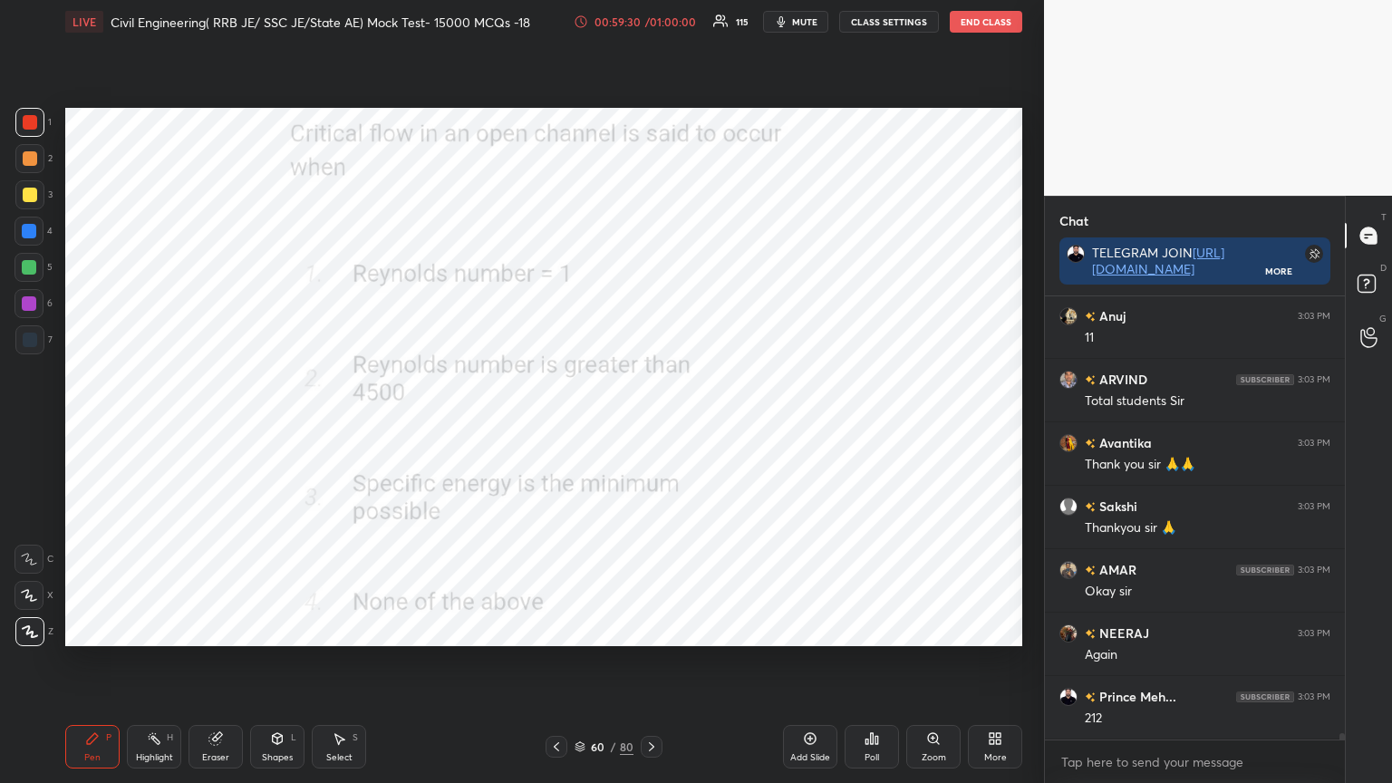
click at [1001, 15] on button "End Class" at bounding box center [986, 22] width 73 height 22
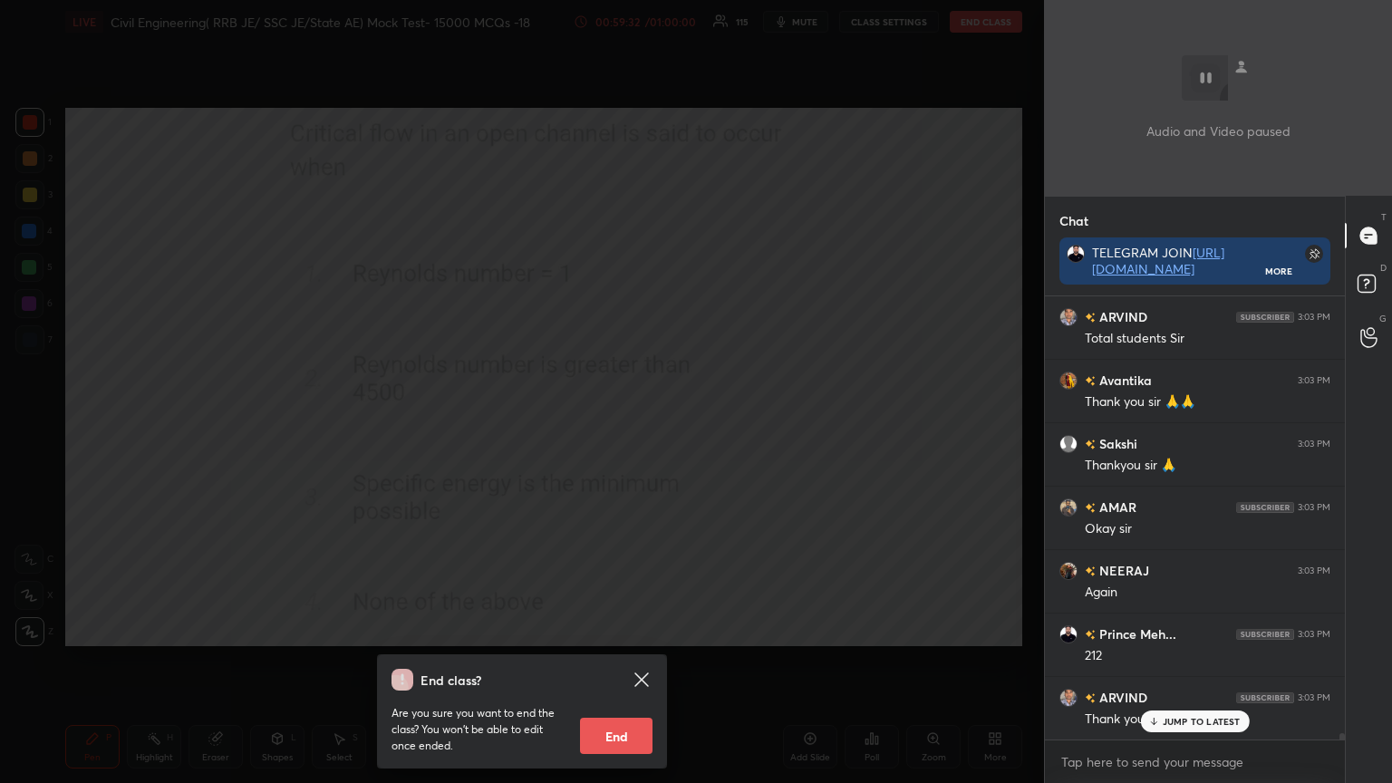
click at [634, 629] on button "End" at bounding box center [616, 736] width 73 height 36
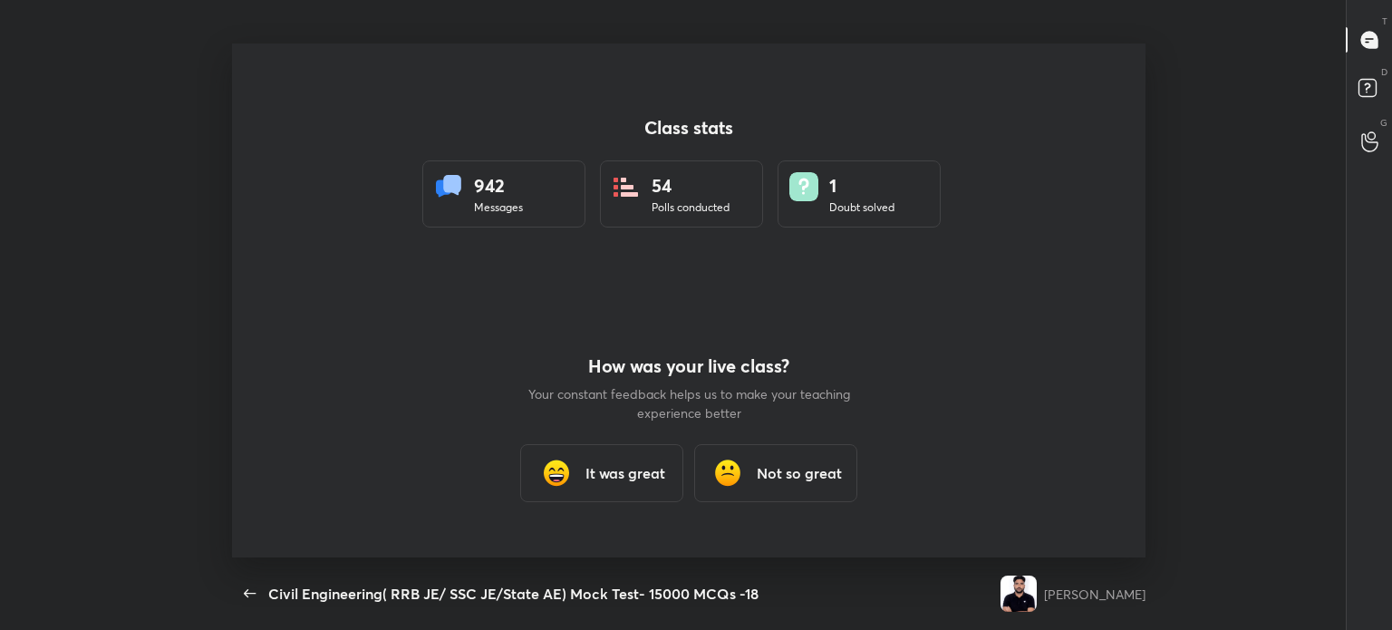
type textarea "x"
click at [639, 481] on h3 "It was great" at bounding box center [626, 473] width 80 height 22
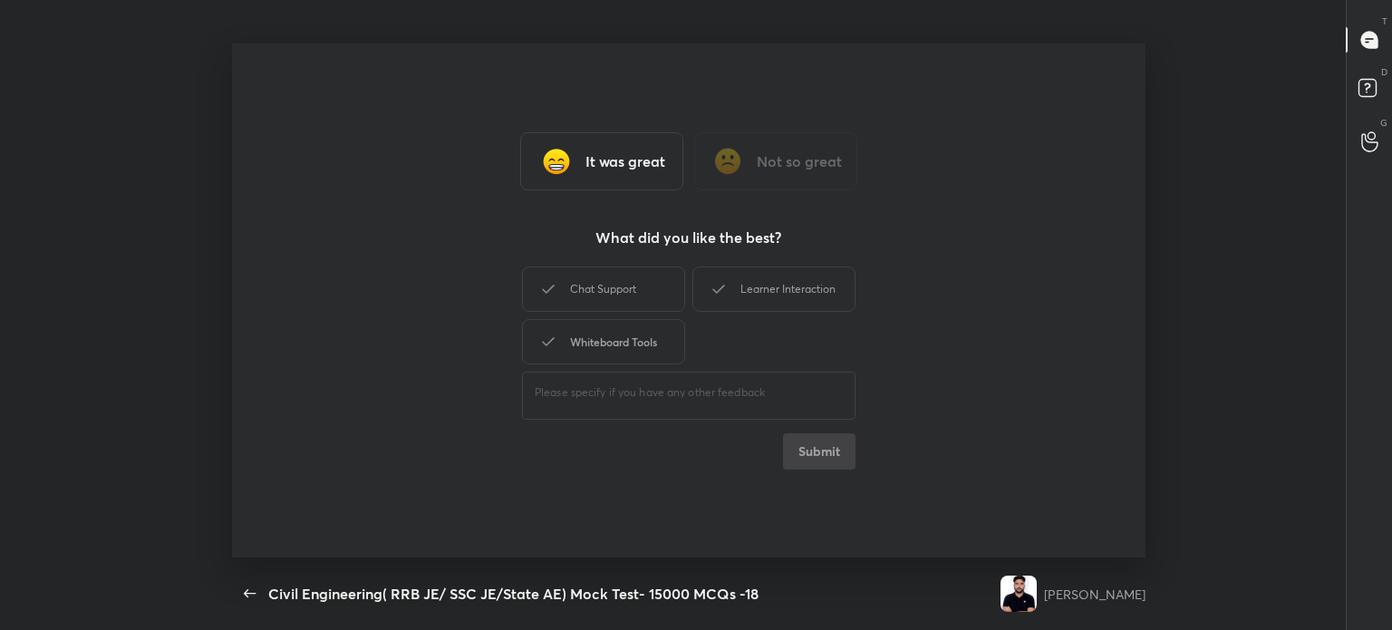
click at [626, 287] on div "Chat Support" at bounding box center [603, 288] width 163 height 45
click at [638, 336] on div "Whiteboard Tools" at bounding box center [603, 341] width 163 height 45
click at [808, 286] on div "Learner Interaction" at bounding box center [773, 288] width 163 height 45
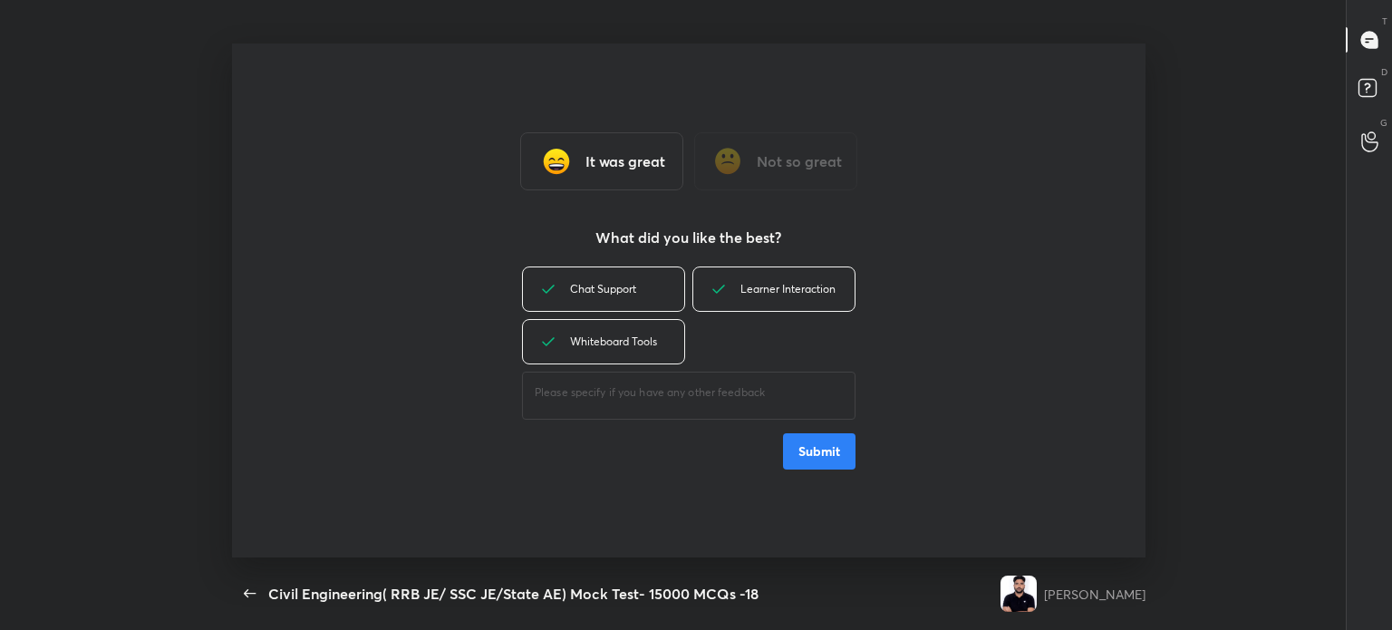
click at [819, 445] on button "Submit" at bounding box center [819, 451] width 73 height 36
